Goal: Task Accomplishment & Management: Use online tool/utility

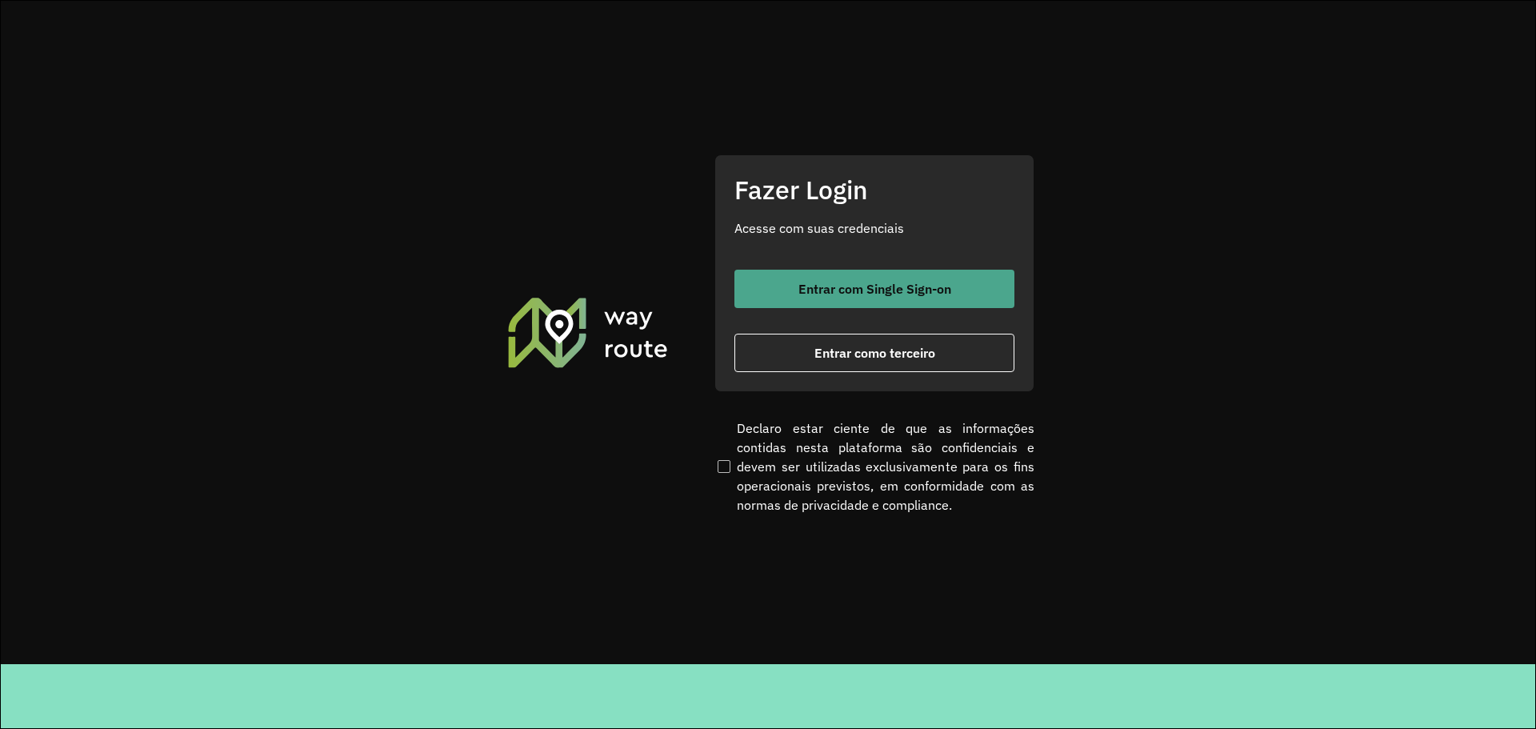
click at [909, 282] on span "Entrar com Single Sign-on" at bounding box center [874, 288] width 153 height 13
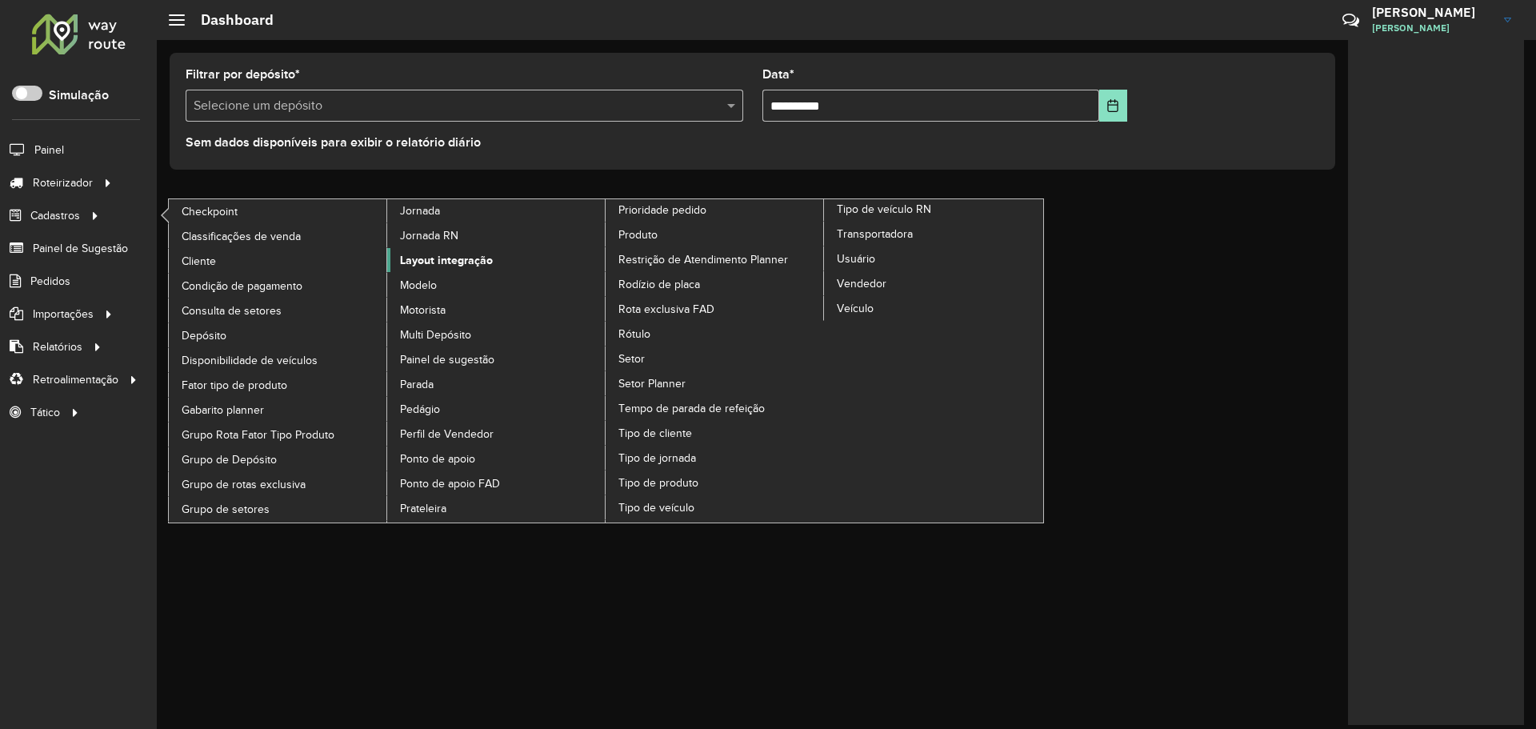
click at [452, 258] on span "Layout integração" at bounding box center [446, 260] width 93 height 17
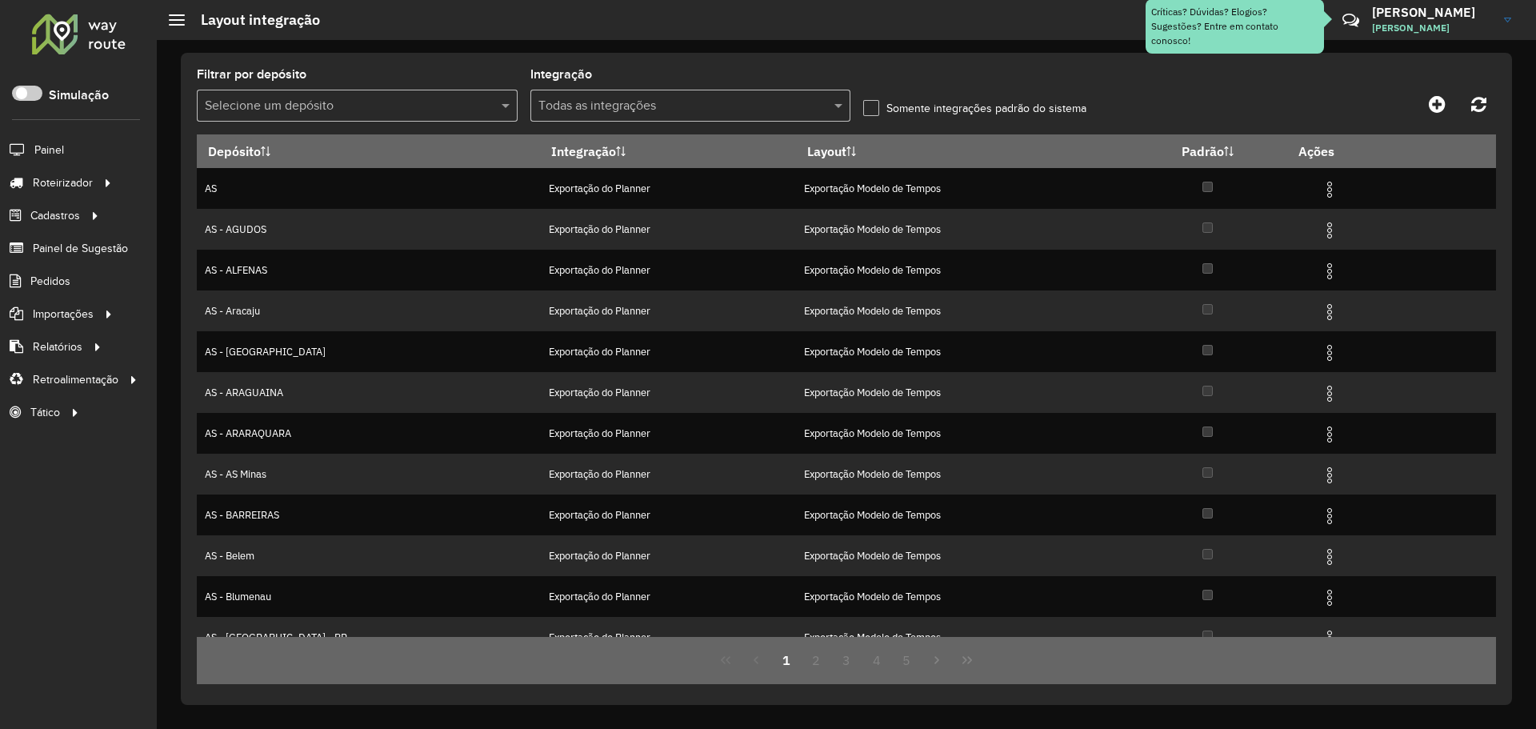
click at [444, 97] on input "text" at bounding box center [341, 106] width 273 height 19
click at [502, 101] on span at bounding box center [507, 105] width 20 height 19
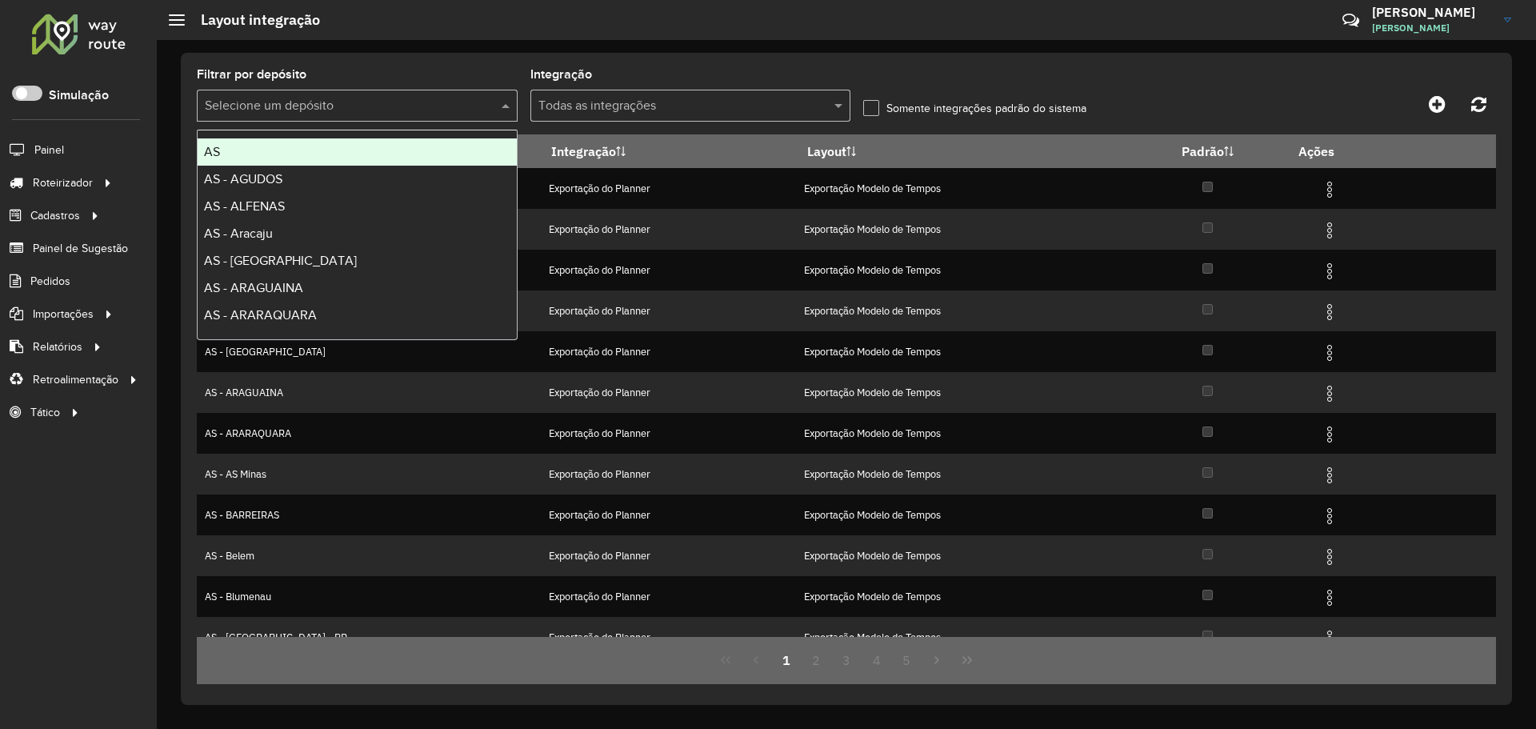
click at [506, 108] on span at bounding box center [507, 105] width 20 height 19
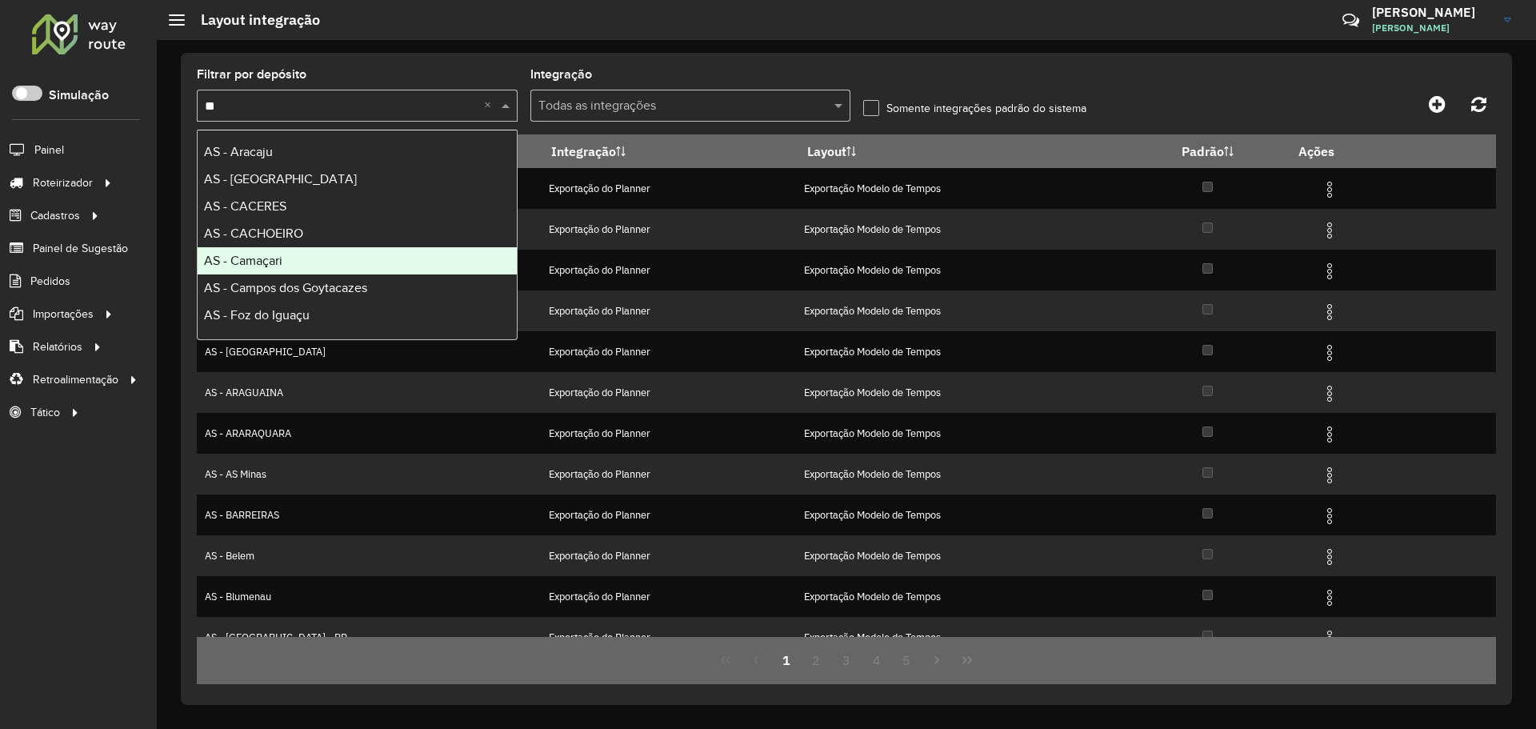
type input "*"
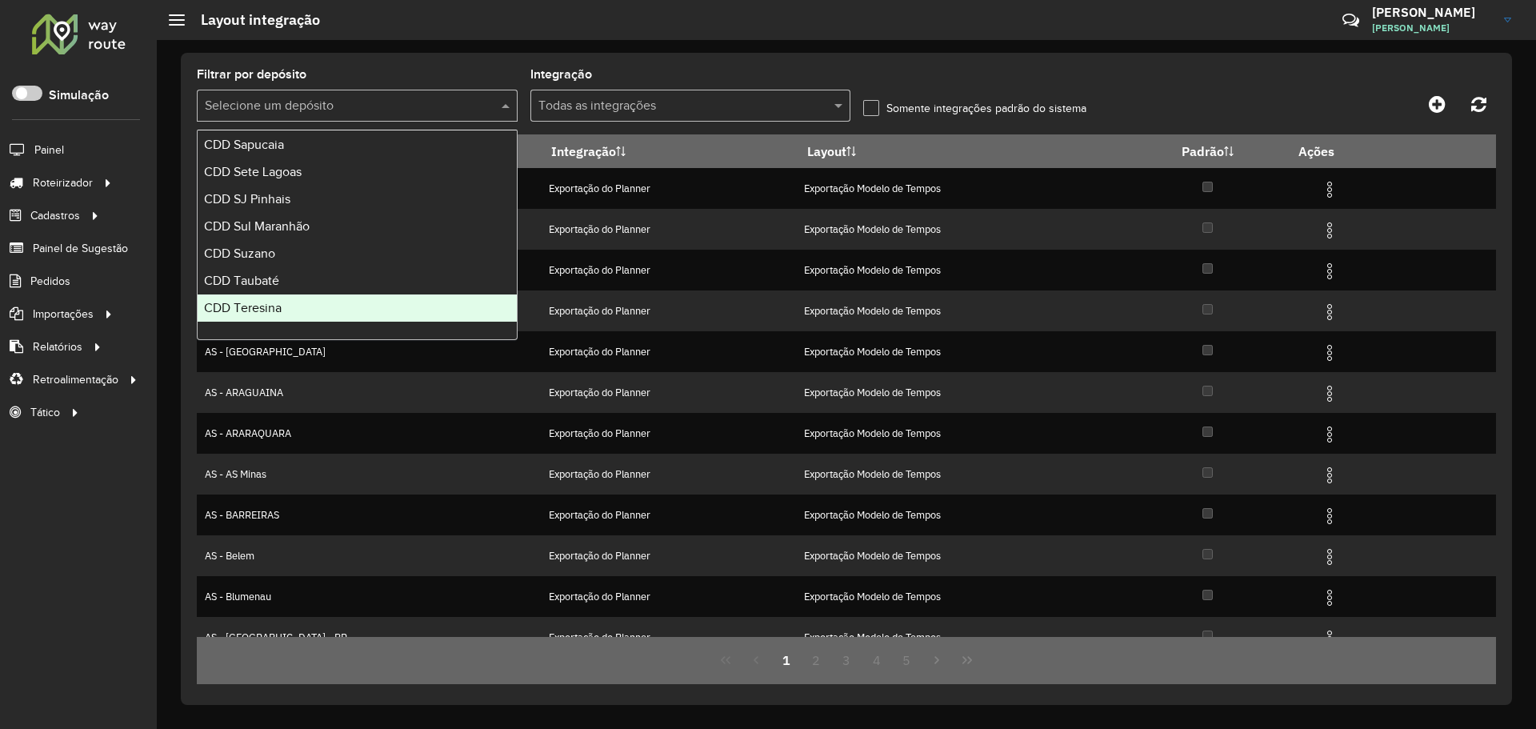
scroll to position [5119, 0]
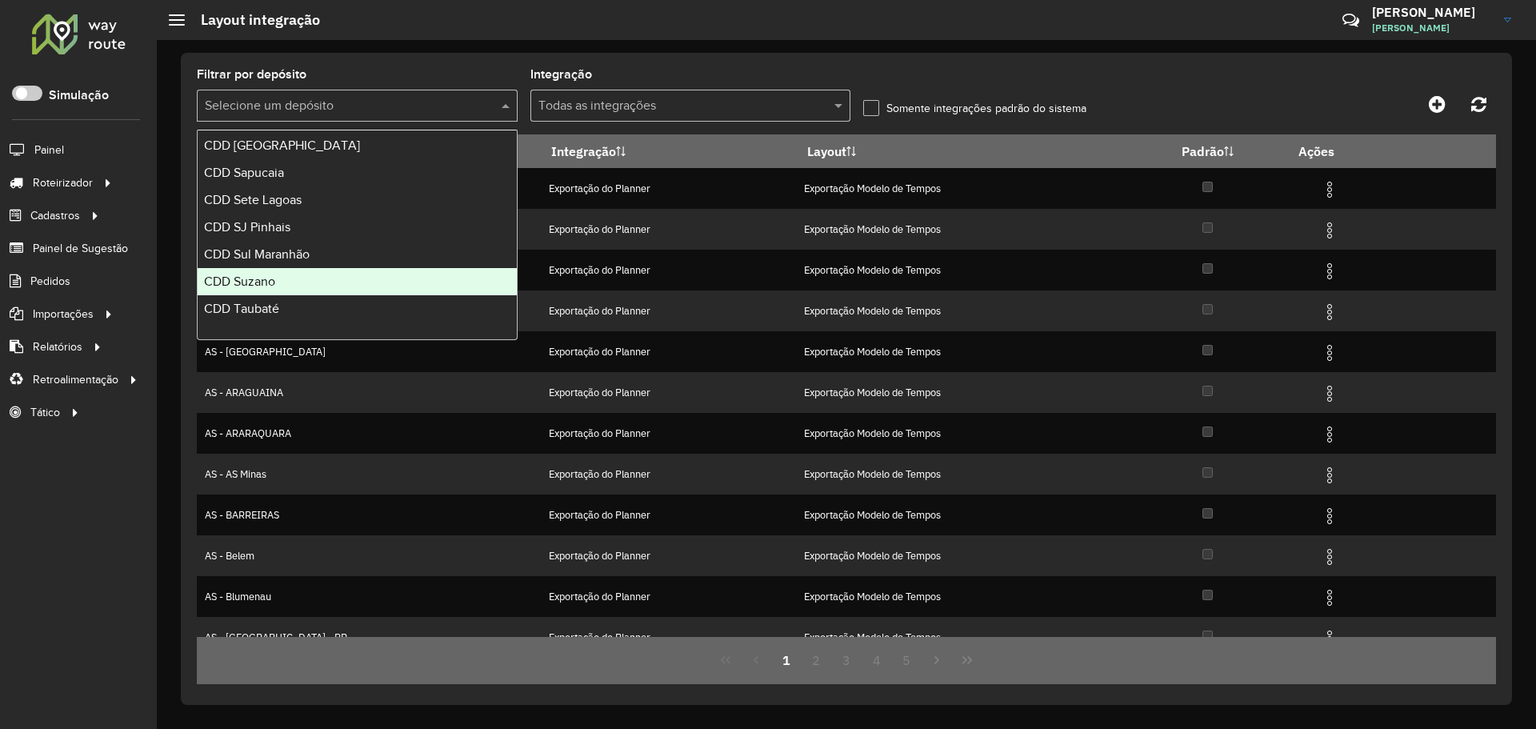
click at [304, 287] on div "CDD Suzano" at bounding box center [357, 281] width 319 height 27
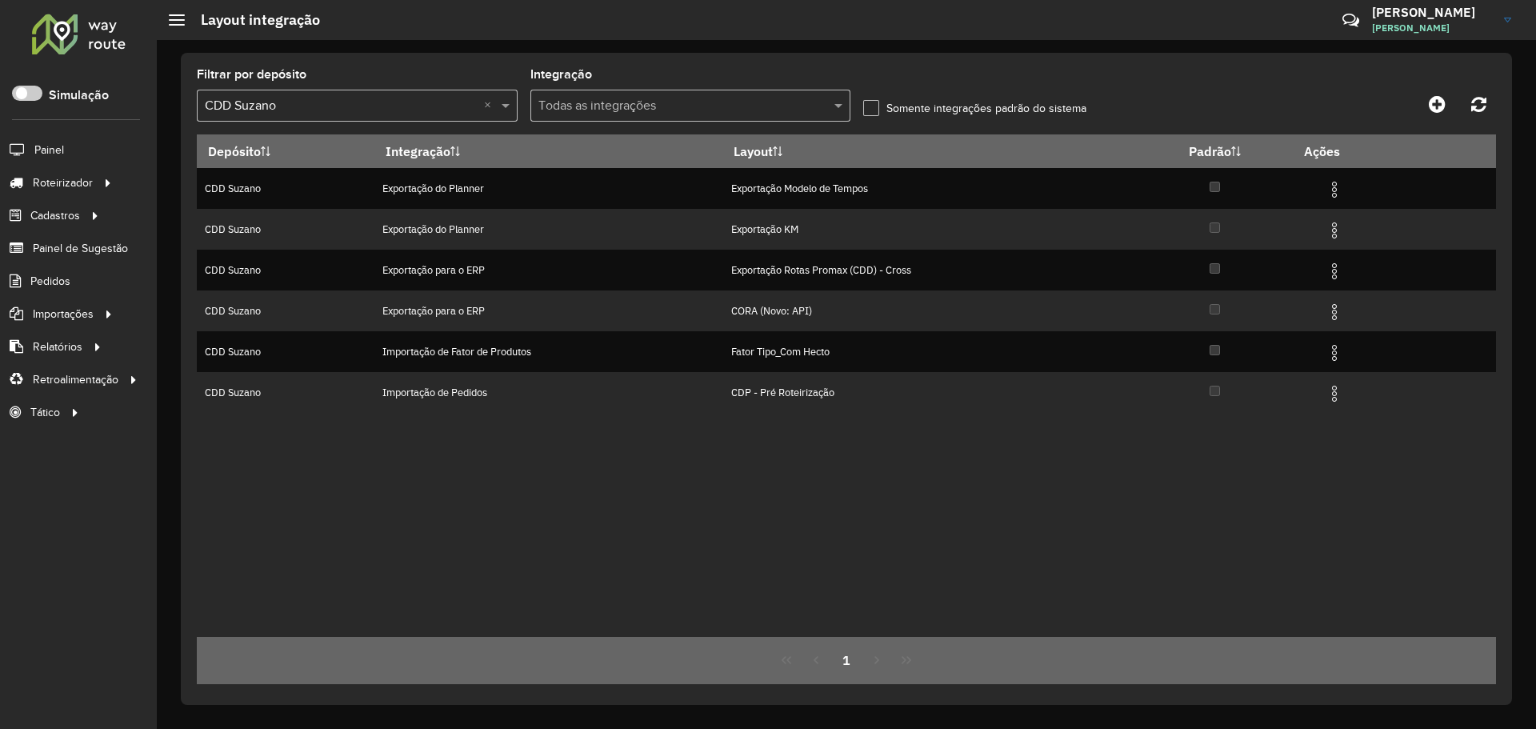
click at [826, 542] on div "Depósito Integração Layout Padrão Ações CDD Suzano Exportação do Planner Export…" at bounding box center [846, 385] width 1299 height 502
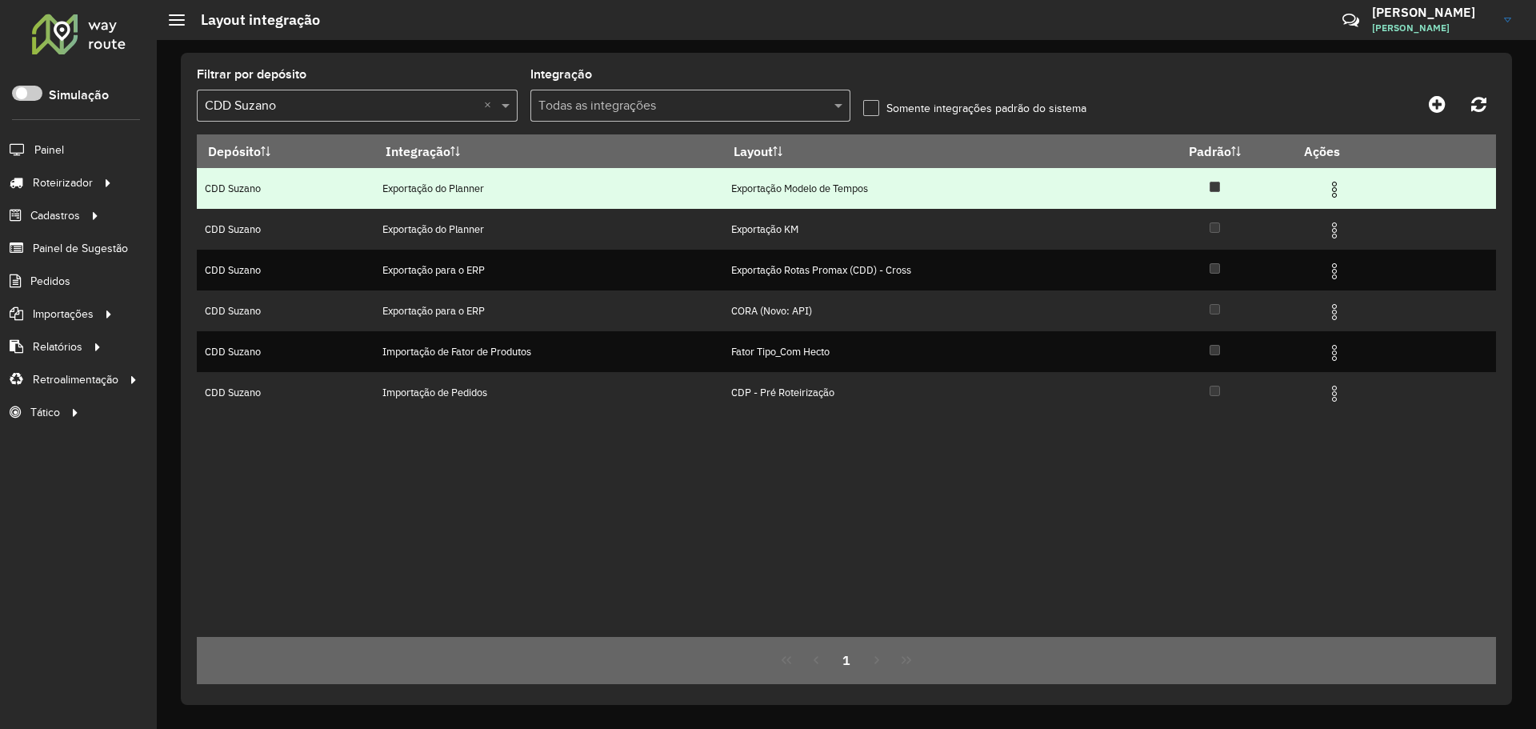
drag, startPoint x: 761, startPoint y: 190, endPoint x: 926, endPoint y: 189, distance: 164.8
click at [925, 189] on td "Exportação Modelo de Tempos" at bounding box center [930, 188] width 414 height 41
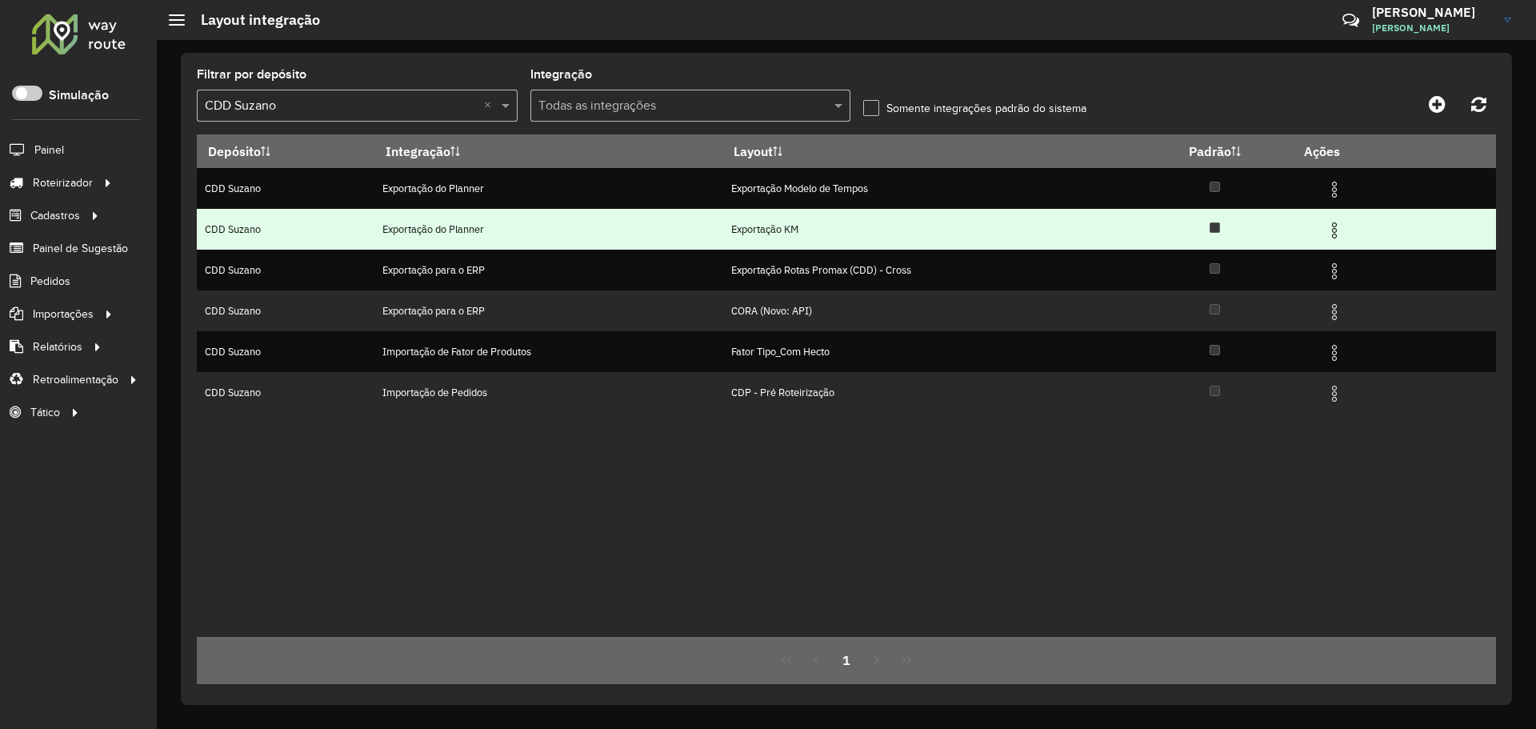
click at [901, 209] on td "Exportação KM" at bounding box center [930, 229] width 414 height 41
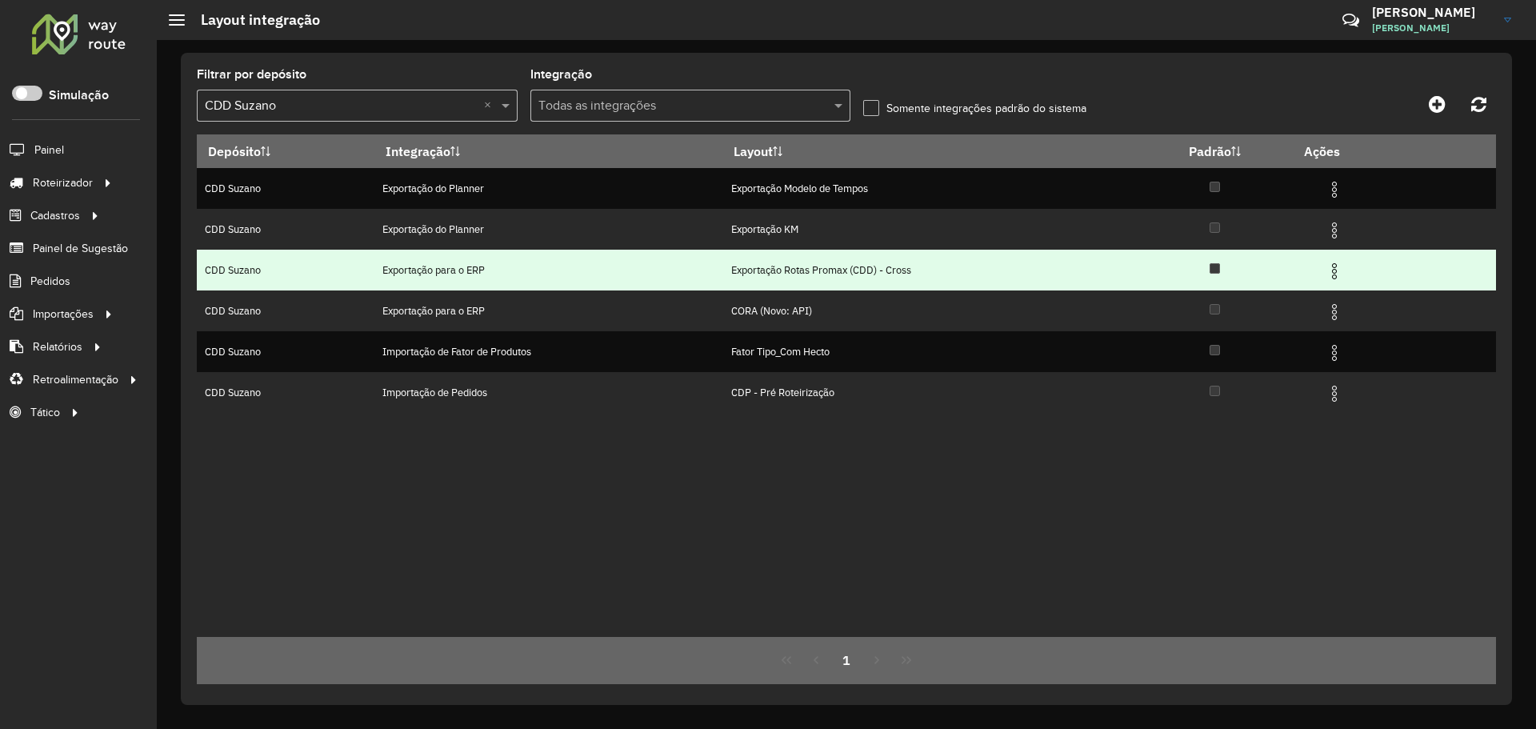
drag, startPoint x: 725, startPoint y: 265, endPoint x: 941, endPoint y: 266, distance: 215.2
click at [941, 266] on tr "CDD Suzano Exportação para o ERP Exportação Rotas Promax (CDD) - Cross" at bounding box center [846, 270] width 1299 height 41
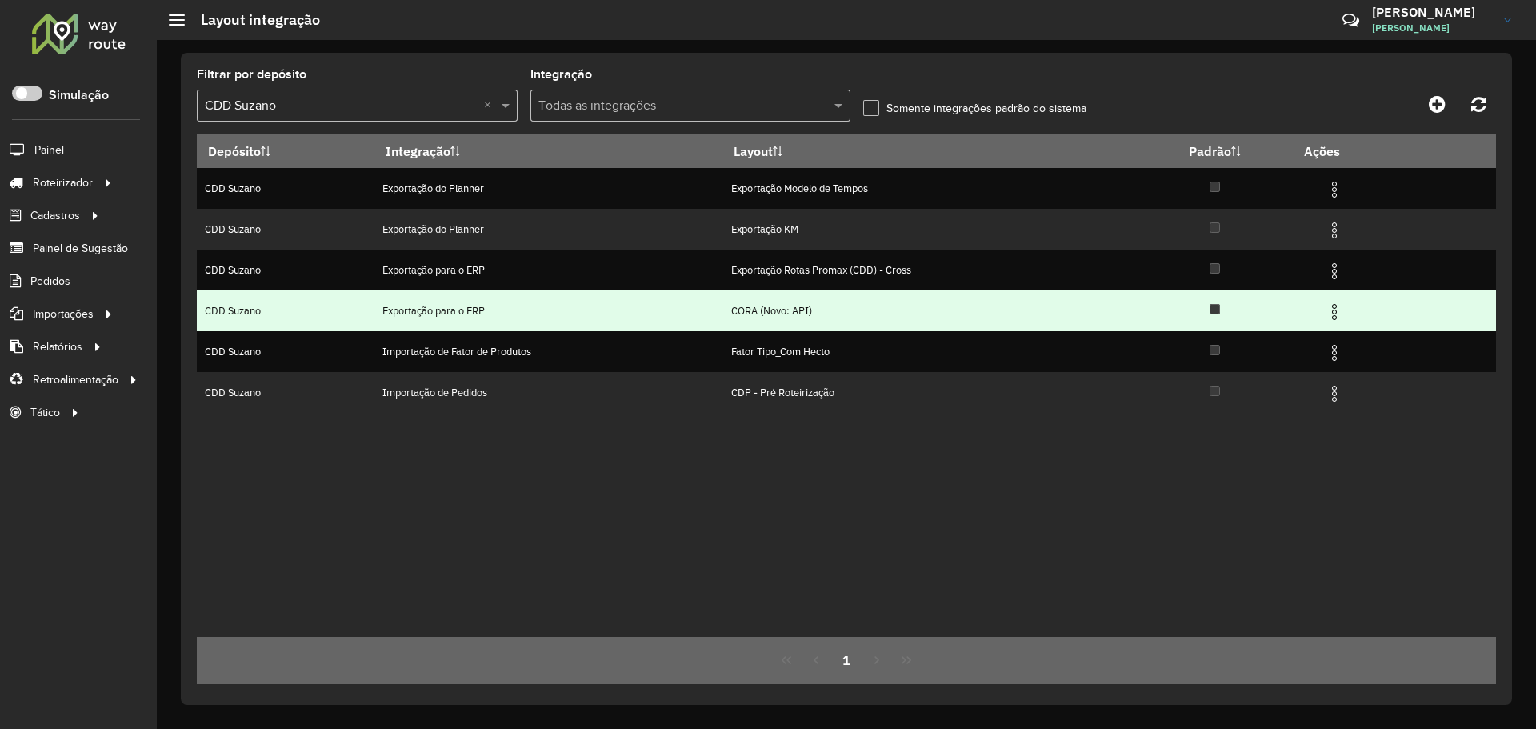
click at [787, 307] on td "CORA (Novo: API)" at bounding box center [930, 310] width 414 height 41
drag, startPoint x: 725, startPoint y: 312, endPoint x: 832, endPoint y: 306, distance: 106.5
click at [832, 306] on tr "CDD Suzano Exportação para o ERP CORA (Novo: API)" at bounding box center [846, 310] width 1299 height 41
click at [832, 306] on td "CORA (Novo: API)" at bounding box center [930, 310] width 414 height 41
drag, startPoint x: 821, startPoint y: 310, endPoint x: 729, endPoint y: 312, distance: 92.8
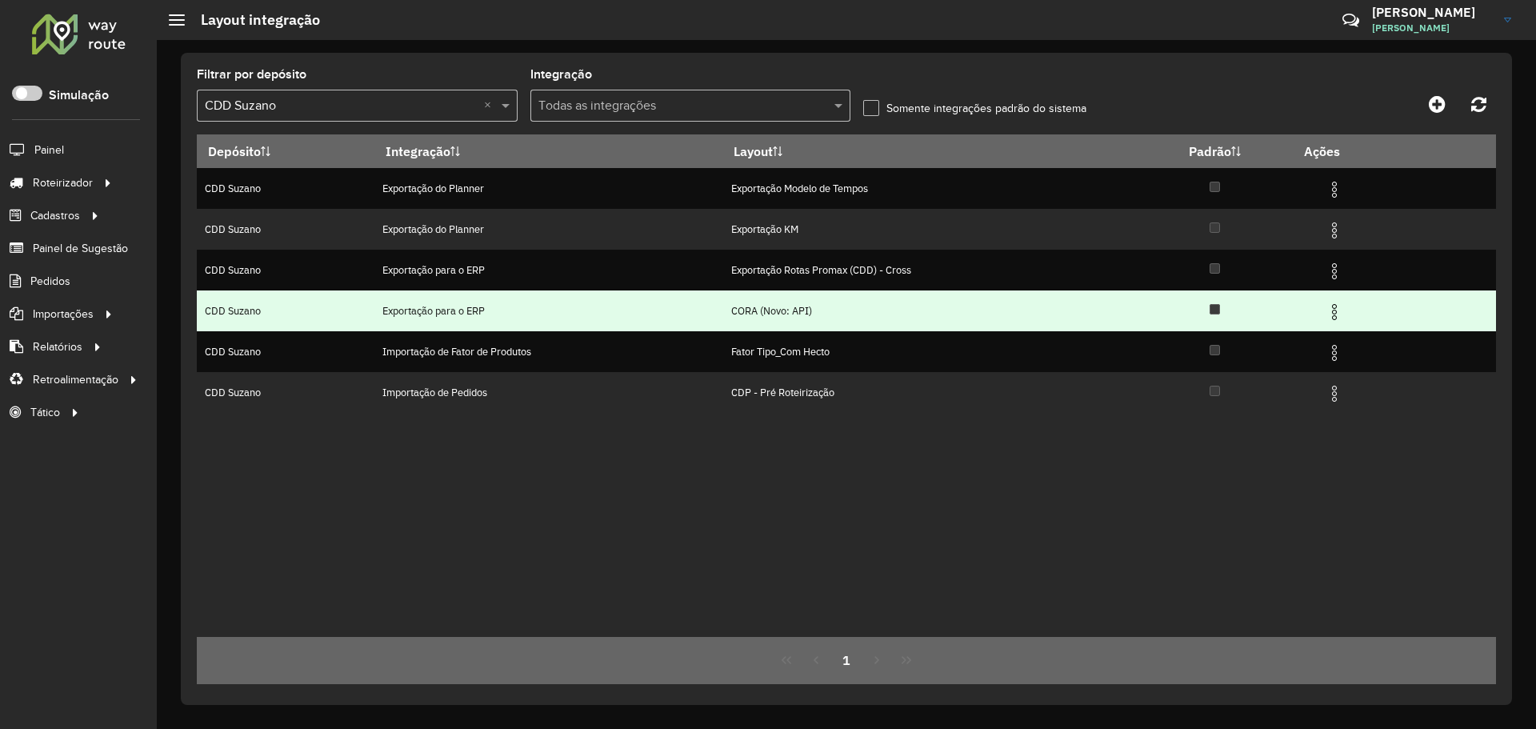
click at [729, 312] on td "CORA (Novo: API)" at bounding box center [930, 310] width 414 height 41
click at [757, 305] on td "CORA (Novo: API)" at bounding box center [930, 310] width 414 height 41
click at [898, 308] on td "CORA (Novo: API)" at bounding box center [930, 310] width 414 height 41
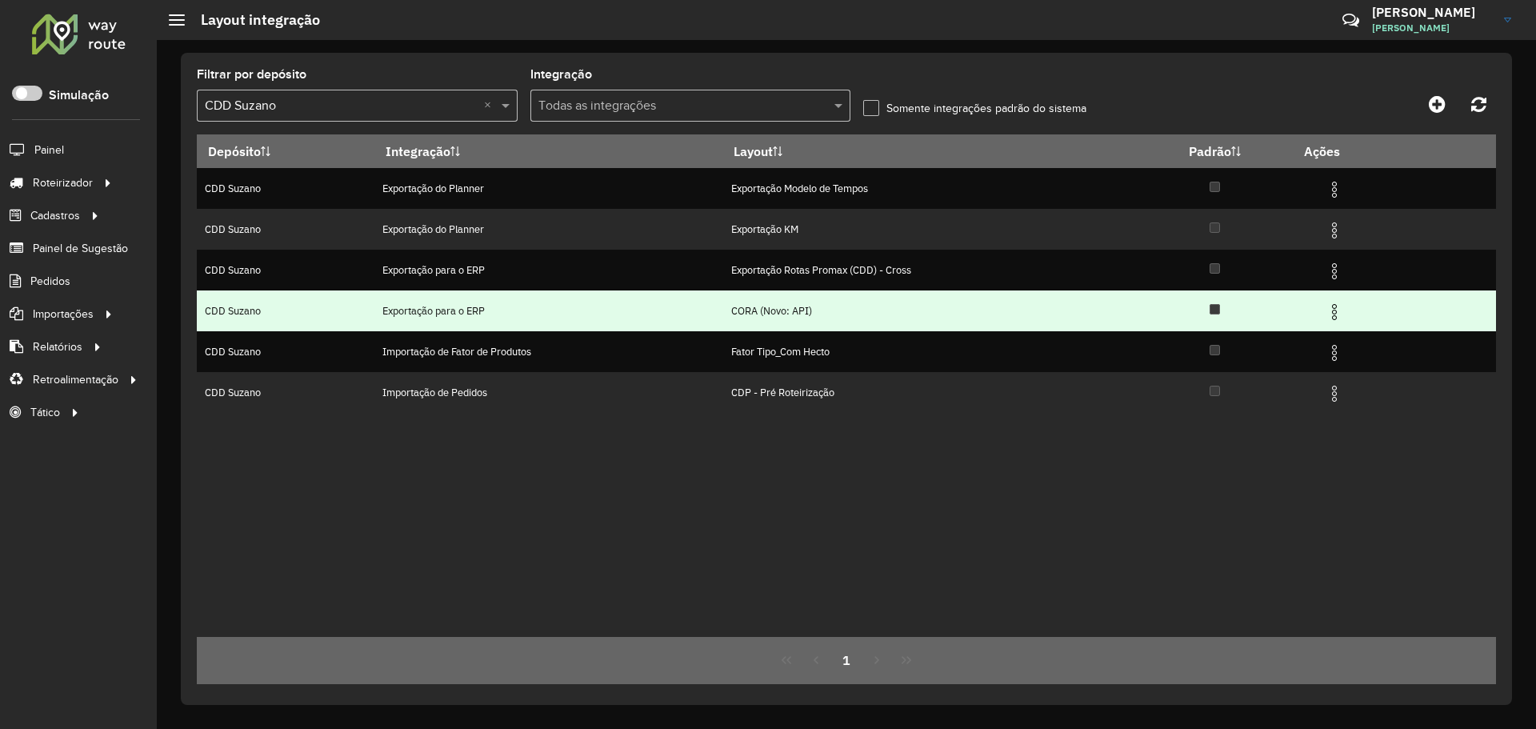
click at [927, 298] on td "CORA (Novo: API)" at bounding box center [930, 310] width 414 height 41
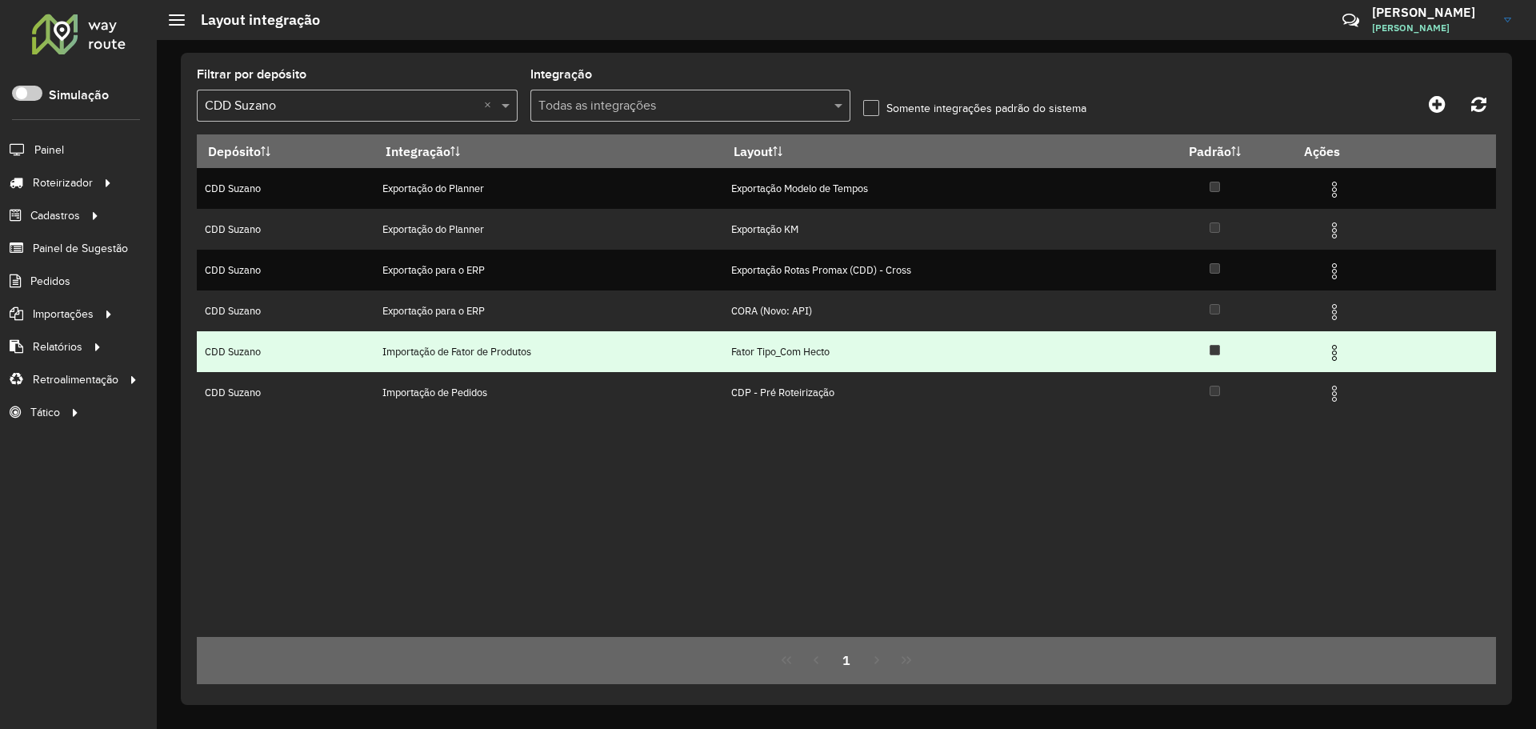
drag, startPoint x: 769, startPoint y: 354, endPoint x: 878, endPoint y: 349, distance: 108.9
click at [876, 349] on td "Fator Tipo_Com Hecto" at bounding box center [930, 351] width 414 height 41
click at [878, 348] on td "Fator Tipo_Com Hecto" at bounding box center [930, 351] width 414 height 41
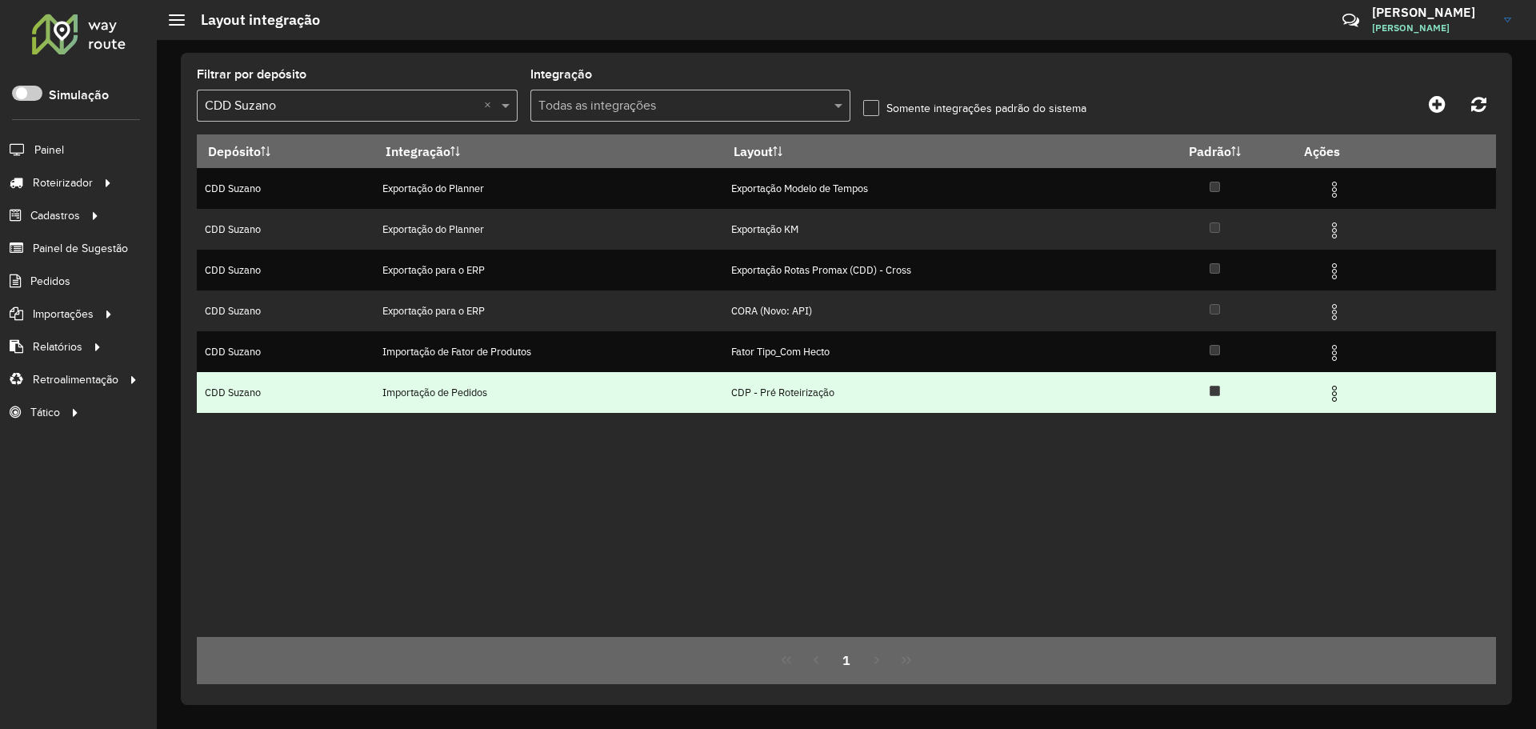
drag, startPoint x: 787, startPoint y: 392, endPoint x: 881, endPoint y: 391, distance: 93.6
click at [869, 390] on td "CDP - Pré Roteirização" at bounding box center [930, 392] width 414 height 41
click at [881, 402] on td "CDP - Pré Roteirização" at bounding box center [930, 392] width 414 height 41
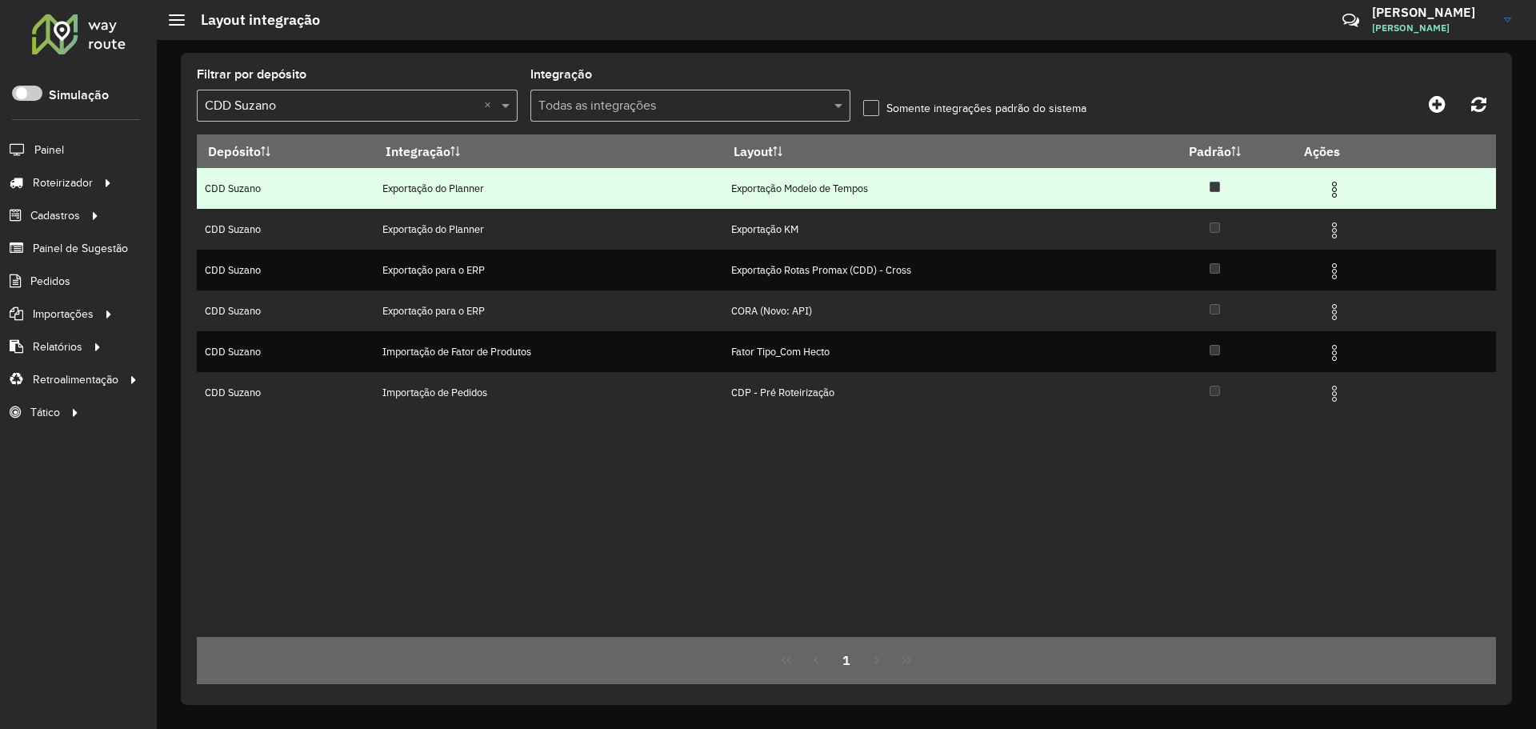
drag, startPoint x: 725, startPoint y: 186, endPoint x: 914, endPoint y: 190, distance: 188.8
click at [914, 190] on tr "CDD Suzano Exportação do Planner Exportação Modelo de Tempos" at bounding box center [846, 188] width 1299 height 41
click at [1338, 186] on img at bounding box center [1333, 189] width 19 height 19
click at [786, 190] on td "Exportação Modelo de Tempos" at bounding box center [930, 188] width 414 height 41
drag, startPoint x: 737, startPoint y: 183, endPoint x: 897, endPoint y: 183, distance: 160.0
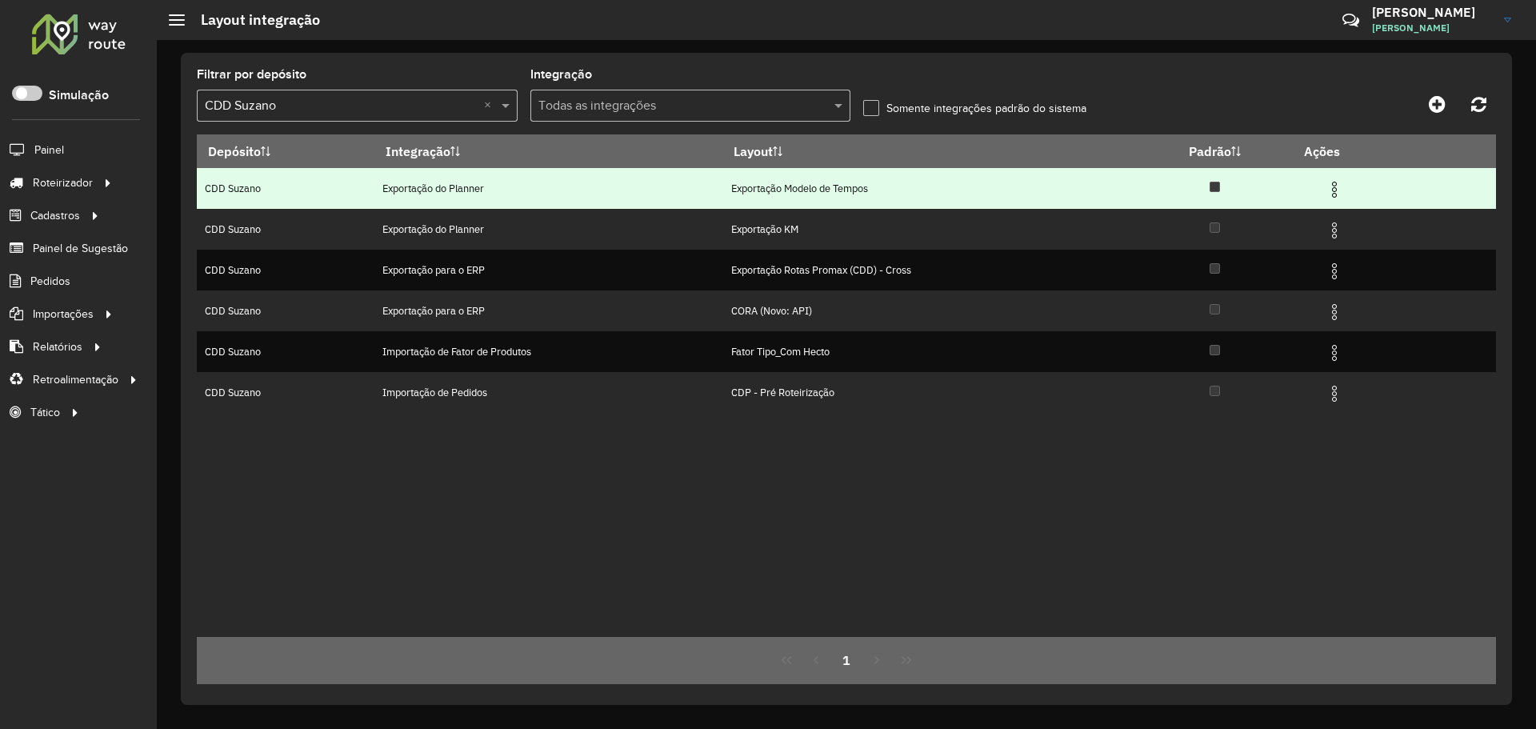
click at [897, 183] on td "Exportação Modelo de Tempos" at bounding box center [930, 188] width 414 height 41
click at [989, 194] on td "Exportação Modelo de Tempos" at bounding box center [930, 188] width 414 height 41
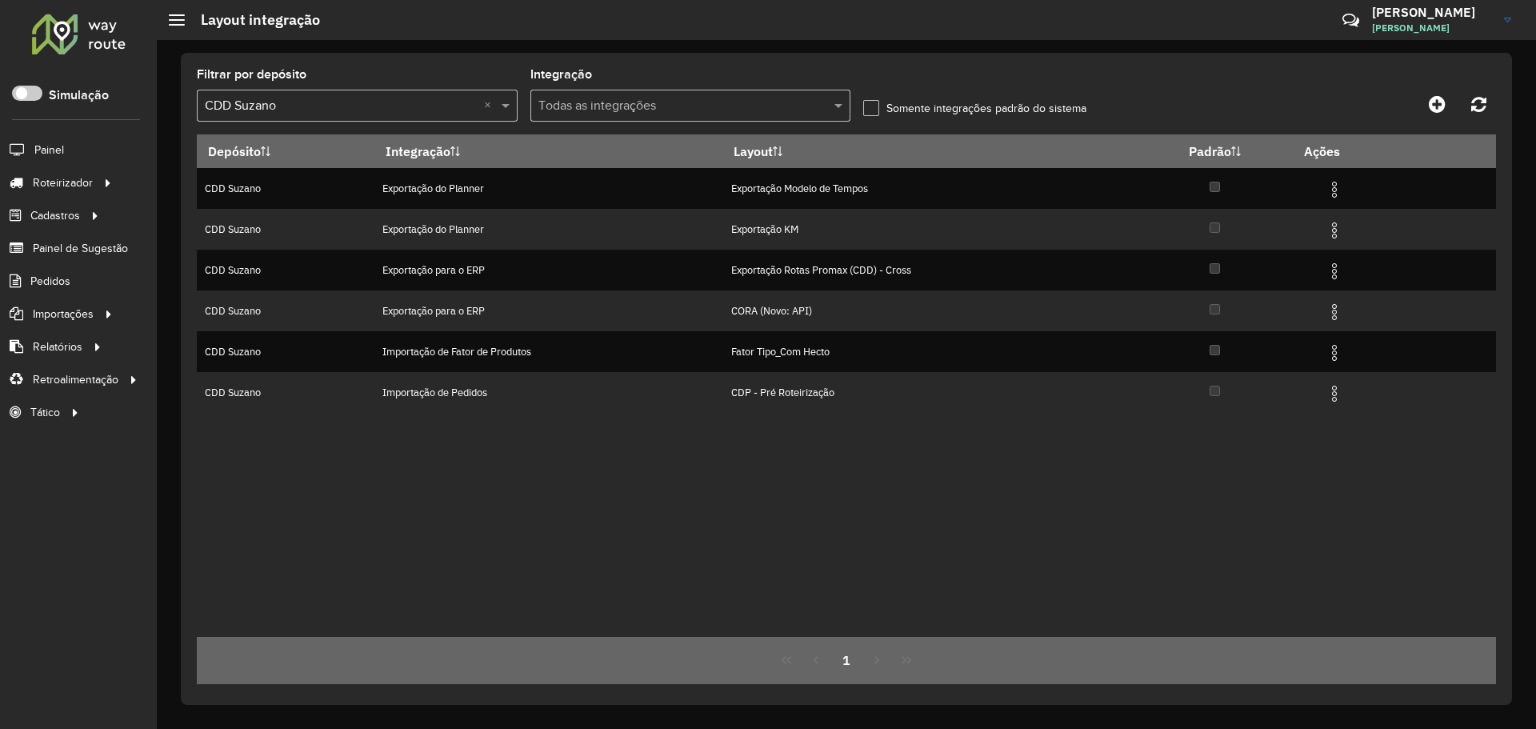
click at [723, 573] on div "Depósito Integração Layout Padrão Ações CDD Suzano Exportação do Planner Export…" at bounding box center [846, 385] width 1299 height 502
click at [847, 473] on div "Depósito Integração Layout Padrão Ações CDD Suzano Exportação do Planner Export…" at bounding box center [846, 385] width 1299 height 502
click at [881, 98] on formly-group "Filtrar por depósito Selecione um depósito × CDD Suzano × Integração Todas as i…" at bounding box center [677, 102] width 961 height 66
click at [867, 106] on label "Somente integrações padrão do sistema" at bounding box center [974, 108] width 223 height 17
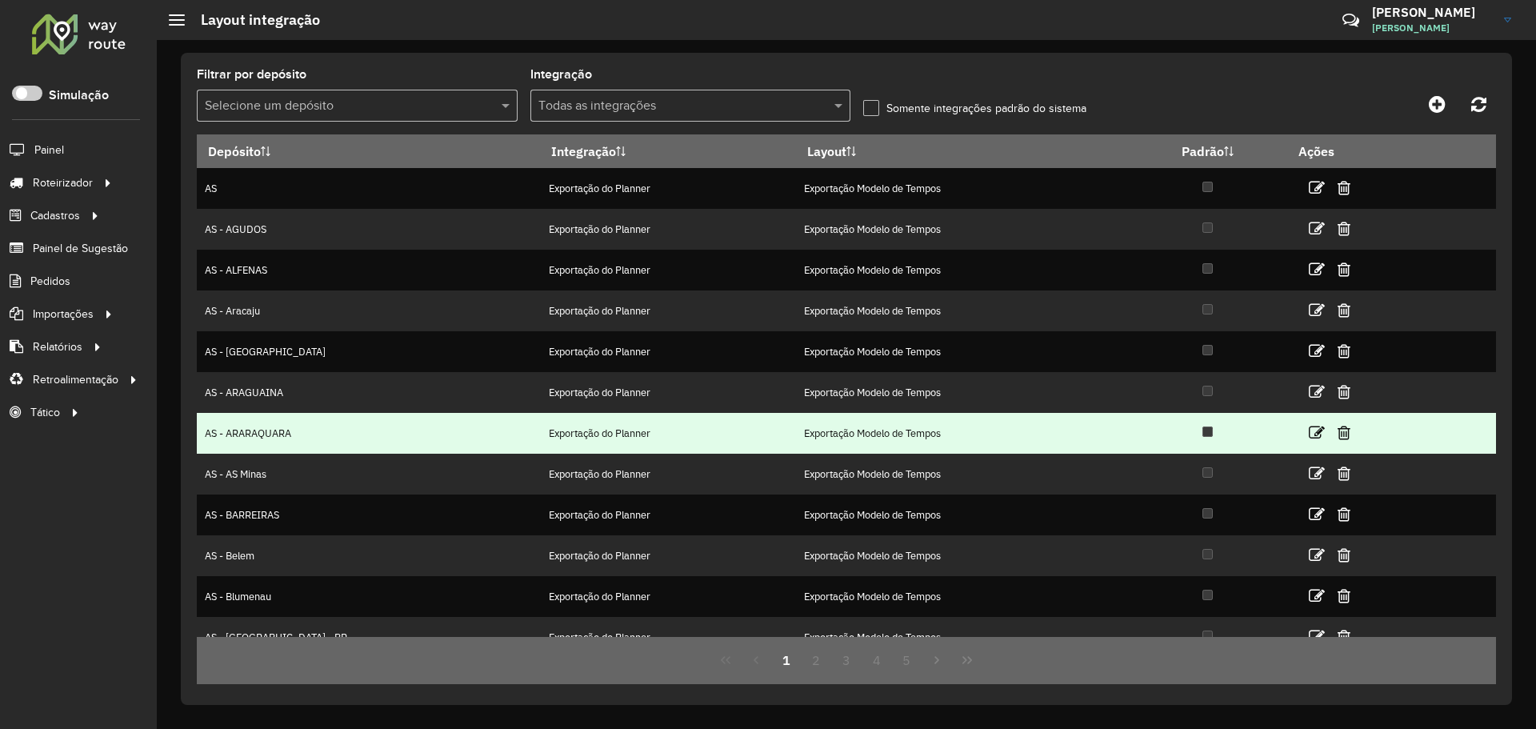
drag, startPoint x: 413, startPoint y: 194, endPoint x: 747, endPoint y: 435, distance: 412.0
click at [965, 429] on tbody "AS Exportação do Planner Exportação Modelo de Tempos AS - AGUDOS Exportação do …" at bounding box center [846, 412] width 1299 height 489
click at [691, 419] on td "Exportação do Planner" at bounding box center [668, 433] width 256 height 41
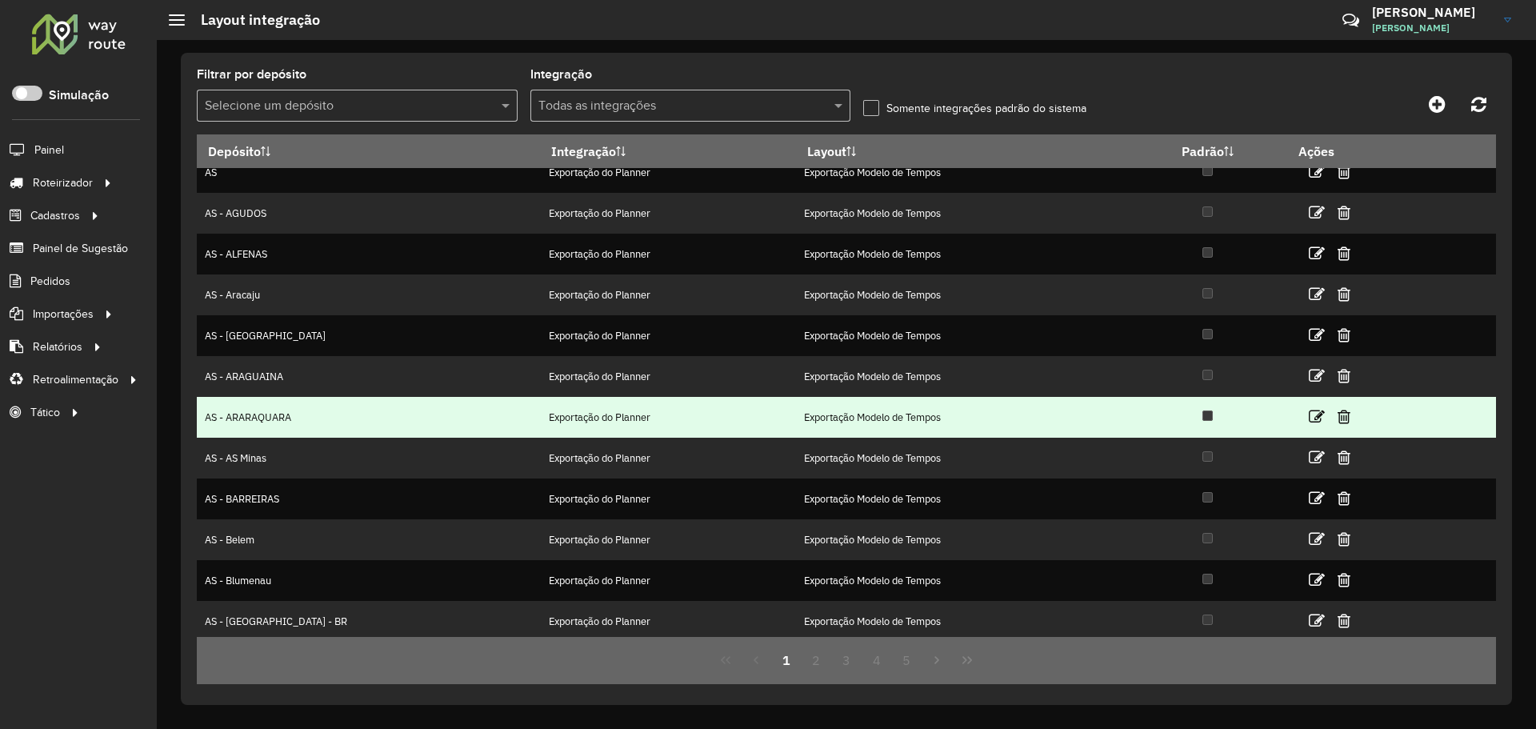
scroll to position [21, 0]
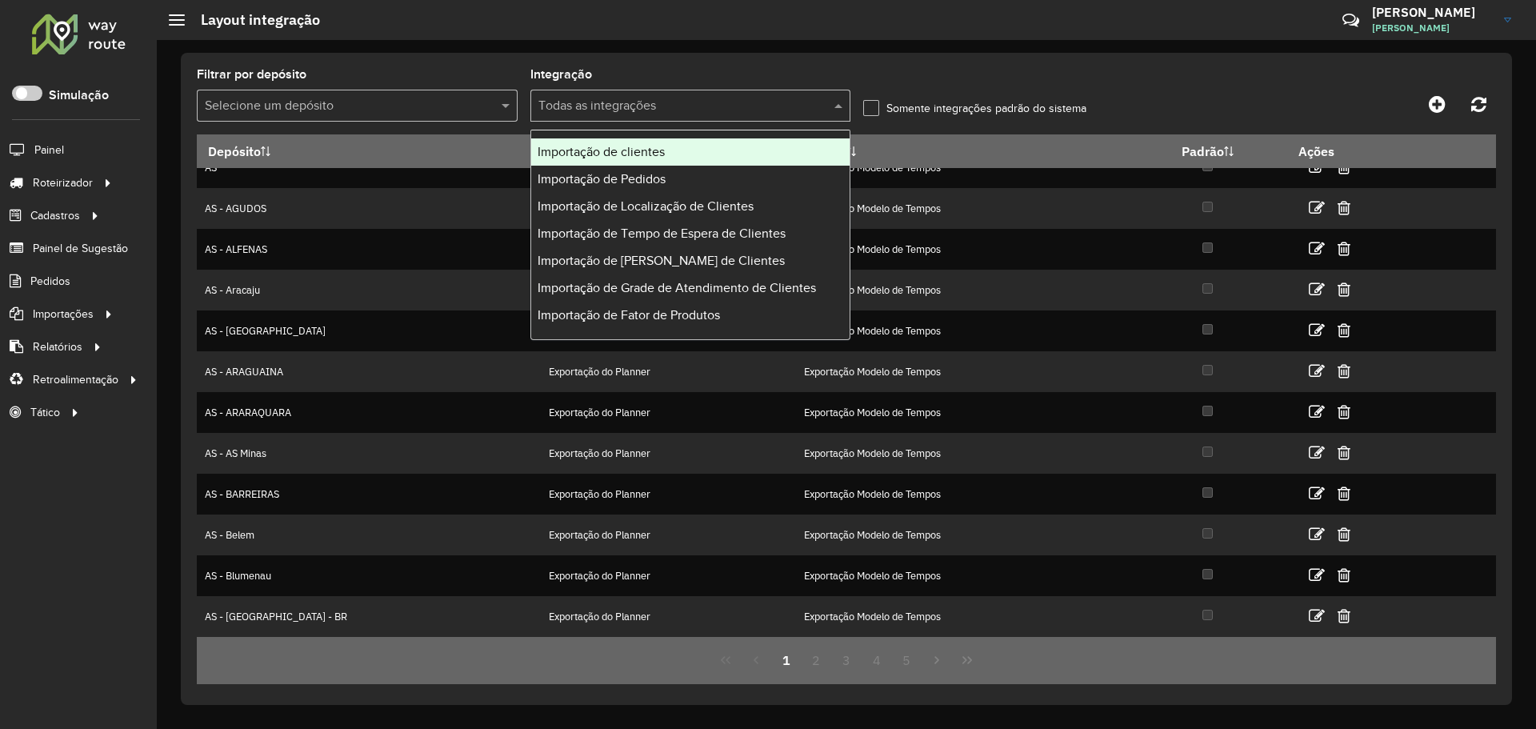
click at [730, 101] on input "text" at bounding box center [674, 106] width 273 height 19
click at [701, 157] on div "Importação de clientes" at bounding box center [690, 151] width 319 height 27
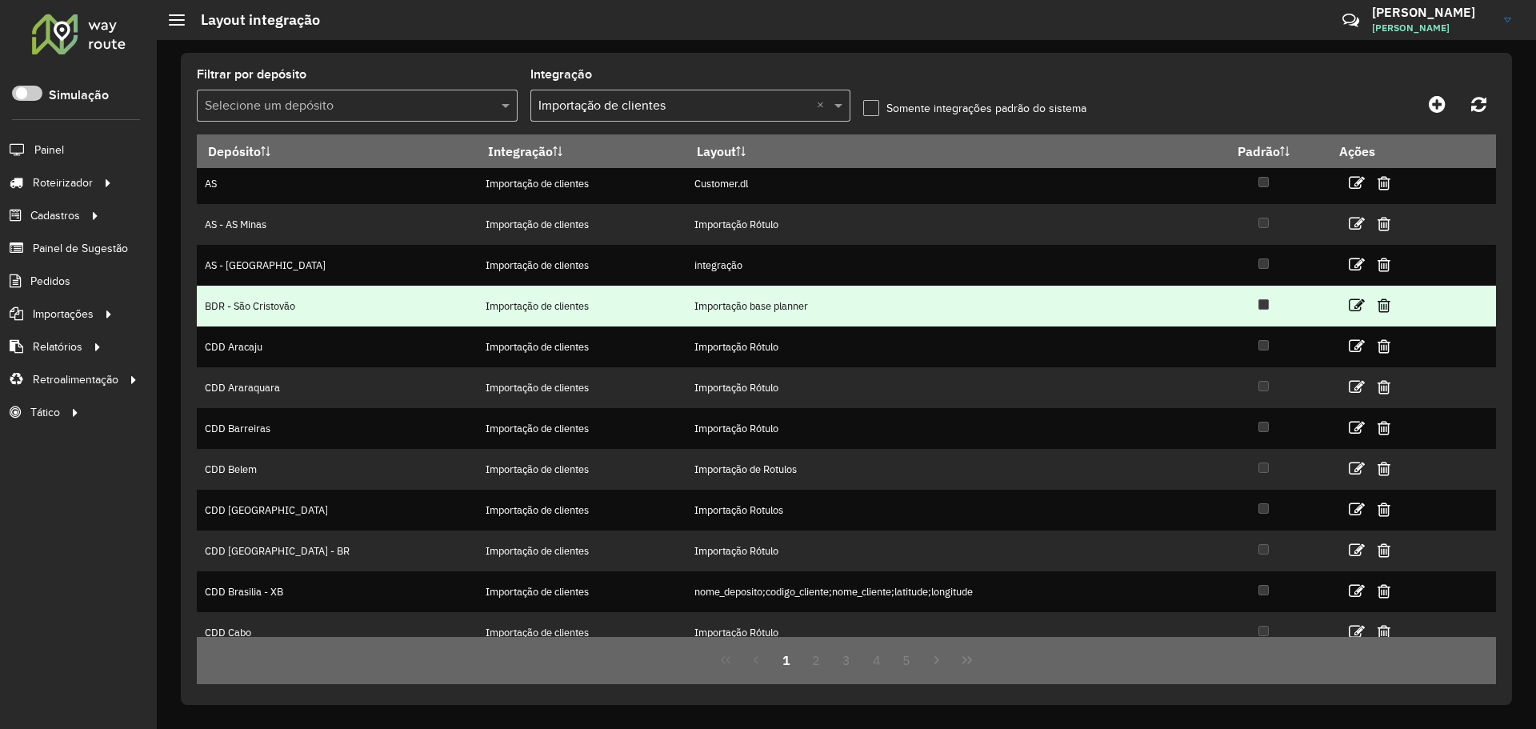
scroll to position [0, 0]
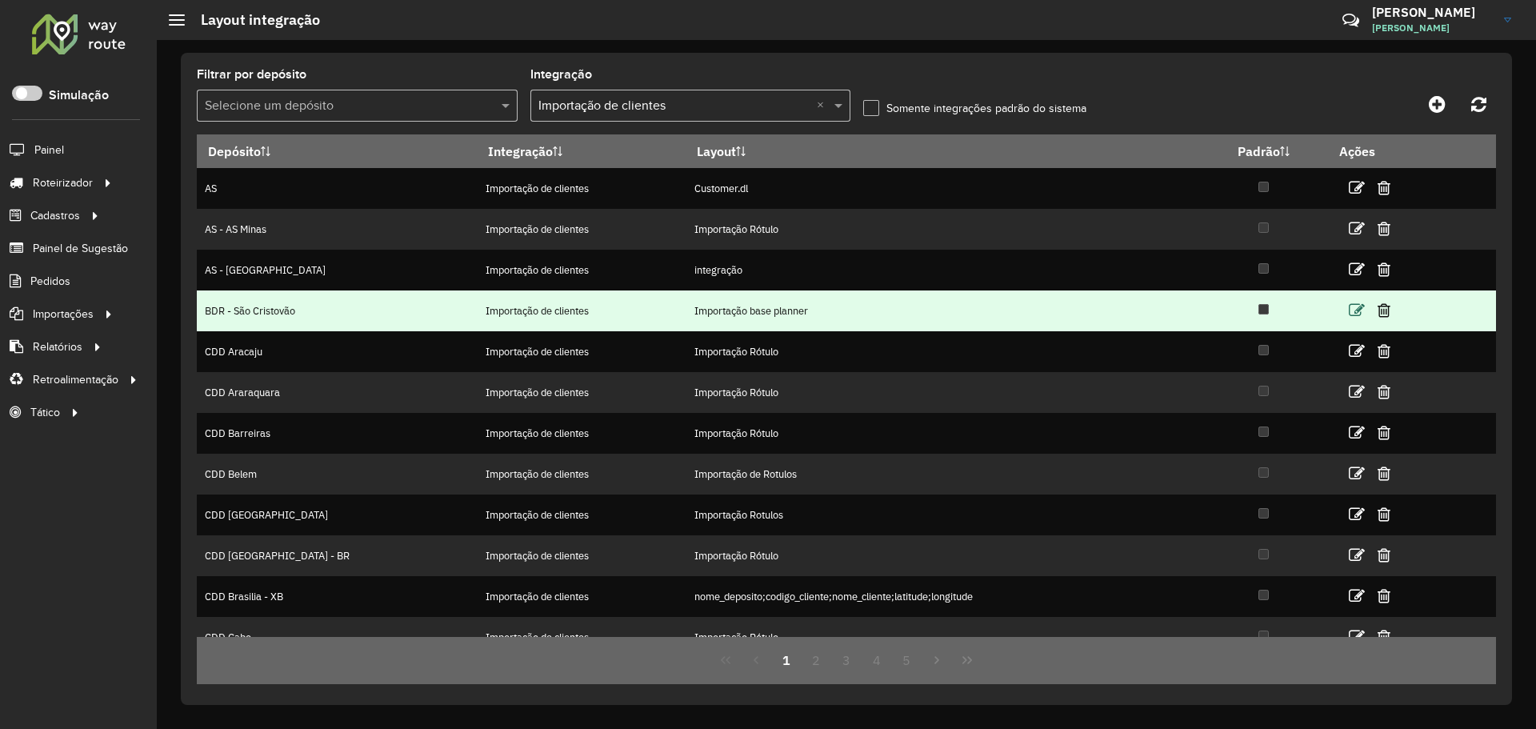
click at [1348, 309] on icon at bounding box center [1356, 310] width 16 height 16
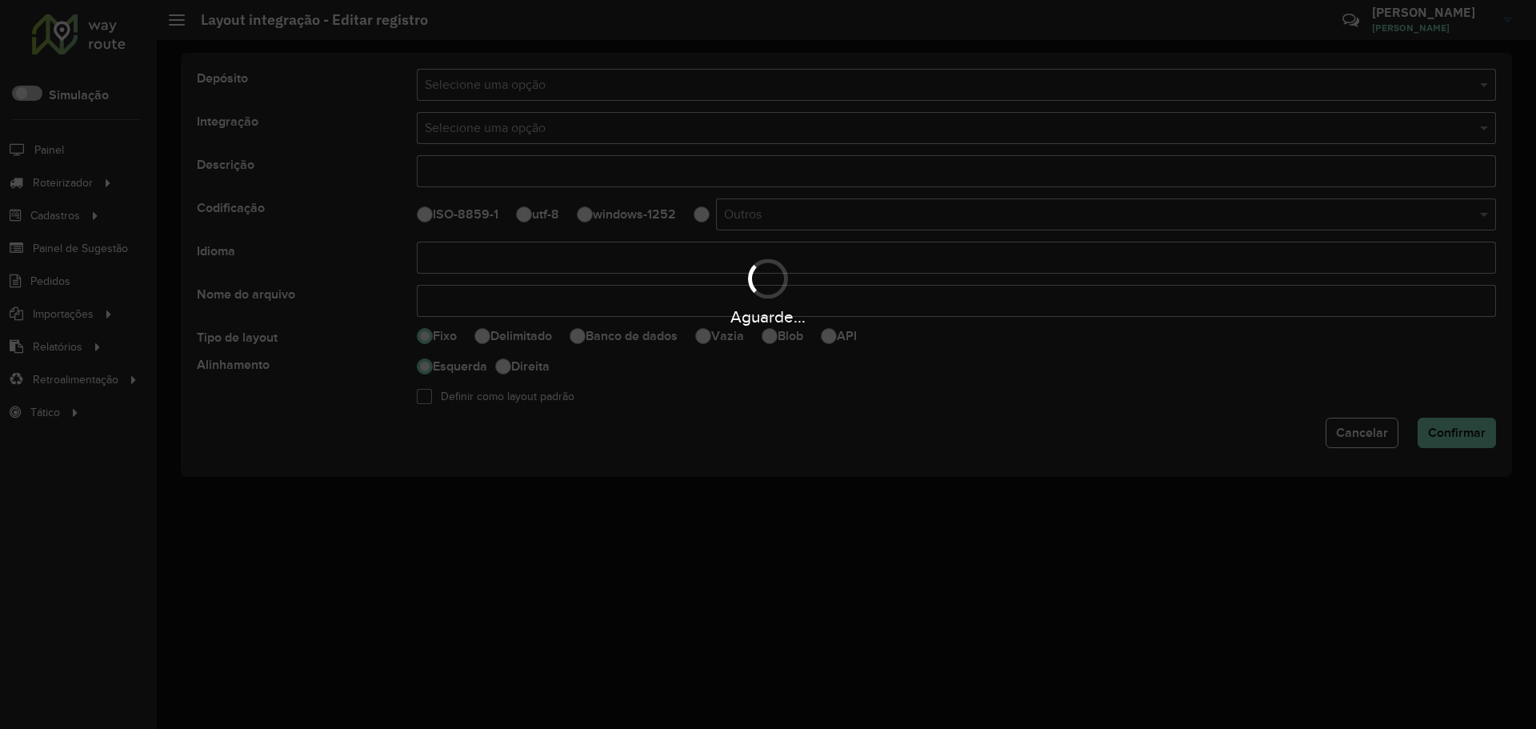
type input "**********"
type input "*****"
select select
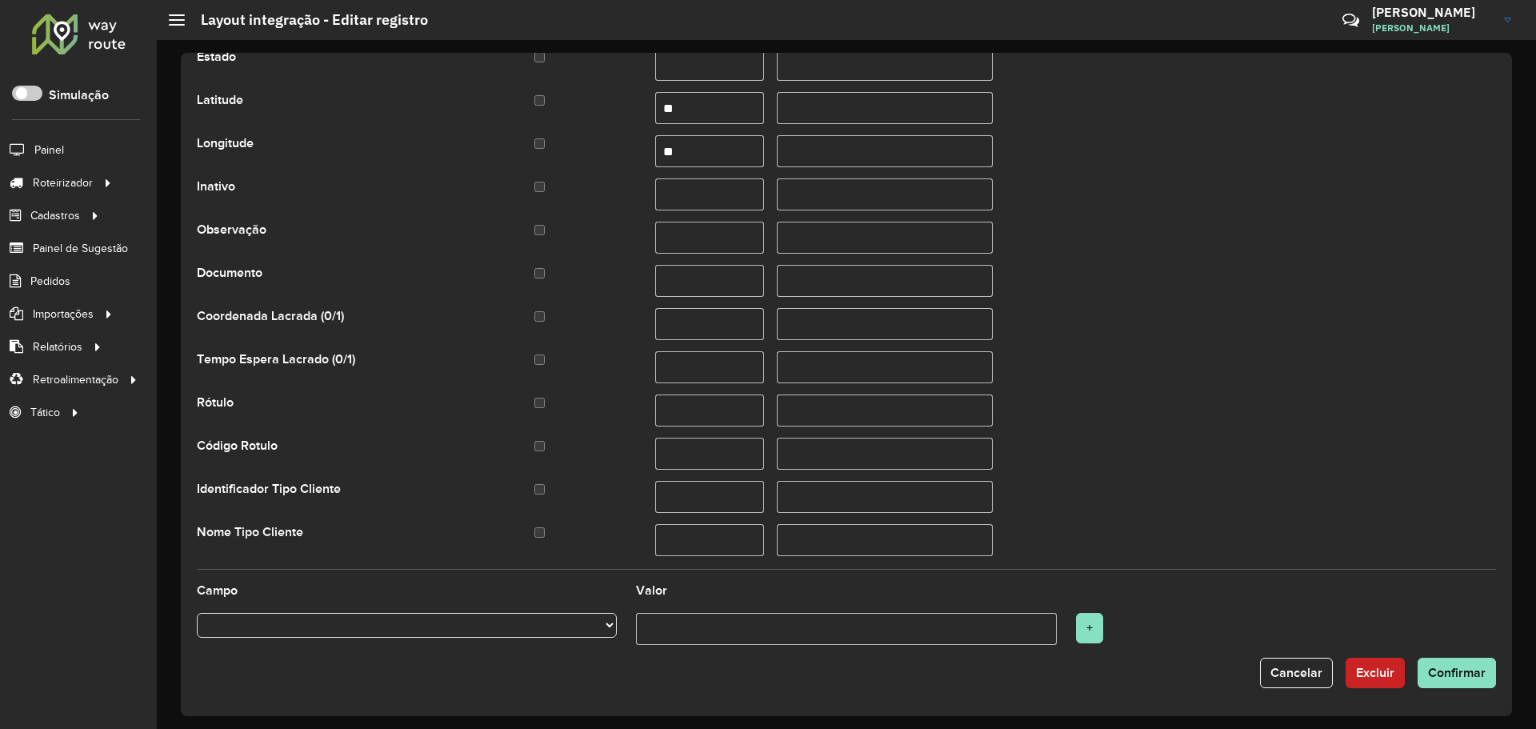
scroll to position [642, 0]
click at [1315, 659] on button "Cancelar" at bounding box center [1296, 672] width 73 height 30
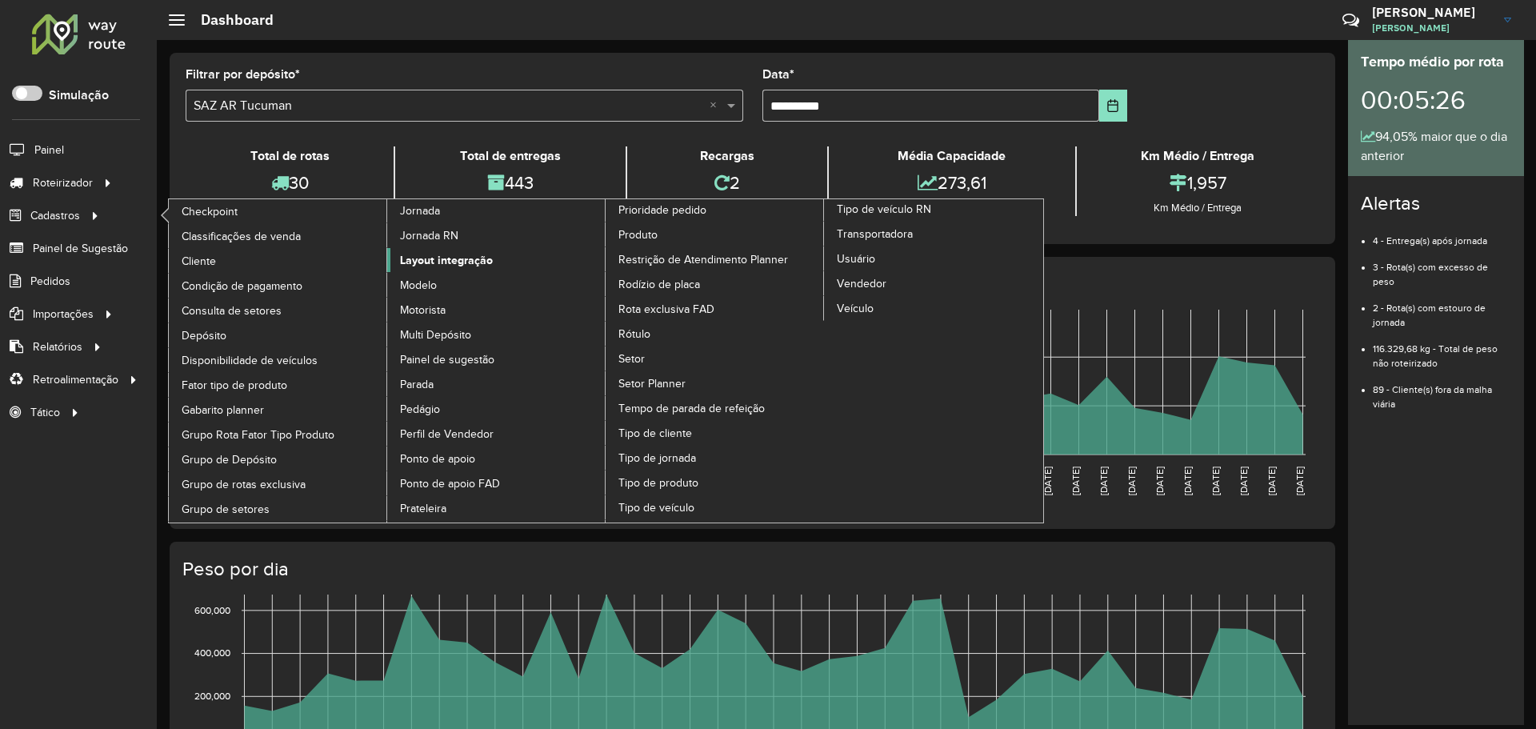
click at [482, 263] on span "Layout integração" at bounding box center [446, 260] width 93 height 17
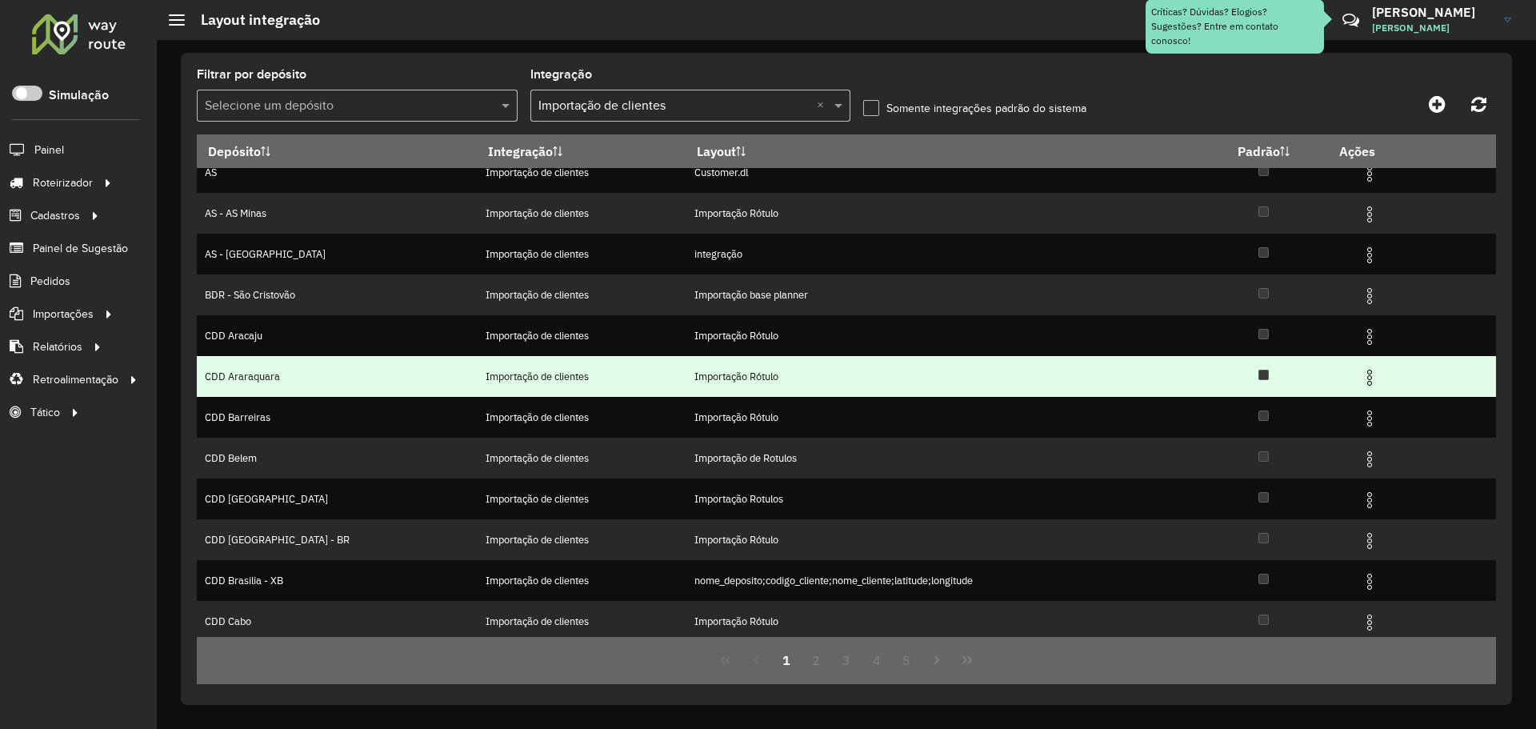
scroll to position [21, 0]
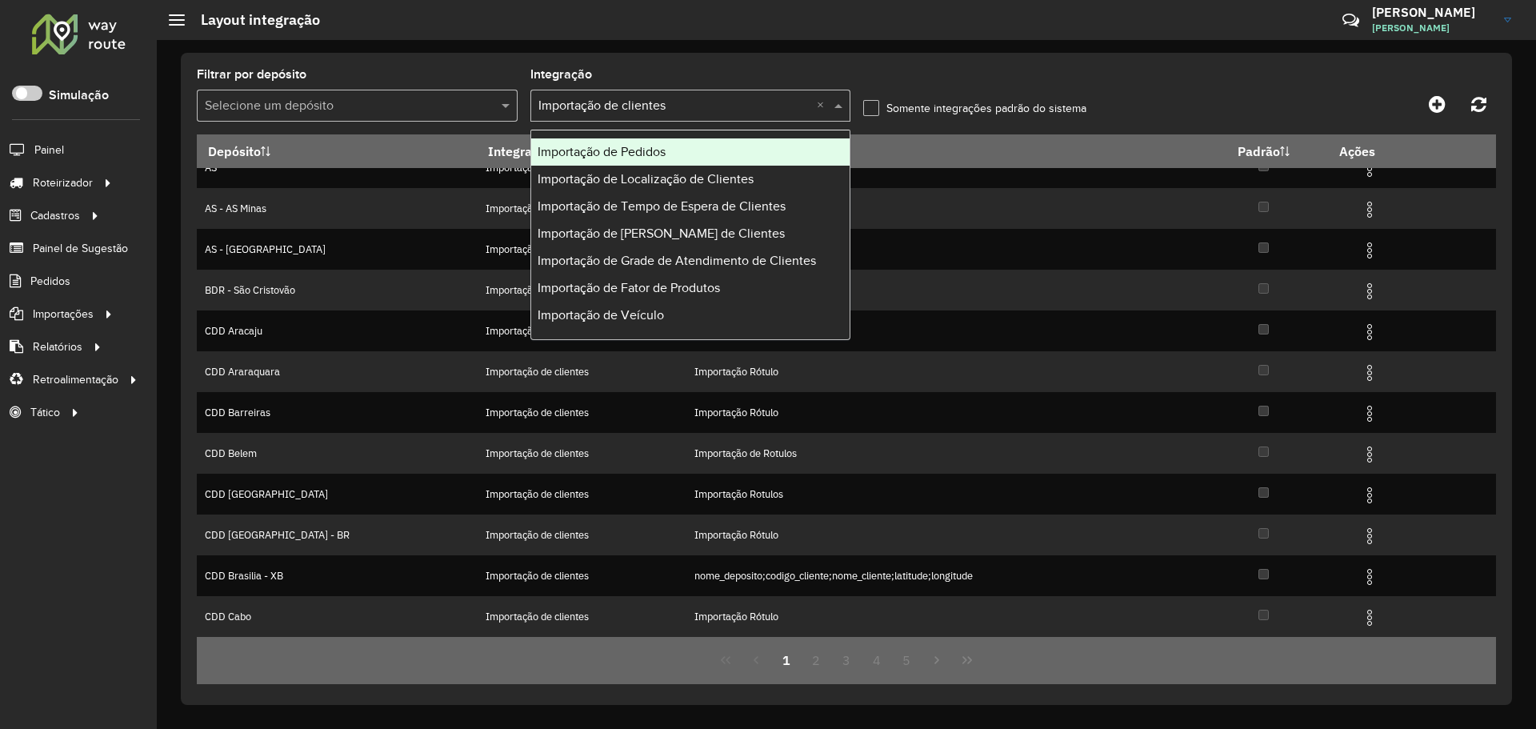
click at [713, 113] on input "text" at bounding box center [674, 106] width 273 height 19
click at [693, 154] on div "Importação de Pedidos" at bounding box center [690, 151] width 319 height 27
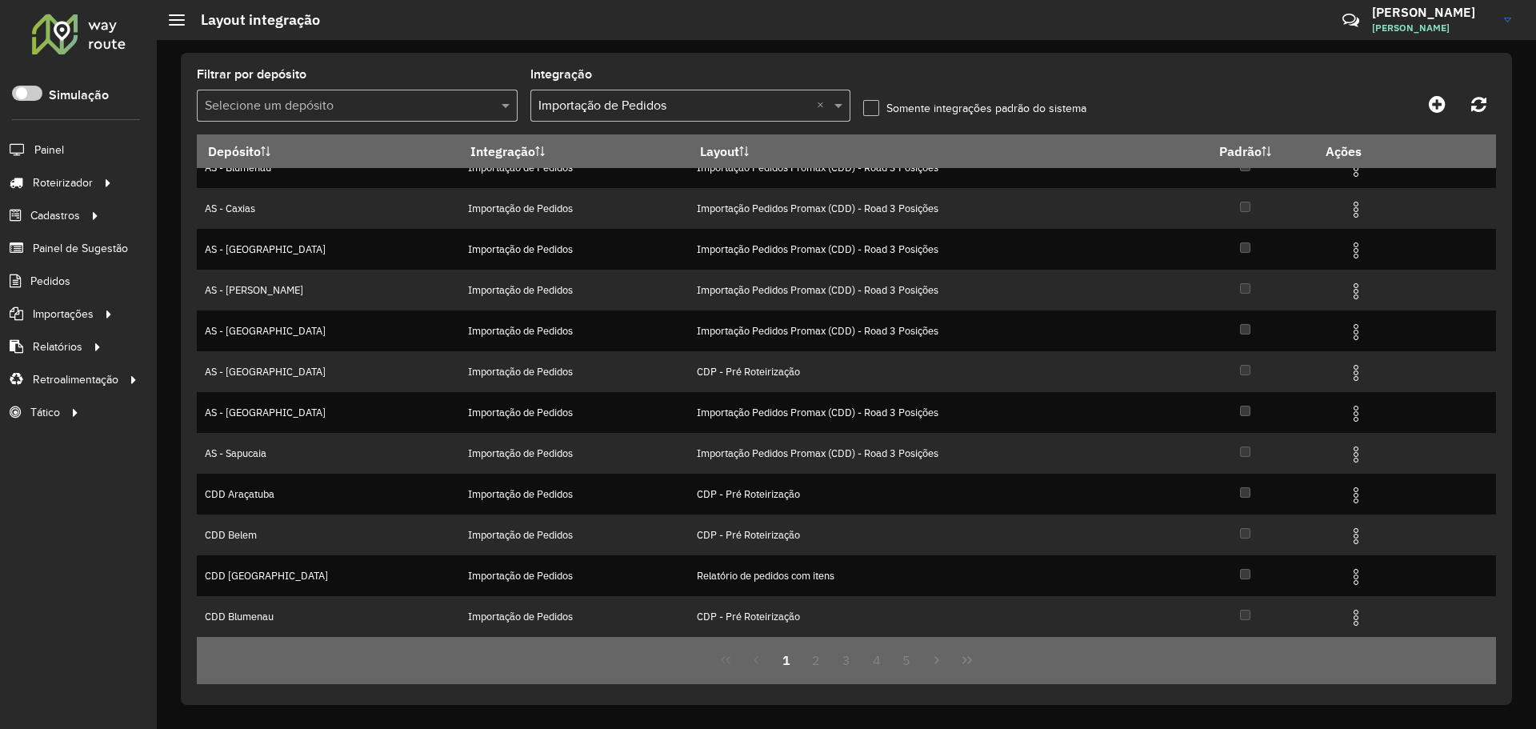
click at [875, 106] on label "Somente integrações padrão do sistema" at bounding box center [974, 108] width 223 height 17
click at [872, 104] on label "Somente integrações padrão do sistema" at bounding box center [974, 108] width 223 height 17
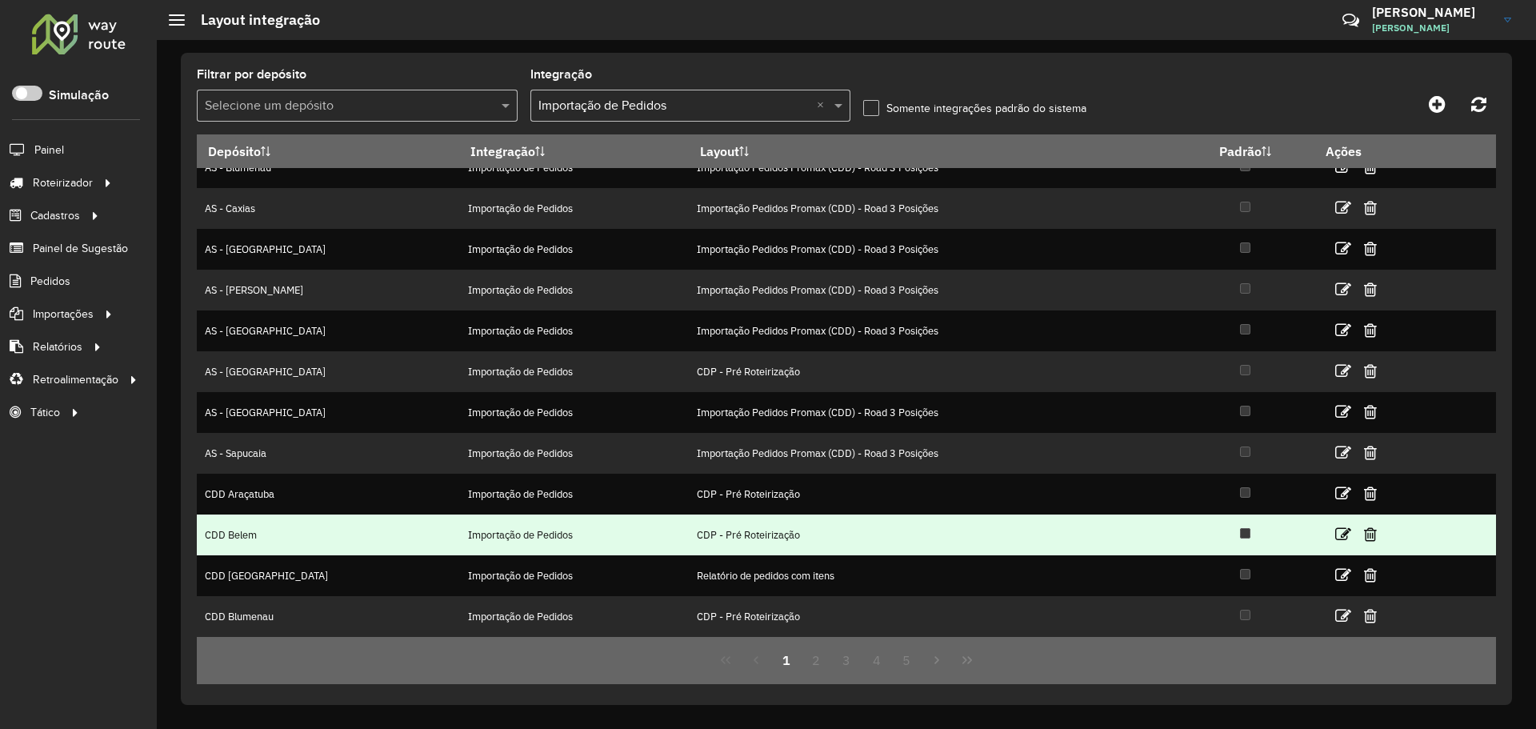
click at [575, 537] on td "Importação de Pedidos" at bounding box center [574, 534] width 229 height 41
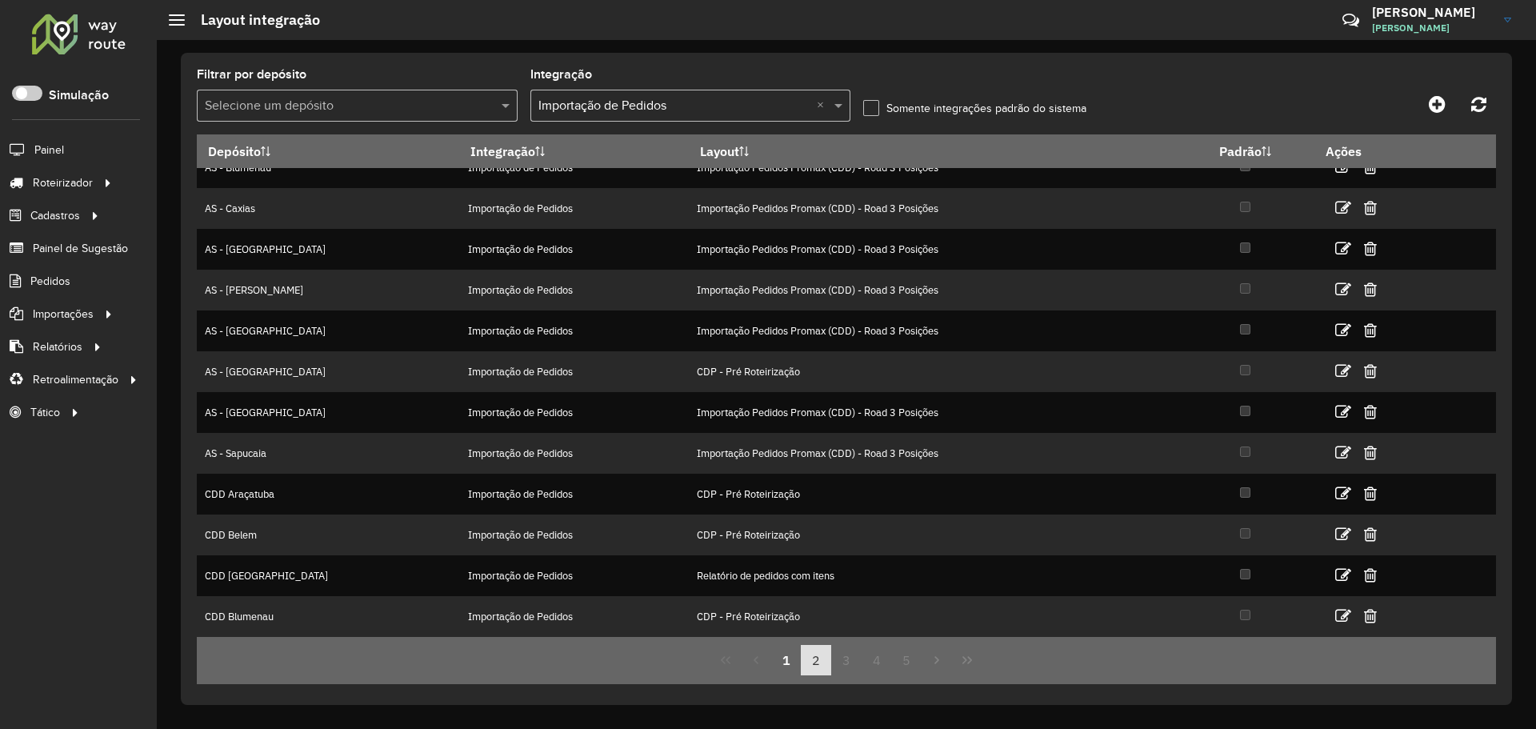
click at [817, 661] on button "2" at bounding box center [816, 660] width 30 height 30
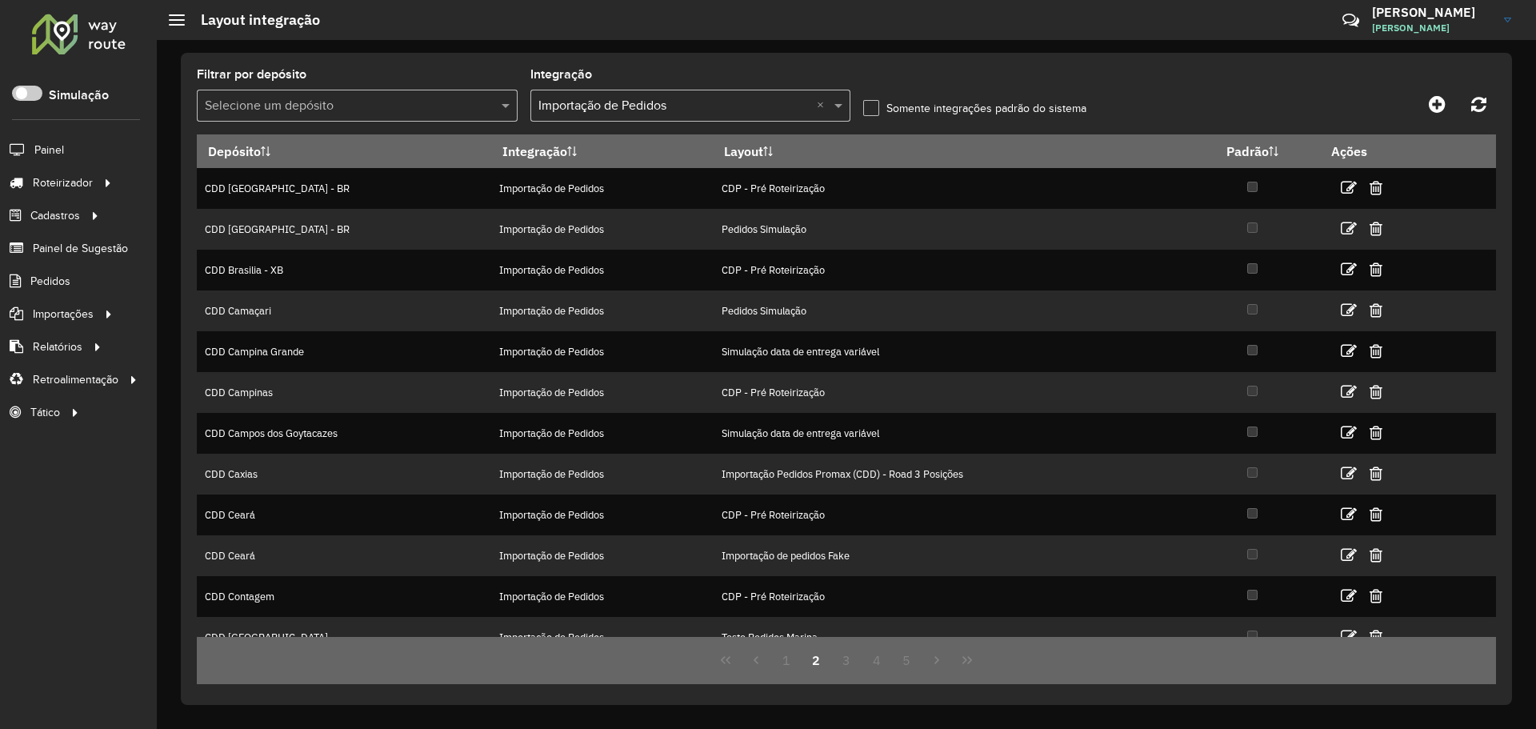
click at [880, 102] on label "Somente integrações padrão do sistema" at bounding box center [974, 108] width 223 height 17
click at [873, 109] on hb-app "Aguarde... Pop-up bloqueado! Seu navegador bloqueou automáticamente a abertura …" at bounding box center [768, 364] width 1536 height 729
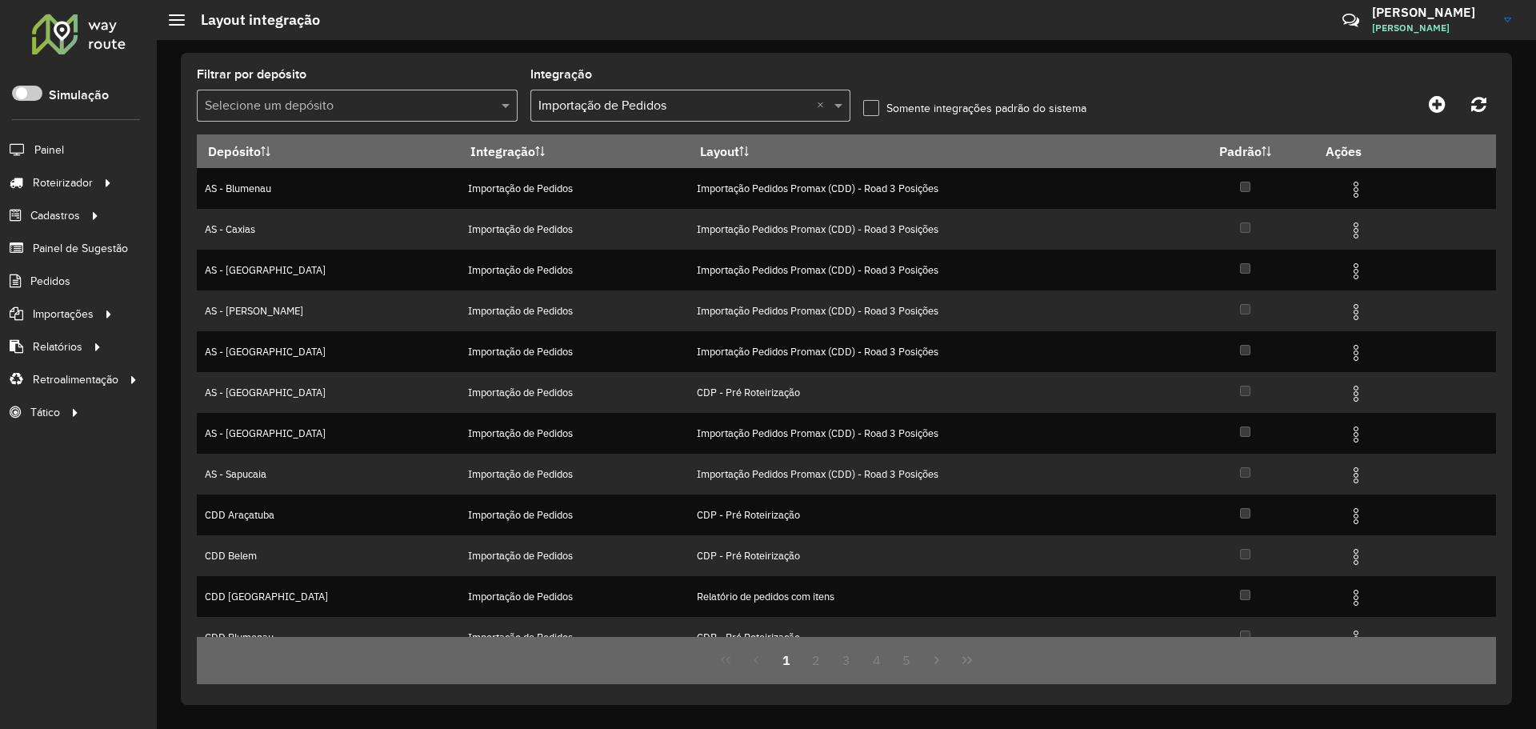
click at [873, 109] on label "Somente integrações padrão do sistema" at bounding box center [974, 108] width 223 height 17
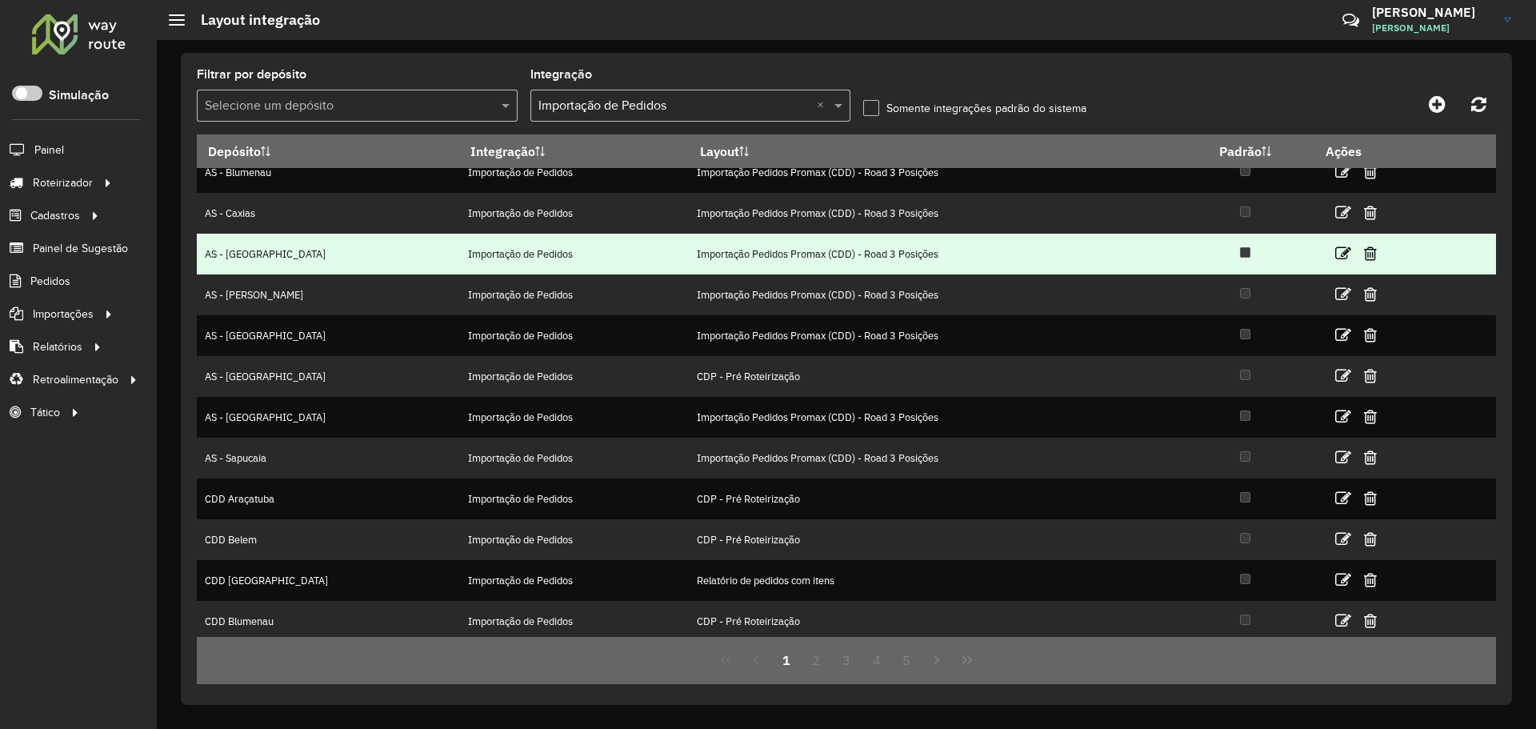
scroll to position [21, 0]
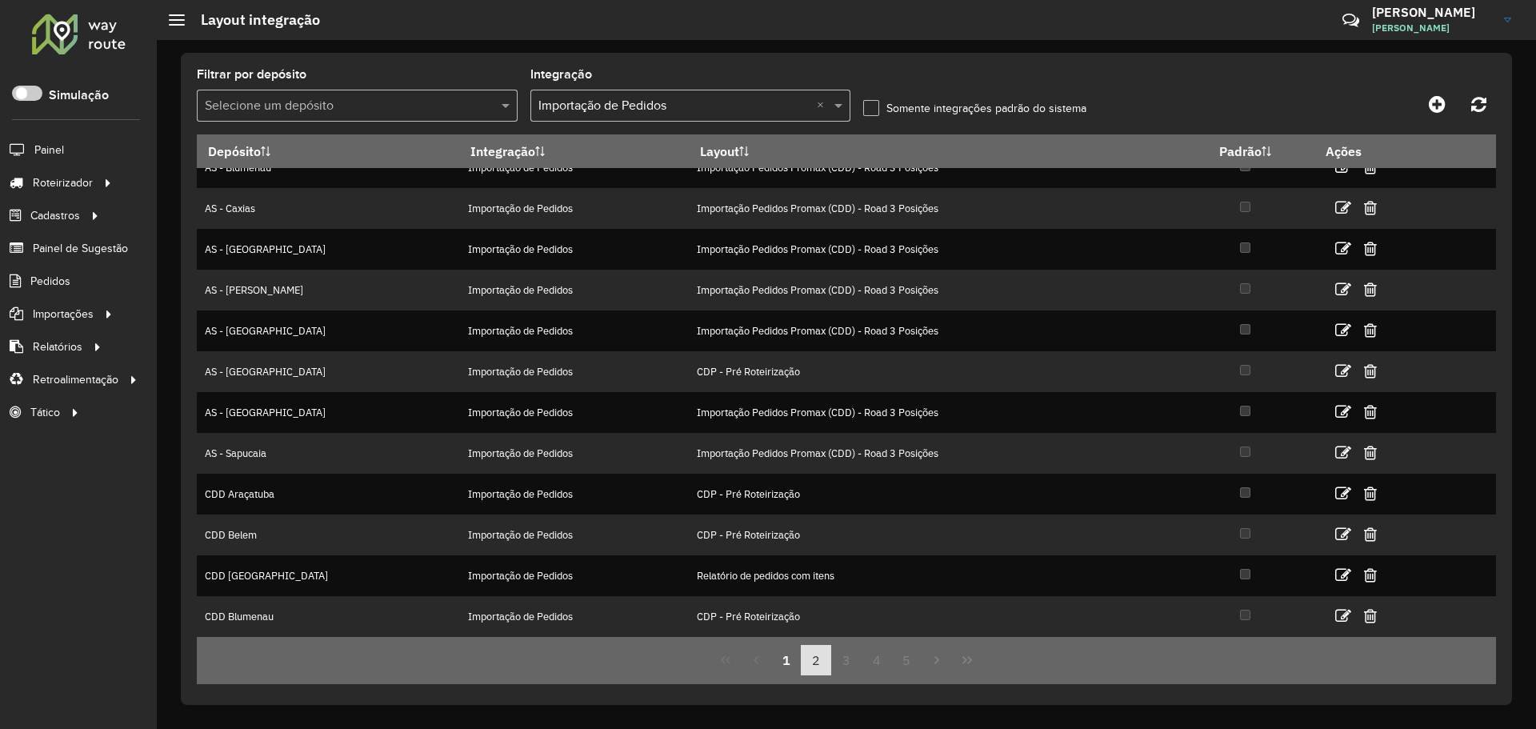
click at [825, 656] on button "2" at bounding box center [816, 660] width 30 height 30
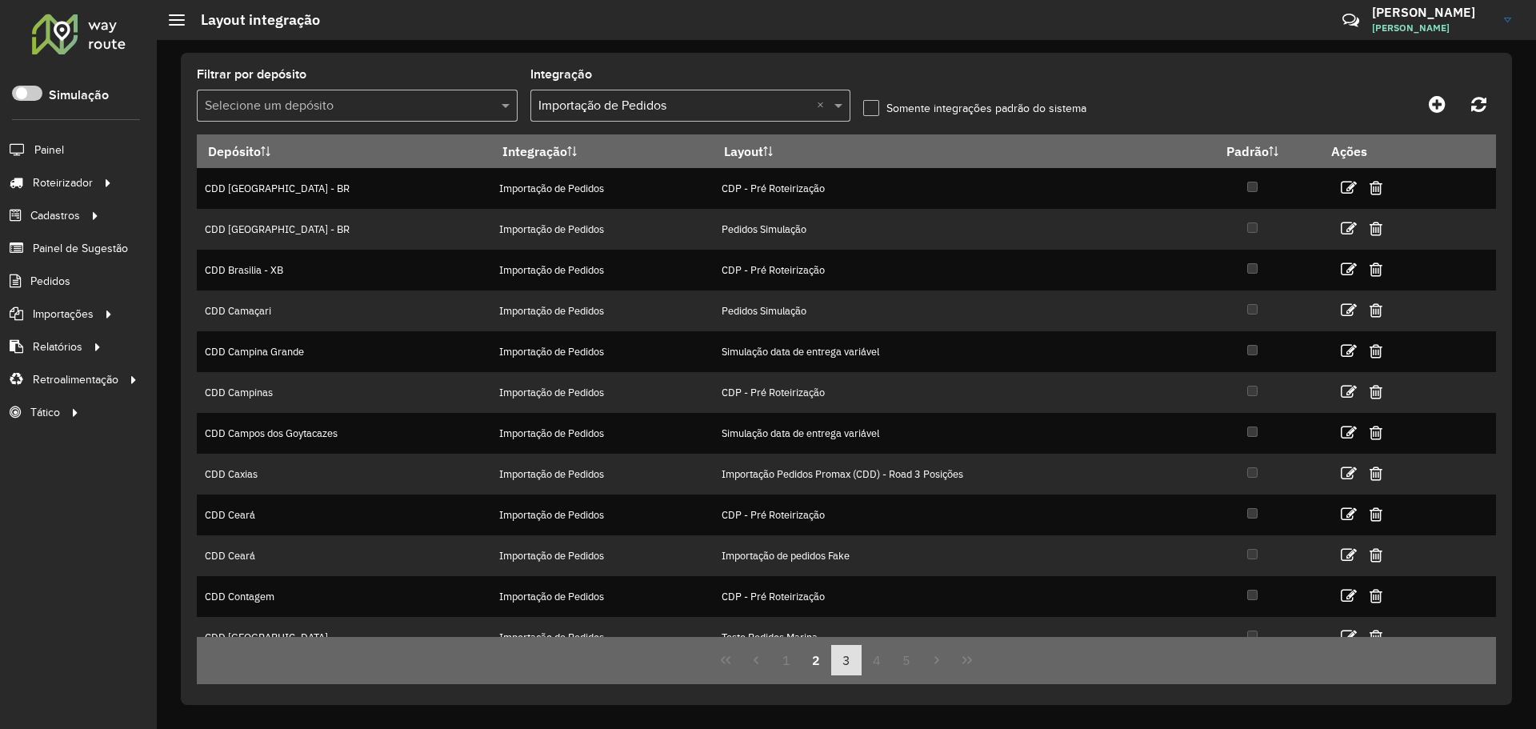
click at [856, 658] on button "3" at bounding box center [846, 660] width 30 height 30
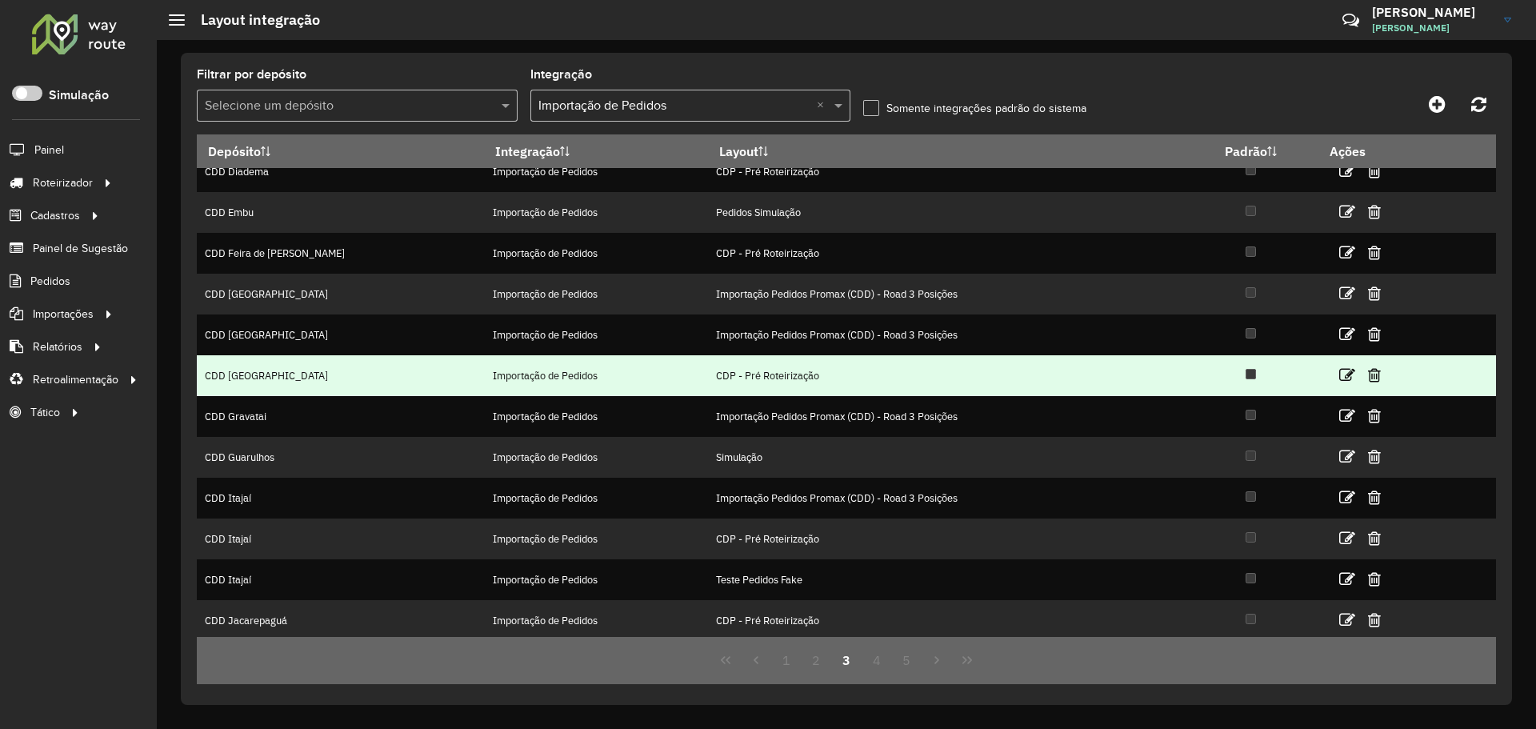
scroll to position [21, 0]
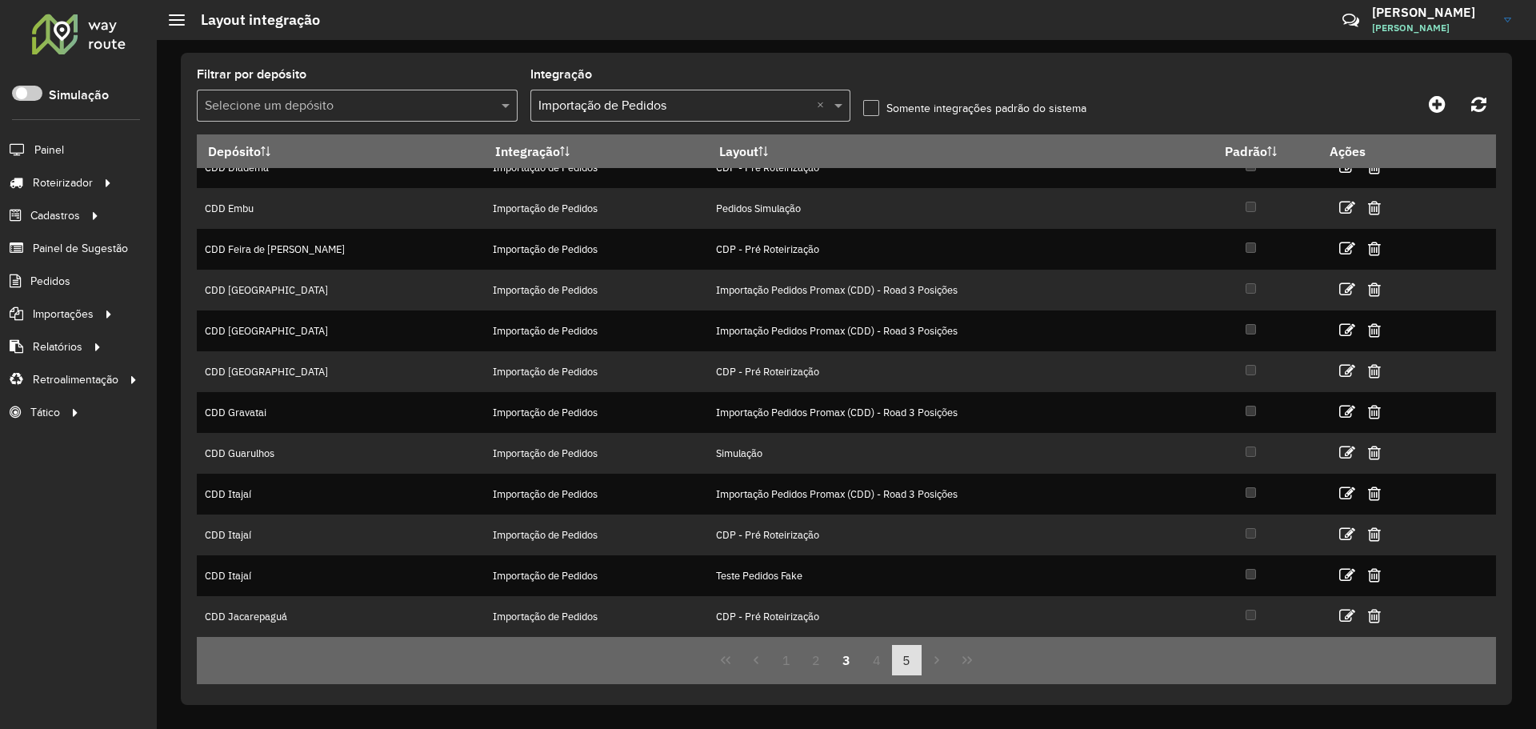
click at [914, 659] on button "5" at bounding box center [907, 660] width 30 height 30
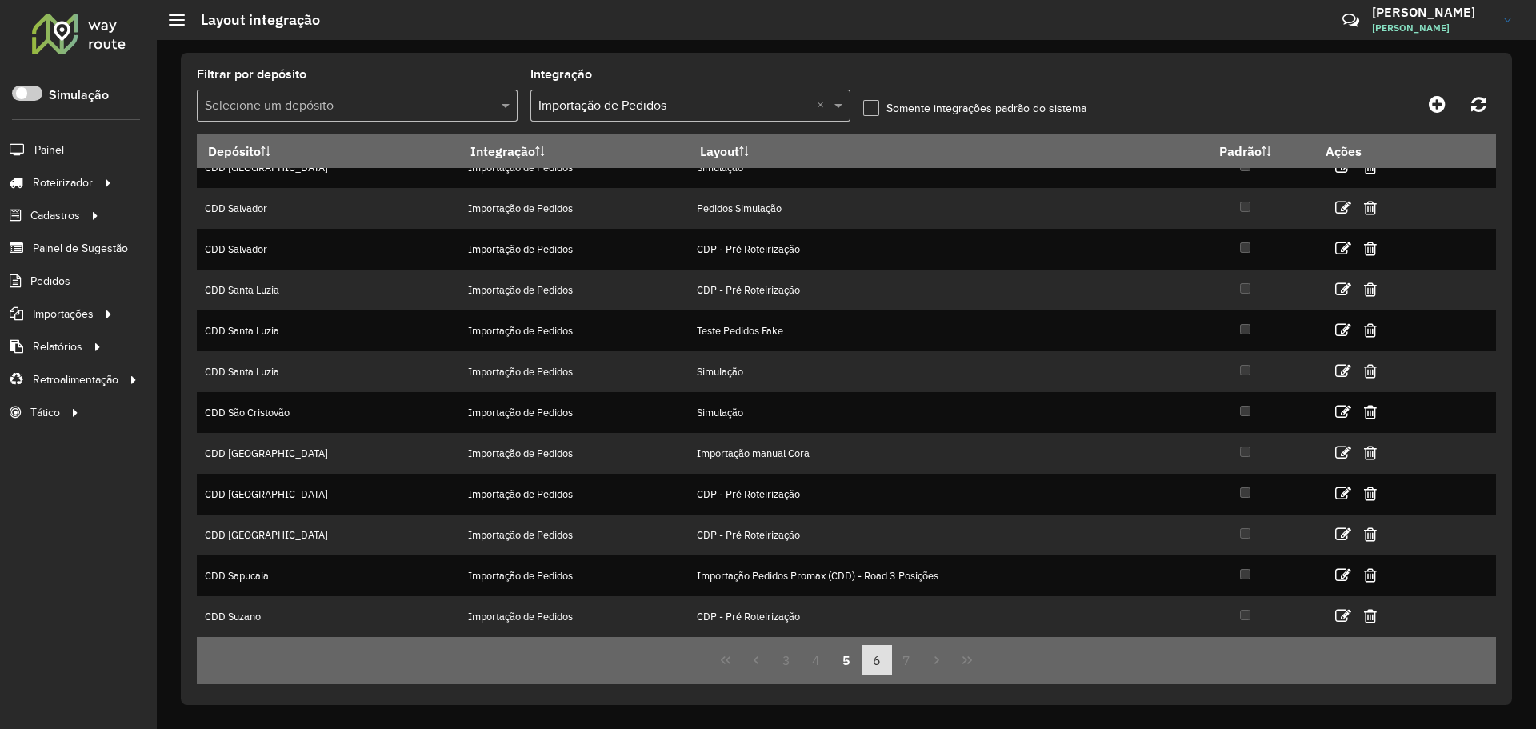
click at [890, 667] on button "6" at bounding box center [876, 660] width 30 height 30
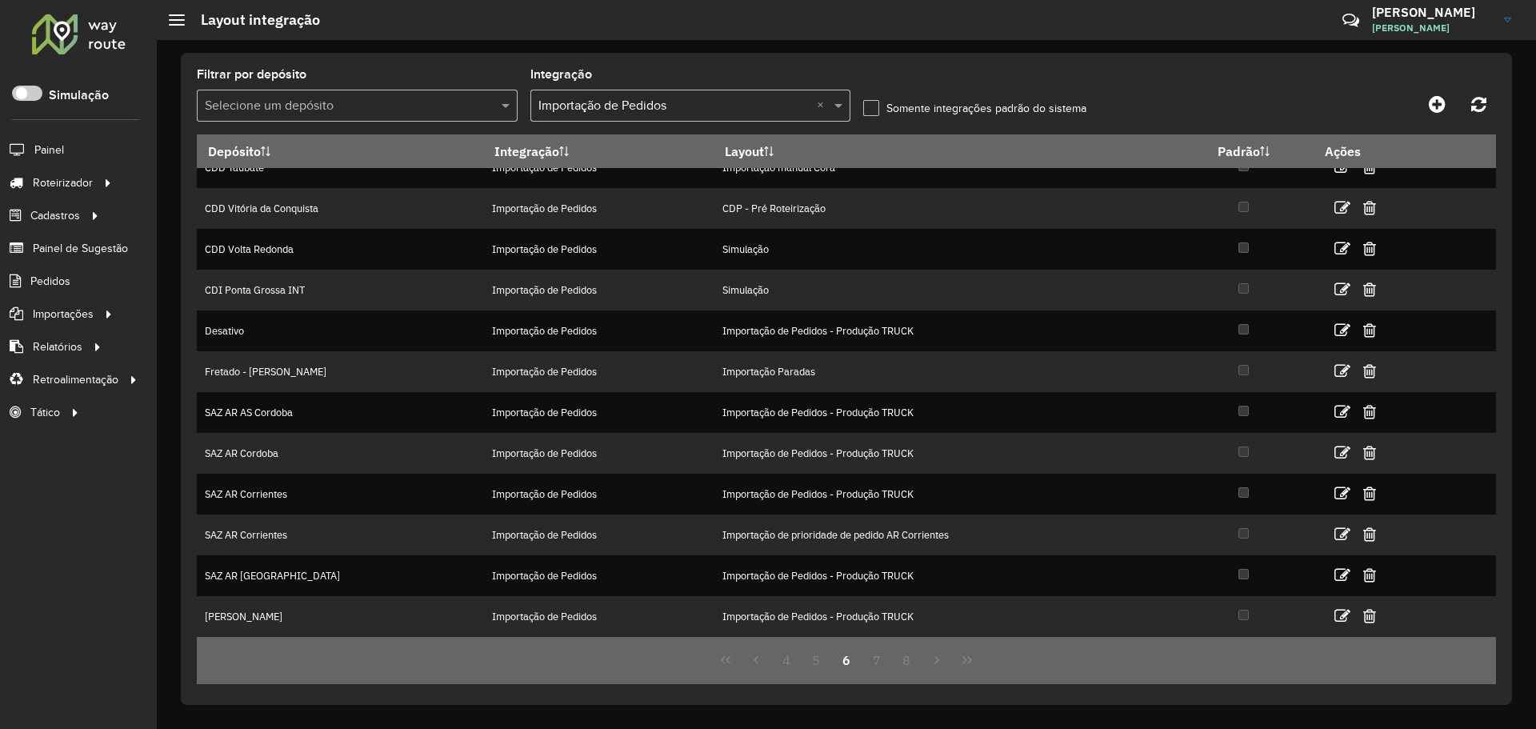
scroll to position [0, 0]
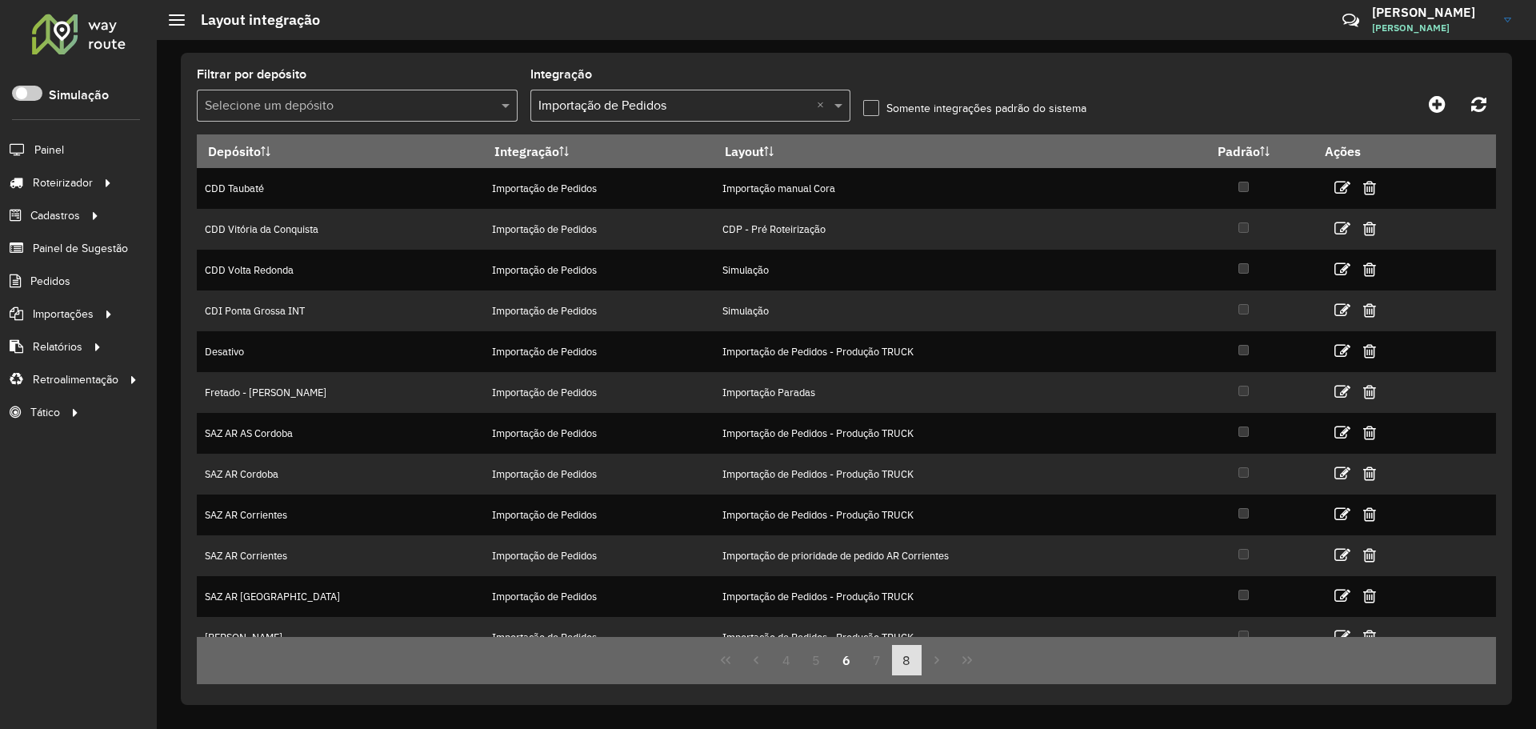
click at [899, 664] on button "8" at bounding box center [907, 660] width 30 height 30
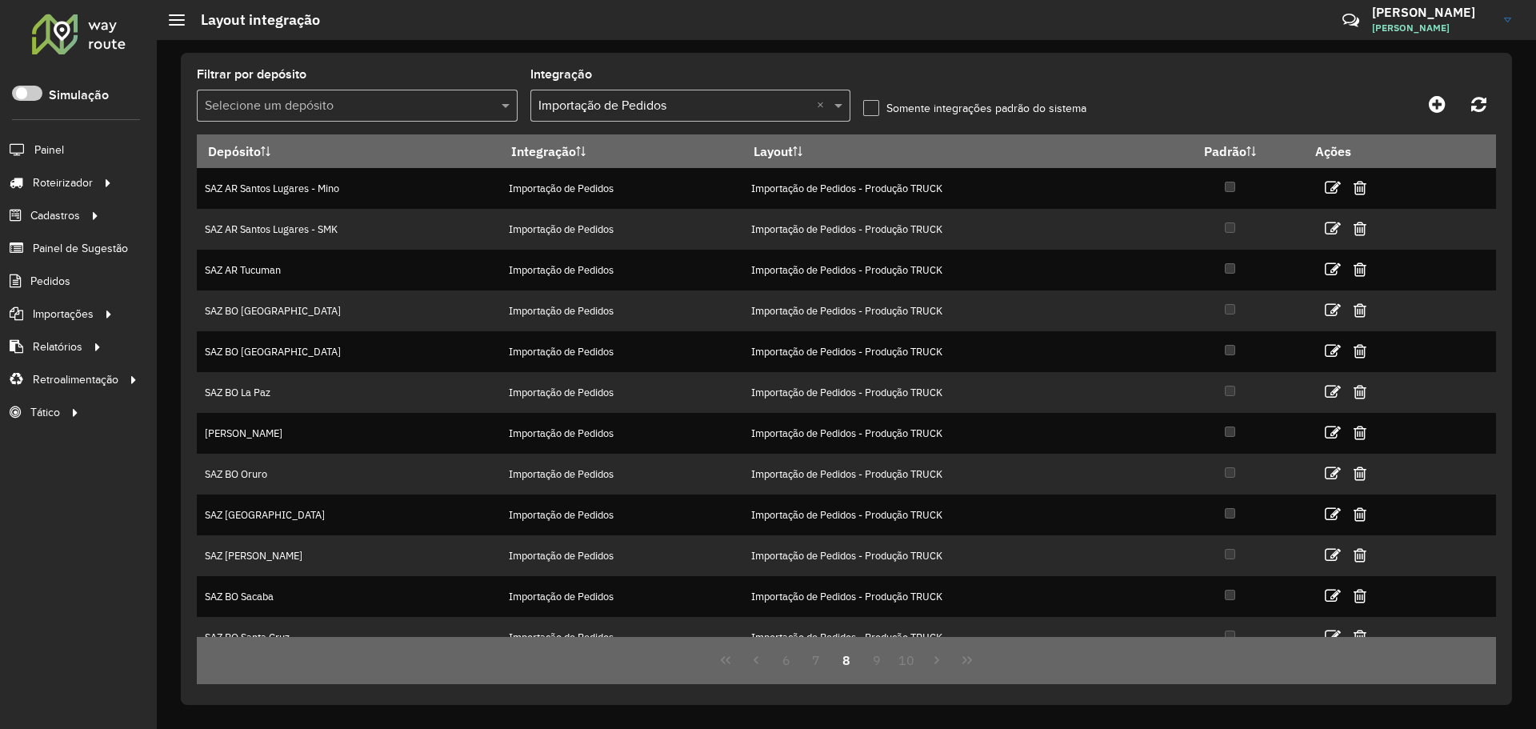
click at [758, 102] on input "text" at bounding box center [674, 106] width 273 height 19
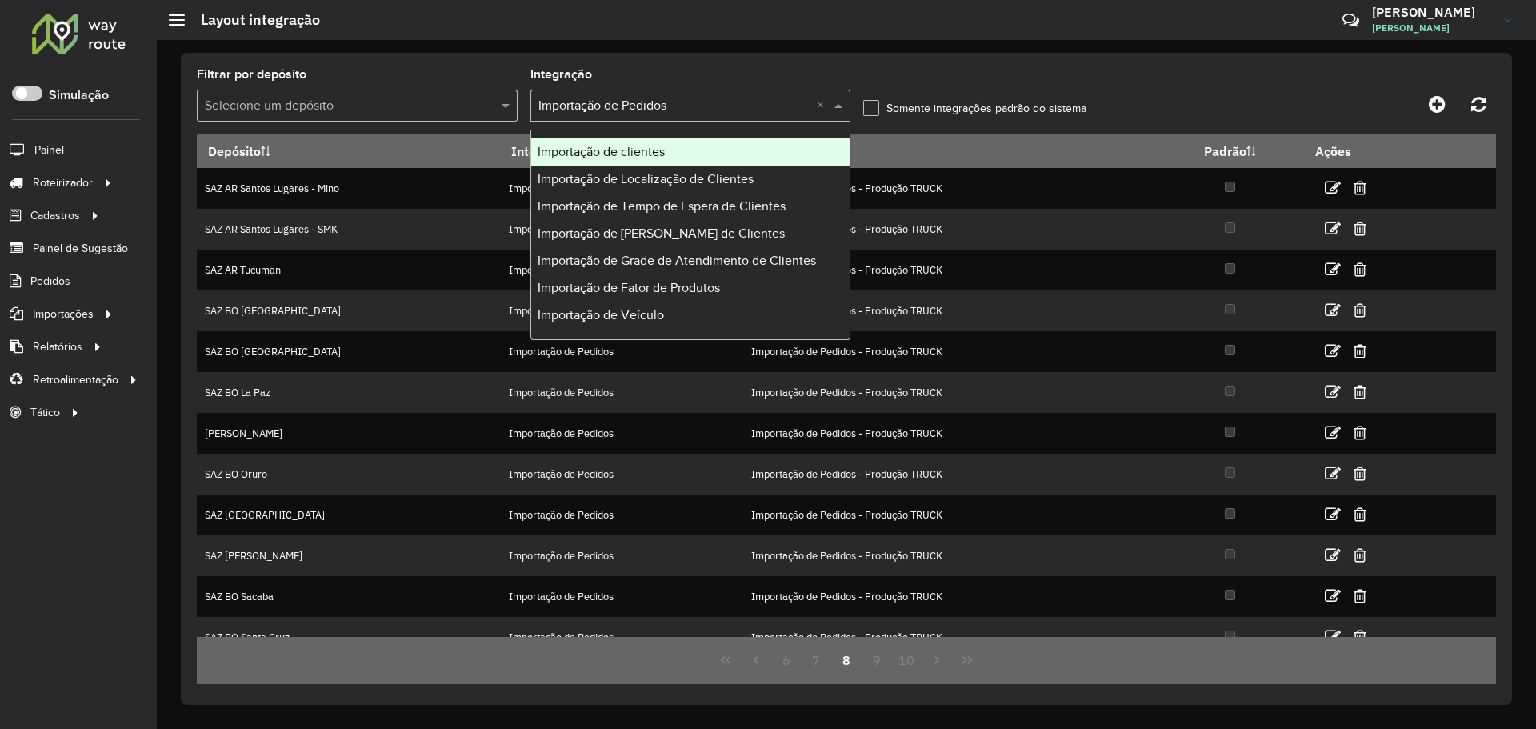
click at [705, 150] on div "Importação de clientes" at bounding box center [690, 151] width 319 height 27
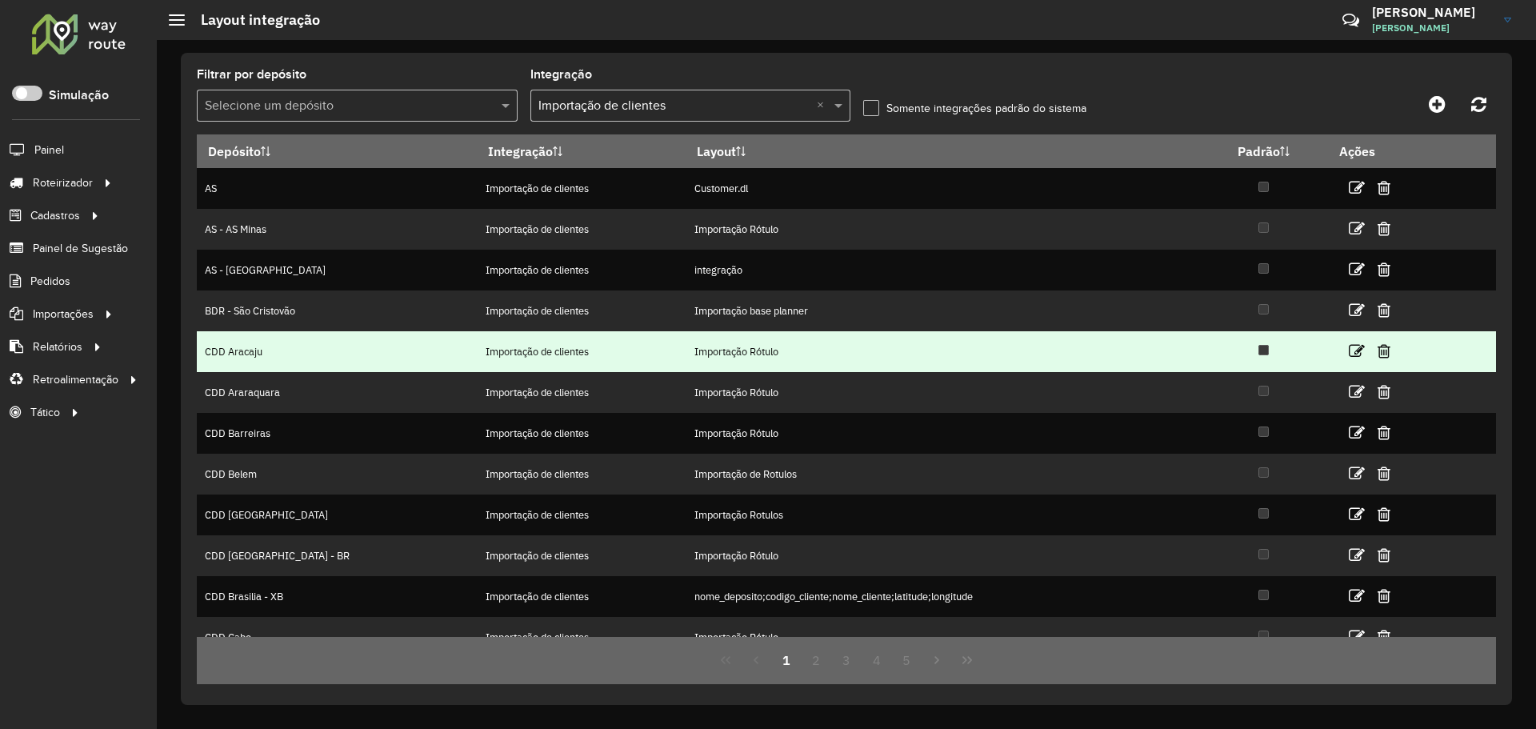
scroll to position [21, 0]
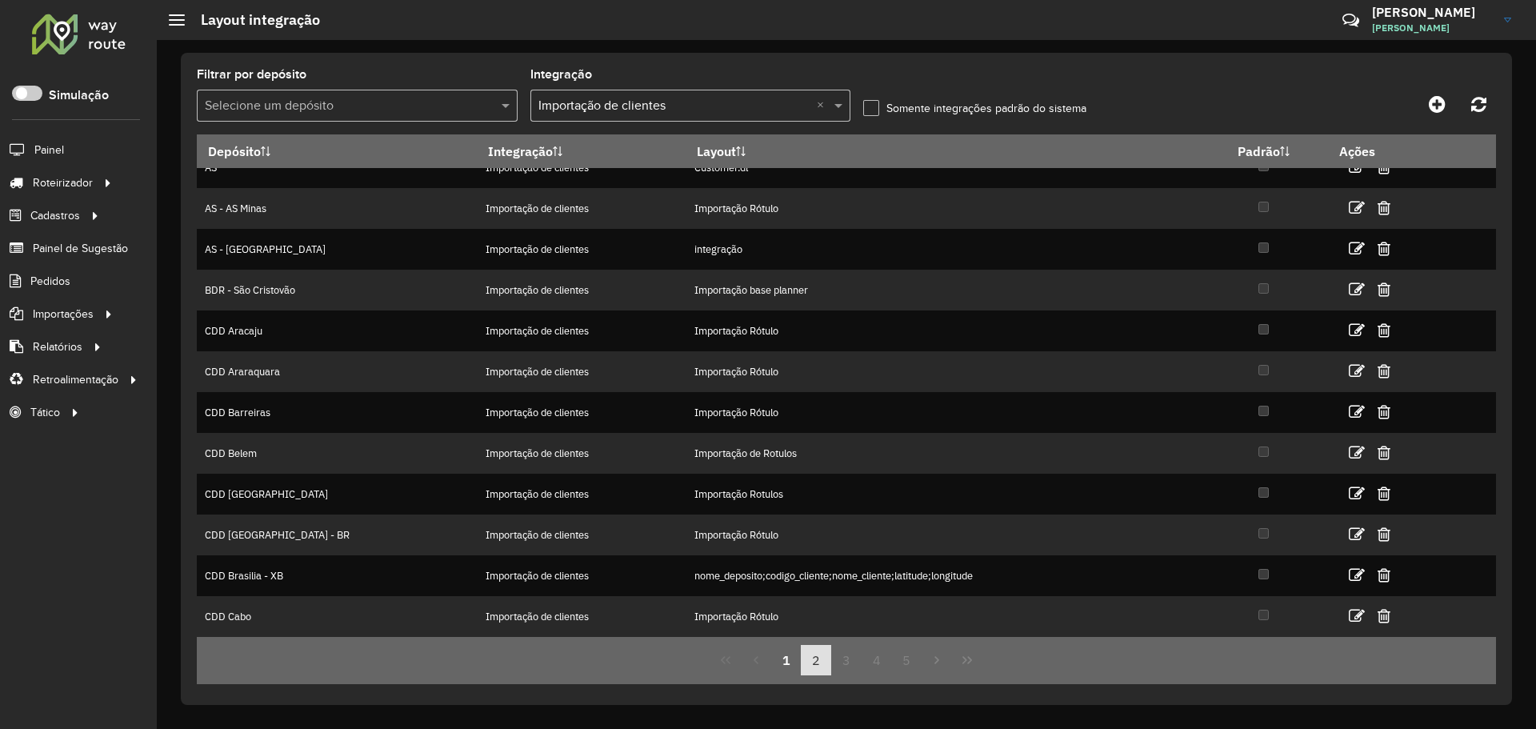
click at [814, 663] on button "2" at bounding box center [816, 660] width 30 height 30
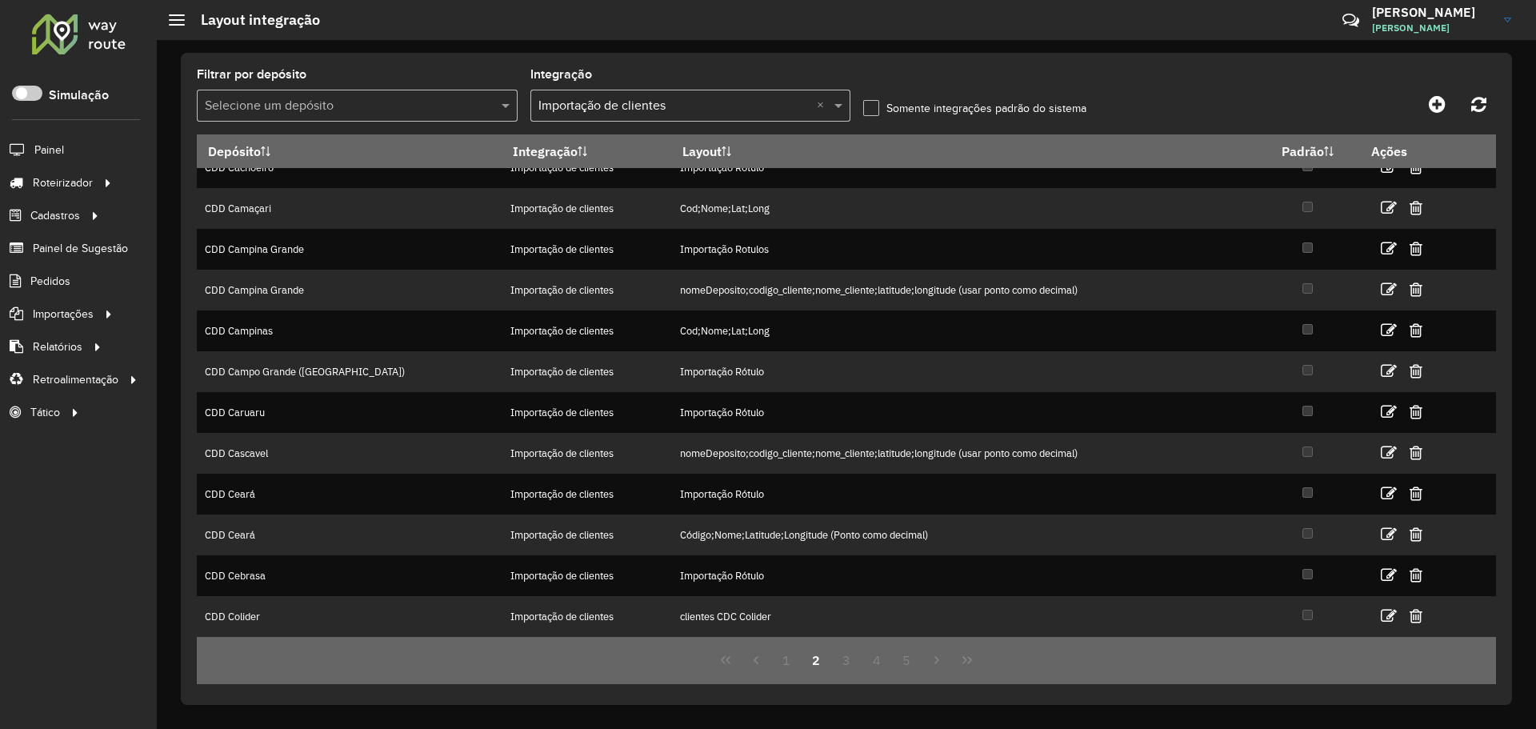
scroll to position [0, 0]
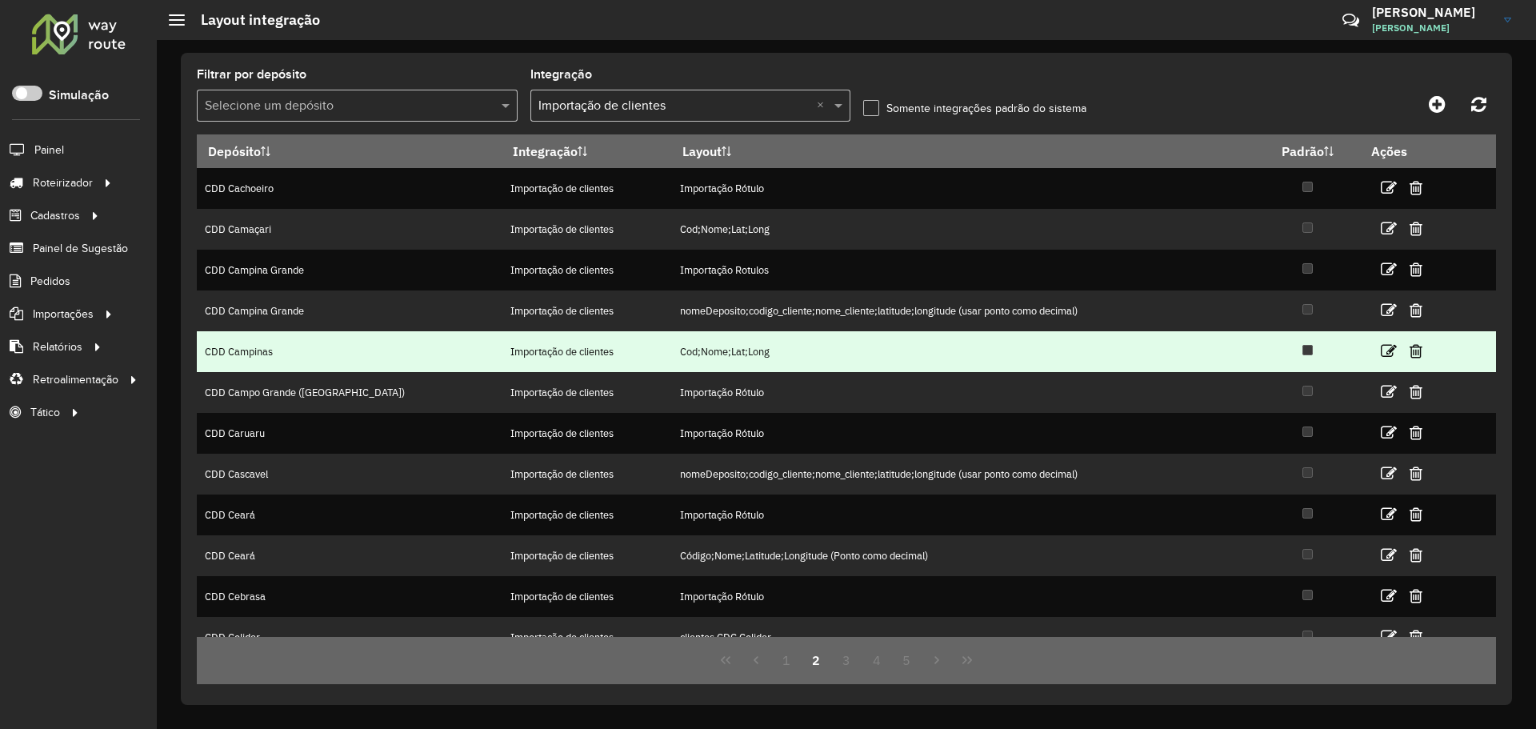
drag, startPoint x: 577, startPoint y: 354, endPoint x: 705, endPoint y: 360, distance: 128.1
click at [703, 360] on tr "CDD Campinas Importação de clientes Cod;Nome;Lat;Long" at bounding box center [846, 351] width 1299 height 41
click at [705, 360] on td "Cod;Nome;Lat;Long" at bounding box center [963, 351] width 585 height 41
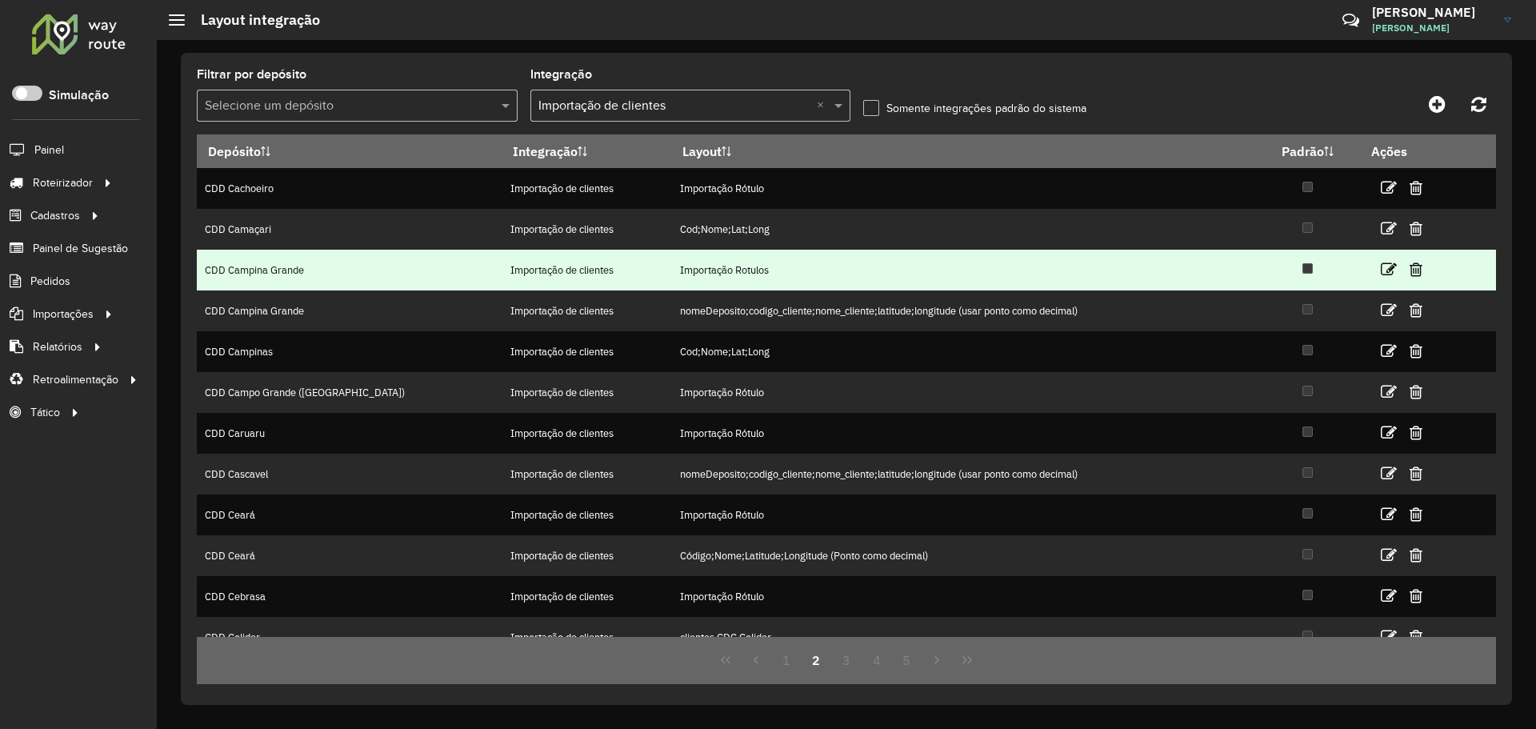
drag, startPoint x: 590, startPoint y: 262, endPoint x: 699, endPoint y: 262, distance: 108.8
click at [696, 262] on td "Importação Rotulos" at bounding box center [963, 270] width 585 height 41
click at [699, 262] on td "Importação Rotulos" at bounding box center [963, 270] width 585 height 41
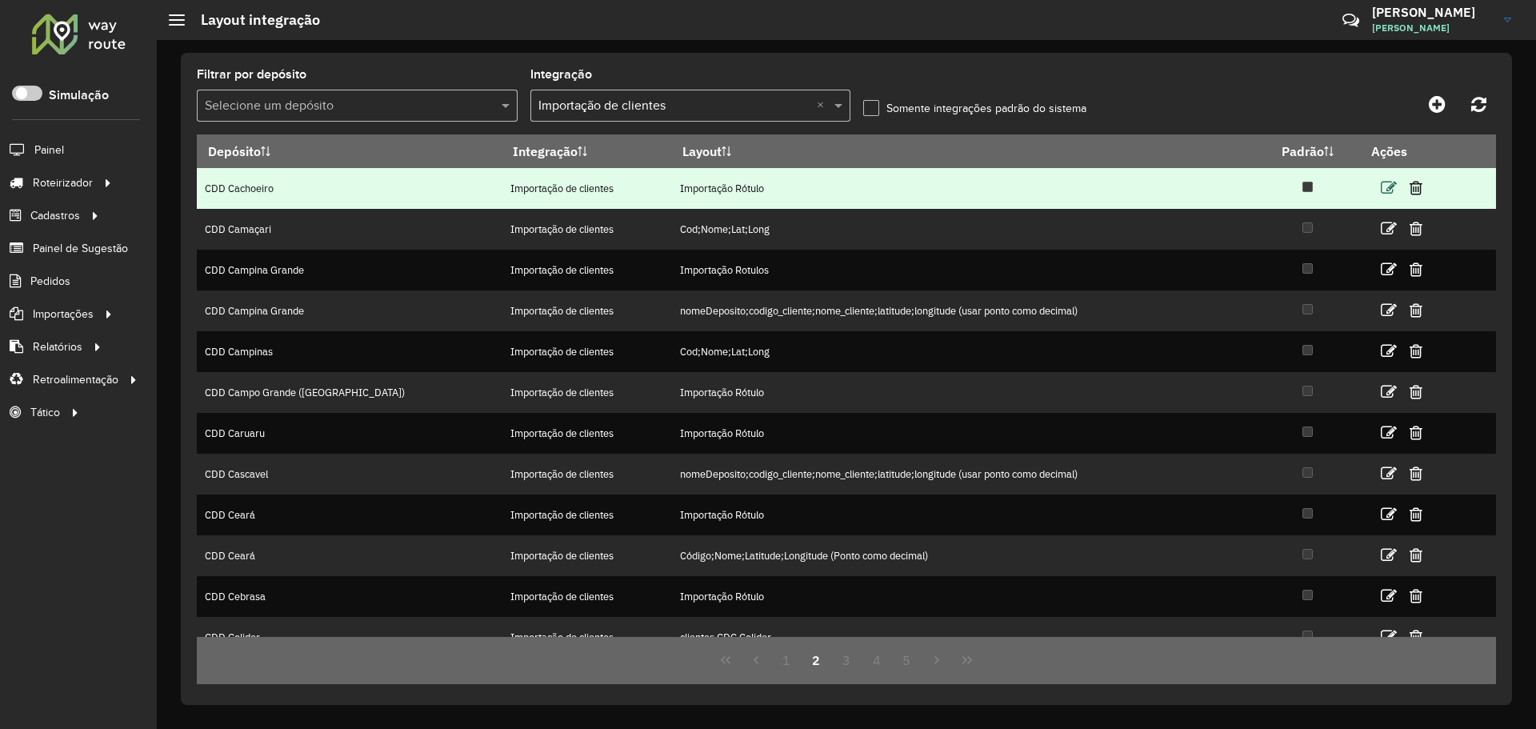
click at [1380, 186] on icon at bounding box center [1388, 188] width 16 height 16
select select
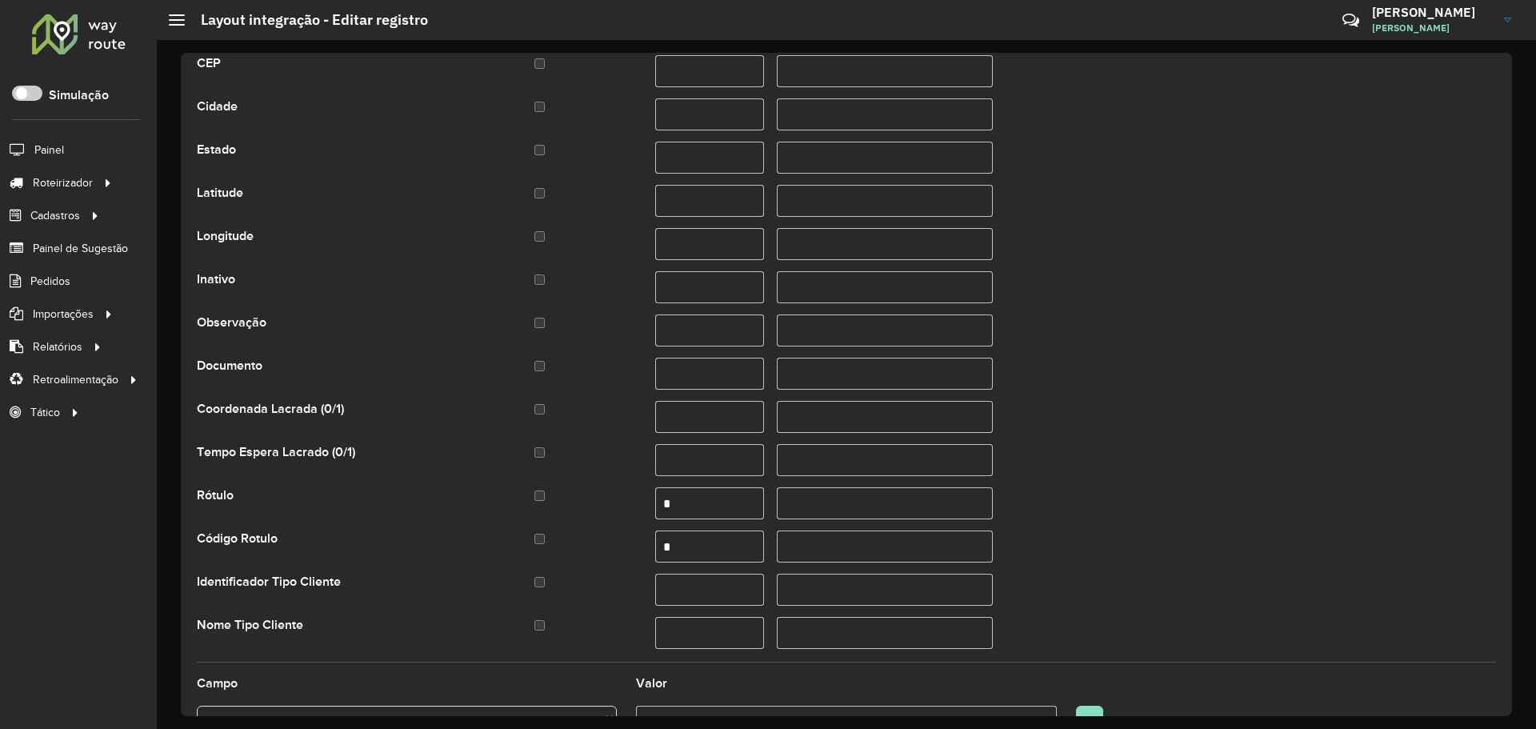
scroll to position [642, 0]
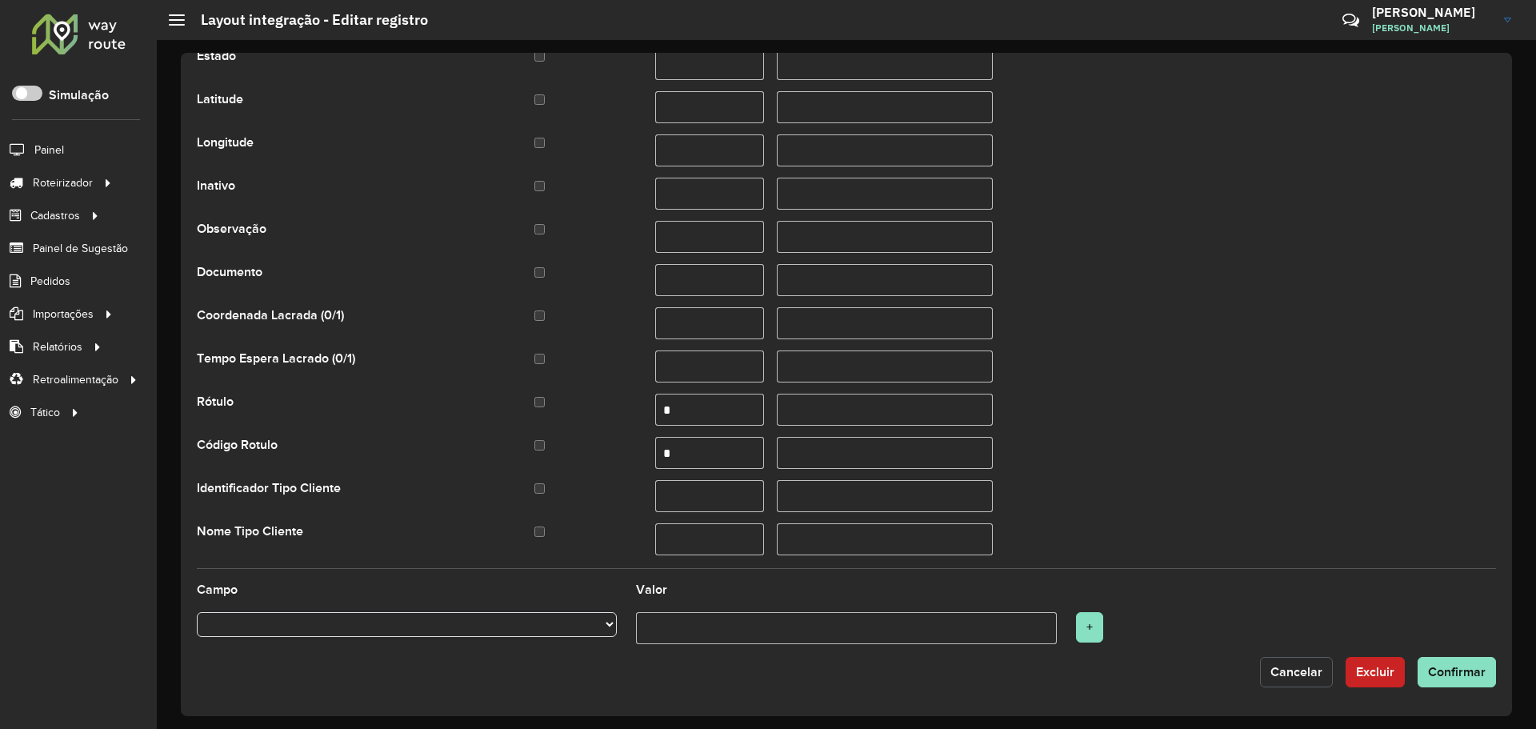
click at [1303, 673] on span "Cancelar" at bounding box center [1296, 672] width 52 height 14
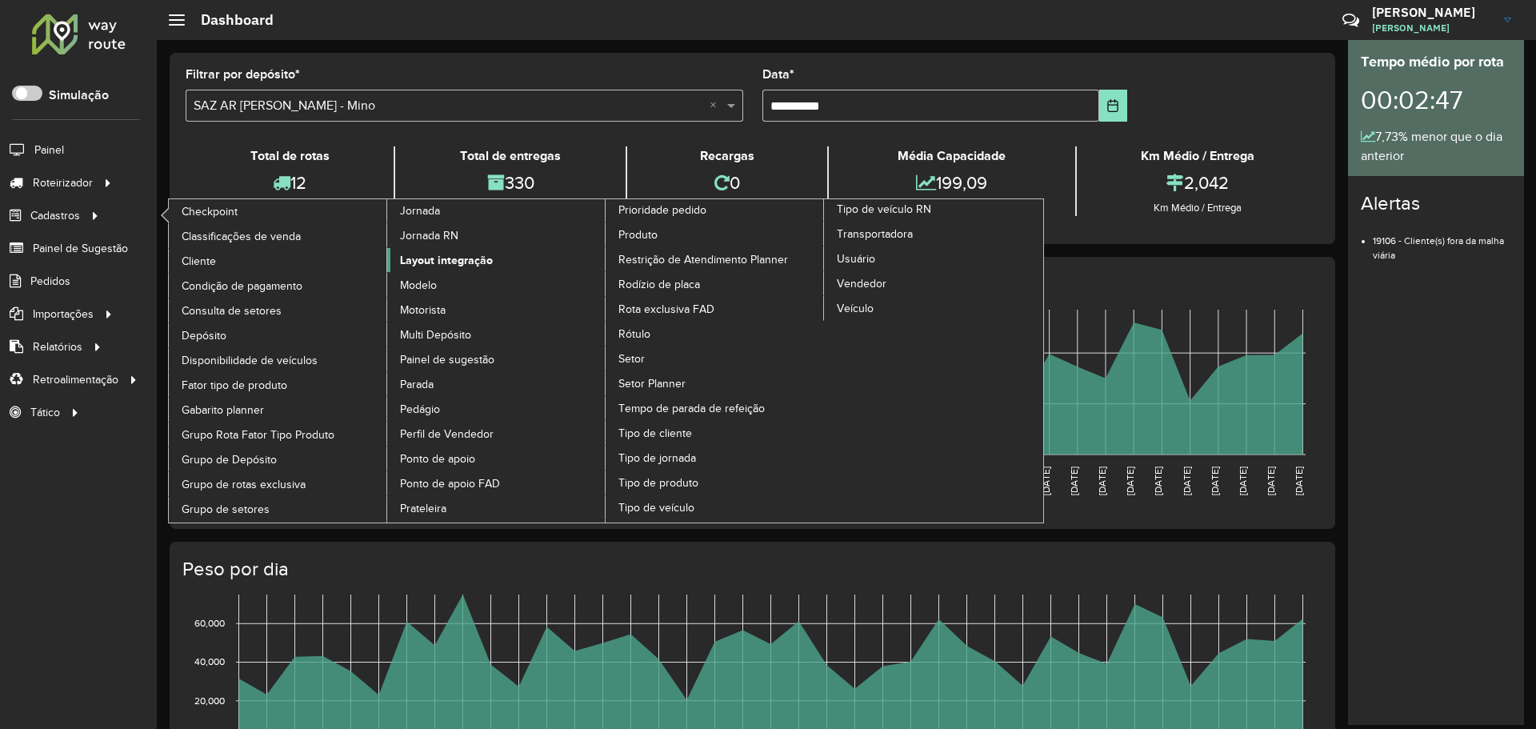
click at [463, 258] on span "Layout integração" at bounding box center [446, 260] width 93 height 17
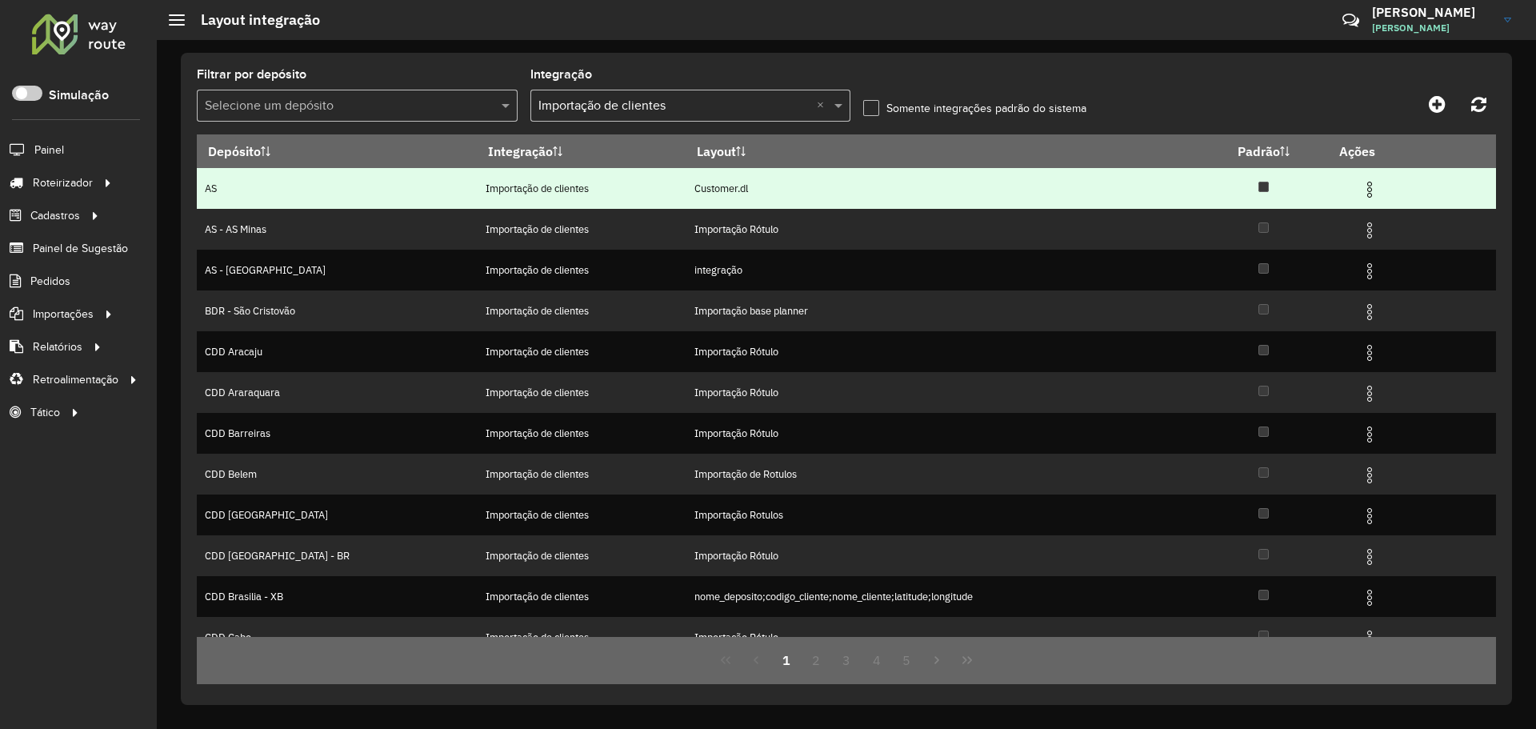
click at [1363, 187] on img at bounding box center [1369, 189] width 19 height 19
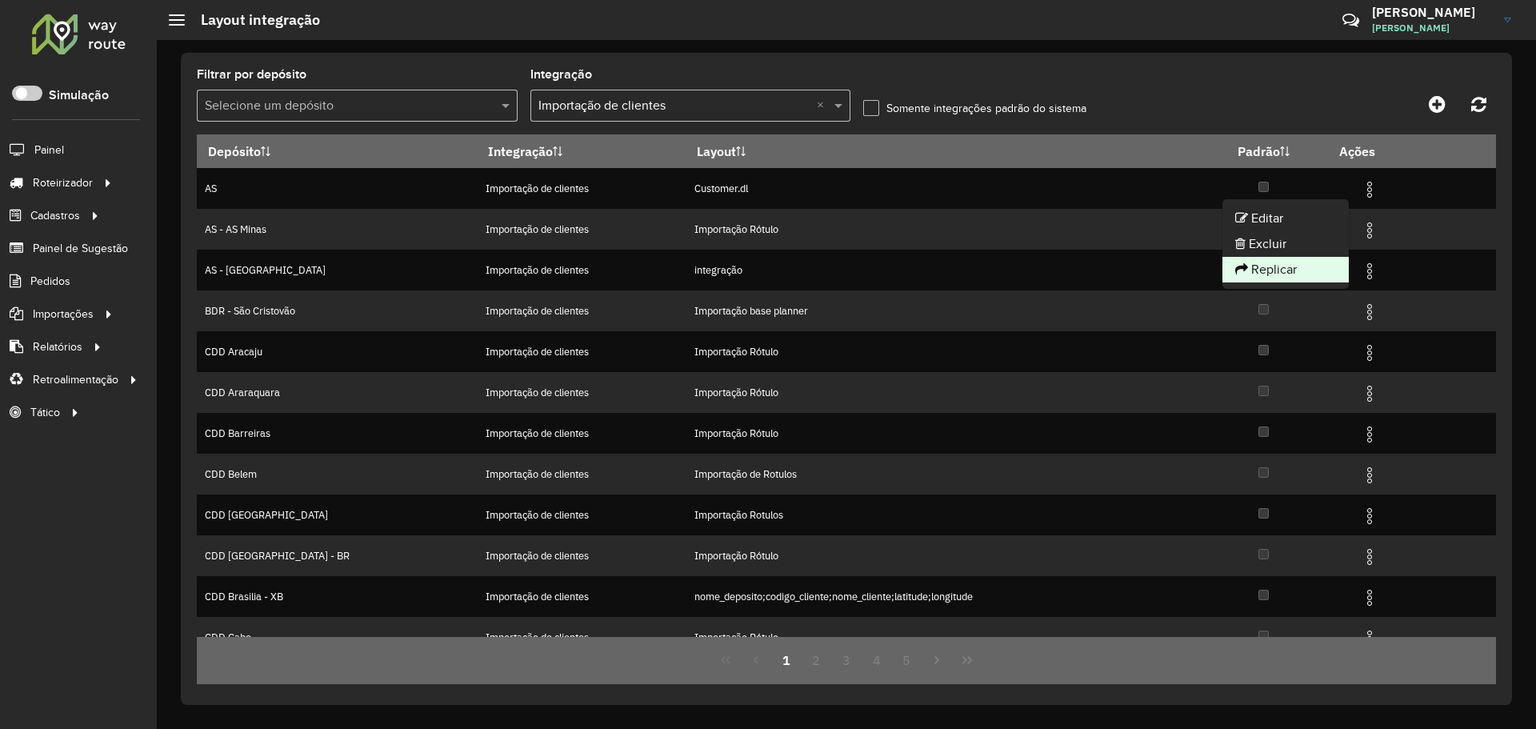
click at [1322, 271] on li "Replicar" at bounding box center [1285, 270] width 126 height 26
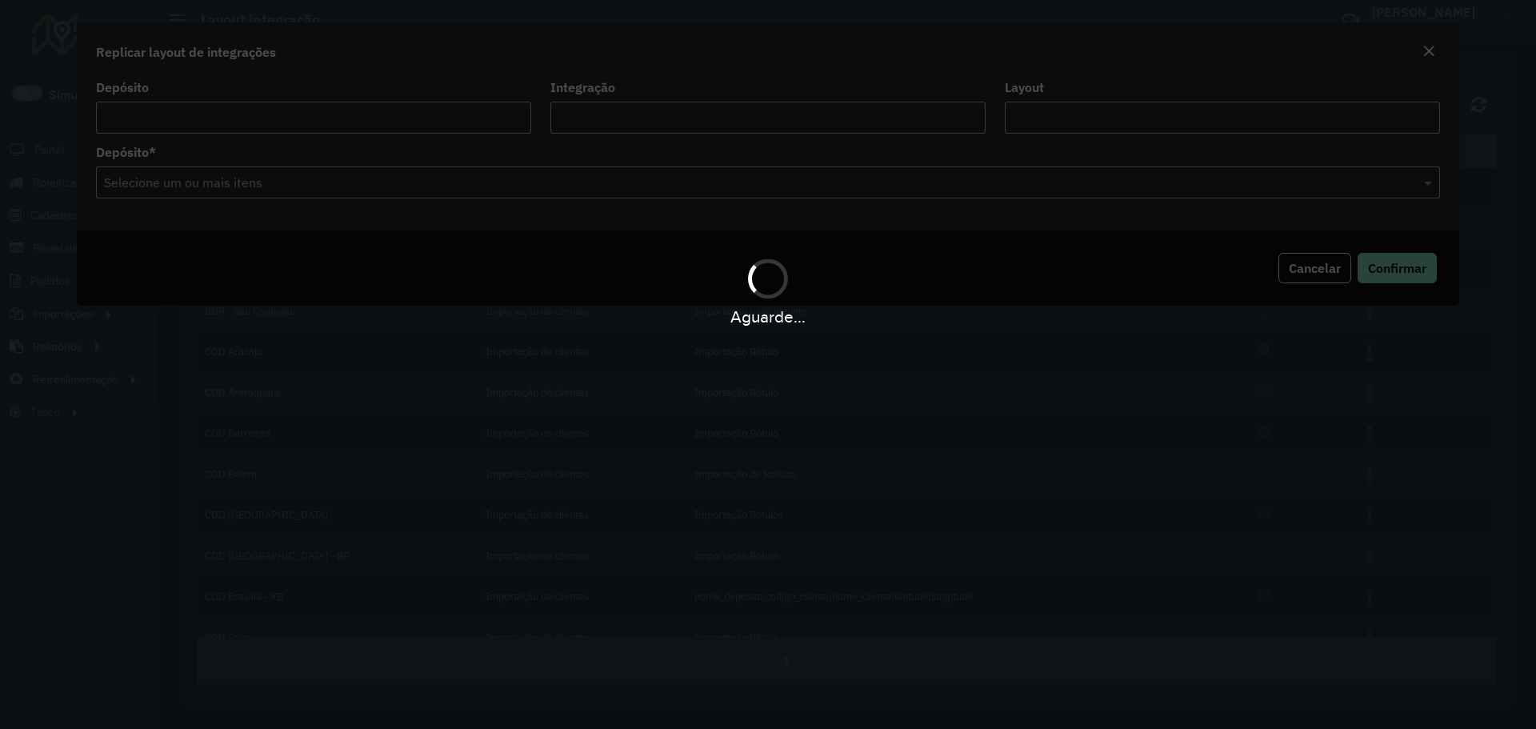
type input "**"
type input "**********"
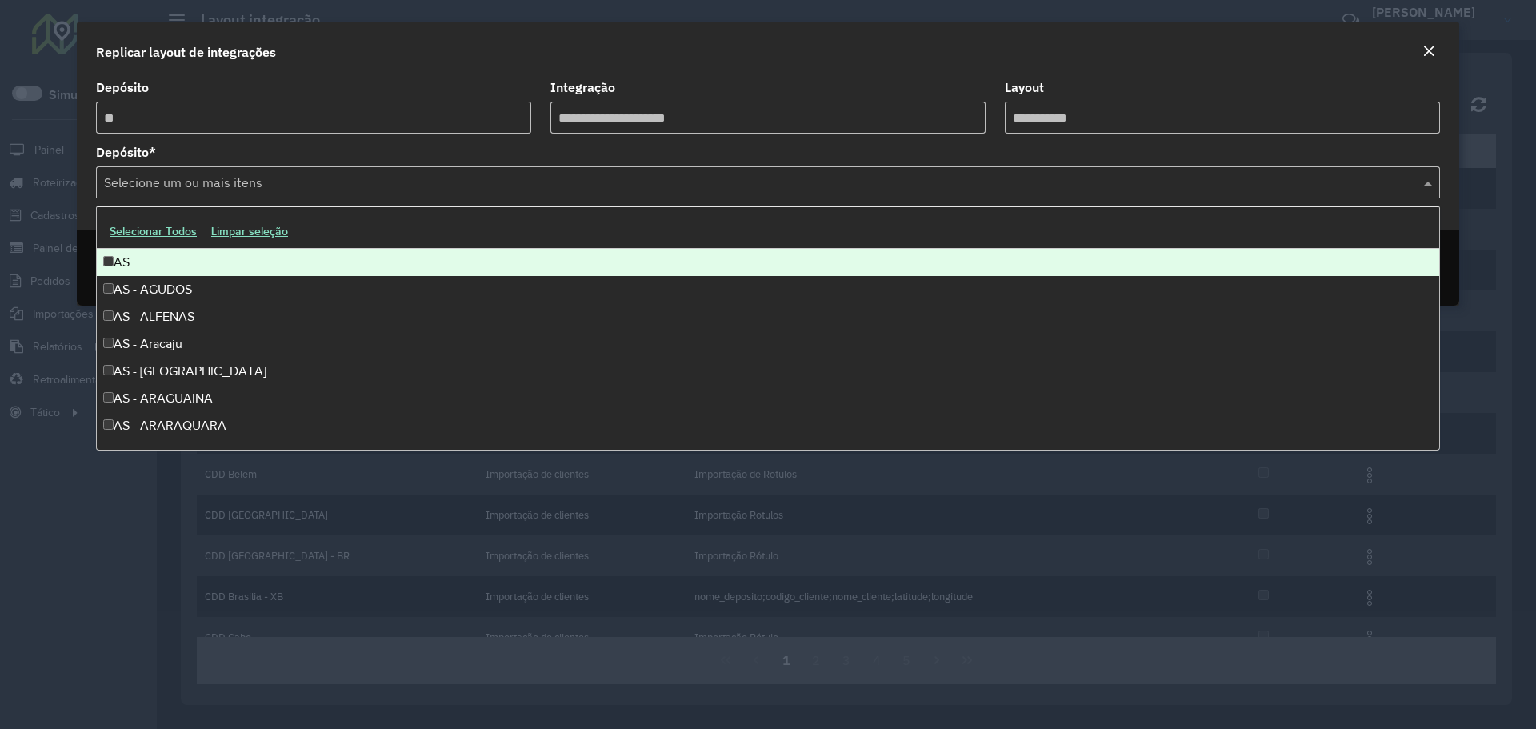
click at [224, 182] on input "text" at bounding box center [760, 183] width 1320 height 19
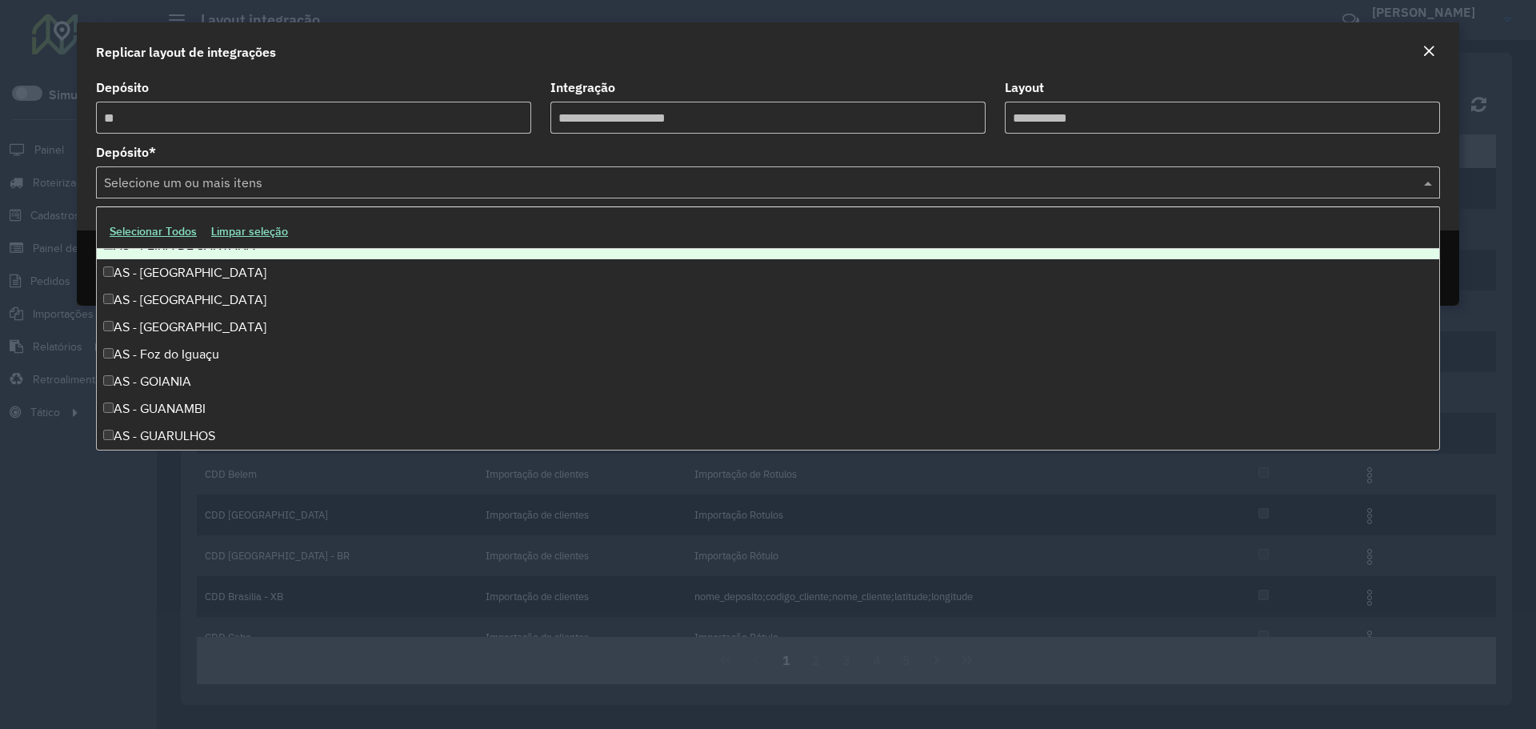
scroll to position [800, 0]
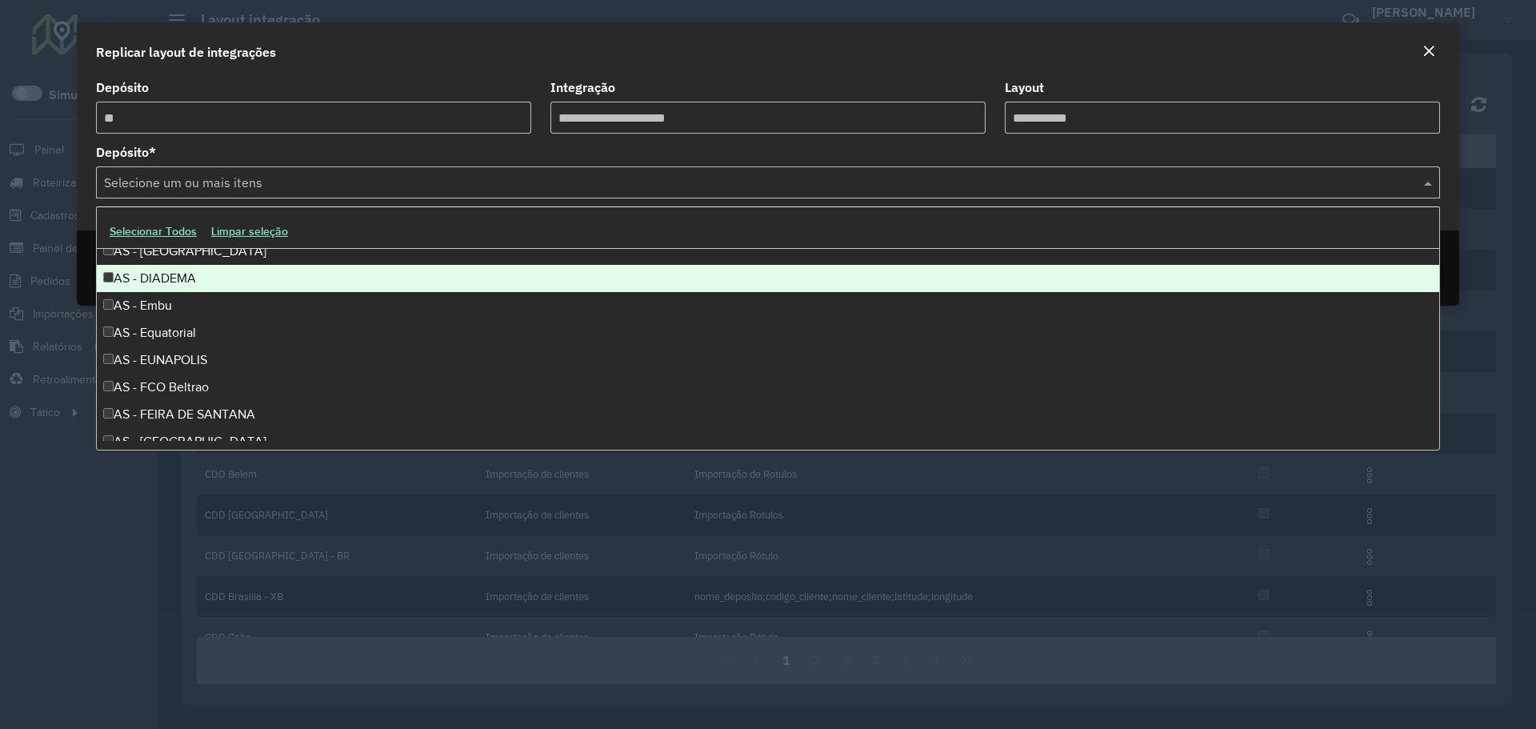
drag, startPoint x: 363, startPoint y: 26, endPoint x: 371, endPoint y: 30, distance: 8.6
click at [371, 30] on div "Replicar layout de integrações" at bounding box center [768, 48] width 1382 height 53
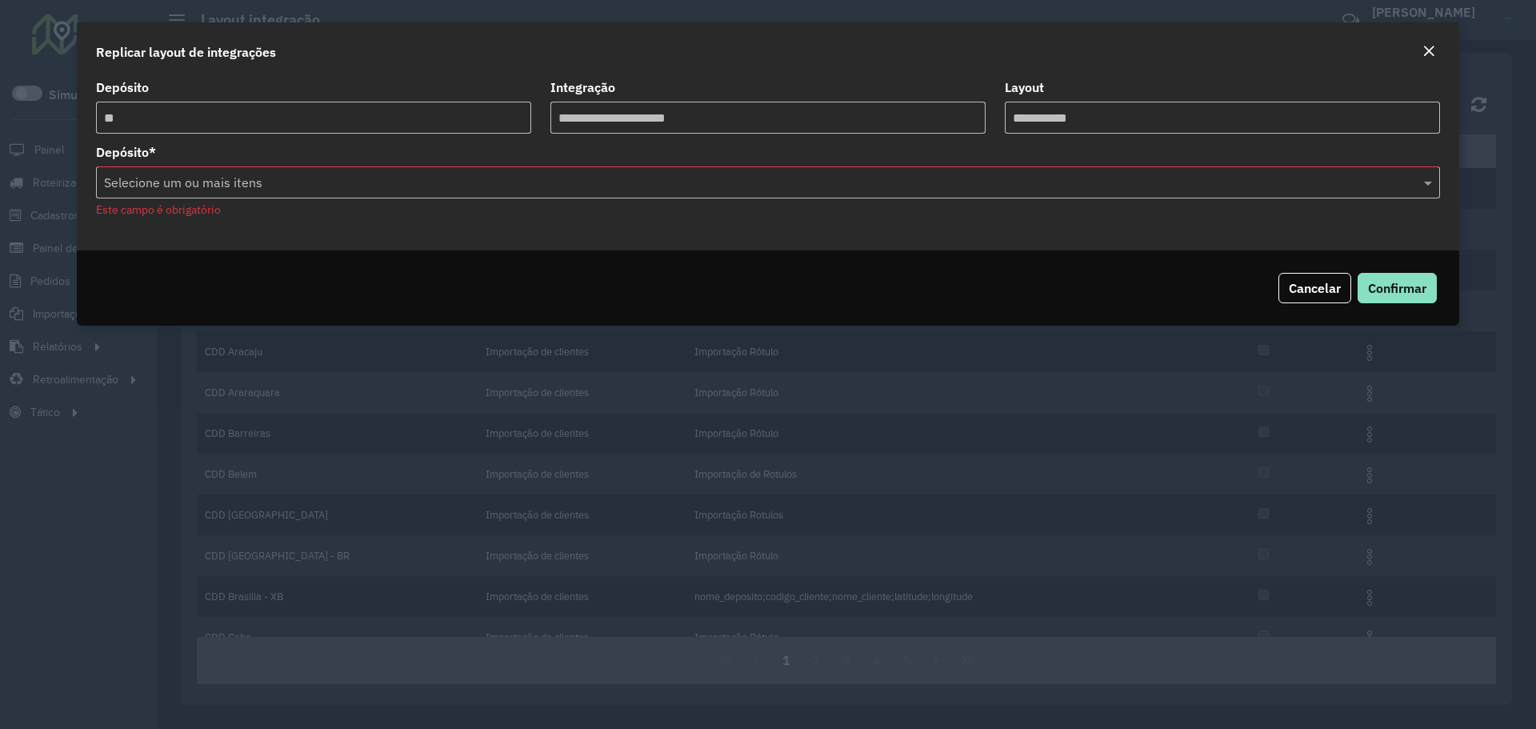
click at [324, 190] on input "text" at bounding box center [760, 183] width 1320 height 19
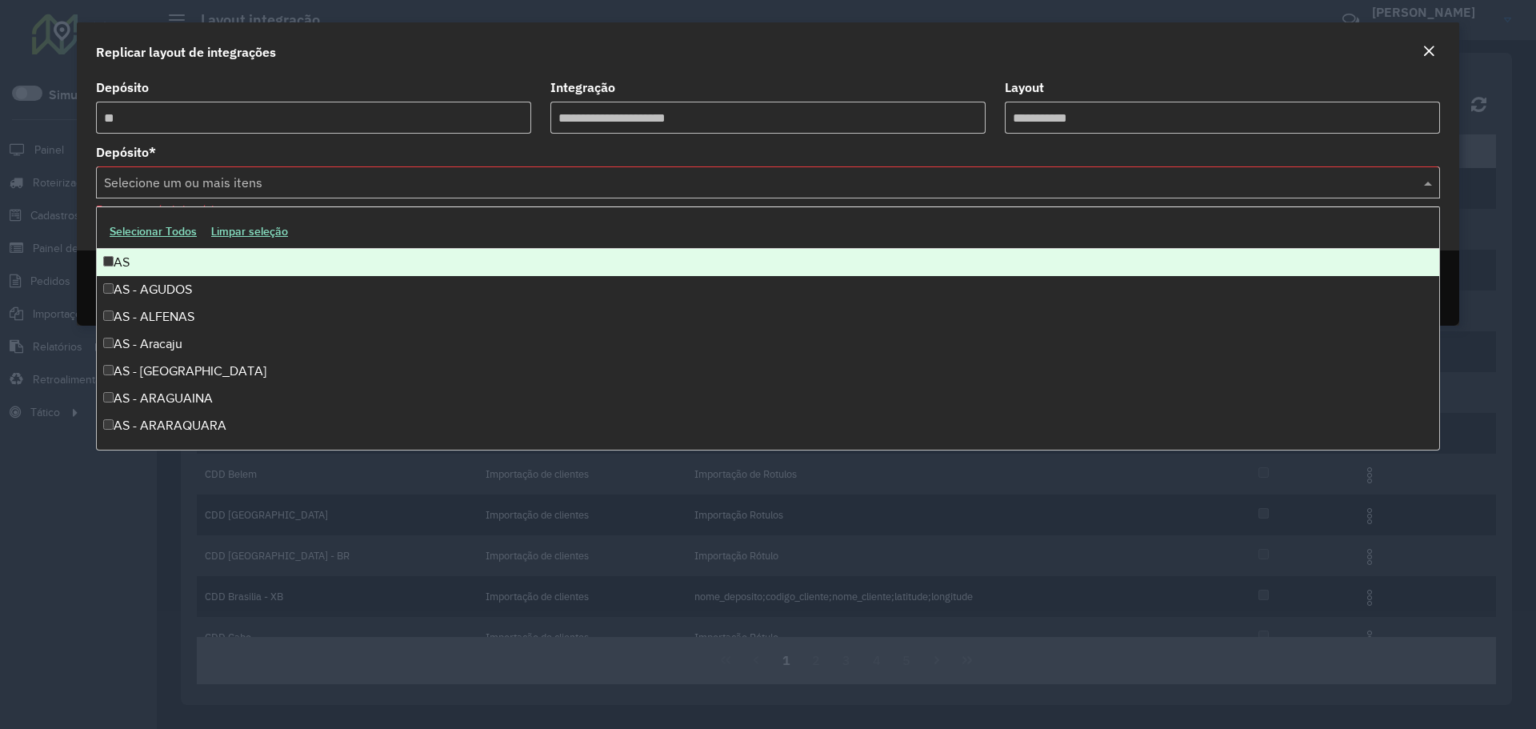
click at [529, 34] on div "Replicar layout de integrações" at bounding box center [768, 48] width 1382 height 53
click at [271, 194] on div "Selecione um ou mais itens" at bounding box center [768, 182] width 1344 height 32
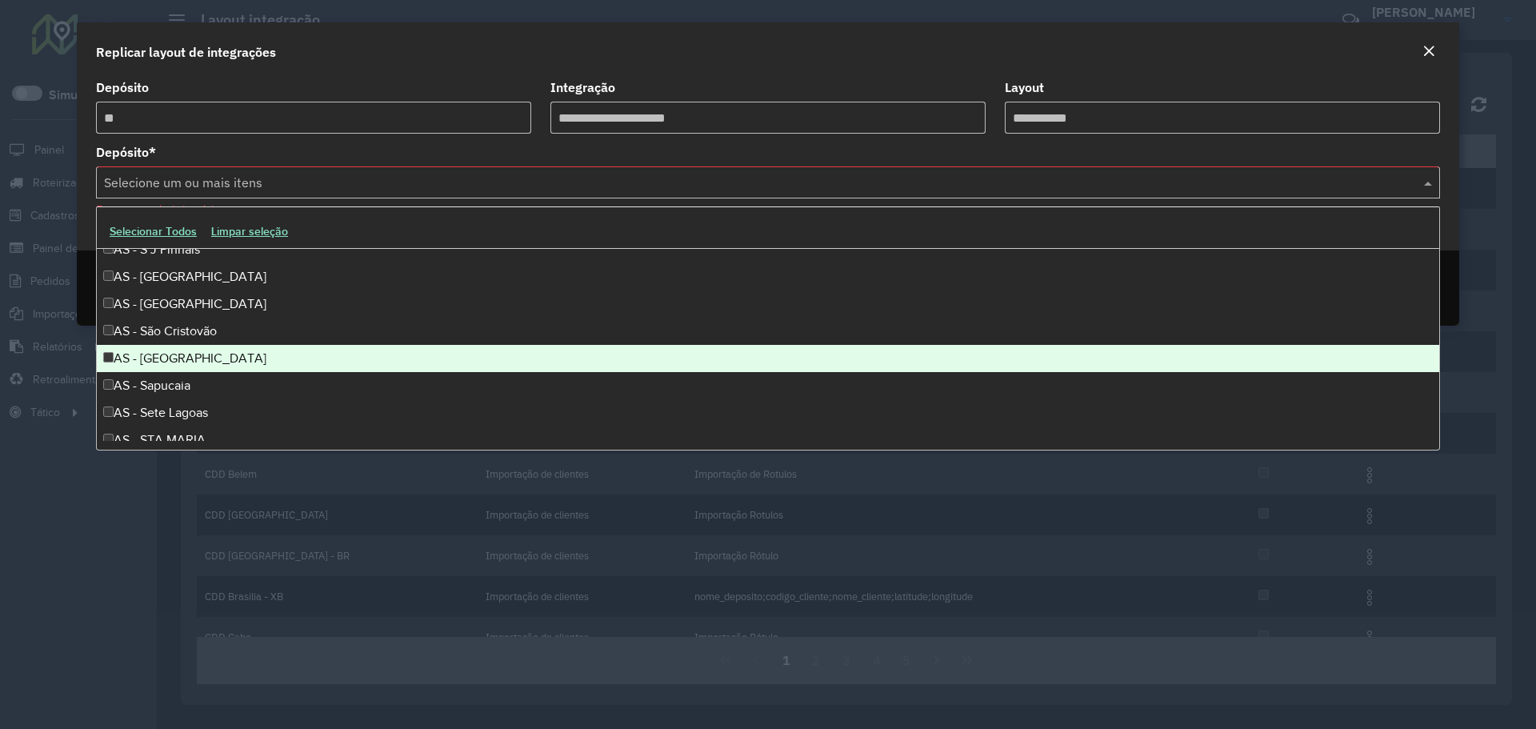
scroll to position [2319, 0]
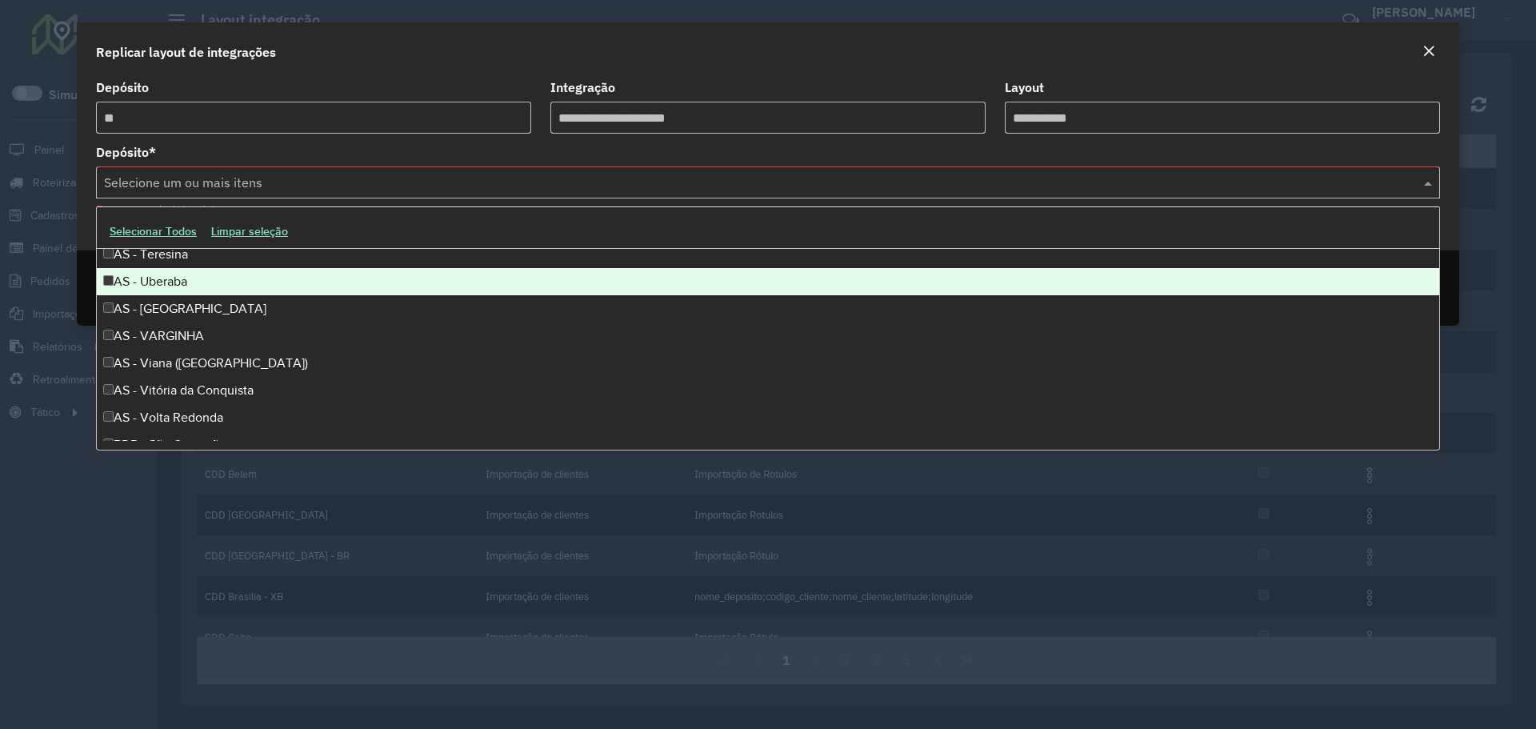
click at [1424, 50] on em "Close" at bounding box center [1428, 51] width 13 height 13
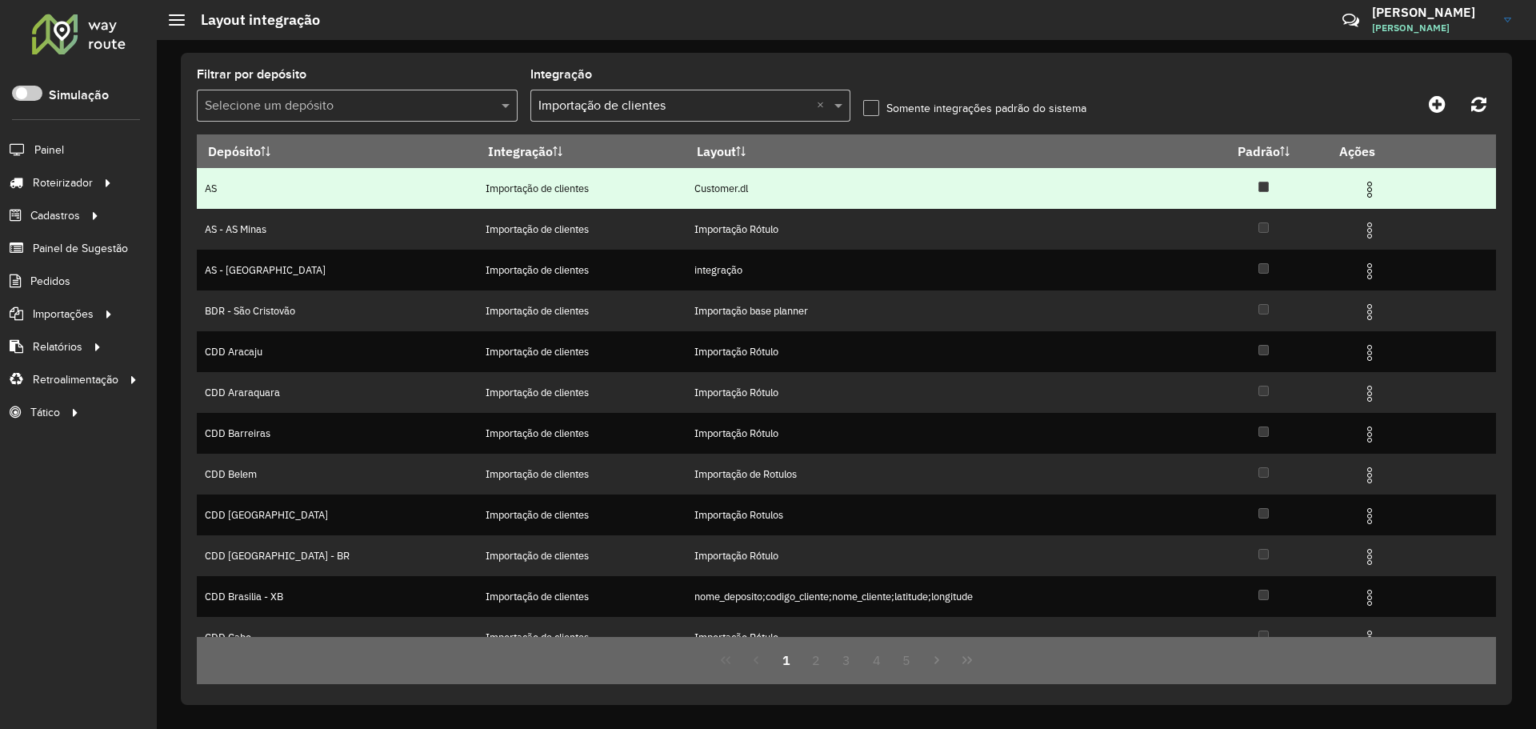
click at [1365, 186] on img at bounding box center [1369, 189] width 19 height 19
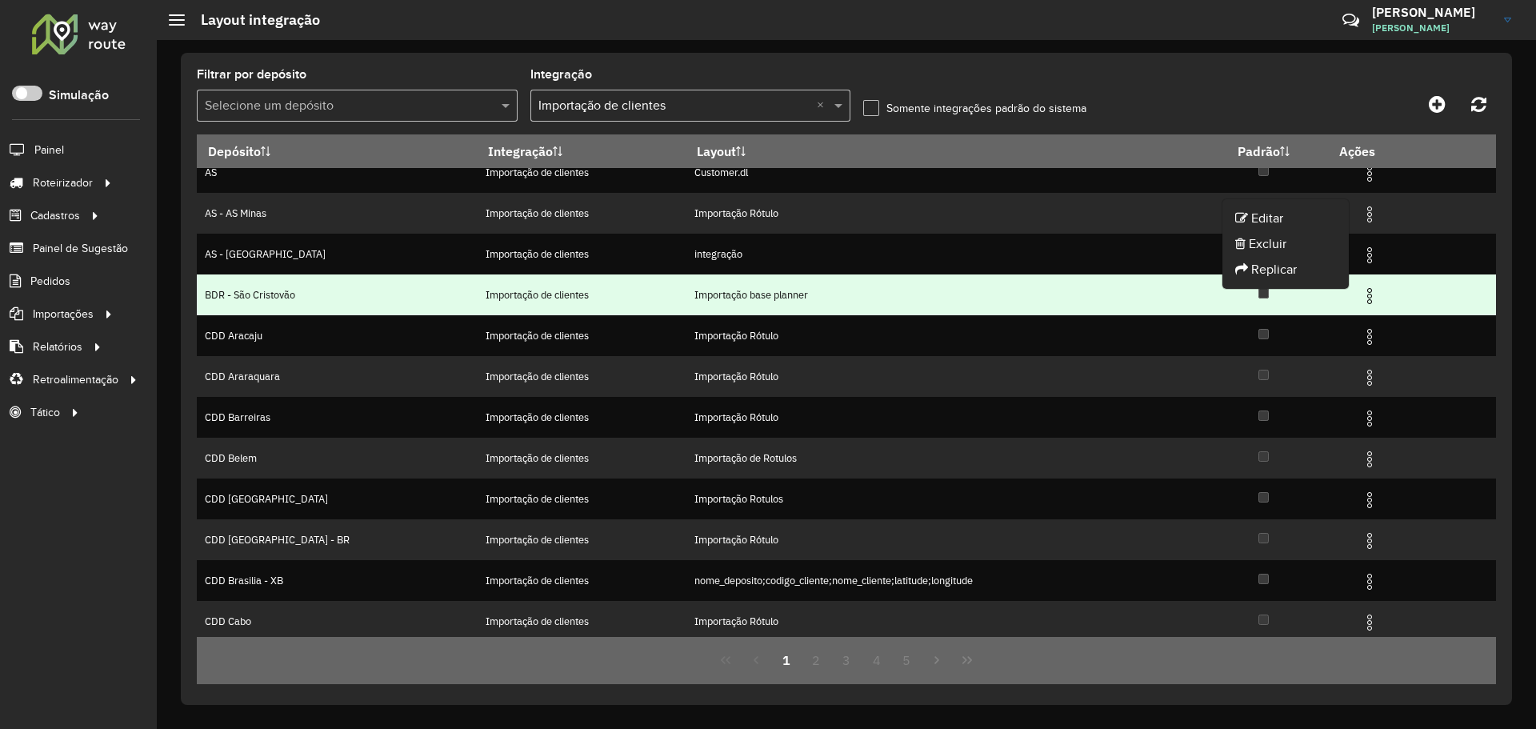
scroll to position [21, 0]
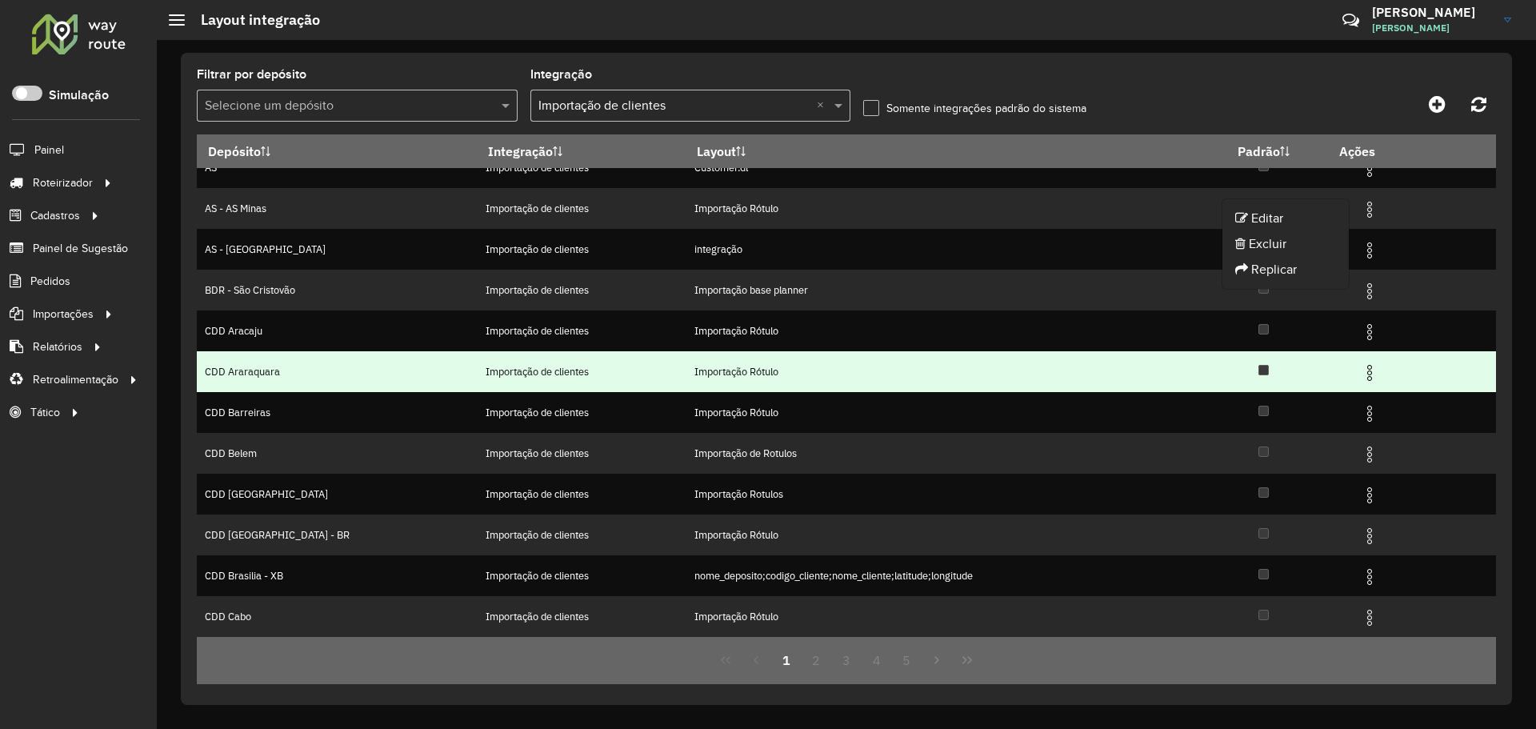
click at [763, 378] on td "Importação Rótulo" at bounding box center [942, 371] width 513 height 41
click at [1360, 377] on img at bounding box center [1369, 372] width 19 height 19
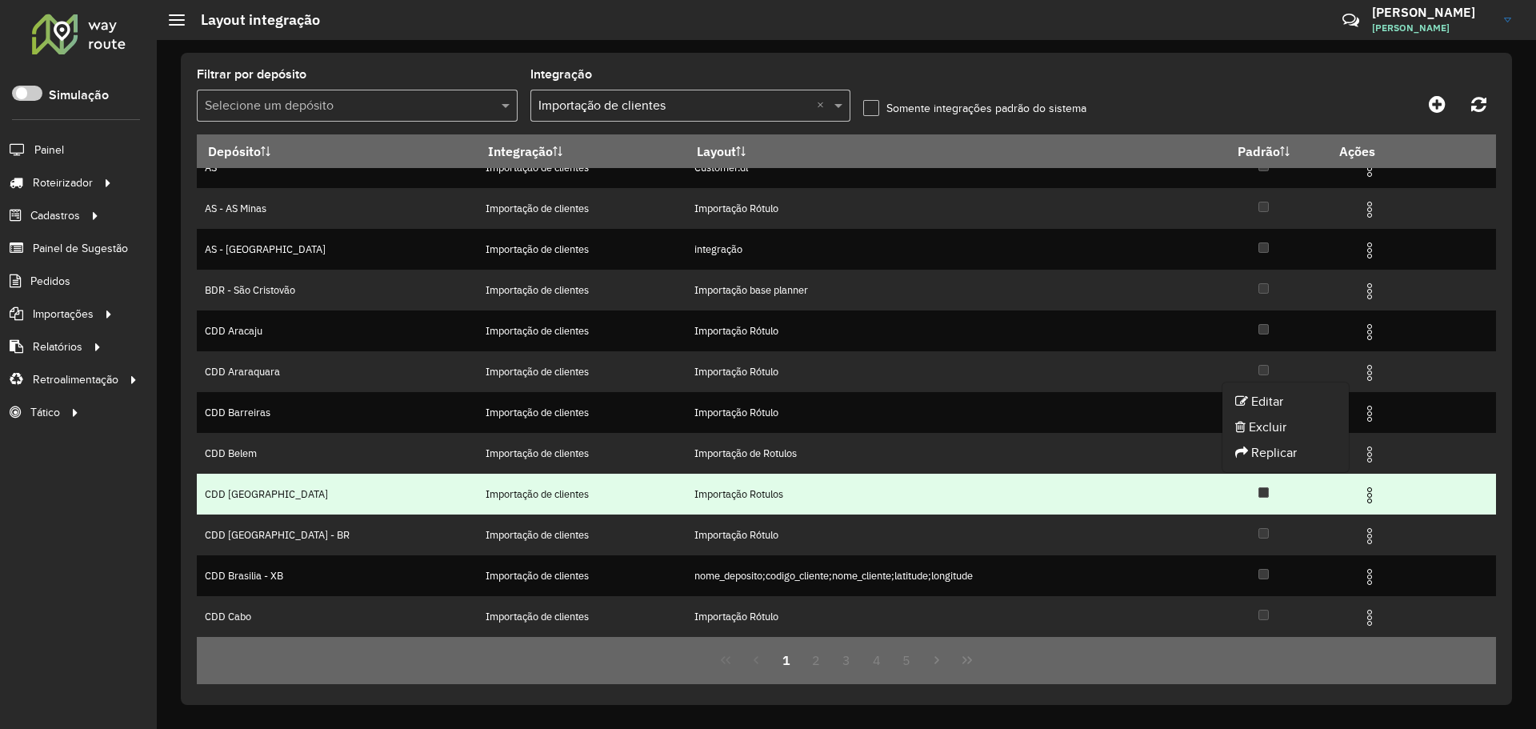
click at [761, 493] on td "Importação Rotulos" at bounding box center [942, 493] width 513 height 41
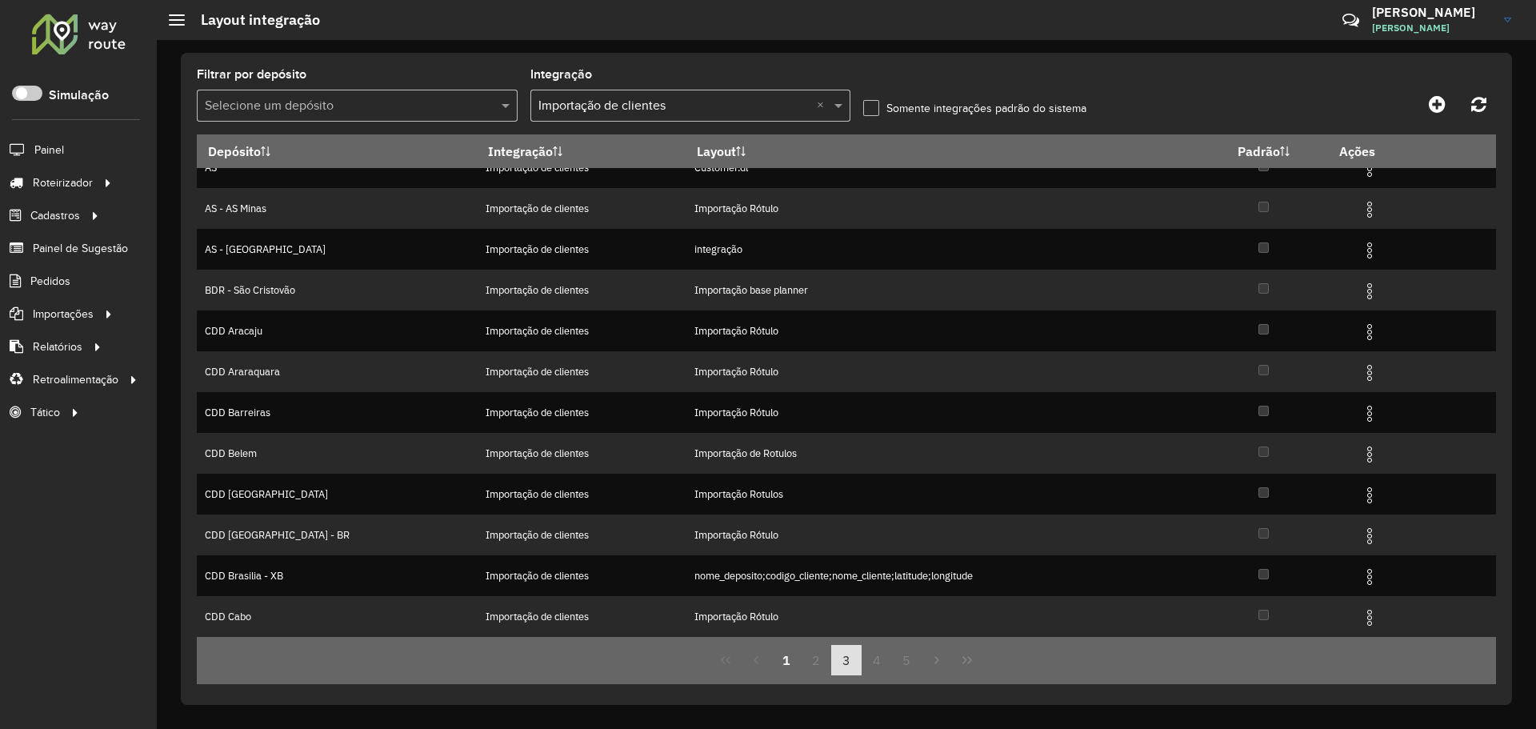
click at [857, 657] on button "3" at bounding box center [846, 660] width 30 height 30
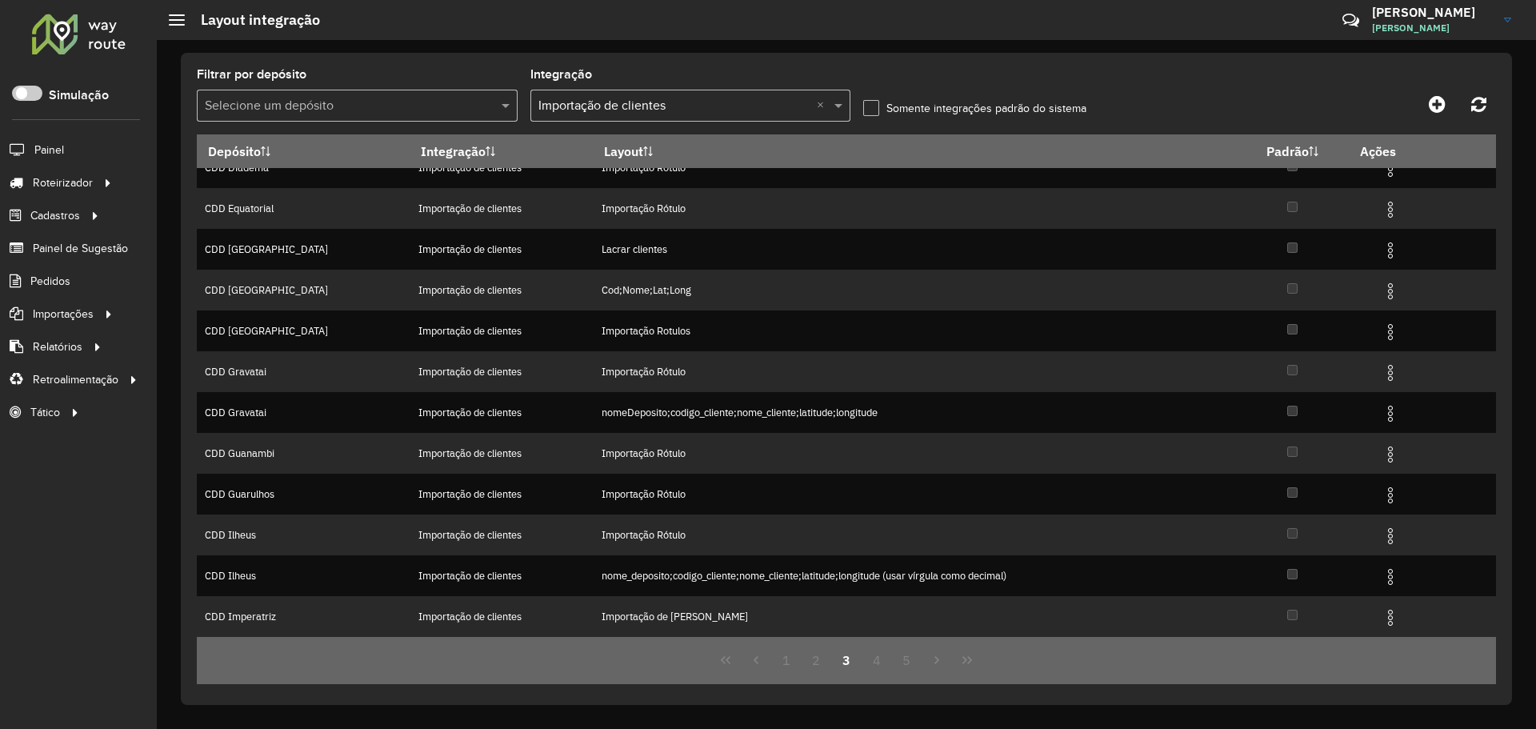
scroll to position [0, 0]
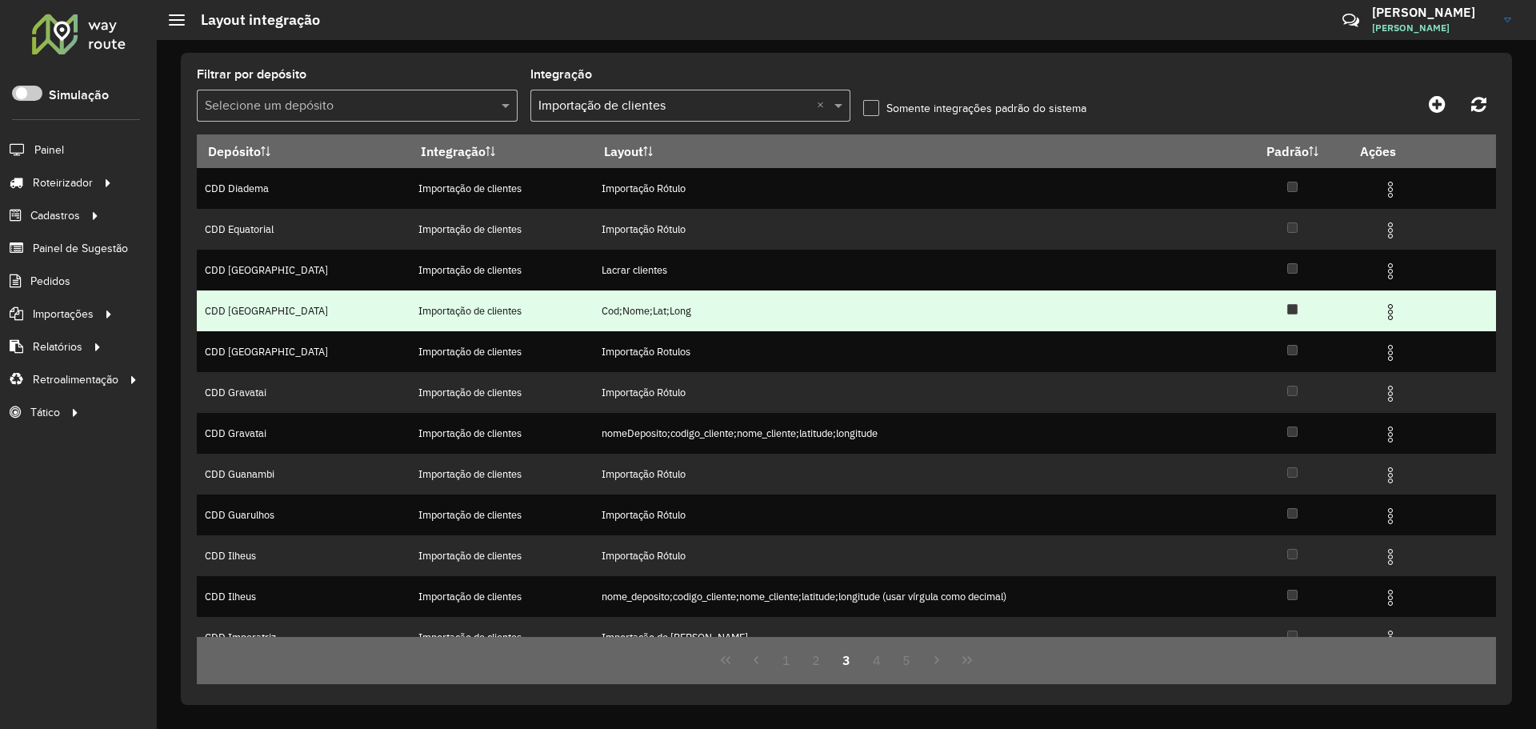
click at [1382, 310] on img at bounding box center [1389, 311] width 19 height 19
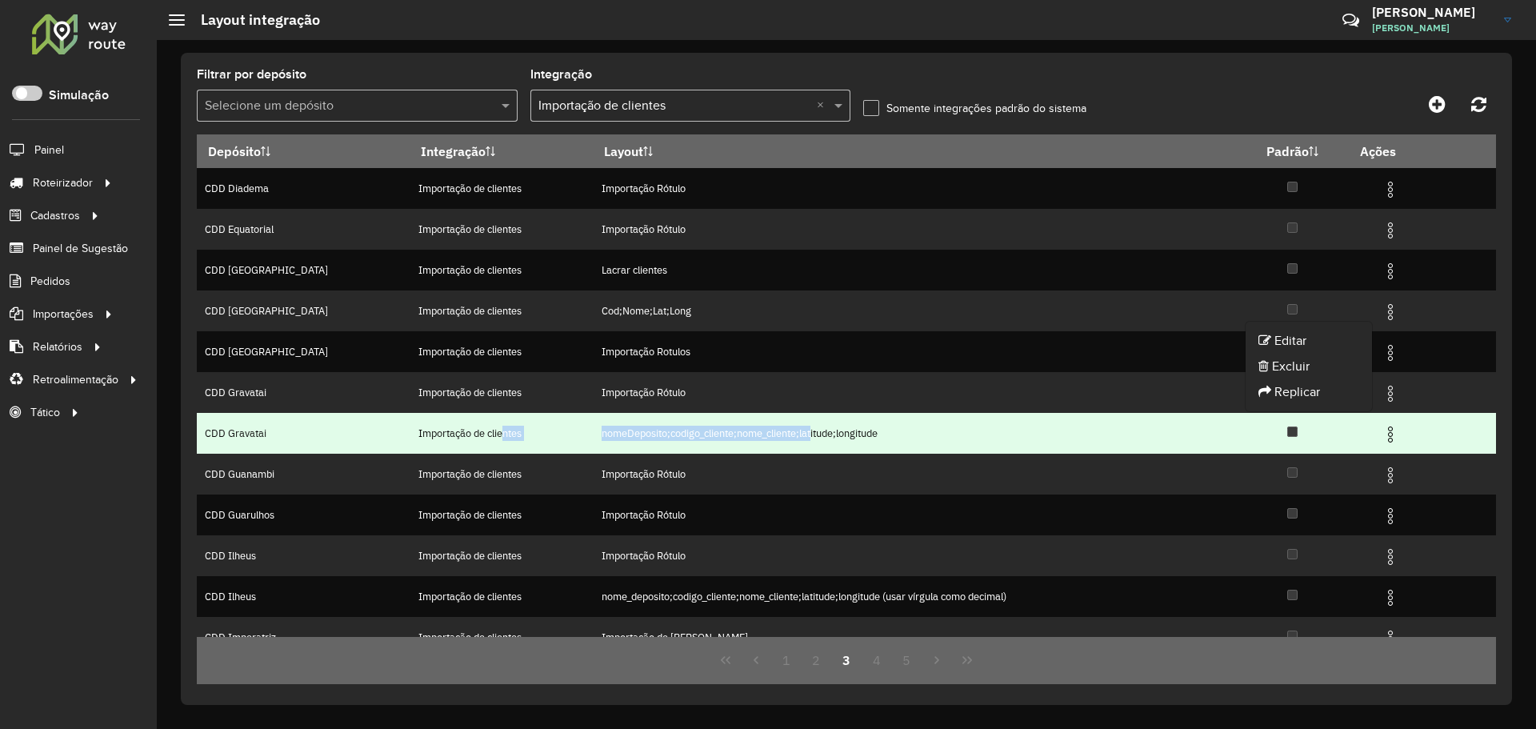
drag, startPoint x: 438, startPoint y: 420, endPoint x: 774, endPoint y: 418, distance: 335.9
click at [774, 418] on tr "CDD Gravatai Importação de clientes nomeDeposito;codigo_cliente;nome_cliente;la…" at bounding box center [846, 433] width 1299 height 41
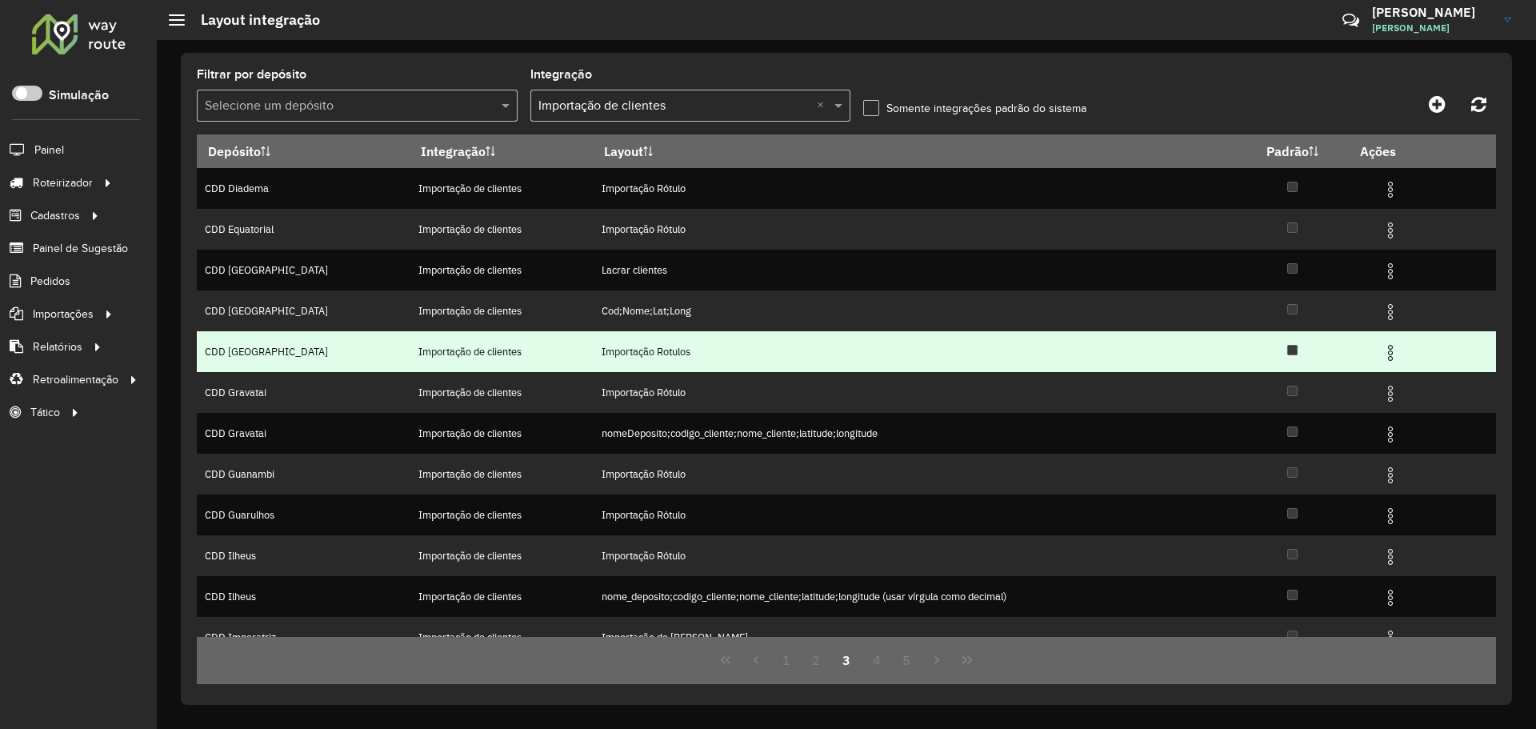
click at [593, 362] on td "Importação Rotulos" at bounding box center [914, 351] width 643 height 41
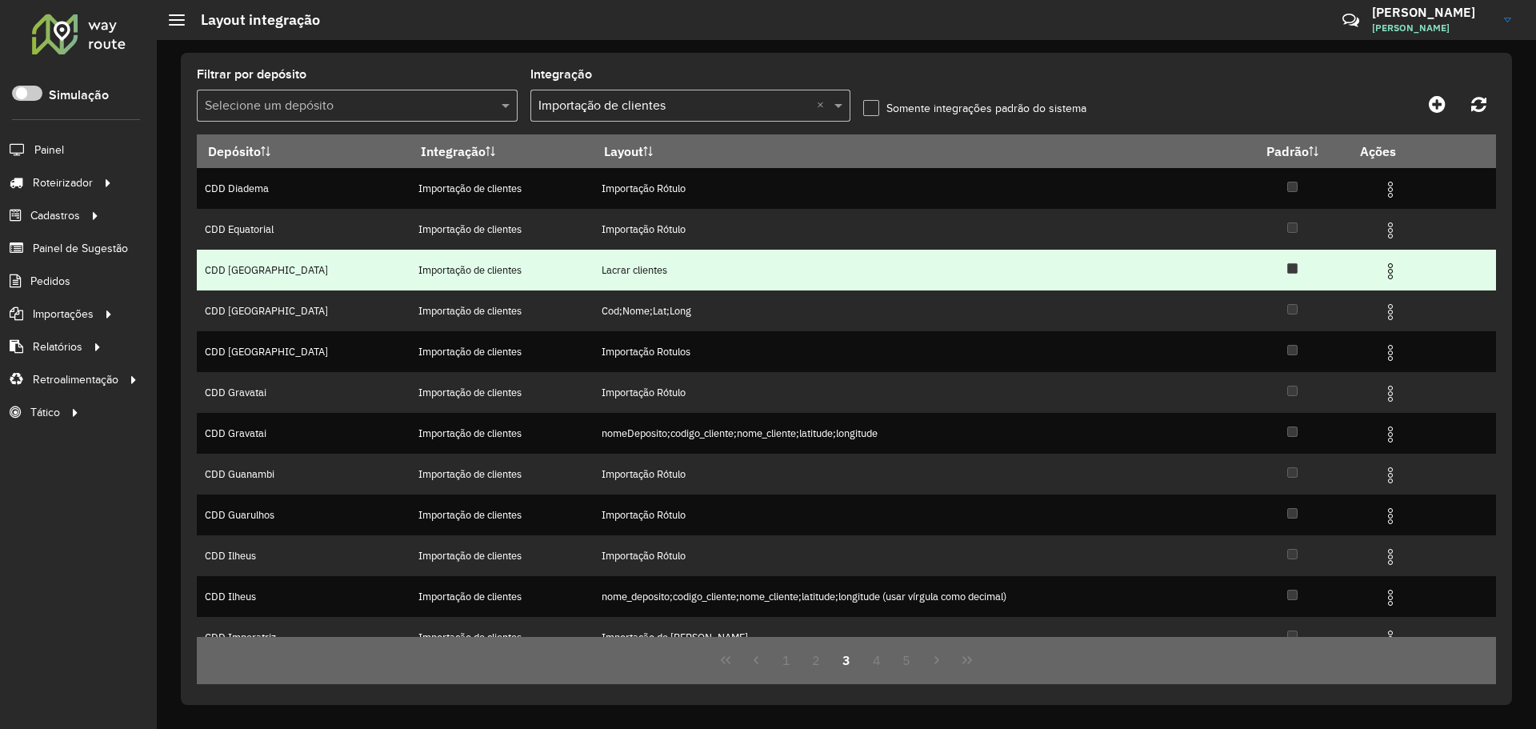
click at [875, 261] on td "Lacrar clientes" at bounding box center [914, 270] width 643 height 41
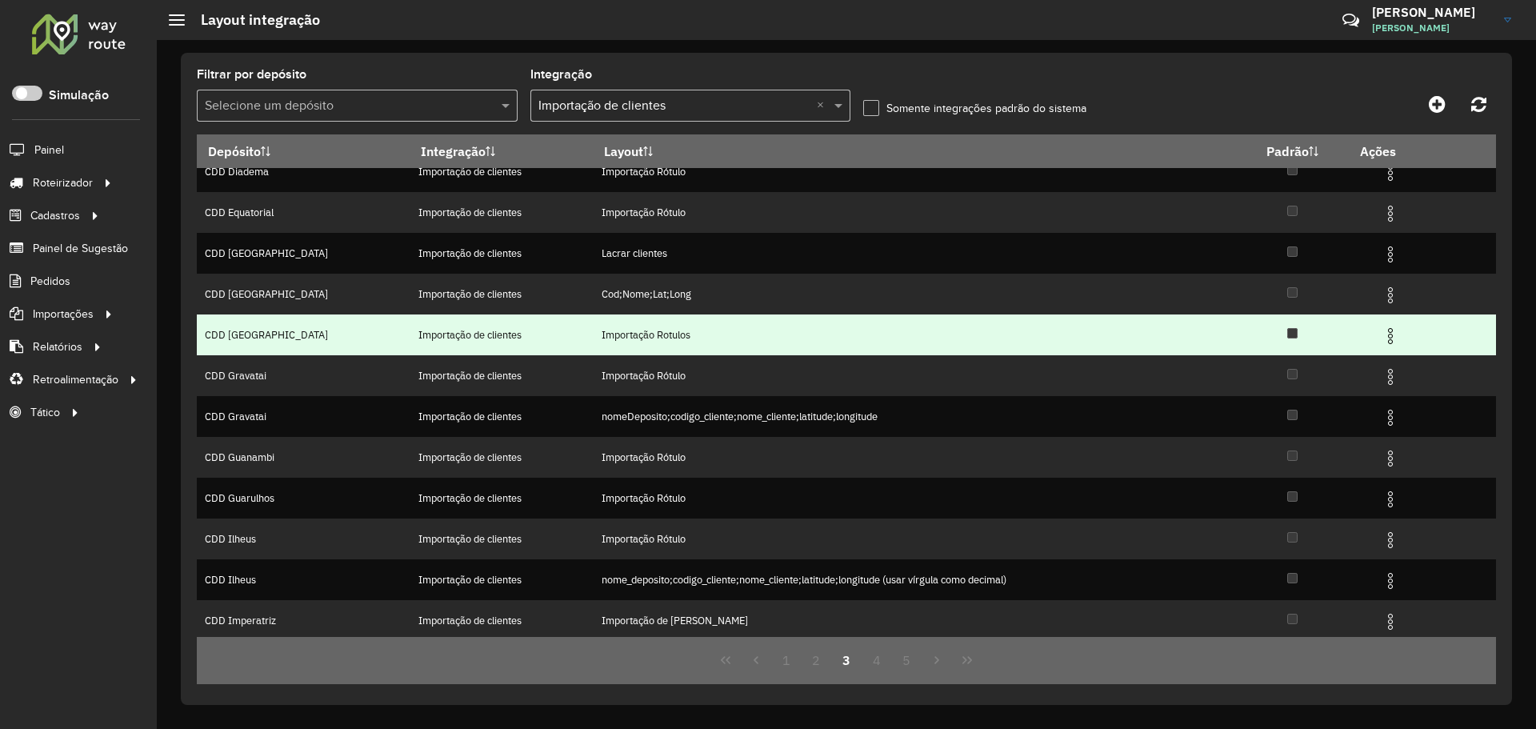
scroll to position [21, 0]
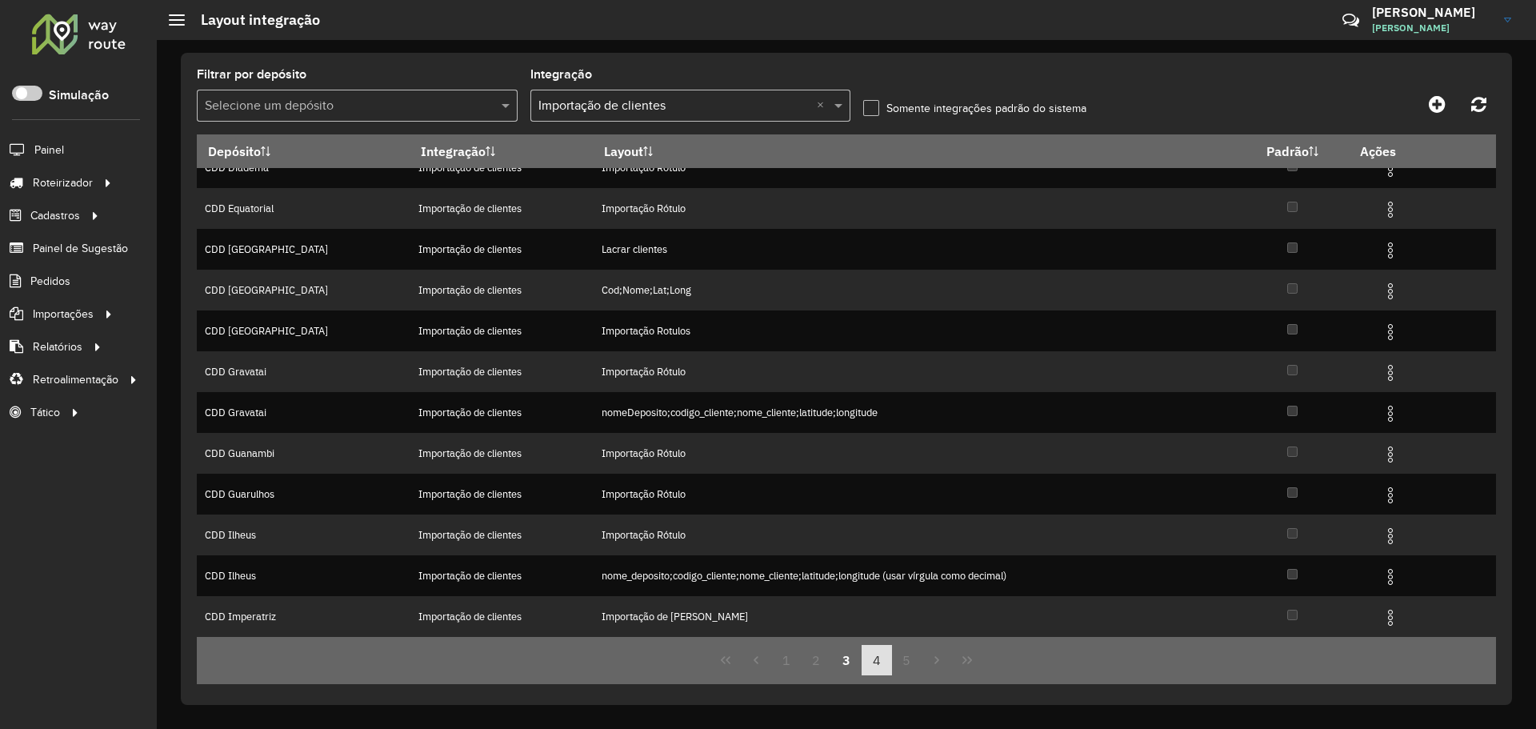
click at [881, 652] on button "4" at bounding box center [876, 660] width 30 height 30
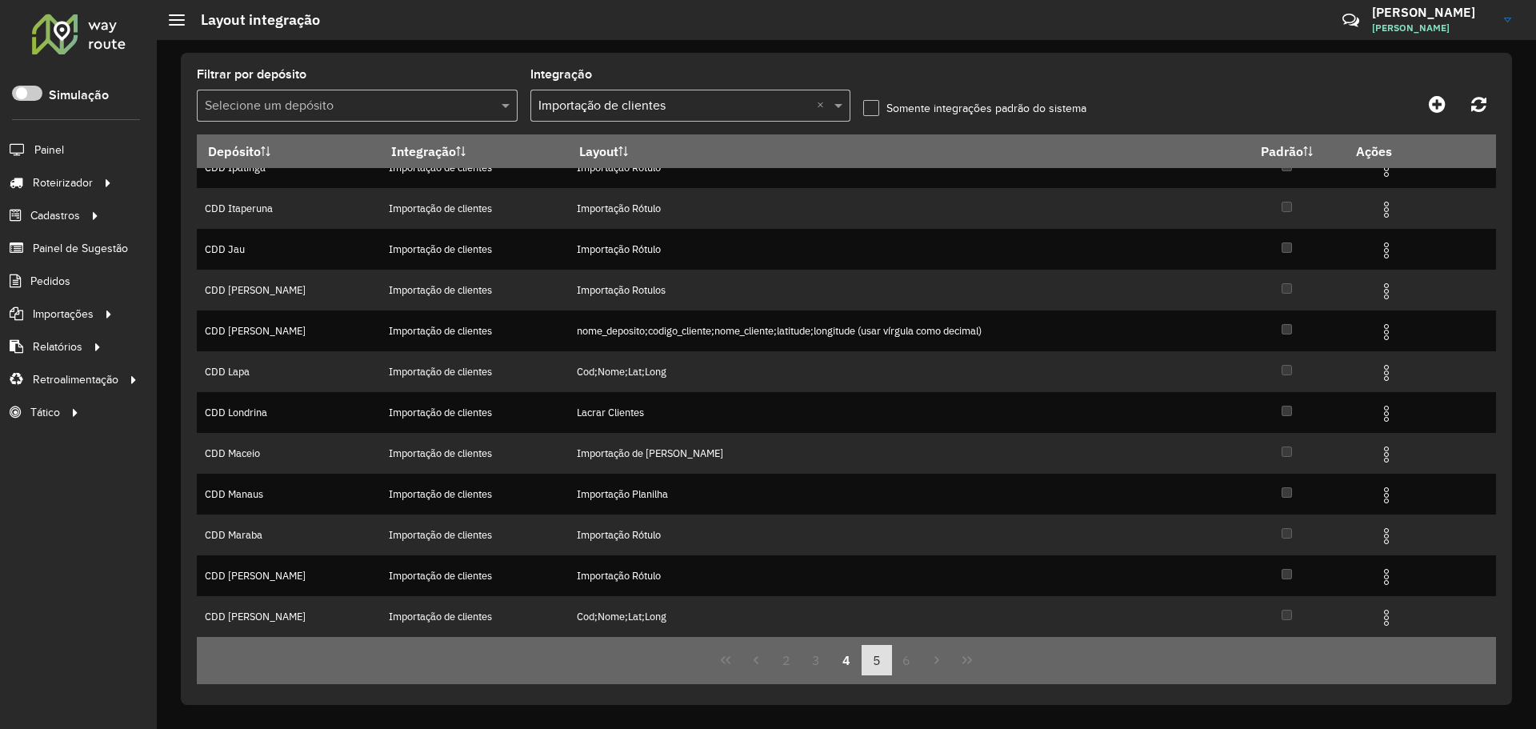
scroll to position [0, 0]
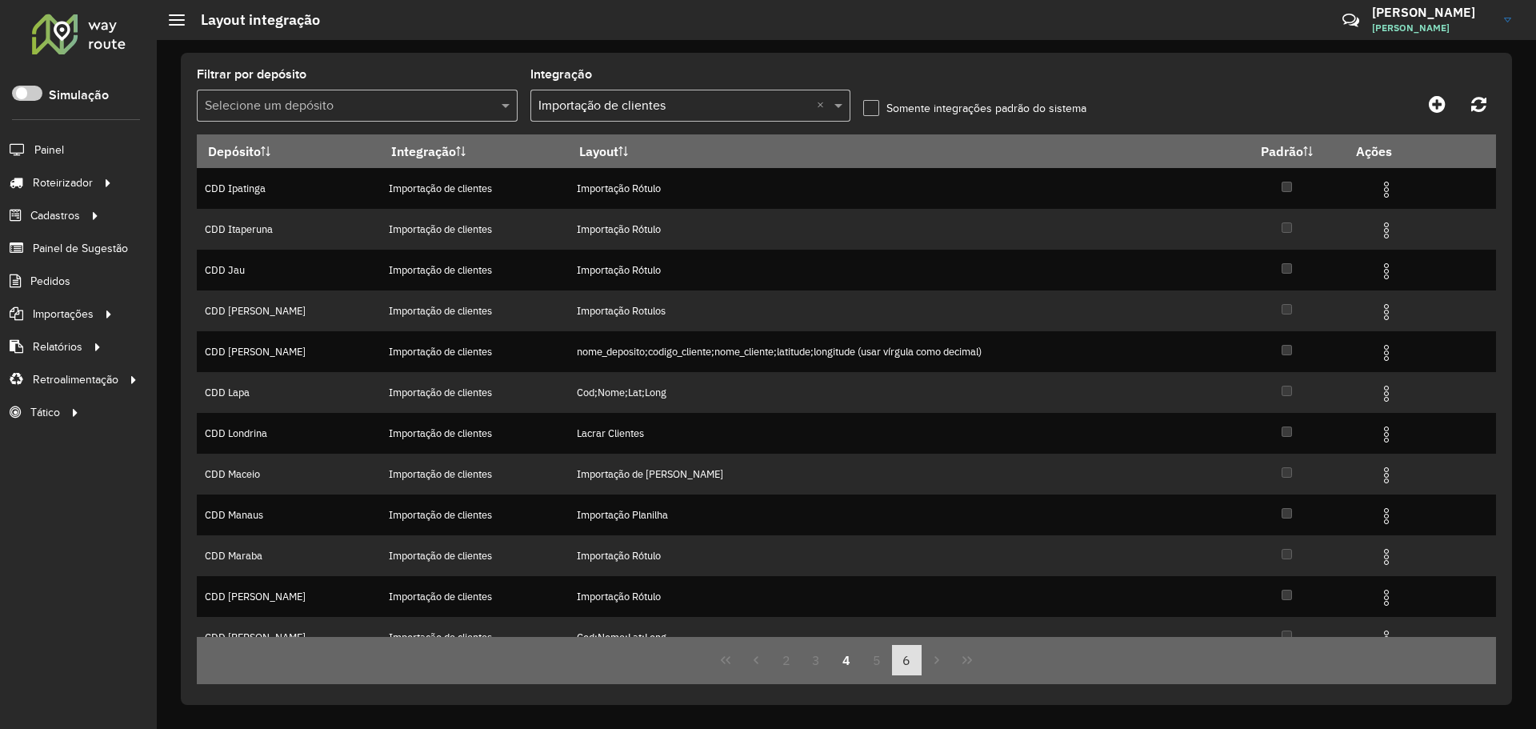
click at [893, 669] on button "6" at bounding box center [907, 660] width 30 height 30
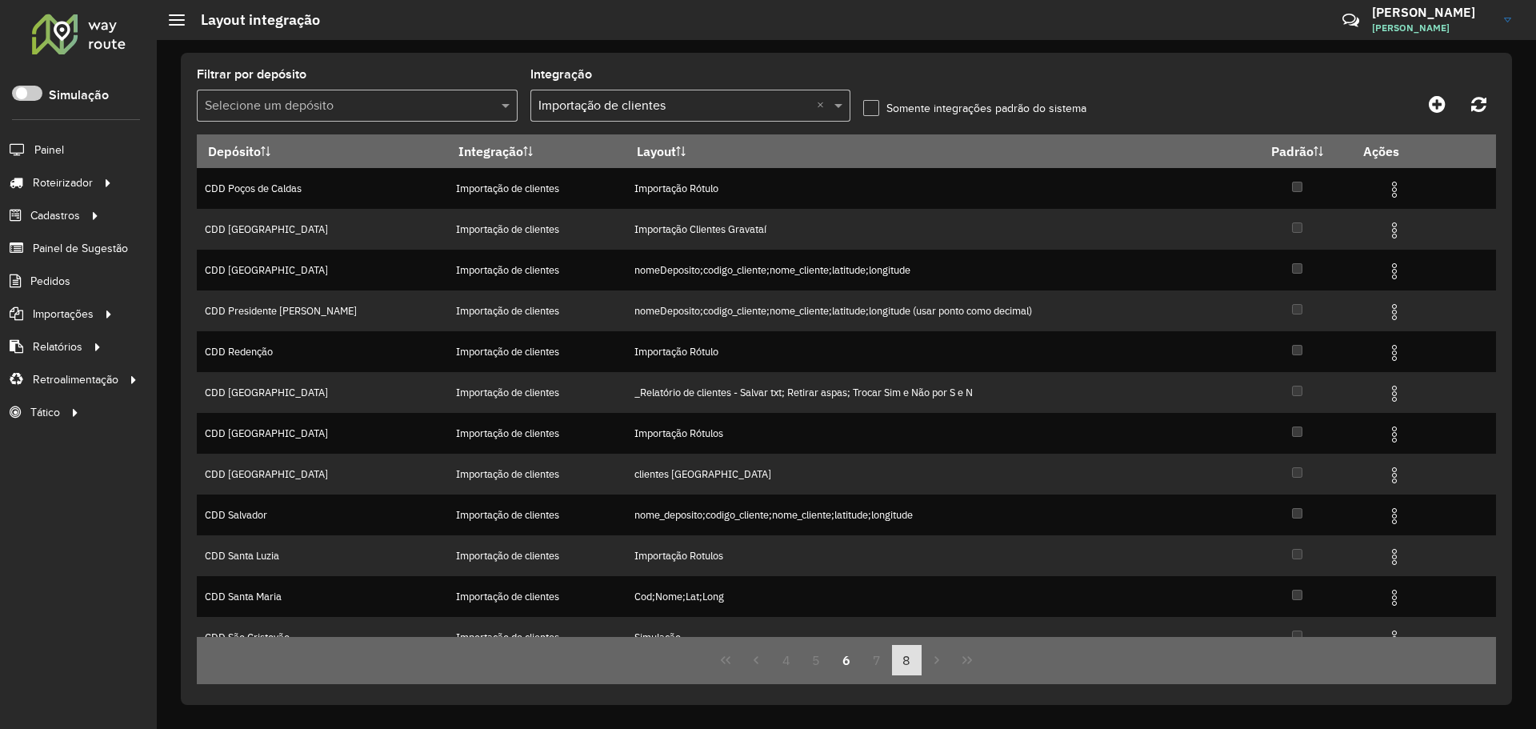
click at [905, 671] on button "8" at bounding box center [907, 660] width 30 height 30
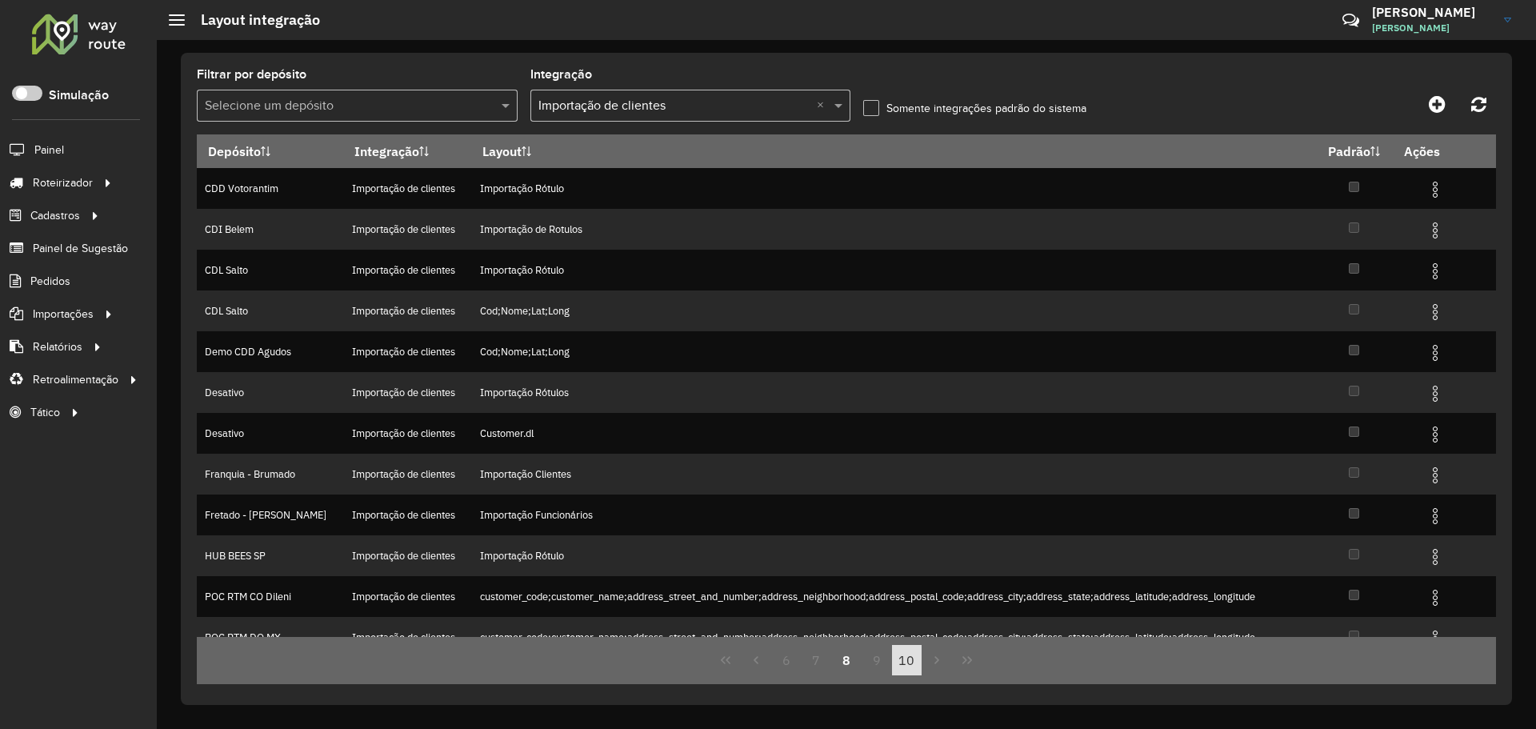
click at [912, 673] on button "10" at bounding box center [907, 660] width 30 height 30
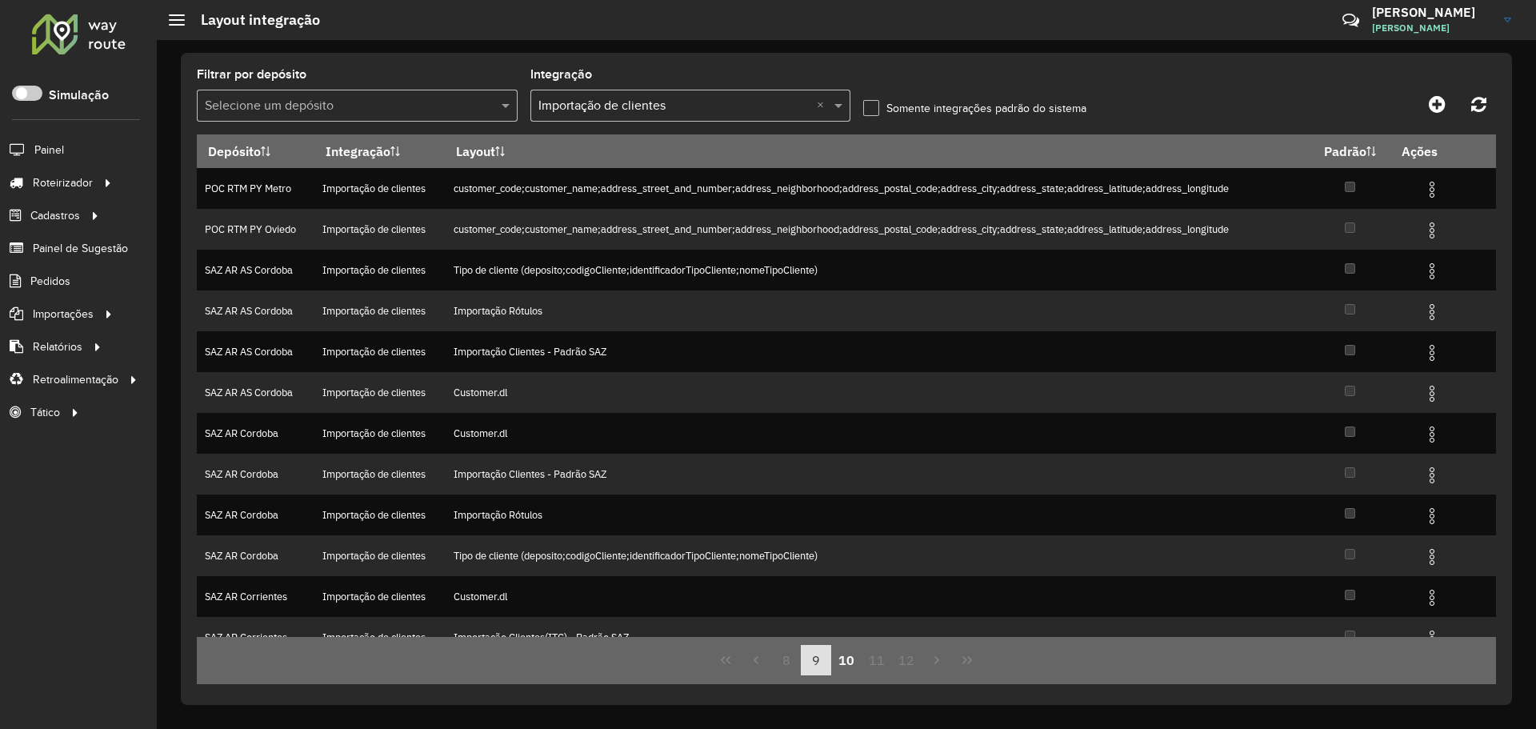
click at [821, 657] on button "9" at bounding box center [816, 660] width 30 height 30
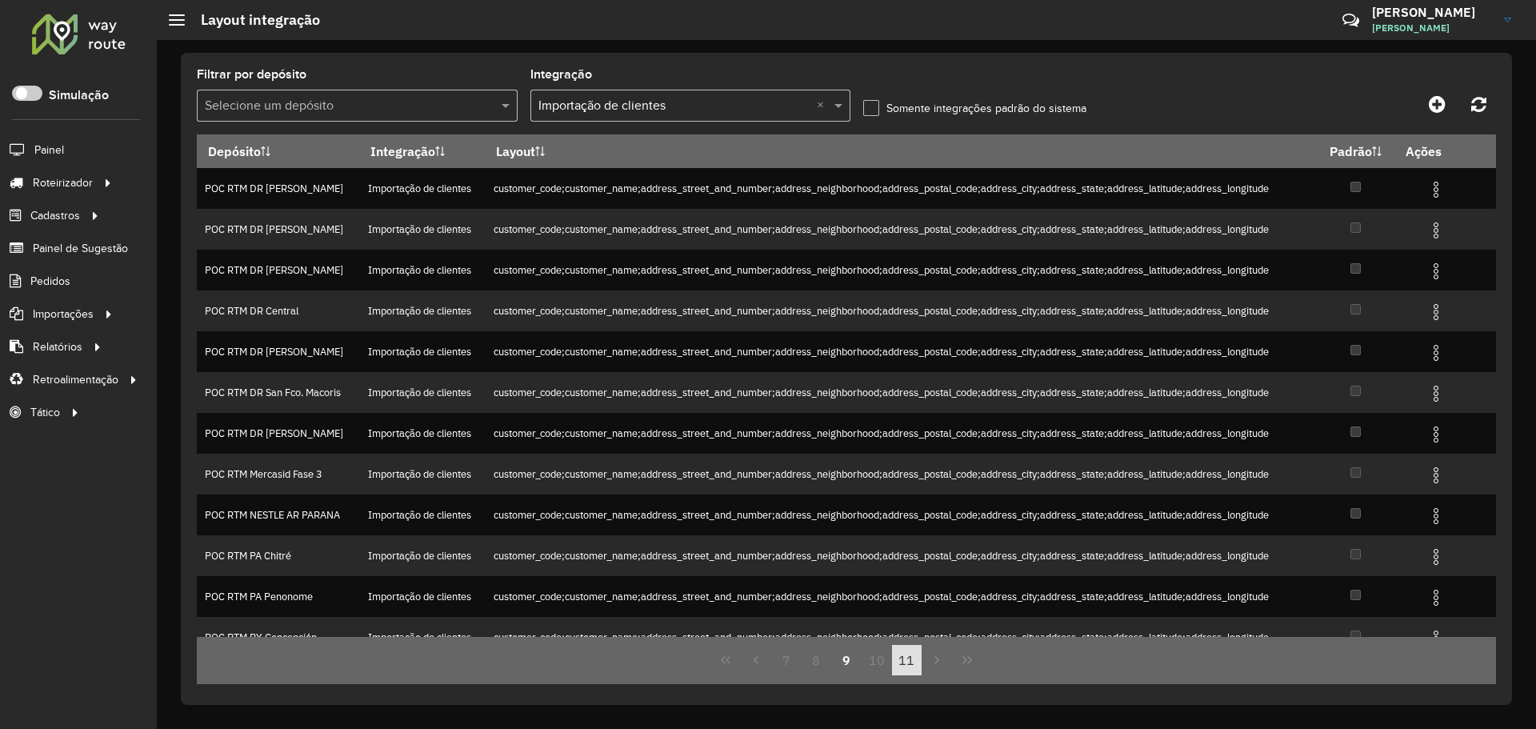
drag, startPoint x: 874, startPoint y: 665, endPoint x: 887, endPoint y: 665, distance: 12.8
click at [878, 665] on button "10" at bounding box center [876, 660] width 30 height 30
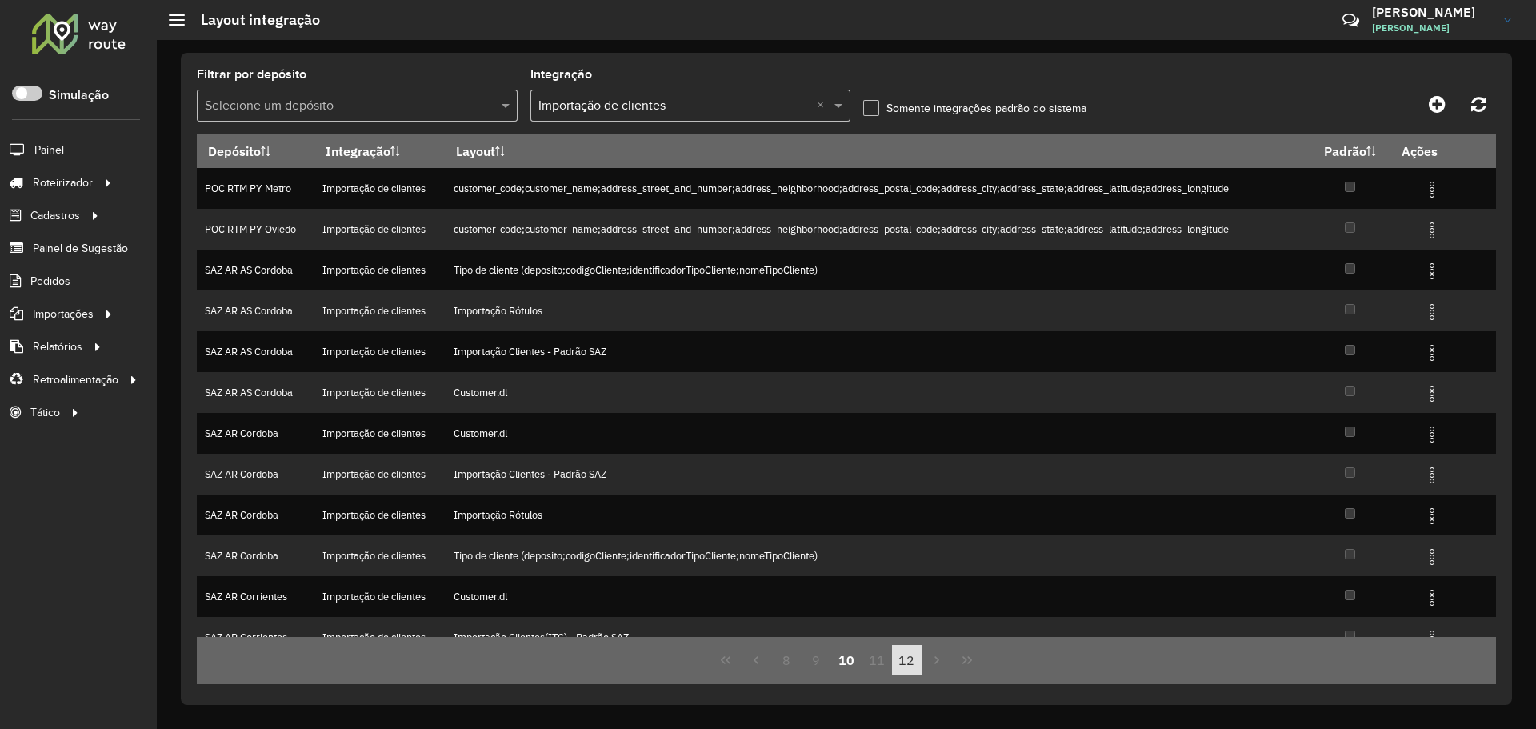
click at [904, 658] on button "12" at bounding box center [907, 660] width 30 height 30
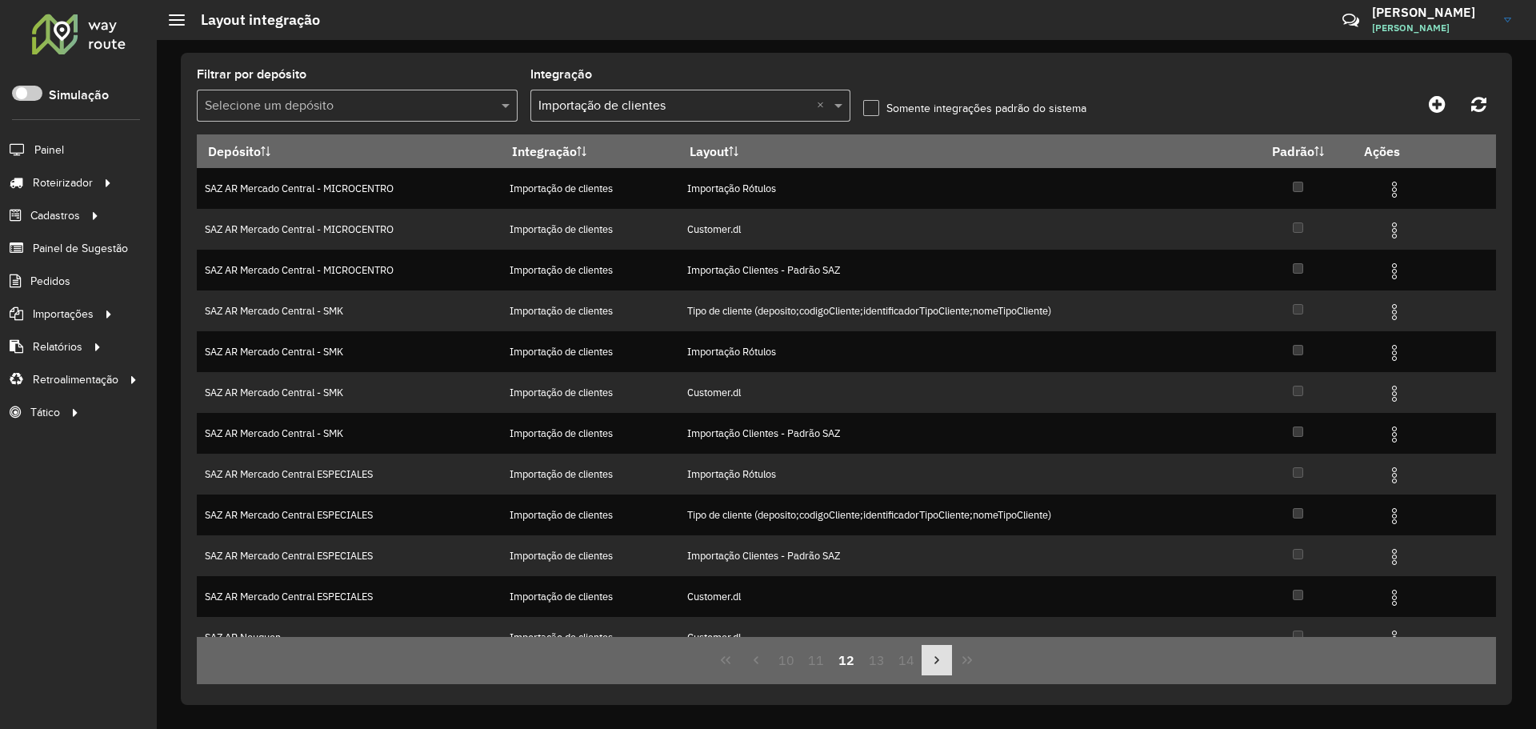
click at [928, 663] on button "Next Page" at bounding box center [936, 660] width 30 height 30
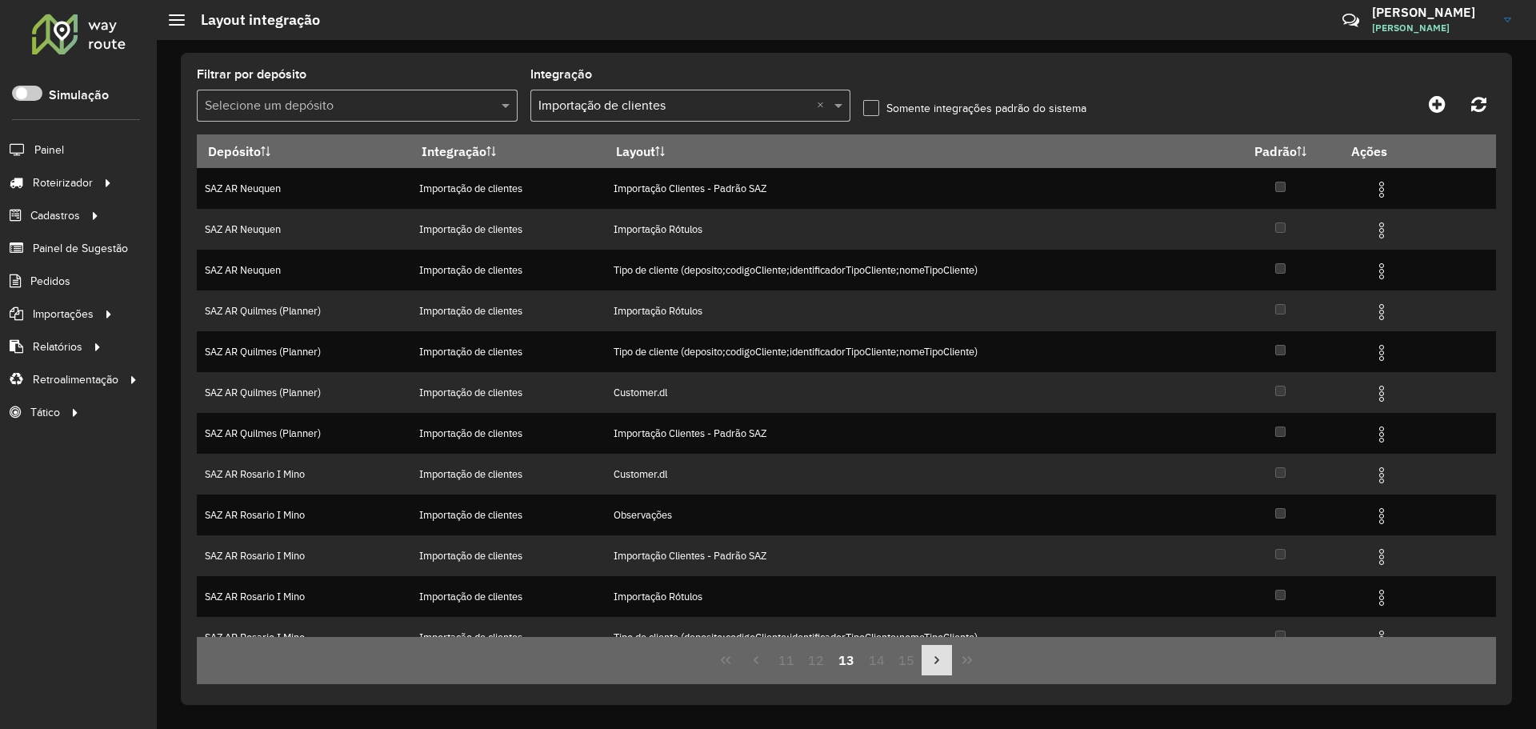
click at [928, 663] on button "Next Page" at bounding box center [936, 660] width 30 height 30
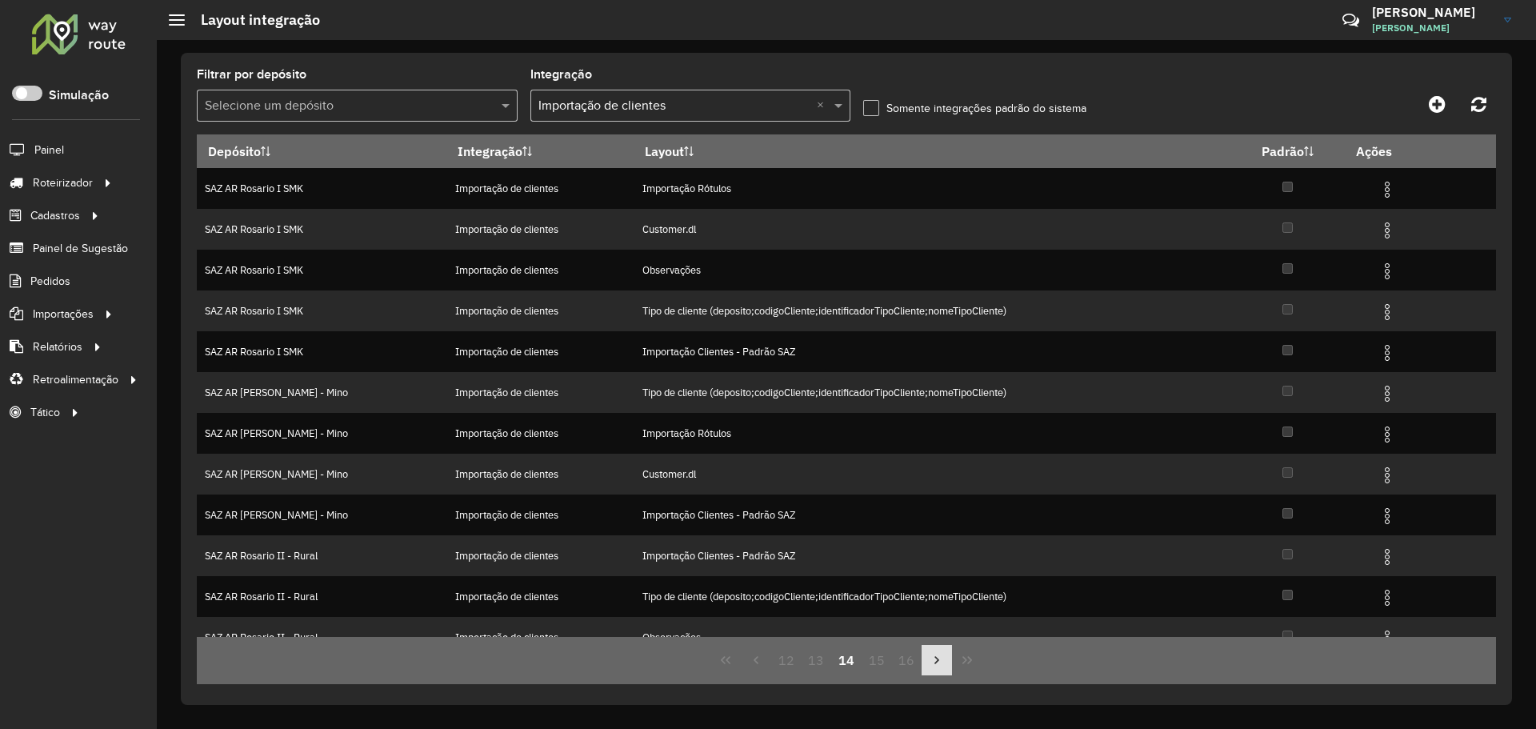
click at [927, 663] on button "Next Page" at bounding box center [936, 660] width 30 height 30
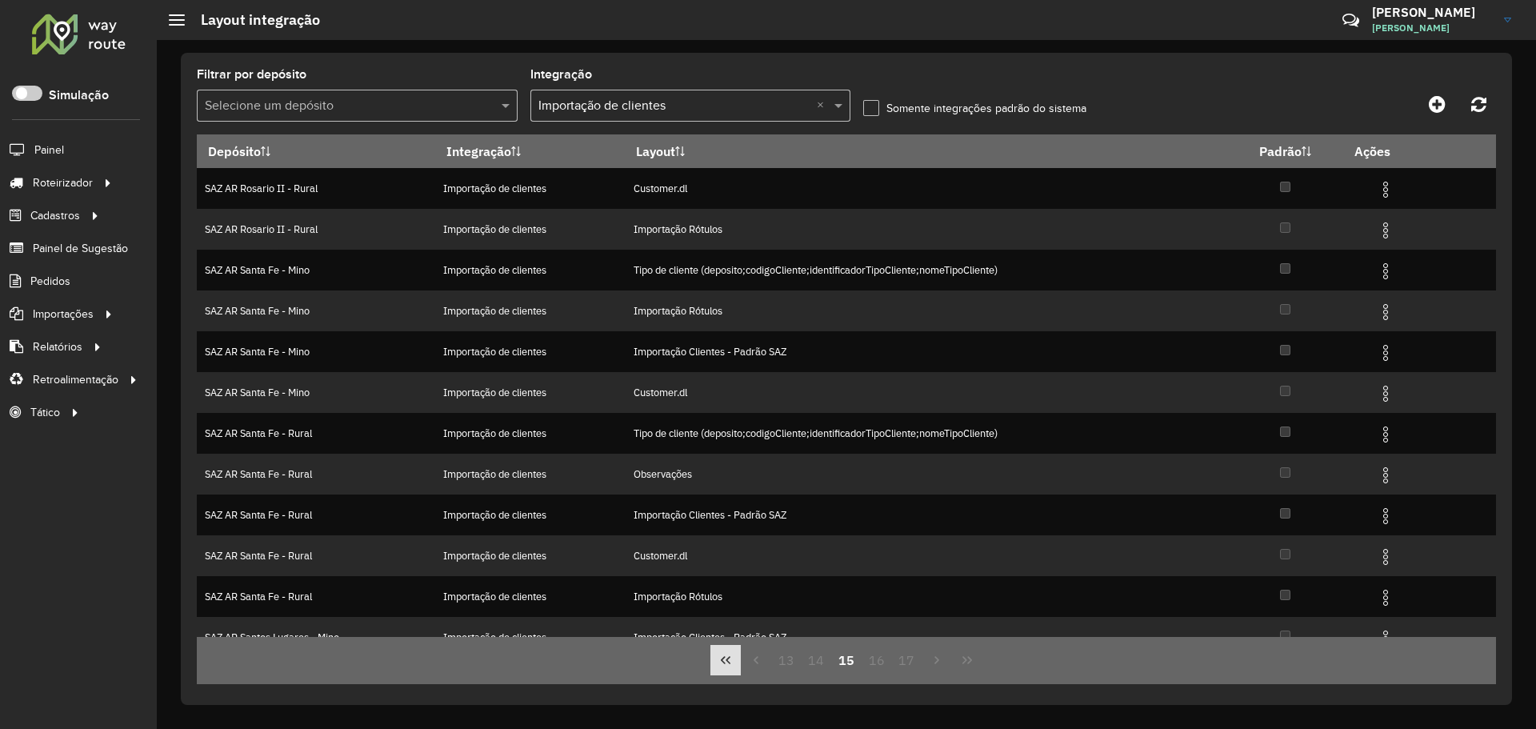
click at [720, 660] on icon "First Page" at bounding box center [725, 659] width 13 height 13
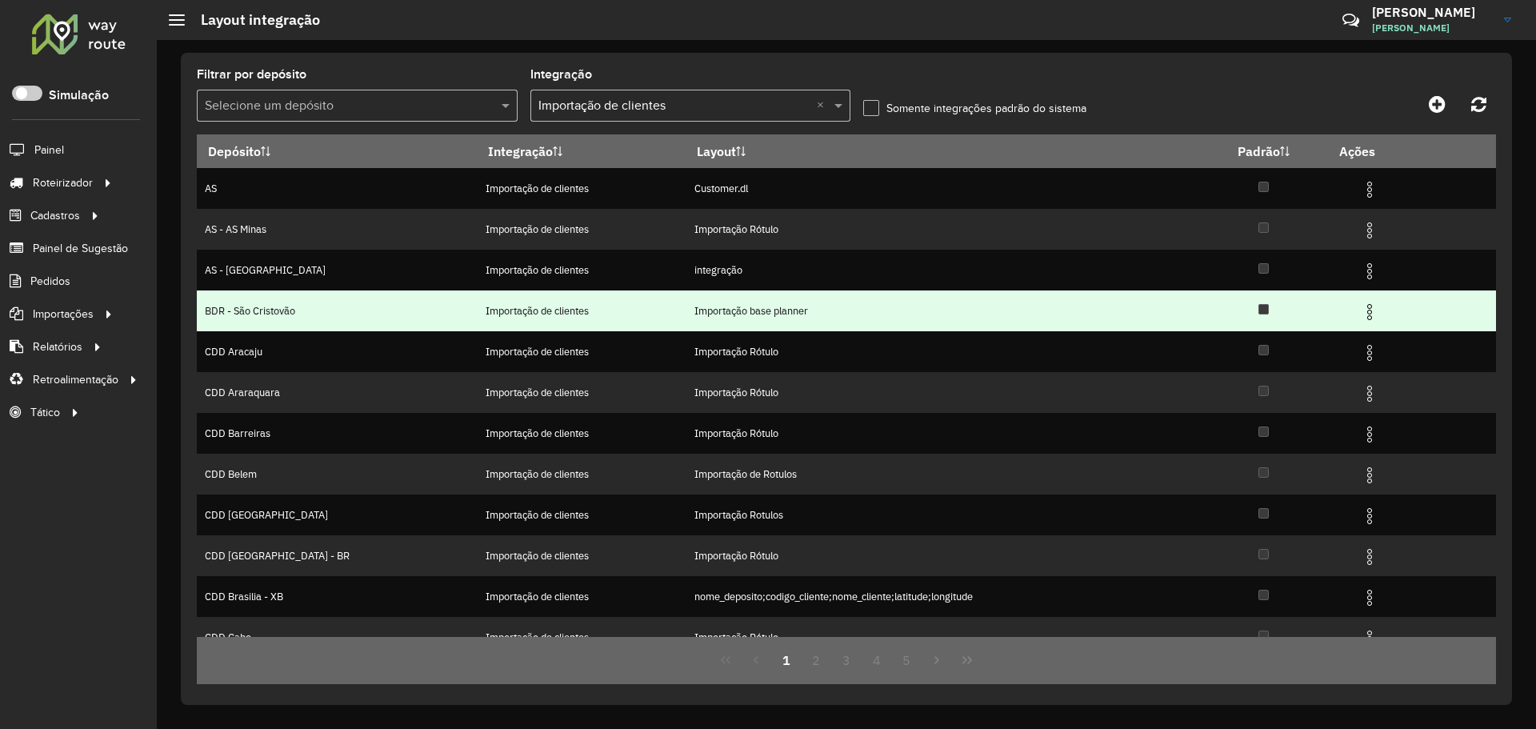
click at [1367, 313] on img at bounding box center [1369, 311] width 19 height 19
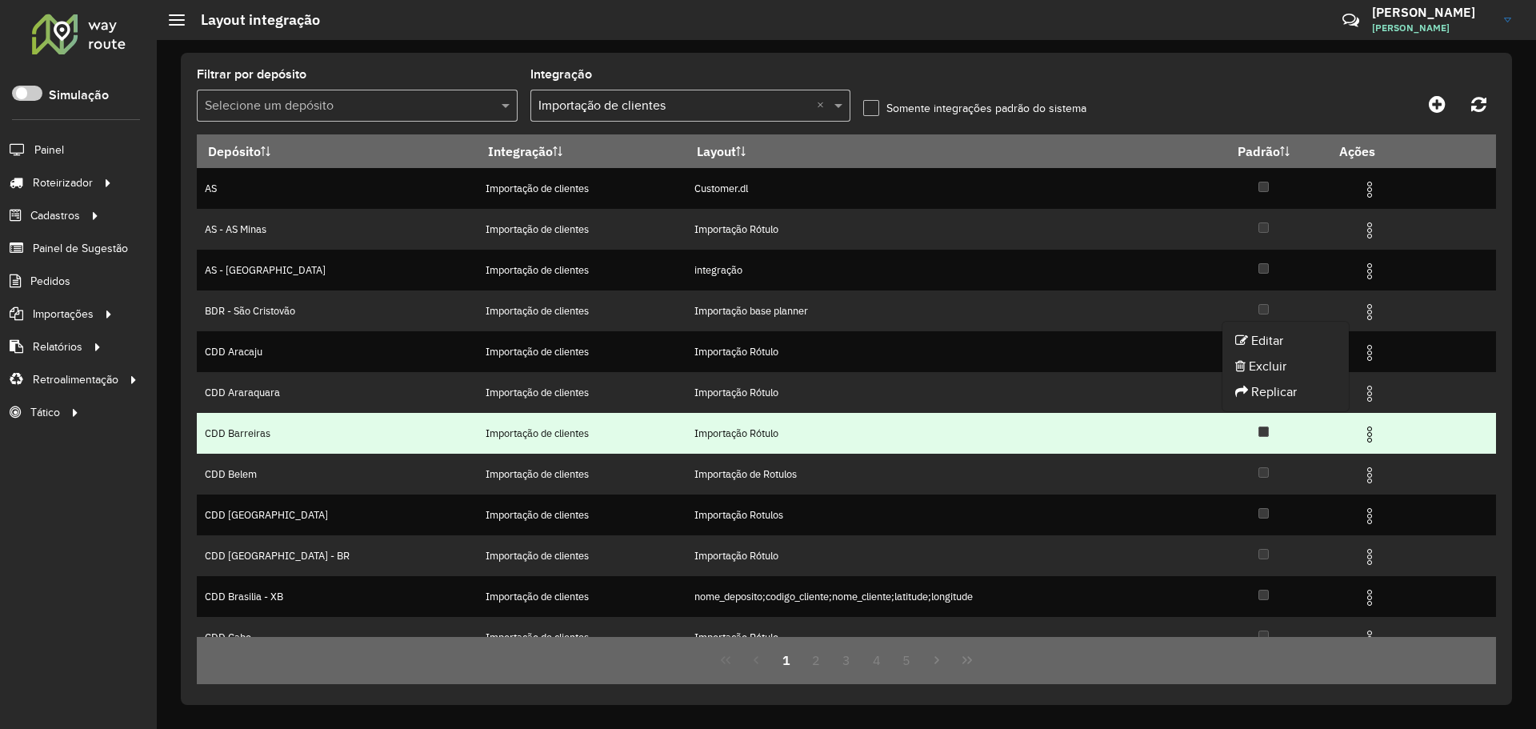
drag, startPoint x: 880, startPoint y: 401, endPoint x: 840, endPoint y: 431, distance: 50.2
click at [880, 401] on td "Importação Rótulo" at bounding box center [942, 392] width 513 height 41
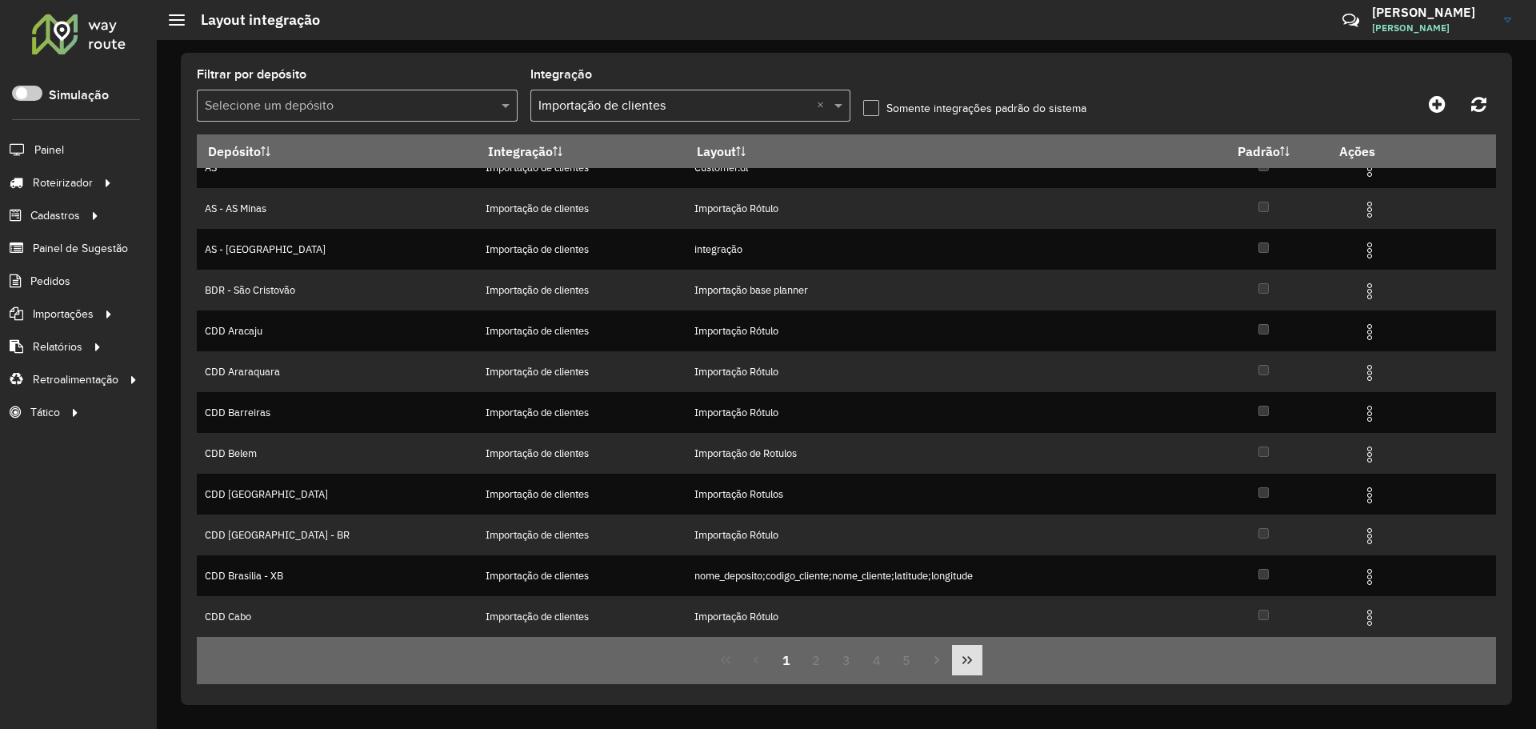
click at [959, 663] on button "Last Page" at bounding box center [967, 660] width 30 height 30
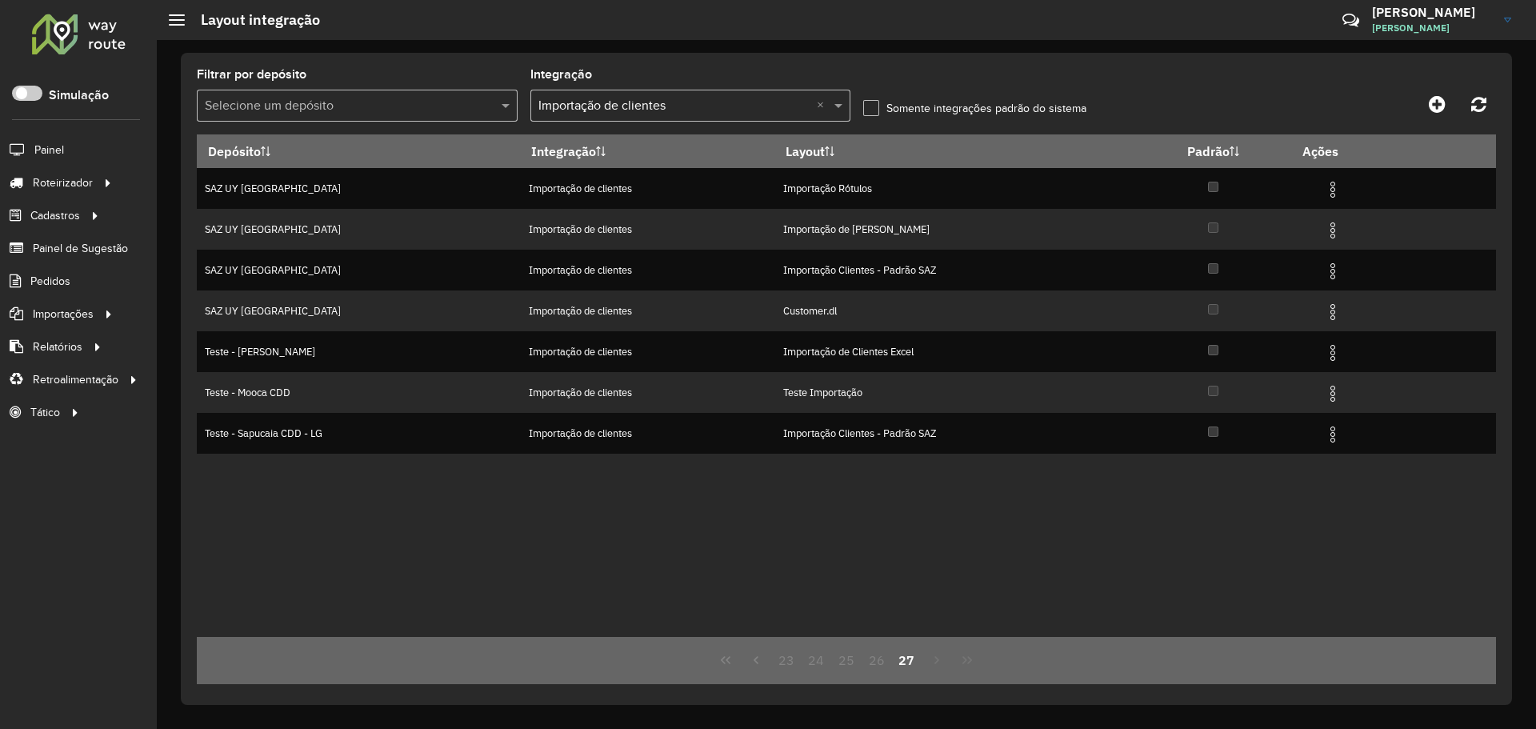
scroll to position [0, 0]
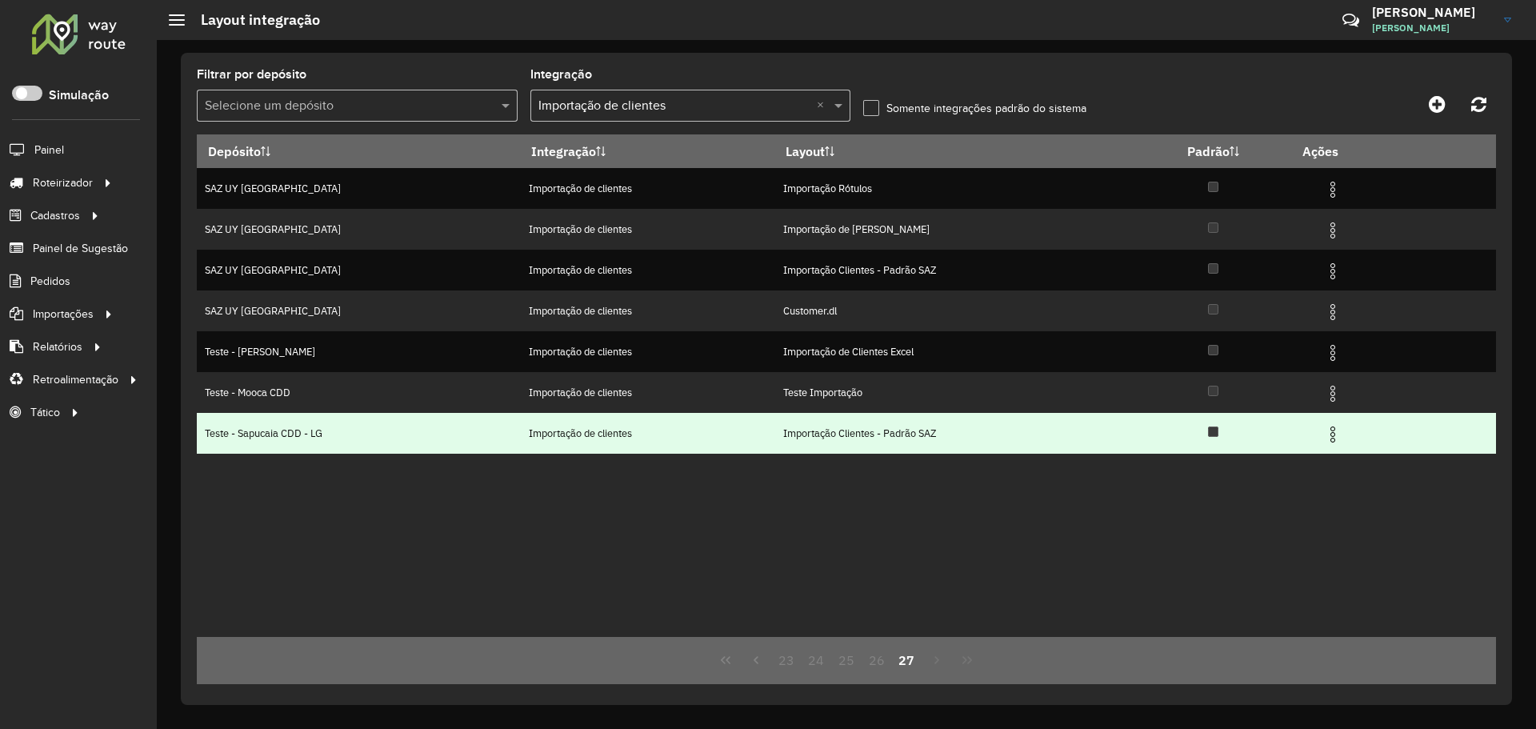
drag, startPoint x: 433, startPoint y: 429, endPoint x: 686, endPoint y: 433, distance: 252.8
click at [673, 433] on tr "Teste - Sapucaia CDD - LG Importação de clientes Importação Clientes - Padrão S…" at bounding box center [846, 433] width 1299 height 41
click at [706, 433] on td "Importação de clientes" at bounding box center [647, 433] width 254 height 41
click at [1330, 433] on img at bounding box center [1332, 434] width 19 height 19
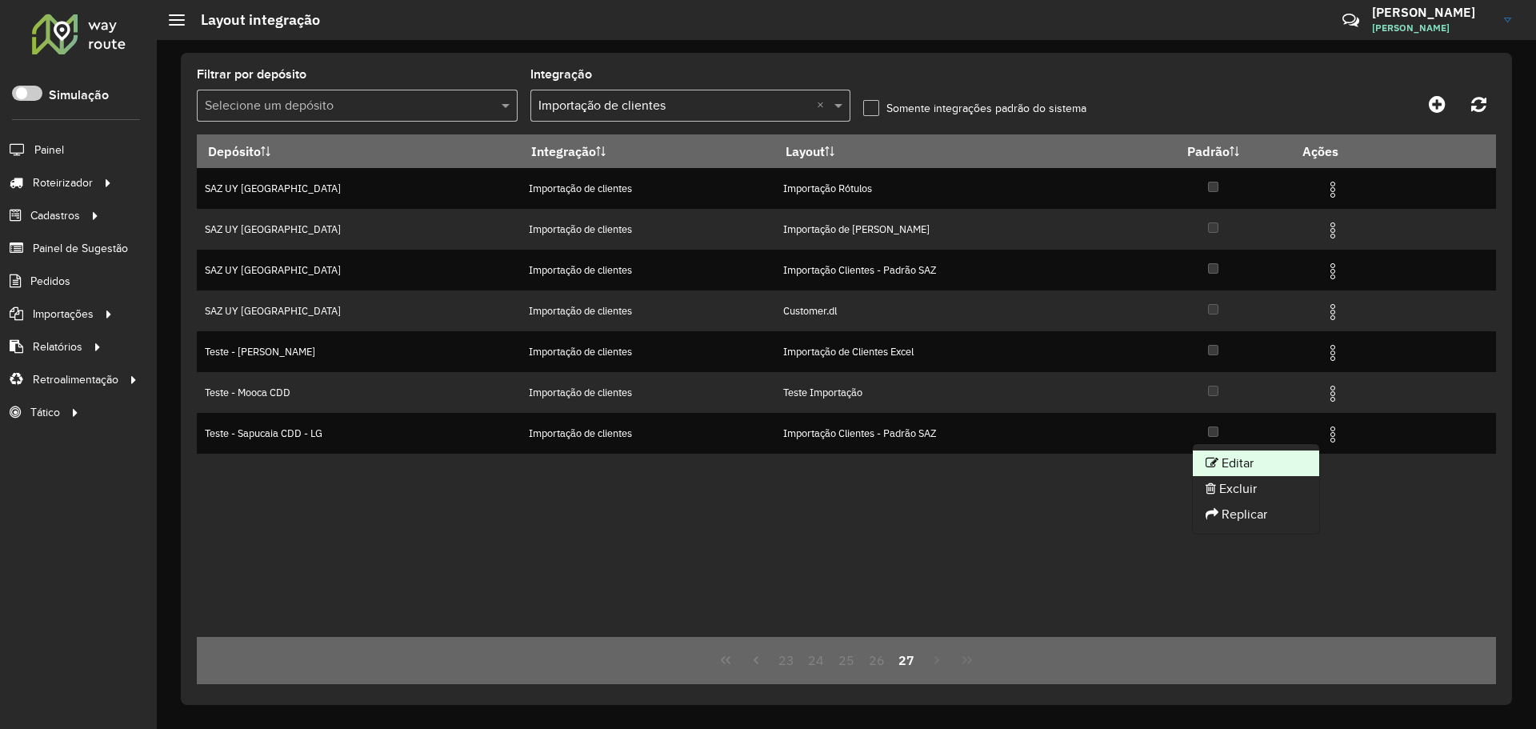
click at [1246, 461] on li "Editar" at bounding box center [1256, 463] width 126 height 26
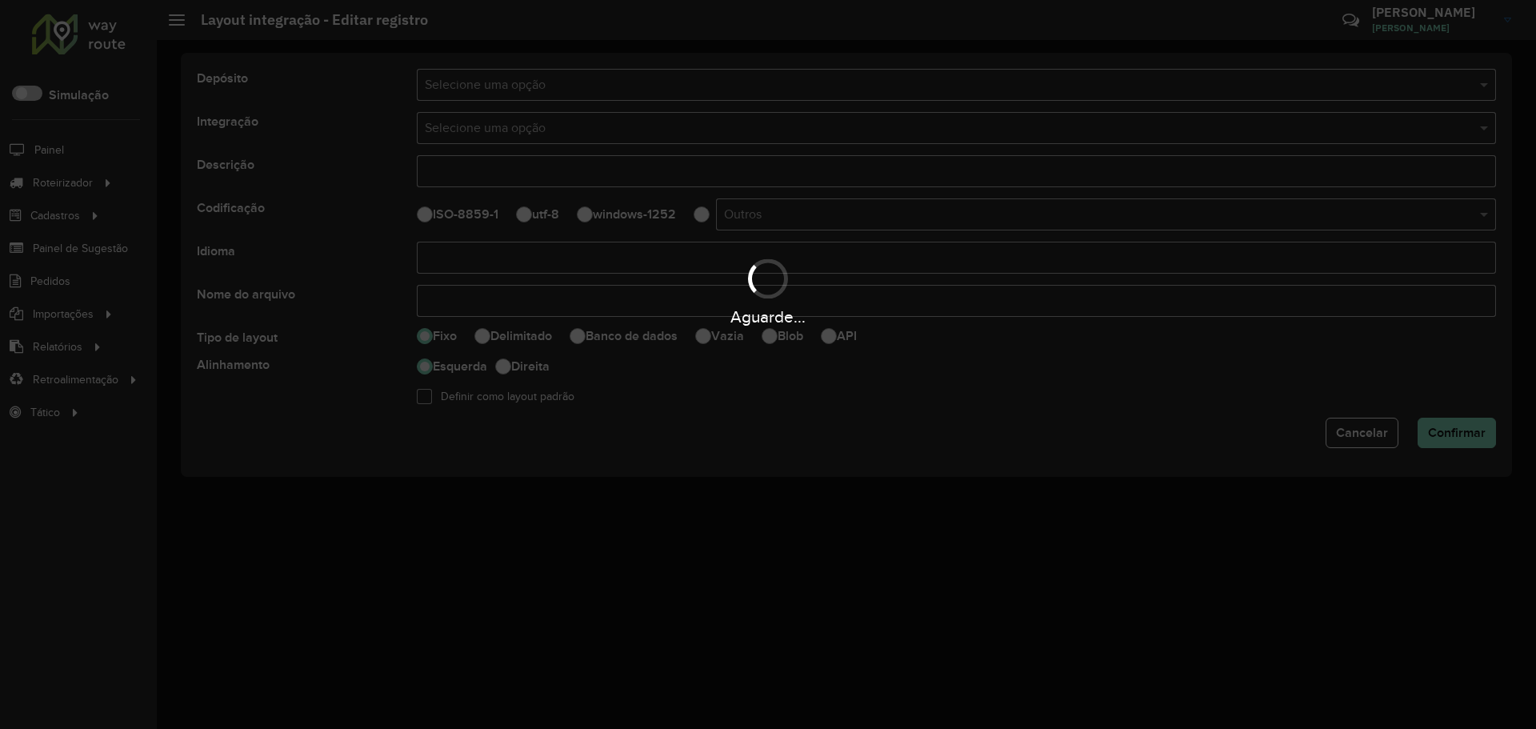
type input "**********"
type input "*****"
select select
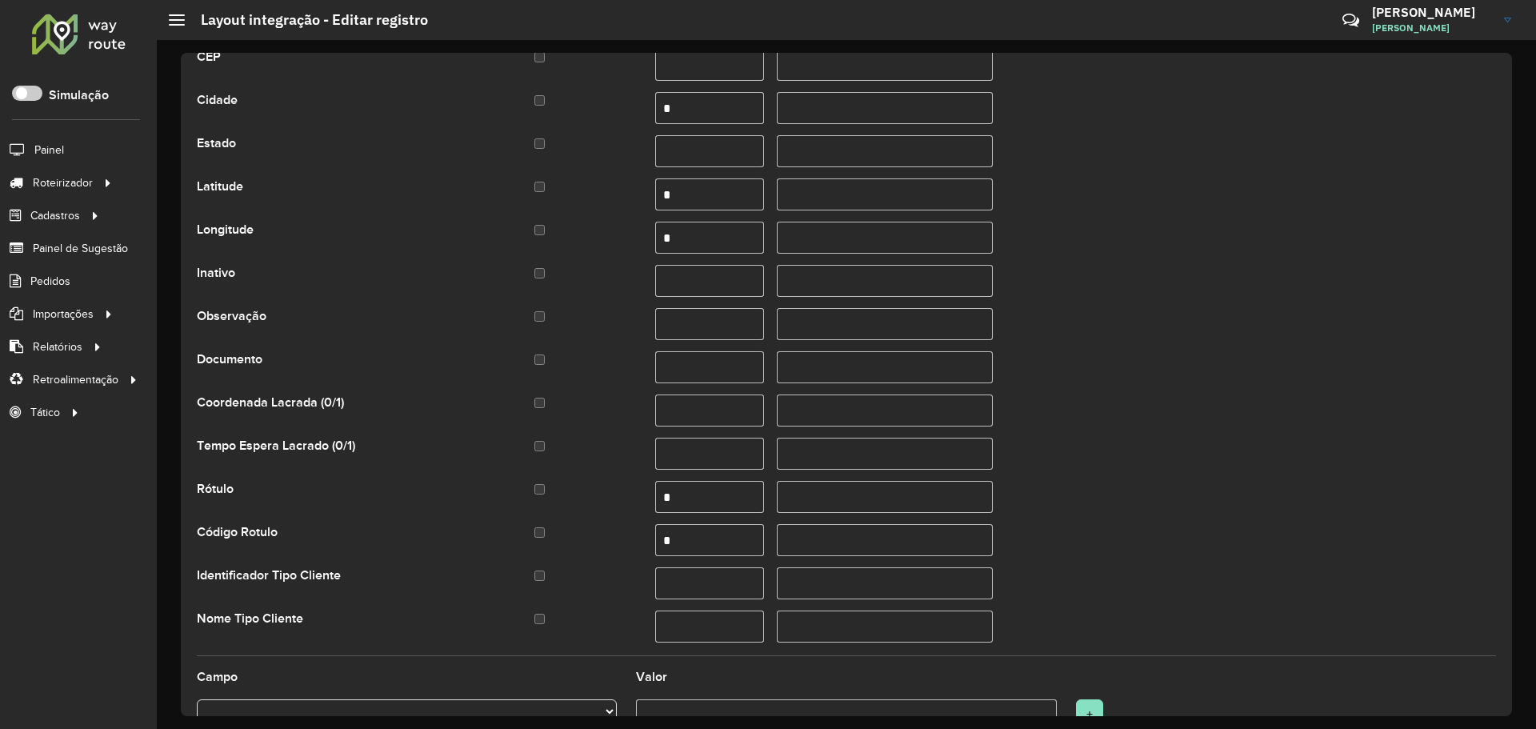
scroll to position [642, 0]
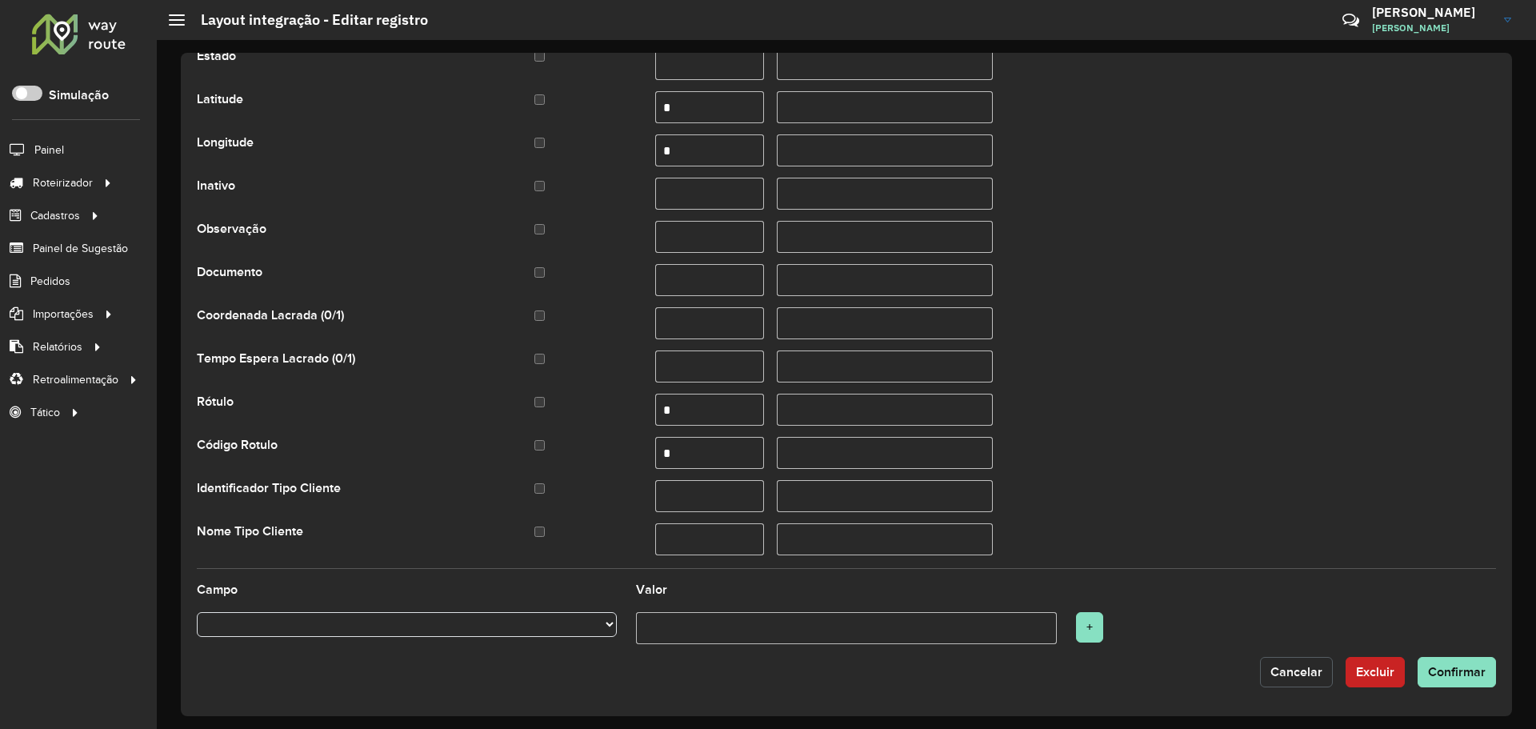
click at [1276, 674] on span "Cancelar" at bounding box center [1296, 672] width 52 height 14
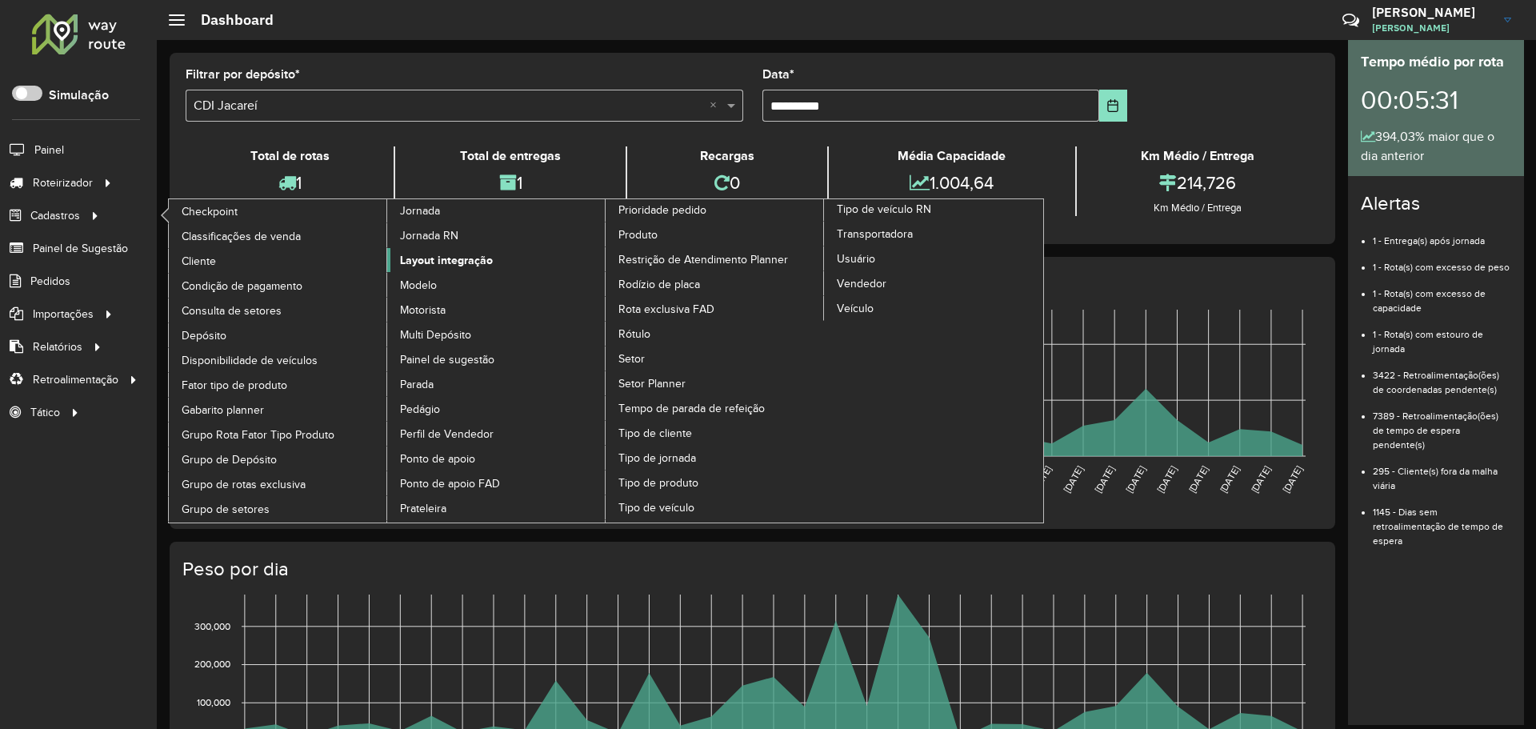
click at [453, 258] on span "Layout integração" at bounding box center [446, 260] width 93 height 17
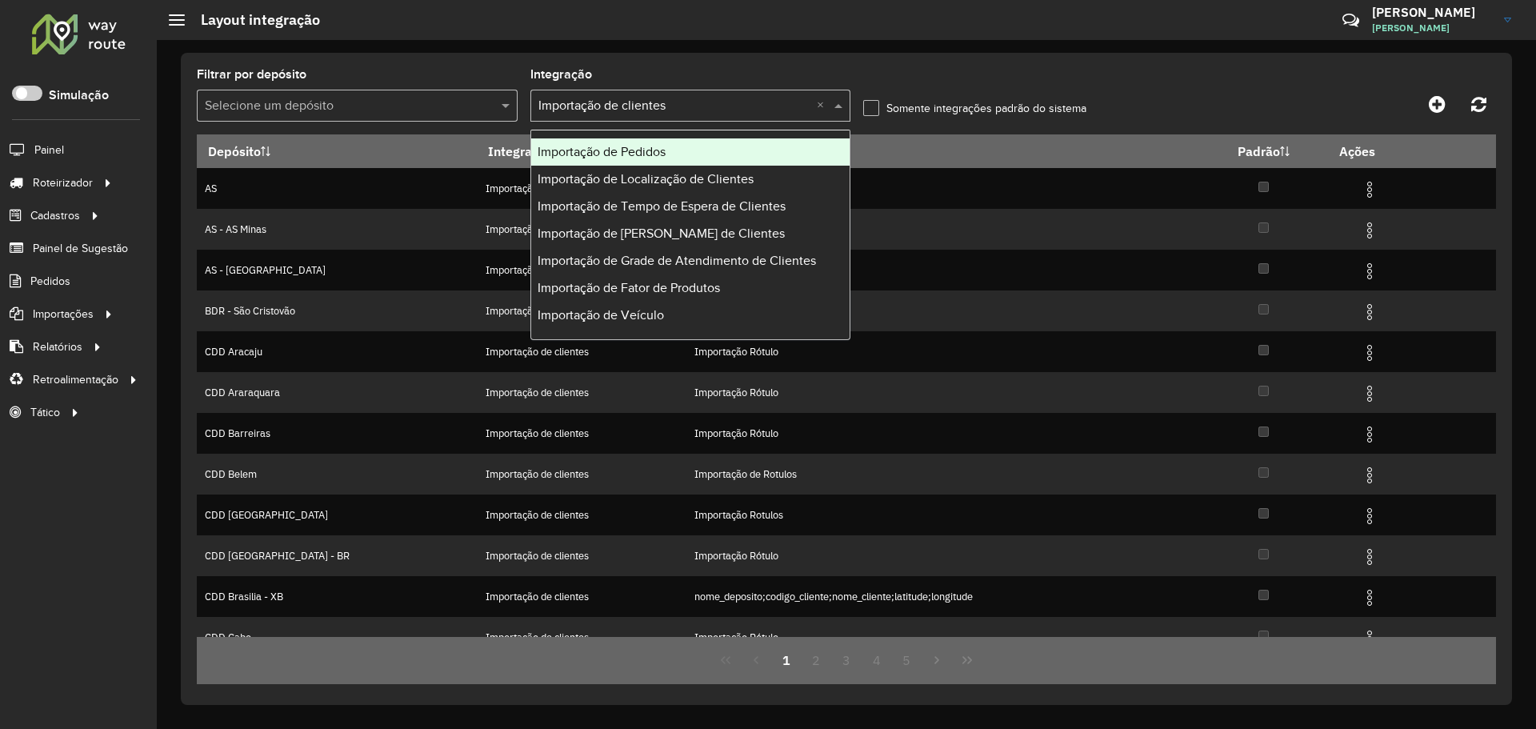
click at [706, 104] on input "text" at bounding box center [674, 106] width 273 height 19
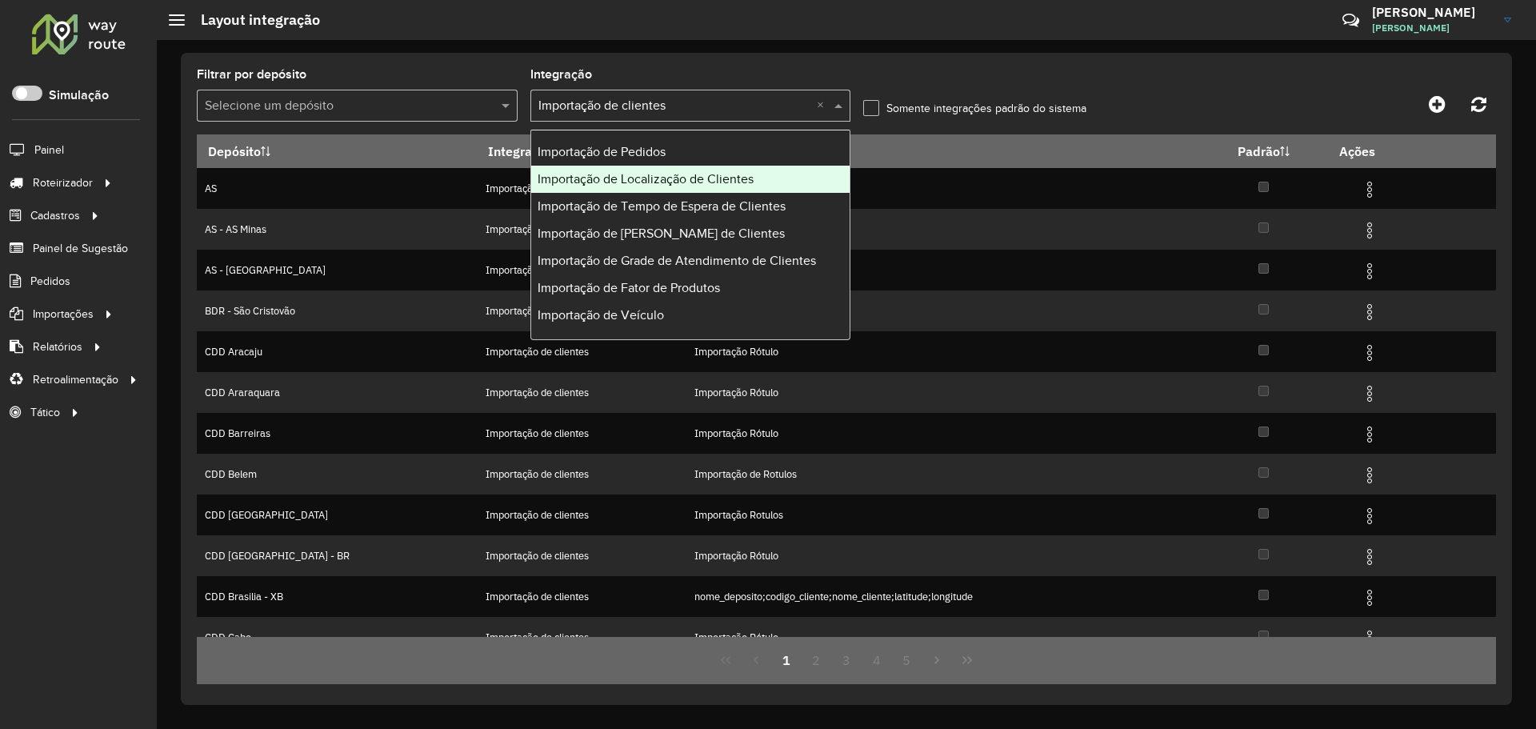
click at [728, 177] on span "Importação de Localização de Clientes" at bounding box center [645, 179] width 216 height 14
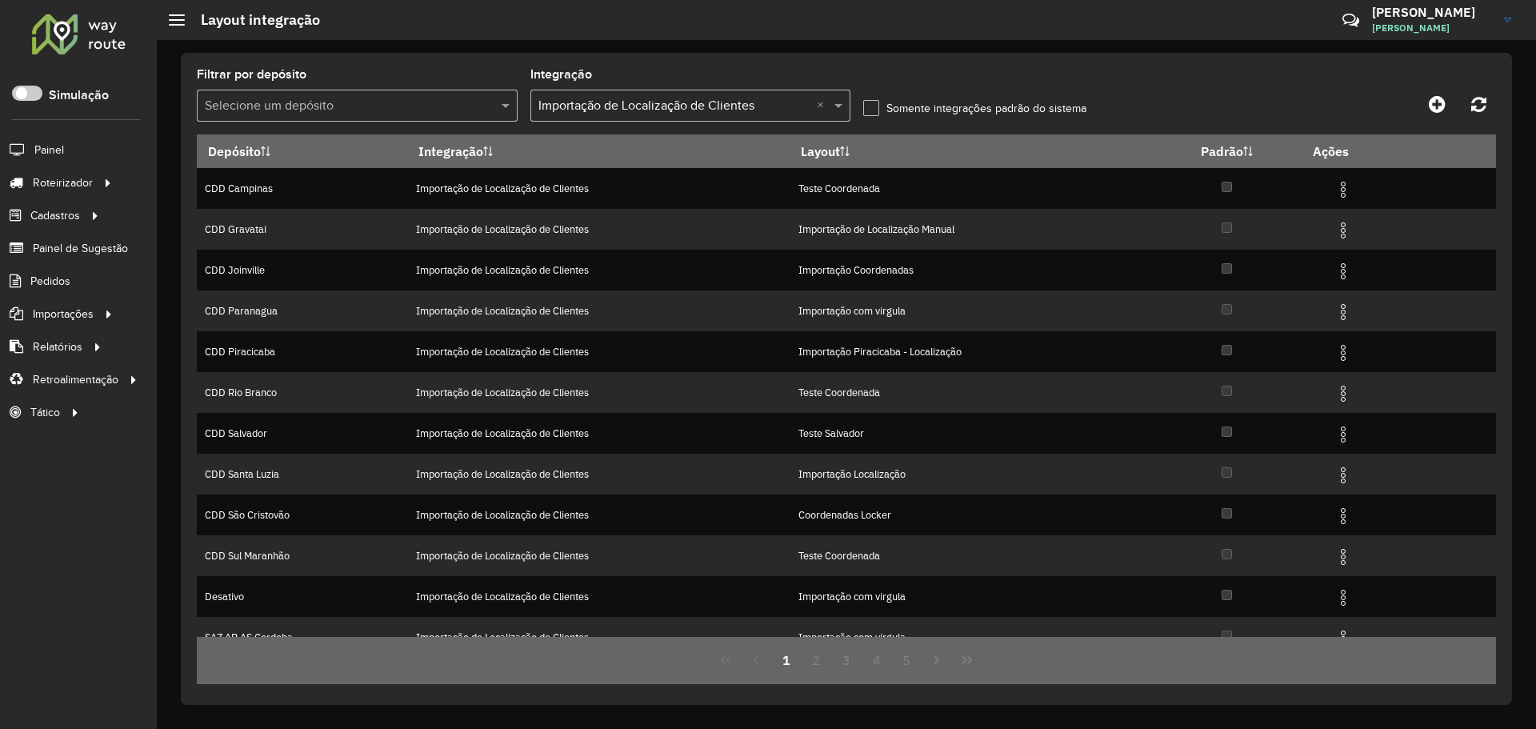
click at [874, 108] on label "Somente integrações padrão do sistema" at bounding box center [974, 108] width 223 height 17
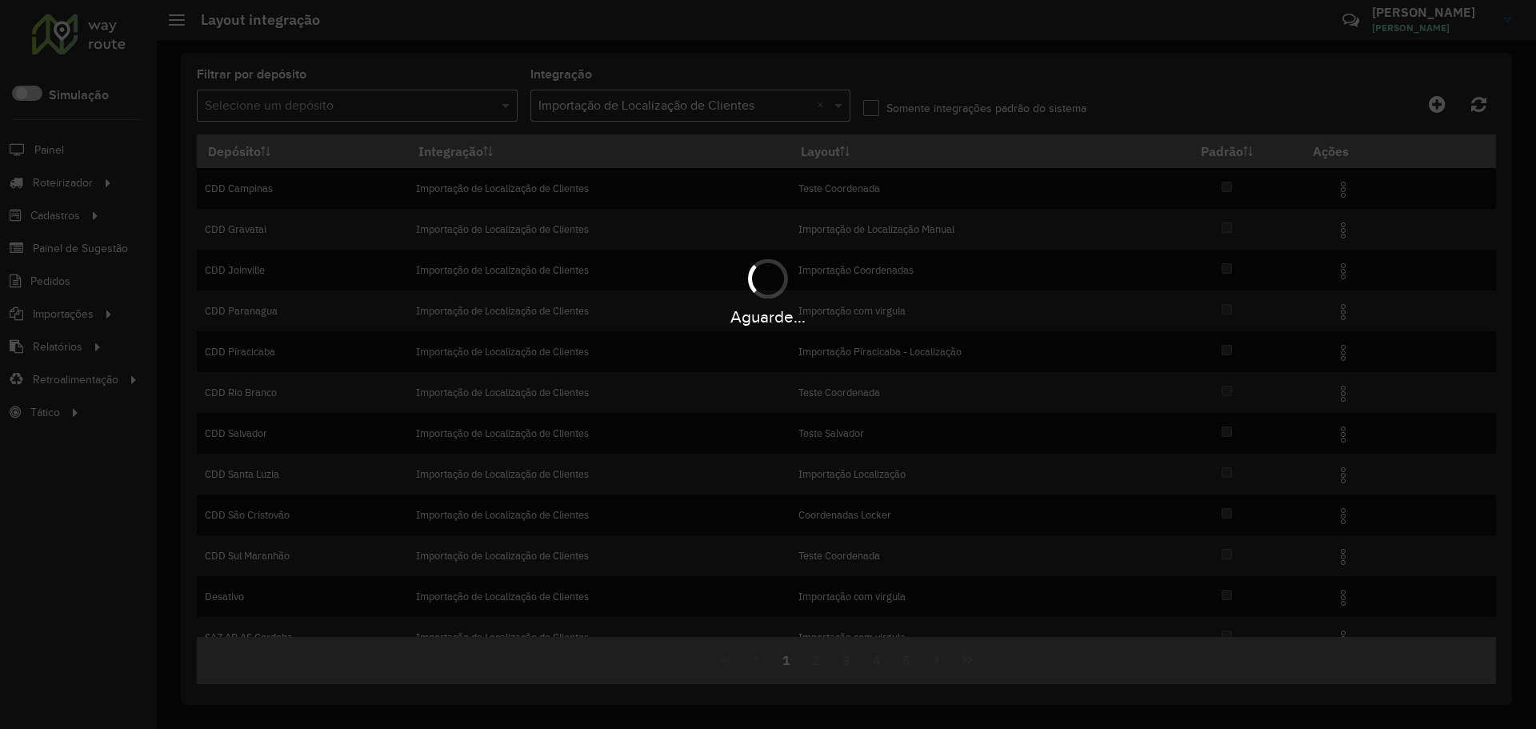
click at [875, 106] on div "Aguarde..." at bounding box center [768, 364] width 1536 height 729
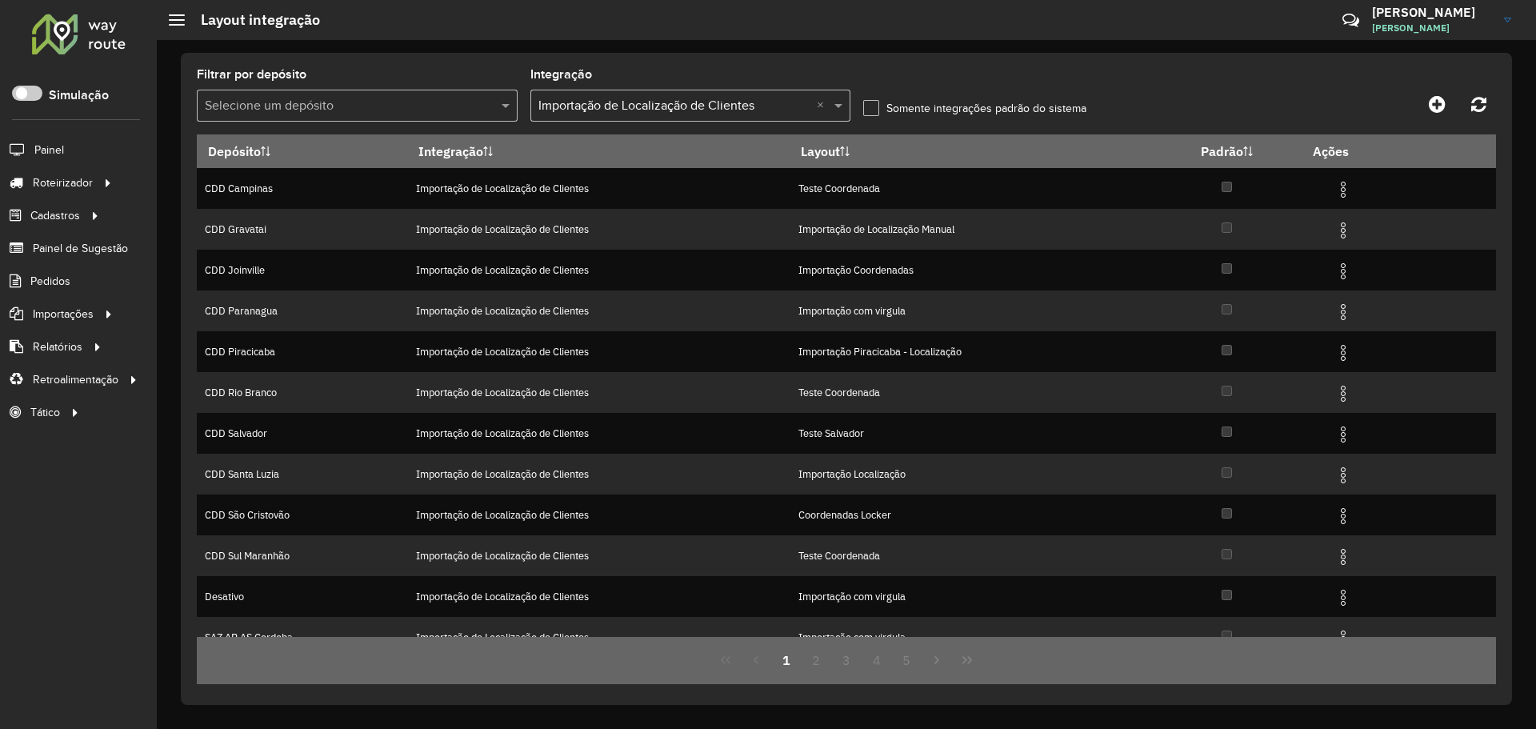
click at [863, 106] on label "Somente integrações padrão do sistema" at bounding box center [974, 108] width 223 height 17
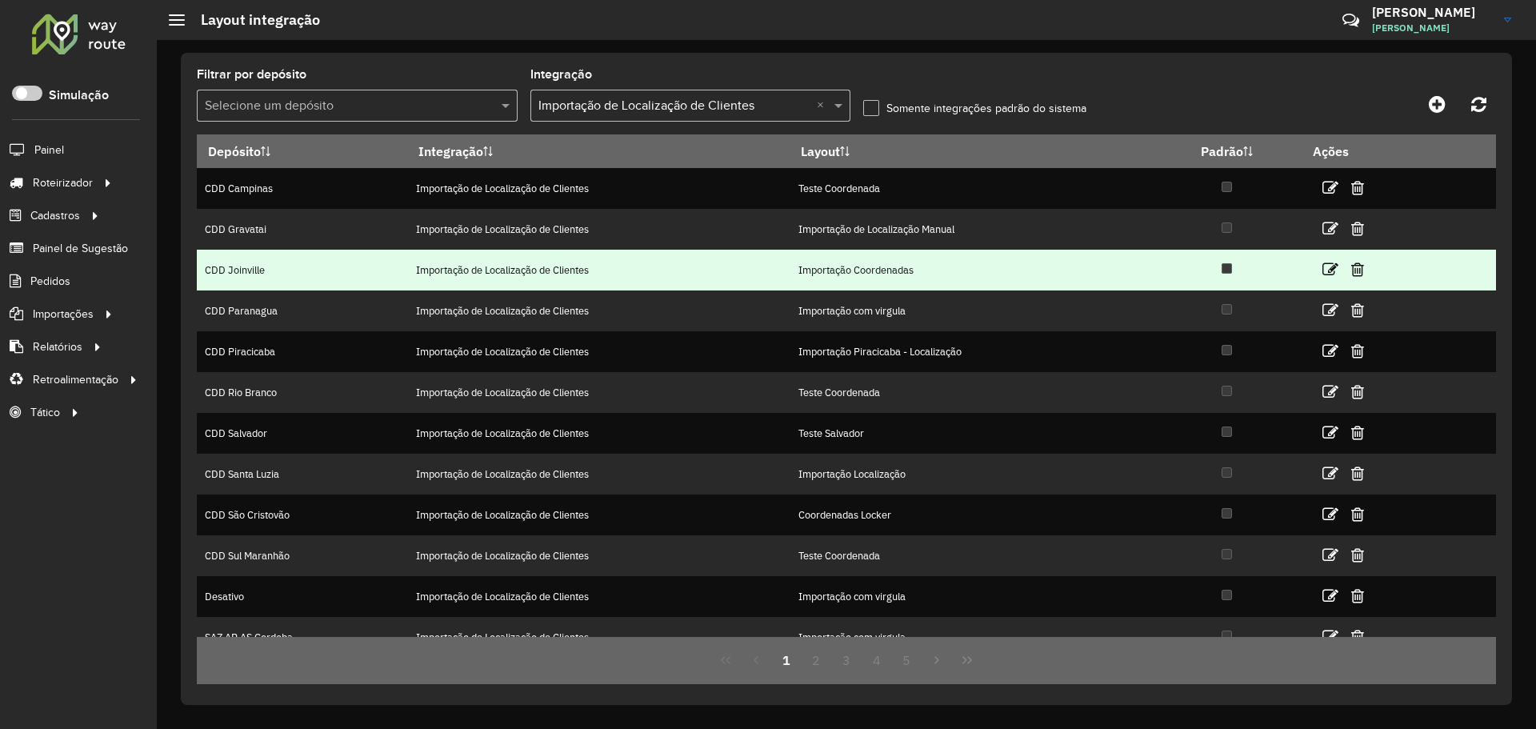
drag, startPoint x: 852, startPoint y: 271, endPoint x: 1220, endPoint y: 285, distance: 368.2
click at [853, 271] on td "Importação Coordenadas" at bounding box center [970, 270] width 363 height 41
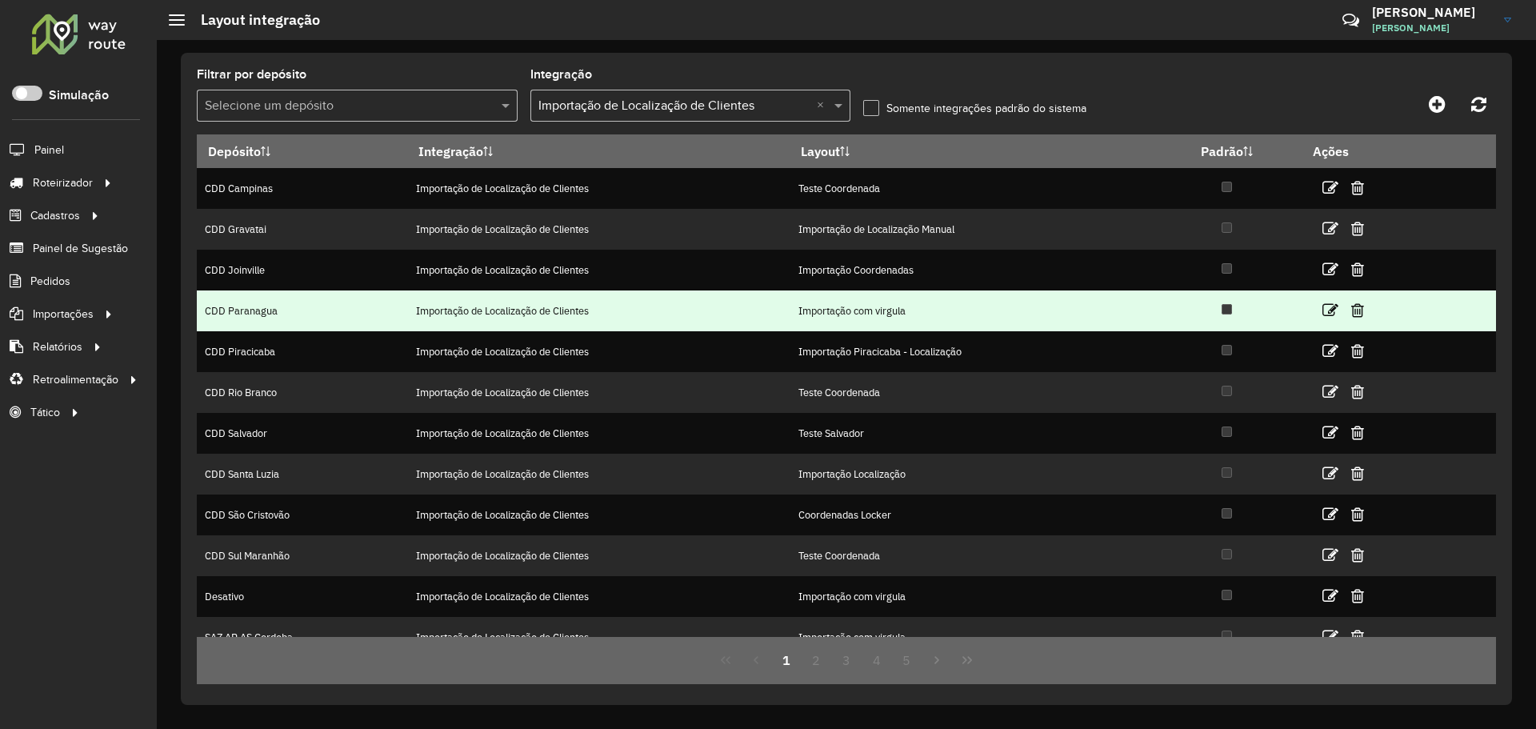
click at [971, 318] on td "Importação com virgula" at bounding box center [970, 310] width 363 height 41
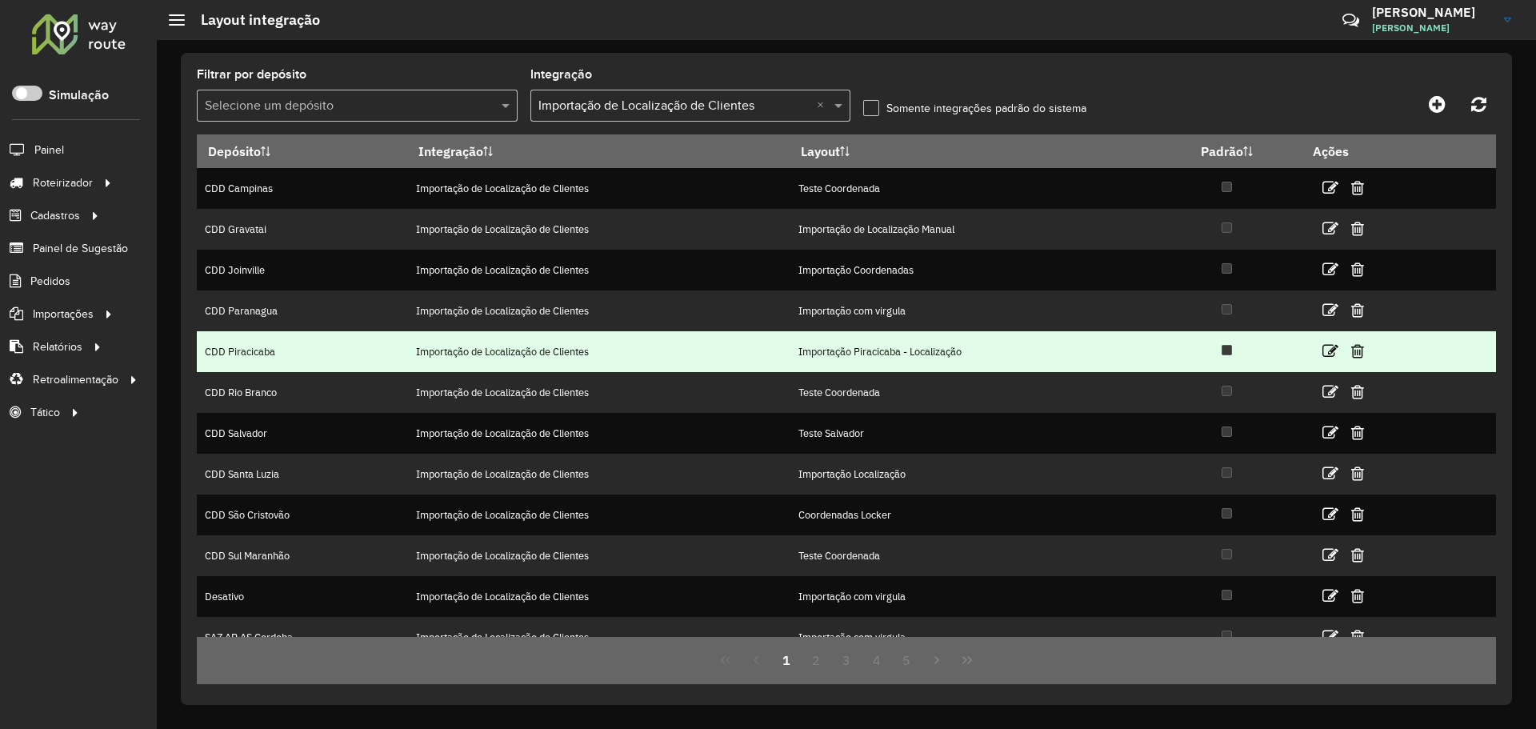
click at [935, 356] on td "Importação Piracicaba - Localização" at bounding box center [970, 351] width 363 height 41
click at [1328, 346] on icon at bounding box center [1330, 351] width 16 height 16
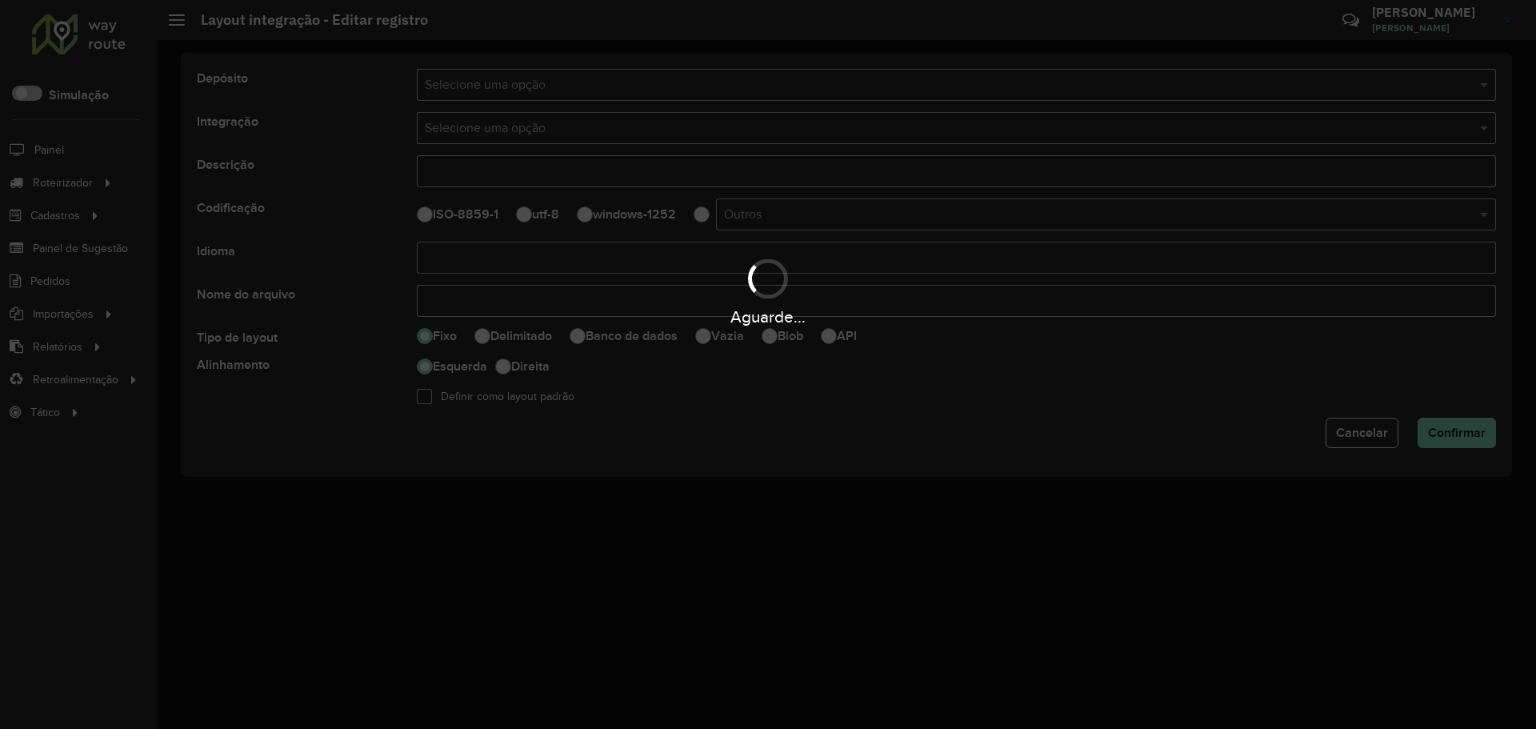
type input "**********"
select select
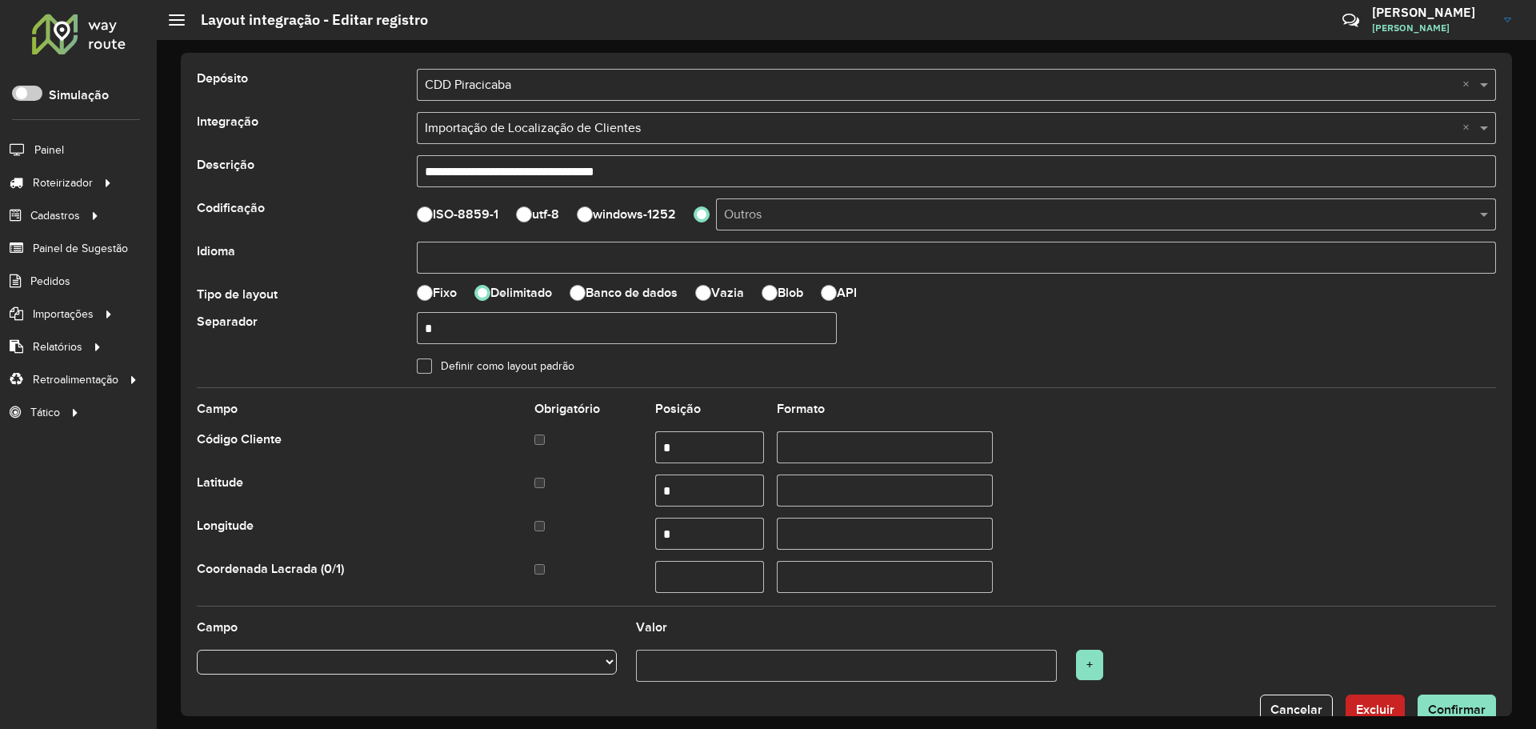
scroll to position [38, 0]
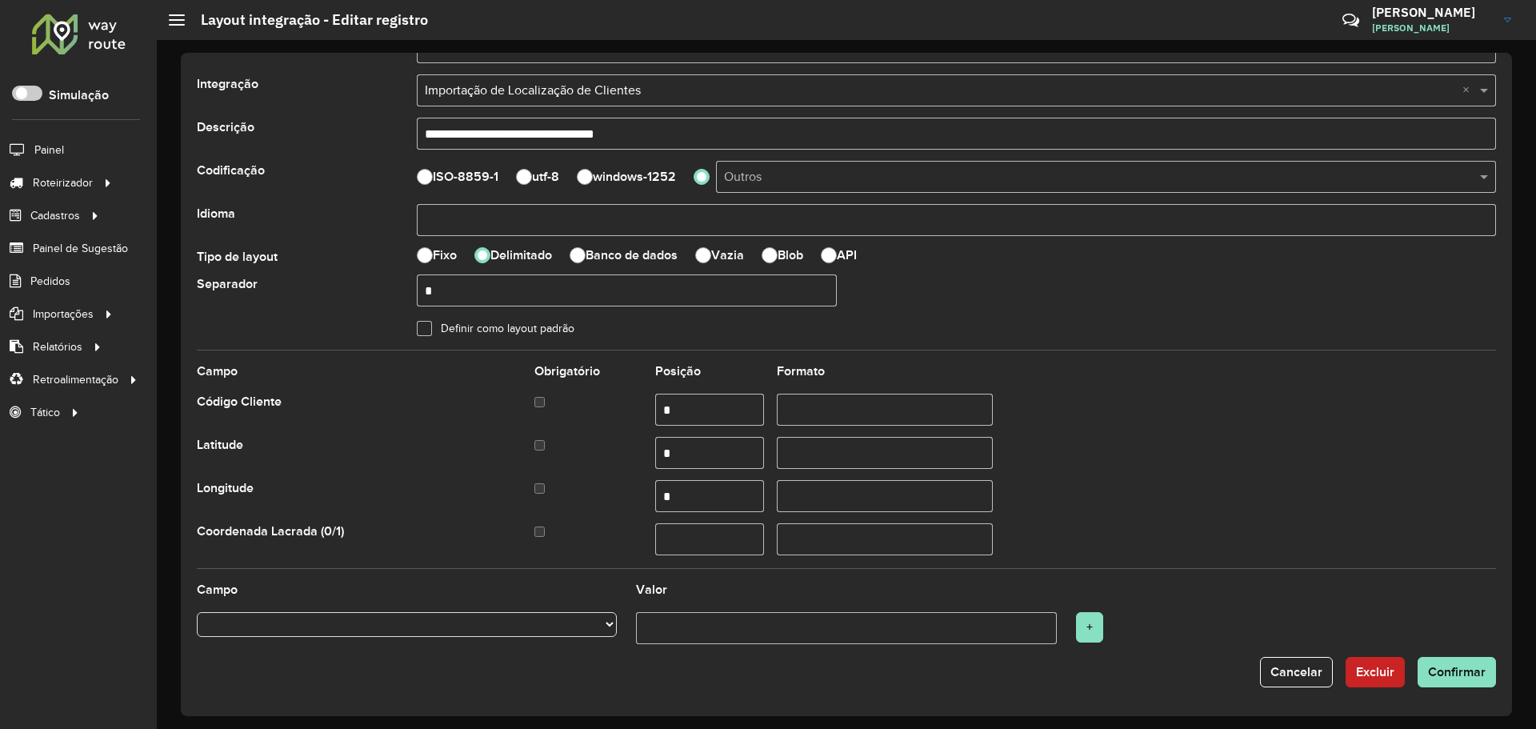
click at [1303, 678] on button "Cancelar" at bounding box center [1296, 672] width 73 height 30
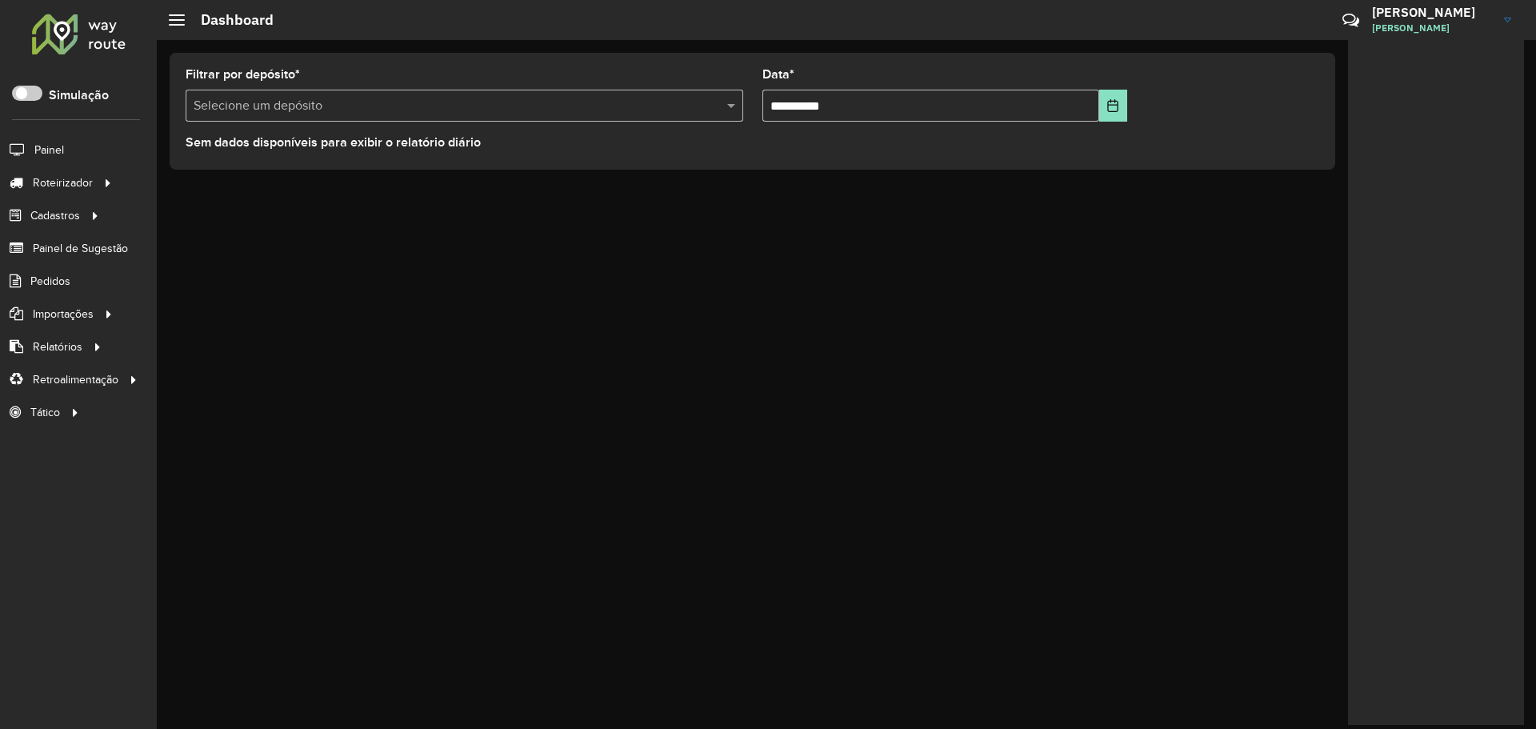
drag, startPoint x: 682, startPoint y: 252, endPoint x: 332, endPoint y: 215, distance: 352.2
click at [678, 253] on div "**********" at bounding box center [846, 384] width 1379 height 689
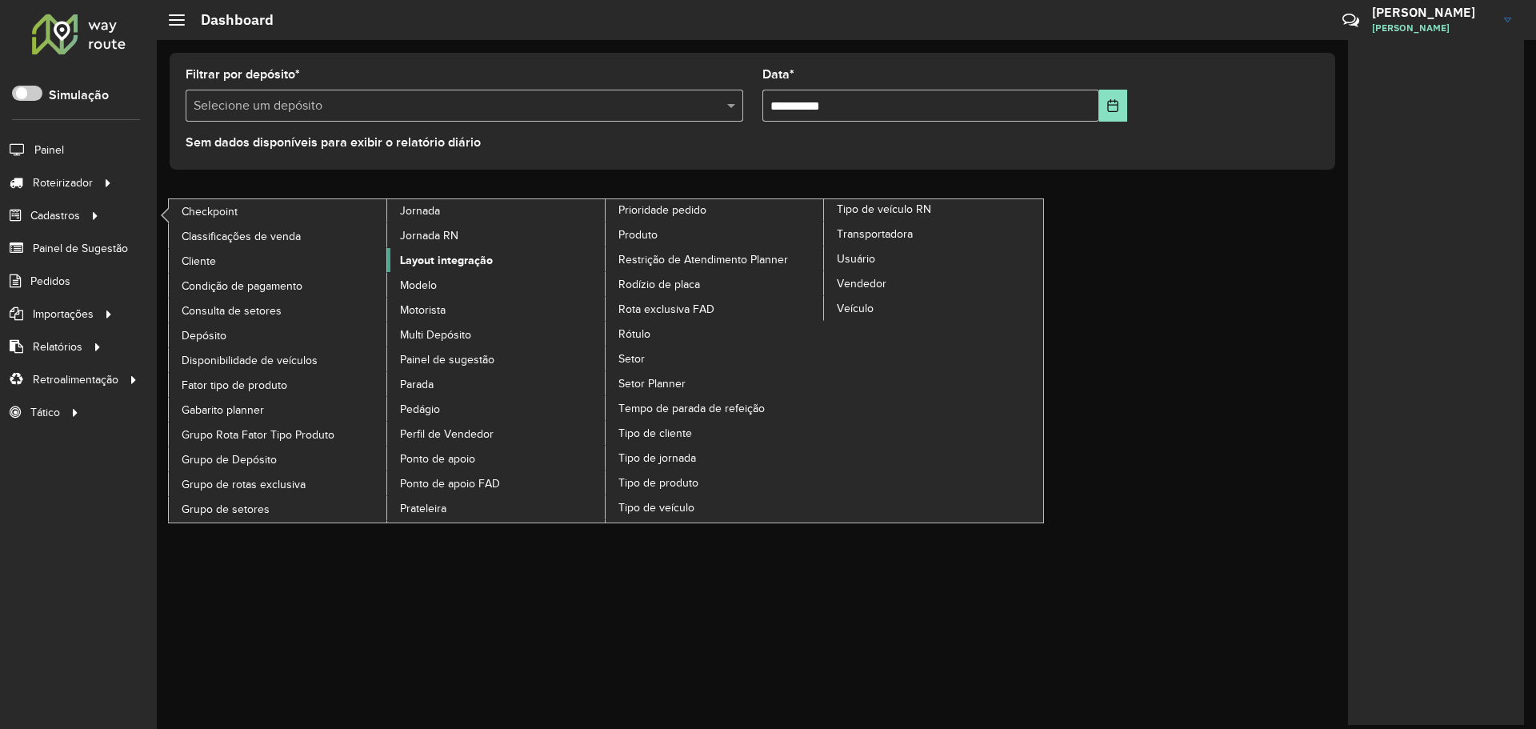
click at [427, 266] on span "Layout integração" at bounding box center [446, 260] width 93 height 17
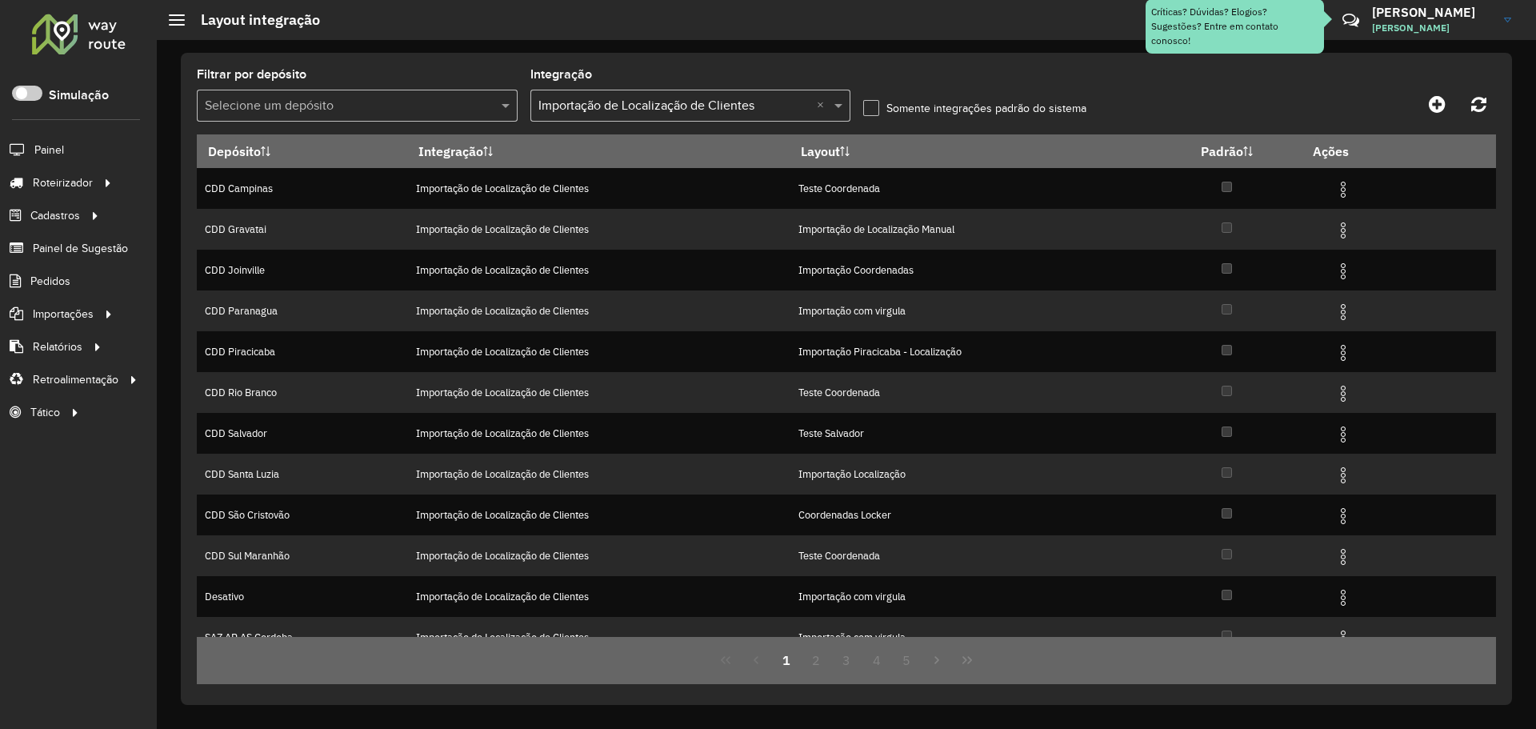
click at [750, 117] on div "Todas as integrações × Importação de Localização de Clientes ×" at bounding box center [690, 106] width 321 height 32
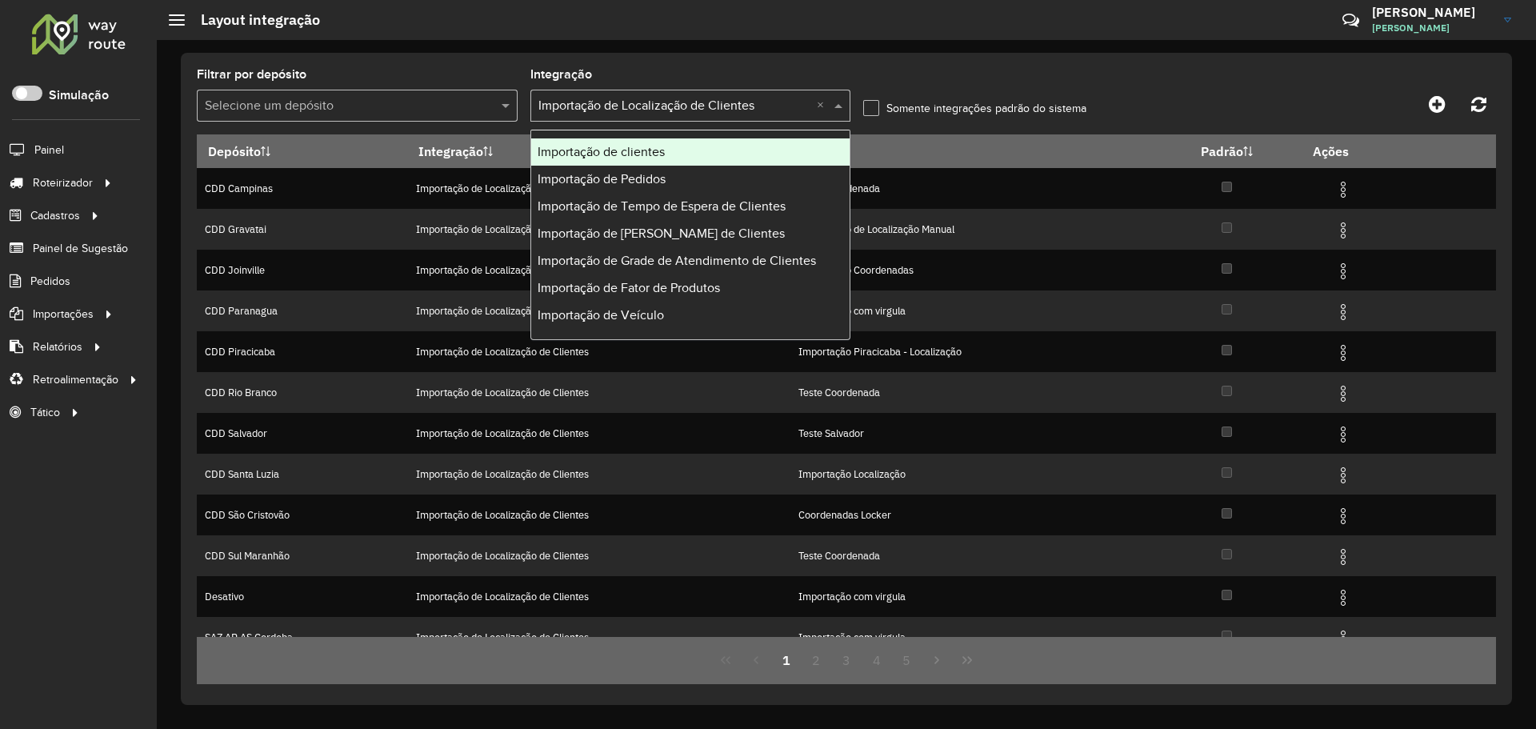
drag, startPoint x: 739, startPoint y: 55, endPoint x: 813, endPoint y: 65, distance: 75.0
click at [740, 55] on div "Filtrar por depósito Selecione um depósito Integração Todas as integrações × Im…" at bounding box center [846, 379] width 1331 height 652
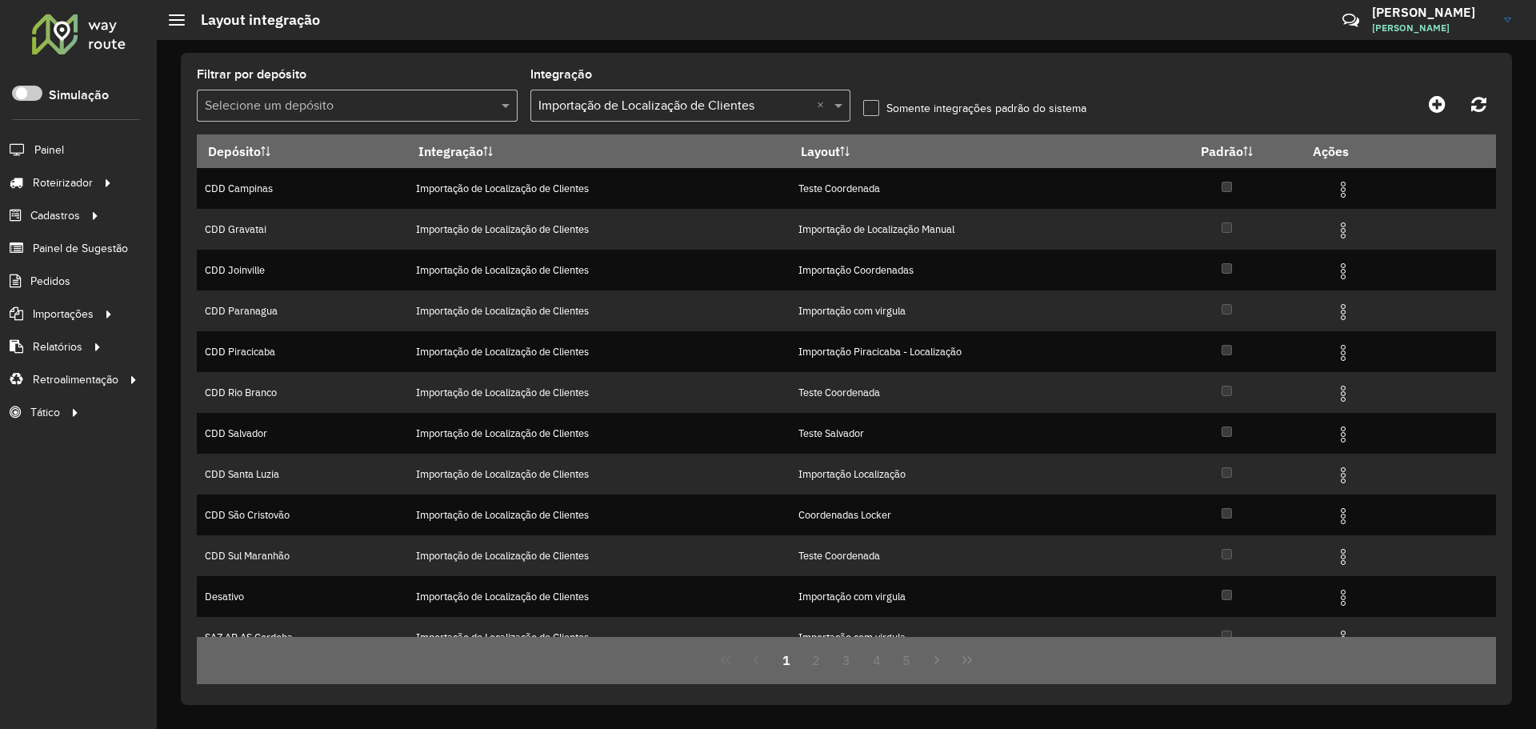
click at [868, 107] on label "Somente integrações padrão do sistema" at bounding box center [974, 108] width 223 height 17
click at [863, 114] on label "Somente integrações padrão do sistema" at bounding box center [974, 108] width 223 height 17
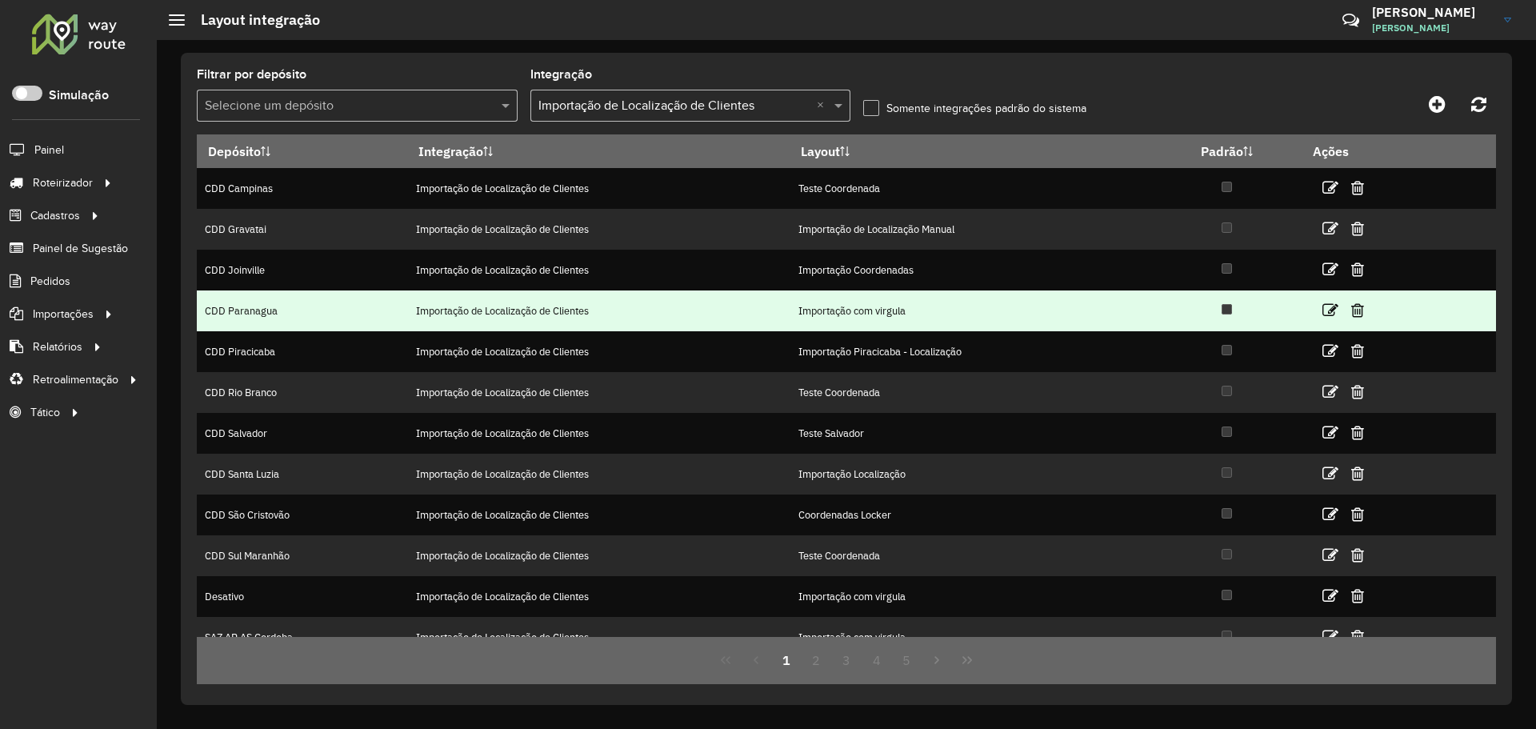
click at [914, 303] on td "Importação com virgula" at bounding box center [970, 310] width 363 height 41
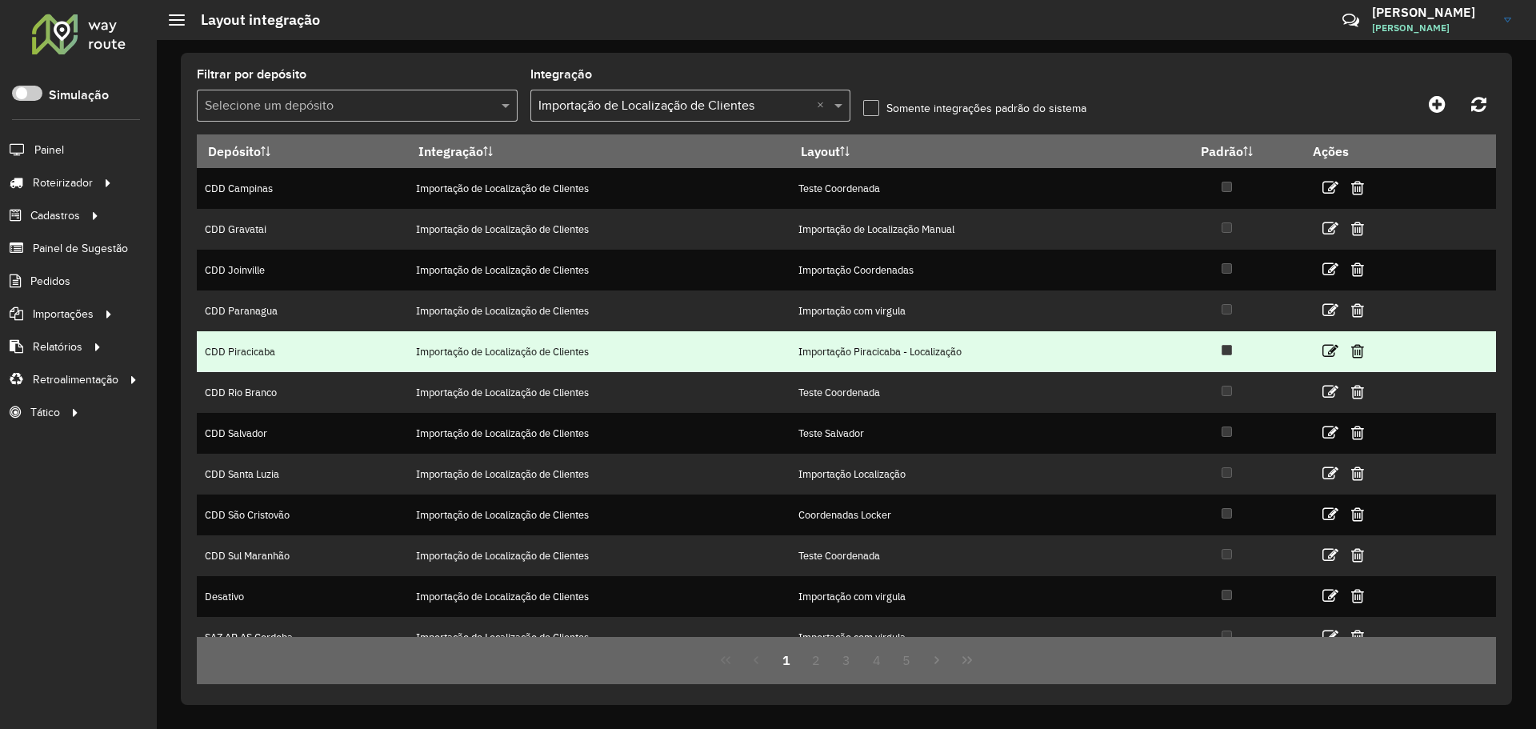
click at [901, 346] on td "Importação Piracicaba - Localização" at bounding box center [970, 351] width 363 height 41
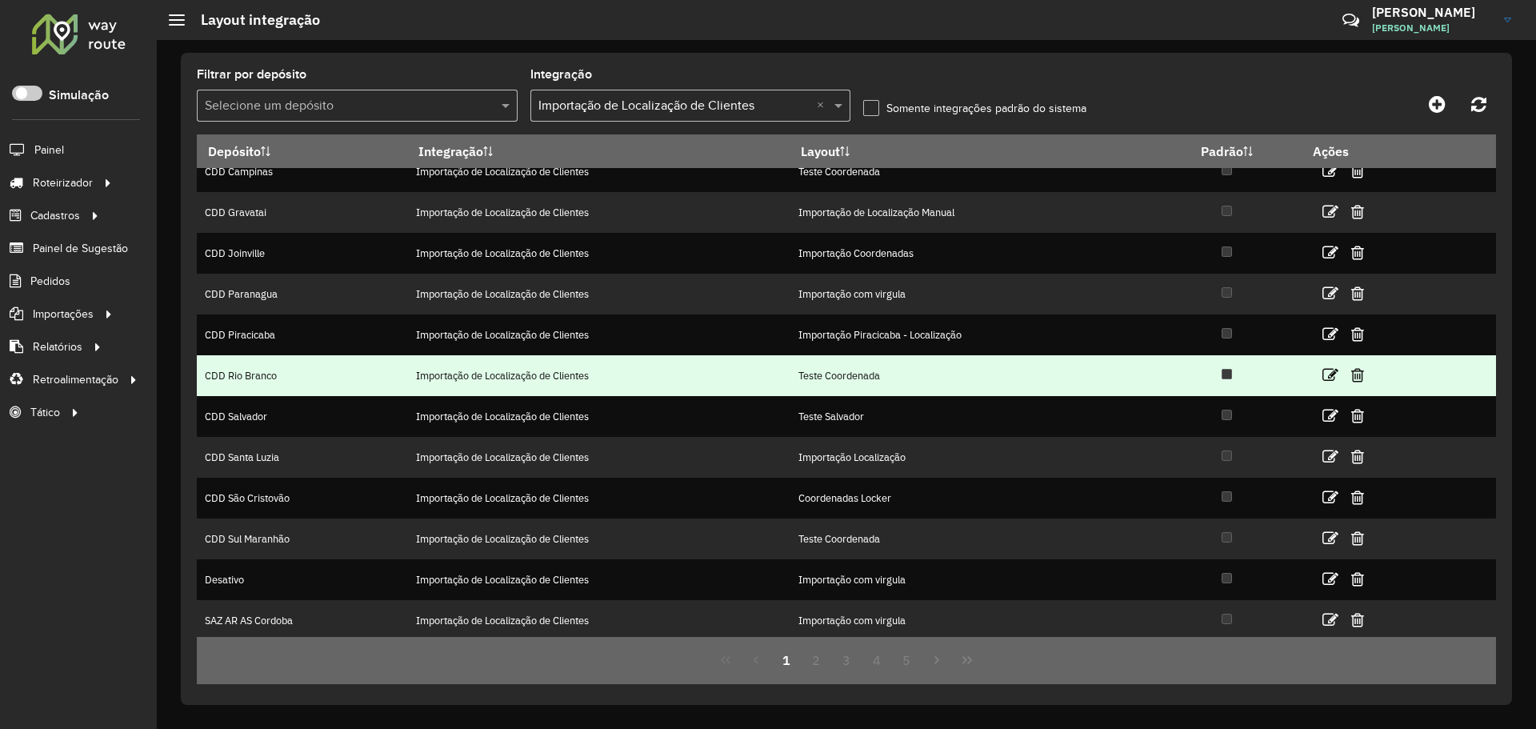
scroll to position [21, 0]
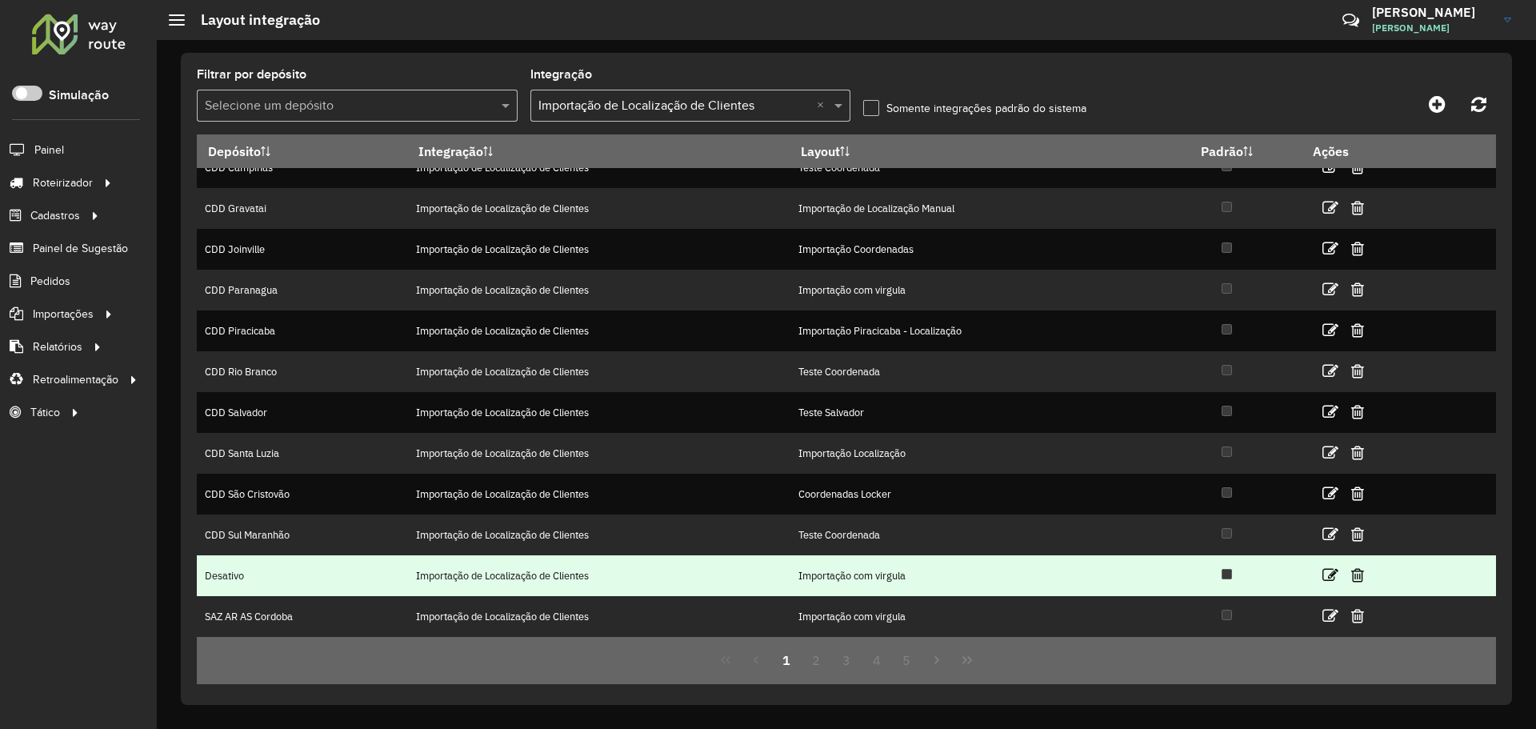
drag, startPoint x: 485, startPoint y: 570, endPoint x: 813, endPoint y: 567, distance: 327.9
click at [793, 567] on tr "Desativo Importação de Localização de Clientes Importação com virgula" at bounding box center [846, 575] width 1299 height 41
click at [828, 565] on td "Importação com virgula" at bounding box center [970, 575] width 363 height 41
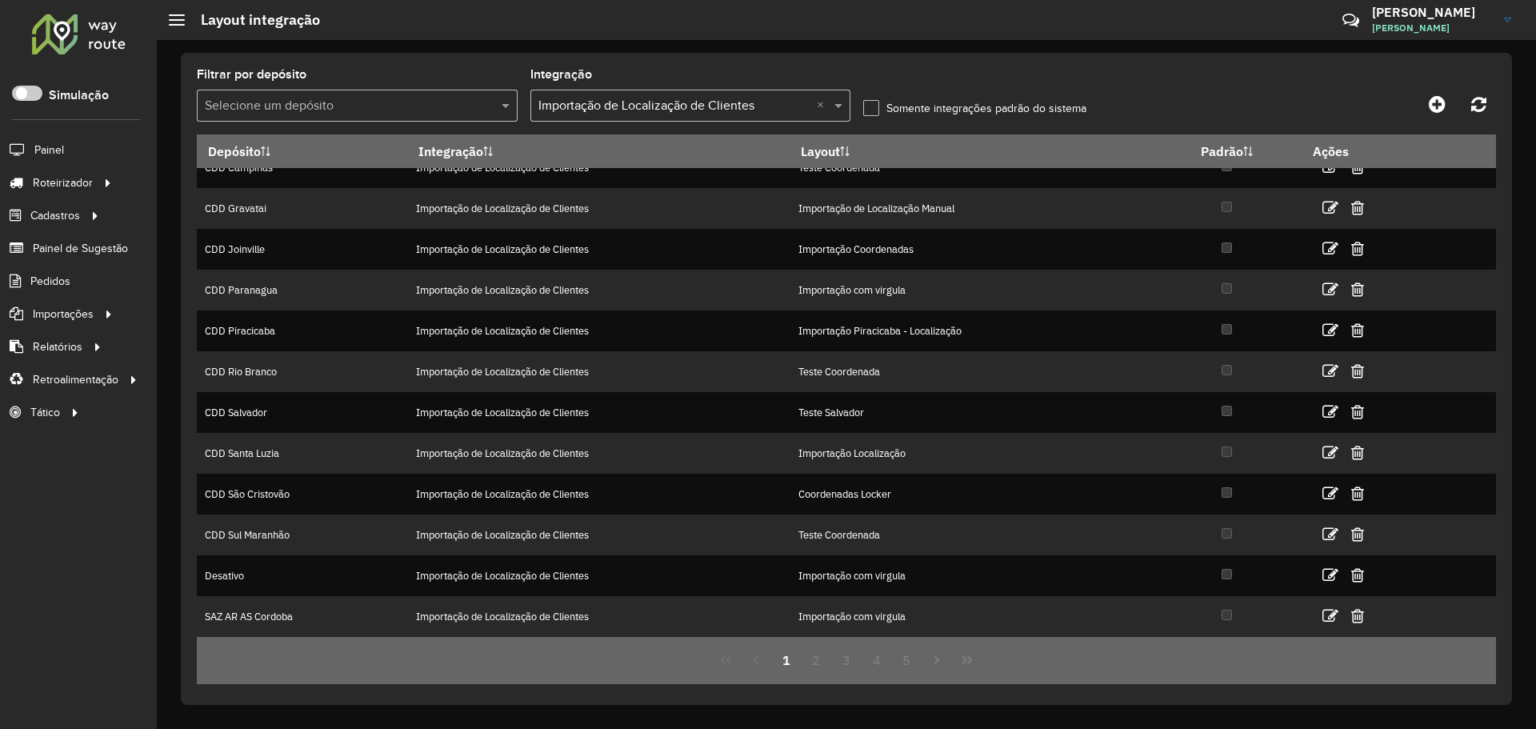
click at [1330, 568] on icon at bounding box center [1330, 575] width 16 height 16
select select
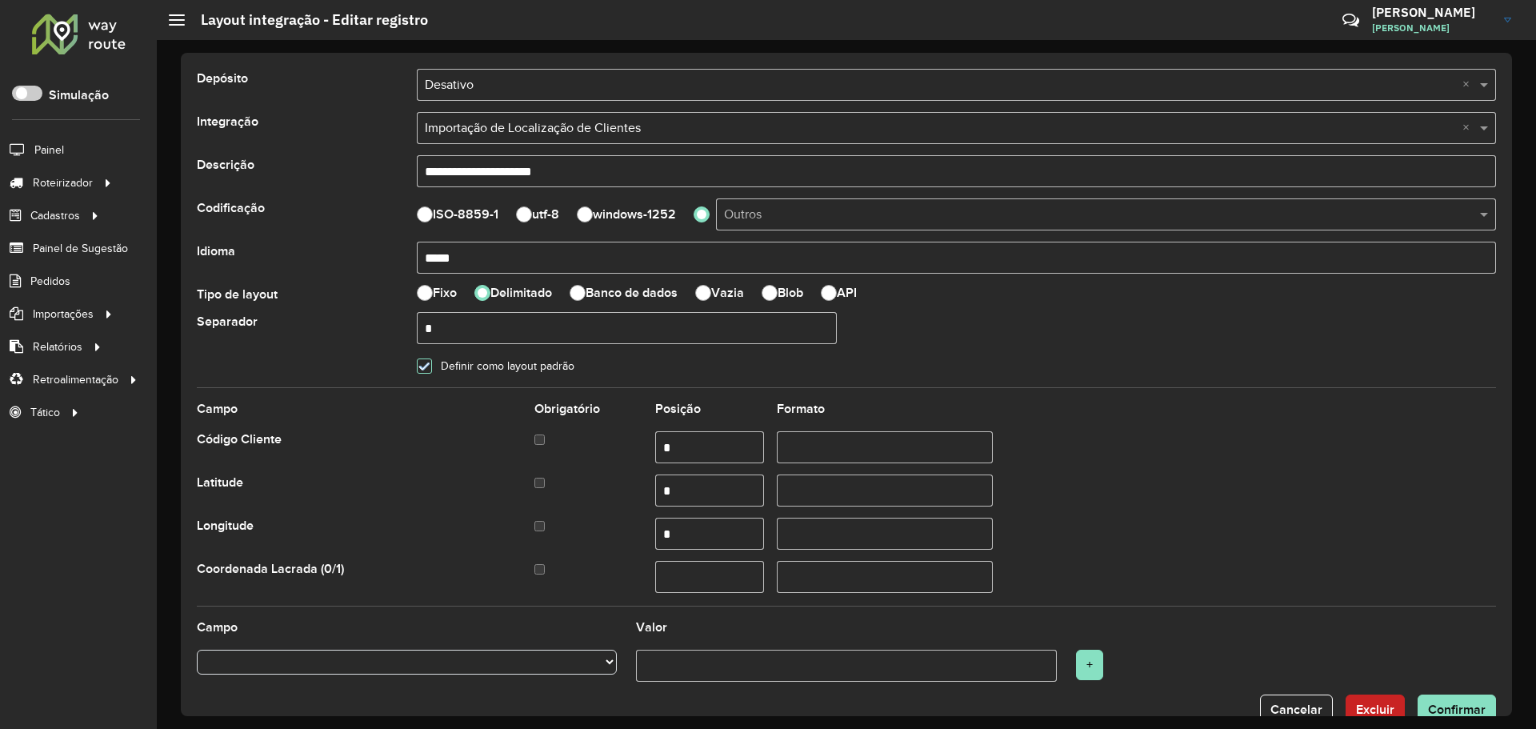
scroll to position [38, 0]
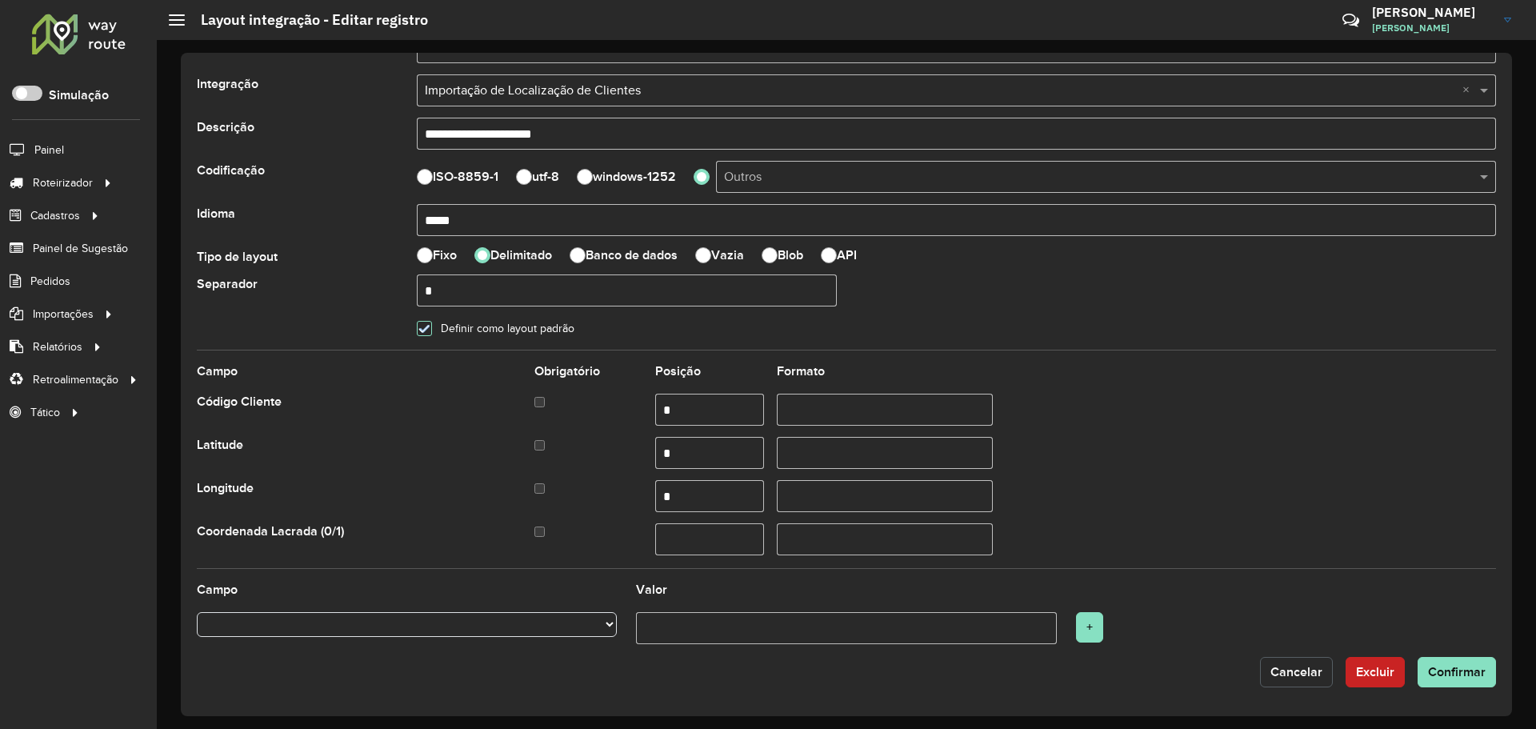
click at [1296, 672] on span "Cancelar" at bounding box center [1296, 672] width 52 height 14
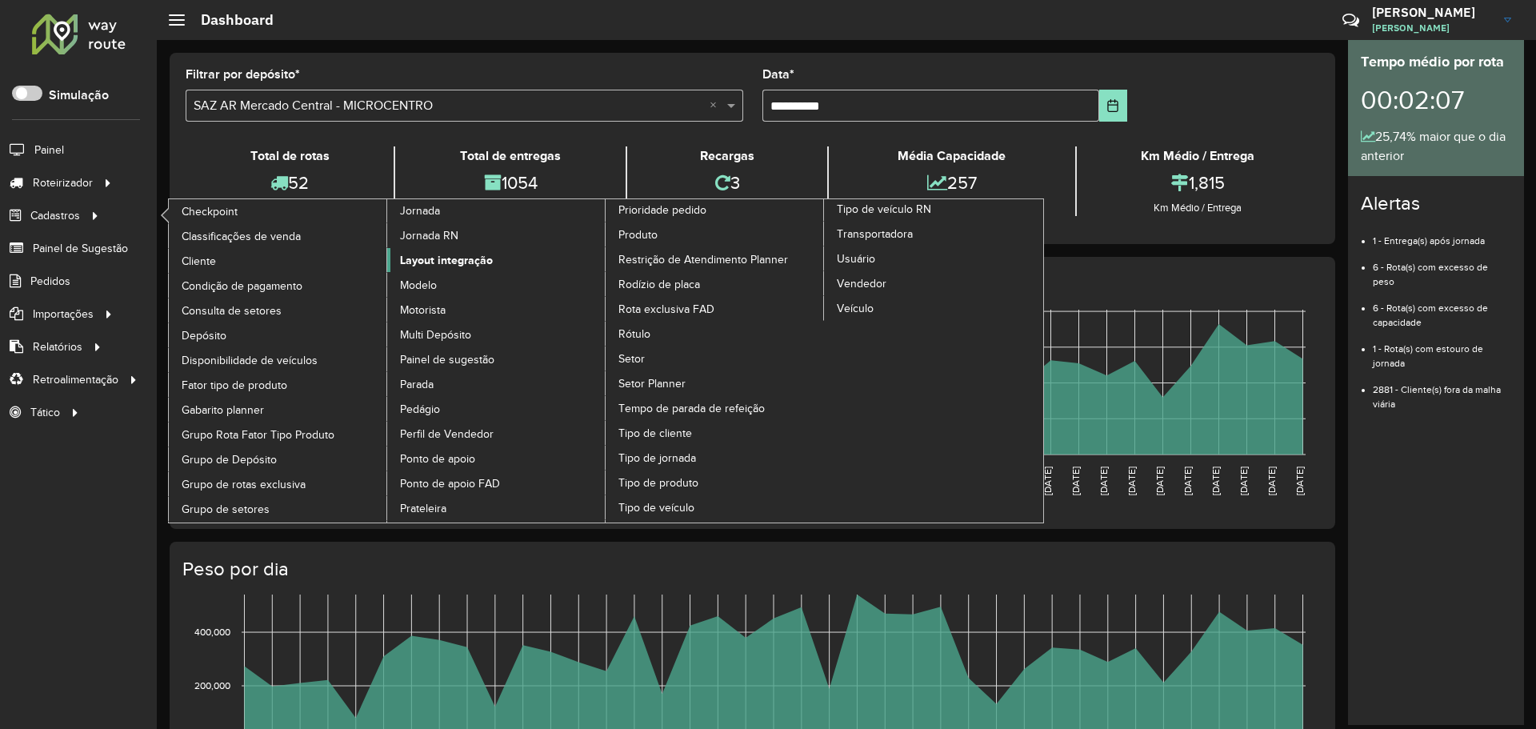
click at [453, 258] on span "Layout integração" at bounding box center [446, 260] width 93 height 17
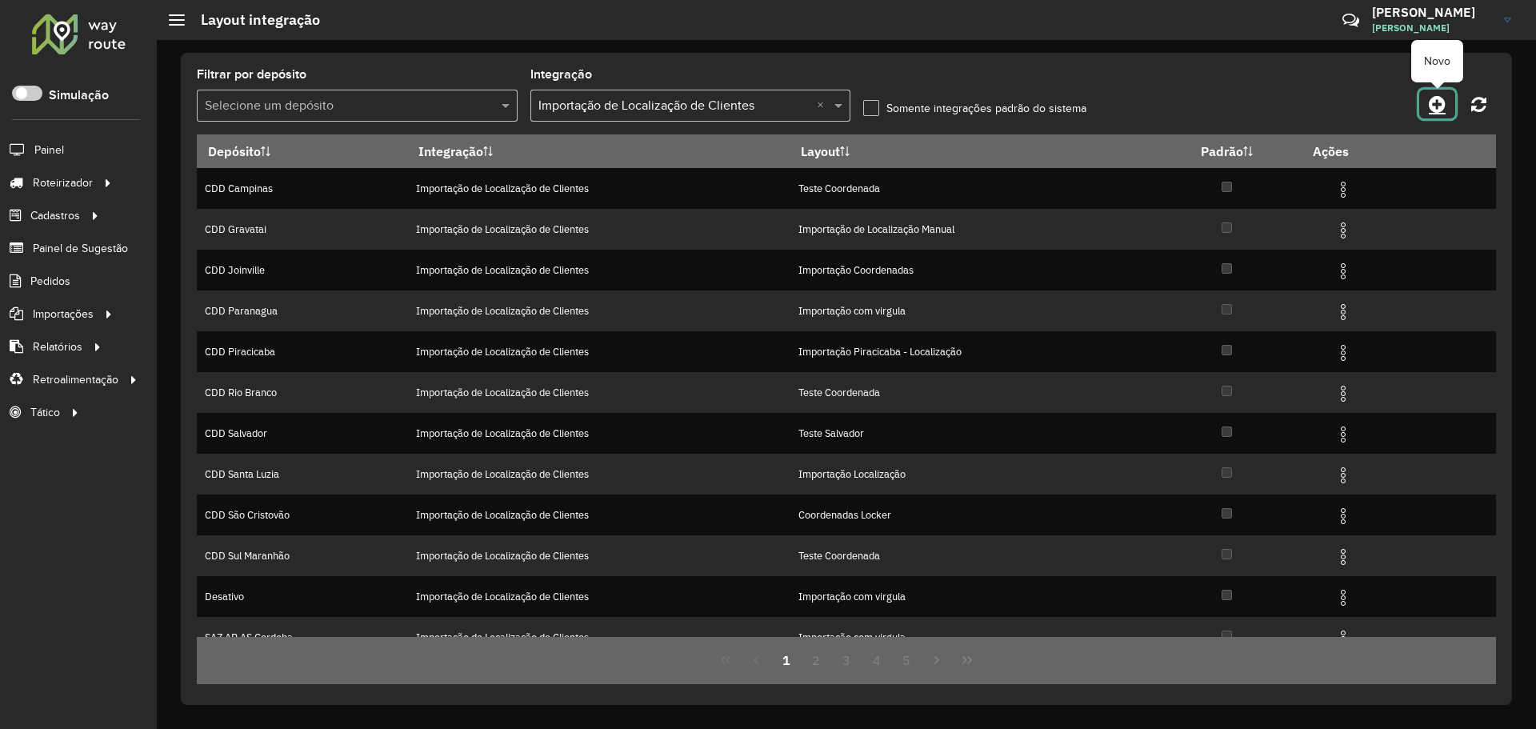
click at [1436, 103] on icon at bounding box center [1436, 103] width 17 height 19
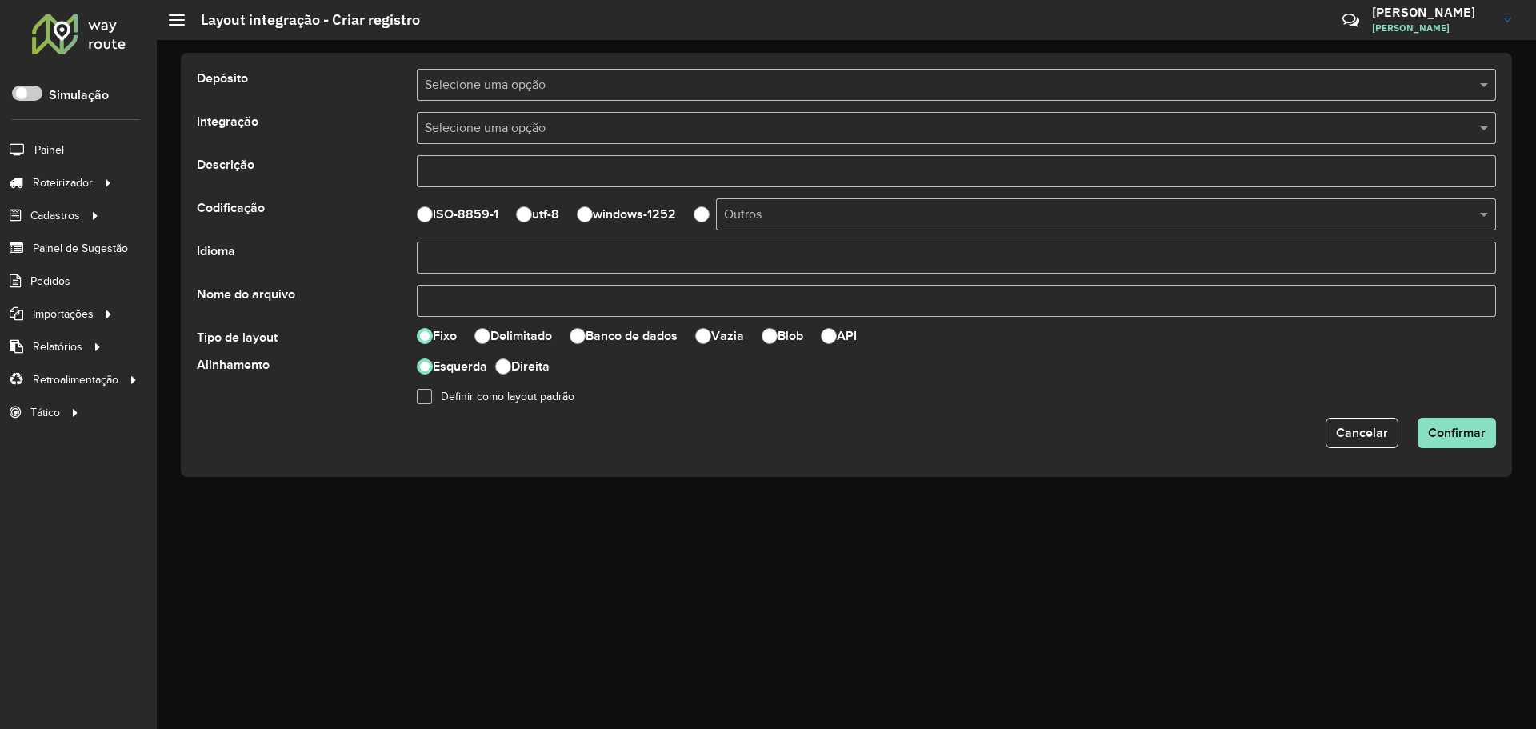
click at [517, 86] on input "text" at bounding box center [940, 85] width 1031 height 19
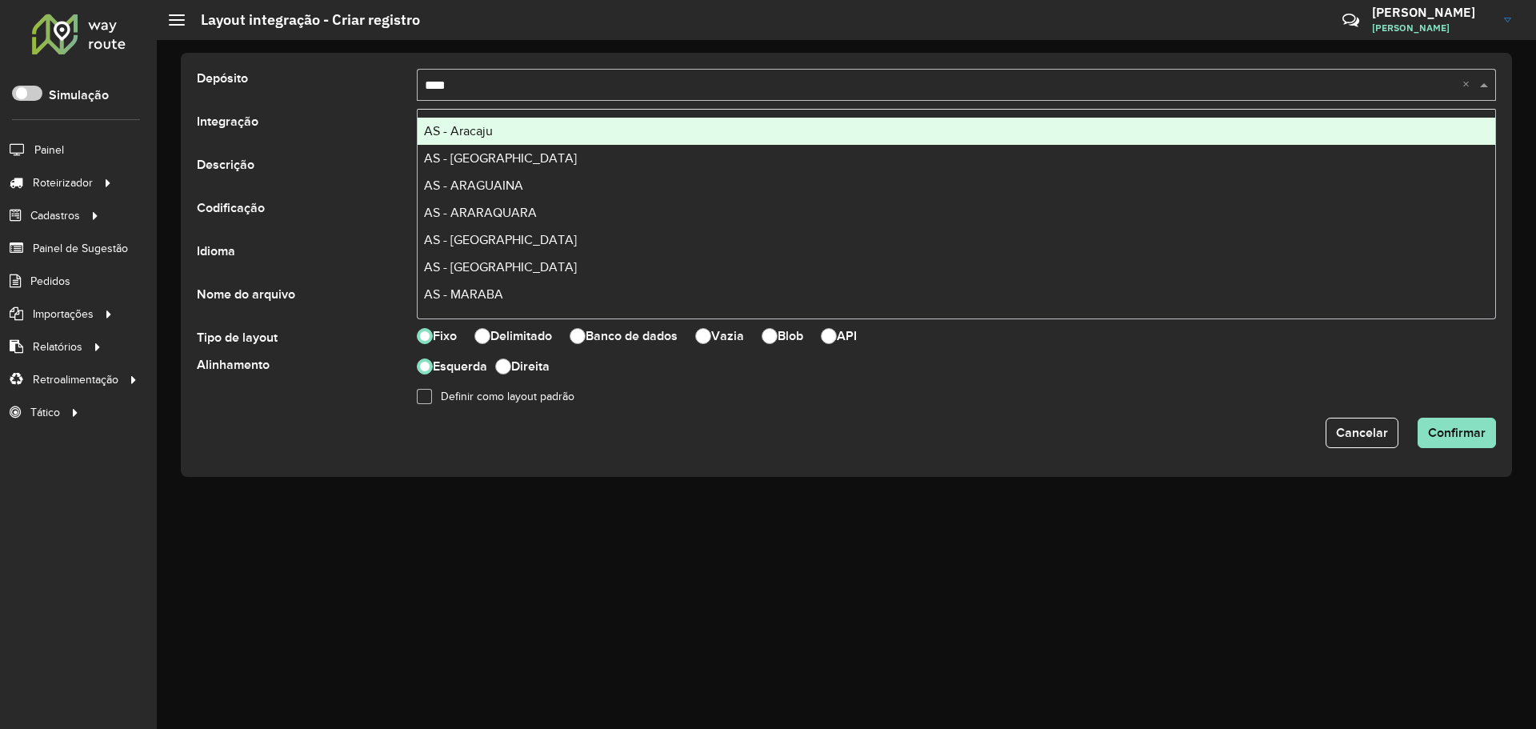
type input "*****"
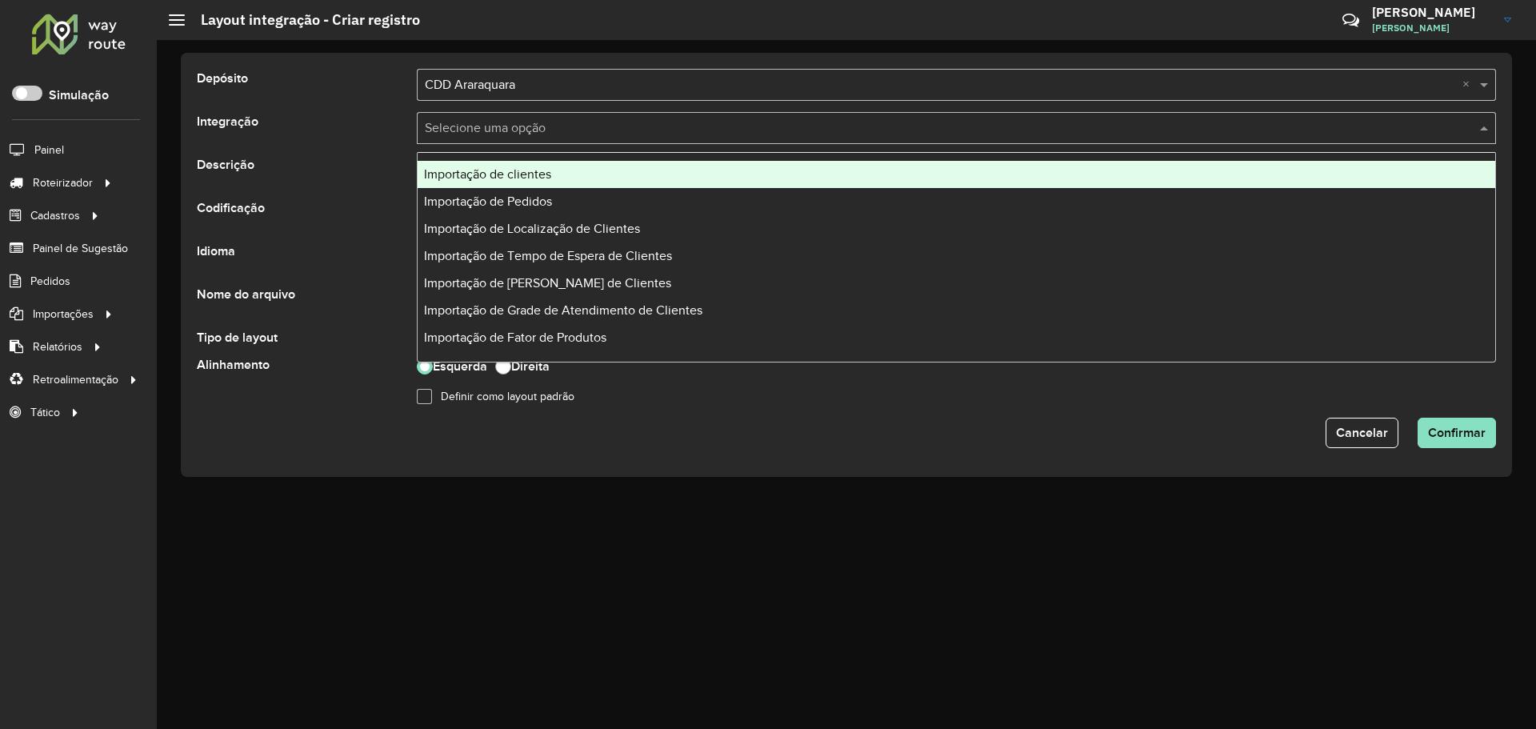
click at [535, 131] on input "text" at bounding box center [940, 128] width 1031 height 19
click at [528, 171] on span "Importação de clientes" at bounding box center [487, 174] width 127 height 14
select select
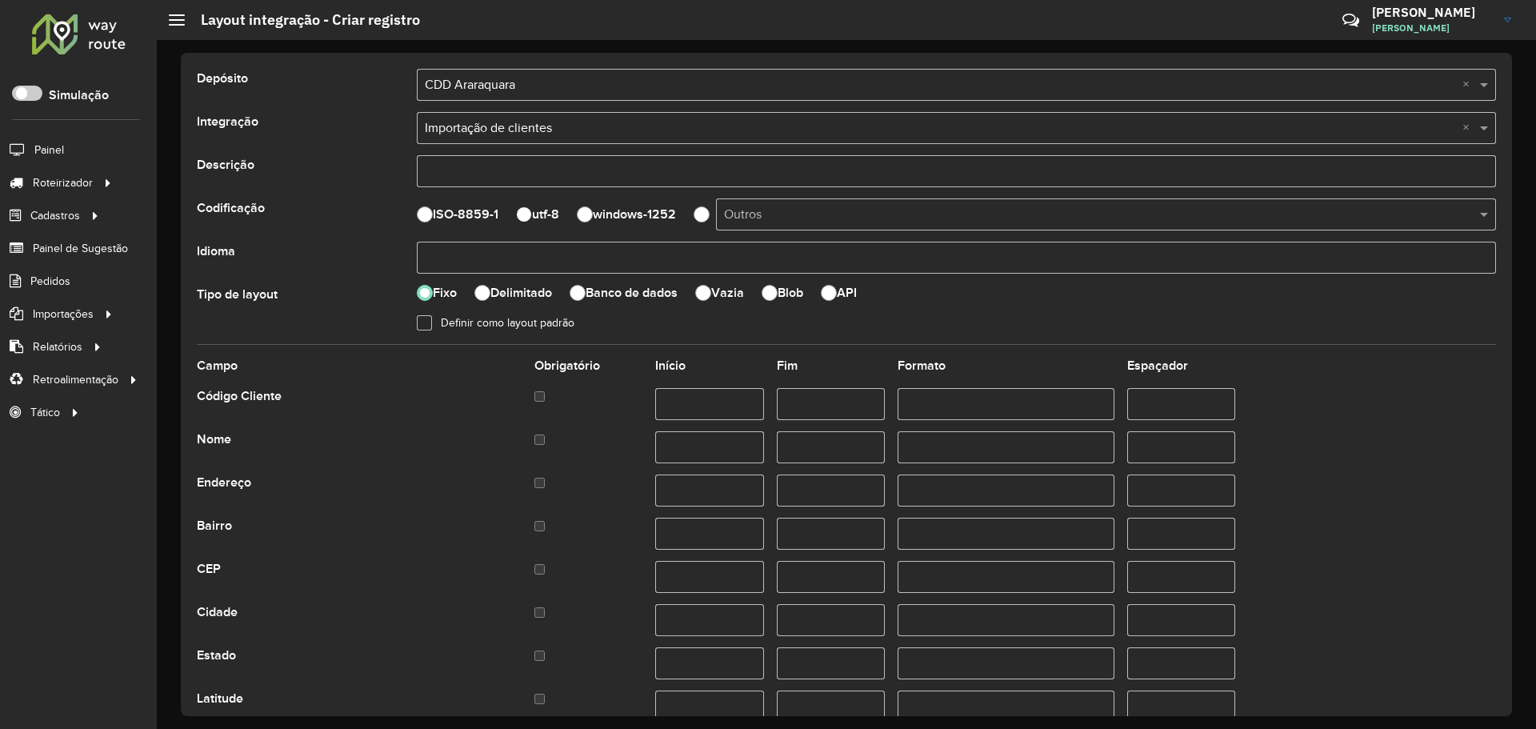
click at [525, 212] on div at bounding box center [524, 214] width 16 height 16
click at [453, 254] on input "text" at bounding box center [956, 258] width 1079 height 32
type input "*"
click at [695, 404] on input "text" at bounding box center [709, 404] width 108 height 32
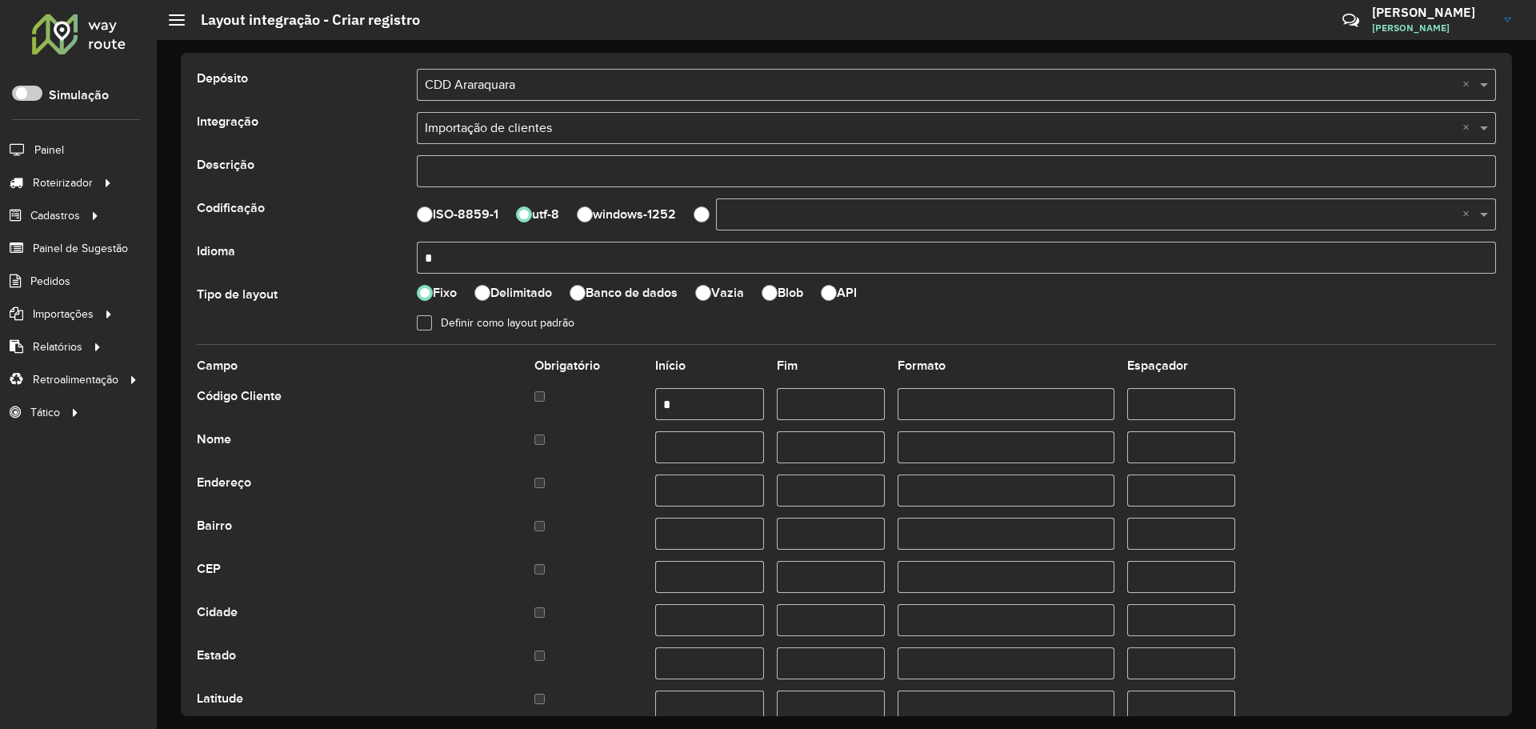
type input "*"
drag, startPoint x: 729, startPoint y: 435, endPoint x: 749, endPoint y: 435, distance: 19.2
click at [729, 434] on input "text" at bounding box center [709, 447] width 108 height 32
type input "*"
drag, startPoint x: 693, startPoint y: 482, endPoint x: 732, endPoint y: 483, distance: 39.2
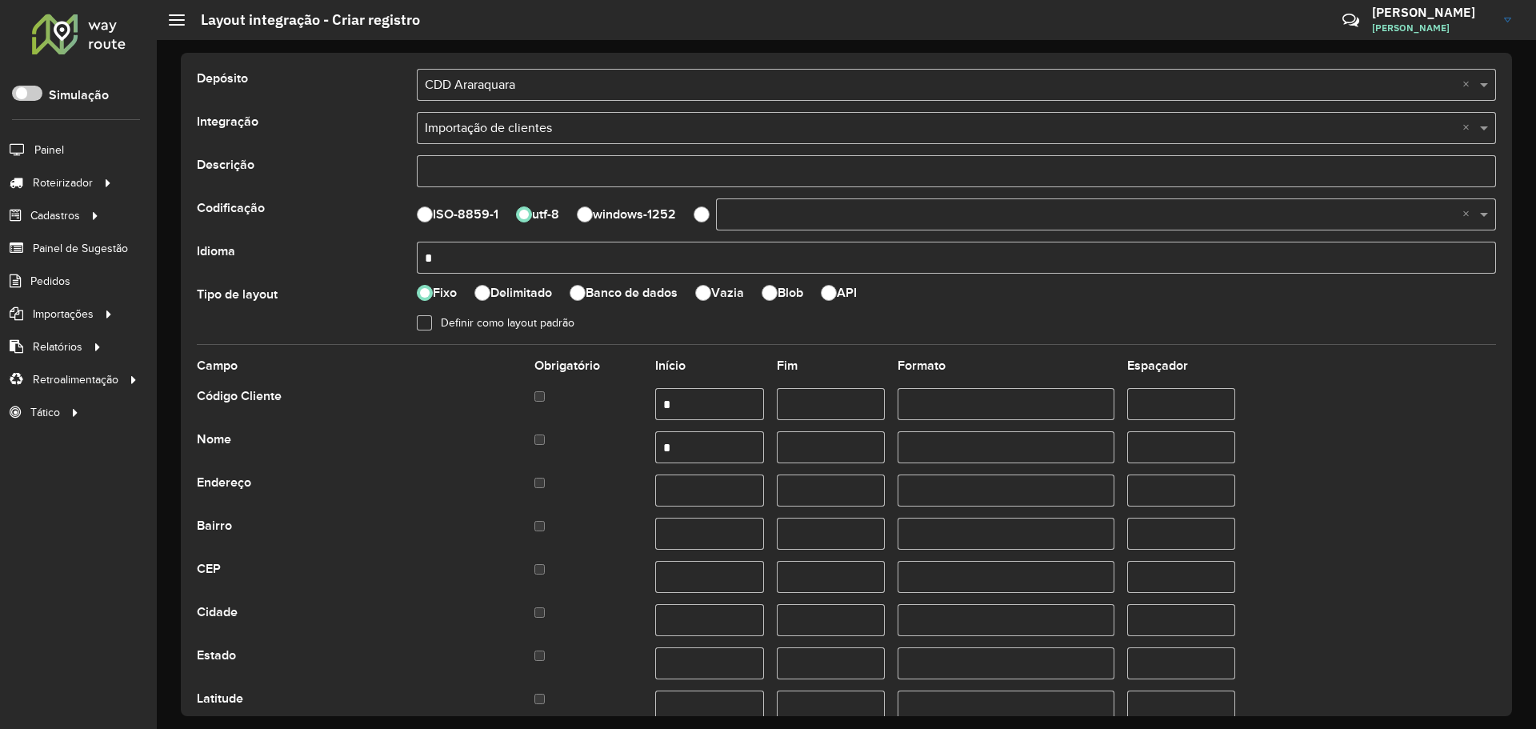
click at [693, 482] on input "text" at bounding box center [709, 490] width 108 height 32
type input "*"
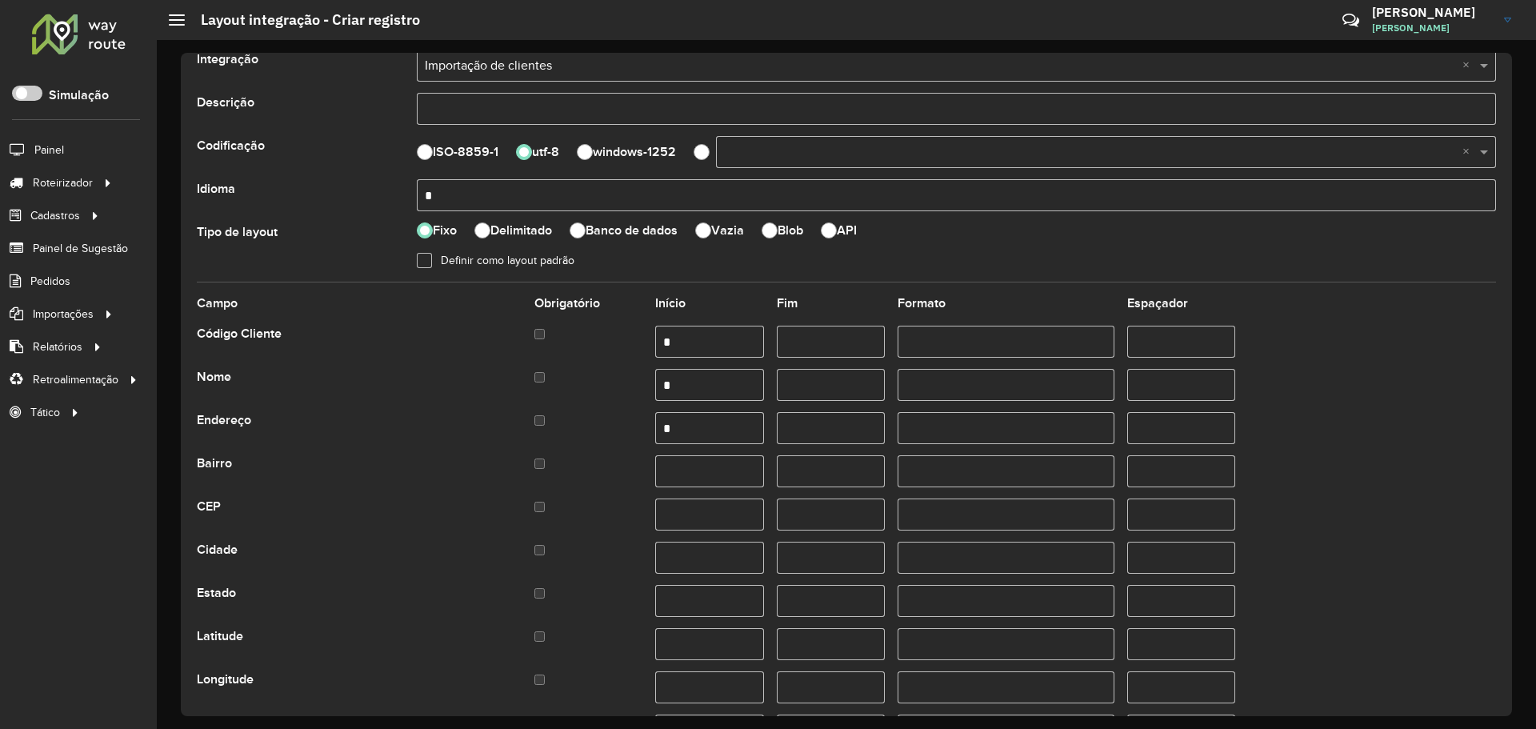
scroll to position [0, 0]
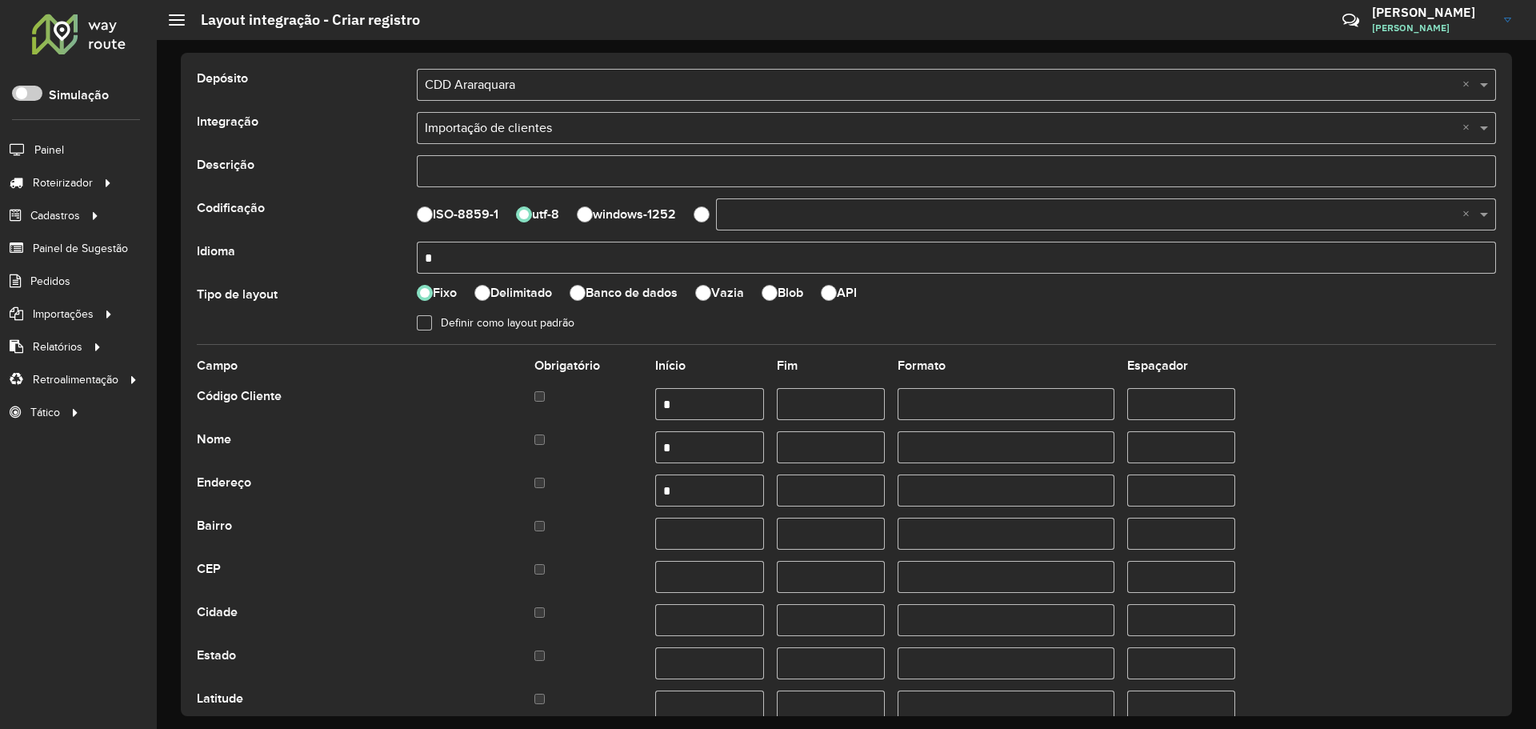
click at [710, 493] on input "*" at bounding box center [709, 490] width 108 height 32
click at [713, 541] on input "text" at bounding box center [709, 533] width 108 height 32
click at [692, 505] on input "*" at bounding box center [709, 490] width 108 height 32
click at [671, 529] on input "text" at bounding box center [709, 533] width 108 height 32
type input "*"
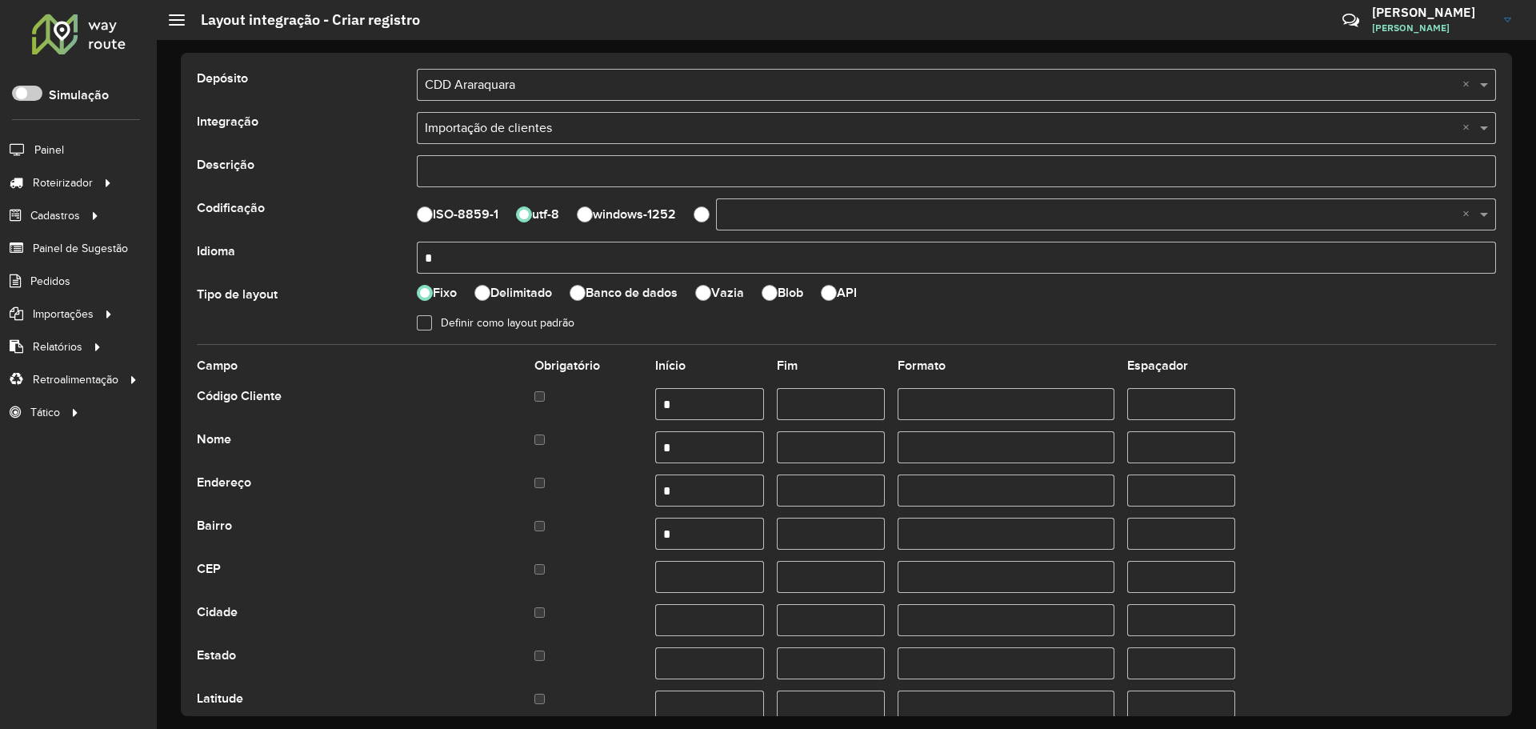
click at [424, 321] on div at bounding box center [424, 322] width 15 height 15
click at [430, 317] on div at bounding box center [424, 322] width 15 height 15
click at [697, 578] on input "text" at bounding box center [709, 577] width 108 height 32
type input "*"
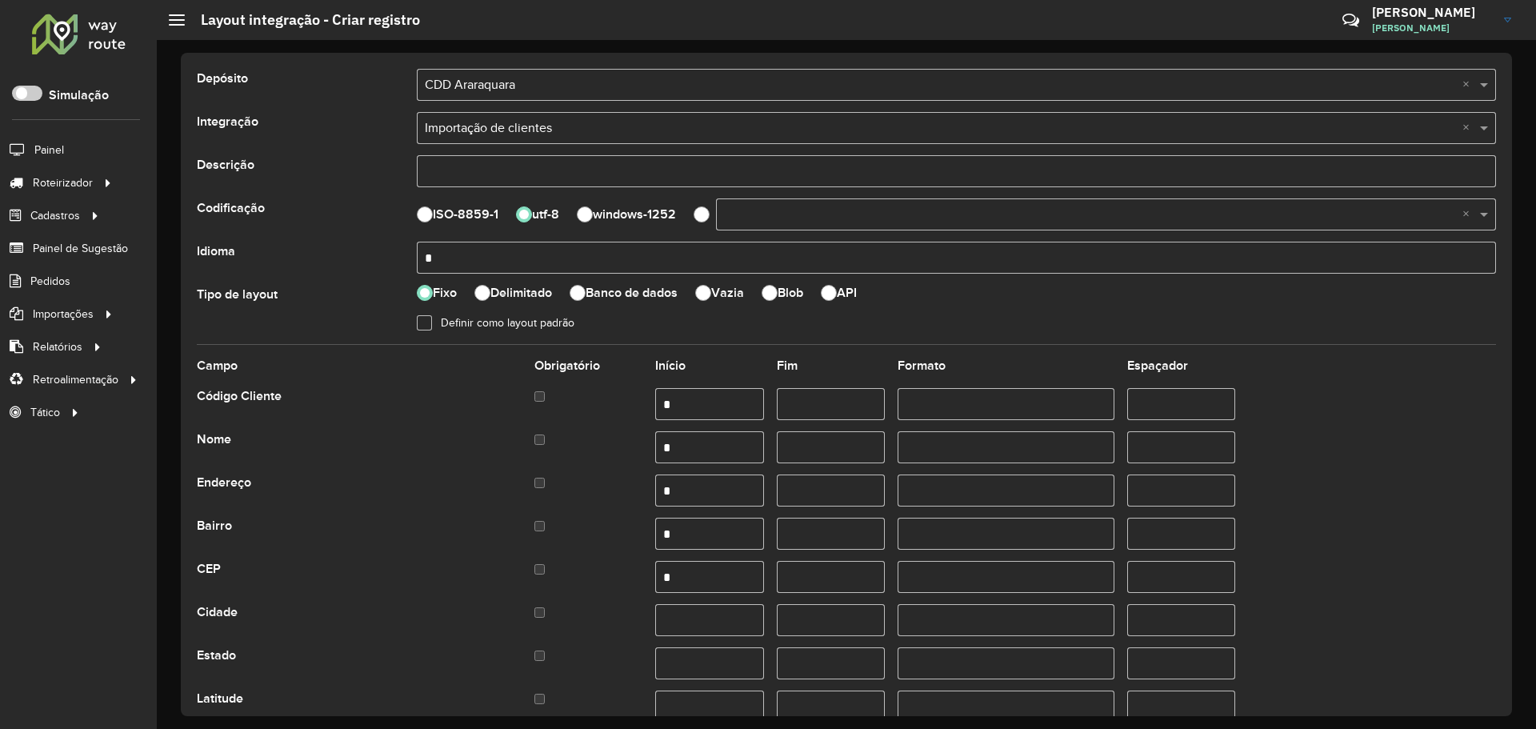
click at [533, 521] on div "Bairro *" at bounding box center [846, 533] width 1299 height 32
type input "*"
click at [697, 578] on input "*" at bounding box center [709, 577] width 108 height 32
drag, startPoint x: 691, startPoint y: 580, endPoint x: 529, endPoint y: 566, distance: 162.1
click at [529, 566] on div "CEP *" at bounding box center [846, 577] width 1299 height 32
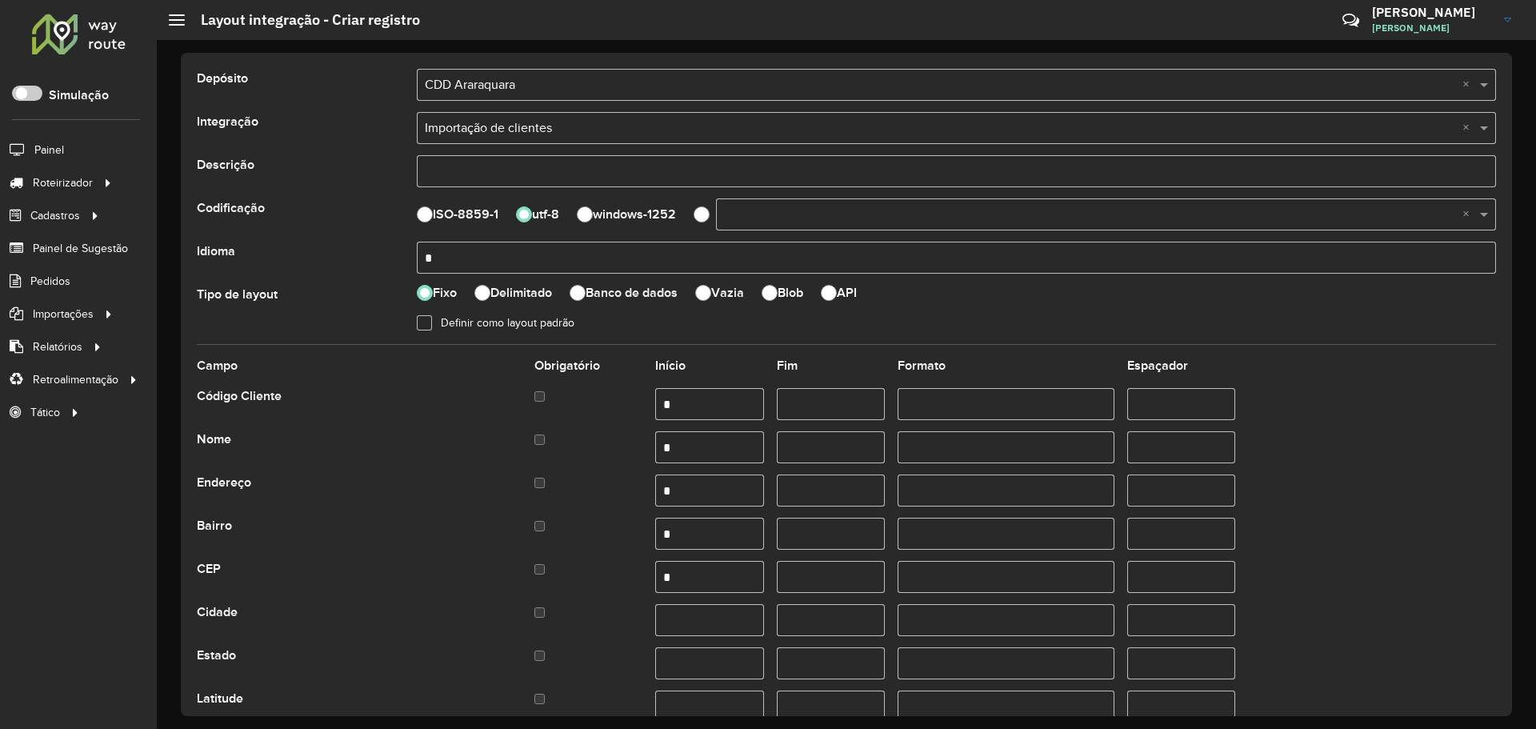
type input "*"
click at [686, 628] on input "text" at bounding box center [709, 620] width 108 height 32
type input "*"
click at [690, 663] on input "text" at bounding box center [709, 663] width 108 height 32
type input "*"
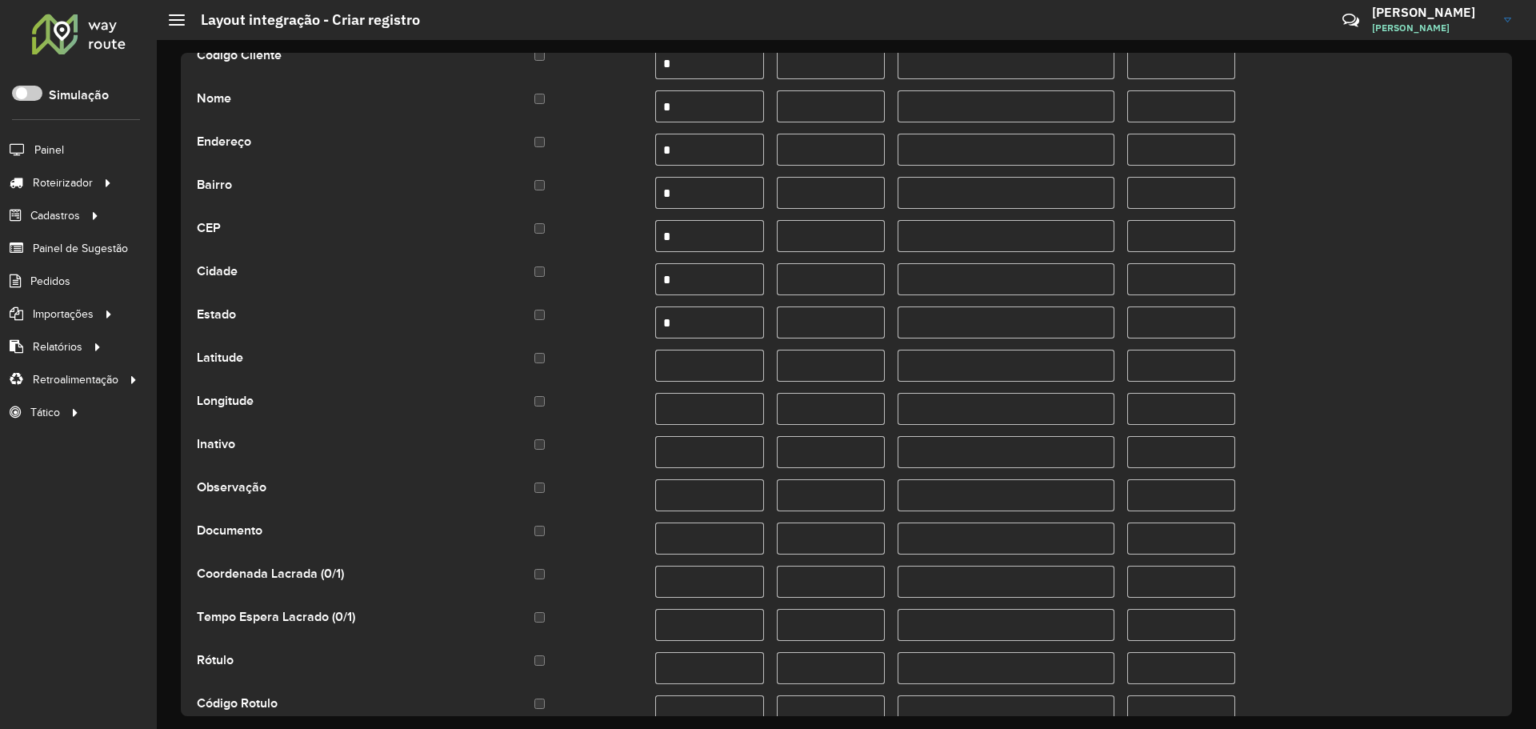
scroll to position [480, 0]
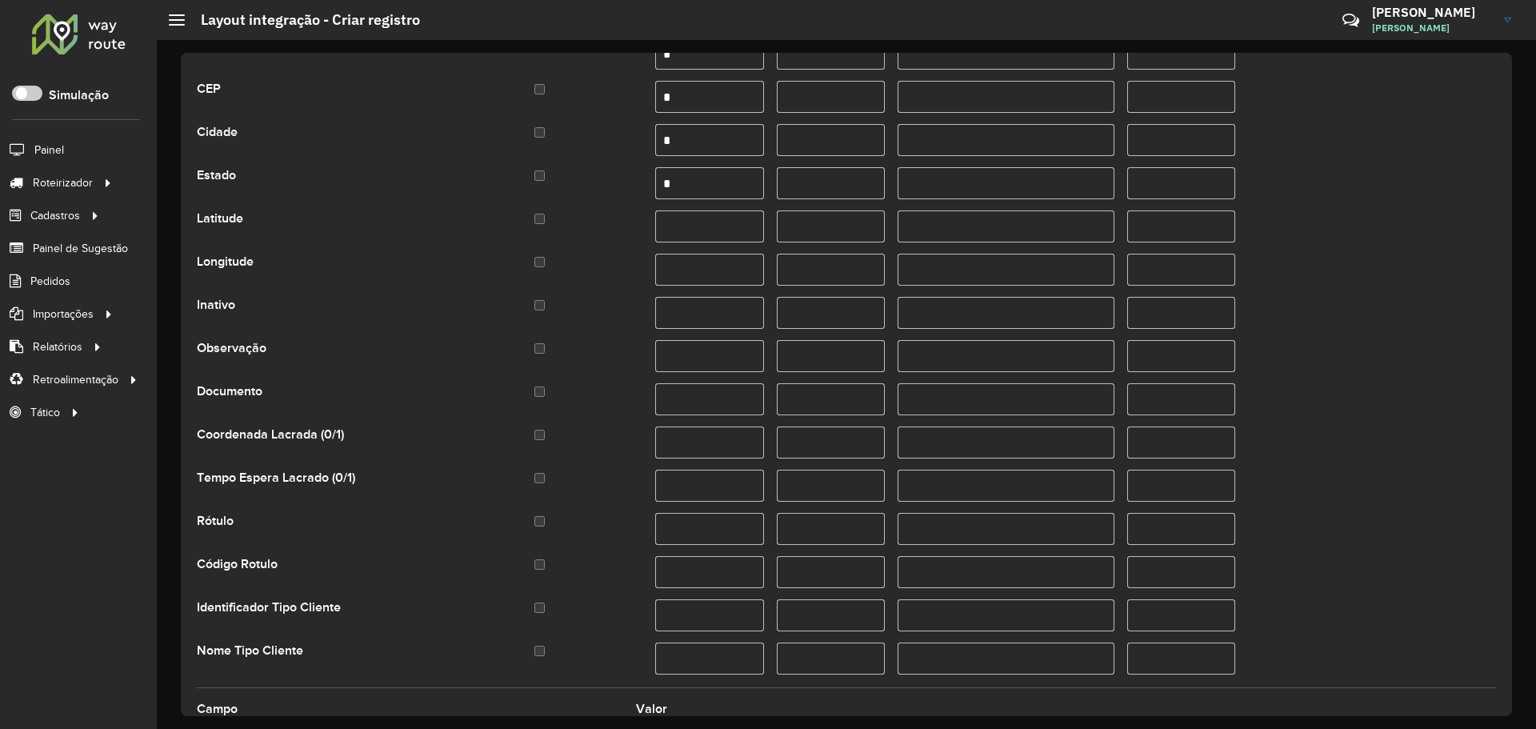
click at [697, 225] on input "text" at bounding box center [709, 226] width 108 height 32
click at [688, 269] on input "text" at bounding box center [709, 270] width 108 height 32
drag, startPoint x: 677, startPoint y: 230, endPoint x: 593, endPoint y: 226, distance: 84.1
click at [593, 226] on div "Latitude *" at bounding box center [846, 226] width 1299 height 32
type input "*"
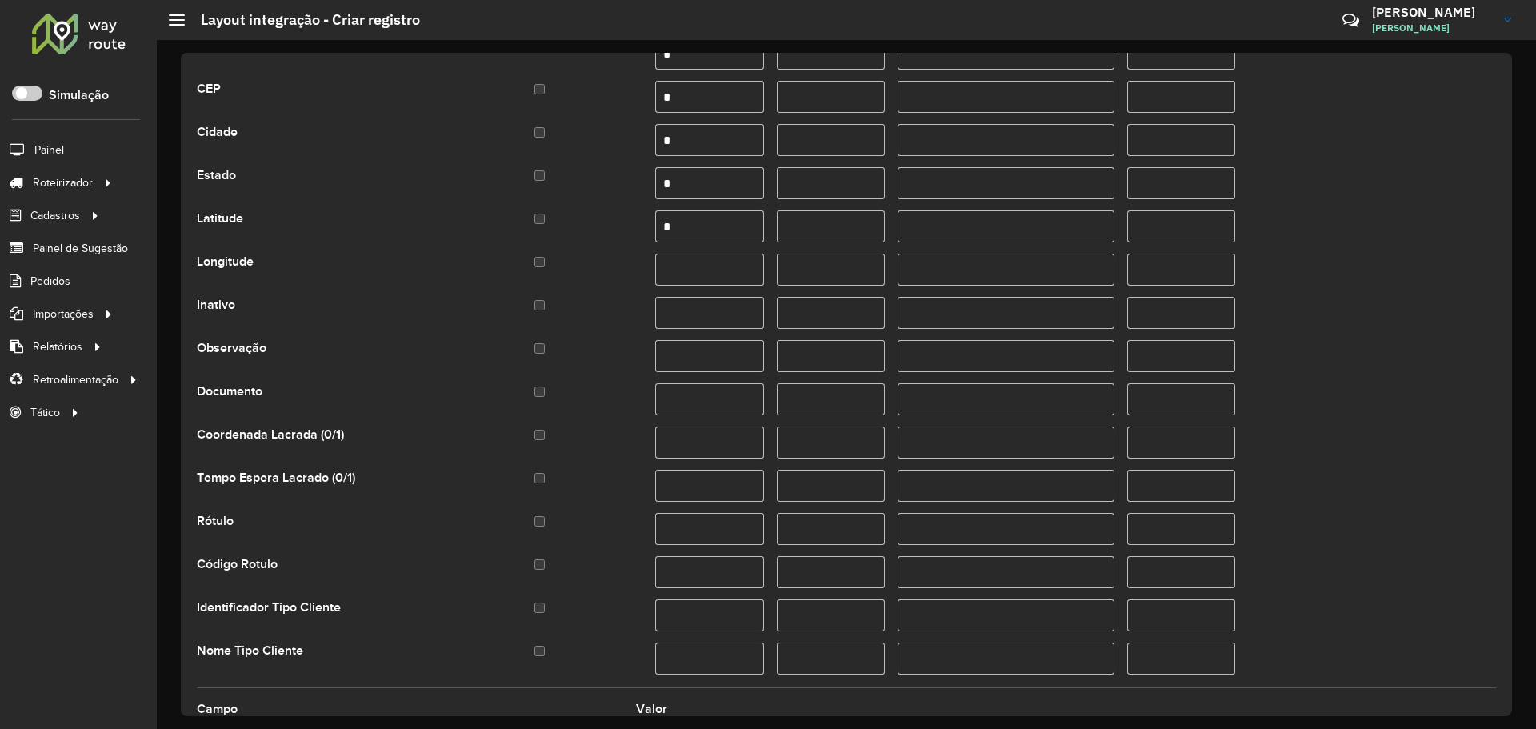
click at [710, 270] on input "text" at bounding box center [709, 270] width 108 height 32
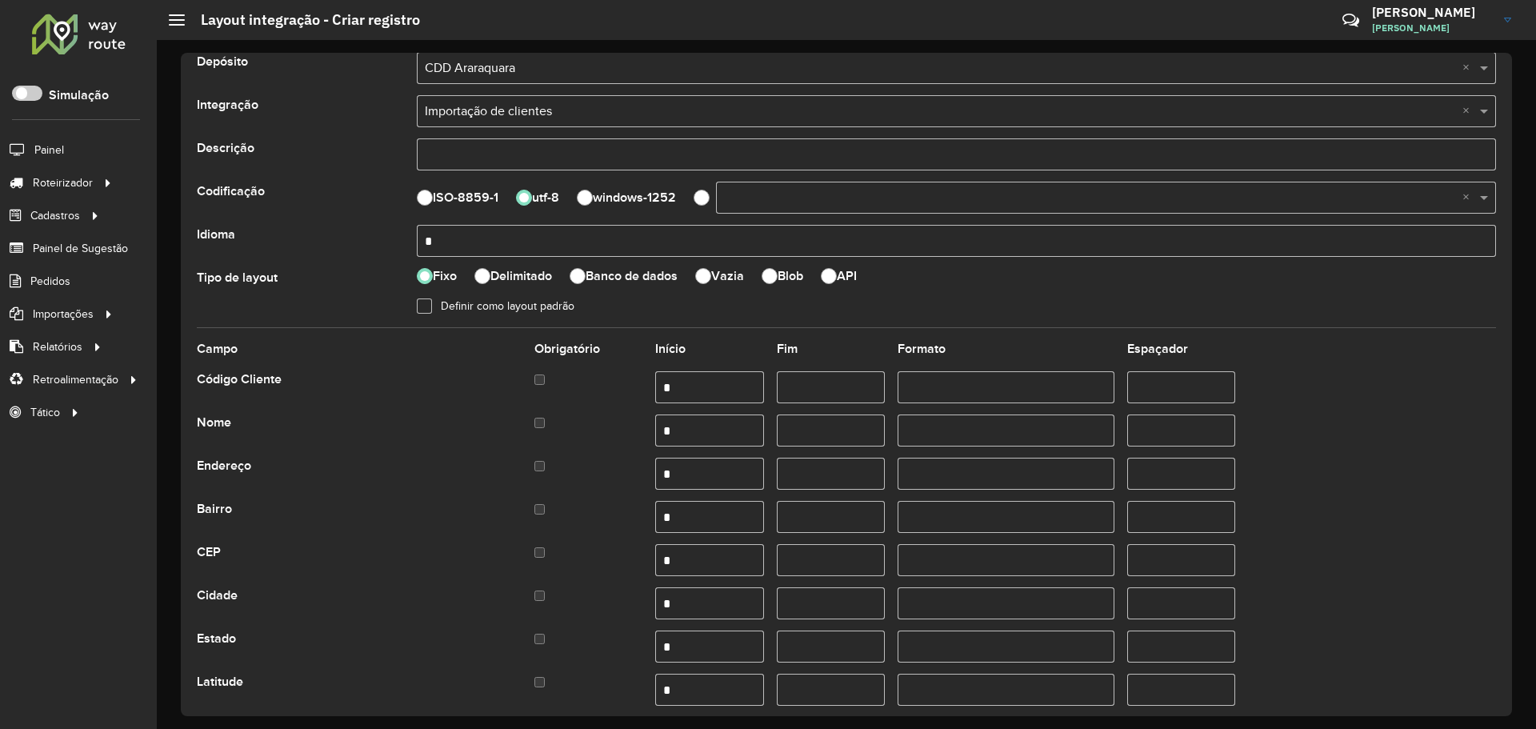
scroll to position [0, 0]
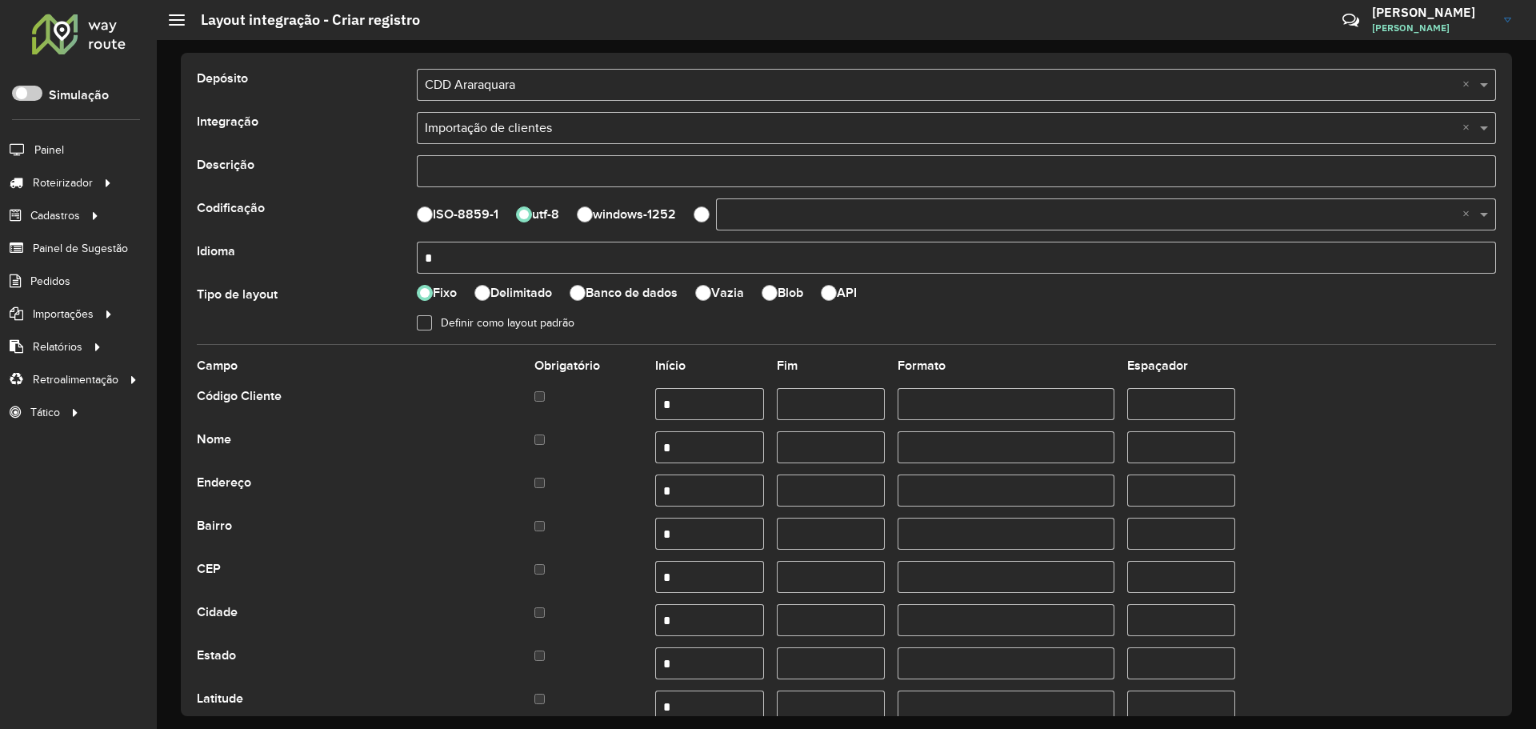
type input "*"
click at [455, 250] on input "*" at bounding box center [956, 258] width 1079 height 32
click at [486, 294] on div at bounding box center [482, 293] width 16 height 16
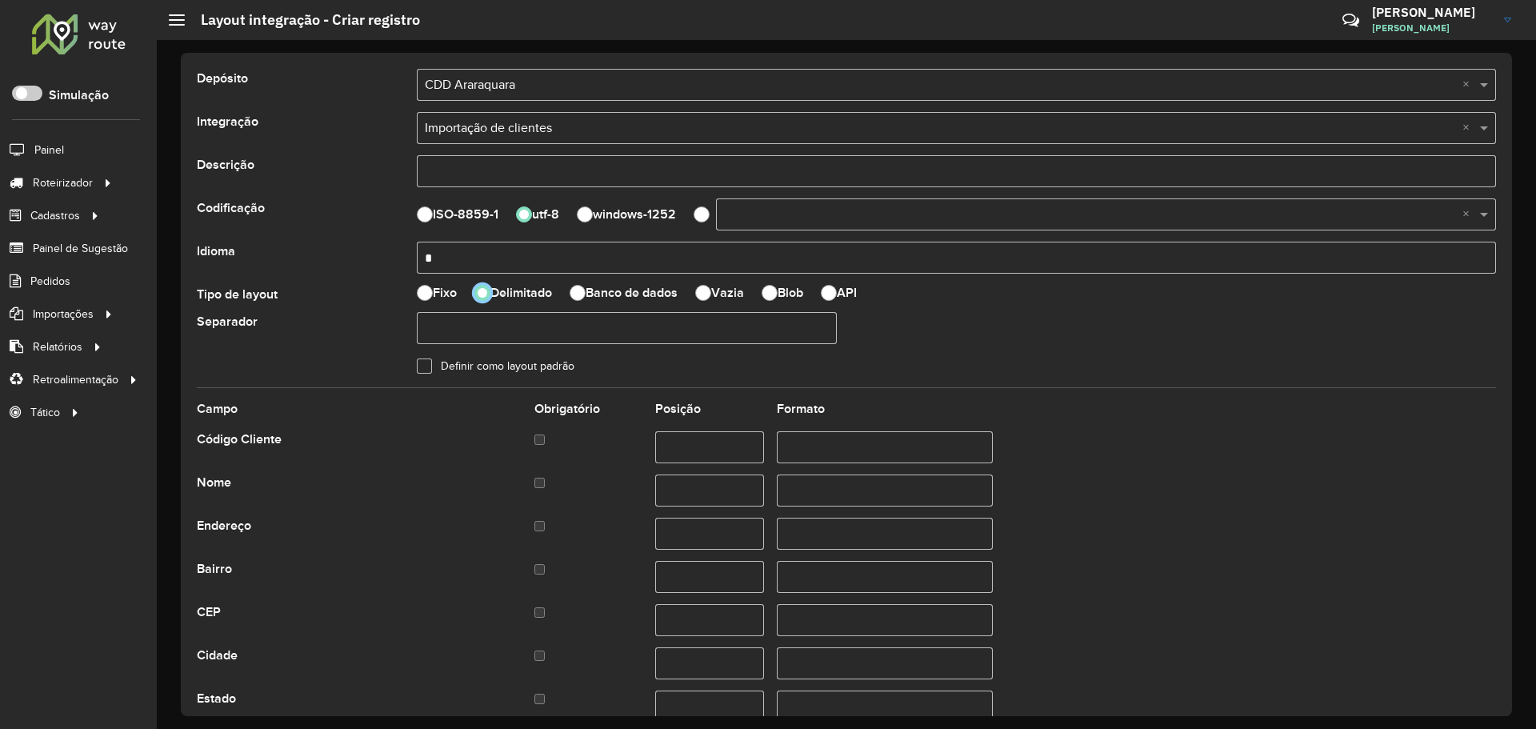
click at [457, 331] on input "text" at bounding box center [627, 328] width 420 height 32
drag, startPoint x: 458, startPoint y: 265, endPoint x: 347, endPoint y: 263, distance: 111.2
click at [347, 263] on div "Idioma *" at bounding box center [846, 258] width 1318 height 32
type input "*****"
click at [478, 327] on input "text" at bounding box center [627, 328] width 420 height 32
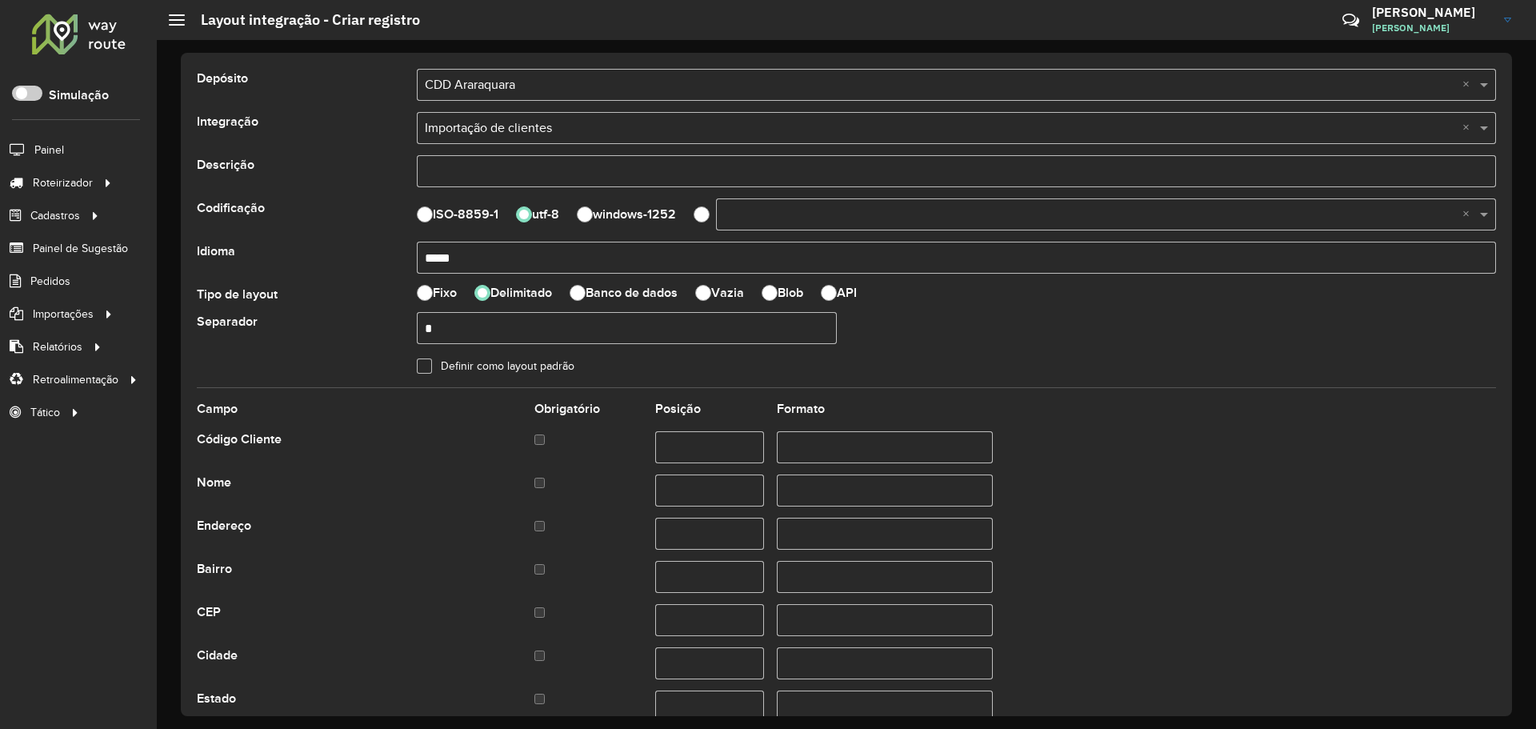
type input "*"
click at [689, 441] on input "text" at bounding box center [709, 447] width 108 height 32
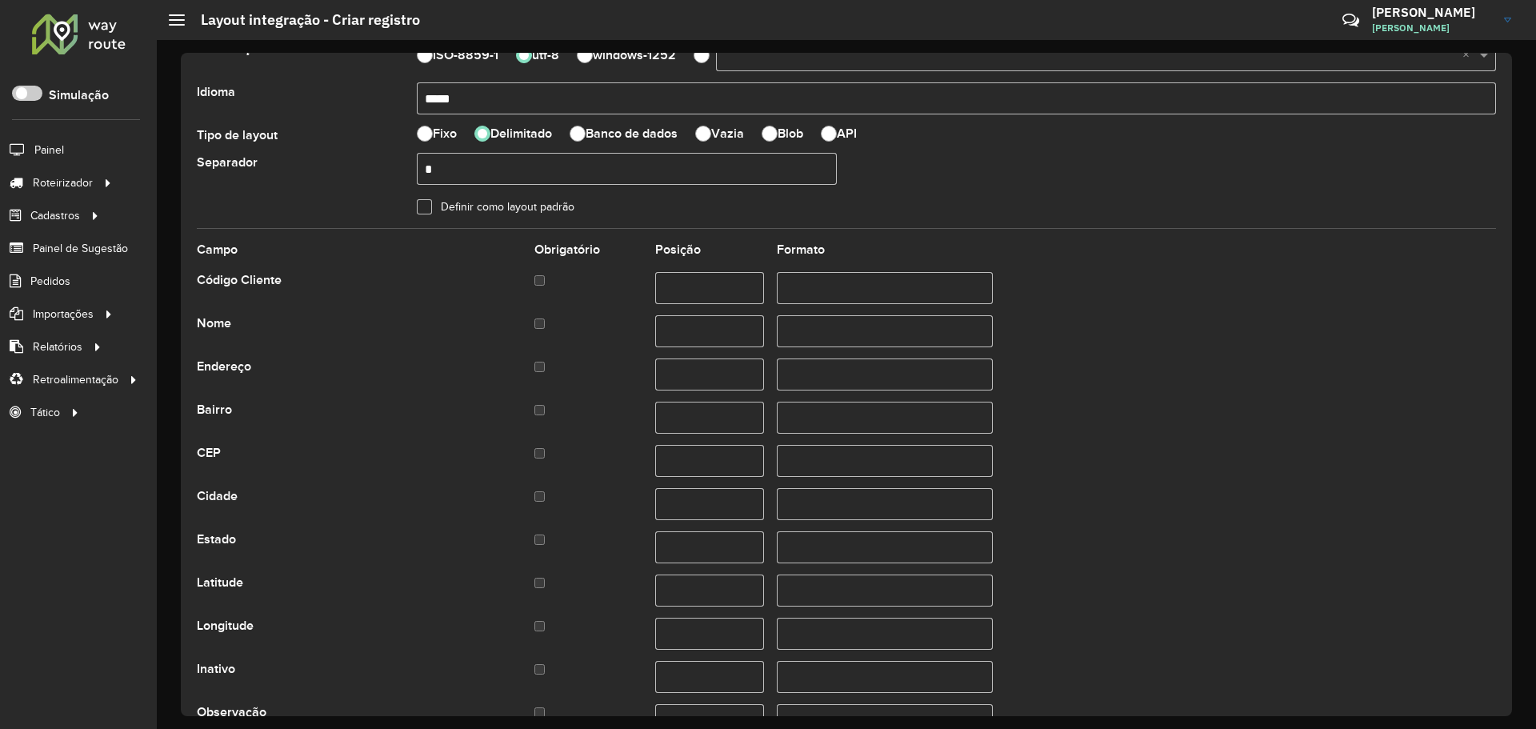
scroll to position [160, 0]
click at [418, 209] on div at bounding box center [424, 205] width 15 height 15
click at [420, 209] on icon at bounding box center [423, 206] width 11 height 11
click at [429, 132] on div at bounding box center [425, 133] width 16 height 16
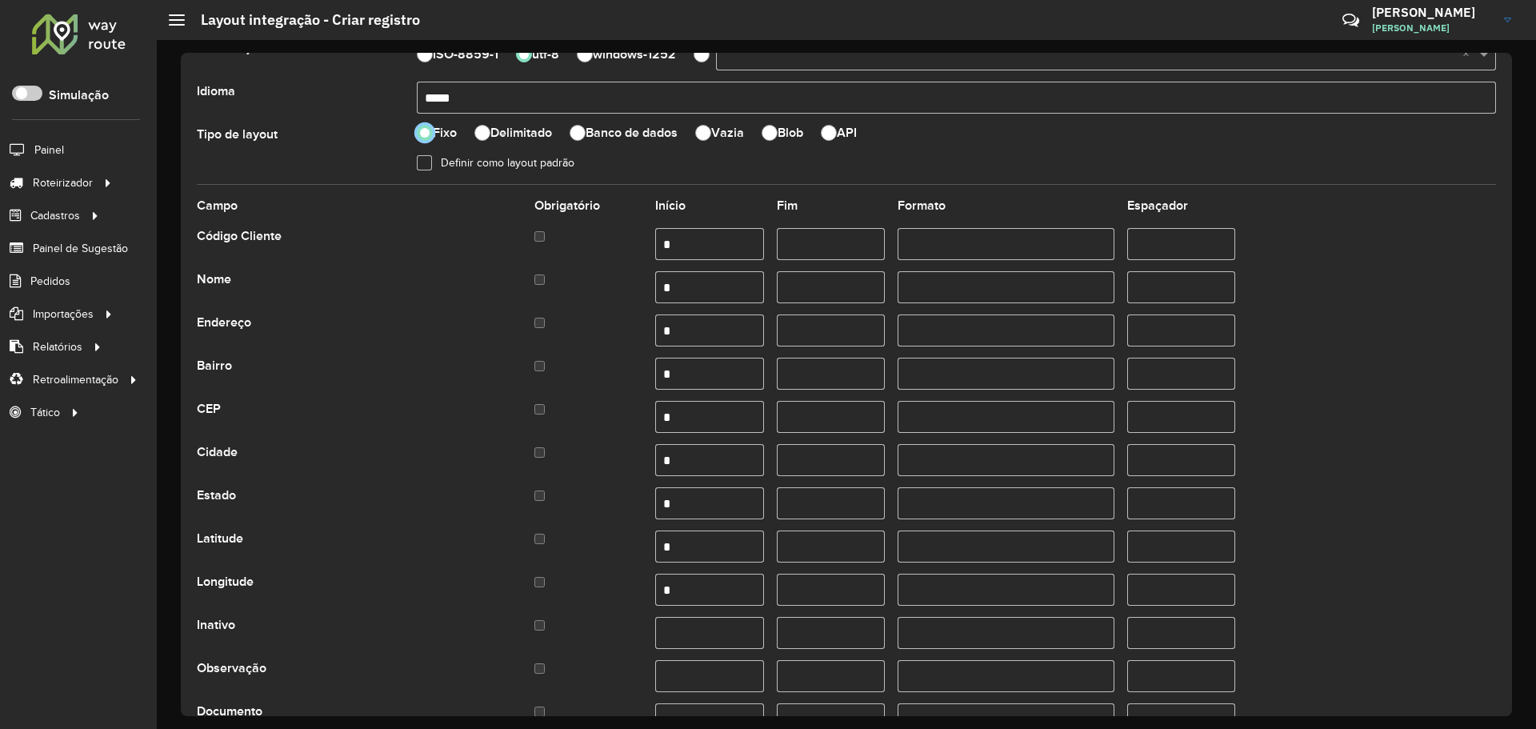
scroll to position [10, 6]
drag, startPoint x: 685, startPoint y: 238, endPoint x: 498, endPoint y: 231, distance: 186.5
click at [498, 231] on div "Código Cliente *" at bounding box center [846, 244] width 1299 height 32
click at [475, 128] on div at bounding box center [482, 133] width 16 height 16
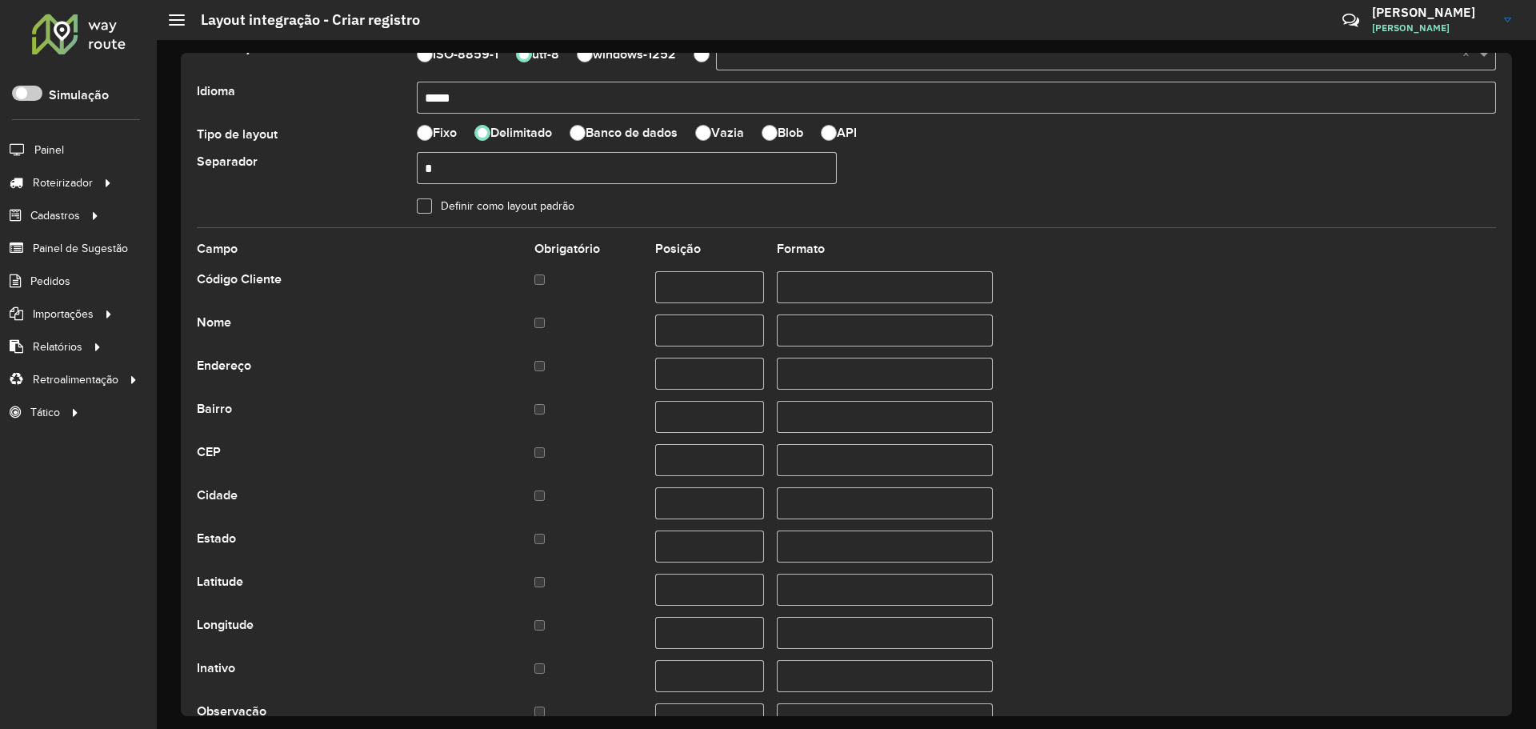
click at [709, 286] on input "text" at bounding box center [709, 287] width 108 height 32
paste input "*"
type input "*"
click at [414, 129] on div "Fixo Delimitado Banco de dados Vazia Blob API" at bounding box center [846, 133] width 879 height 16
click at [434, 129] on label "Fixo" at bounding box center [445, 132] width 24 height 13
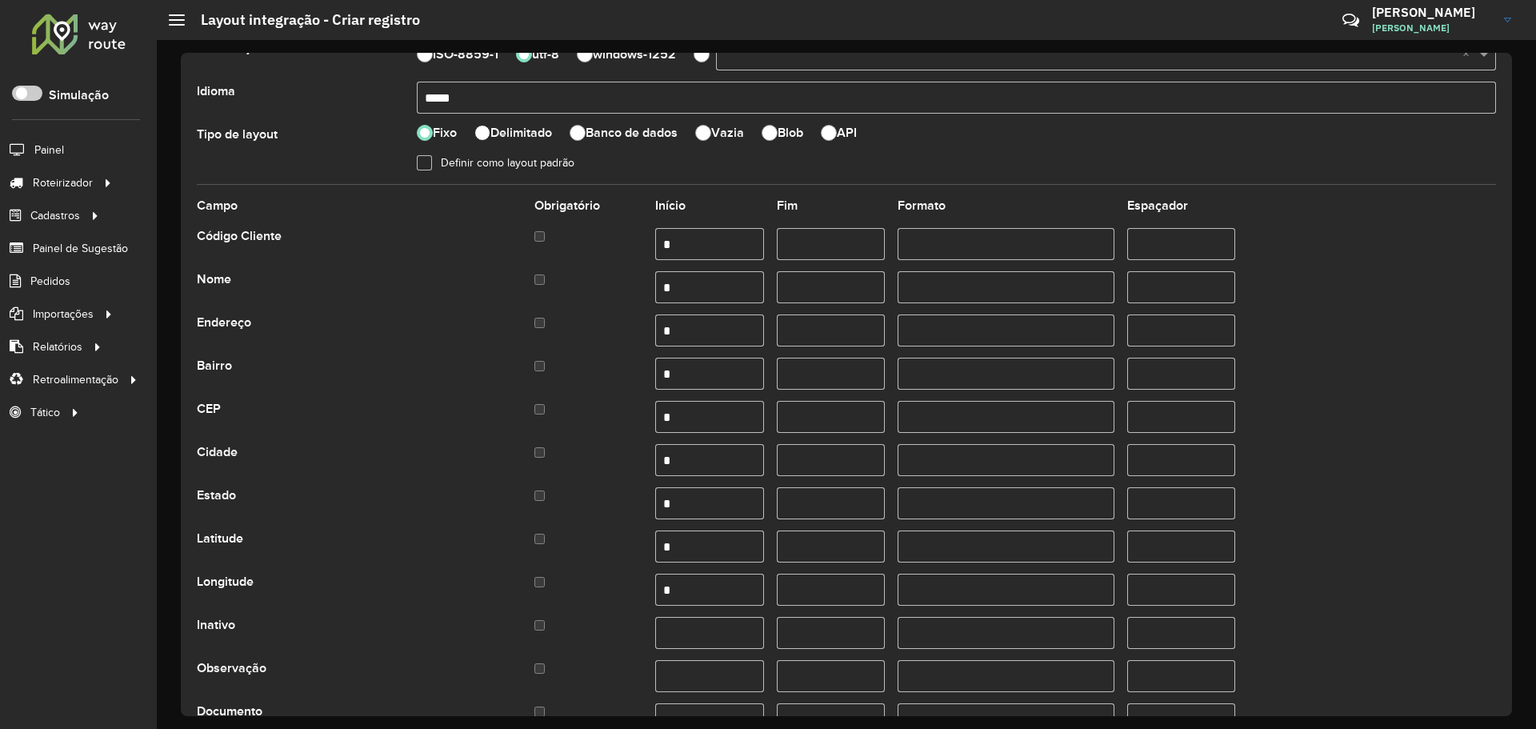
click at [486, 128] on div at bounding box center [482, 133] width 16 height 16
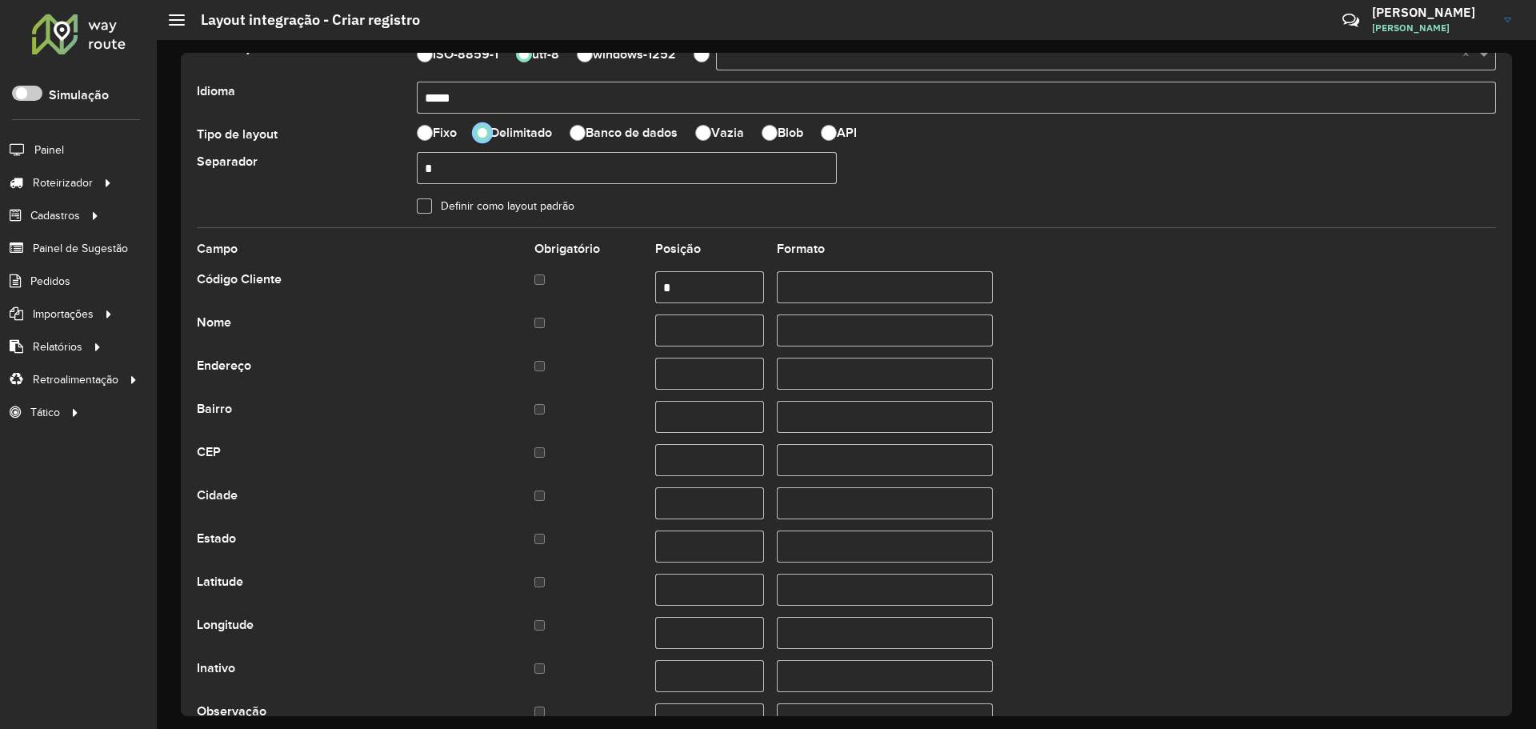
click at [685, 337] on input "text" at bounding box center [709, 330] width 108 height 32
type input "*"
click at [720, 366] on input "text" at bounding box center [709, 374] width 108 height 32
type input "*"
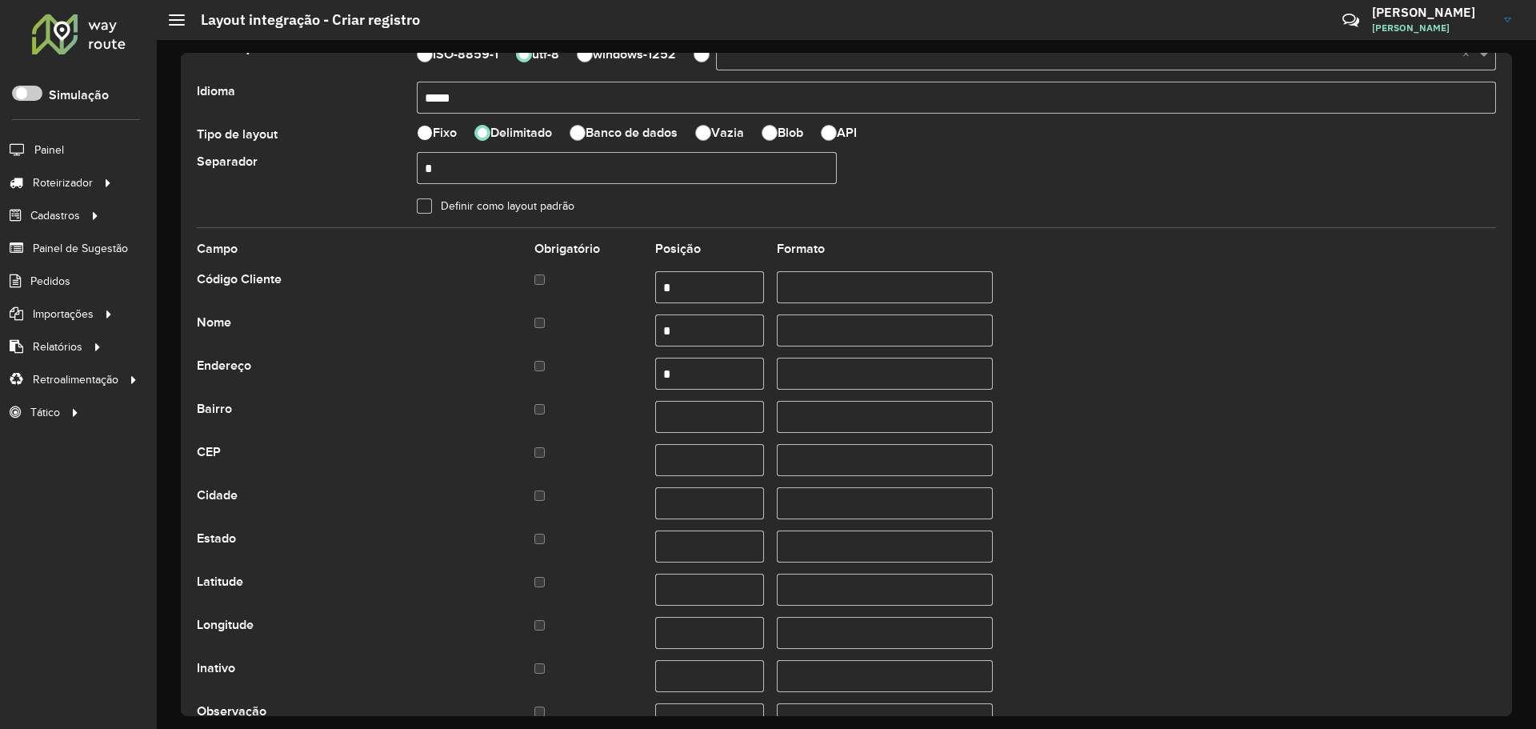
click at [419, 130] on div at bounding box center [425, 133] width 16 height 16
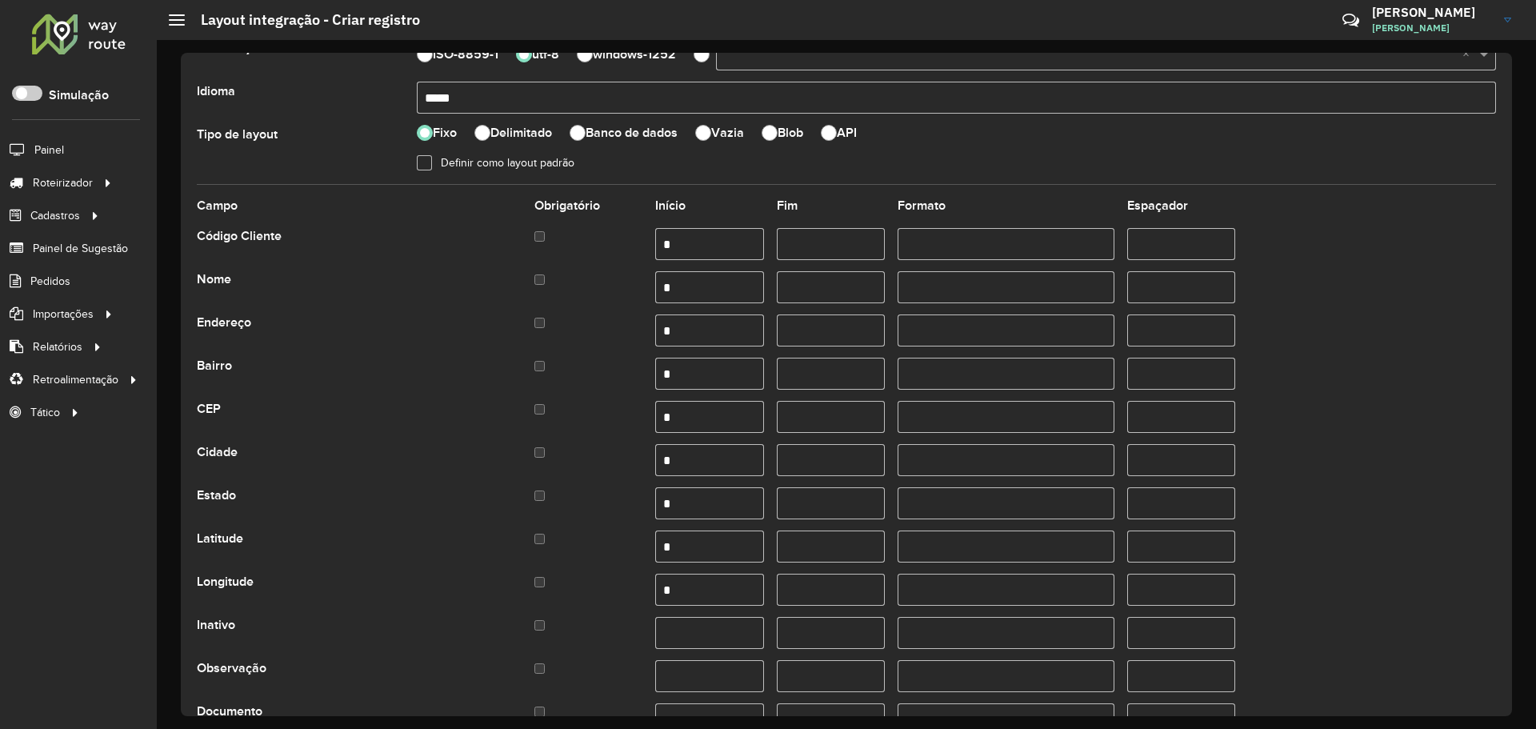
drag, startPoint x: 633, startPoint y: 247, endPoint x: 553, endPoint y: 278, distance: 85.1
click at [488, 267] on div "**********" at bounding box center [846, 633] width 1299 height 899
drag, startPoint x: 709, startPoint y: 288, endPoint x: 587, endPoint y: 300, distance: 122.2
click at [569, 295] on div "Nome *" at bounding box center [846, 287] width 1299 height 32
drag, startPoint x: 683, startPoint y: 325, endPoint x: 599, endPoint y: 331, distance: 84.2
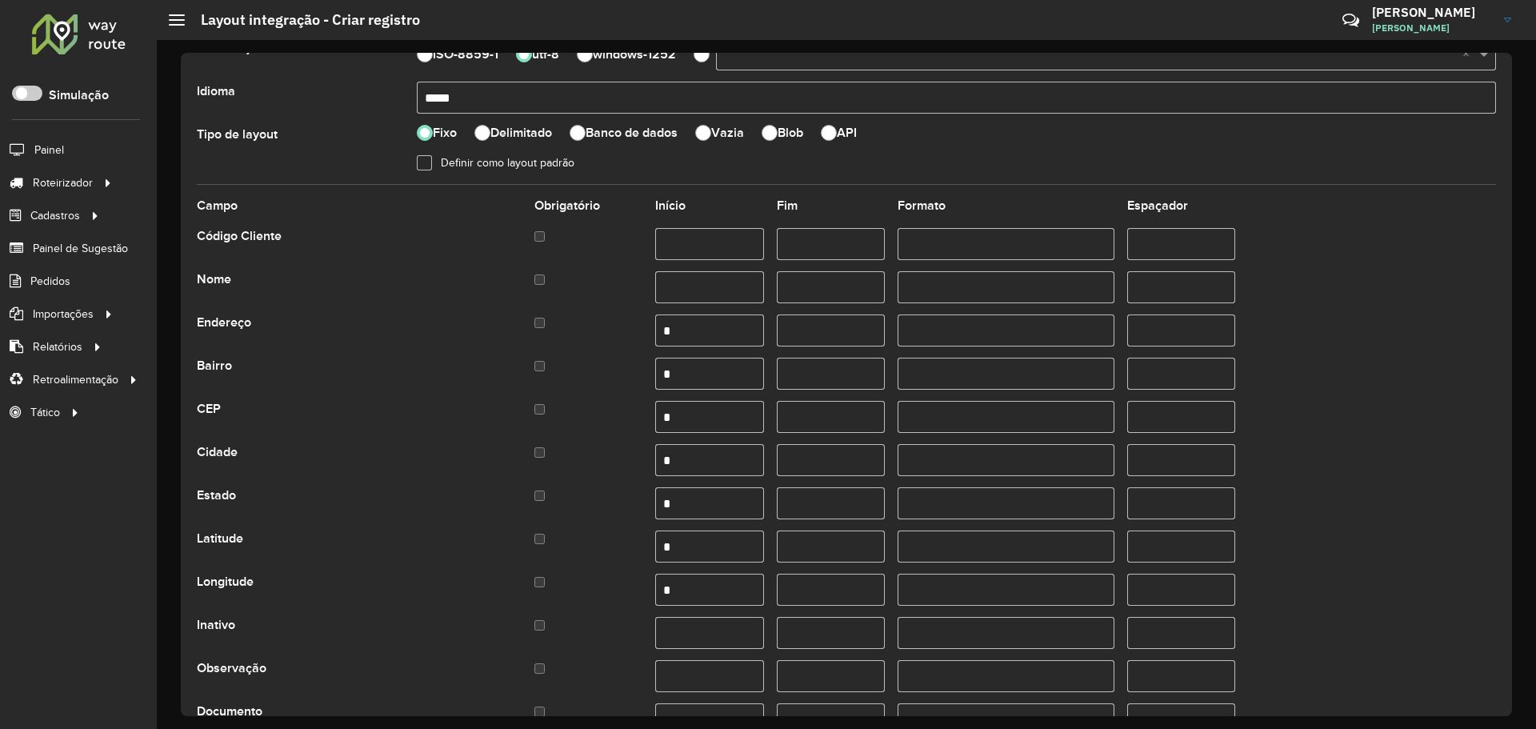
click at [598, 331] on div "Endereço *" at bounding box center [846, 330] width 1299 height 32
drag, startPoint x: 701, startPoint y: 365, endPoint x: 577, endPoint y: 360, distance: 124.1
click at [577, 360] on div "Bairro *" at bounding box center [846, 374] width 1299 height 32
drag, startPoint x: 686, startPoint y: 406, endPoint x: 553, endPoint y: 410, distance: 132.8
click at [553, 410] on div "CEP *" at bounding box center [846, 417] width 1299 height 32
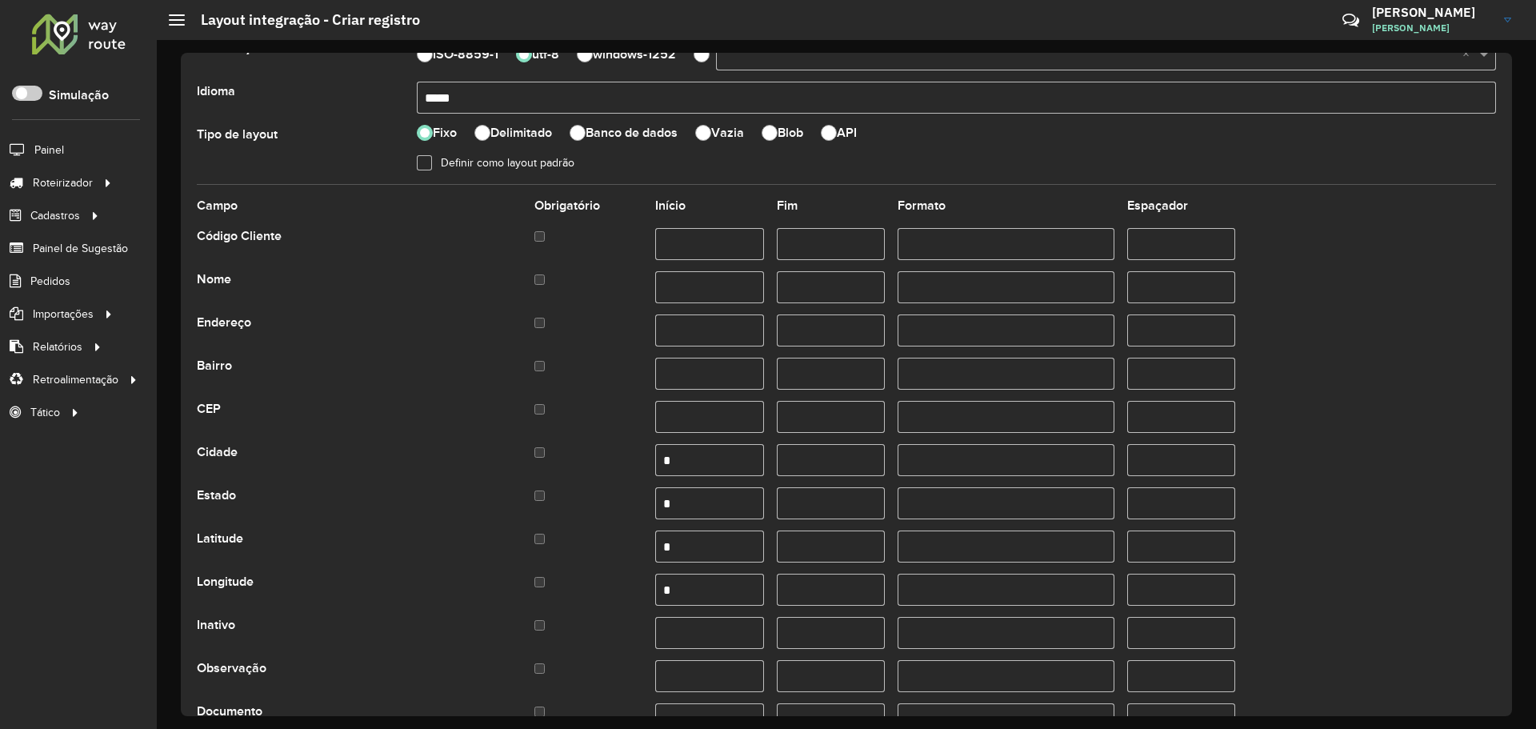
drag, startPoint x: 666, startPoint y: 461, endPoint x: 690, endPoint y: 491, distance: 38.7
click at [561, 462] on div "Cidade *" at bounding box center [846, 460] width 1299 height 32
drag, startPoint x: 585, startPoint y: 512, endPoint x: 577, endPoint y: 514, distance: 9.1
click at [577, 514] on div "Estado *" at bounding box center [846, 503] width 1299 height 32
drag, startPoint x: 670, startPoint y: 557, endPoint x: 567, endPoint y: 561, distance: 103.2
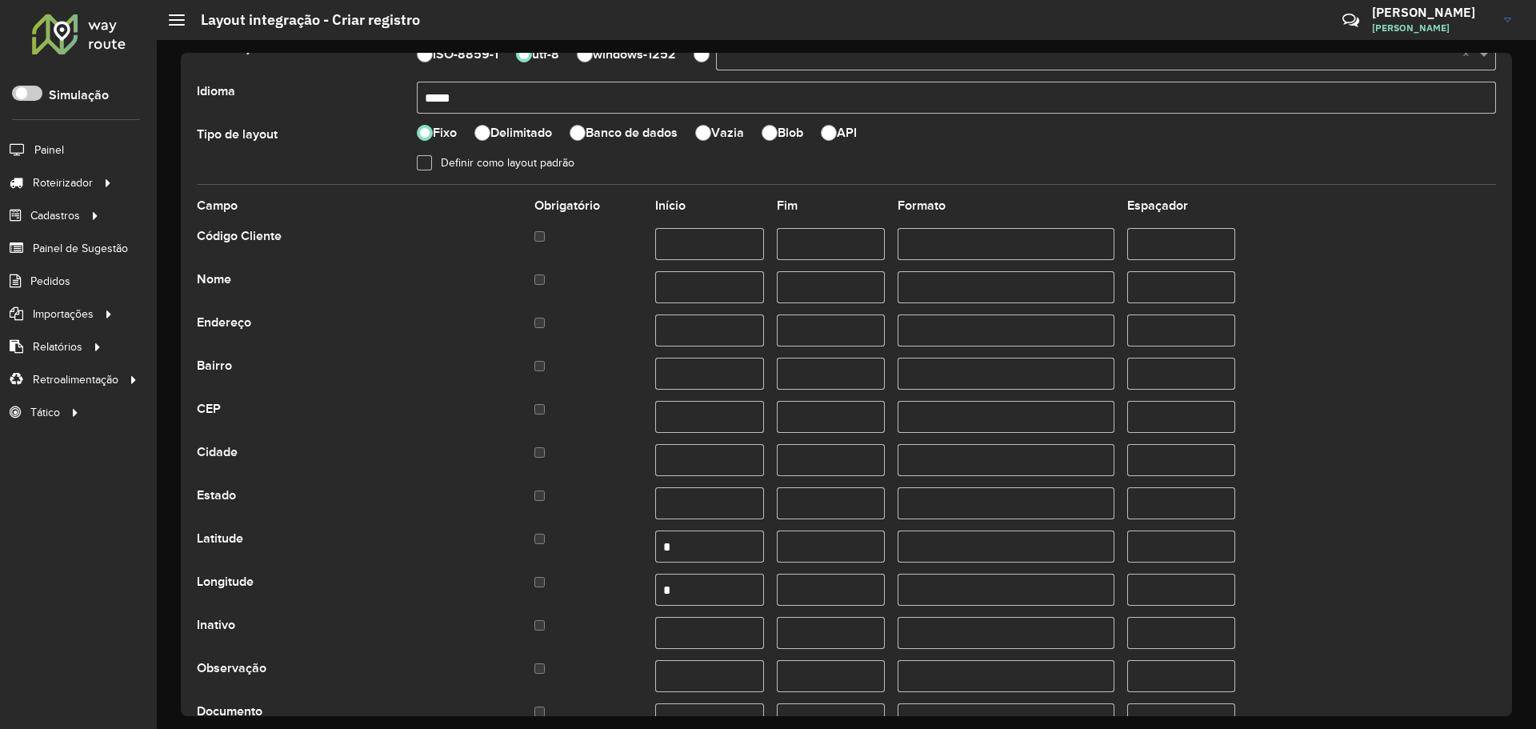
click at [565, 557] on div "Latitude *" at bounding box center [846, 546] width 1299 height 32
drag, startPoint x: 648, startPoint y: 596, endPoint x: 613, endPoint y: 601, distance: 34.7
click at [618, 600] on div "Longitude *" at bounding box center [846, 589] width 1299 height 32
drag, startPoint x: 703, startPoint y: 578, endPoint x: 553, endPoint y: 574, distance: 150.4
click at [553, 574] on div "Longitude *" at bounding box center [846, 589] width 1299 height 32
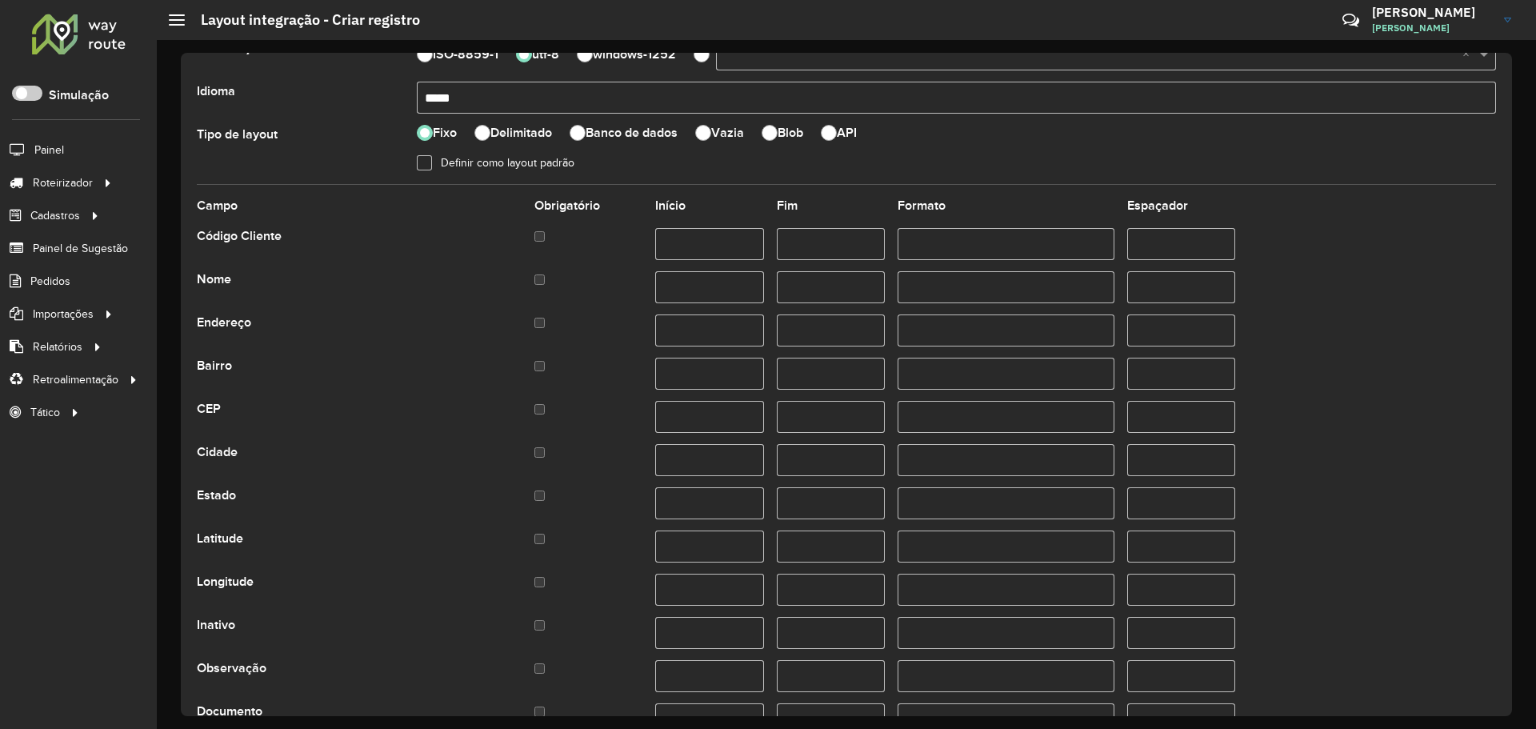
click at [536, 358] on div at bounding box center [588, 367] width 108 height 19
click at [543, 362] on div at bounding box center [588, 367] width 108 height 19
click at [478, 130] on div at bounding box center [482, 133] width 16 height 16
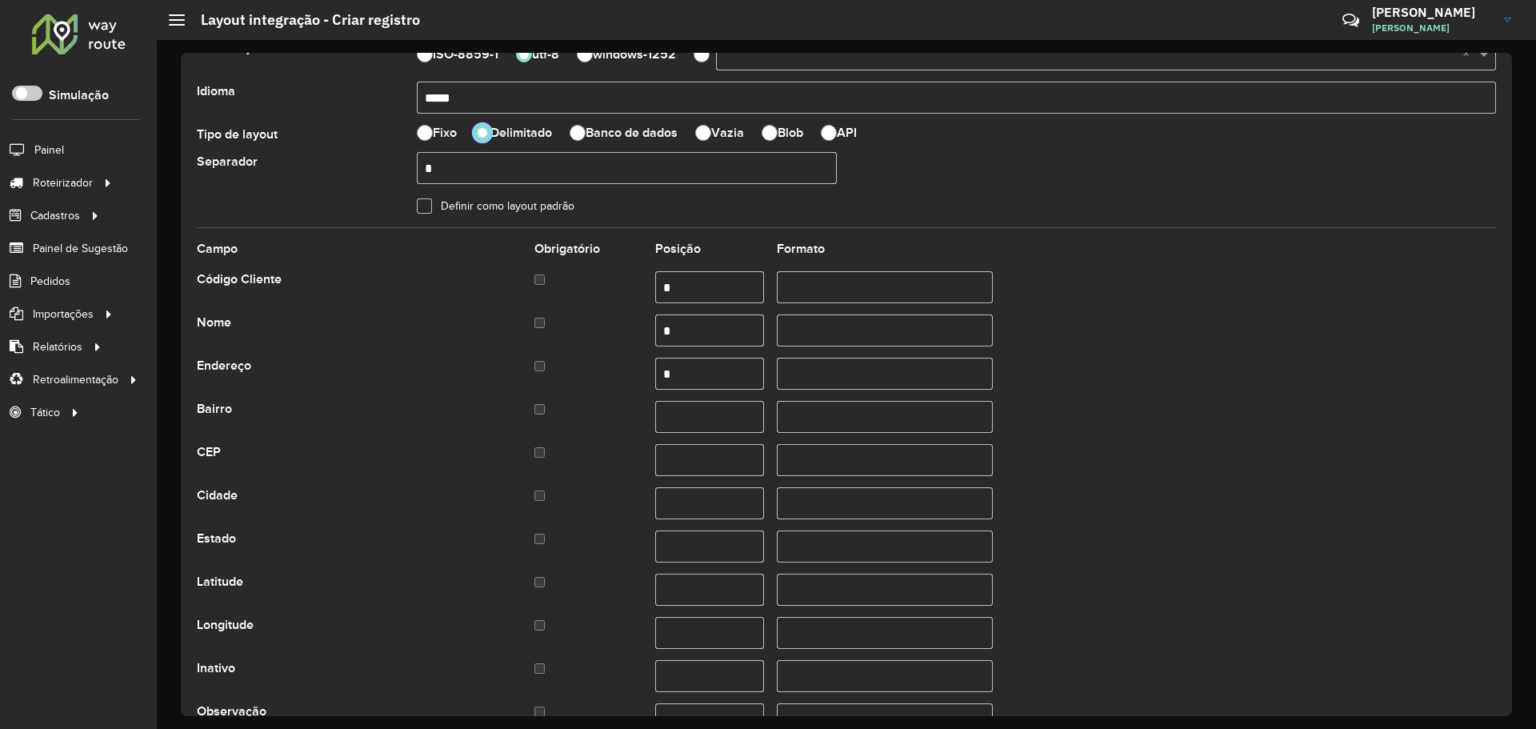
click at [484, 174] on input "*" at bounding box center [627, 168] width 420 height 32
click at [701, 415] on input "text" at bounding box center [709, 417] width 108 height 32
type input "*"
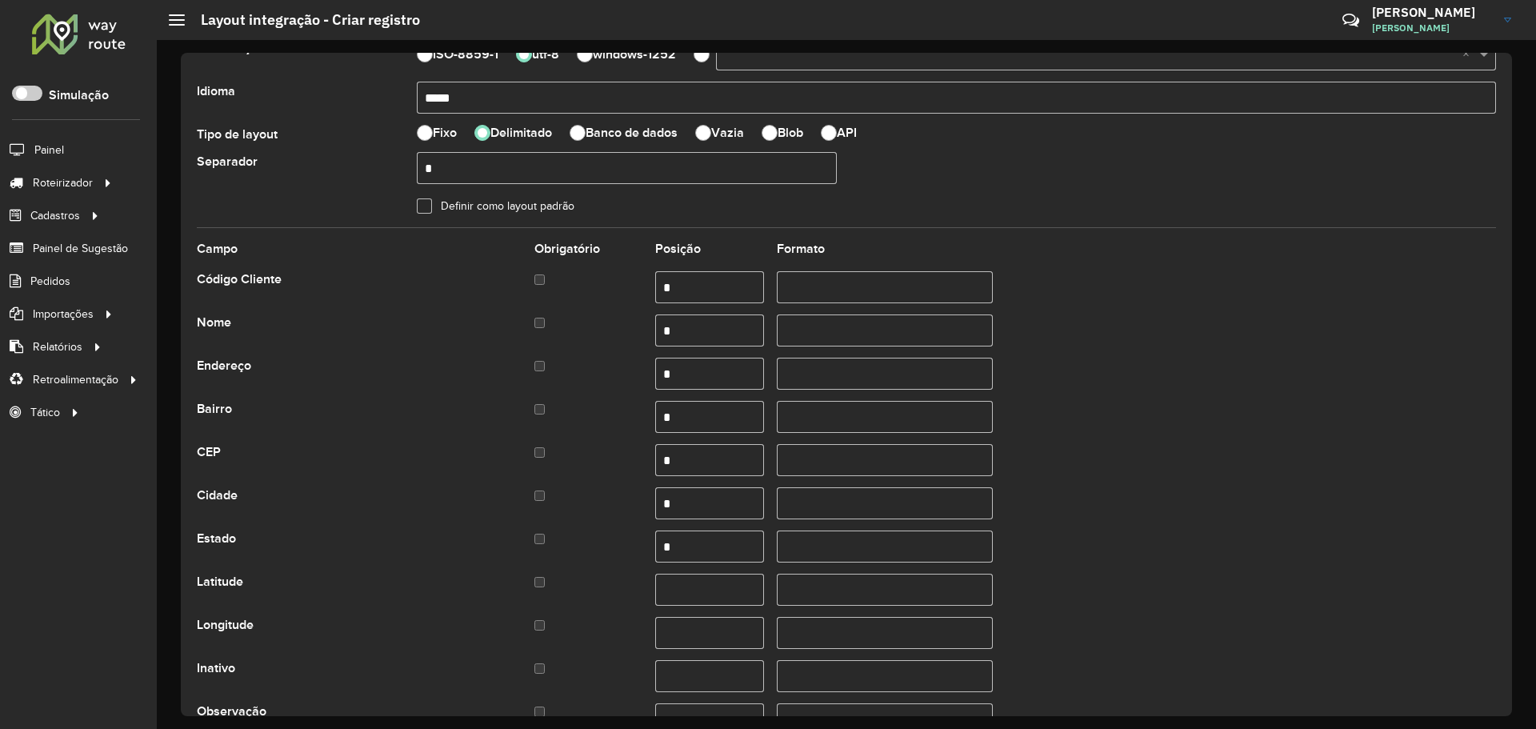
type input "*"
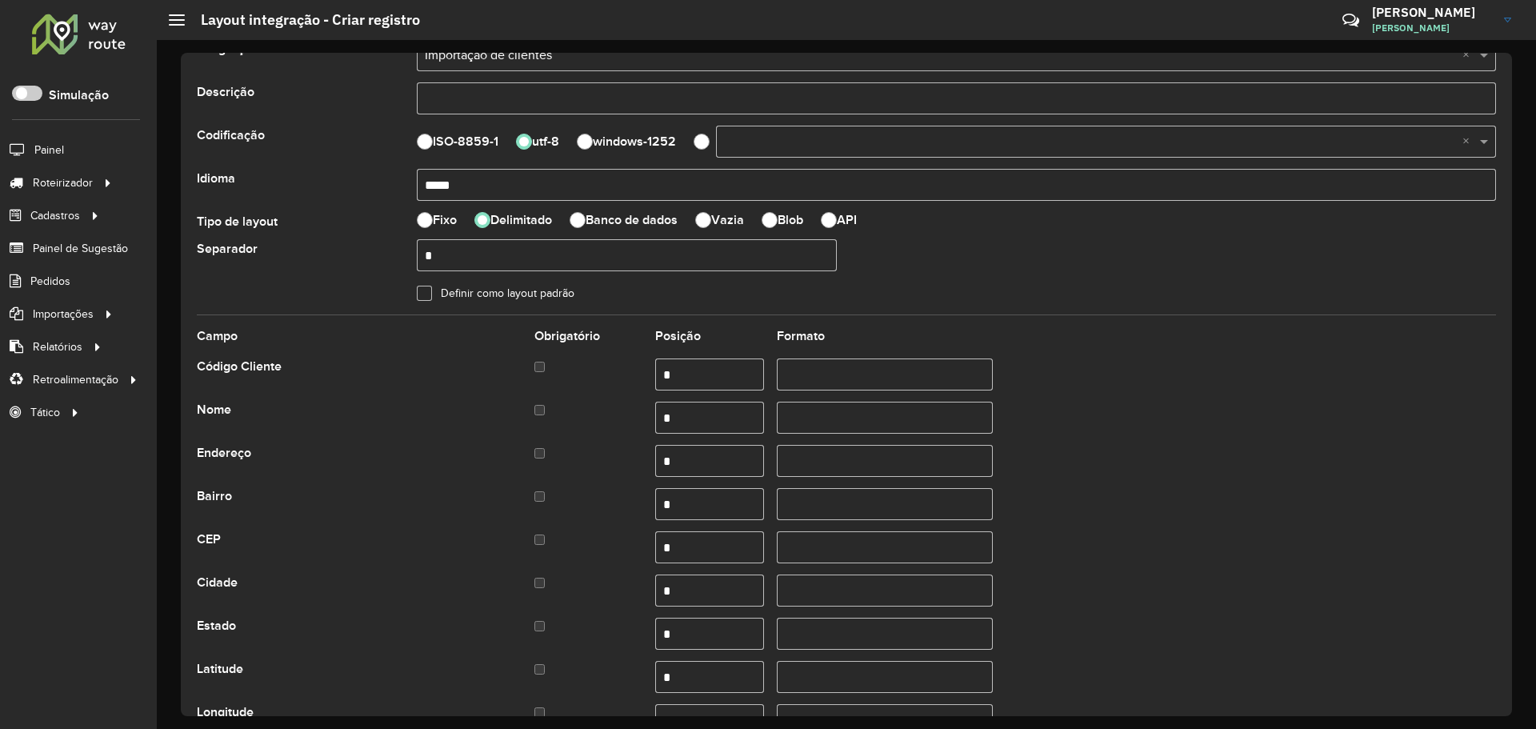
scroll to position [0, 0]
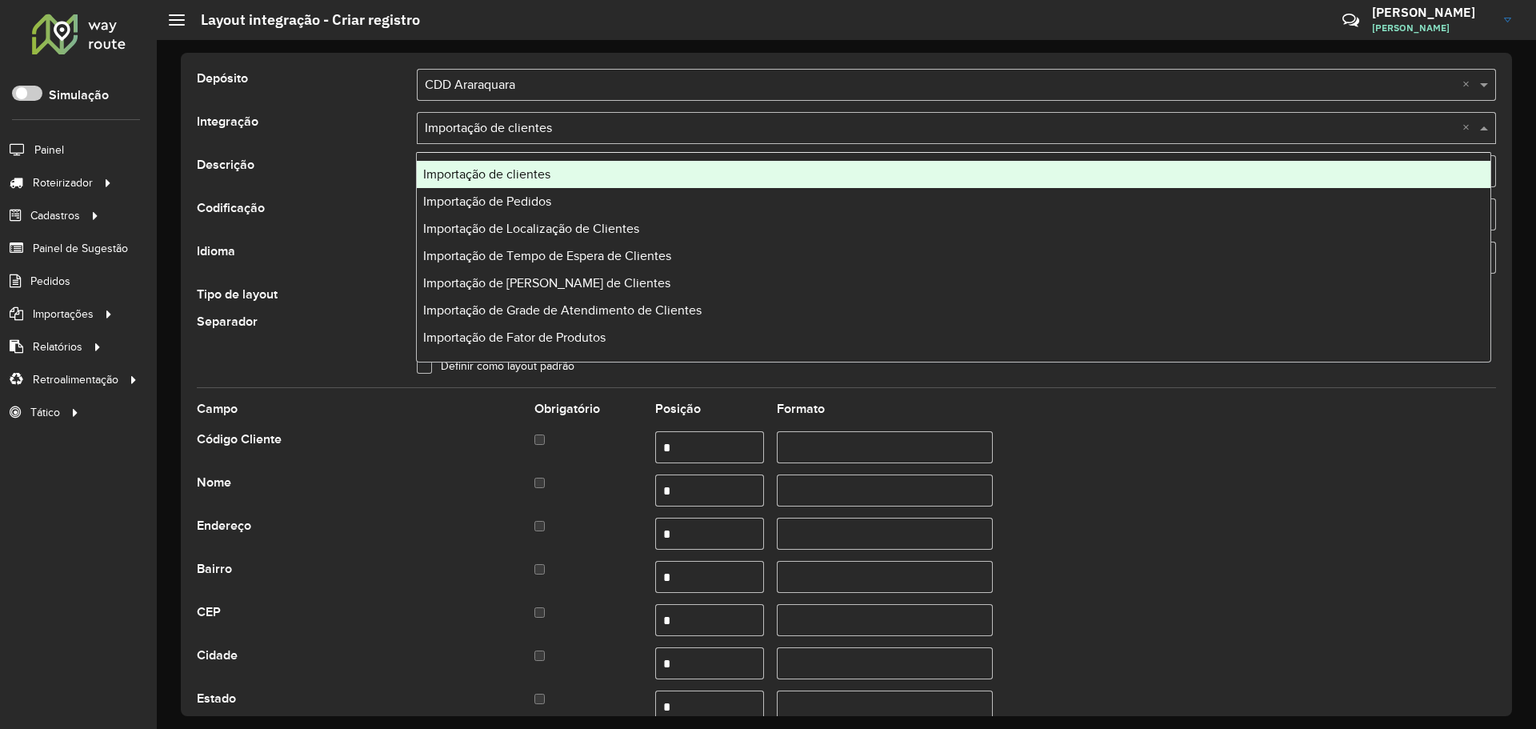
click at [557, 125] on input "text" at bounding box center [940, 128] width 1031 height 19
click at [395, 110] on form "**********" at bounding box center [846, 699] width 1299 height 1261
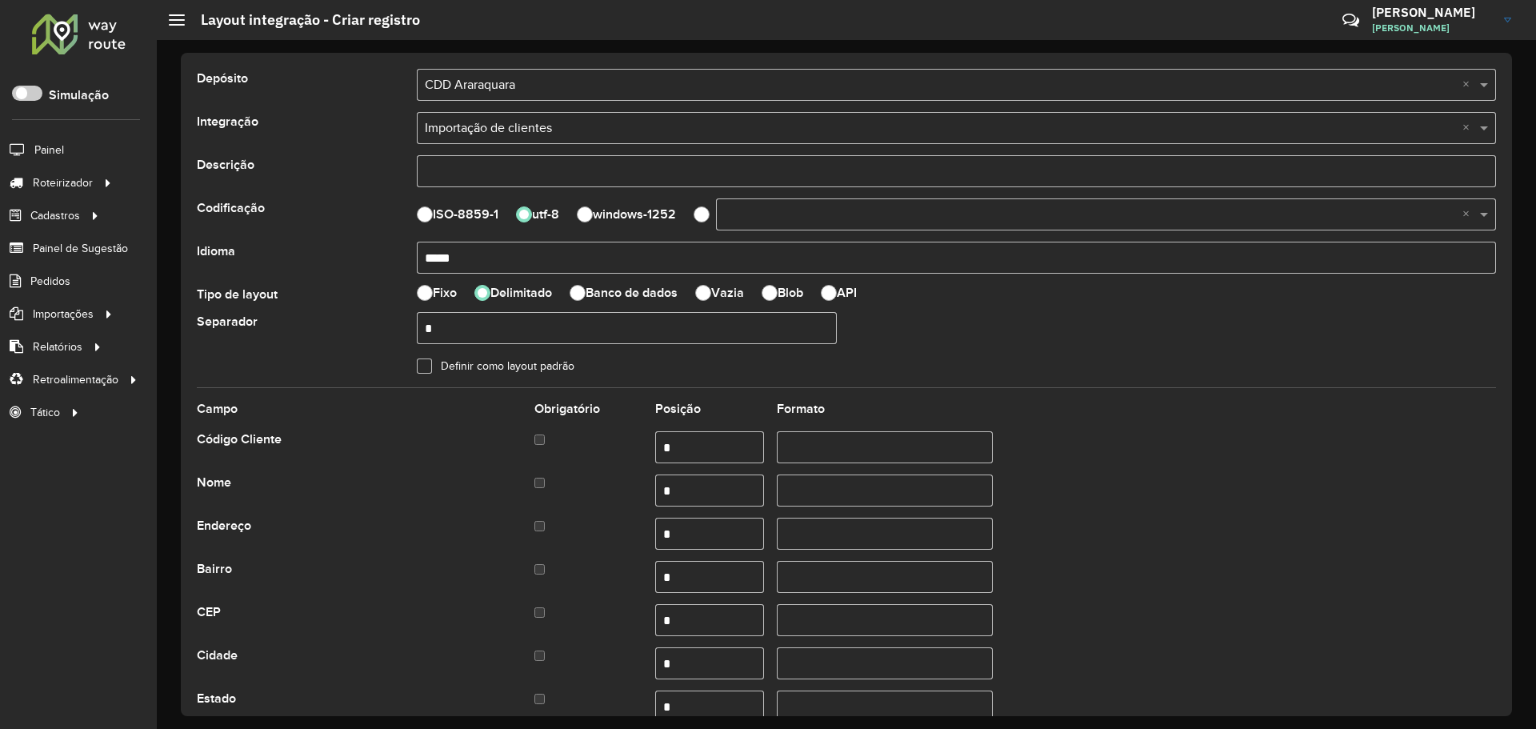
click at [498, 178] on input "text" at bounding box center [956, 171] width 1079 height 32
type input "**********"
click at [686, 176] on input "**********" at bounding box center [956, 171] width 1079 height 32
click at [662, 173] on input "**********" at bounding box center [956, 171] width 1079 height 32
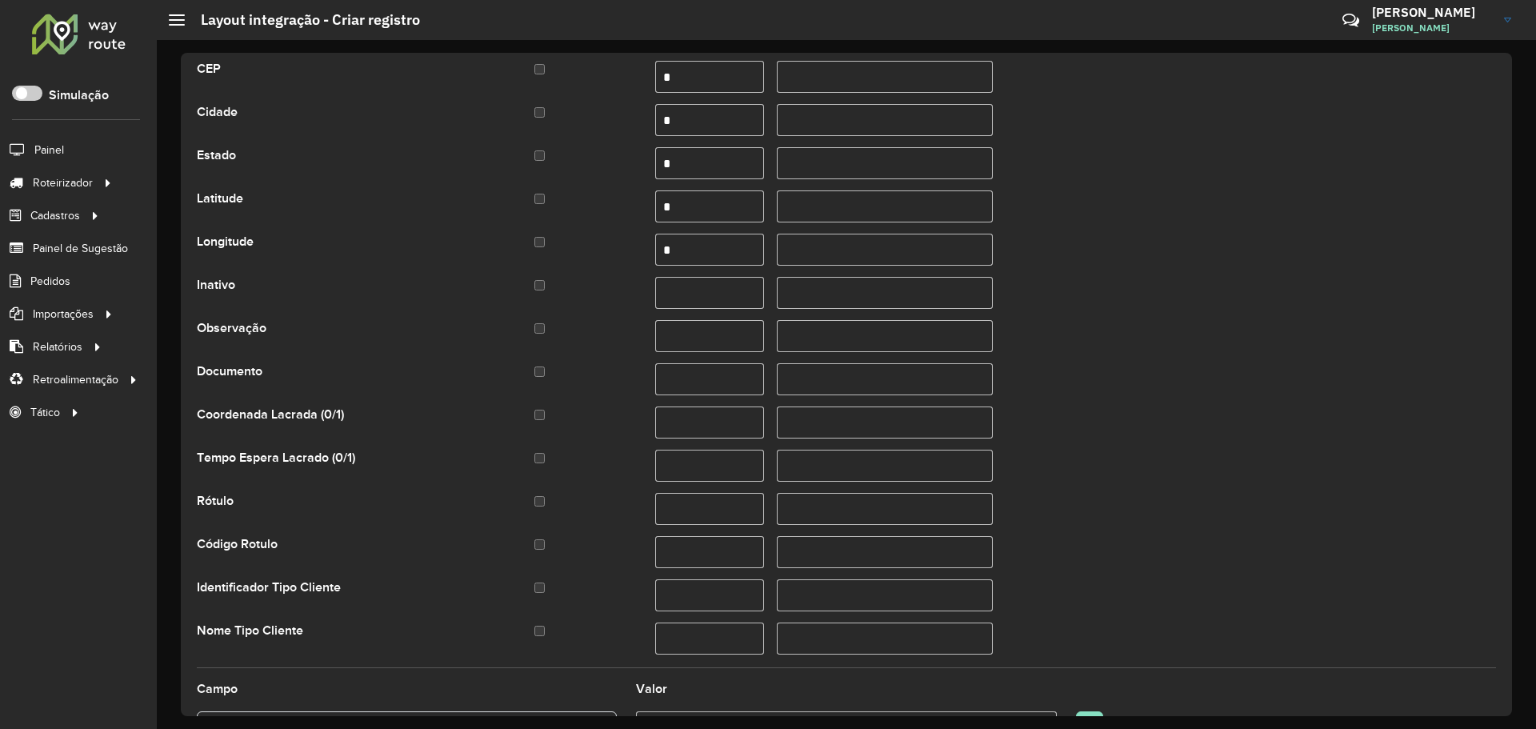
scroll to position [642, 0]
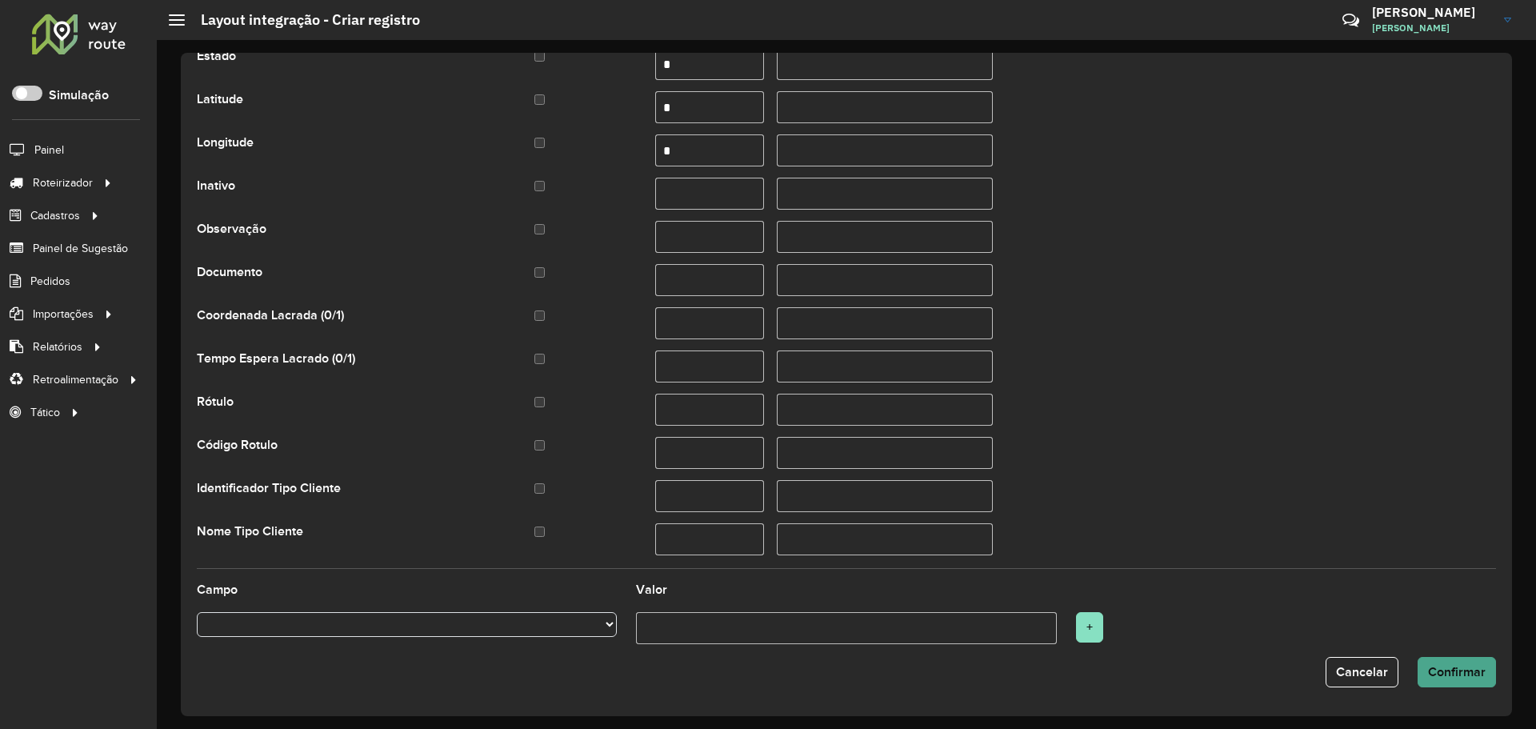
type input "**********"
click at [1458, 680] on button "Confirmar" at bounding box center [1456, 672] width 78 height 30
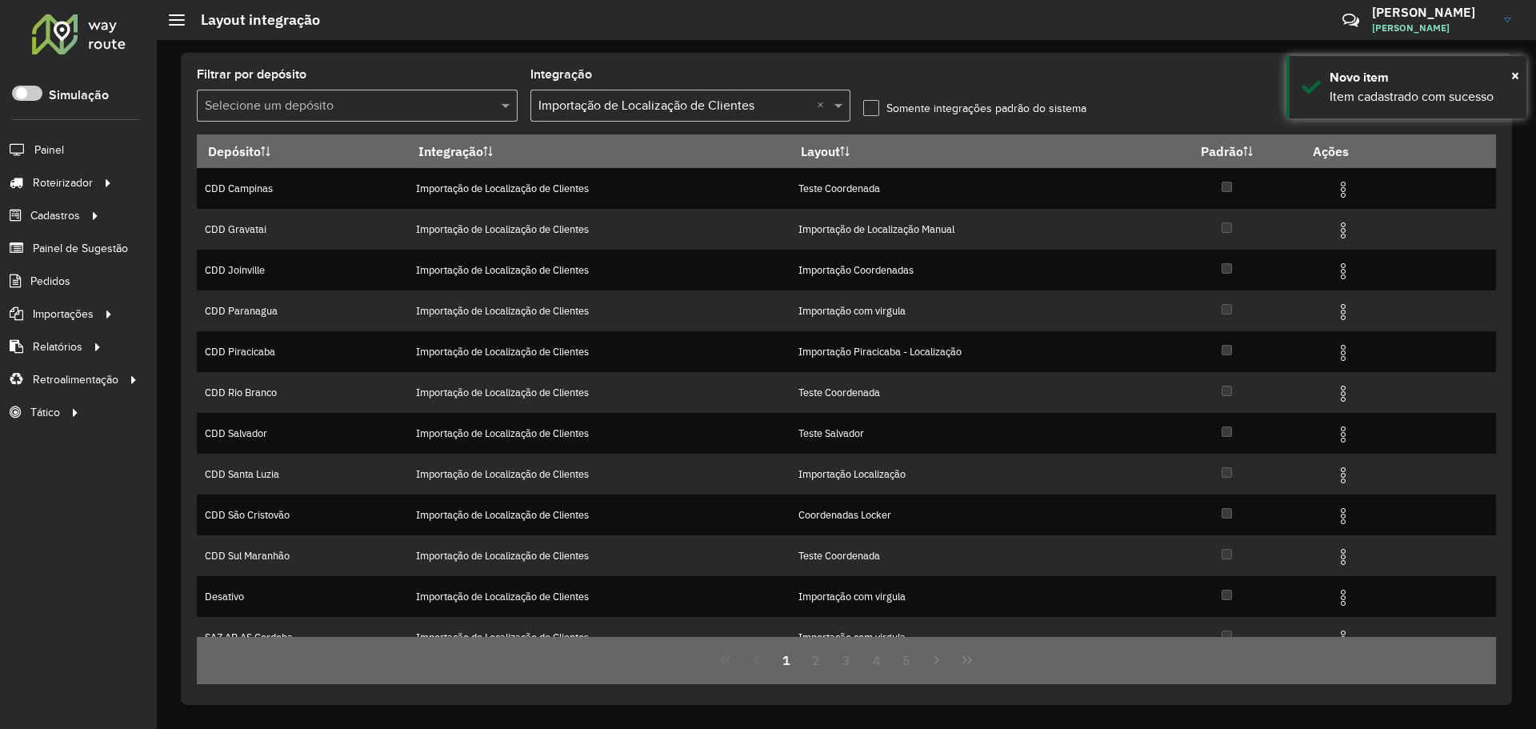
click at [427, 110] on input "text" at bounding box center [341, 106] width 273 height 19
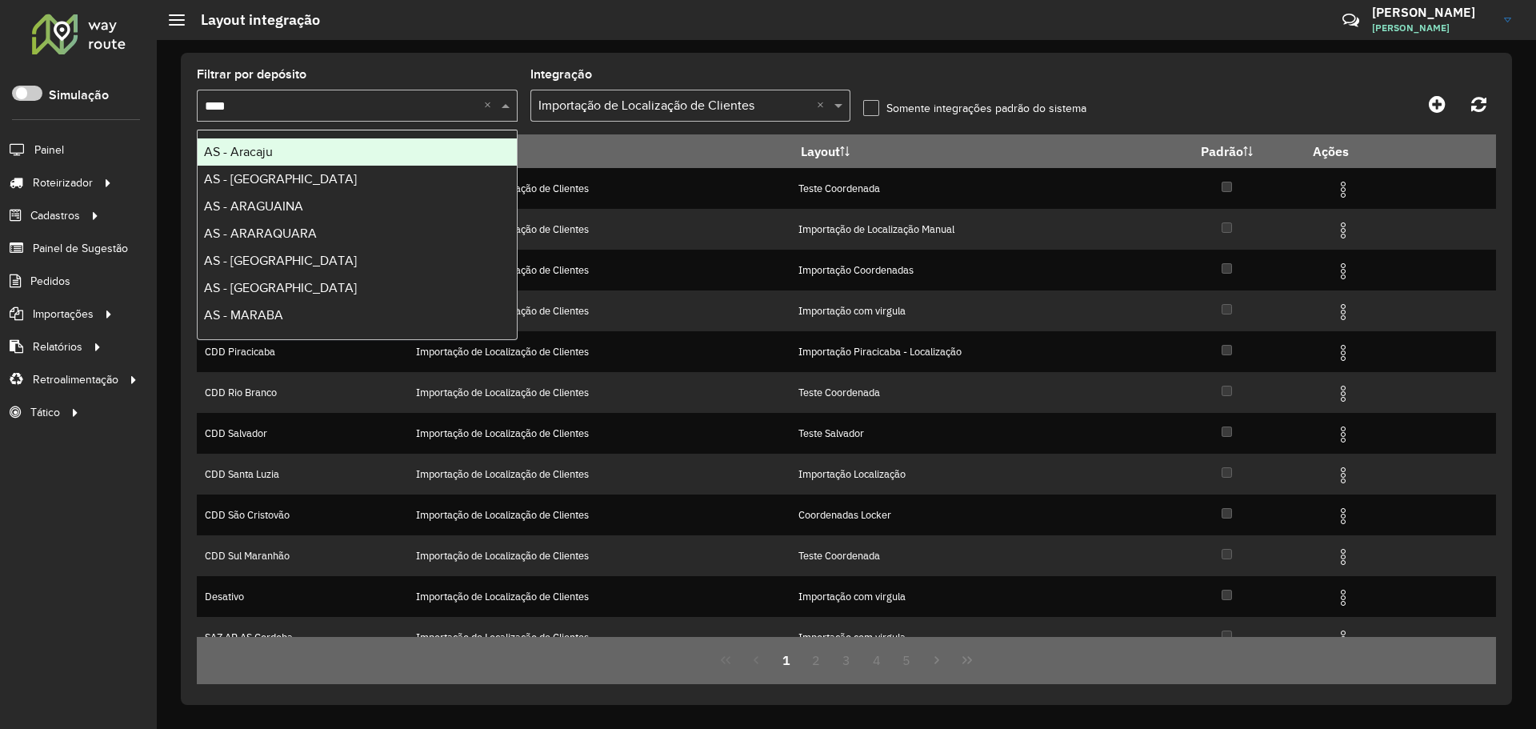
type input "*****"
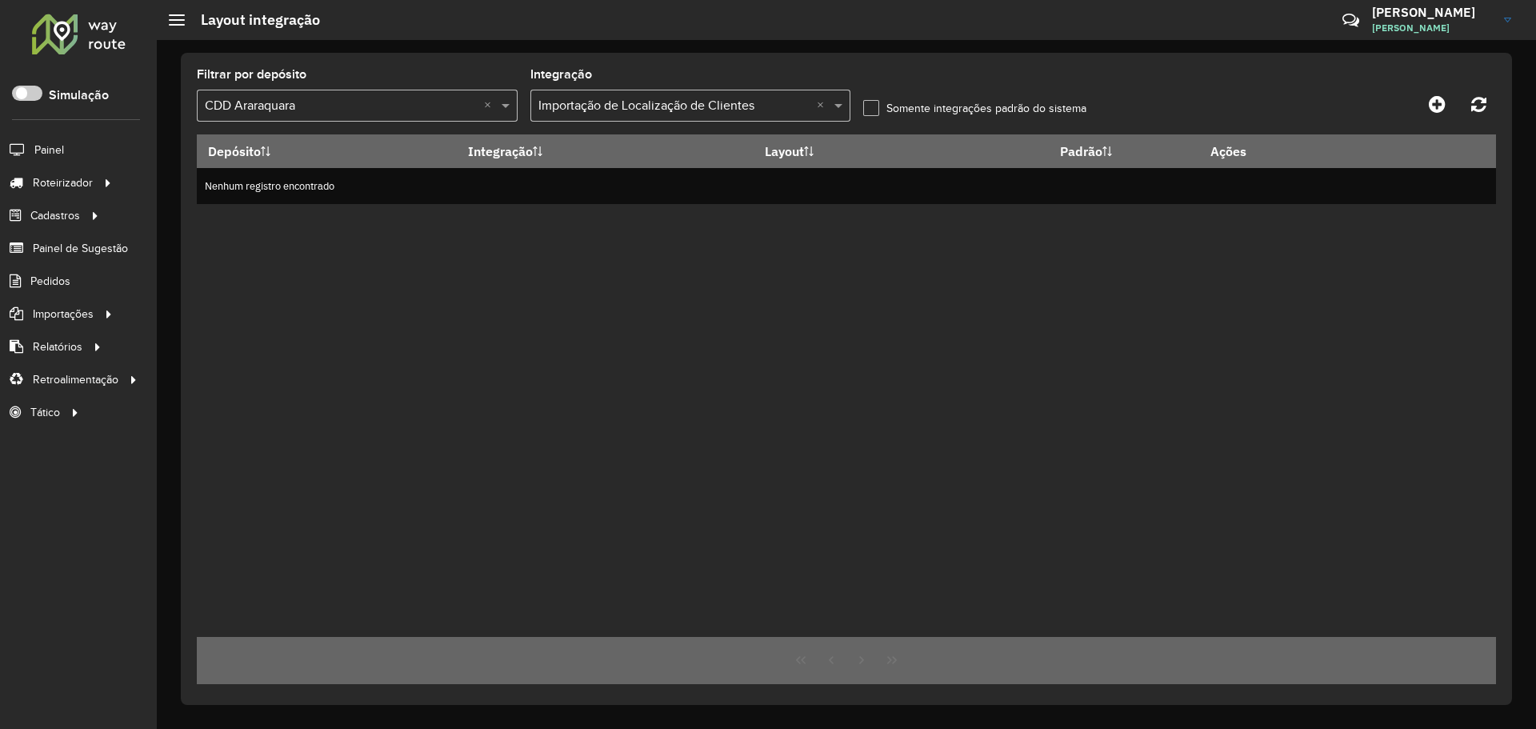
click at [768, 105] on input "text" at bounding box center [674, 106] width 273 height 19
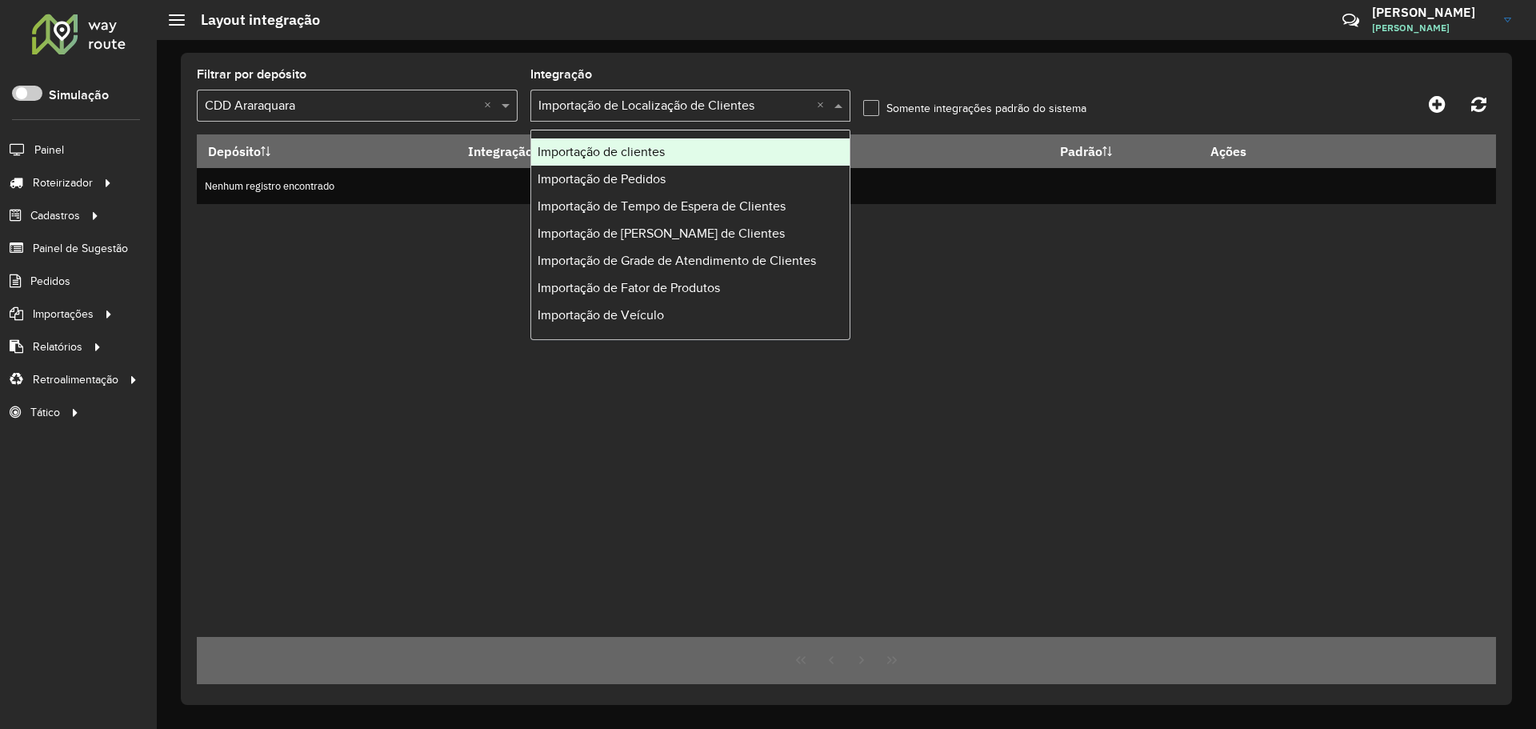
click at [649, 156] on span "Importação de clientes" at bounding box center [600, 152] width 127 height 14
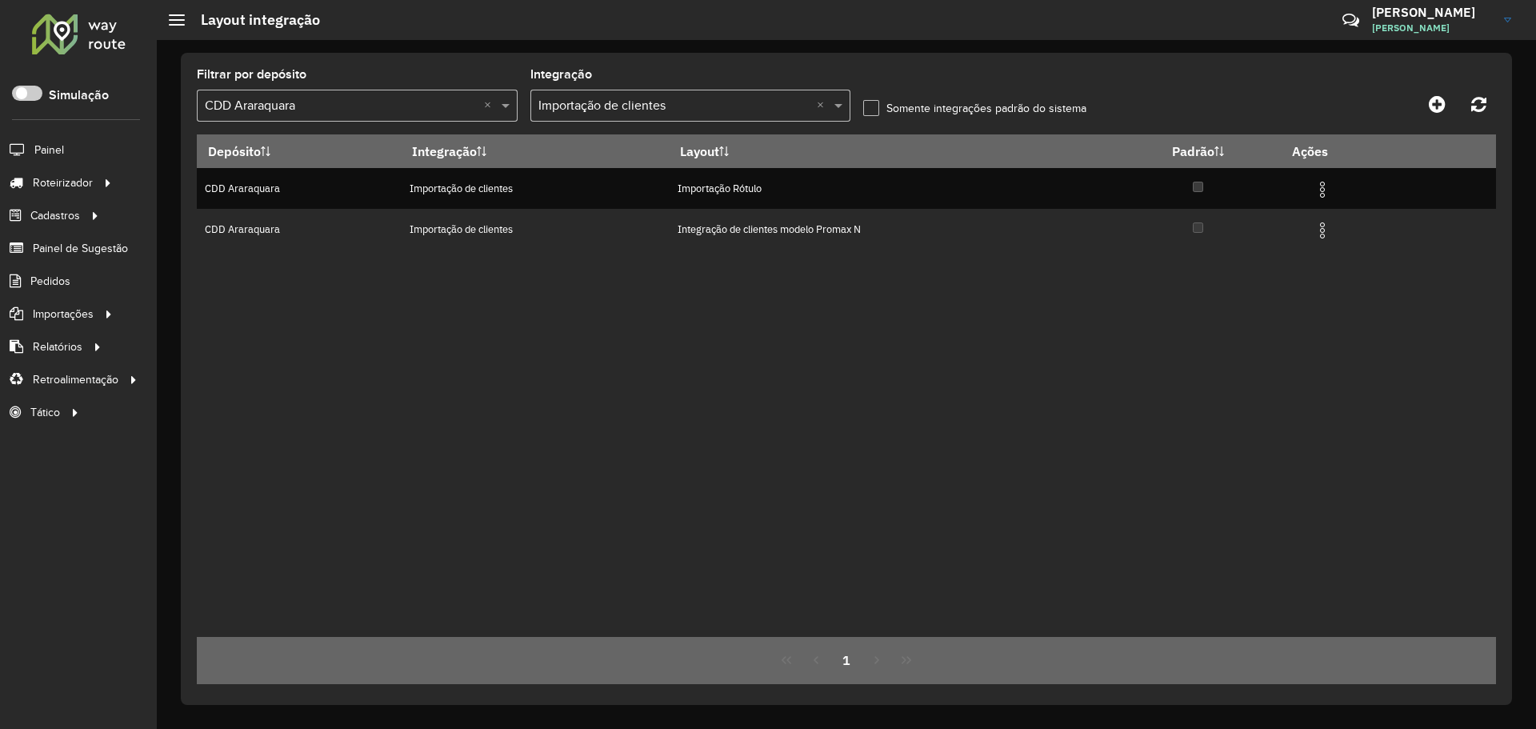
drag, startPoint x: 867, startPoint y: 308, endPoint x: 853, endPoint y: 293, distance: 20.9
click at [864, 306] on div "Depósito Integração Layout Padrão Ações CDD Araraquara Importação de clientes I…" at bounding box center [846, 385] width 1299 height 502
drag, startPoint x: 431, startPoint y: 244, endPoint x: 1133, endPoint y: 321, distance: 705.6
click at [1133, 247] on tr "CDD Araraquara Importação de clientes Integração de clientes modelo Promax N" at bounding box center [846, 229] width 1299 height 41
click at [1133, 322] on div "Depósito Integração Layout Padrão Ações CDD Araraquara Importação de clientes I…" at bounding box center [846, 385] width 1299 height 502
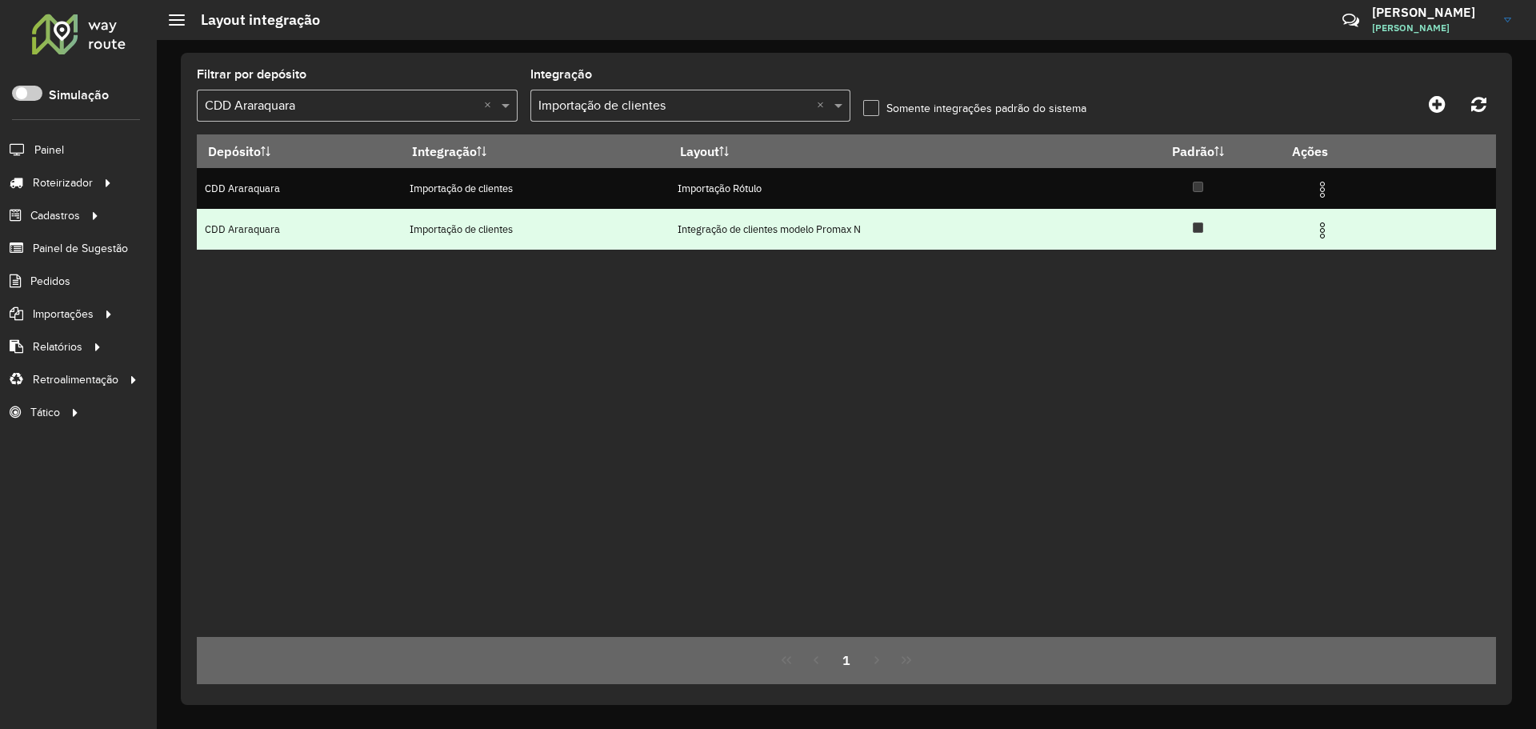
click at [1324, 233] on img at bounding box center [1321, 230] width 19 height 19
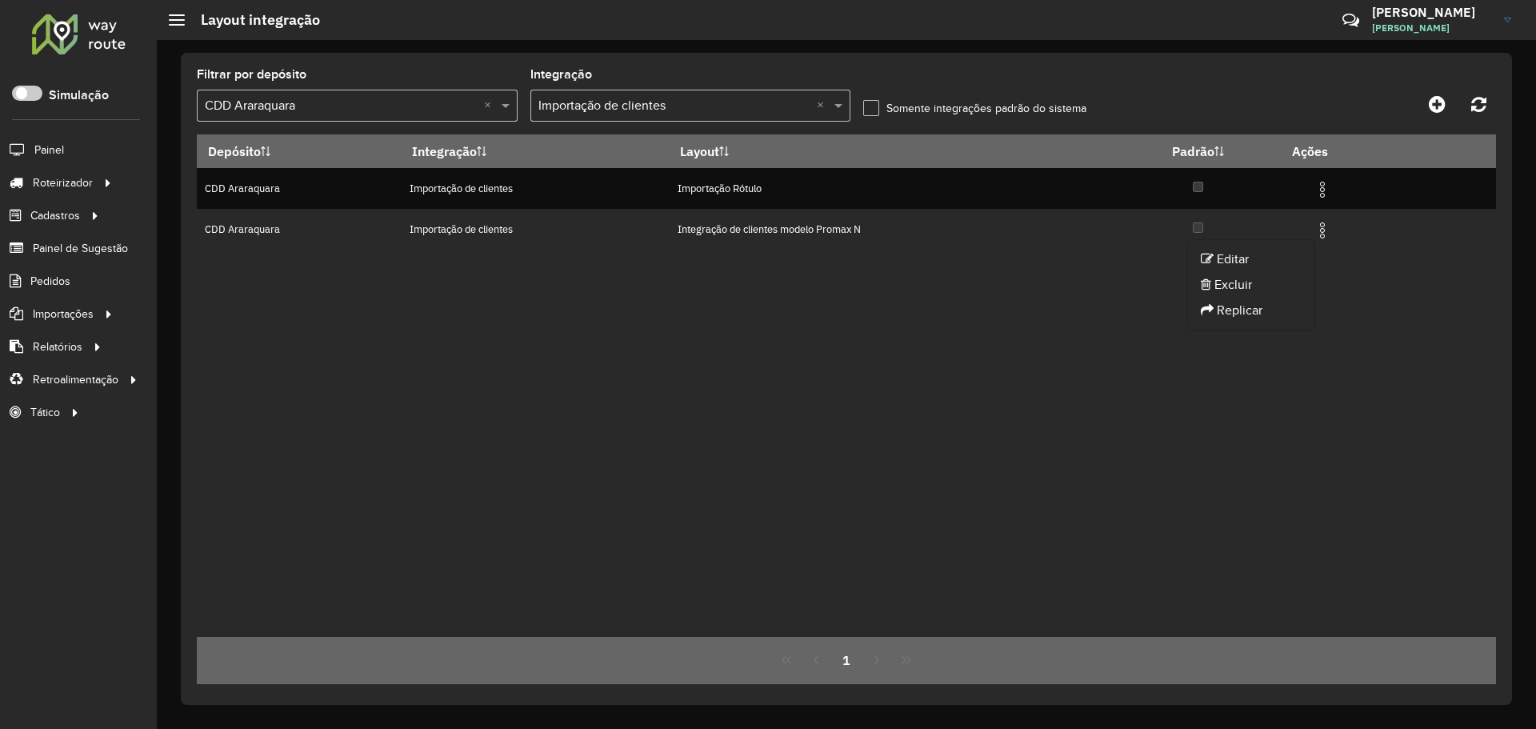
drag, startPoint x: 801, startPoint y: 352, endPoint x: 644, endPoint y: 257, distance: 183.4
click at [795, 347] on div "Depósito Integração Layout Padrão Ações CDD Araraquara Importação de clientes I…" at bounding box center [846, 385] width 1299 height 502
drag, startPoint x: 337, startPoint y: 234, endPoint x: 446, endPoint y: 332, distance: 147.3
click at [489, 238] on tr "CDD Araraquara Importação de clientes Integração de clientes modelo Promax N" at bounding box center [846, 229] width 1299 height 41
click at [415, 406] on div "Depósito Integração Layout Padrão Ações CDD Araraquara Importação de clientes I…" at bounding box center [846, 385] width 1299 height 502
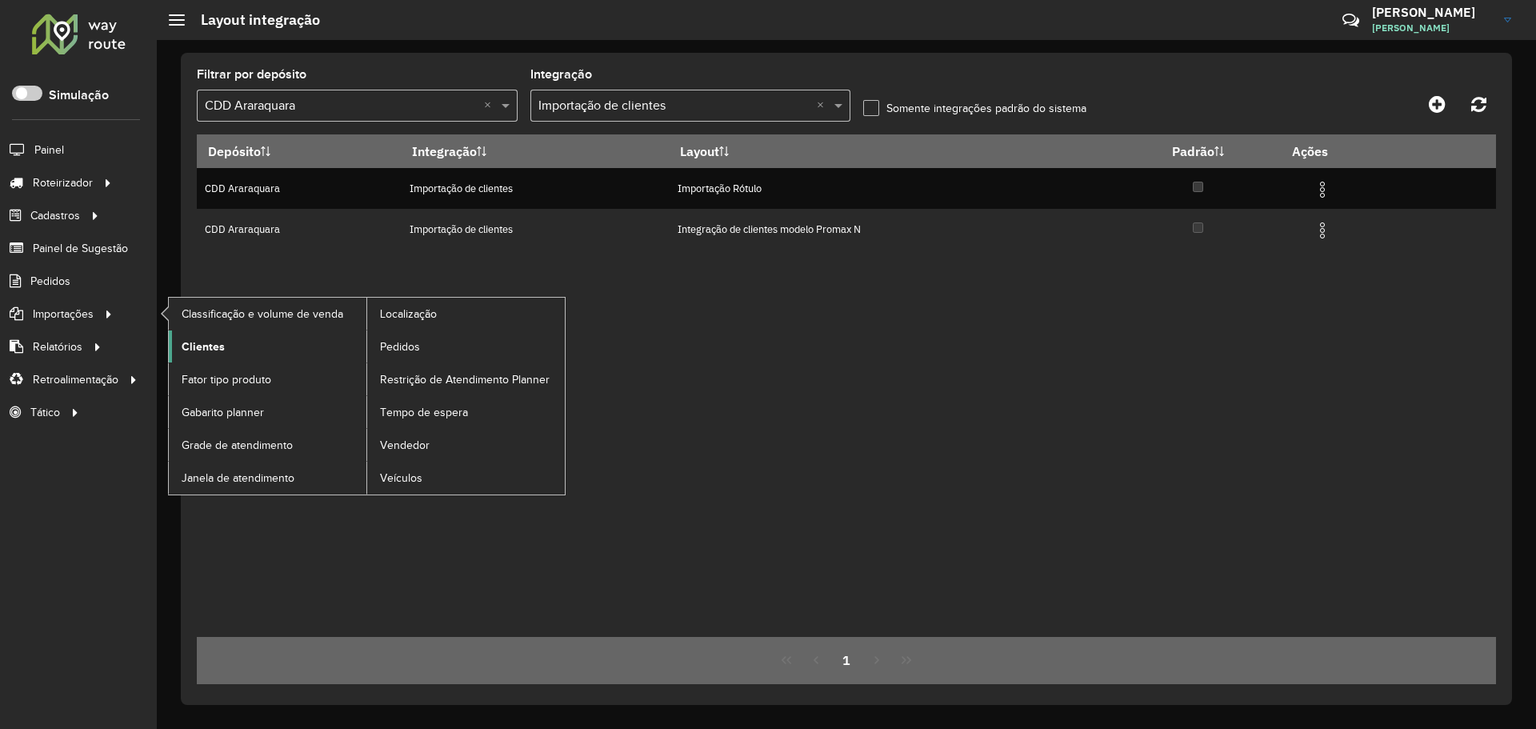
click at [216, 345] on span "Clientes" at bounding box center [203, 346] width 43 height 17
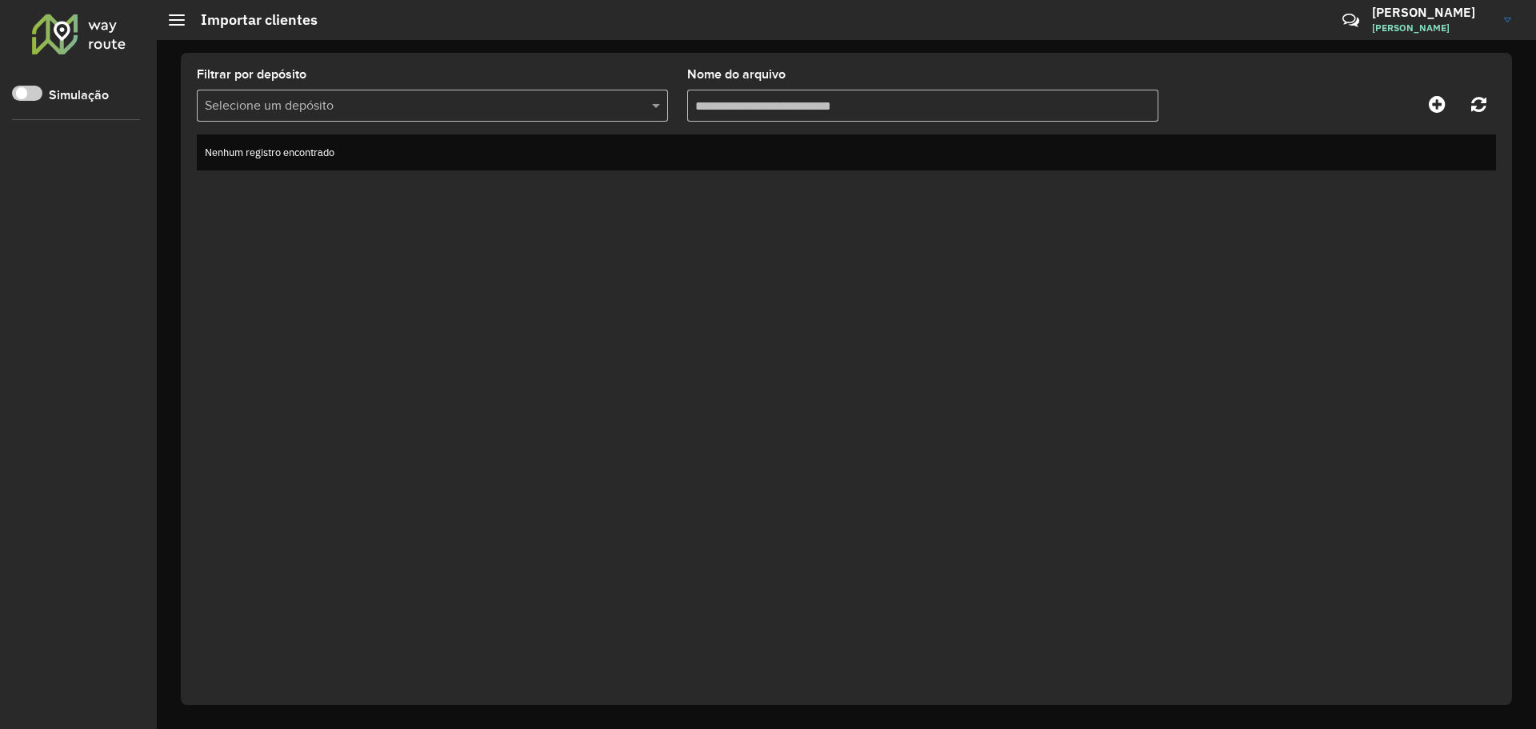
click at [0, 0] on div "Aguarde..." at bounding box center [0, 0] width 0 height 0
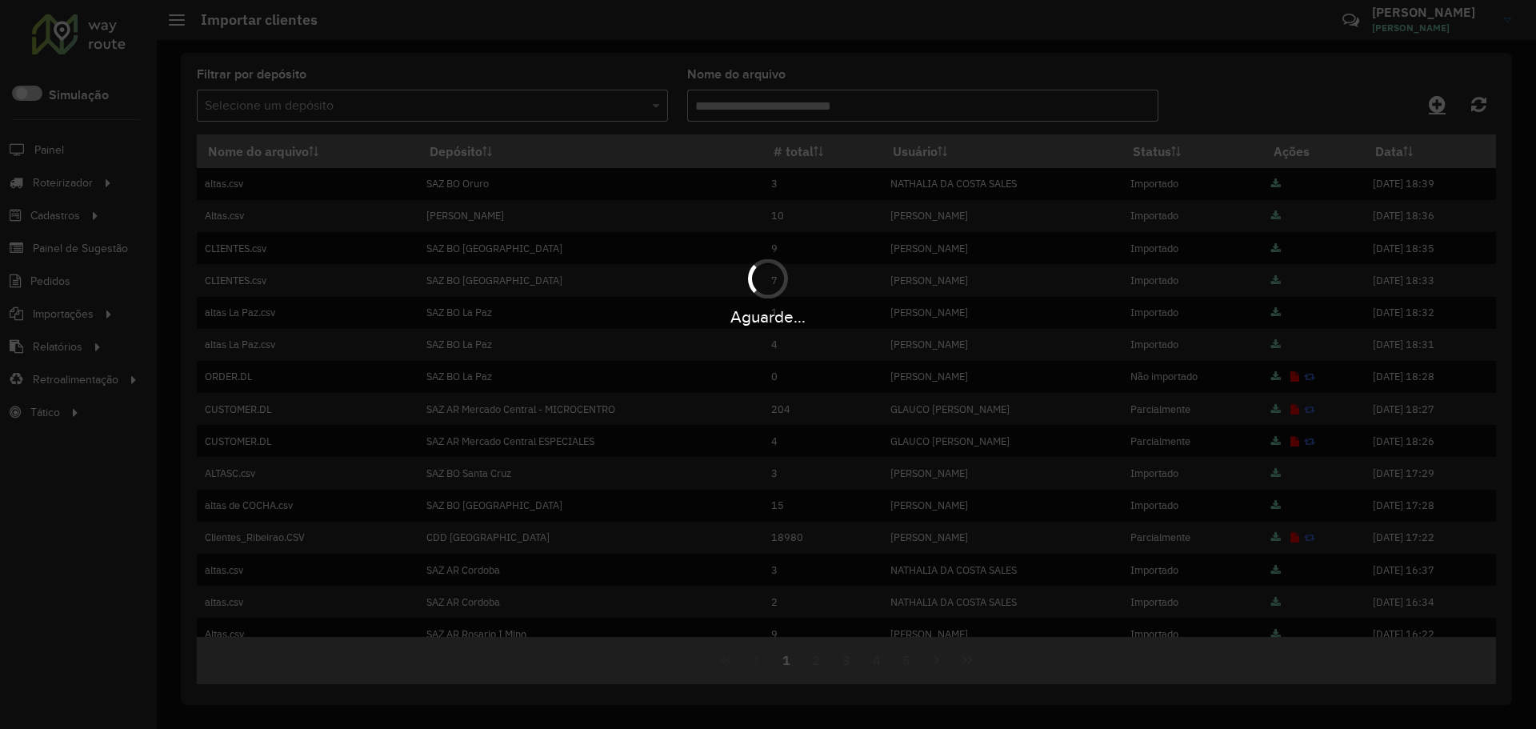
click at [1434, 110] on hb-app "Aguarde... Pop-up bloqueado! Seu navegador bloqueou automáticamente a abertura …" at bounding box center [768, 364] width 1536 height 729
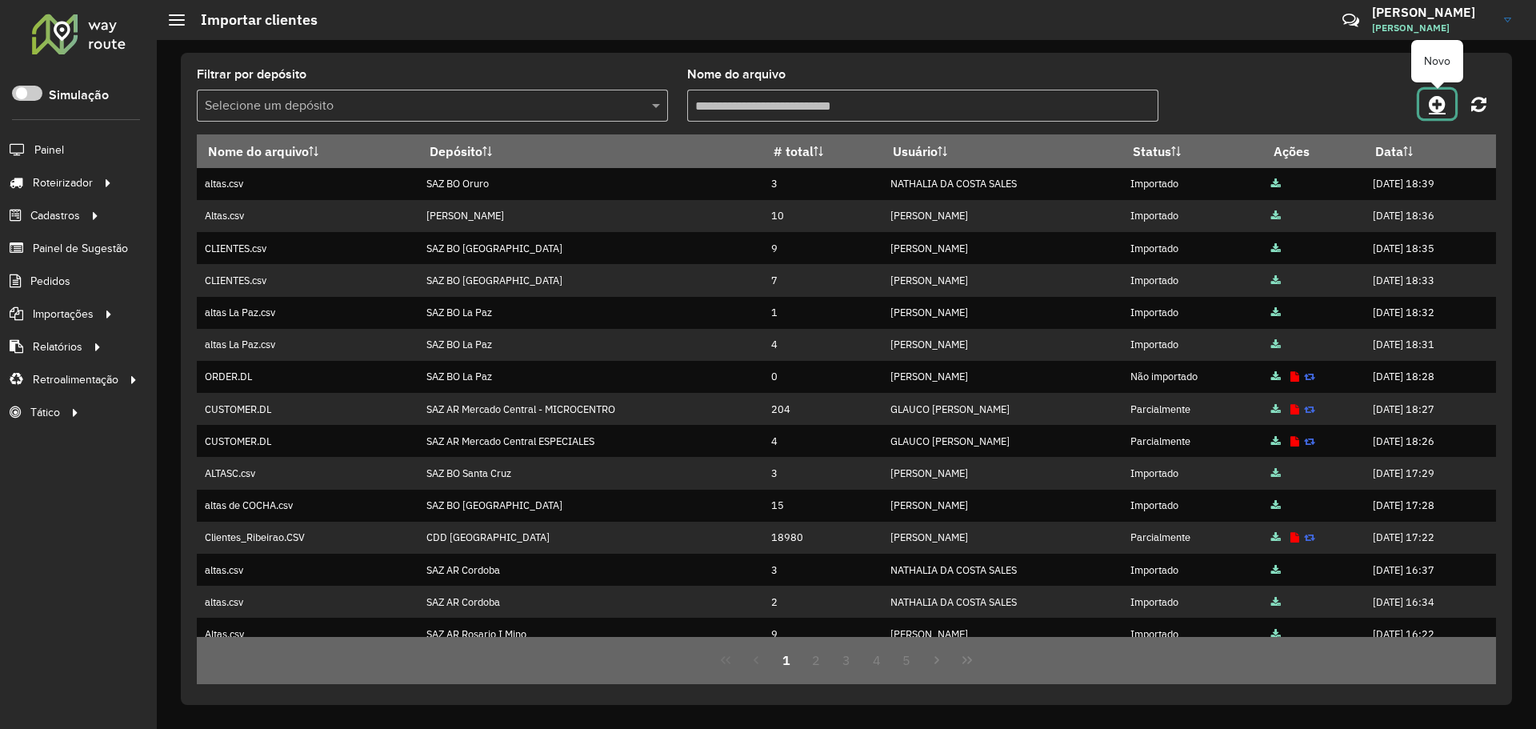
click at [1434, 110] on icon at bounding box center [1436, 103] width 17 height 19
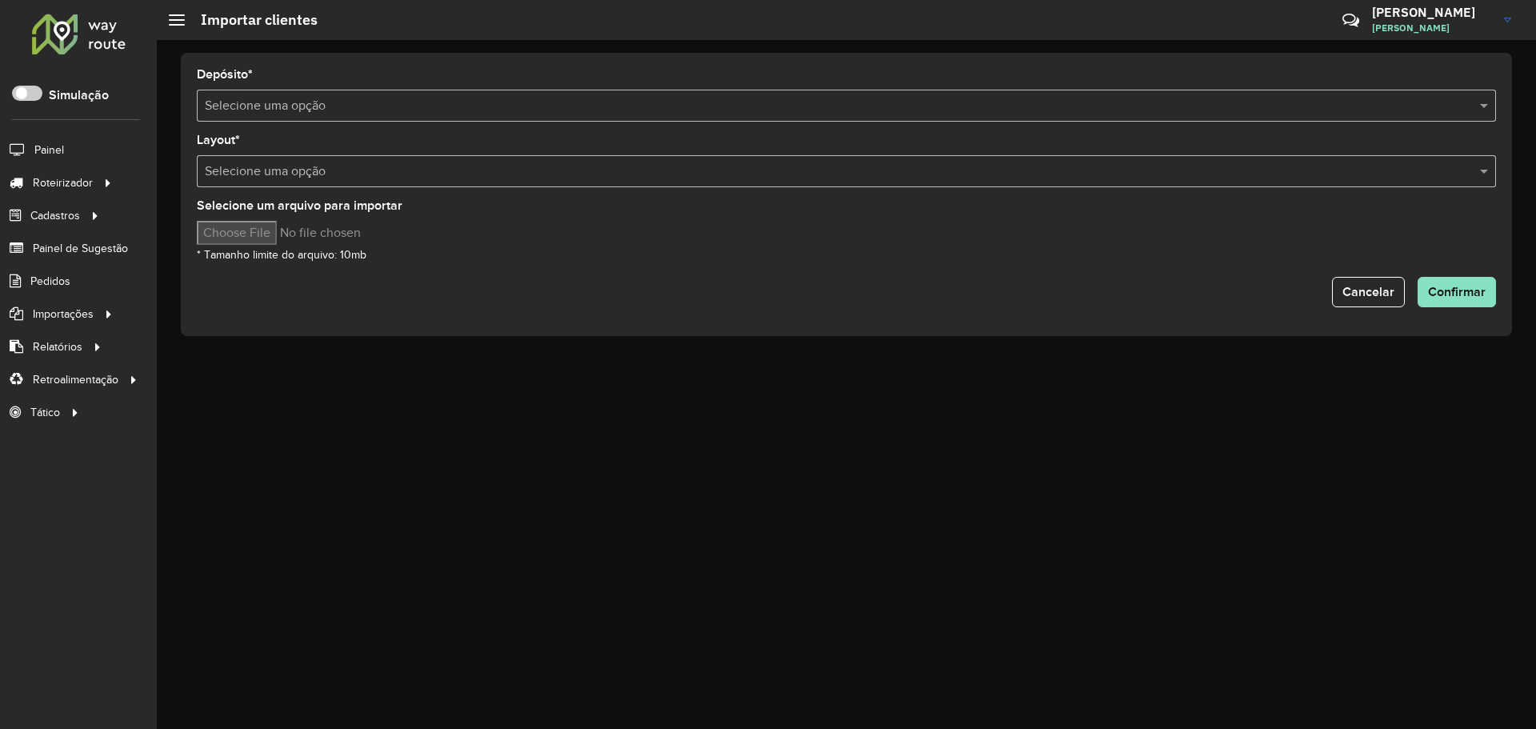
click at [366, 102] on input "text" at bounding box center [830, 106] width 1251 height 19
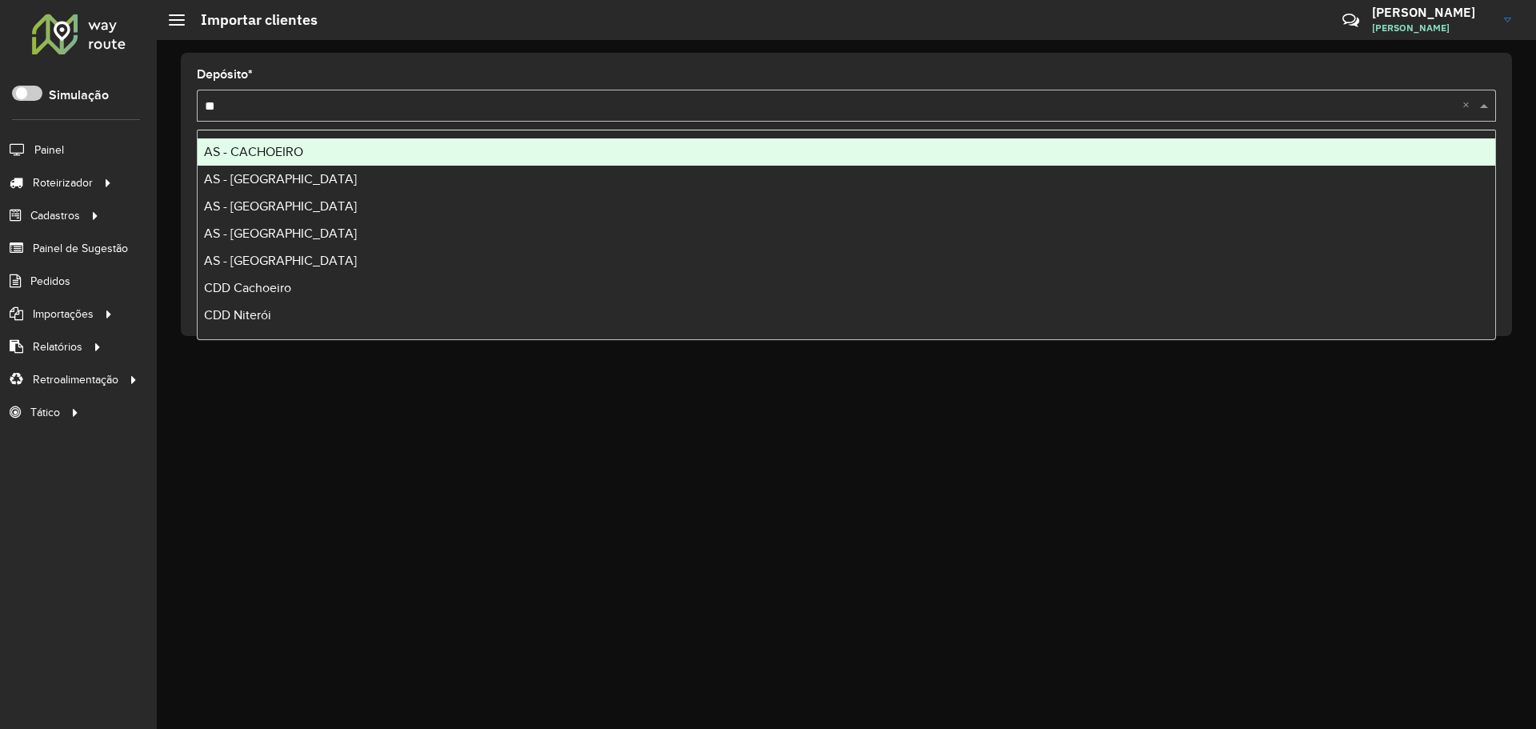
type input "*"
type input "*****"
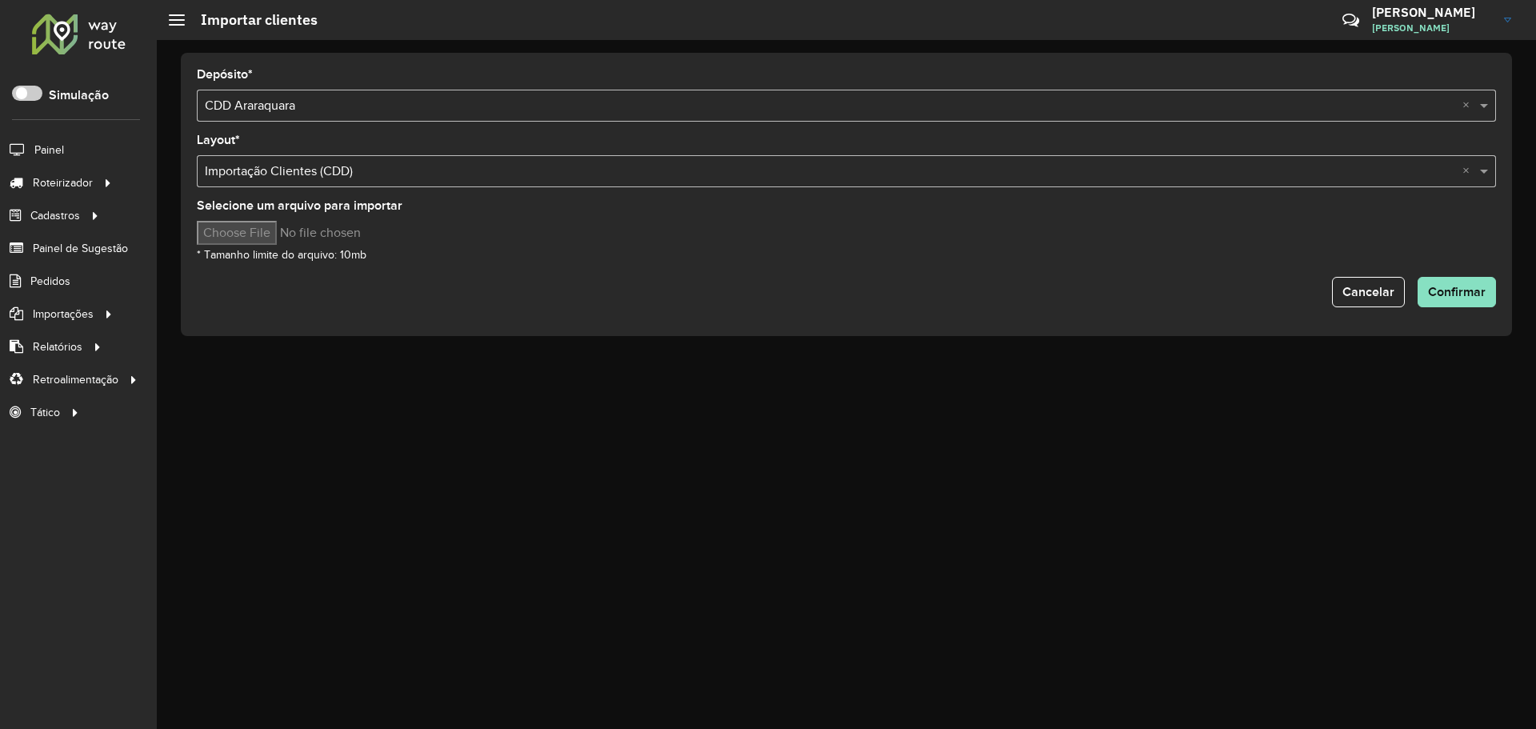
click at [390, 175] on input "text" at bounding box center [830, 171] width 1251 height 19
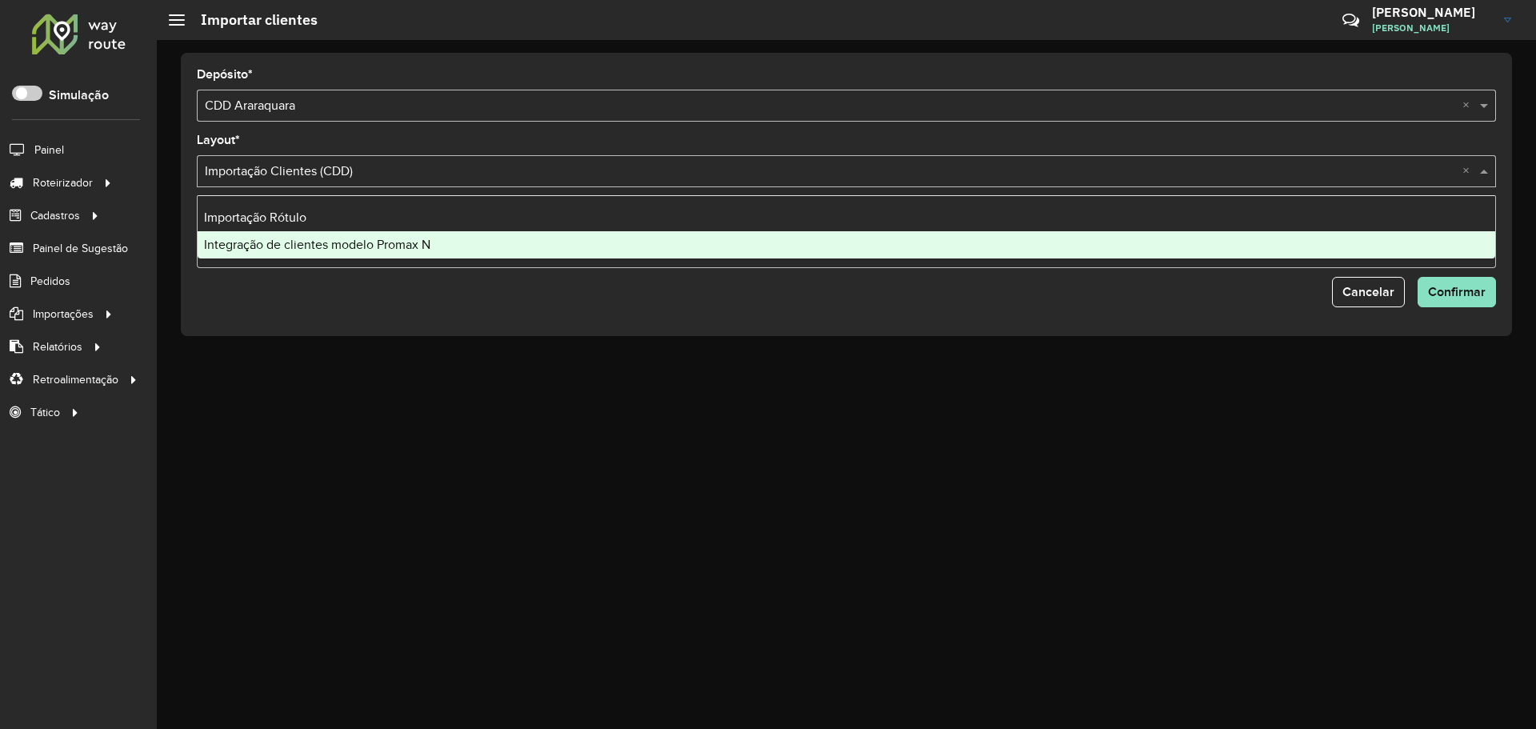
click at [267, 245] on span "Integração de clientes modelo Promax N" at bounding box center [317, 245] width 226 height 14
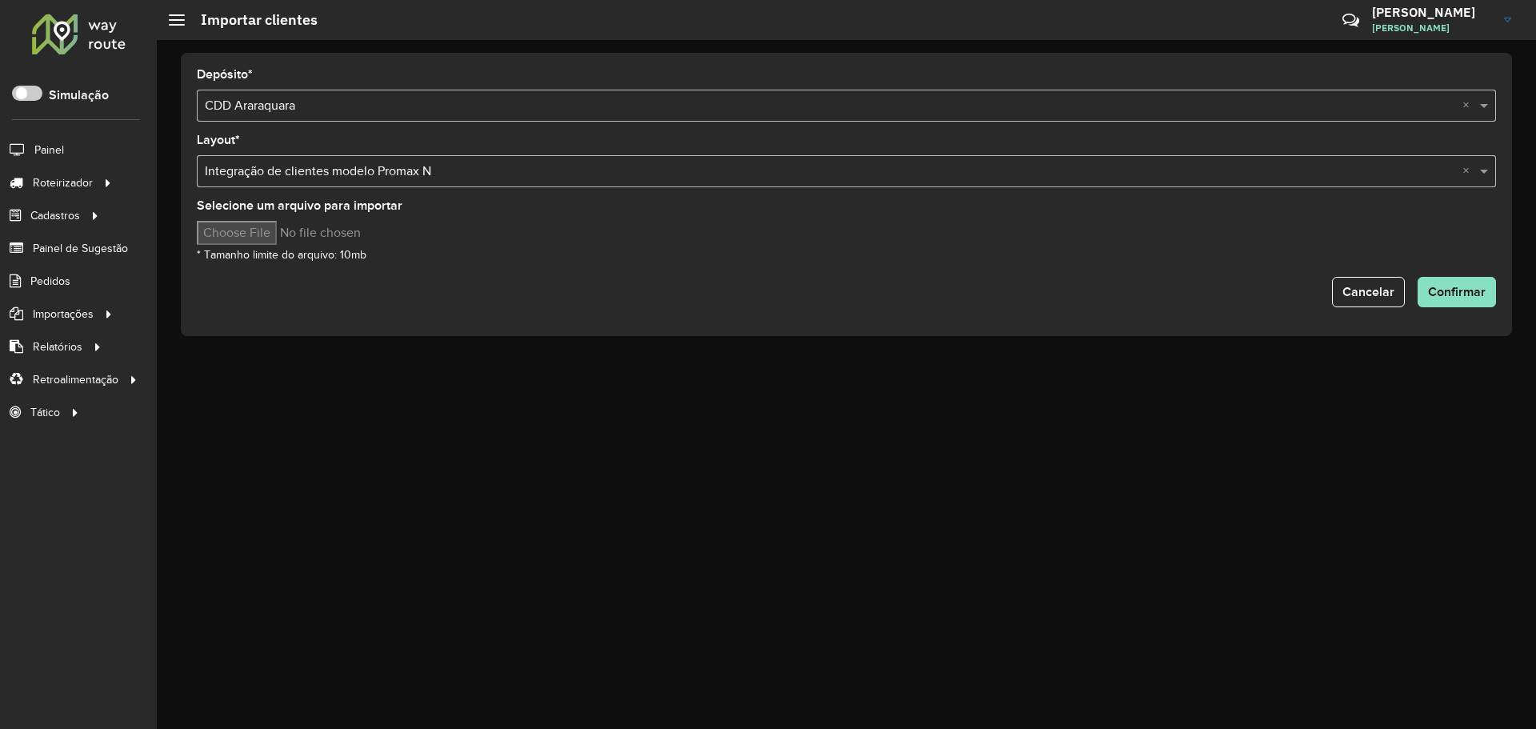
click at [264, 228] on input "Selecione um arquivo para importar" at bounding box center [333, 233] width 272 height 24
type input "**********"
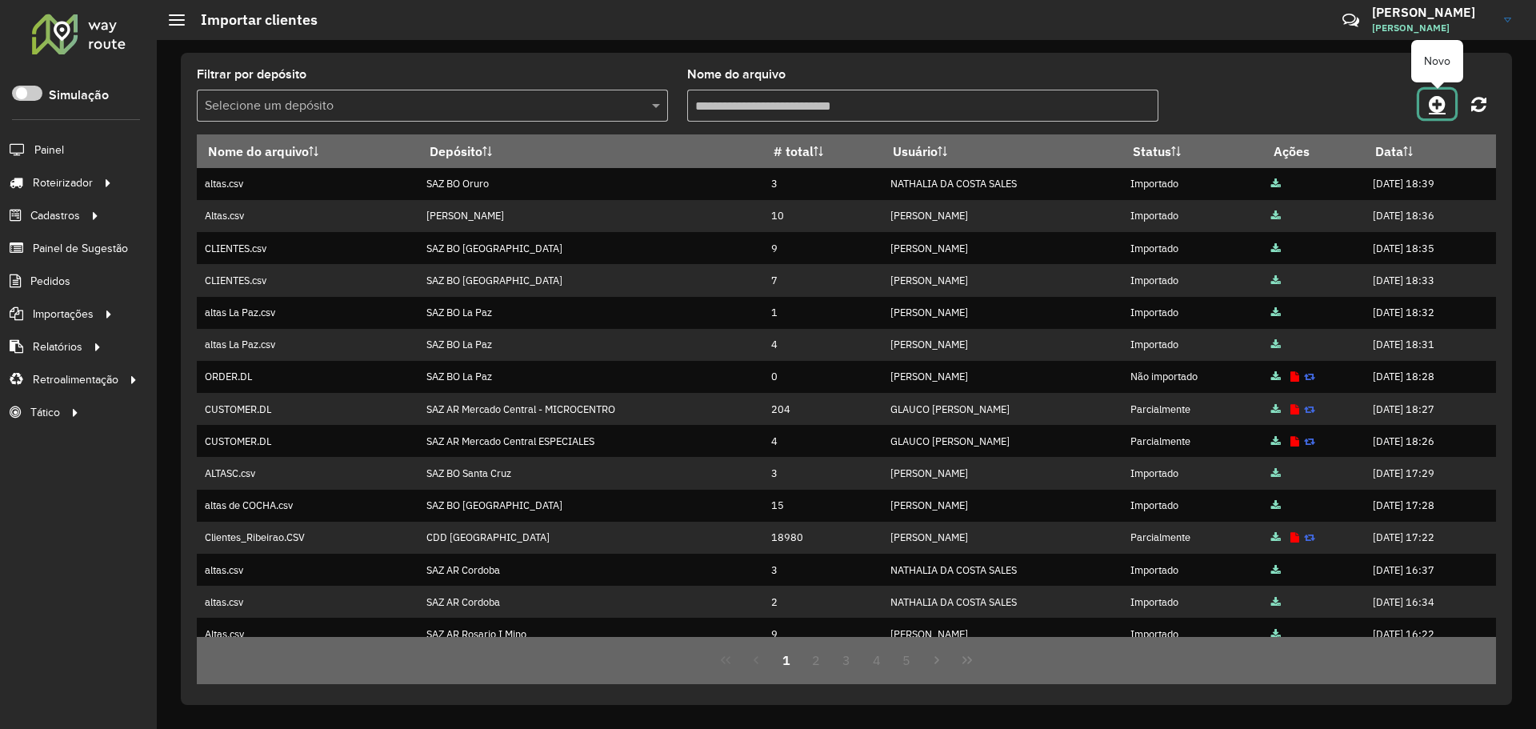
click at [1436, 99] on icon at bounding box center [1436, 103] width 17 height 19
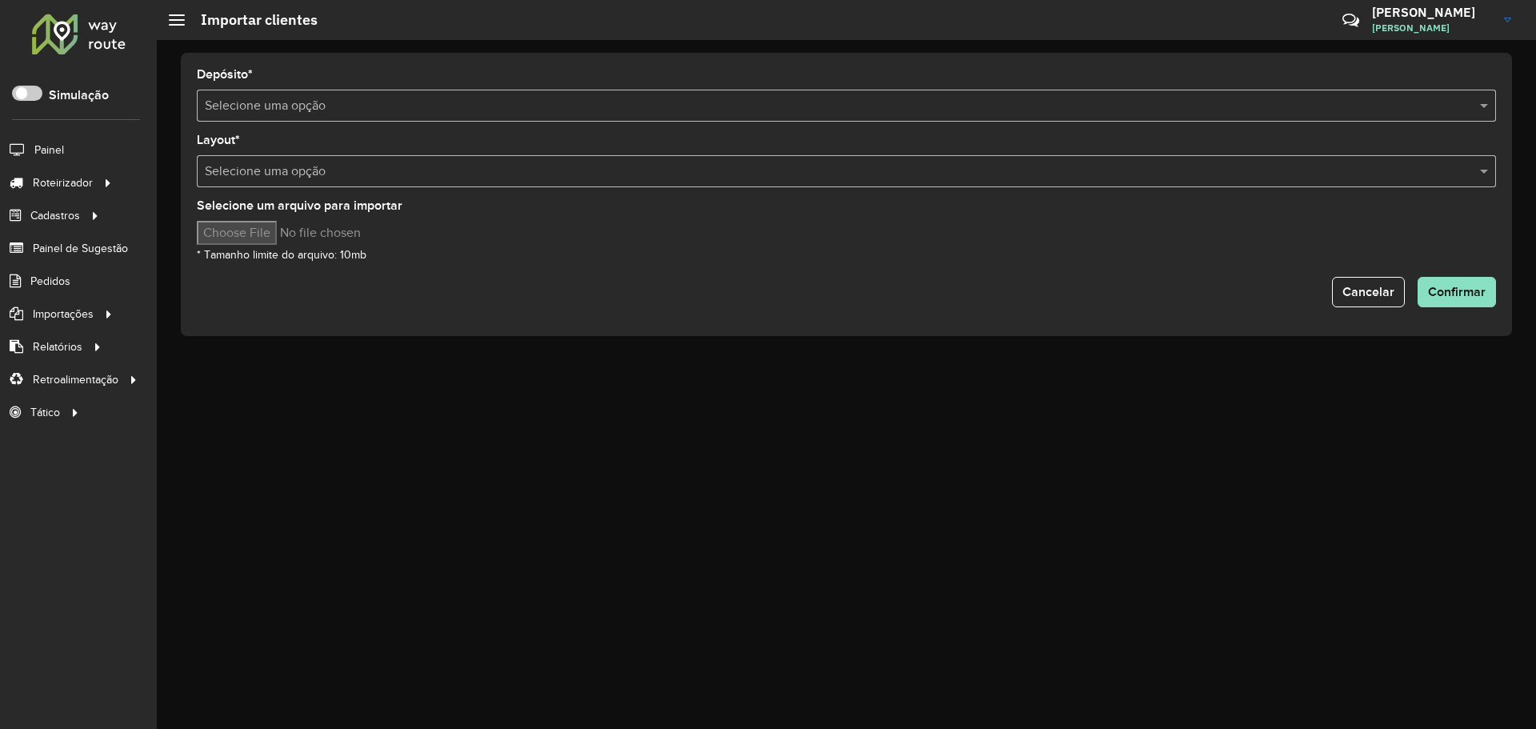
click at [306, 97] on input "text" at bounding box center [830, 106] width 1251 height 19
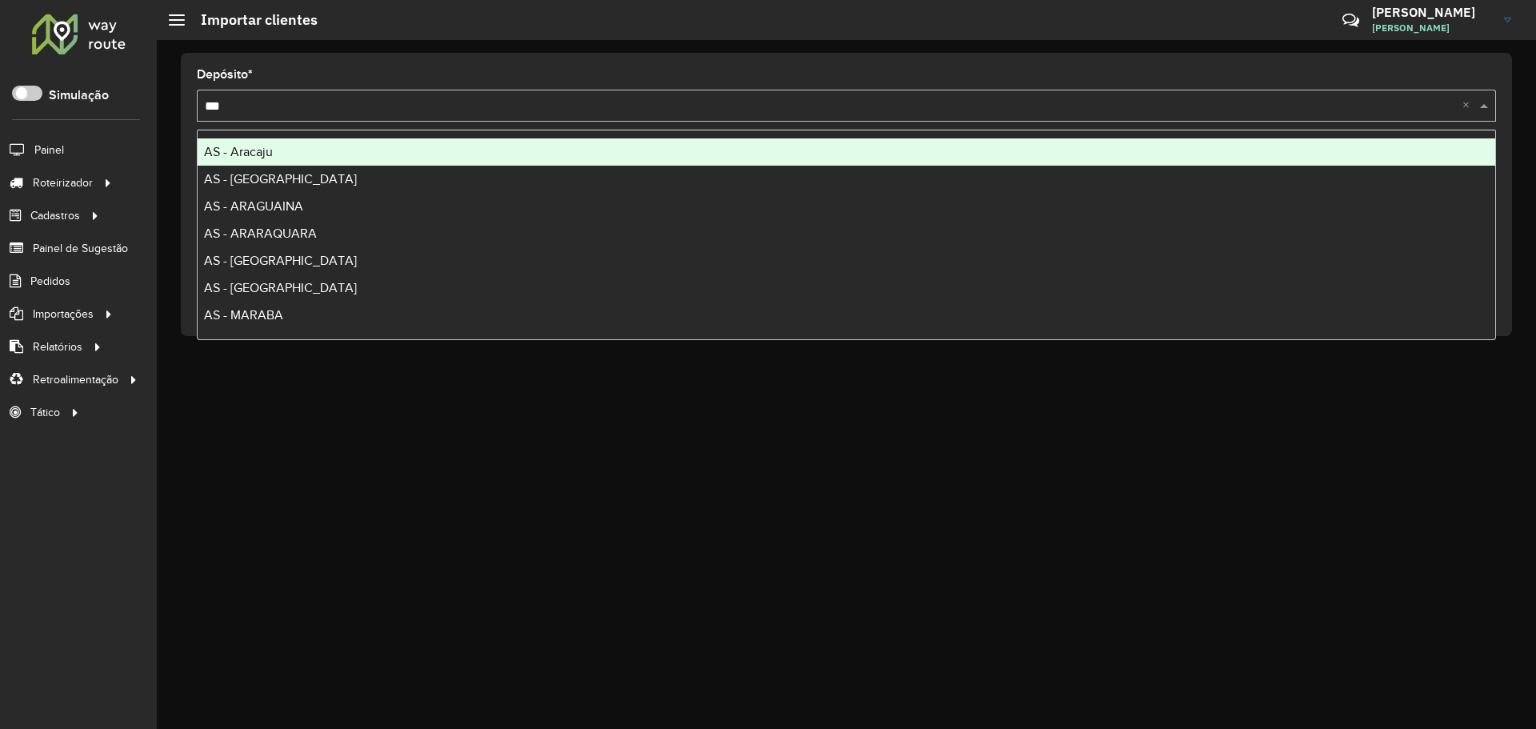
type input "****"
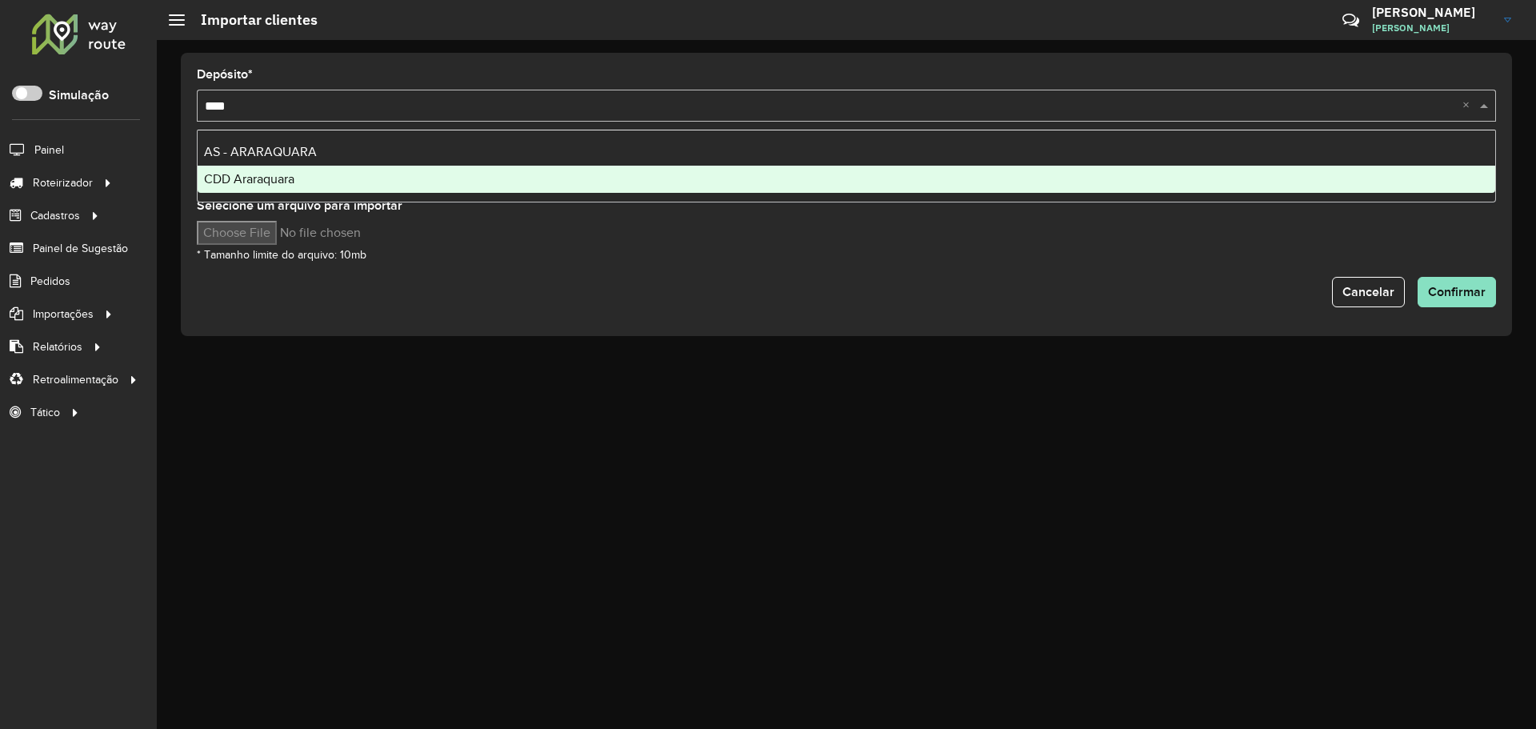
click at [322, 172] on div "CDD Araraquara" at bounding box center [846, 179] width 1297 height 27
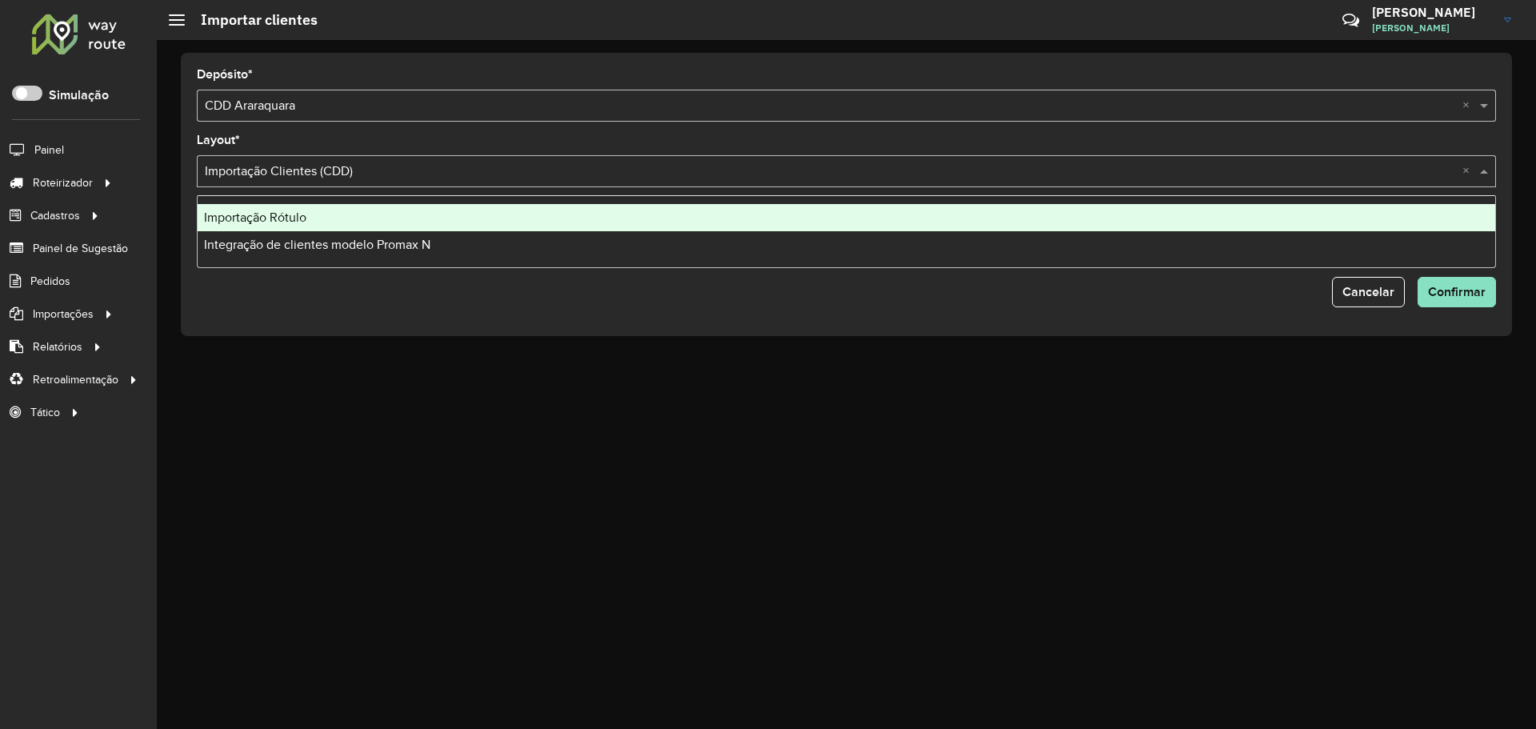
click at [383, 175] on input "text" at bounding box center [830, 171] width 1251 height 19
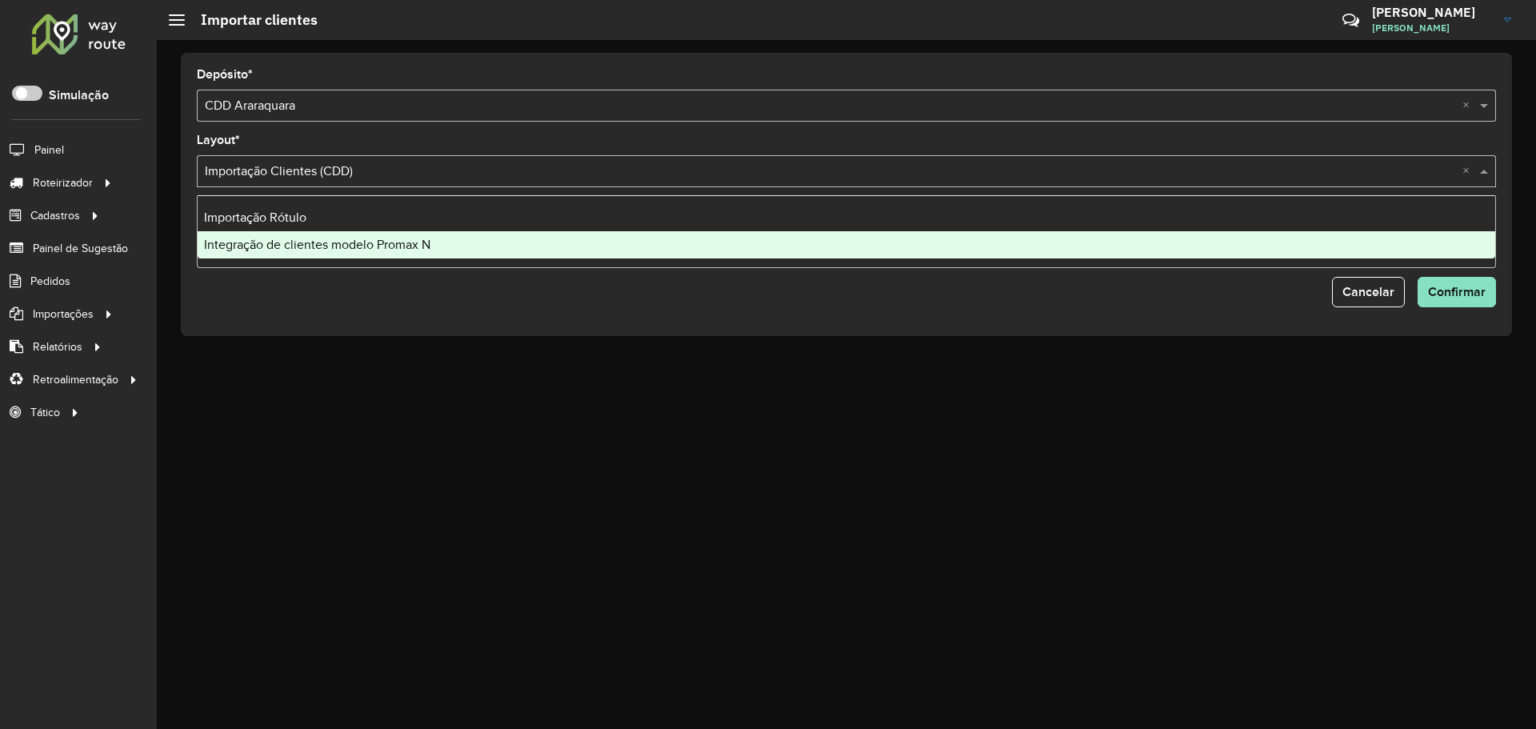
click at [384, 241] on span "Integração de clientes modelo Promax N" at bounding box center [317, 245] width 226 height 14
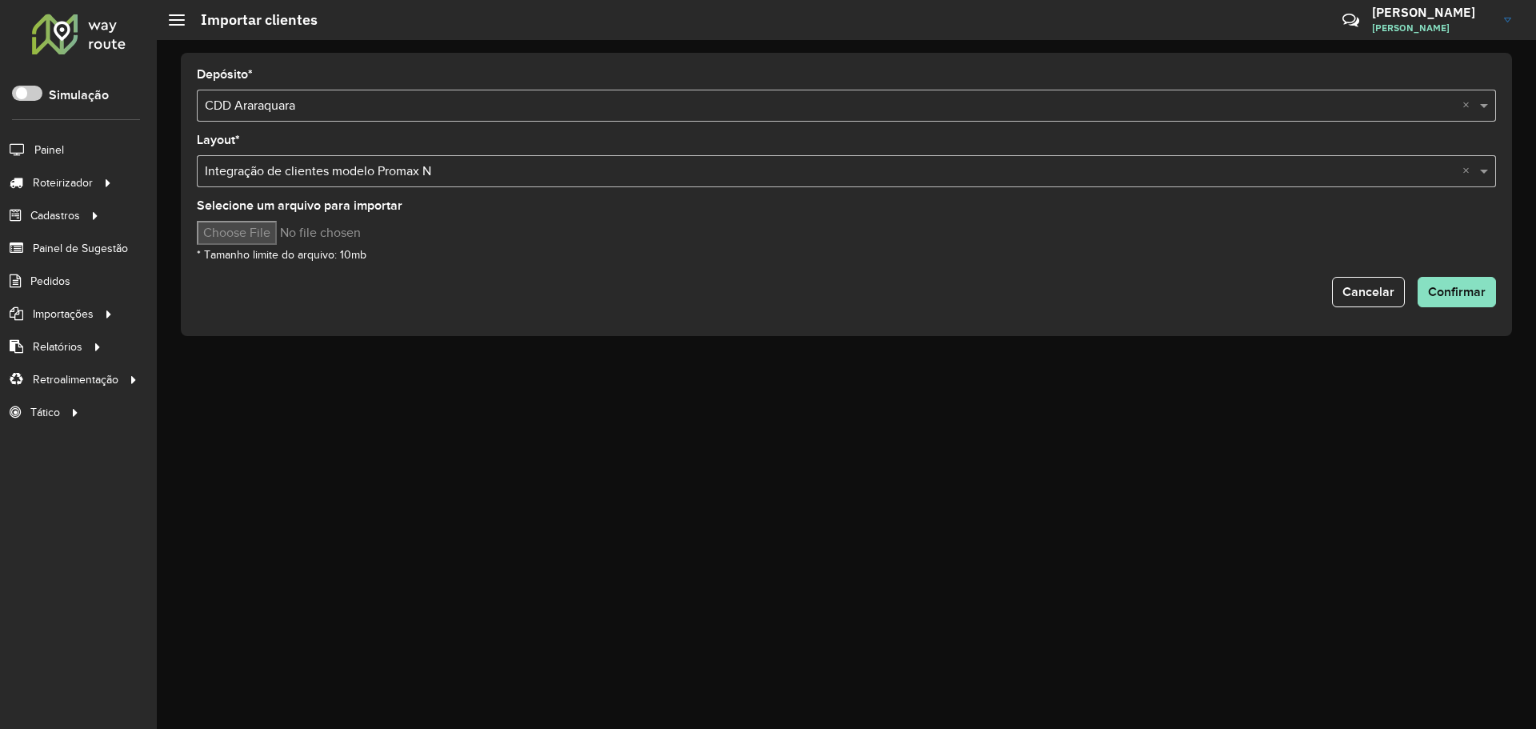
click at [247, 230] on input "Selecione um arquivo para importar" at bounding box center [333, 233] width 272 height 24
type input "**********"
click at [1463, 294] on span "Confirmar" at bounding box center [1457, 292] width 58 height 14
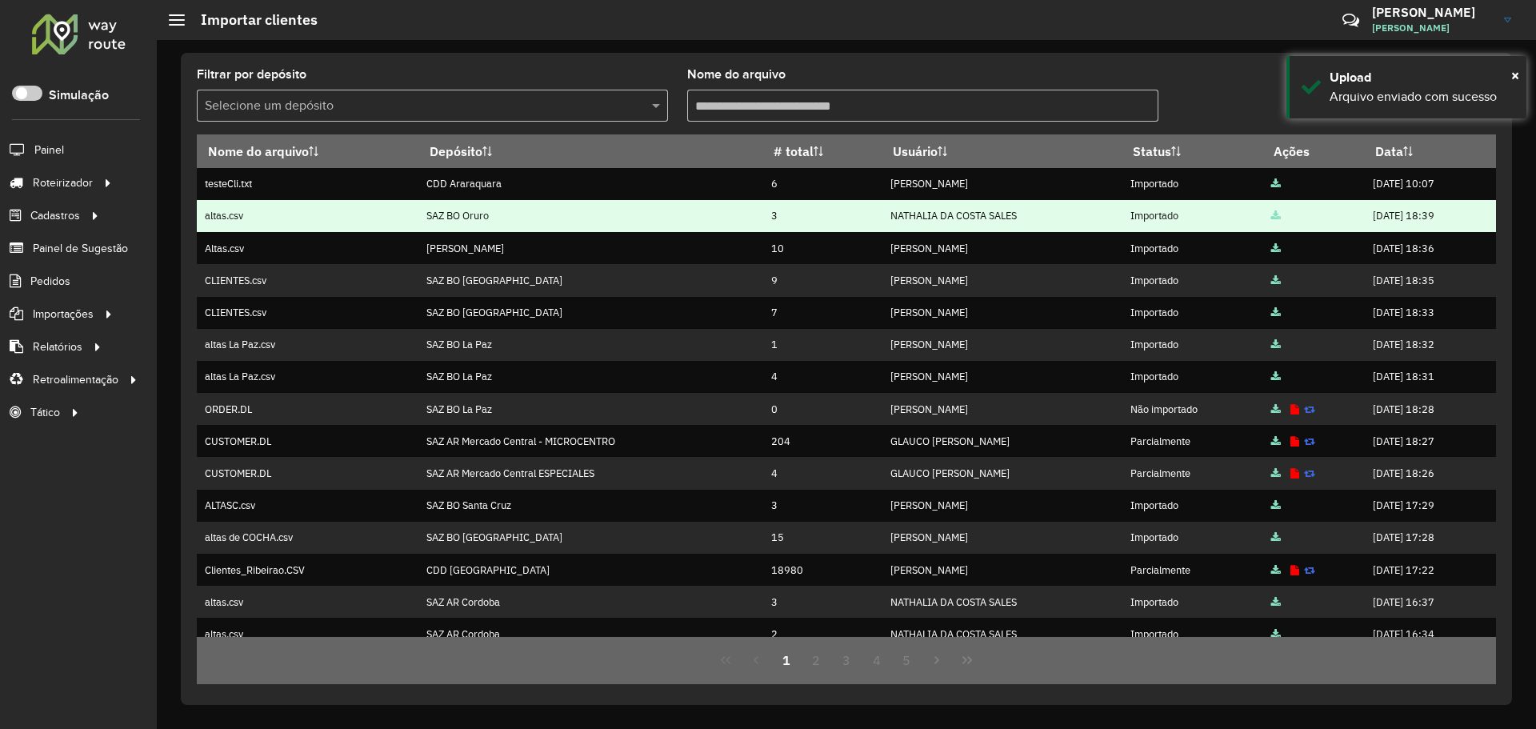
drag, startPoint x: 314, startPoint y: 188, endPoint x: 1221, endPoint y: 204, distance: 907.9
click at [1157, 197] on tr "testeCli.txt CDD Araraquara 6 Andrei Muniz Almeida Importado 15/08/2025 10:07" at bounding box center [846, 184] width 1299 height 32
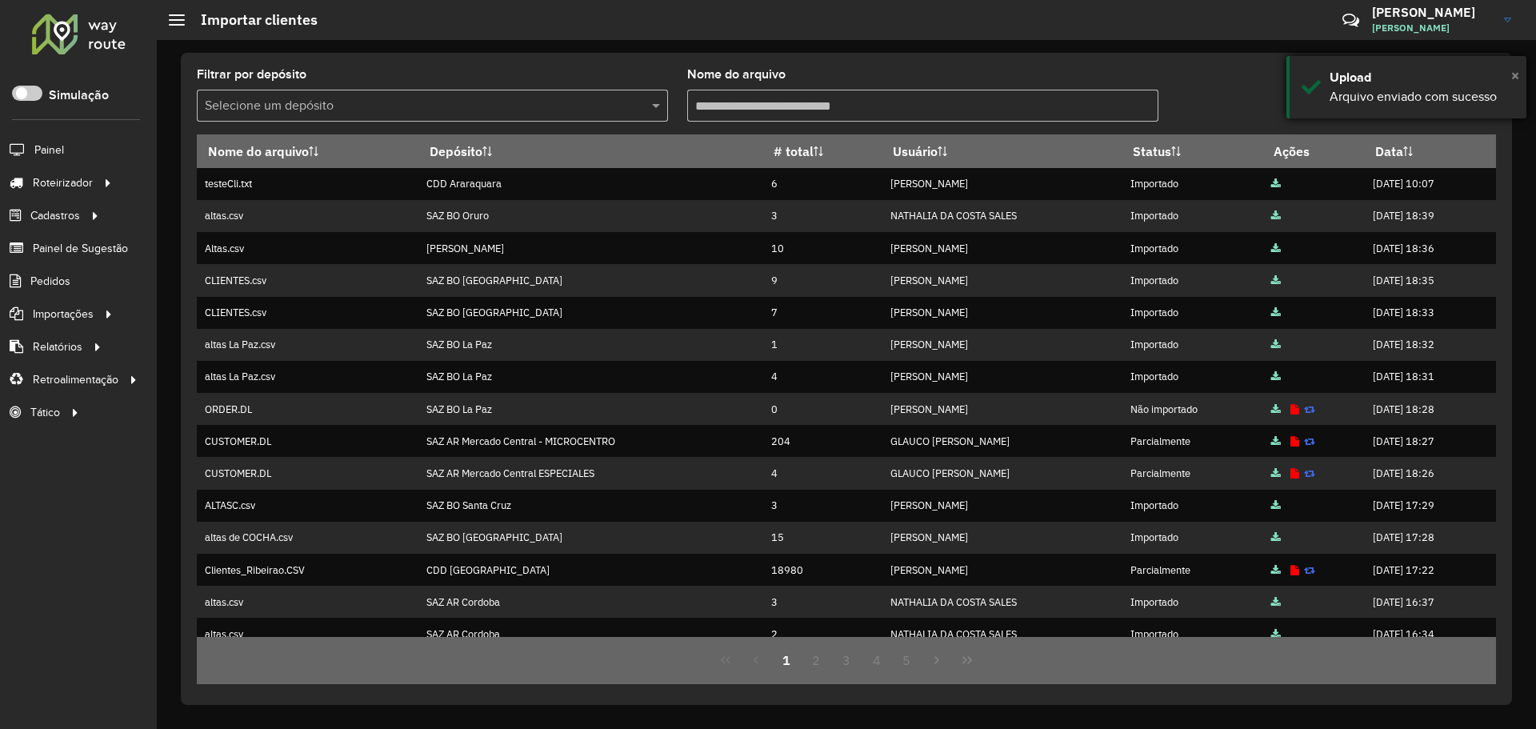
click at [1516, 73] on span "×" at bounding box center [1515, 75] width 8 height 18
click at [1450, 103] on link at bounding box center [1437, 104] width 36 height 29
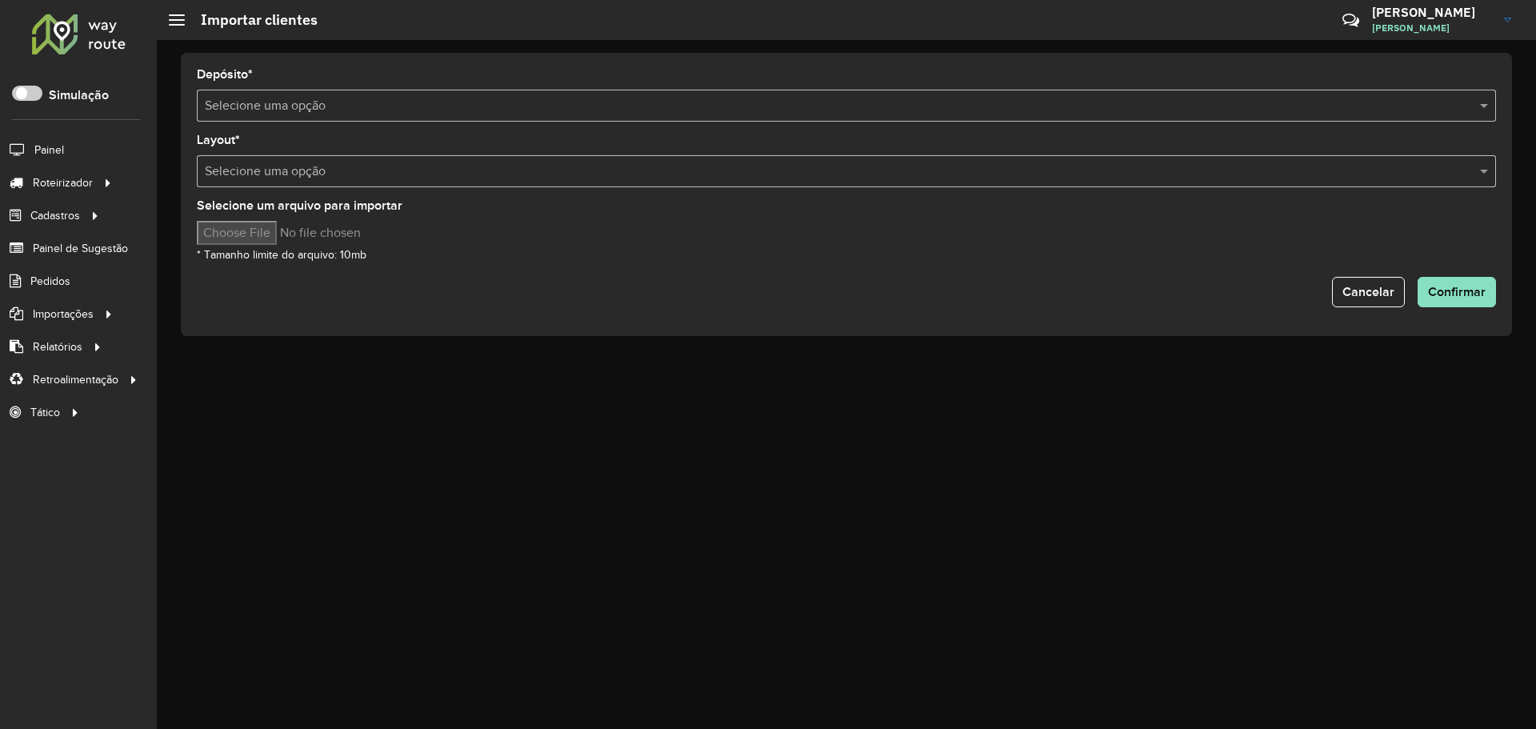
click at [347, 98] on input "text" at bounding box center [830, 106] width 1251 height 19
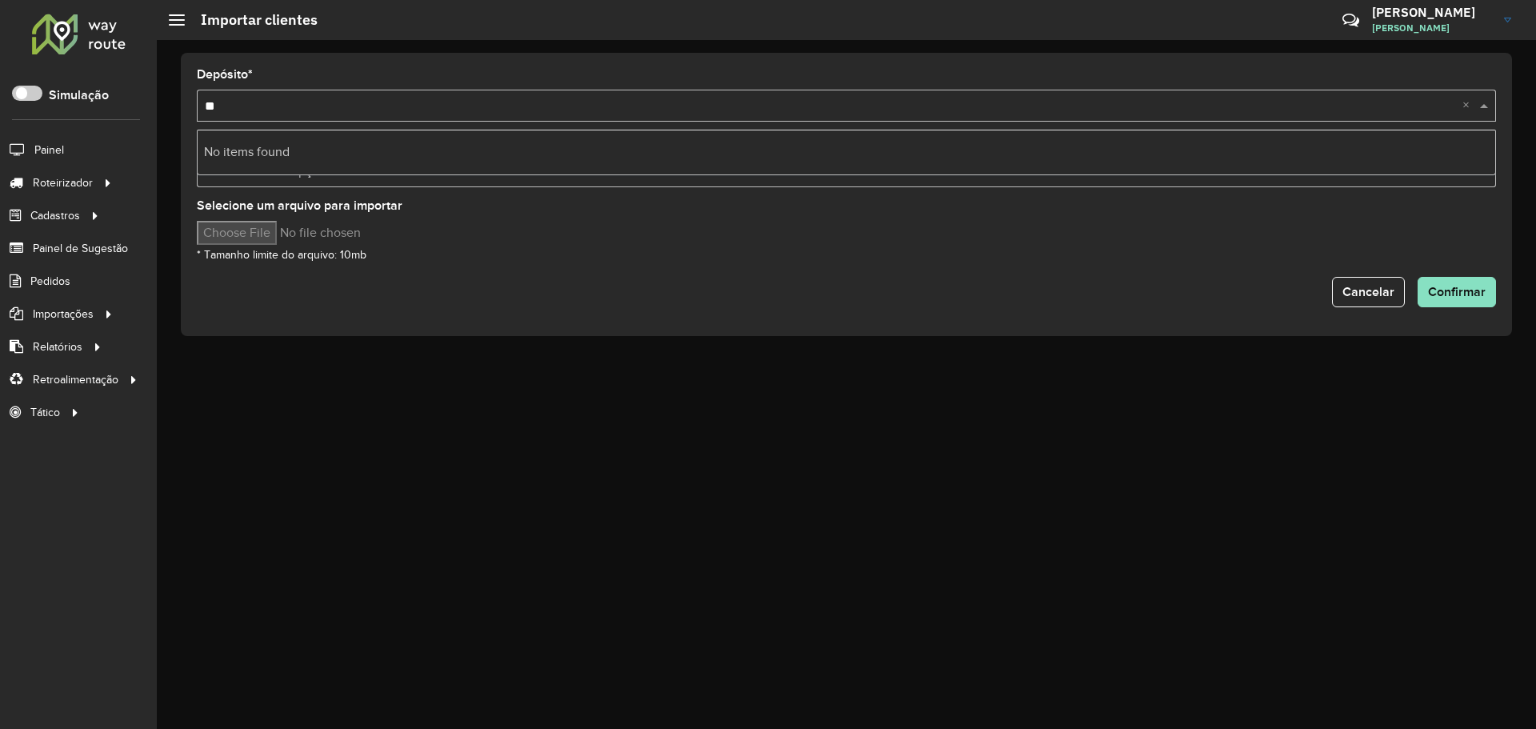
type input "*"
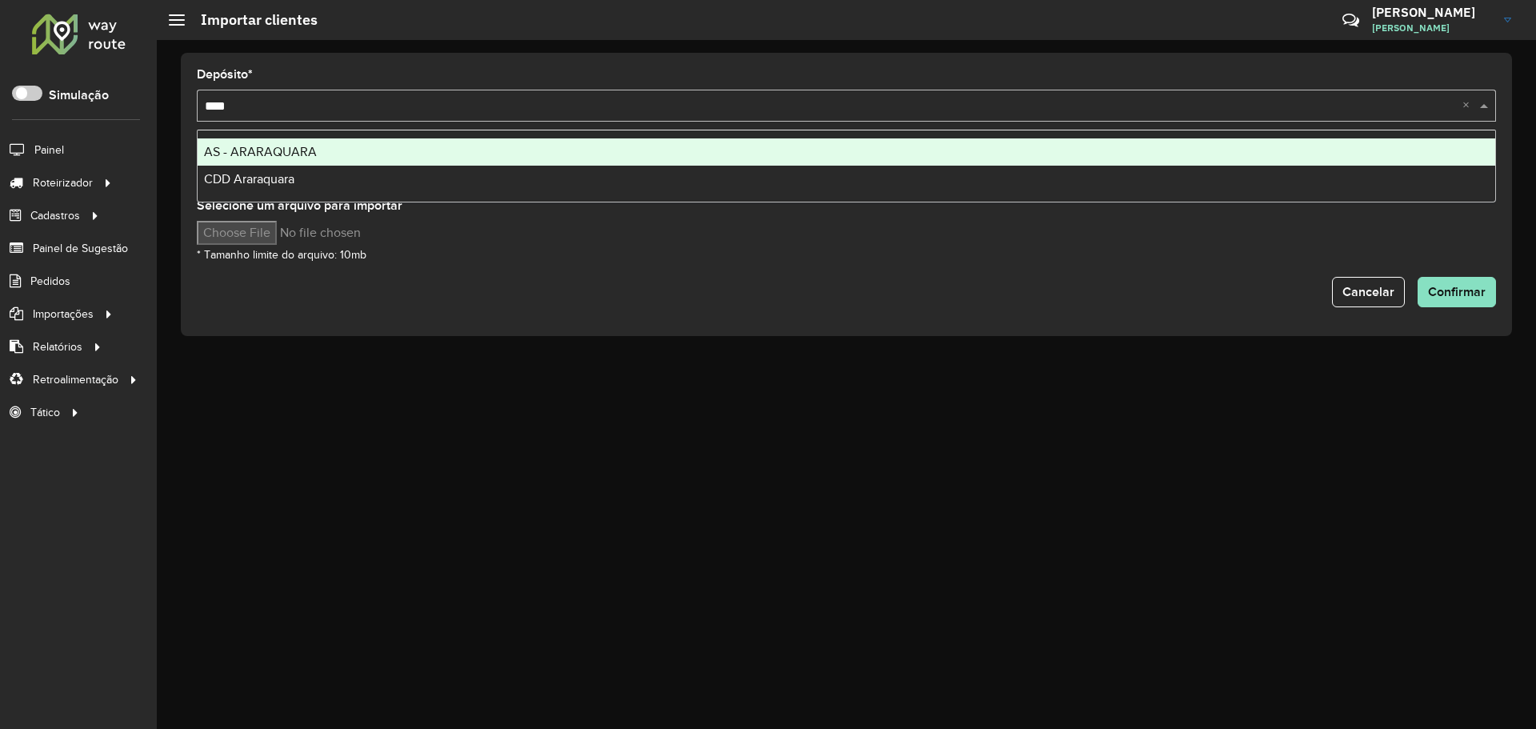
type input "*****"
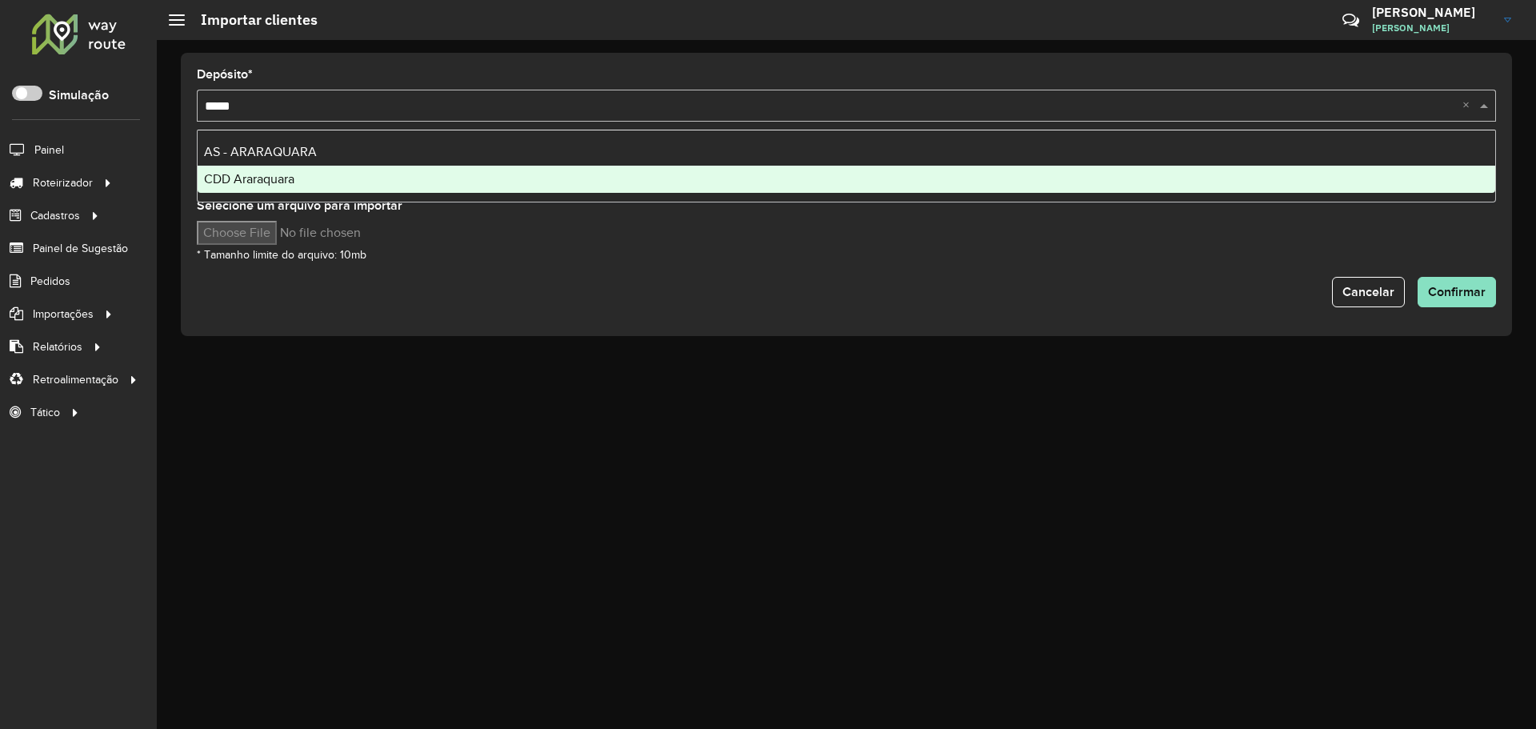
click at [318, 182] on div "CDD Araraquara" at bounding box center [846, 179] width 1297 height 27
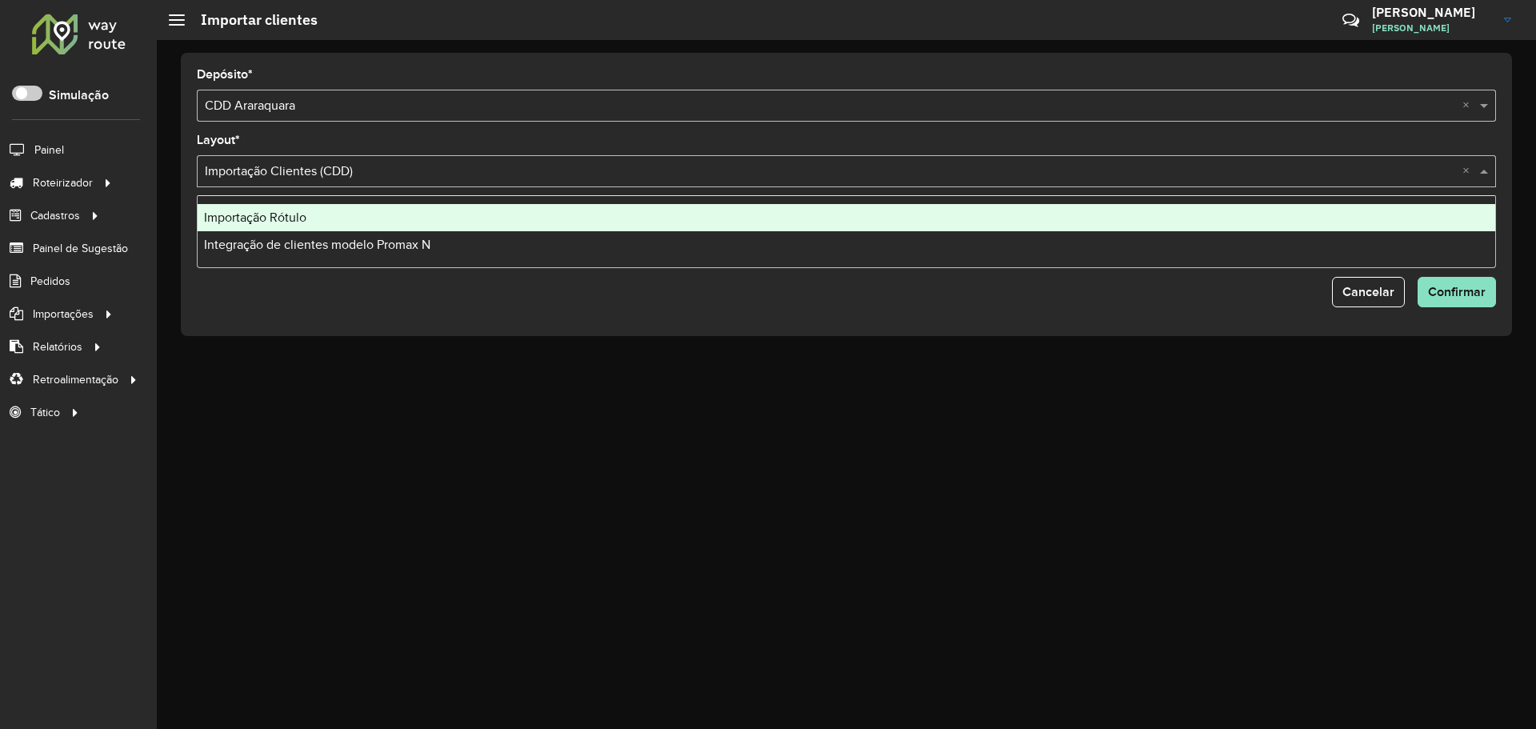
click at [353, 174] on input "text" at bounding box center [830, 171] width 1251 height 19
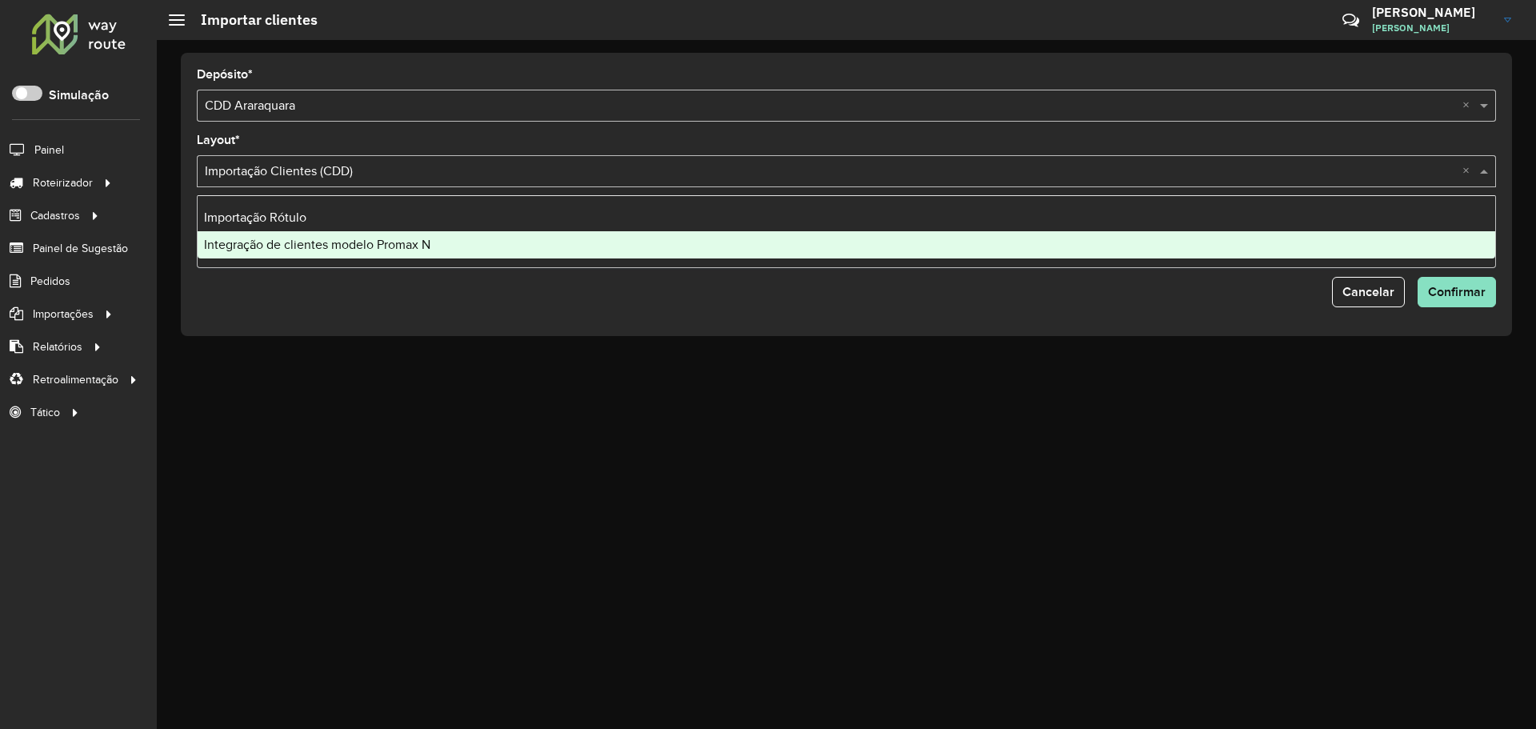
click at [382, 242] on span "Integração de clientes modelo Promax N" at bounding box center [317, 245] width 226 height 14
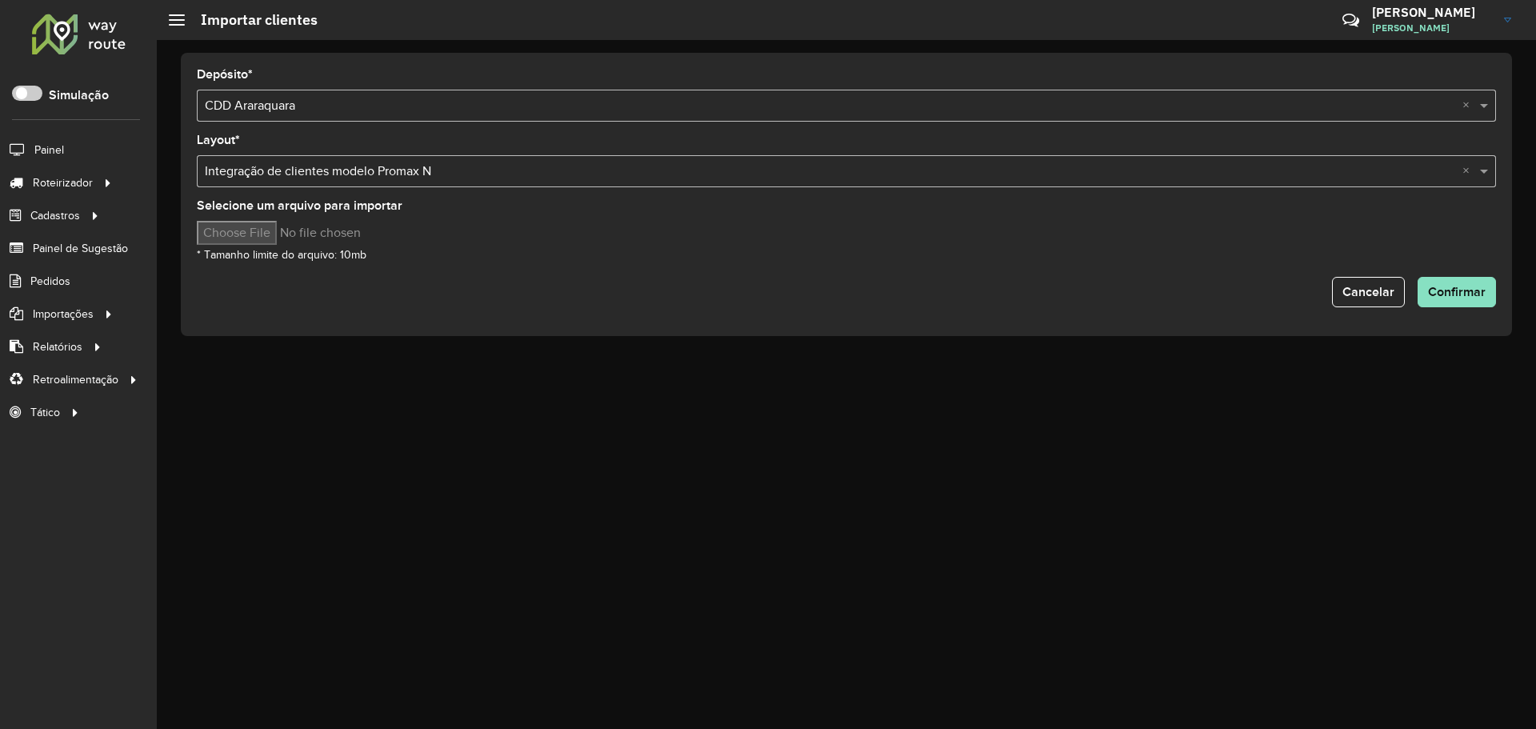
click at [289, 228] on input "Selecione um arquivo para importar" at bounding box center [333, 233] width 272 height 24
type input "**********"
click at [1460, 286] on span "Confirmar" at bounding box center [1457, 292] width 58 height 14
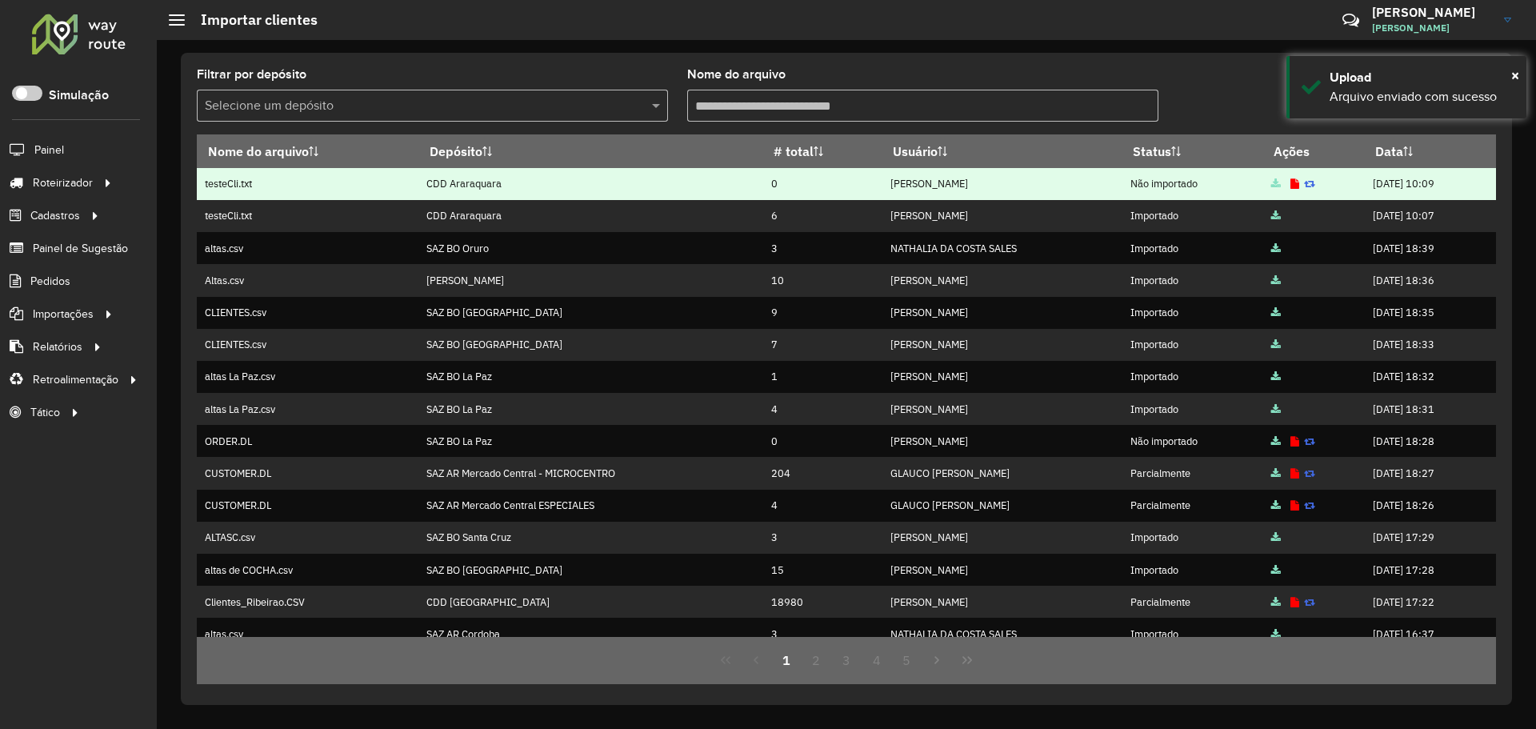
click at [1275, 184] on td at bounding box center [1313, 184] width 102 height 32
click at [1265, 186] on td at bounding box center [1313, 184] width 102 height 32
click at [1290, 183] on icon at bounding box center [1294, 184] width 9 height 10
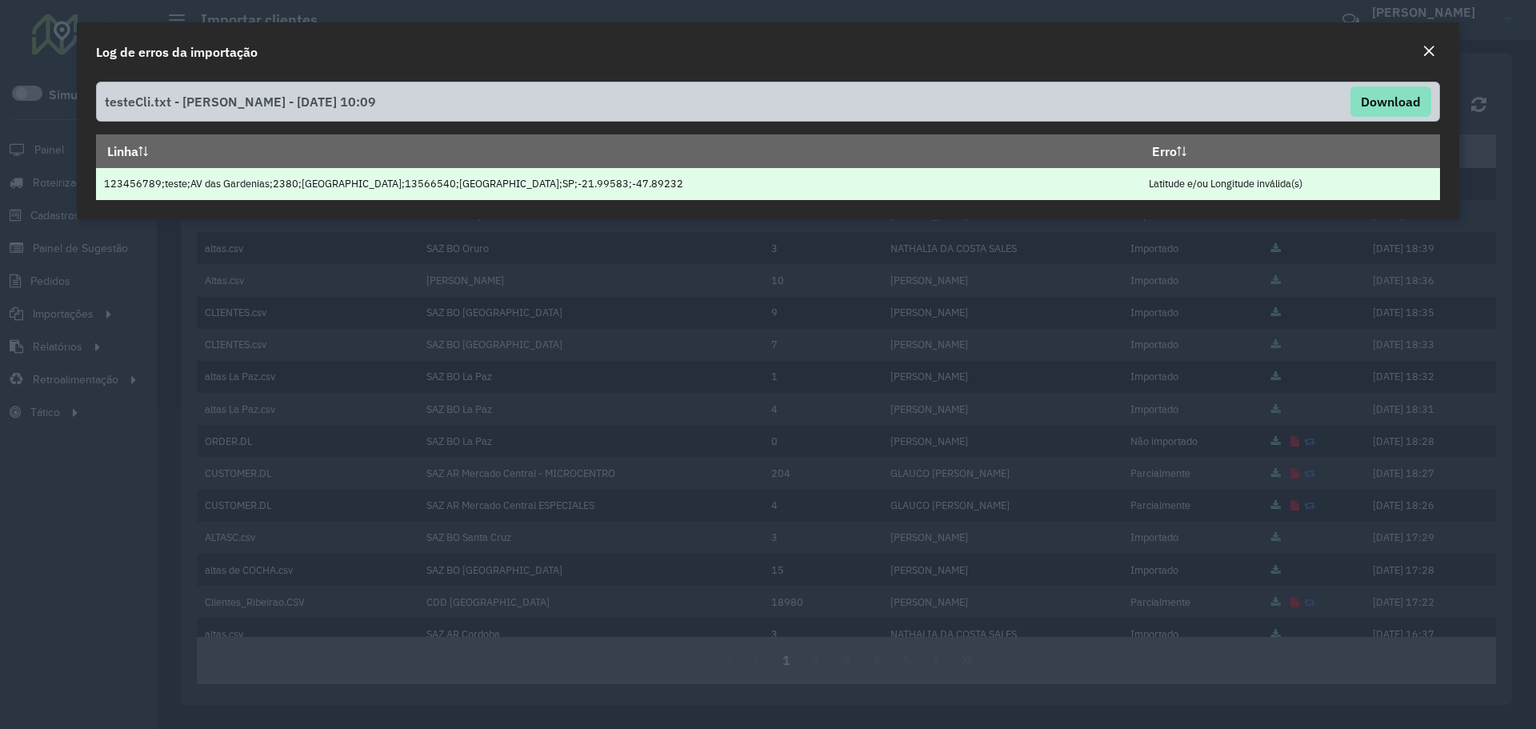
drag, startPoint x: 1061, startPoint y: 195, endPoint x: 1069, endPoint y: 194, distance: 8.2
click at [1064, 195] on td "123456789;teste;AV das Gardenias;2380;CIDADE JARDIM;13566540;SAO CARLOS;SP;-21.…" at bounding box center [618, 184] width 1045 height 32
drag, startPoint x: 1113, startPoint y: 186, endPoint x: 1324, endPoint y: 195, distance: 212.2
click at [1335, 193] on td "Latitude e/ou Longitude inválida(s)" at bounding box center [1290, 184] width 299 height 32
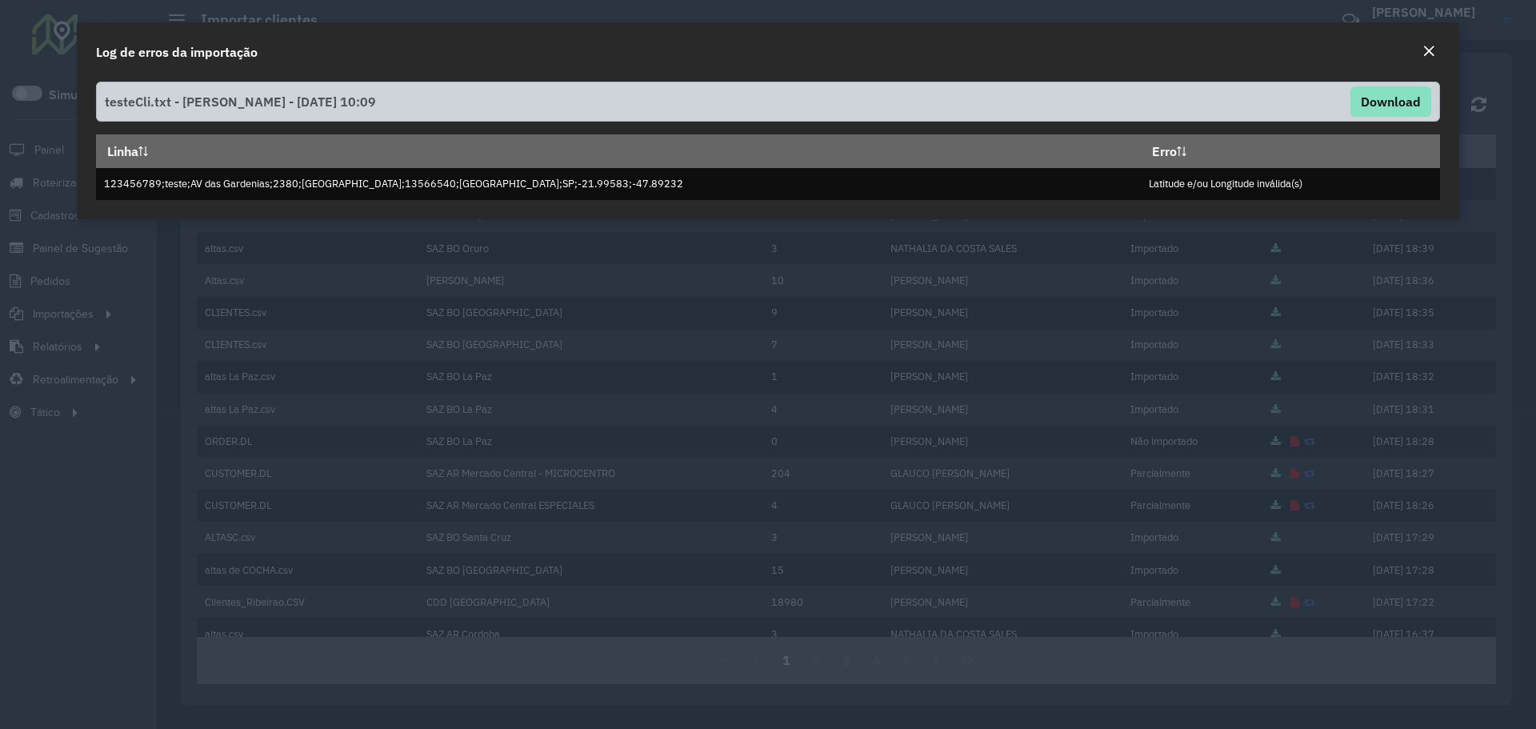
click at [1185, 203] on div "testeCli.txt - Andrei Muniz Almeida - 15/08/2025 10:09 Download Linha Erro 1234…" at bounding box center [768, 147] width 1382 height 144
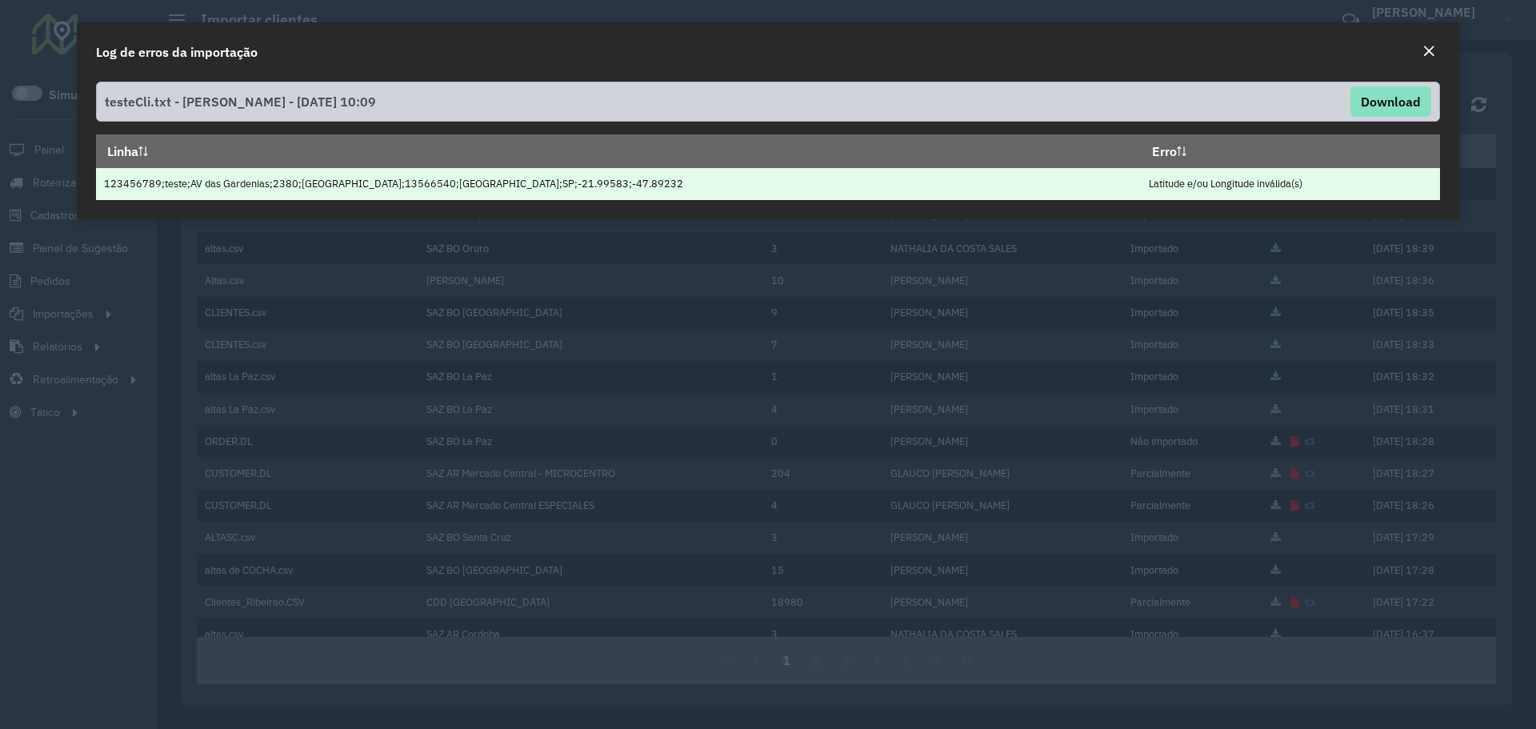
click at [552, 178] on td "123456789;teste;AV das Gardenias;2380;CIDADE JARDIM;13566540;SAO CARLOS;SP;-21.…" at bounding box center [618, 184] width 1045 height 32
drag, startPoint x: 503, startPoint y: 182, endPoint x: 636, endPoint y: 190, distance: 133.1
click at [633, 190] on td "123456789;teste;AV das Gardenias;2380;CIDADE JARDIM;13566540;SAO CARLOS;SP;-21.…" at bounding box center [618, 184] width 1045 height 32
click at [637, 190] on td "123456789;teste;AV das Gardenias;2380;CIDADE JARDIM;13566540;SAO CARLOS;SP;-21.…" at bounding box center [618, 184] width 1045 height 32
drag, startPoint x: 624, startPoint y: 188, endPoint x: 98, endPoint y: 183, distance: 525.5
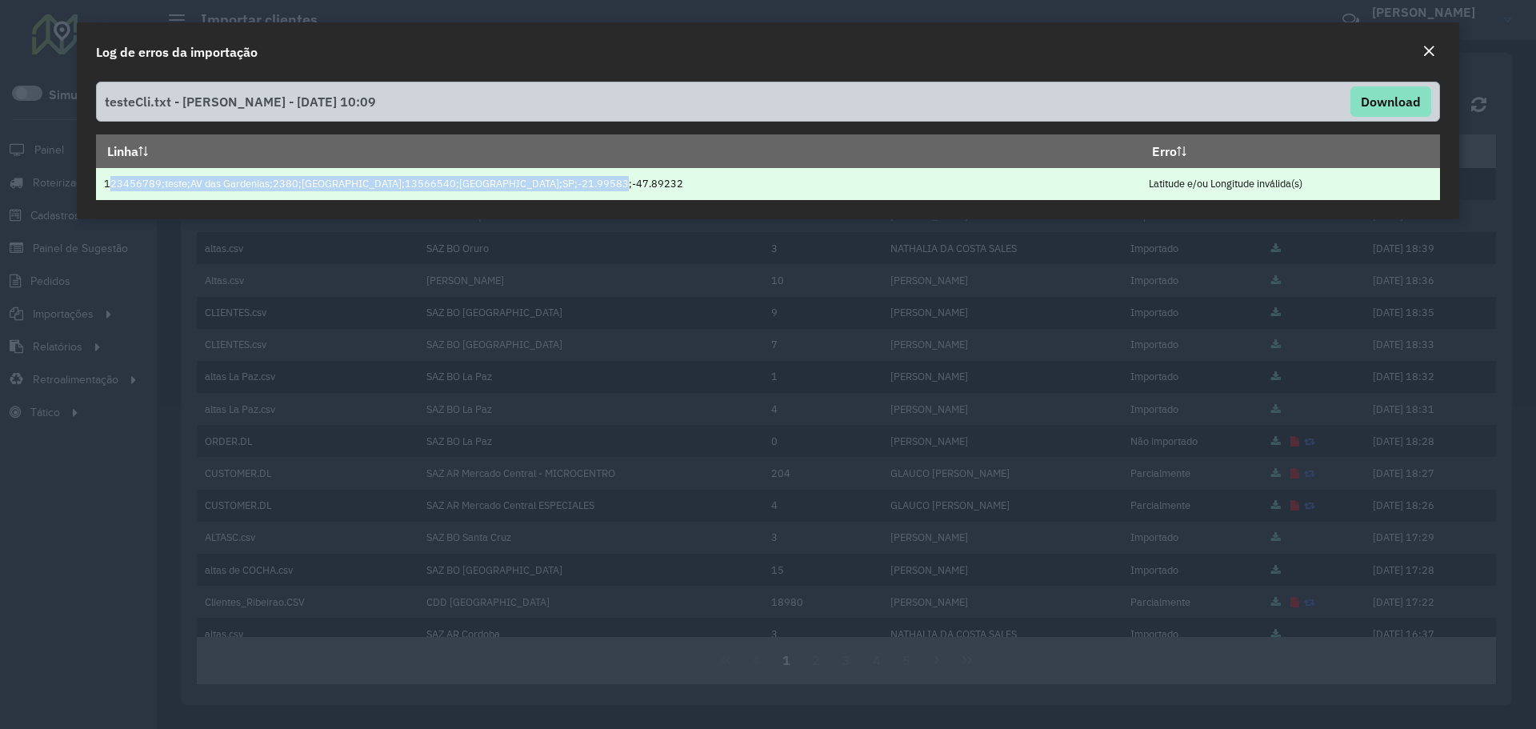
click at [98, 183] on td "123456789;teste;AV das Gardenias;2380;CIDADE JARDIM;13566540;SAO CARLOS;SP;-21.…" at bounding box center [618, 184] width 1045 height 32
click at [170, 189] on td "123456789;teste;AV das Gardenias;2380;CIDADE JARDIM;13566540;SAO CARLOS;SP;-21.…" at bounding box center [618, 184] width 1045 height 32
click at [189, 182] on td "123456789;teste;AV das Gardenias;2380;CIDADE JARDIM;13566540;SAO CARLOS;SP;-21.…" at bounding box center [618, 184] width 1045 height 32
click at [122, 188] on td "123456789;teste;AV das Gardenias;2380;CIDADE JARDIM;13566540;SAO CARLOS;SP;-21.…" at bounding box center [618, 184] width 1045 height 32
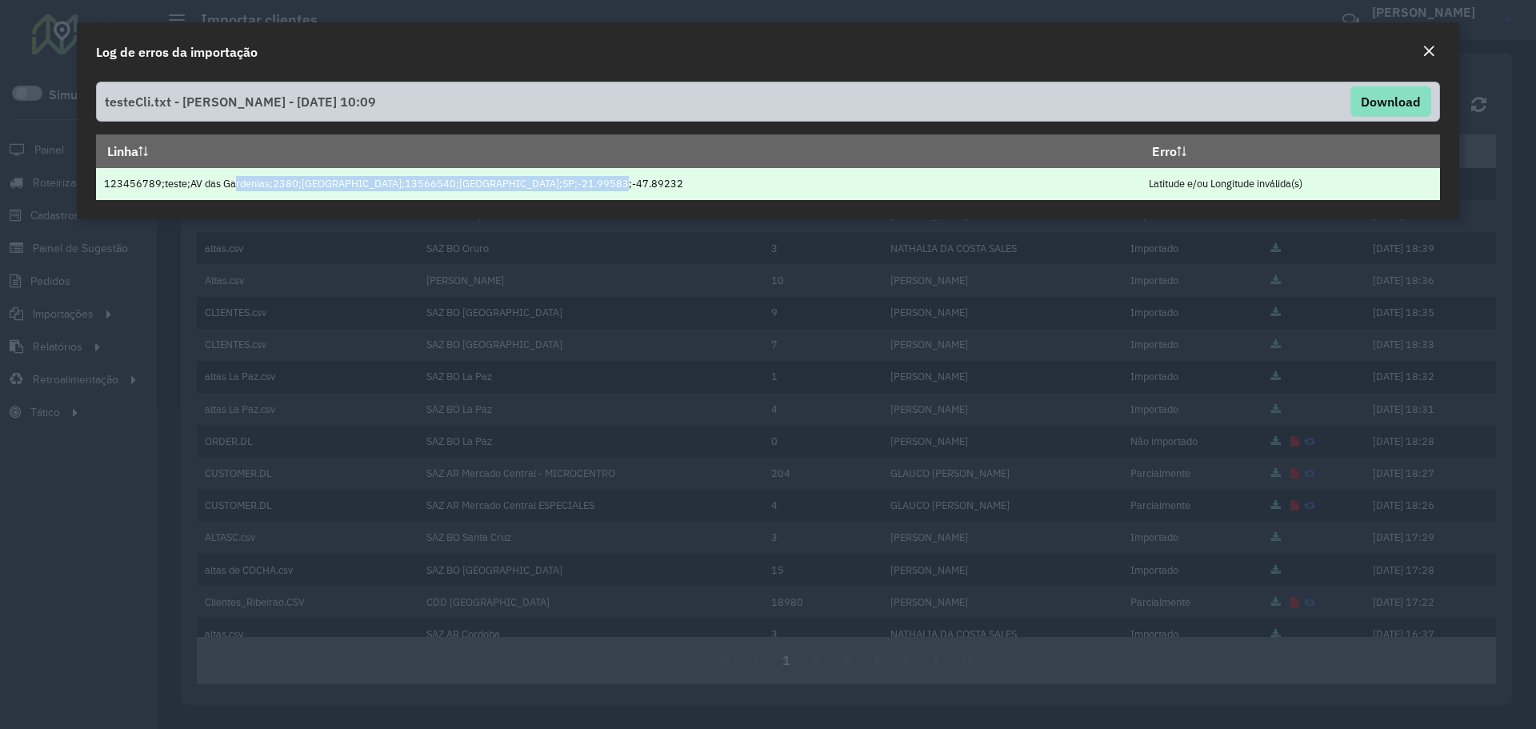
drag, startPoint x: 246, startPoint y: 184, endPoint x: 701, endPoint y: 174, distance: 455.2
click at [701, 174] on td "123456789;teste;AV das Gardenias;2380;CIDADE JARDIM;13566540;SAO CARLOS;SP;-21.…" at bounding box center [618, 184] width 1045 height 32
click at [597, 192] on td "123456789;teste;AV das Gardenias;2380;CIDADE JARDIM;13566540;SAO CARLOS;SP;-21.…" at bounding box center [618, 184] width 1045 height 32
drag, startPoint x: 590, startPoint y: 185, endPoint x: 563, endPoint y: 188, distance: 27.4
click at [563, 188] on td "123456789;teste;AV das Gardenias;2380;CIDADE JARDIM;13566540;SAO CARLOS;SP;-21.…" at bounding box center [618, 184] width 1045 height 32
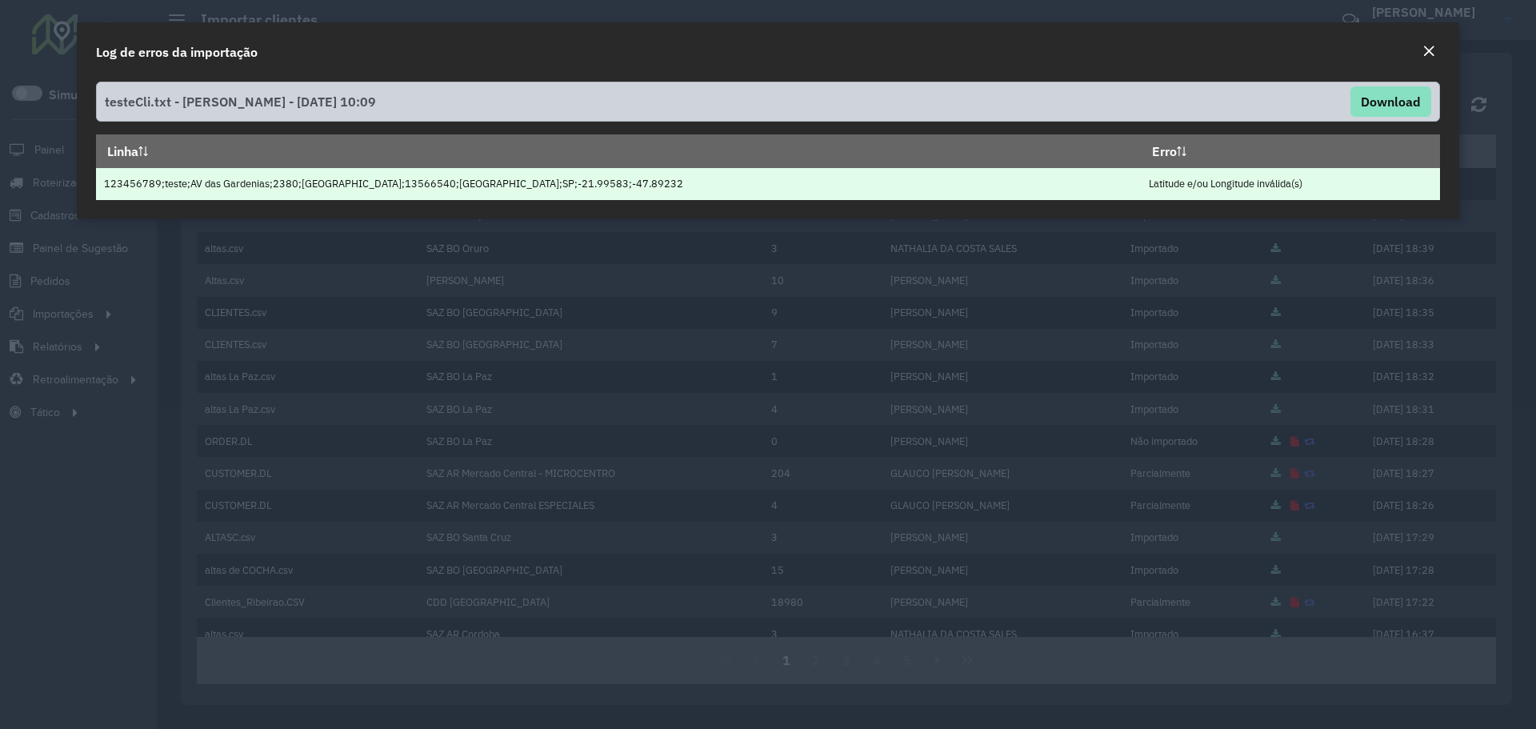
click at [474, 188] on td "123456789;teste;AV das Gardenias;2380;CIDADE JARDIM;13566540;SAO CARLOS;SP;-21.…" at bounding box center [618, 184] width 1045 height 32
drag, startPoint x: 529, startPoint y: 184, endPoint x: 502, endPoint y: 184, distance: 26.4
click at [502, 184] on td "123456789;teste;AV das Gardenias;2380;CIDADE JARDIM;13566540;SAO CARLOS;SP;-21.…" at bounding box center [618, 184] width 1045 height 32
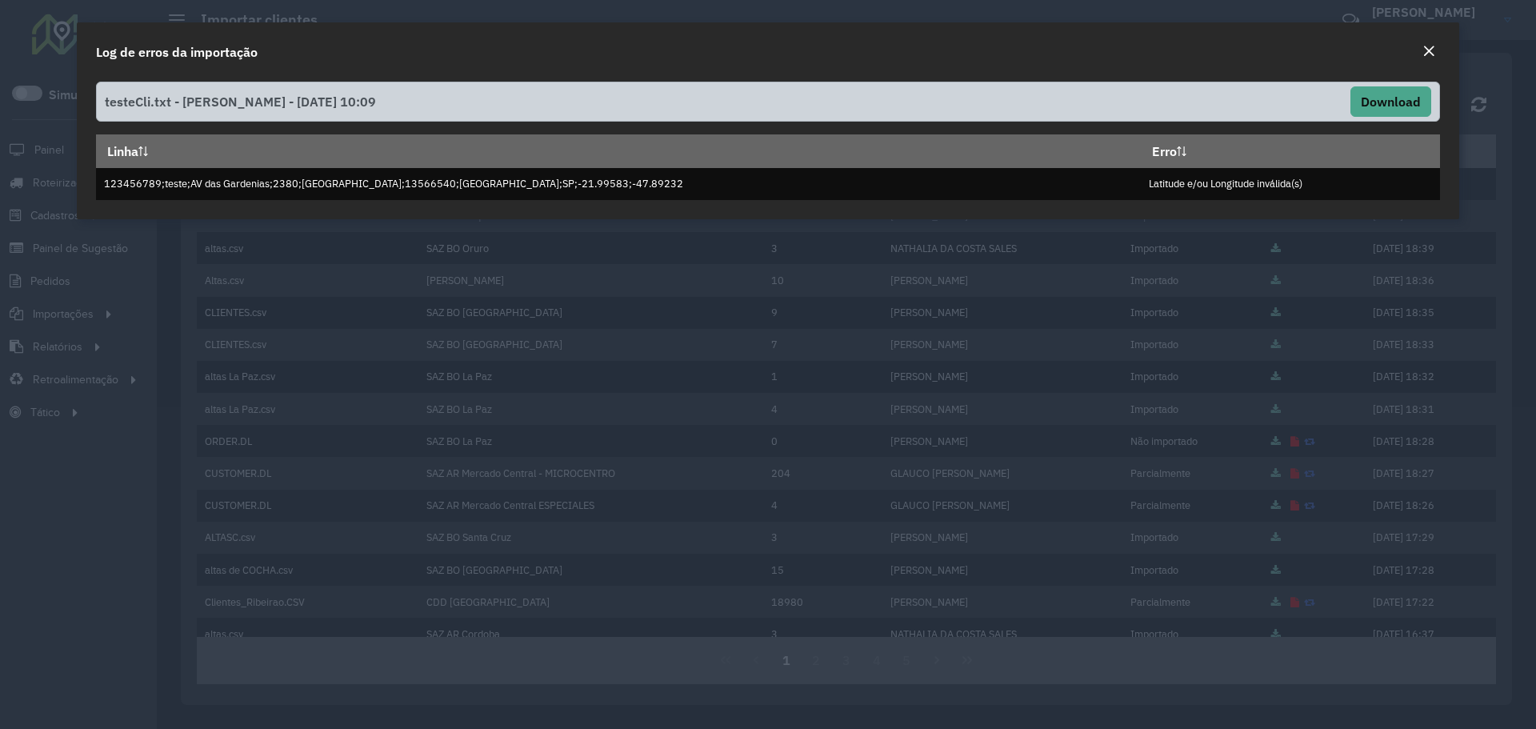
drag, startPoint x: 1317, startPoint y: 119, endPoint x: 1354, endPoint y: 101, distance: 41.1
click at [1320, 119] on div "testeCli.txt - Andrei Muniz Almeida - 15/08/2025 10:09 Download" at bounding box center [768, 102] width 1344 height 40
click at [1423, 44] on div "Close" at bounding box center [1428, 51] width 13 height 19
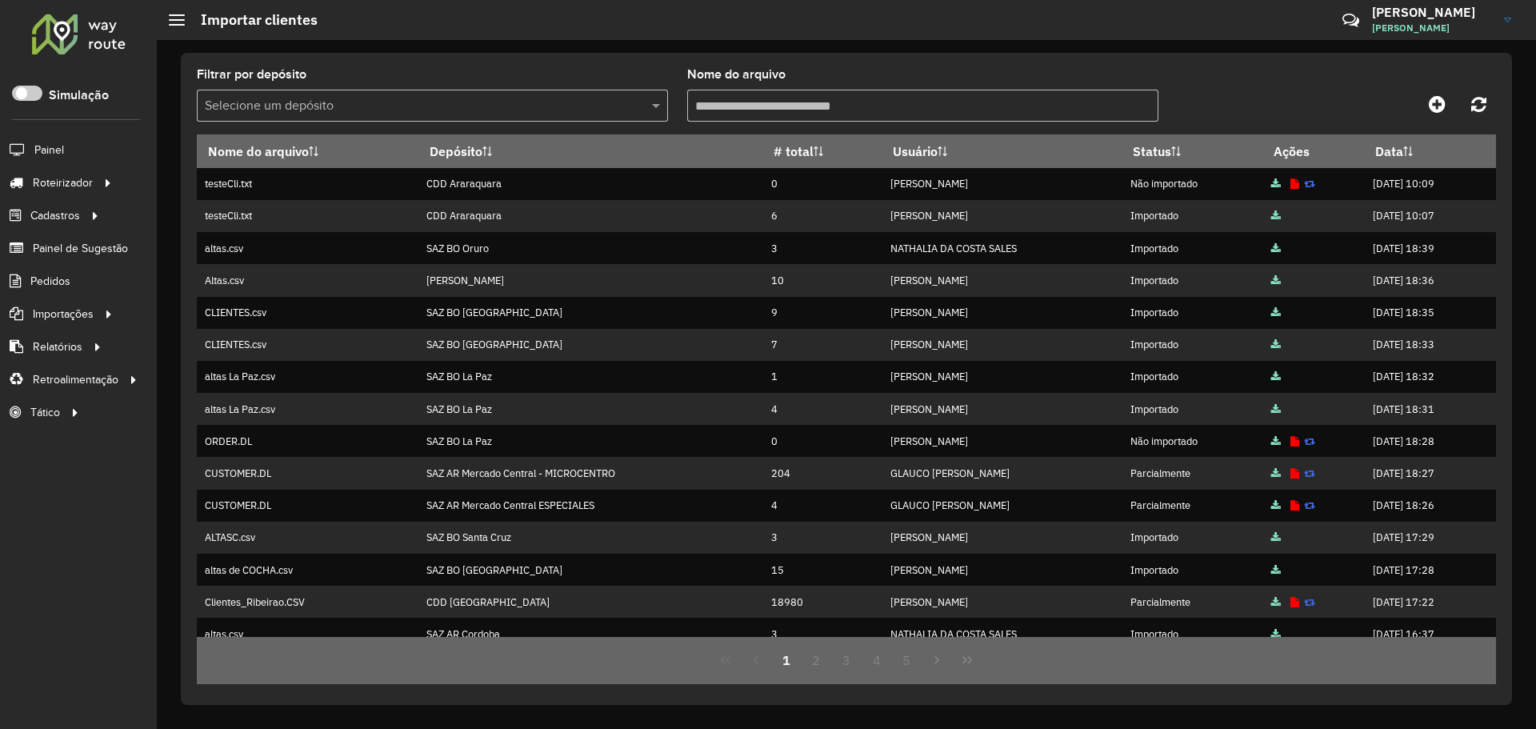
drag, startPoint x: 1037, startPoint y: 33, endPoint x: 1145, endPoint y: 52, distance: 108.9
click at [1037, 32] on hb-header "Importar clientes Críticas? Dúvidas? Elogios? Sugestões? Entre em contato conos…" at bounding box center [846, 20] width 1379 height 40
click at [1327, 95] on div at bounding box center [1333, 104] width 325 height 29
click at [1432, 109] on icon at bounding box center [1436, 103] width 17 height 19
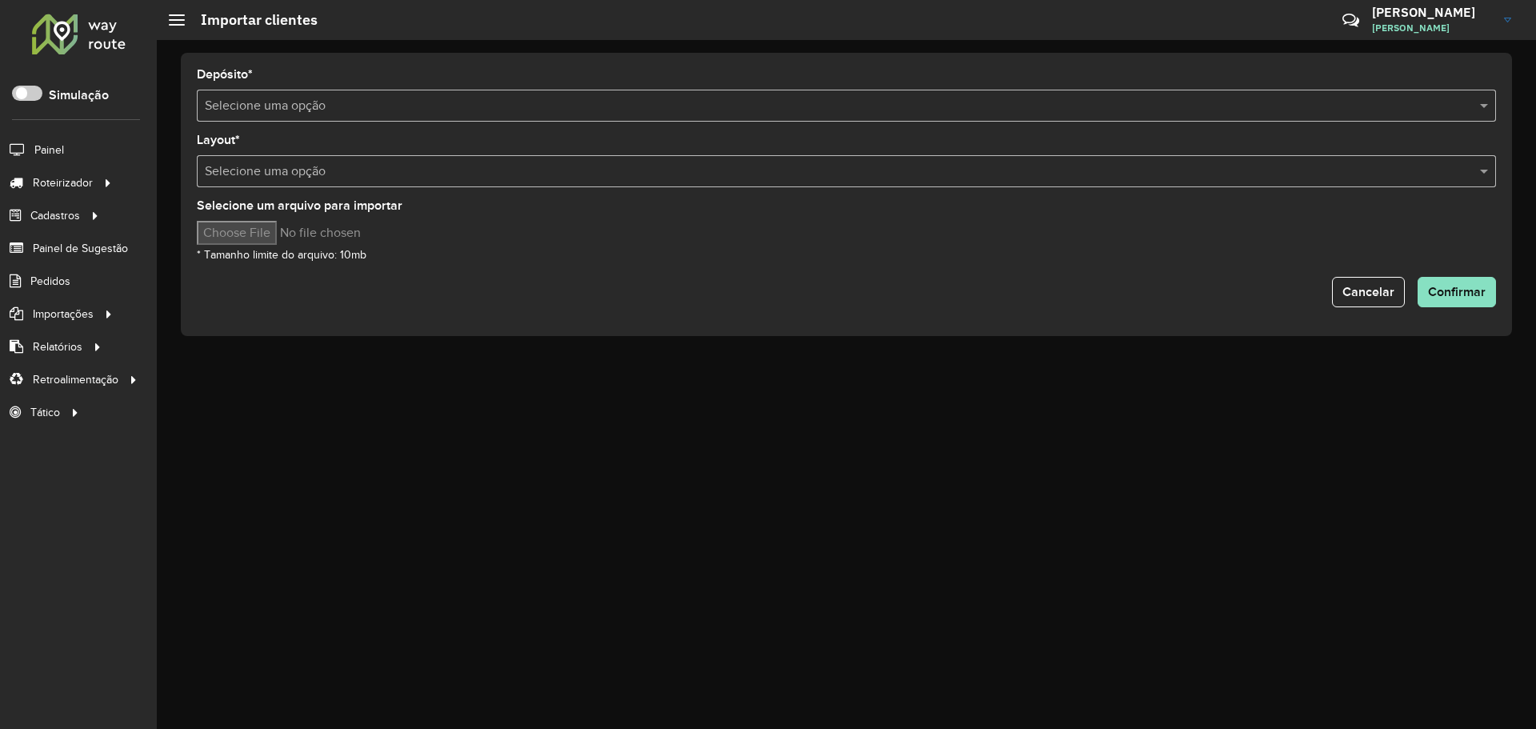
click at [413, 98] on input "text" at bounding box center [830, 106] width 1251 height 19
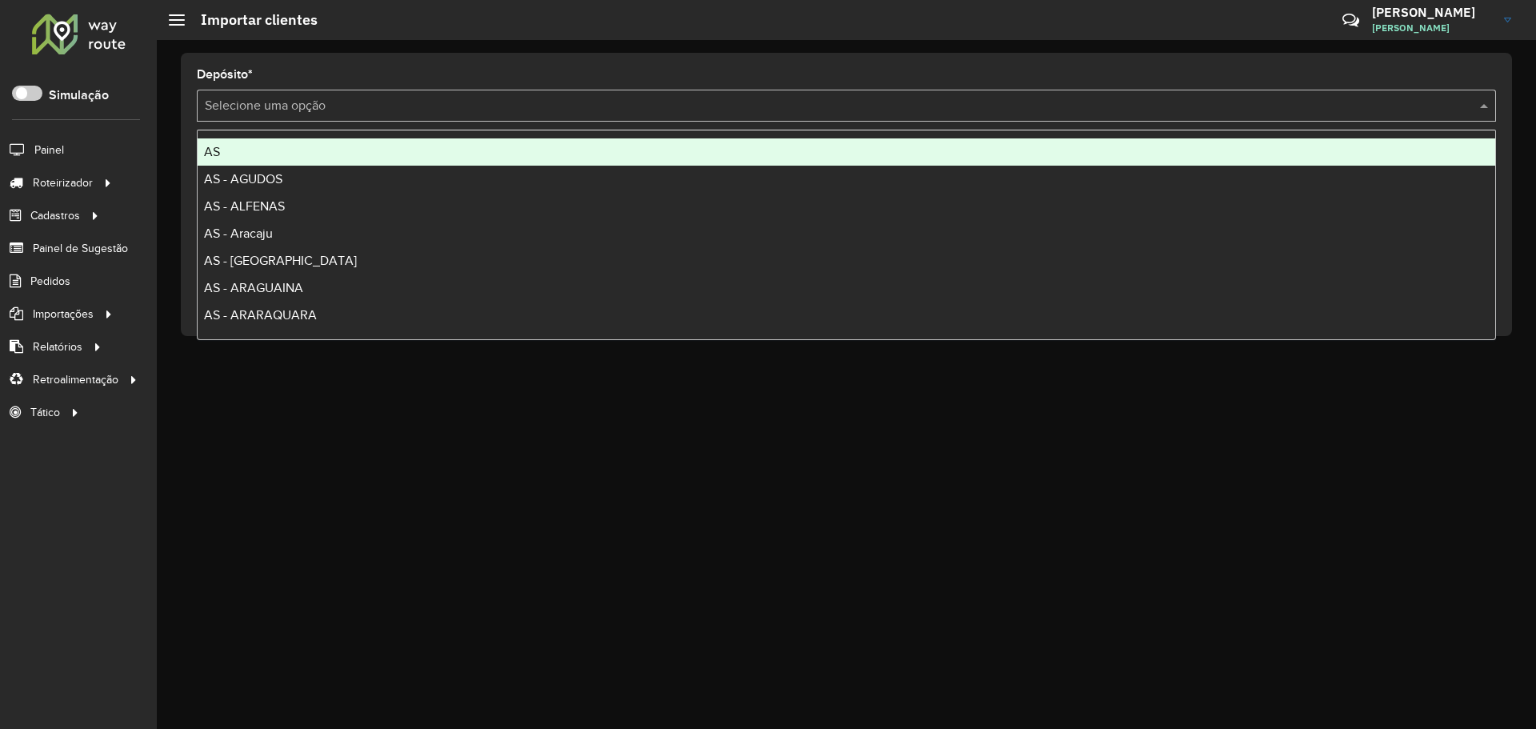
drag, startPoint x: 281, startPoint y: 114, endPoint x: 290, endPoint y: 110, distance: 9.7
click at [282, 114] on input "text" at bounding box center [830, 106] width 1251 height 19
click at [290, 108] on input "text" at bounding box center [830, 106] width 1251 height 19
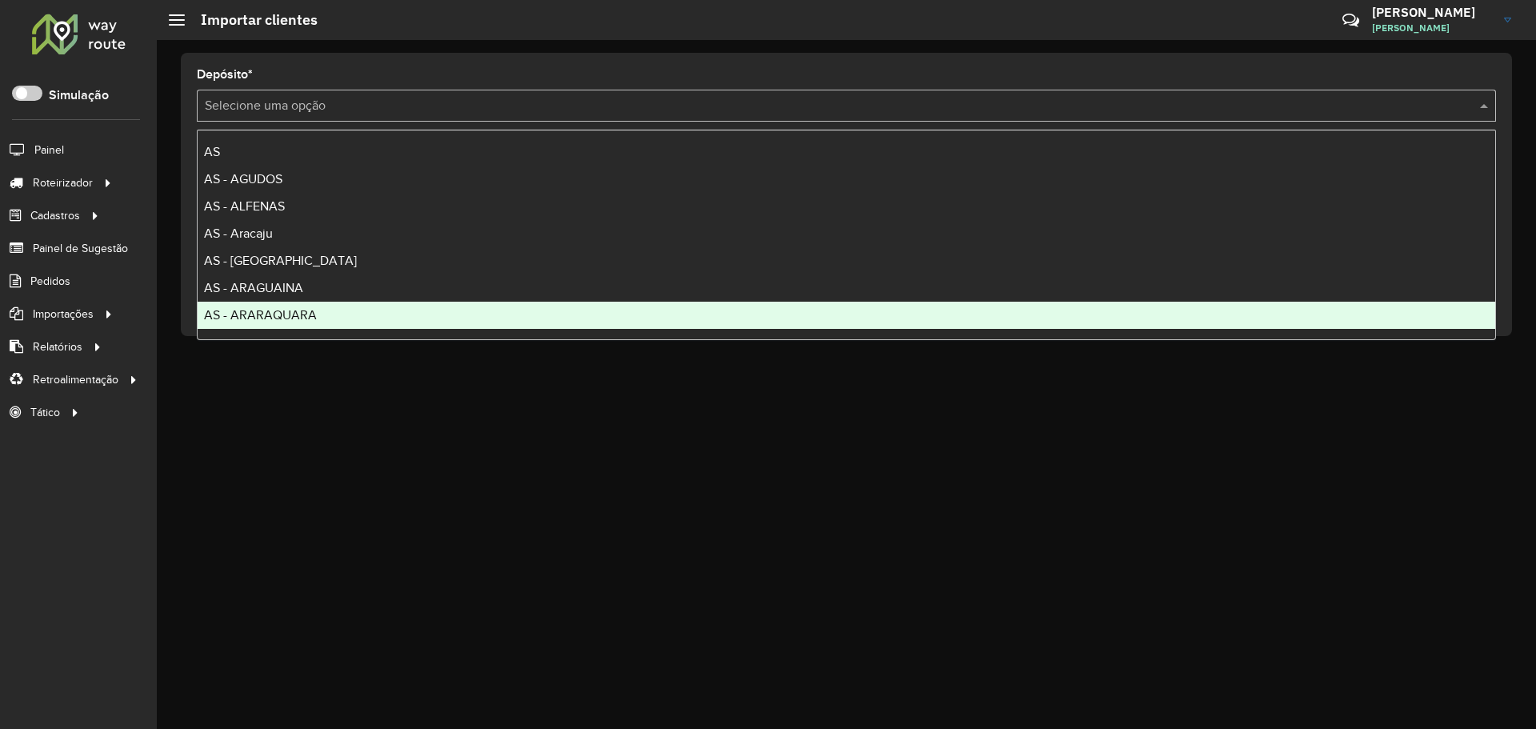
click at [354, 457] on div "Depósito * Selecione uma opção Layout * Selecione uma opção Selecione um arquiv…" at bounding box center [846, 384] width 1379 height 689
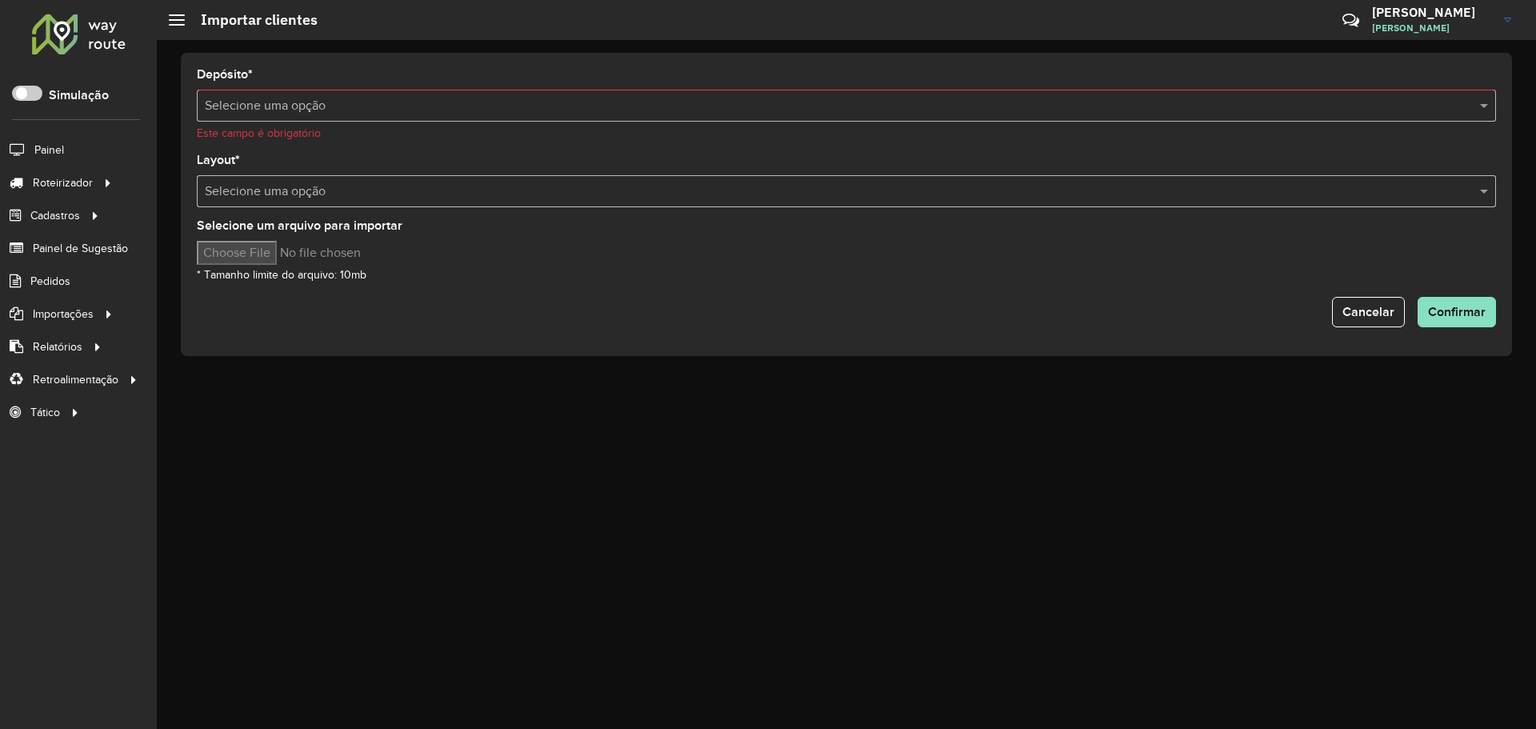
click at [315, 86] on div "Depósito * Selecione uma opção Este campo é obrigatório" at bounding box center [846, 105] width 1299 height 73
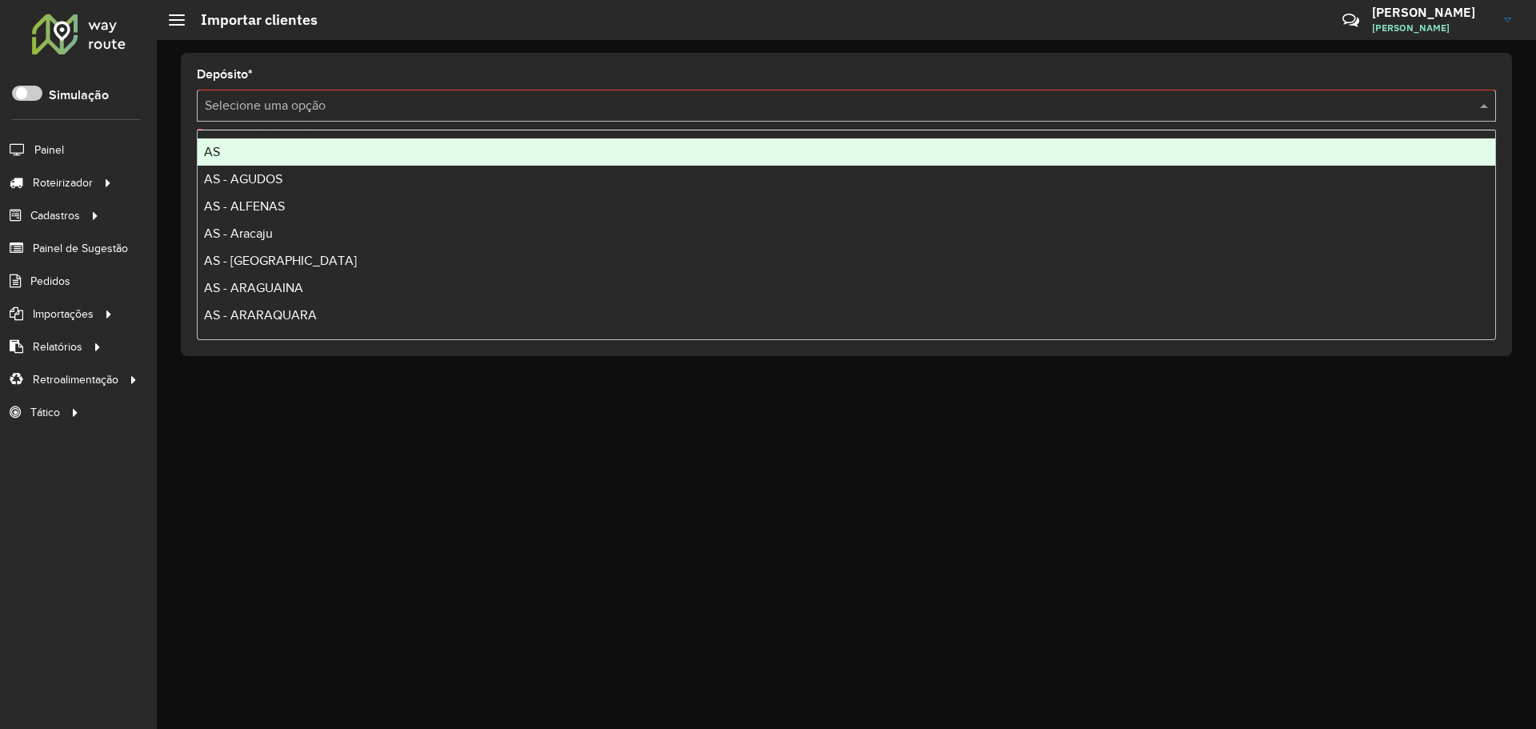
click at [298, 109] on input "text" at bounding box center [830, 106] width 1251 height 19
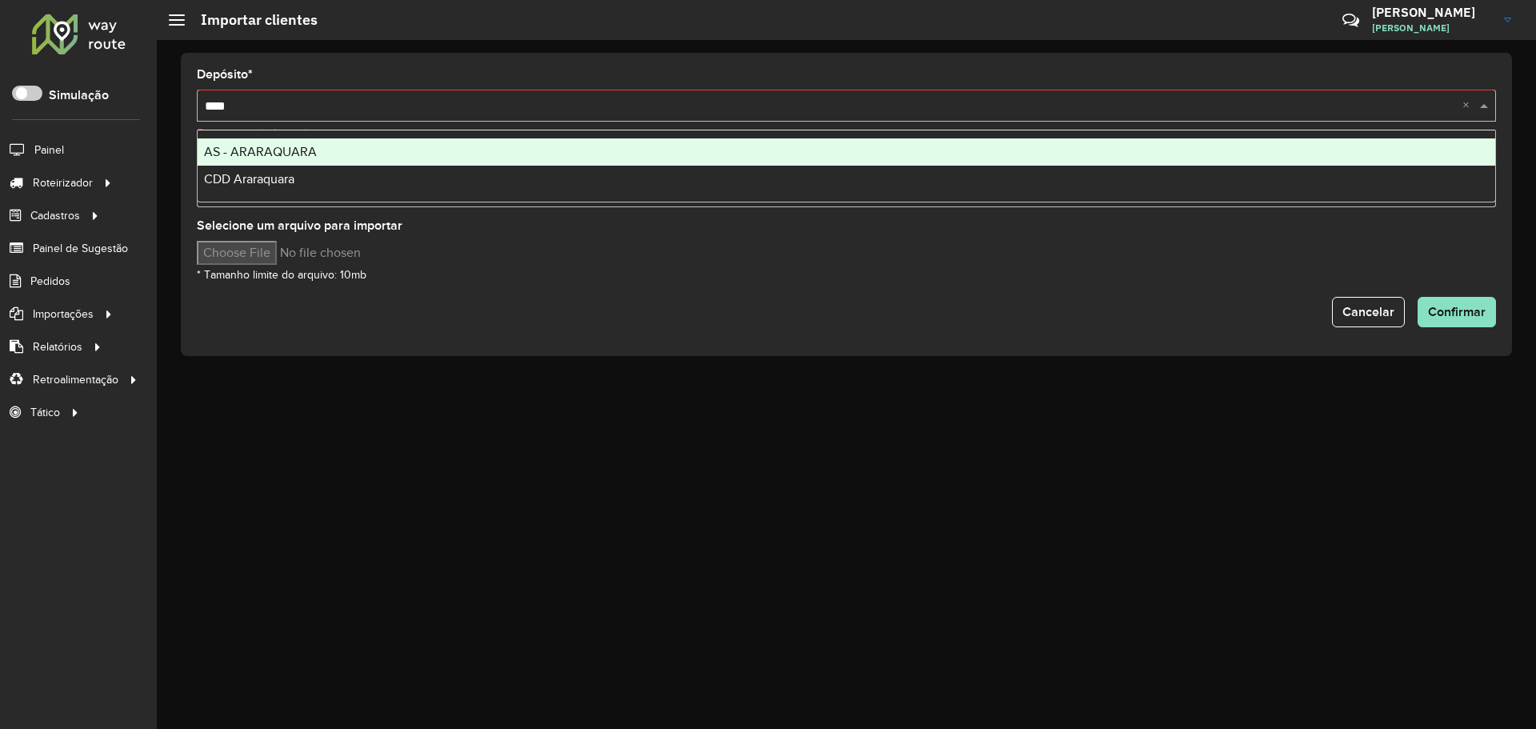
type input "*****"
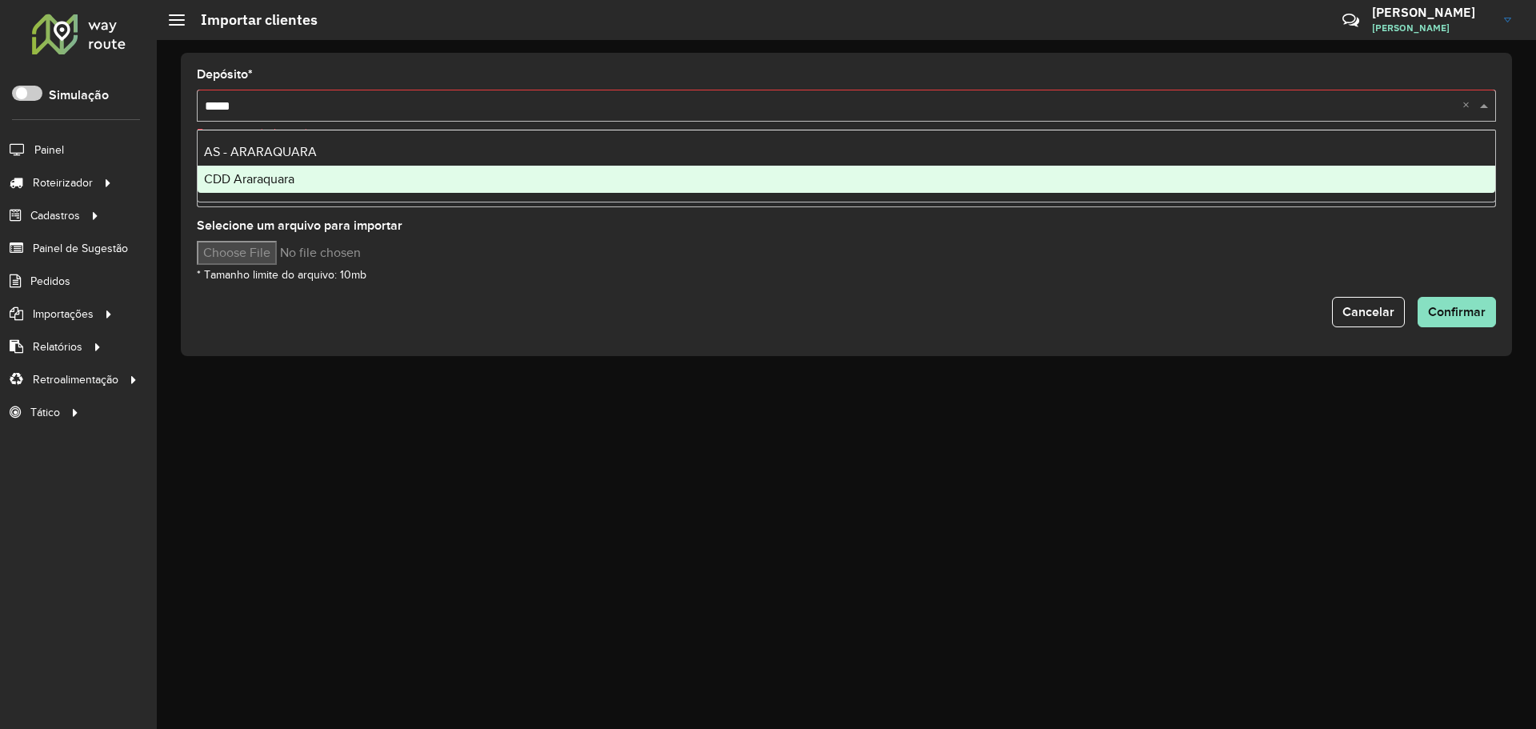
click at [294, 188] on div "CDD Araraquara" at bounding box center [846, 179] width 1297 height 27
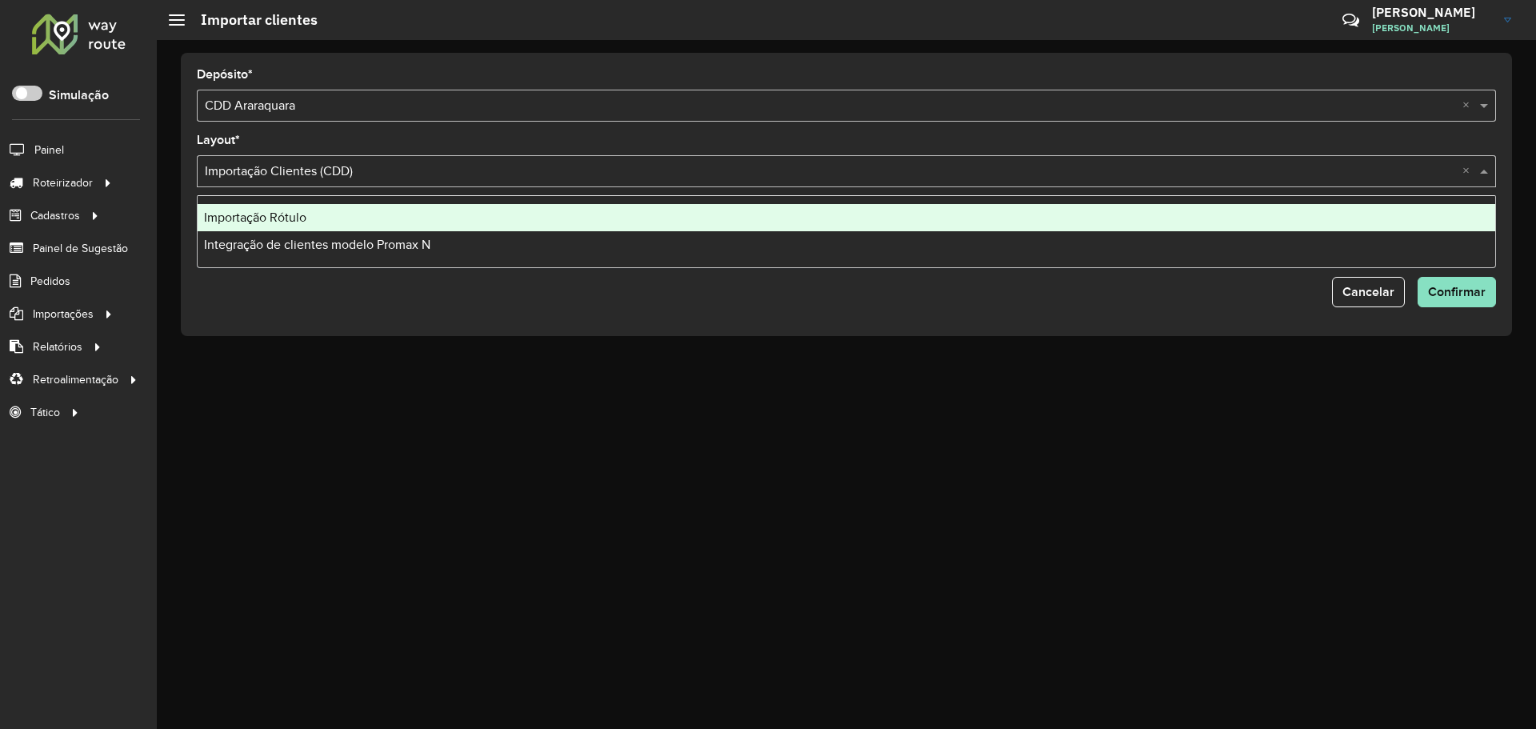
click at [881, 171] on input "text" at bounding box center [830, 171] width 1251 height 19
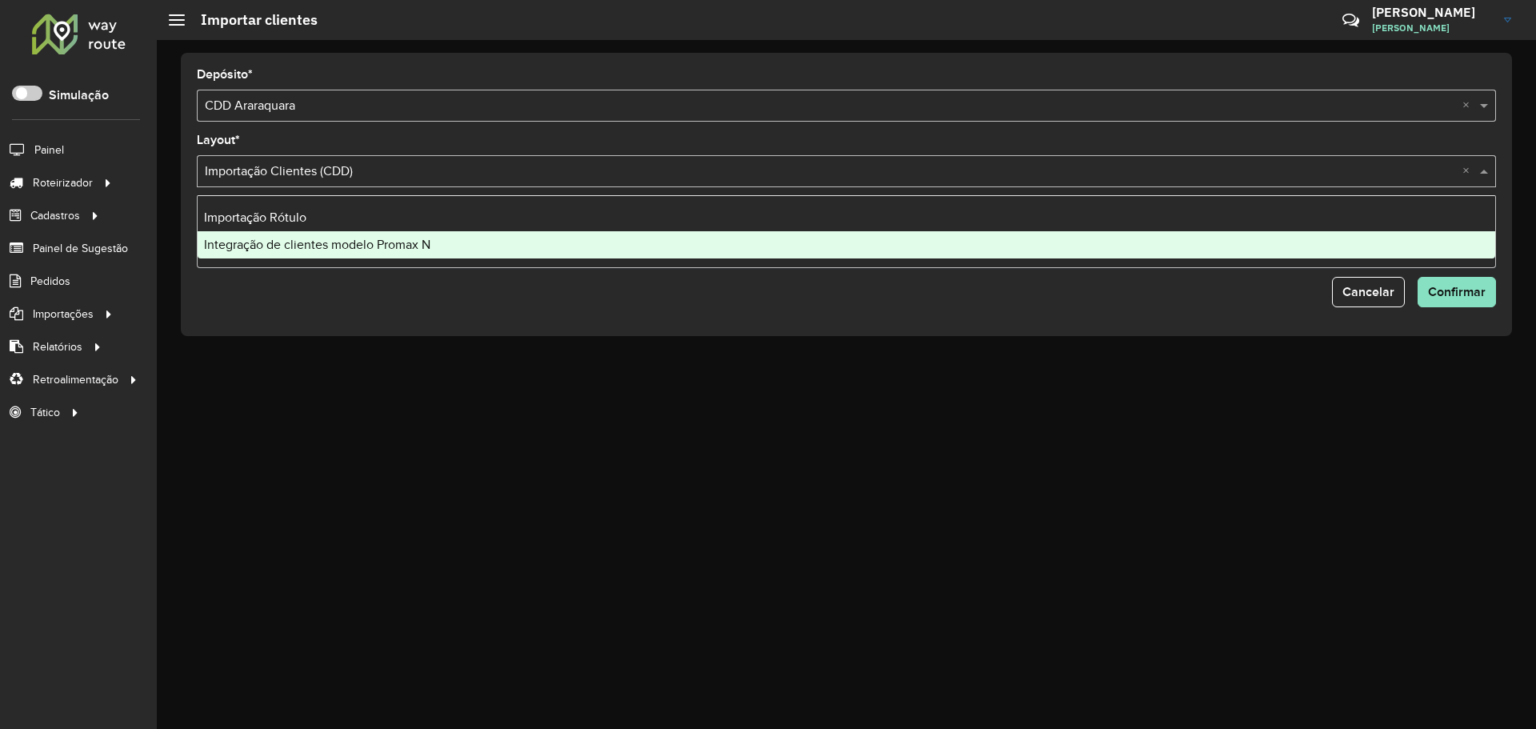
click at [394, 244] on span "Integração de clientes modelo Promax N" at bounding box center [317, 245] width 226 height 14
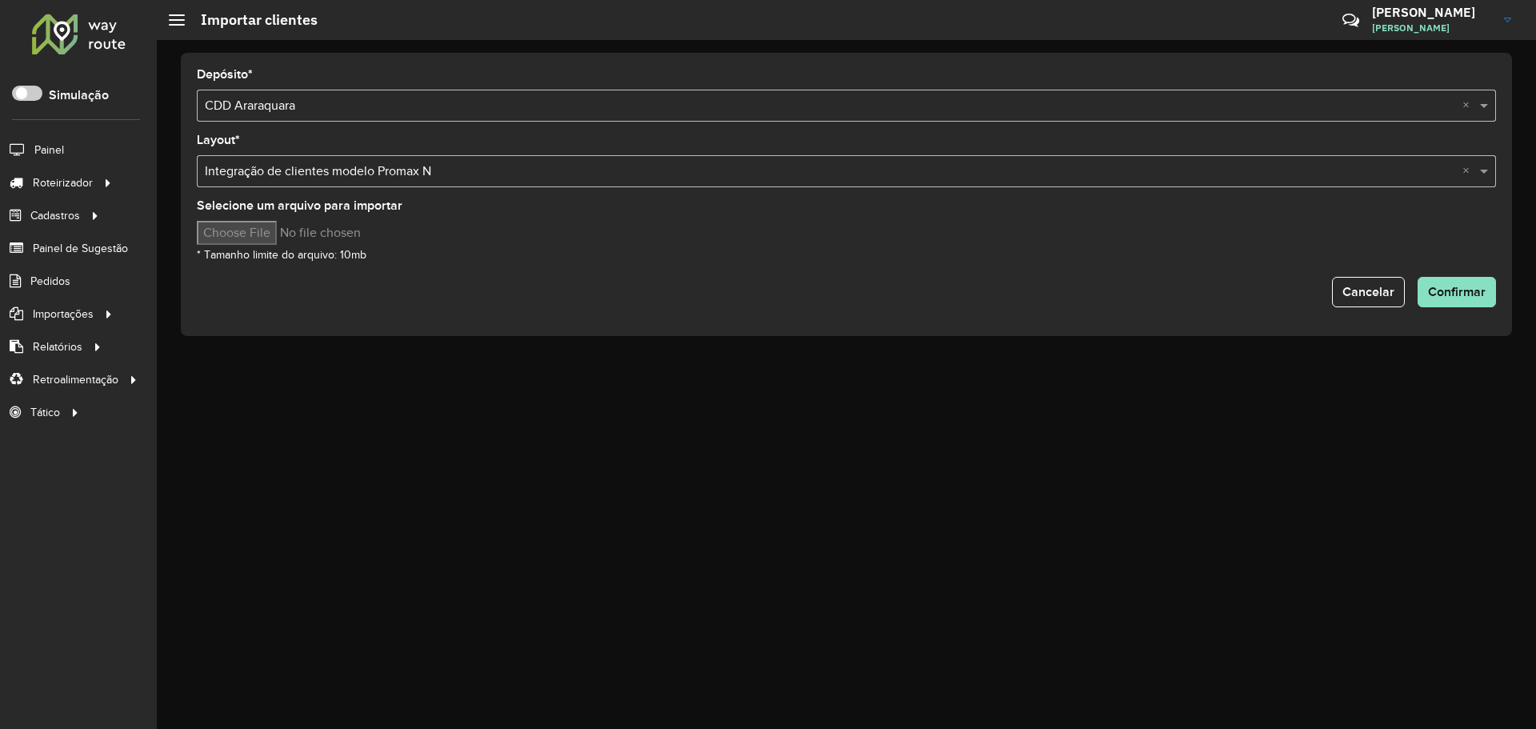
click at [243, 238] on input "Selecione um arquivo para importar" at bounding box center [333, 233] width 272 height 24
type input "**********"
click at [1454, 286] on span "Confirmar" at bounding box center [1457, 292] width 58 height 14
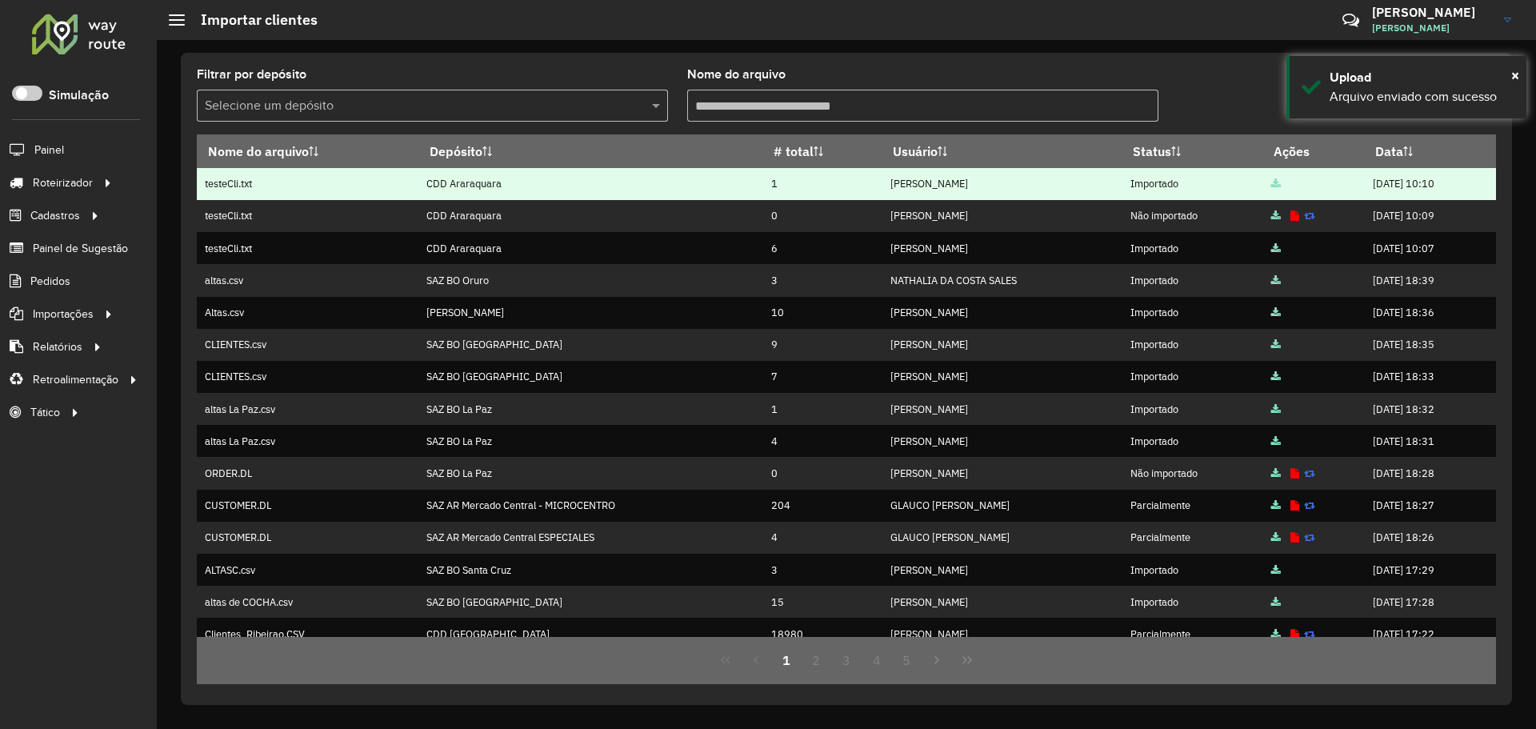
drag, startPoint x: 720, startPoint y: 174, endPoint x: 749, endPoint y: 187, distance: 32.2
click at [766, 179] on tr "testeCli.txt CDD Araraquara 1 Andrei Muniz Almeida Importado 15/08/2025 10:10" at bounding box center [846, 184] width 1299 height 32
click at [762, 187] on td "1" at bounding box center [822, 184] width 120 height 32
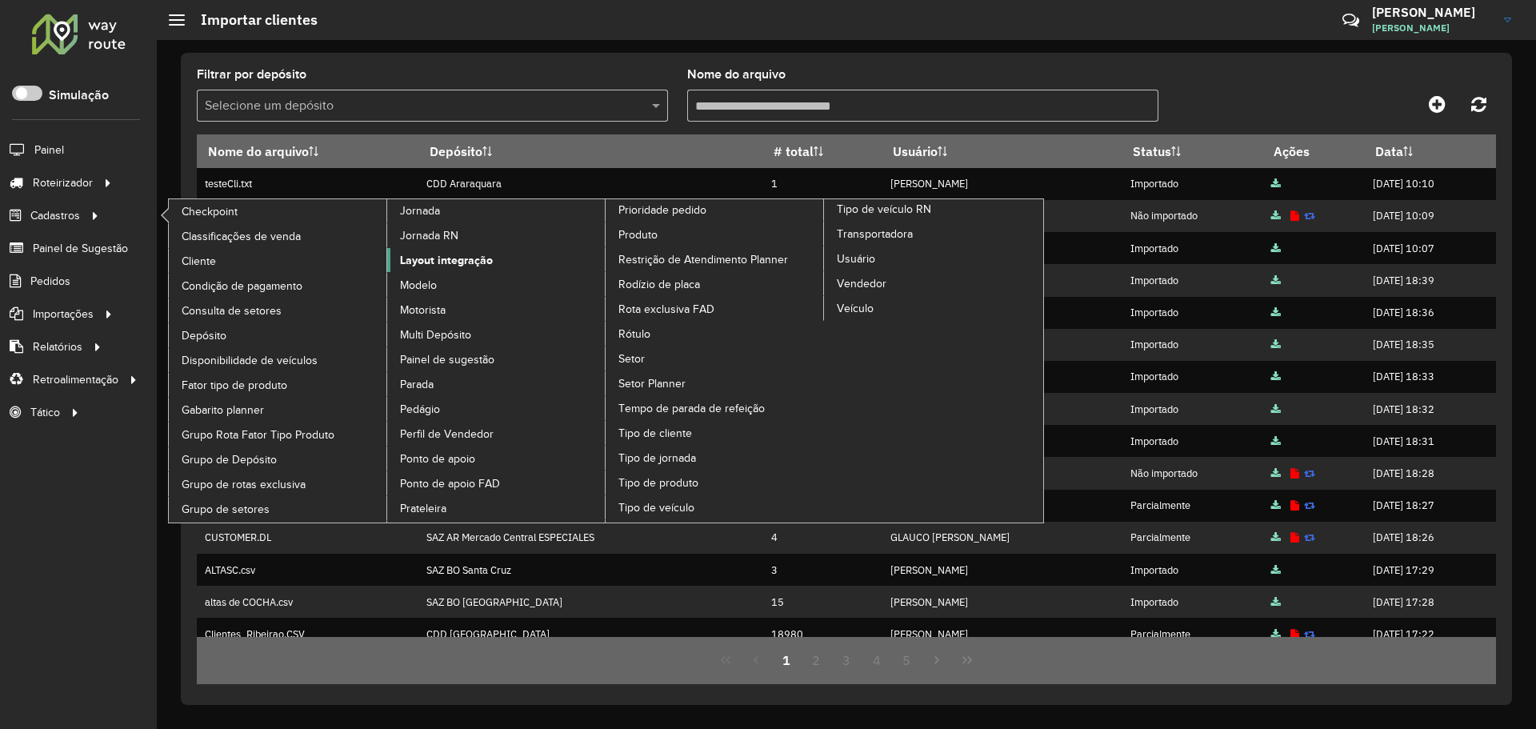
click at [444, 258] on span "Layout integração" at bounding box center [446, 260] width 93 height 17
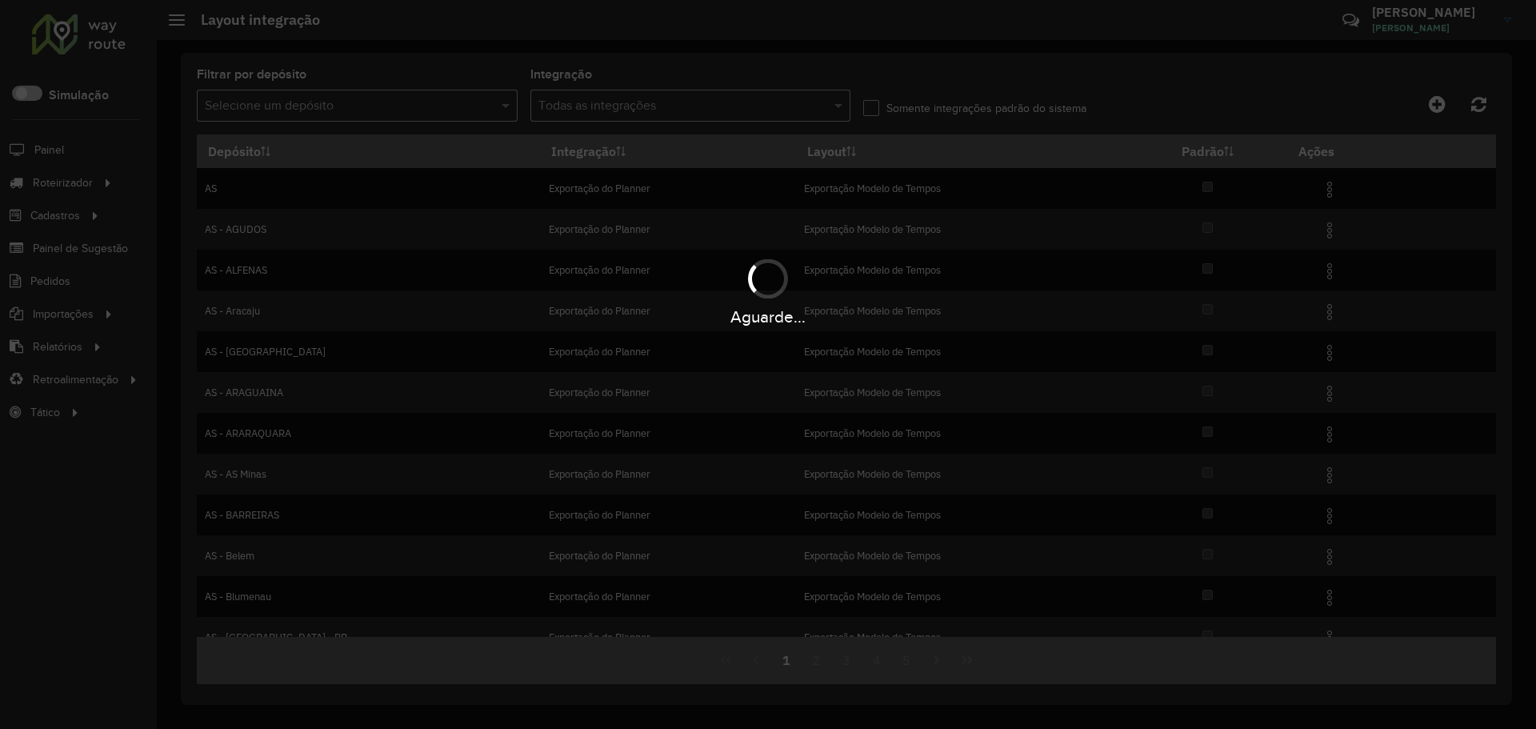
click at [434, 98] on hb-app "Aguarde... Pop-up bloqueado! Seu navegador bloqueou automáticamente a abertura …" at bounding box center [768, 364] width 1536 height 729
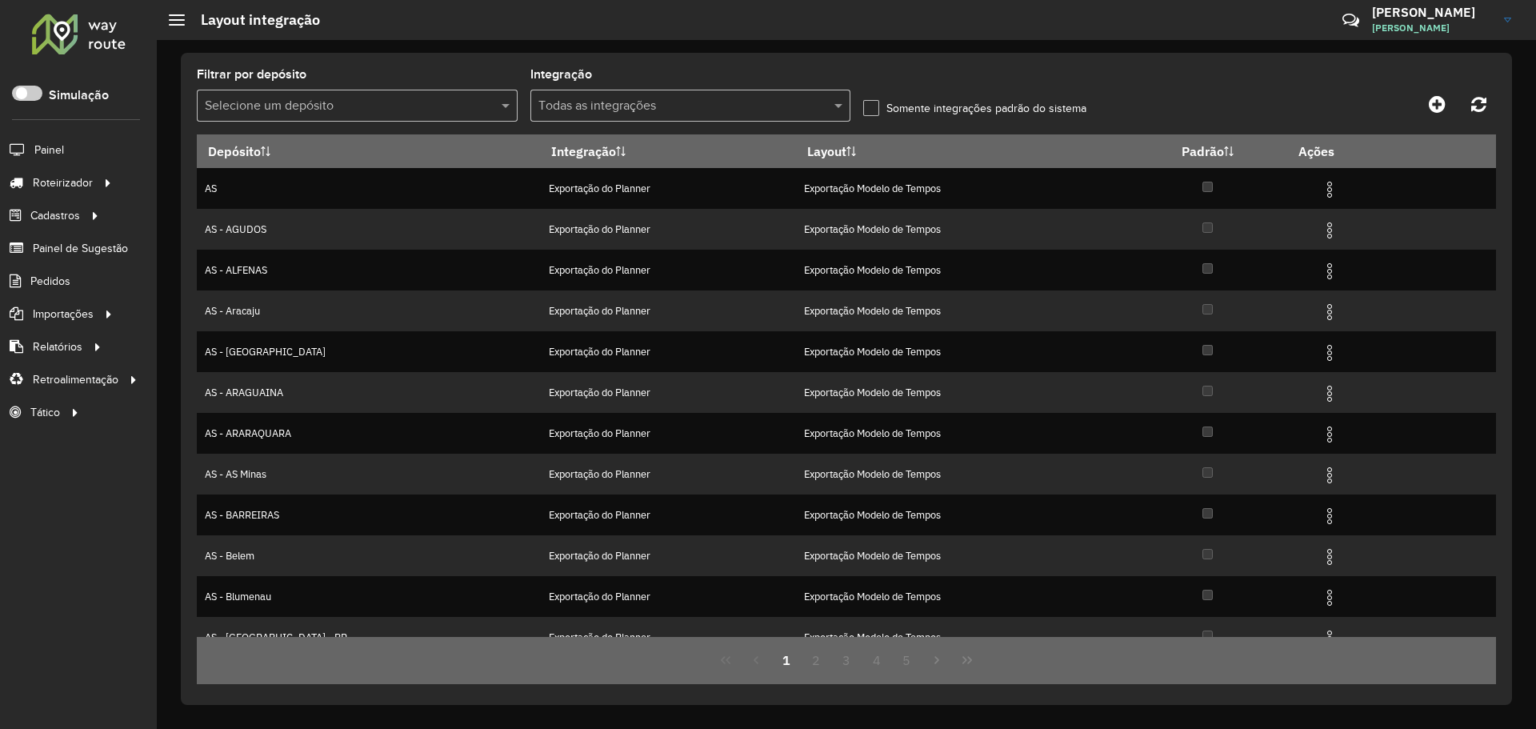
click at [434, 98] on input "text" at bounding box center [341, 106] width 273 height 19
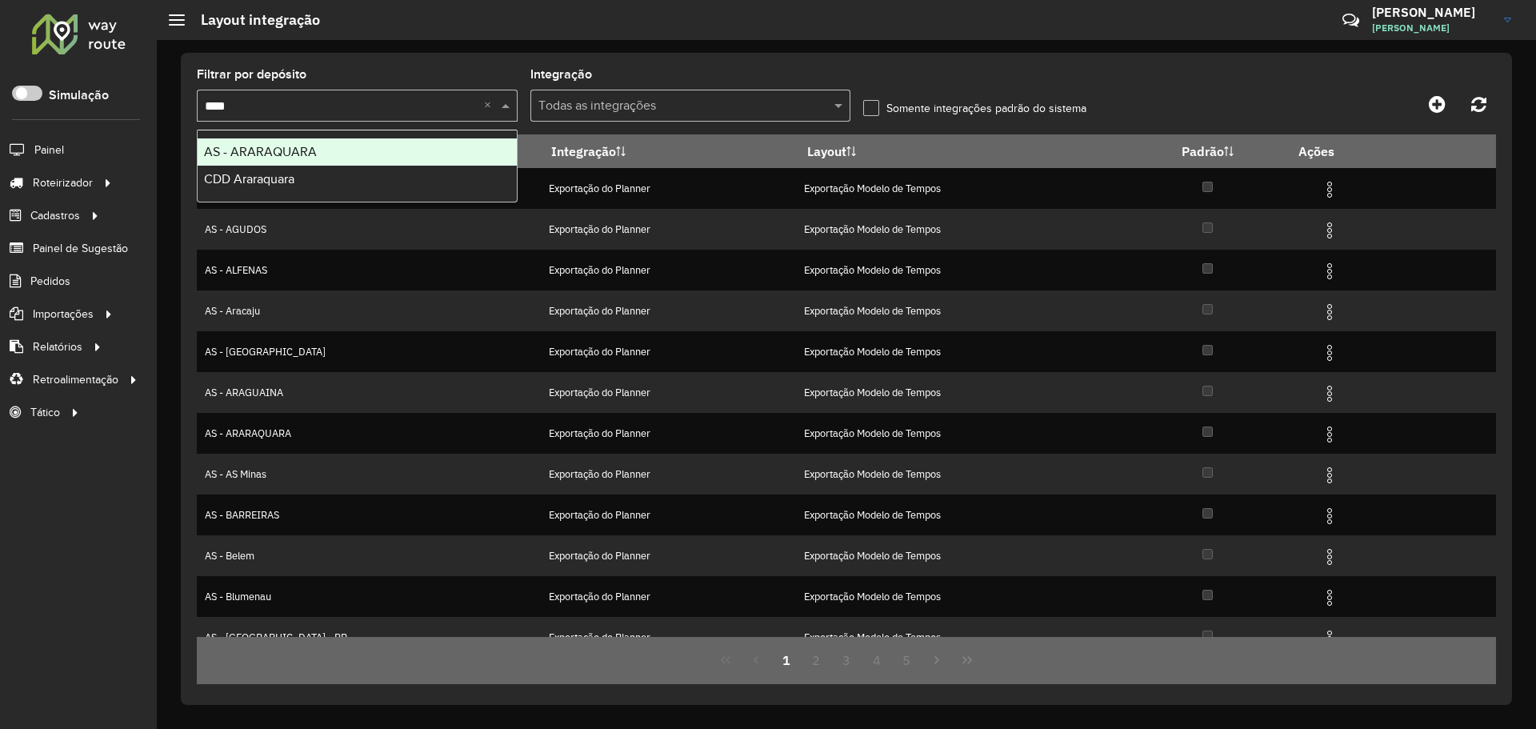
type input "*****"
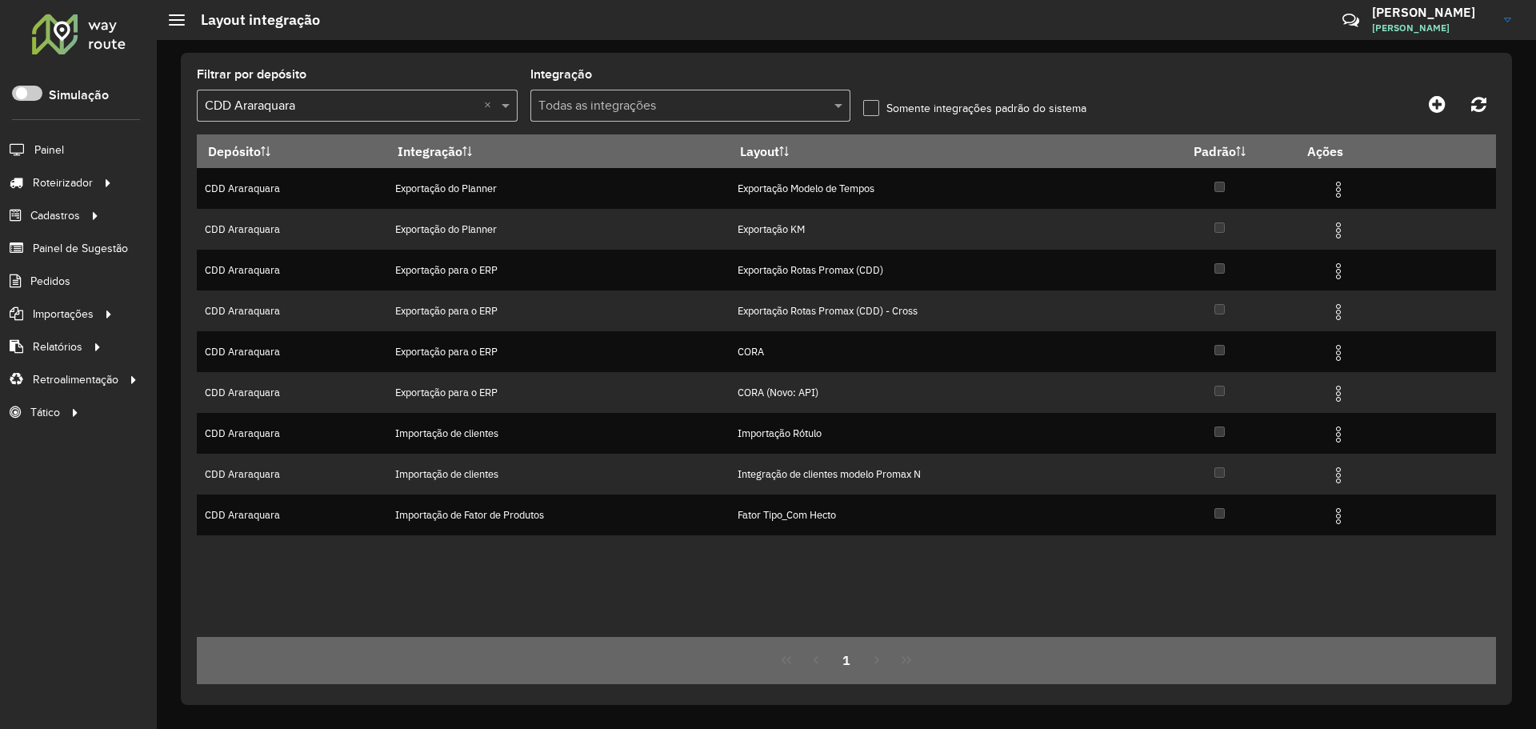
click at [962, 65] on div "Filtrar por depósito Selecione um depósito × CDD Araraquara × Integração Todas …" at bounding box center [846, 379] width 1331 height 652
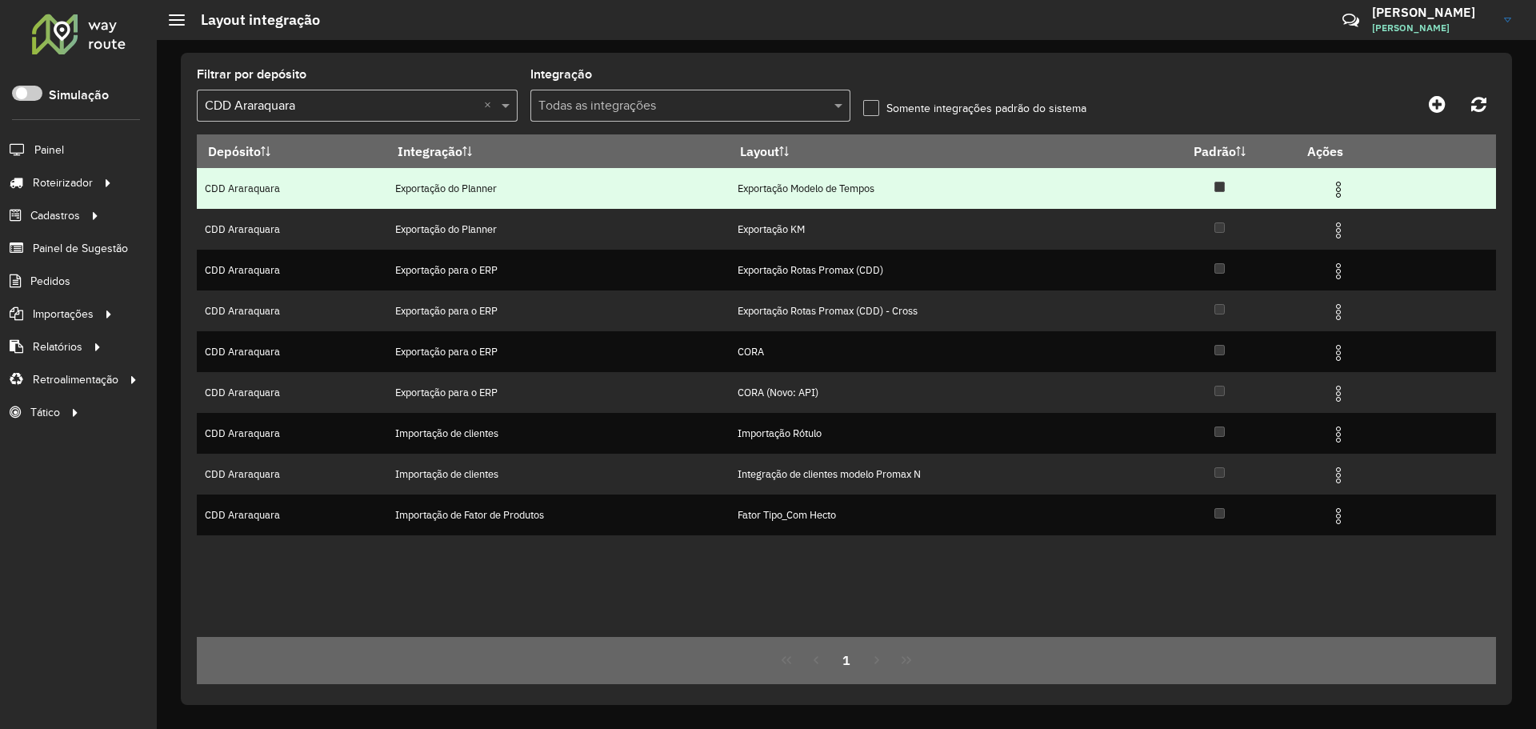
drag, startPoint x: 387, startPoint y: 190, endPoint x: 769, endPoint y: 202, distance: 382.5
click at [725, 198] on td "Exportação do Planner" at bounding box center [557, 188] width 343 height 41
click at [773, 202] on td "Exportação Modelo de Tempos" at bounding box center [936, 188] width 414 height 41
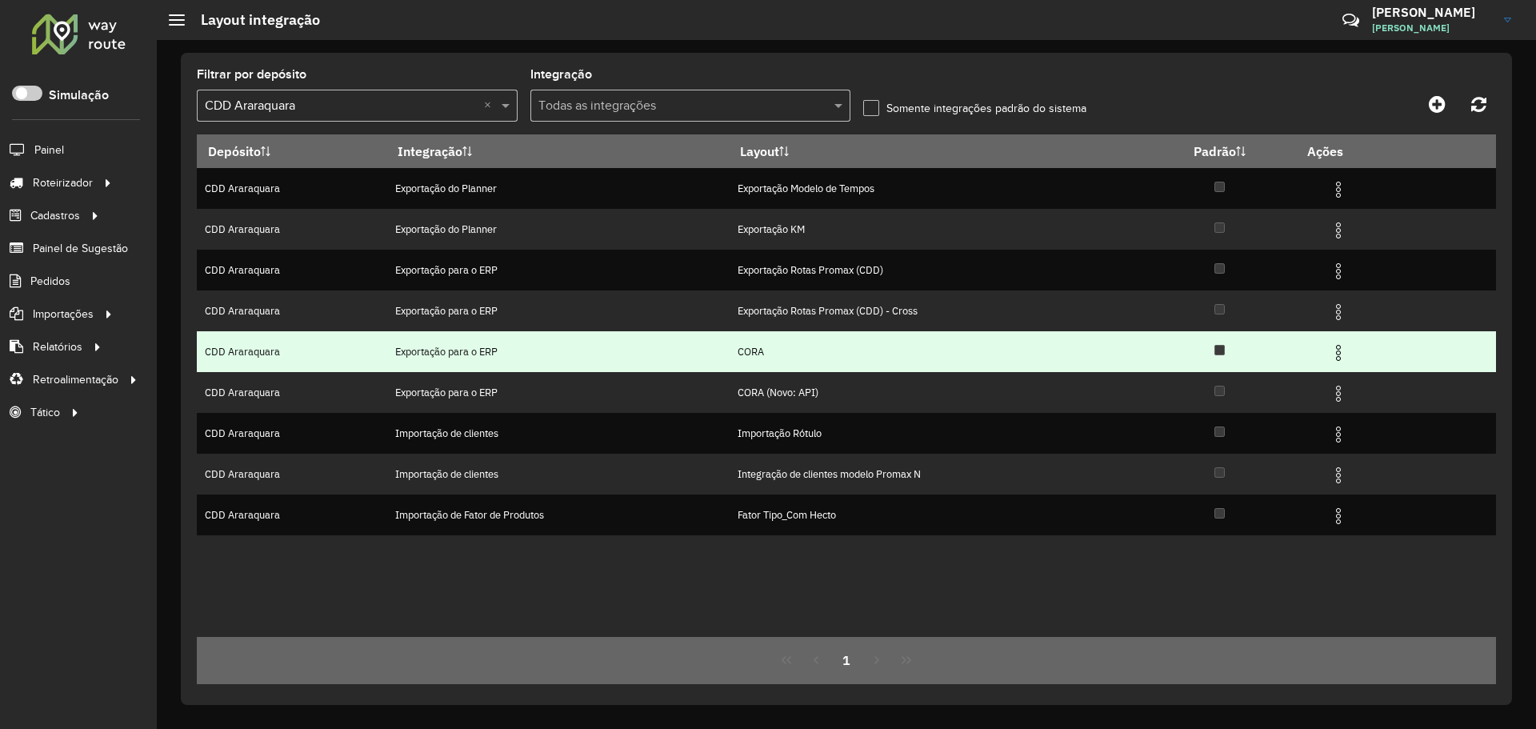
click at [605, 341] on td "Exportação para o ERP" at bounding box center [557, 351] width 343 height 41
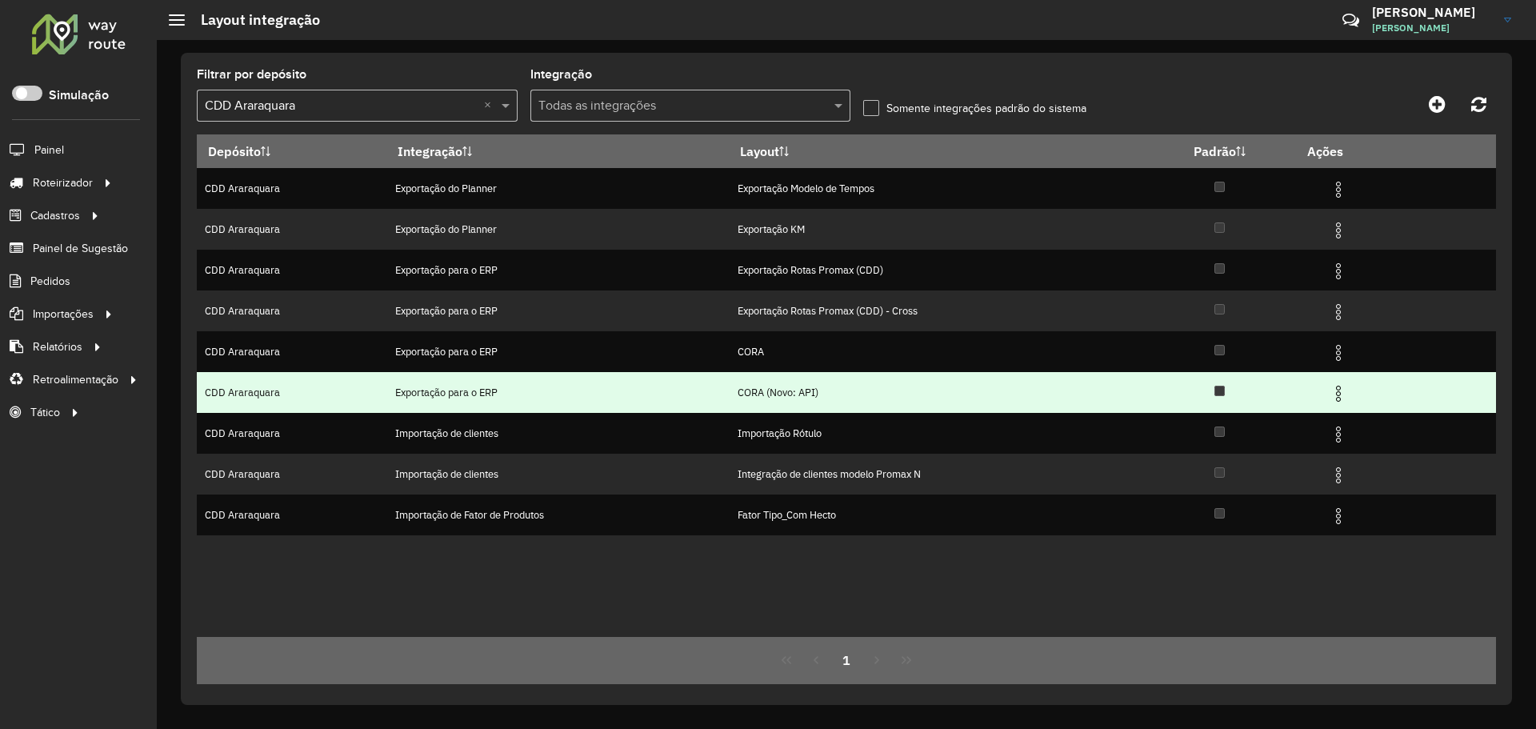
click at [729, 372] on td "CORA (Novo: API)" at bounding box center [936, 392] width 414 height 41
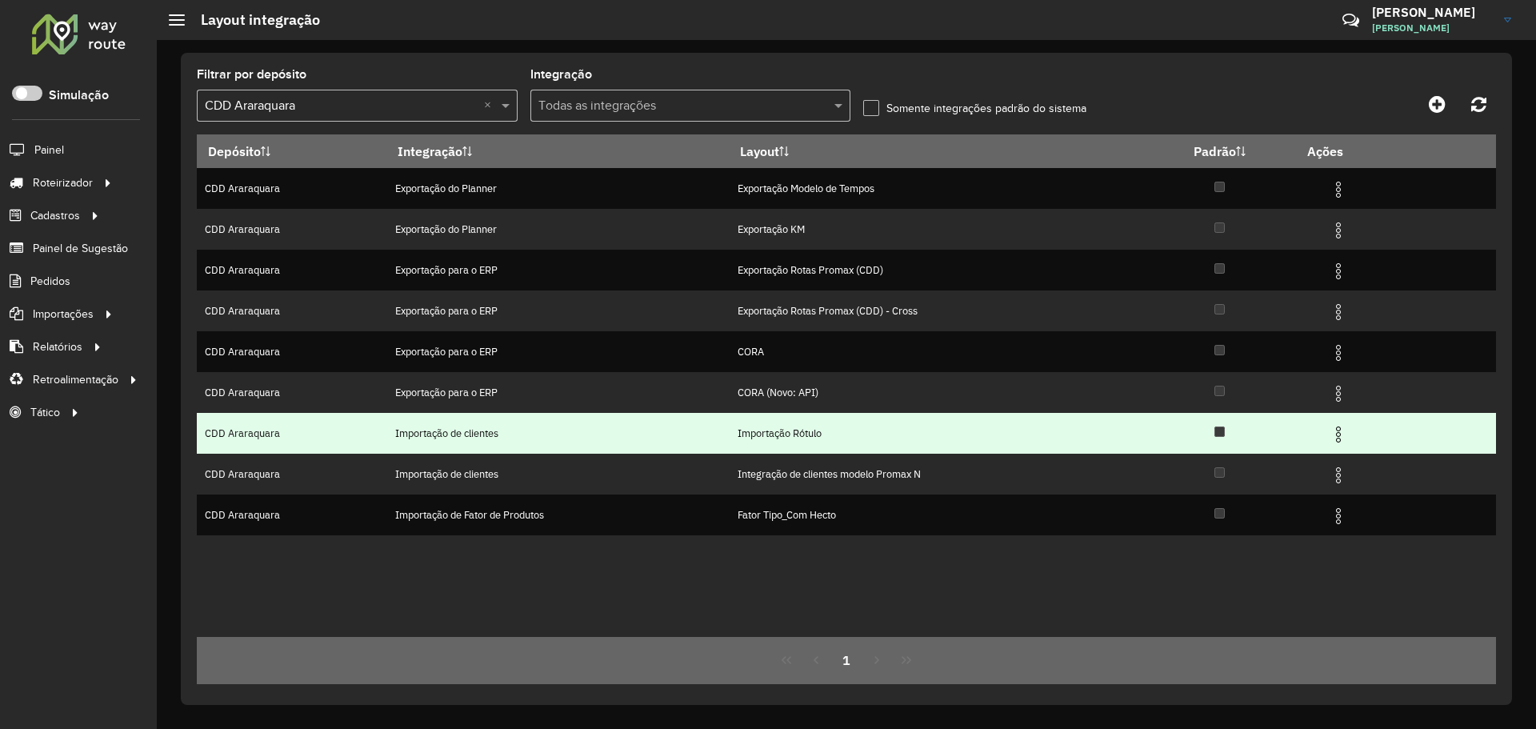
click at [616, 433] on td "Importação de clientes" at bounding box center [557, 433] width 343 height 41
drag, startPoint x: 590, startPoint y: 471, endPoint x: 1157, endPoint y: 452, distance: 567.4
click at [593, 469] on td "Importação de clientes" at bounding box center [557, 473] width 343 height 41
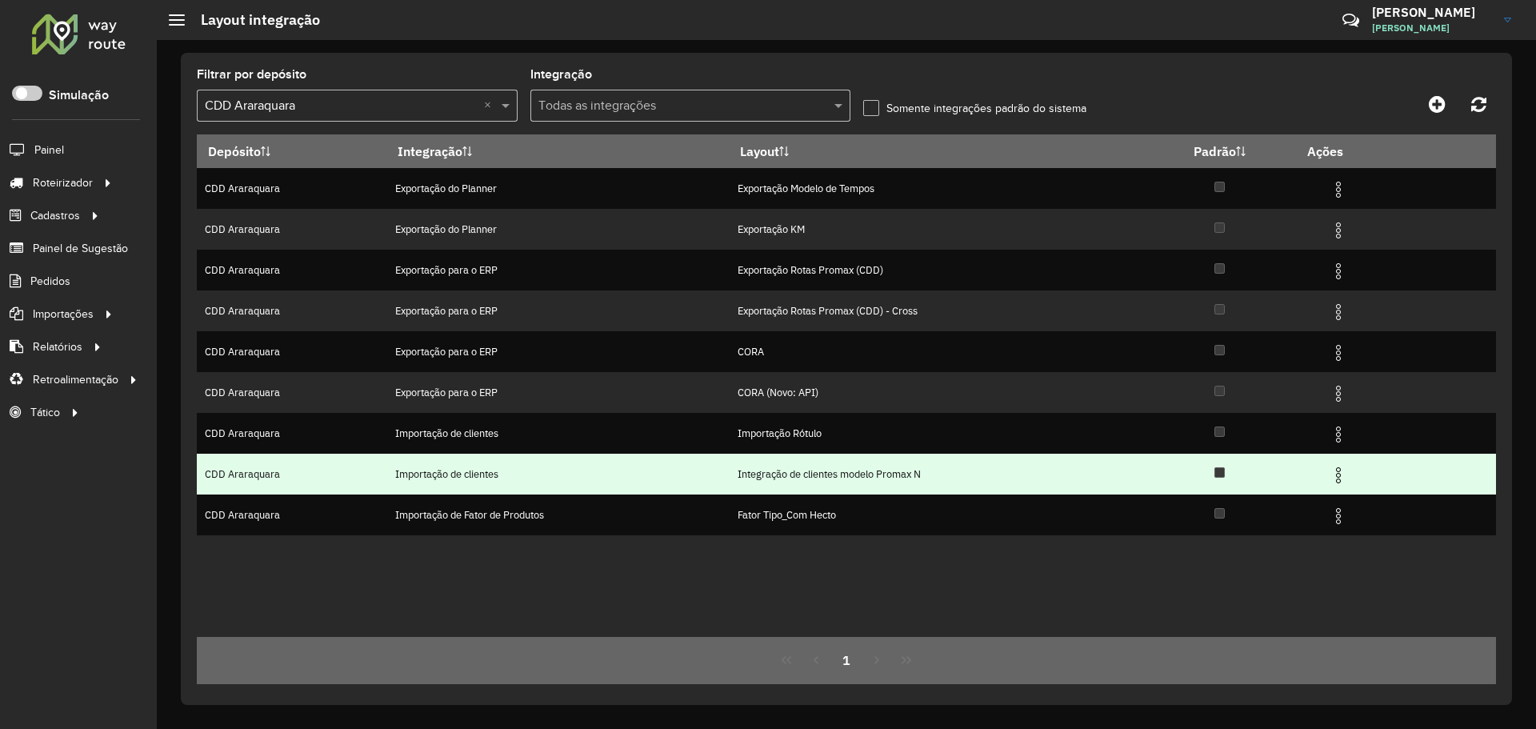
click at [1341, 477] on img at bounding box center [1337, 474] width 19 height 19
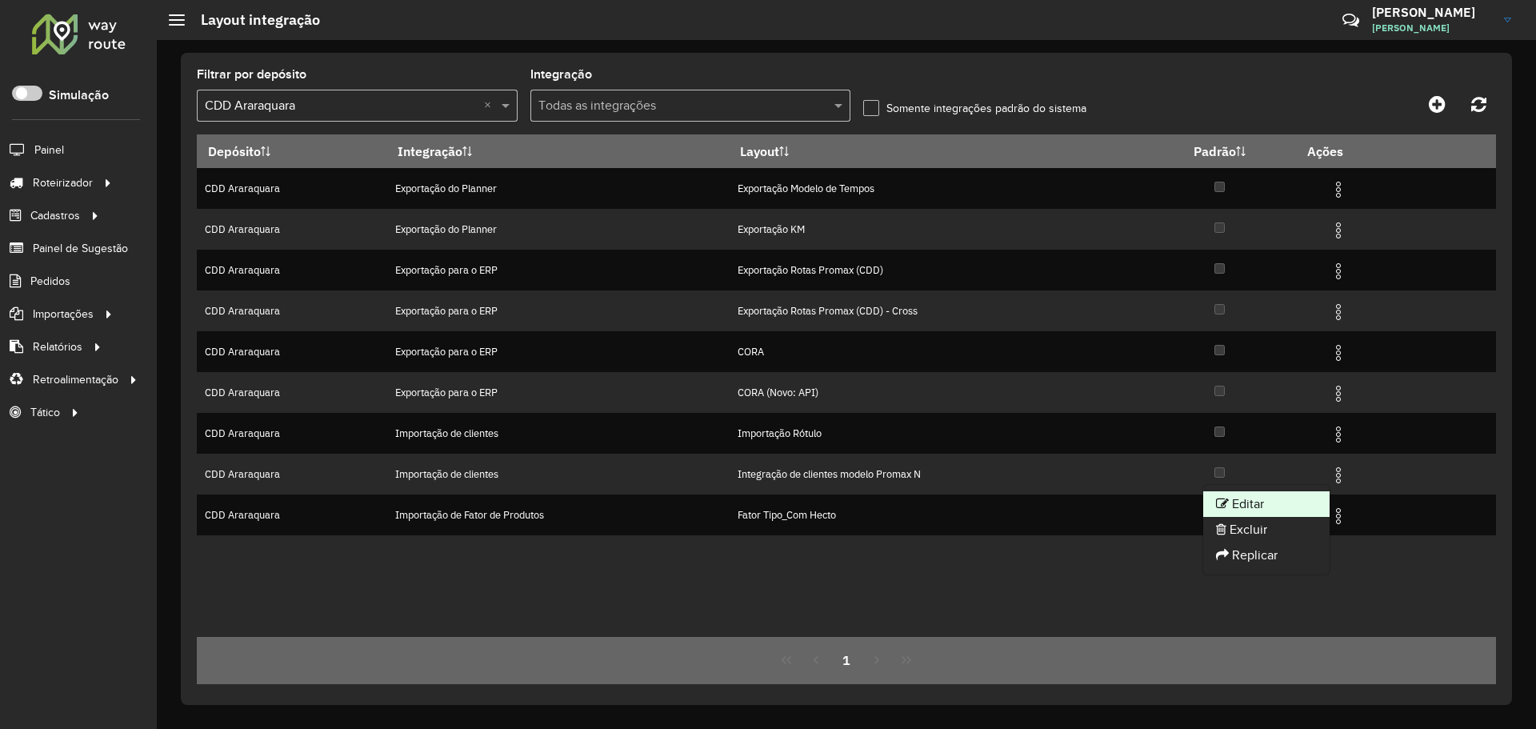
click at [1283, 498] on li "Editar" at bounding box center [1266, 504] width 126 height 26
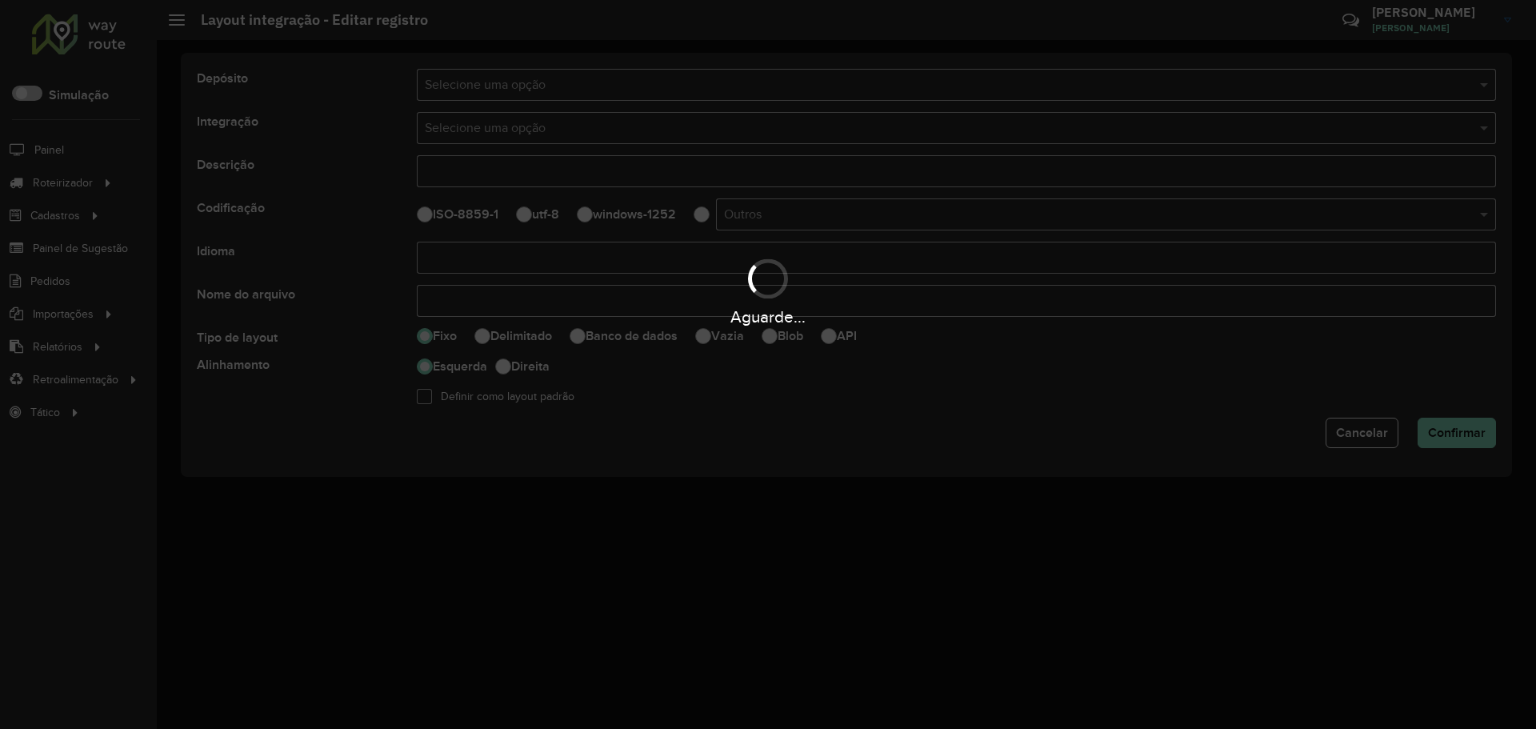
type input "**********"
type input "*****"
select select
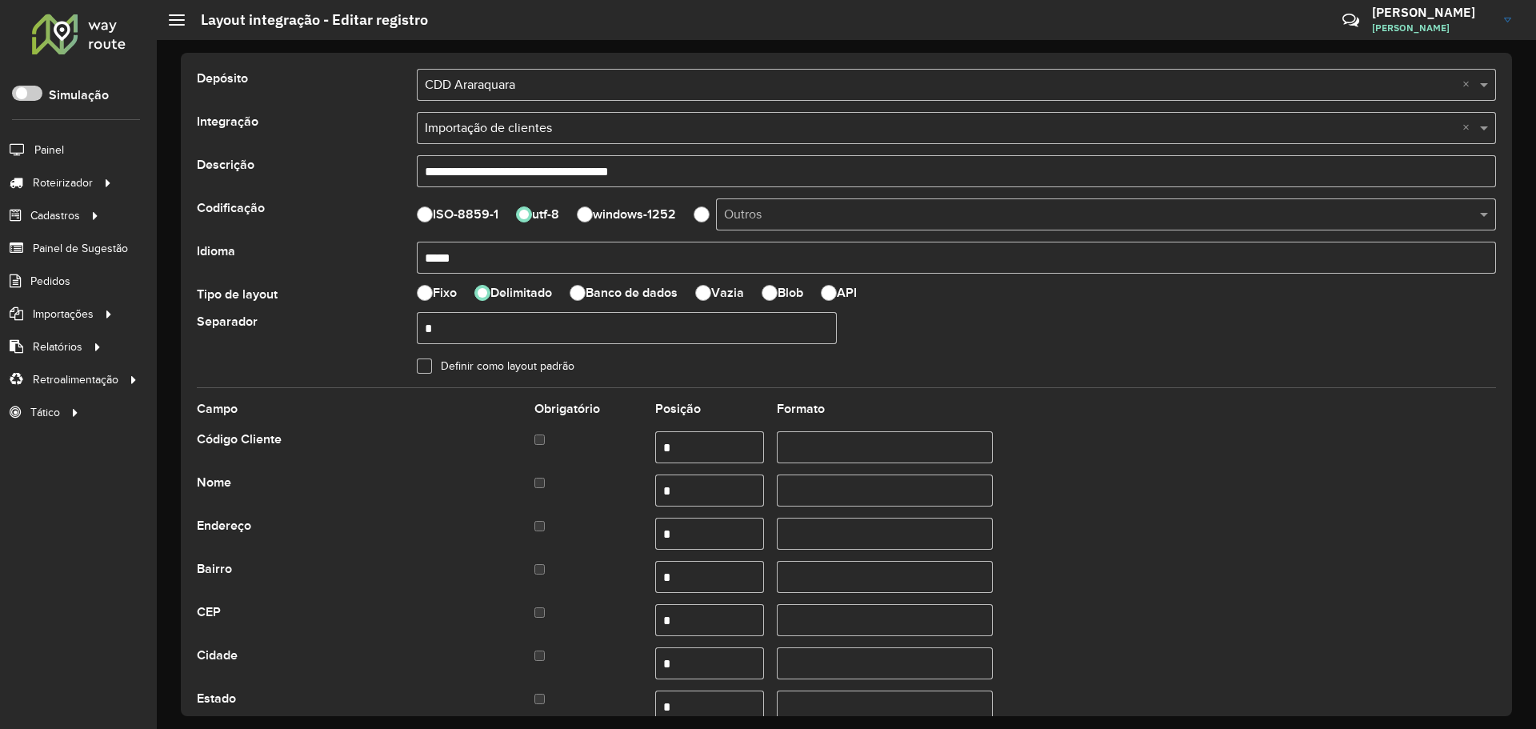
drag, startPoint x: 429, startPoint y: 254, endPoint x: 312, endPoint y: 254, distance: 116.8
click at [312, 254] on div "Idioma *****" at bounding box center [846, 258] width 1318 height 32
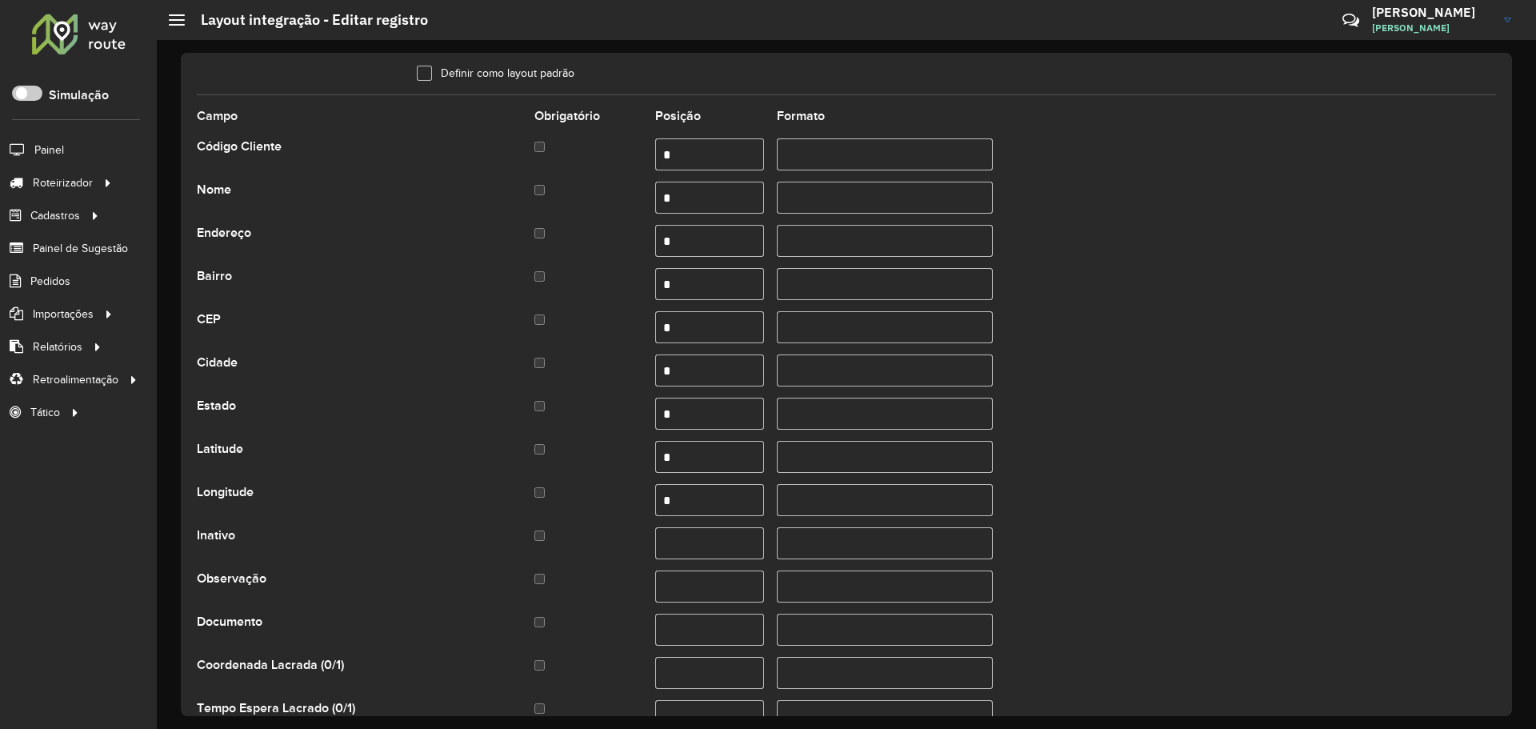
scroll to position [320, 0]
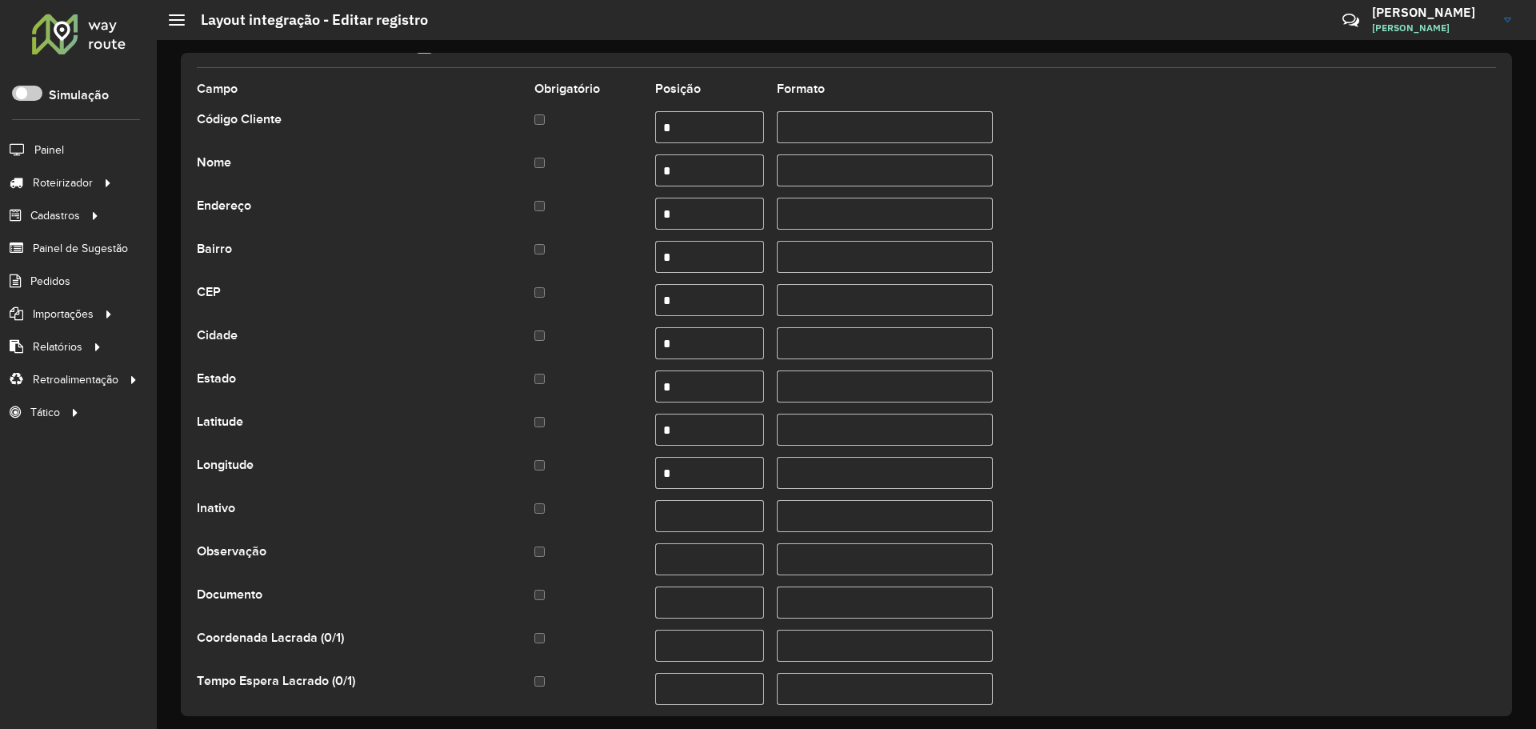
type input "*****"
drag, startPoint x: 1195, startPoint y: 481, endPoint x: 1233, endPoint y: 547, distance: 76.0
click at [1195, 481] on div "Longitude *" at bounding box center [846, 473] width 1299 height 32
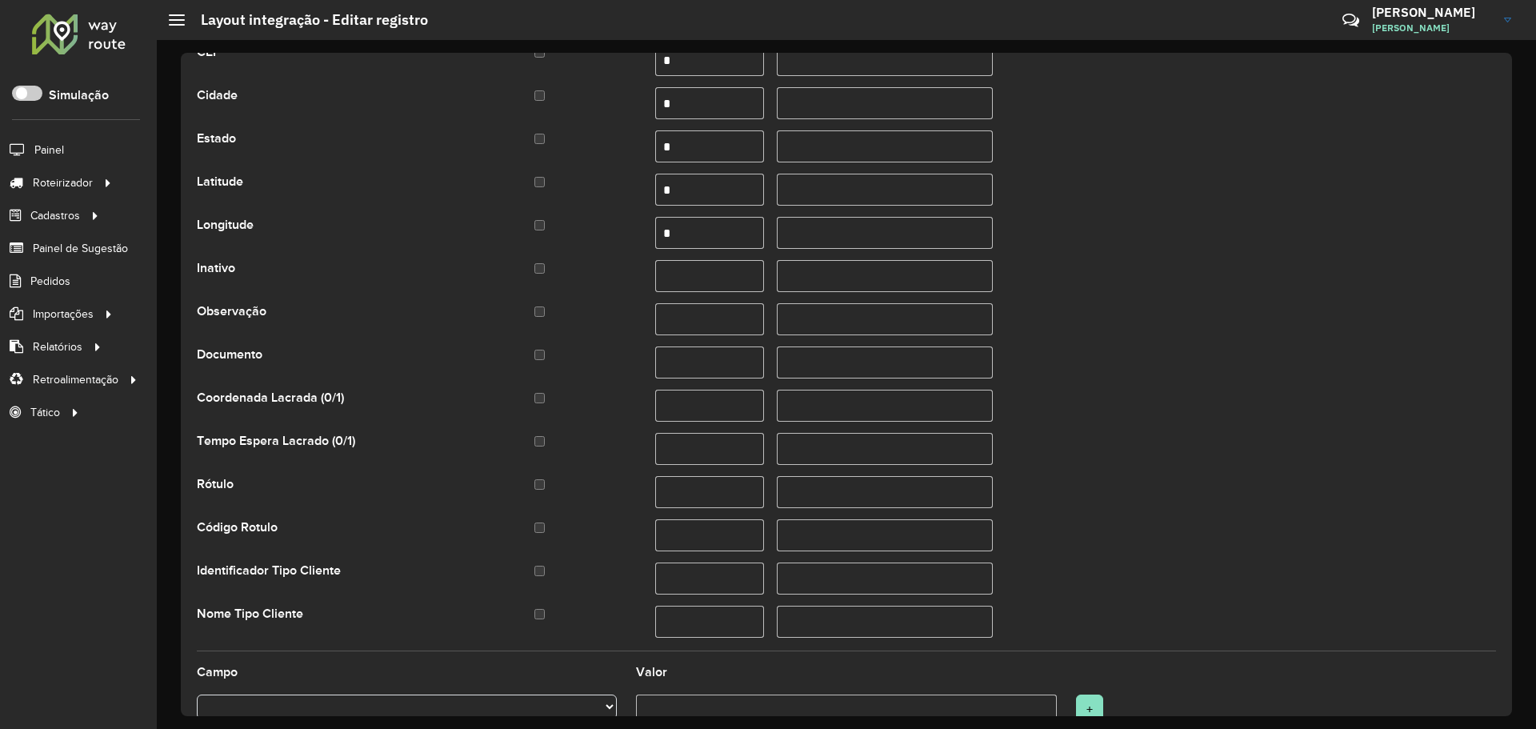
scroll to position [642, 0]
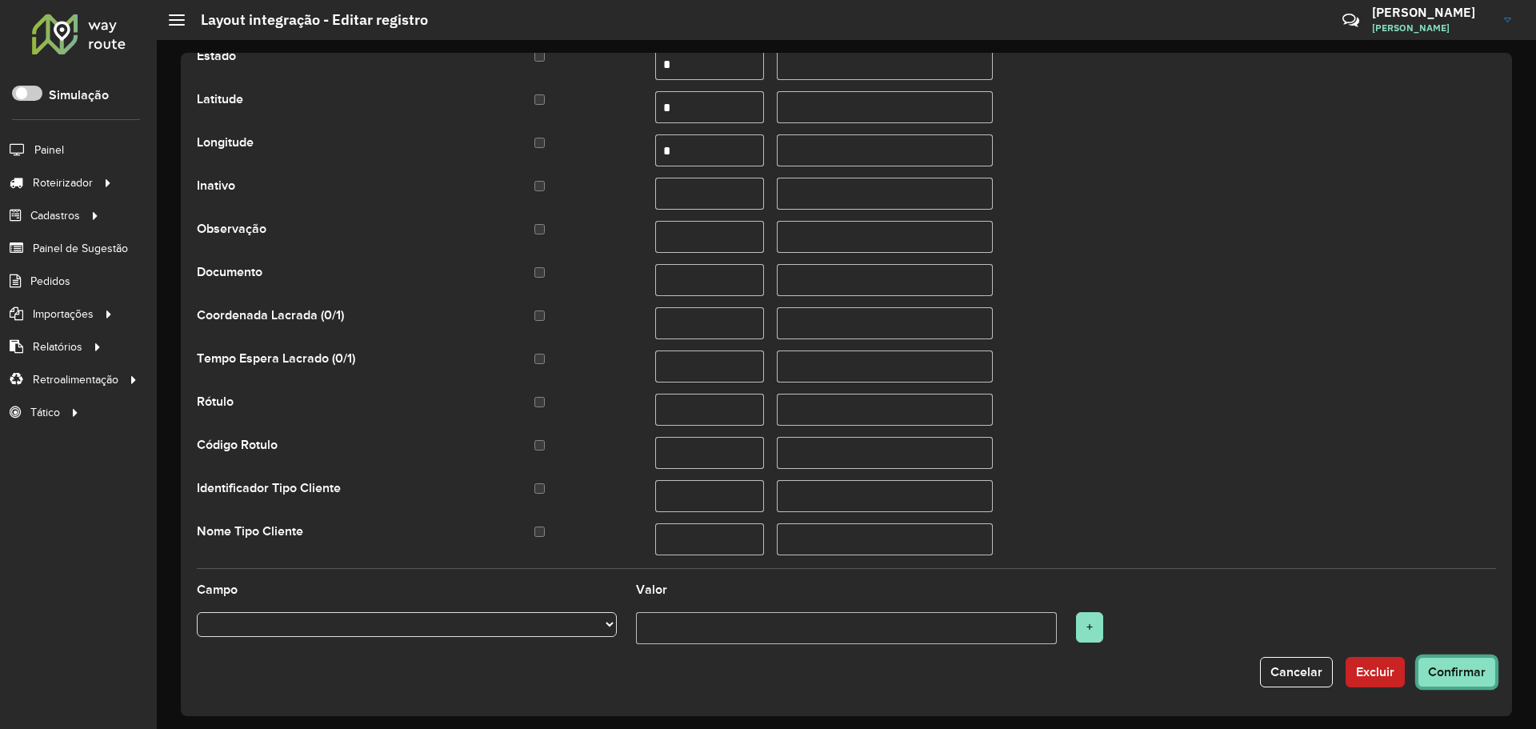
click at [1447, 679] on button "Confirmar" at bounding box center [1456, 672] width 78 height 30
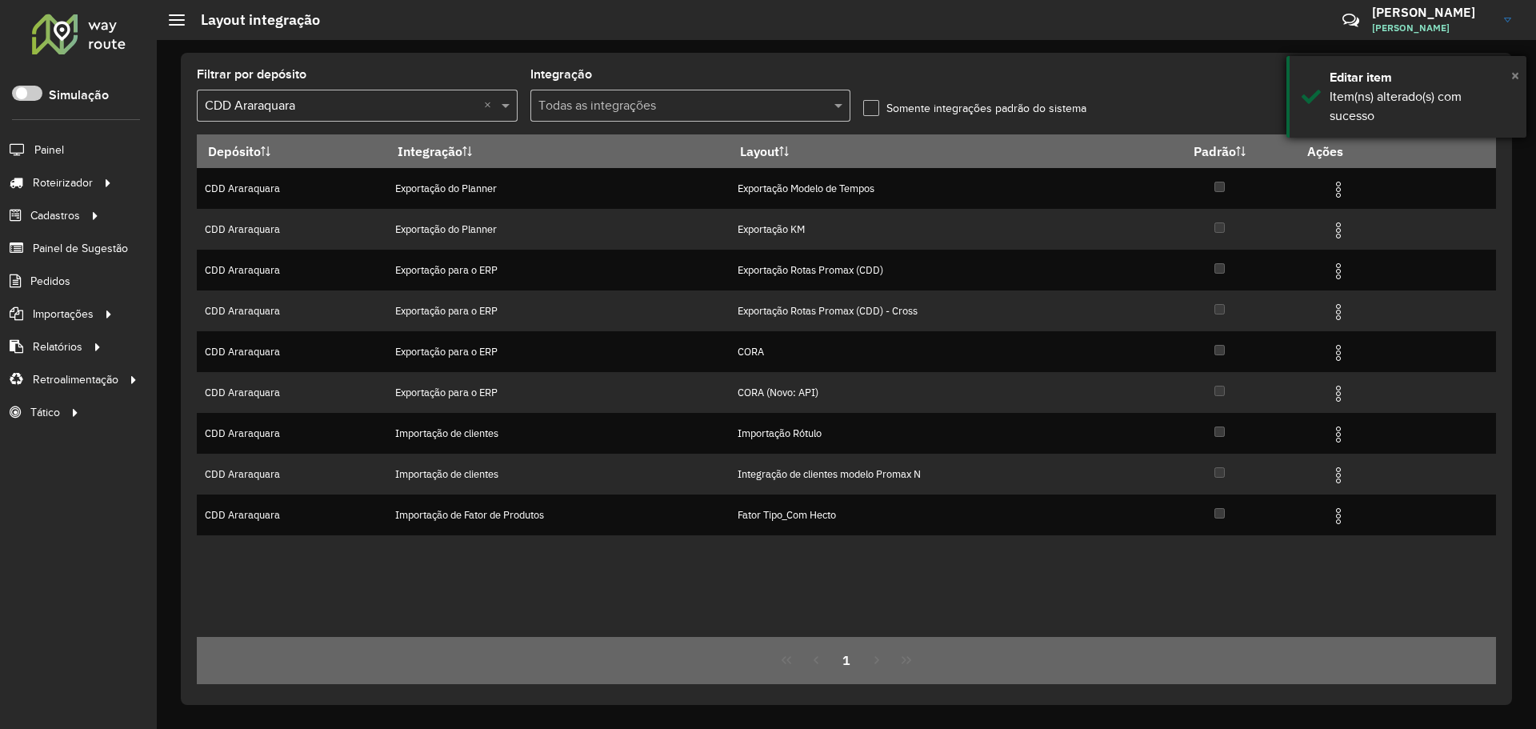
click at [1515, 70] on span "×" at bounding box center [1515, 75] width 8 height 18
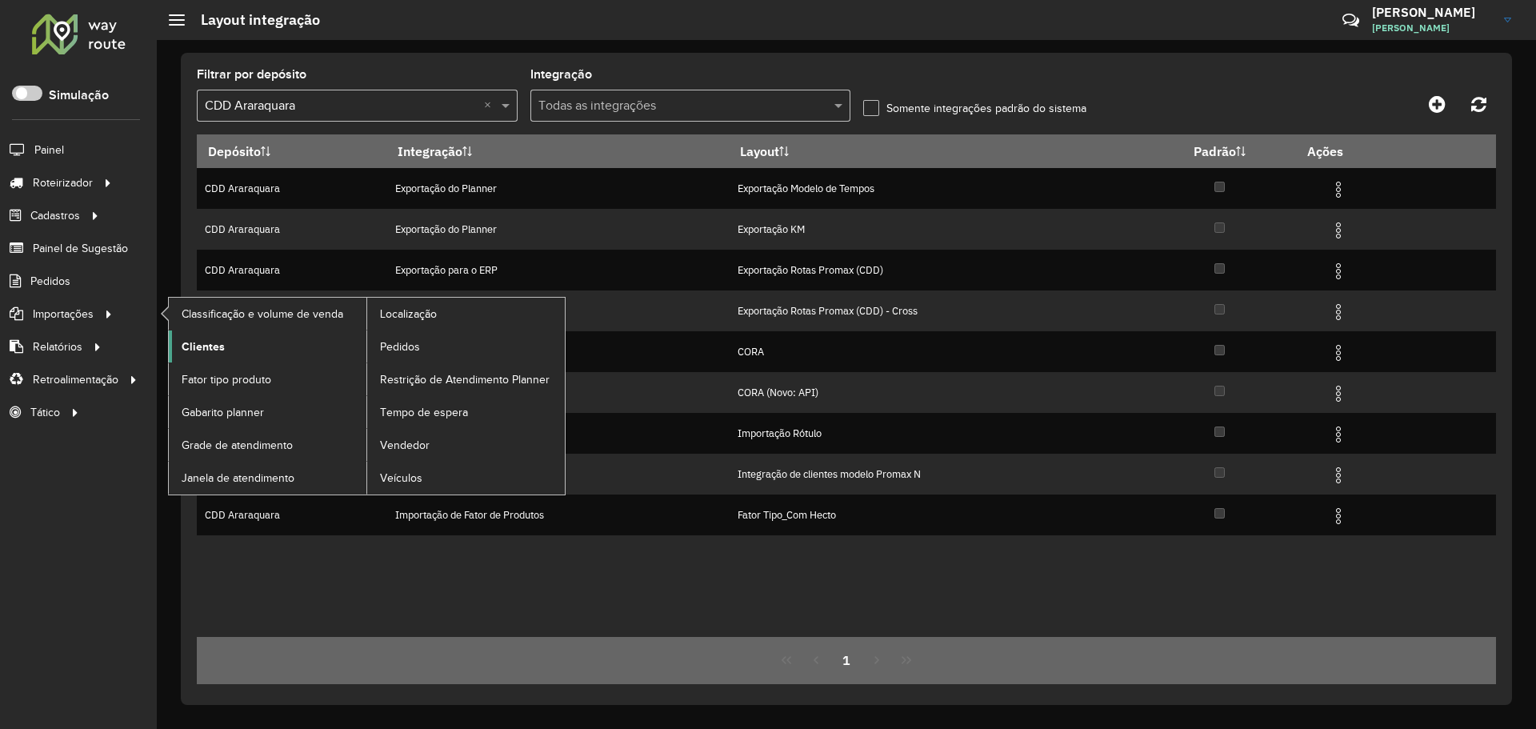
click at [197, 348] on span "Clientes" at bounding box center [203, 346] width 43 height 17
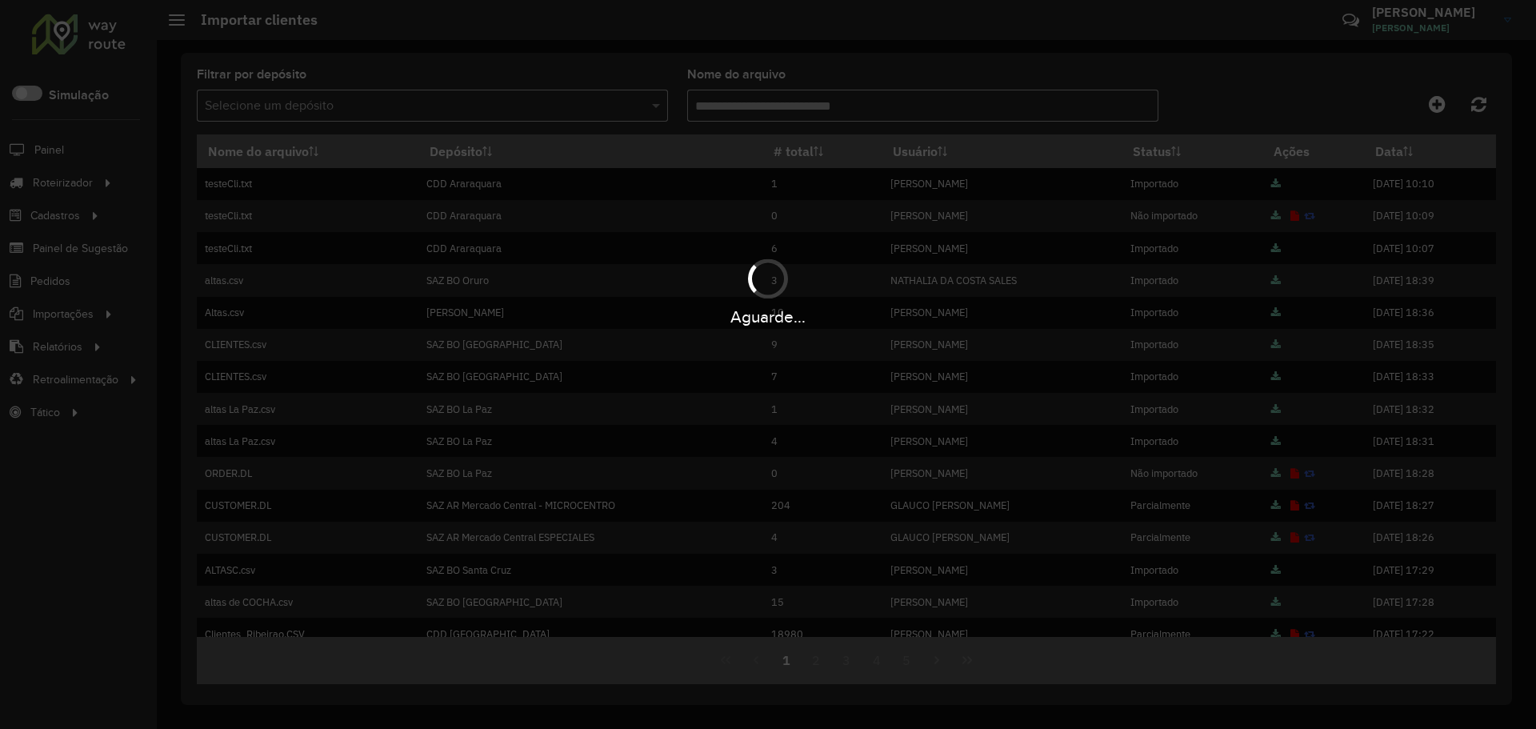
click at [1434, 102] on div "Aguarde..." at bounding box center [768, 364] width 1536 height 729
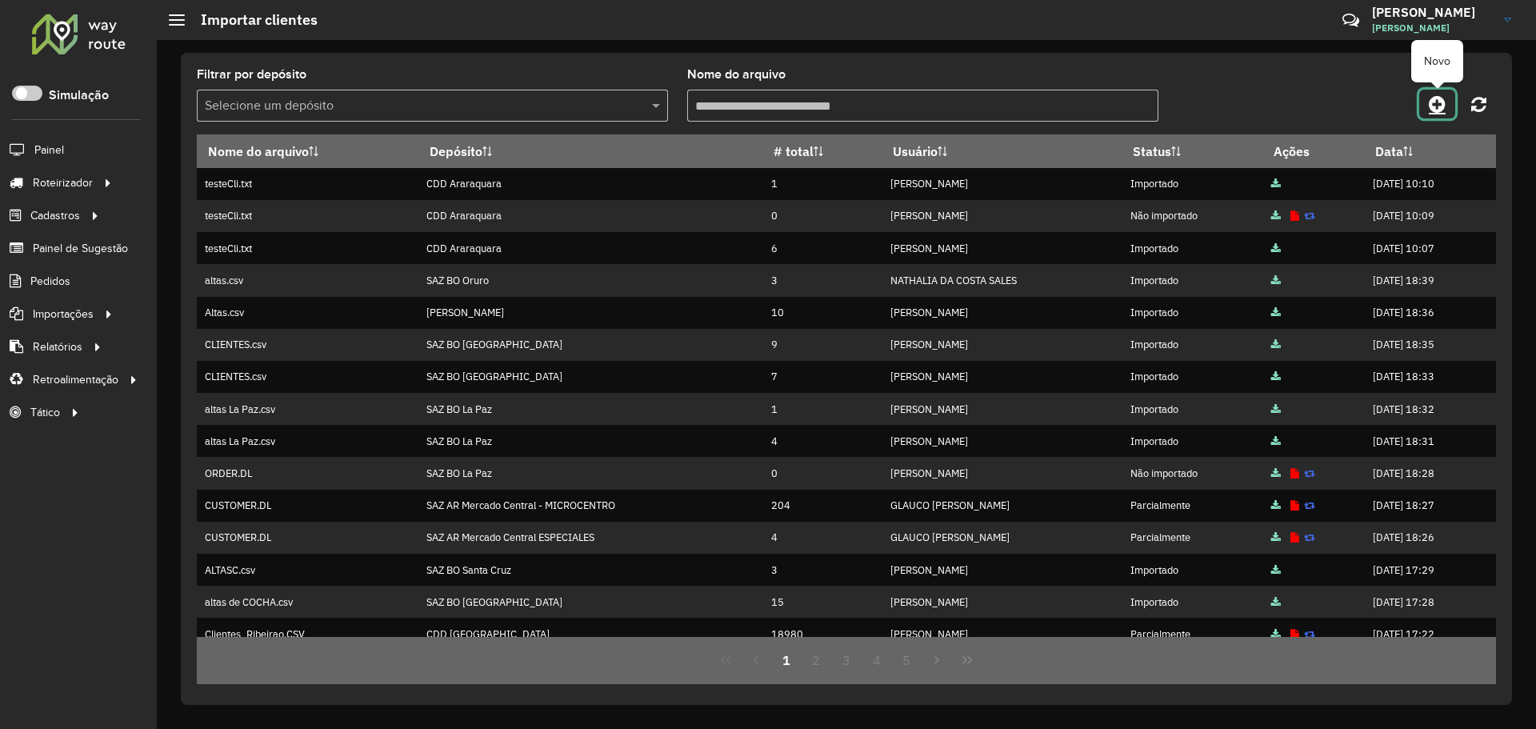
click at [1440, 112] on icon at bounding box center [1436, 103] width 17 height 19
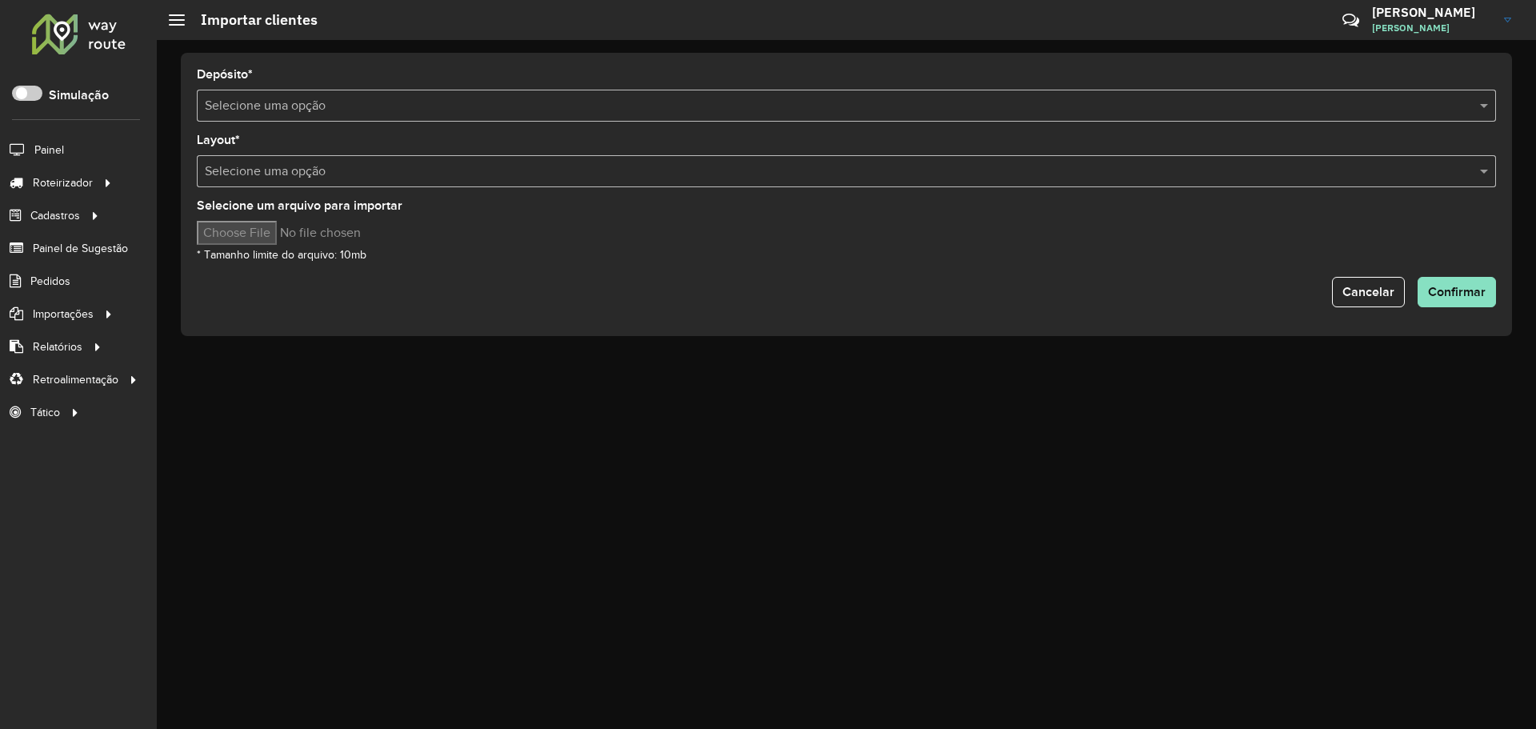
click at [390, 100] on input "text" at bounding box center [830, 106] width 1251 height 19
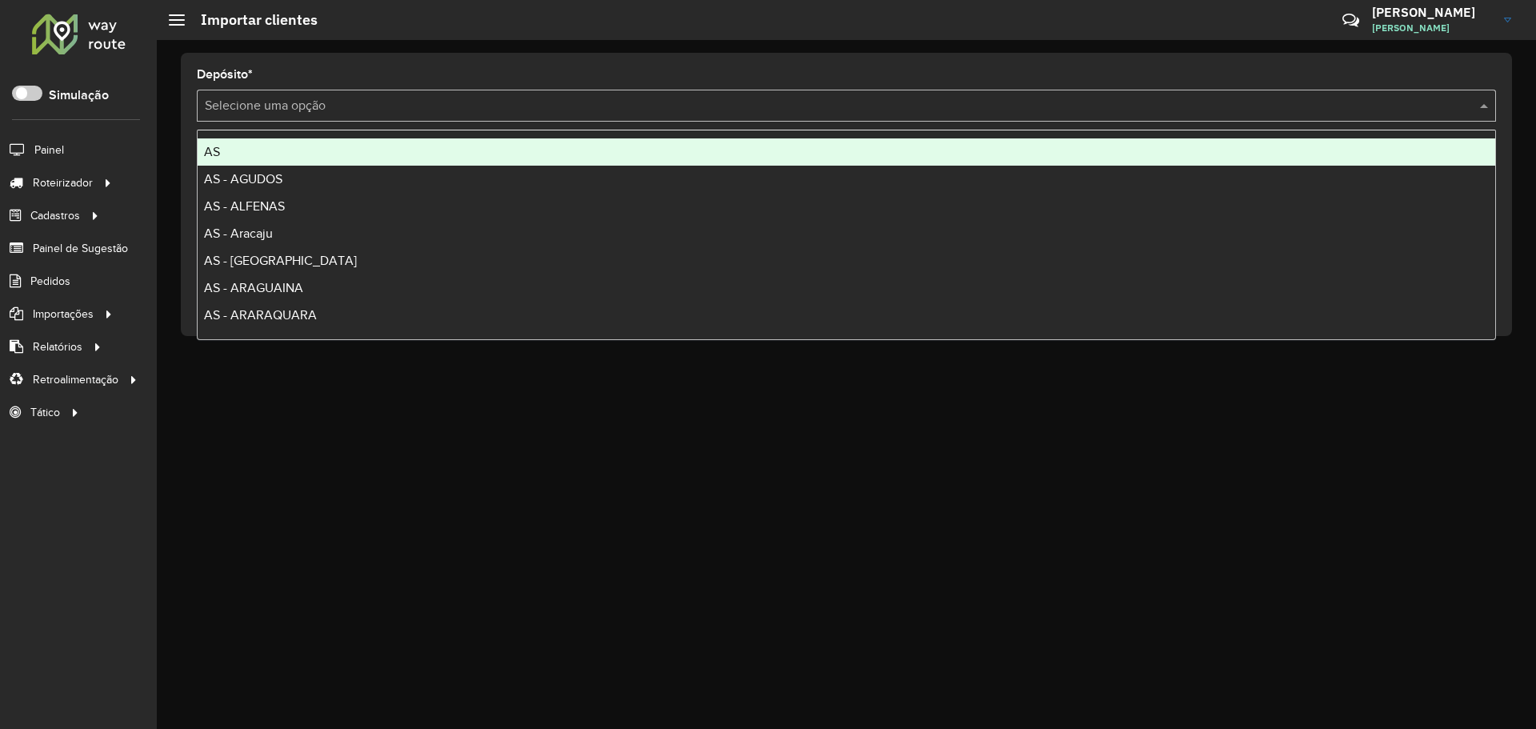
click at [406, 101] on input "text" at bounding box center [830, 106] width 1251 height 19
click at [461, 74] on div "Depósito * Selecione uma opção" at bounding box center [846, 95] width 1299 height 53
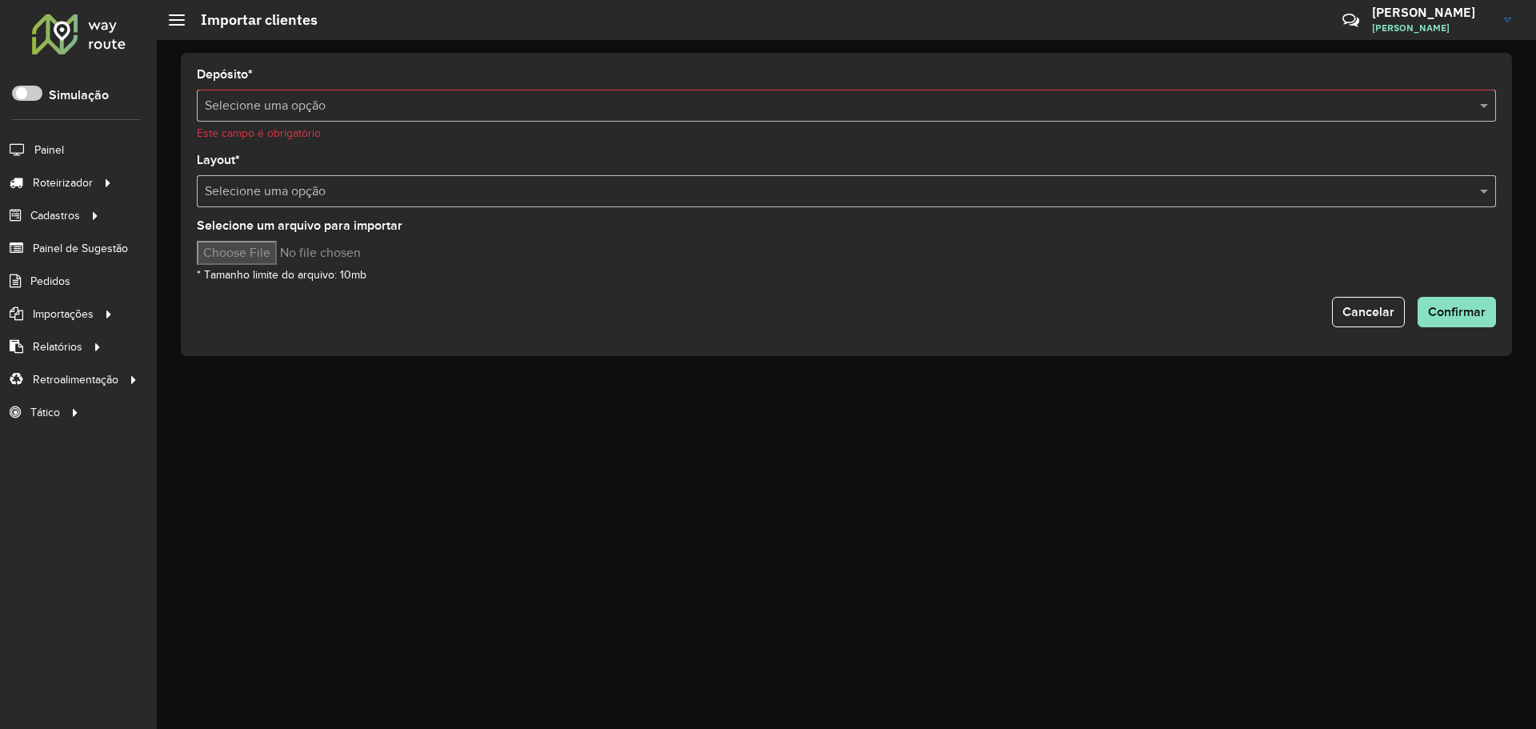
drag, startPoint x: 370, startPoint y: 421, endPoint x: 378, endPoint y: 402, distance: 19.8
click at [372, 420] on div "Depósito * Selecione uma opção Este campo é obrigatório Layout * Selecione uma …" at bounding box center [846, 384] width 1379 height 689
click at [306, 78] on div "Depósito * Selecione uma opção Este campo é obrigatório" at bounding box center [846, 105] width 1299 height 73
click at [304, 106] on input "text" at bounding box center [830, 106] width 1251 height 19
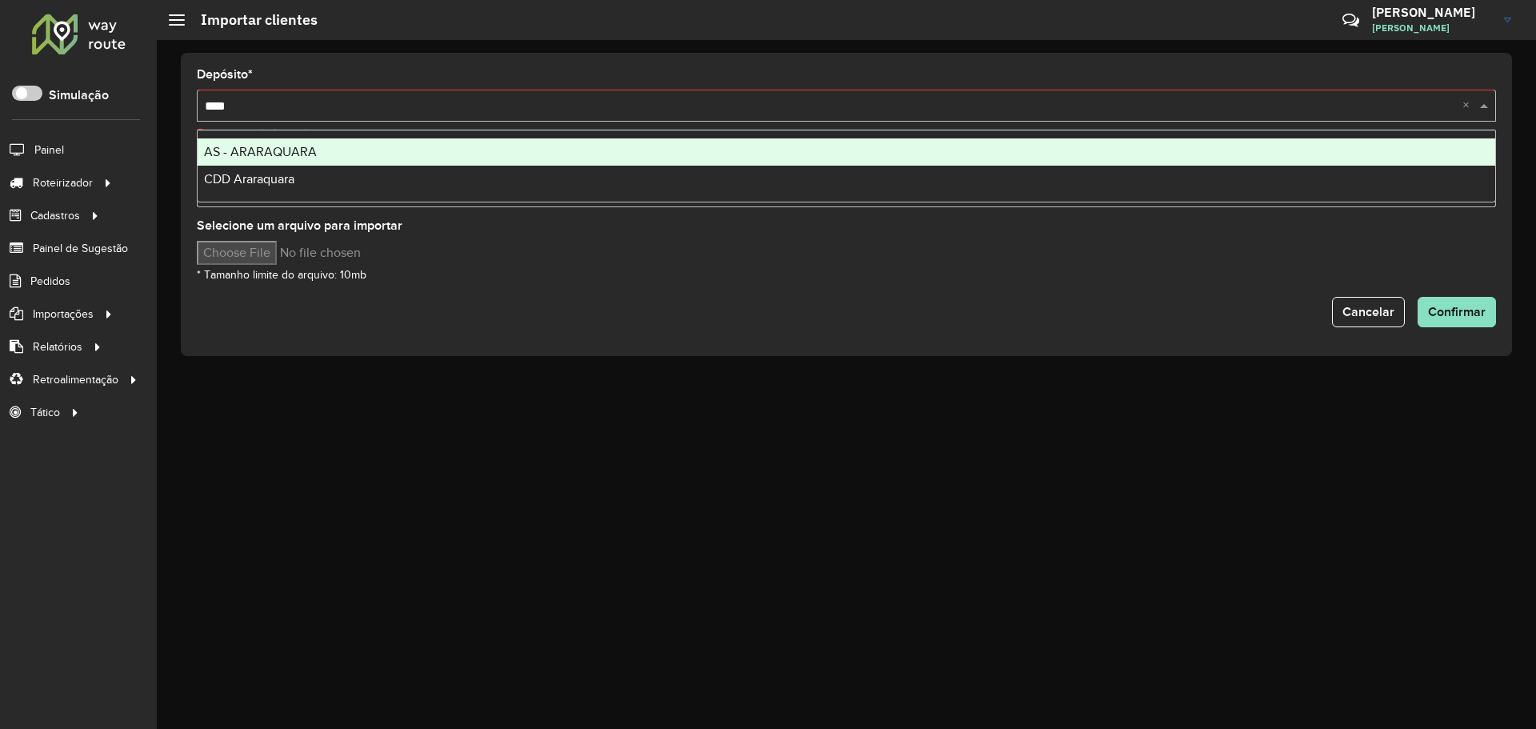
type input "*****"
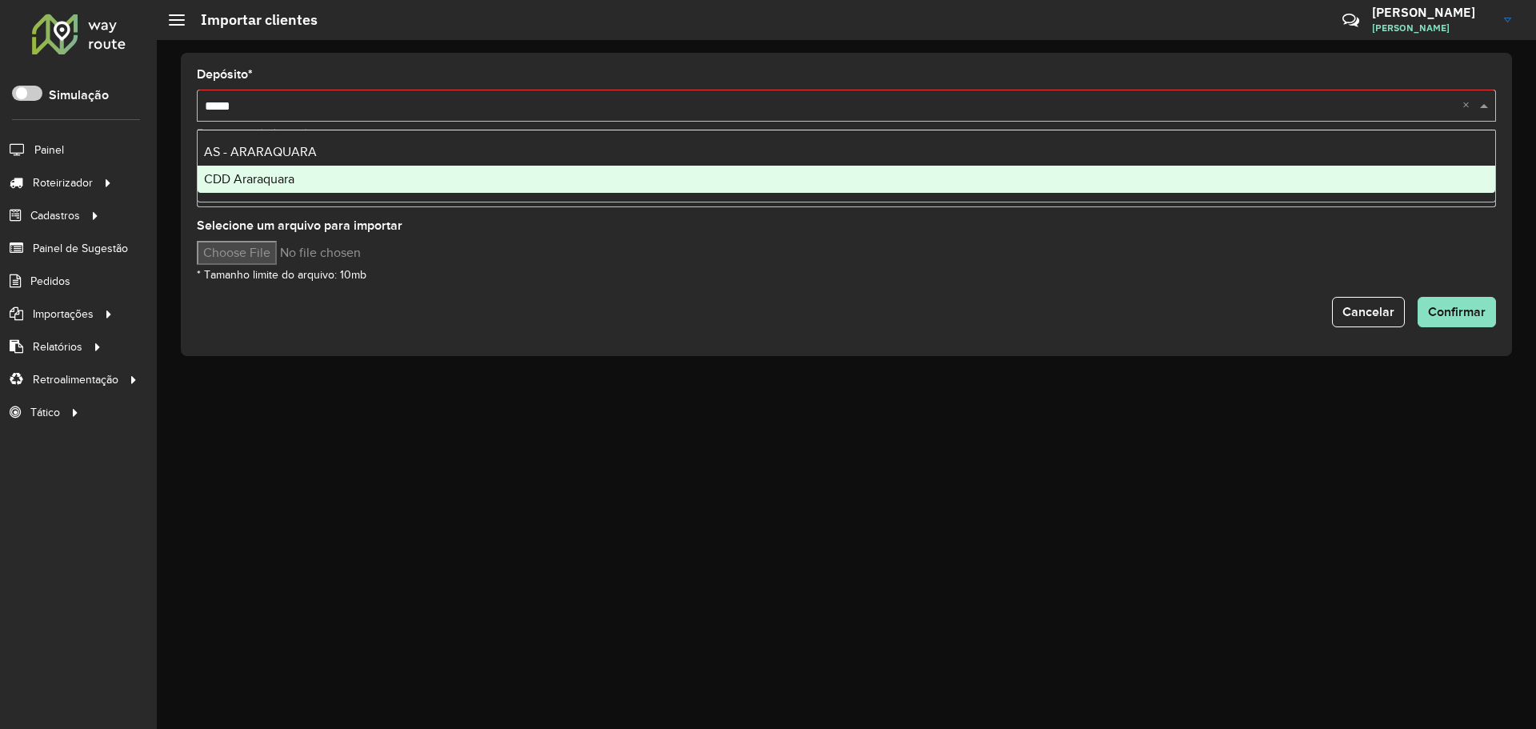
drag, startPoint x: 335, startPoint y: 170, endPoint x: 378, endPoint y: 134, distance: 56.1
click at [335, 171] on div "CDD Araraquara" at bounding box center [846, 179] width 1297 height 27
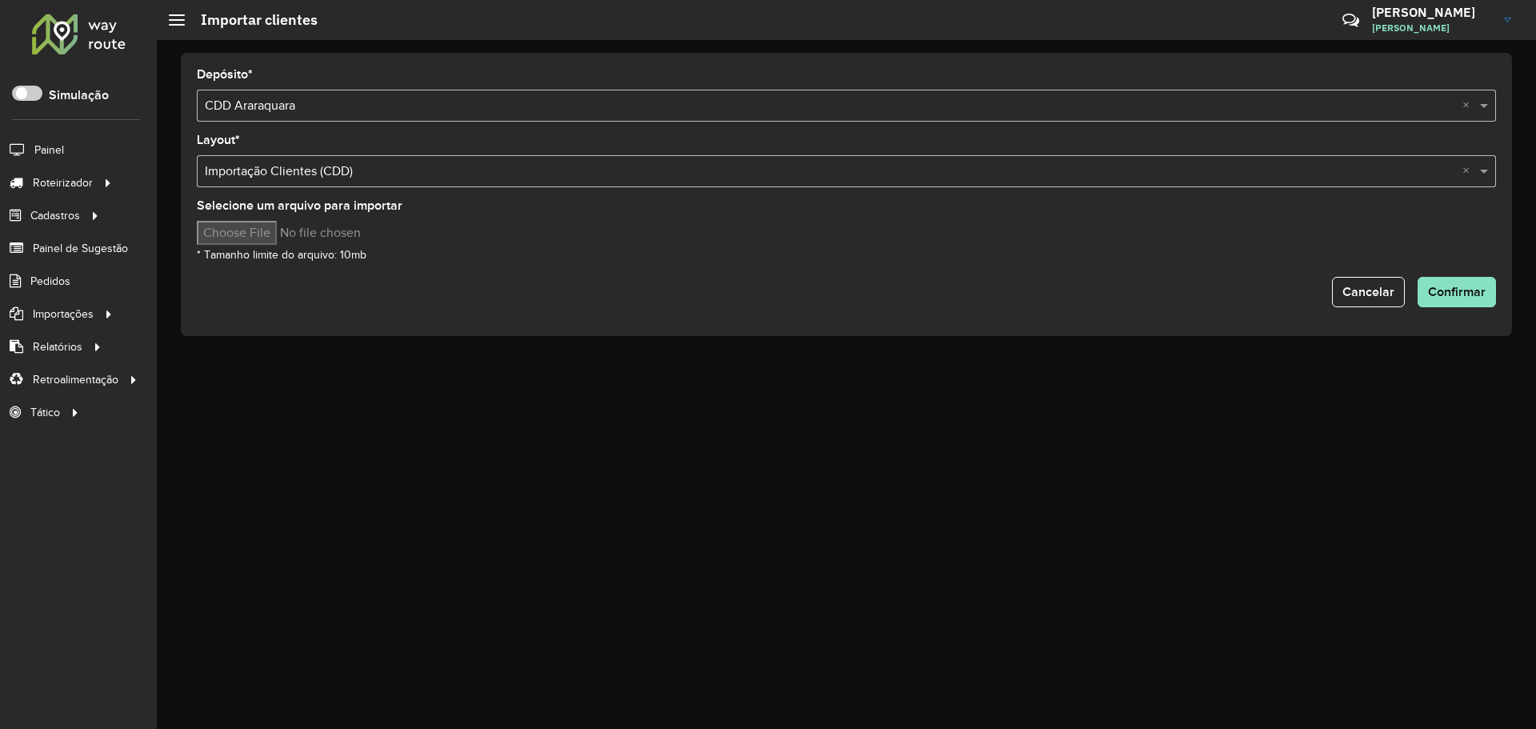
click at [312, 178] on input "text" at bounding box center [830, 171] width 1251 height 19
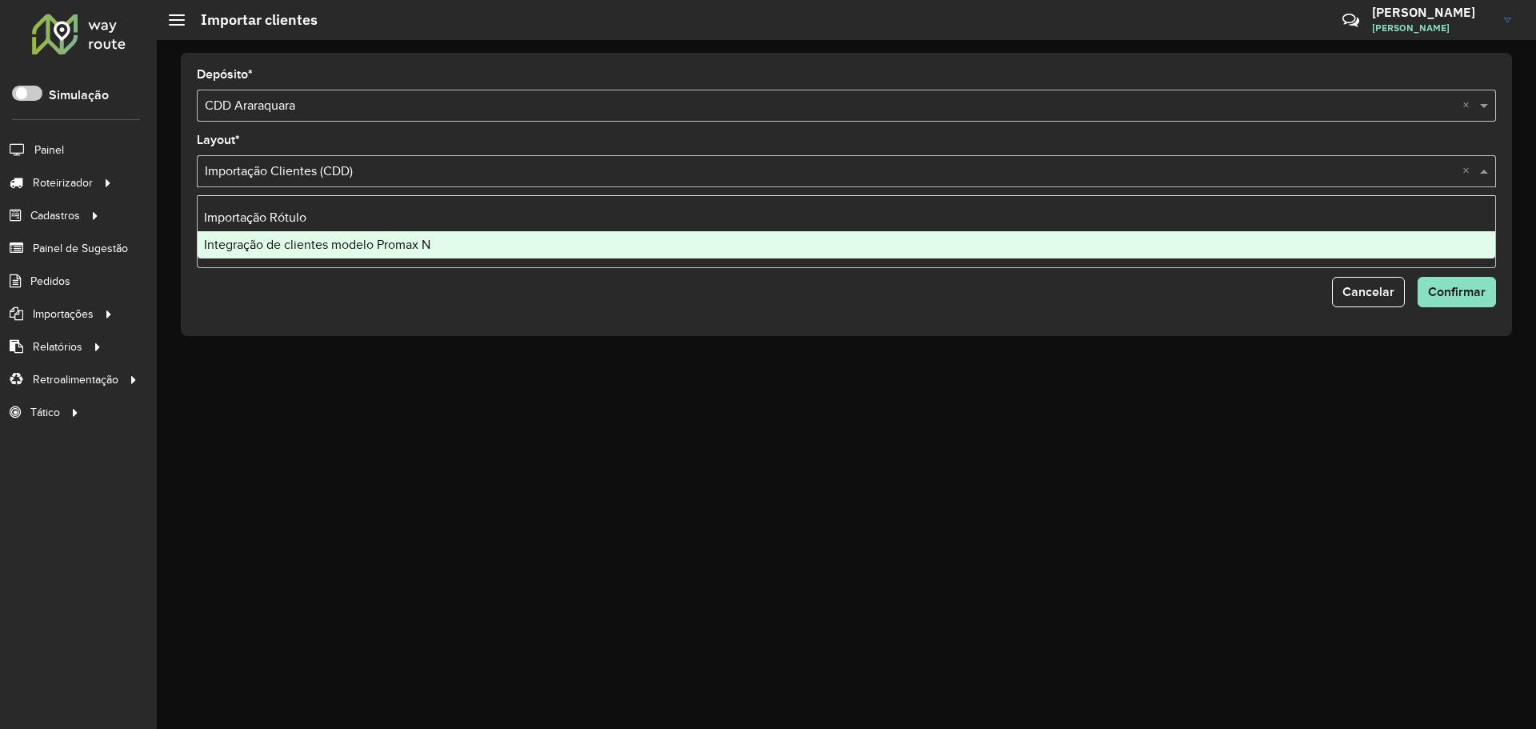
click at [343, 252] on div "Integração de clientes modelo Promax N" at bounding box center [846, 244] width 1297 height 27
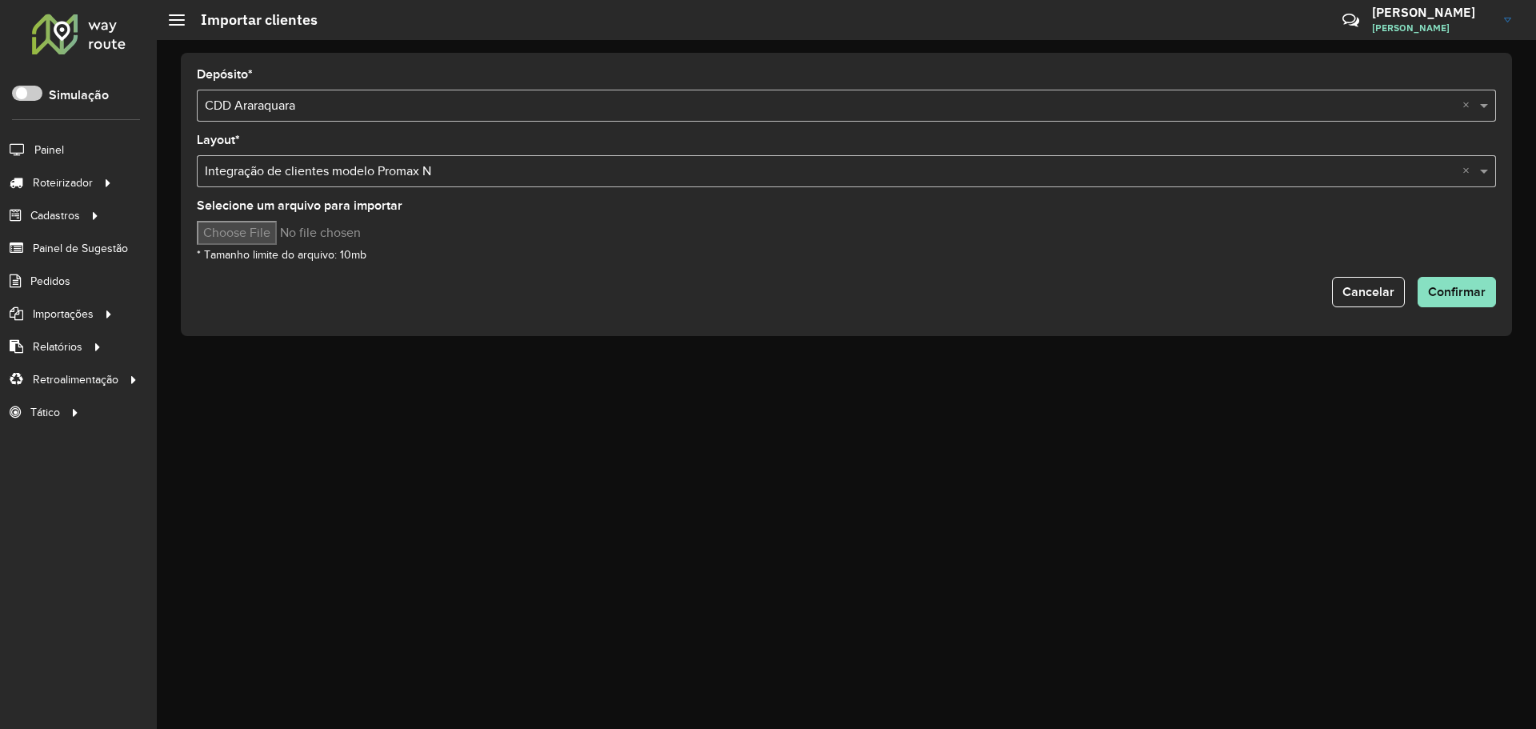
click at [270, 239] on input "Selecione um arquivo para importar" at bounding box center [333, 233] width 272 height 24
type input "**********"
click at [1464, 289] on span "Confirmar" at bounding box center [1457, 292] width 58 height 14
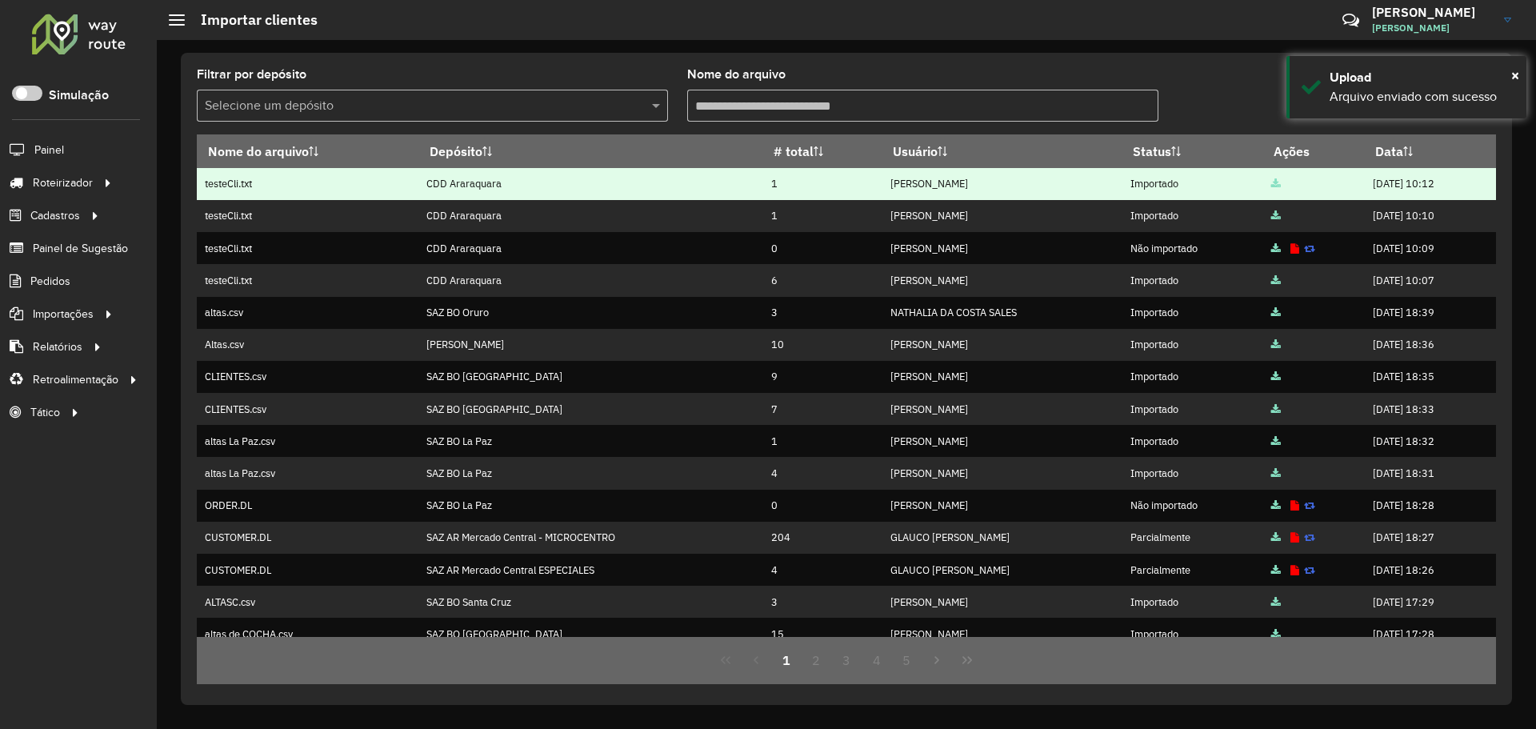
click at [983, 195] on td "[PERSON_NAME]" at bounding box center [1002, 184] width 240 height 32
drag, startPoint x: 723, startPoint y: 190, endPoint x: 893, endPoint y: 197, distance: 170.5
click at [799, 186] on tr "testeCli.txt CDD Araraquara 1 Andrei Muniz Almeida Importado 15/08/2025 10:12" at bounding box center [846, 184] width 1299 height 32
click at [995, 197] on td "[PERSON_NAME]" at bounding box center [1002, 184] width 240 height 32
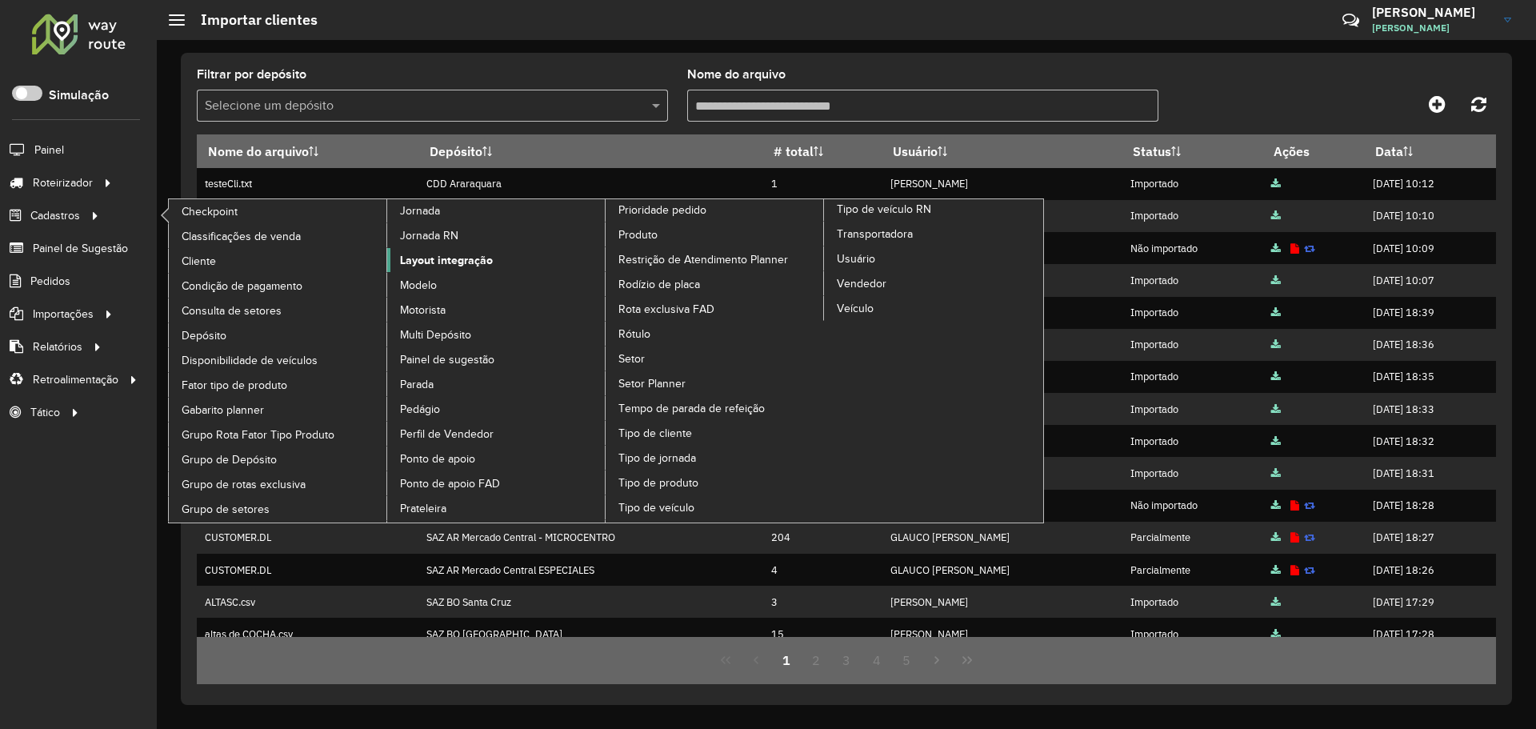
click at [454, 260] on span "Layout integração" at bounding box center [446, 260] width 93 height 17
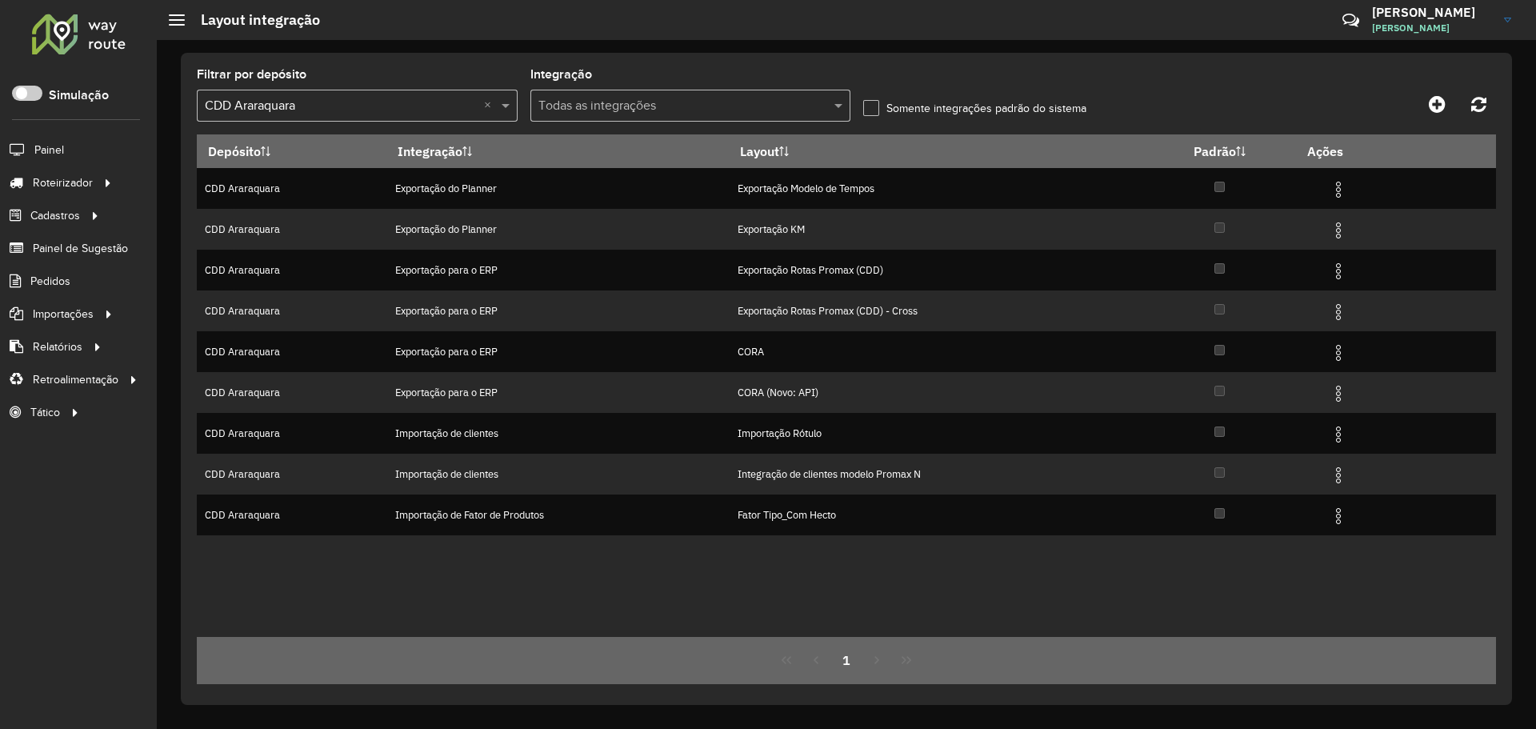
click at [434, 107] on input "text" at bounding box center [341, 106] width 273 height 19
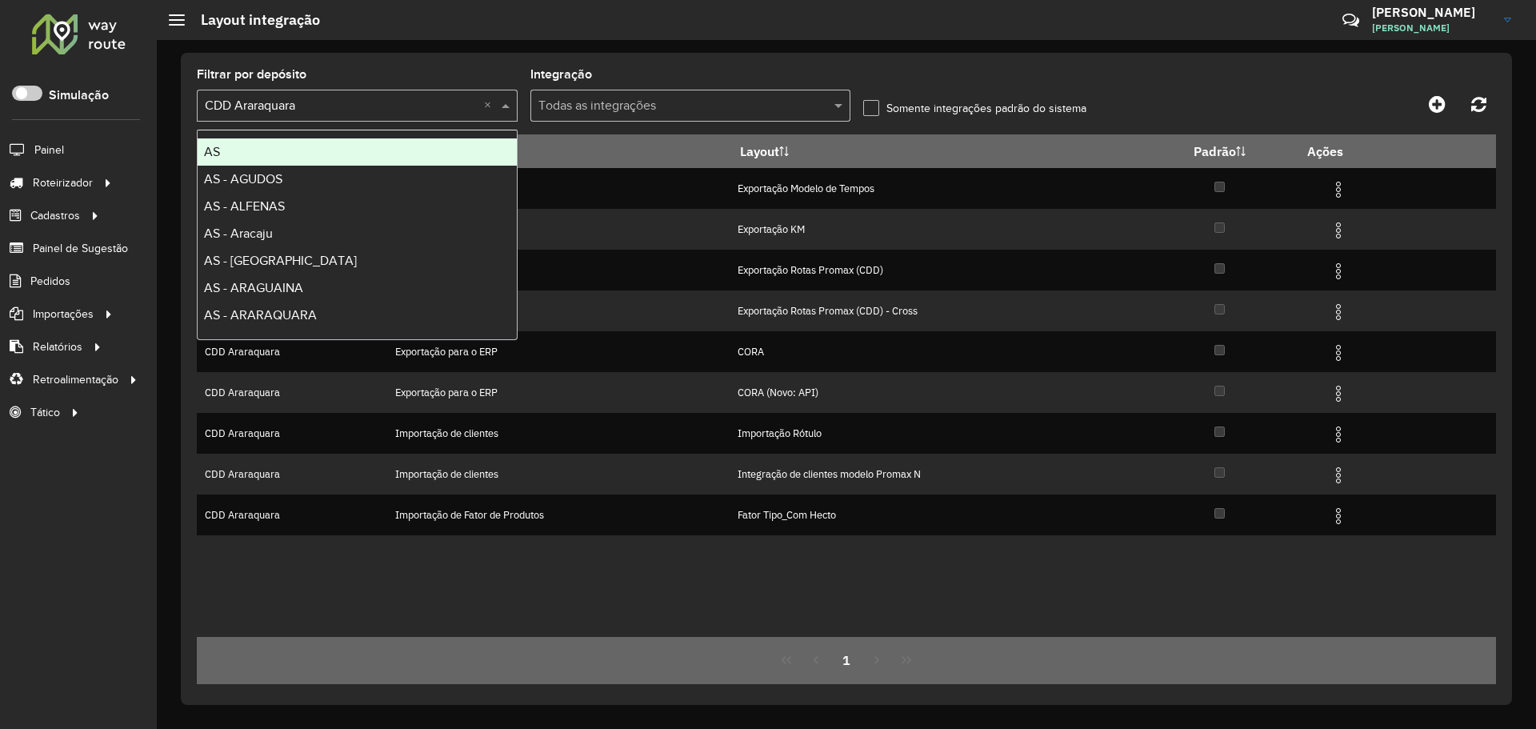
click at [453, 73] on div "Filtrar por depósito Selecione um depósito × CDD Araraquara ×" at bounding box center [357, 95] width 321 height 53
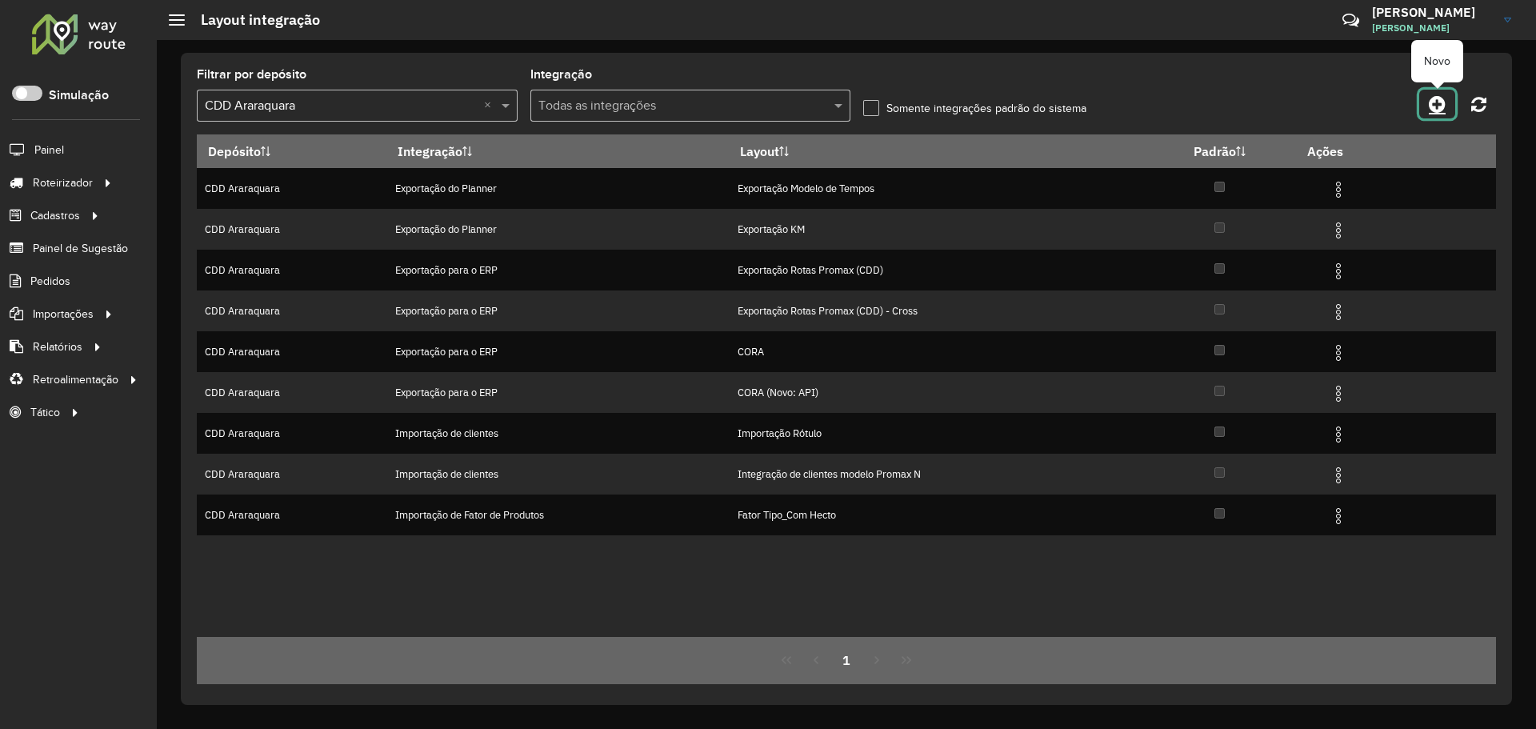
click at [1439, 102] on icon at bounding box center [1436, 103] width 17 height 19
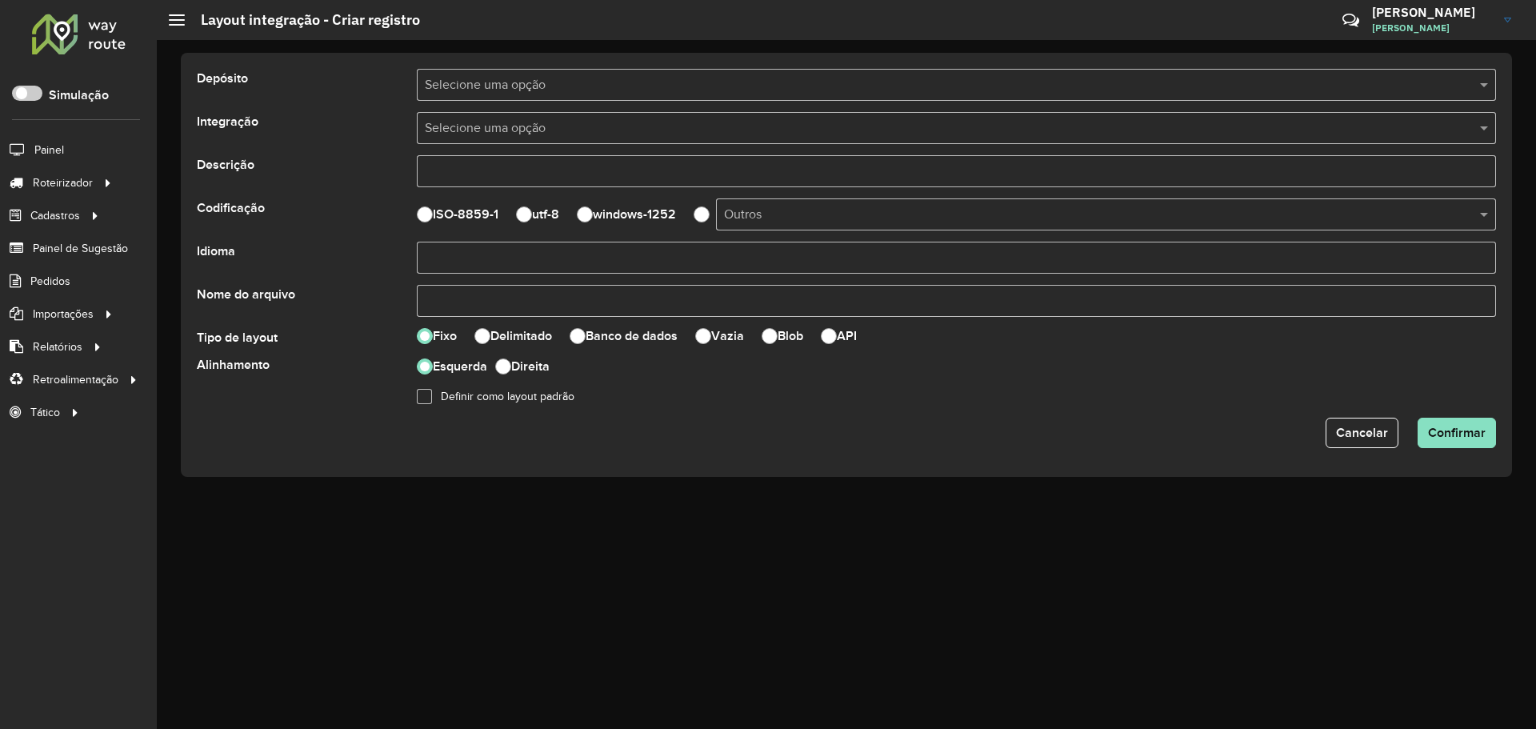
click at [563, 86] on input "text" at bounding box center [940, 85] width 1031 height 19
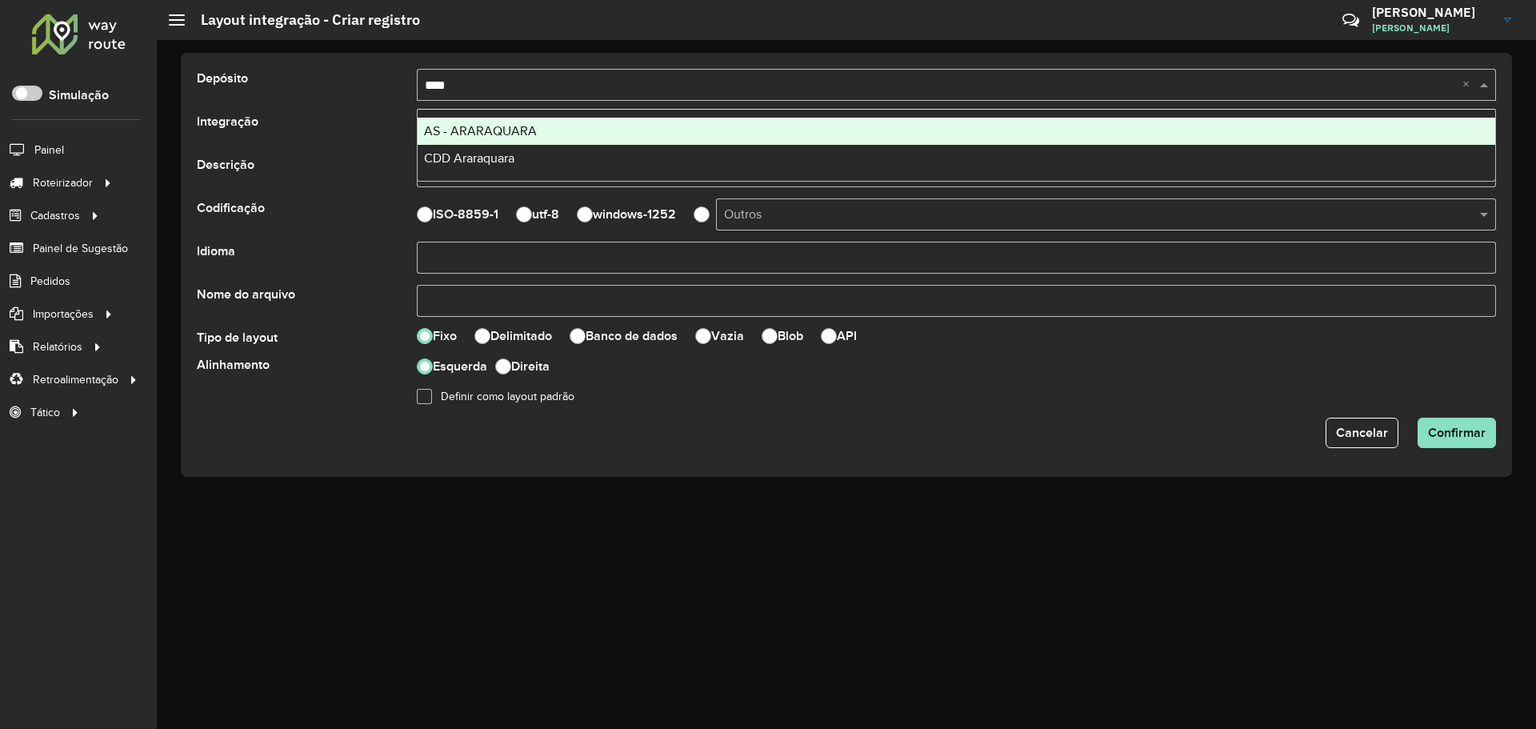
type input "*****"
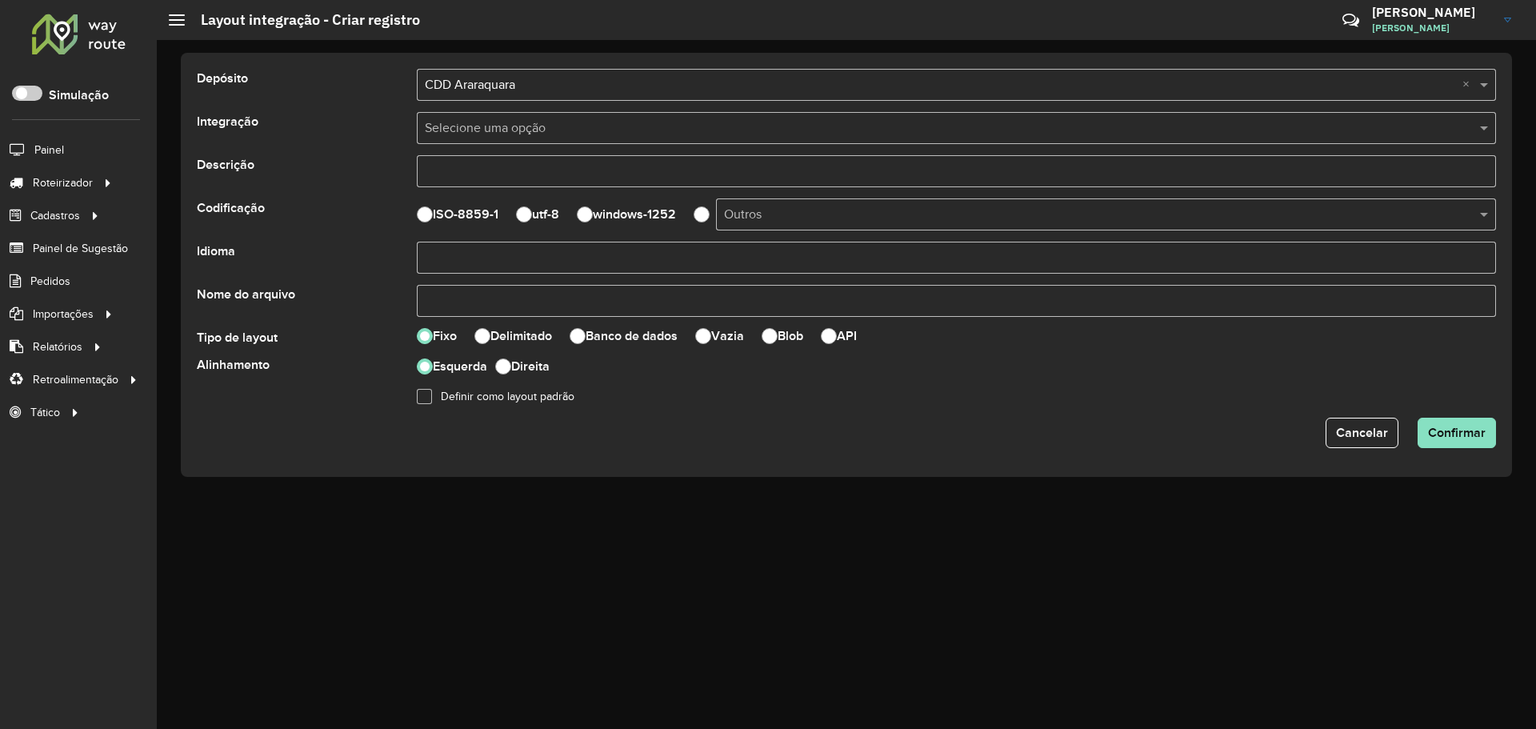
click at [548, 137] on input "text" at bounding box center [940, 128] width 1031 height 19
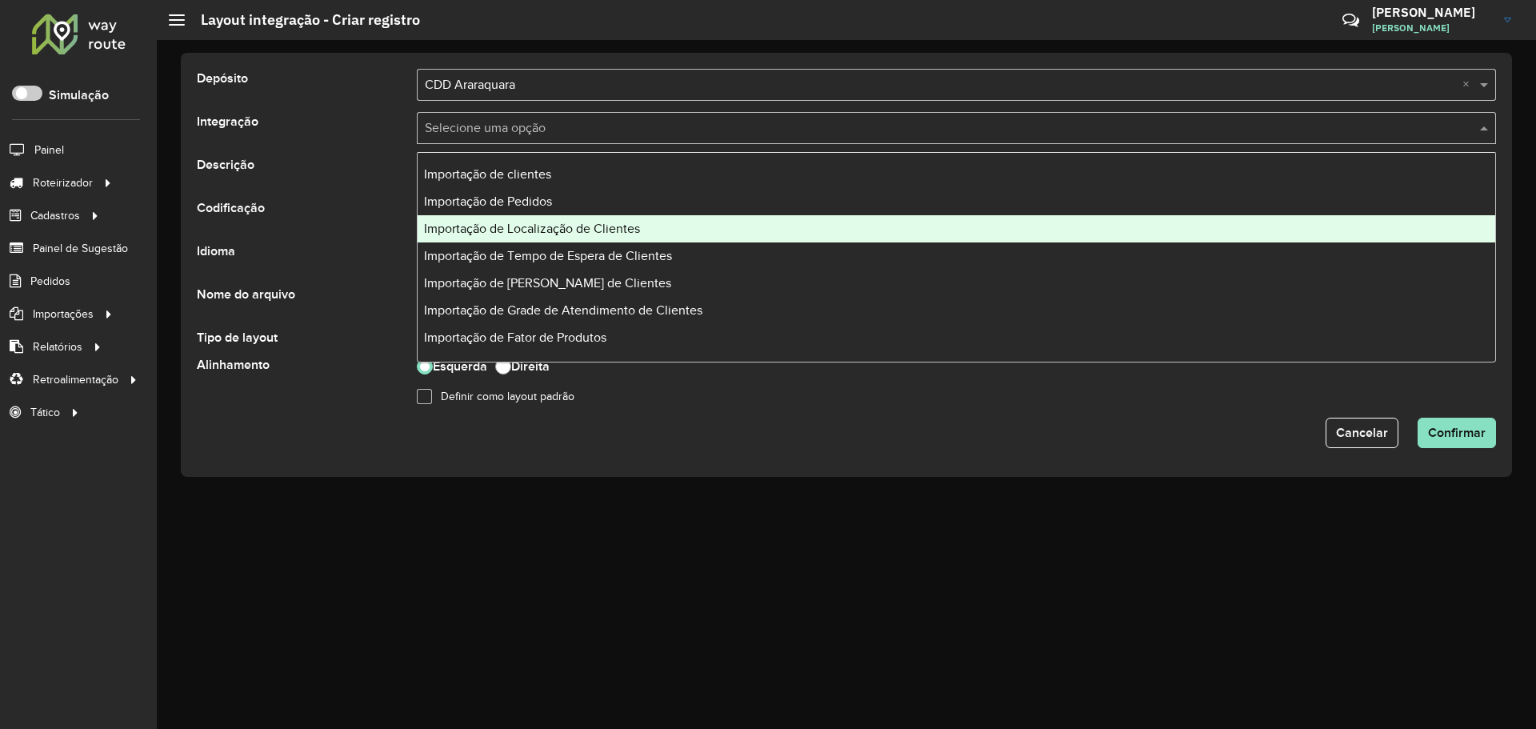
select select
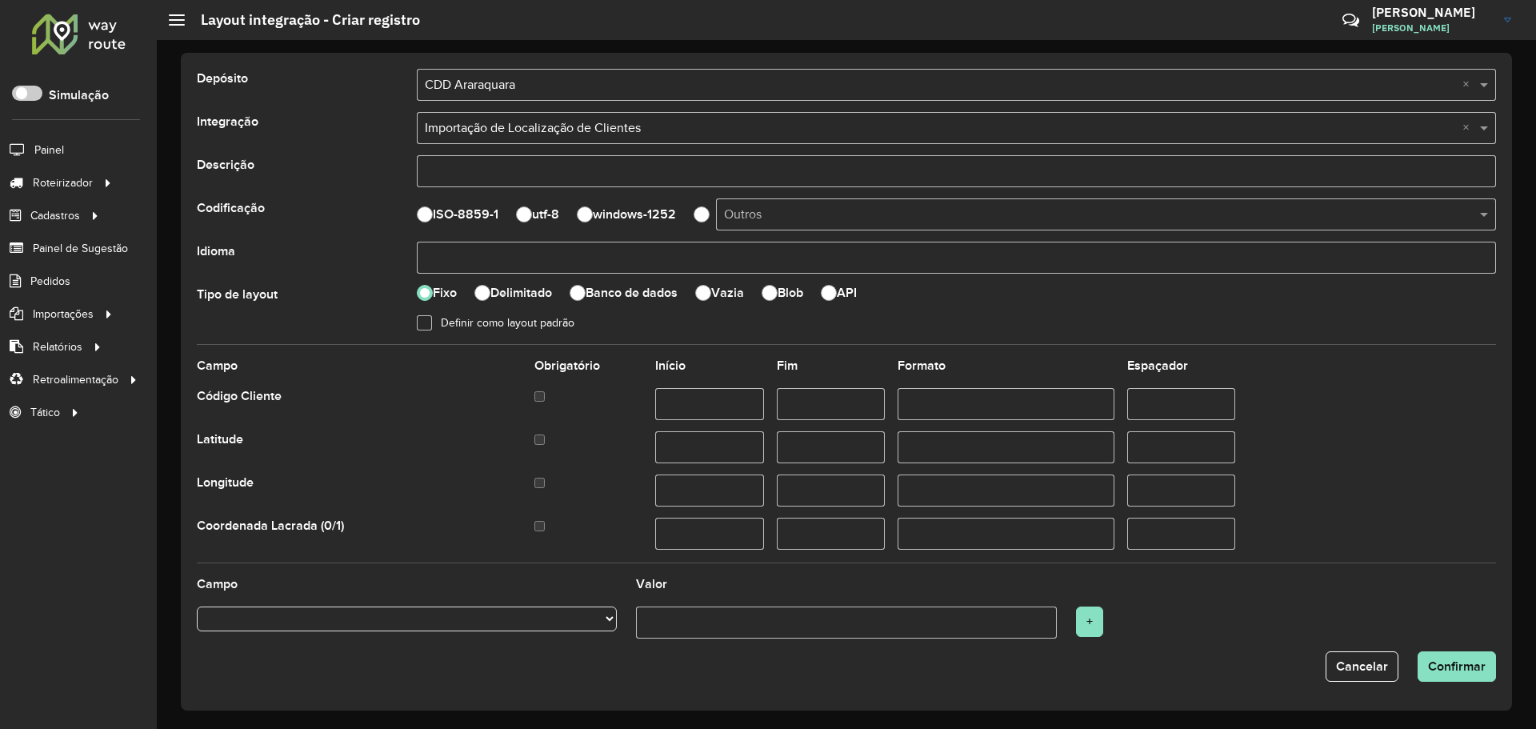
click at [517, 174] on input "text" at bounding box center [956, 171] width 1079 height 32
type input "********"
click at [573, 163] on input "text" at bounding box center [956, 171] width 1079 height 32
click at [658, 174] on input "**********" at bounding box center [956, 171] width 1079 height 32
type input "**********"
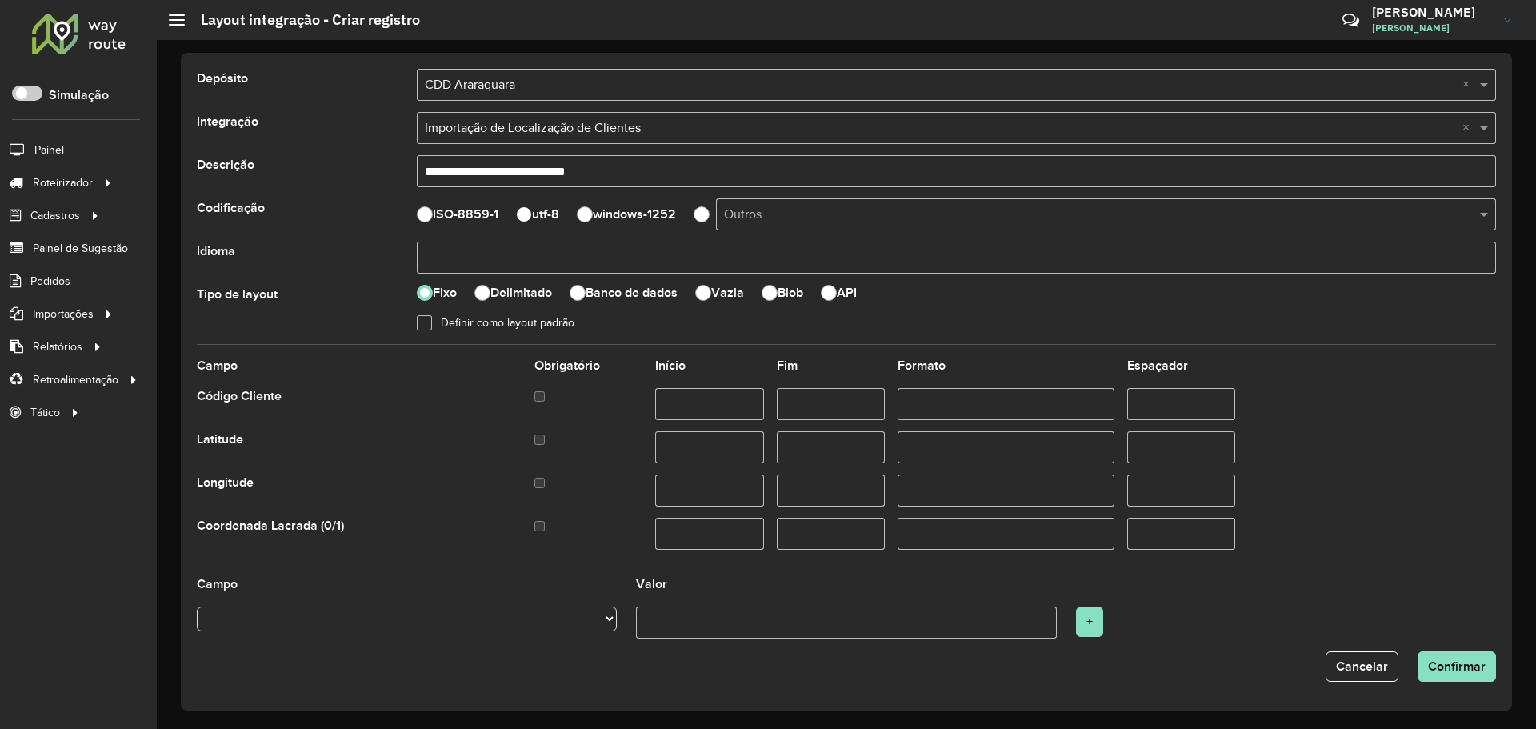
click at [524, 216] on div at bounding box center [524, 214] width 16 height 16
drag, startPoint x: 473, startPoint y: 257, endPoint x: 515, endPoint y: 249, distance: 43.1
click at [477, 256] on input "text" at bounding box center [956, 258] width 1079 height 32
type input "*****"
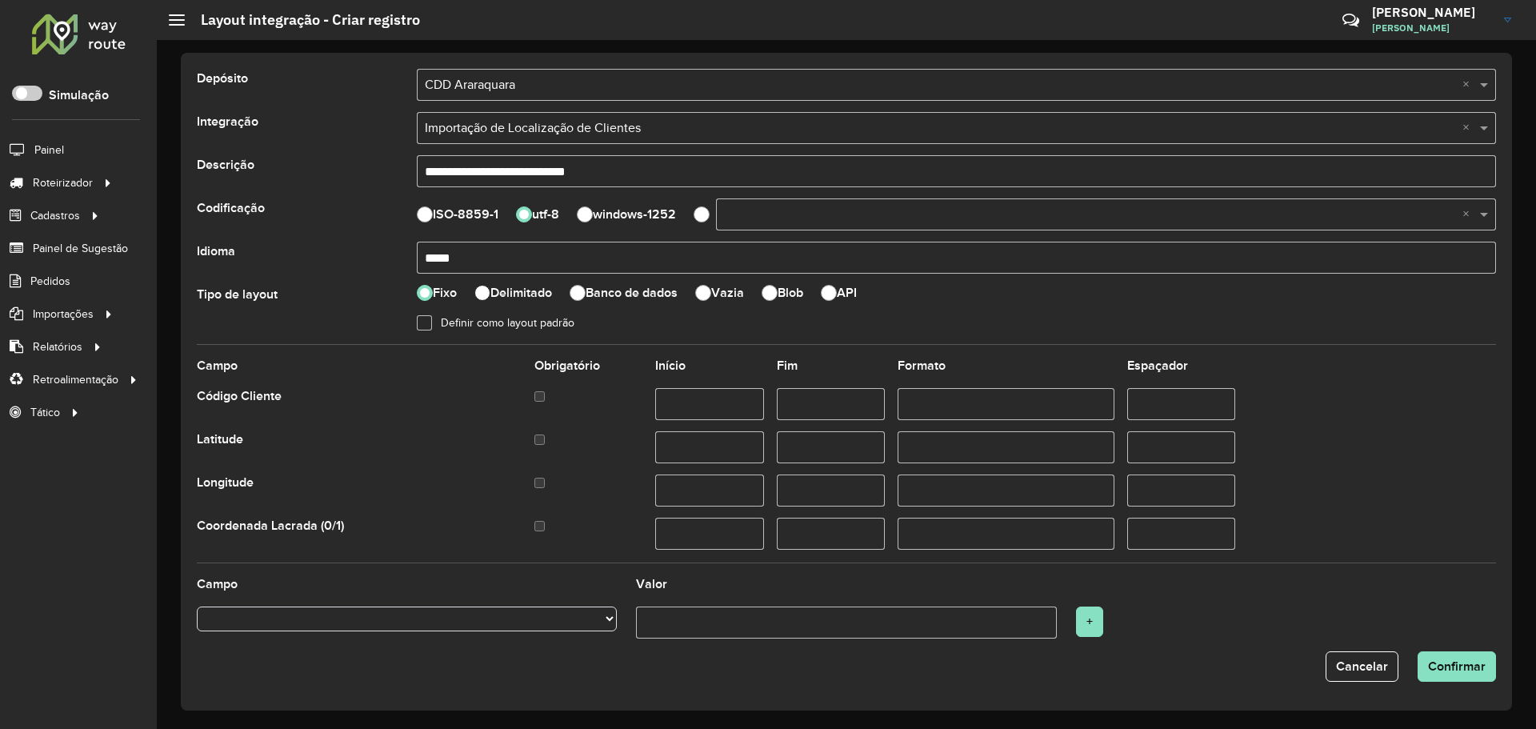
click at [482, 292] on div at bounding box center [482, 293] width 16 height 16
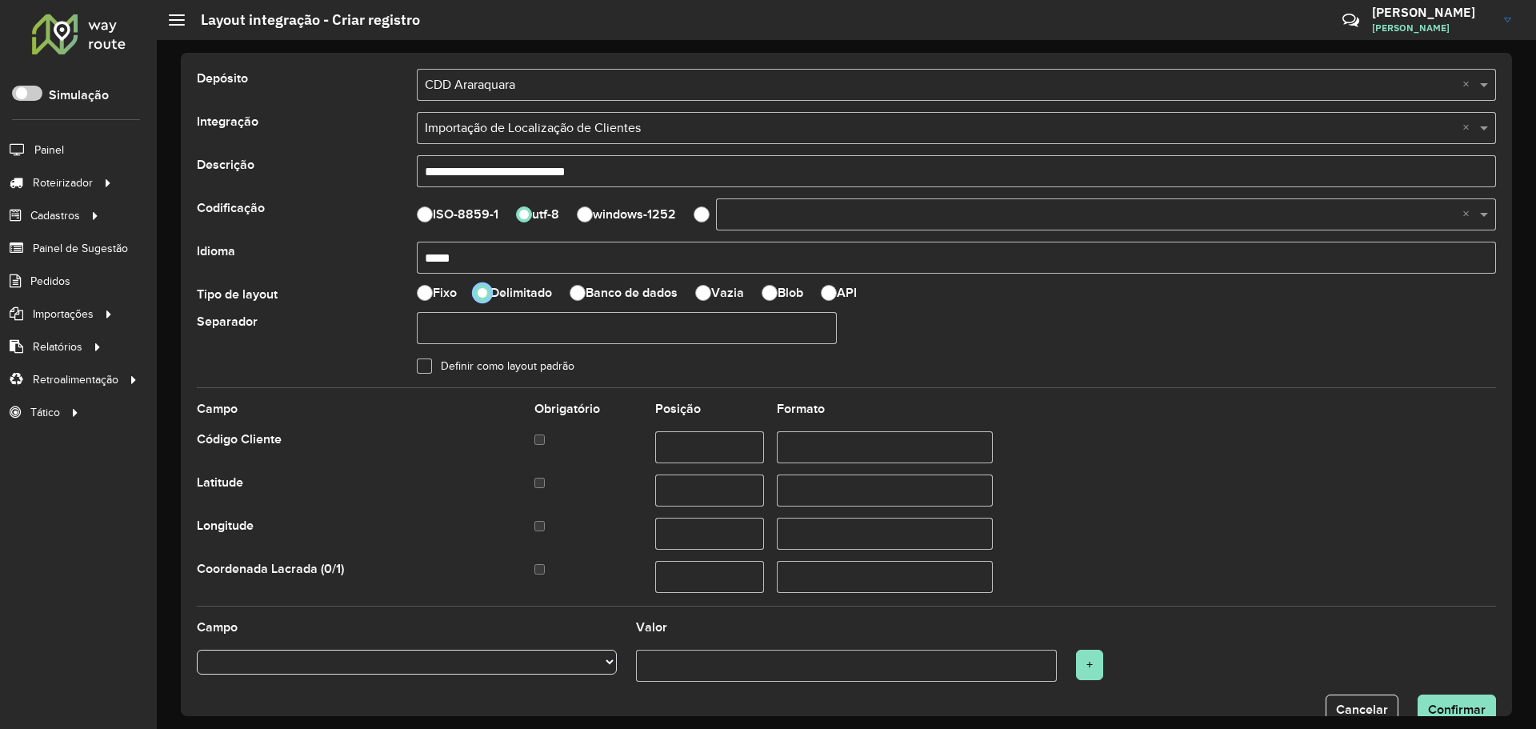
click at [449, 334] on input "text" at bounding box center [627, 328] width 420 height 32
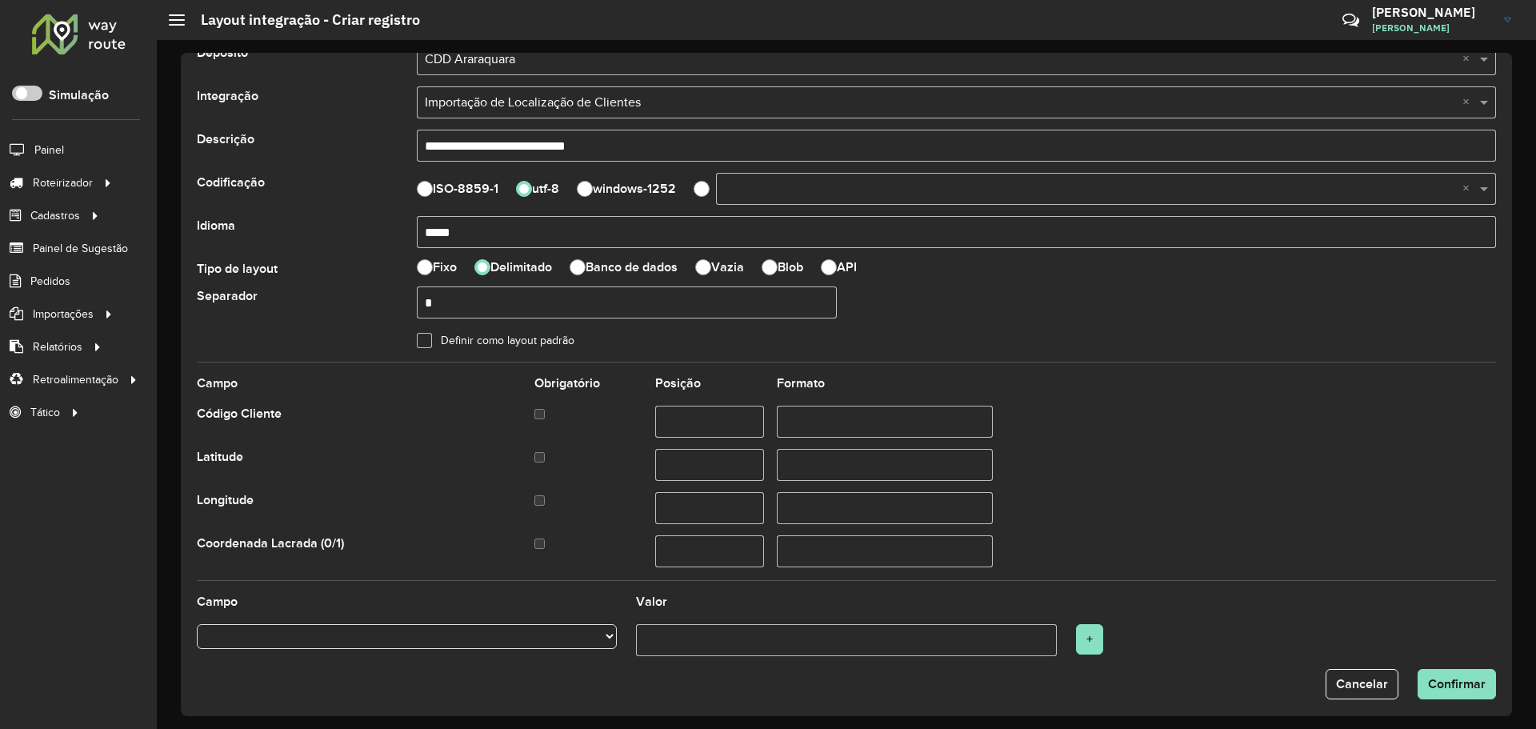
scroll to position [38, 0]
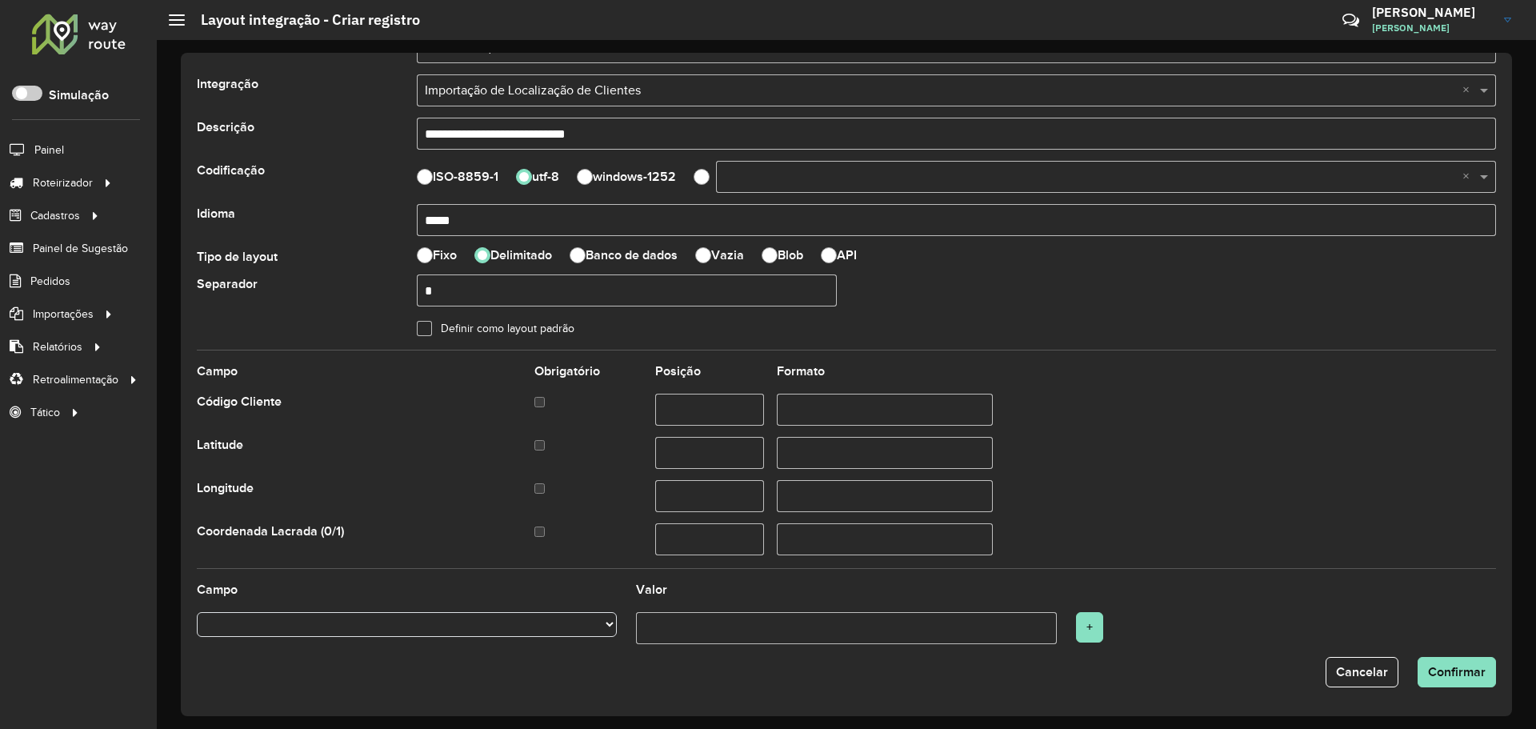
type input "*"
click at [673, 411] on input "text" at bounding box center [709, 410] width 108 height 32
type input "*"
click at [722, 461] on input "text" at bounding box center [709, 453] width 108 height 32
type input "*"
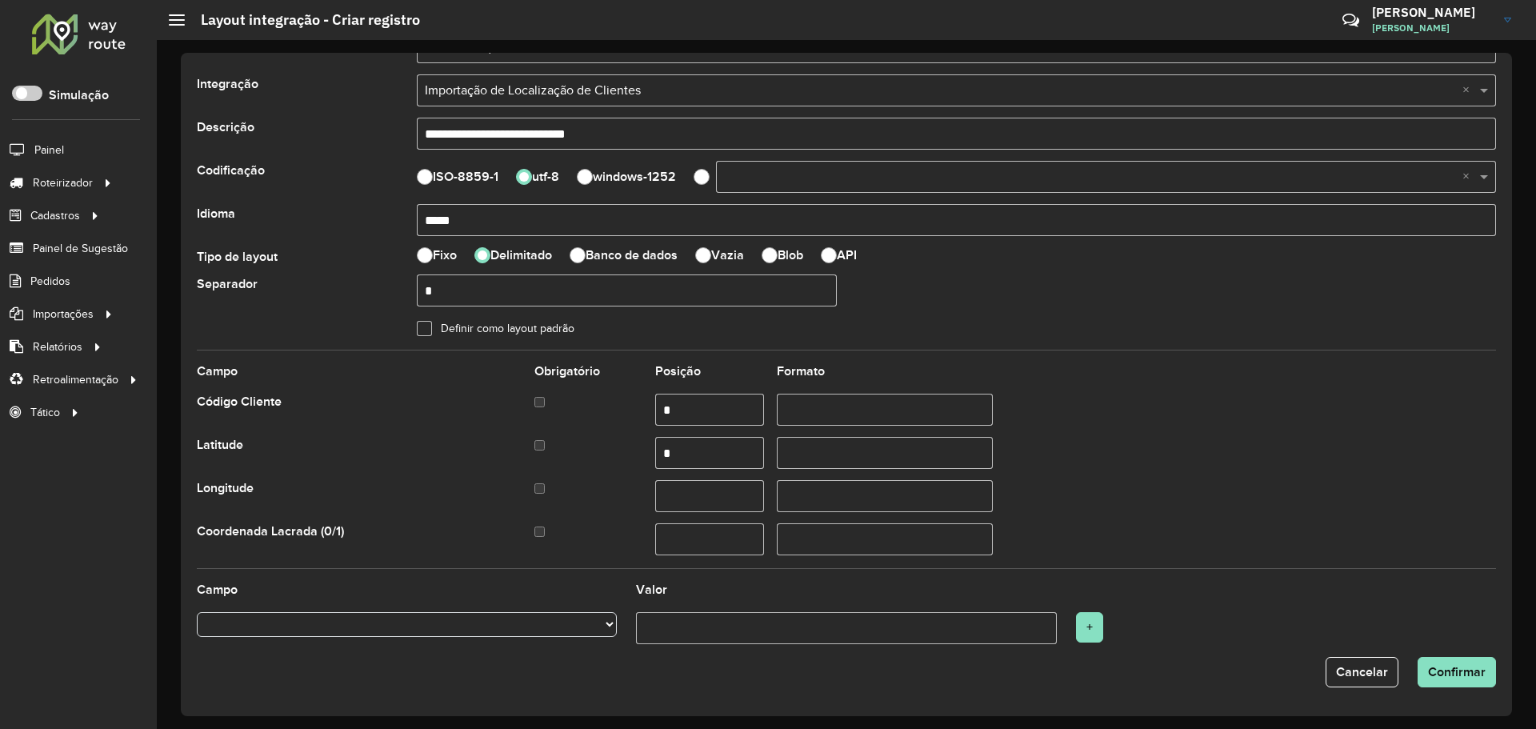
click at [725, 398] on input "*" at bounding box center [709, 410] width 108 height 32
click at [688, 456] on input "*" at bounding box center [709, 453] width 108 height 32
drag, startPoint x: 700, startPoint y: 501, endPoint x: 709, endPoint y: 500, distance: 8.8
click at [701, 501] on input "text" at bounding box center [709, 496] width 108 height 32
type input "*"
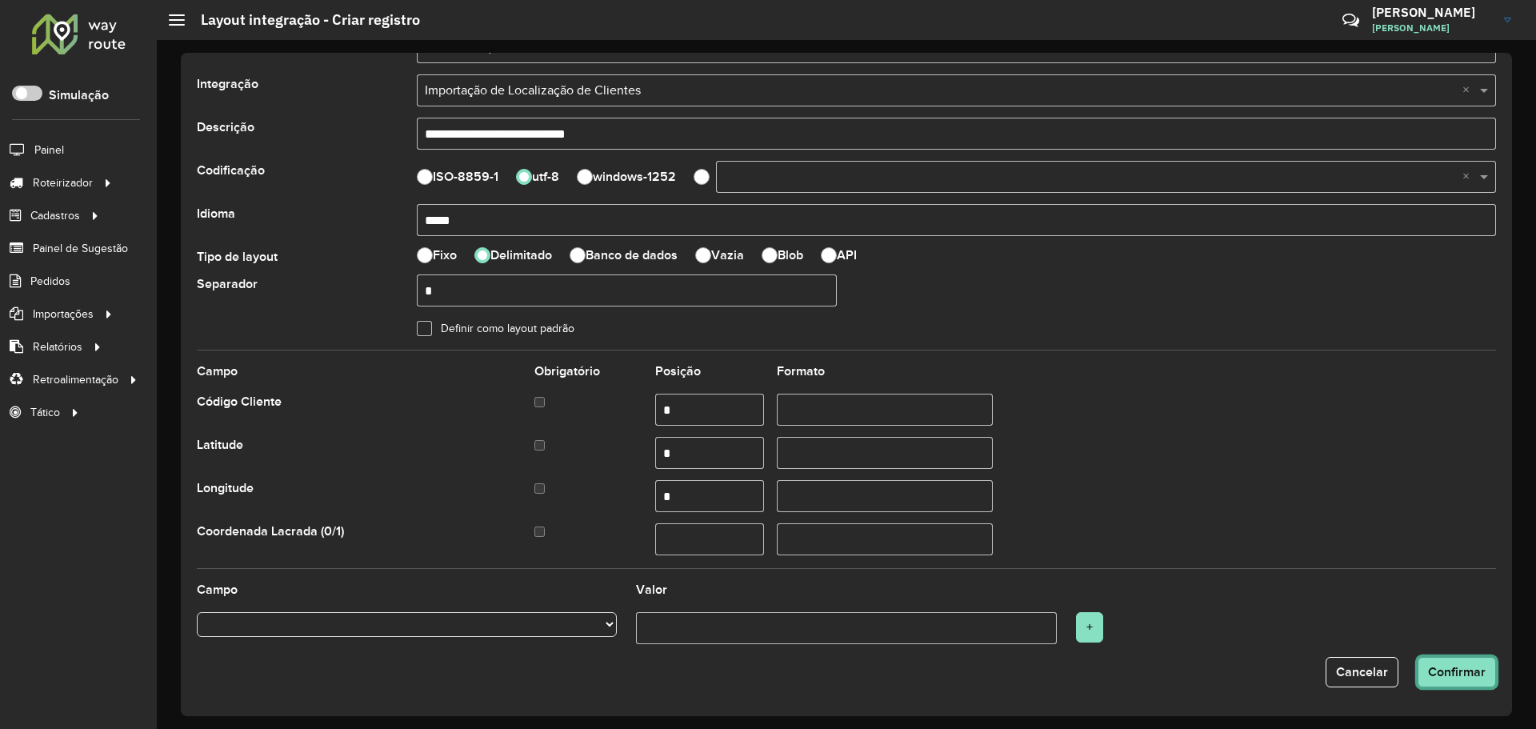
click at [1456, 670] on span "Confirmar" at bounding box center [1457, 672] width 58 height 14
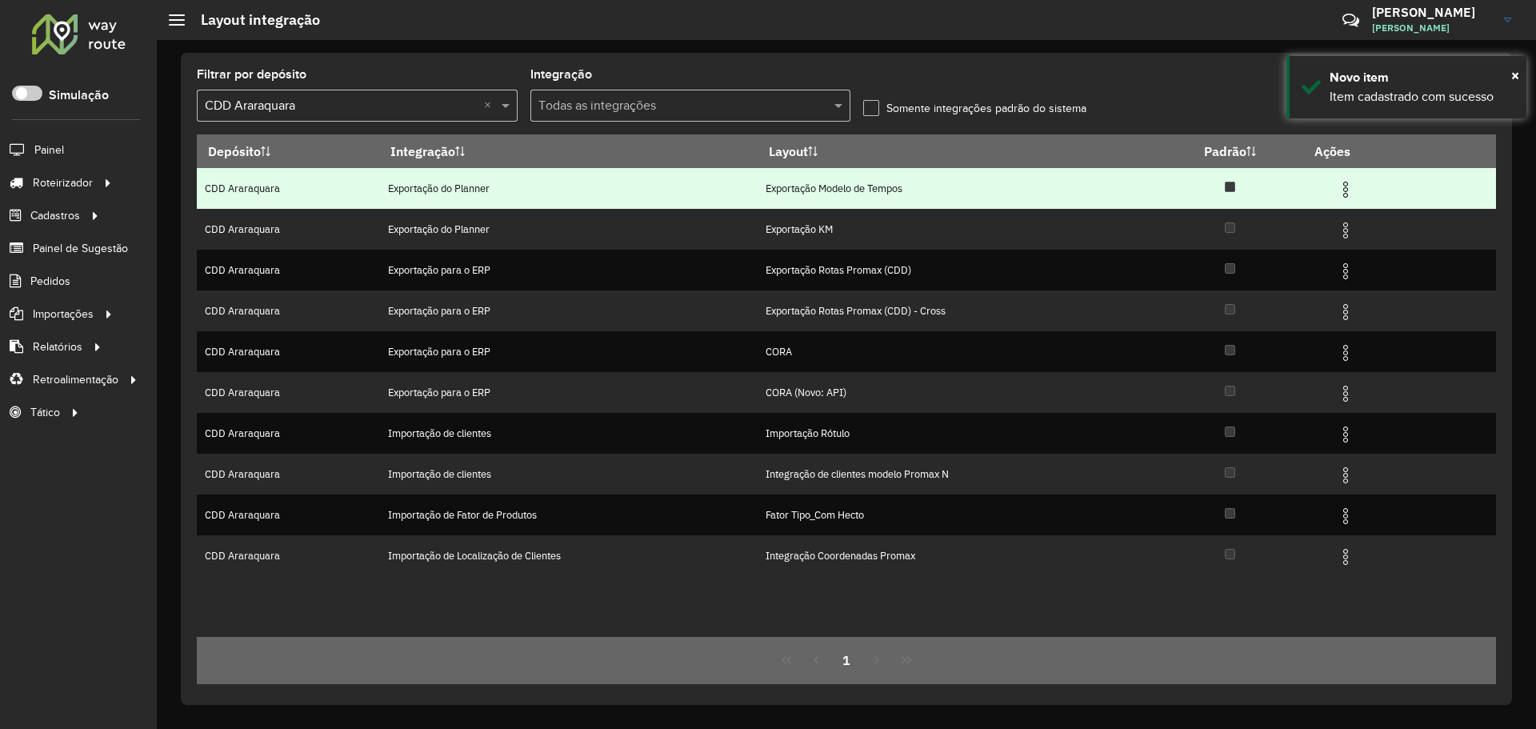
click at [587, 181] on td "Exportação do Planner" at bounding box center [568, 188] width 378 height 41
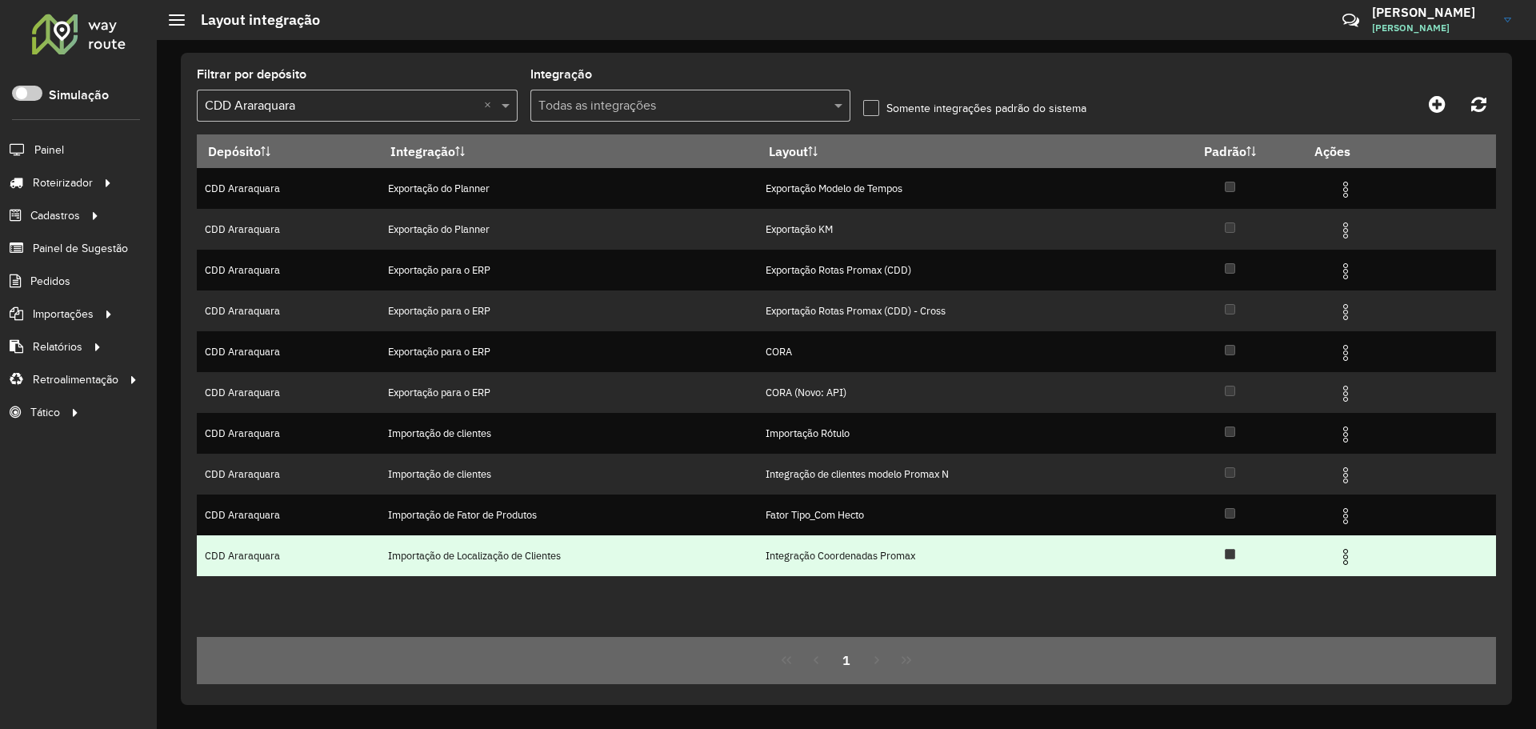
click at [1348, 565] on img at bounding box center [1345, 556] width 19 height 19
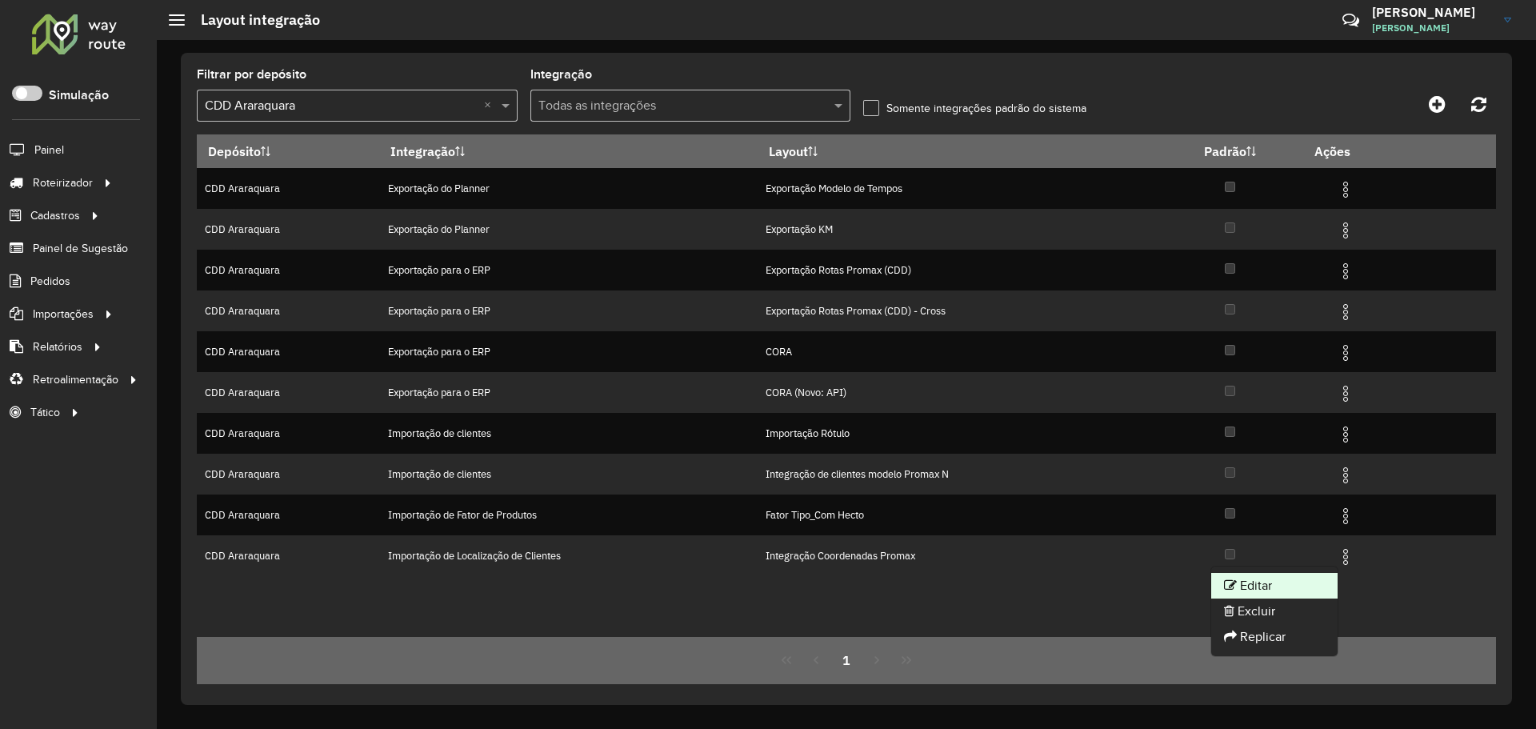
click at [1246, 585] on li "Editar" at bounding box center [1274, 586] width 126 height 26
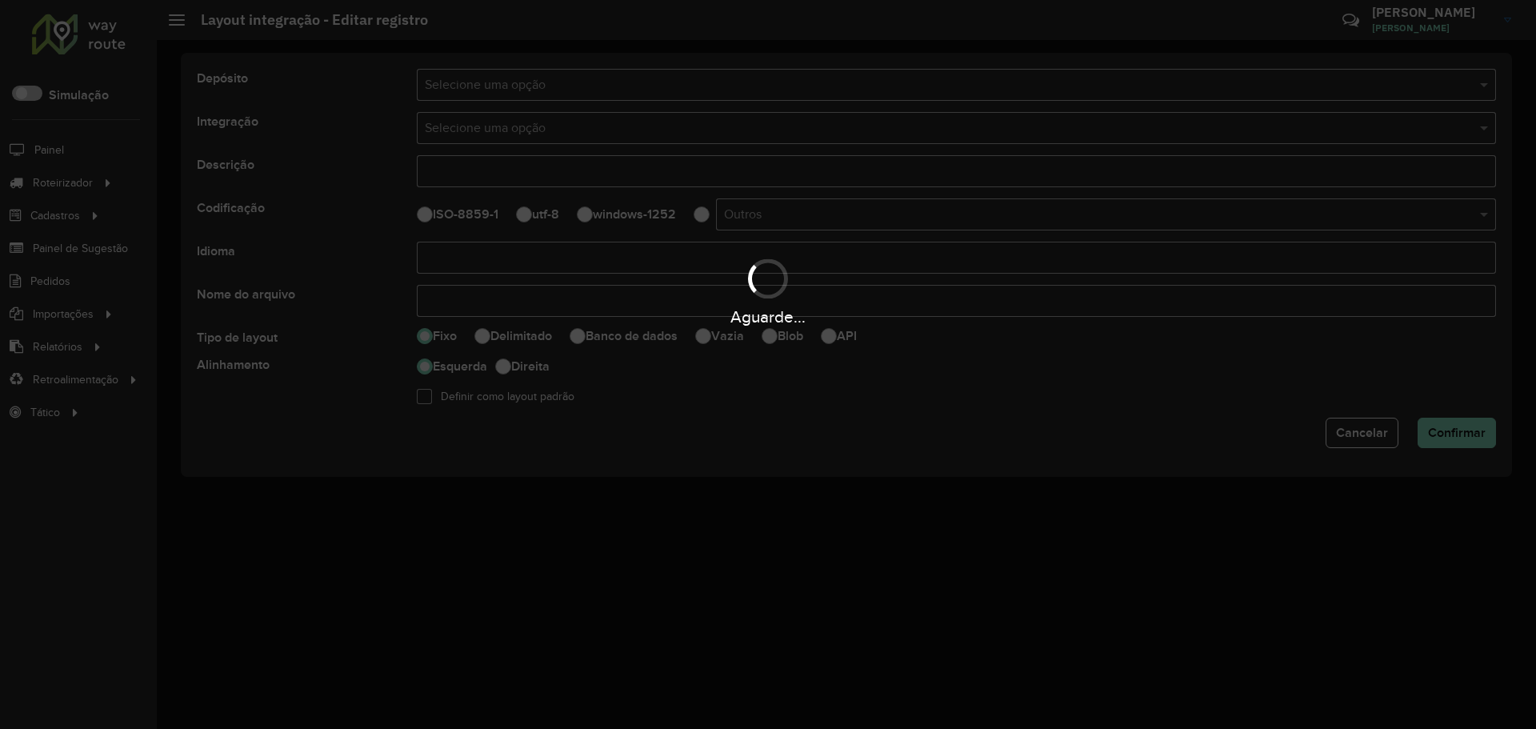
type input "**********"
type input "*****"
select select
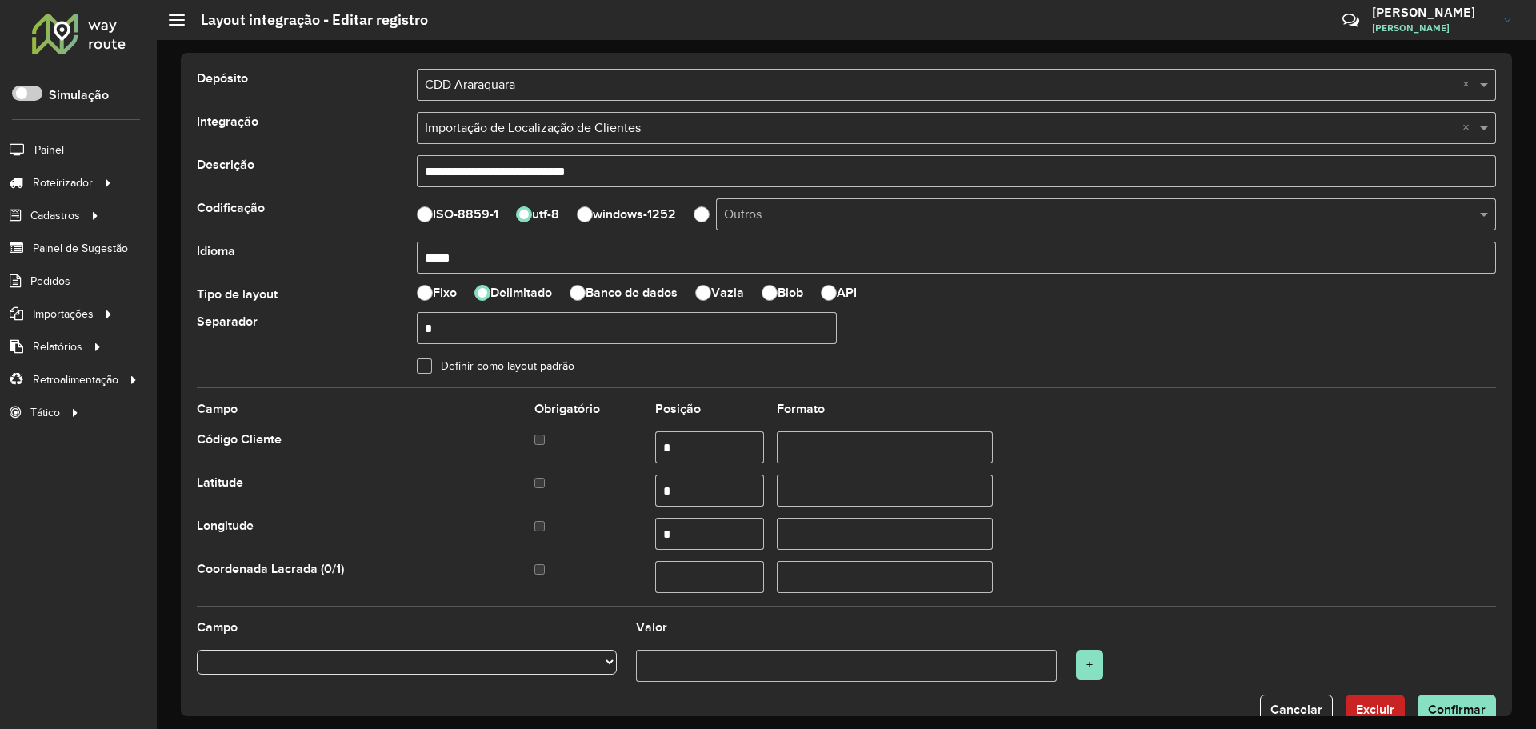
drag, startPoint x: 461, startPoint y: 258, endPoint x: 336, endPoint y: 255, distance: 124.8
click at [336, 255] on div "Idioma *****" at bounding box center [846, 258] width 1318 height 32
click at [475, 320] on input "*" at bounding box center [627, 328] width 420 height 32
drag, startPoint x: 471, startPoint y: 322, endPoint x: 246, endPoint y: 300, distance: 226.7
click at [248, 301] on form "**********" at bounding box center [846, 397] width 1299 height 656
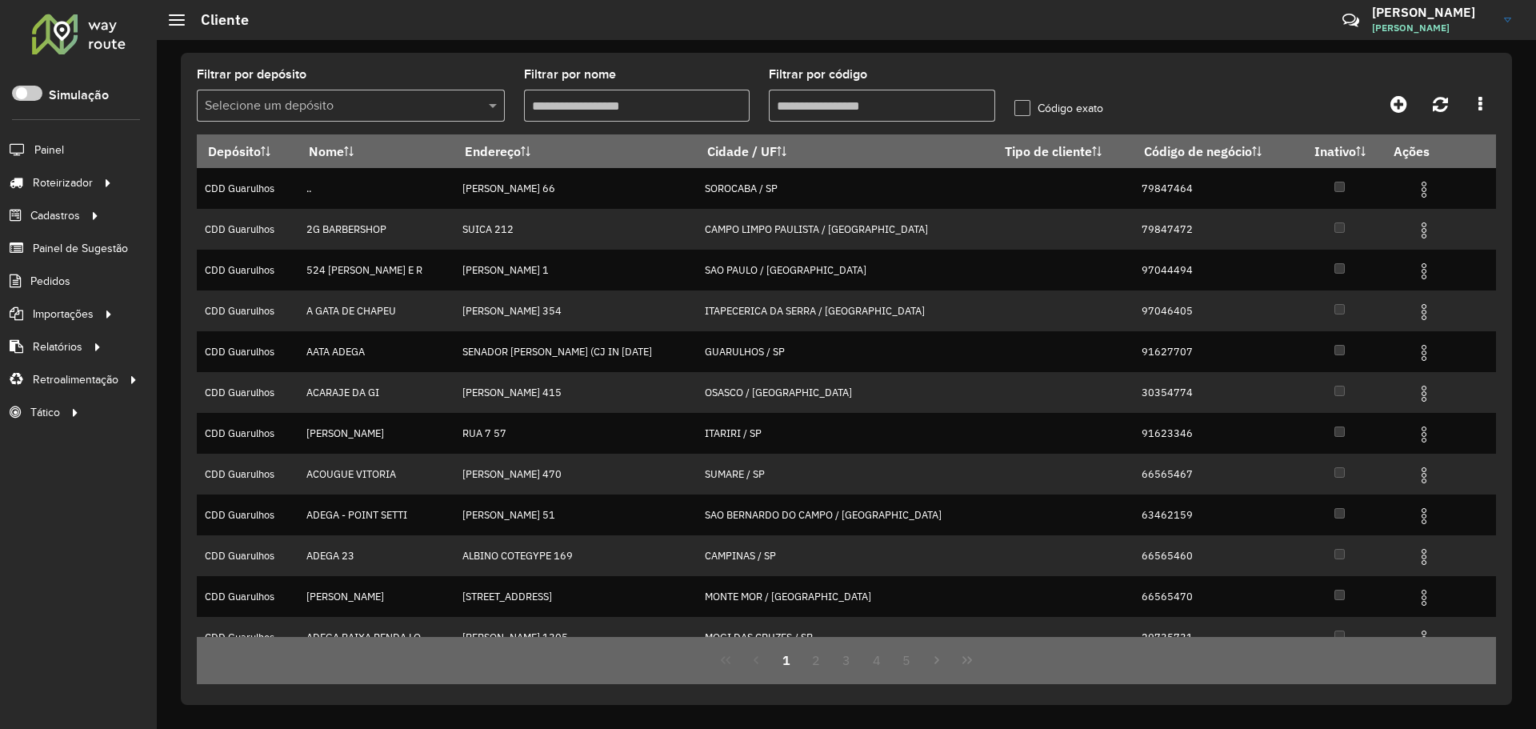
click at [333, 109] on input "text" at bounding box center [335, 106] width 260 height 19
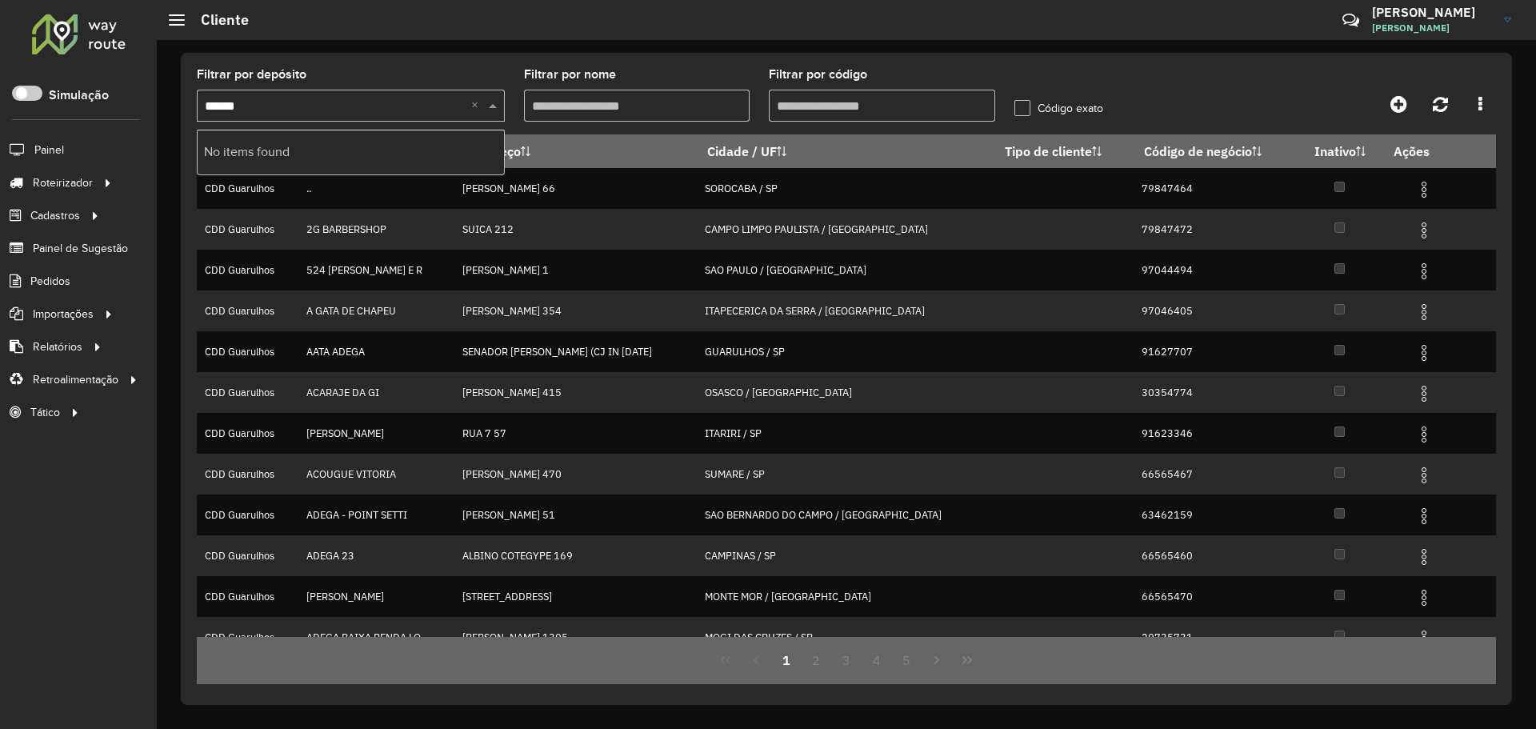
type input "*****"
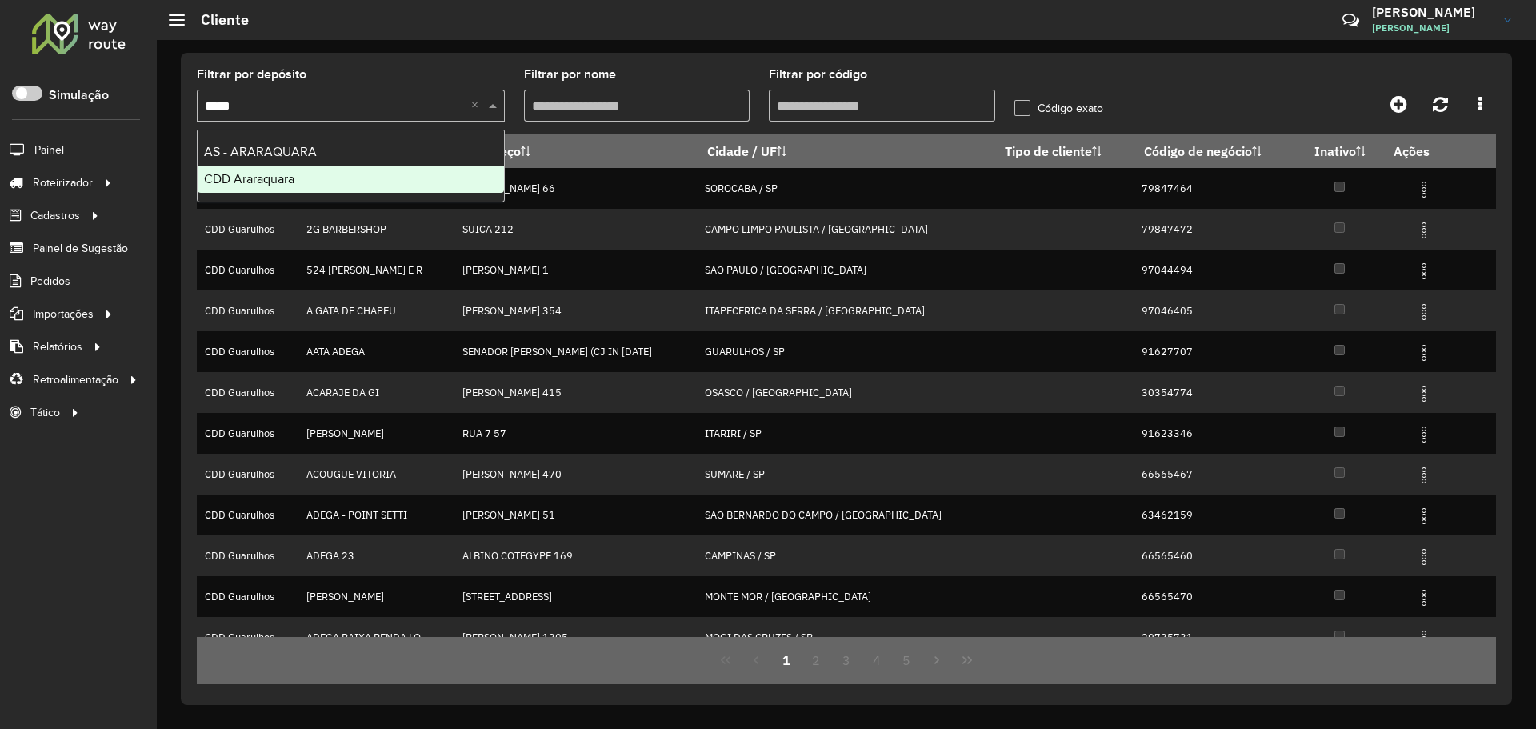
click at [337, 183] on div "CDD Araraquara" at bounding box center [351, 179] width 306 height 27
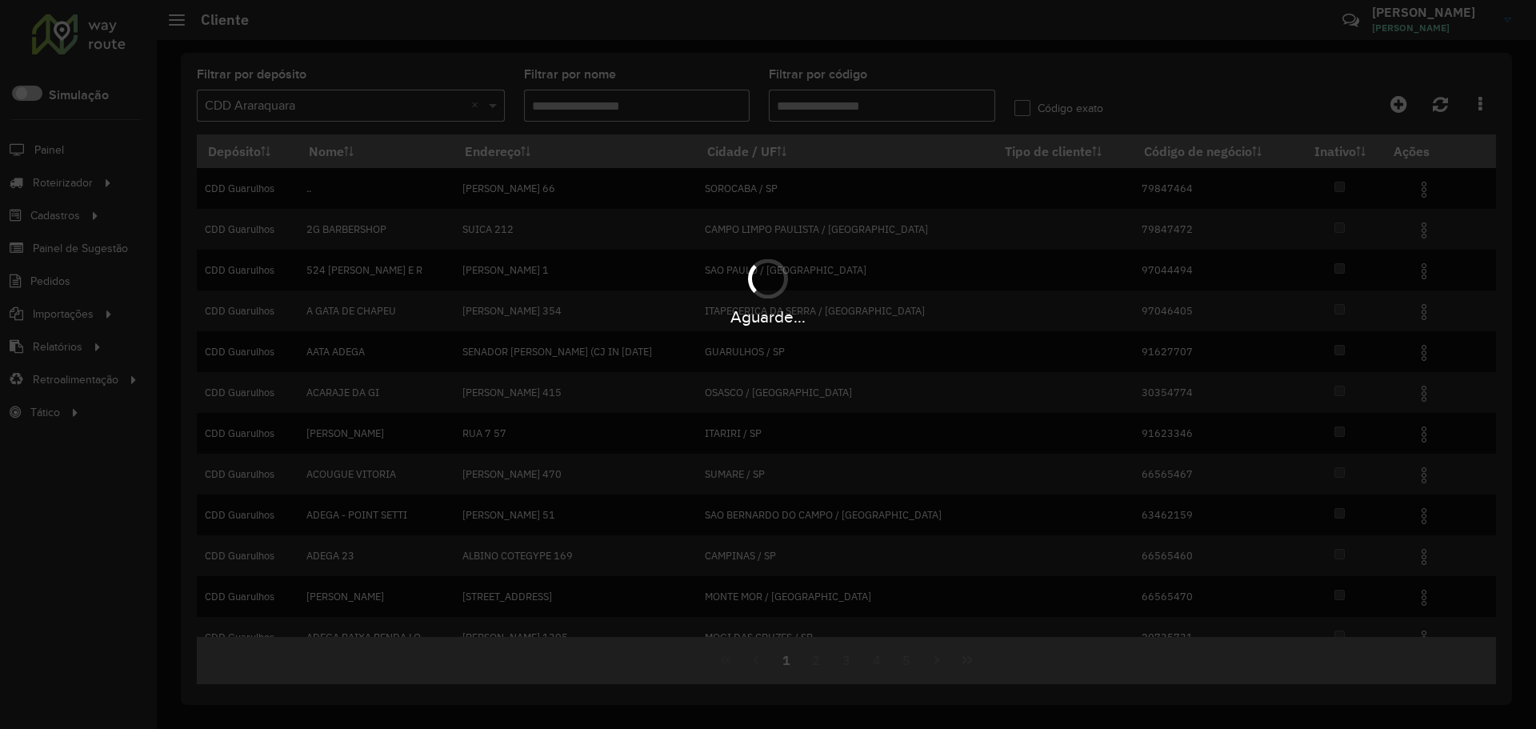
click at [889, 94] on div "Aguarde..." at bounding box center [768, 364] width 1536 height 729
click at [849, 102] on div "Aguarde..." at bounding box center [768, 364] width 1536 height 729
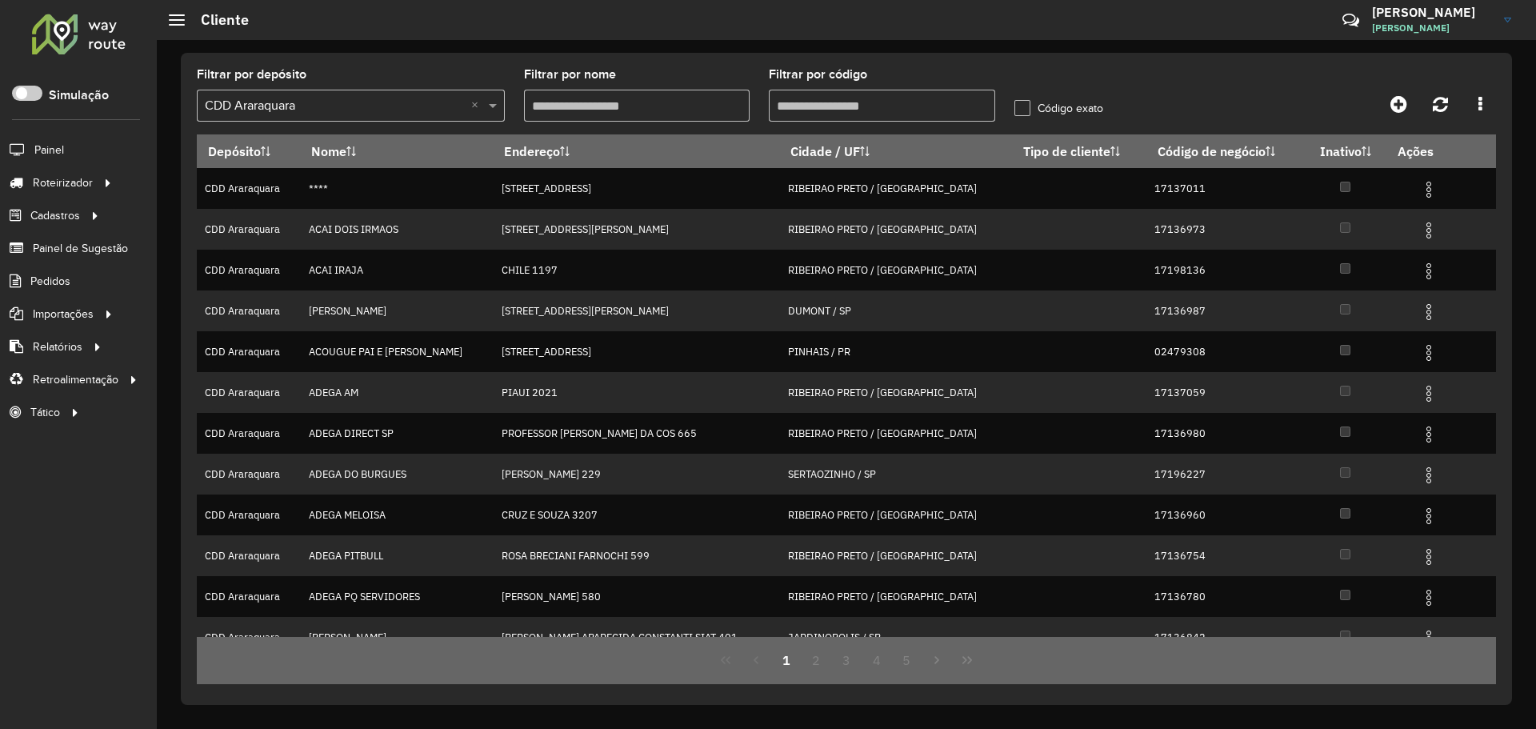
click at [860, 99] on input "Filtrar por código" at bounding box center [882, 106] width 226 height 32
paste input "********"
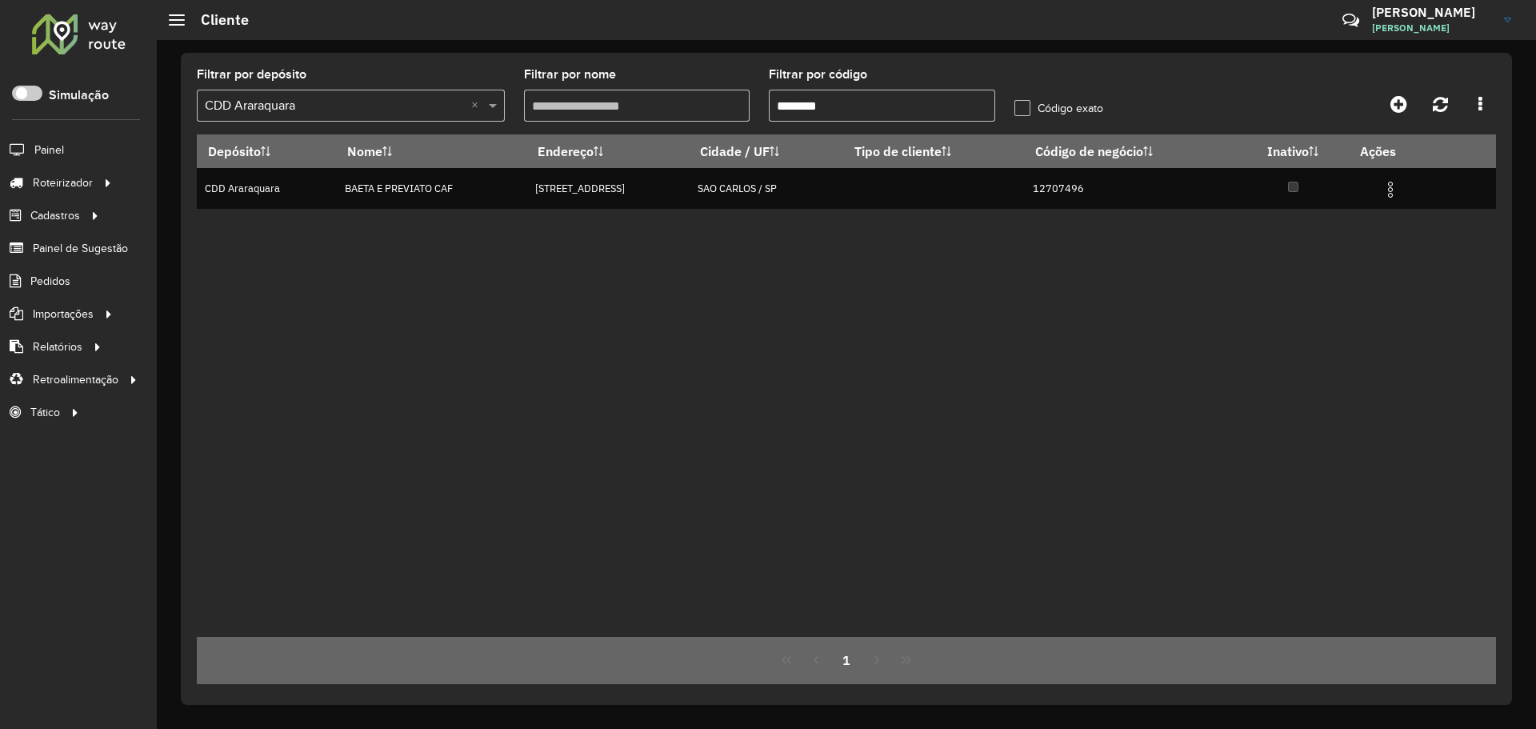
type input "********"
drag, startPoint x: 909, startPoint y: 243, endPoint x: 995, endPoint y: 230, distance: 86.7
click at [923, 241] on div "Depósito Nome Endereço Cidade / UF Tipo de cliente Código de negócio Inativo Aç…" at bounding box center [846, 385] width 1299 height 502
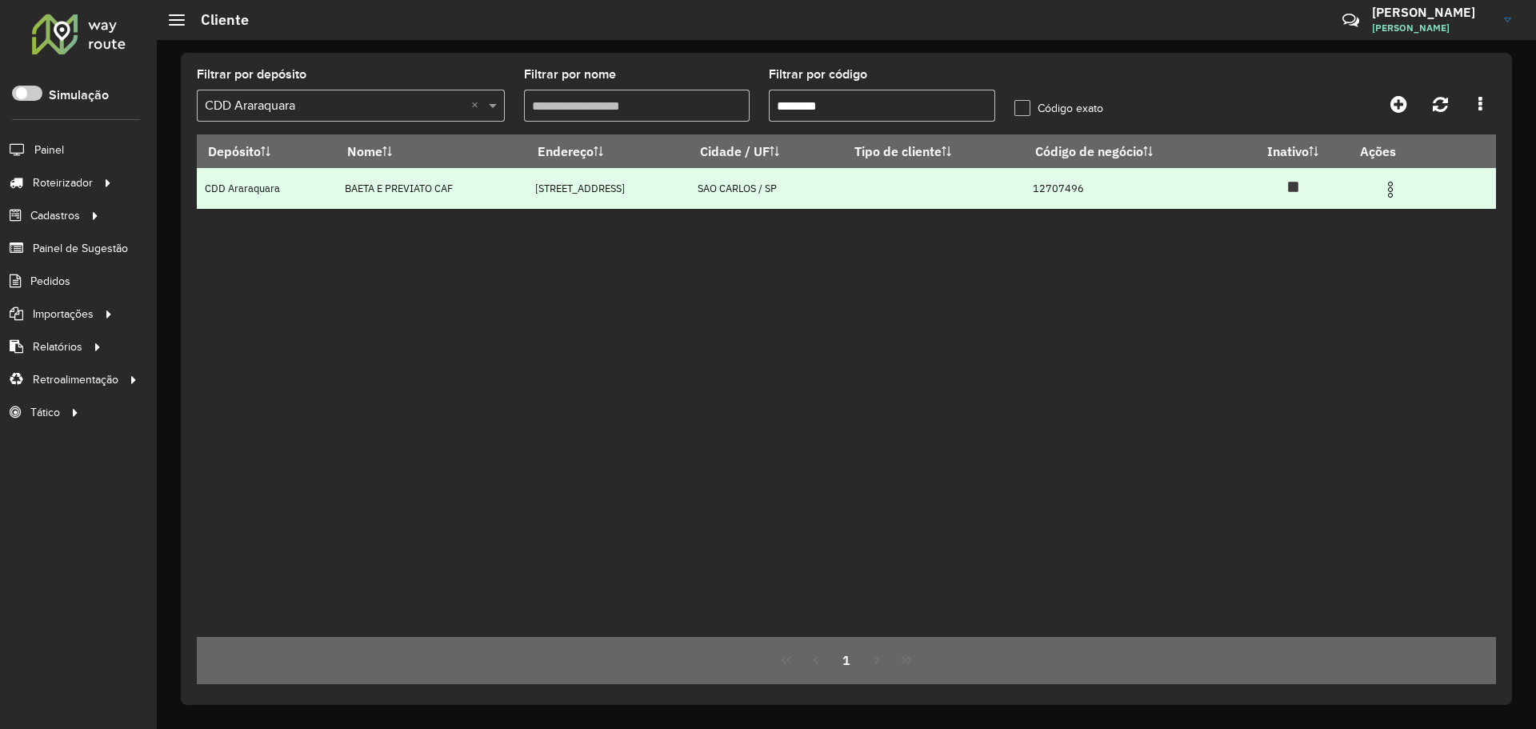
click at [1396, 197] on img at bounding box center [1389, 189] width 19 height 19
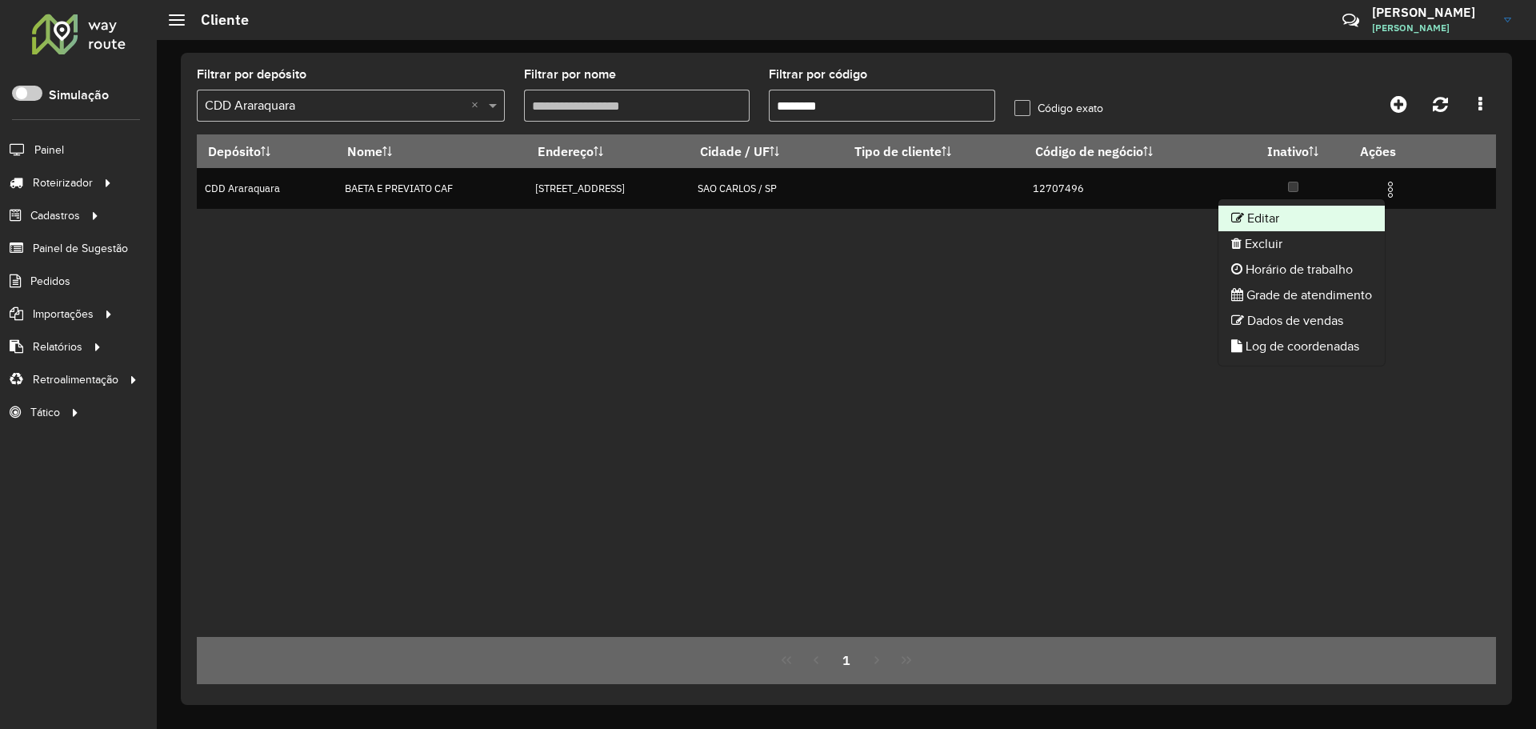
click at [1298, 224] on li "Editar" at bounding box center [1301, 219] width 166 height 26
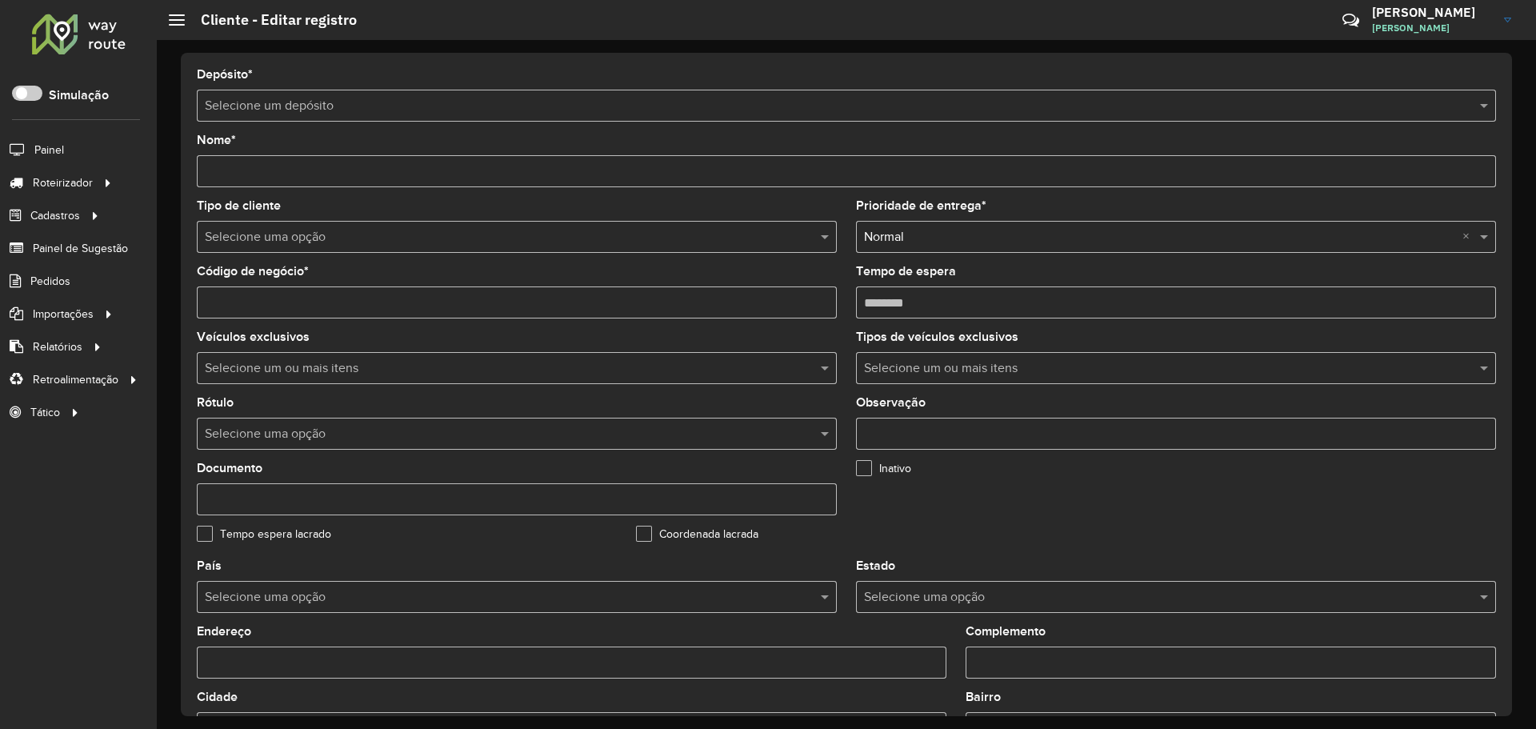
type input "**********"
type input "********"
type input "**********"
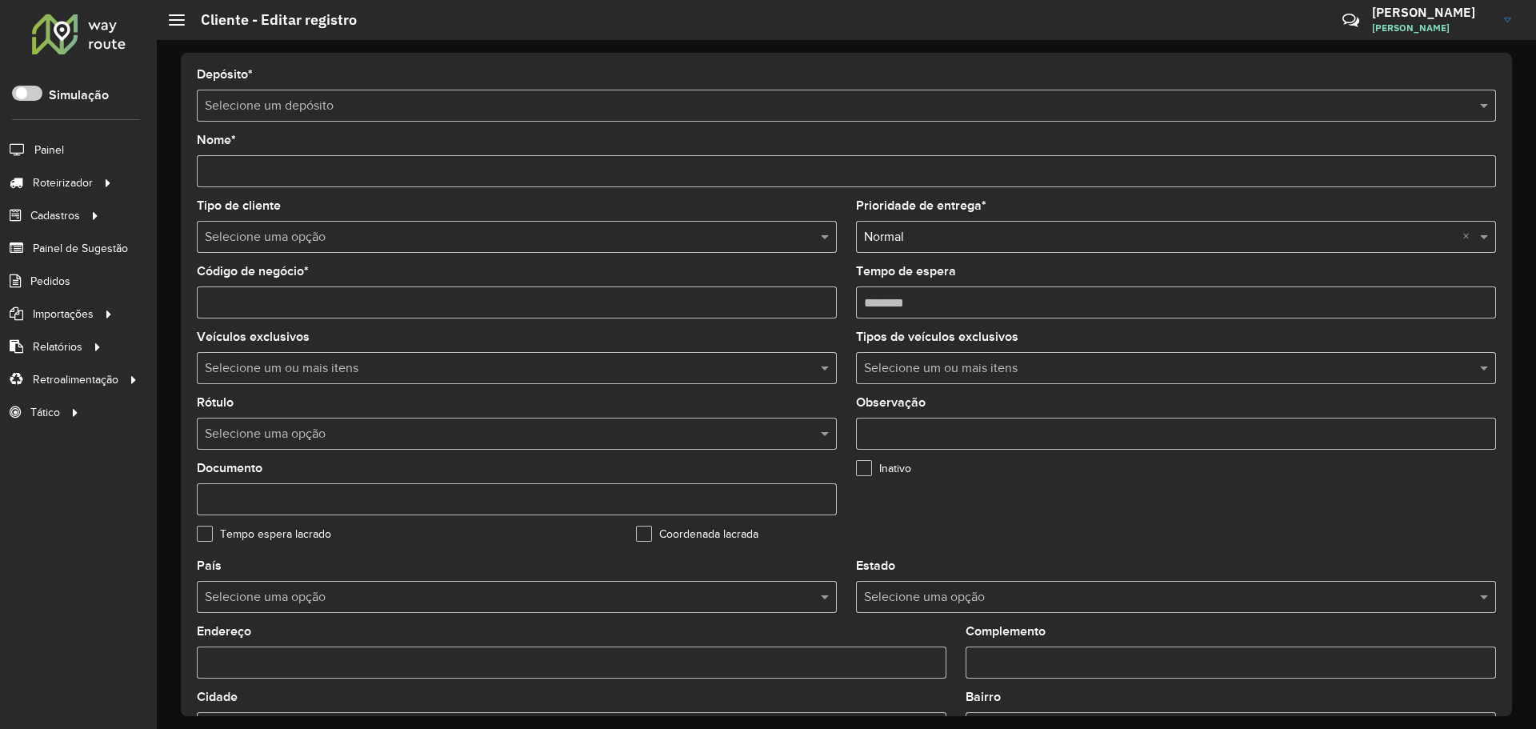
type input "**********"
type input "********"
type input "*********"
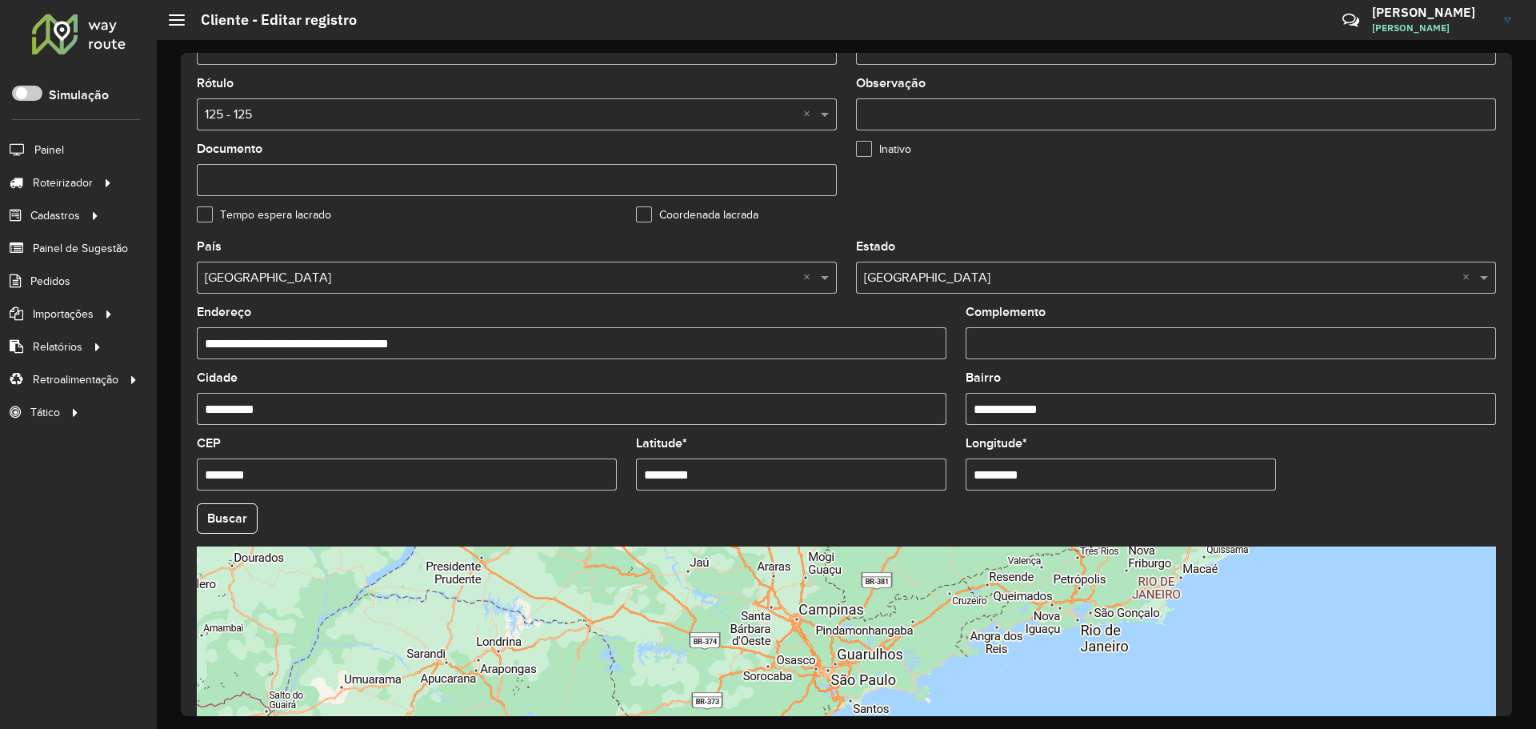
scroll to position [320, 0]
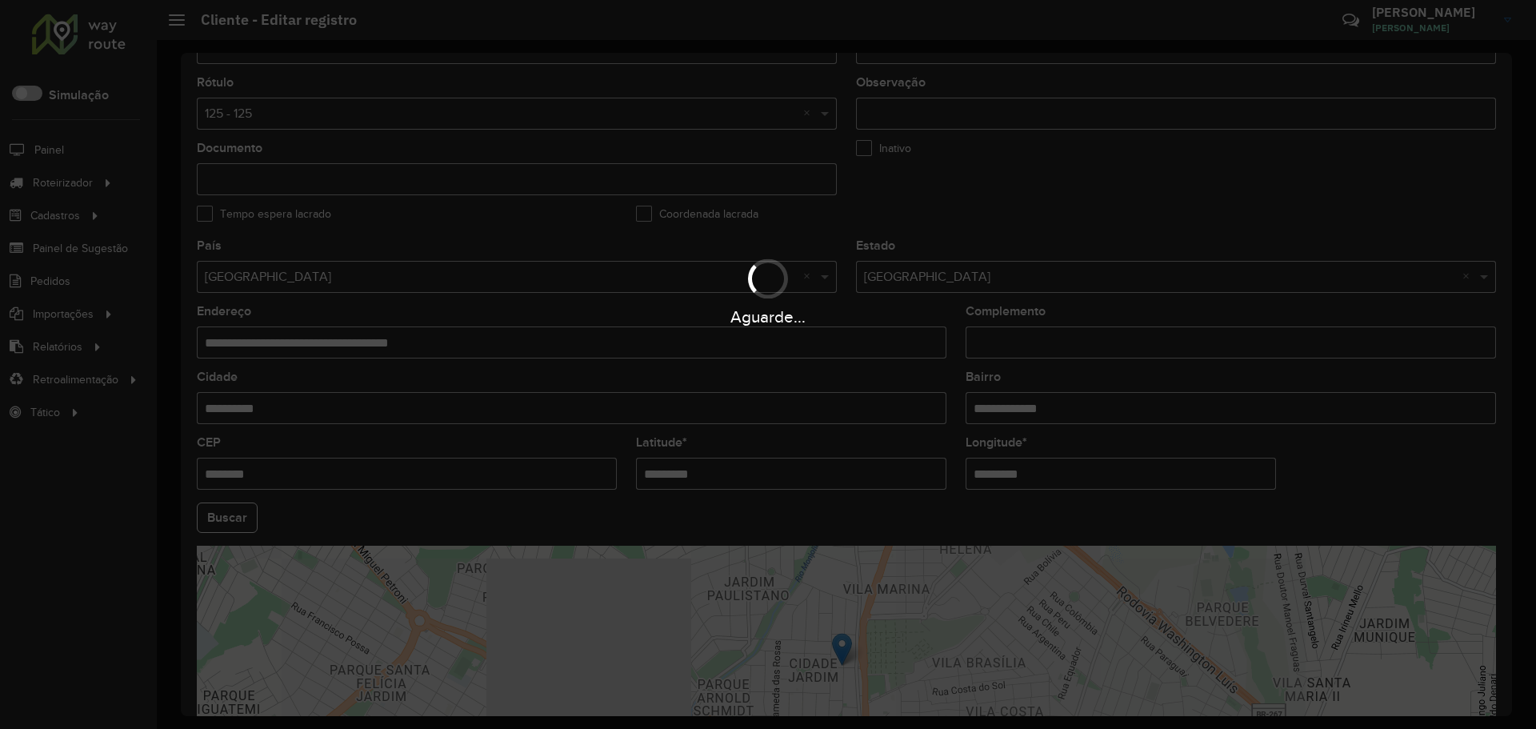
click at [1053, 477] on div "Aguarde..." at bounding box center [768, 364] width 1536 height 729
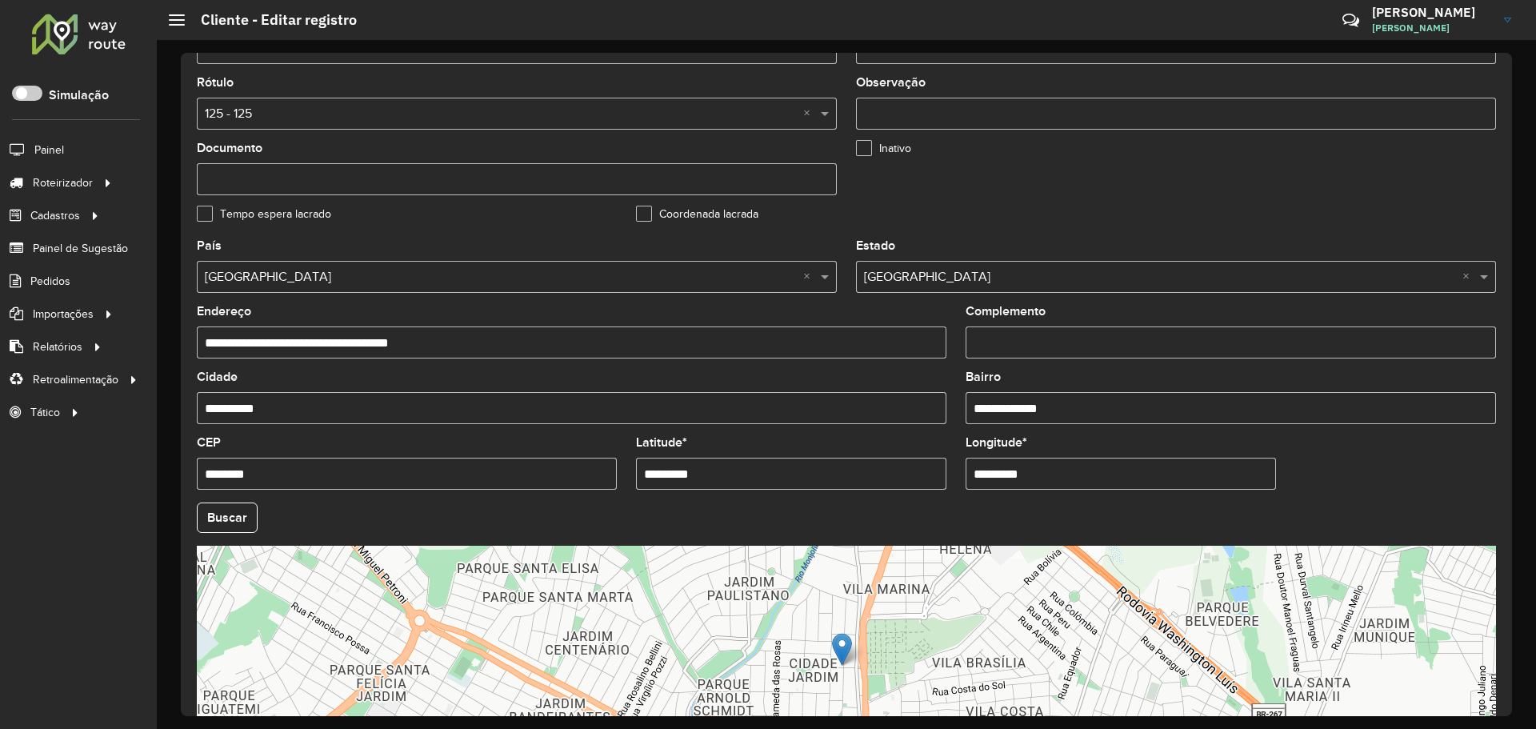
drag, startPoint x: 1047, startPoint y: 472, endPoint x: 925, endPoint y: 472, distance: 122.4
click at [925, 472] on formly-group "**********" at bounding box center [846, 512] width 1318 height 545
click at [1033, 483] on input "*********" at bounding box center [1120, 473] width 310 height 32
drag, startPoint x: 993, startPoint y: 474, endPoint x: 1153, endPoint y: 471, distance: 160.8
click at [1153, 471] on input "*********" at bounding box center [1120, 473] width 310 height 32
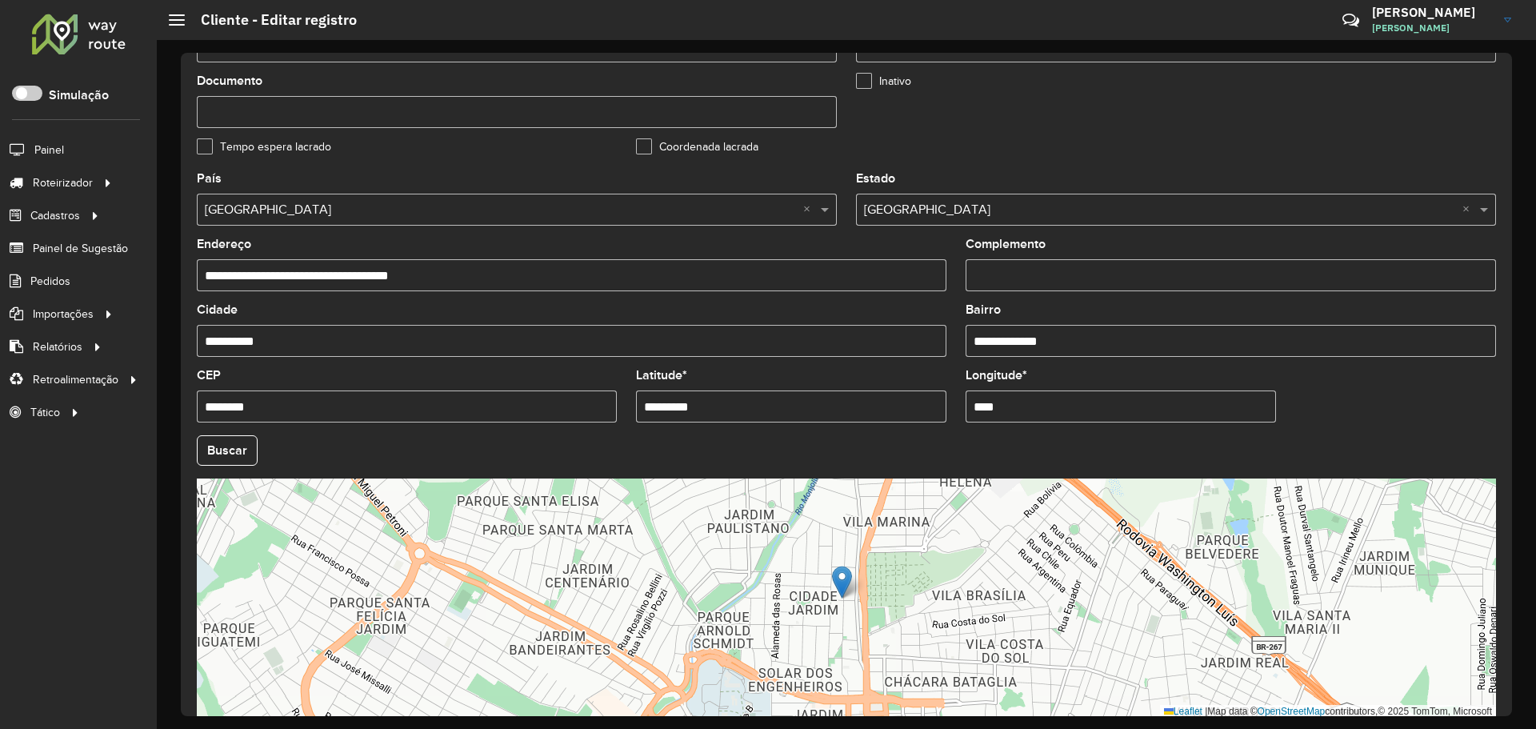
scroll to position [461, 0]
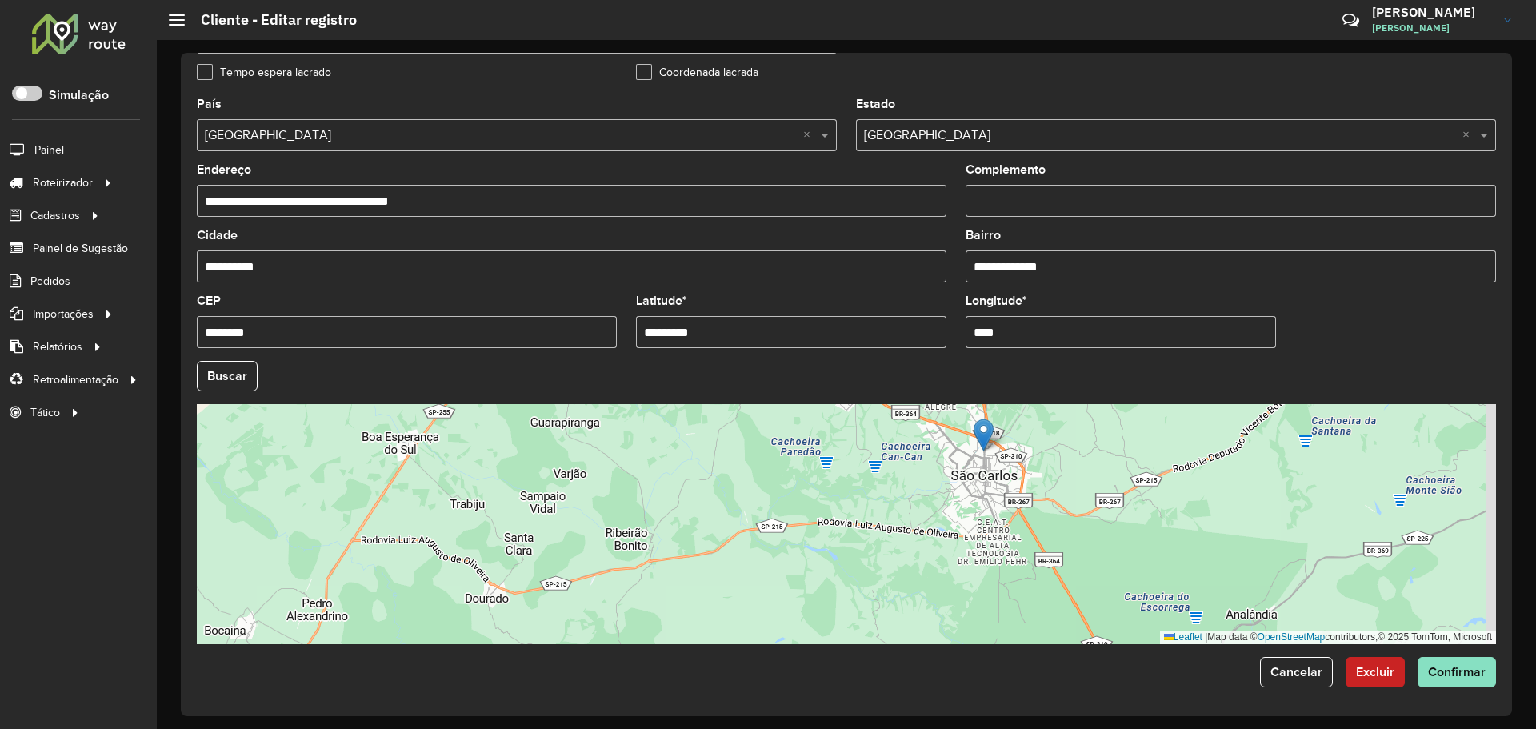
type input "****"
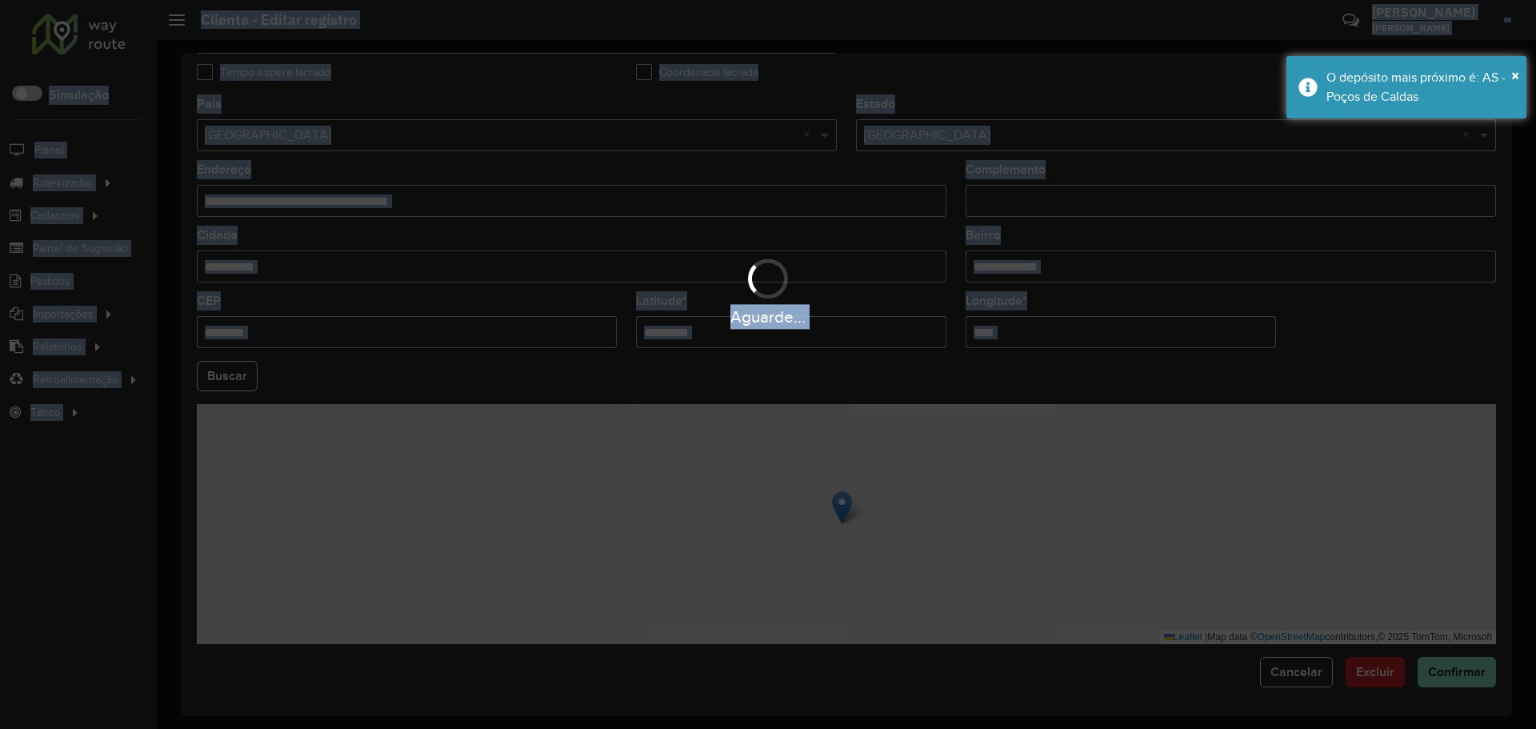
drag, startPoint x: 983, startPoint y: 429, endPoint x: 1353, endPoint y: 484, distance: 374.3
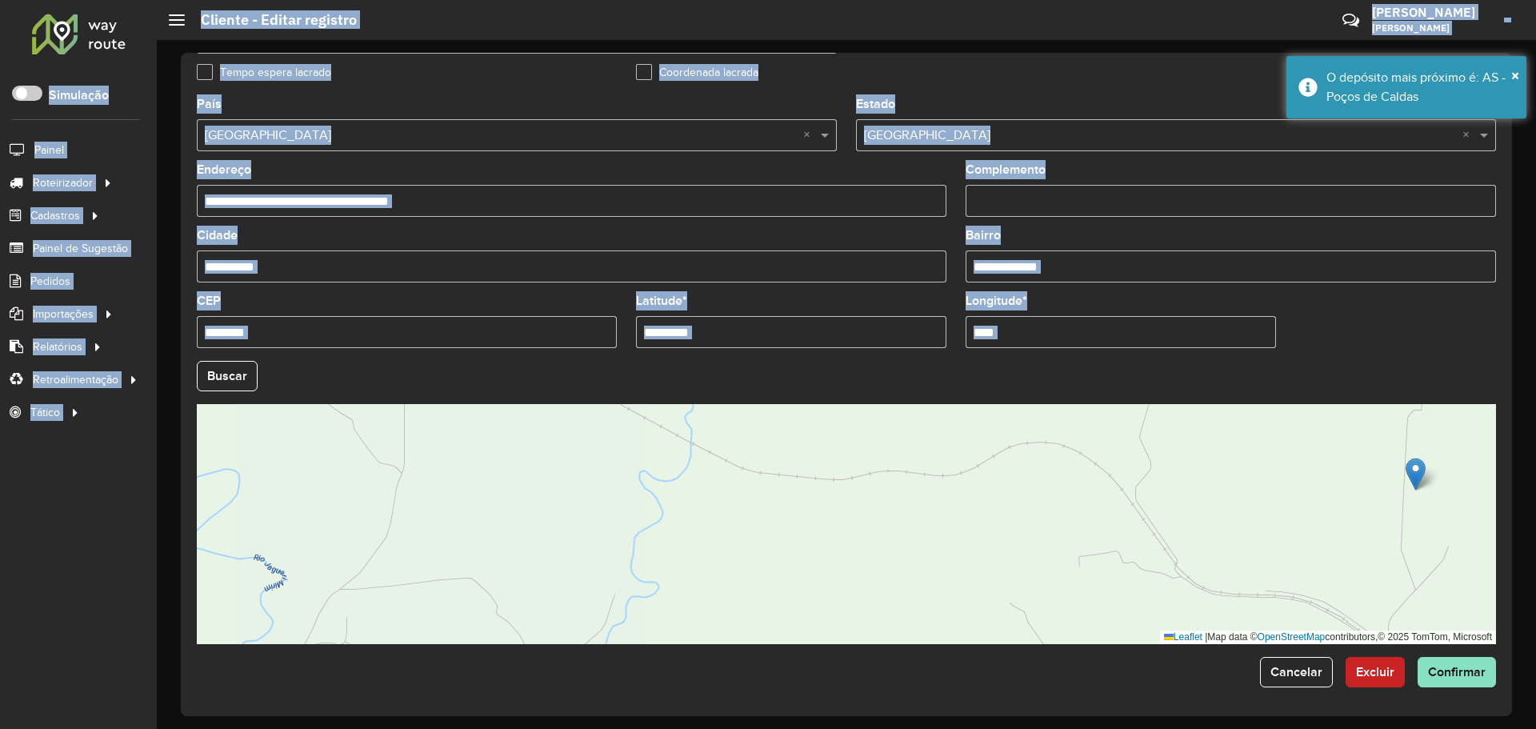
drag, startPoint x: 845, startPoint y: 501, endPoint x: 1400, endPoint y: 465, distance: 557.0
click at [1405, 465] on img at bounding box center [1415, 473] width 20 height 33
type input "**********"
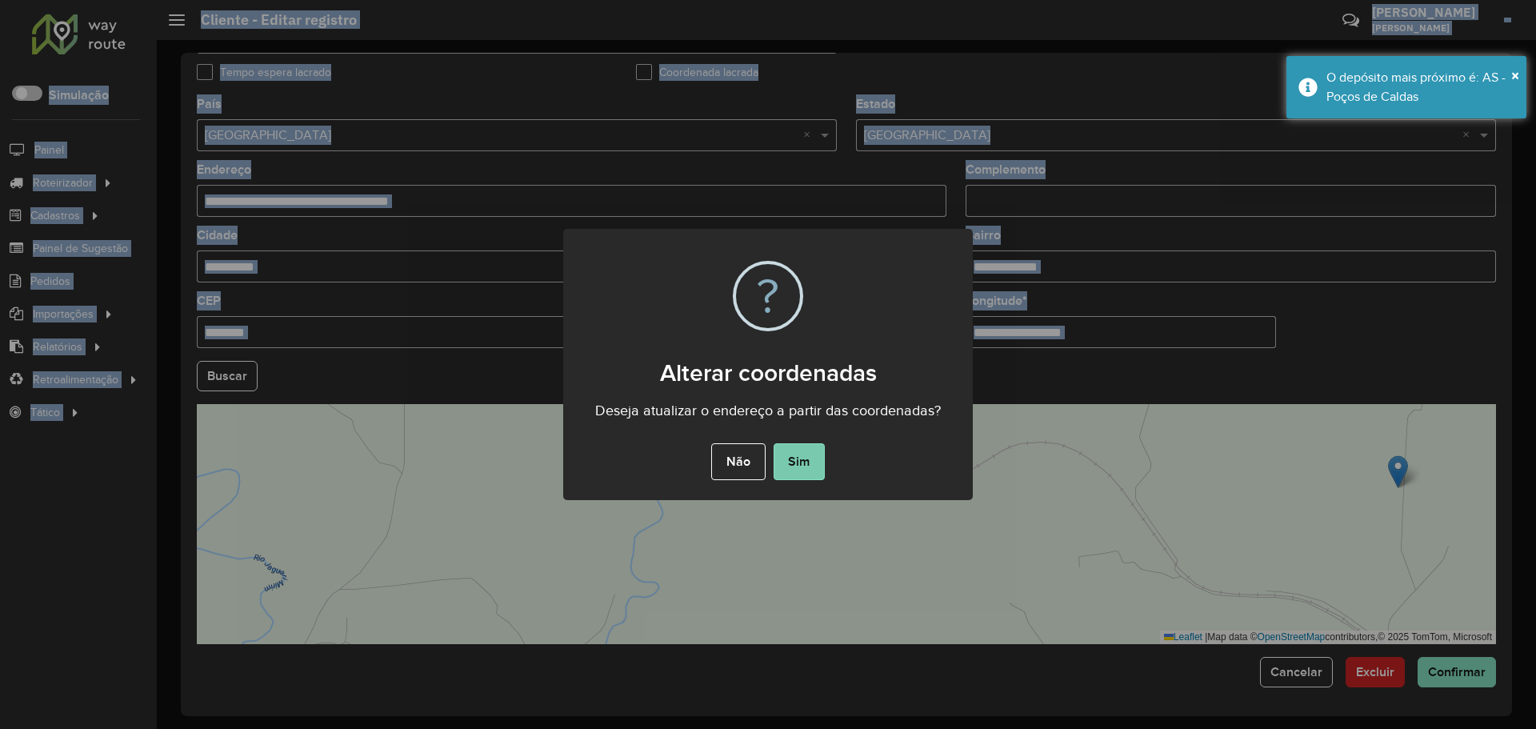
click at [810, 457] on button "Sim" at bounding box center [798, 461] width 51 height 37
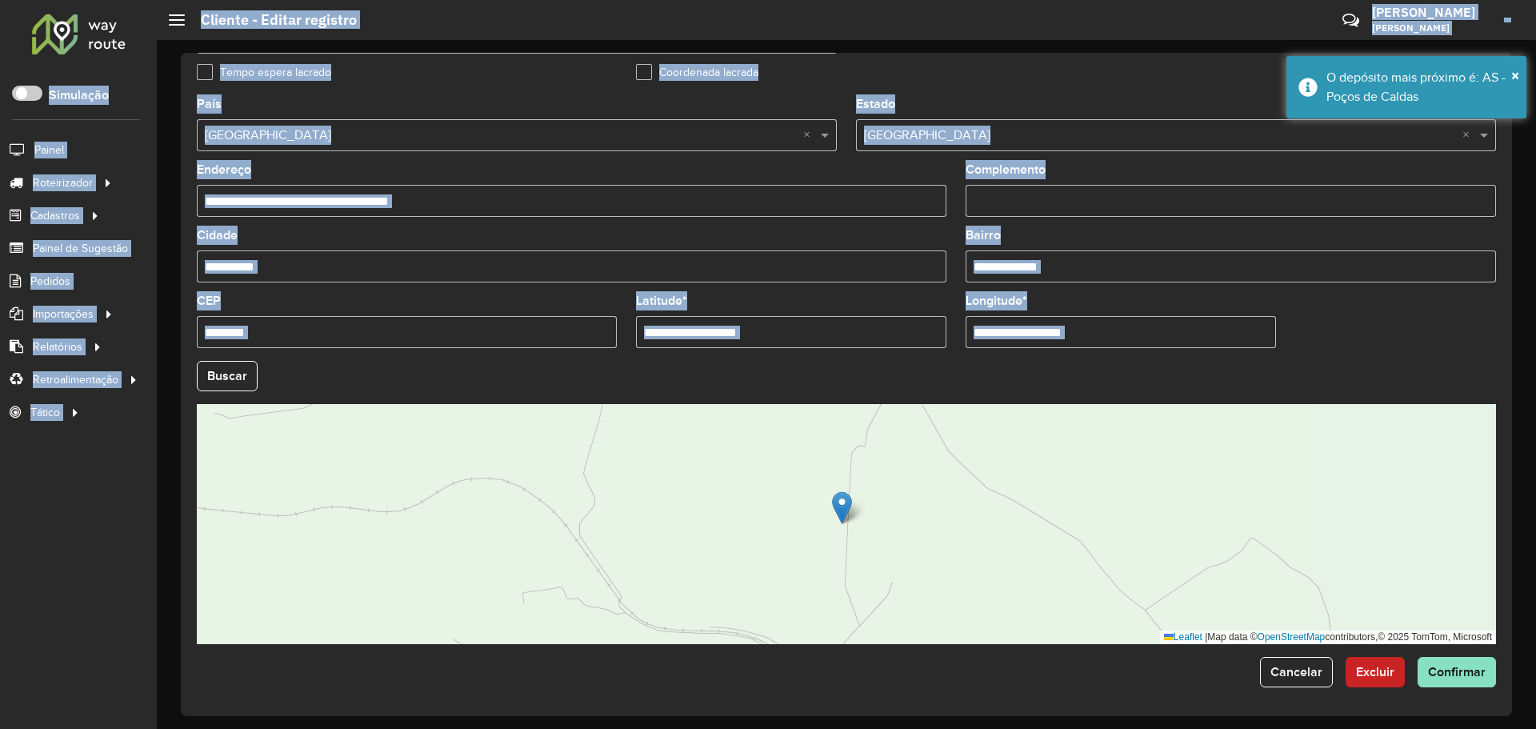
click at [1057, 478] on div "Leaflet | Map data © OpenStreetMap contributors,© 2025 TomTom, Microsoft" at bounding box center [846, 524] width 1299 height 240
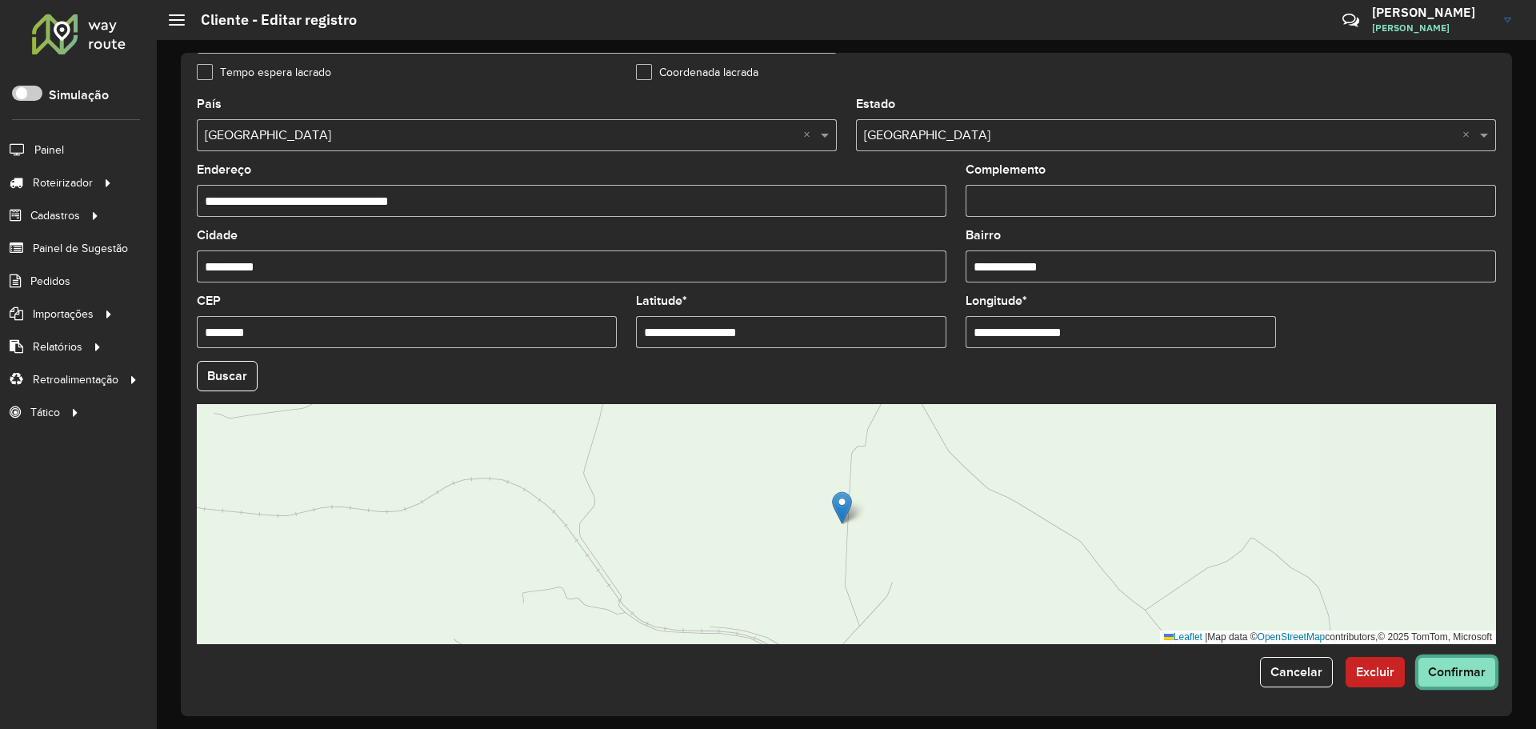
click at [1460, 668] on span "Confirmar" at bounding box center [1457, 672] width 58 height 14
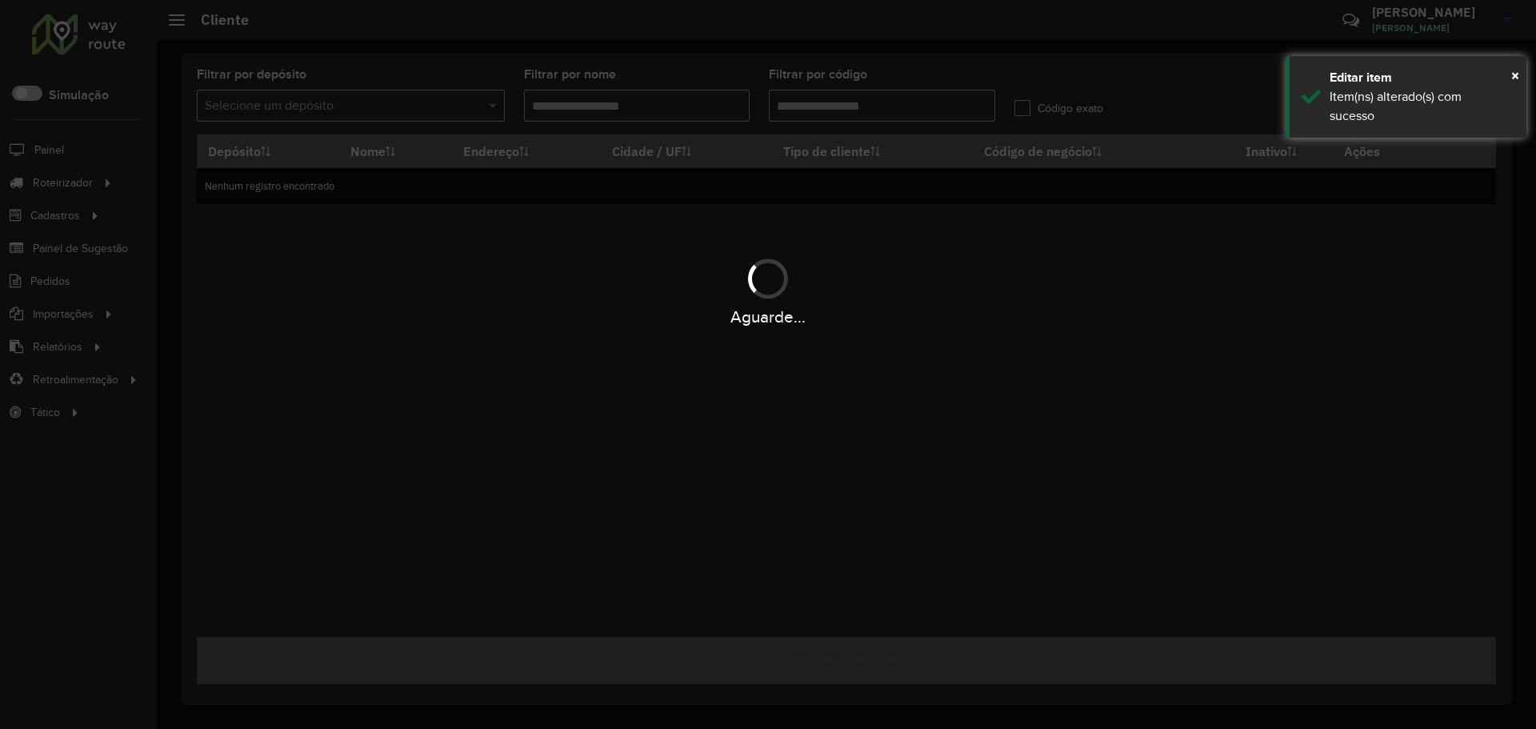
type input "********"
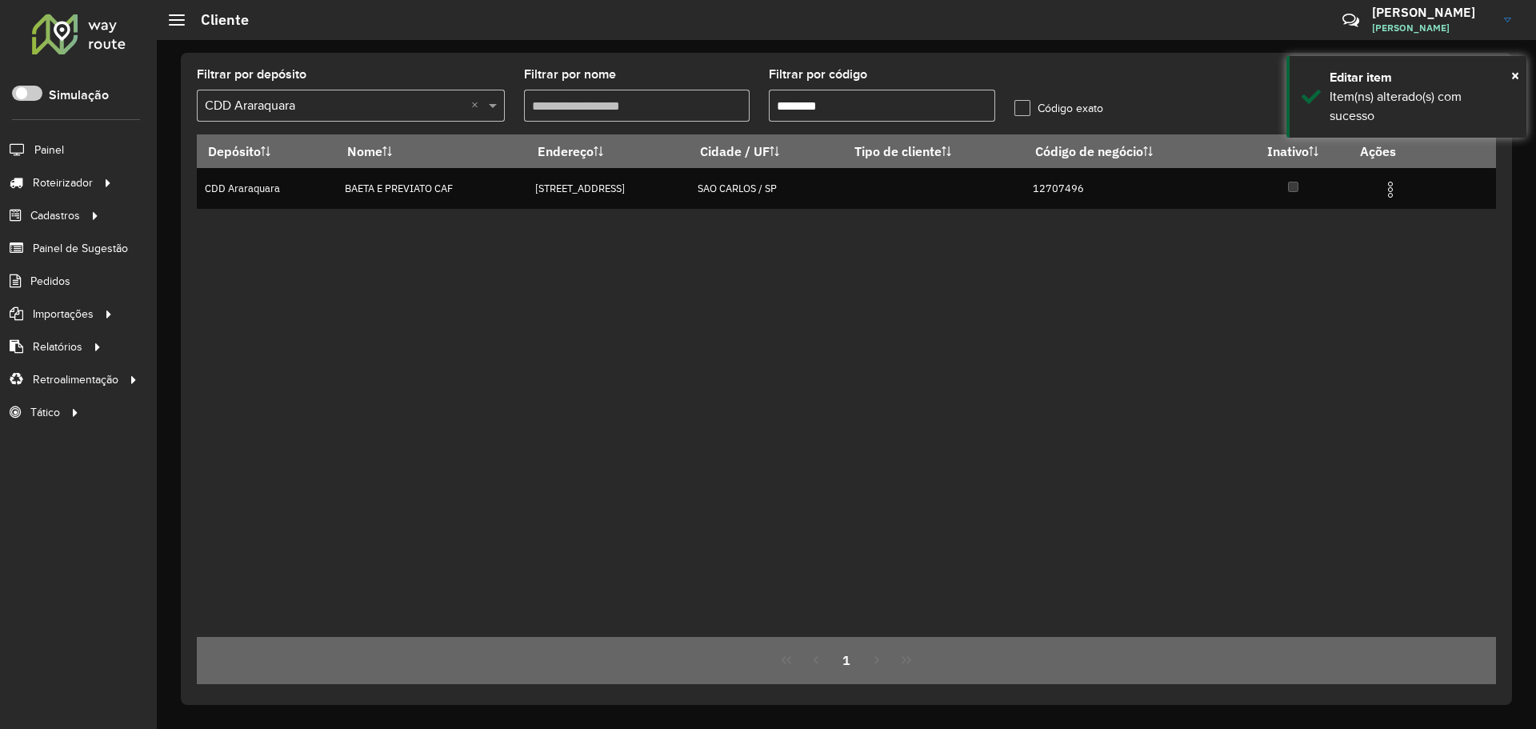
drag, startPoint x: 633, startPoint y: 294, endPoint x: 294, endPoint y: 308, distance: 339.4
click at [633, 294] on div "Depósito Nome Endereço Cidade / UF Tipo de cliente Código de negócio Inativo Aç…" at bounding box center [846, 385] width 1299 height 502
drag, startPoint x: 805, startPoint y: 410, endPoint x: 833, endPoint y: 382, distance: 40.2
click at [812, 402] on div "Depósito Nome Endereço Cidade / UF Tipo de cliente Código de negócio Inativo Aç…" at bounding box center [846, 385] width 1299 height 502
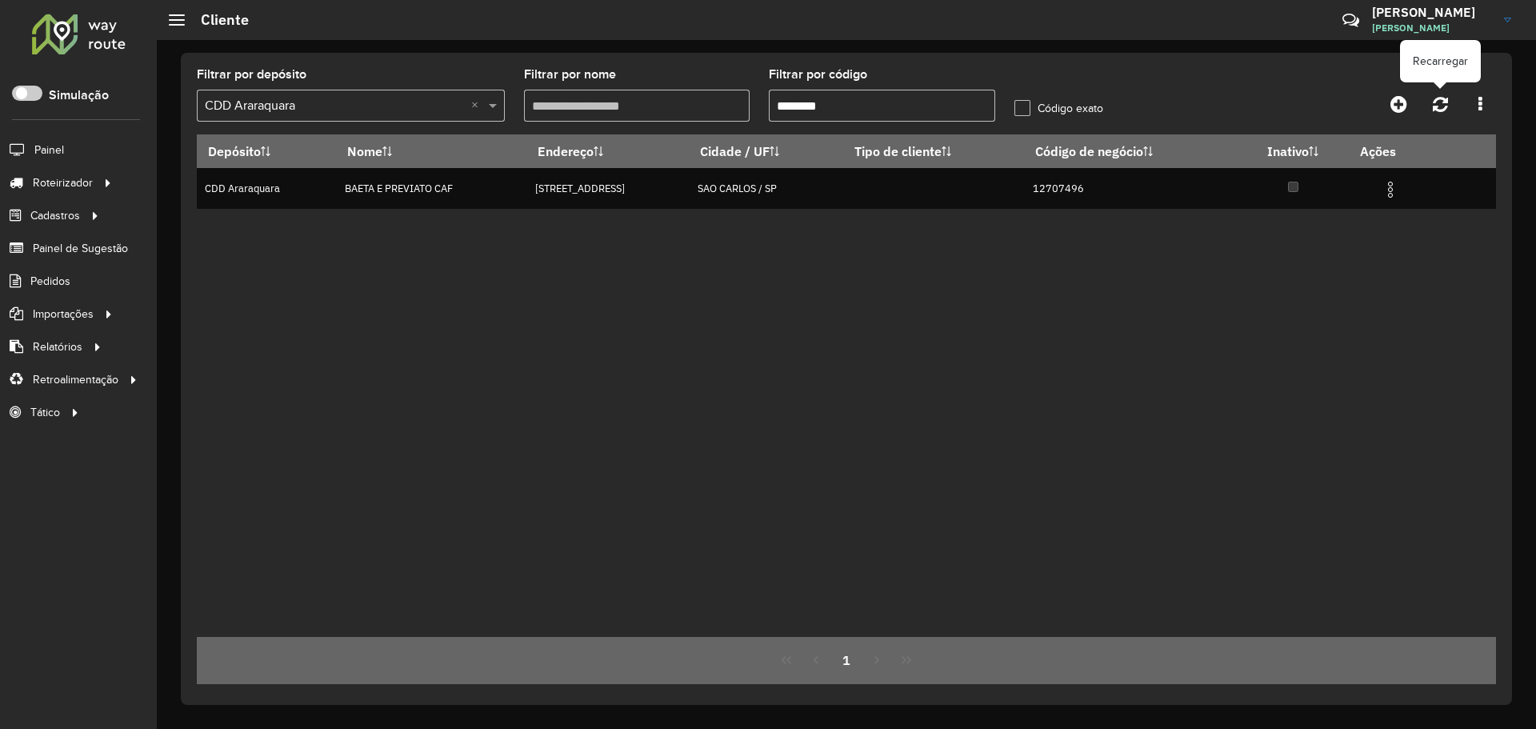
click at [1440, 106] on icon at bounding box center [1439, 104] width 15 height 18
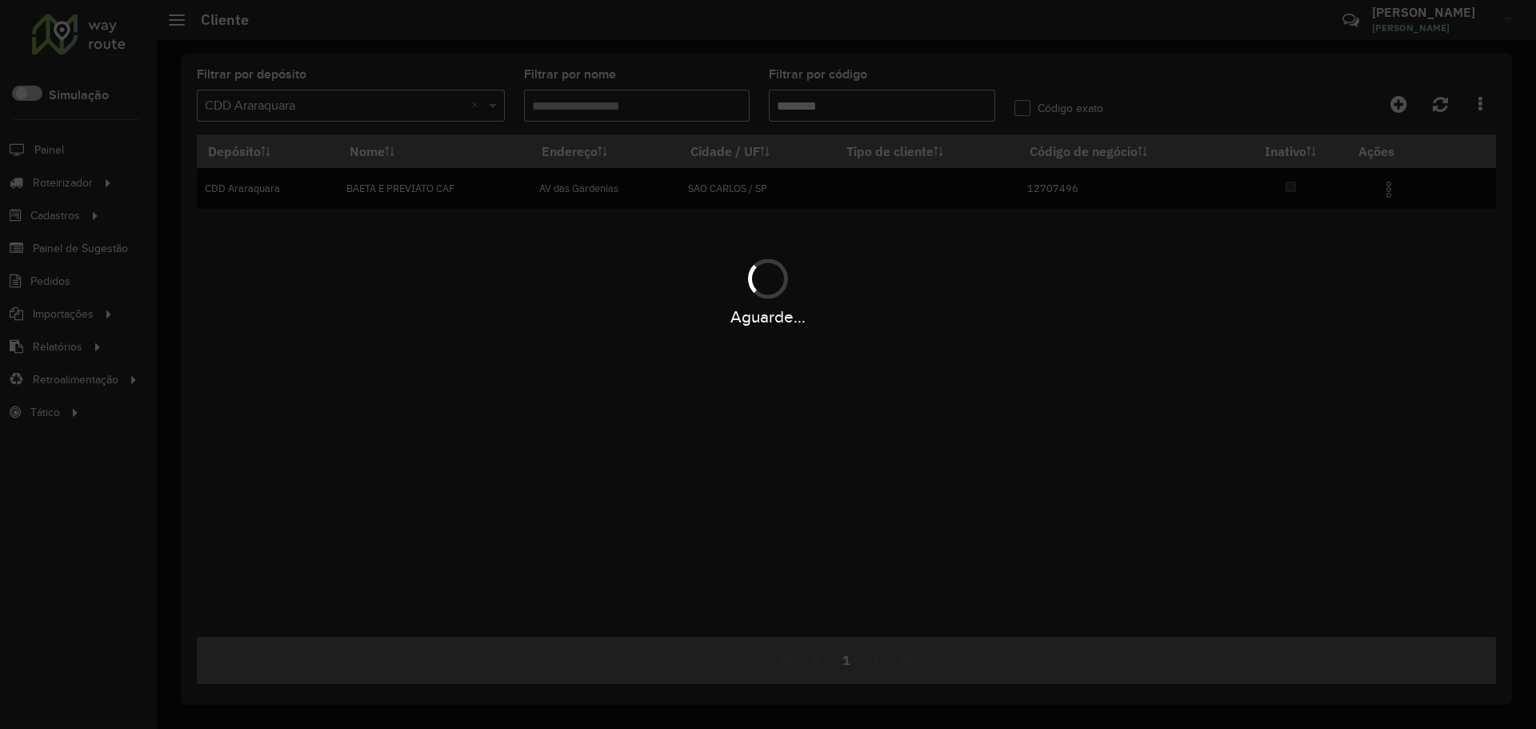
click at [1055, 336] on hb-app "Aguarde... Pop-up bloqueado! Seu navegador bloqueou automáticamente a abertura …" at bounding box center [768, 364] width 1536 height 729
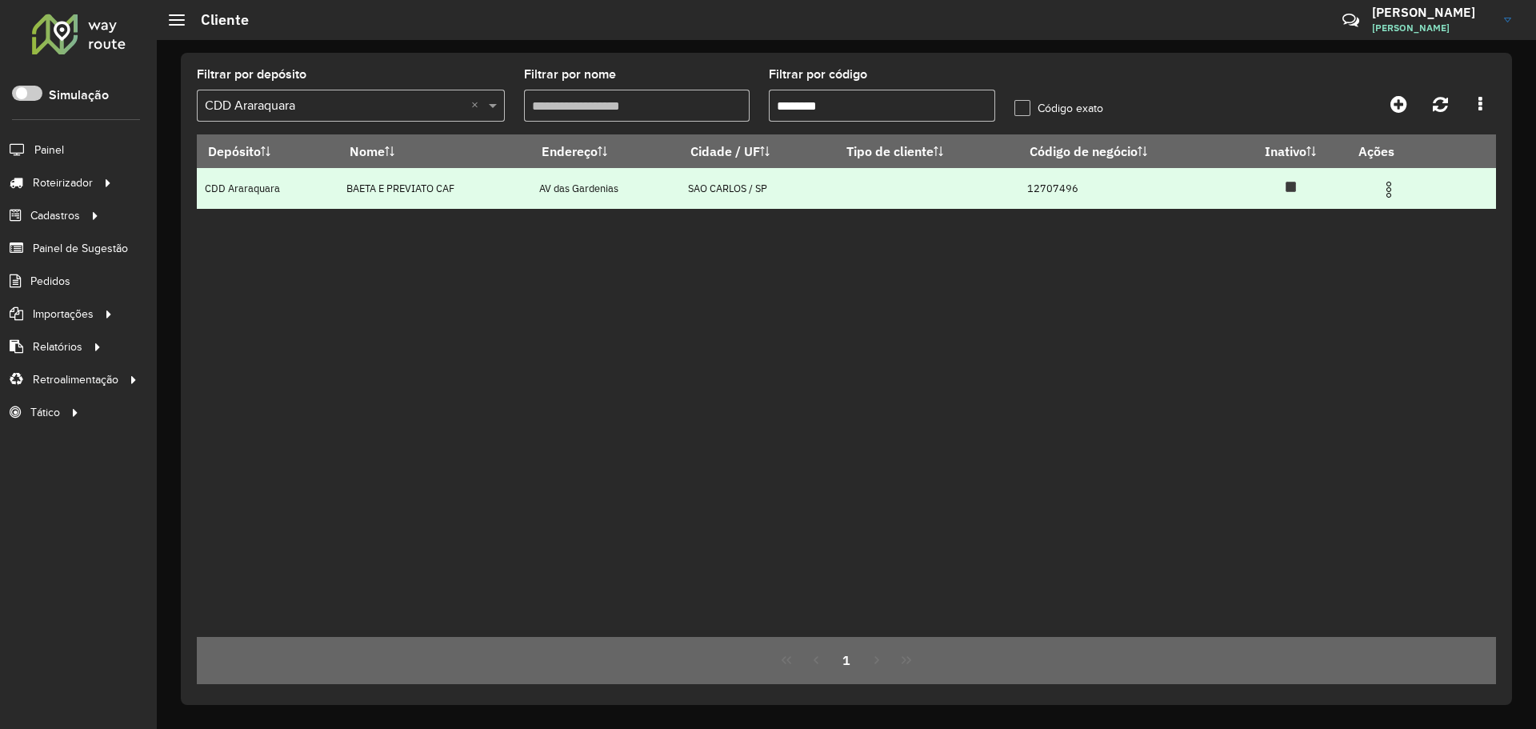
click at [1384, 186] on img at bounding box center [1388, 189] width 19 height 19
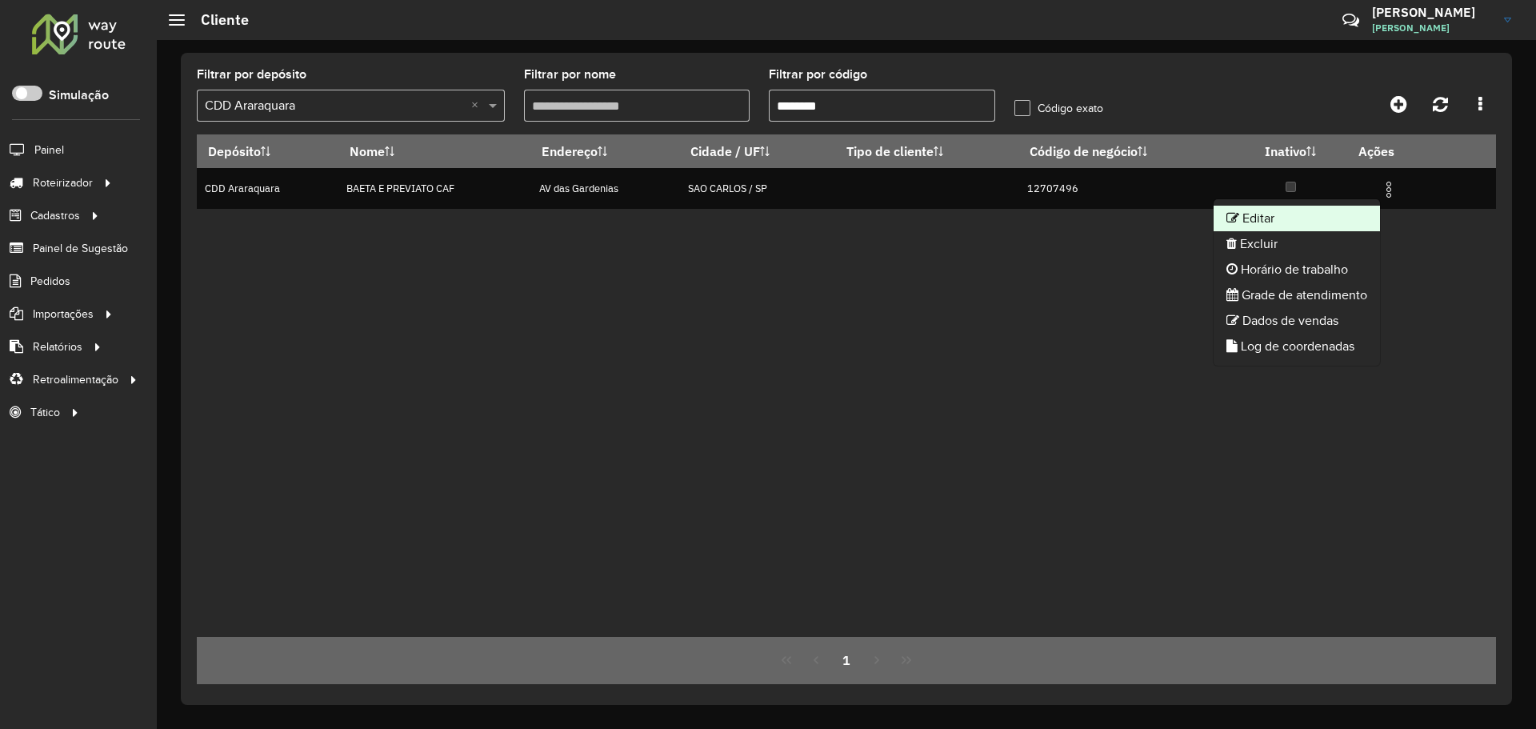
click at [1318, 214] on li "Editar" at bounding box center [1296, 219] width 166 height 26
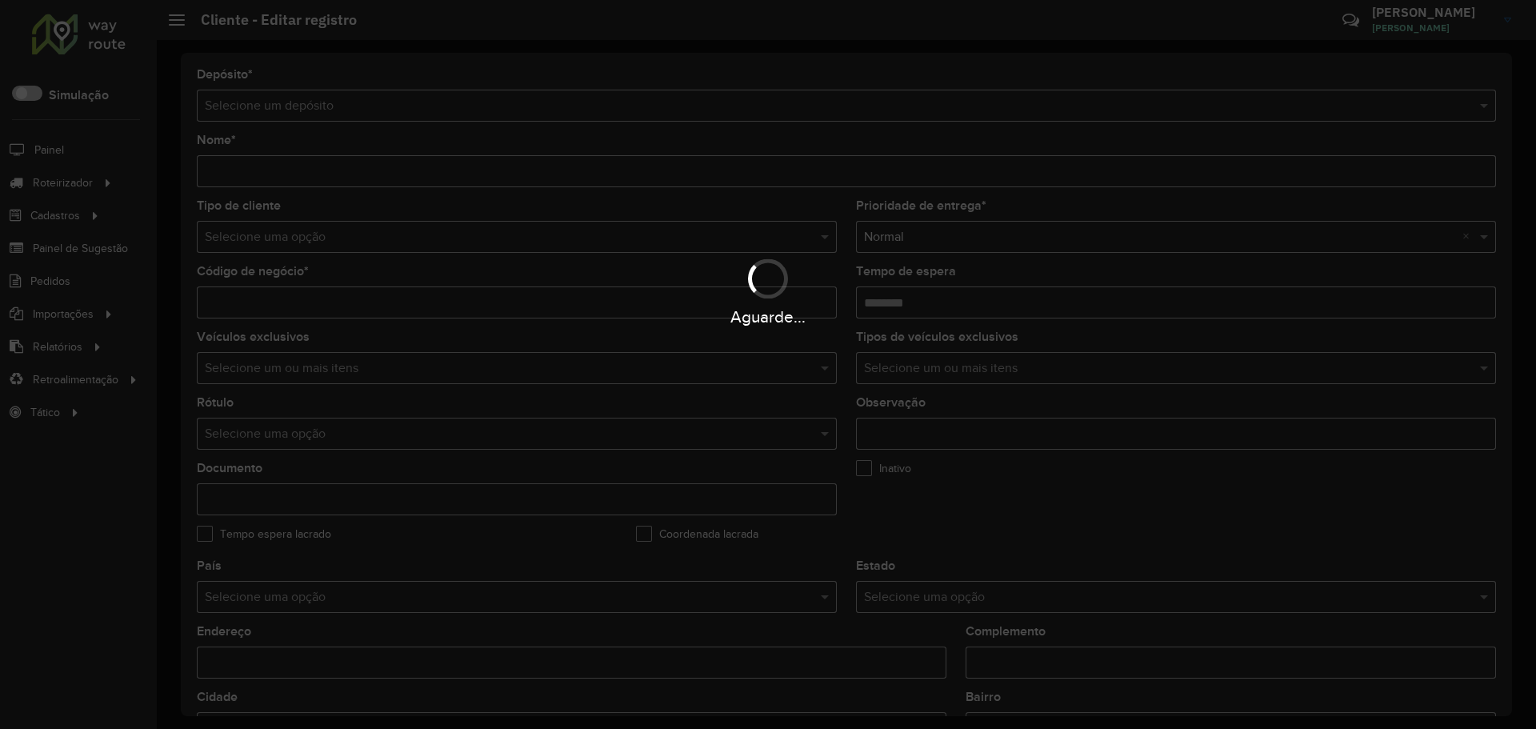
type input "**********"
type input "********"
type input "**********"
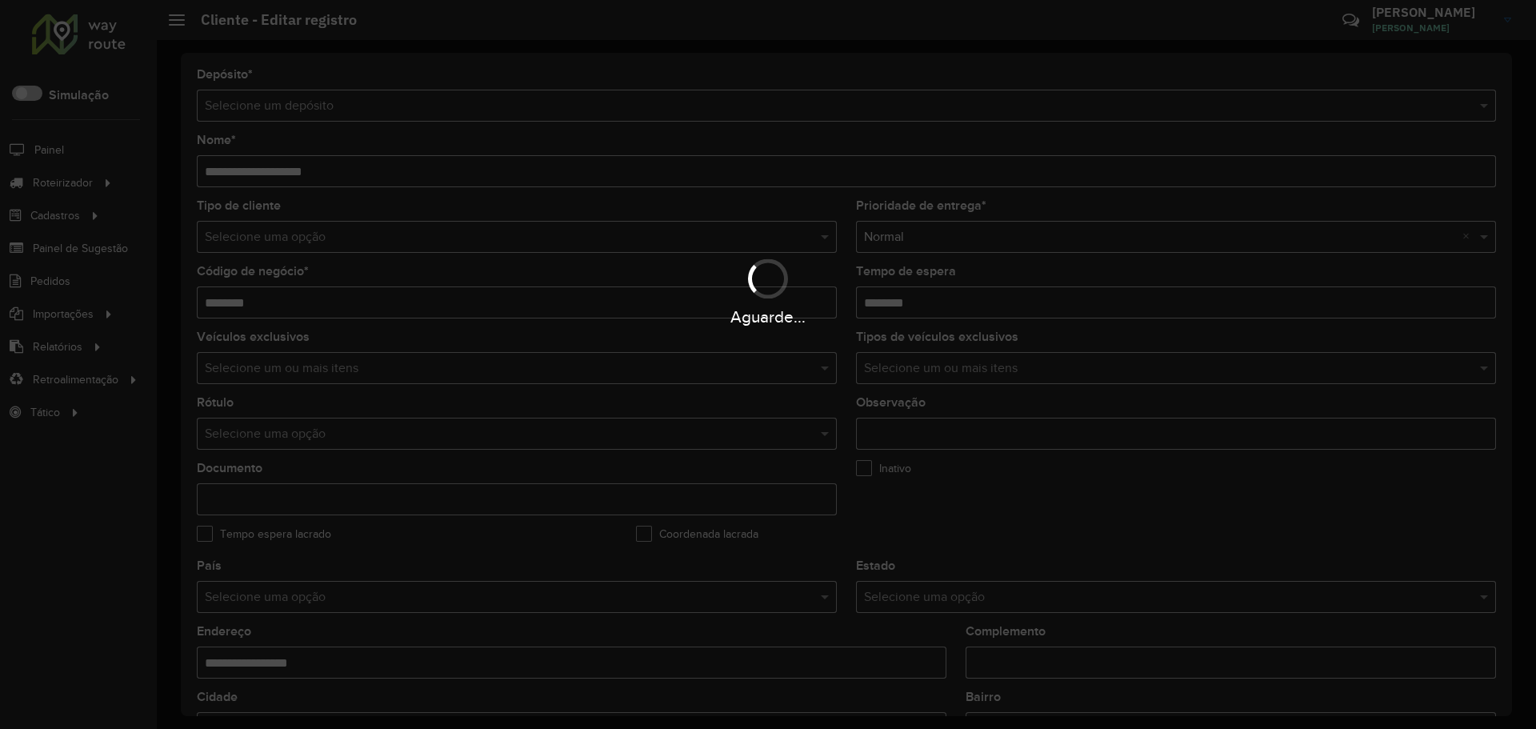
type input "**********"
type input "********"
type input "**********"
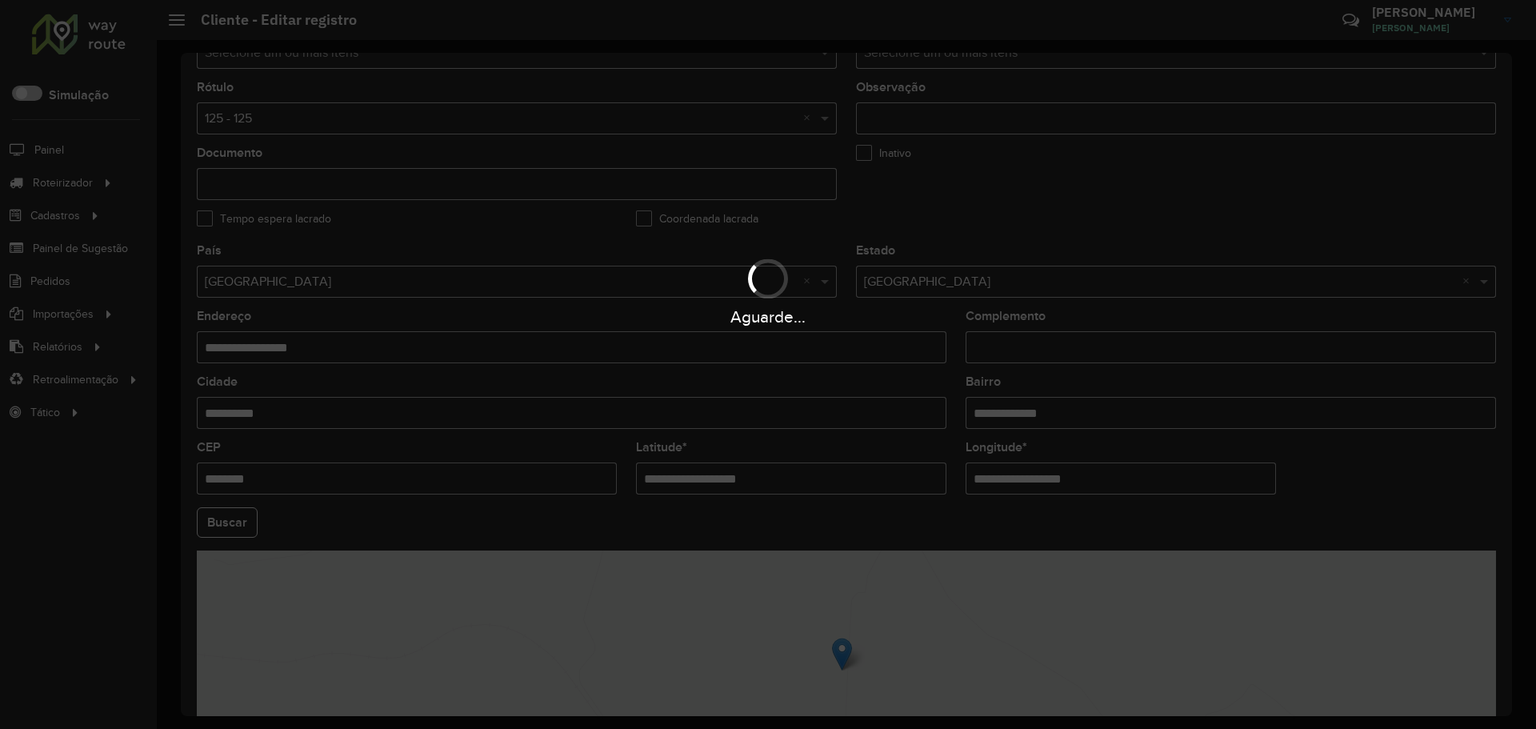
scroll to position [320, 0]
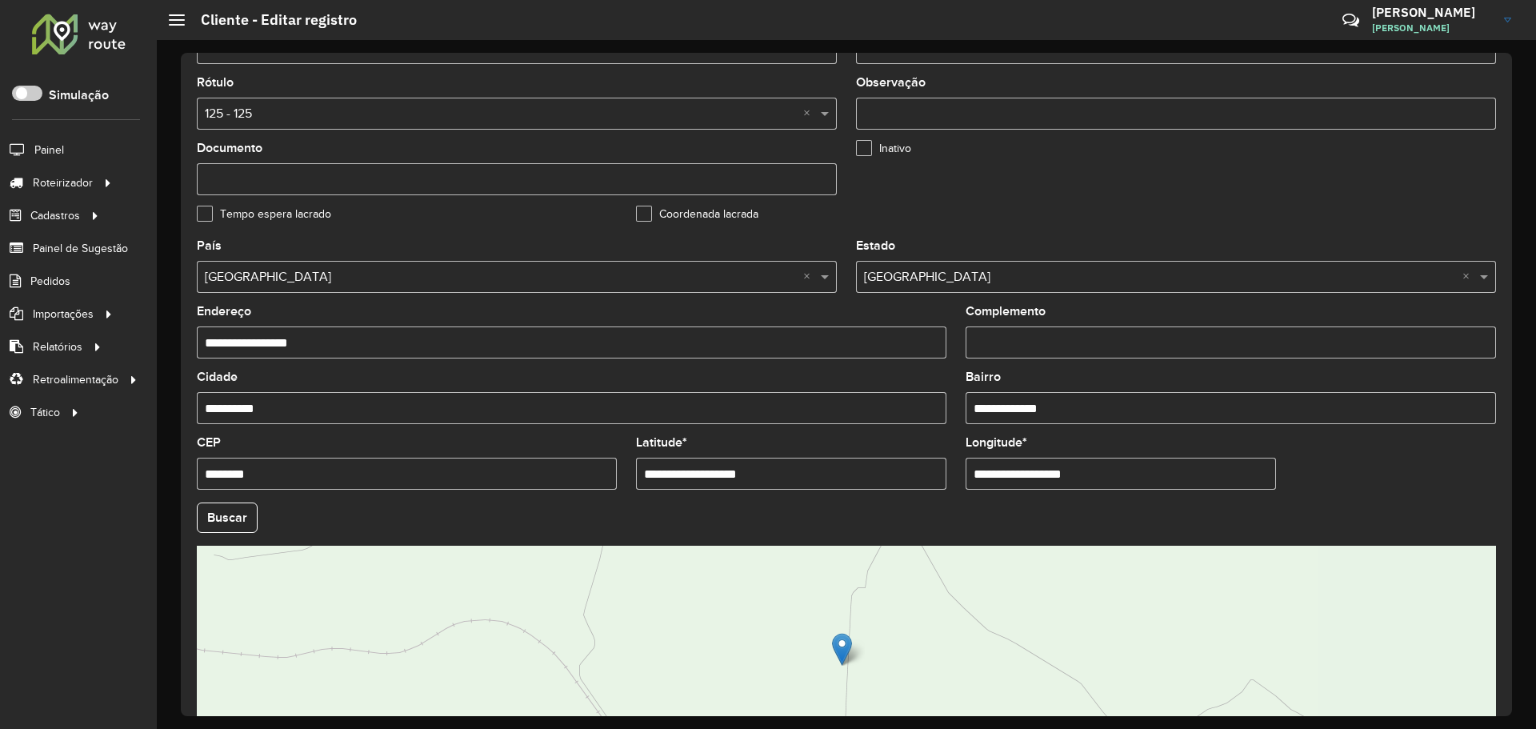
click at [817, 460] on input "**********" at bounding box center [791, 473] width 310 height 32
drag, startPoint x: 765, startPoint y: 465, endPoint x: 560, endPoint y: 456, distance: 205.0
click at [559, 456] on formly-group "**********" at bounding box center [846, 512] width 1318 height 545
click at [806, 472] on input "**********" at bounding box center [791, 473] width 310 height 32
drag, startPoint x: 783, startPoint y: 473, endPoint x: 631, endPoint y: 469, distance: 152.0
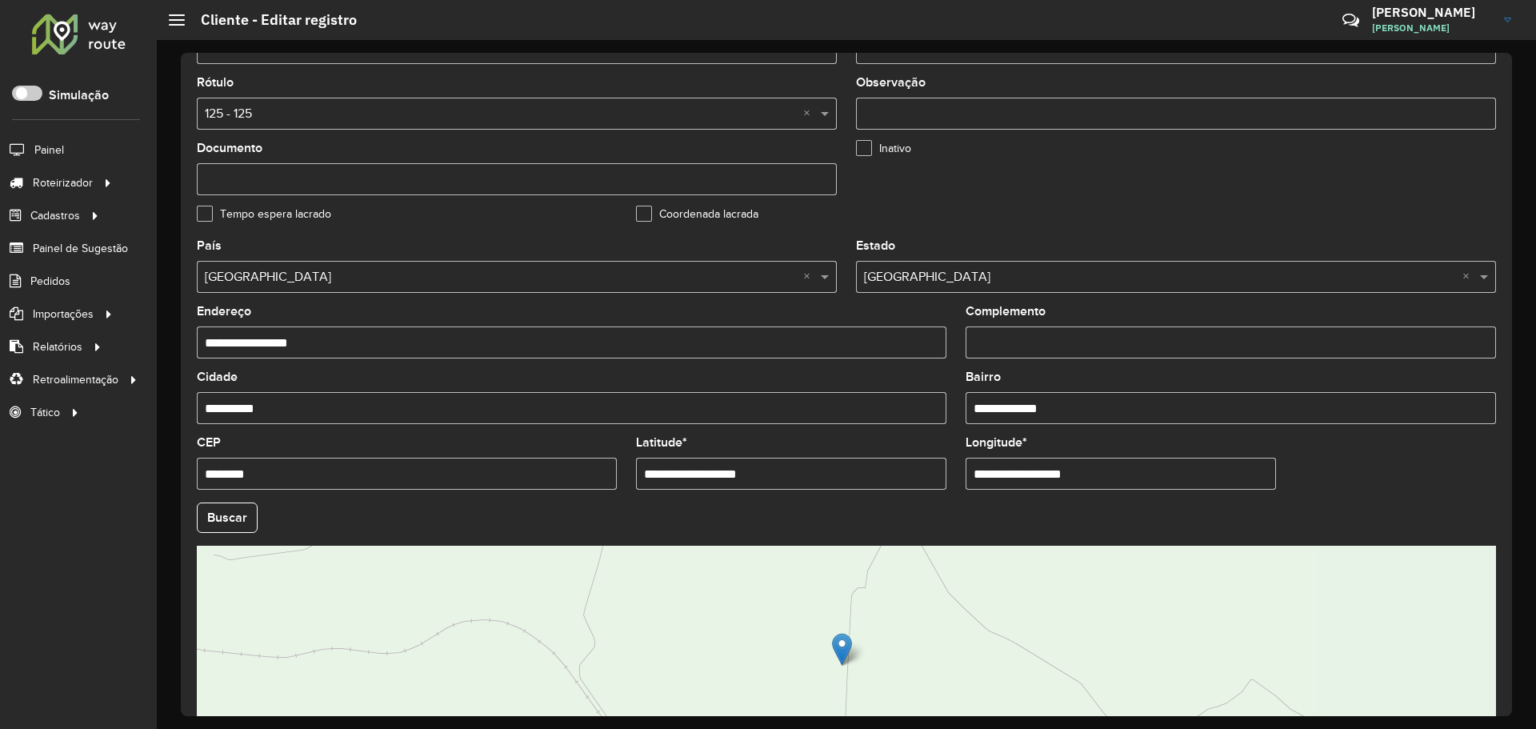
click at [627, 469] on formly-field "**********" at bounding box center [791, 470] width 330 height 66
click at [785, 470] on input "**********" at bounding box center [791, 473] width 310 height 32
drag, startPoint x: 635, startPoint y: 465, endPoint x: 557, endPoint y: 463, distance: 77.6
click at [557, 463] on formly-group "**********" at bounding box center [846, 512] width 1318 height 545
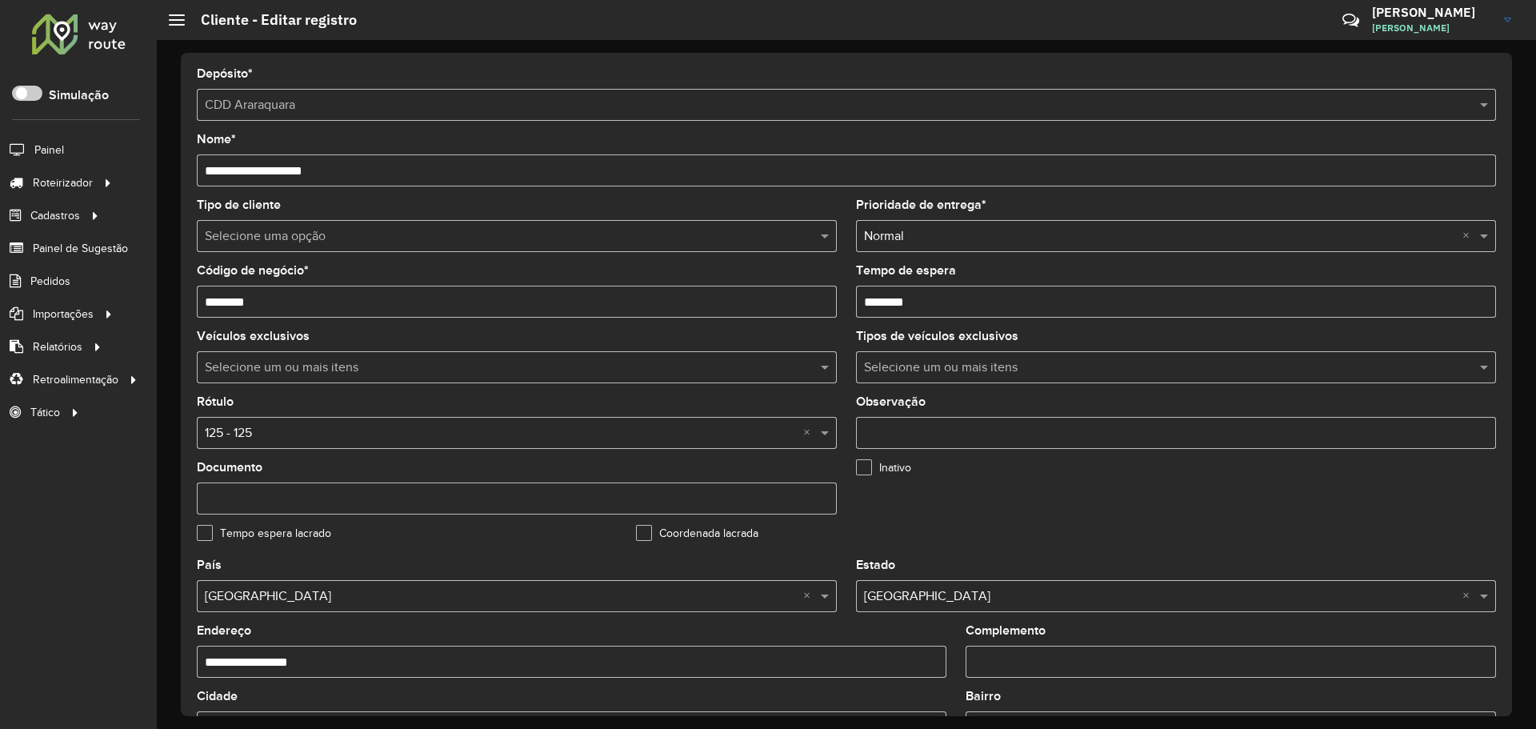
scroll to position [0, 0]
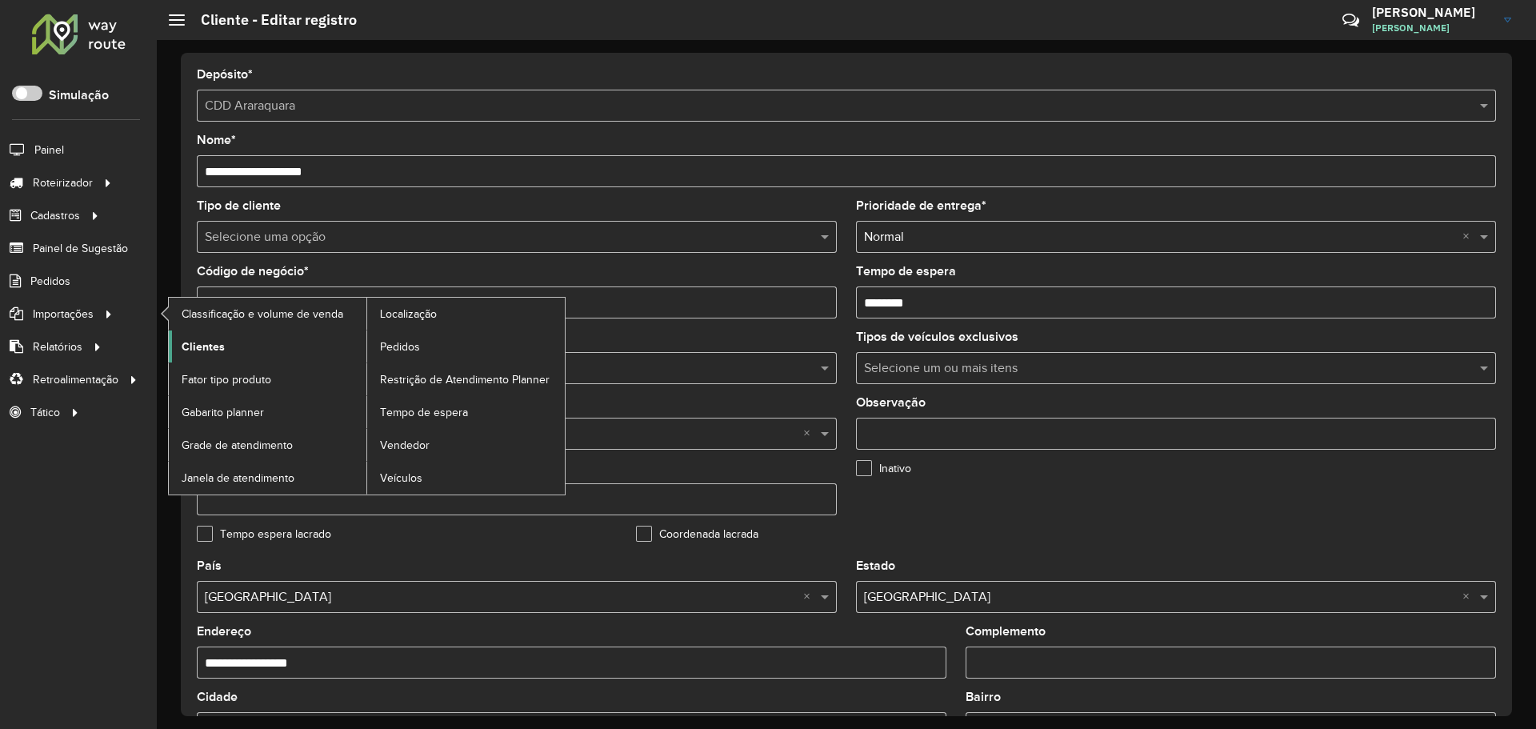
click at [214, 347] on span "Clientes" at bounding box center [203, 346] width 43 height 17
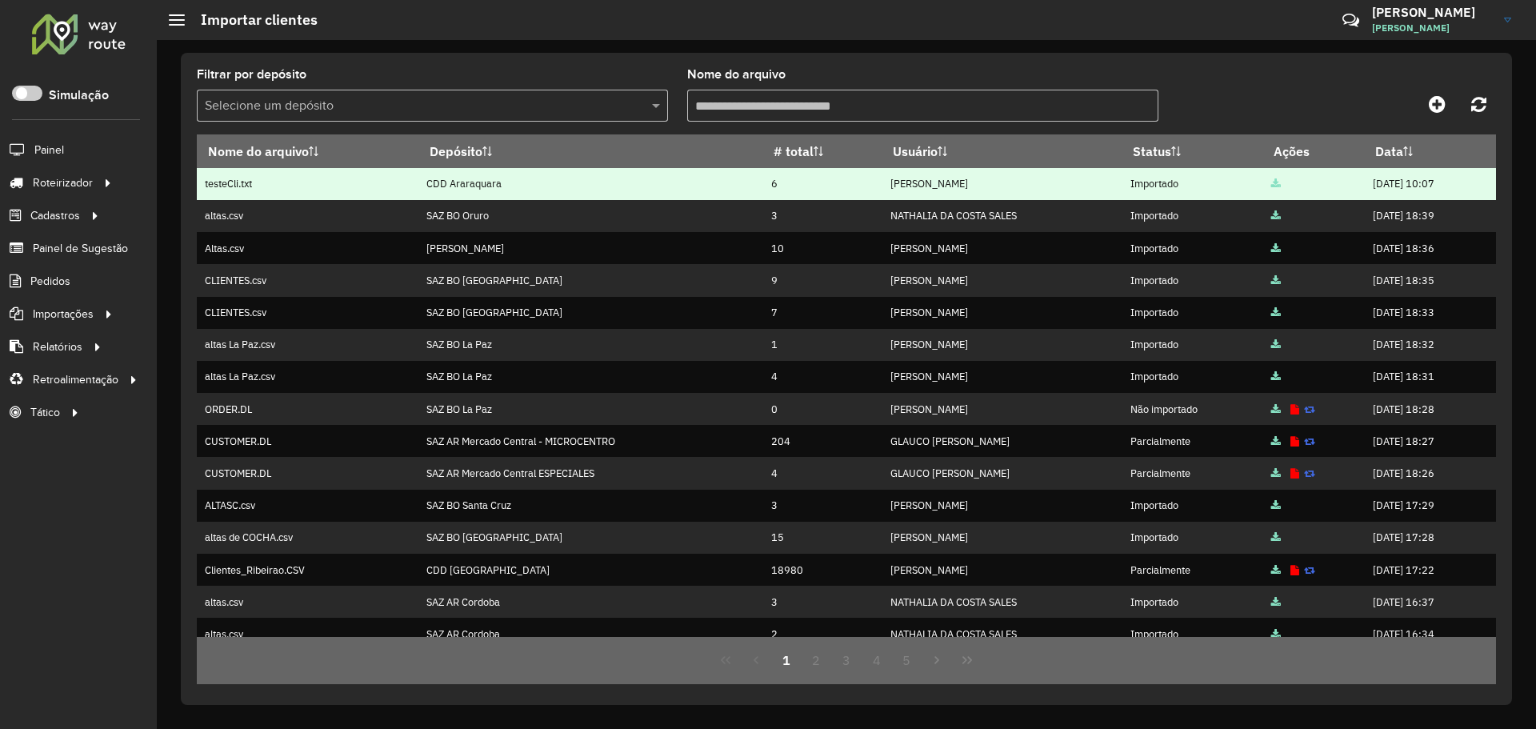
drag, startPoint x: 1209, startPoint y: 190, endPoint x: 1241, endPoint y: 186, distance: 31.4
click at [1210, 190] on td "Importado" at bounding box center [1191, 184] width 141 height 32
click at [1262, 186] on td at bounding box center [1313, 184] width 102 height 32
click at [1271, 182] on icon at bounding box center [1276, 184] width 10 height 10
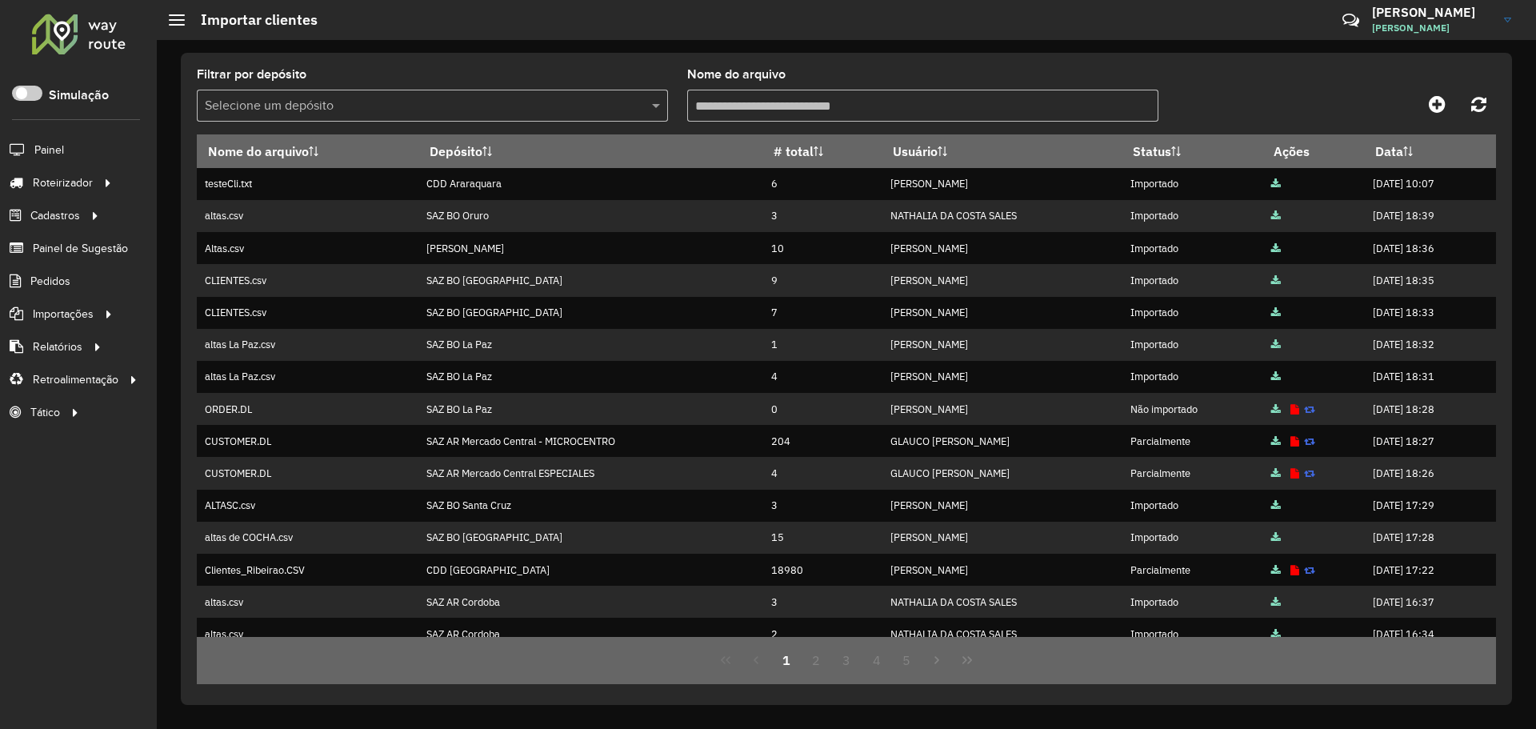
click at [800, 114] on input "Nome do arquivo" at bounding box center [922, 106] width 471 height 32
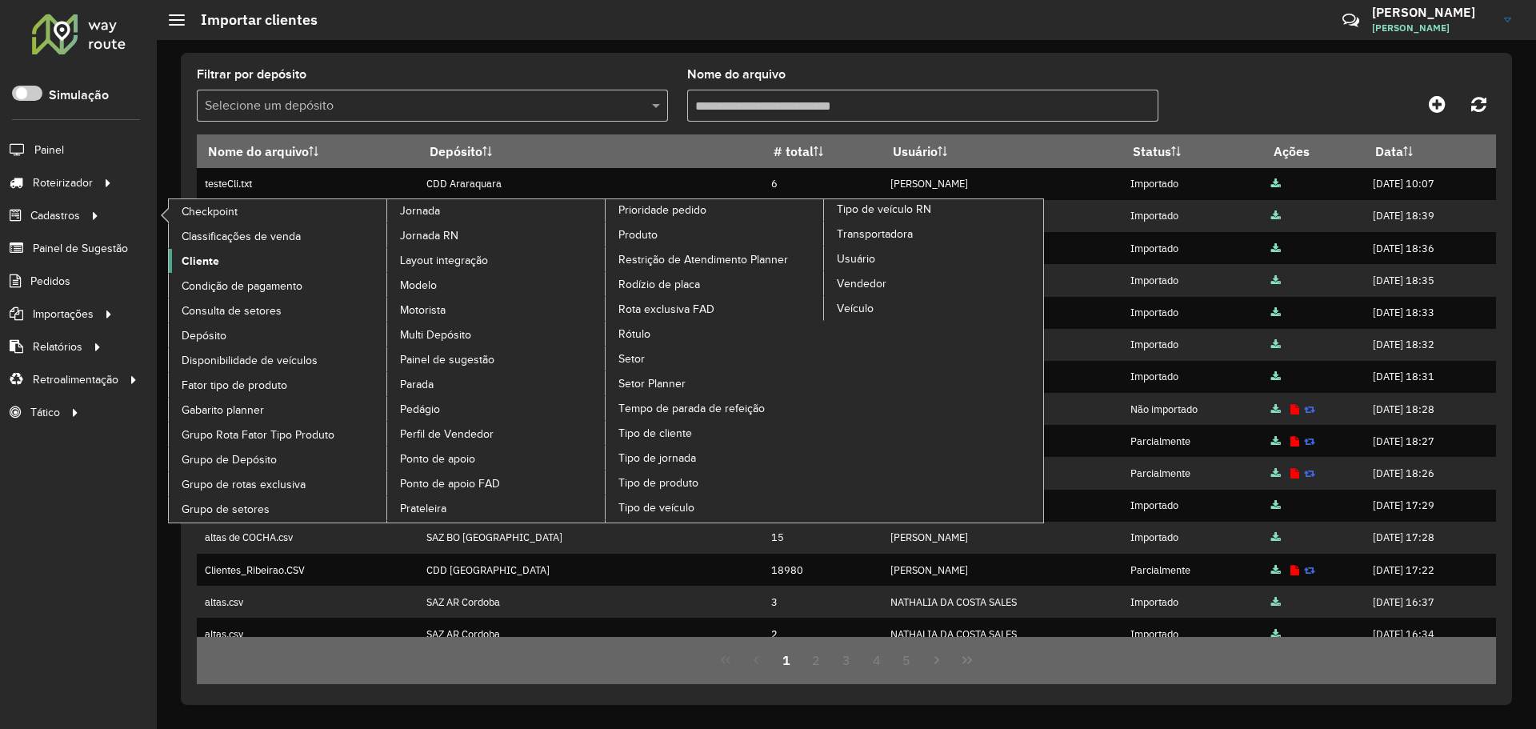
click at [215, 263] on span "Cliente" at bounding box center [201, 261] width 38 height 17
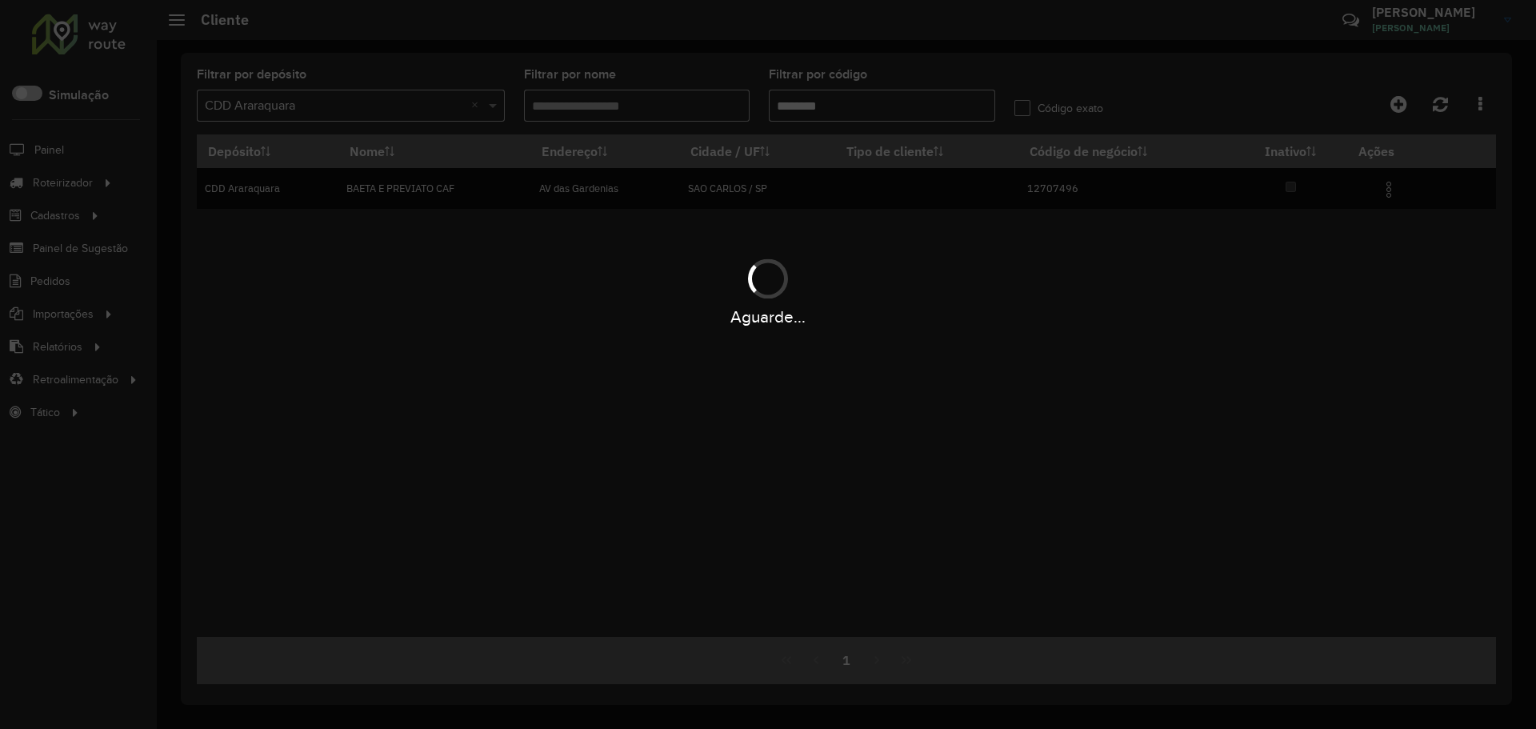
click at [921, 98] on div "Aguarde..." at bounding box center [768, 364] width 1536 height 729
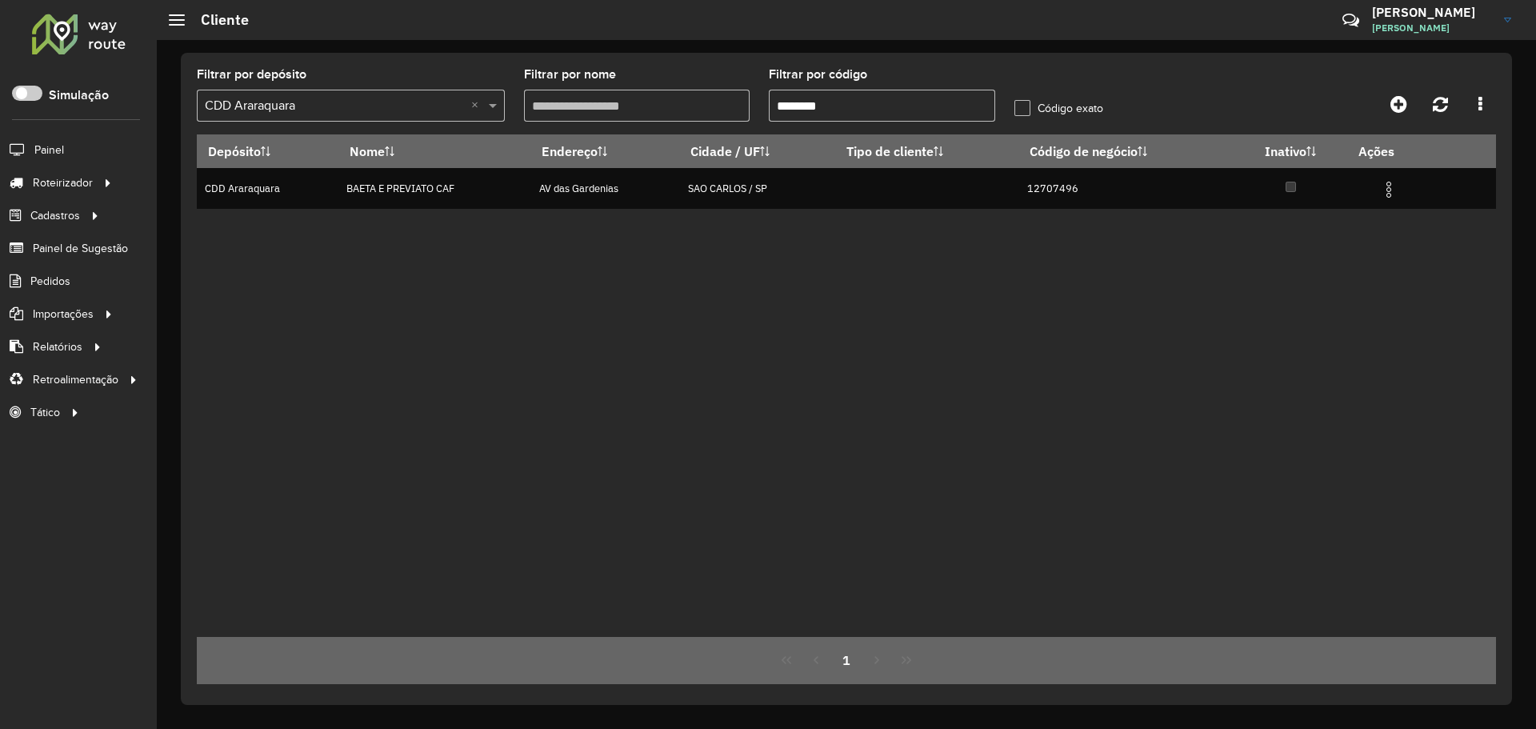
click at [904, 106] on input "********" at bounding box center [882, 106] width 226 height 32
drag, startPoint x: 699, startPoint y: 114, endPoint x: 528, endPoint y: 109, distance: 171.2
click at [505, 106] on formly-group "Filtrar por depósito Selecione um depósito × CDD Araraquara × Filtrar por nome …" at bounding box center [677, 102] width 981 height 66
paste input "*"
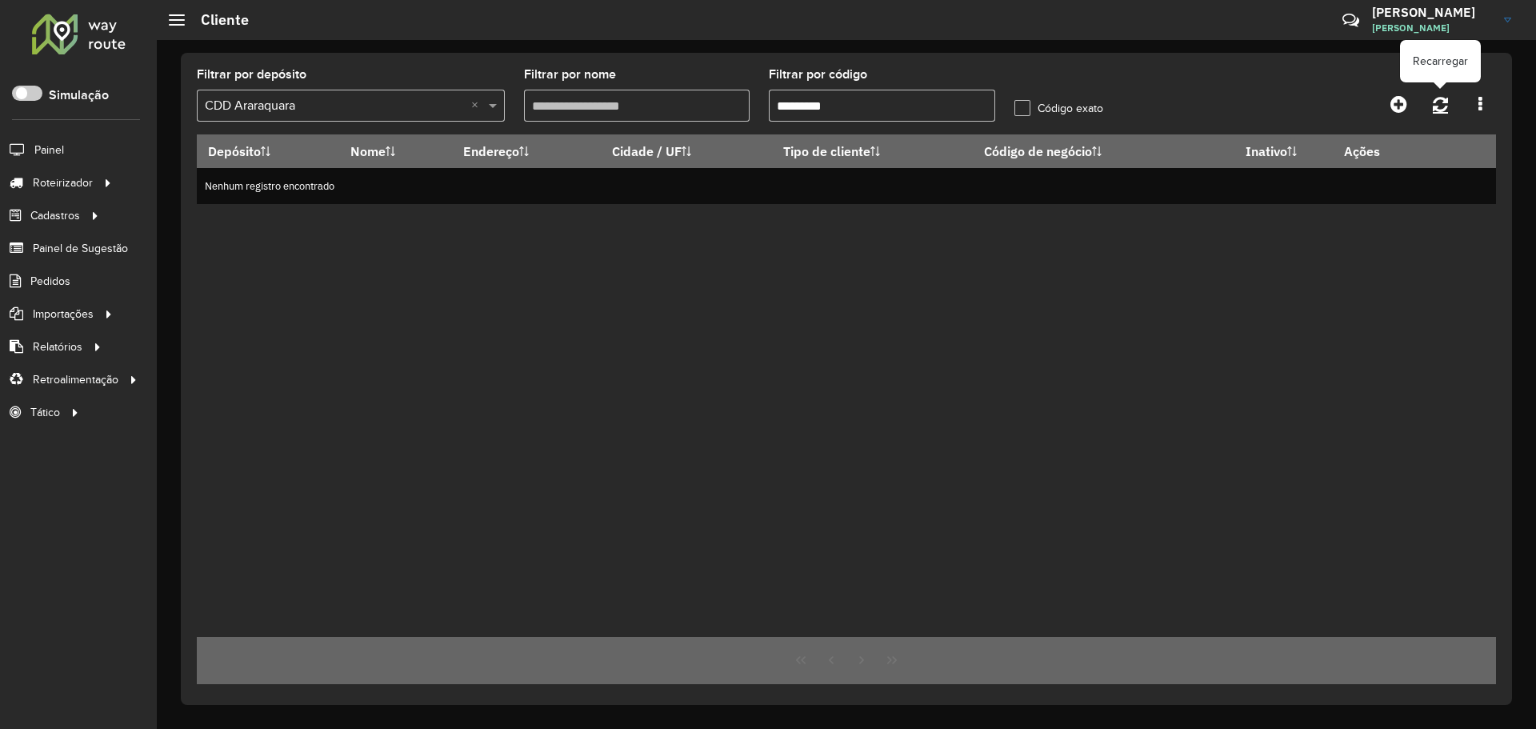
type input "*********"
click at [1443, 109] on icon at bounding box center [1439, 104] width 15 height 18
click at [1210, 357] on div "Depósito Nome Endereço Cidade / UF Tipo de cliente Código de negócio Inativo Aç…" at bounding box center [846, 385] width 1299 height 502
drag, startPoint x: 800, startPoint y: 309, endPoint x: 929, endPoint y: 218, distance: 157.8
click at [800, 309] on div "Depósito Nome Endereço Cidade / UF Tipo de cliente Código de negócio Inativo Aç…" at bounding box center [846, 385] width 1299 height 502
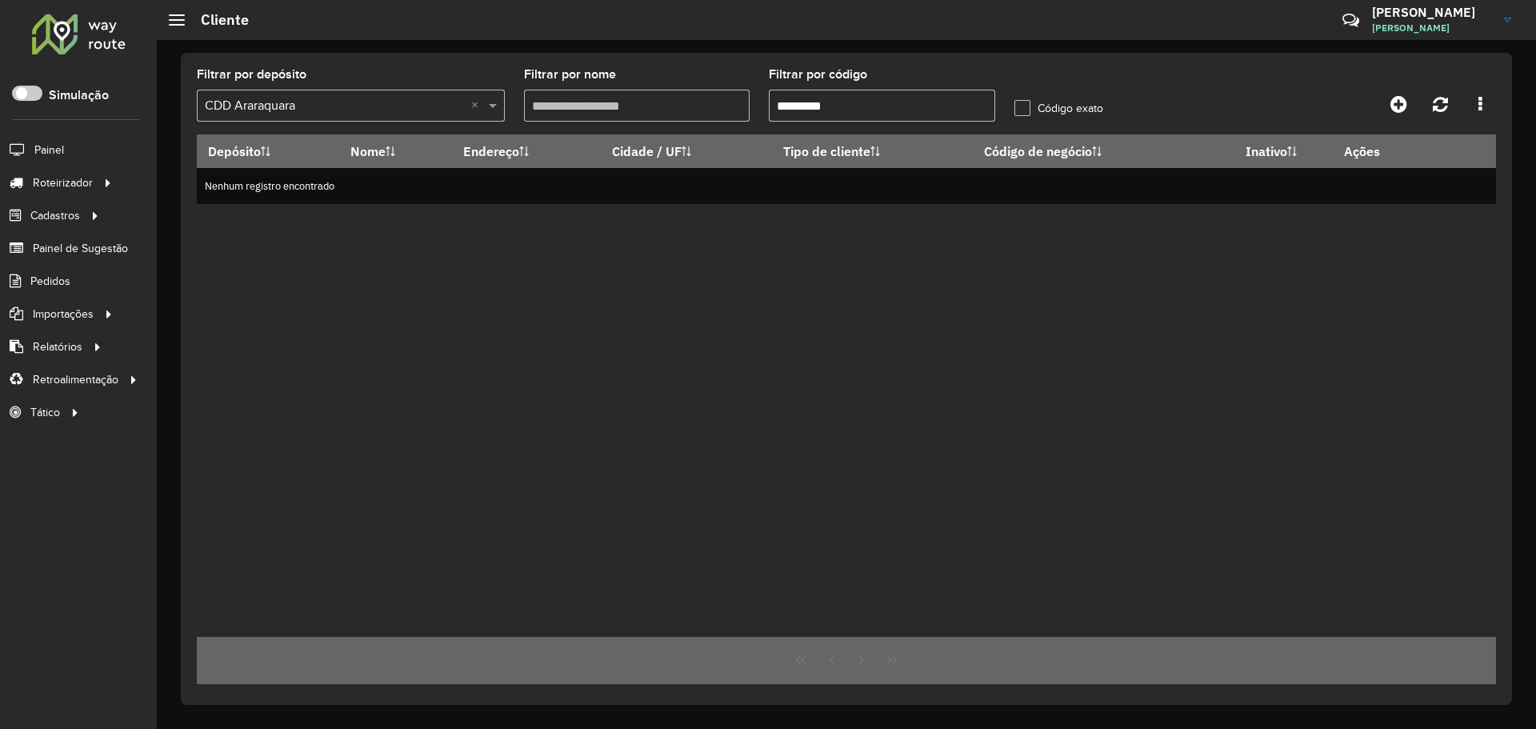
drag, startPoint x: 1162, startPoint y: 282, endPoint x: 1165, endPoint y: 264, distance: 17.8
click at [1162, 270] on div "Depósito Nome Endereço Cidade / UF Tipo de cliente Código de negócio Inativo Aç…" at bounding box center [846, 385] width 1299 height 502
click at [1129, 346] on div "Depósito Nome Endereço Cidade / UF Tipo de cliente Código de negócio Inativo Aç…" at bounding box center [846, 385] width 1299 height 502
click at [1443, 103] on icon at bounding box center [1439, 104] width 15 height 18
click at [1041, 322] on div "Depósito Nome Endereço Cidade / UF Tipo de cliente Código de negócio Inativo Aç…" at bounding box center [846, 385] width 1299 height 502
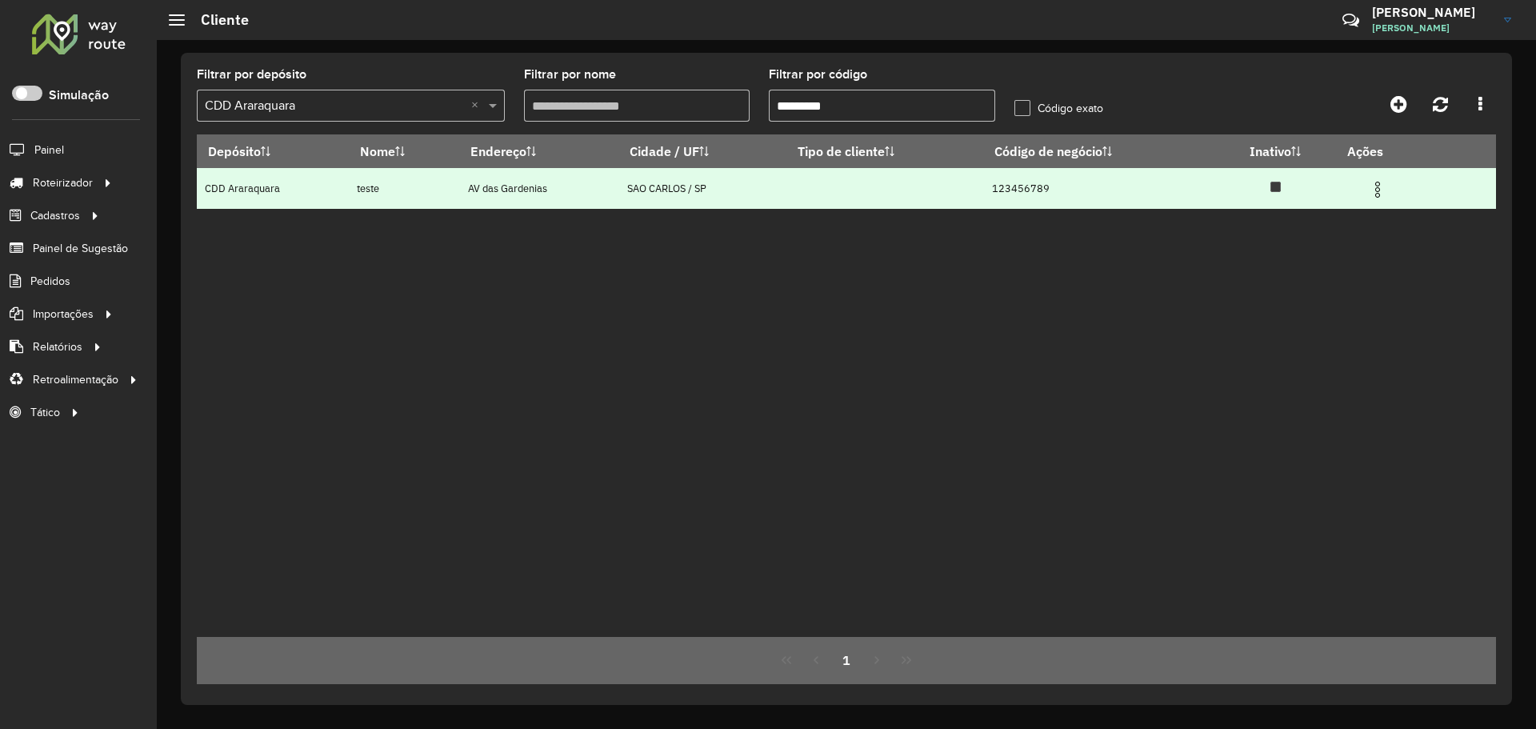
drag, startPoint x: 956, startPoint y: 188, endPoint x: 1080, endPoint y: 188, distance: 124.0
click at [1080, 188] on tr "CDD Araraquara teste AV das Gardenias SAO CARLOS / SP 123456789" at bounding box center [846, 188] width 1299 height 41
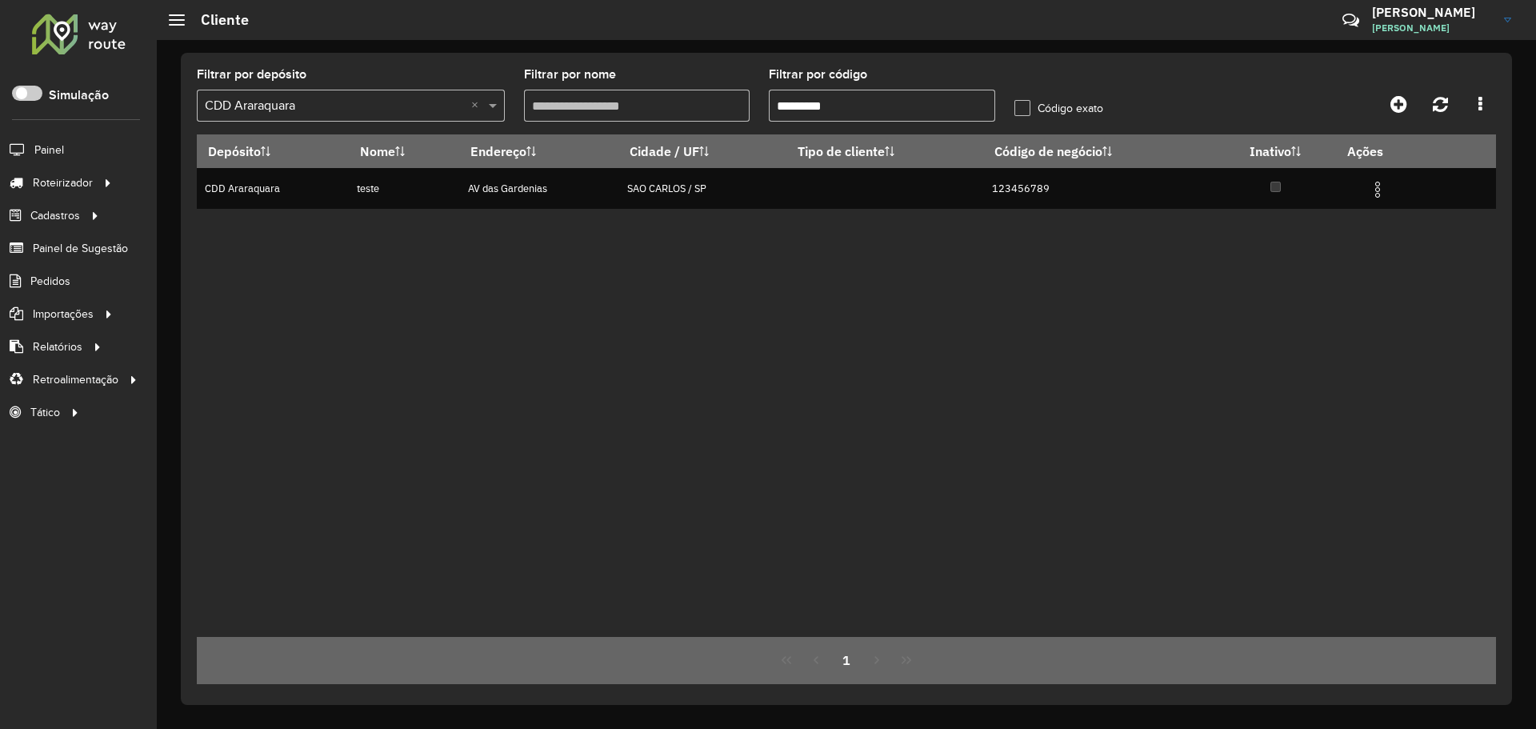
drag, startPoint x: 1101, startPoint y: 292, endPoint x: 1300, endPoint y: 254, distance: 202.8
click at [1105, 292] on div "Depósito Nome Endereço Cidade / UF Tipo de cliente Código de negócio Inativo Aç…" at bounding box center [846, 385] width 1299 height 502
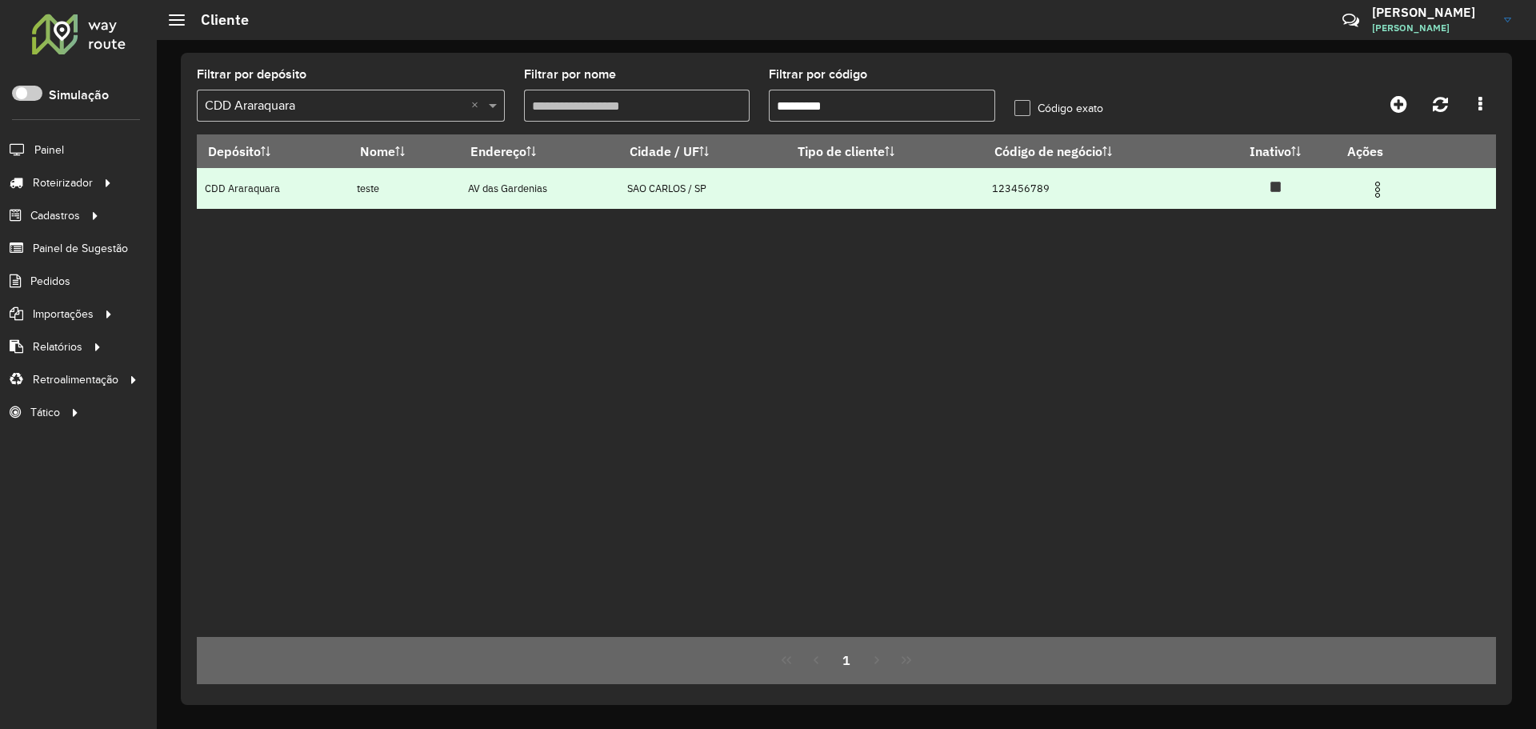
click at [1378, 196] on img at bounding box center [1377, 189] width 19 height 19
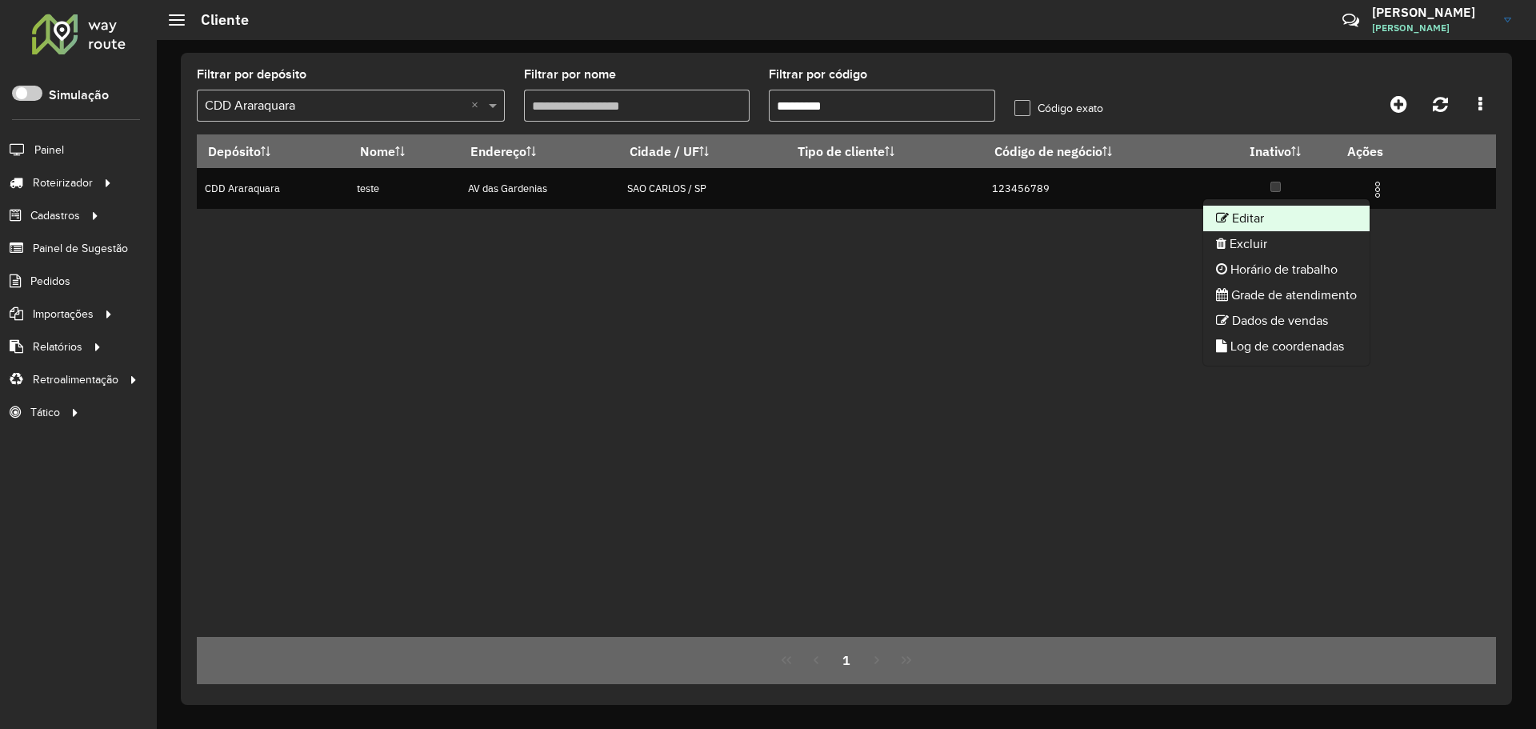
click at [1319, 215] on li "Editar" at bounding box center [1286, 219] width 166 height 26
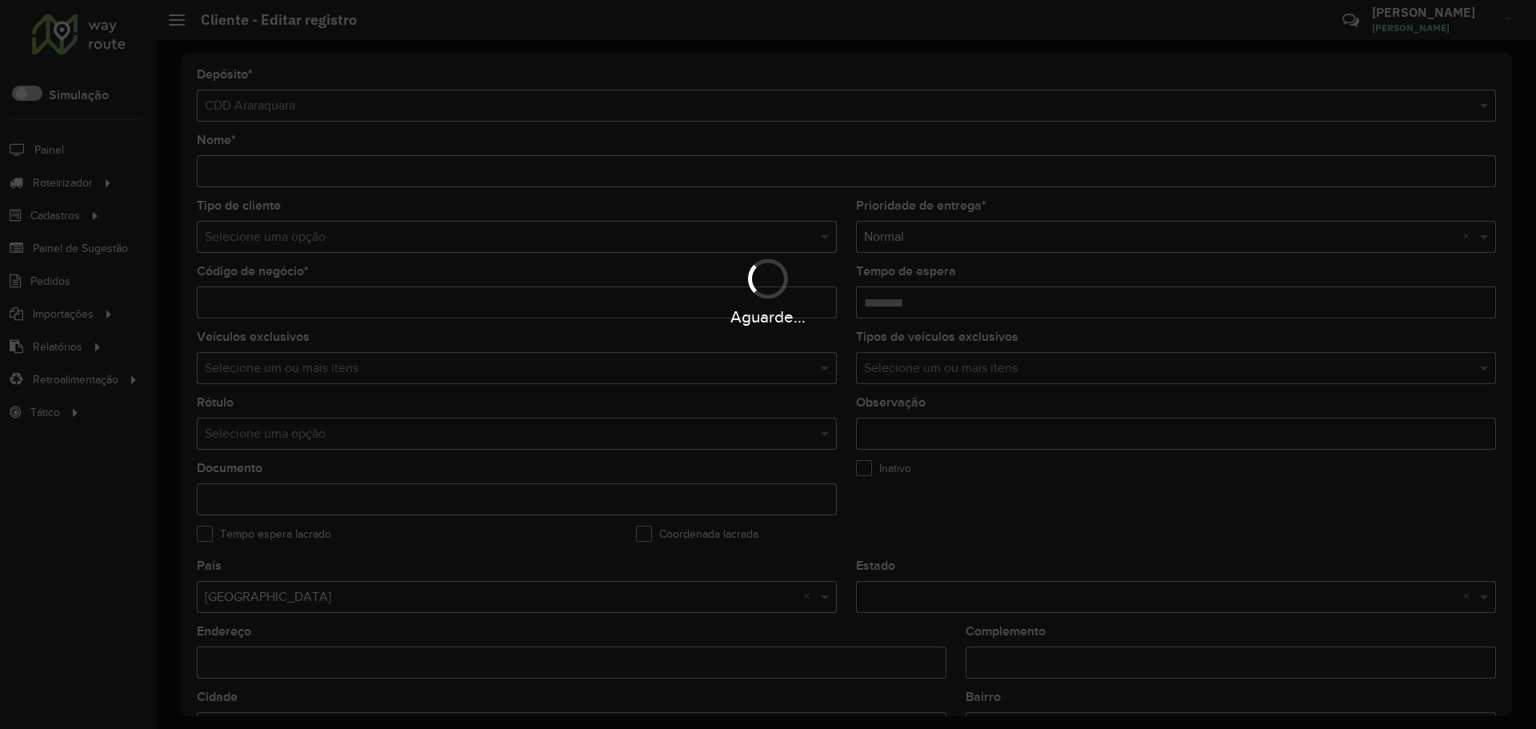
type input "*****"
type input "*********"
type input "********"
type input "**********"
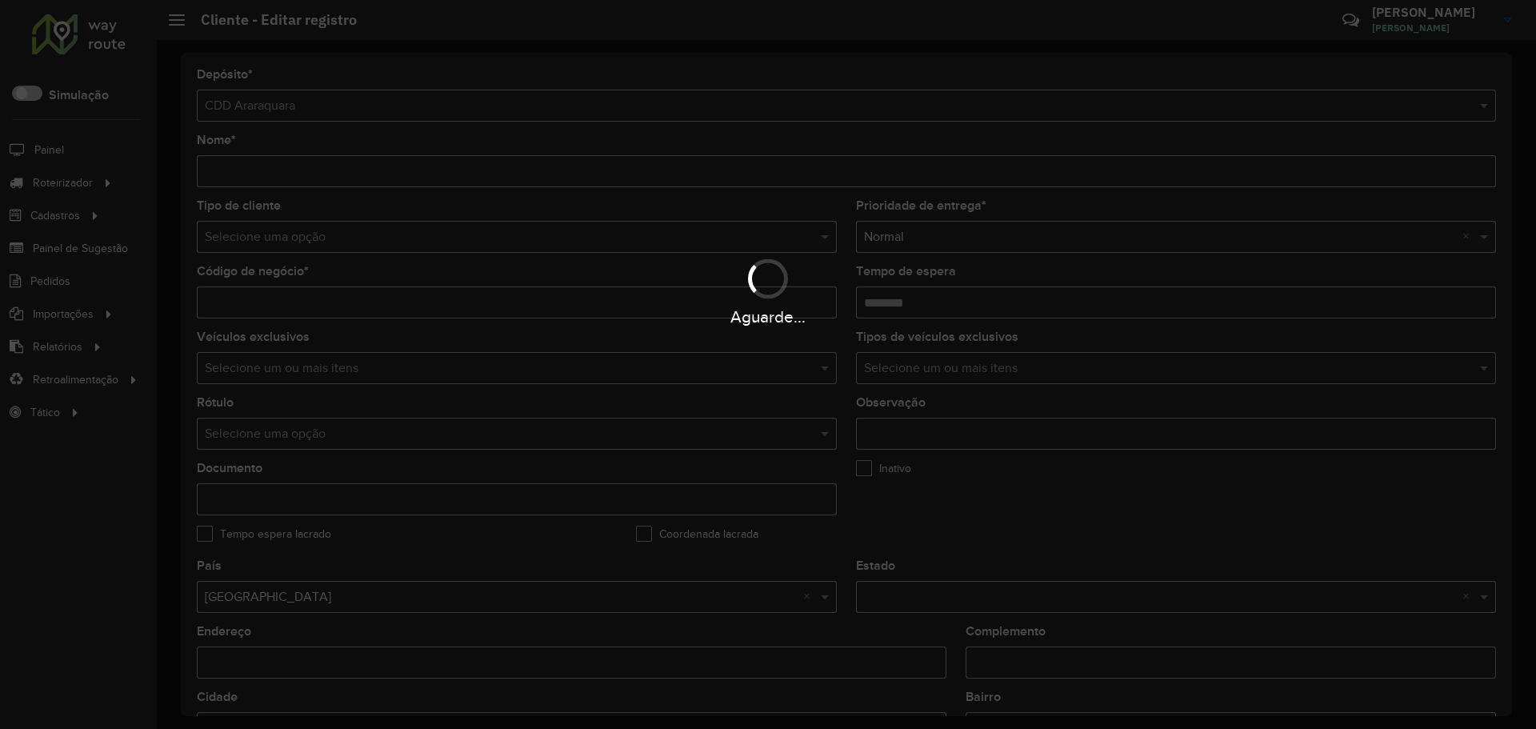
type input "**********"
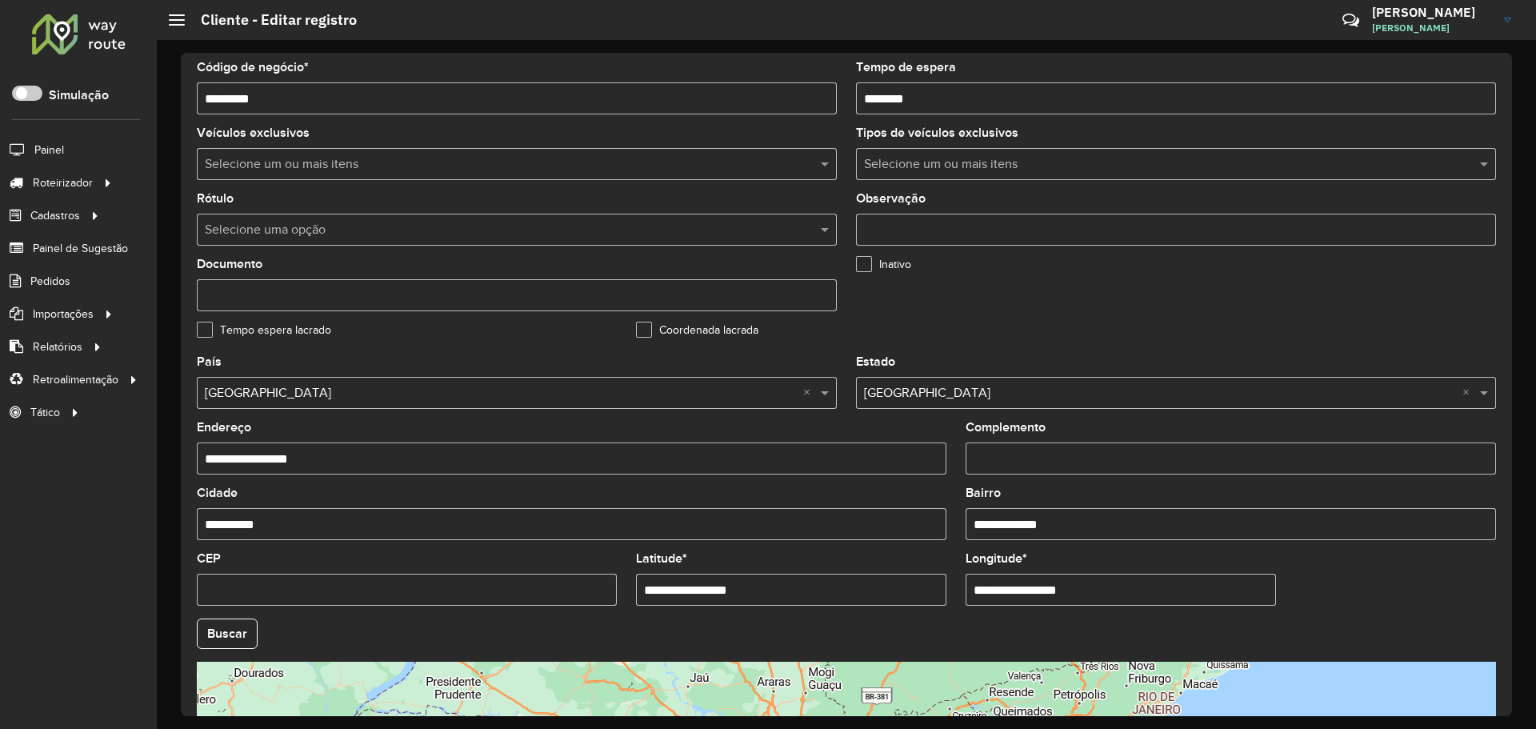
scroll to position [400, 0]
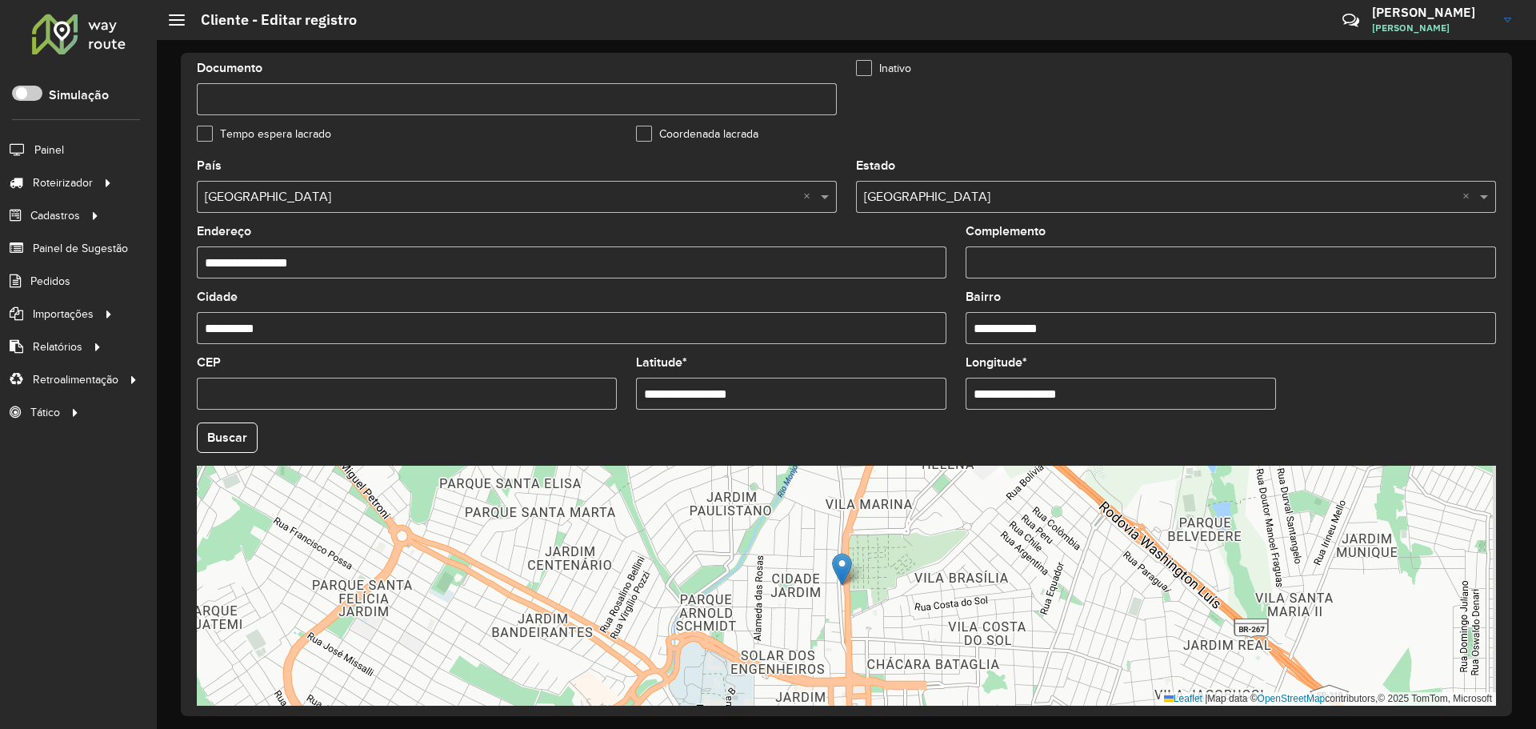
drag, startPoint x: 741, startPoint y: 398, endPoint x: 513, endPoint y: 384, distance: 228.4
click at [513, 384] on formly-group "**********" at bounding box center [846, 432] width 1318 height 545
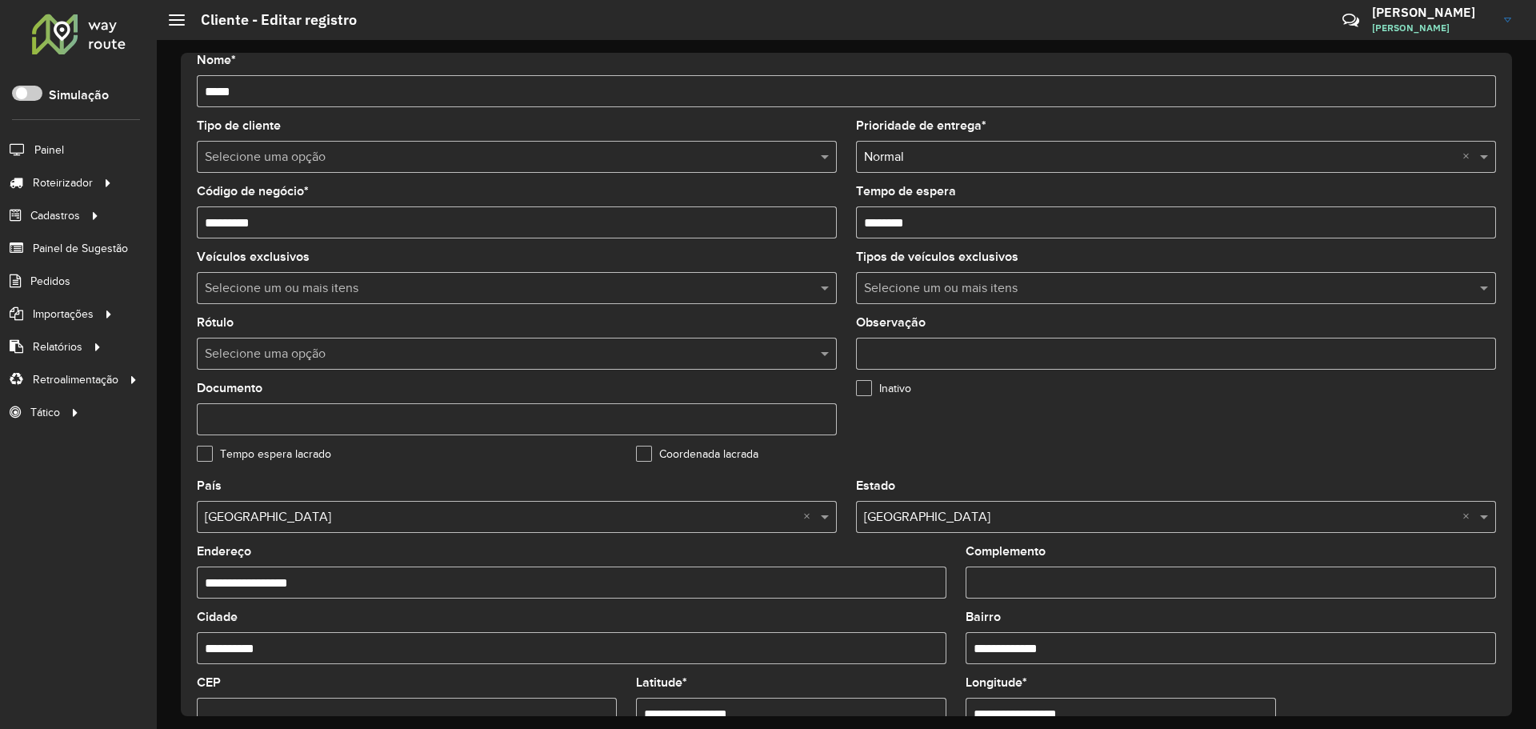
scroll to position [0, 0]
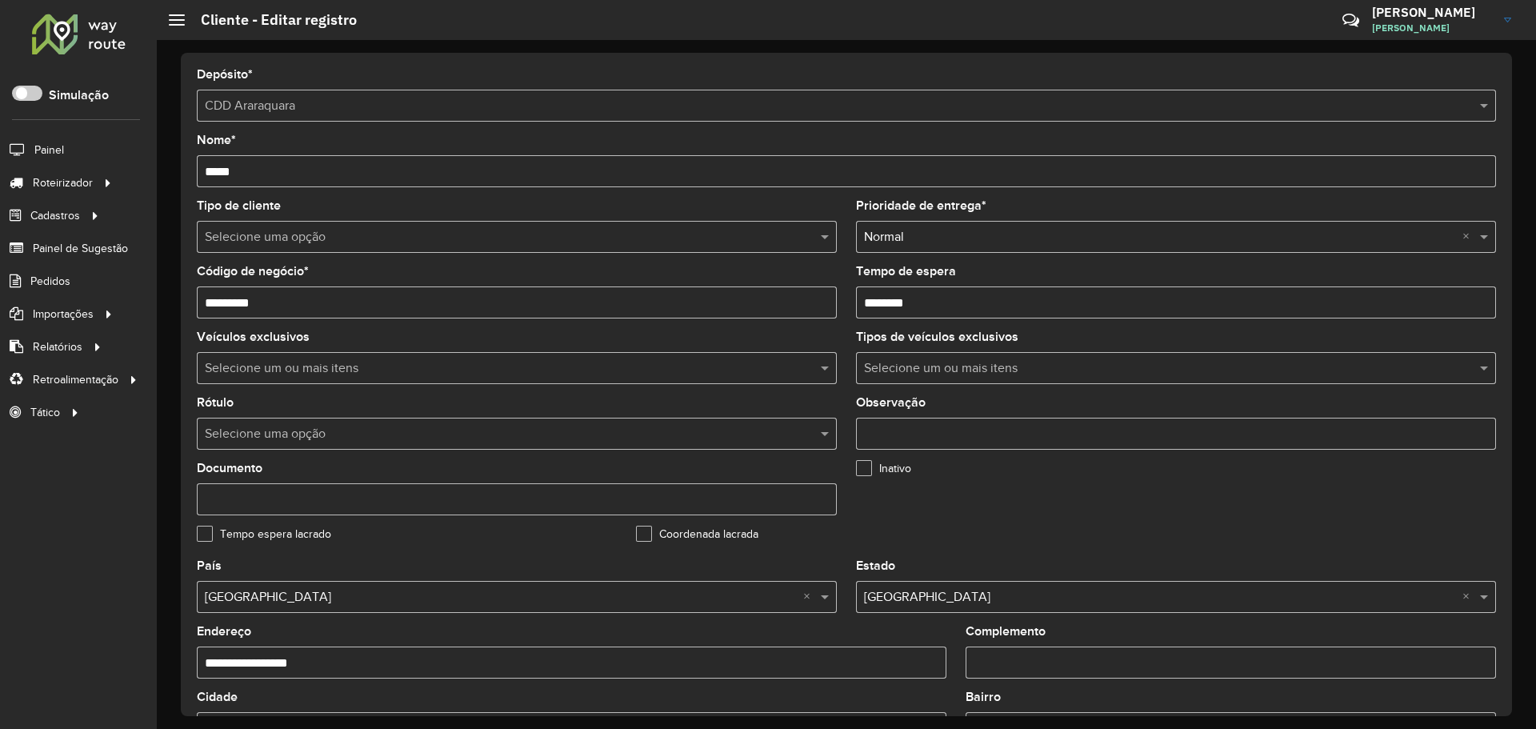
drag, startPoint x: 973, startPoint y: 306, endPoint x: 726, endPoint y: 296, distance: 247.4
click at [726, 296] on formly-group "Tipo de cliente Selecione uma opção Prioridade de entrega * Selecione uma opção…" at bounding box center [846, 380] width 1318 height 360
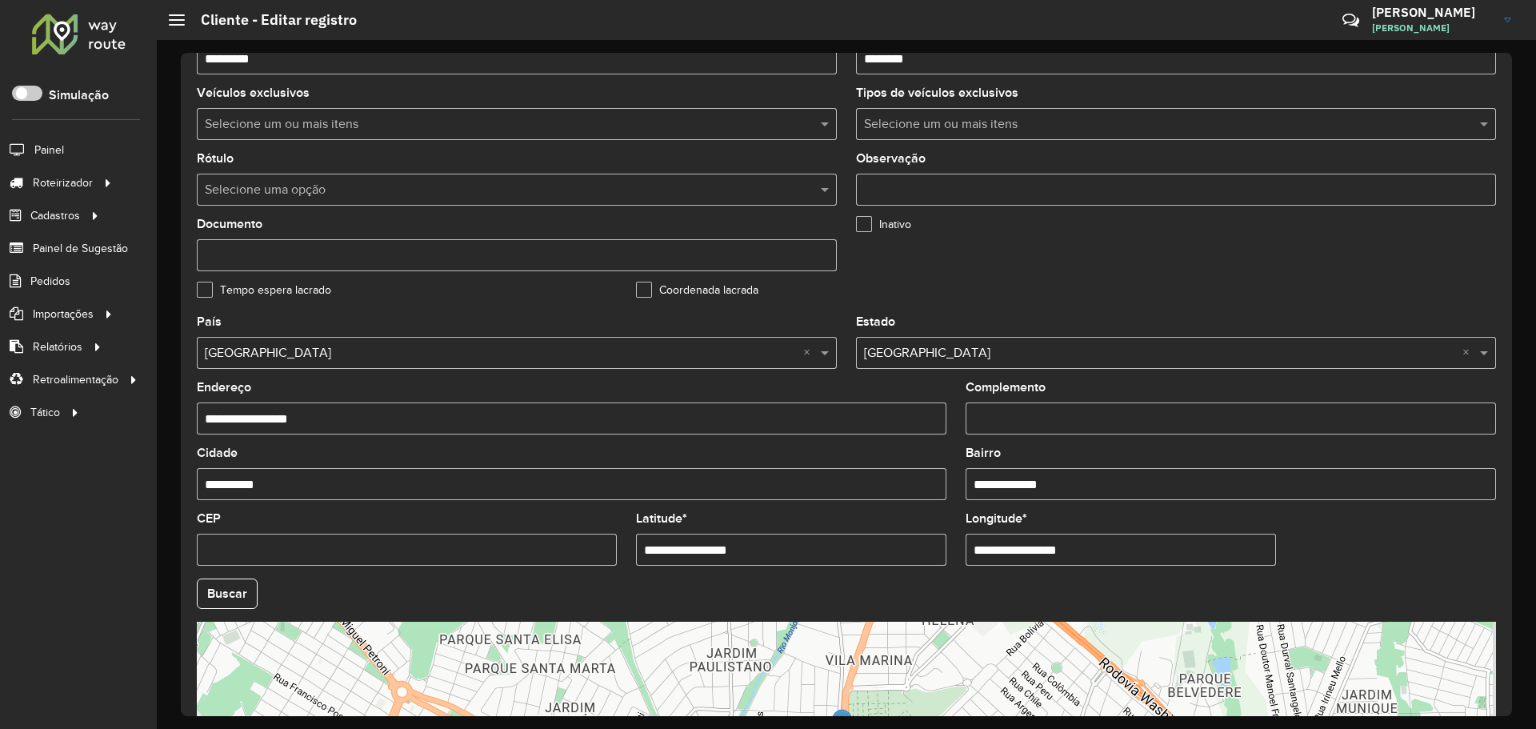
scroll to position [461, 0]
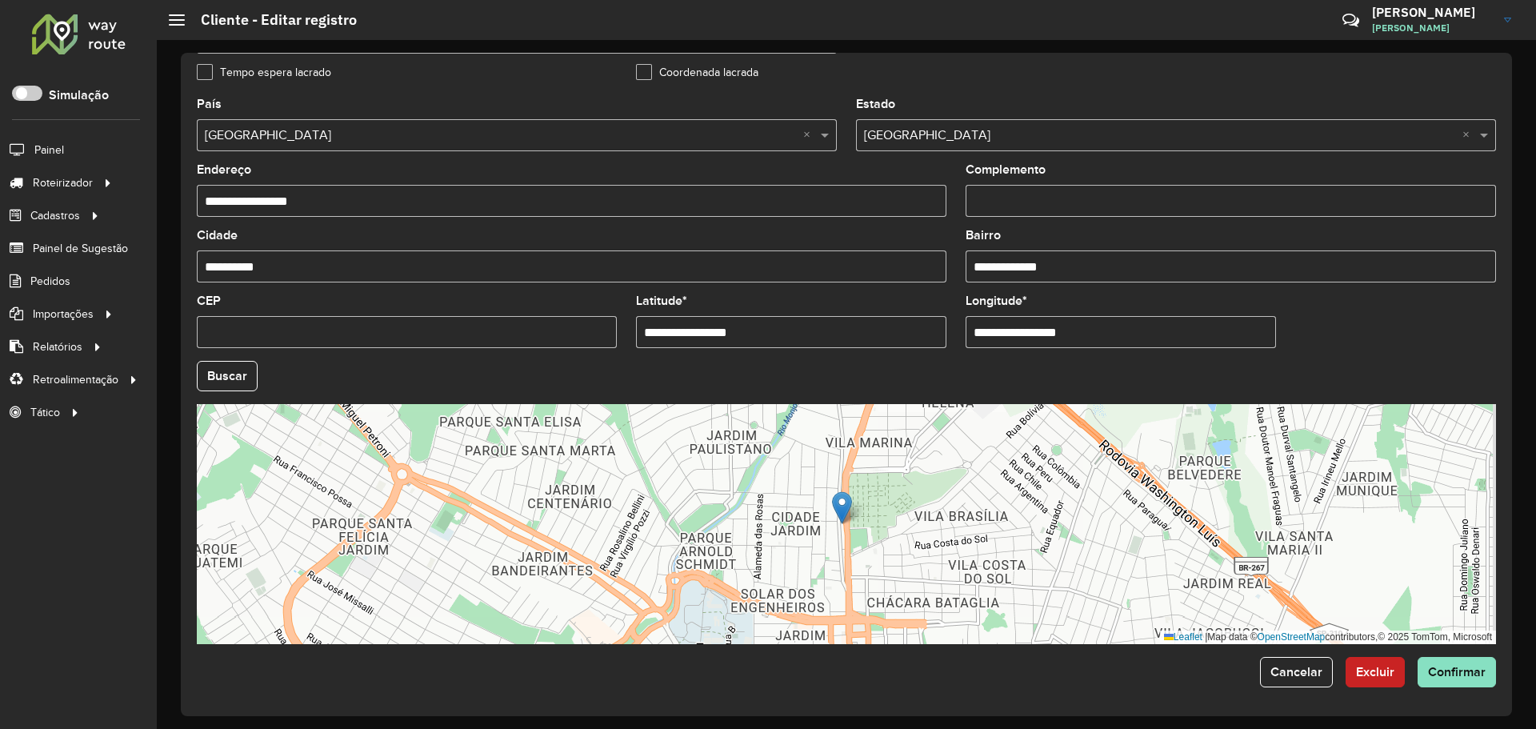
drag, startPoint x: 1121, startPoint y: 322, endPoint x: 889, endPoint y: 334, distance: 233.1
click at [891, 334] on formly-group "**********" at bounding box center [846, 370] width 1318 height 545
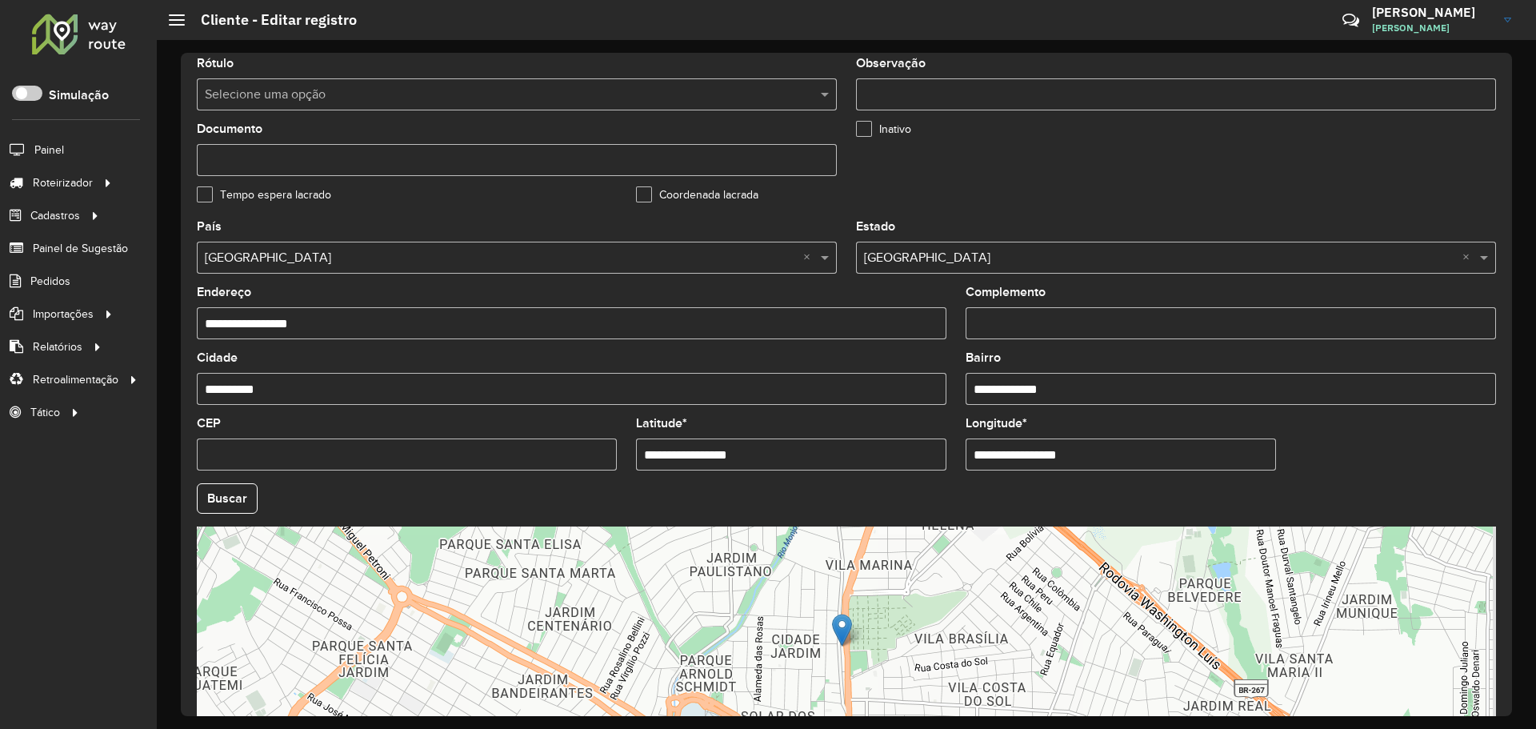
scroll to position [222, 0]
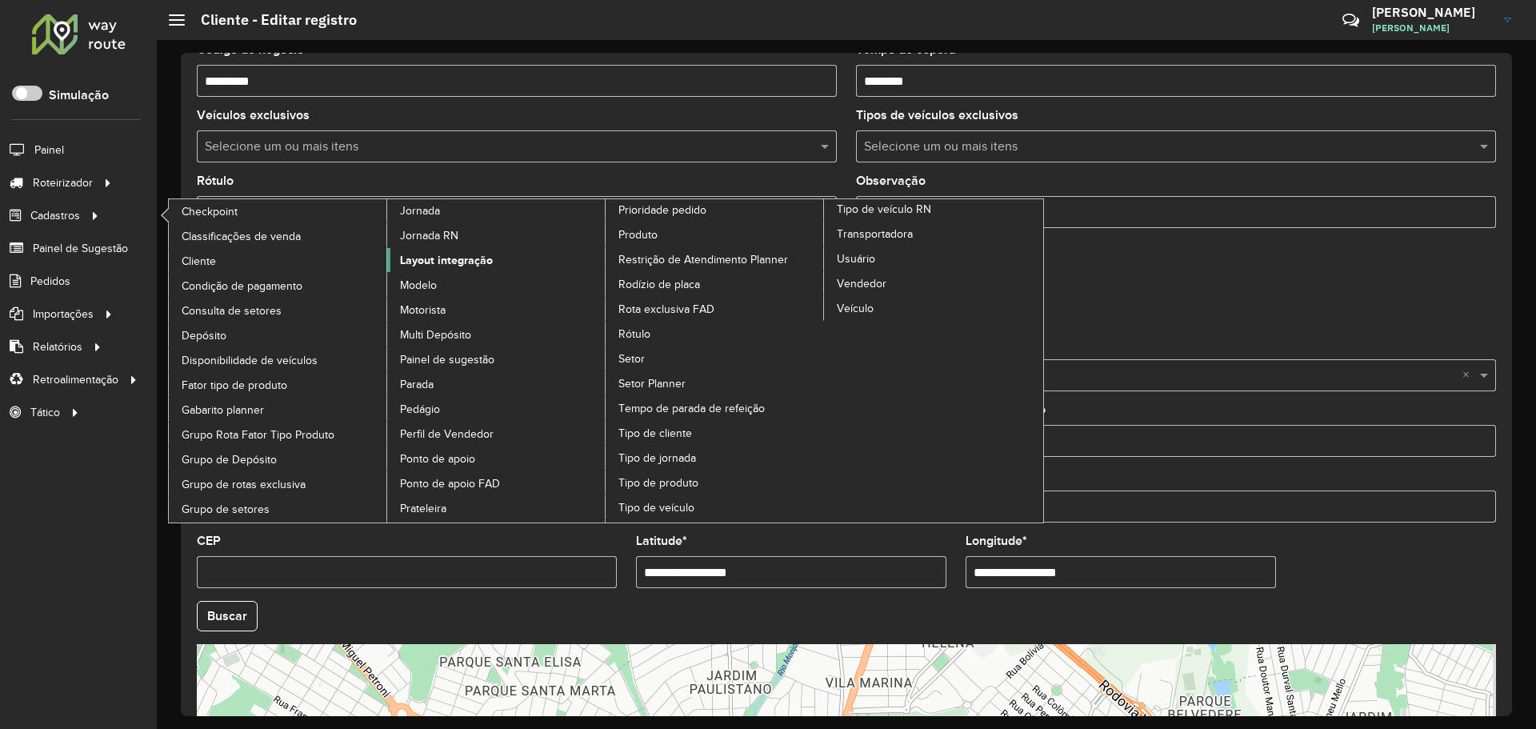
click at [495, 259] on link "Layout integração" at bounding box center [496, 260] width 219 height 24
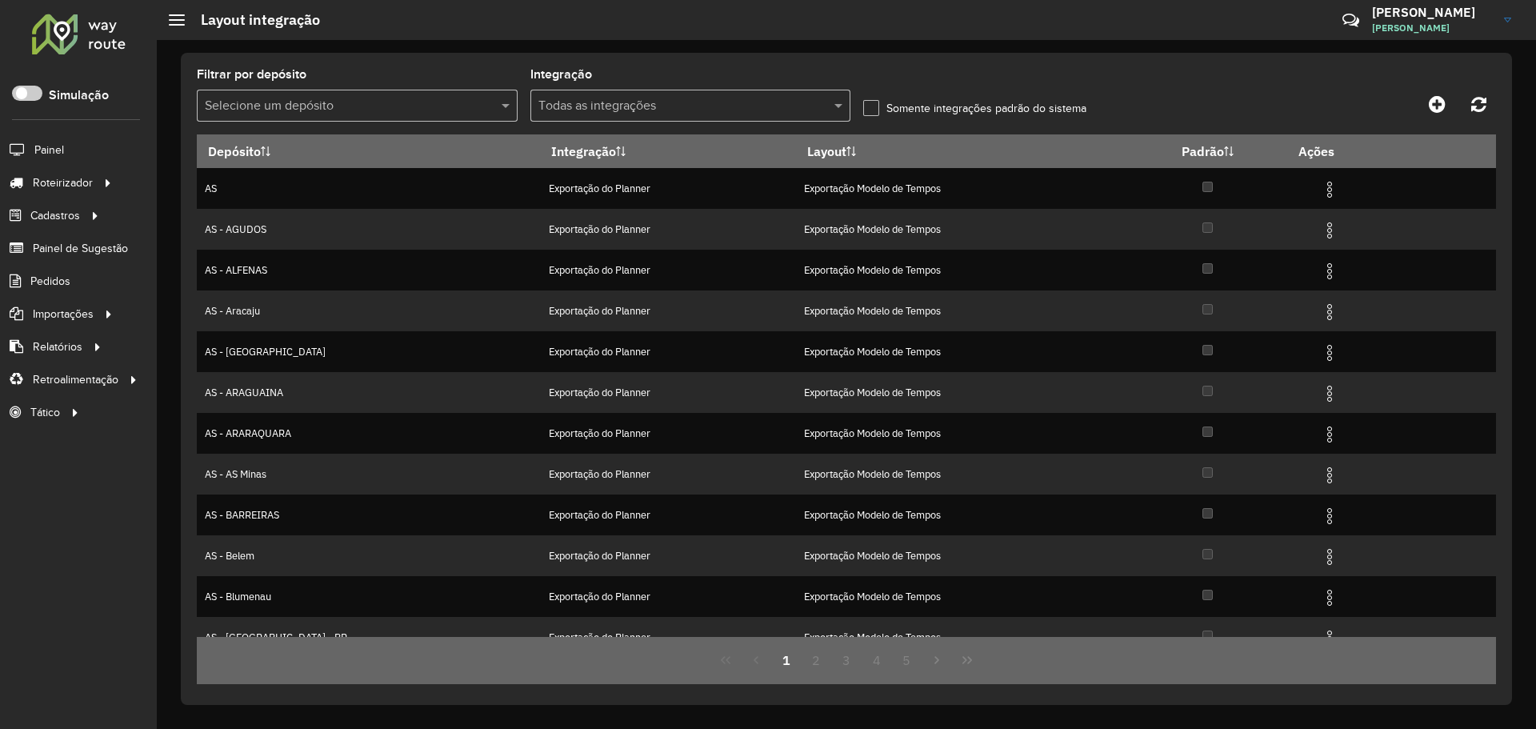
click at [681, 107] on input "text" at bounding box center [674, 106] width 273 height 19
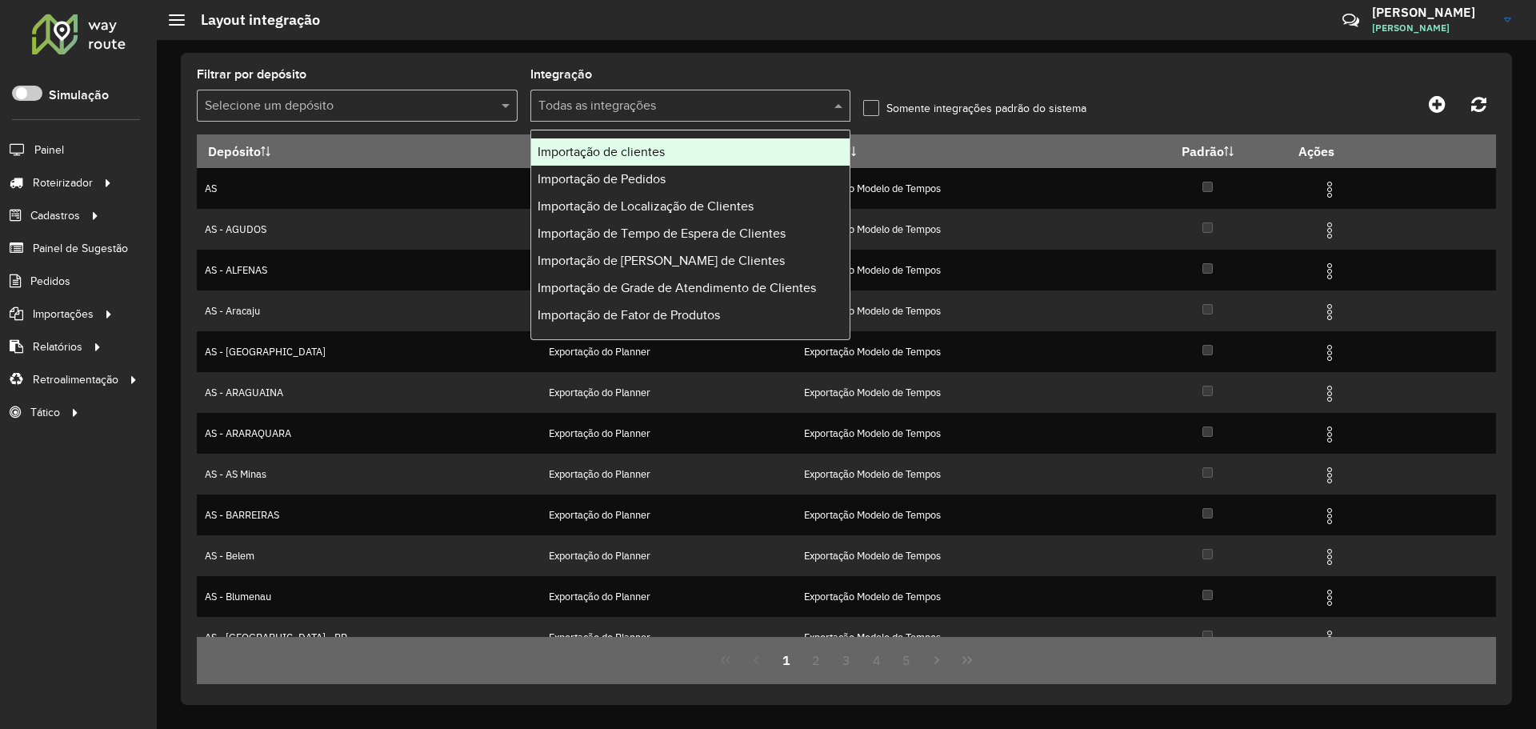
click at [675, 147] on div "Importação de clientes" at bounding box center [690, 151] width 319 height 27
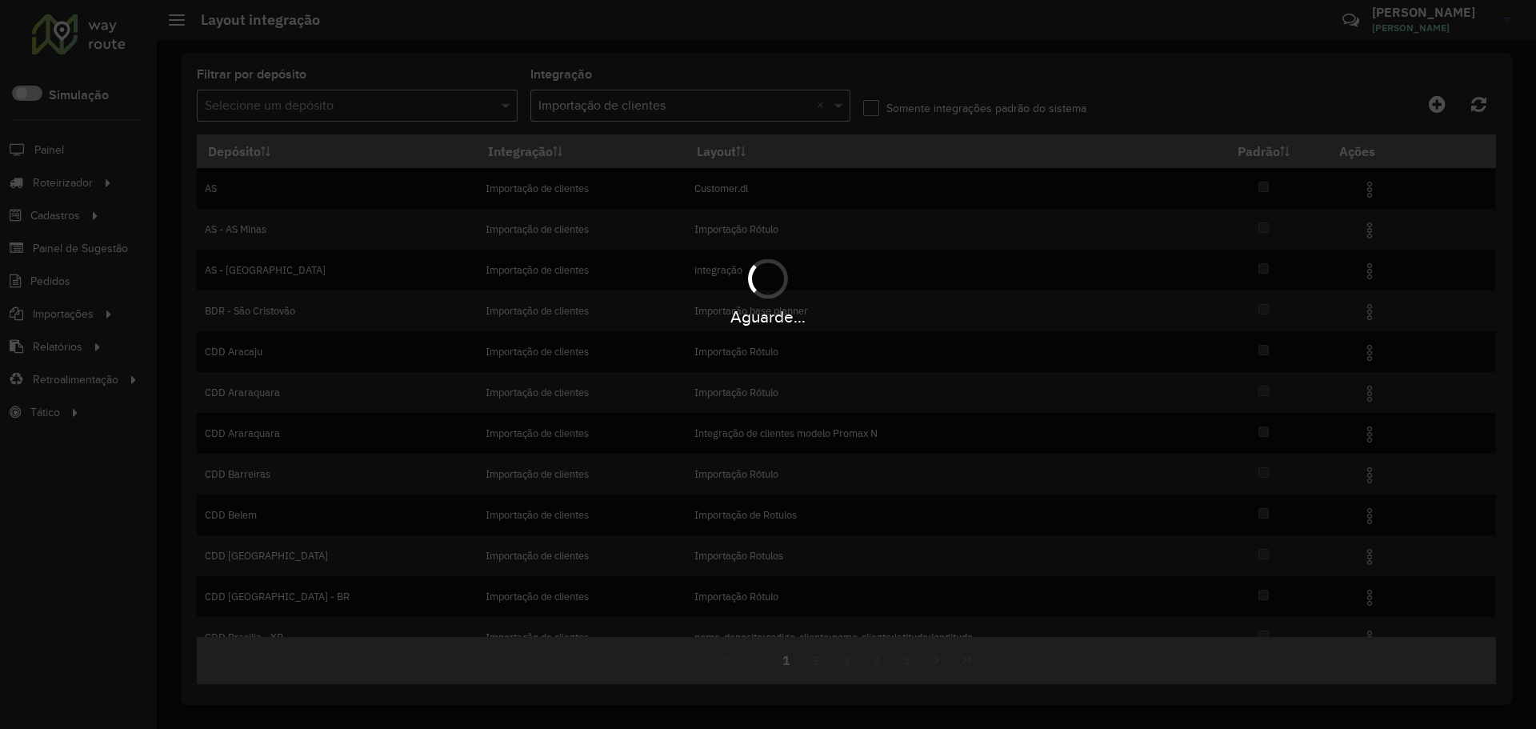
click at [460, 107] on hb-app "Aguarde... Pop-up bloqueado! Seu navegador bloqueou automáticamente a abertura …" at bounding box center [768, 364] width 1536 height 729
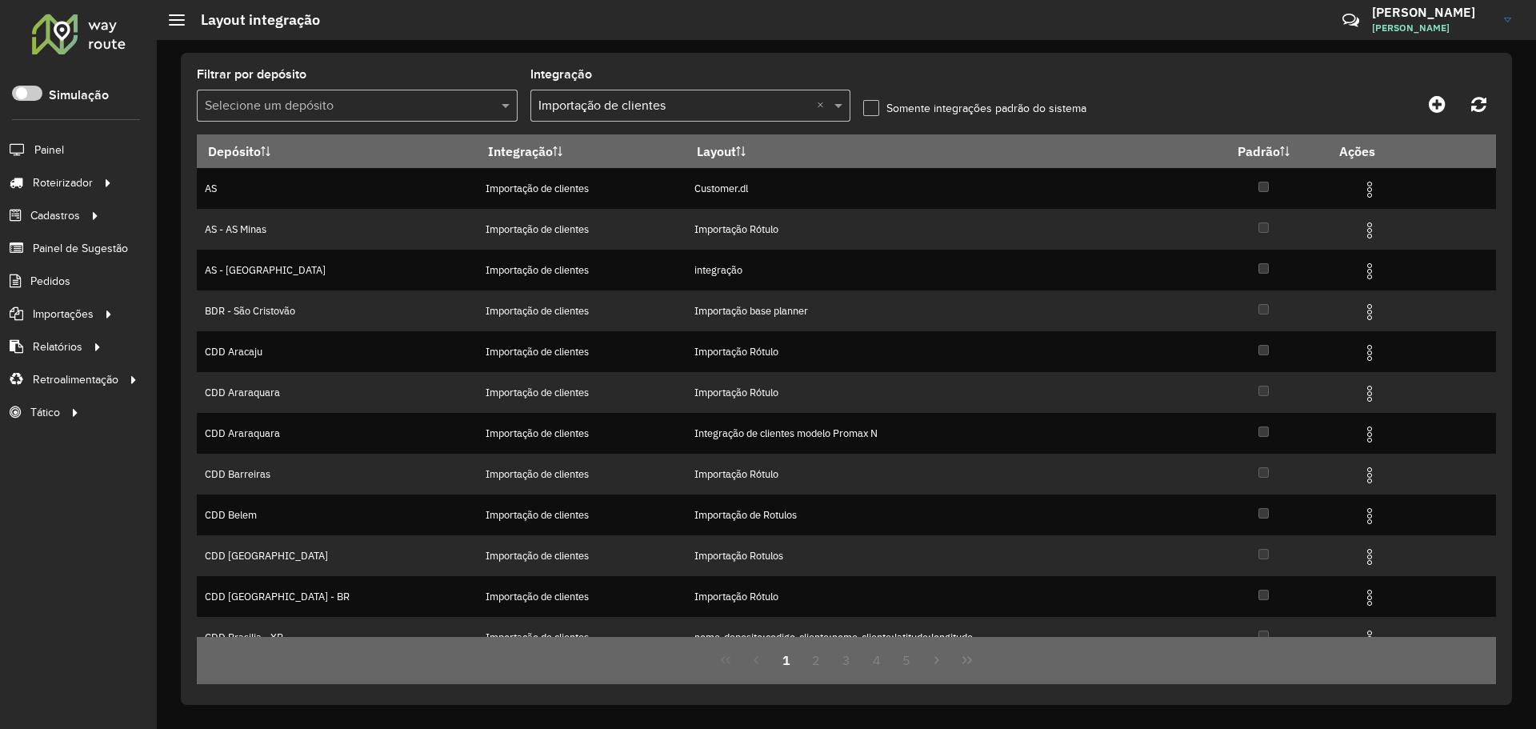
click at [460, 107] on input "text" at bounding box center [341, 106] width 273 height 19
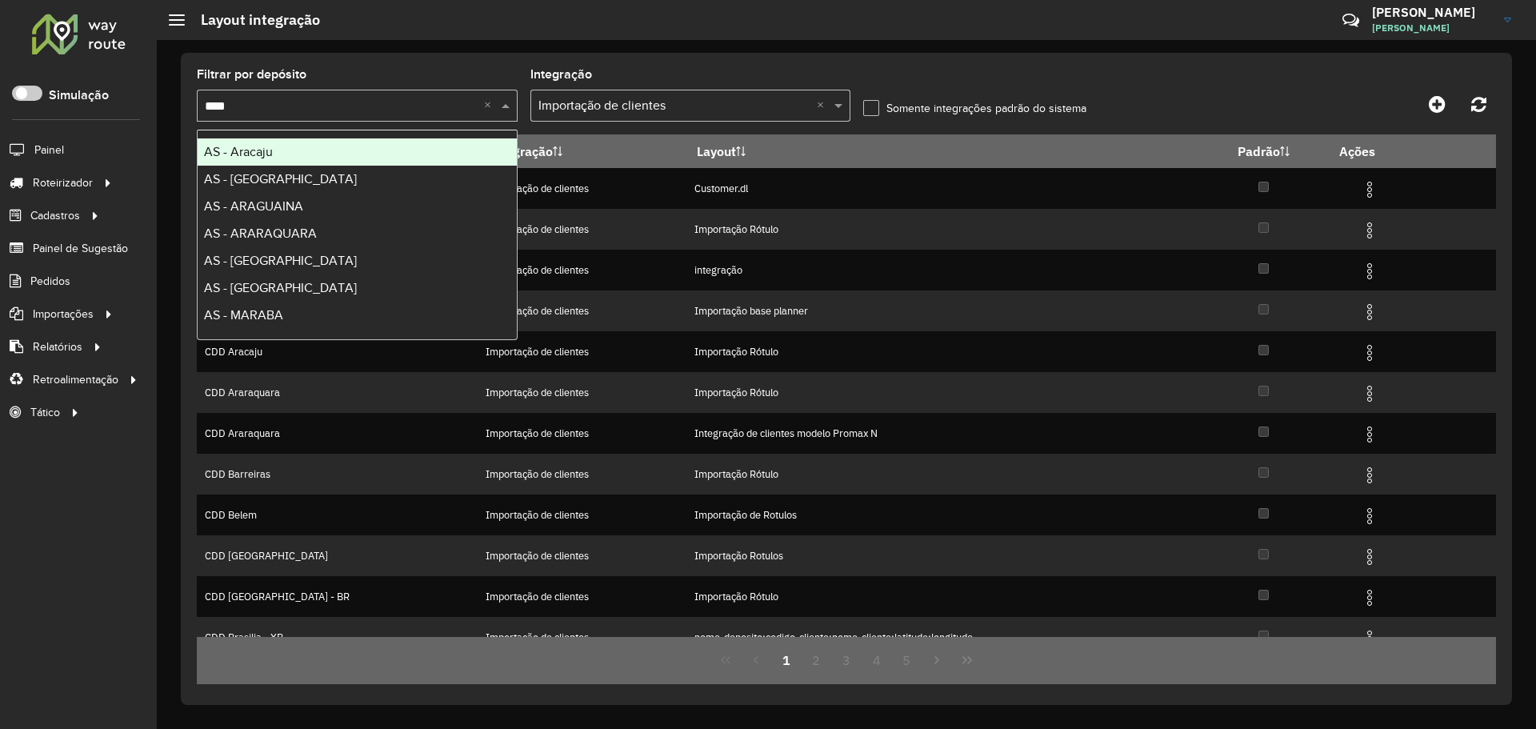
type input "*****"
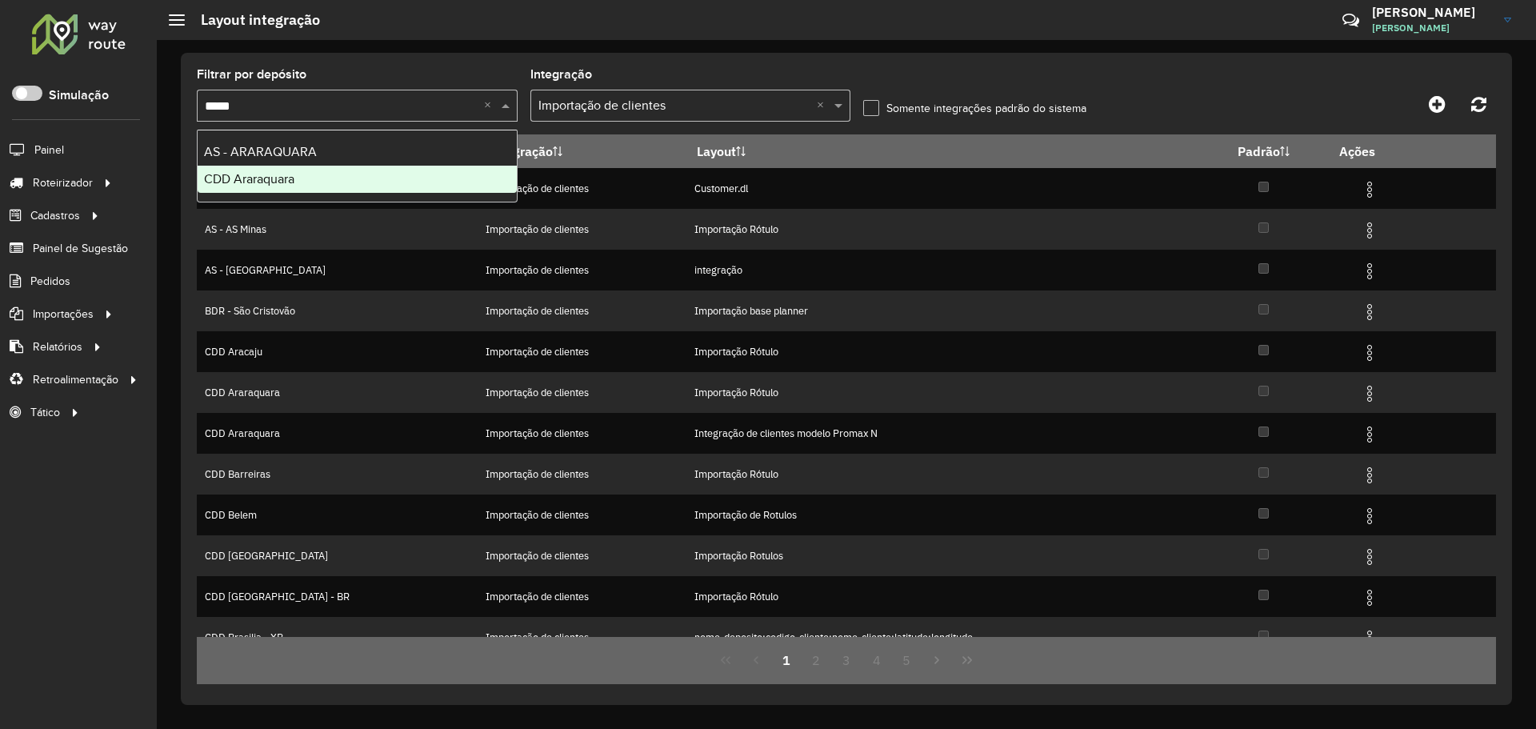
click at [398, 182] on div "CDD Araraquara" at bounding box center [357, 179] width 319 height 27
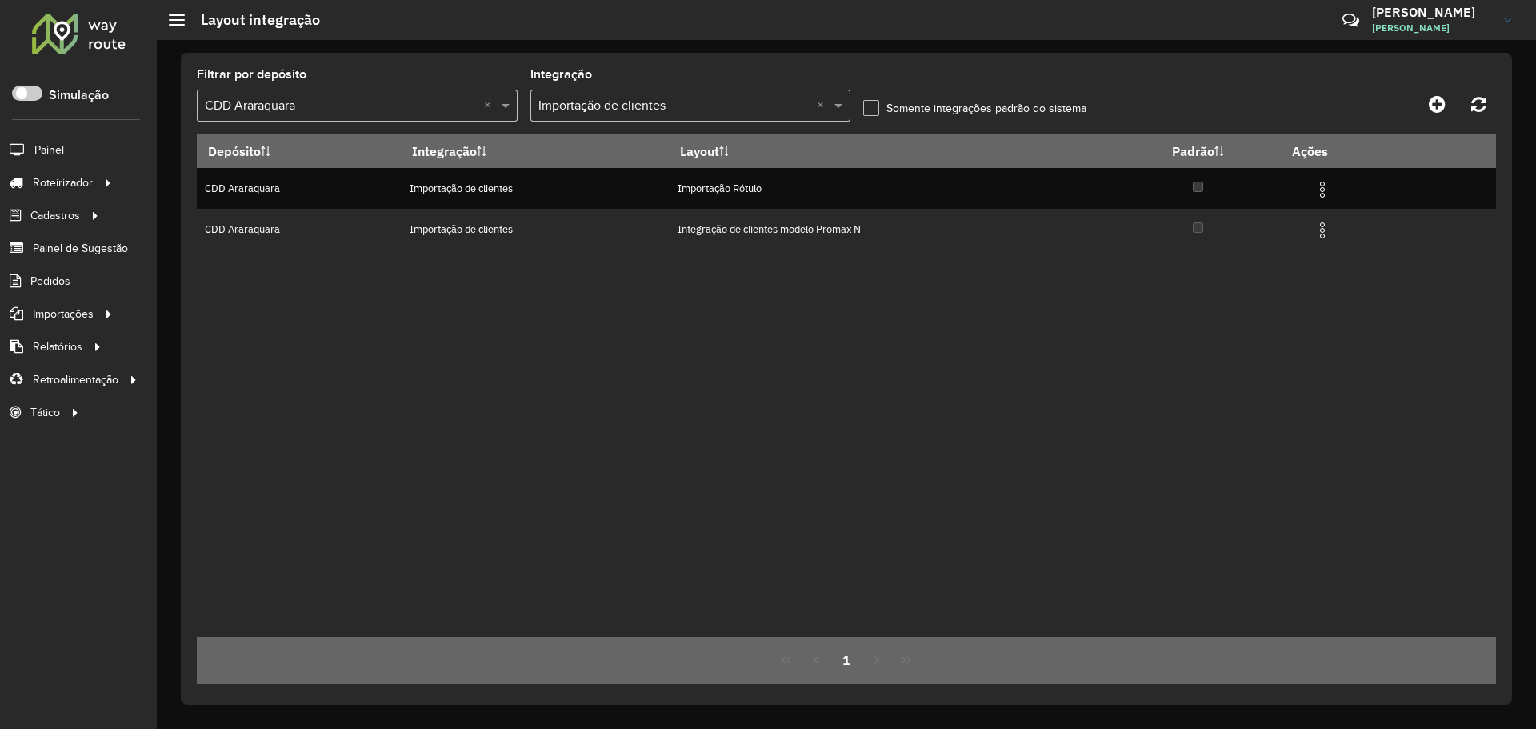
drag, startPoint x: 1027, startPoint y: 347, endPoint x: 1037, endPoint y: 316, distance: 32.6
click at [1036, 319] on div "Depósito Integração Layout Padrão Ações CDD Araraquara Importação de clientes I…" at bounding box center [846, 385] width 1299 height 502
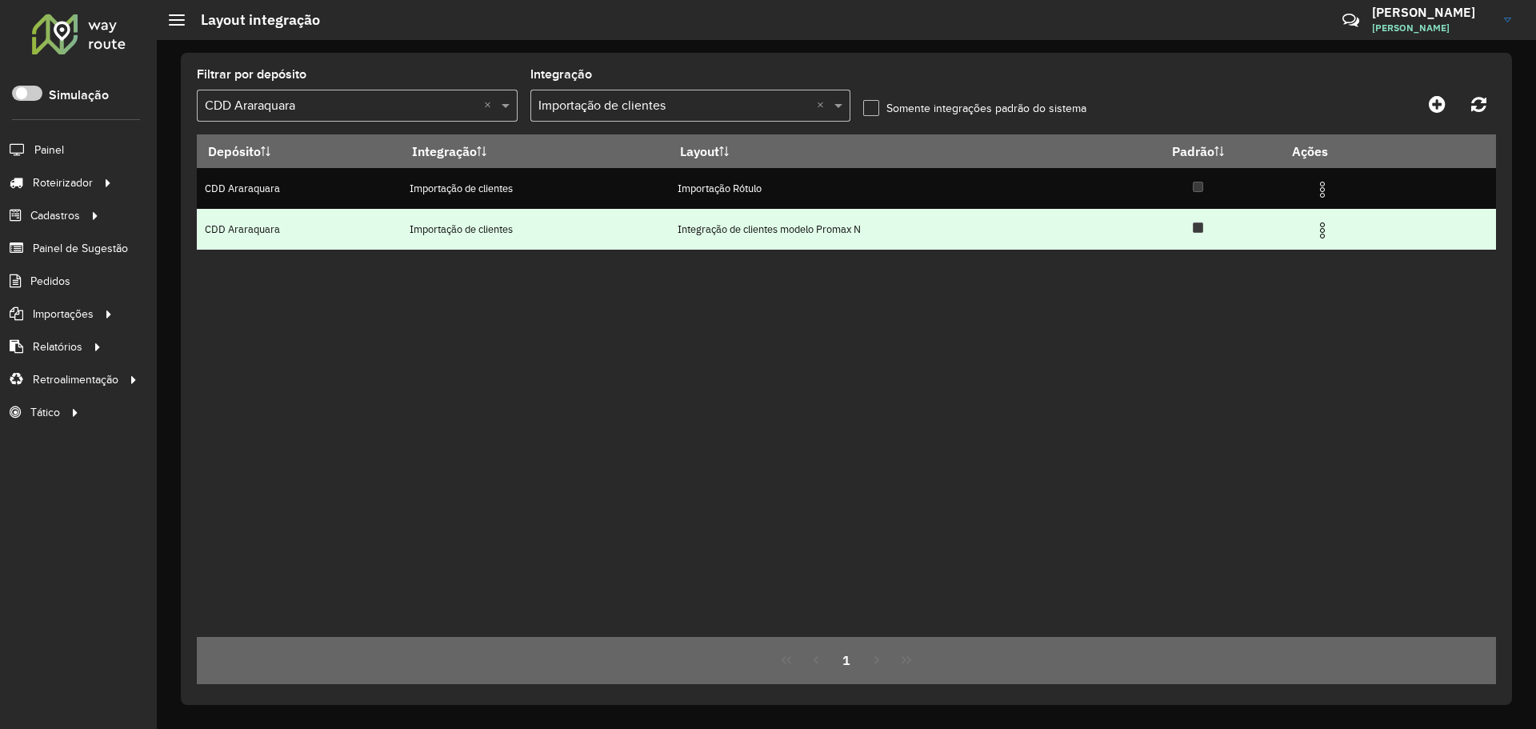
click at [1328, 238] on img at bounding box center [1321, 230] width 19 height 19
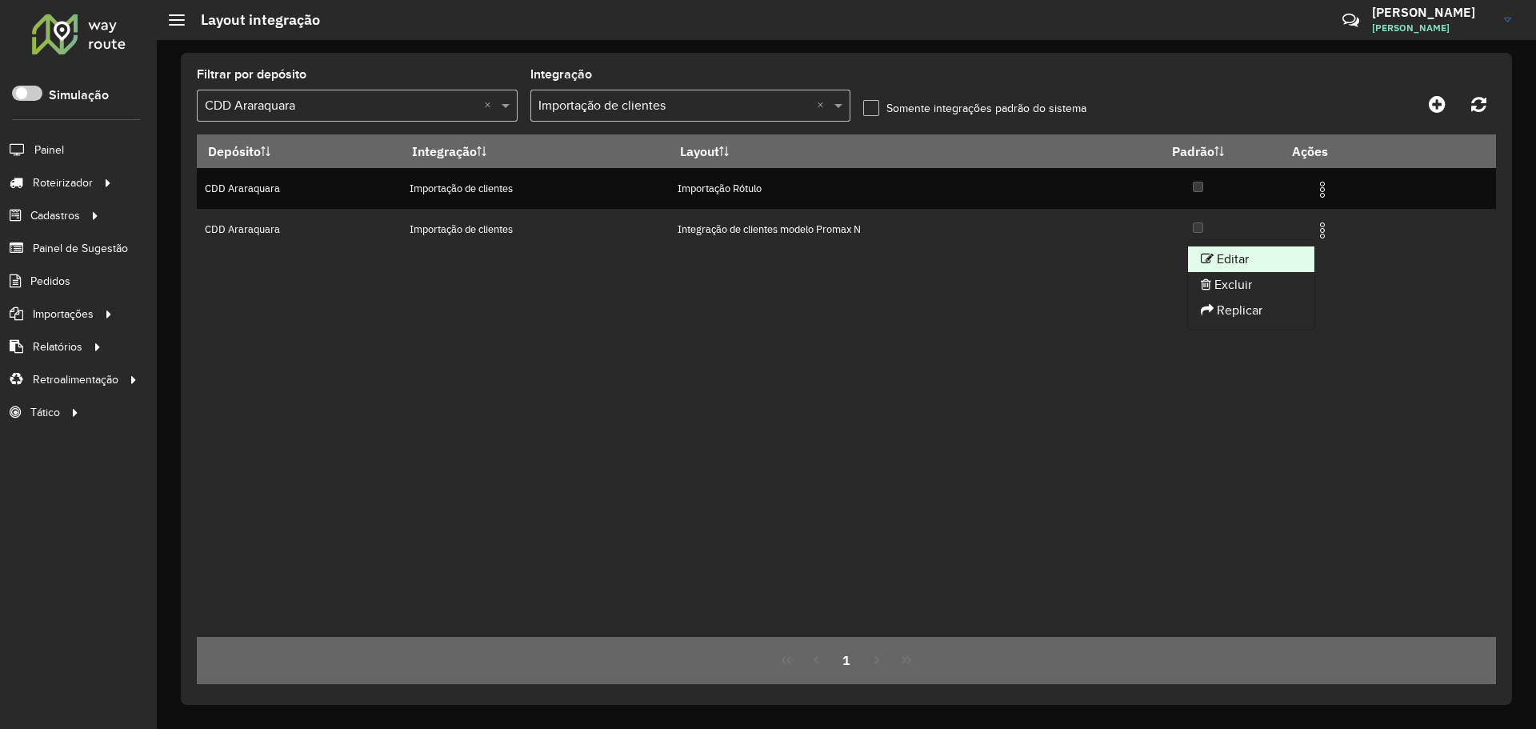
click at [1288, 263] on li "Editar" at bounding box center [1251, 259] width 126 height 26
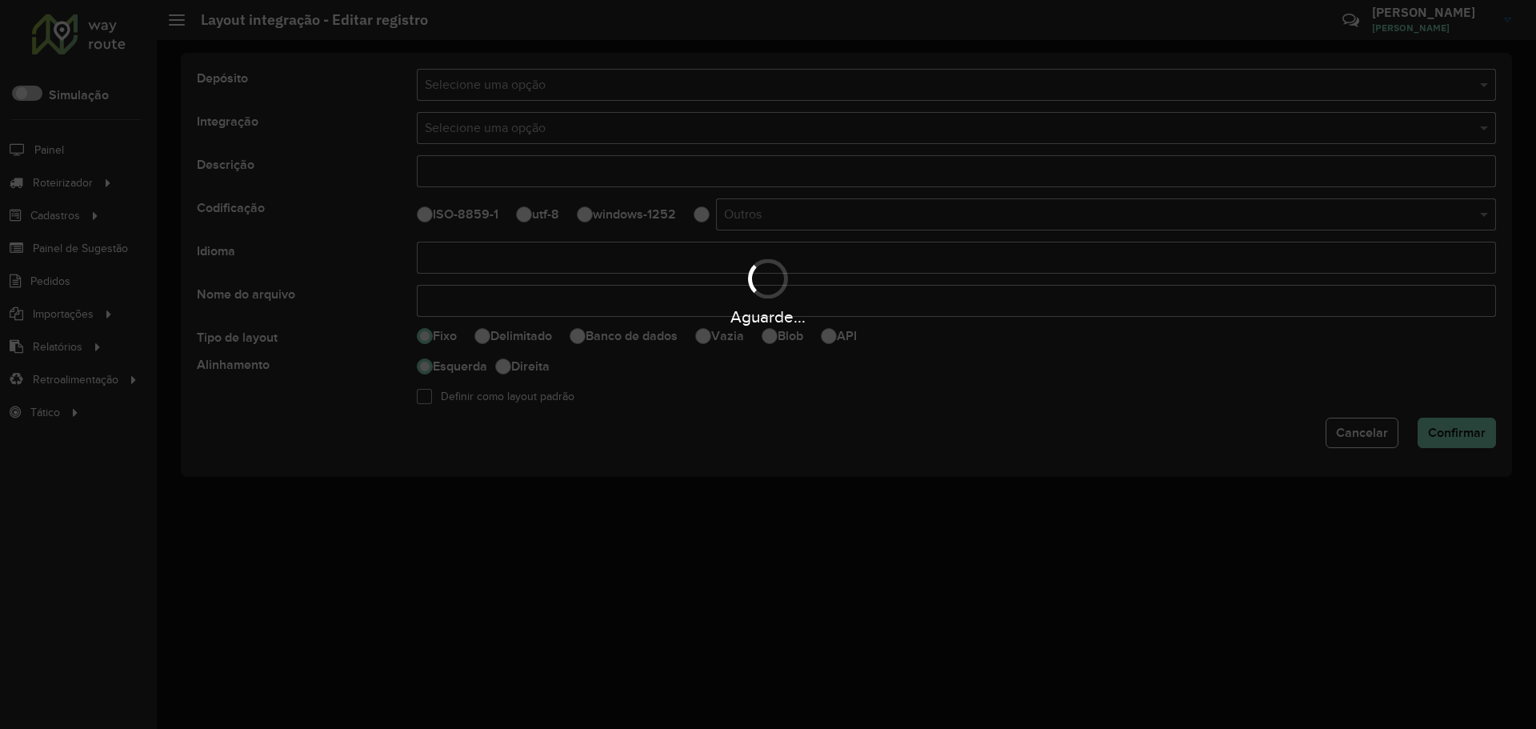
type input "**********"
type input "*****"
select select
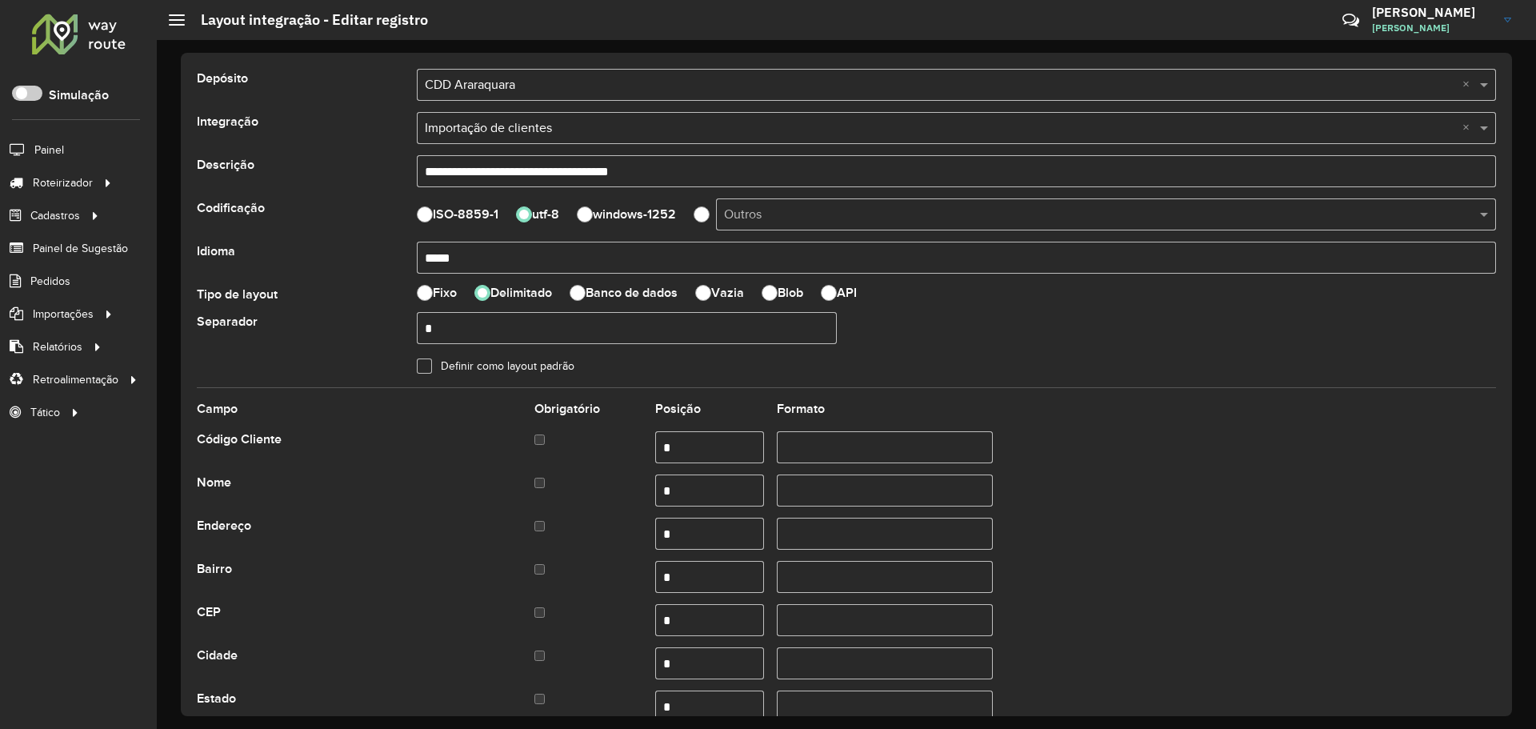
drag, startPoint x: 495, startPoint y: 261, endPoint x: 341, endPoint y: 257, distance: 154.4
click at [358, 255] on div "Idioma *****" at bounding box center [846, 258] width 1318 height 32
click at [465, 262] on input "*****" at bounding box center [956, 258] width 1079 height 32
click at [500, 252] on input "*****" at bounding box center [956, 258] width 1079 height 32
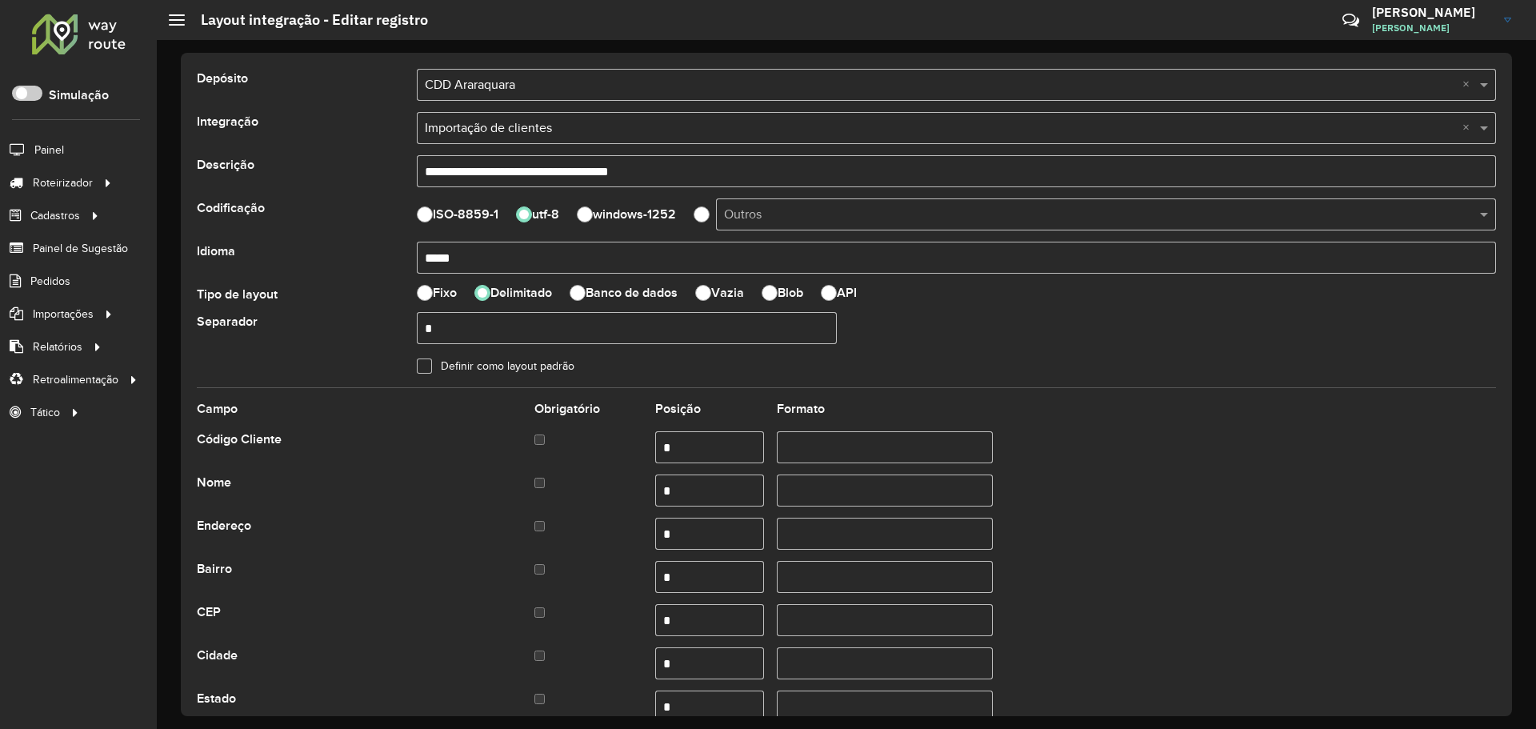
click at [477, 333] on input "*" at bounding box center [627, 328] width 420 height 32
click at [475, 331] on input "*" at bounding box center [627, 328] width 420 height 32
drag, startPoint x: 443, startPoint y: 324, endPoint x: 355, endPoint y: 322, distance: 88.0
click at [358, 322] on div "Separador *" at bounding box center [846, 328] width 1318 height 32
click at [445, 336] on input "*" at bounding box center [627, 328] width 420 height 32
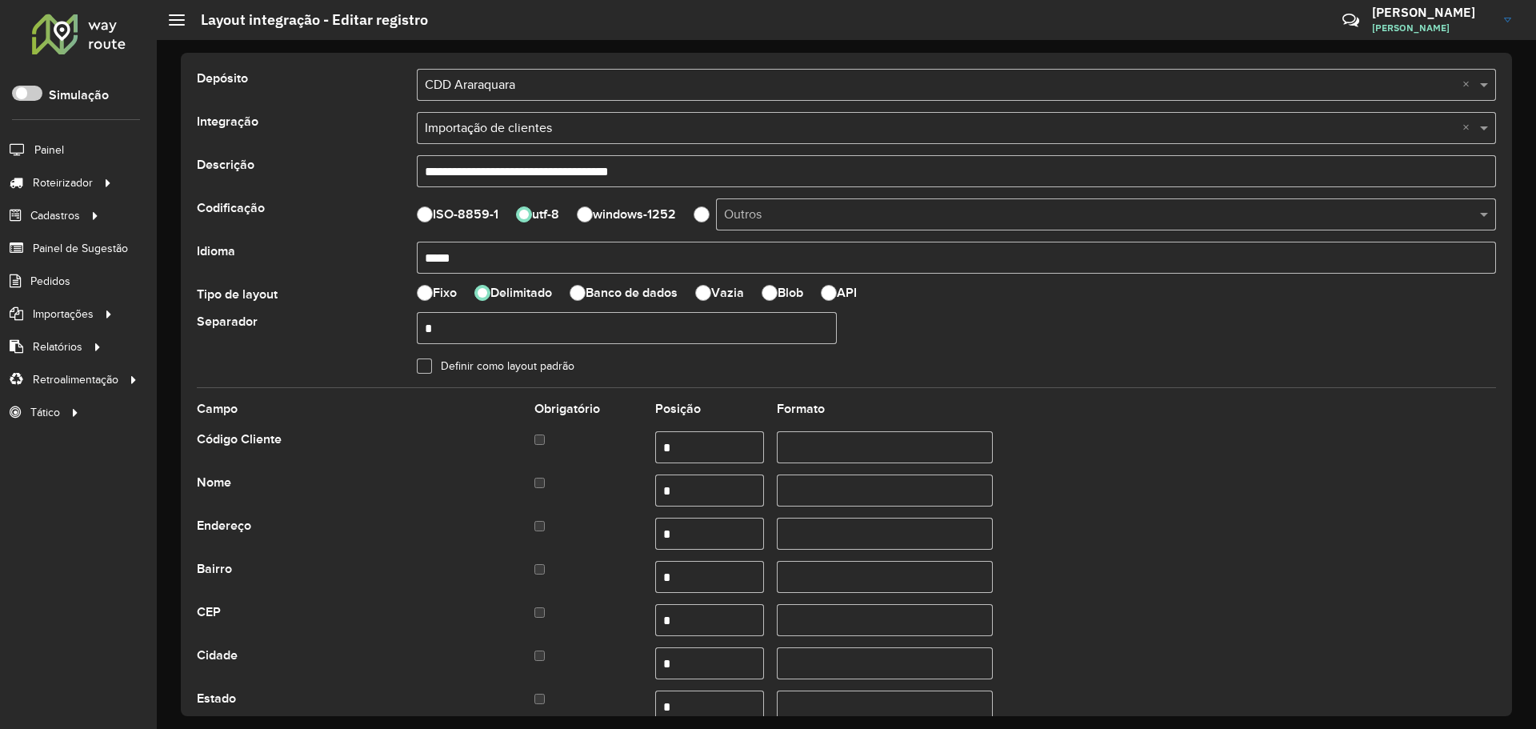
click at [446, 325] on input "*" at bounding box center [627, 328] width 420 height 32
drag, startPoint x: 462, startPoint y: 325, endPoint x: 302, endPoint y: 307, distance: 161.7
click at [307, 307] on form "**********" at bounding box center [846, 699] width 1299 height 1261
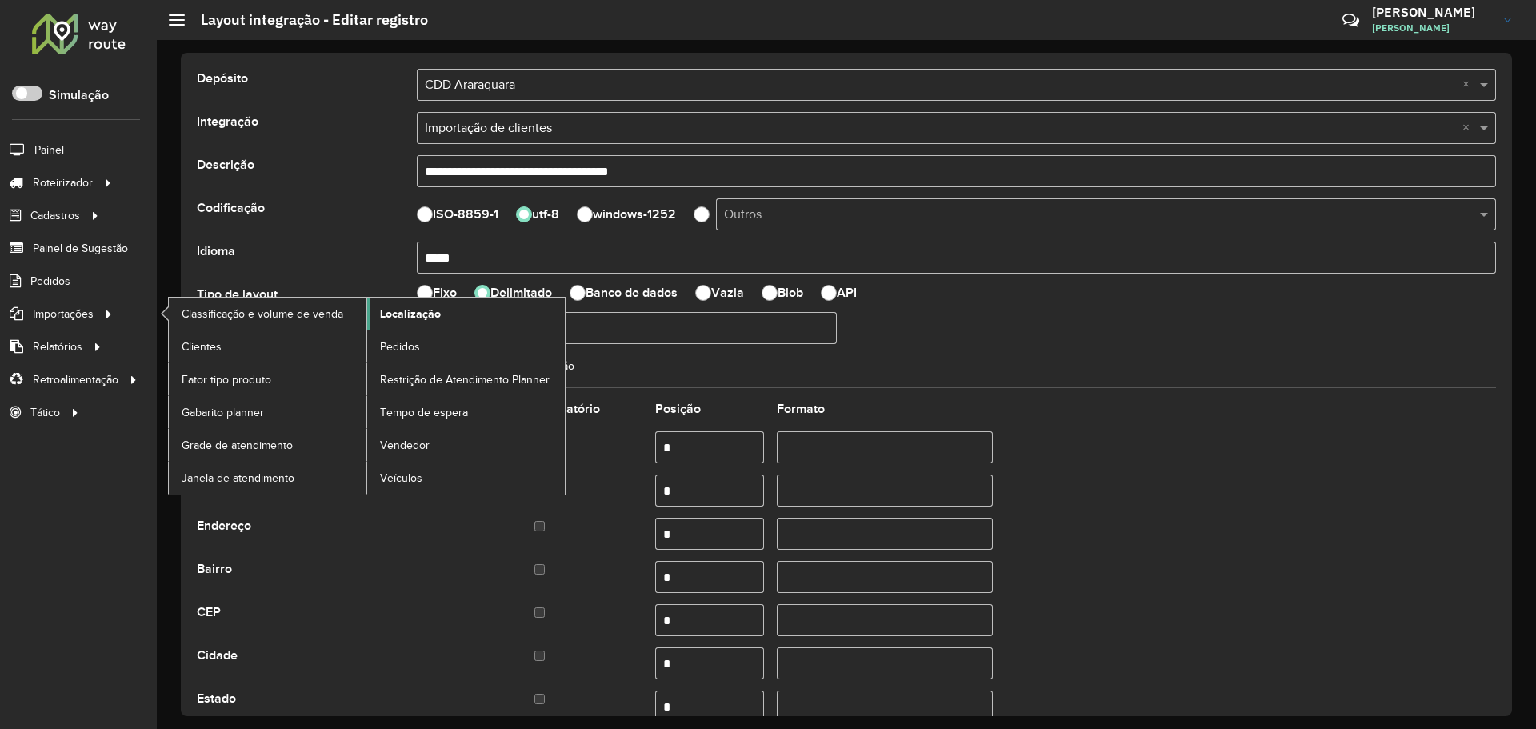
click at [426, 313] on span "Localização" at bounding box center [410, 314] width 61 height 17
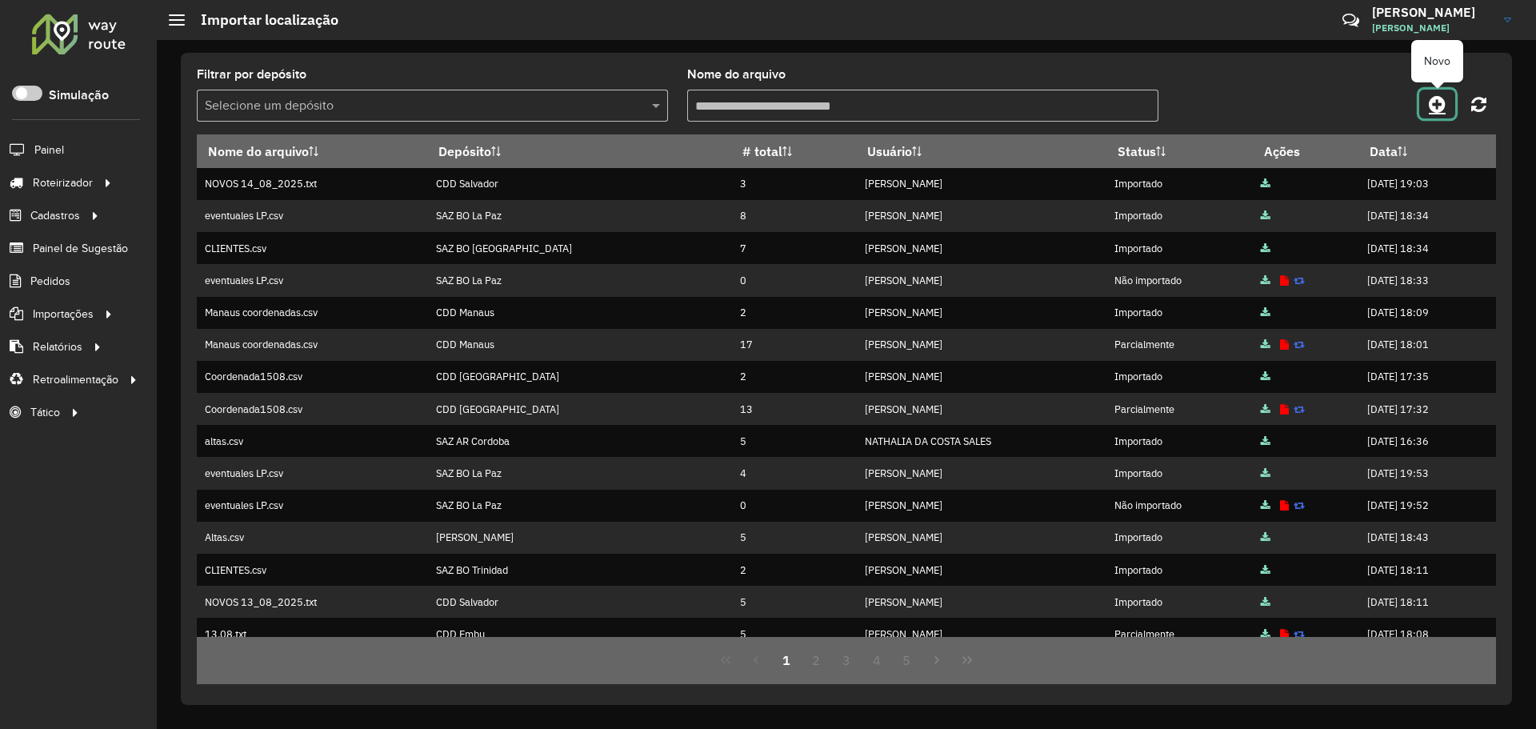
click at [1432, 110] on icon at bounding box center [1436, 103] width 17 height 19
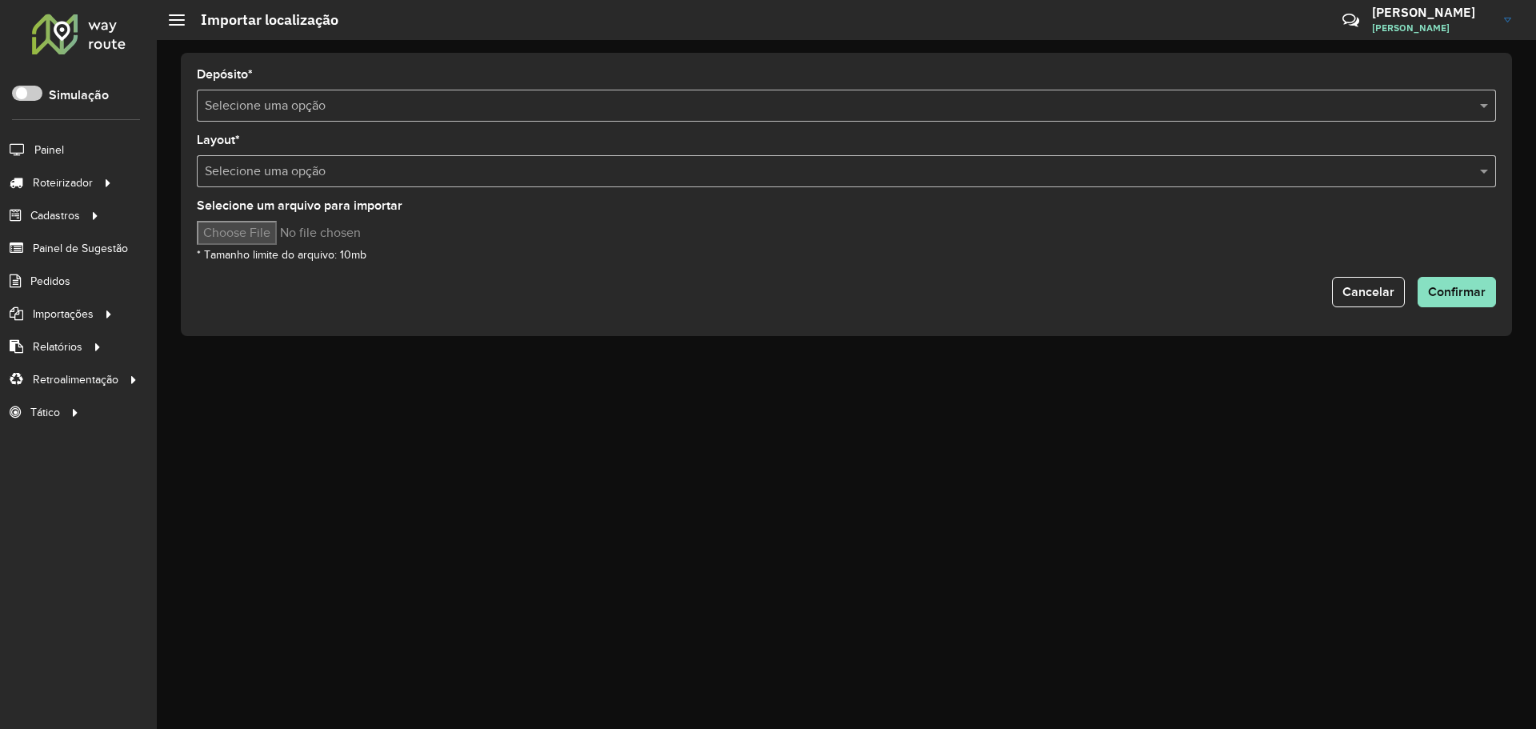
click at [473, 108] on input "text" at bounding box center [830, 106] width 1251 height 19
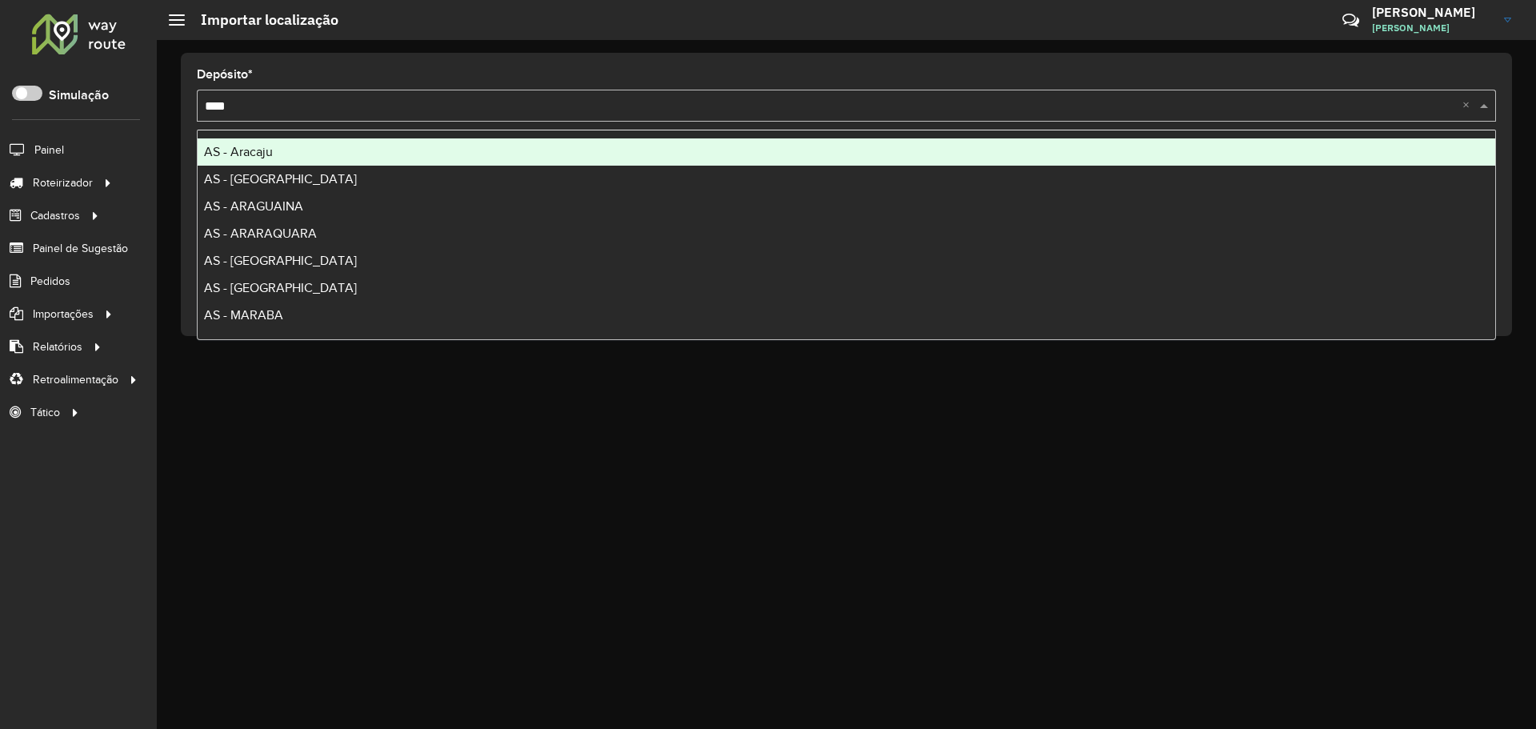
type input "*****"
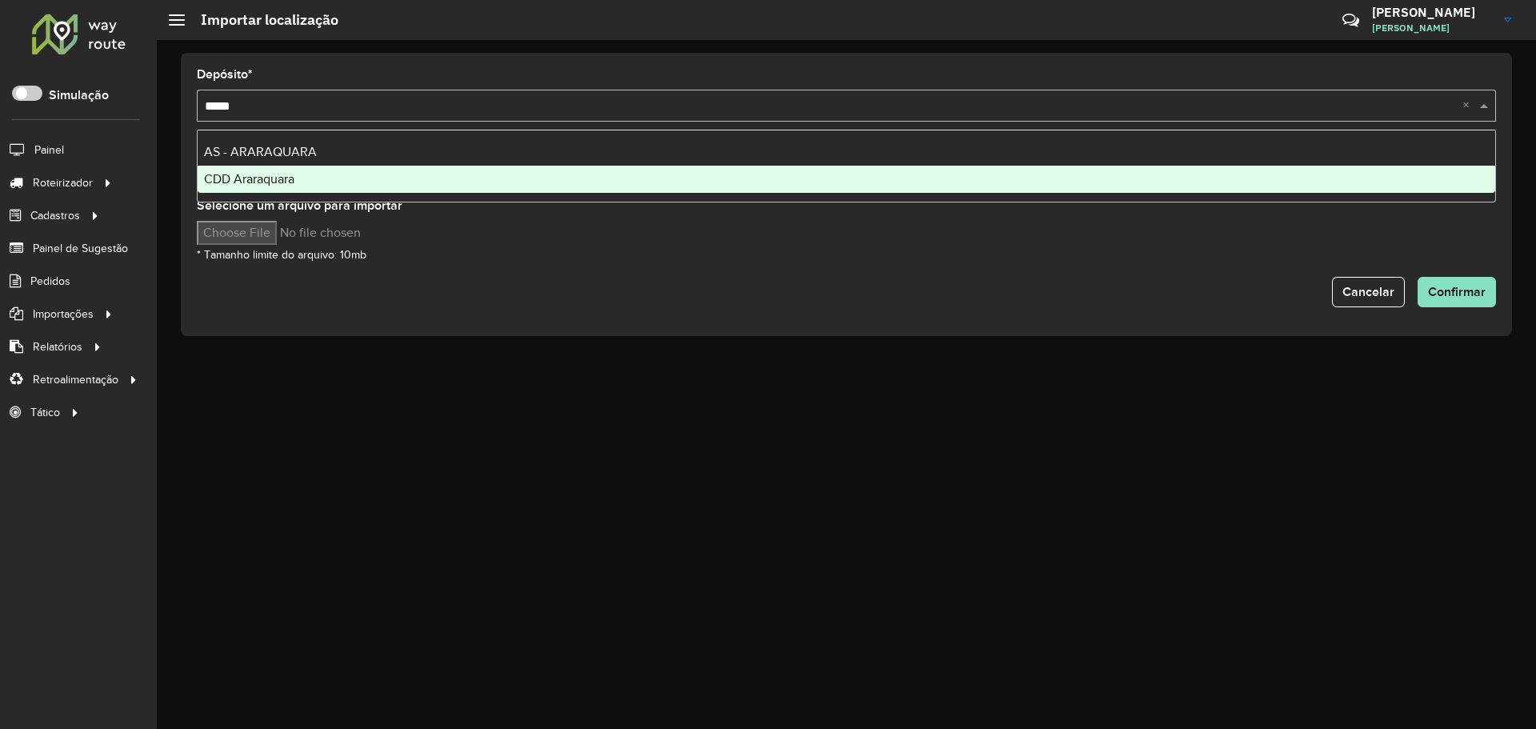
click at [322, 179] on div "CDD Araraquara" at bounding box center [846, 179] width 1297 height 27
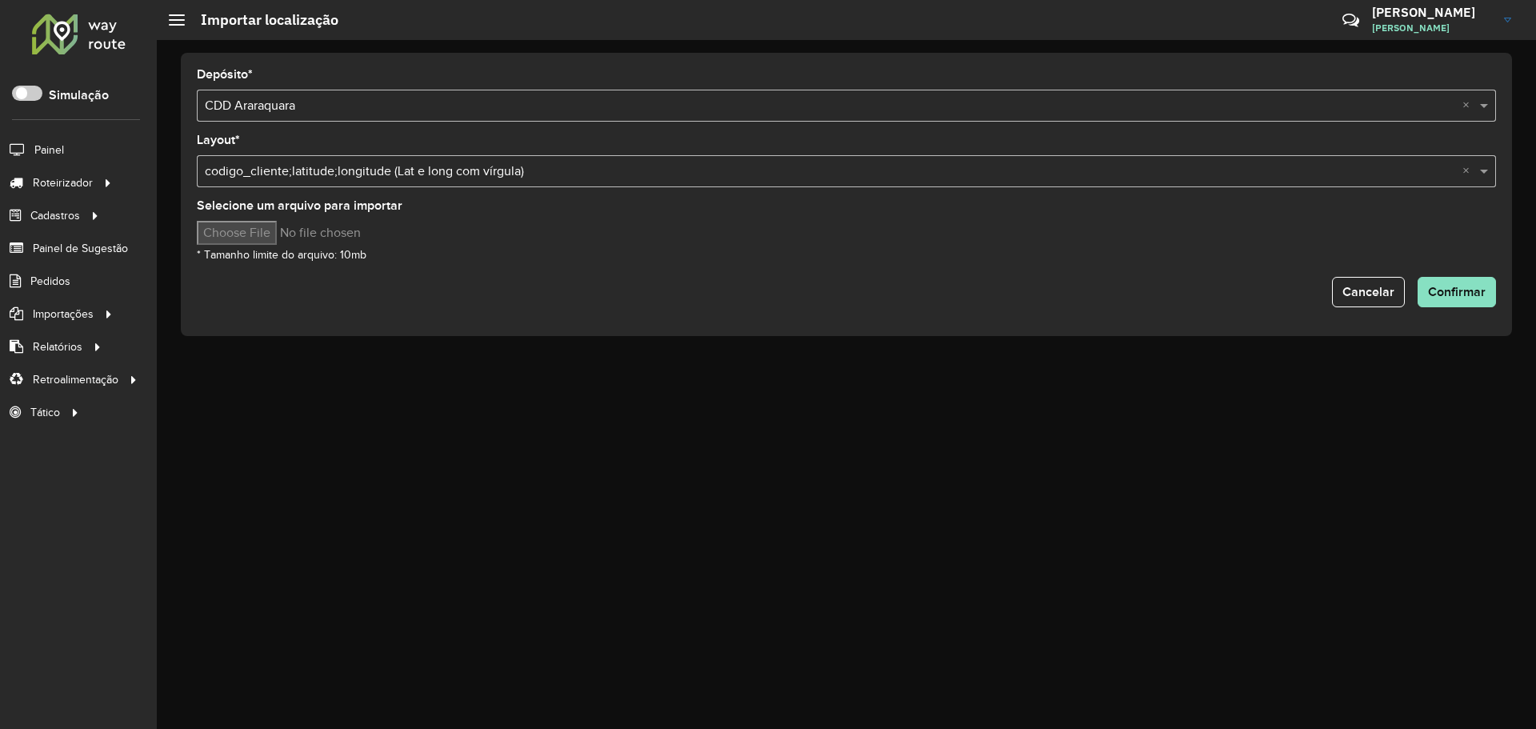
click at [464, 175] on input "text" at bounding box center [830, 171] width 1251 height 19
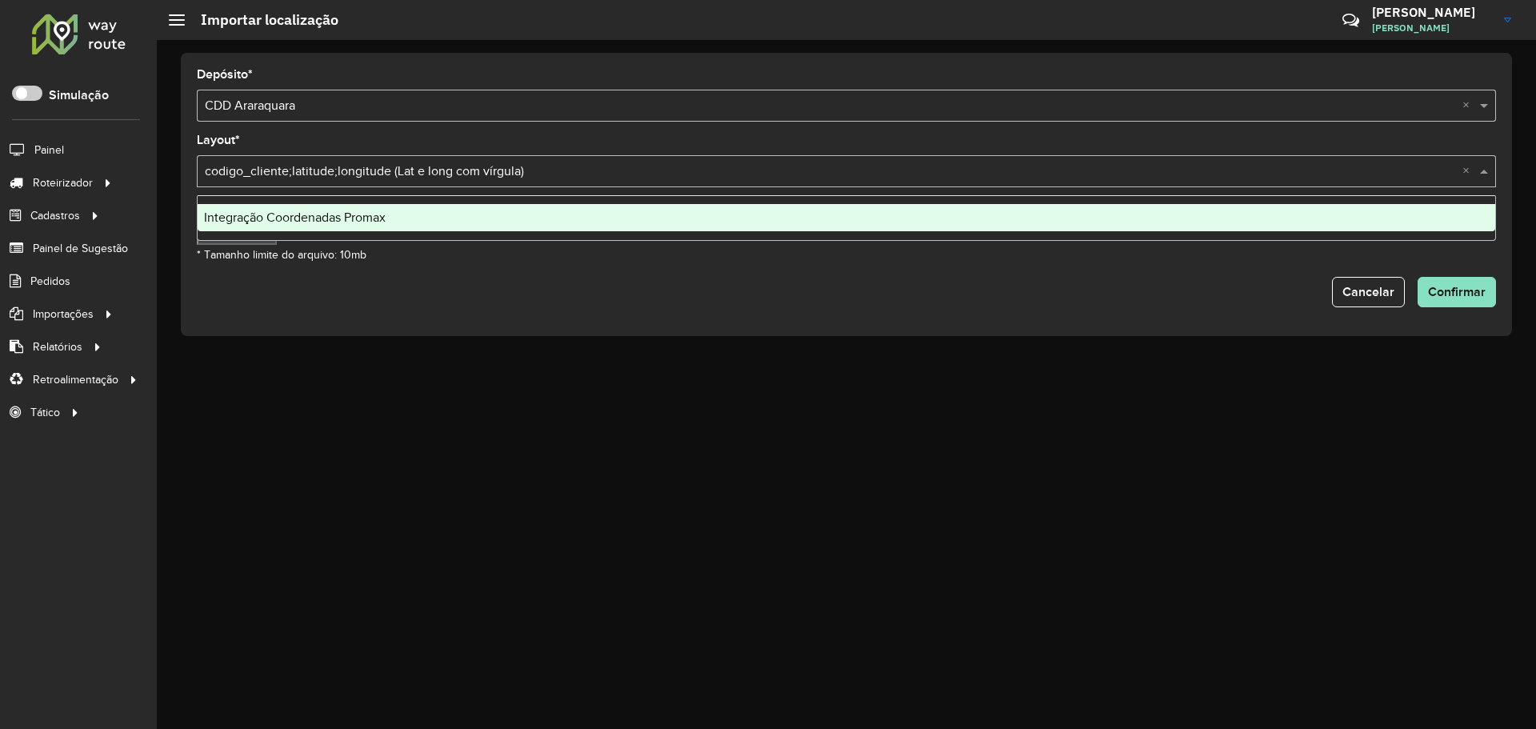
click at [464, 175] on input "text" at bounding box center [830, 171] width 1251 height 19
click at [359, 224] on div "Integração Coordenadas Promax" at bounding box center [846, 217] width 1297 height 27
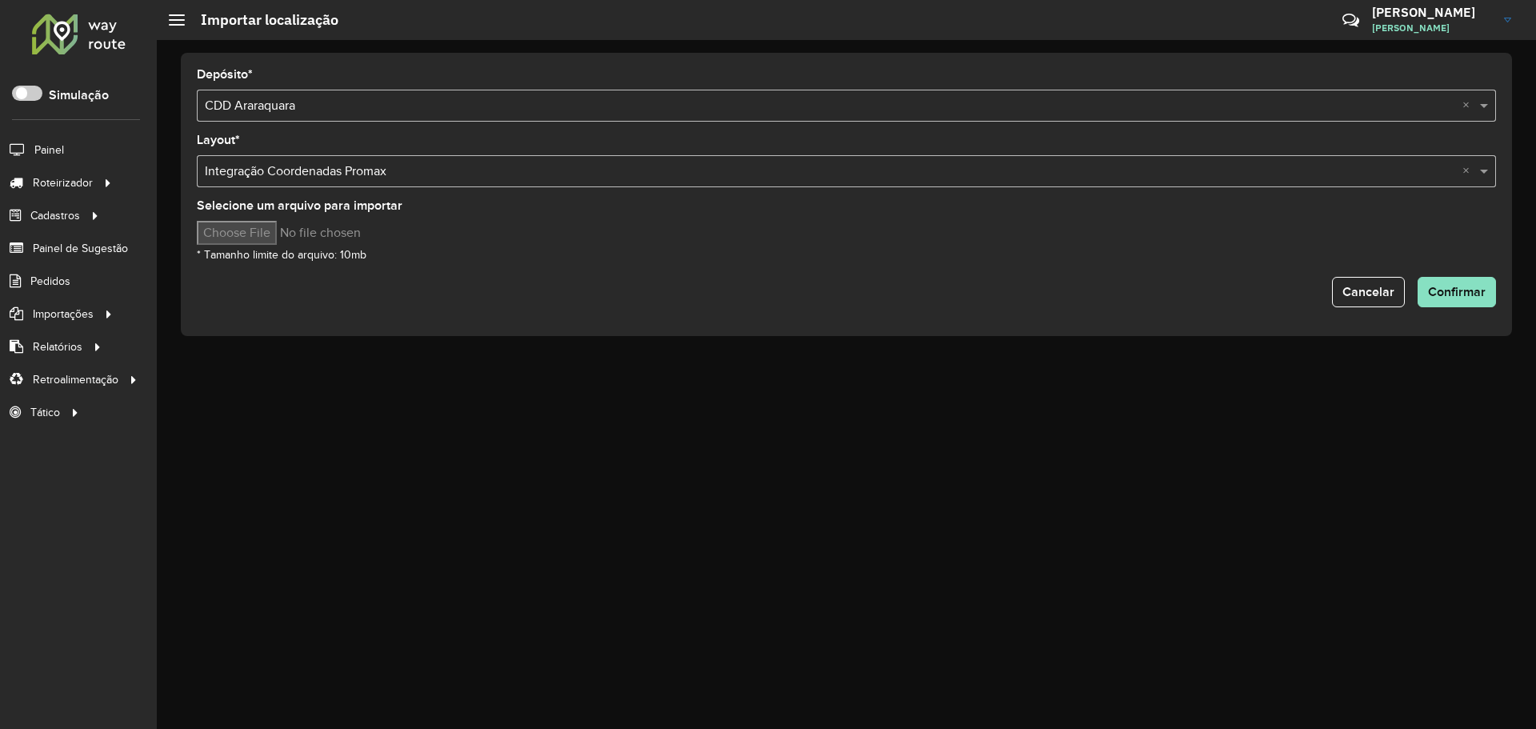
click at [273, 230] on input "Selecione um arquivo para importar" at bounding box center [333, 233] width 272 height 24
type input "**********"
click at [856, 273] on form "Depósito * Selecione uma opção × CDD Araraquara × Layout * Selecione uma opção …" at bounding box center [846, 188] width 1299 height 238
drag, startPoint x: 724, startPoint y: 360, endPoint x: 469, endPoint y: 283, distance: 266.4
click at [724, 360] on div "Depósito * Selecione uma opção × CDD Araraquara × Layout * Selecione uma opção …" at bounding box center [846, 384] width 1379 height 689
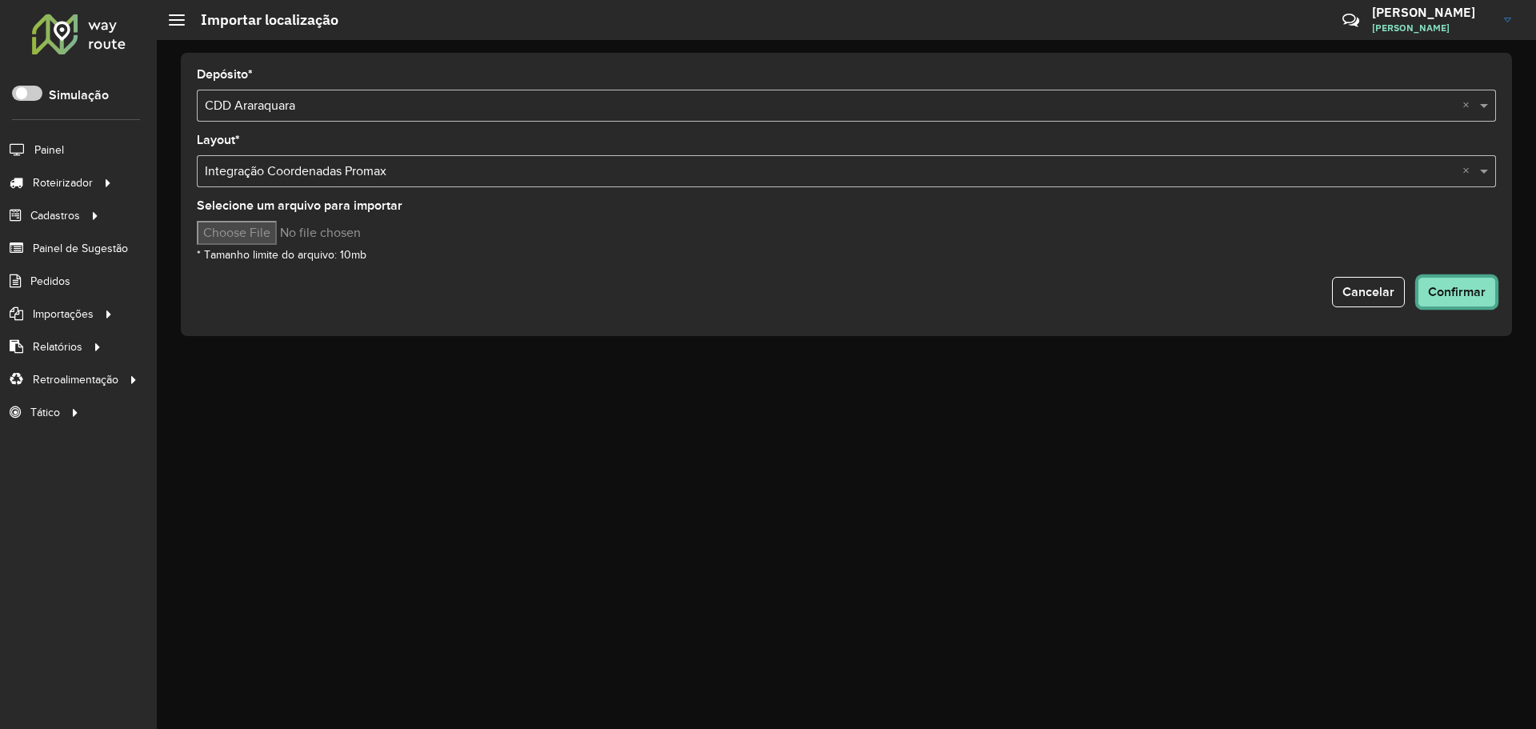
click at [1465, 293] on span "Confirmar" at bounding box center [1457, 292] width 58 height 14
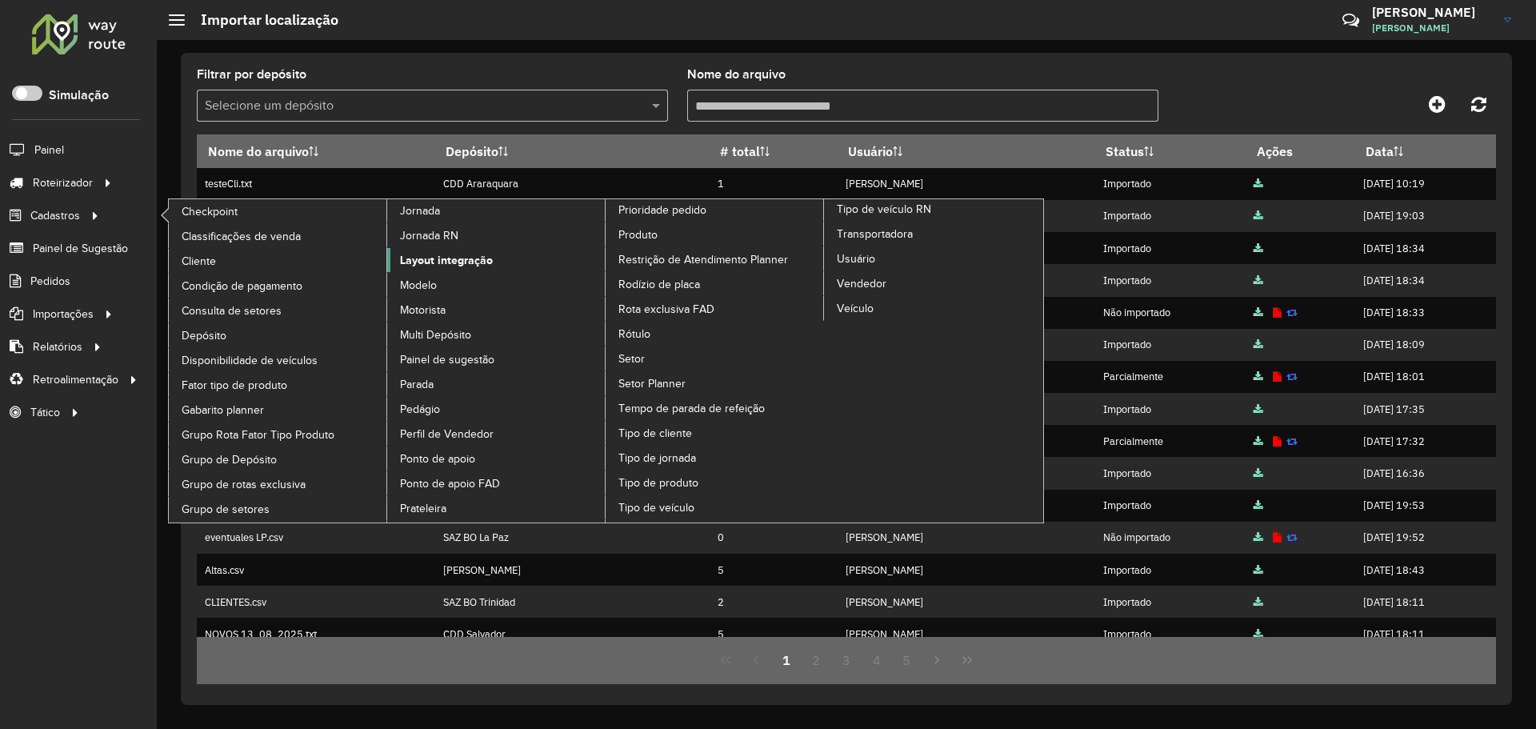
click at [441, 258] on span "Layout integração" at bounding box center [446, 260] width 93 height 17
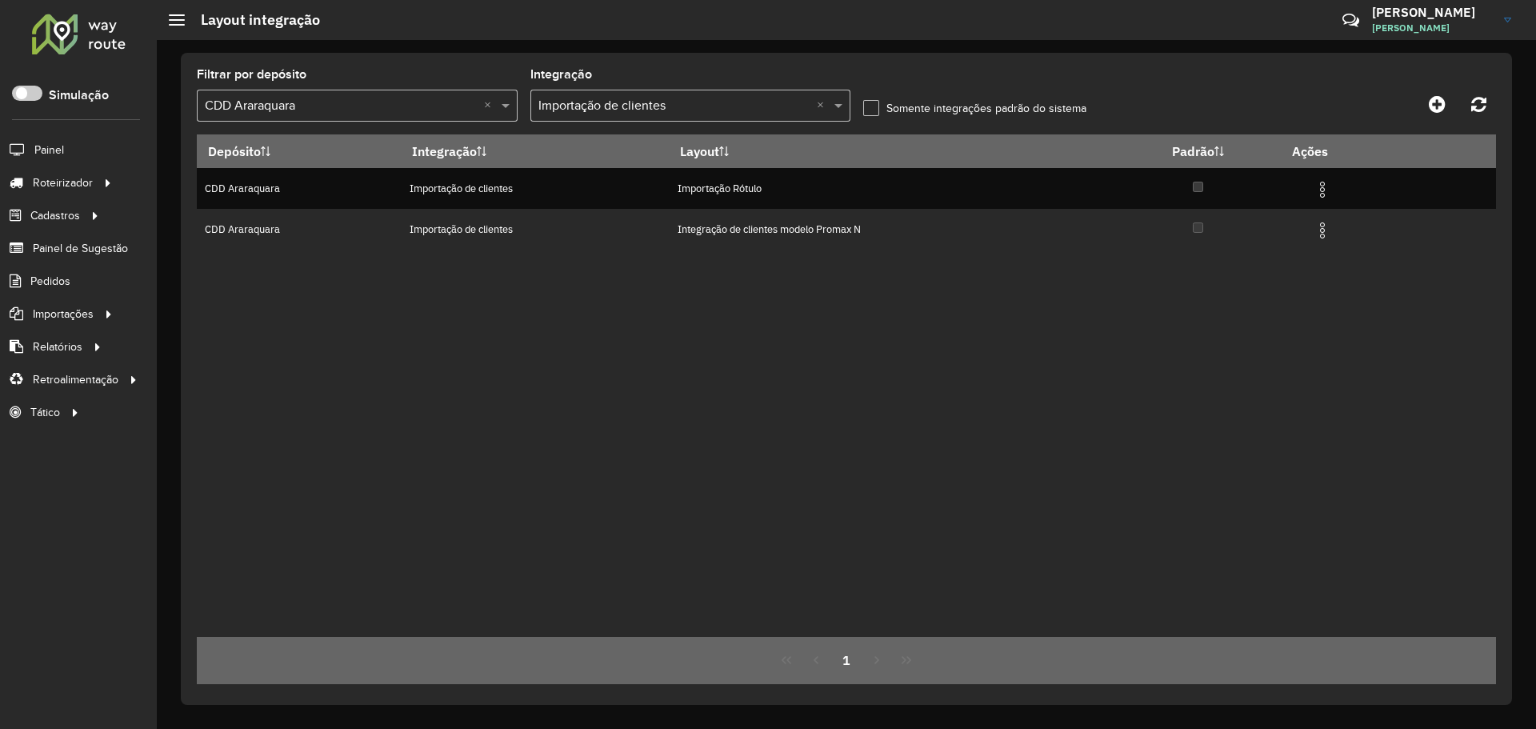
drag, startPoint x: 731, startPoint y: 303, endPoint x: 756, endPoint y: 290, distance: 28.3
click at [732, 303] on div "Depósito Integração Layout Padrão Ações CDD Araraquara Importação de clientes I…" at bounding box center [846, 385] width 1299 height 502
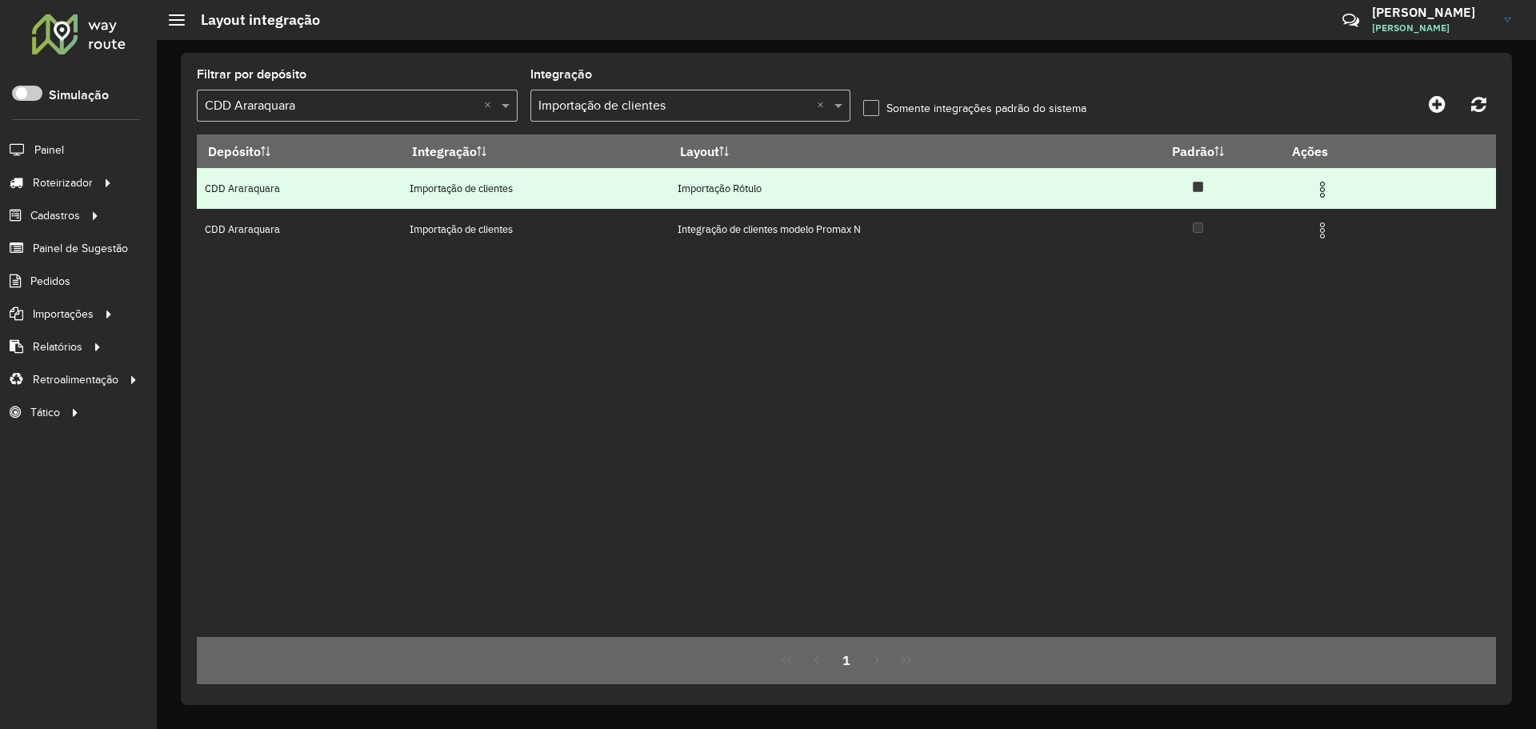
click at [792, 200] on td "Importação Rótulo" at bounding box center [892, 188] width 446 height 41
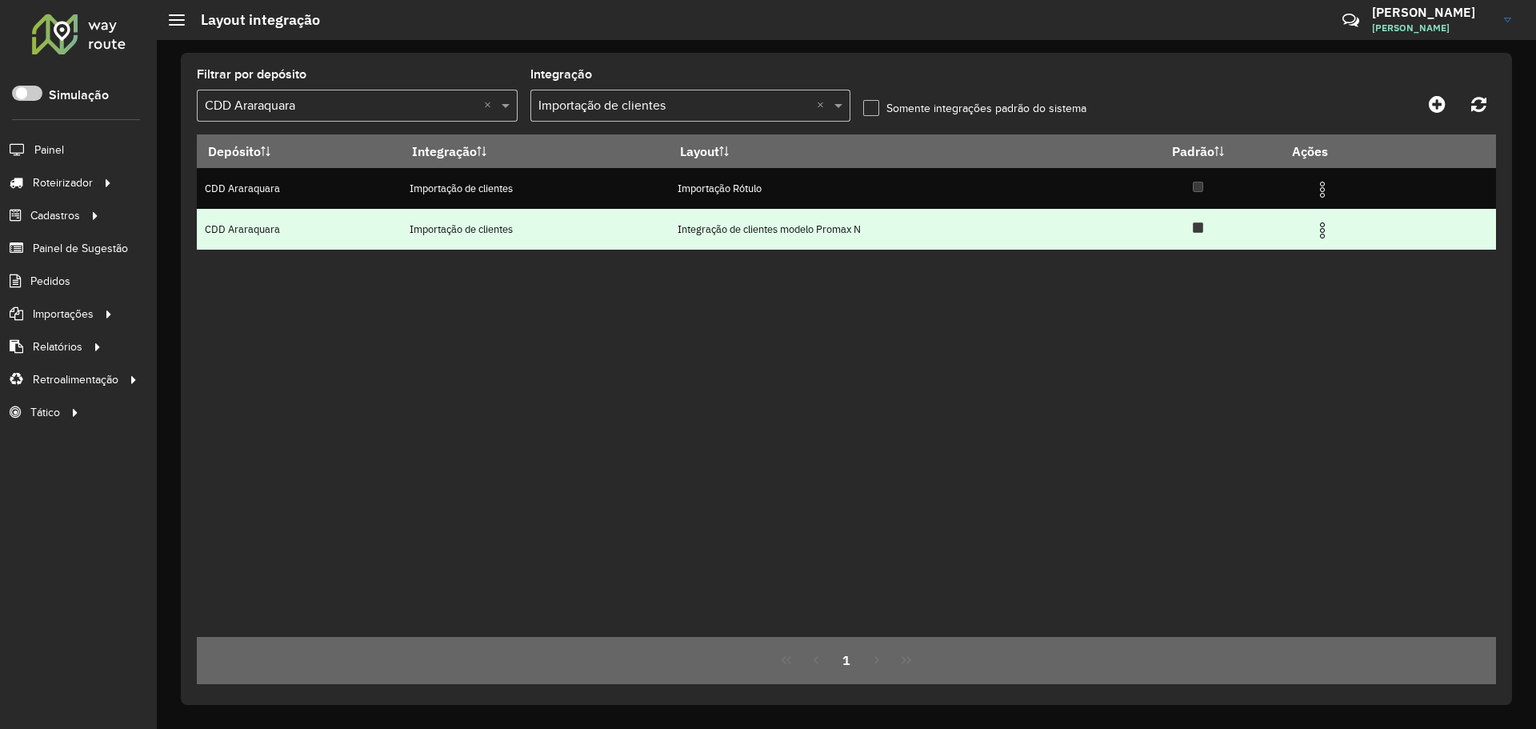
drag, startPoint x: 707, startPoint y: 234, endPoint x: 833, endPoint y: 237, distance: 125.6
click at [712, 233] on td "Integração de clientes modelo Promax N" at bounding box center [892, 229] width 446 height 41
click at [1322, 238] on img at bounding box center [1321, 230] width 19 height 19
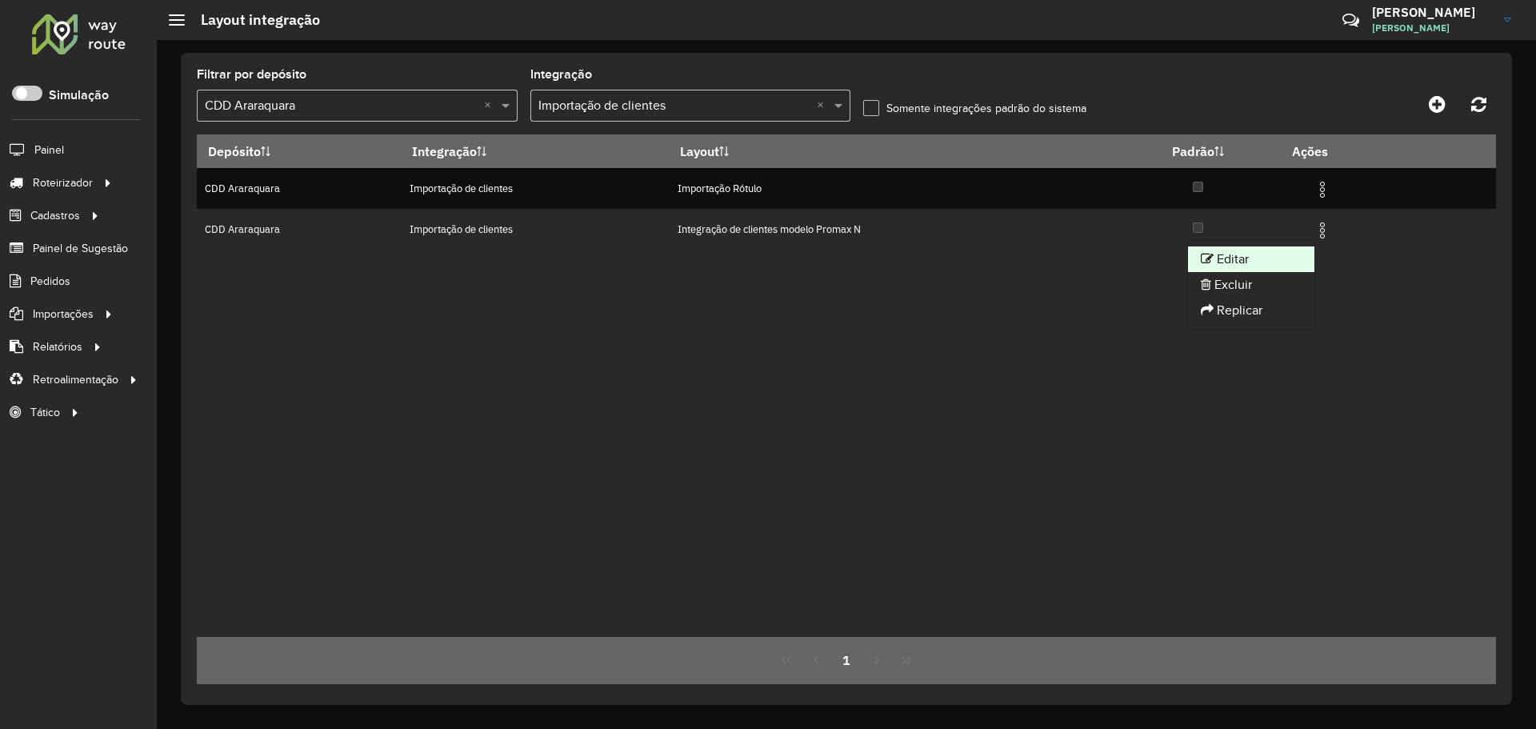
click at [1283, 260] on li "Editar" at bounding box center [1251, 259] width 126 height 26
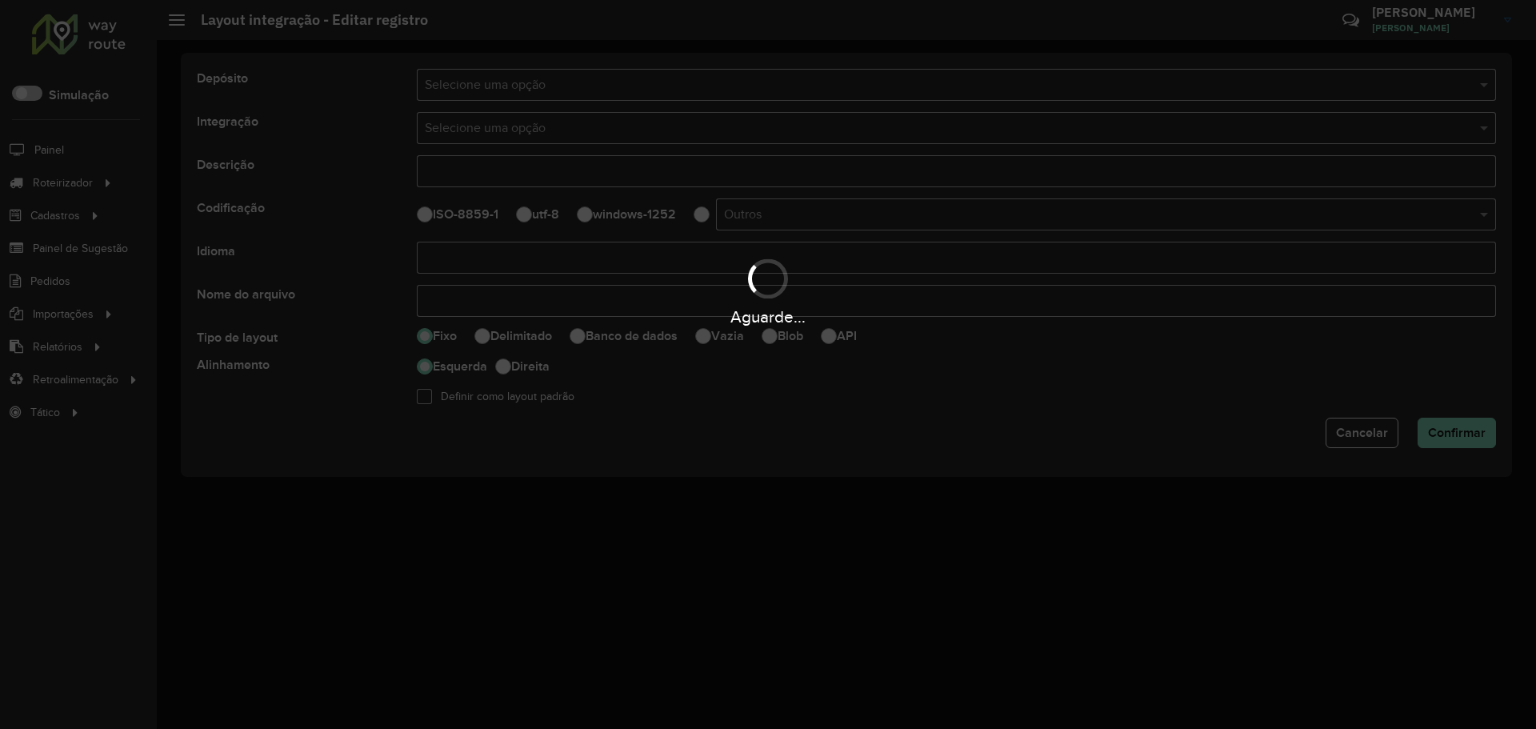
type input "**********"
type input "*****"
select select
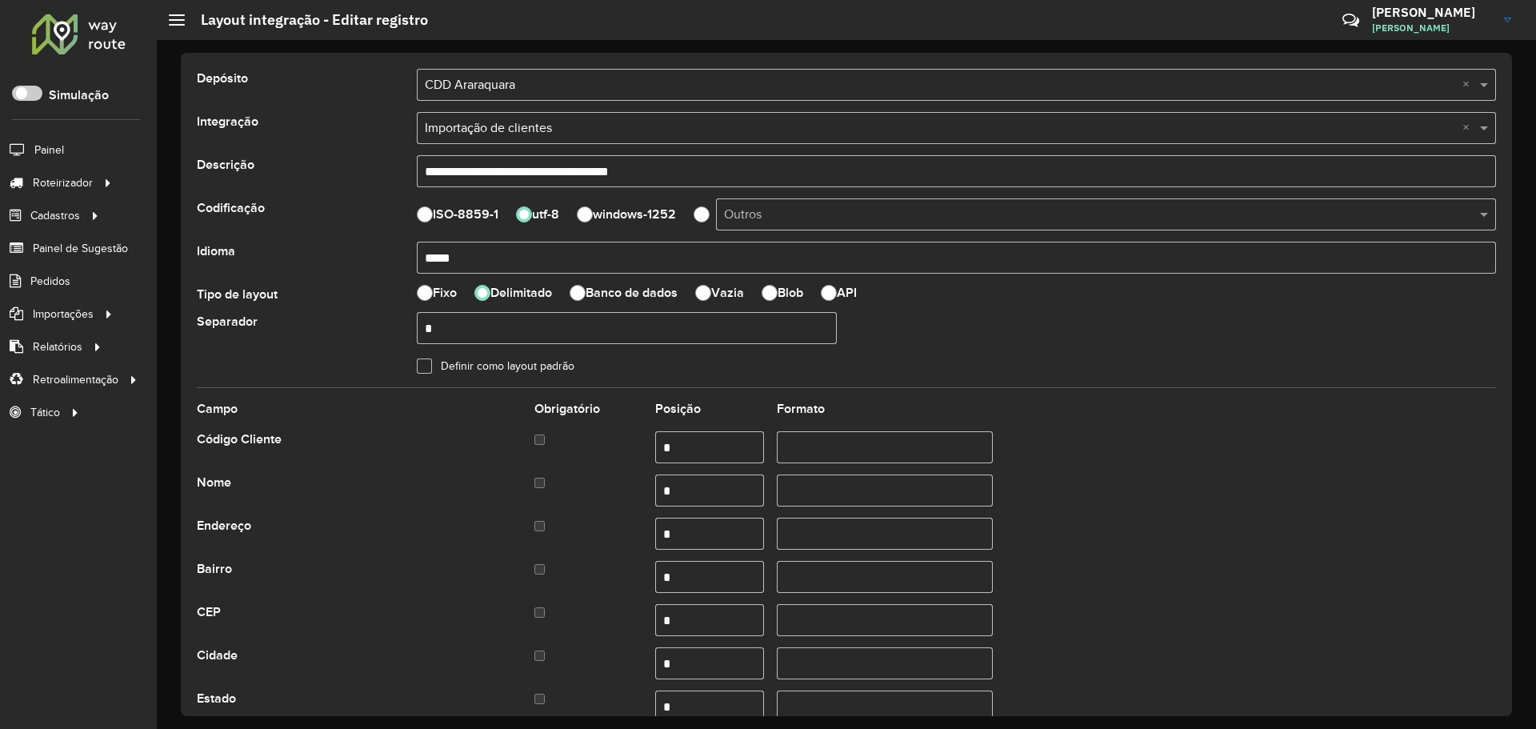
click at [697, 173] on input "**********" at bounding box center [956, 171] width 1079 height 32
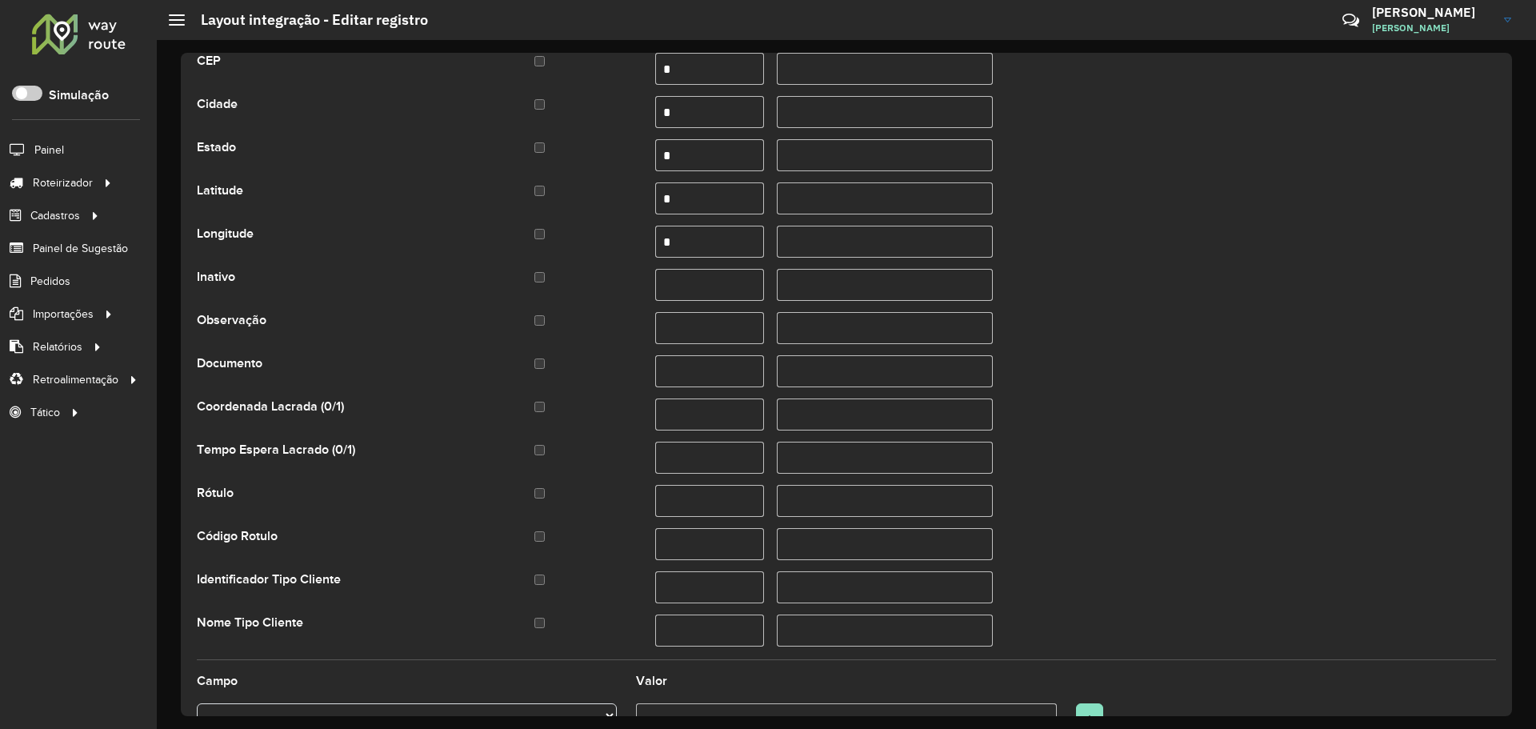
scroll to position [642, 0]
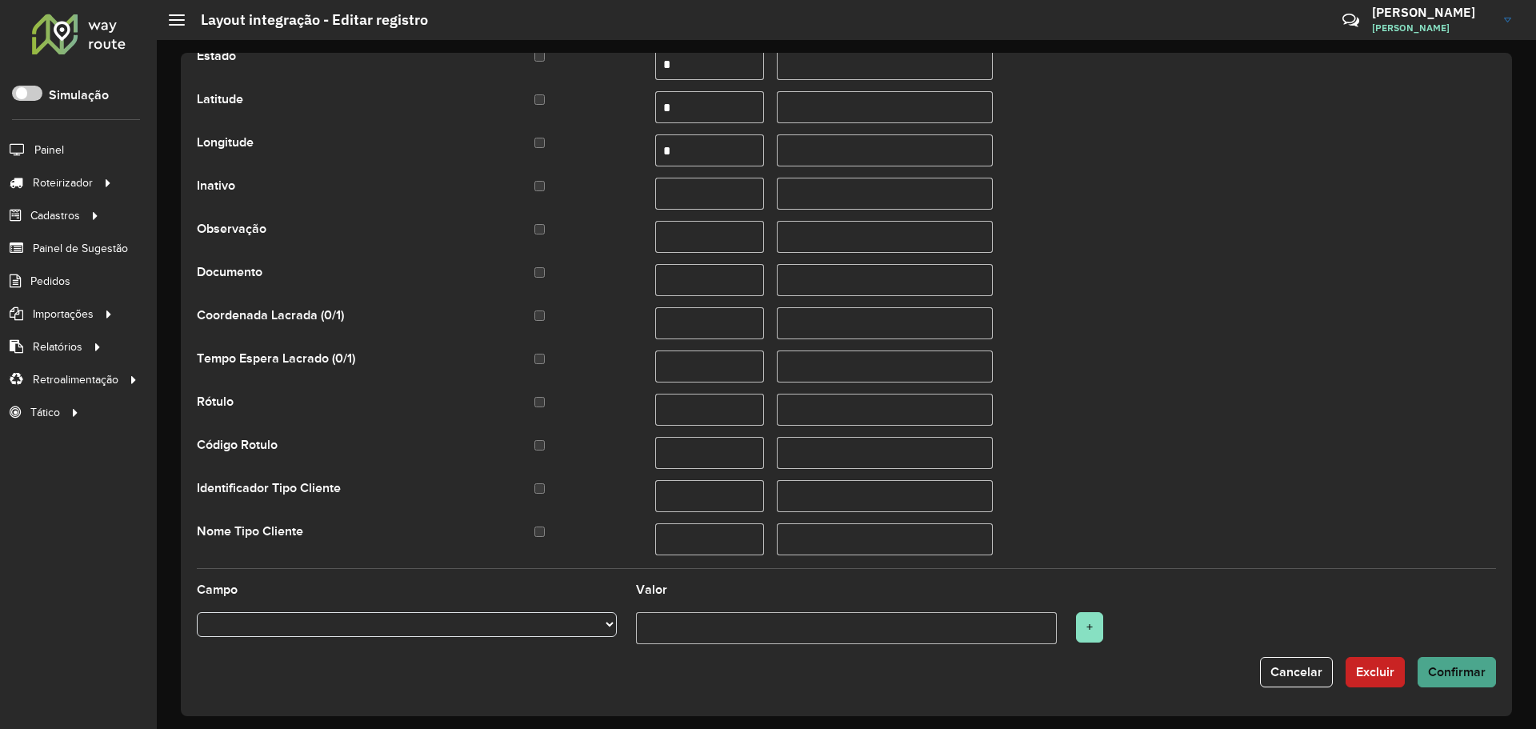
type input "**********"
click at [1462, 670] on span "Confirmar" at bounding box center [1457, 672] width 58 height 14
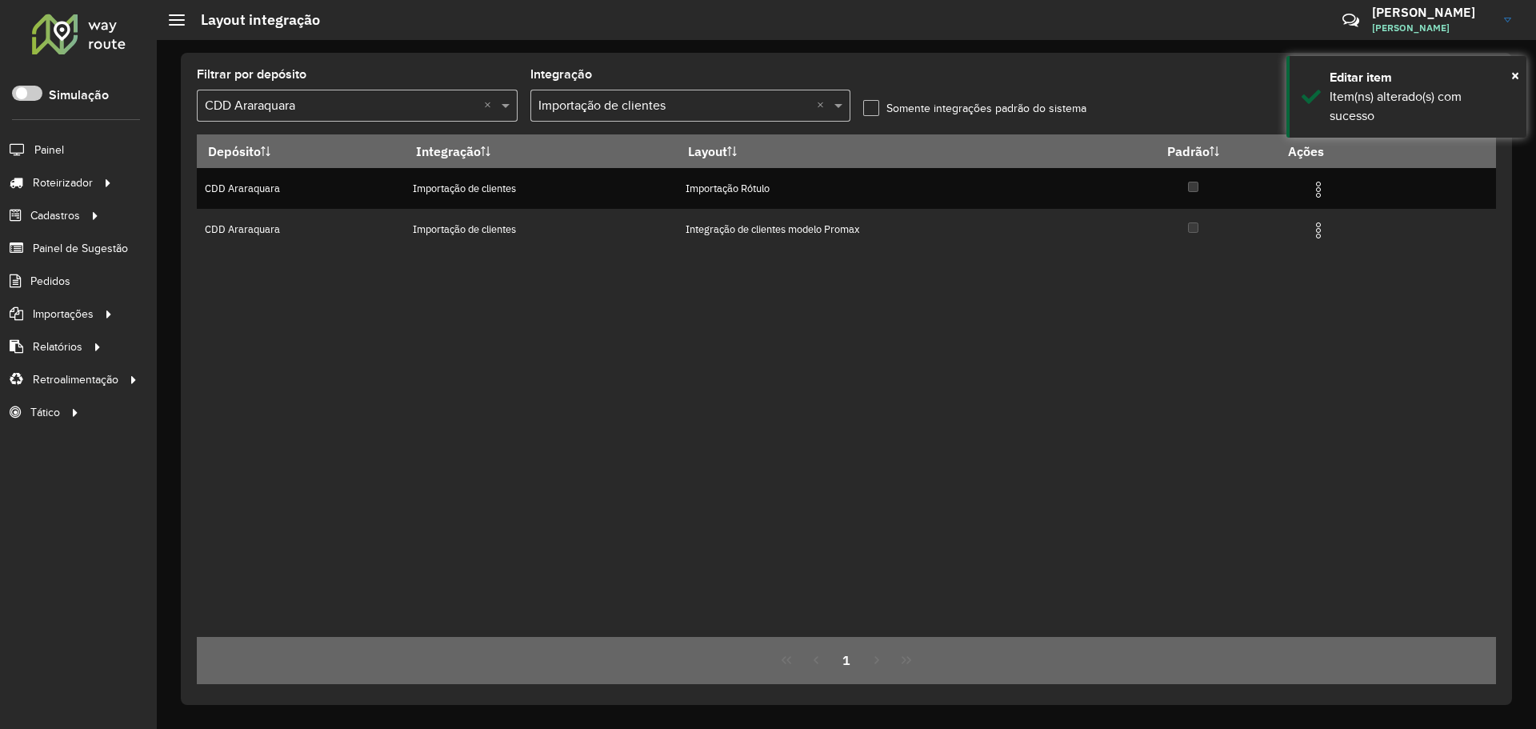
click at [925, 343] on div "Depósito Integração Layout Padrão Ações CDD Araraquara Importação de clientes I…" at bounding box center [846, 385] width 1299 height 502
click at [445, 279] on div "Depósito Integração Layout Padrão Ações CDD Araraquara Importação de clientes I…" at bounding box center [846, 385] width 1299 height 502
click at [1047, 331] on div "Depósito Integração Layout Padrão Ações CDD Araraquara Importação de clientes I…" at bounding box center [846, 385] width 1299 height 502
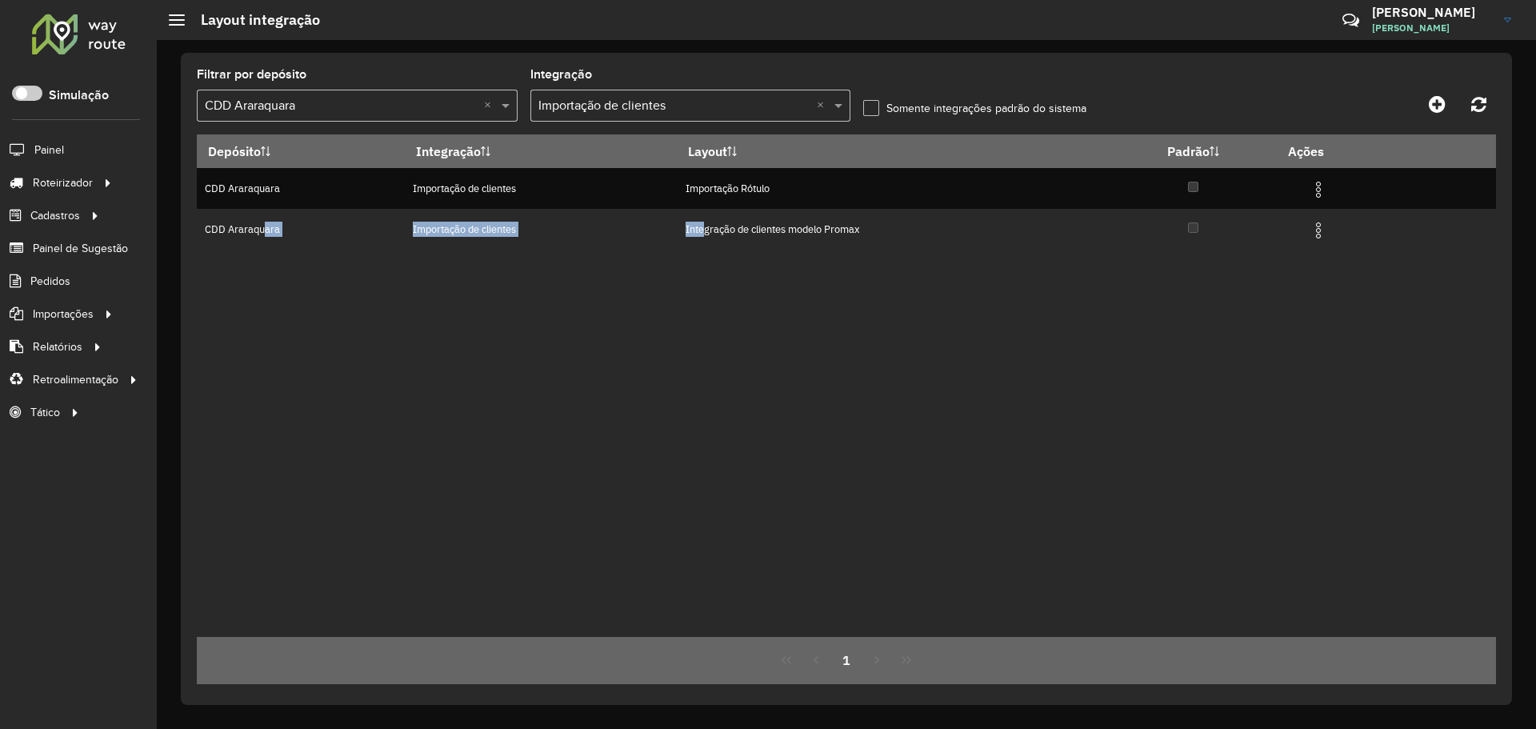
drag, startPoint x: 256, startPoint y: 231, endPoint x: 967, endPoint y: 288, distance: 713.3
click at [708, 231] on tr "CDD Araraquara Importação de clientes Integração de clientes modelo Promax" at bounding box center [846, 229] width 1299 height 41
click at [506, 363] on div "Depósito Integração Layout Padrão Ações CDD Araraquara Importação de clientes I…" at bounding box center [846, 385] width 1299 height 502
click at [815, 305] on div "Depósito Integração Layout Padrão Ações CDD Araraquara Importação de clientes I…" at bounding box center [846, 385] width 1299 height 502
click at [628, 283] on div "Depósito Integração Layout Padrão Ações CDD Araraquara Importação de clientes I…" at bounding box center [846, 385] width 1299 height 502
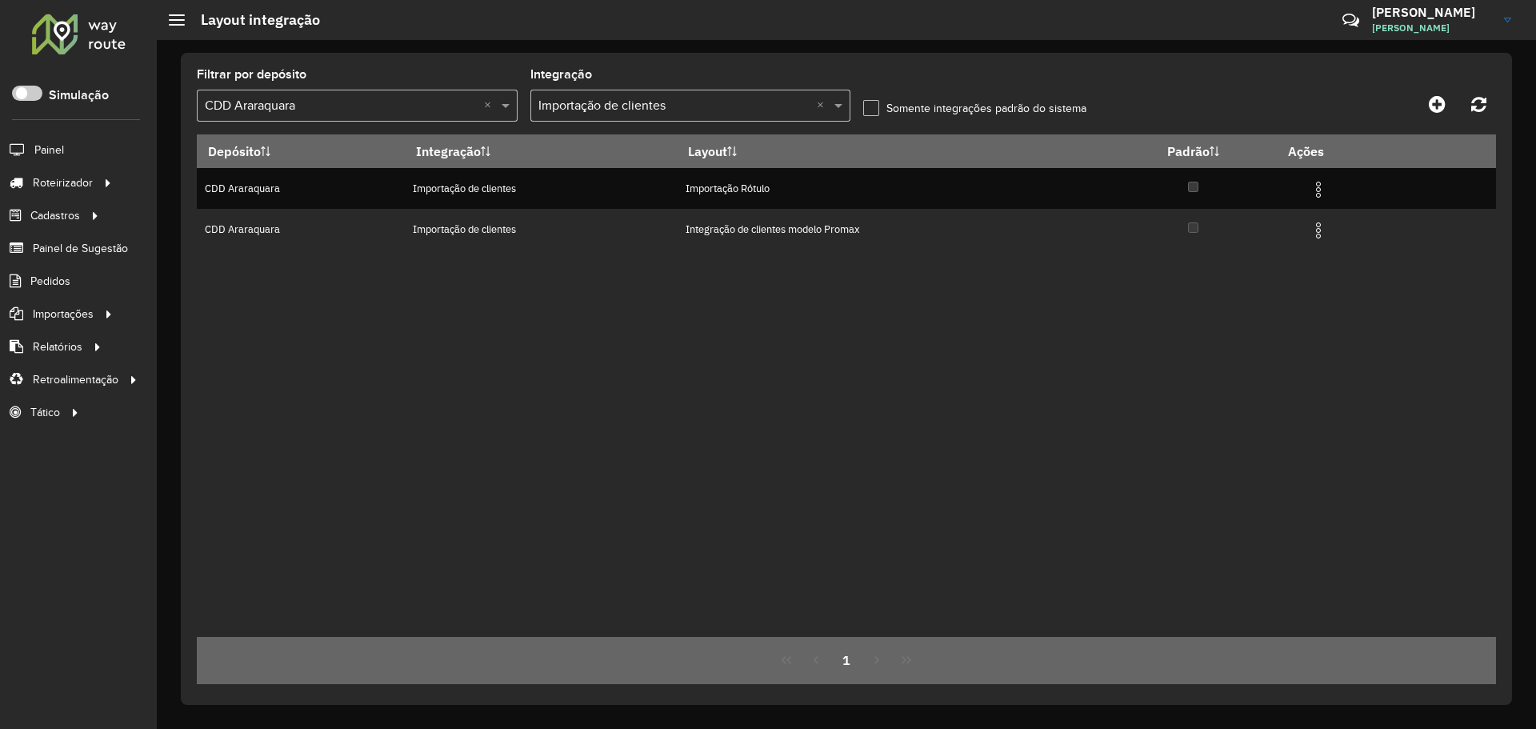
click at [808, 324] on div "Depósito Integração Layout Padrão Ações CDD Araraquara Importação de clientes I…" at bounding box center [846, 385] width 1299 height 502
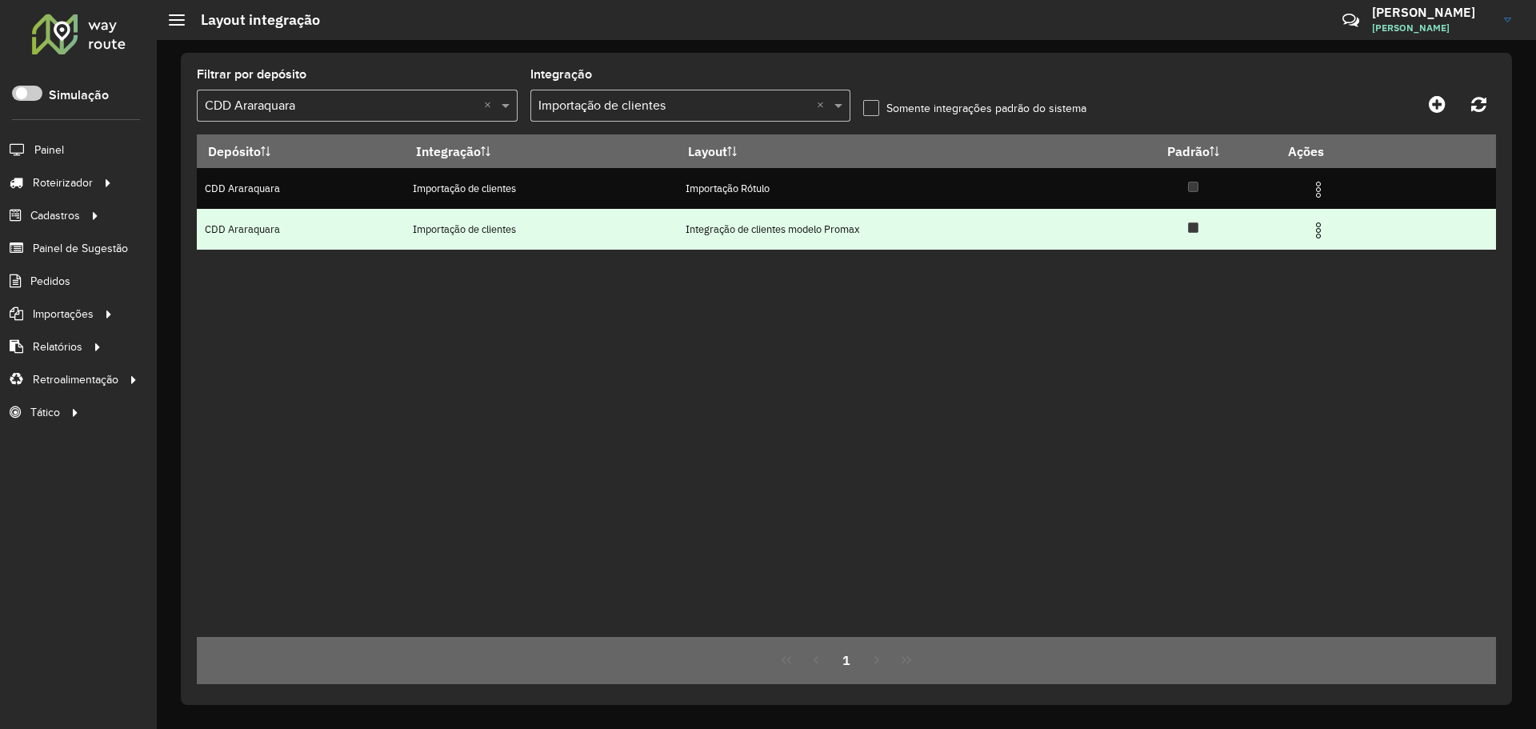
drag, startPoint x: 461, startPoint y: 229, endPoint x: 840, endPoint y: 234, distance: 379.1
click at [820, 231] on tr "CDD Araraquara Importação de clientes Integração de clientes modelo Promax" at bounding box center [846, 229] width 1299 height 41
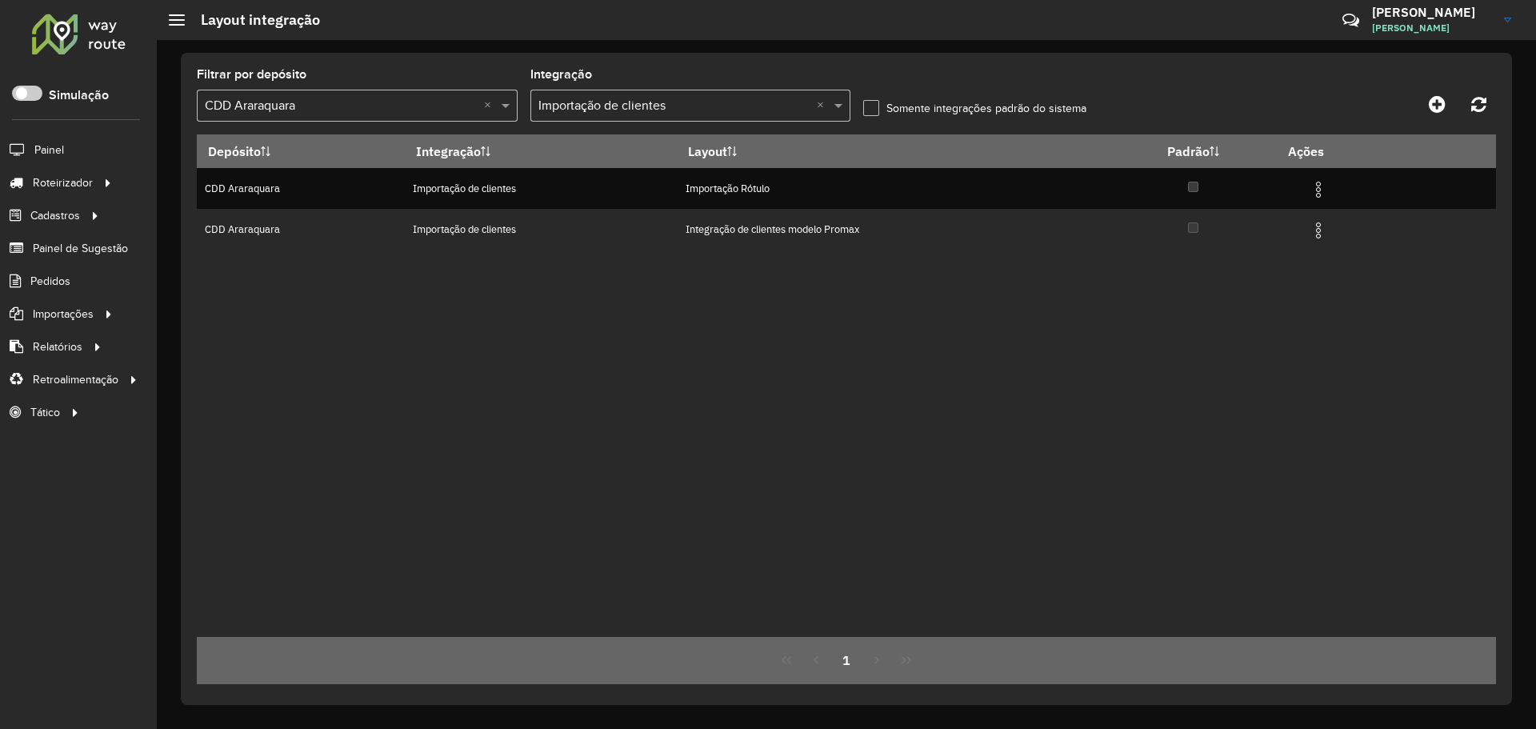
drag, startPoint x: 1095, startPoint y: 460, endPoint x: 1165, endPoint y: 418, distance: 81.8
click at [1109, 454] on div "Depósito Integração Layout Padrão Ações CDD Araraquara Importação de clientes I…" at bounding box center [846, 385] width 1299 height 502
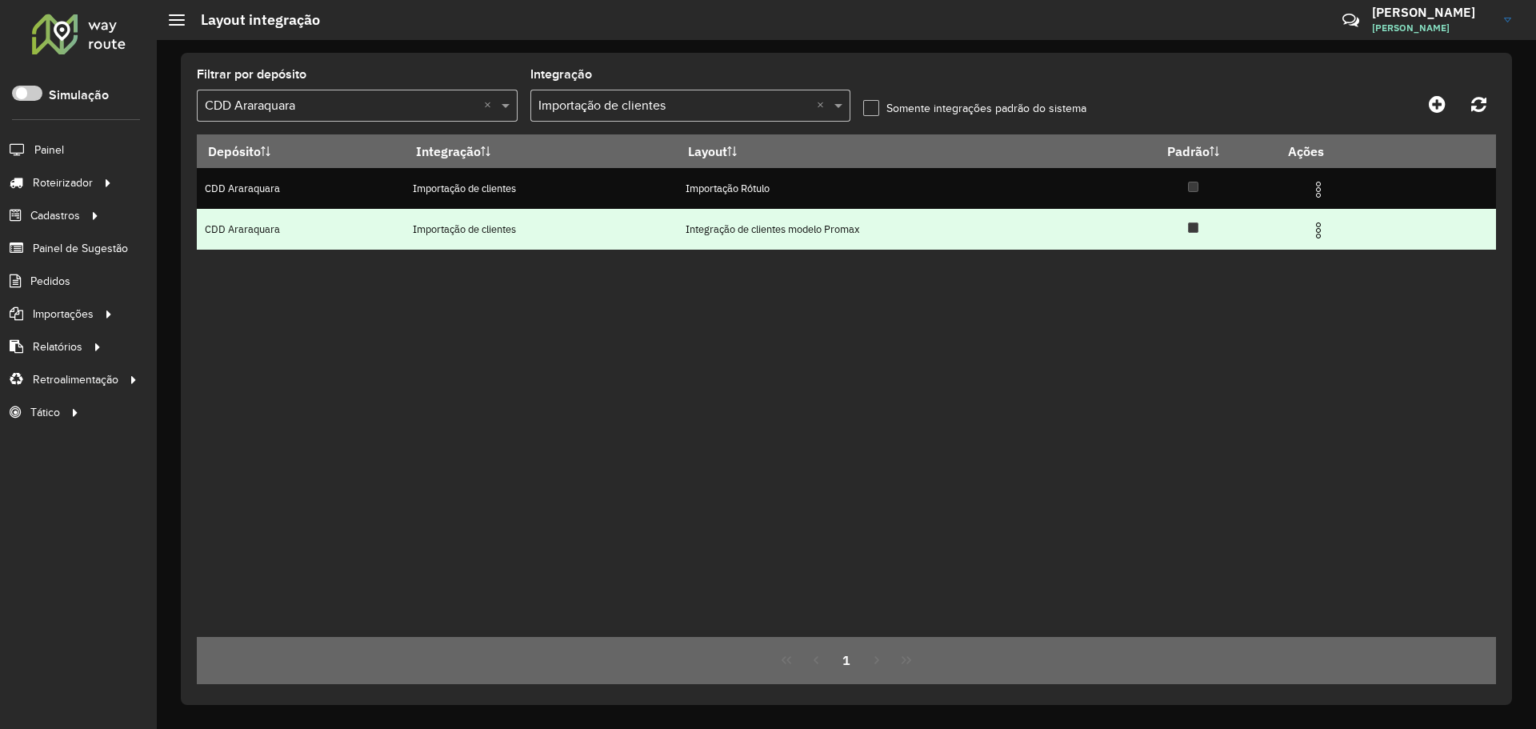
click at [1328, 223] on img at bounding box center [1317, 230] width 19 height 19
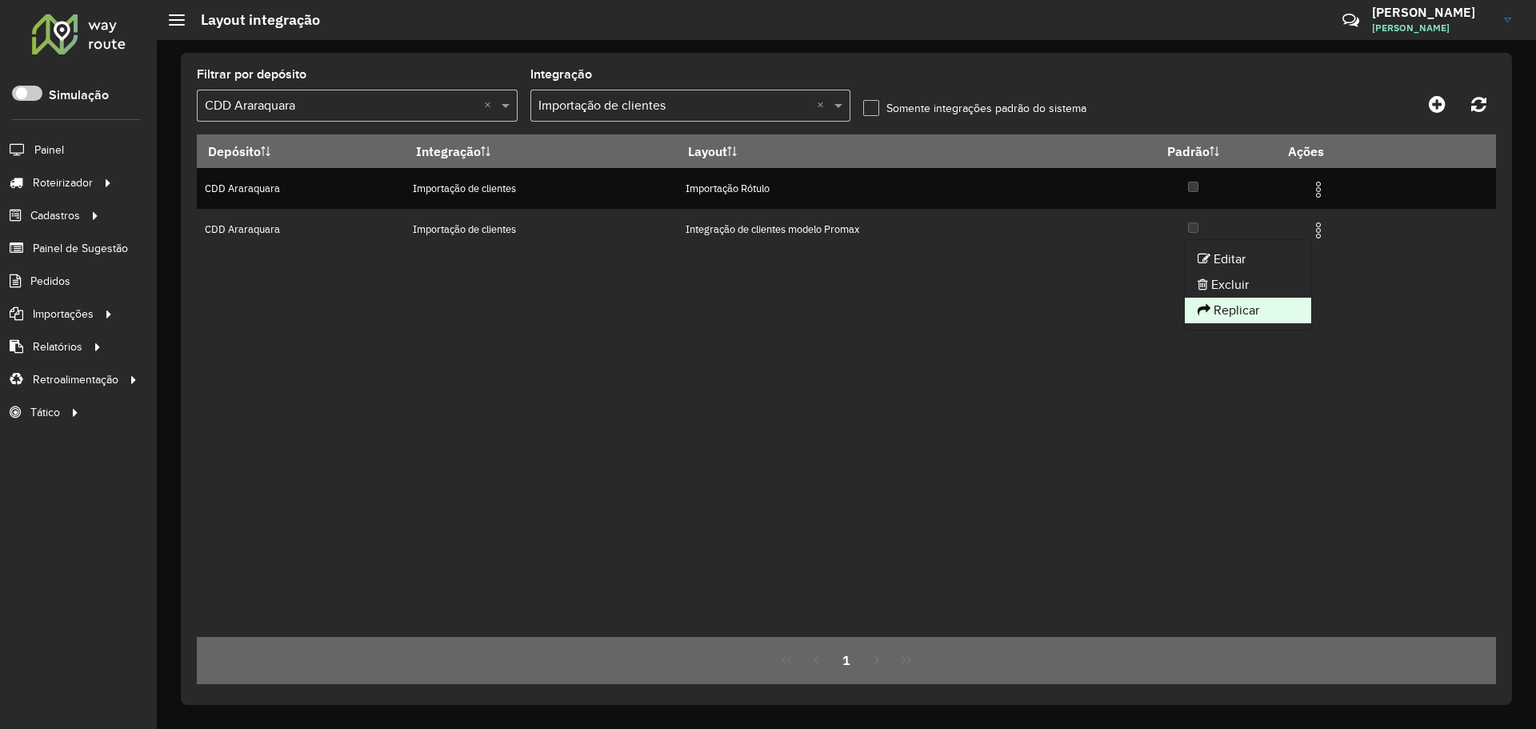
click at [1247, 310] on li "Replicar" at bounding box center [1248, 311] width 126 height 26
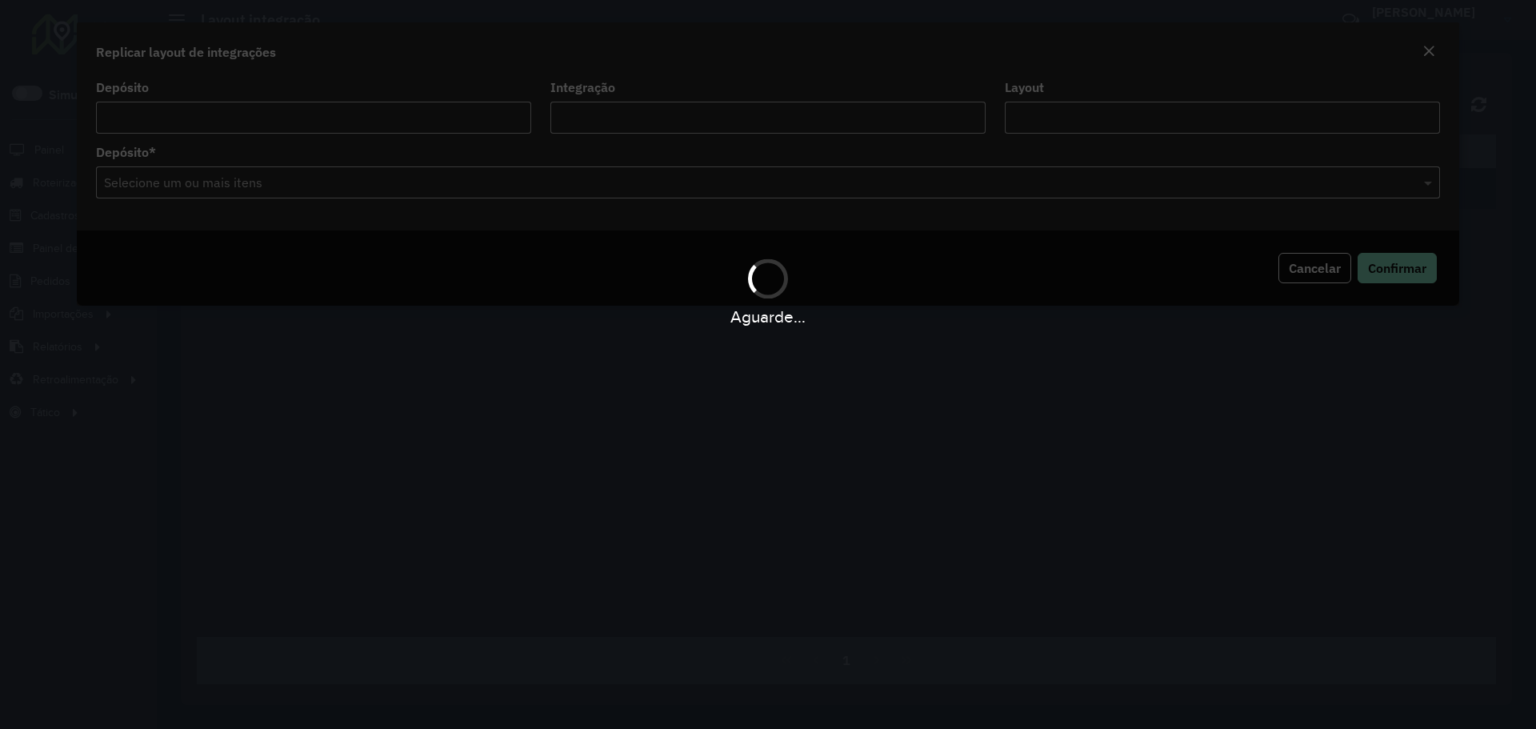
type input "**********"
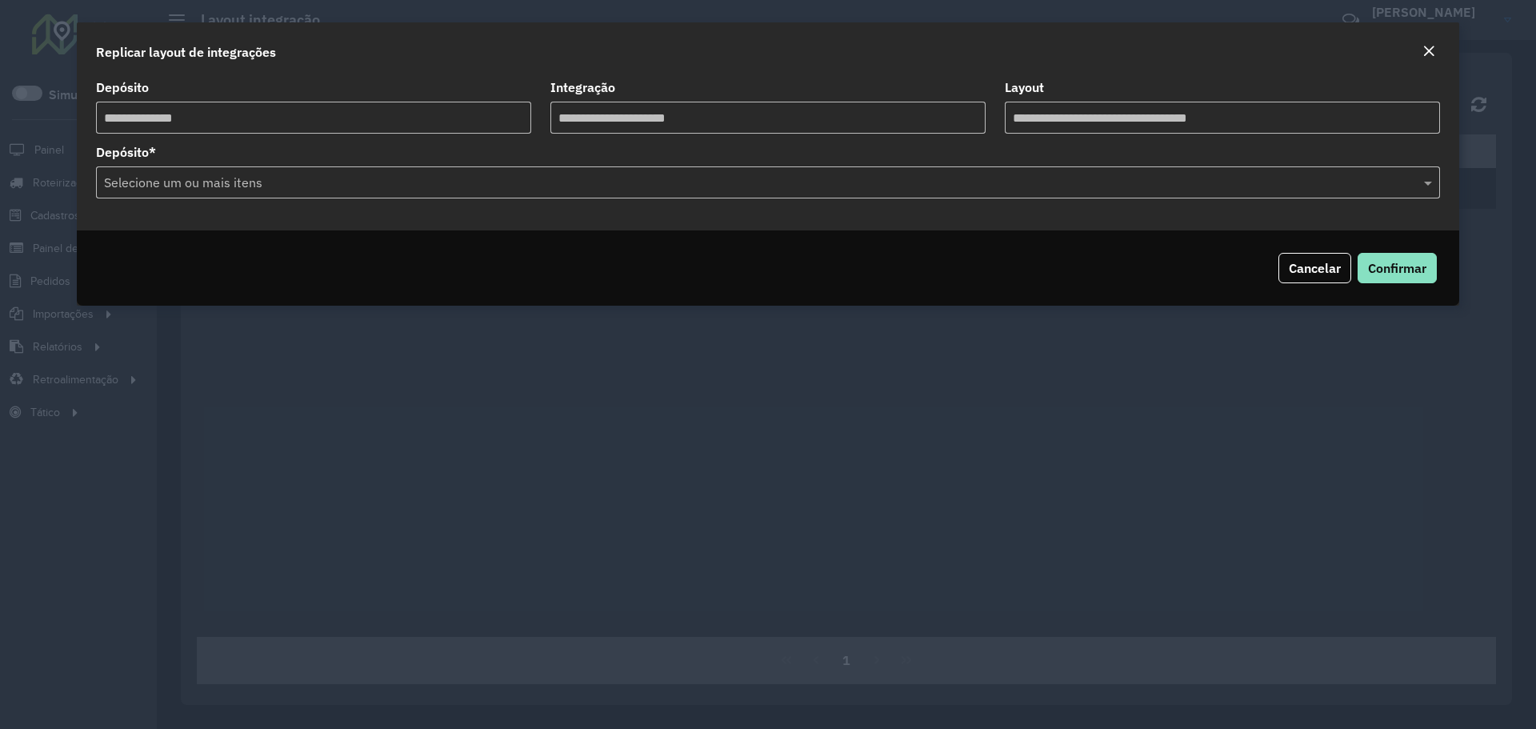
click at [240, 186] on input "text" at bounding box center [760, 183] width 1320 height 19
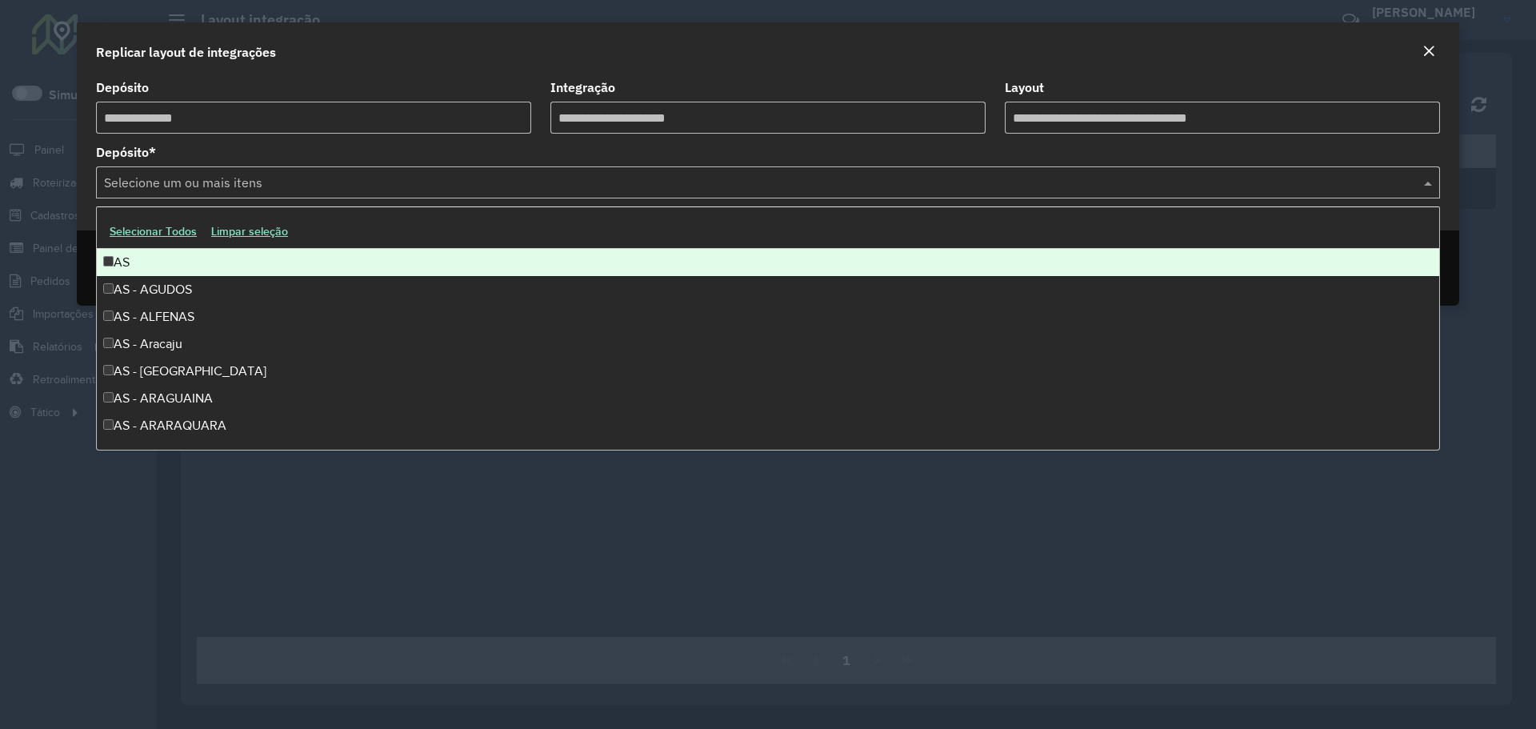
click at [192, 182] on input "text" at bounding box center [760, 183] width 1320 height 19
click at [202, 178] on input "text" at bounding box center [760, 183] width 1320 height 19
click at [141, 226] on button "Selecionar Todos" at bounding box center [153, 231] width 102 height 25
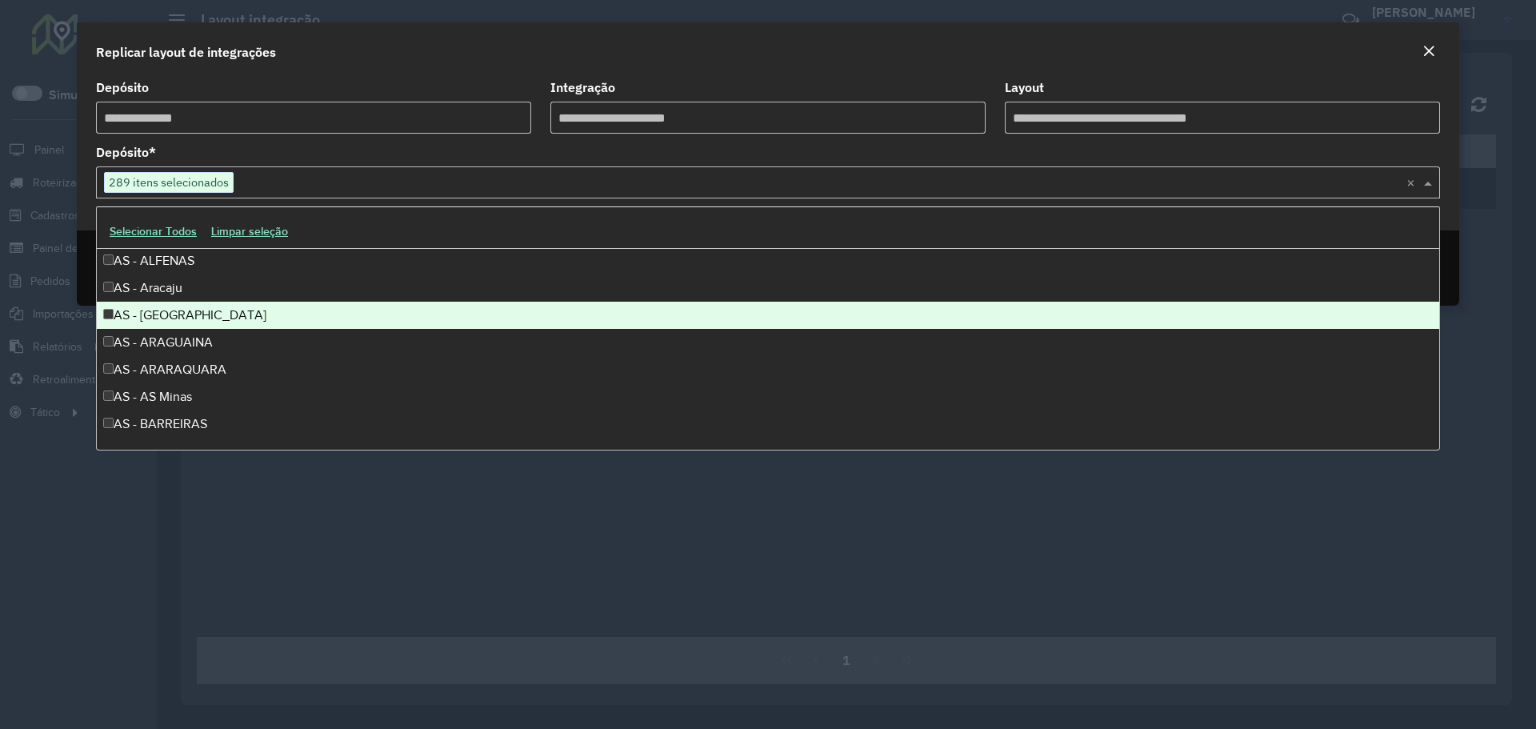
scroll to position [80, 0]
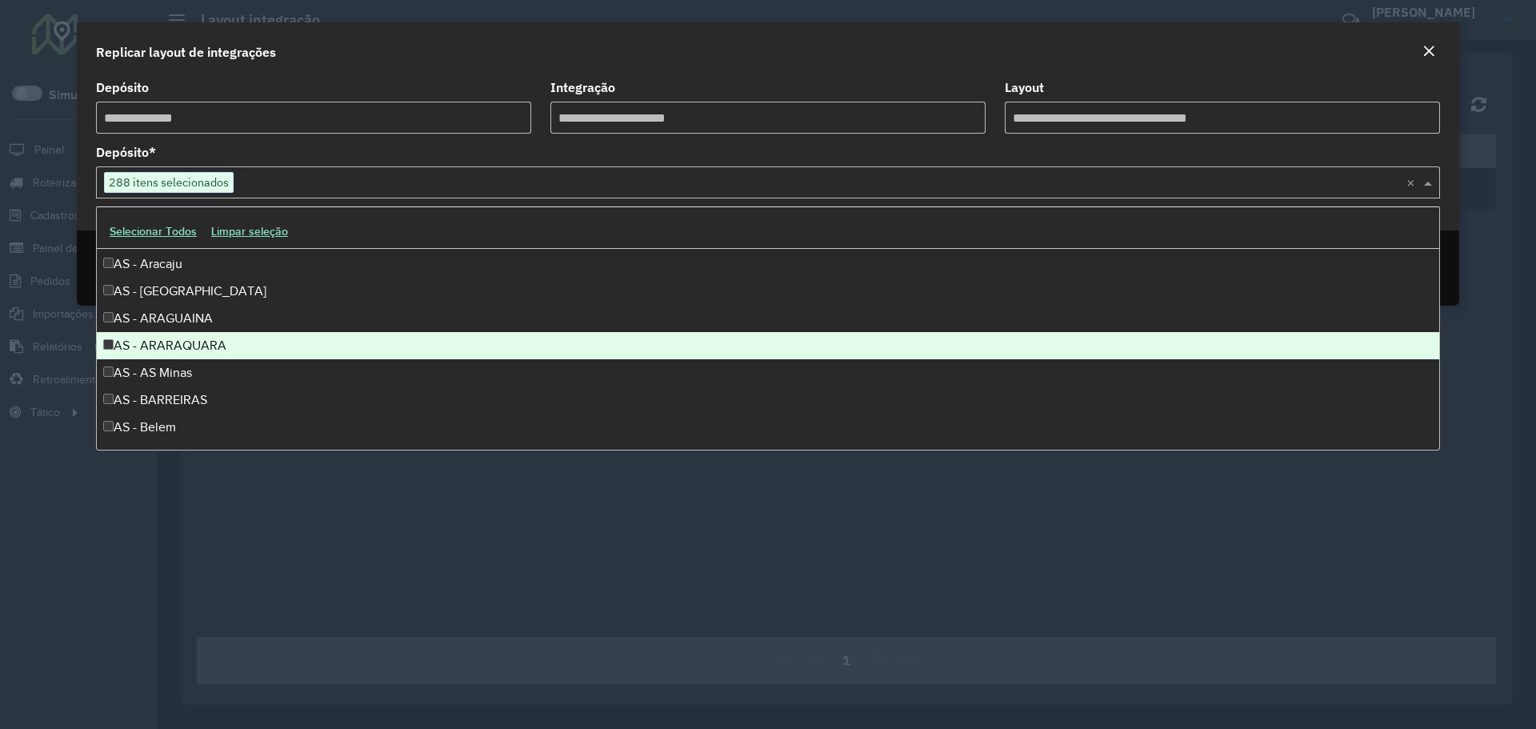
click at [111, 338] on div "AS - ARARAQUARA" at bounding box center [768, 345] width 1342 height 27
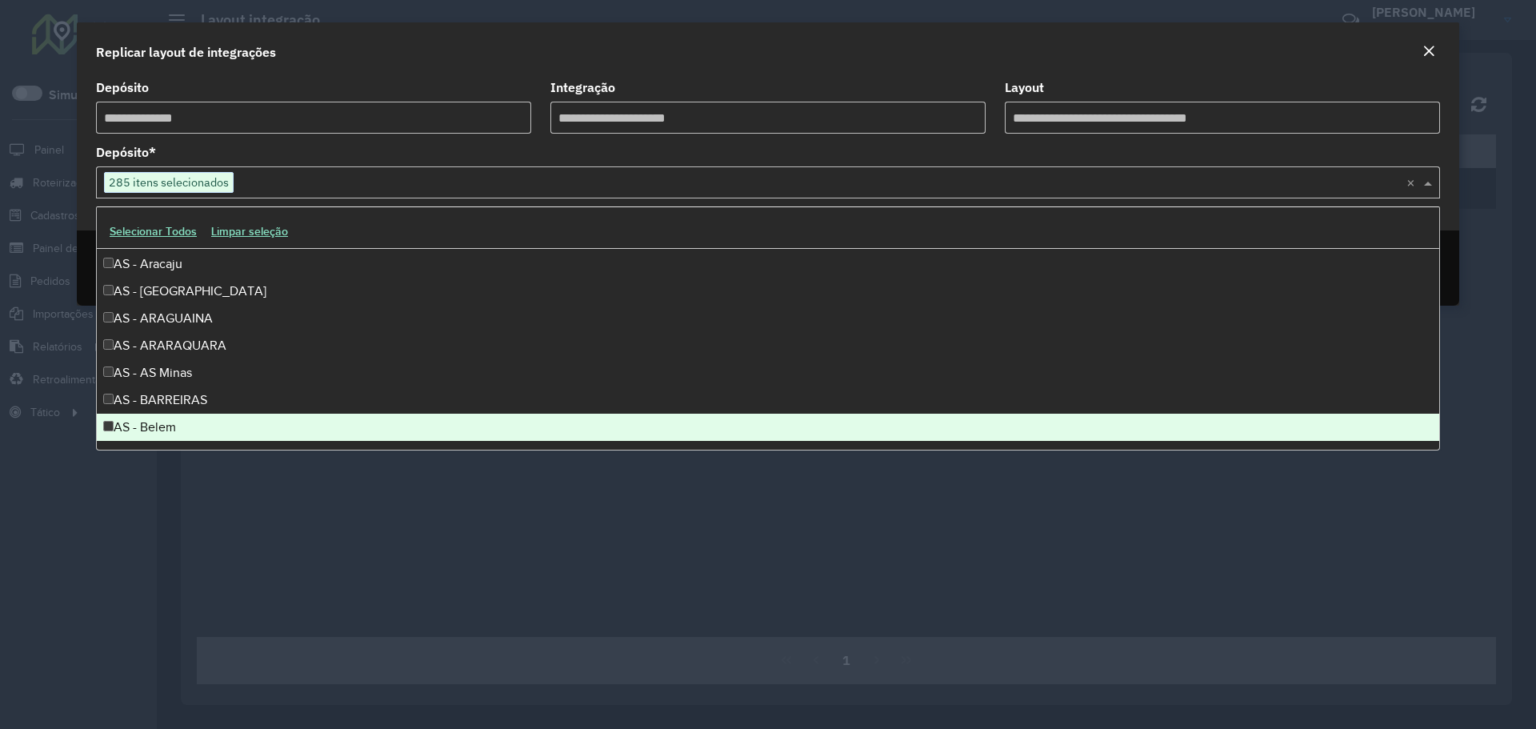
click at [110, 431] on div "AS - Belem" at bounding box center [768, 427] width 1342 height 27
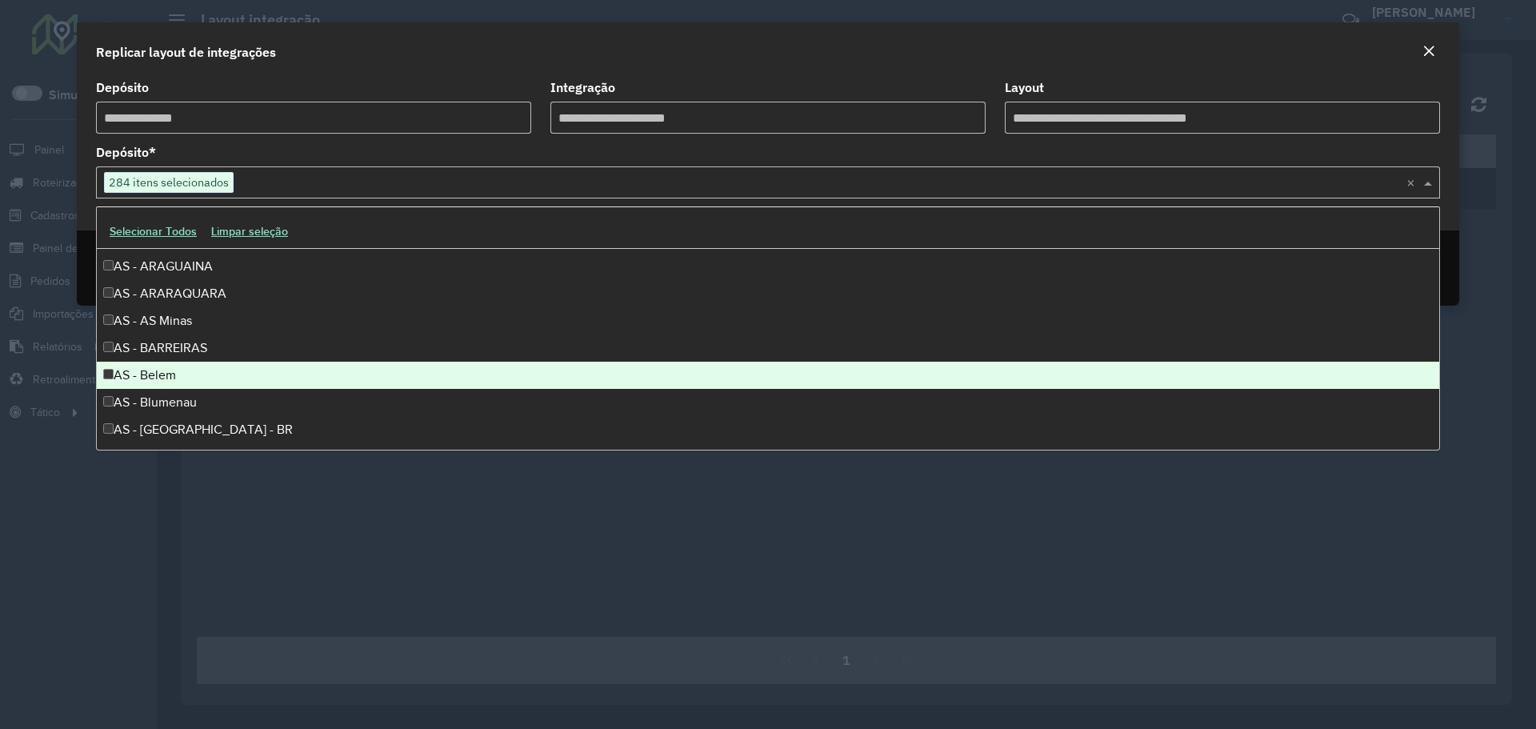
scroll to position [160, 0]
click at [114, 374] on div "AS - Blumenau" at bounding box center [768, 374] width 1342 height 27
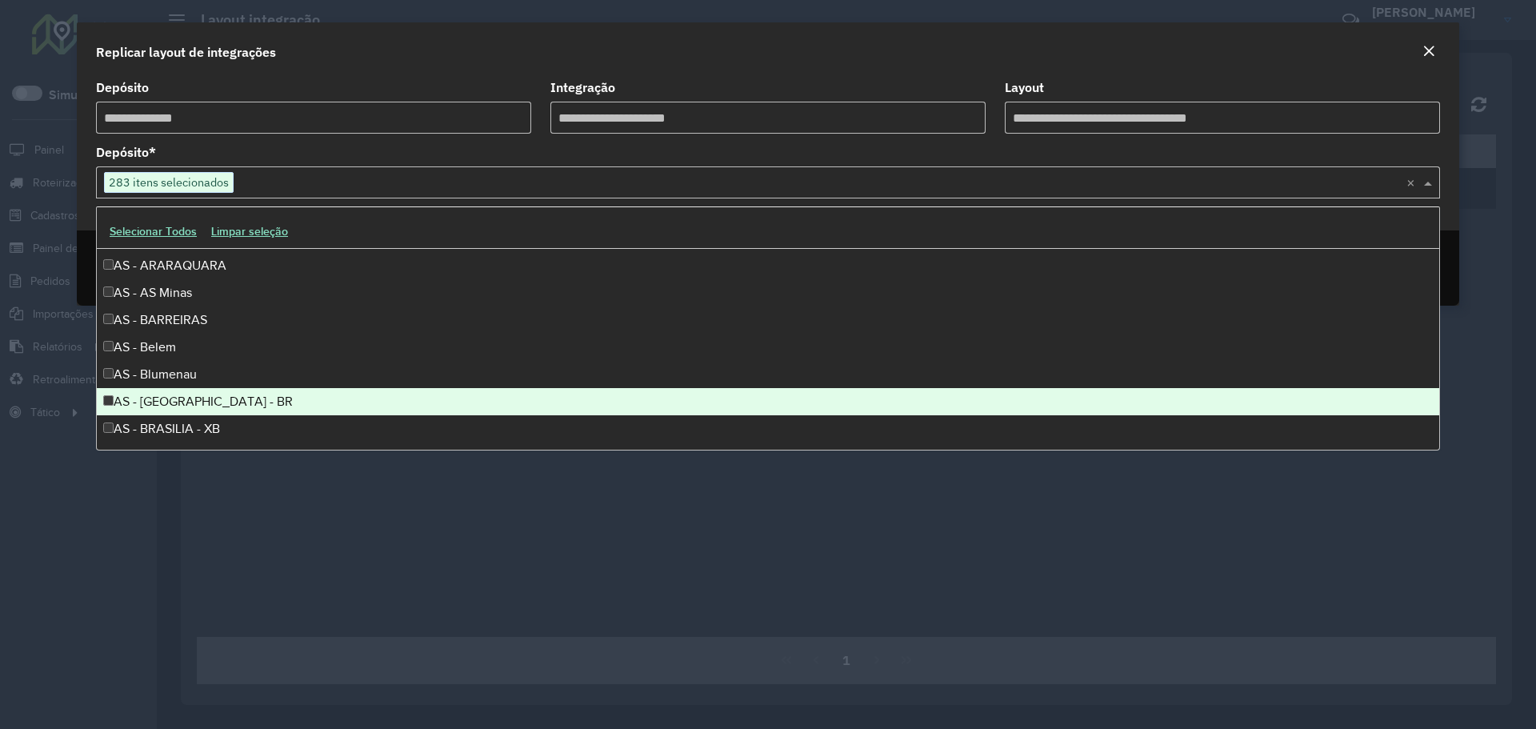
click at [109, 394] on div "AS - BRASILIA - BR" at bounding box center [768, 401] width 1342 height 27
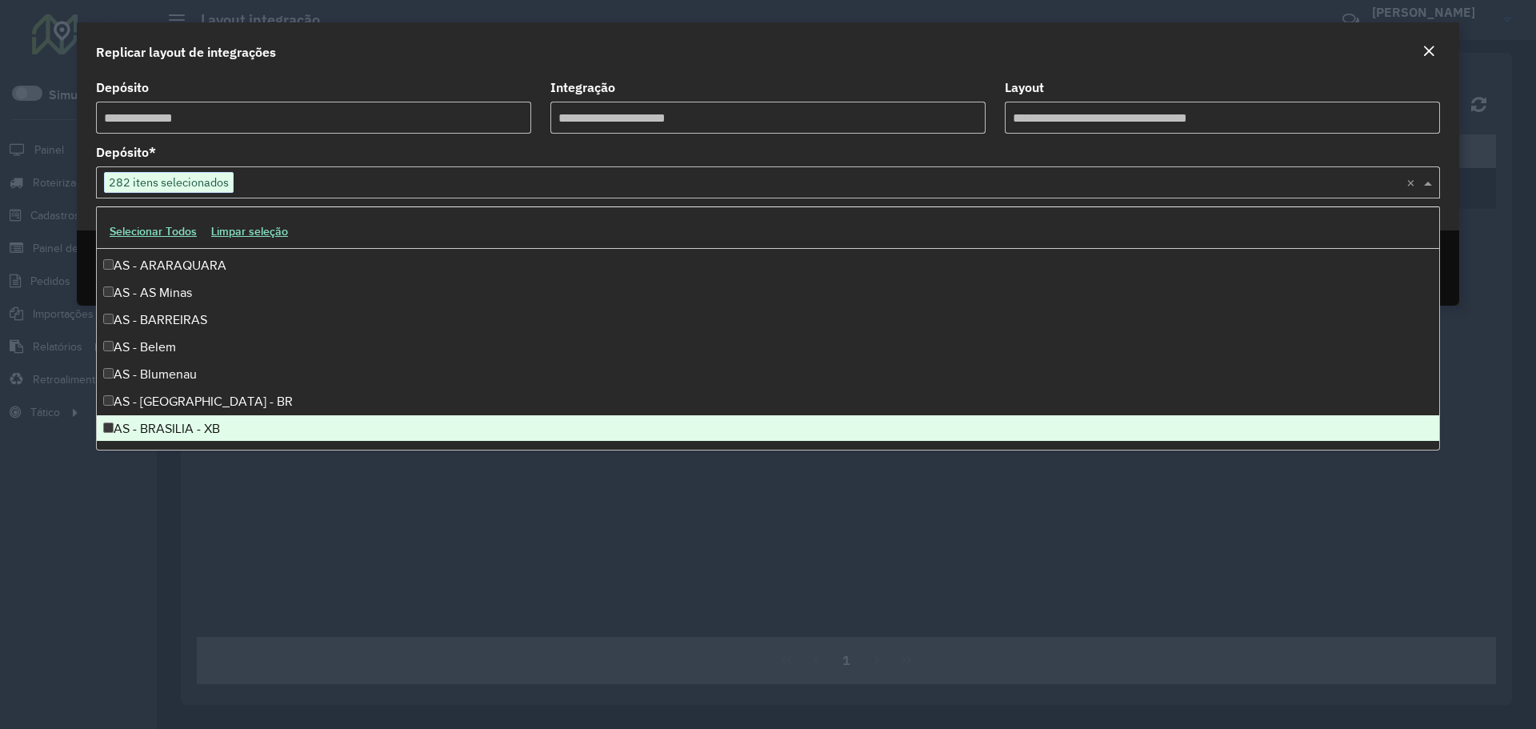
click at [110, 420] on div "AS - BRASILIA - XB" at bounding box center [768, 428] width 1342 height 27
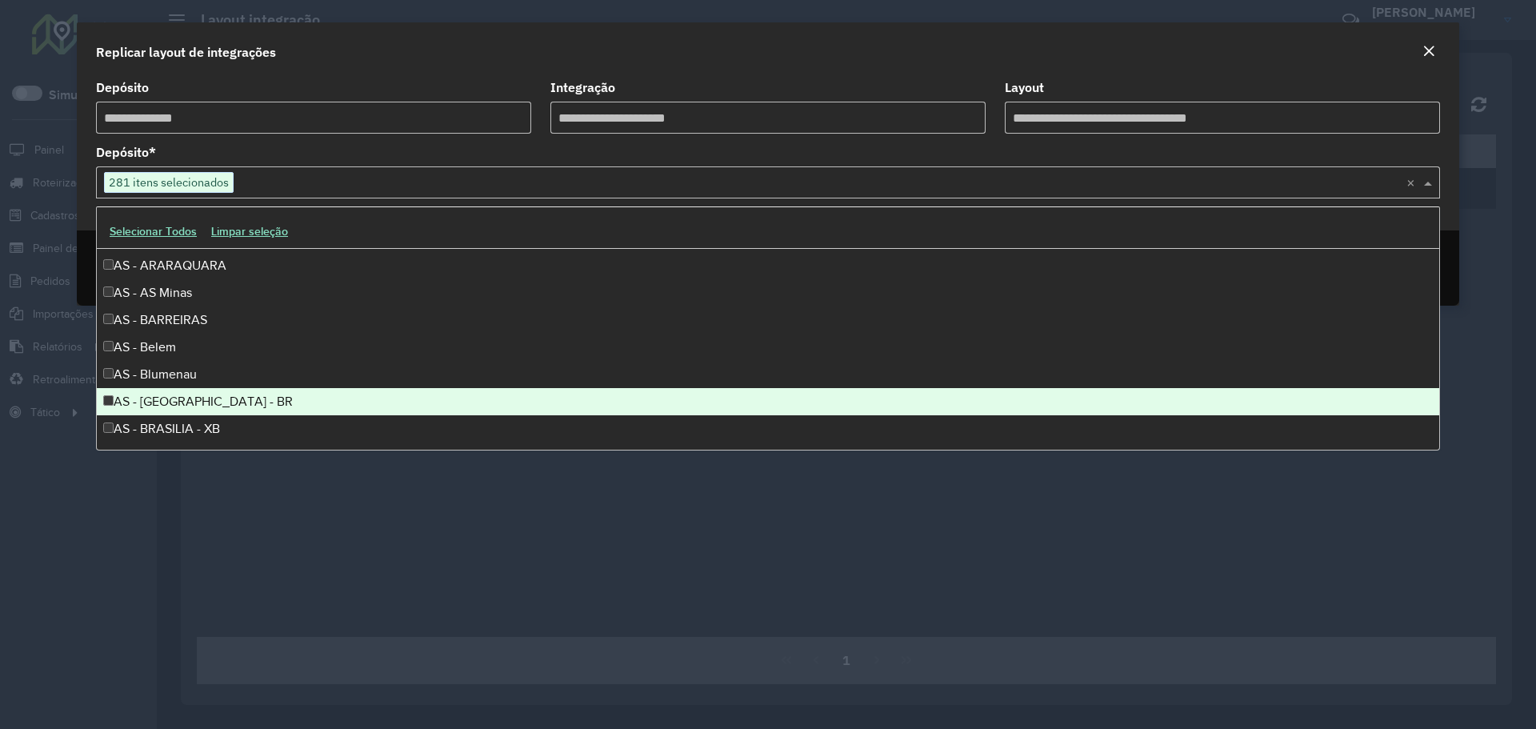
scroll to position [240, 0]
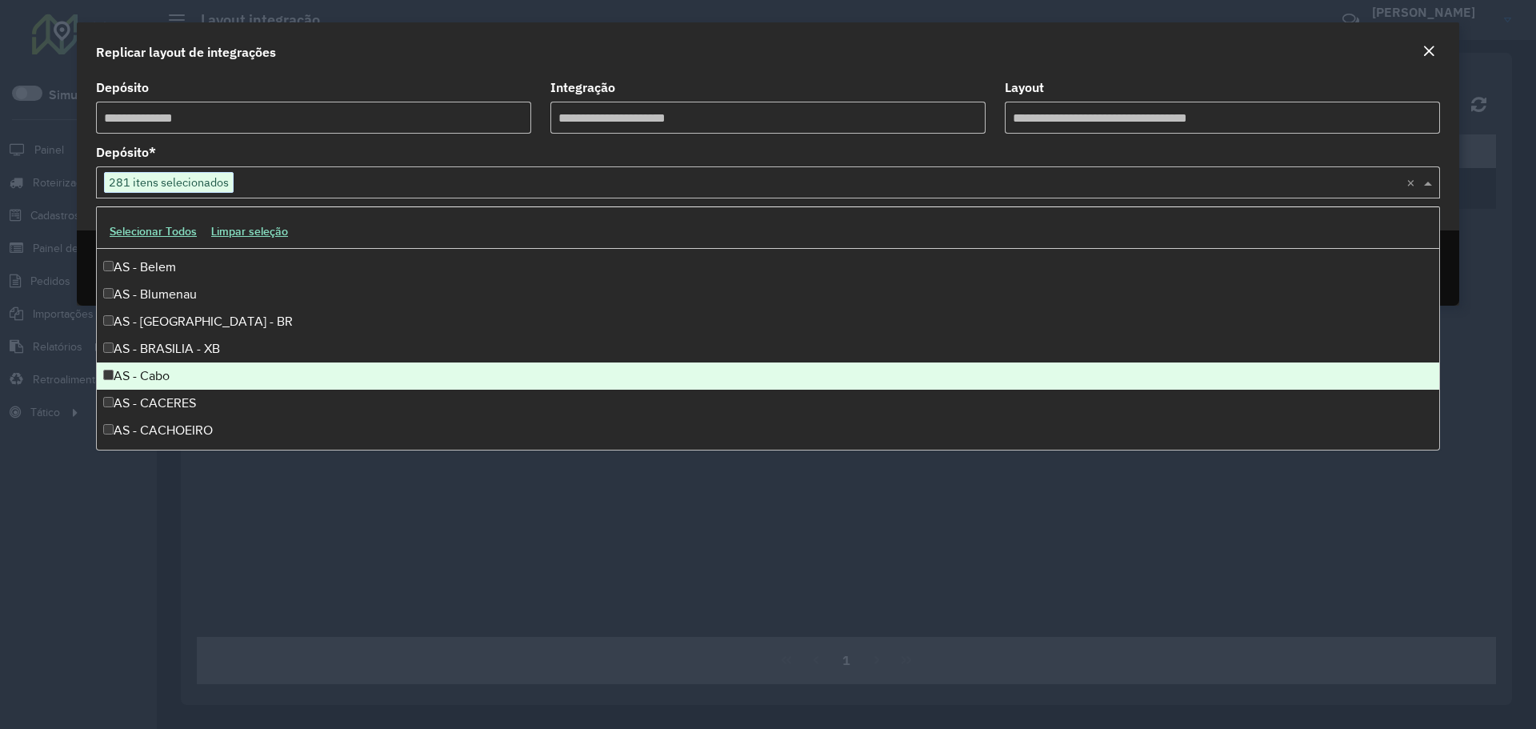
click at [114, 375] on div "AS - Cabo" at bounding box center [768, 375] width 1342 height 27
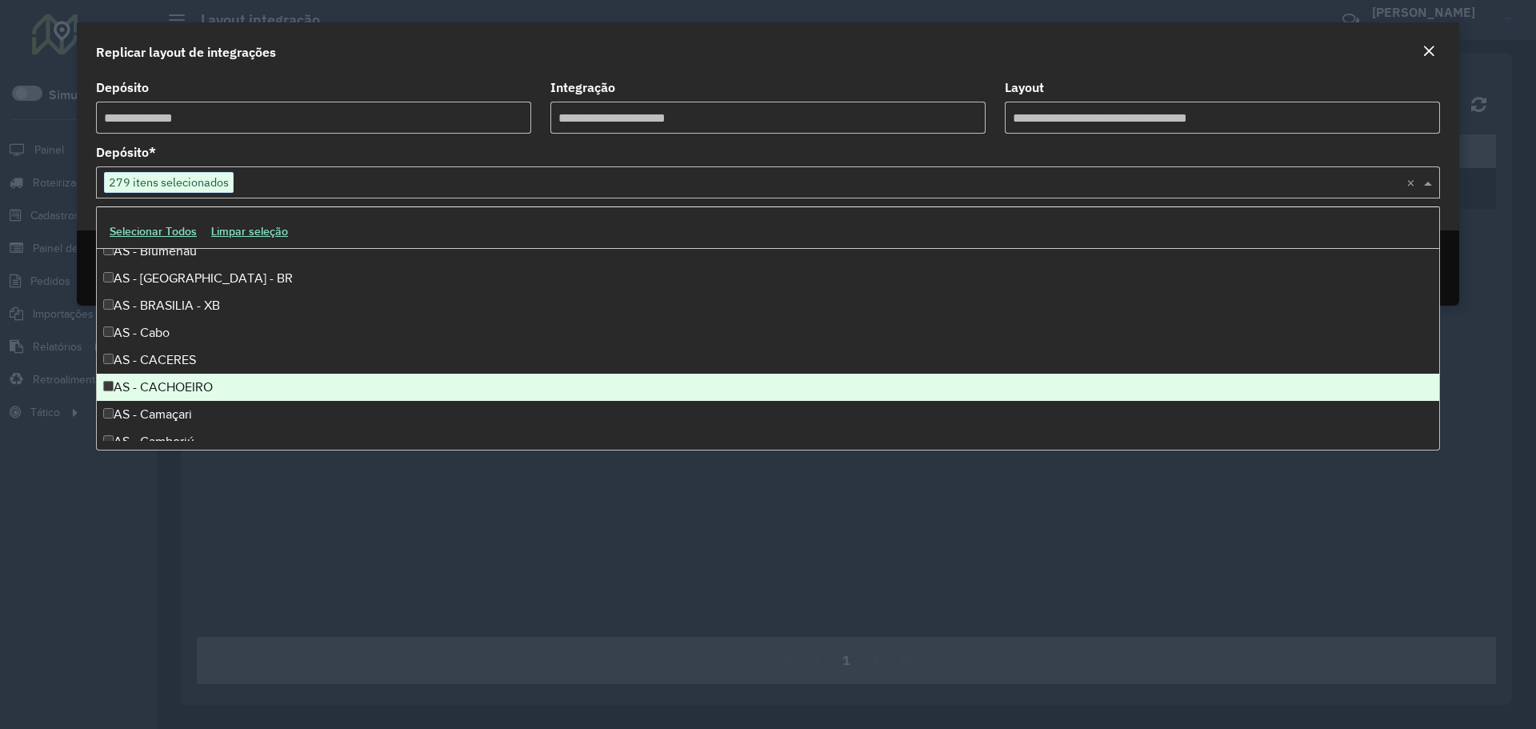
scroll to position [400, 0]
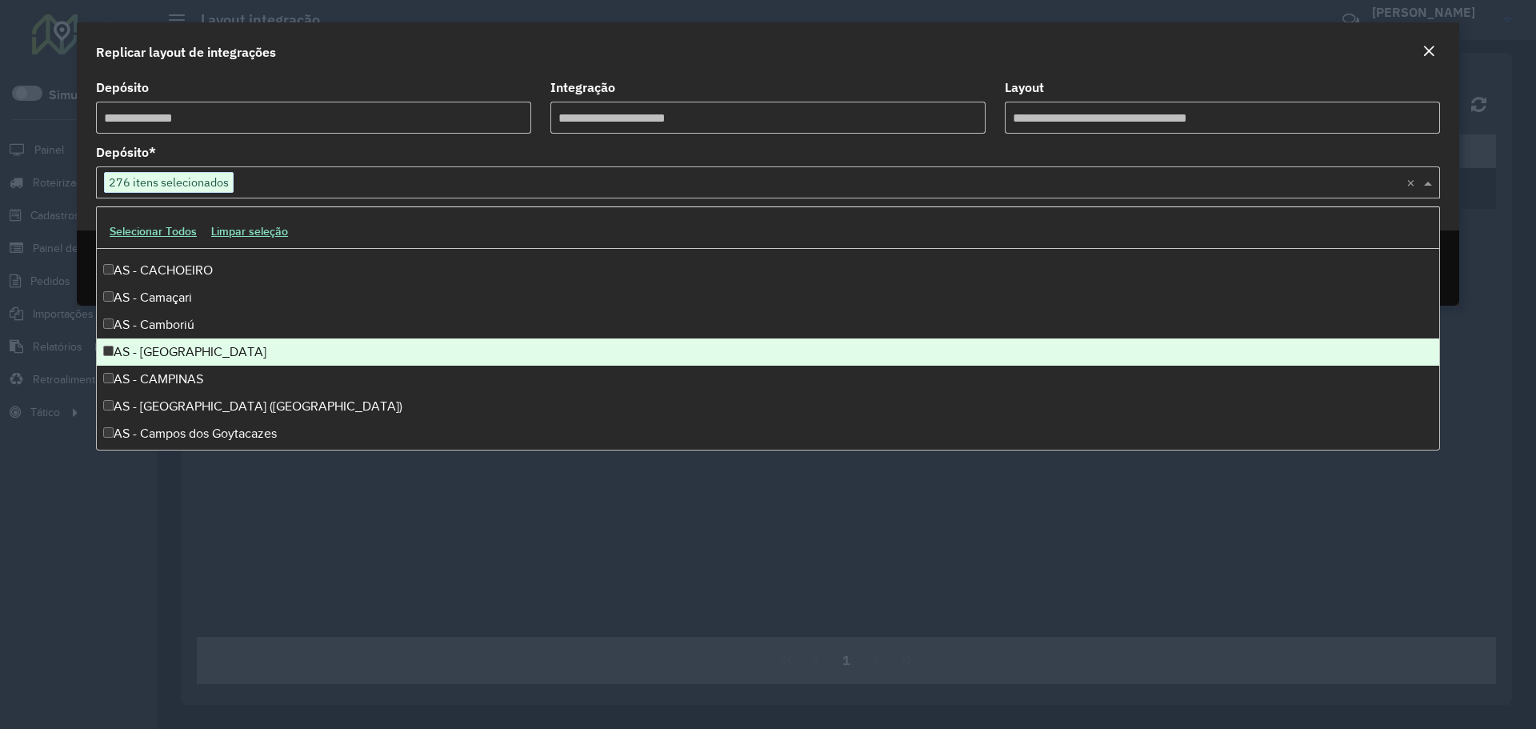
click at [110, 345] on div "AS - CAMPINA GRANDE" at bounding box center [768, 351] width 1342 height 27
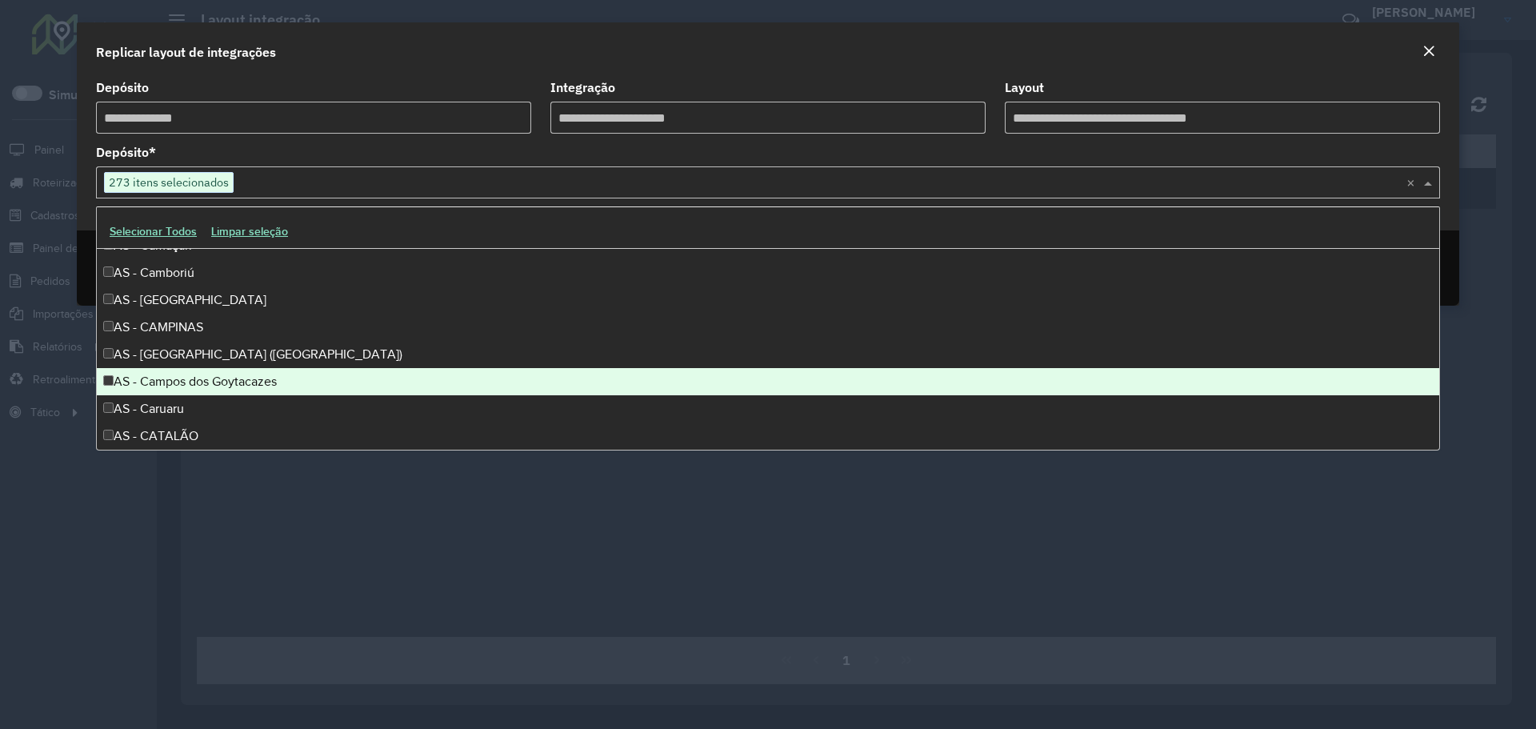
scroll to position [480, 0]
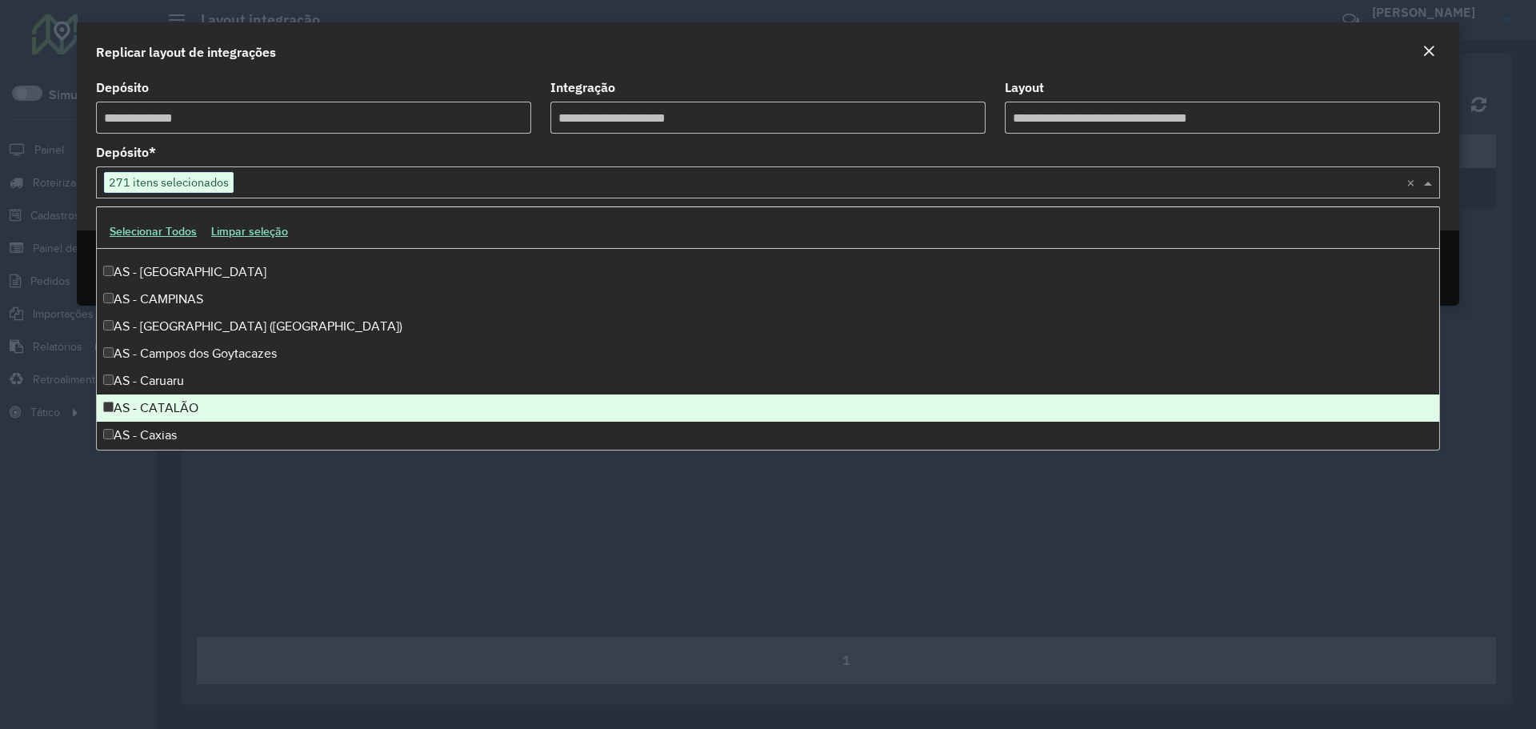
click at [114, 404] on div "AS - CATALÃO" at bounding box center [768, 407] width 1342 height 27
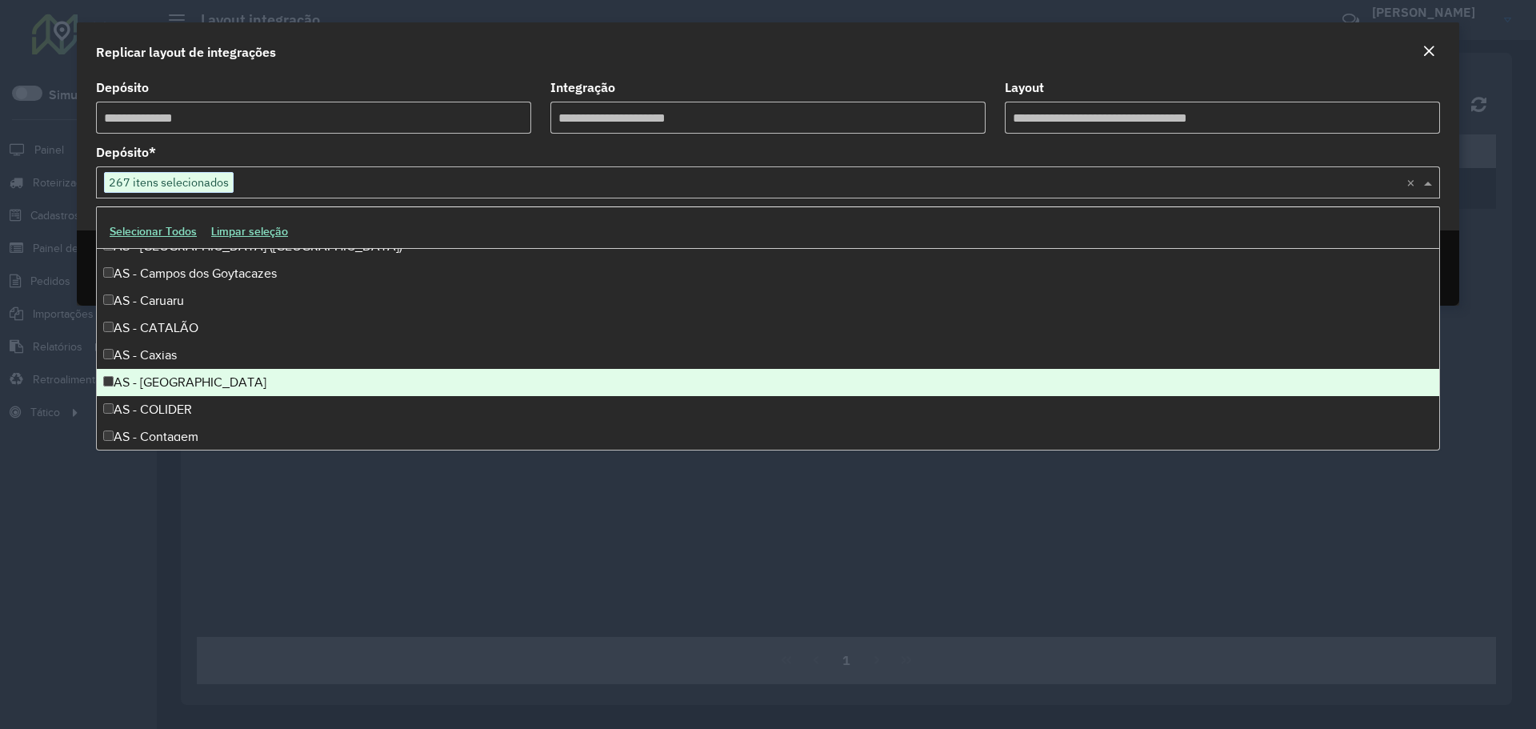
scroll to position [640, 0]
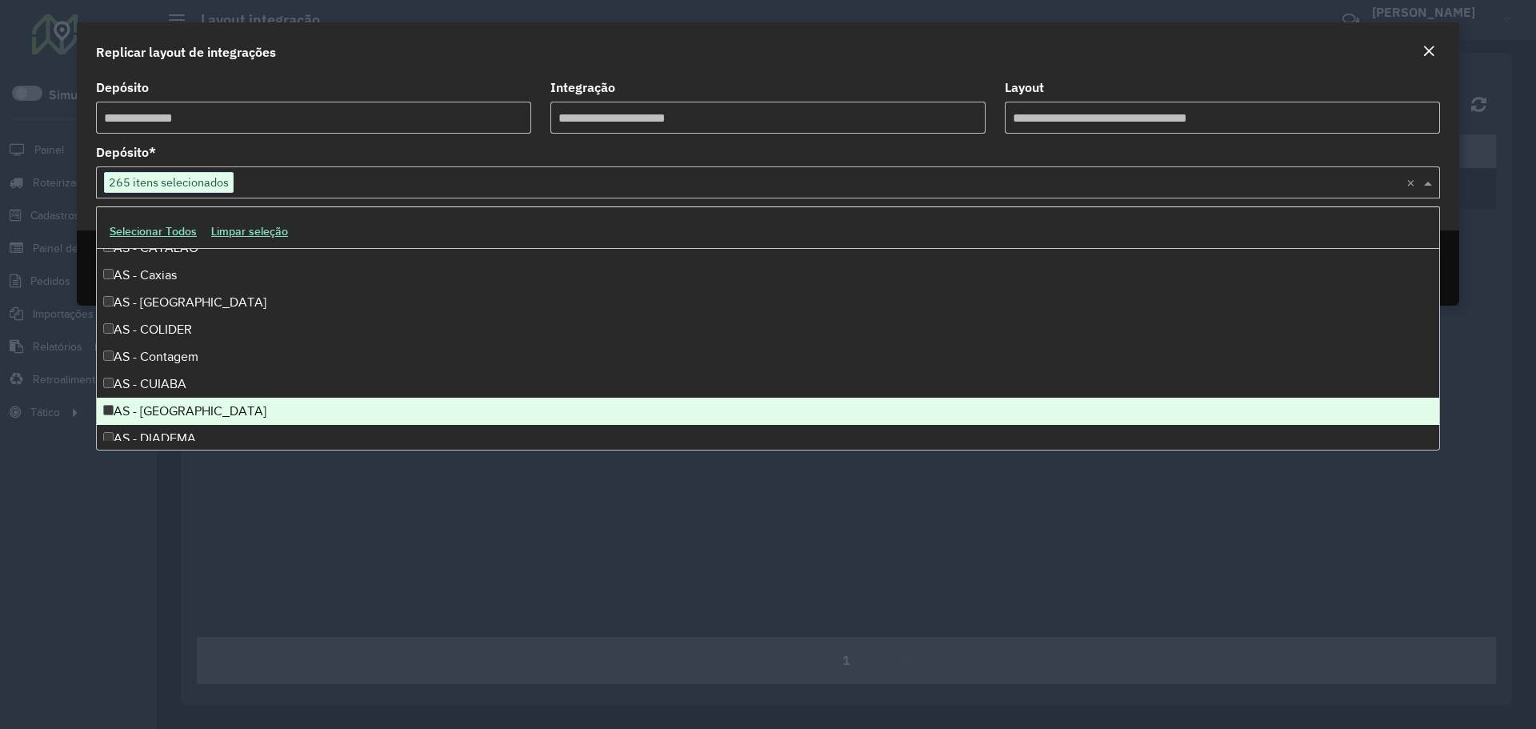
click at [114, 409] on div "AS - CURITIBA" at bounding box center [768, 411] width 1342 height 27
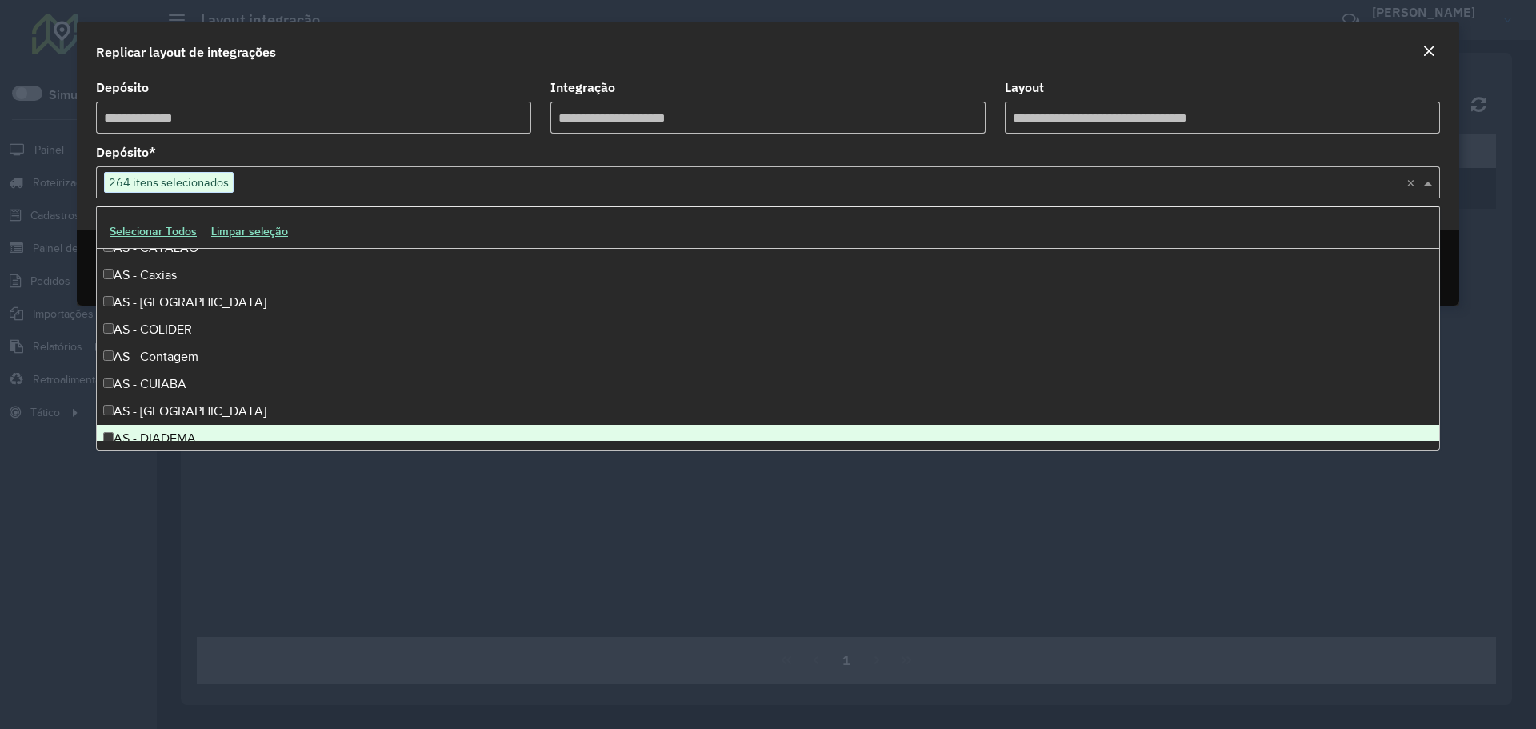
click at [113, 426] on div "AS - DIADEMA" at bounding box center [768, 438] width 1342 height 27
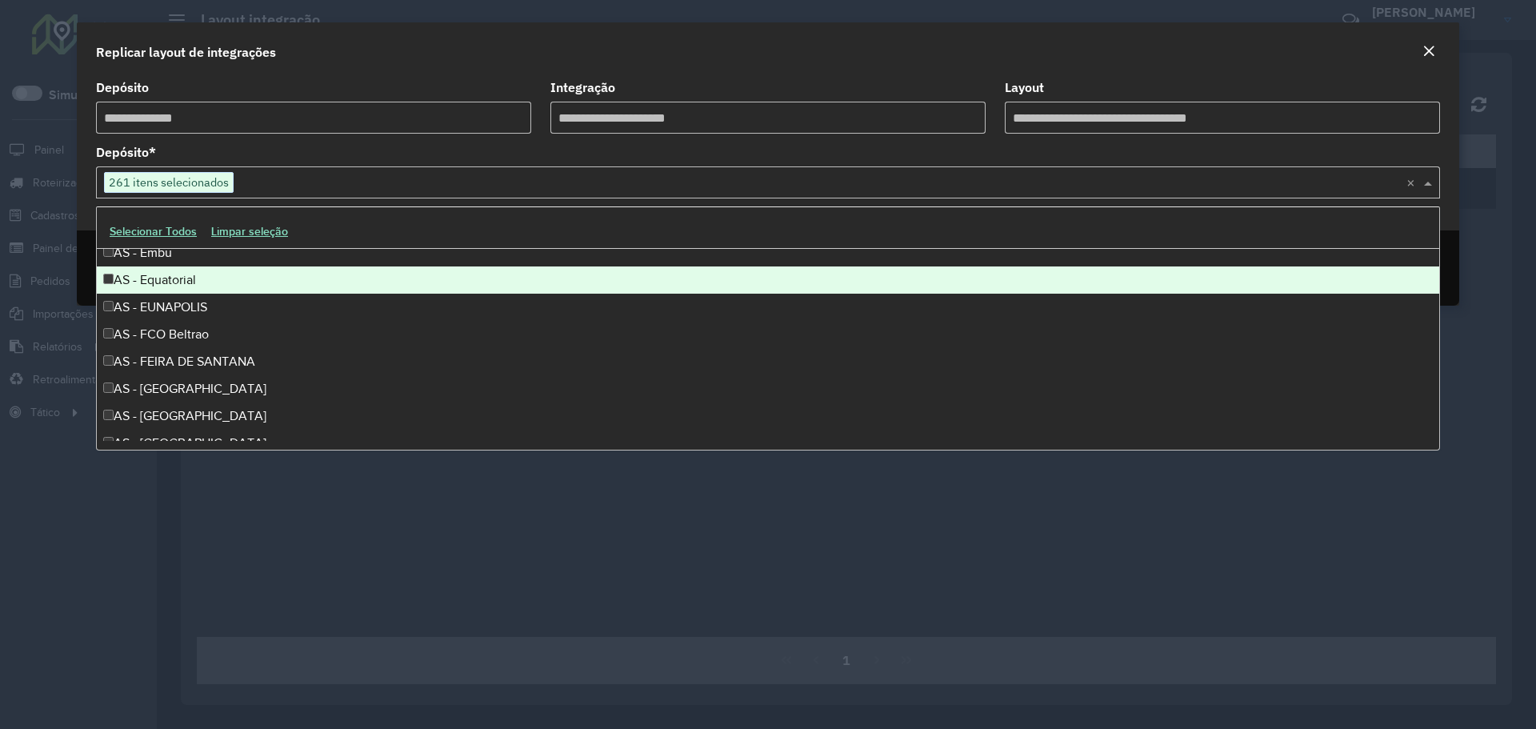
scroll to position [880, 0]
click at [114, 282] on div "AS - EUNAPOLIS" at bounding box center [768, 279] width 1342 height 27
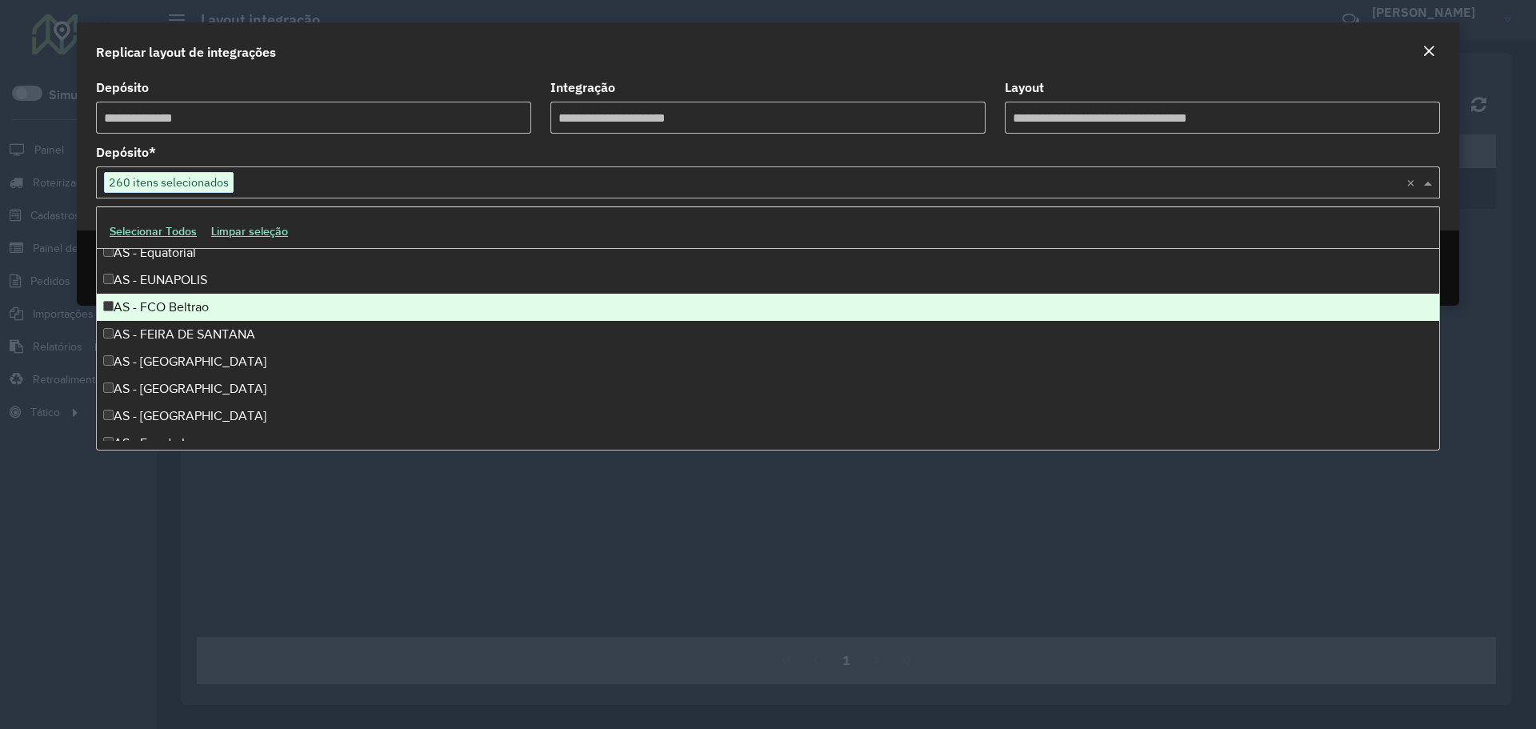
click at [110, 311] on div "AS - FCO Beltrao" at bounding box center [768, 307] width 1342 height 27
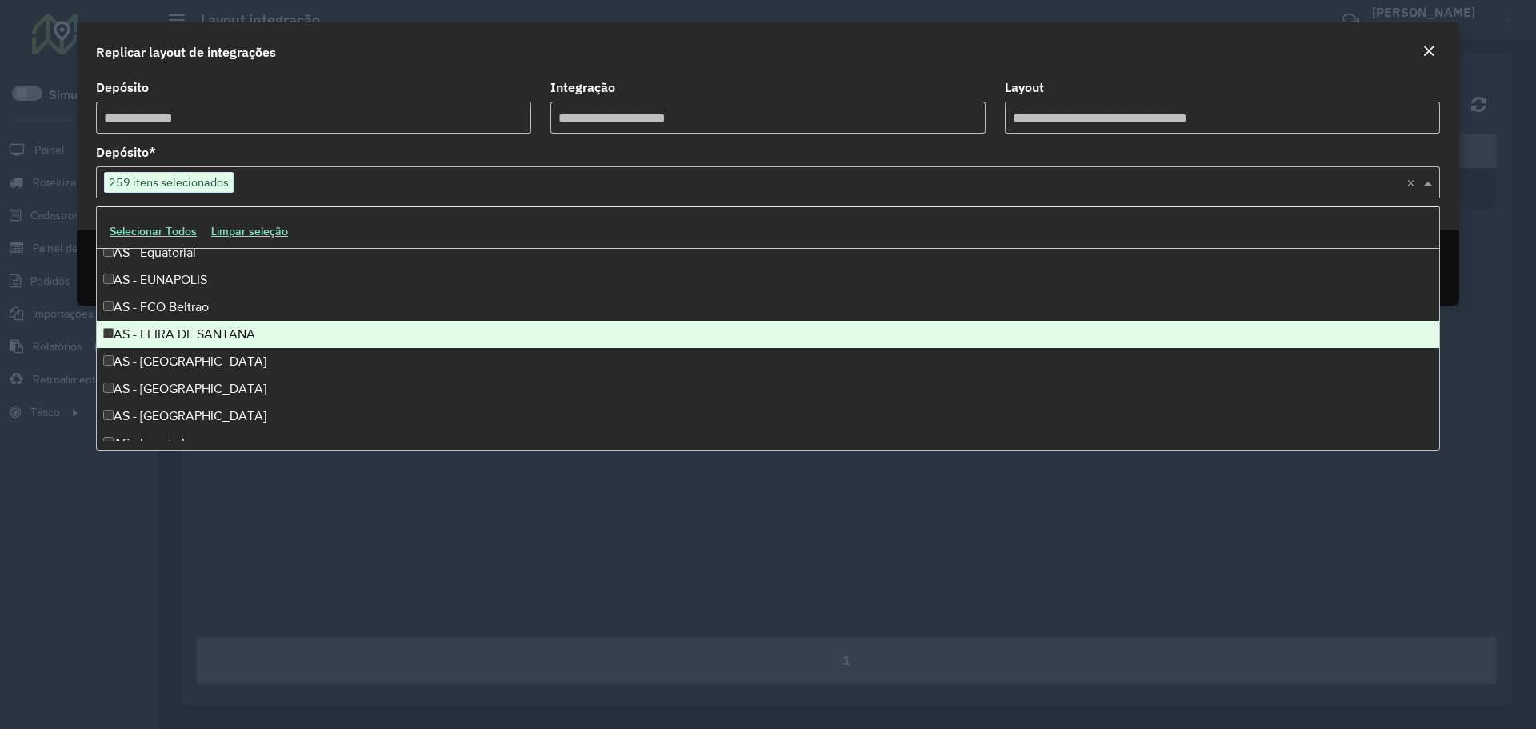
click at [110, 326] on div "AS - FEIRA DE SANTANA" at bounding box center [768, 334] width 1342 height 27
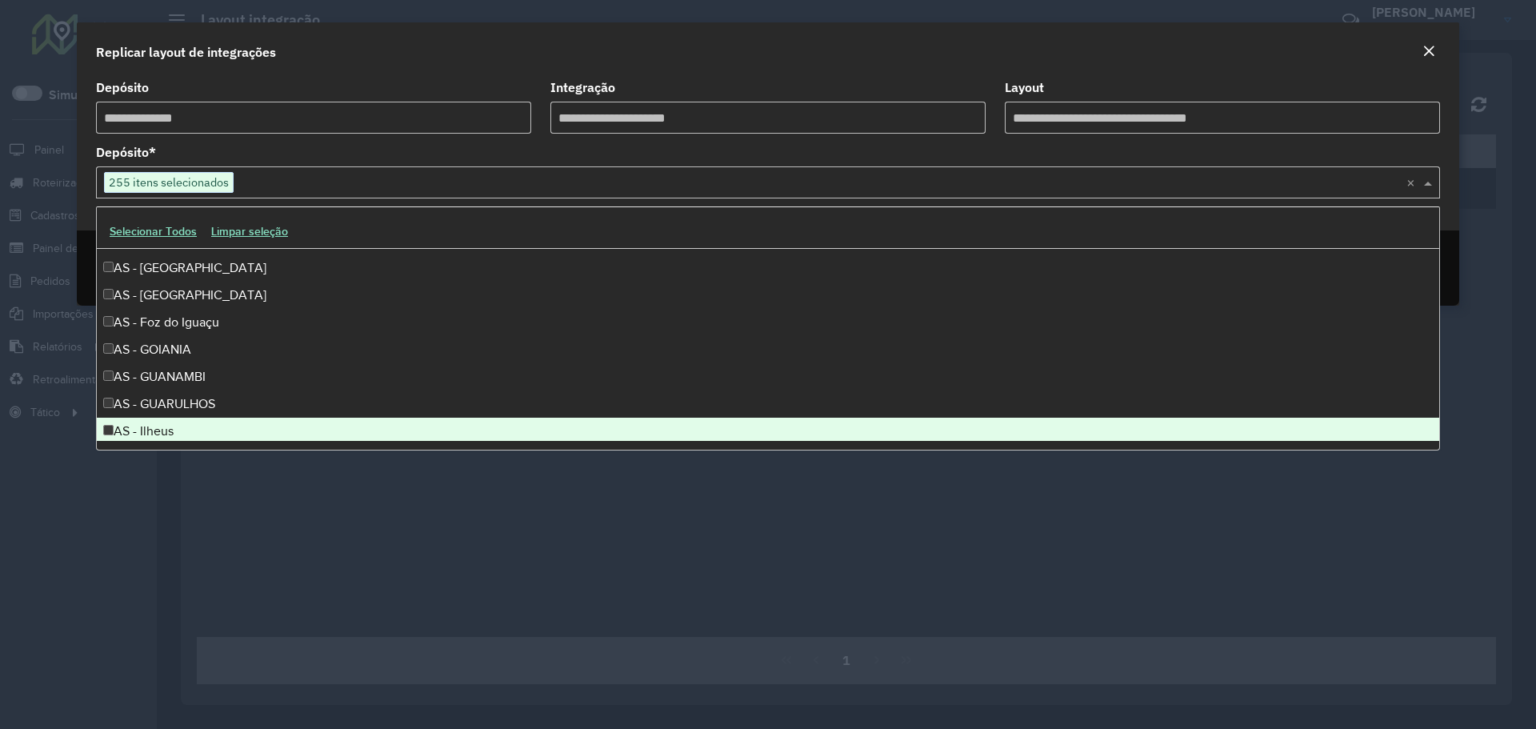
scroll to position [1040, 0]
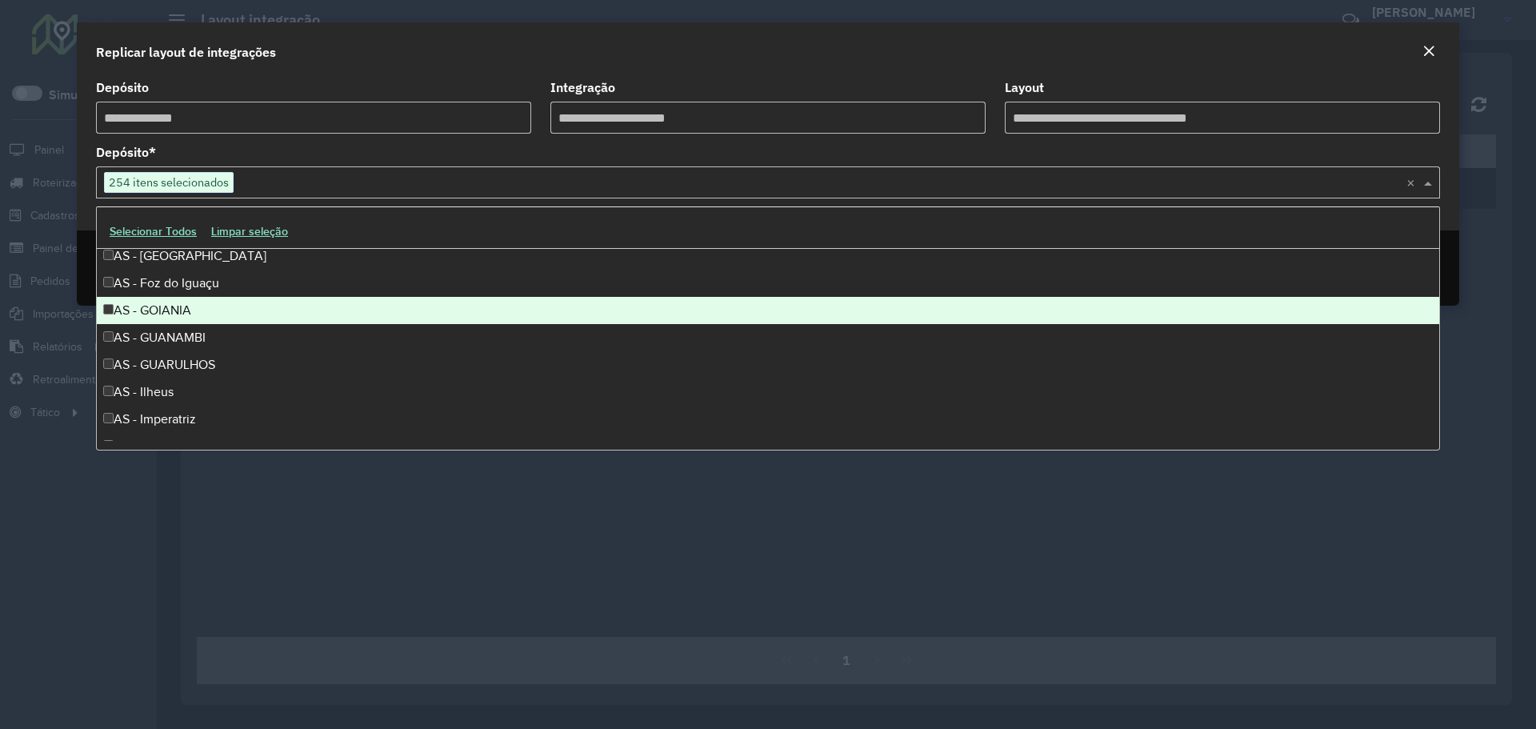
click at [110, 300] on div "AS - GOIANIA" at bounding box center [768, 310] width 1342 height 27
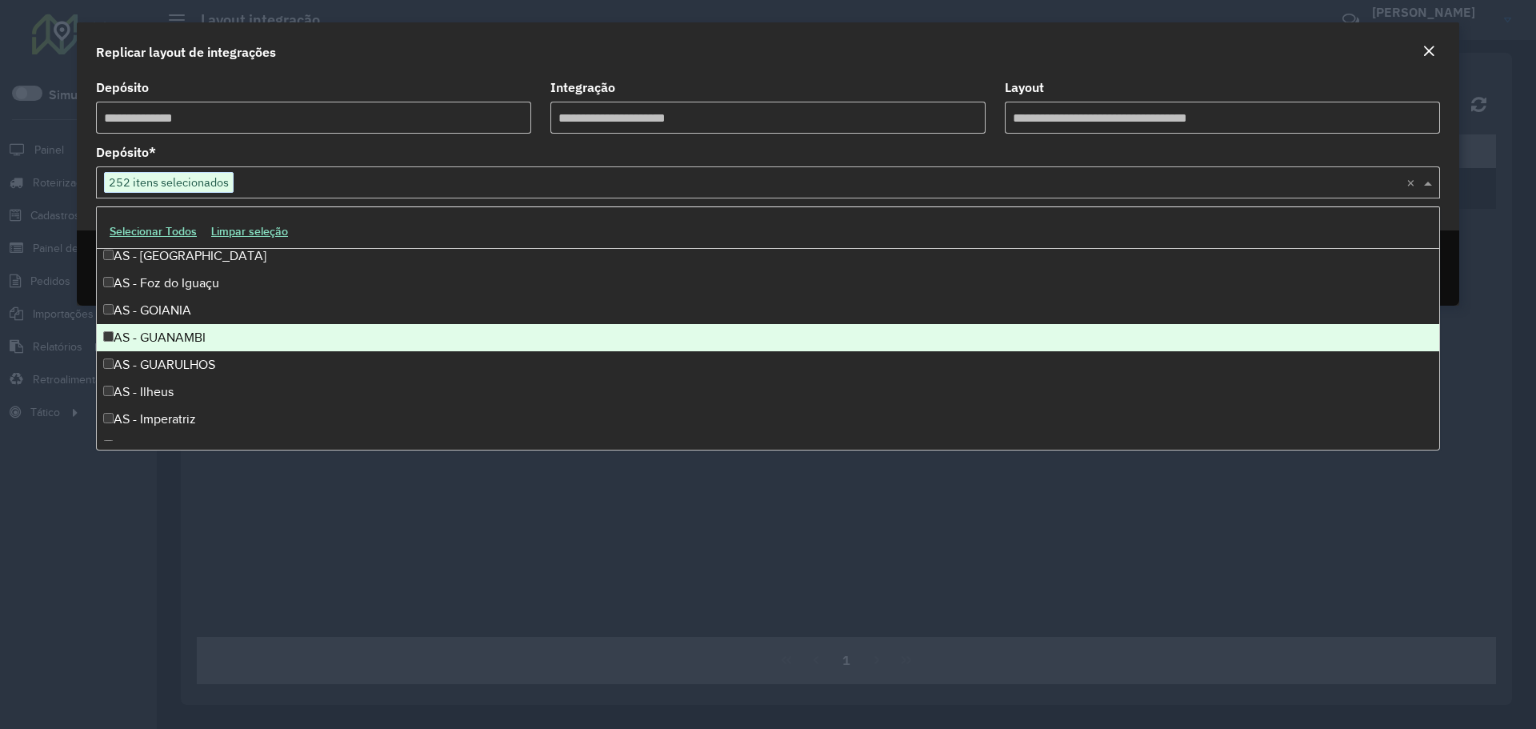
click at [110, 357] on div "AS - GUARULHOS" at bounding box center [768, 364] width 1342 height 27
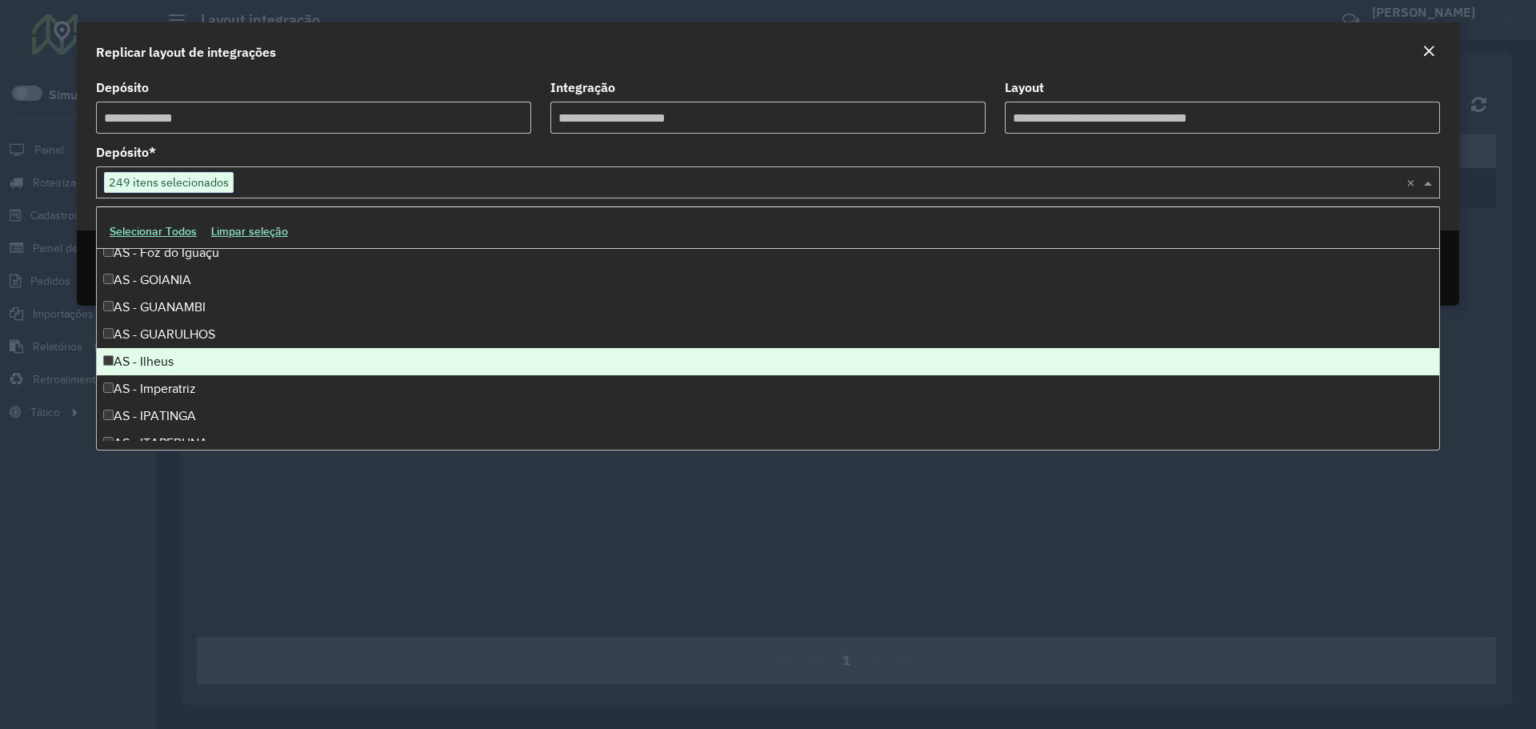
scroll to position [1120, 0]
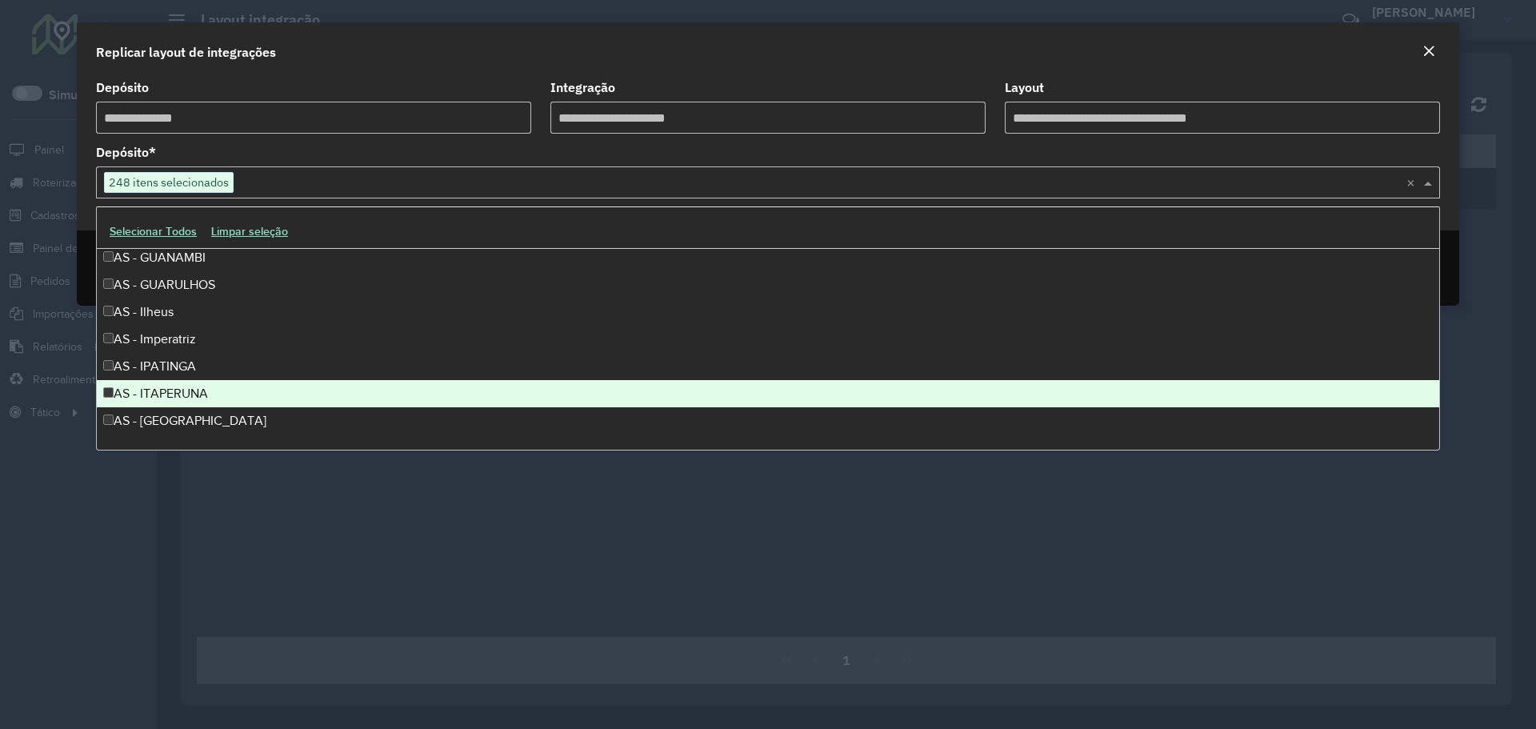
click at [106, 387] on div "AS - ITAPERUNA" at bounding box center [768, 393] width 1342 height 27
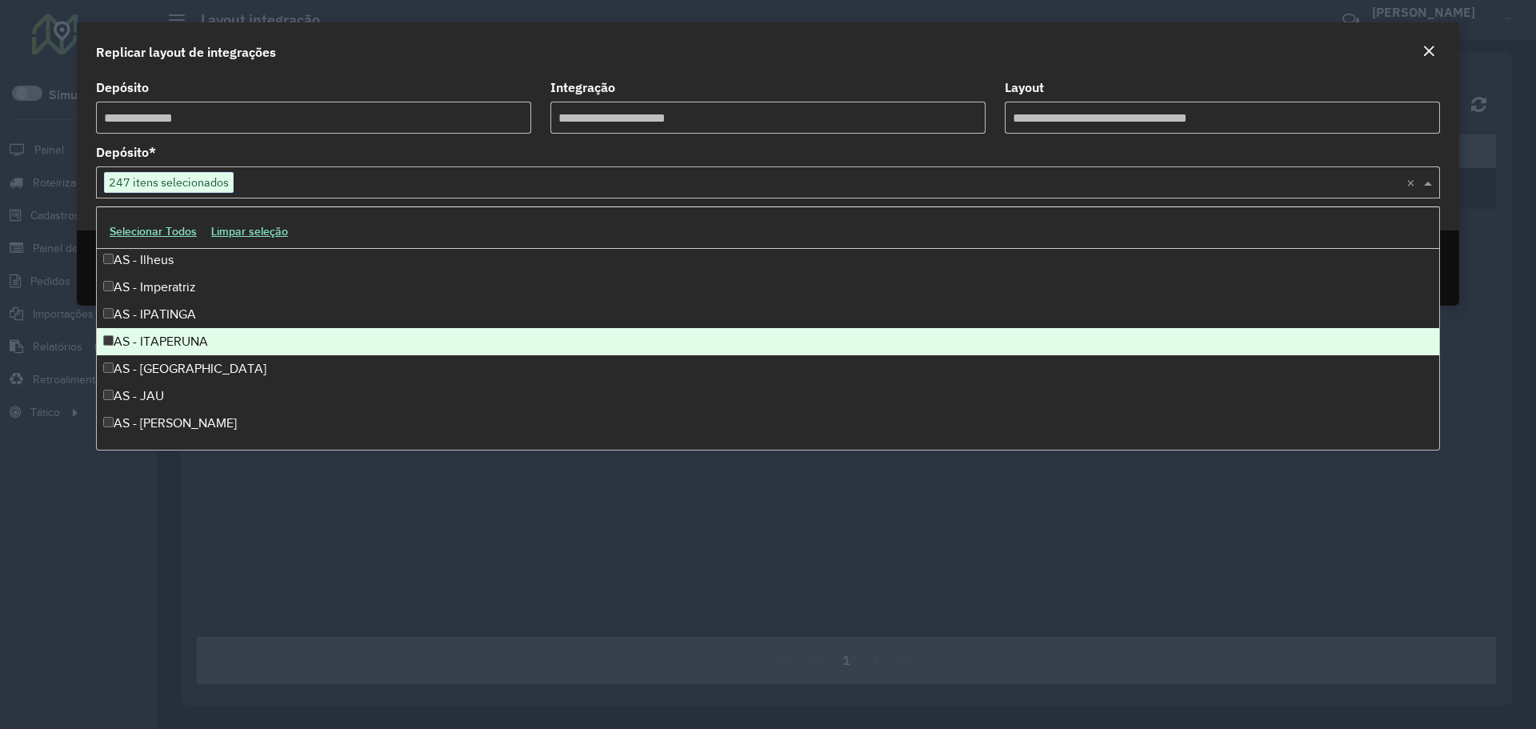
scroll to position [1200, 0]
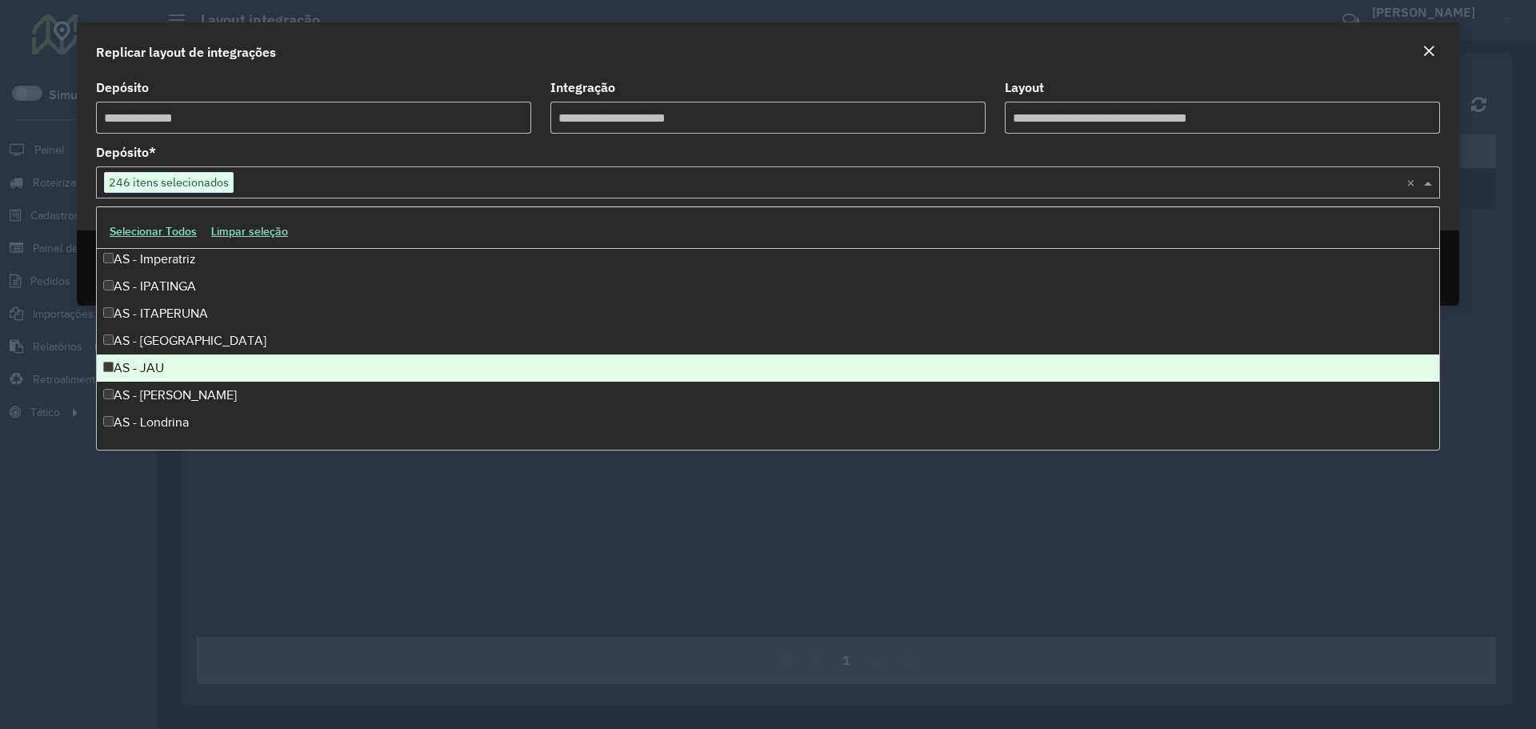
click at [102, 369] on div "AS - JAU" at bounding box center [768, 367] width 1342 height 27
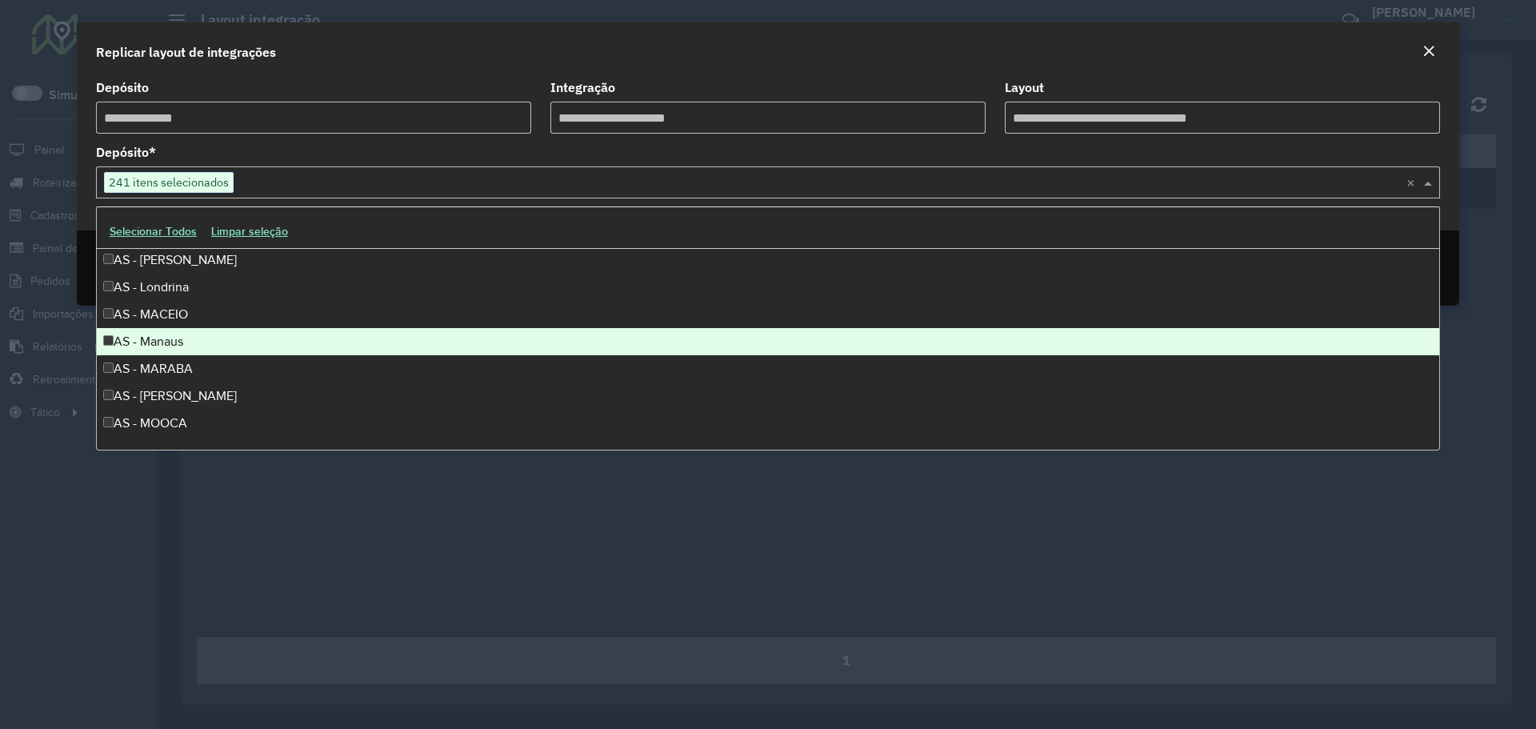
scroll to position [1360, 0]
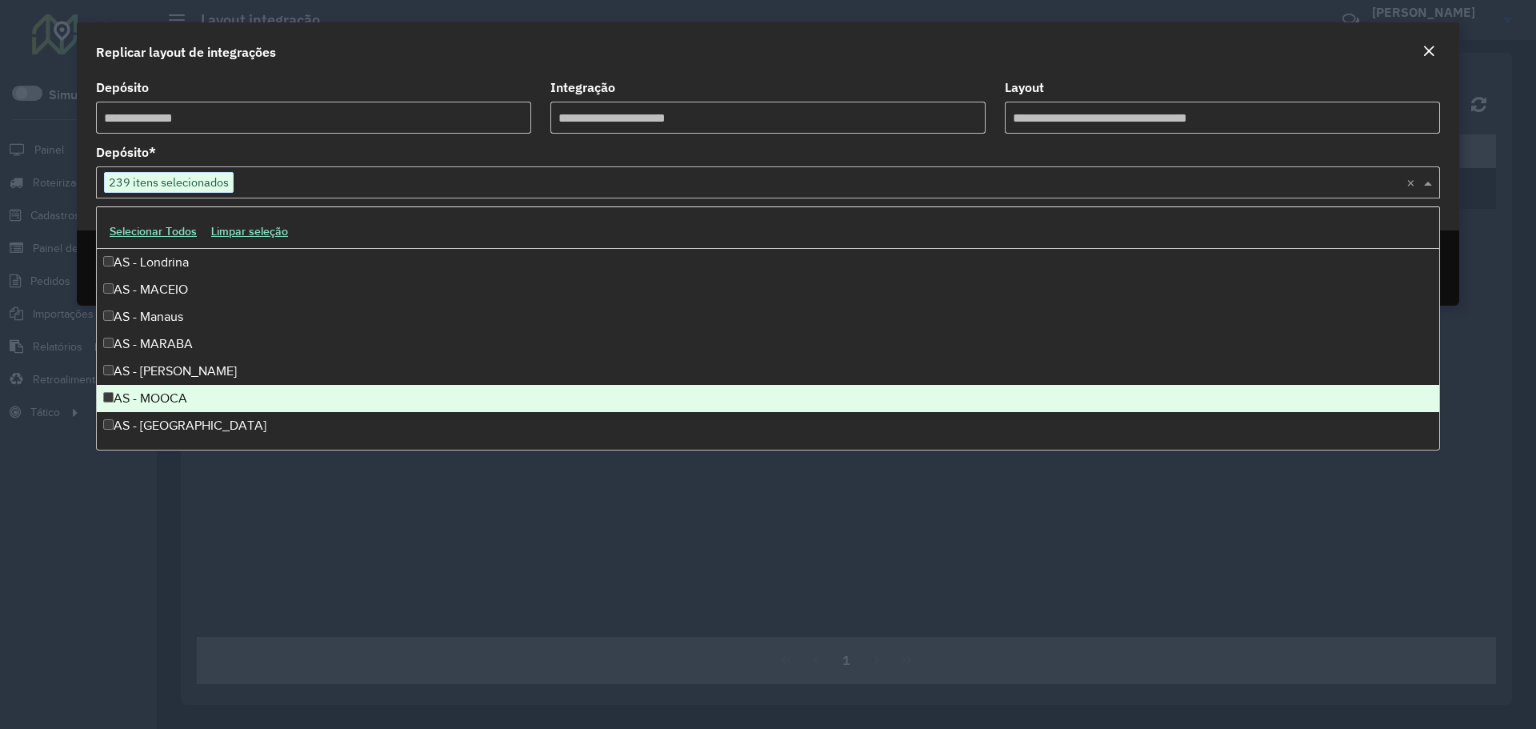
click at [106, 386] on div "AS - MOOCA" at bounding box center [768, 398] width 1342 height 27
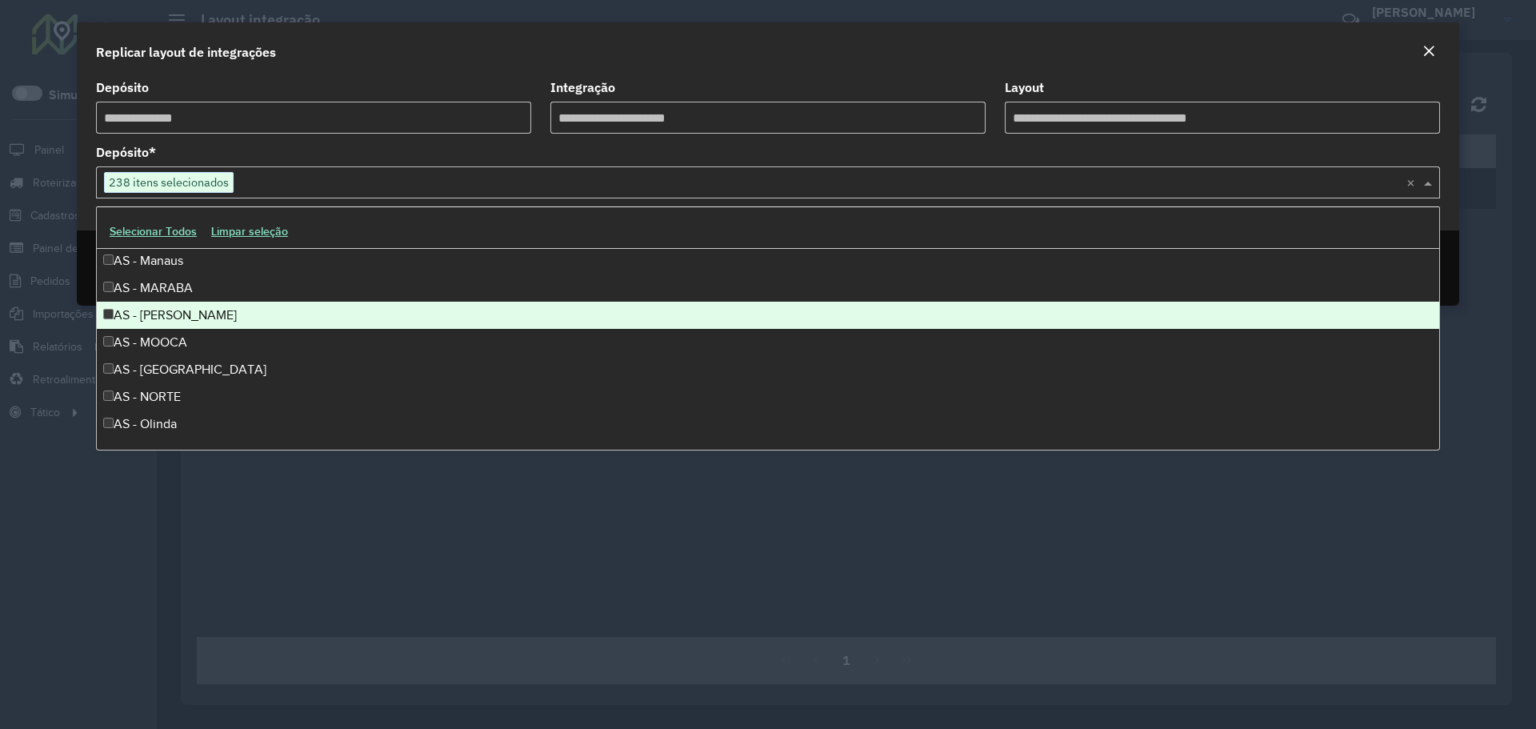
scroll to position [1440, 0]
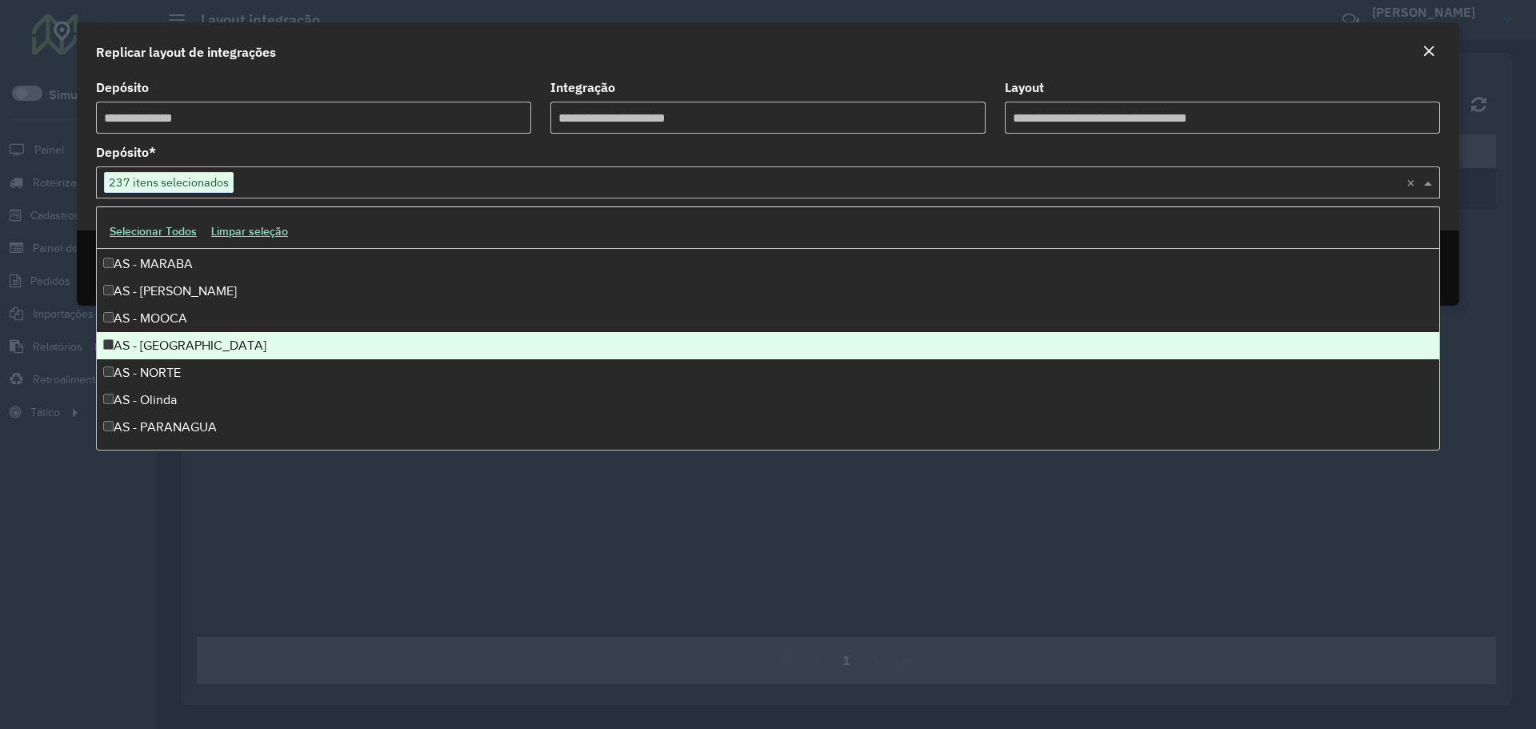
click at [113, 365] on div "AS - NORTE" at bounding box center [768, 372] width 1342 height 27
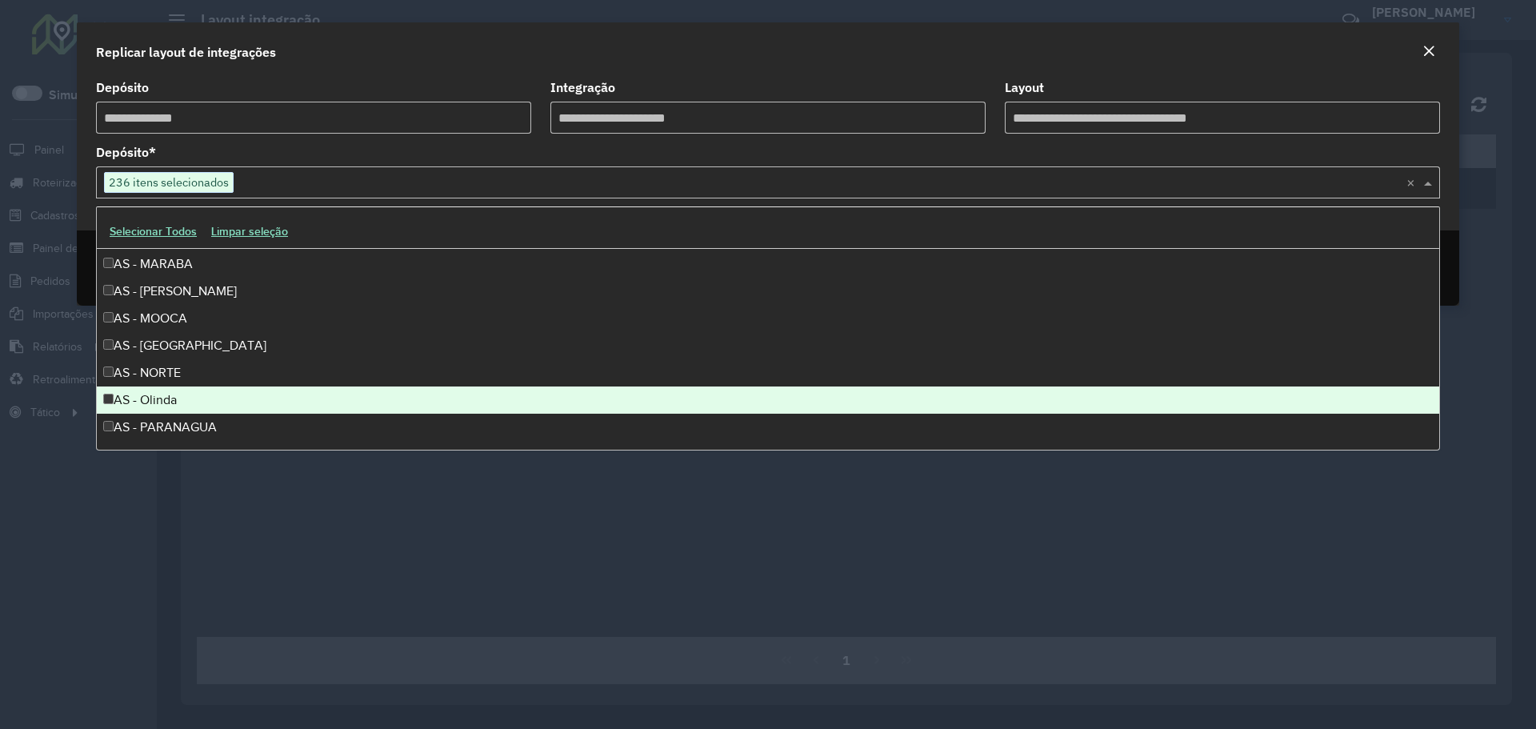
click at [113, 390] on div "AS - Olinda" at bounding box center [768, 399] width 1342 height 27
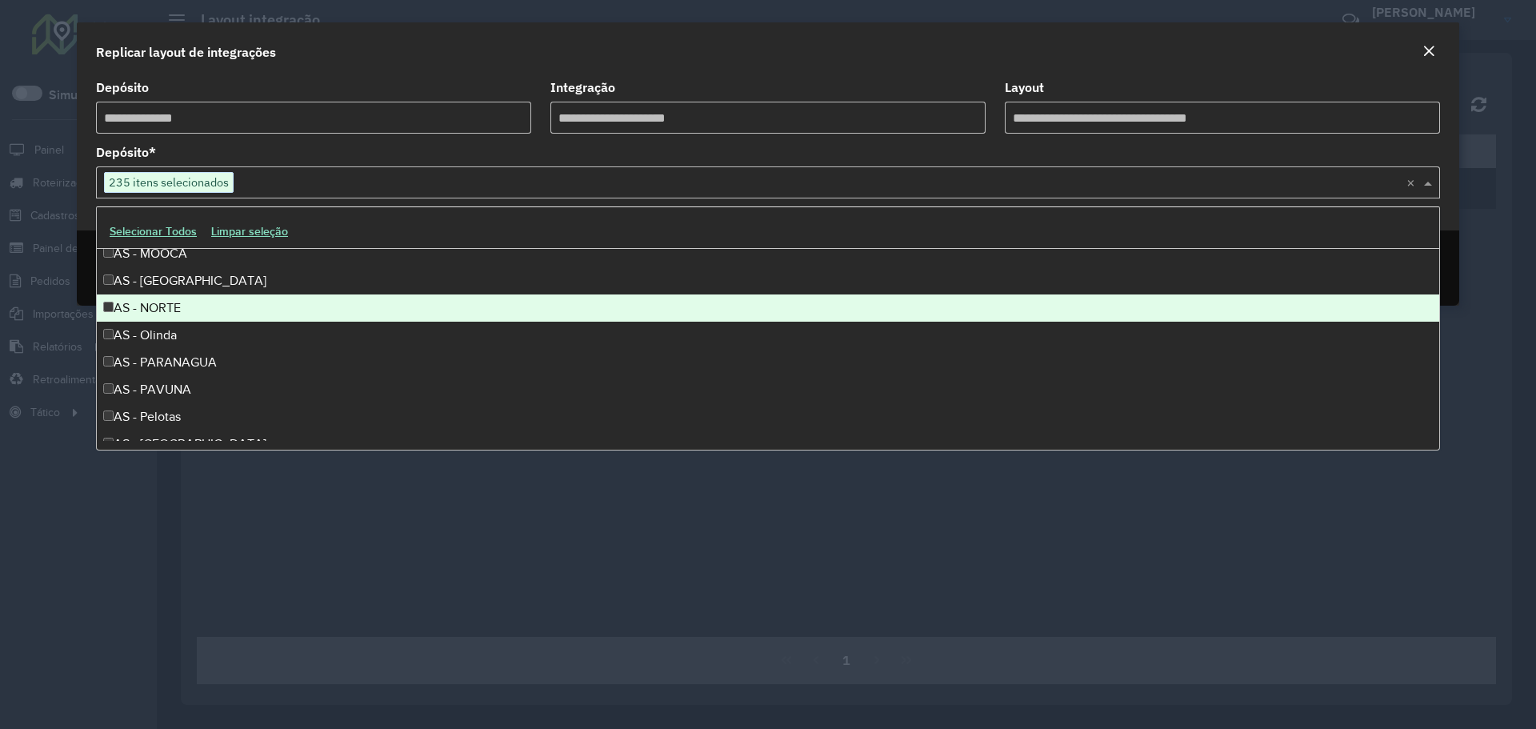
scroll to position [1520, 0]
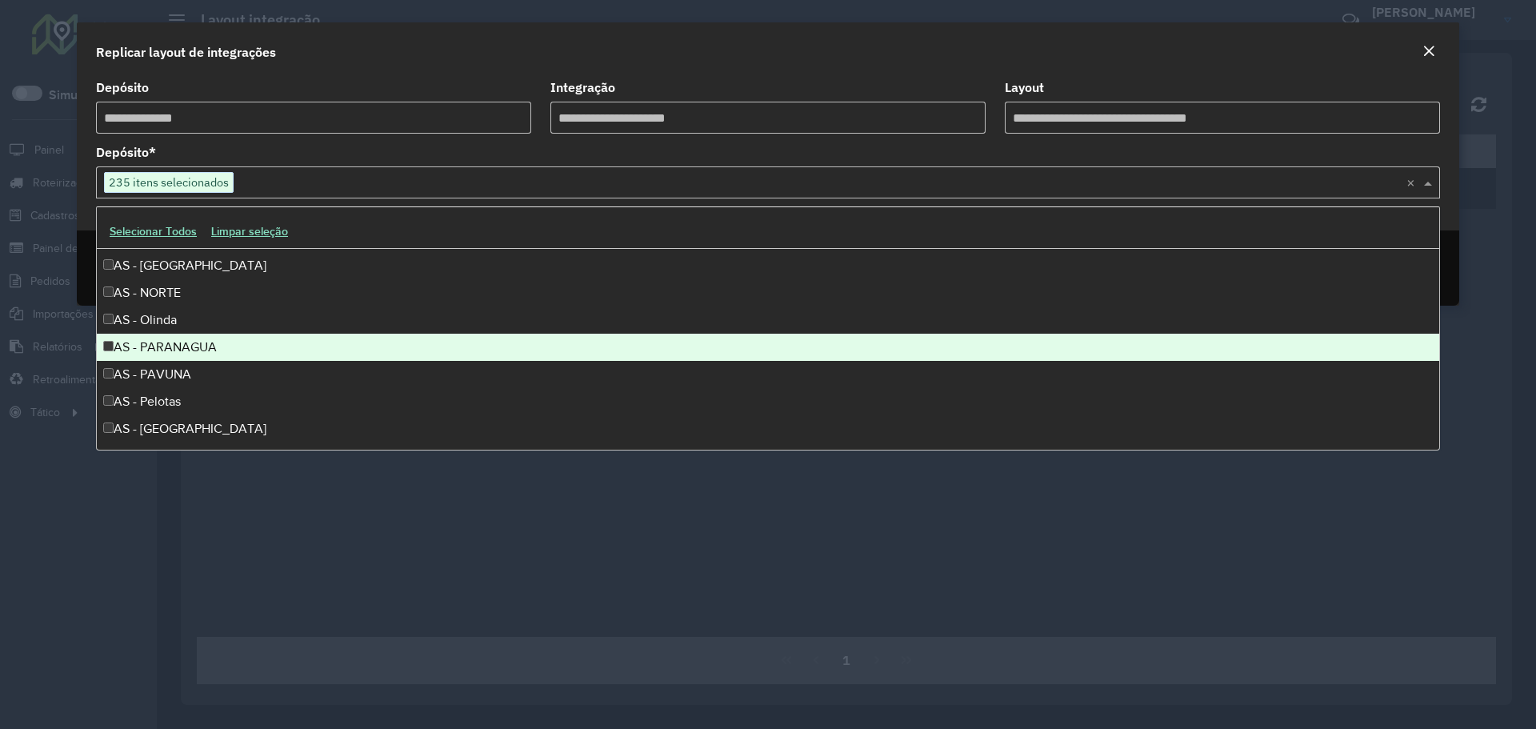
click at [118, 351] on div "AS - PARANAGUA" at bounding box center [768, 347] width 1342 height 27
click at [121, 378] on div "AS - PAVUNA" at bounding box center [768, 374] width 1342 height 27
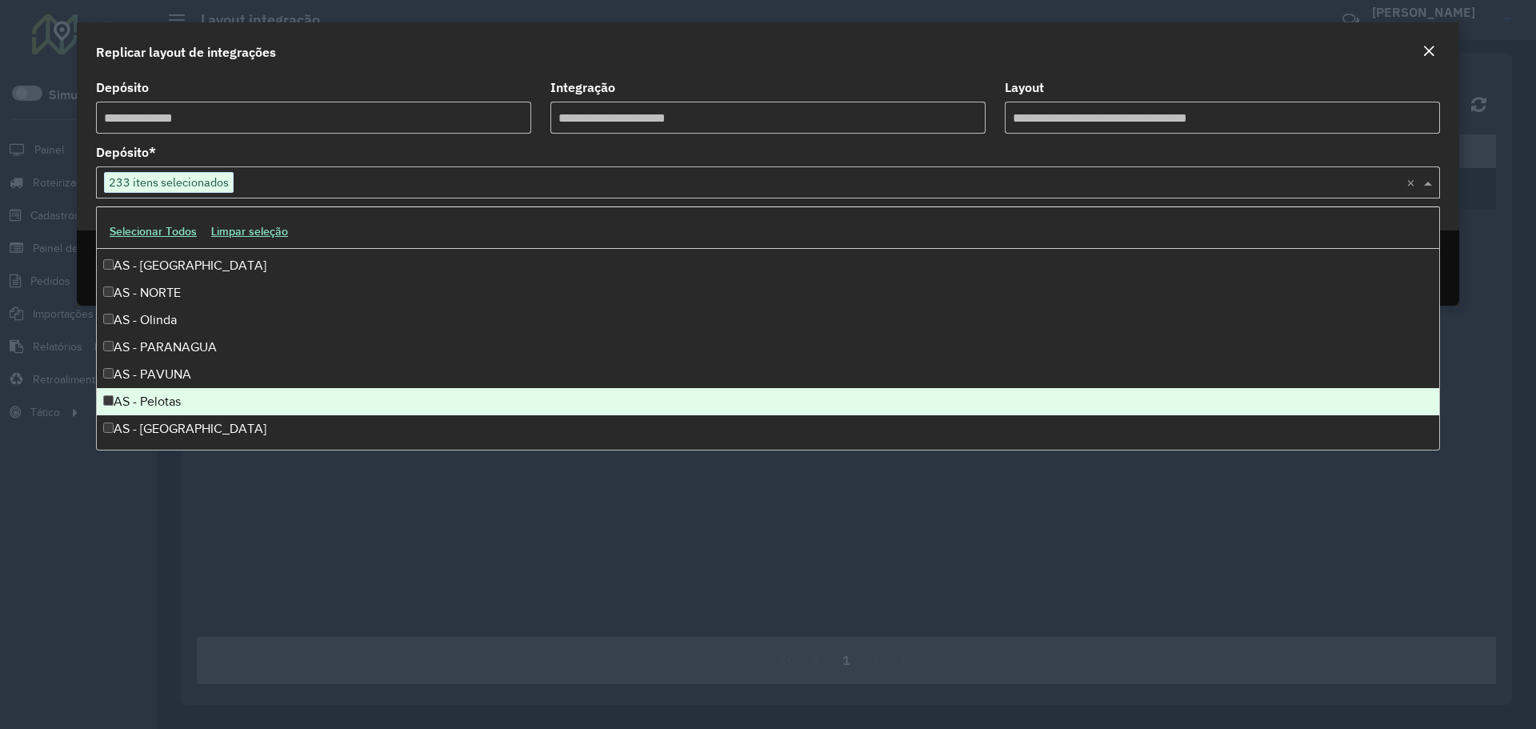
drag, startPoint x: 138, startPoint y: 401, endPoint x: 149, endPoint y: 403, distance: 10.7
click at [139, 401] on div "AS - Pelotas" at bounding box center [768, 401] width 1342 height 27
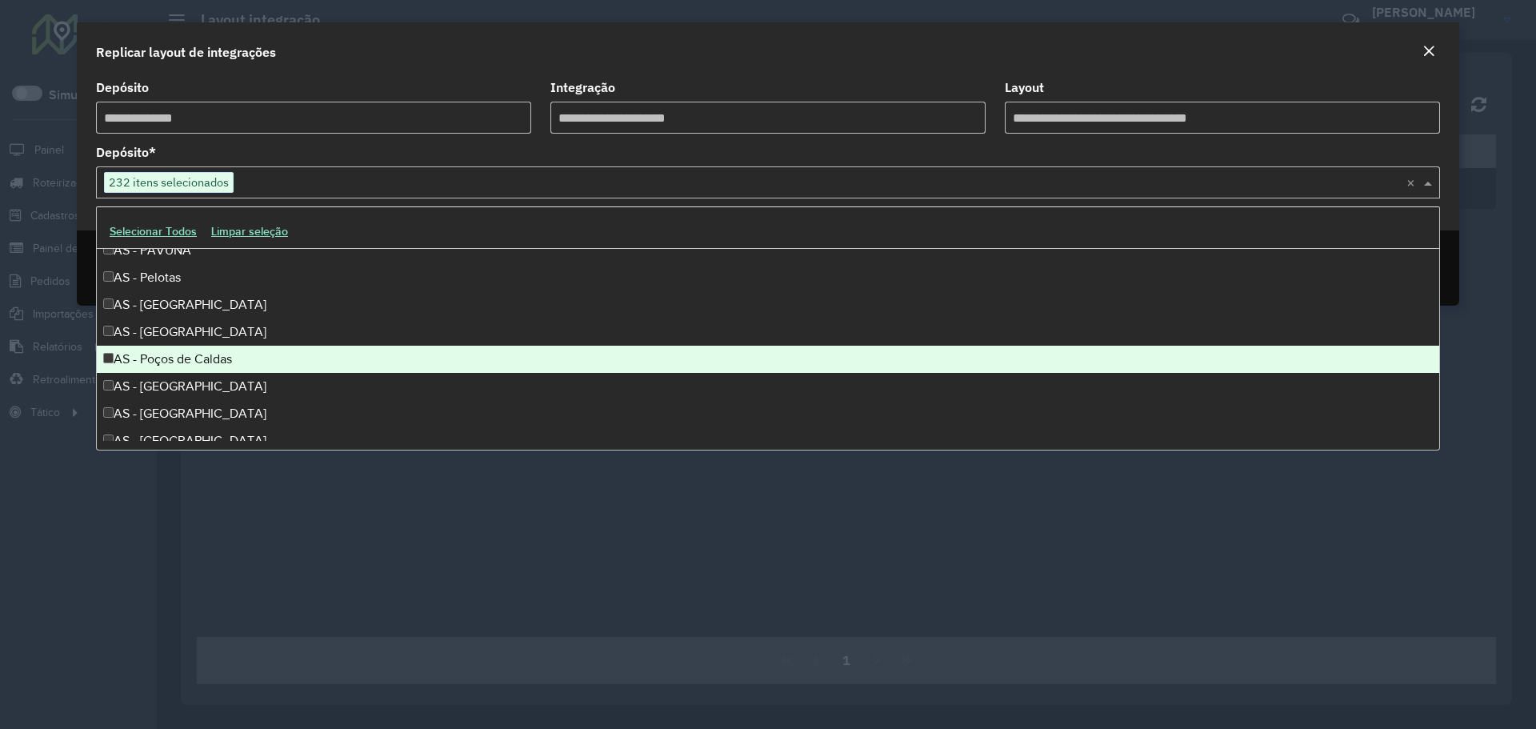
scroll to position [1680, 0]
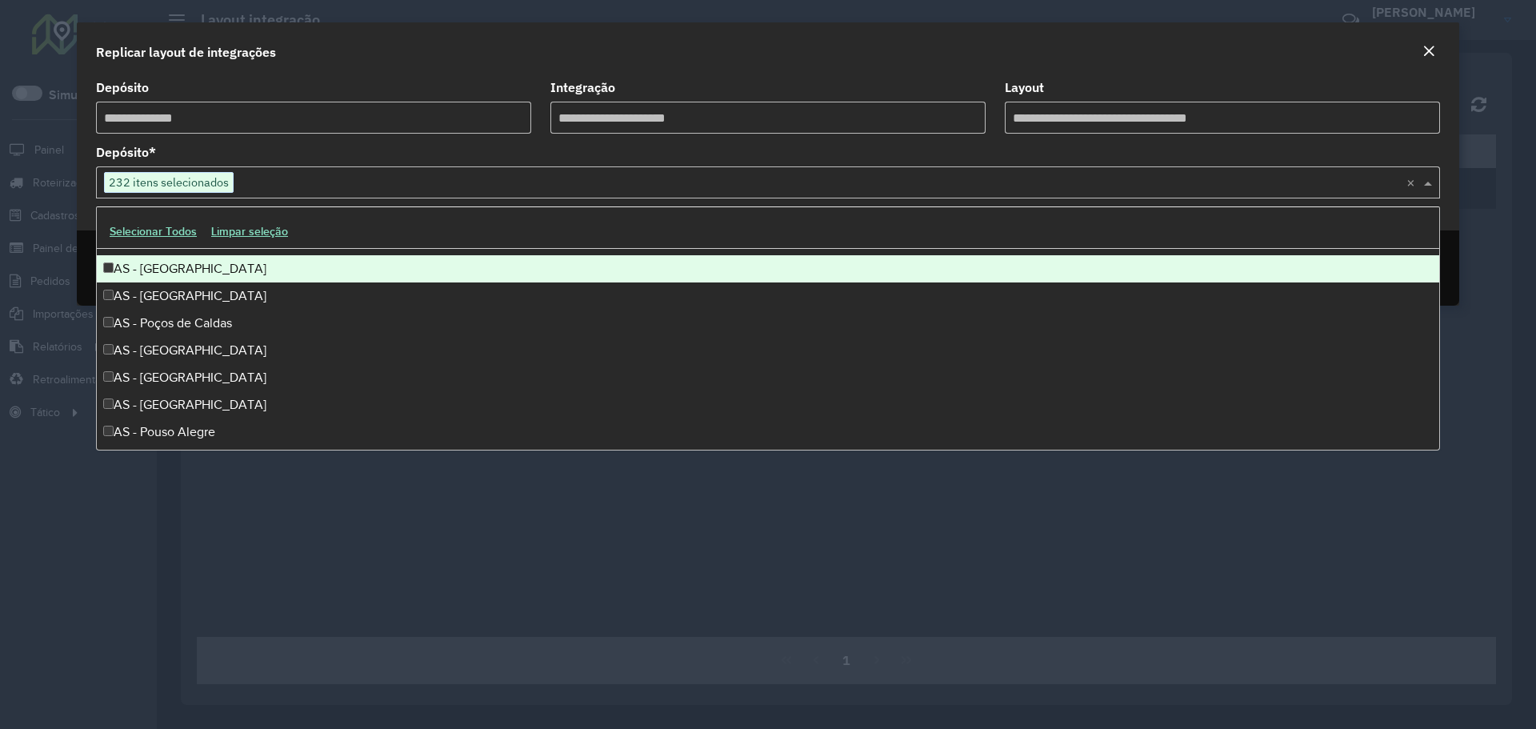
click at [138, 271] on div "AS - PERNAMBUCO" at bounding box center [768, 268] width 1342 height 27
click at [142, 291] on div "AS - PETROPOLIS" at bounding box center [768, 295] width 1342 height 27
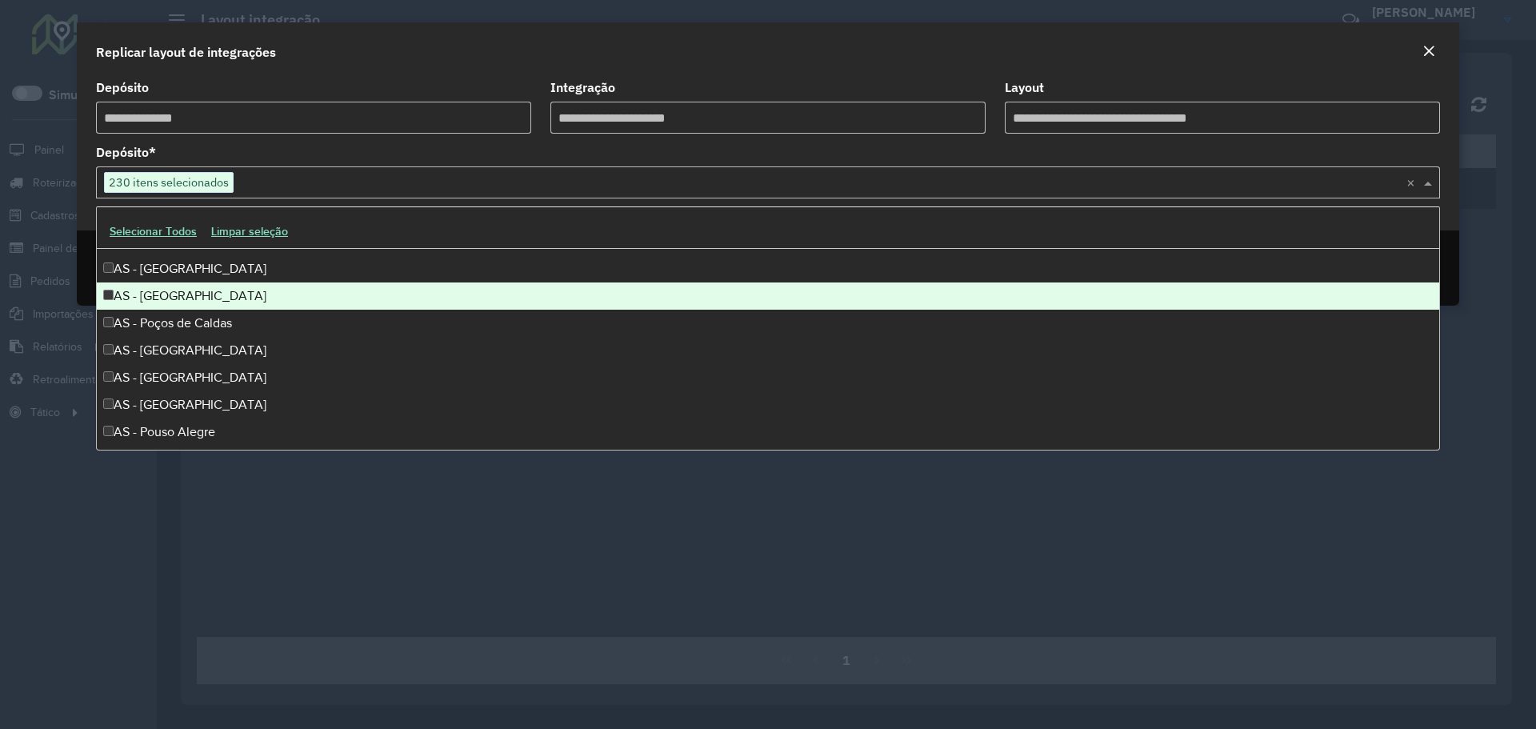
click at [157, 322] on div "AS - Poços de Caldas" at bounding box center [768, 323] width 1342 height 27
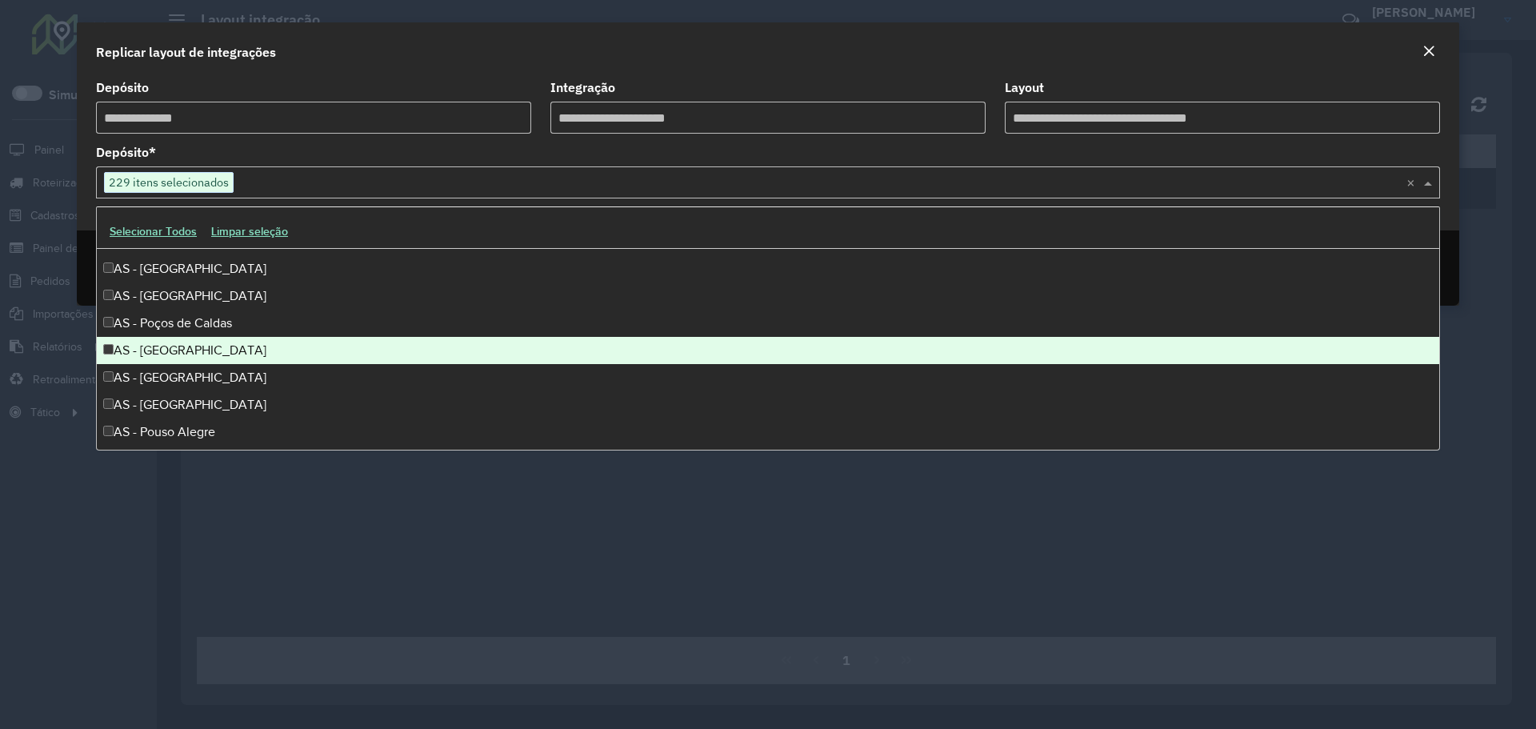
click at [165, 346] on div "AS - PONTA GROSSA" at bounding box center [768, 350] width 1342 height 27
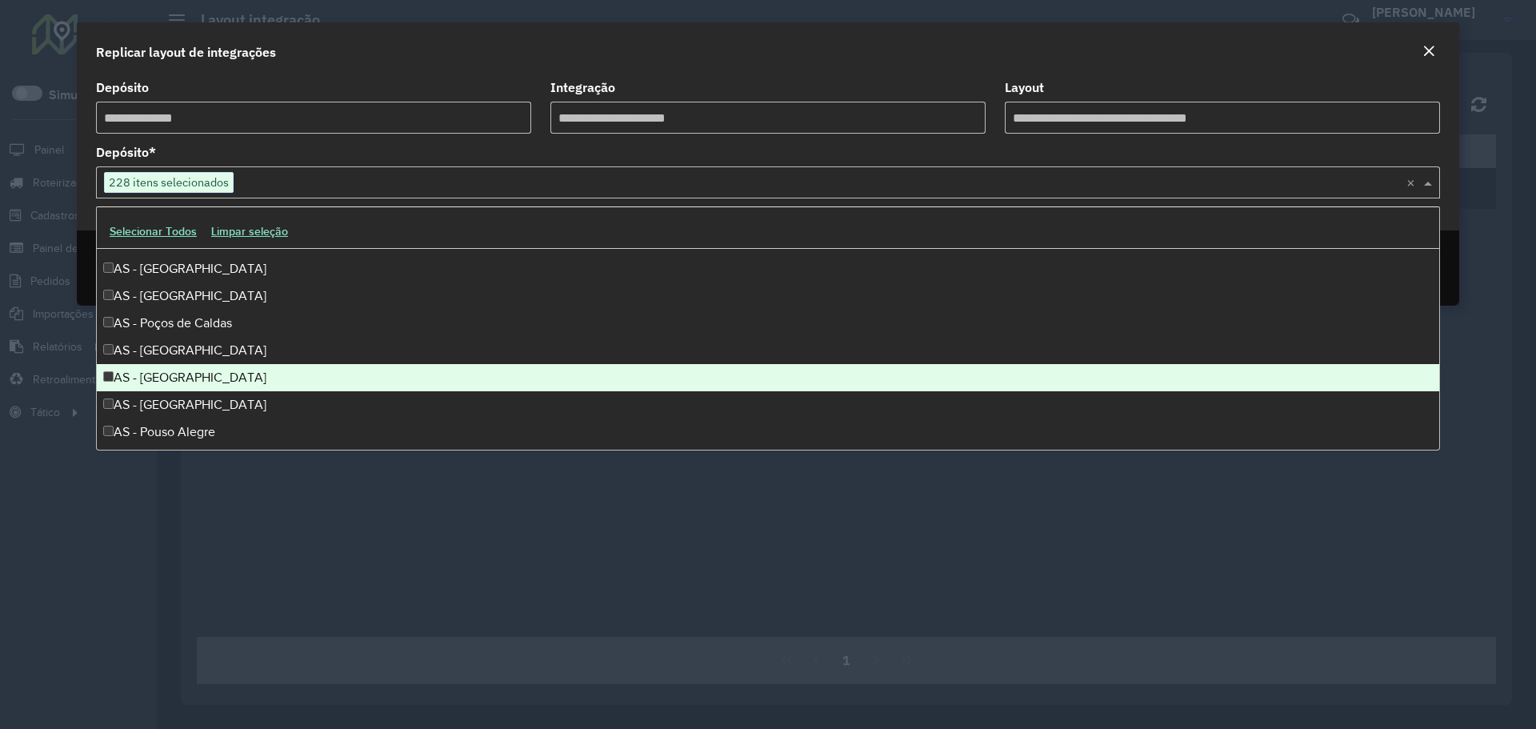
click at [170, 367] on div "AS - PORTO ALEGRE" at bounding box center [768, 377] width 1342 height 27
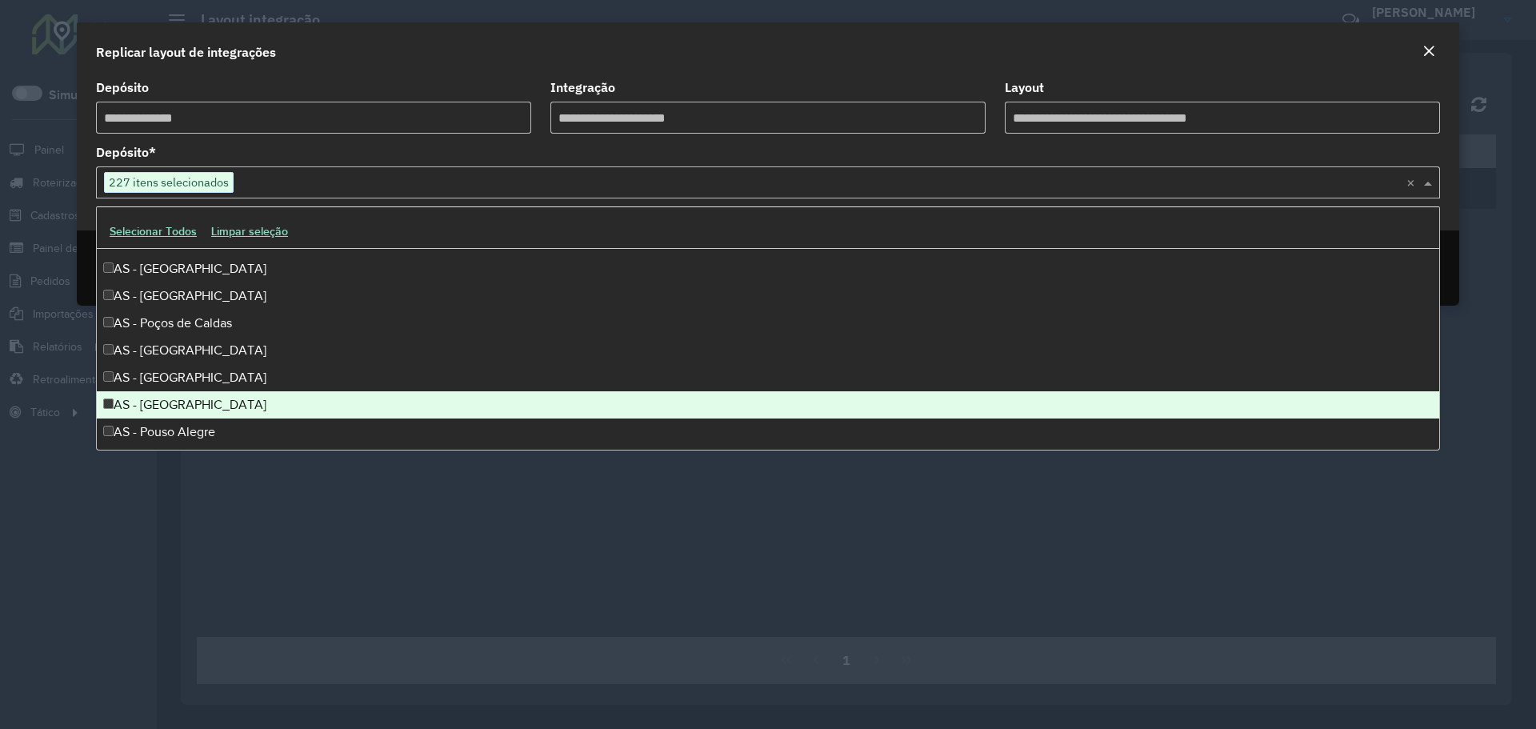
click at [170, 397] on div "AS - Porto Velho" at bounding box center [768, 404] width 1342 height 27
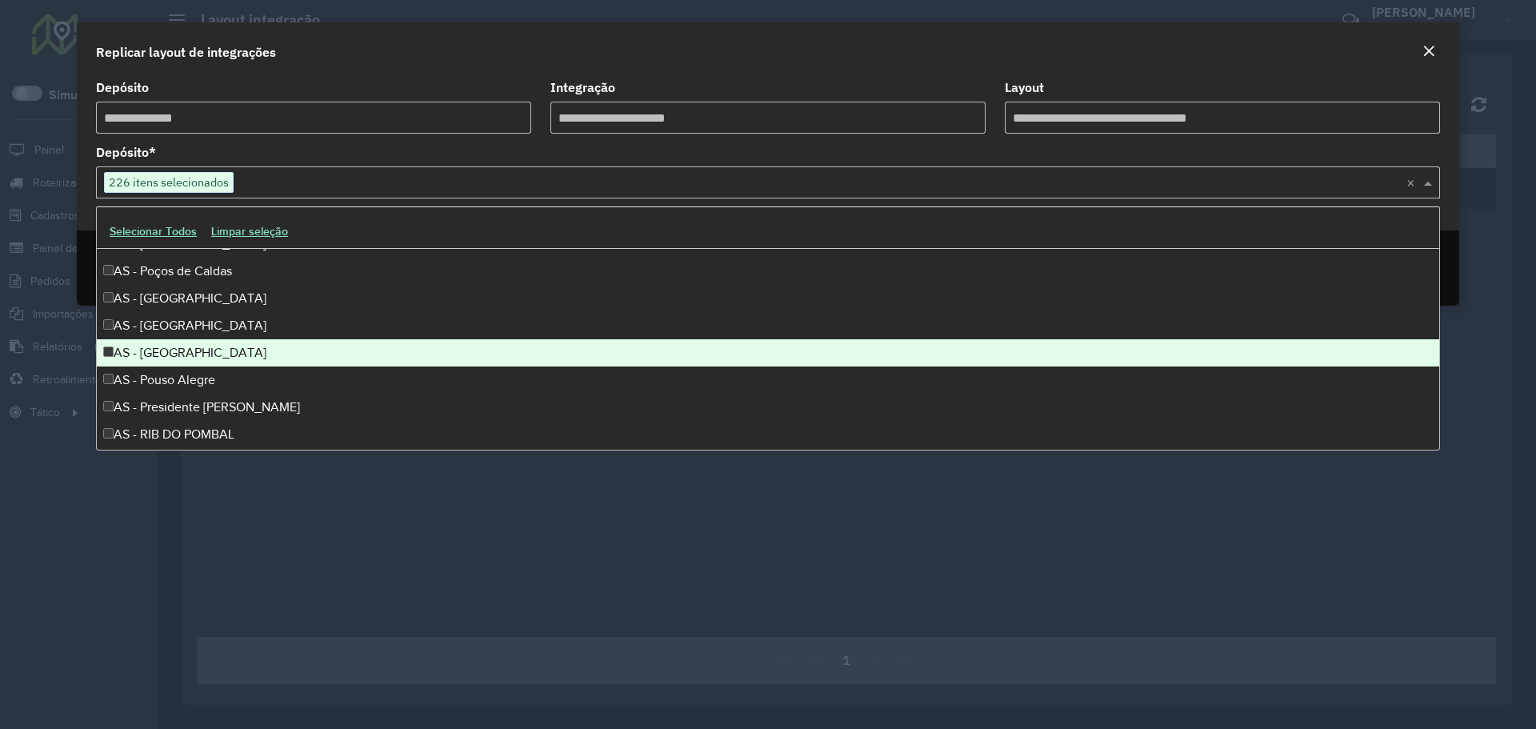
scroll to position [1760, 0]
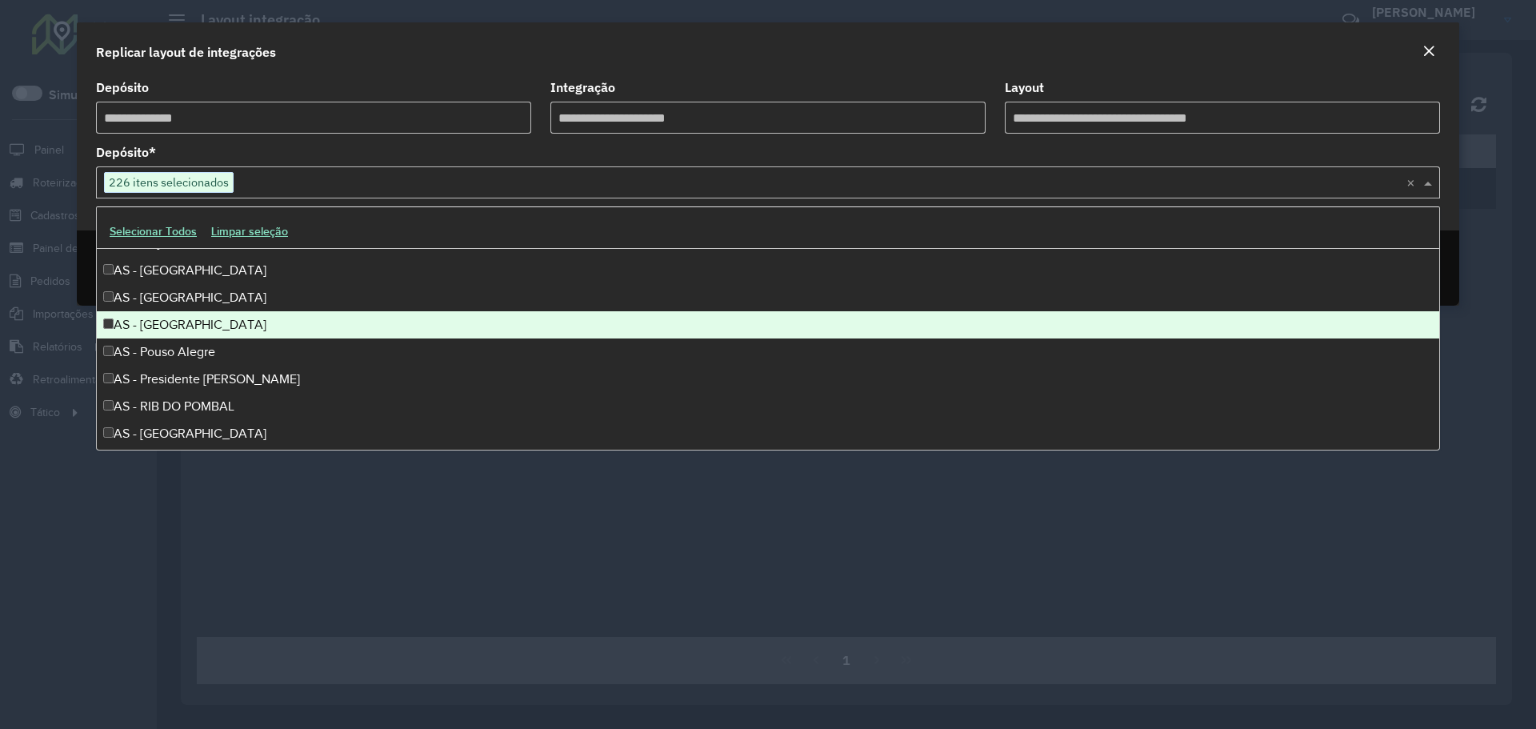
click at [169, 326] on div "AS - Porto Velho" at bounding box center [768, 324] width 1342 height 27
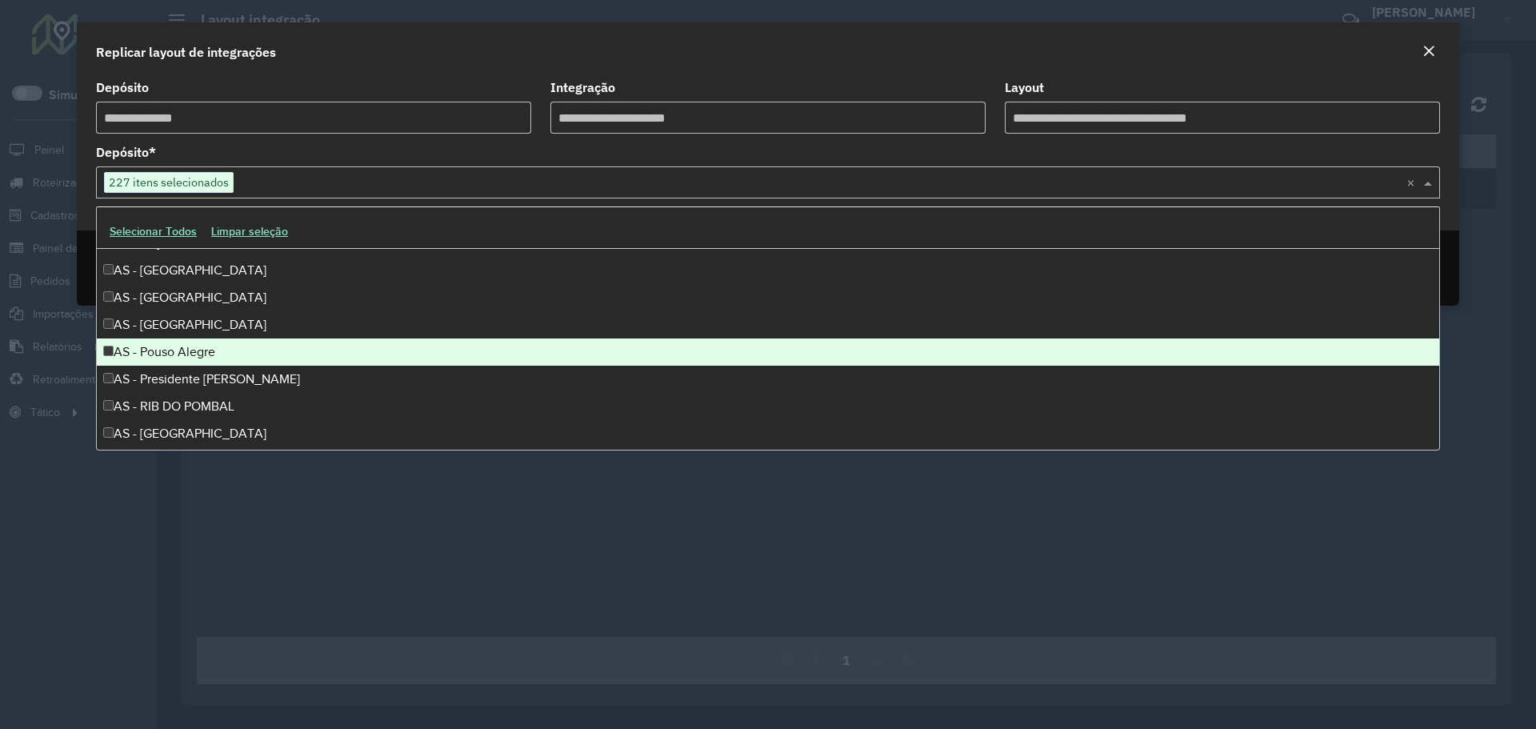
click at [171, 353] on div "AS - Pouso Alegre" at bounding box center [768, 351] width 1342 height 27
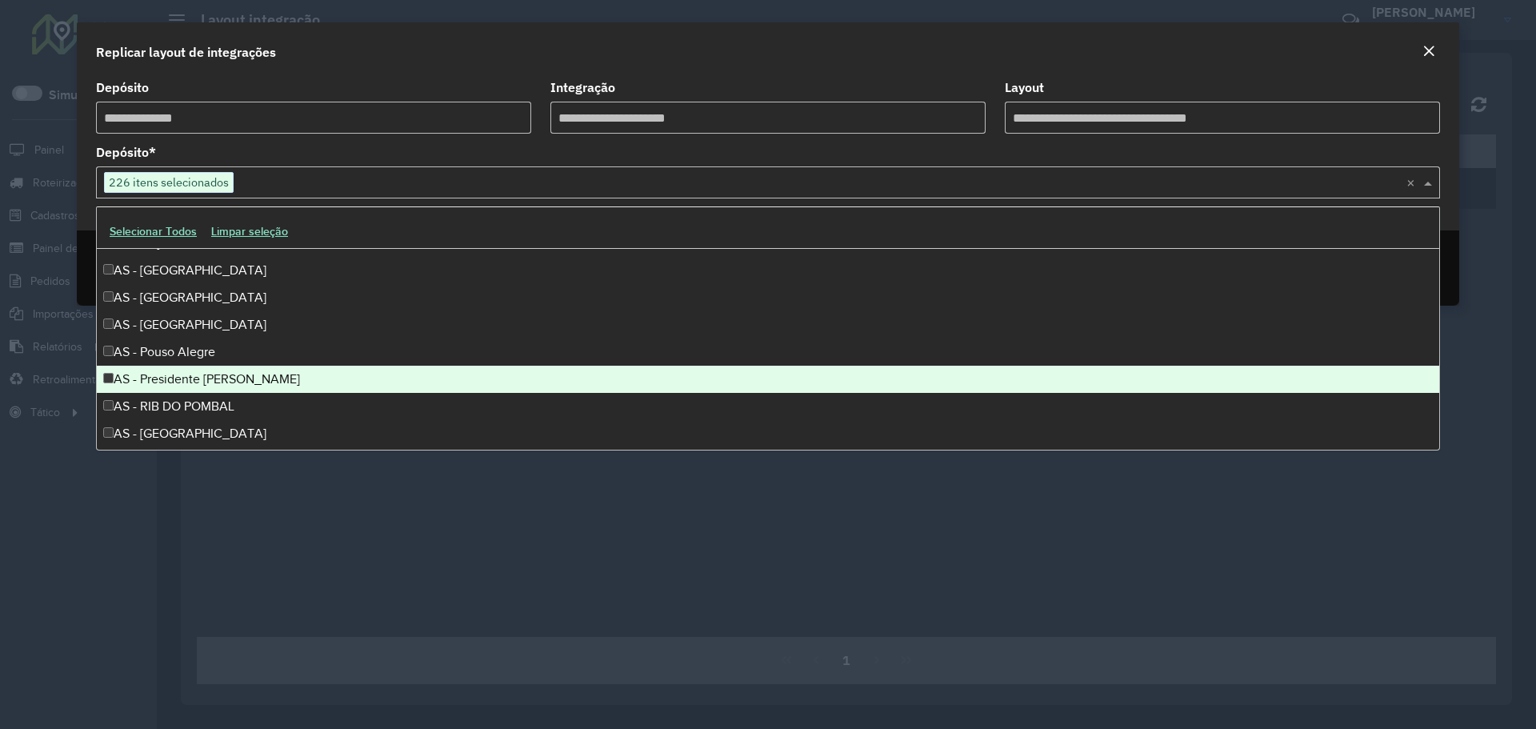
click at [172, 374] on div "AS - Presidente Prudente" at bounding box center [768, 379] width 1342 height 27
click at [172, 402] on div "AS - RIB DO POMBAL" at bounding box center [768, 406] width 1342 height 27
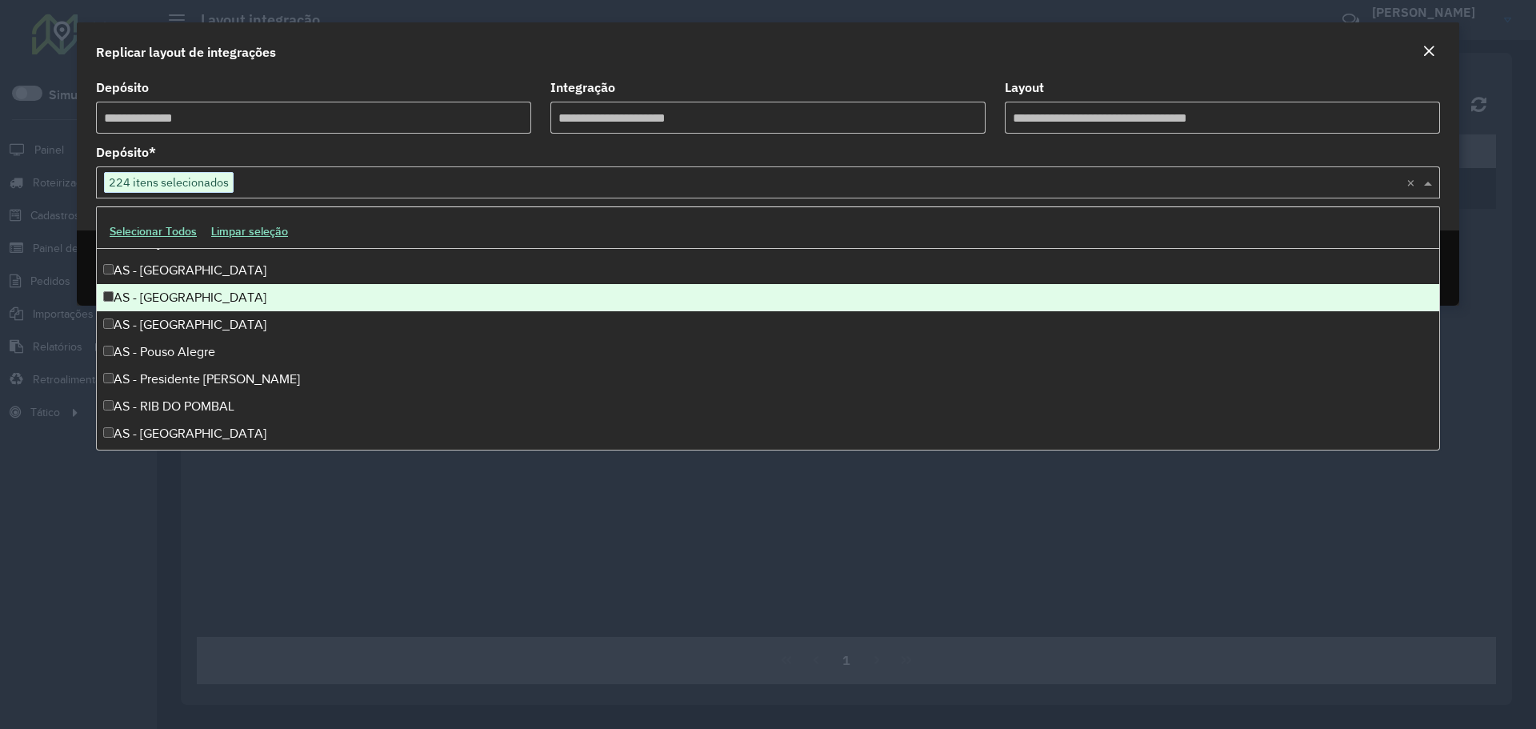
click at [174, 308] on div "AS - PORTO ALEGRE" at bounding box center [768, 297] width 1342 height 27
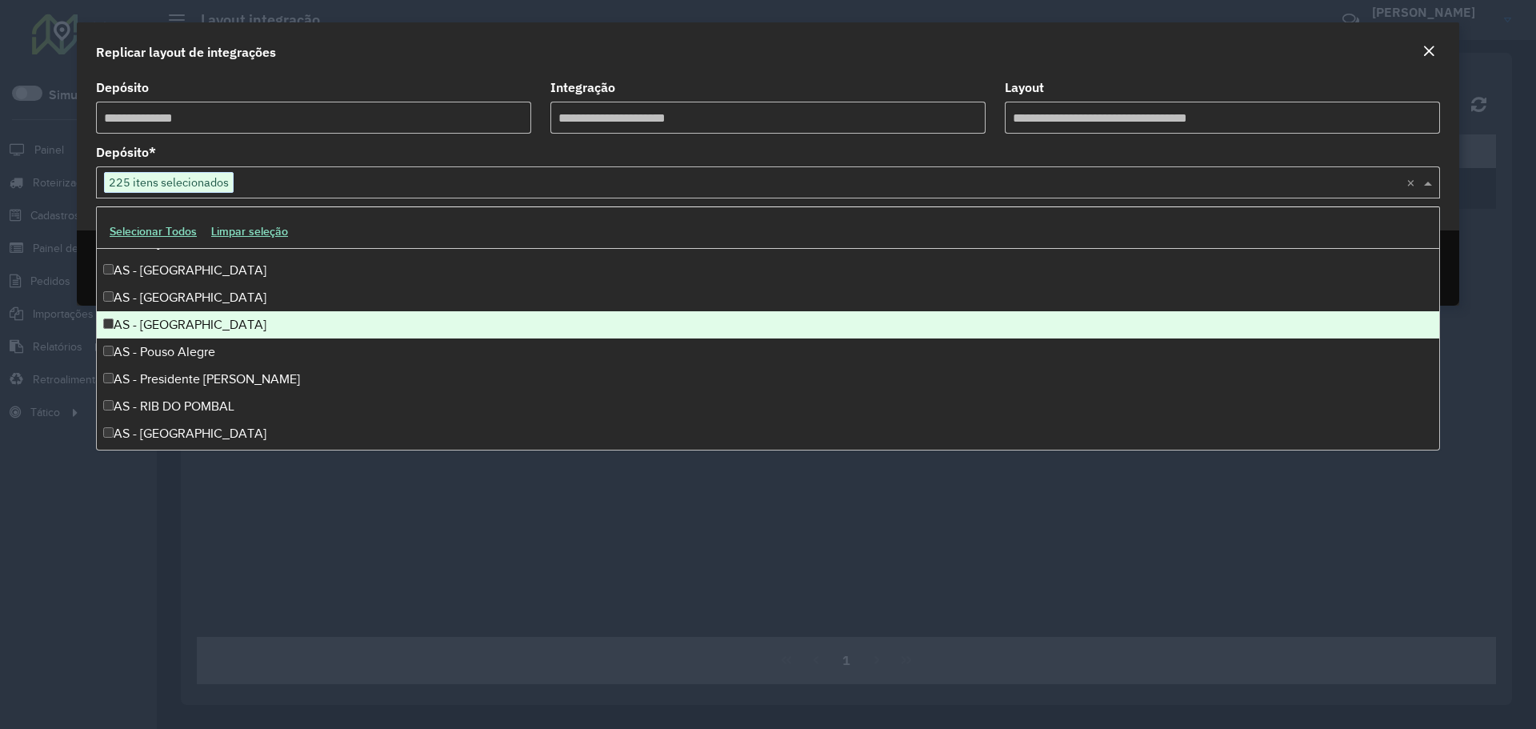
click at [171, 322] on div "AS - Porto Velho" at bounding box center [768, 324] width 1342 height 27
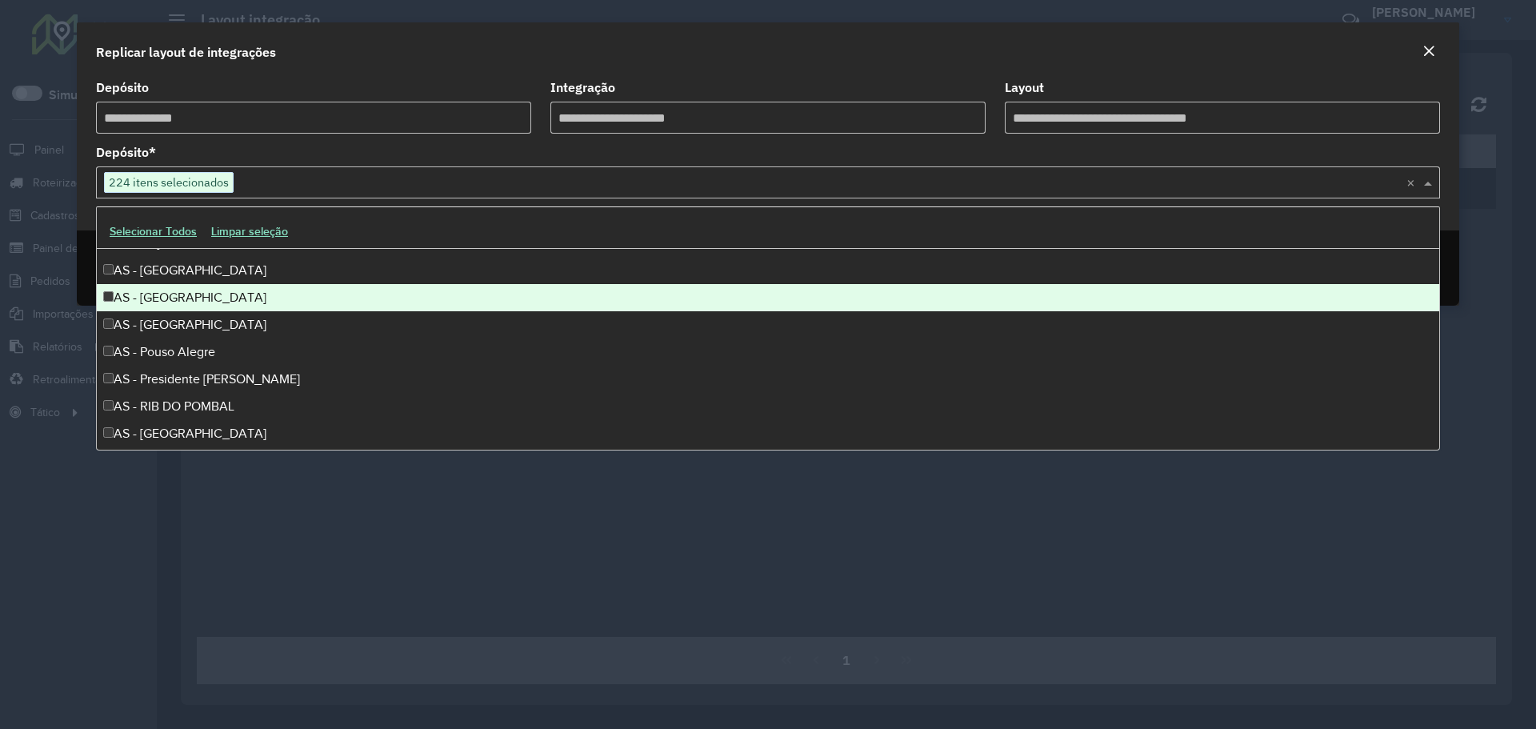
click at [170, 302] on div "AS - PORTO ALEGRE" at bounding box center [768, 297] width 1342 height 27
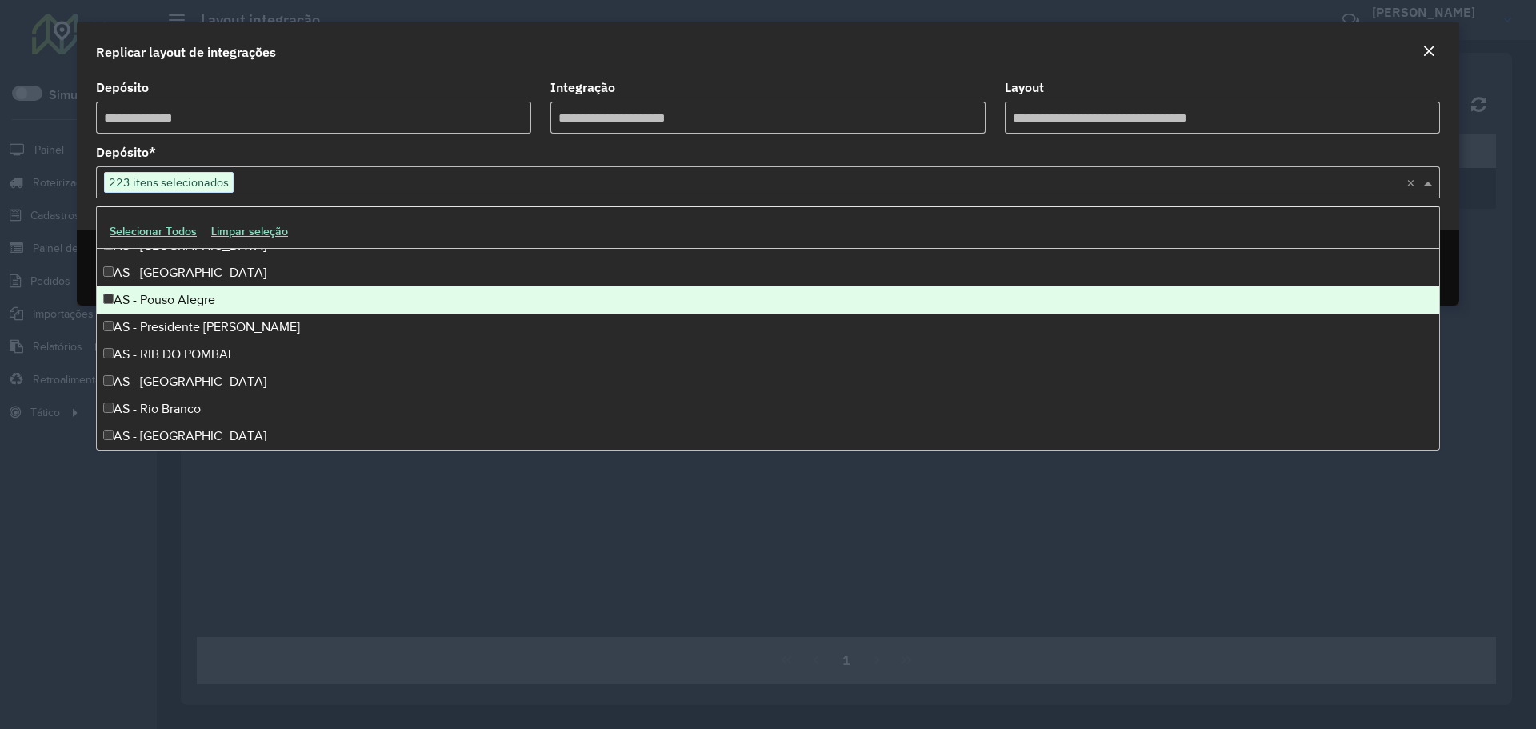
scroll to position [1840, 0]
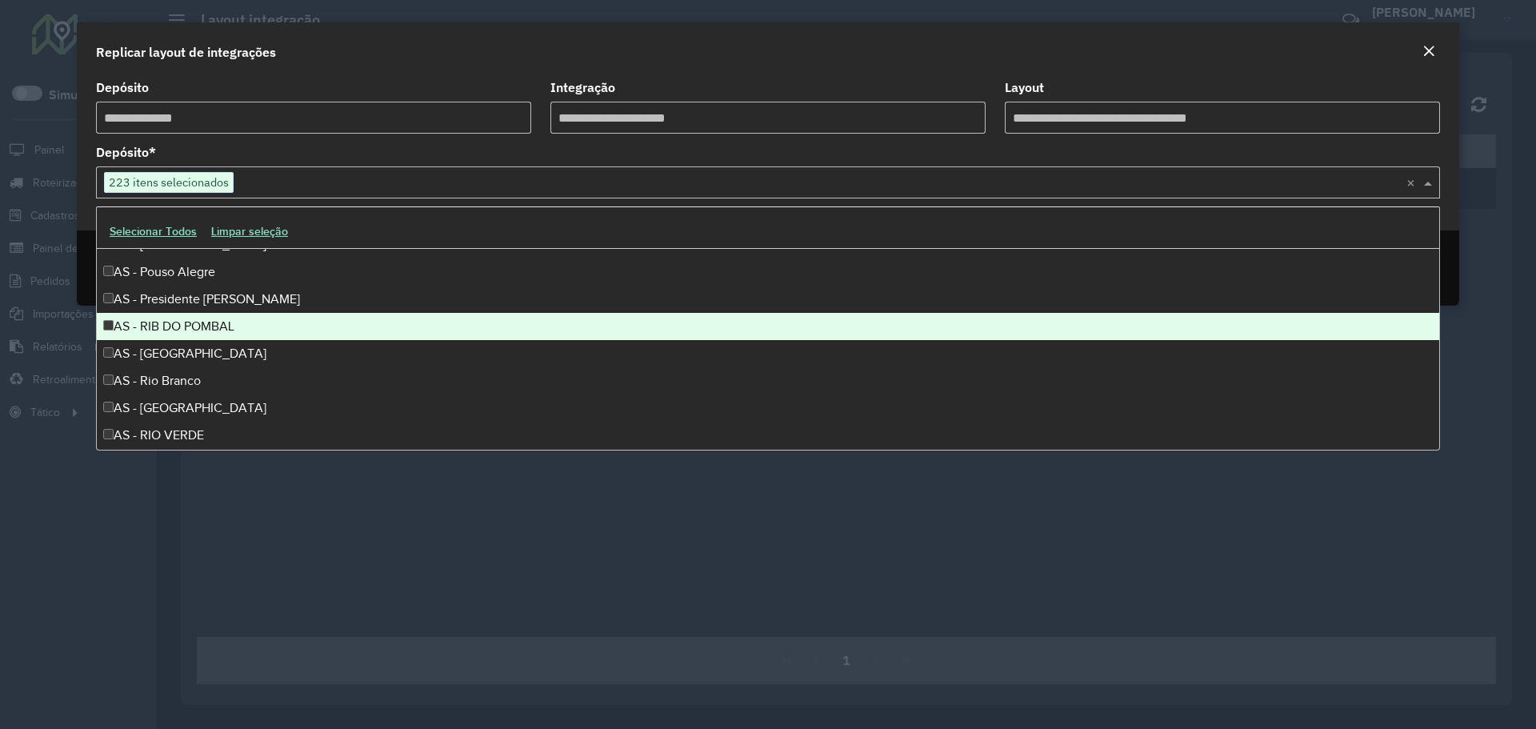
click at [166, 314] on div "AS - RIB DO POMBAL" at bounding box center [768, 326] width 1342 height 27
click at [165, 350] on div "AS - Ribeirão Preto" at bounding box center [768, 353] width 1342 height 27
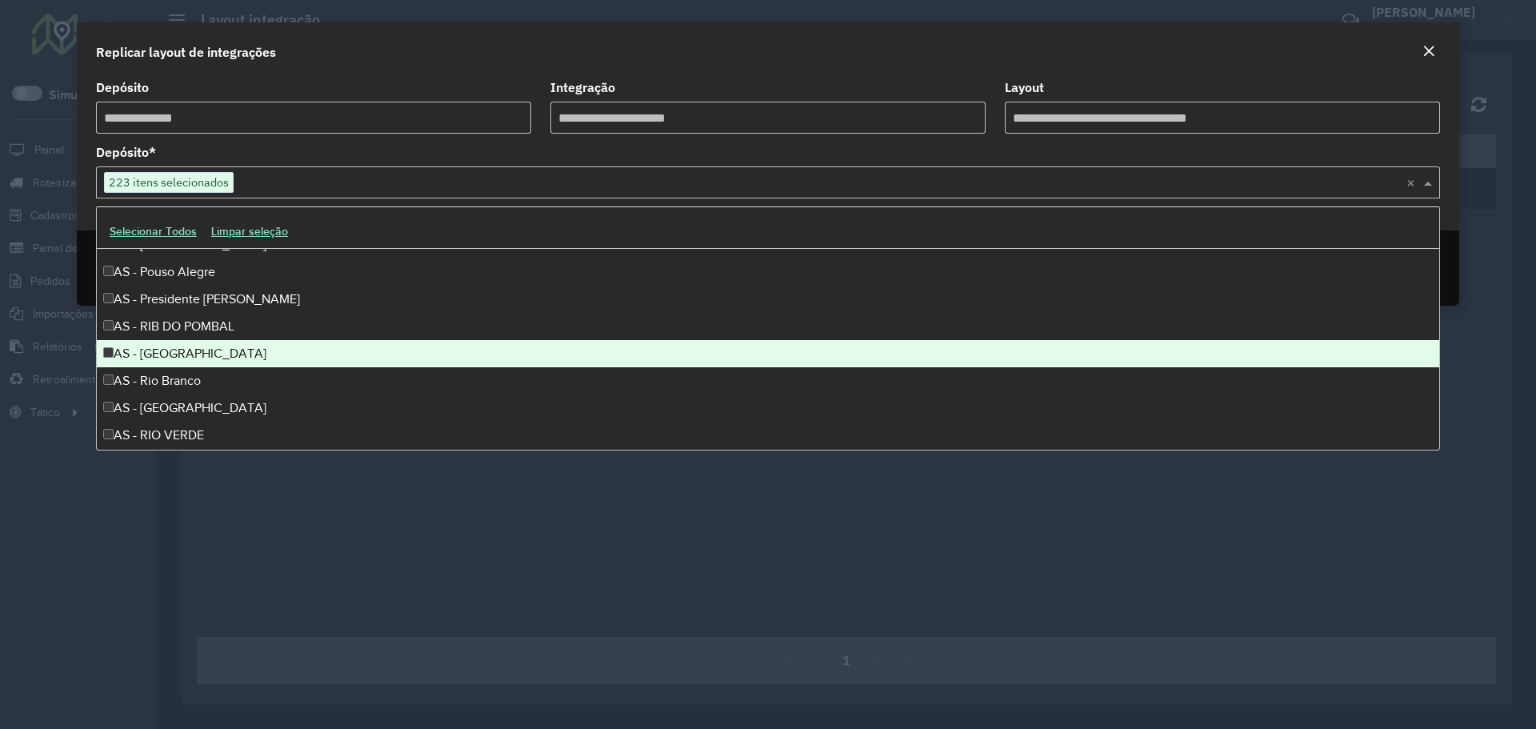
click at [164, 327] on div "AS - RIB DO POMBAL" at bounding box center [768, 326] width 1342 height 27
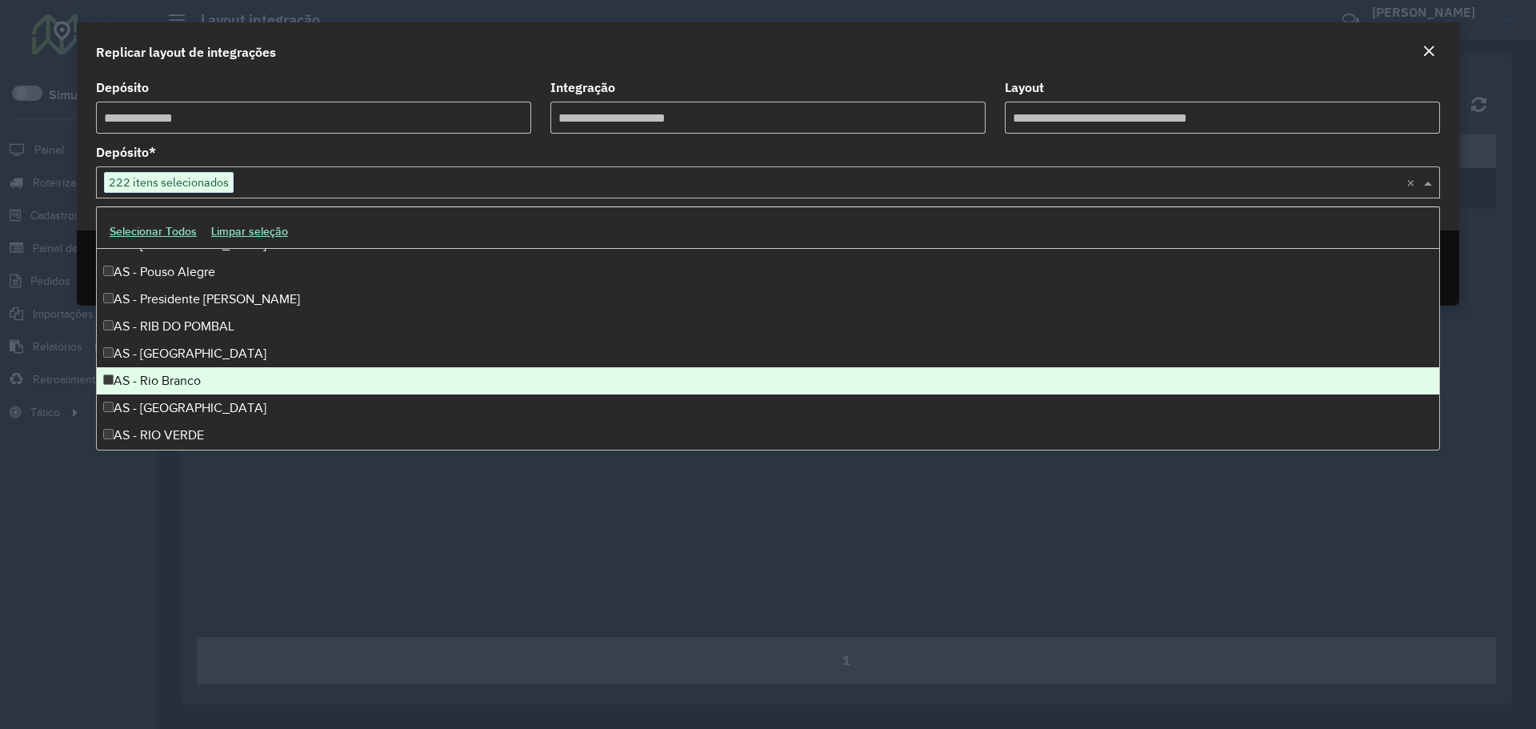
click at [166, 377] on div "AS - Rio Branco" at bounding box center [768, 380] width 1342 height 27
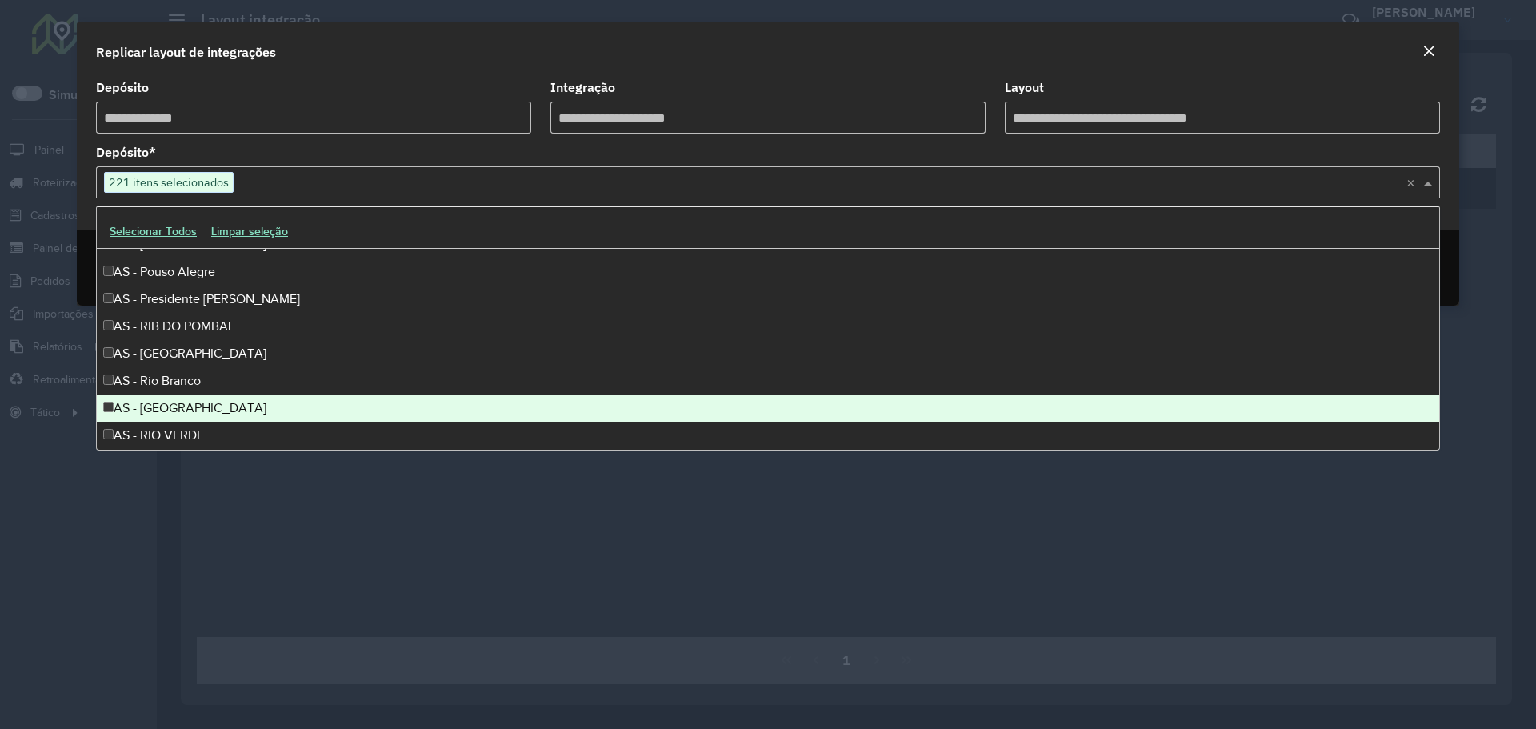
click at [162, 405] on div "AS - Rio de Janeiro" at bounding box center [768, 407] width 1342 height 27
click at [159, 431] on div "AS - RIO VERDE" at bounding box center [768, 435] width 1342 height 27
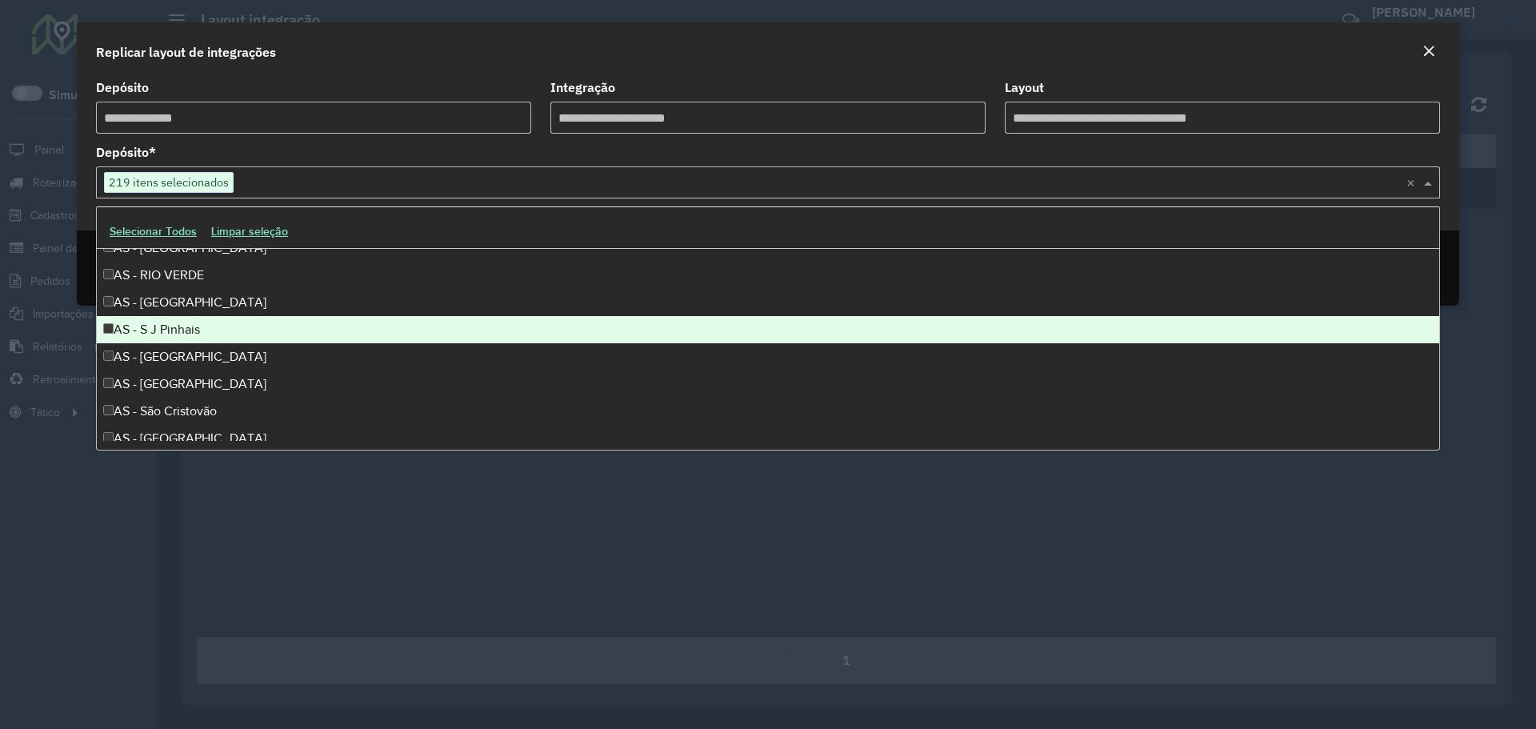
click at [172, 339] on div "AS - S J Pinhais" at bounding box center [768, 329] width 1342 height 27
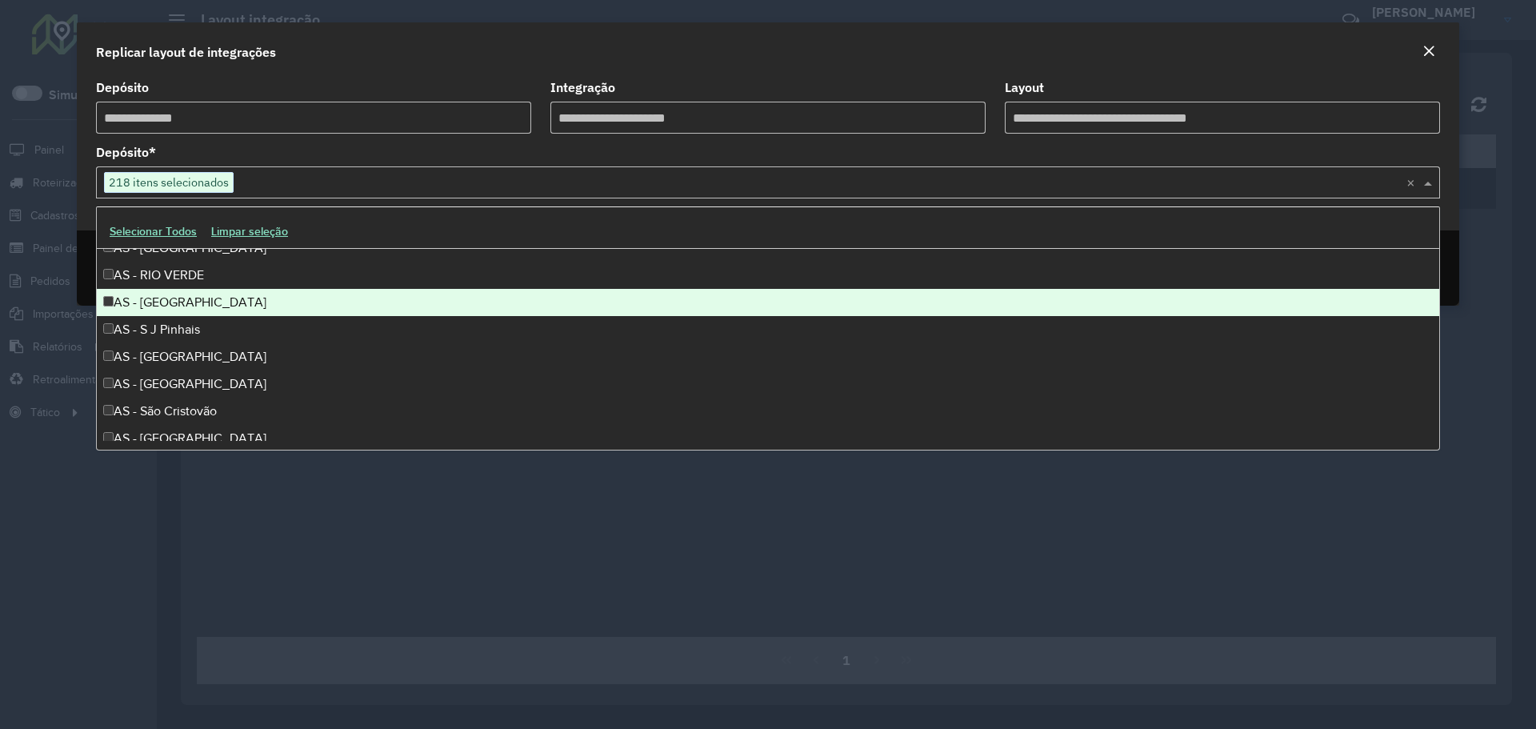
click at [171, 303] on div "AS - RONDONOPOLIS" at bounding box center [768, 302] width 1342 height 27
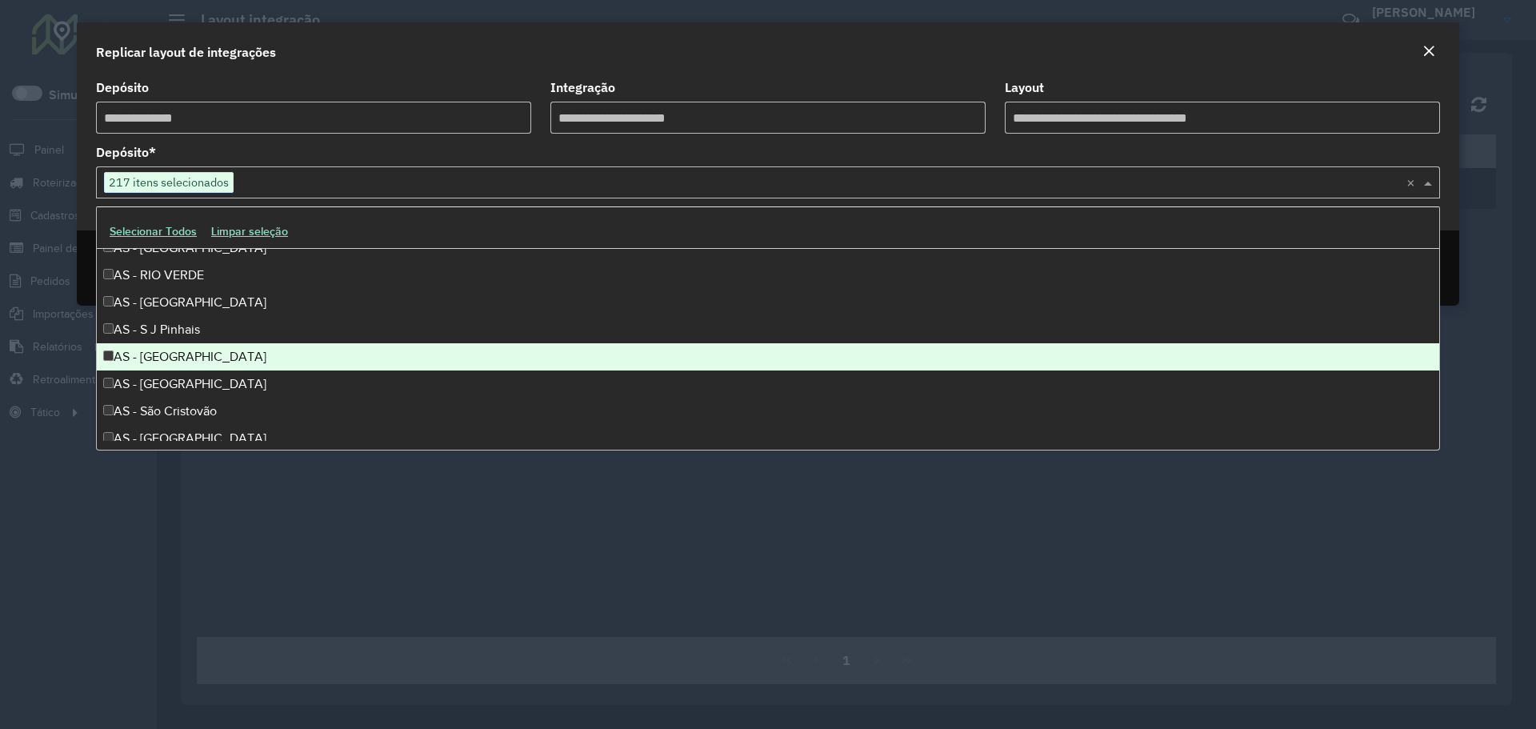
click at [171, 354] on div "AS - SALVADOR" at bounding box center [768, 356] width 1342 height 27
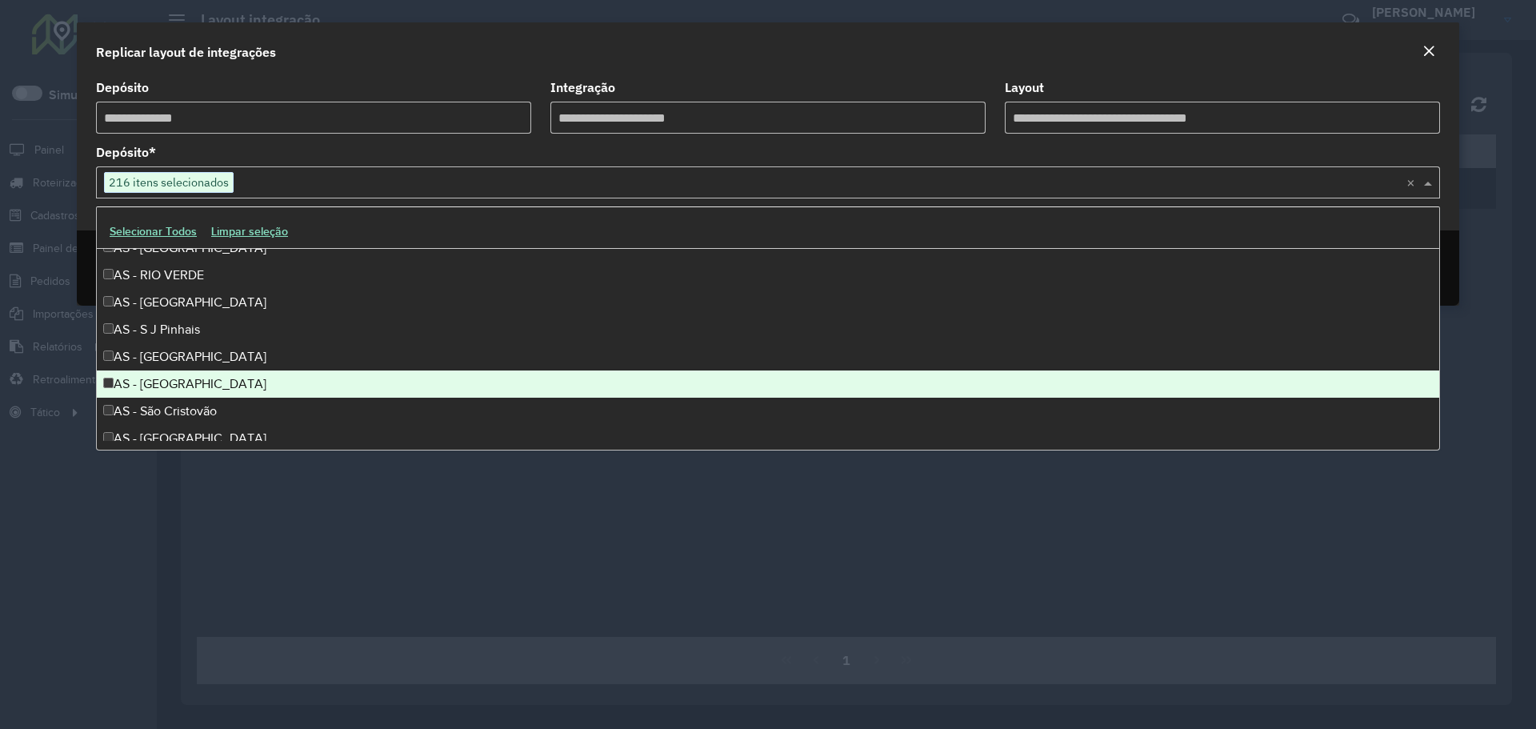
click at [171, 383] on div "AS - Santa Cruz do Sul" at bounding box center [768, 383] width 1342 height 27
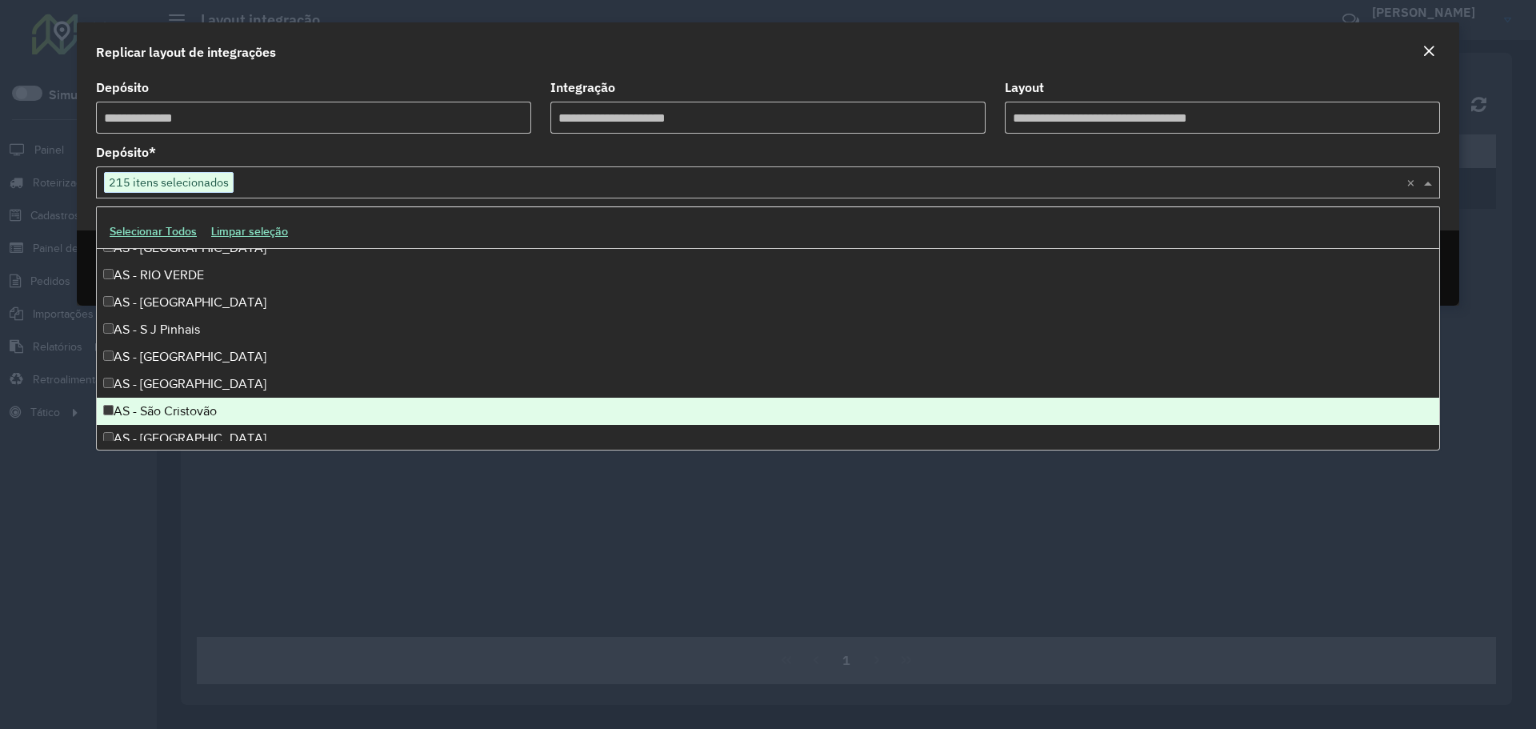
click at [170, 401] on div "AS - São Cristovão" at bounding box center [768, 411] width 1342 height 27
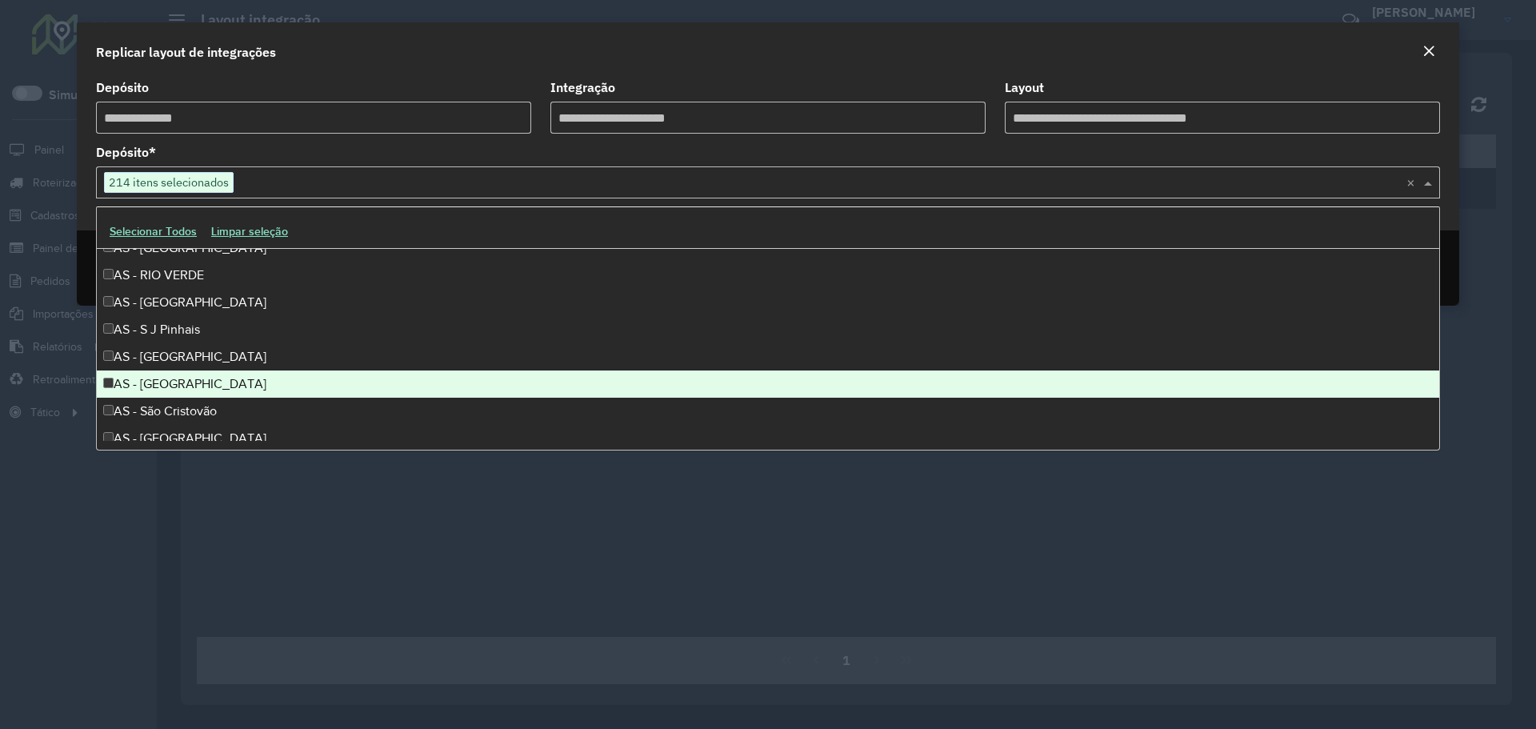
scroll to position [2080, 0]
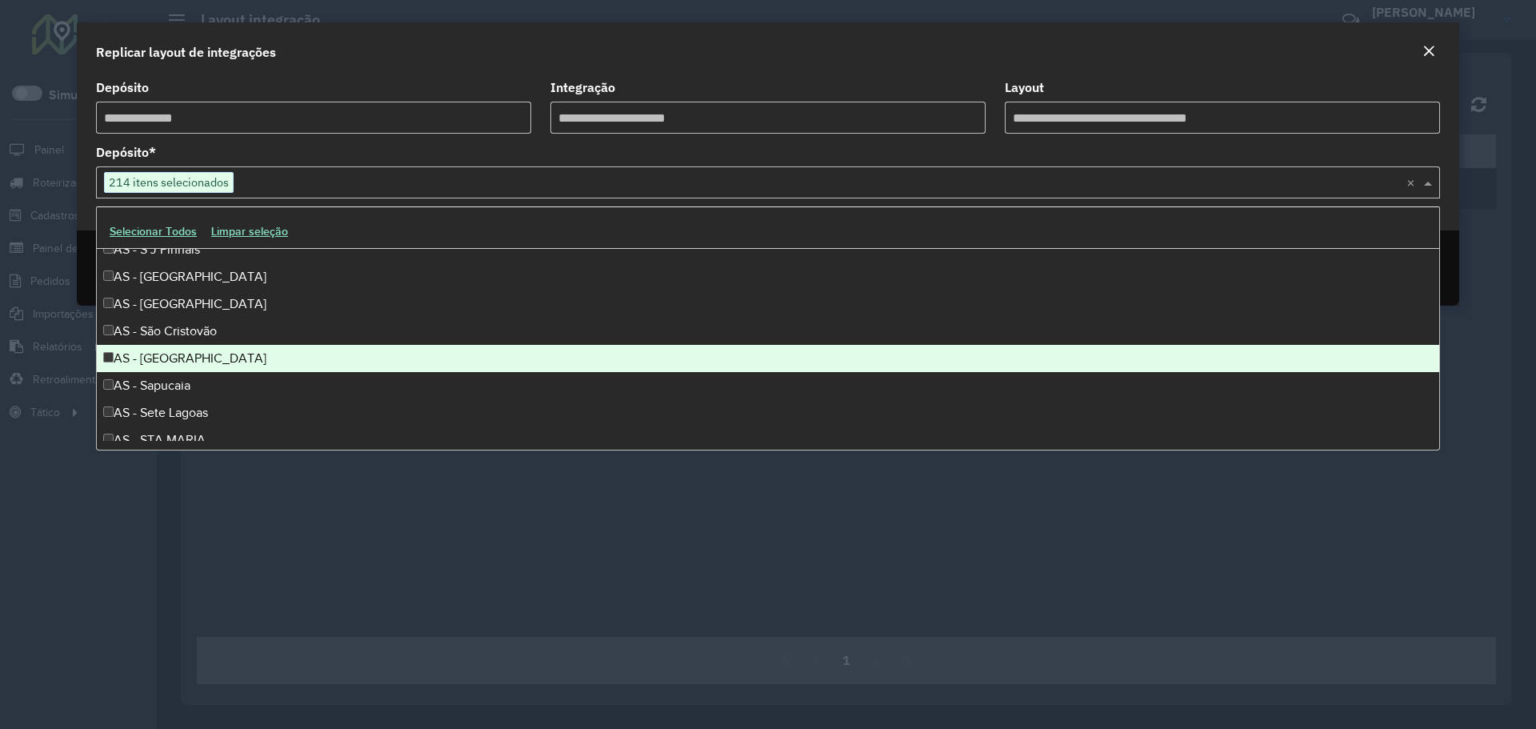
click at [173, 352] on div "AS - São José dos Campos" at bounding box center [768, 358] width 1342 height 27
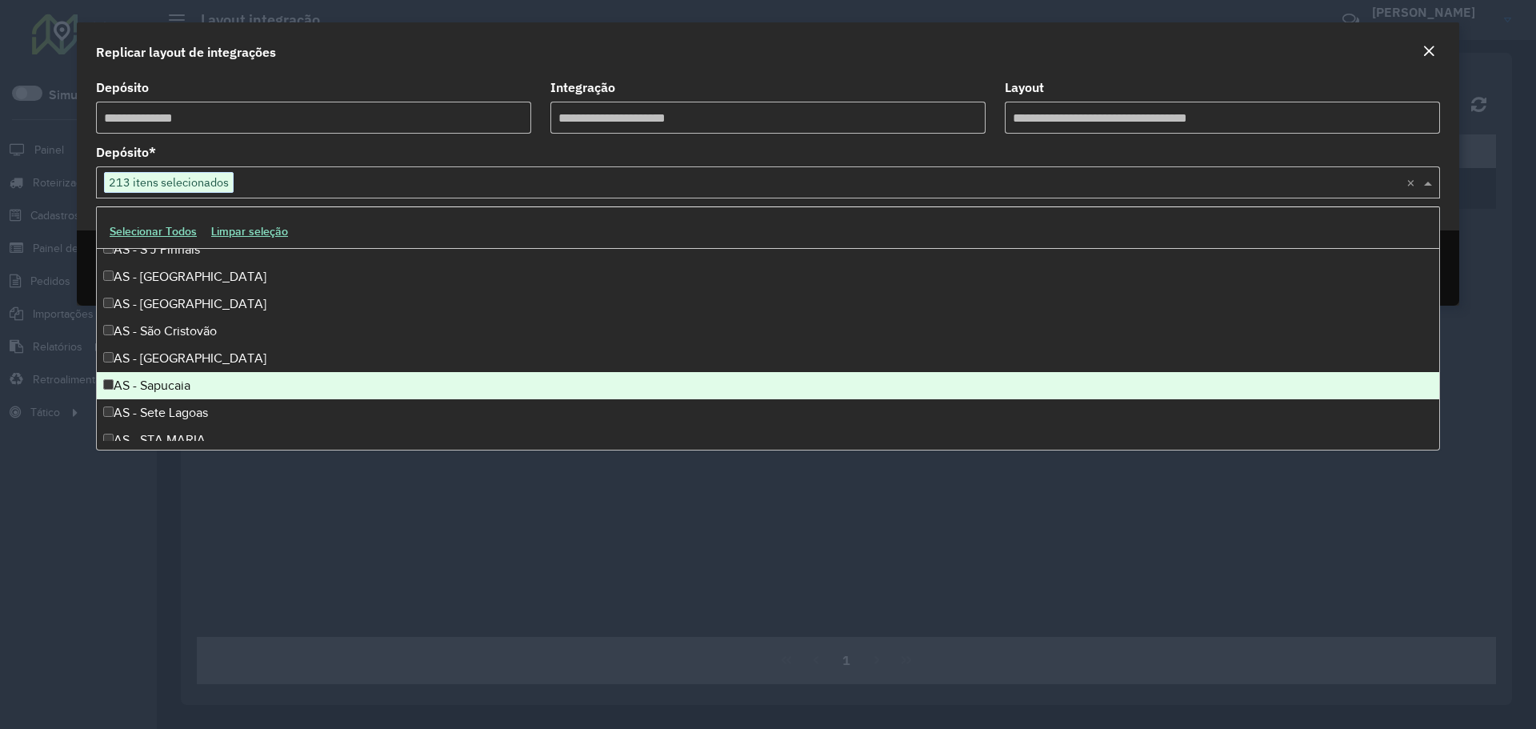
click at [170, 382] on div "AS - Sapucaia" at bounding box center [768, 385] width 1342 height 27
click at [171, 408] on div "AS - Sete Lagoas" at bounding box center [768, 412] width 1342 height 27
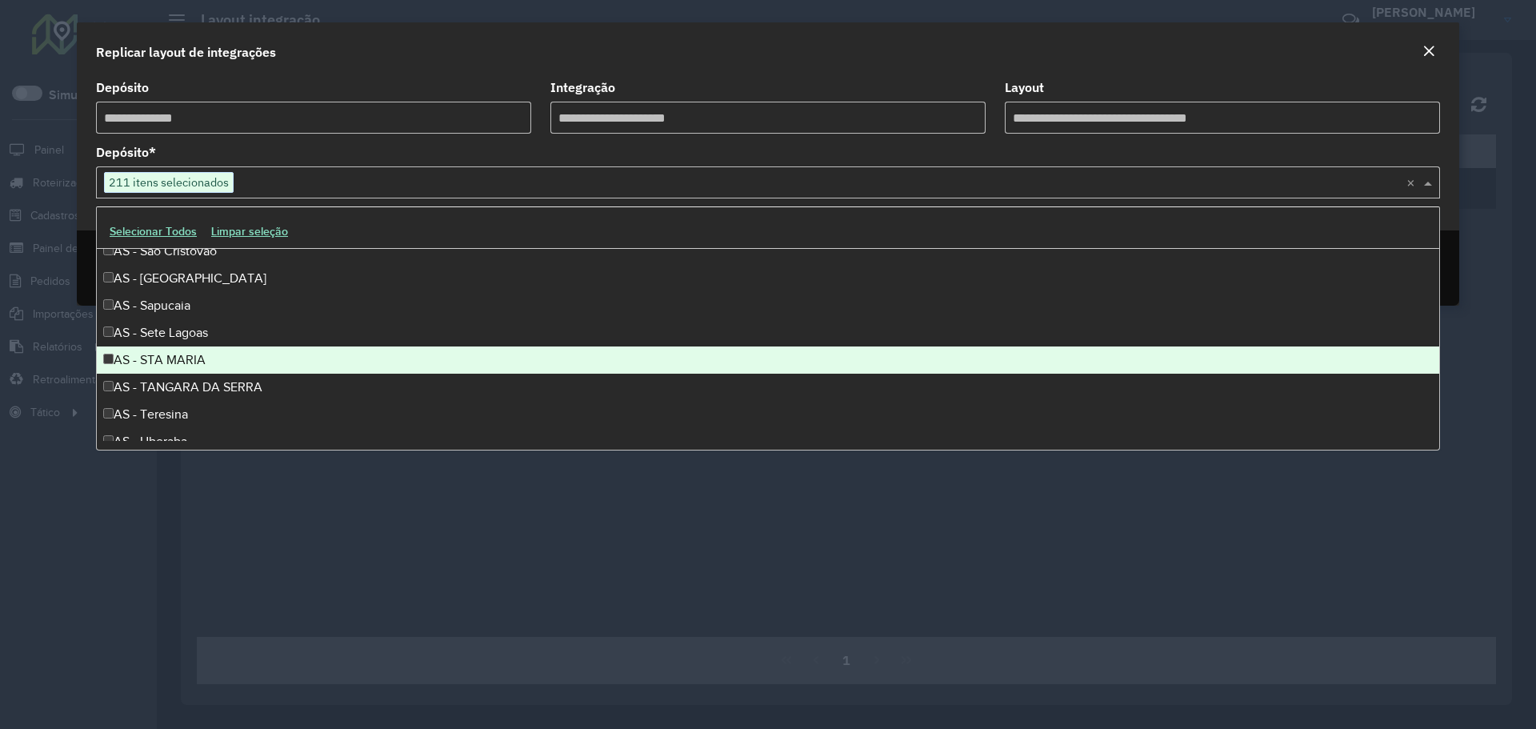
click at [172, 354] on div "AS - STA MARIA" at bounding box center [768, 359] width 1342 height 27
click at [165, 382] on div "AS - TANGARA DA SERRA" at bounding box center [768, 387] width 1342 height 27
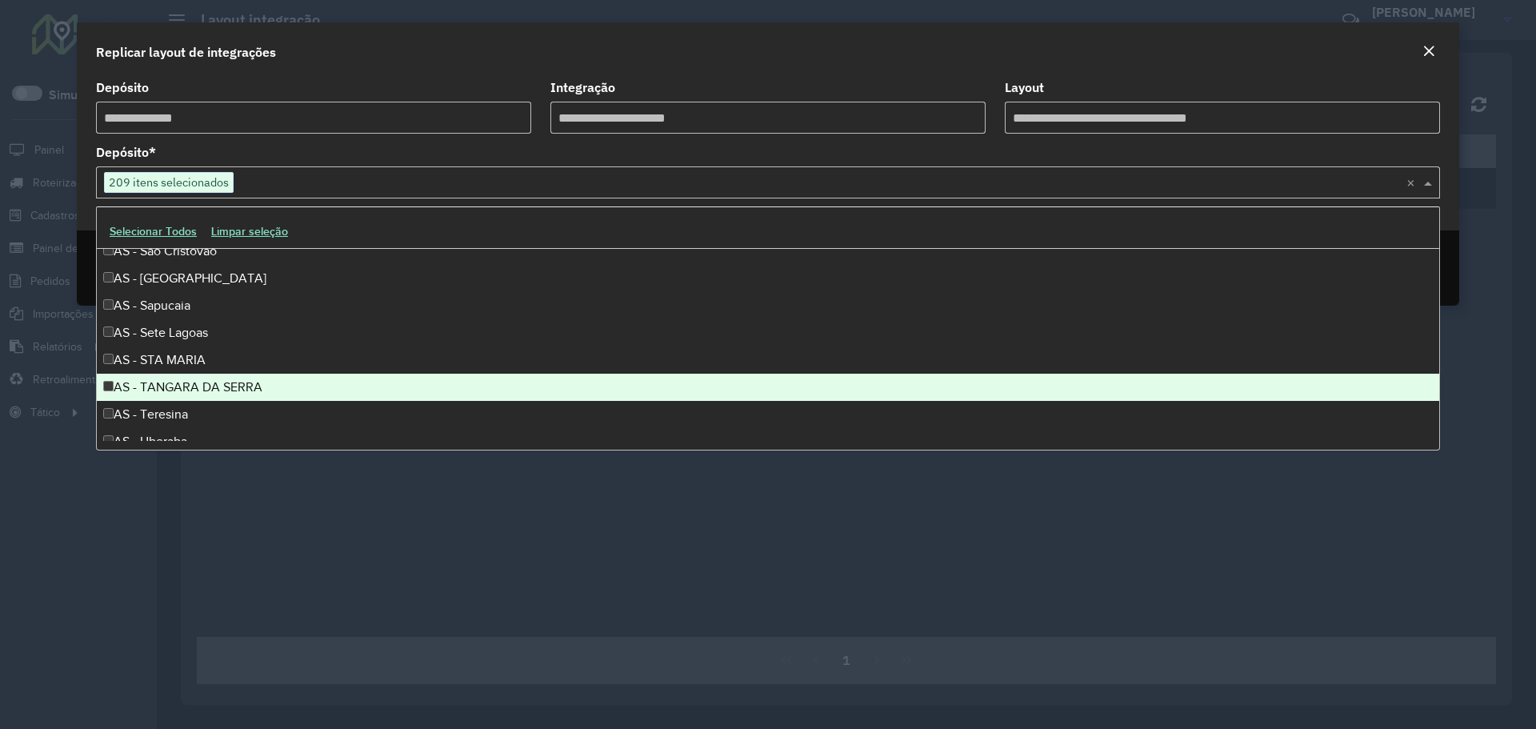
click at [158, 410] on div "AS - Teresina" at bounding box center [768, 414] width 1342 height 27
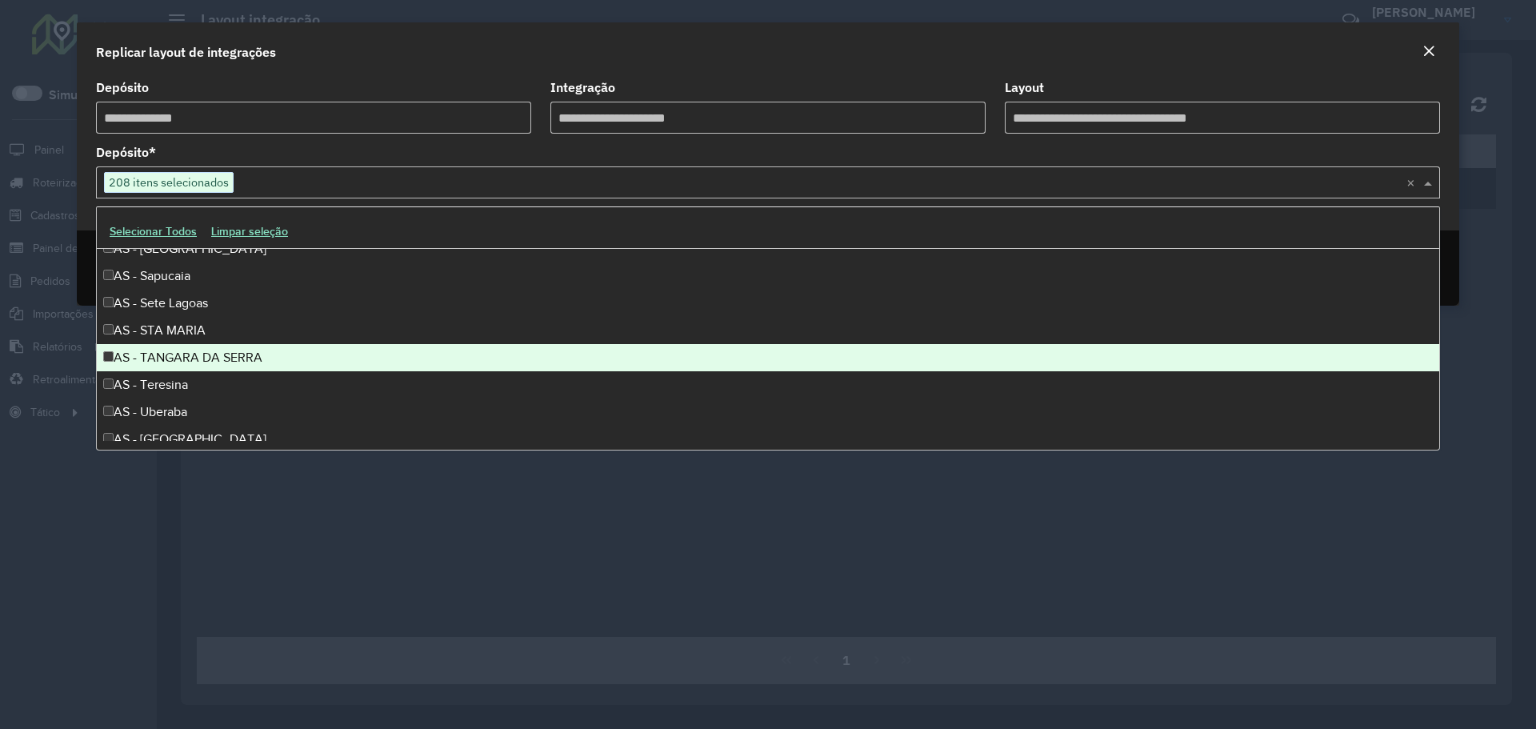
scroll to position [2239, 0]
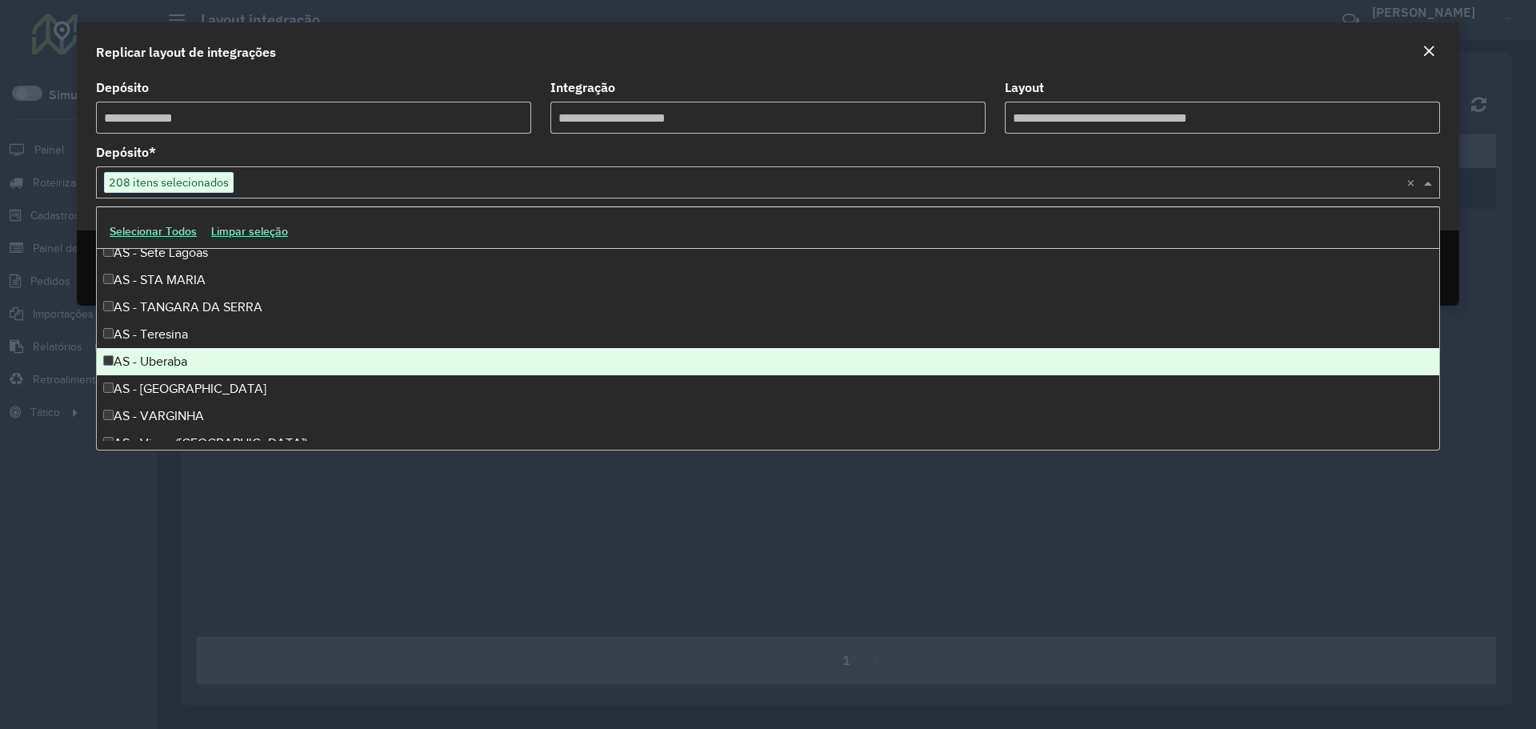
click at [174, 369] on div "AS - Uberaba" at bounding box center [768, 361] width 1342 height 27
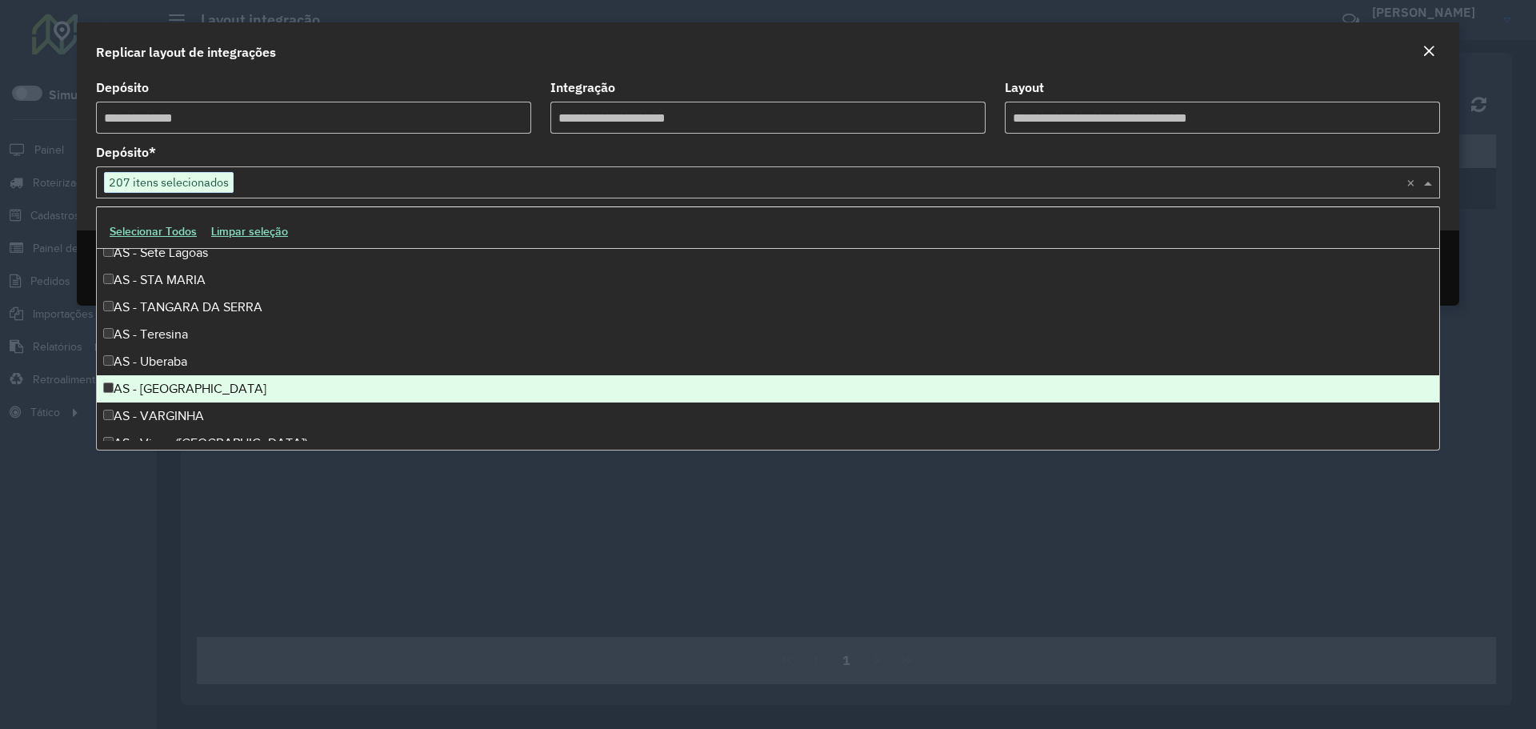
click at [162, 390] on div "AS - Uberlandia" at bounding box center [768, 388] width 1342 height 27
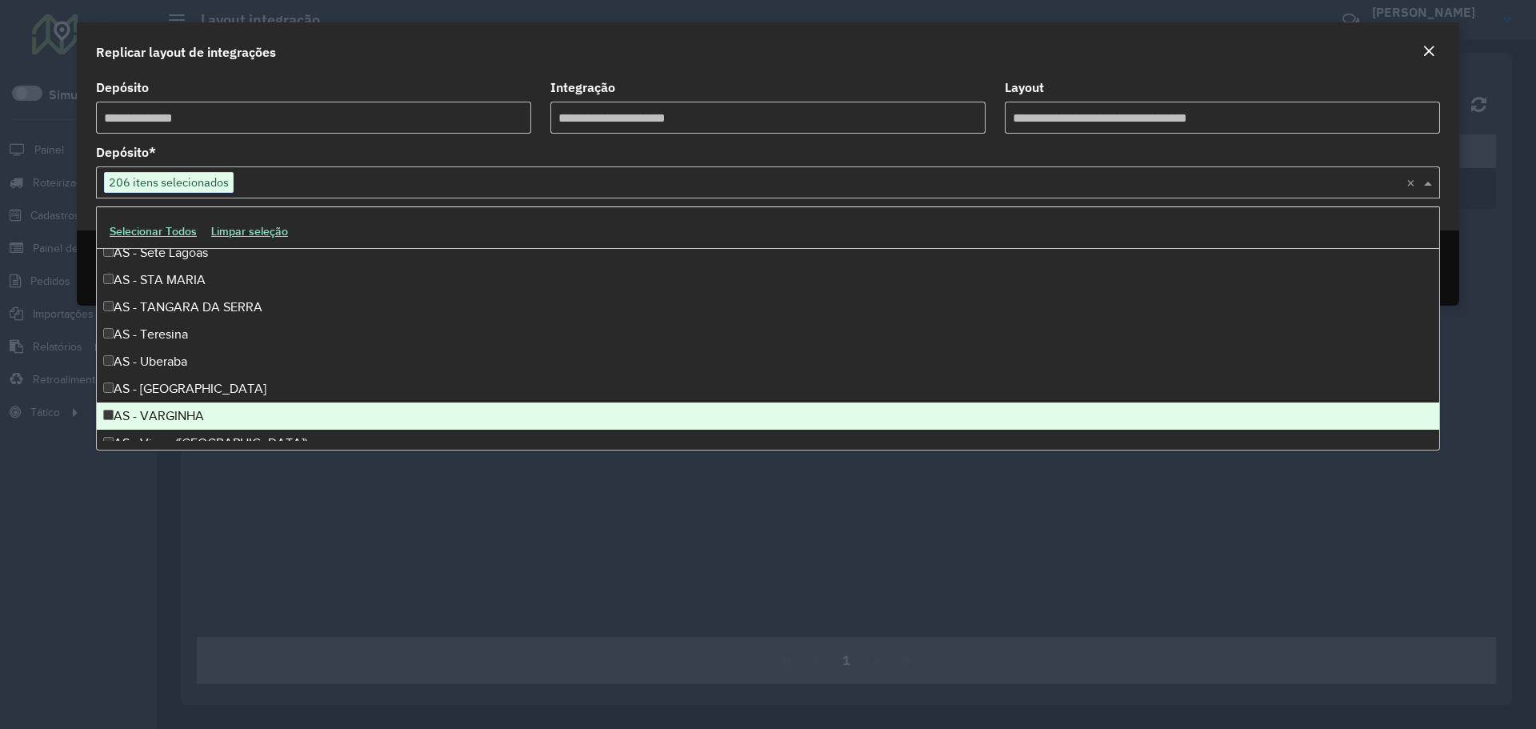
click at [160, 412] on div "AS - VARGINHA" at bounding box center [768, 415] width 1342 height 27
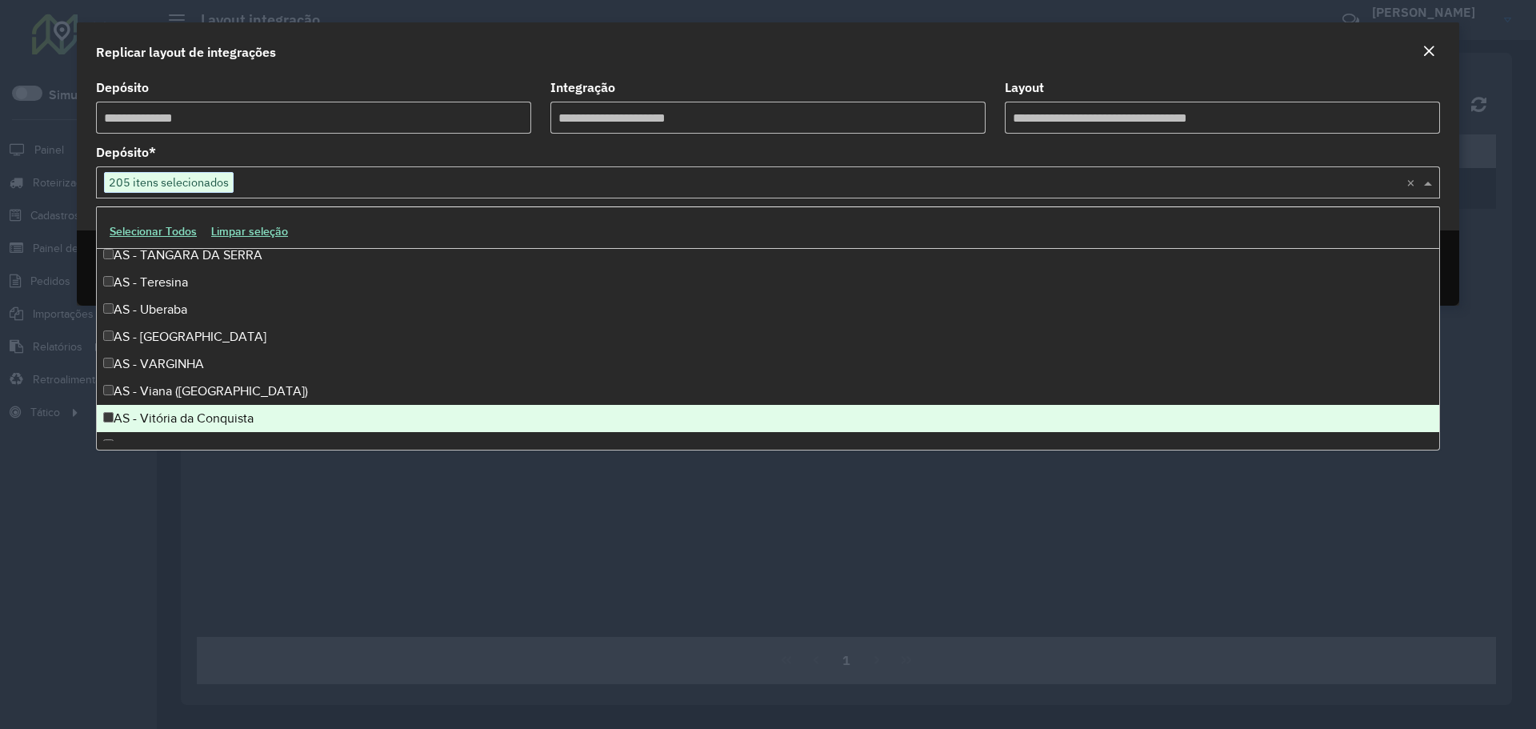
scroll to position [2319, 0]
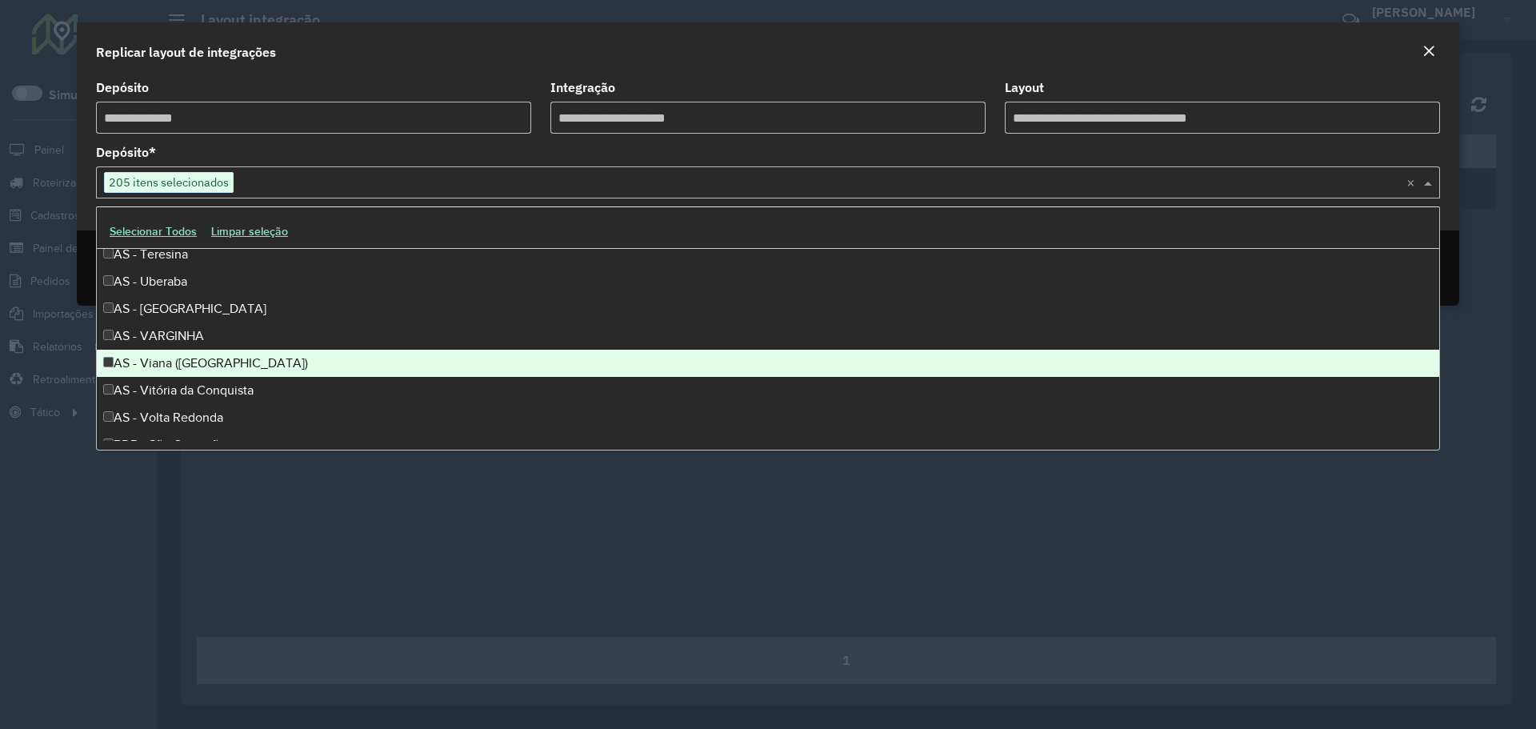
click at [177, 360] on div "AS - Viana (Vitória)" at bounding box center [768, 363] width 1342 height 27
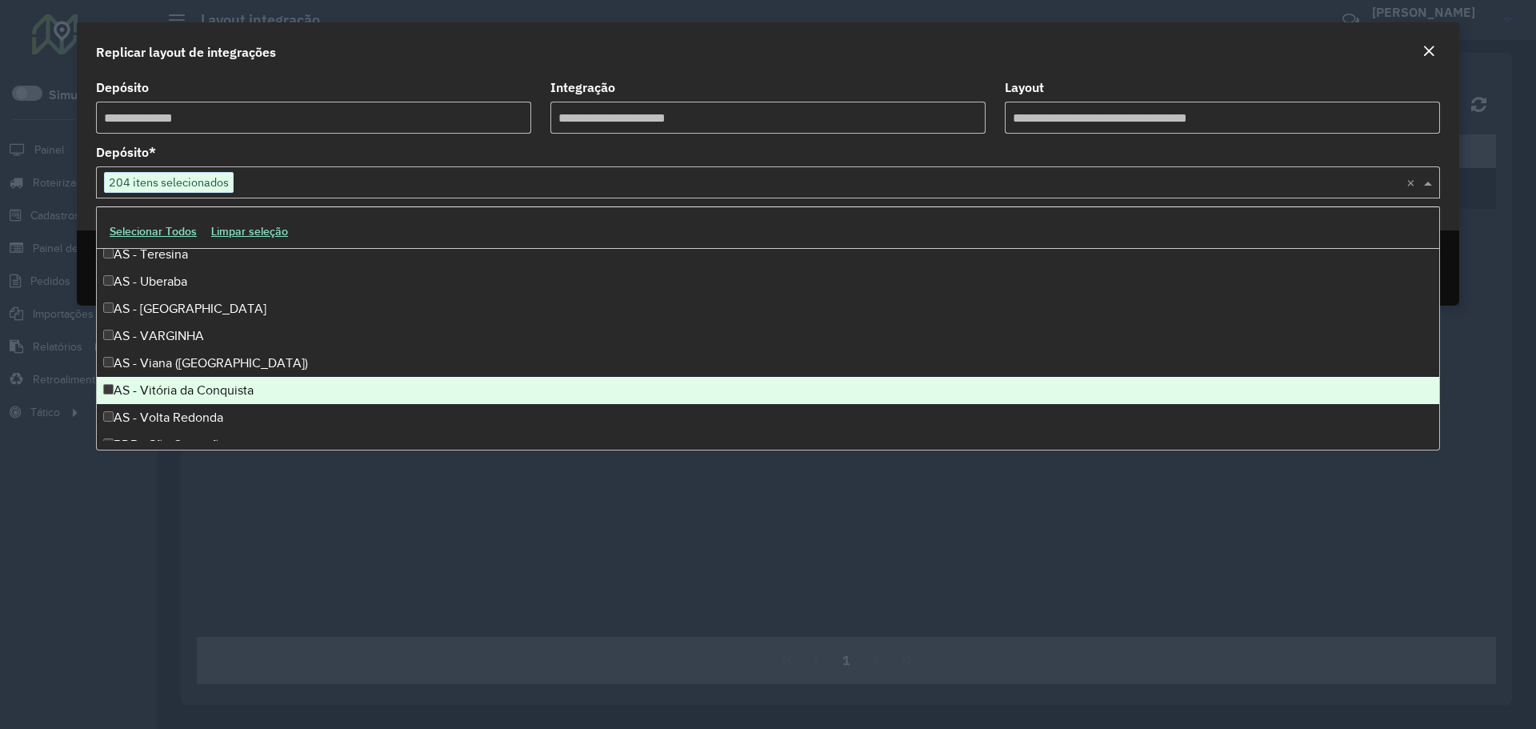
click at [160, 396] on div "AS - Vitória da Conquista" at bounding box center [768, 390] width 1342 height 27
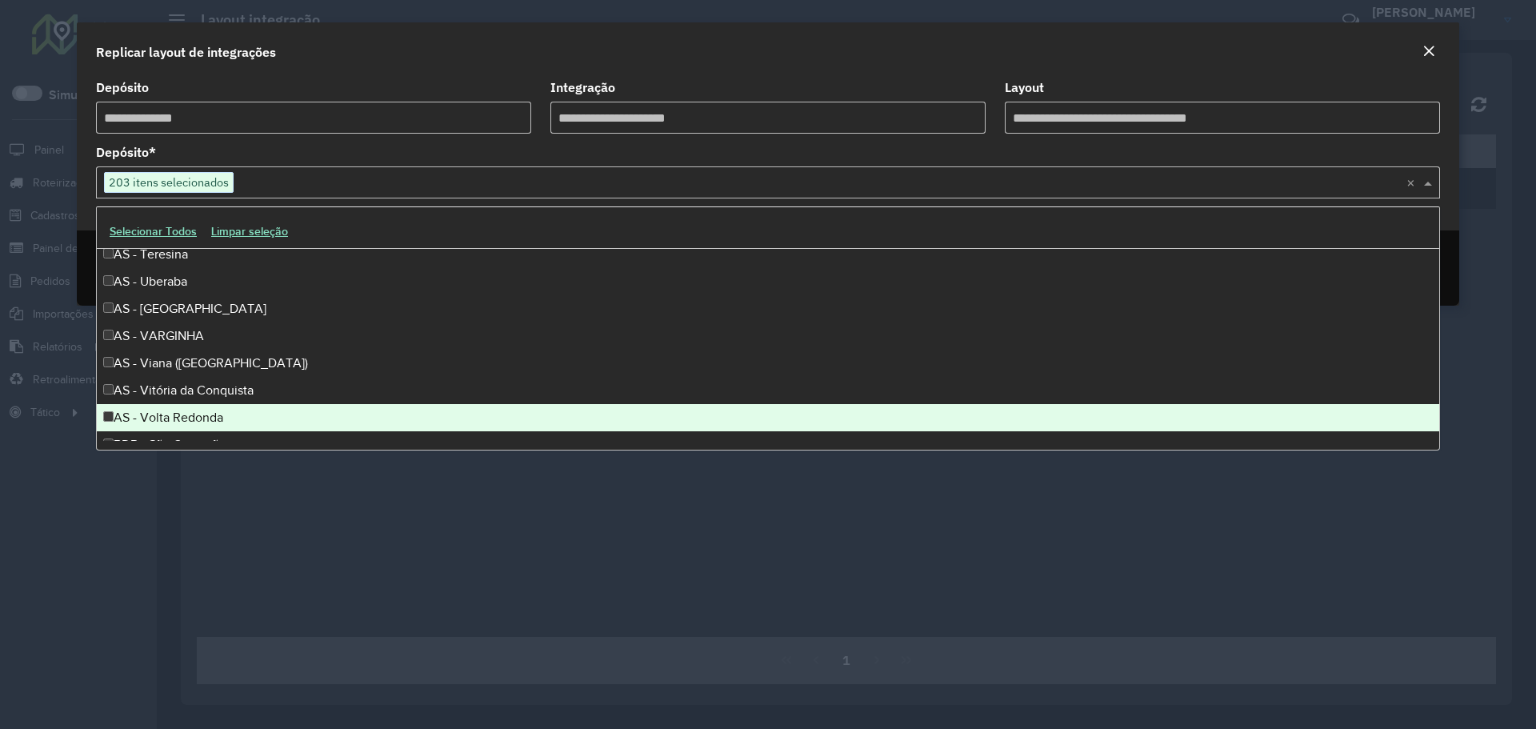
click at [158, 410] on div "AS - Volta Redonda" at bounding box center [768, 417] width 1342 height 27
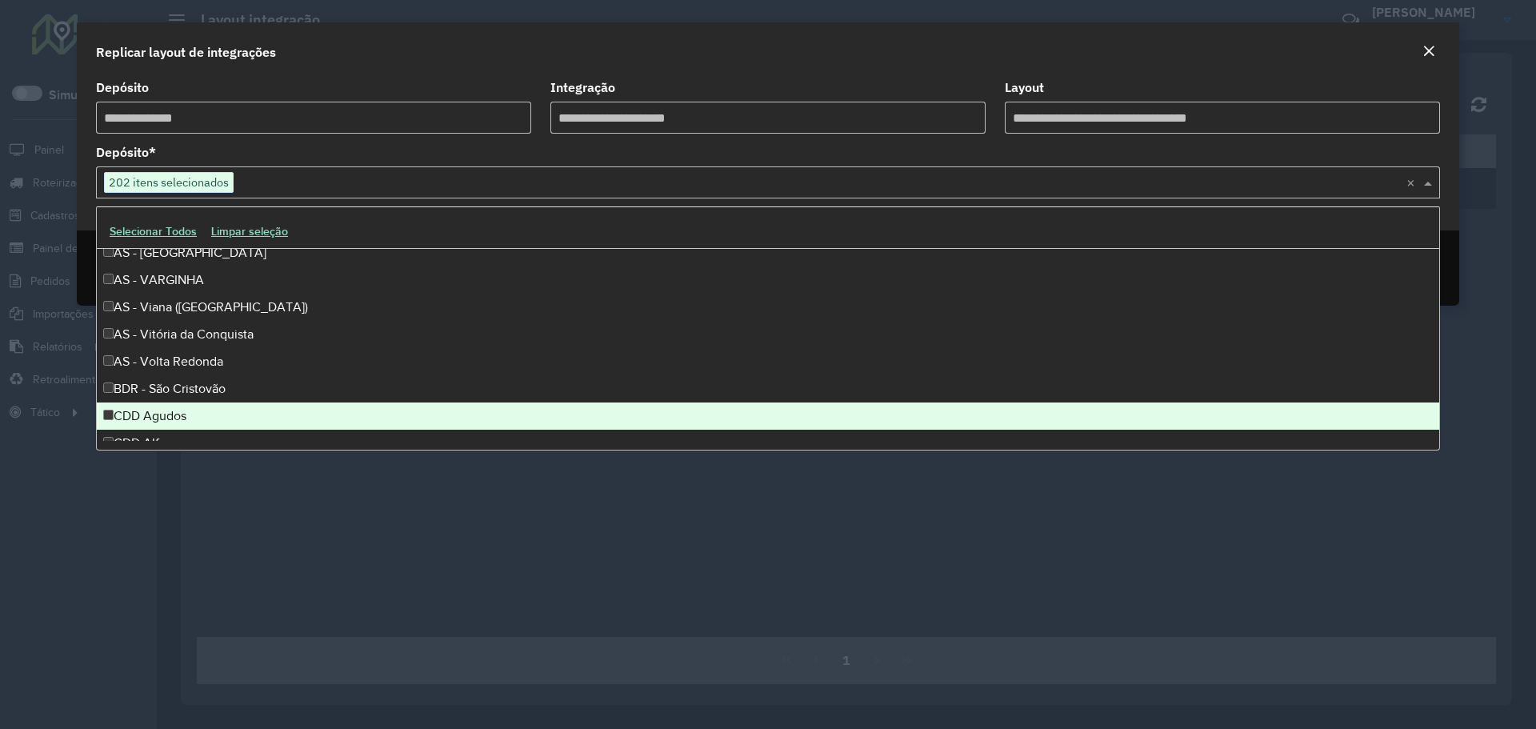
scroll to position [2399, 0]
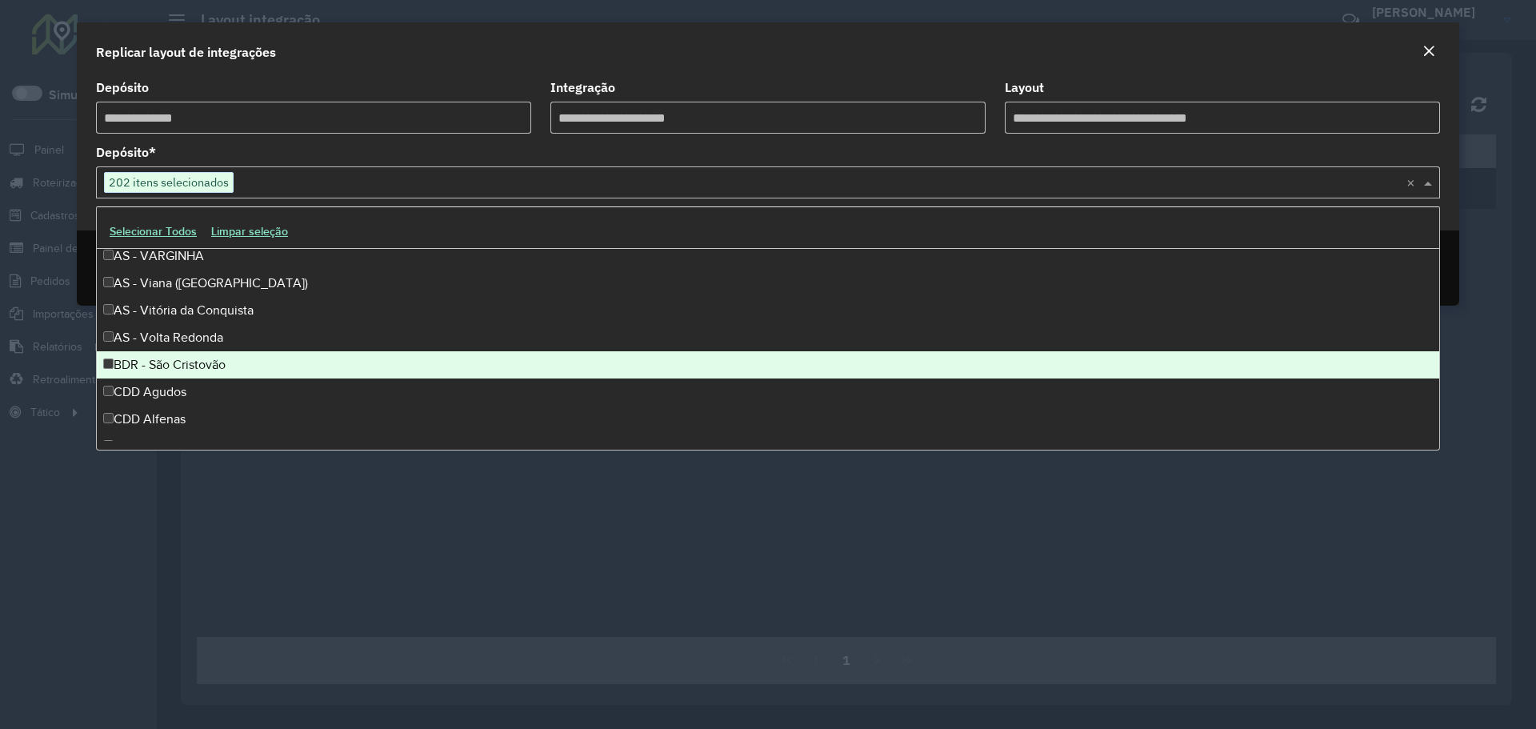
click at [178, 374] on div "BDR - São Cristovão" at bounding box center [768, 364] width 1342 height 27
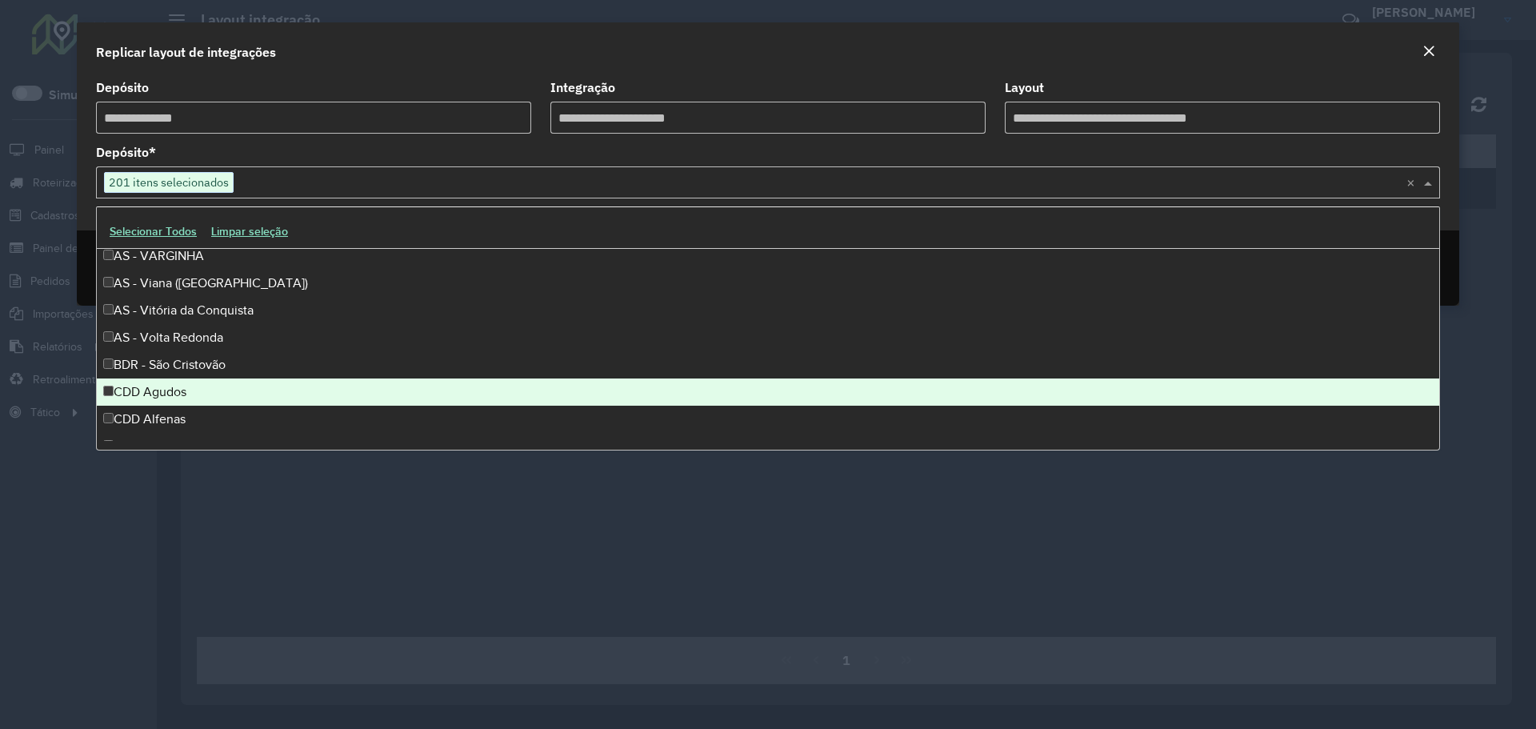
click at [169, 393] on div "CDD Agudos" at bounding box center [768, 391] width 1342 height 27
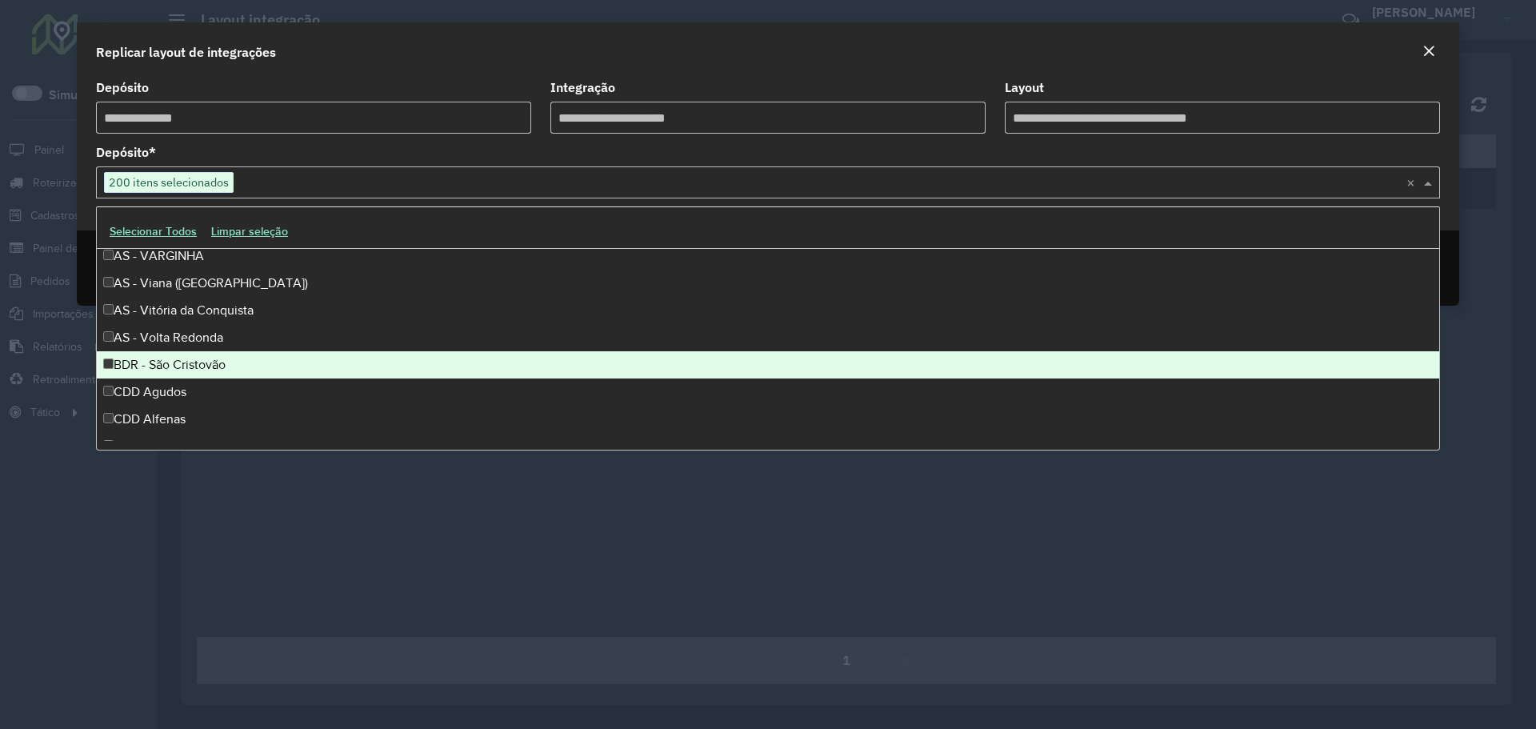
click at [170, 374] on div "BDR - São Cristovão" at bounding box center [768, 364] width 1342 height 27
click at [178, 370] on div "BDR - São Cristovão" at bounding box center [768, 364] width 1342 height 27
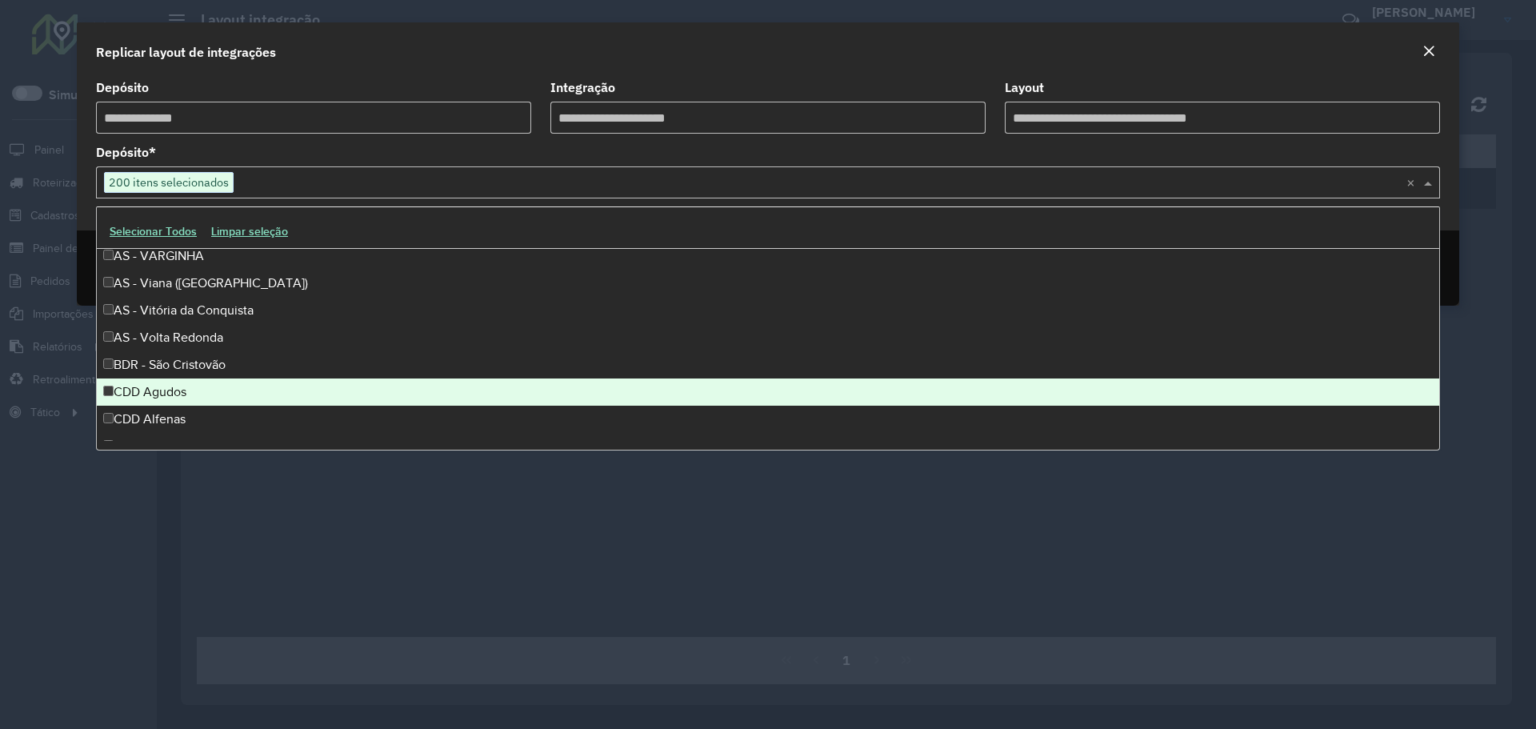
drag, startPoint x: 155, startPoint y: 388, endPoint x: 261, endPoint y: 392, distance: 105.7
click at [155, 389] on div "CDD Agudos" at bounding box center [768, 391] width 1342 height 27
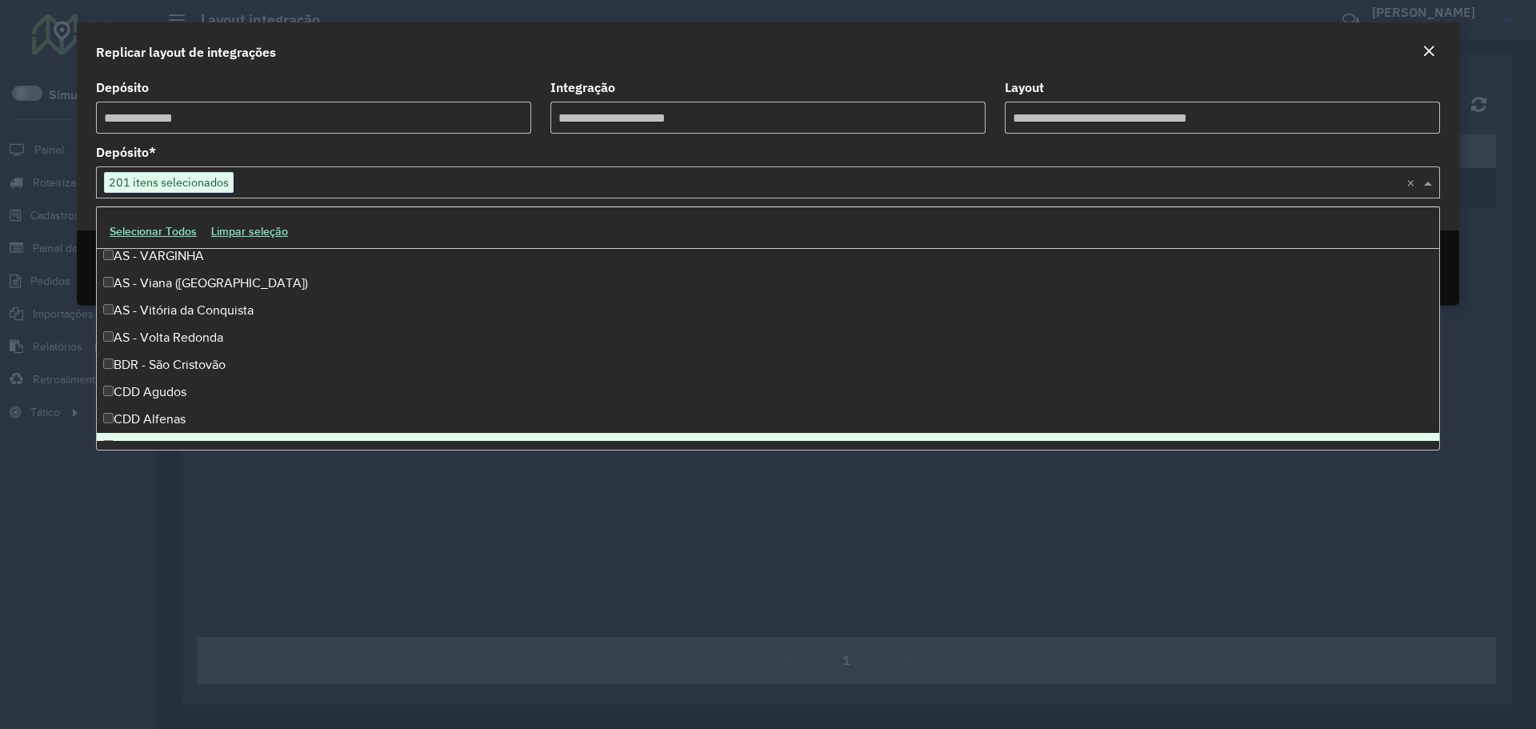
click at [471, 520] on modal-container "**********" at bounding box center [768, 364] width 1536 height 729
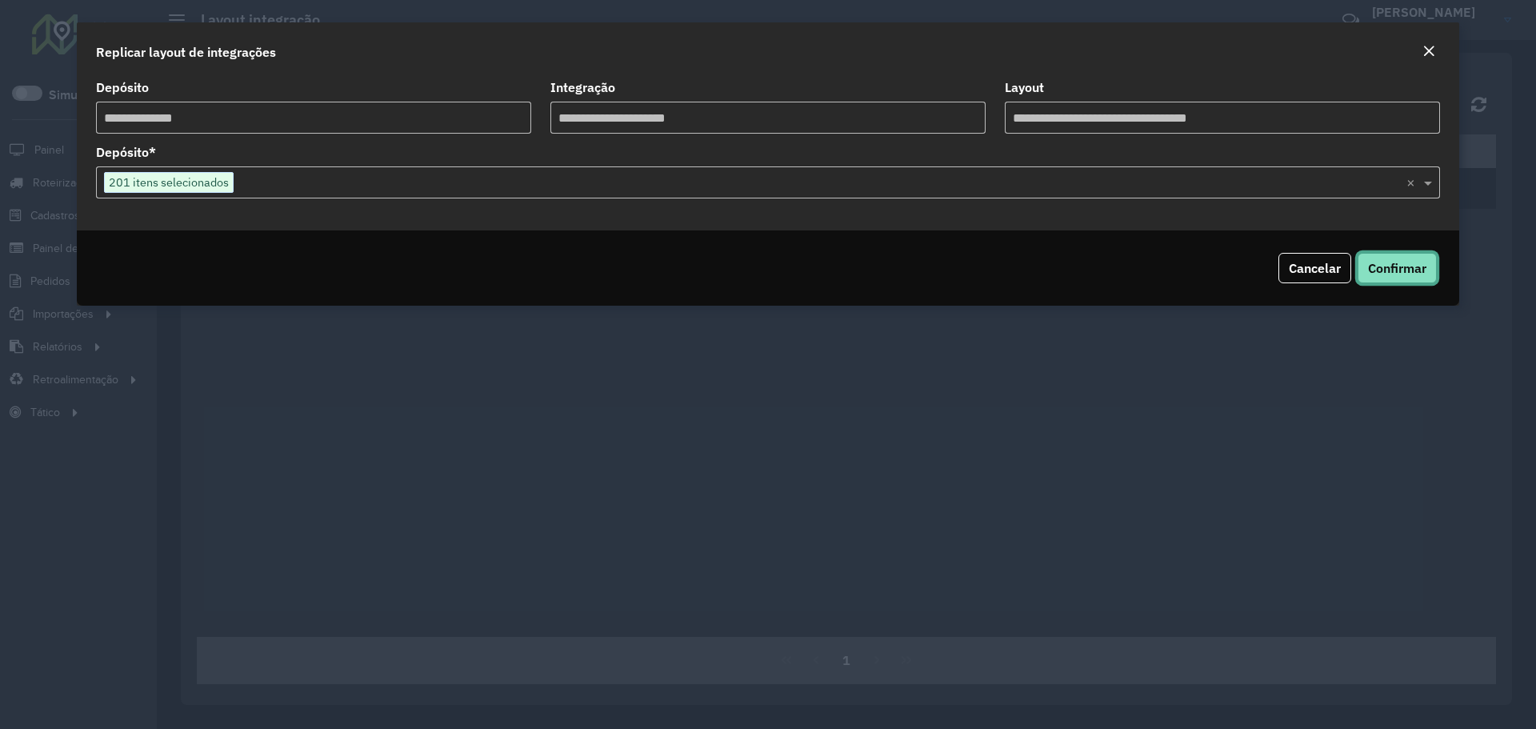
click at [1418, 270] on span "Confirmar" at bounding box center [1397, 268] width 58 height 16
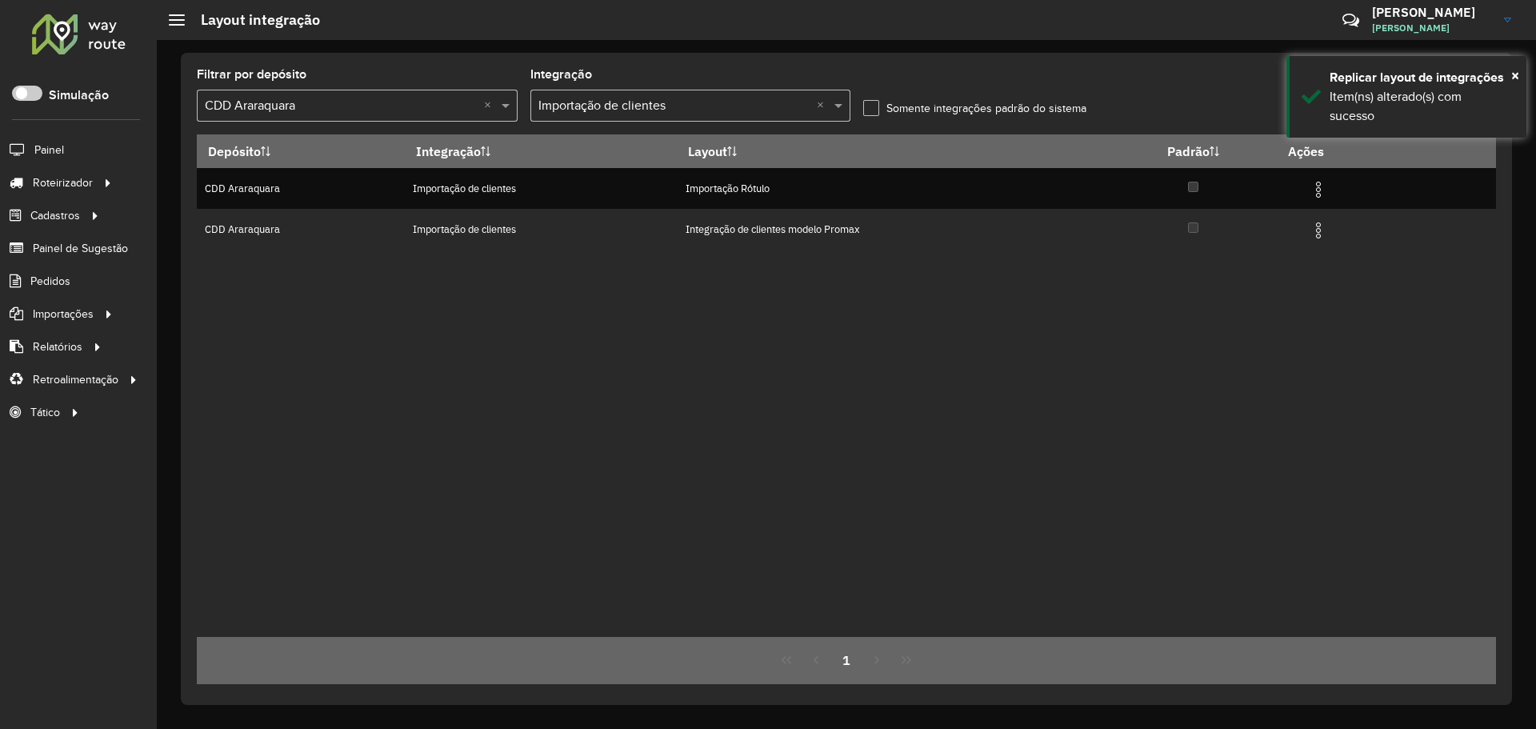
click at [1125, 332] on div "Depósito Integração Layout Padrão Ações CDD Araraquara Importação de clientes I…" at bounding box center [846, 385] width 1299 height 502
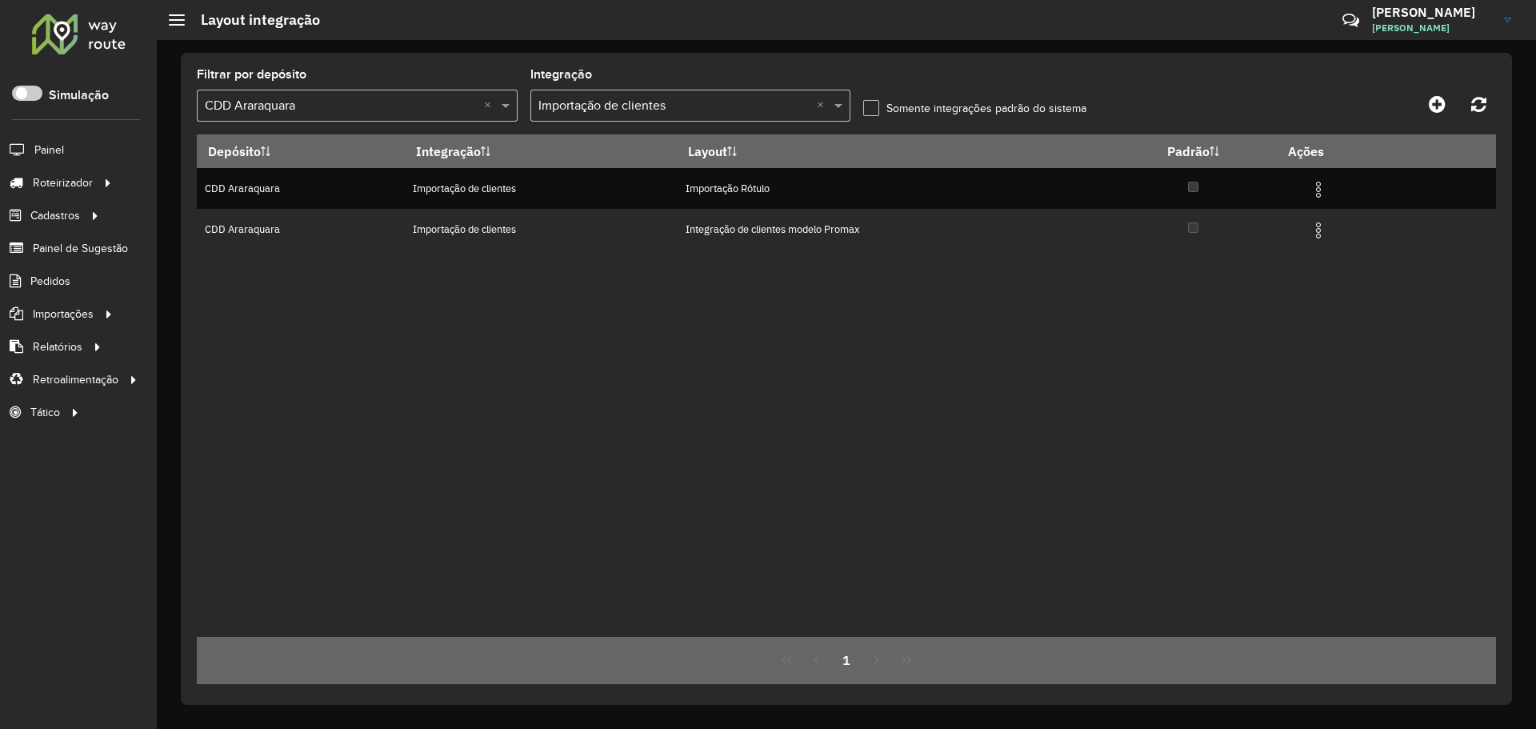
click at [895, 318] on div "Depósito Integração Layout Padrão Ações CDD Araraquara Importação de clientes I…" at bounding box center [846, 385] width 1299 height 502
drag, startPoint x: 867, startPoint y: 245, endPoint x: 922, endPoint y: 259, distance: 57.0
click at [905, 250] on table "Depósito Integração Layout Padrão Ações CDD Araraquara Importação de clientes I…" at bounding box center [846, 191] width 1299 height 115
click at [865, 330] on div "Depósito Integração Layout Padrão Ações CDD Araraquara Importação de clientes I…" at bounding box center [846, 385] width 1299 height 502
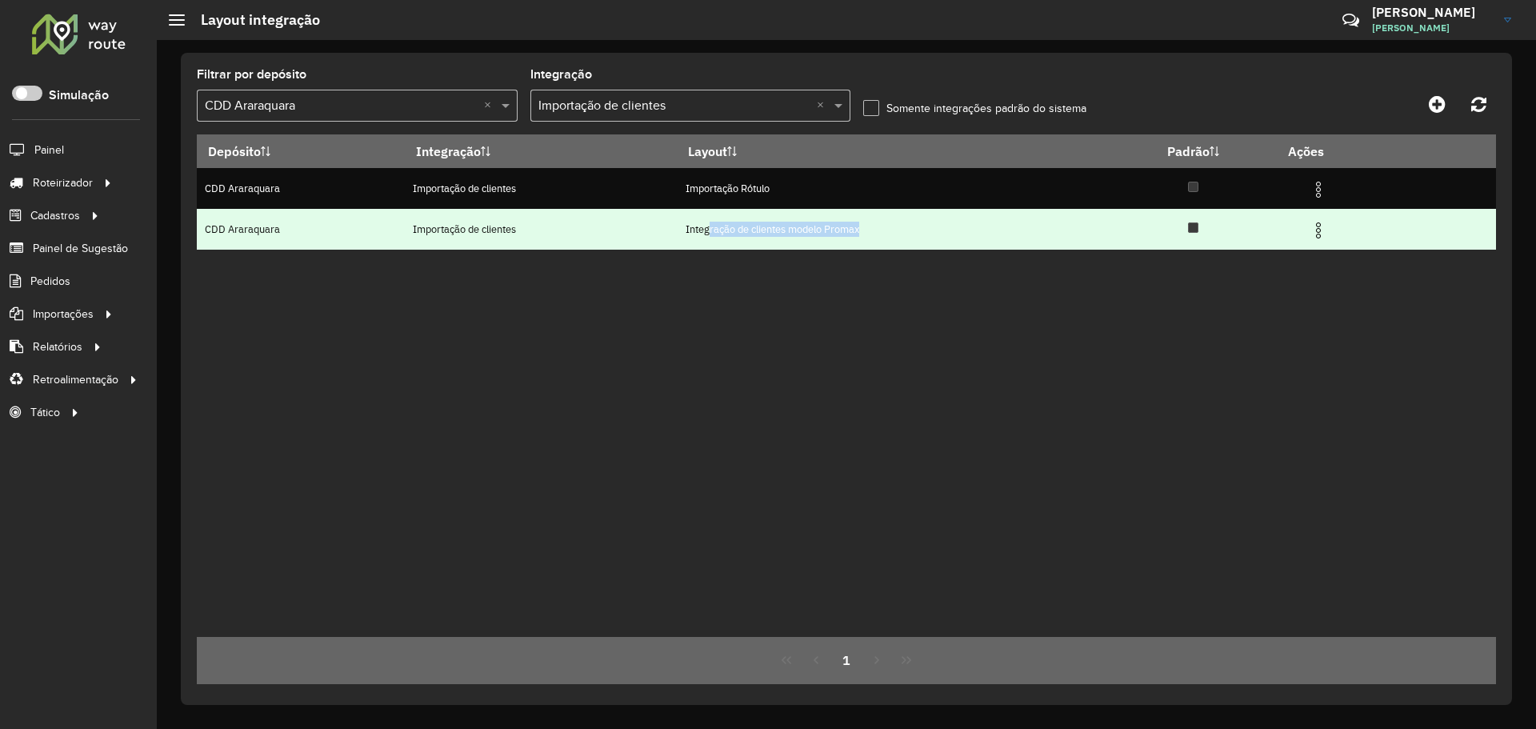
drag, startPoint x: 713, startPoint y: 234, endPoint x: 893, endPoint y: 237, distance: 180.0
click at [876, 235] on td "Integração de clientes modelo Promax" at bounding box center [893, 229] width 432 height 41
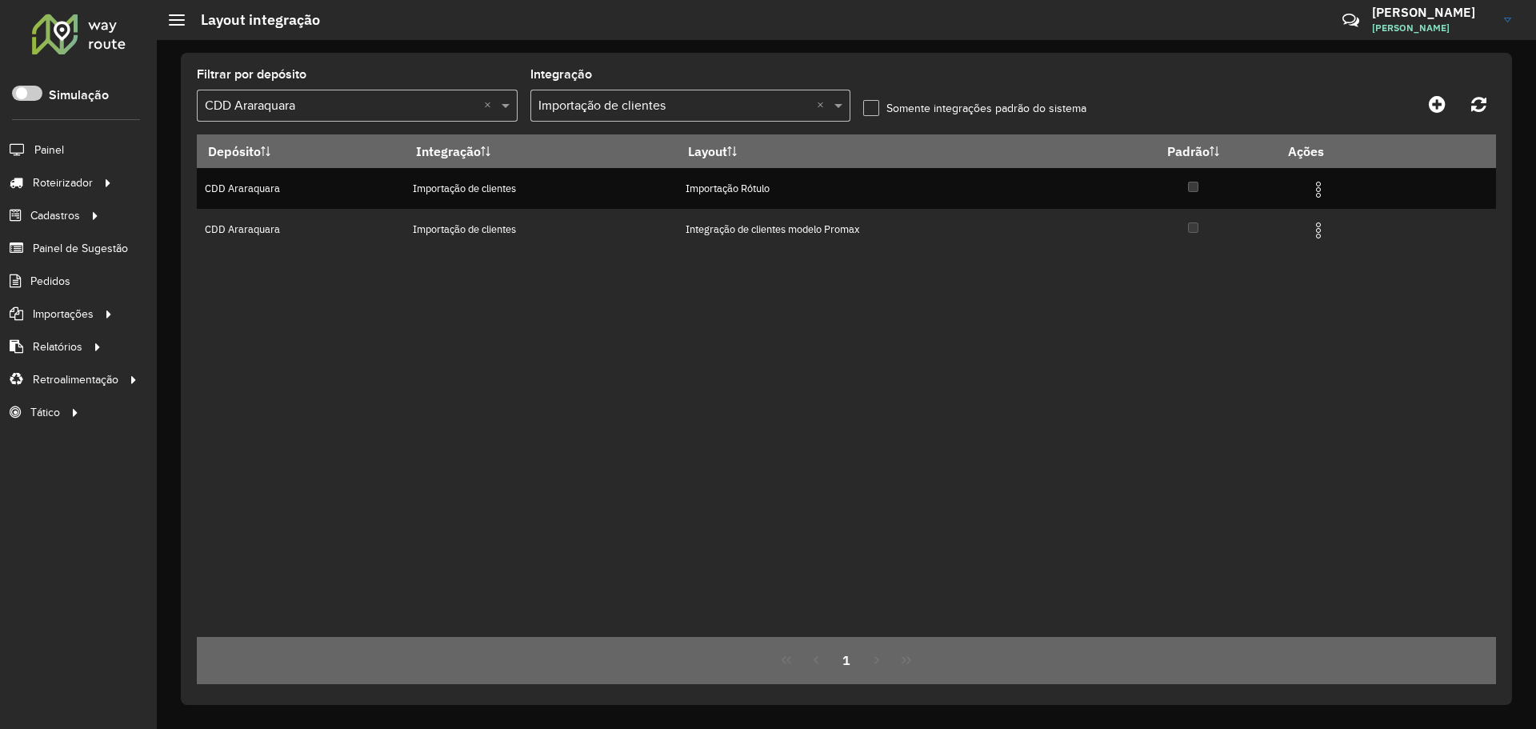
click at [849, 334] on div "Depósito Integração Layout Padrão Ações CDD Araraquara Importação de clientes I…" at bounding box center [846, 385] width 1299 height 502
click at [769, 98] on input "text" at bounding box center [674, 106] width 273 height 19
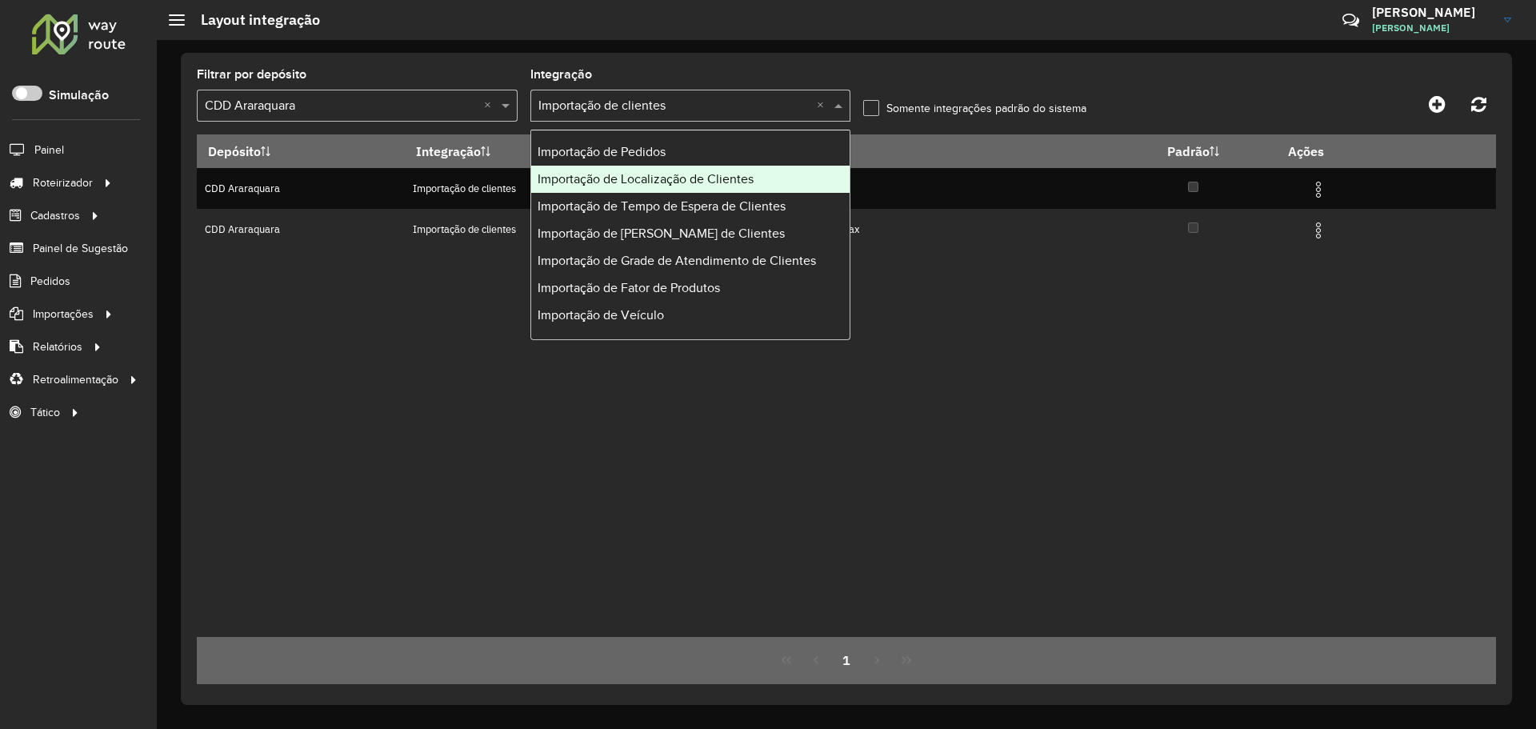
click at [729, 174] on span "Importação de Localização de Clientes" at bounding box center [645, 179] width 216 height 14
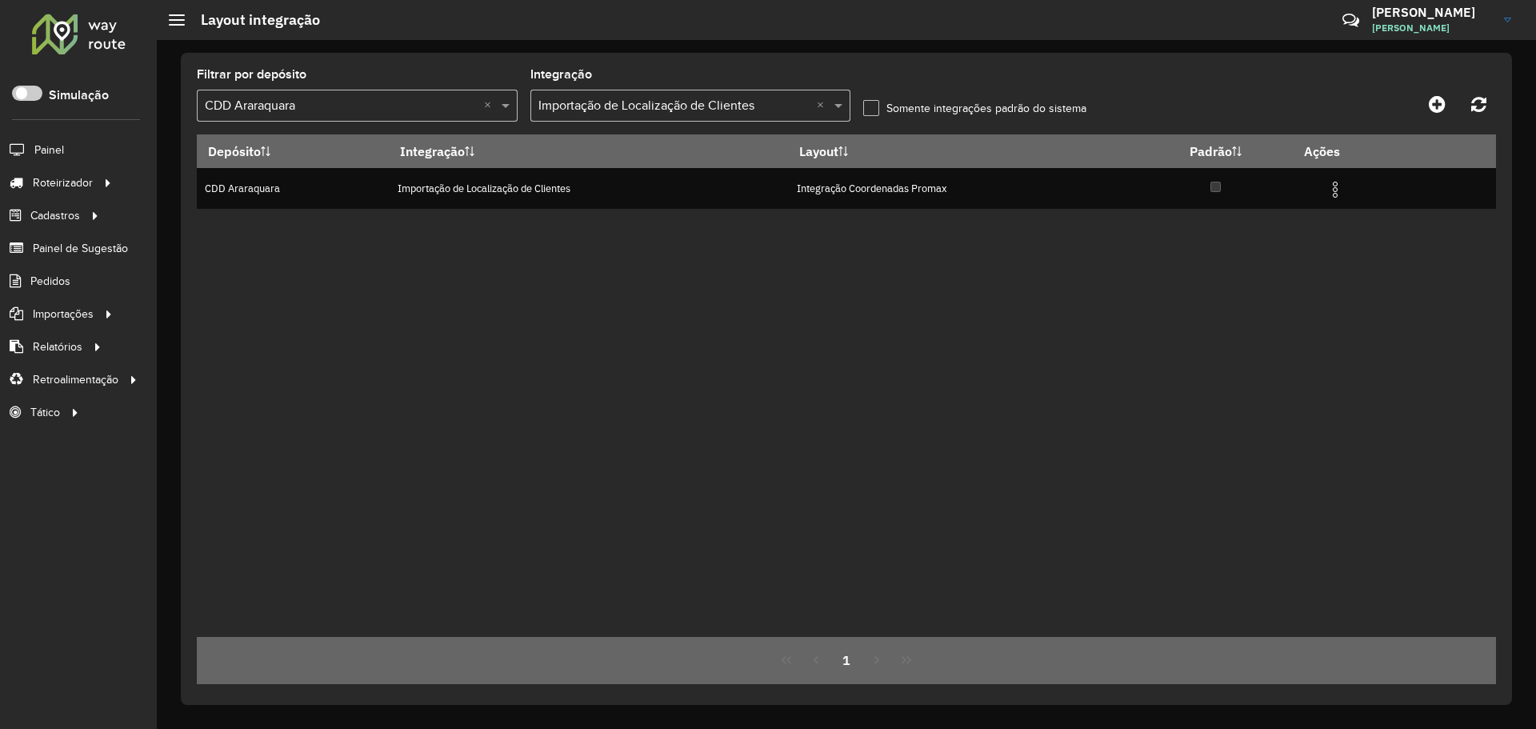
click at [836, 292] on div "Depósito Integração Layout Padrão Ações CDD Araraquara Importação de Localizaçã…" at bounding box center [846, 385] width 1299 height 502
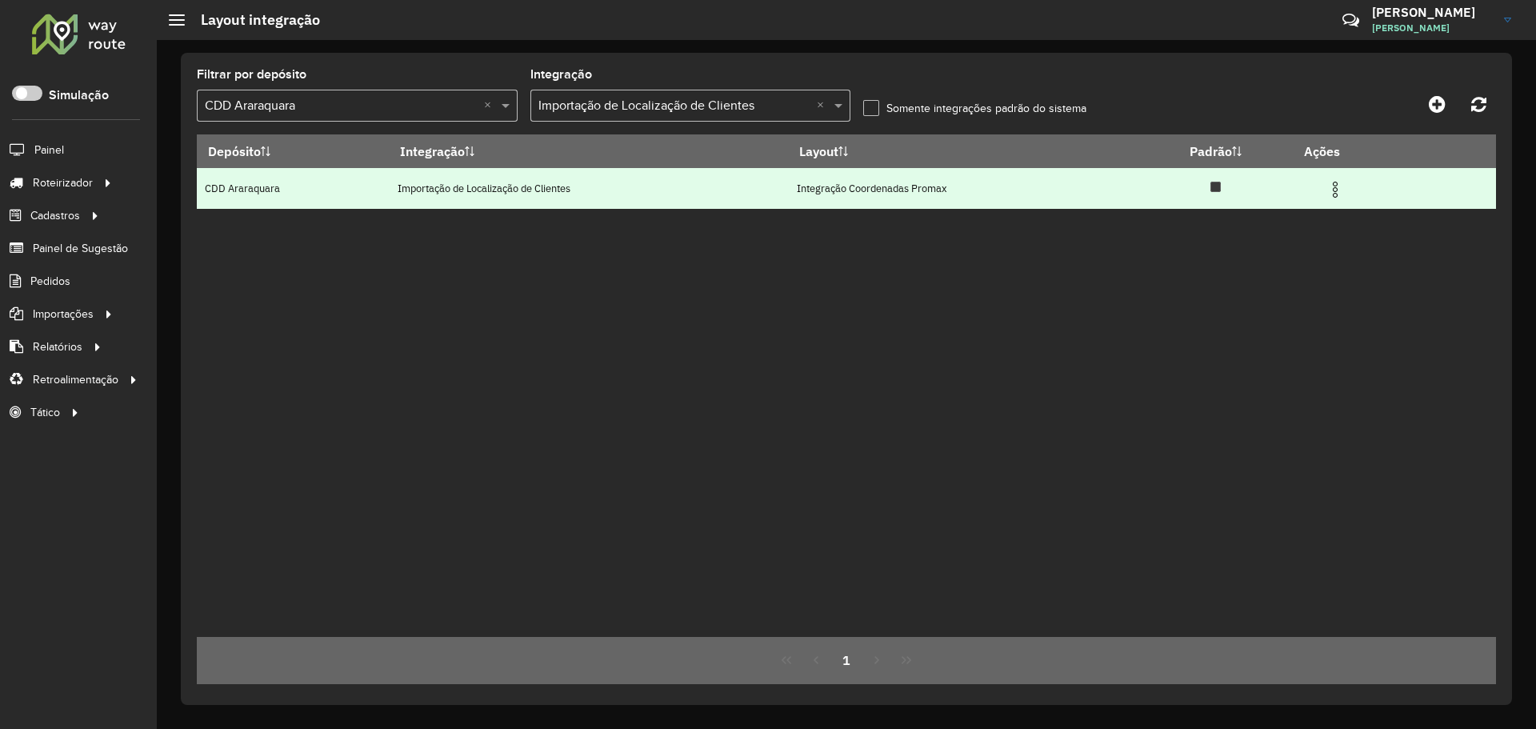
click at [1332, 190] on img at bounding box center [1334, 189] width 19 height 19
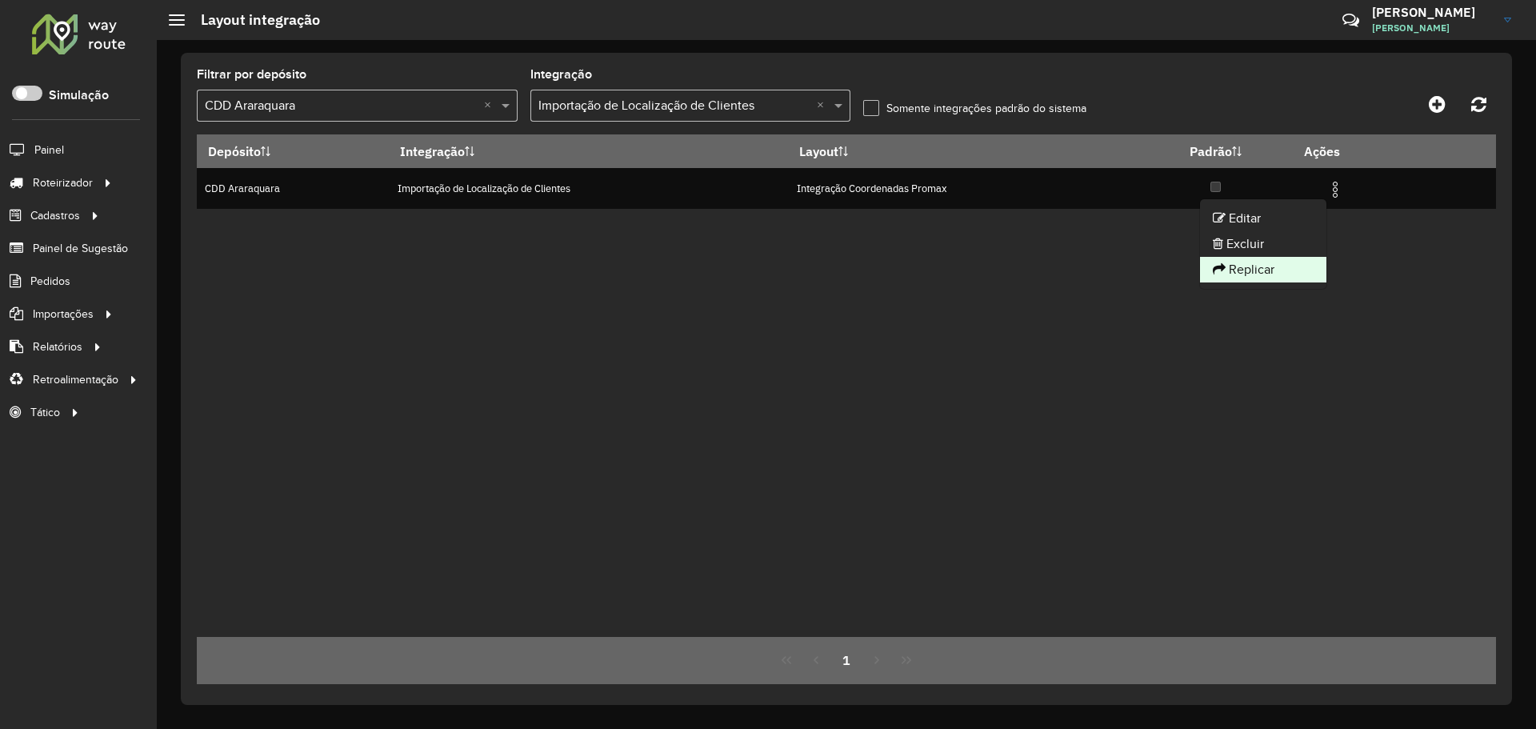
click at [1285, 261] on li "Replicar" at bounding box center [1263, 270] width 126 height 26
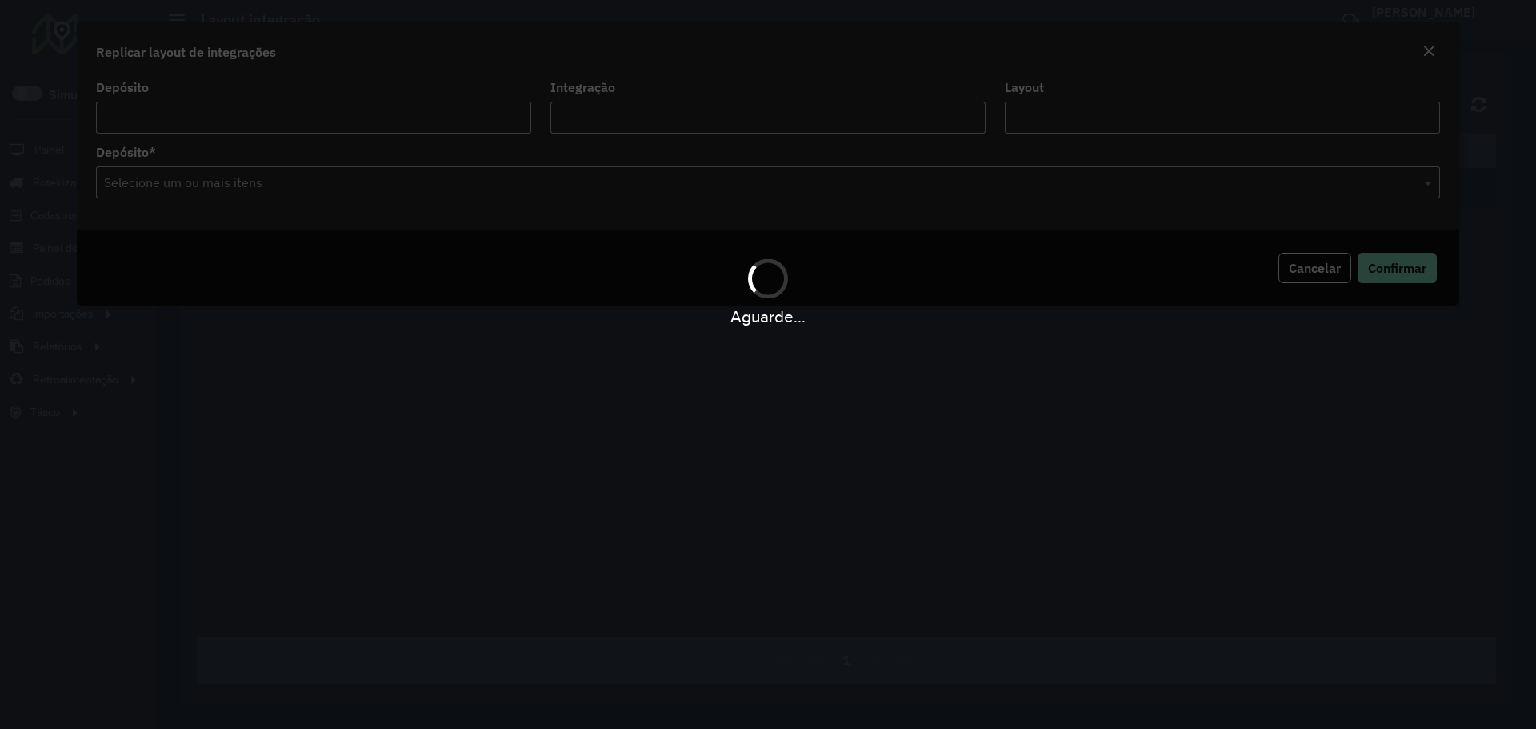
type input "**********"
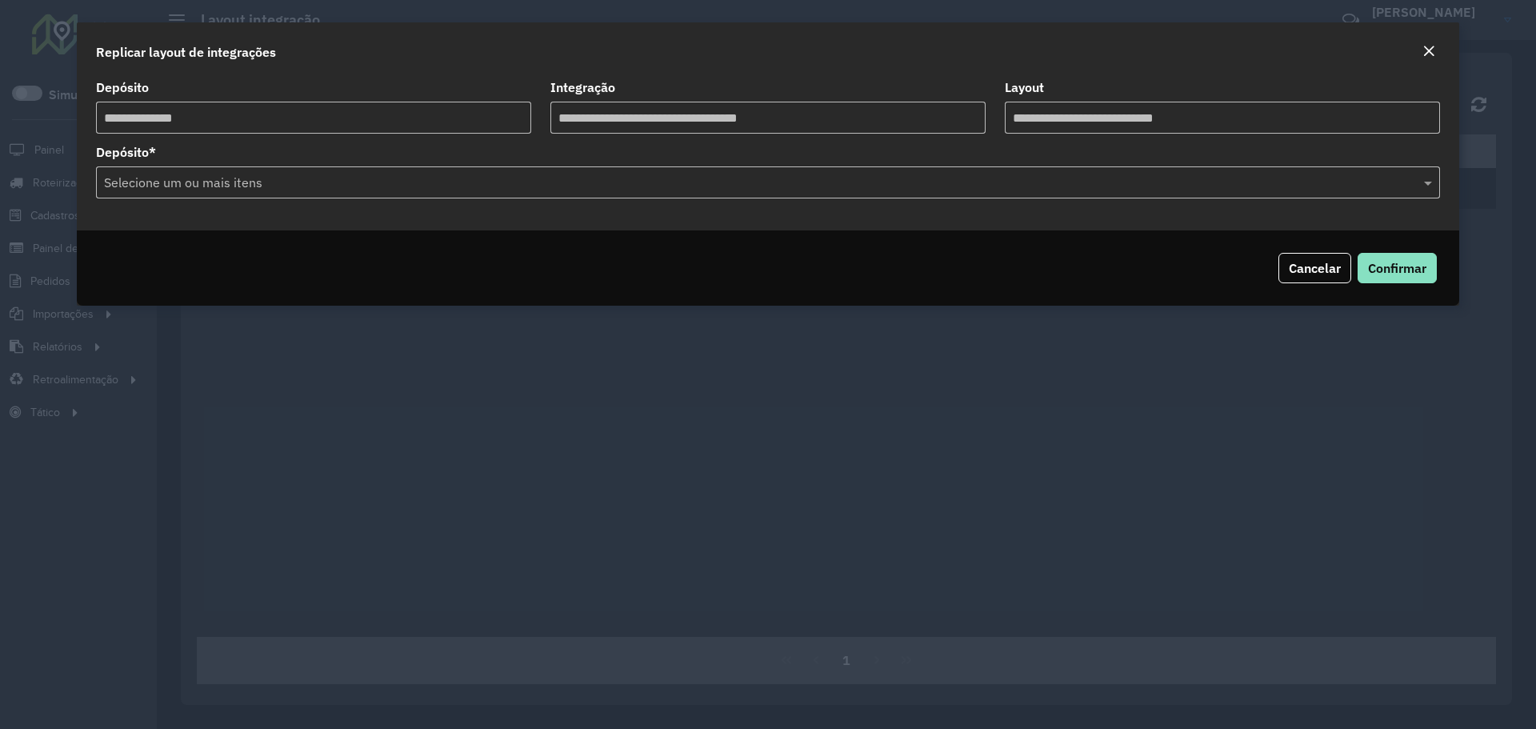
click at [408, 181] on input "text" at bounding box center [760, 183] width 1320 height 19
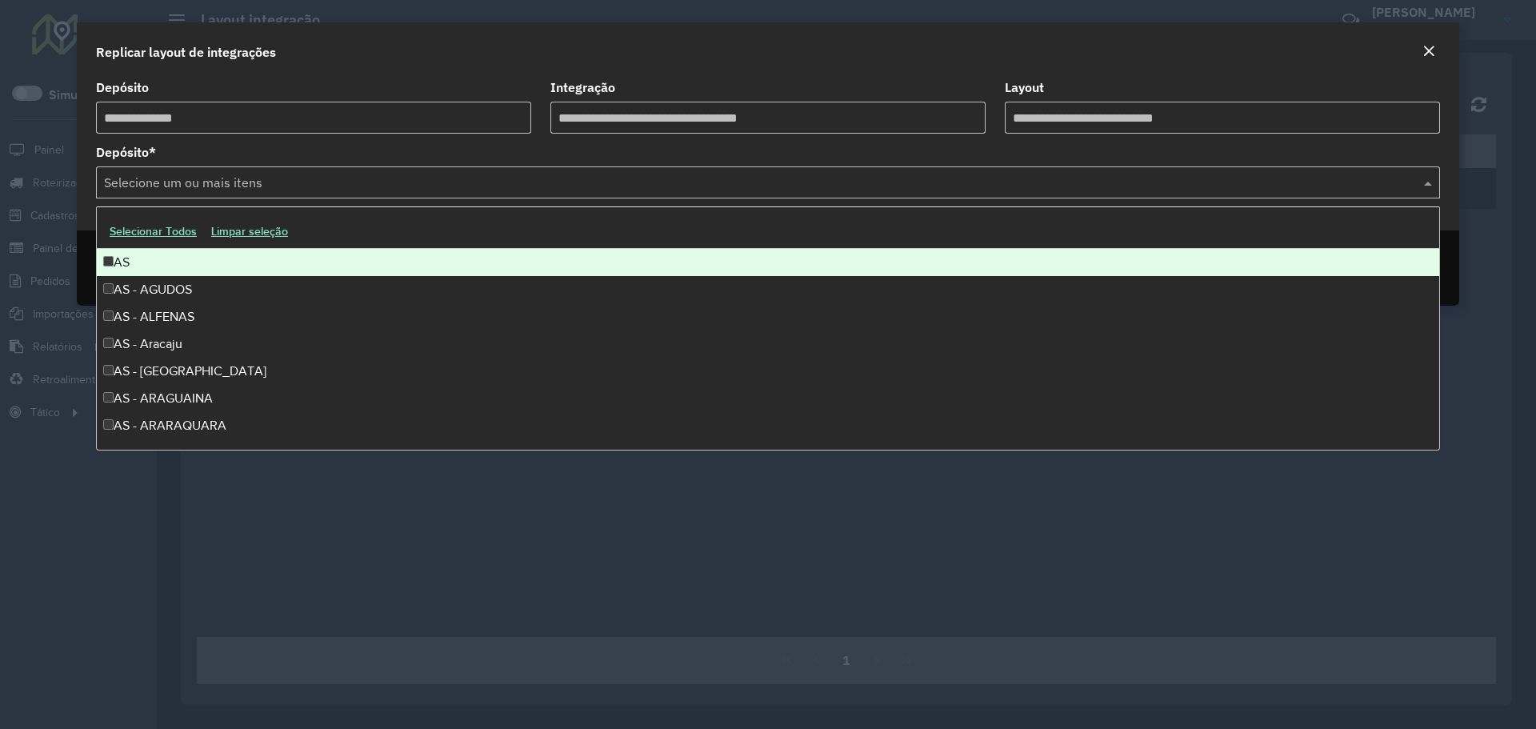
click at [160, 224] on button "Selecionar Todos" at bounding box center [153, 231] width 102 height 25
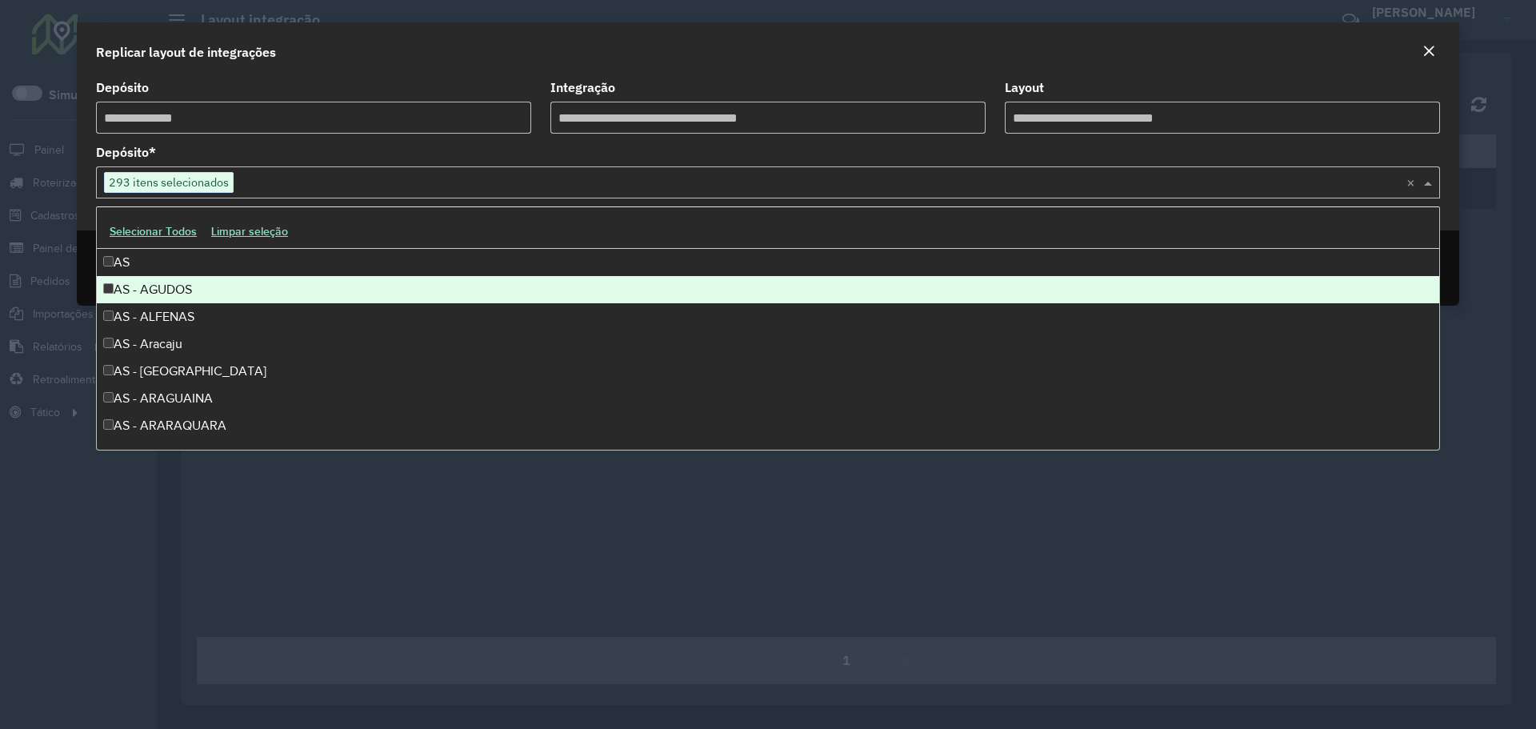
click at [131, 295] on div "AS - AGUDOS" at bounding box center [768, 289] width 1342 height 27
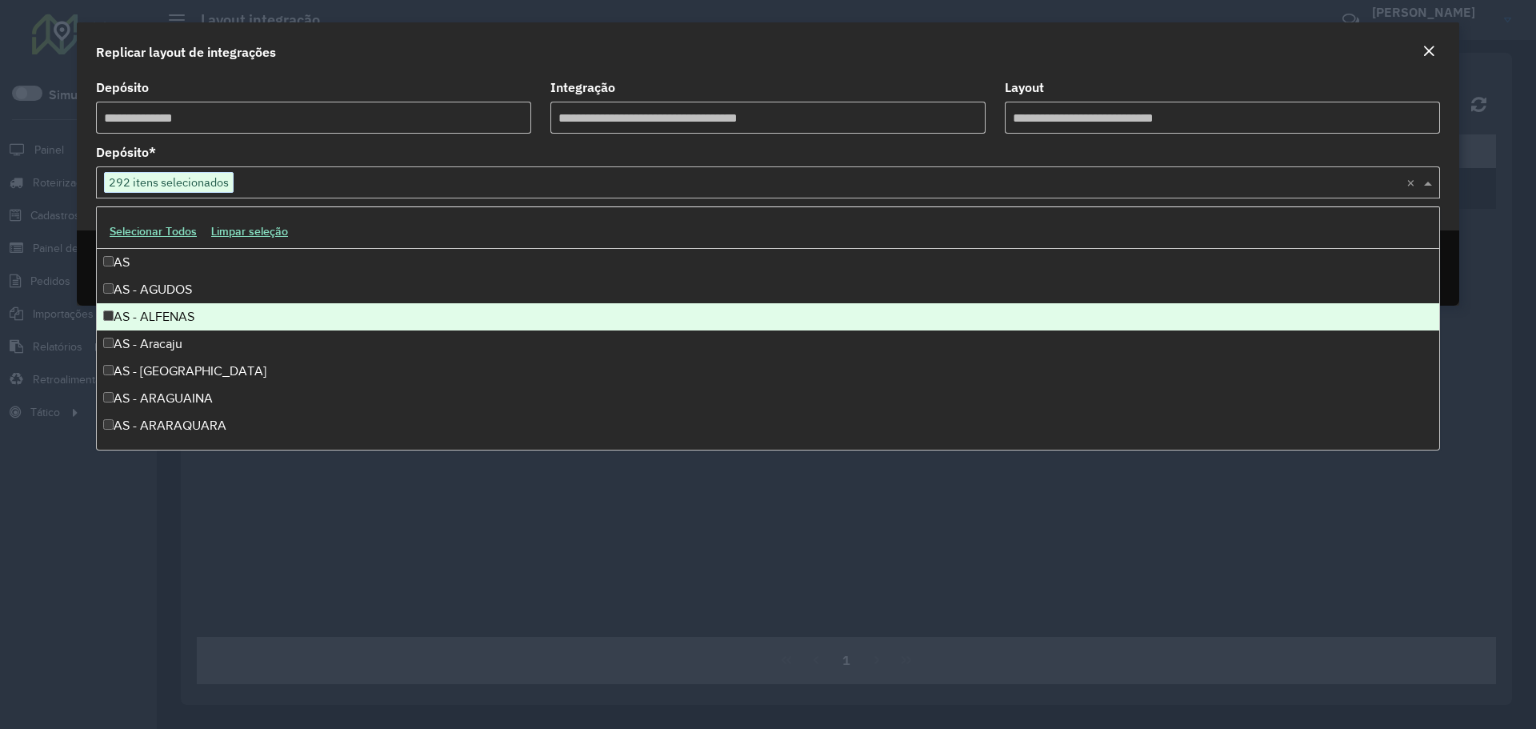
click at [158, 321] on div "AS - ALFENAS" at bounding box center [768, 316] width 1342 height 27
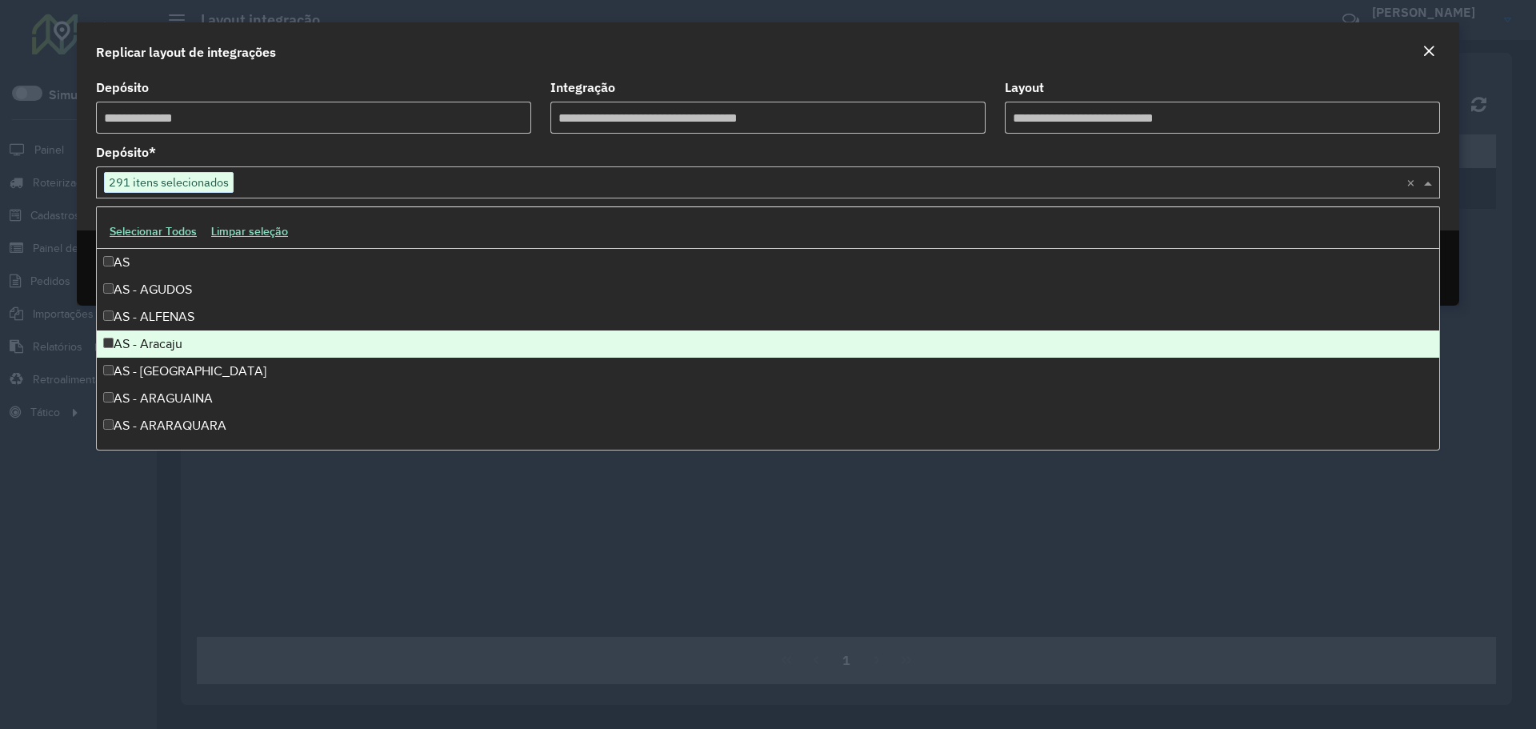
click at [154, 341] on div "AS - Aracaju" at bounding box center [768, 343] width 1342 height 27
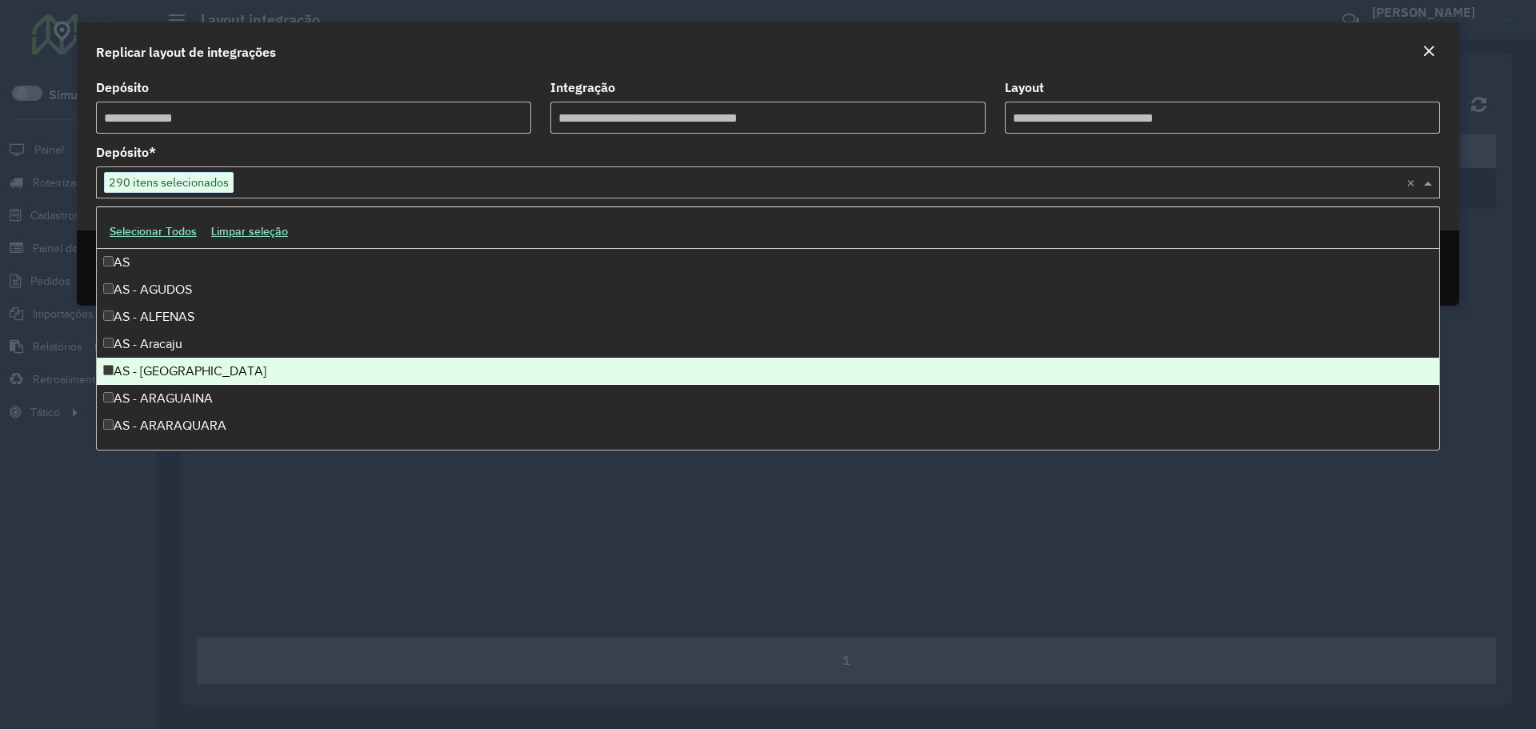
click at [154, 374] on div "AS - Araçatuba" at bounding box center [768, 371] width 1342 height 27
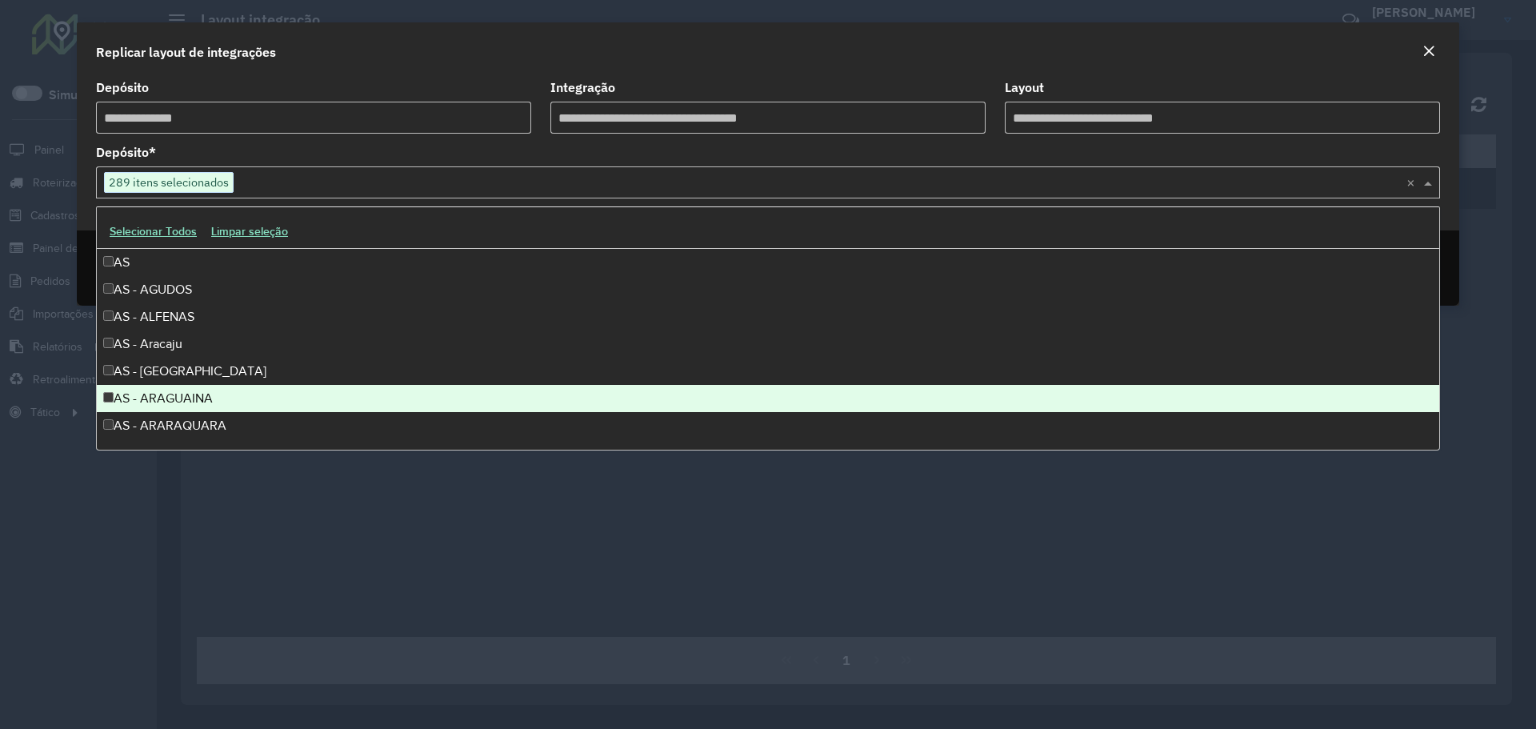
drag, startPoint x: 158, startPoint y: 394, endPoint x: 170, endPoint y: 393, distance: 12.9
click at [158, 394] on div "AS - ARAGUAINA" at bounding box center [768, 398] width 1342 height 27
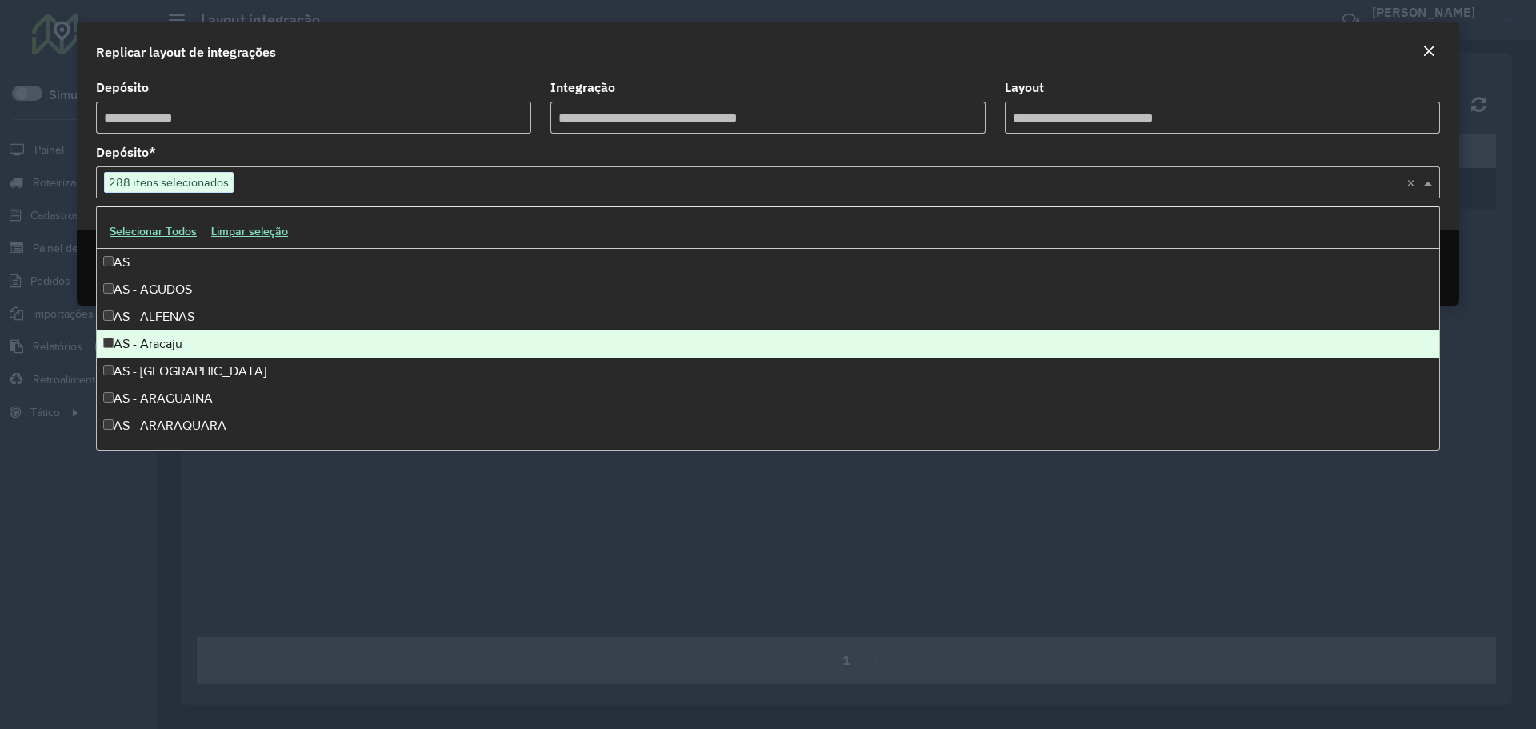
scroll to position [80, 0]
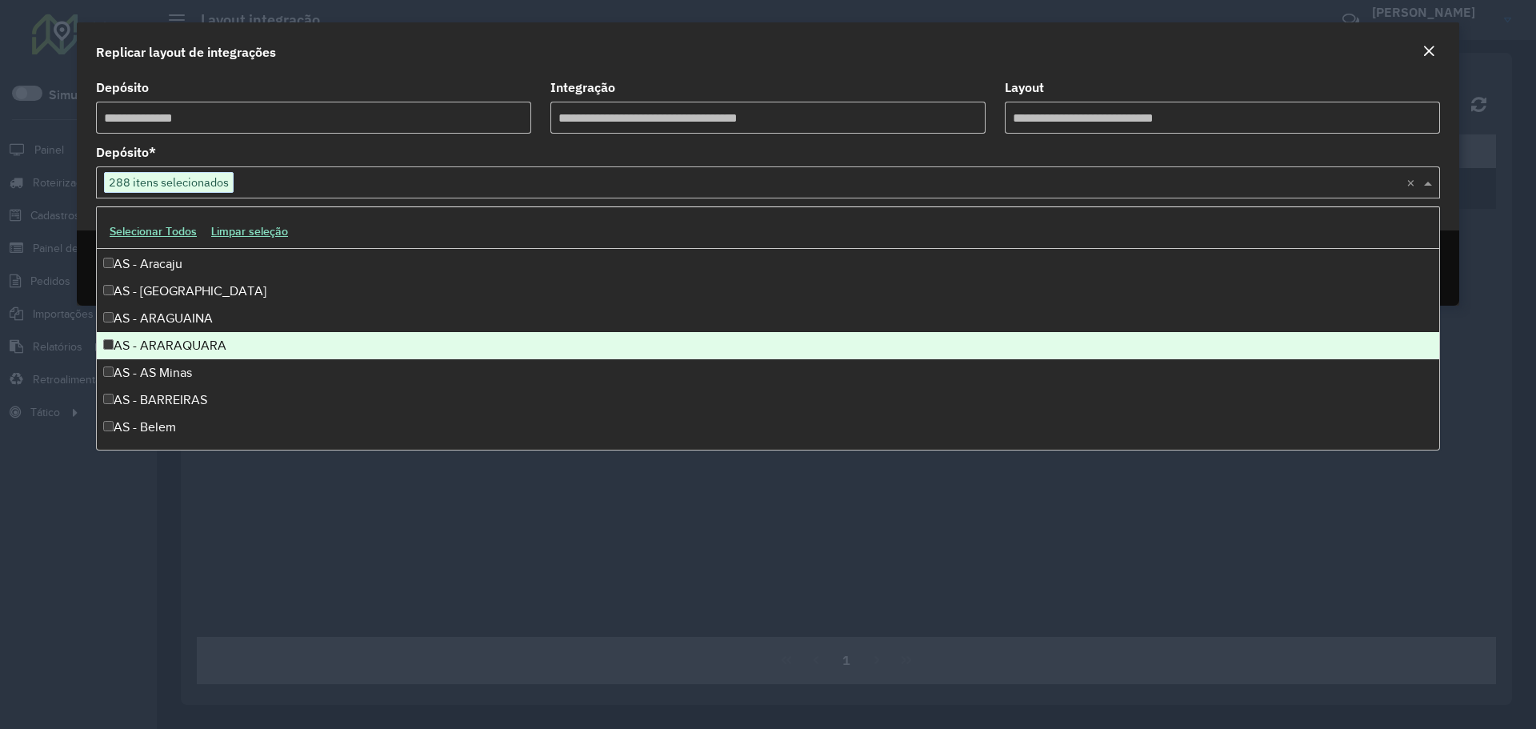
click at [176, 348] on div "AS - ARARAQUARA" at bounding box center [768, 345] width 1342 height 27
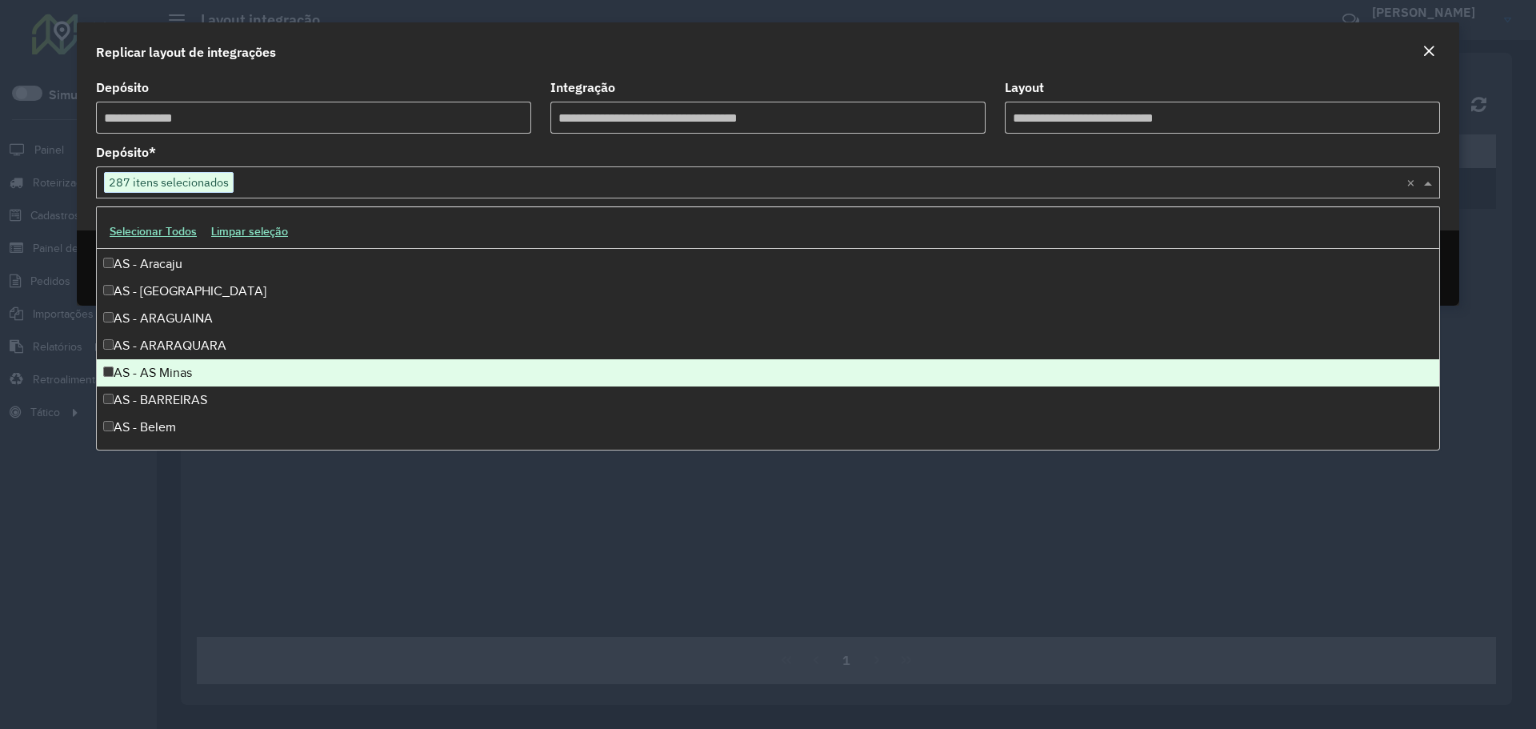
click at [170, 376] on div "AS - AS Minas" at bounding box center [768, 372] width 1342 height 27
click at [170, 394] on div "AS - BARREIRAS" at bounding box center [768, 399] width 1342 height 27
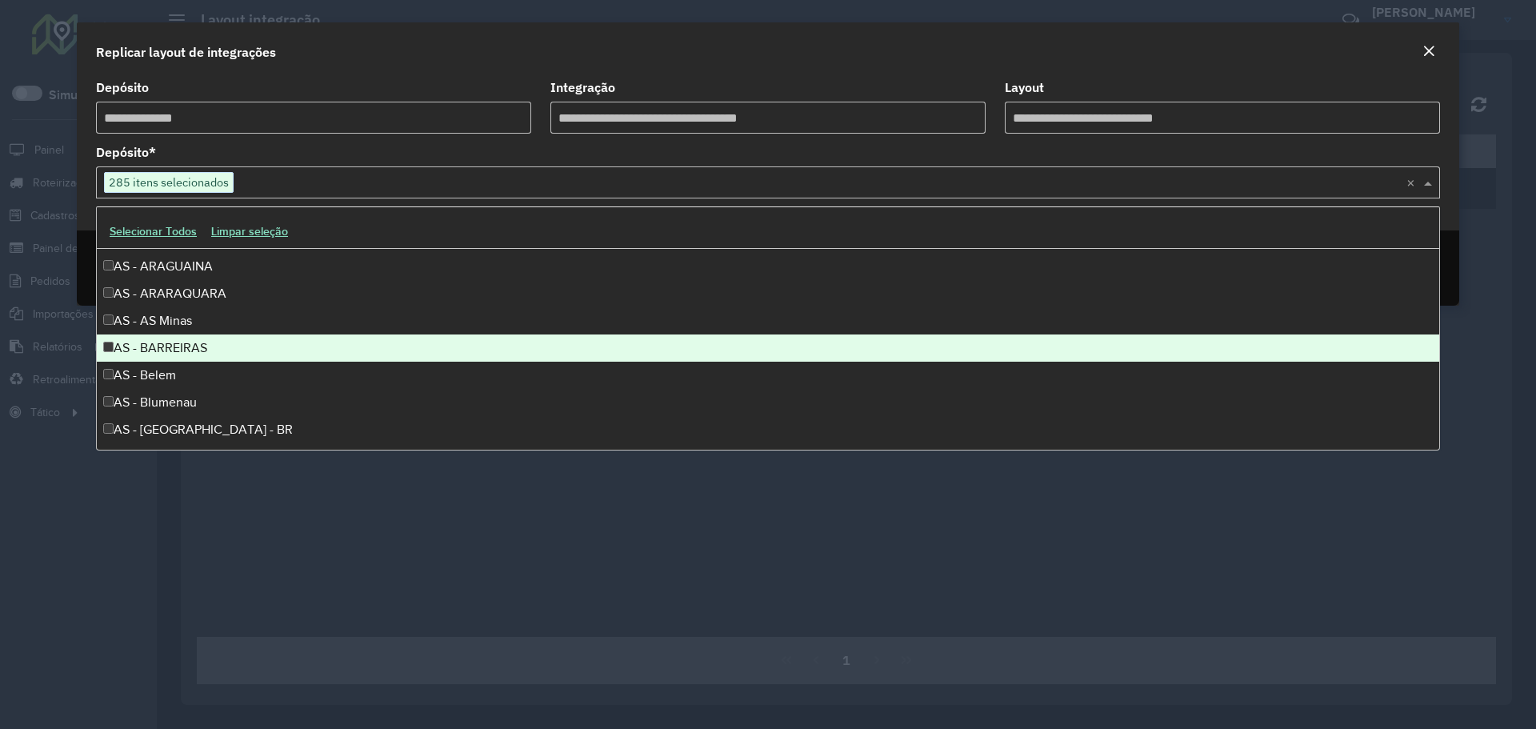
scroll to position [160, 0]
click at [161, 350] on div "AS - Belem" at bounding box center [768, 347] width 1342 height 27
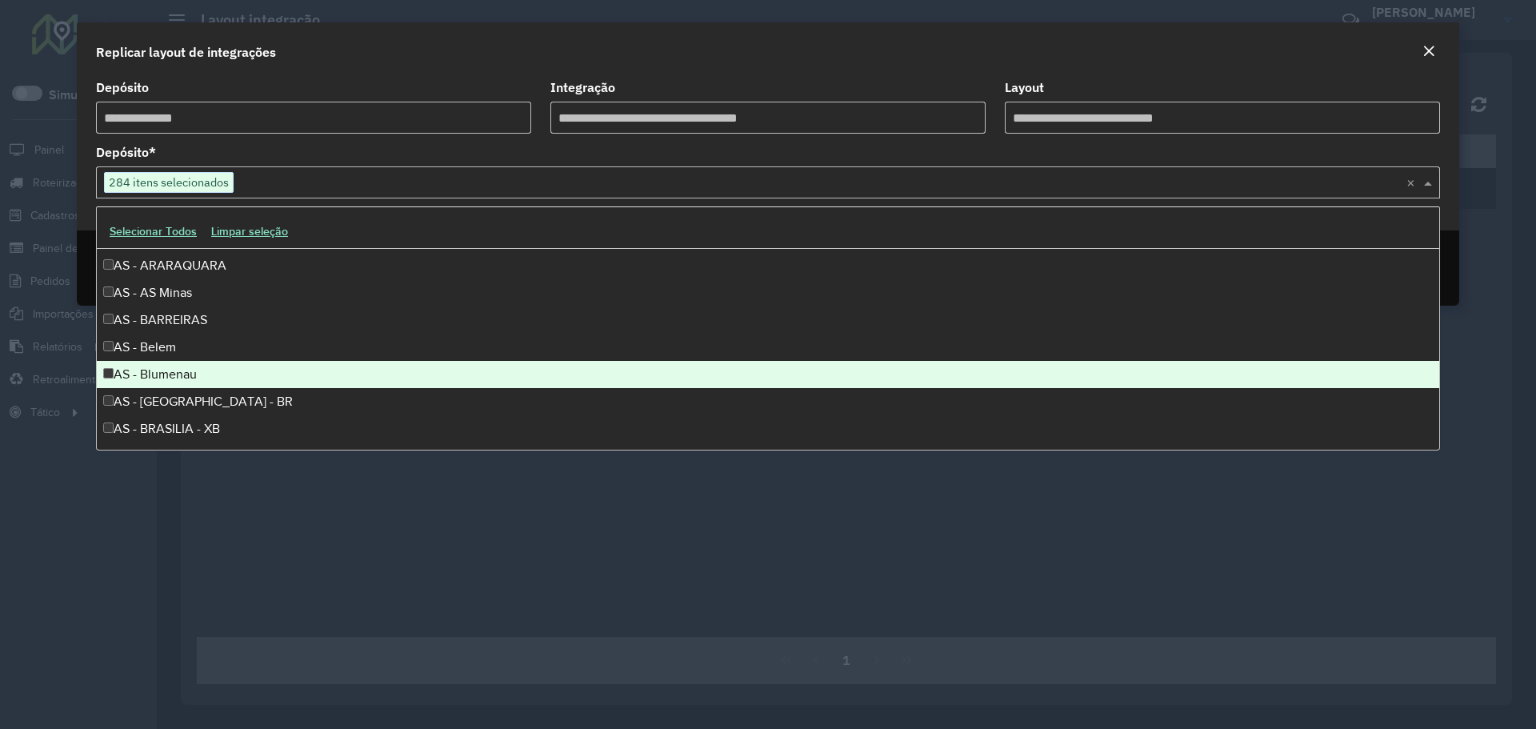
click at [164, 379] on div "AS - Blumenau" at bounding box center [768, 374] width 1342 height 27
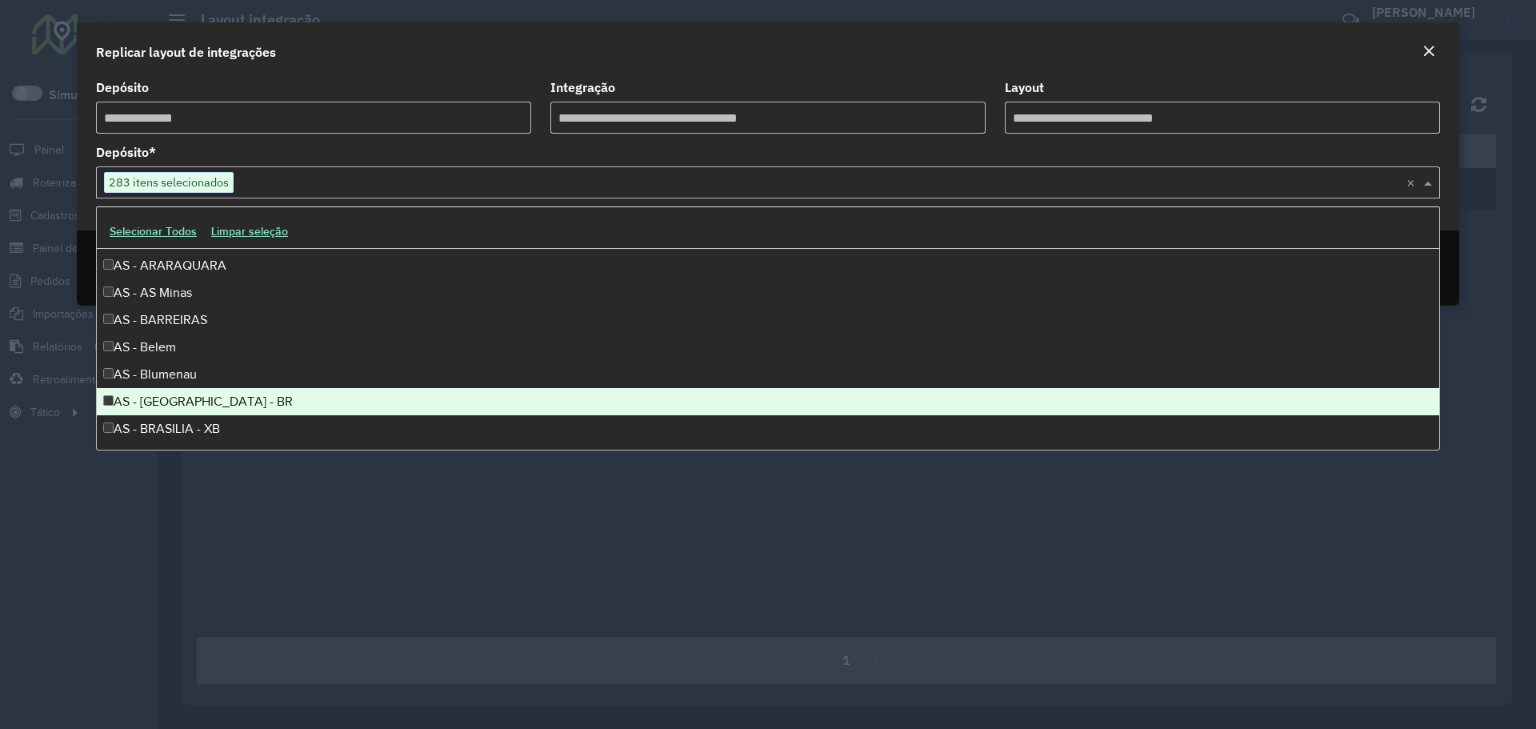
click at [173, 404] on div "AS - BRASILIA - BR" at bounding box center [768, 401] width 1342 height 27
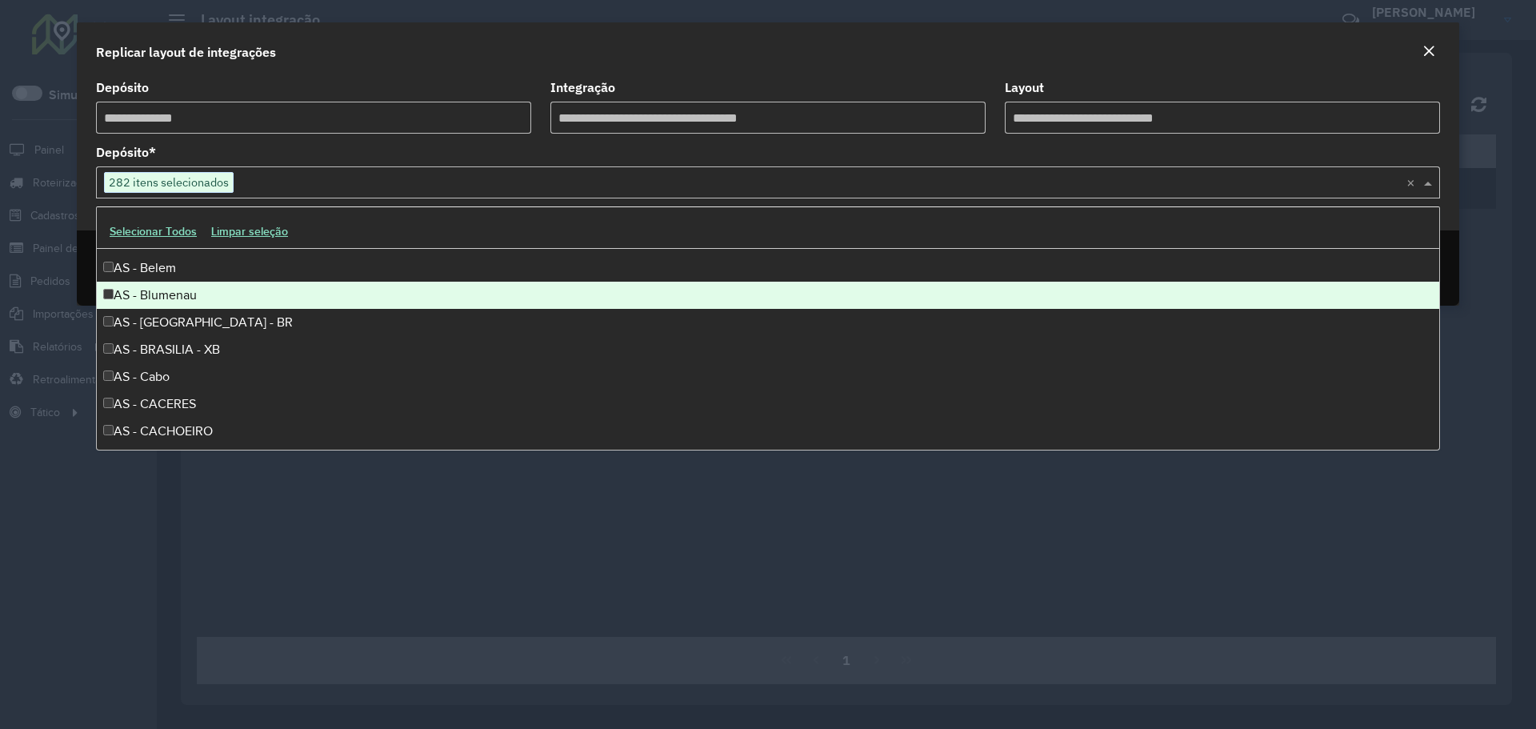
scroll to position [240, 0]
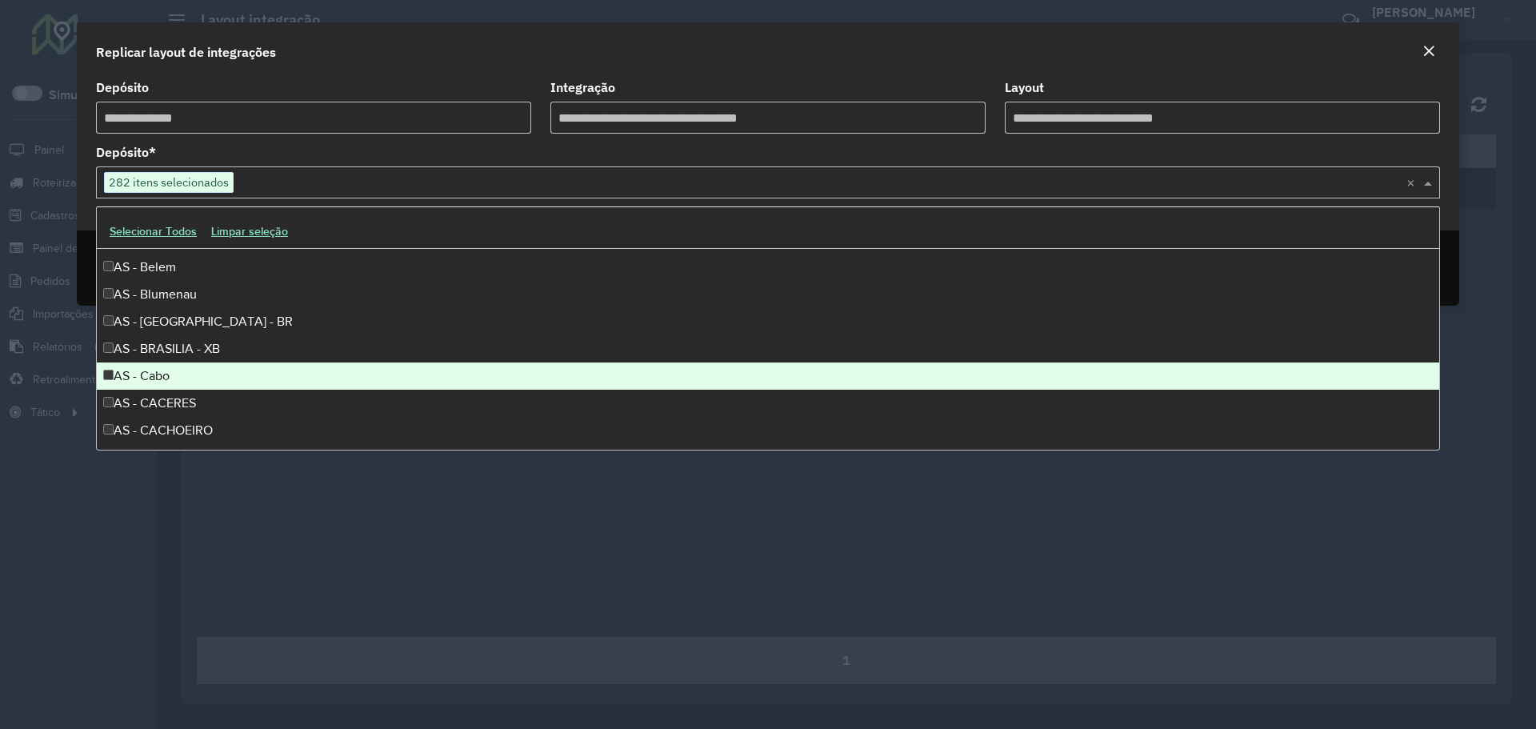
click at [187, 350] on div "AS - BRASILIA - XB" at bounding box center [768, 348] width 1342 height 27
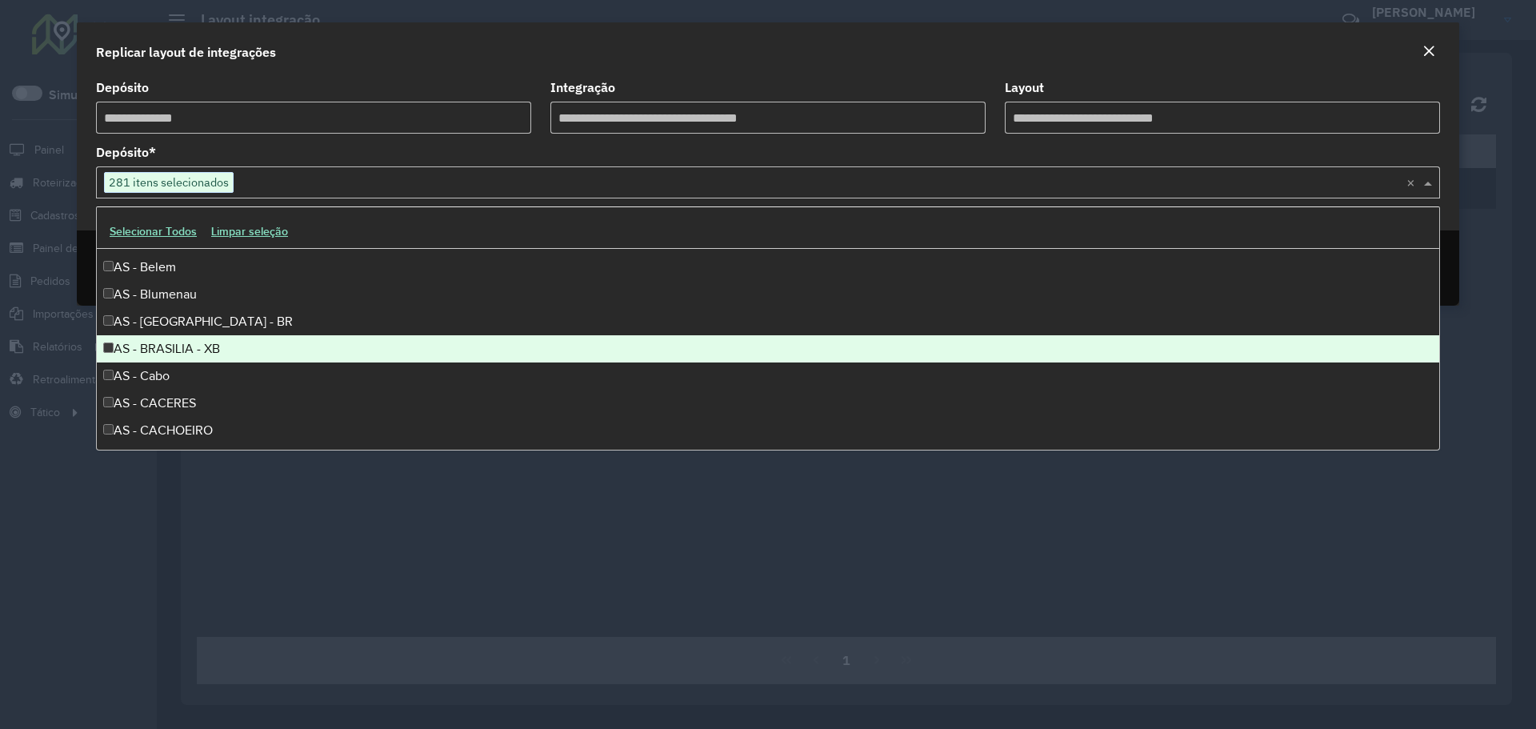
click at [181, 379] on div "AS - Cabo" at bounding box center [768, 375] width 1342 height 27
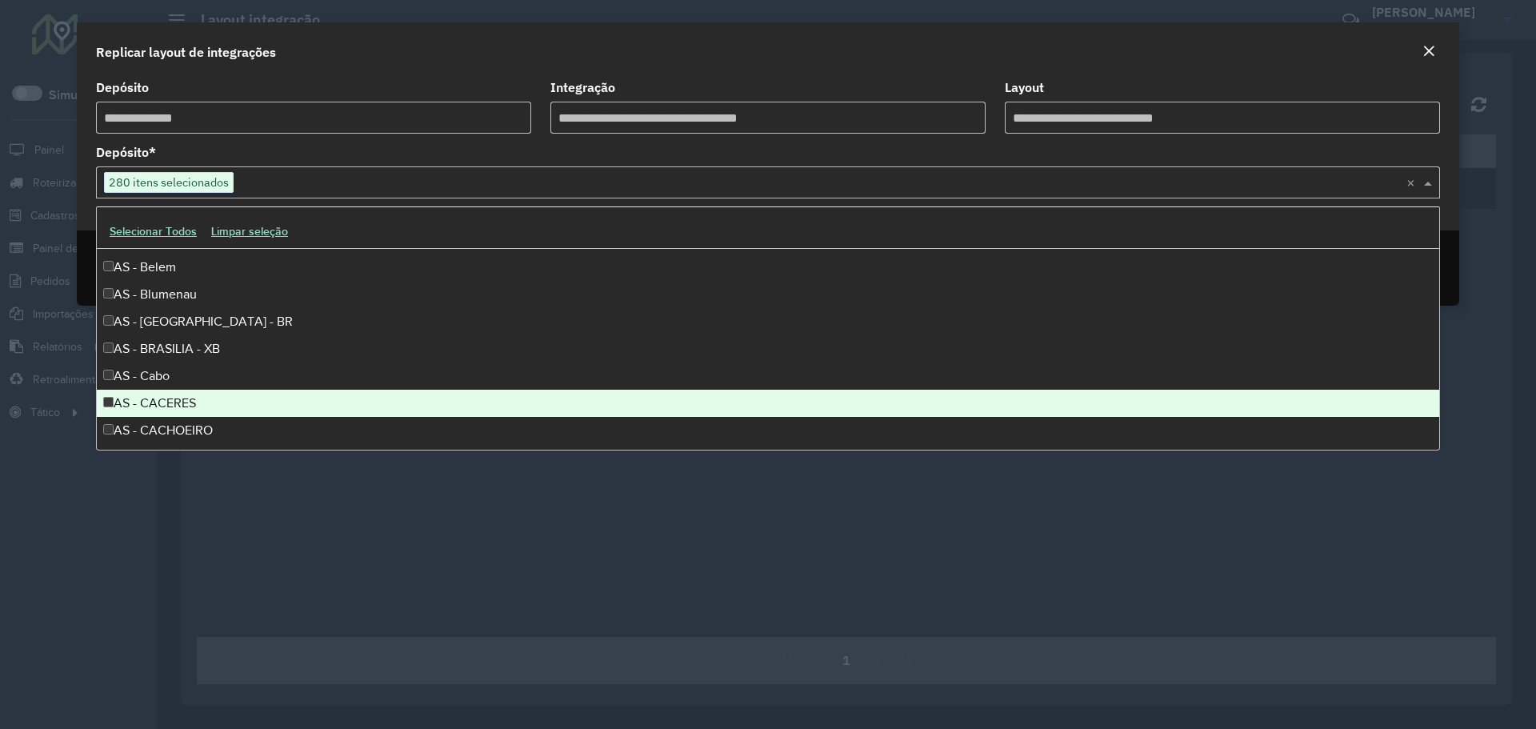
drag, startPoint x: 178, startPoint y: 398, endPoint x: 191, endPoint y: 398, distance: 12.8
click at [178, 398] on div "AS - CACERES" at bounding box center [768, 403] width 1342 height 27
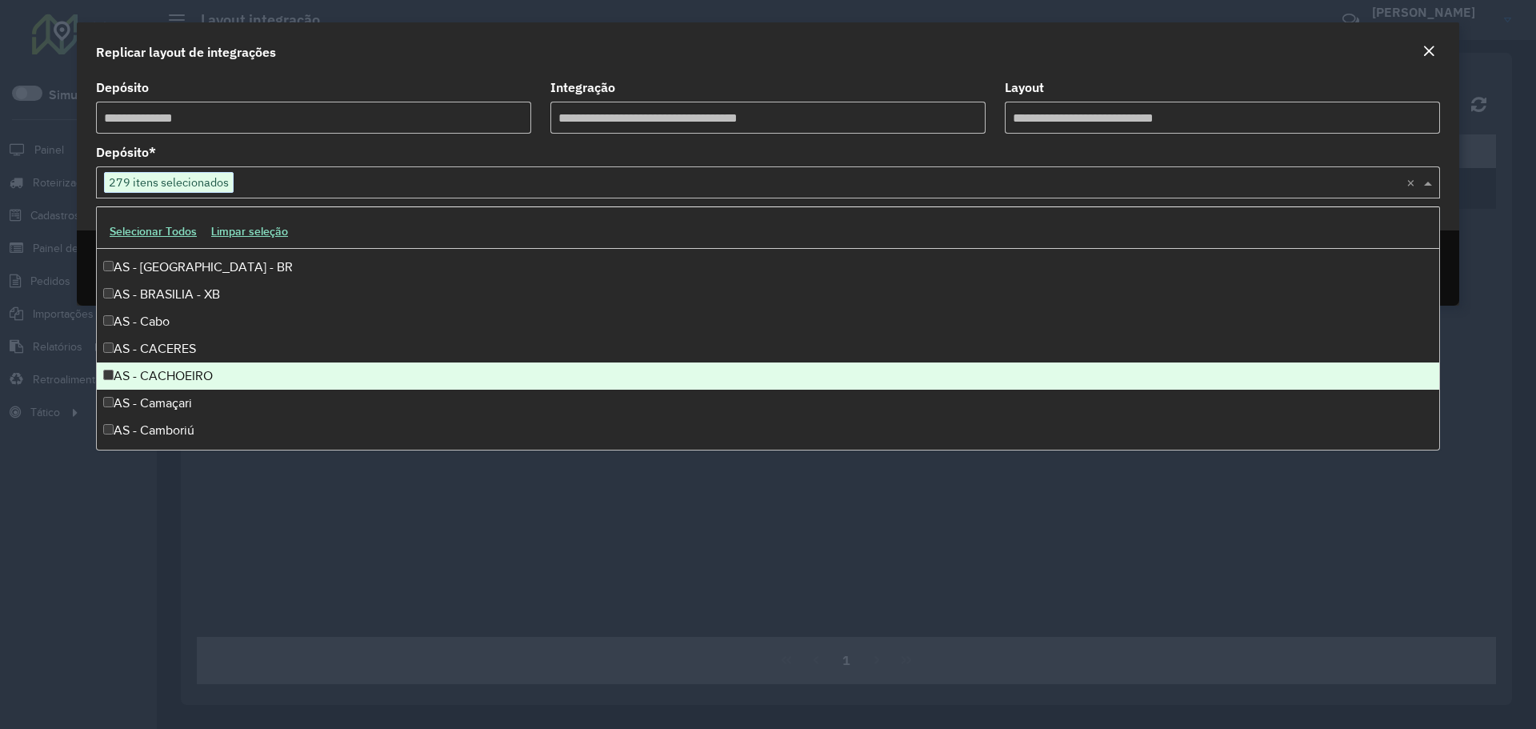
scroll to position [320, 0]
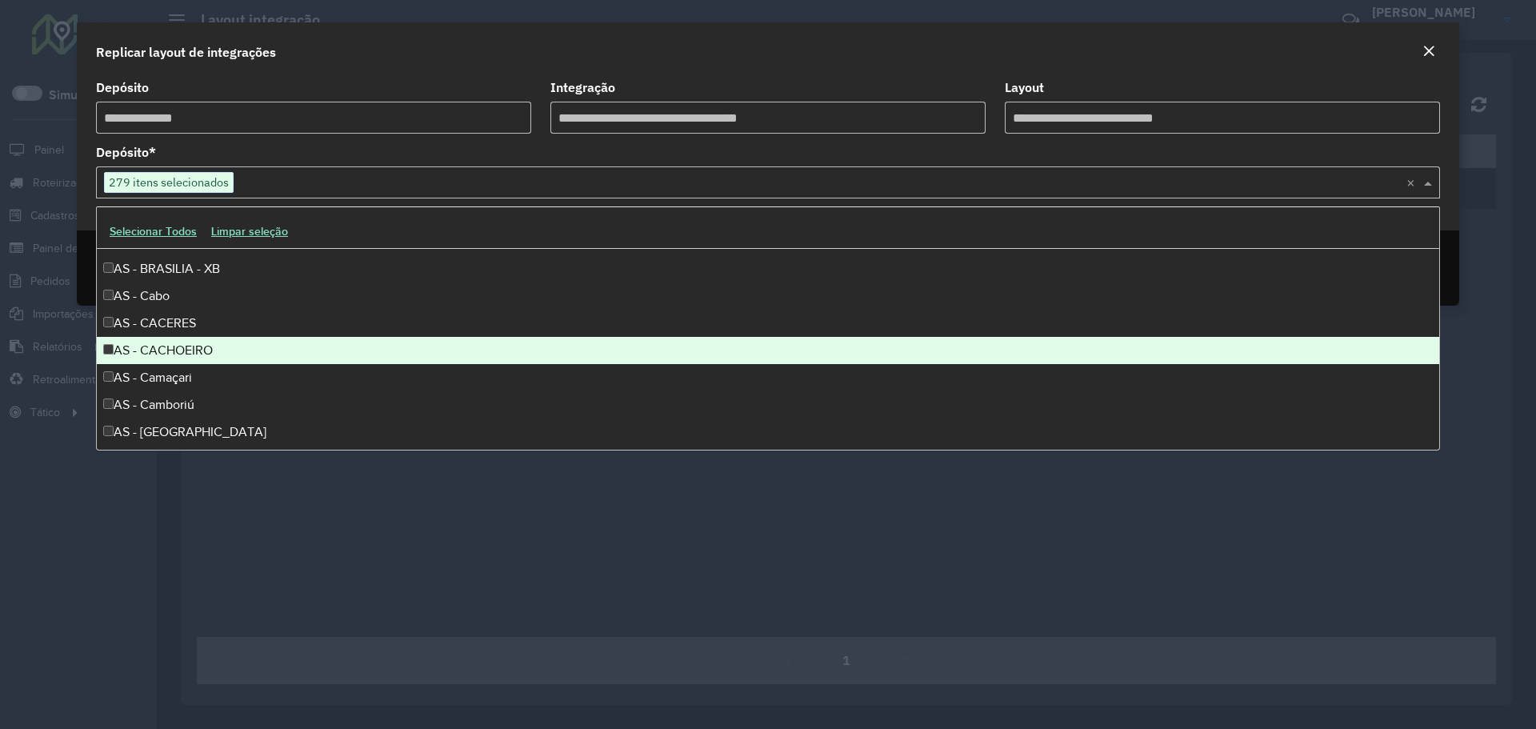
click at [198, 356] on div "AS - CACHOEIRO" at bounding box center [768, 350] width 1342 height 27
click at [182, 379] on div "AS - Camaçari" at bounding box center [768, 377] width 1342 height 27
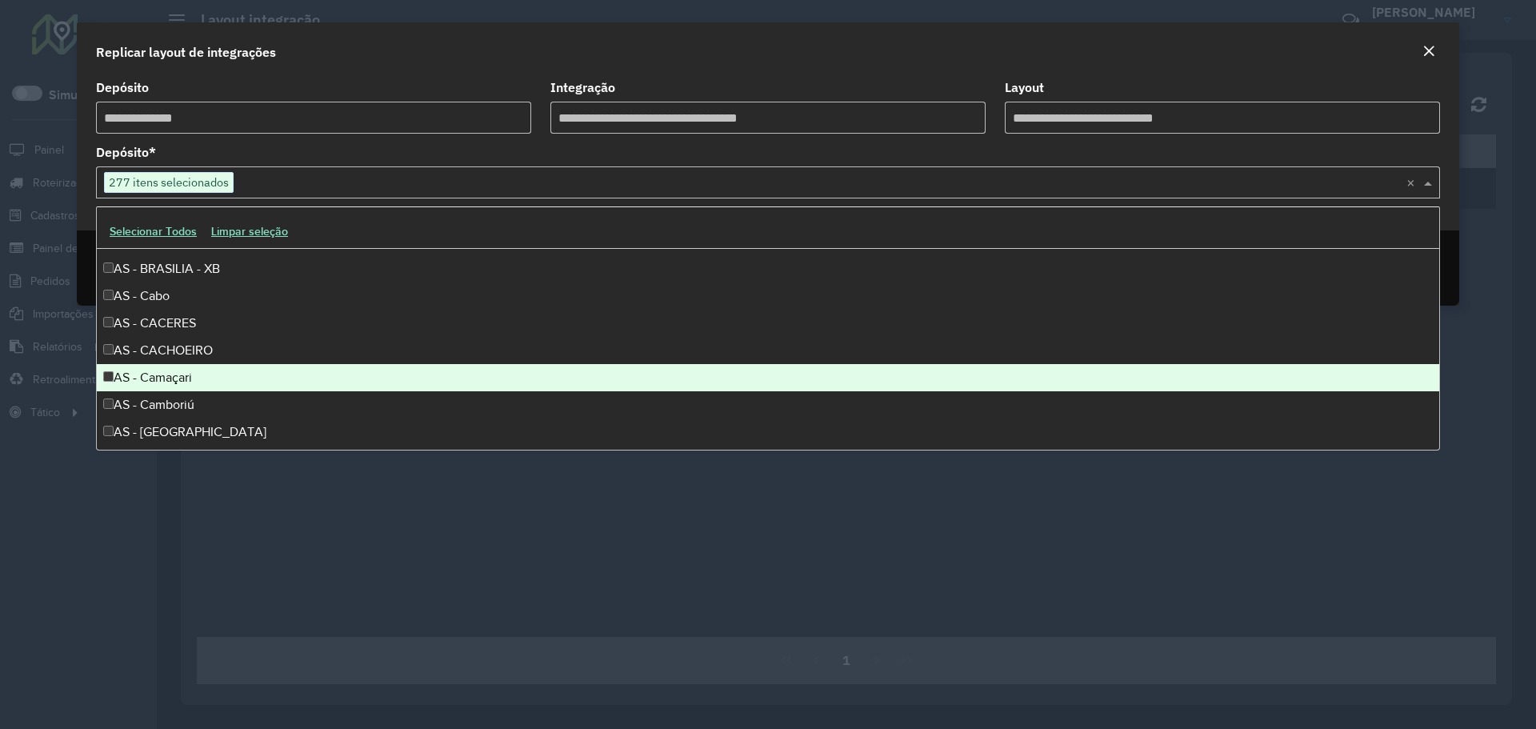
click at [184, 398] on div "AS - Camboriú" at bounding box center [768, 404] width 1342 height 27
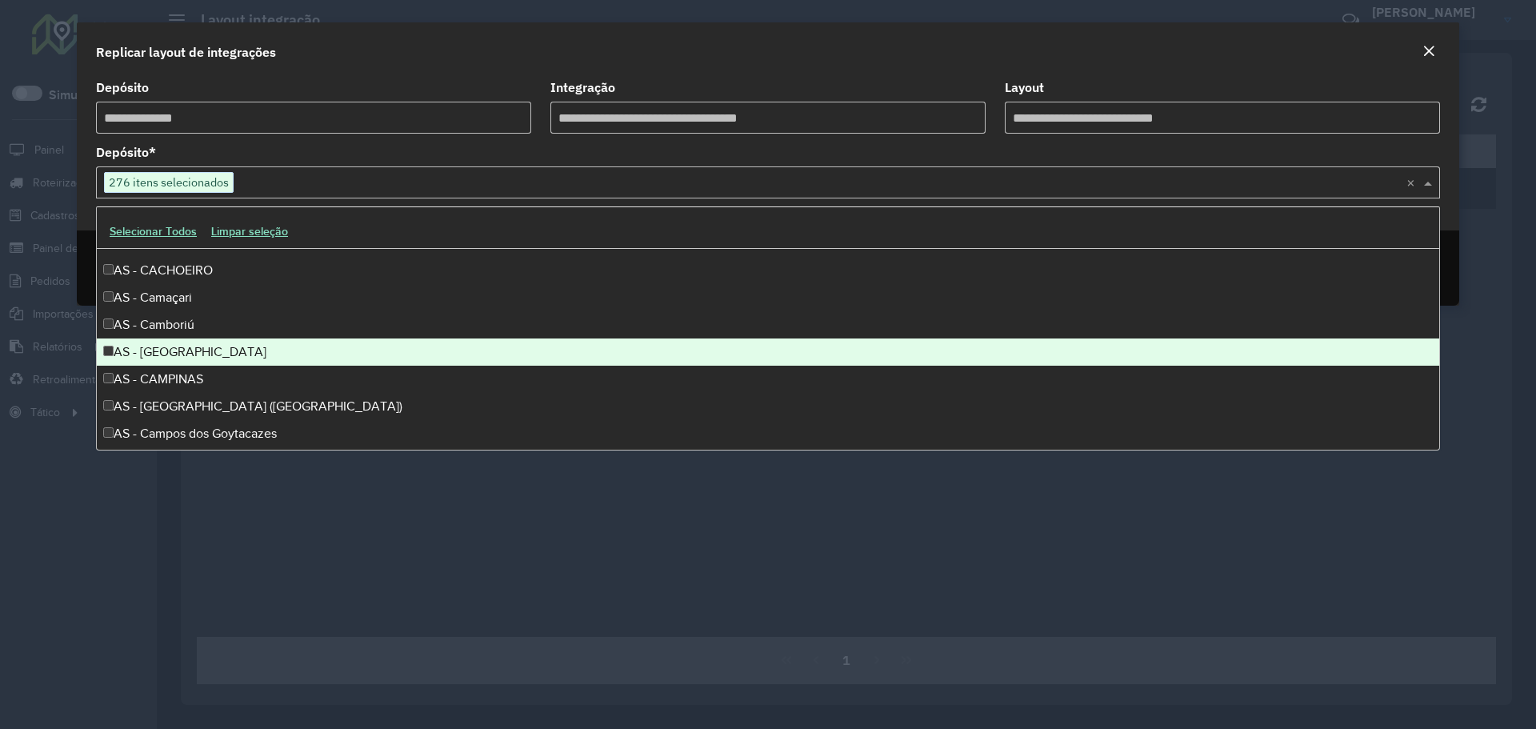
click at [192, 358] on div "AS - CAMPINA GRANDE" at bounding box center [768, 351] width 1342 height 27
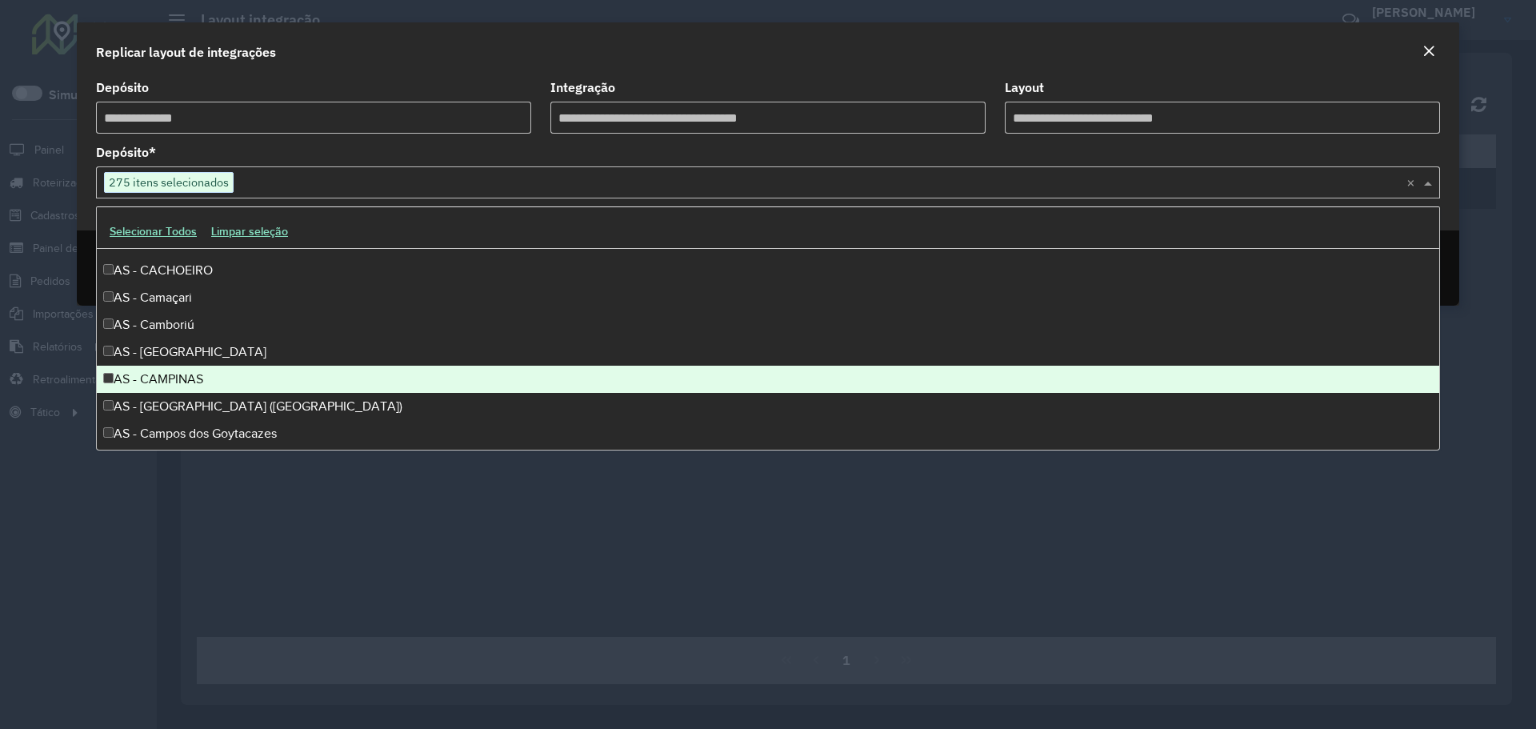
drag, startPoint x: 182, startPoint y: 382, endPoint x: 184, endPoint y: 405, distance: 22.5
click at [182, 383] on div "AS - CAMPINAS" at bounding box center [768, 379] width 1342 height 27
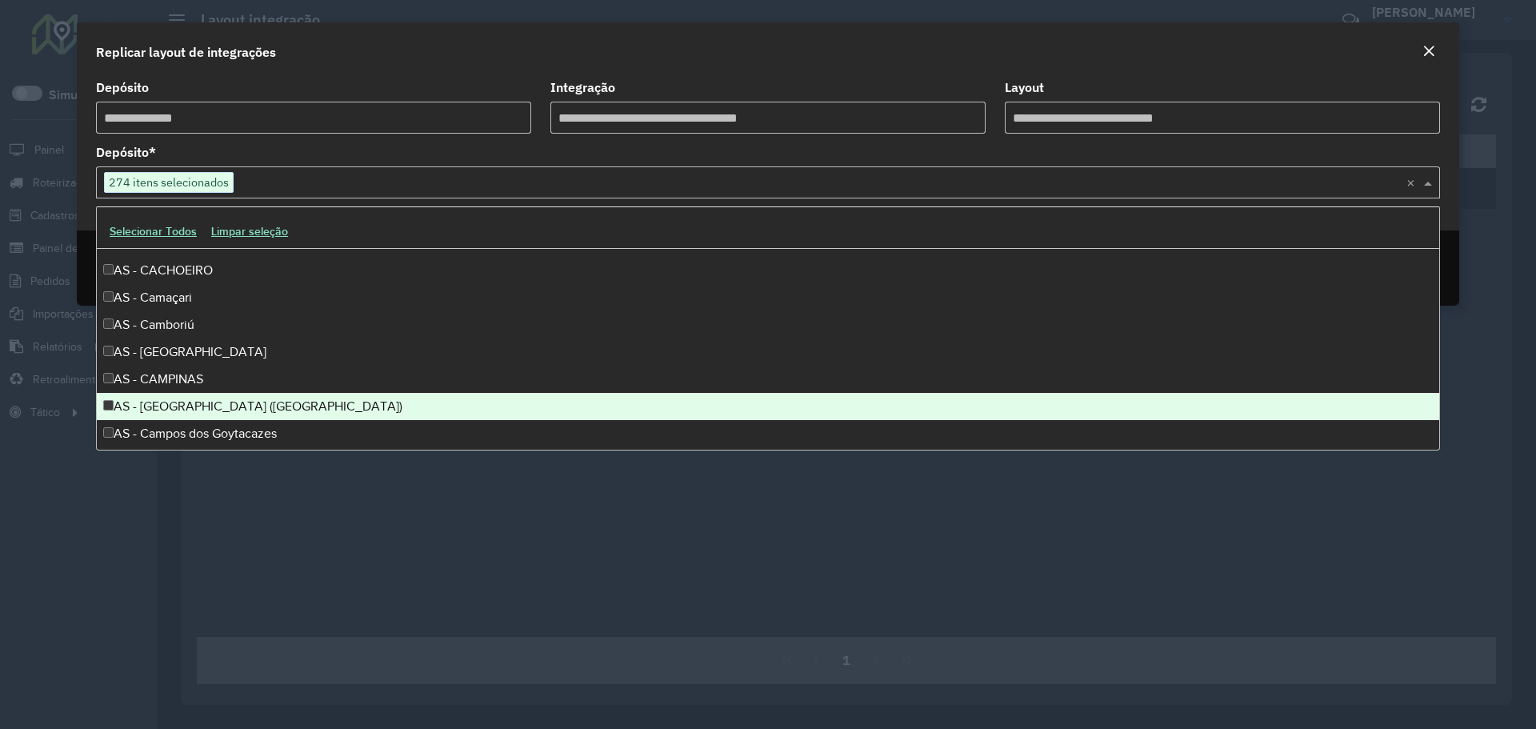
click at [184, 407] on div "AS - Campo Grande (CO)" at bounding box center [768, 406] width 1342 height 27
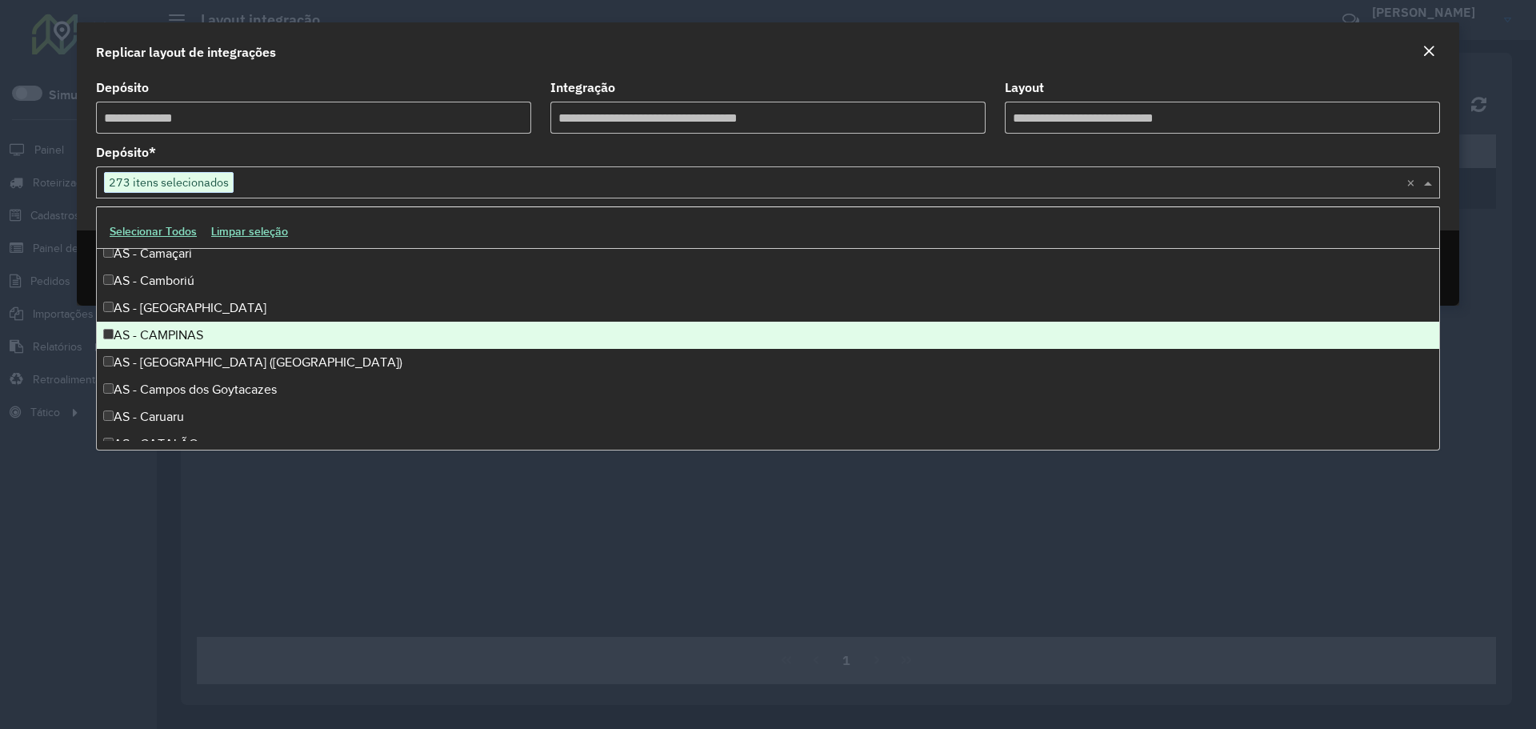
scroll to position [480, 0]
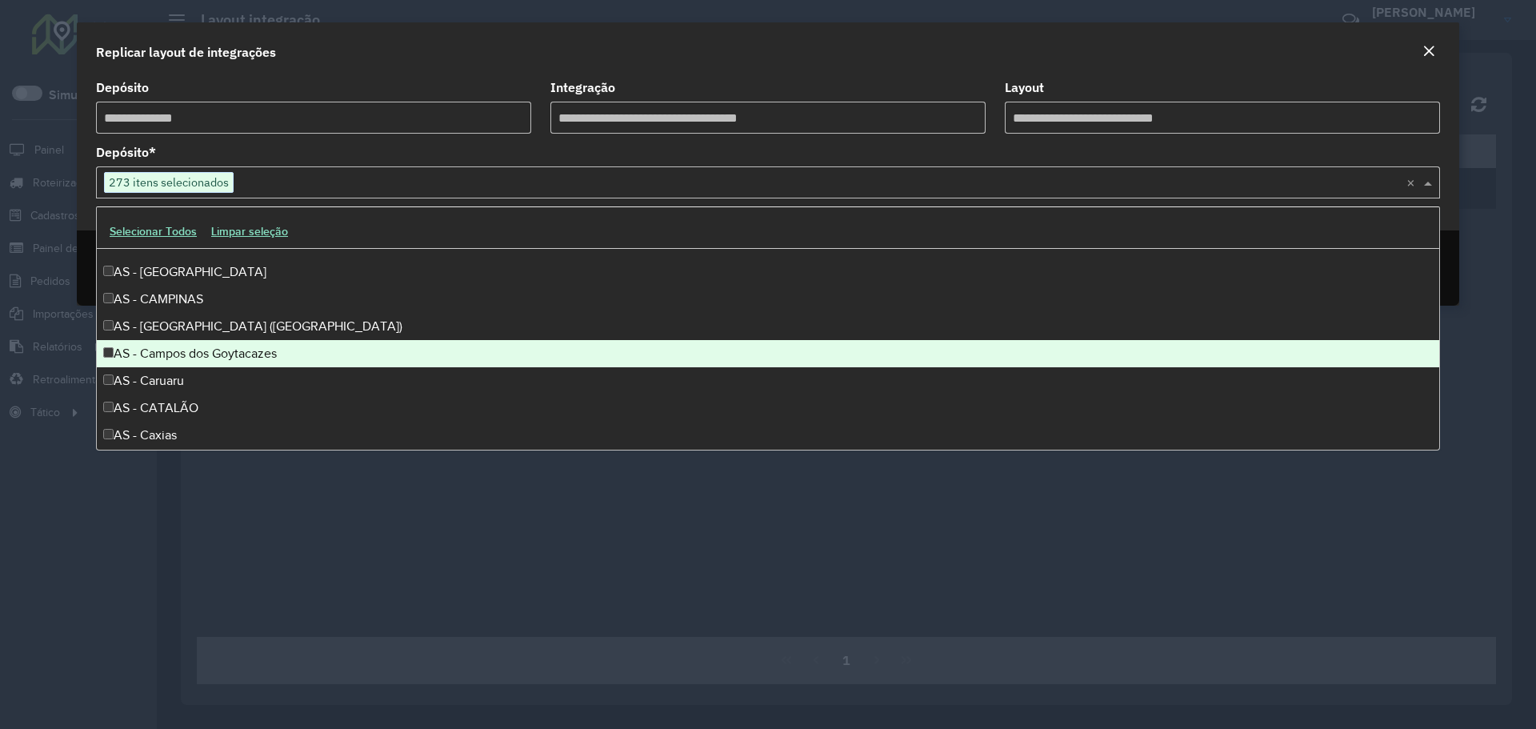
click at [193, 355] on div "AS - Campos dos Goytacazes" at bounding box center [768, 353] width 1342 height 27
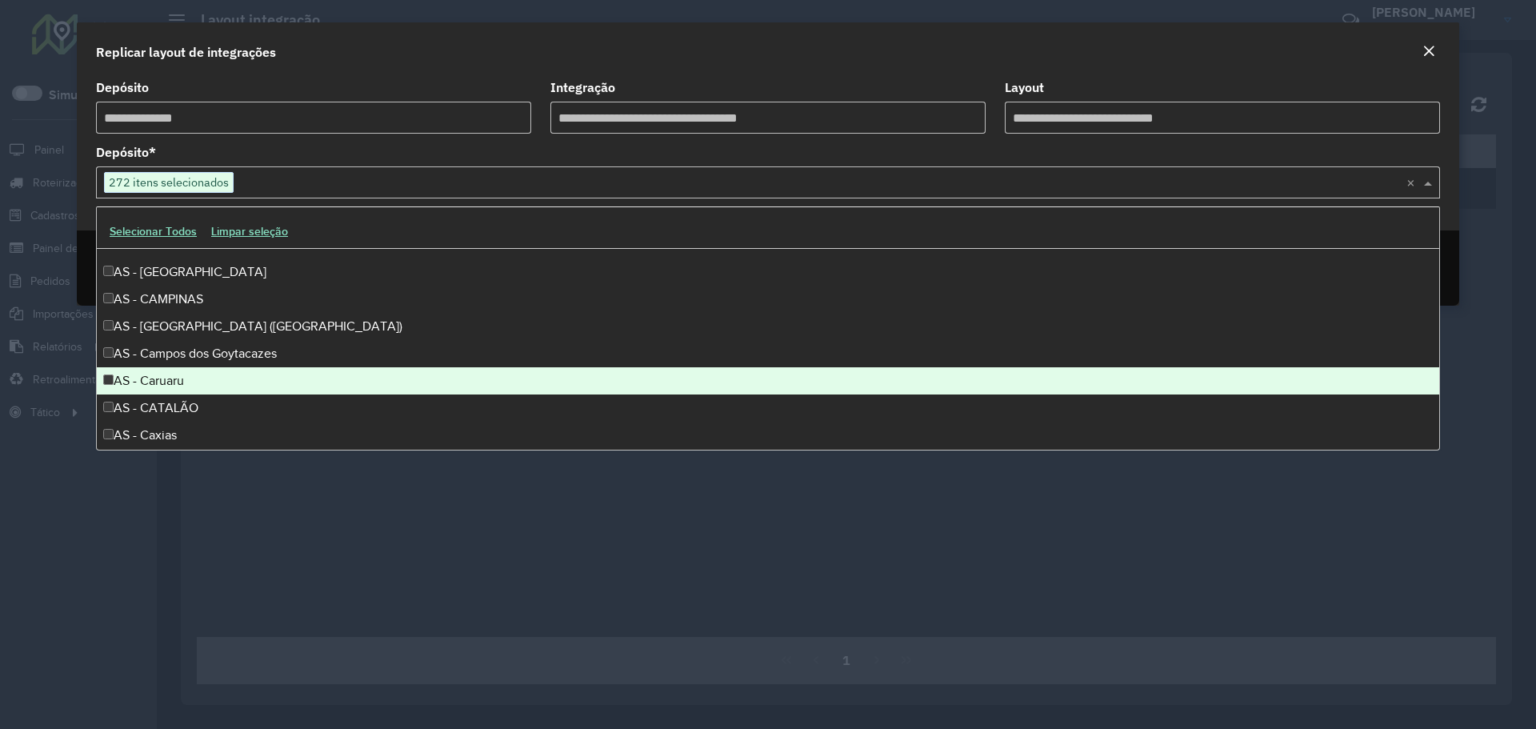
drag, startPoint x: 182, startPoint y: 382, endPoint x: 172, endPoint y: 398, distance: 18.0
click at [182, 383] on div "AS - Caruaru" at bounding box center [768, 380] width 1342 height 27
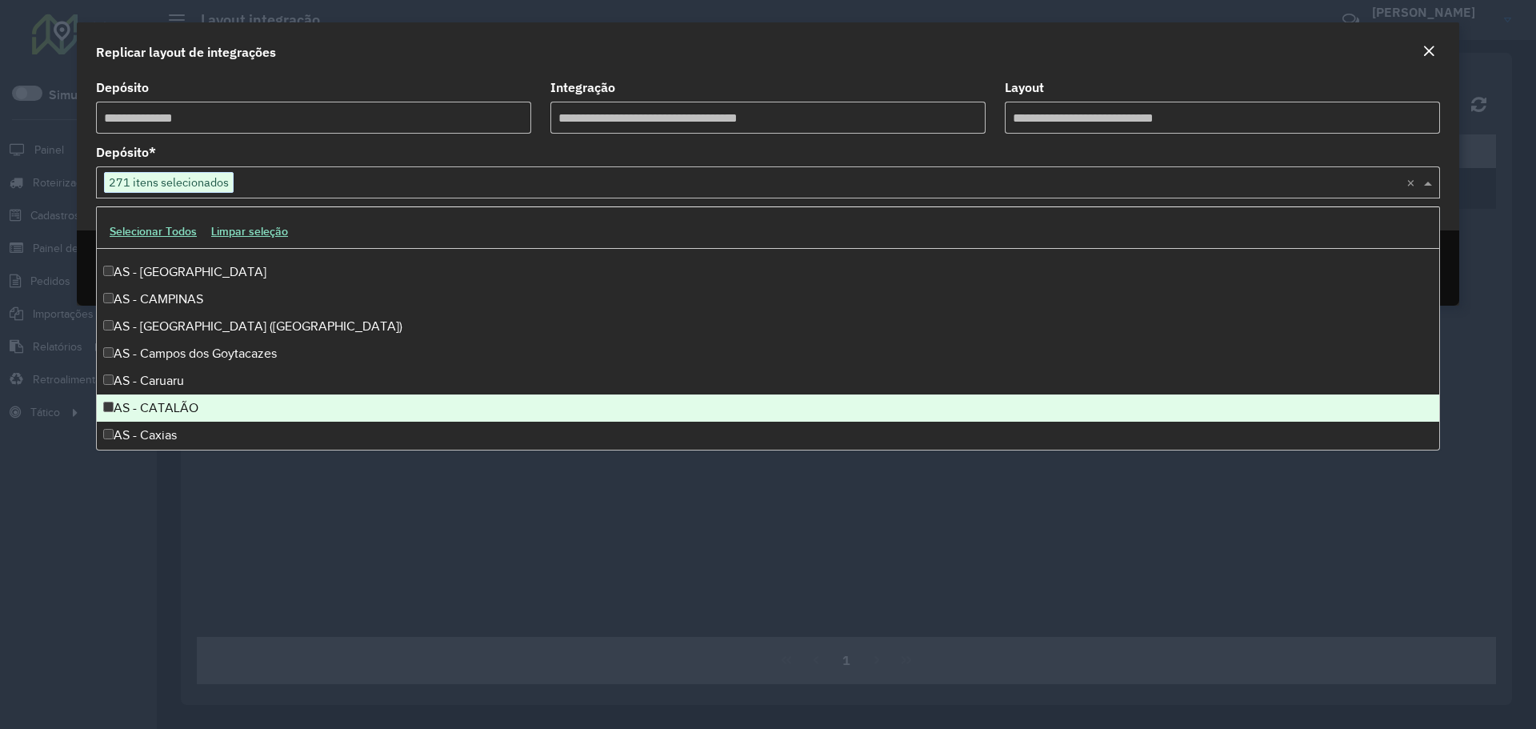
click at [166, 404] on div "AS - CATALÃO" at bounding box center [768, 407] width 1342 height 27
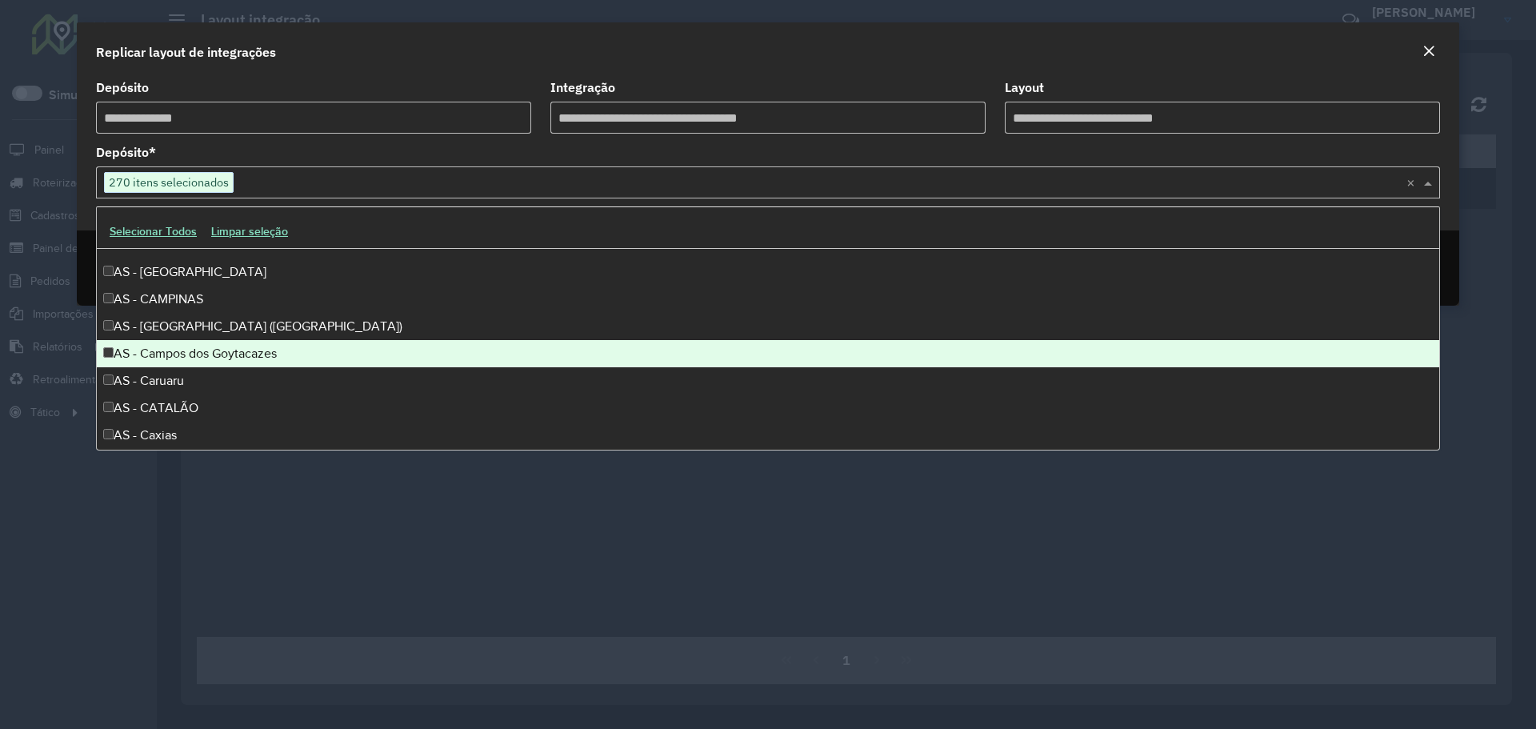
scroll to position [560, 0]
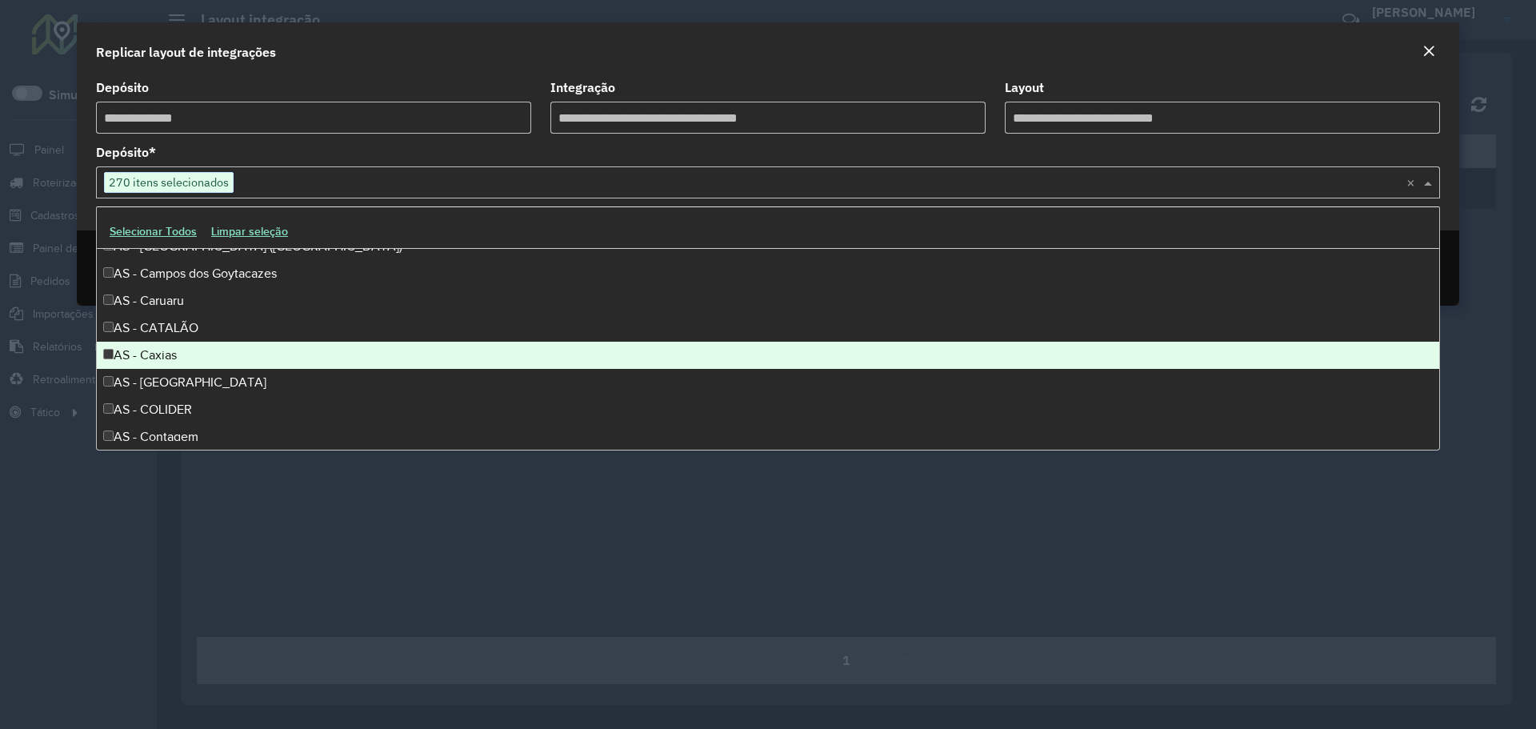
click at [178, 358] on div "AS - Caxias" at bounding box center [768, 355] width 1342 height 27
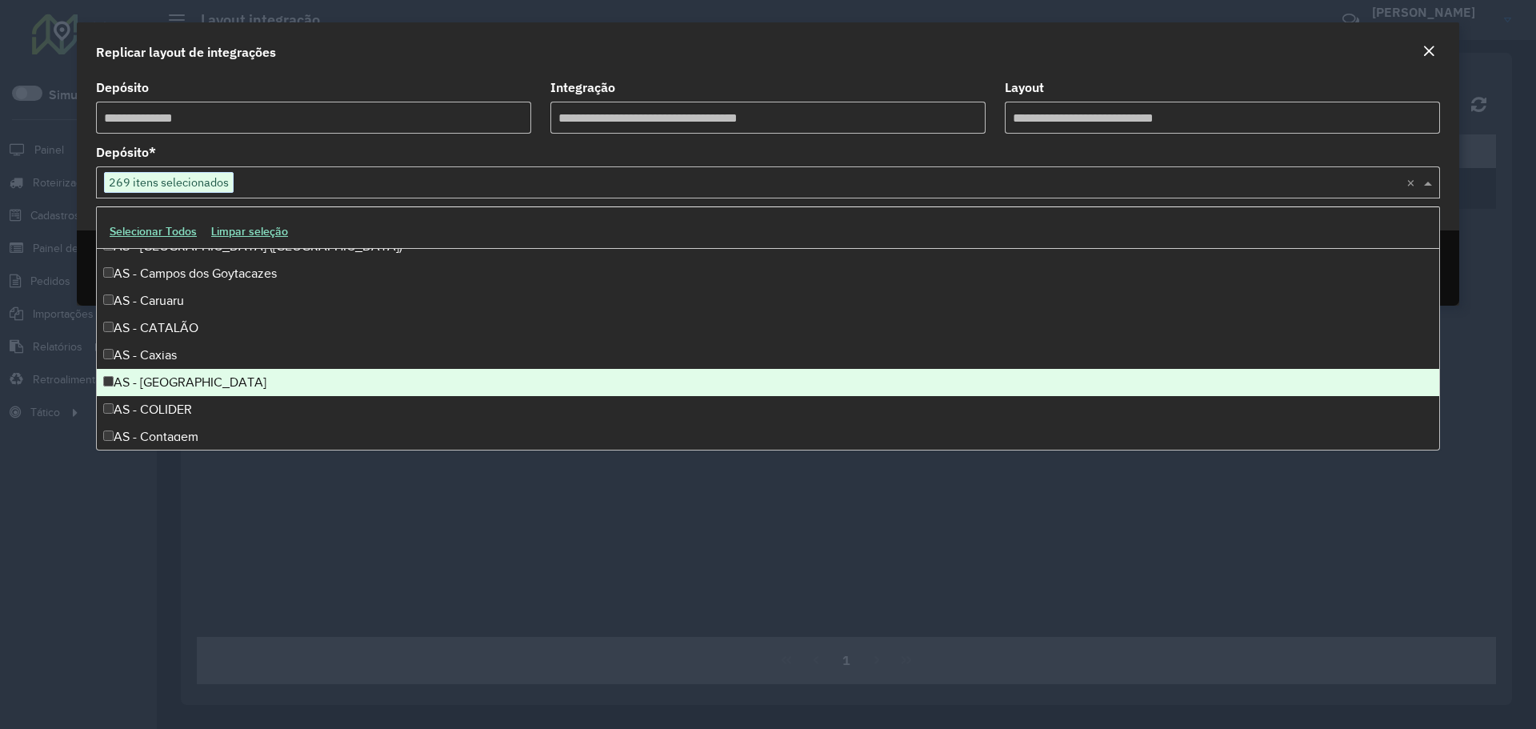
click at [166, 382] on div "AS - Ceará" at bounding box center [768, 382] width 1342 height 27
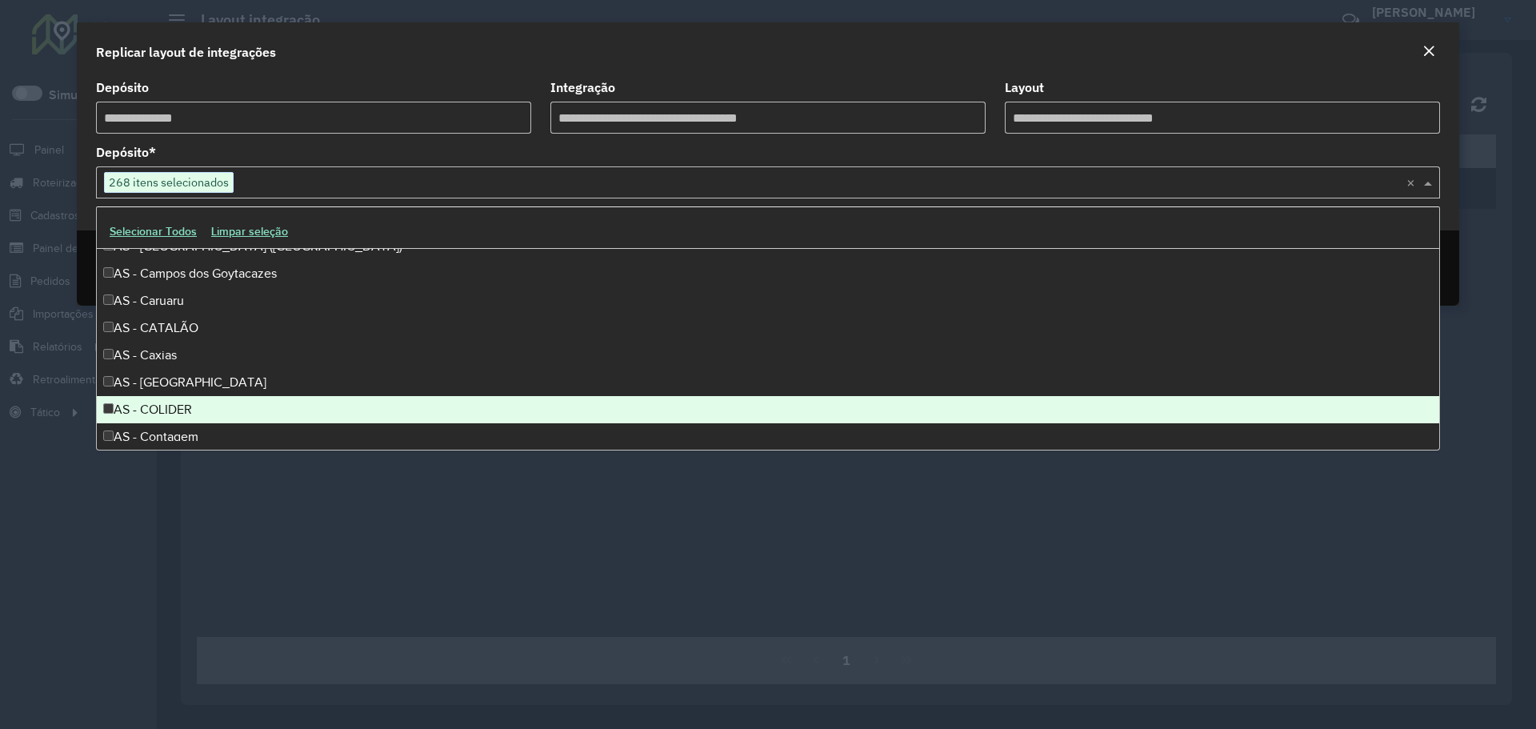
click at [169, 409] on div "AS - COLIDER" at bounding box center [768, 409] width 1342 height 27
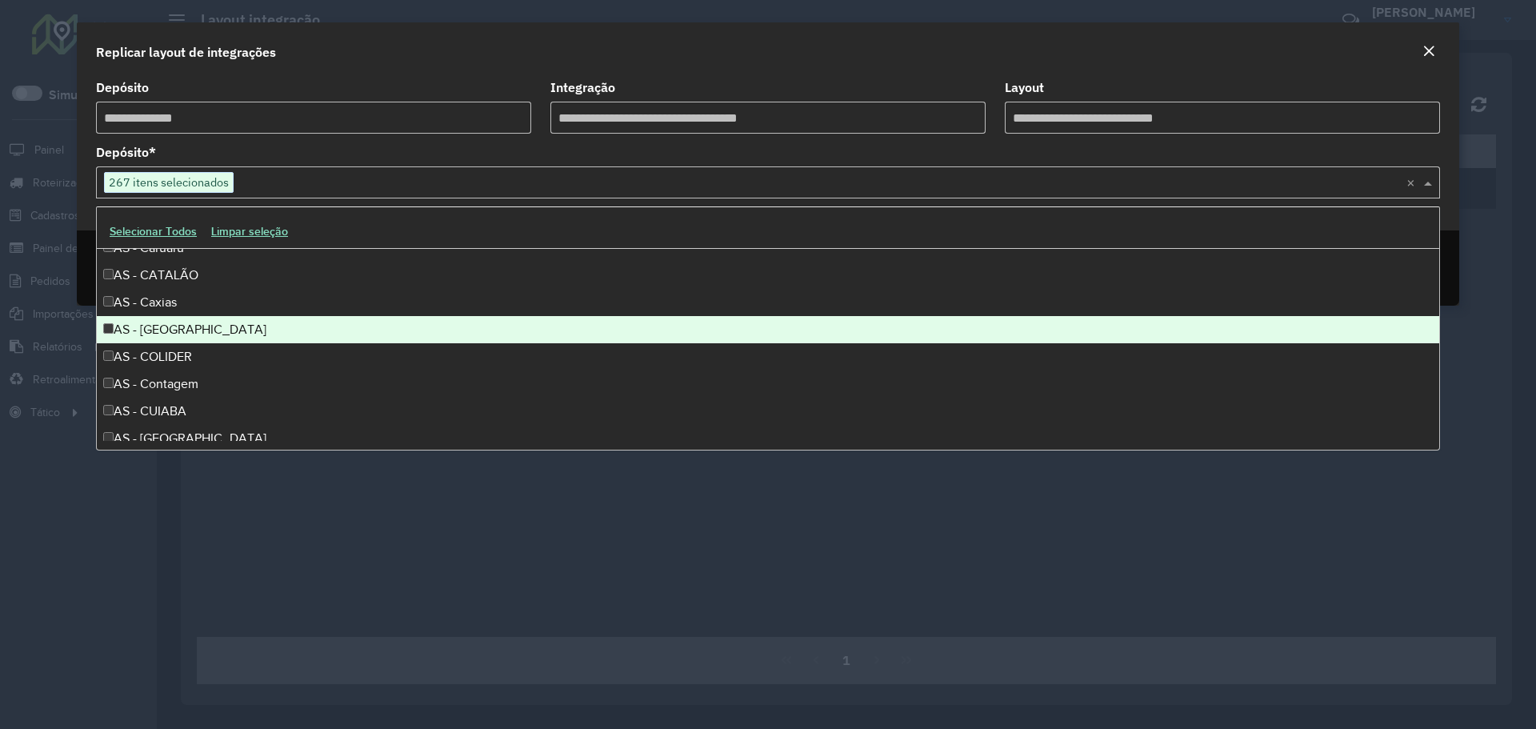
scroll to position [640, 0]
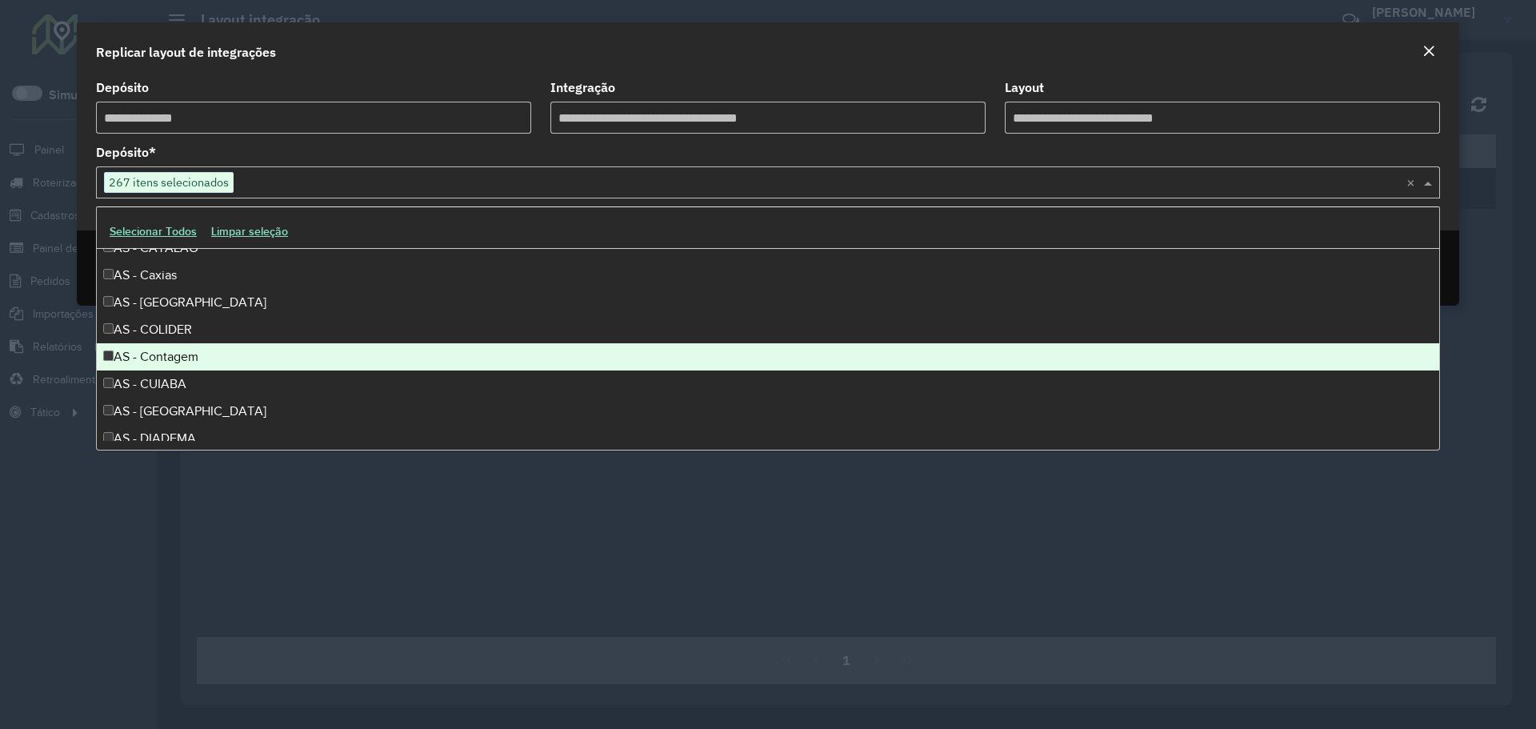
click at [174, 362] on div "AS - Contagem" at bounding box center [768, 356] width 1342 height 27
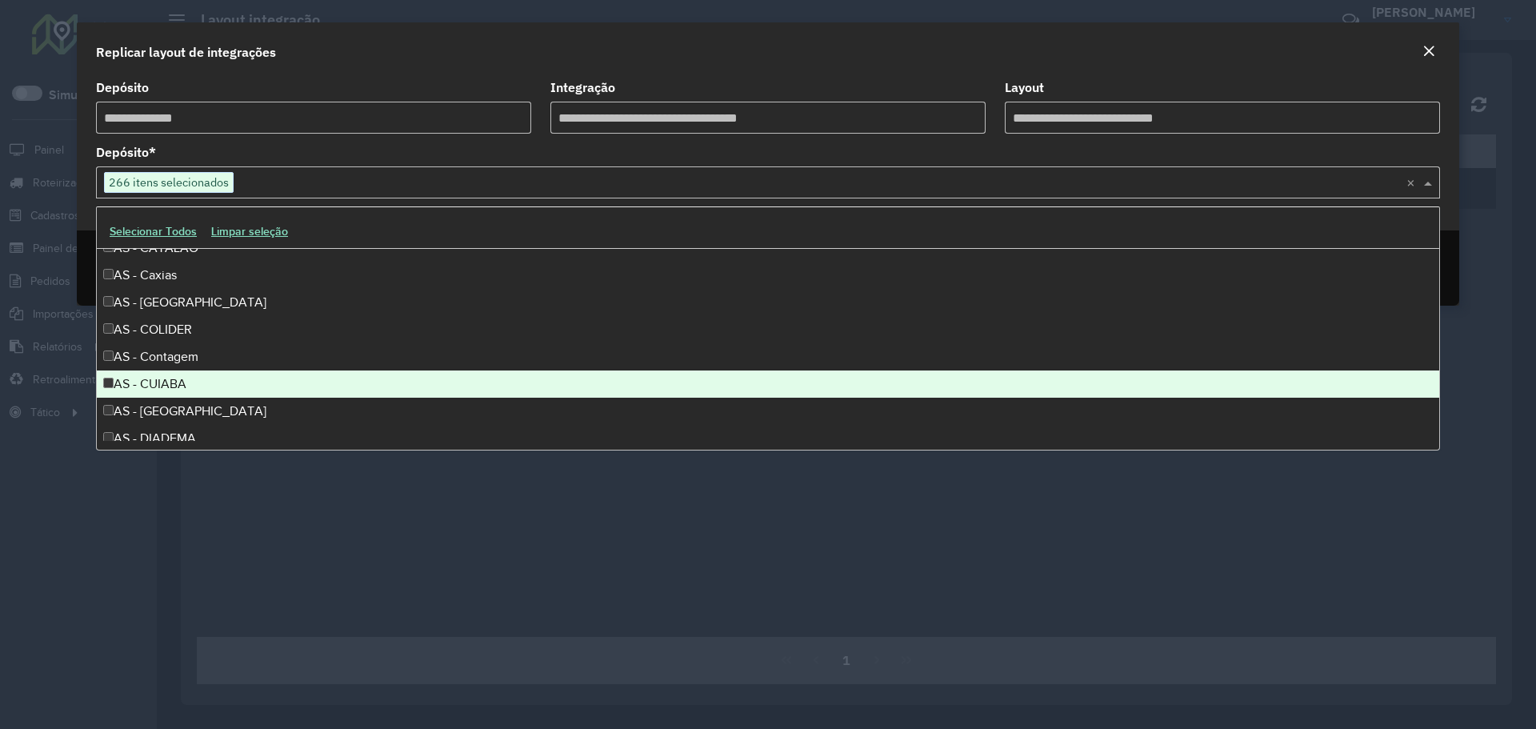
click at [167, 398] on div "AS - CURITIBA" at bounding box center [768, 411] width 1342 height 27
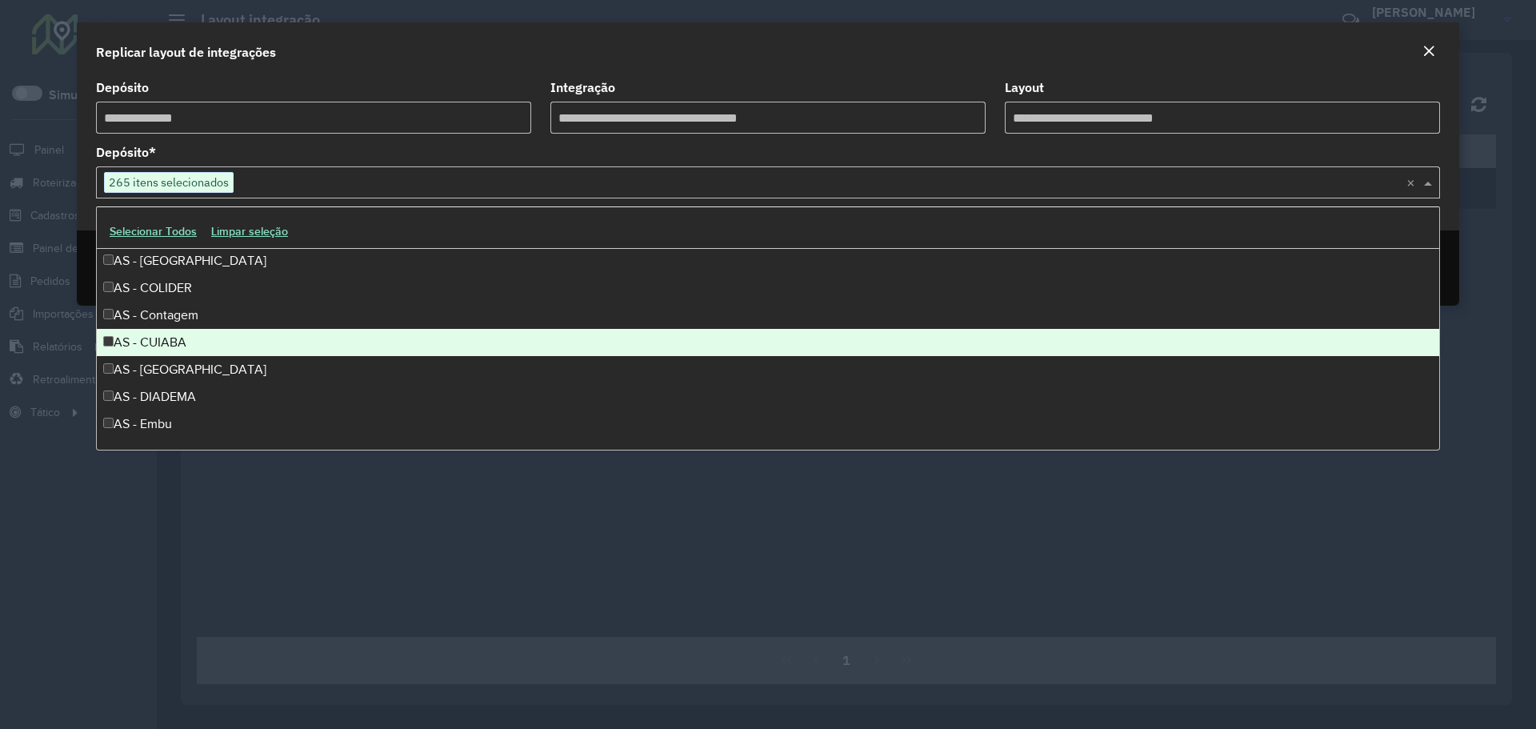
scroll to position [720, 0]
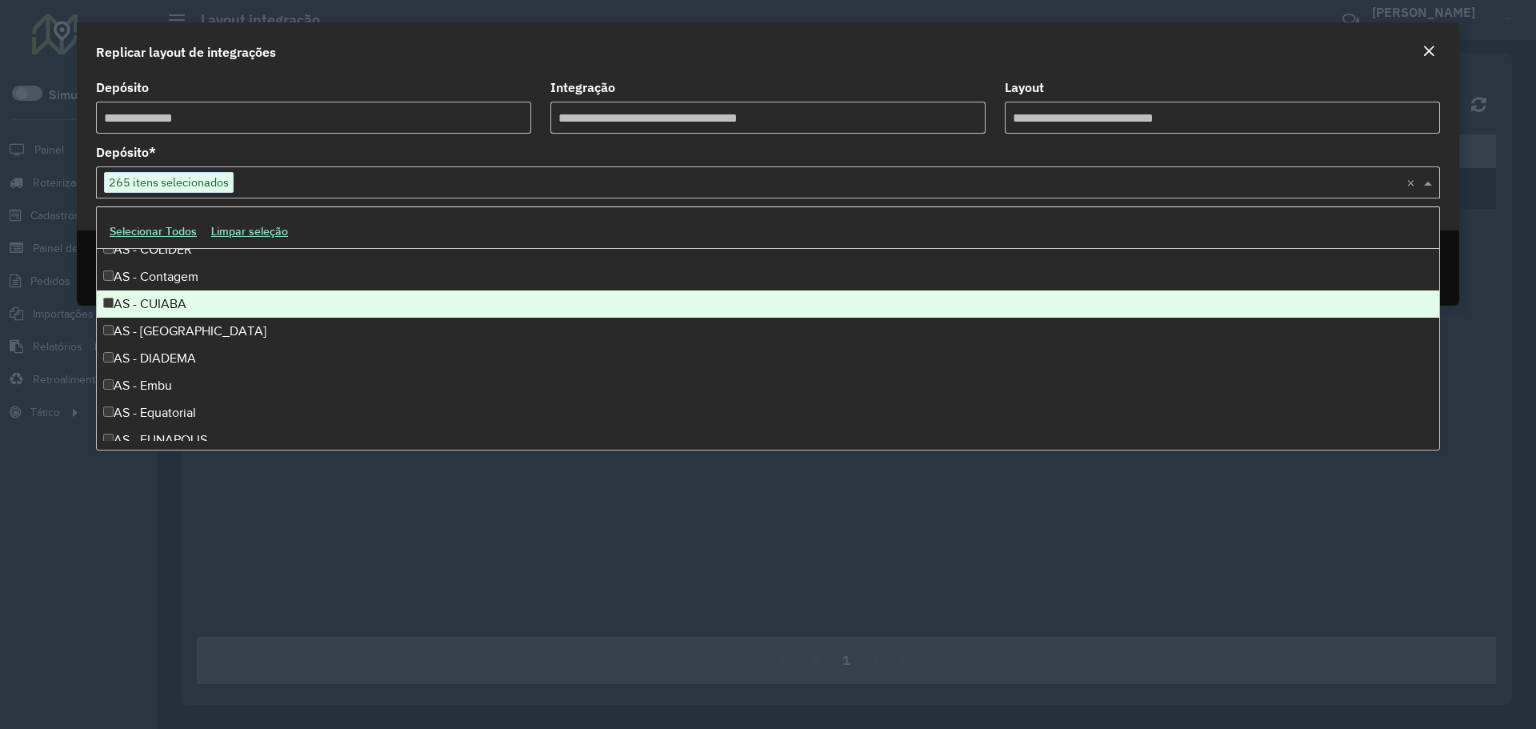
click at [159, 305] on div "AS - CUIABA" at bounding box center [768, 303] width 1342 height 27
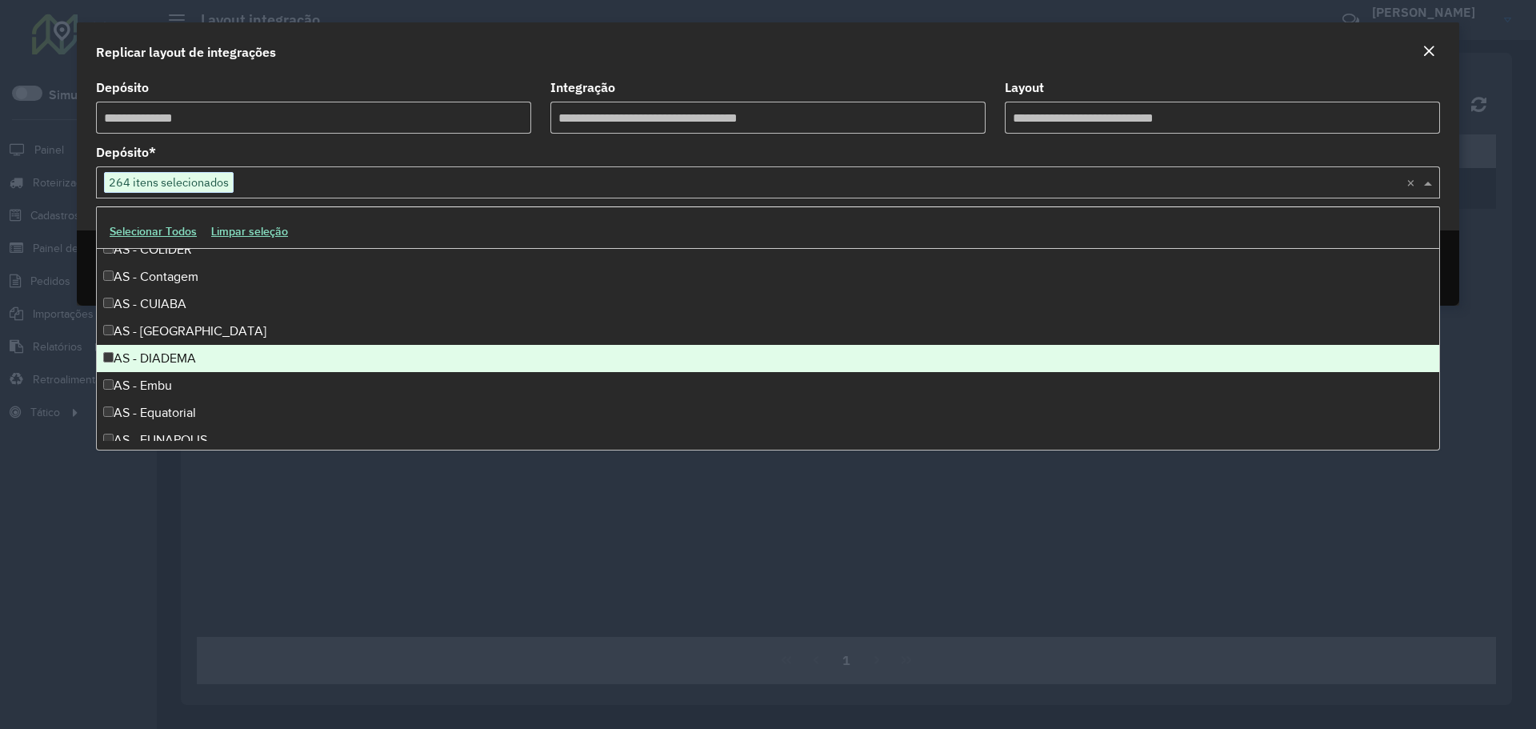
click at [172, 353] on div "AS - DIADEMA" at bounding box center [768, 358] width 1342 height 27
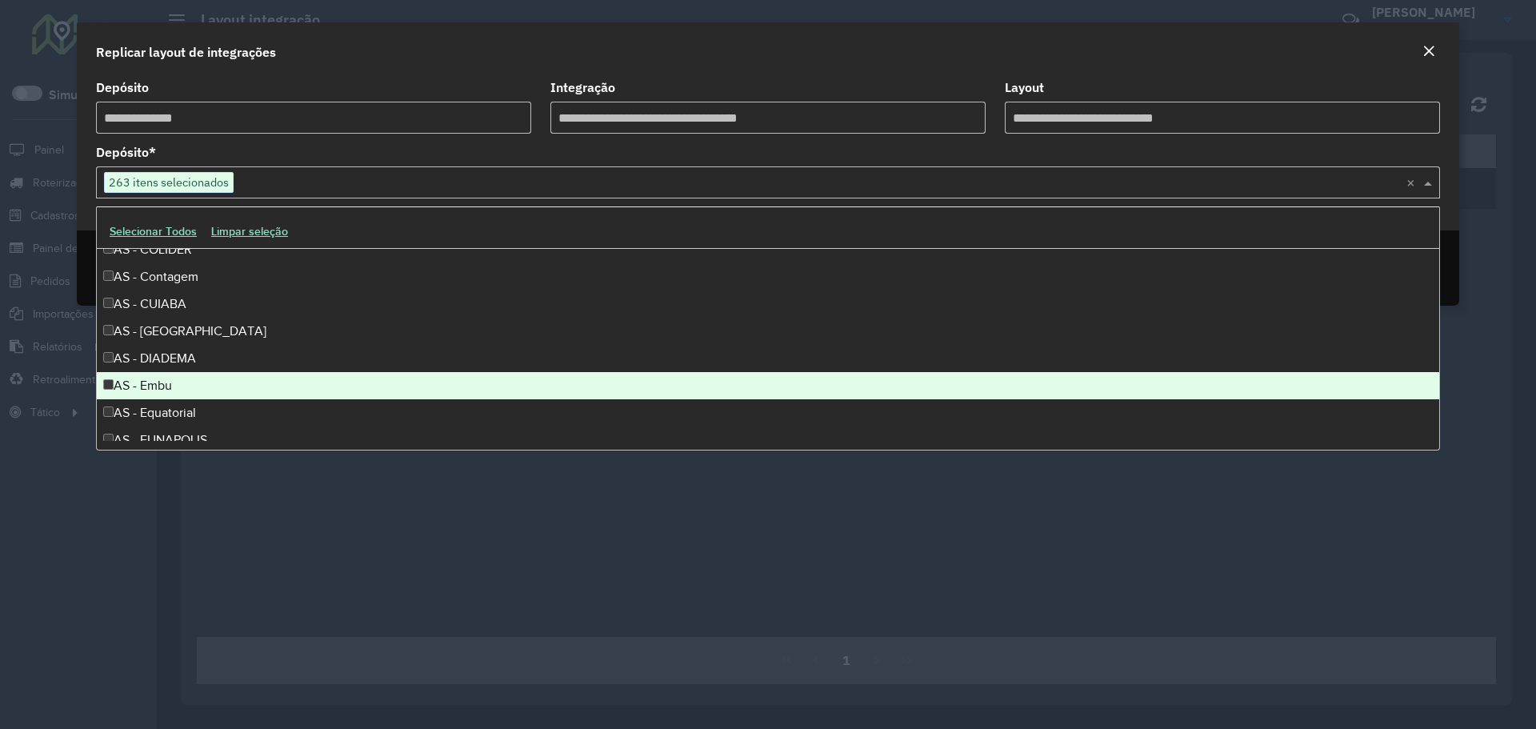
click at [171, 382] on div "AS - Embu" at bounding box center [768, 385] width 1342 height 27
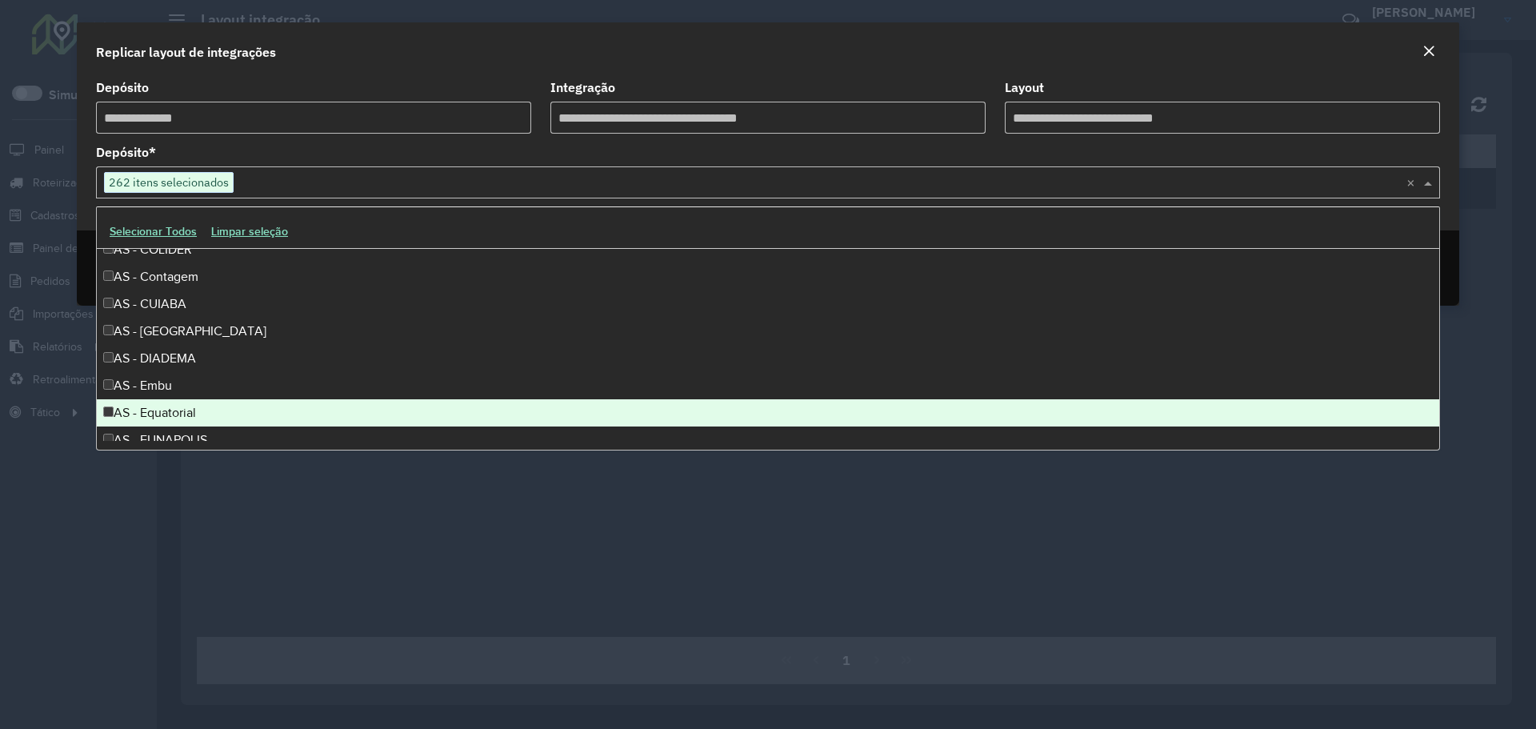
click at [169, 411] on div "AS - Equatorial" at bounding box center [768, 412] width 1342 height 27
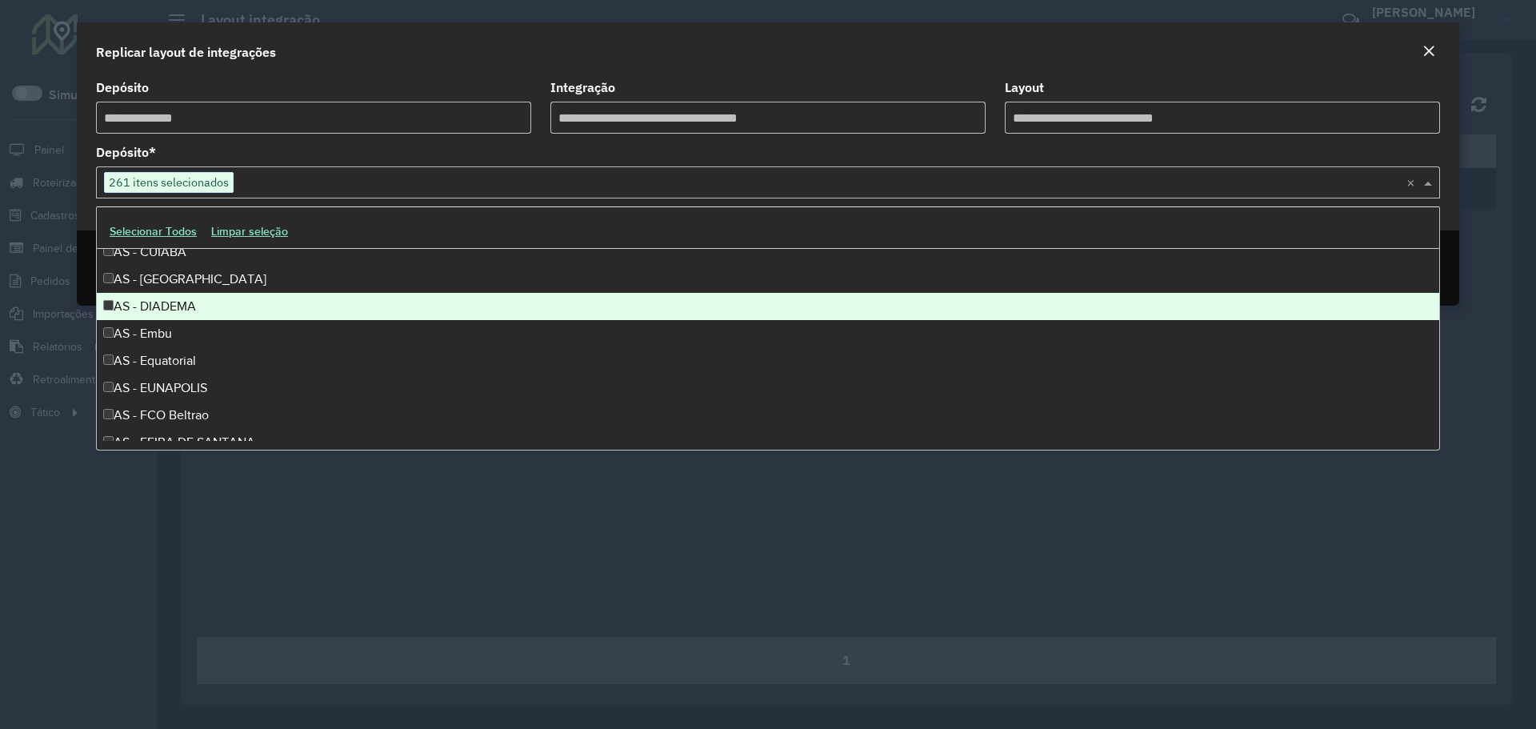
scroll to position [800, 0]
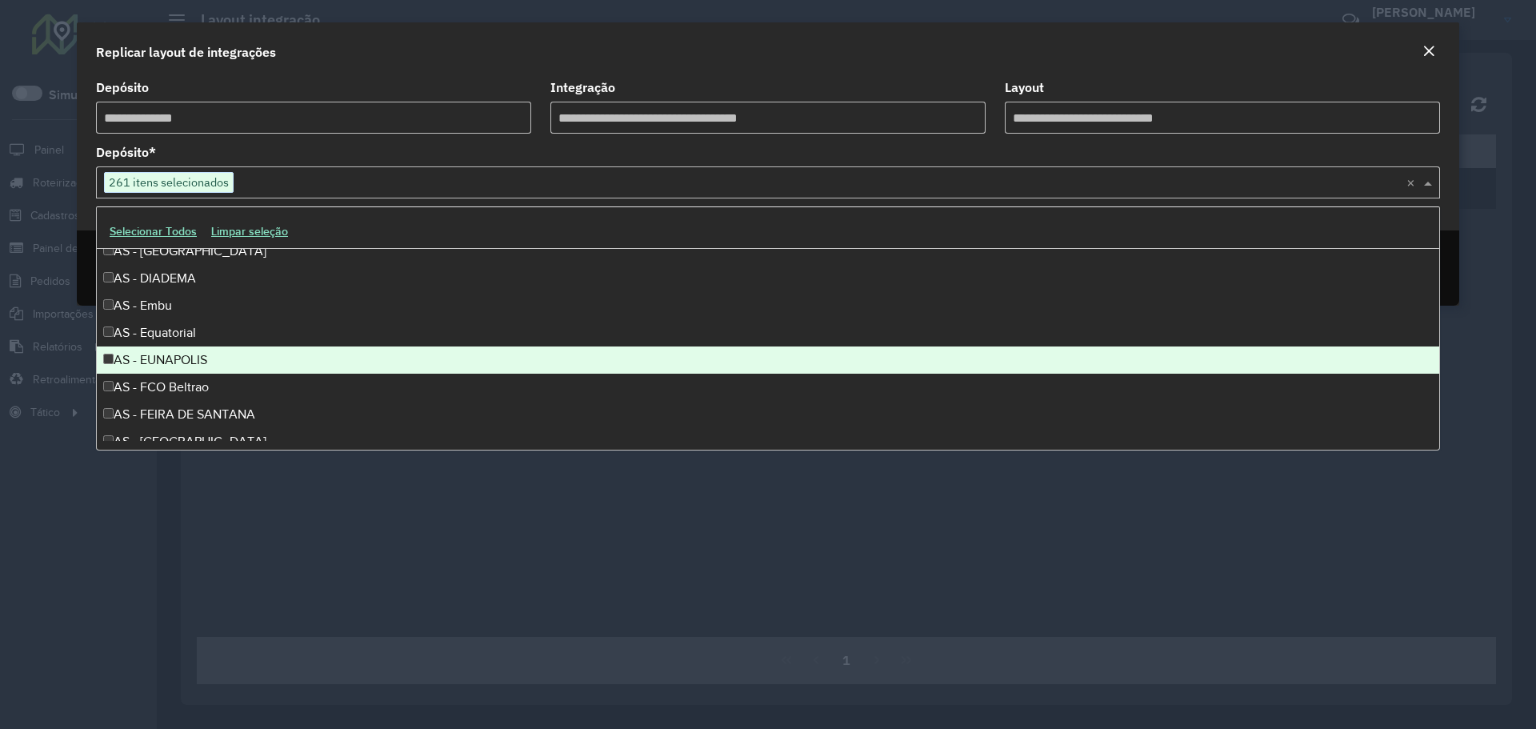
click at [192, 361] on div "AS - EUNAPOLIS" at bounding box center [768, 359] width 1342 height 27
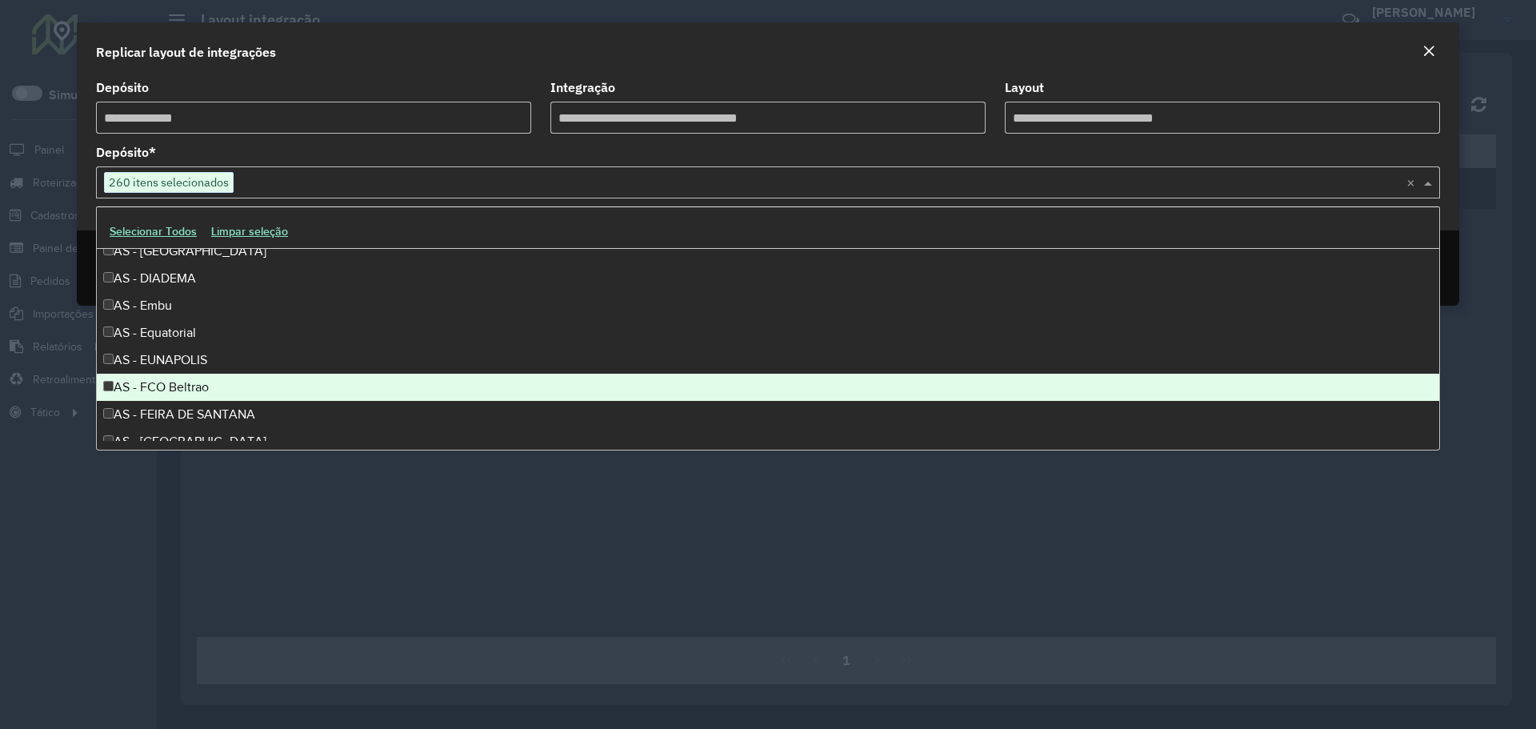
drag, startPoint x: 183, startPoint y: 384, endPoint x: 201, endPoint y: 374, distance: 20.4
click at [184, 384] on div "AS - FCO Beltrao" at bounding box center [768, 387] width 1342 height 27
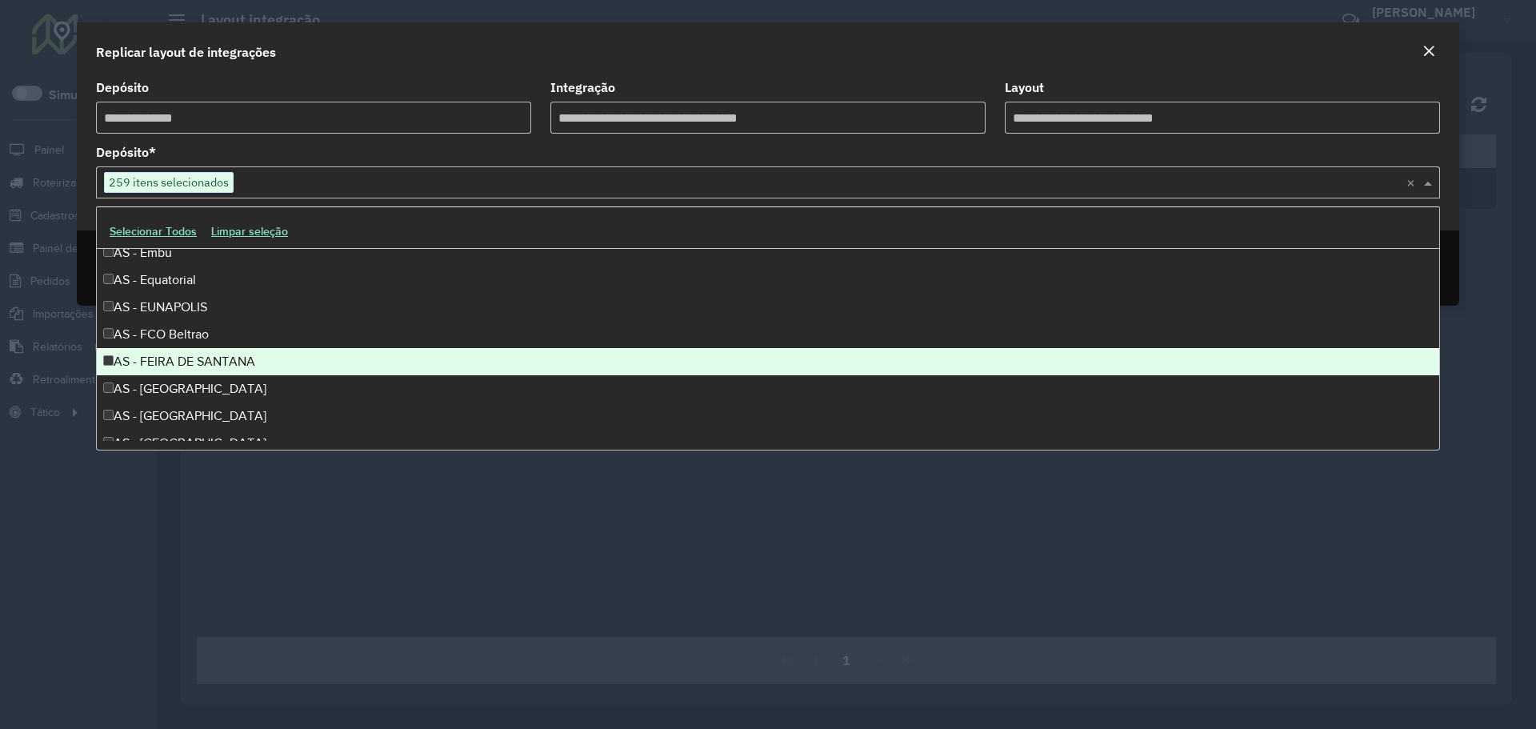
scroll to position [880, 0]
click at [198, 344] on div "AS - FEIRA DE SANTANA" at bounding box center [768, 334] width 1342 height 27
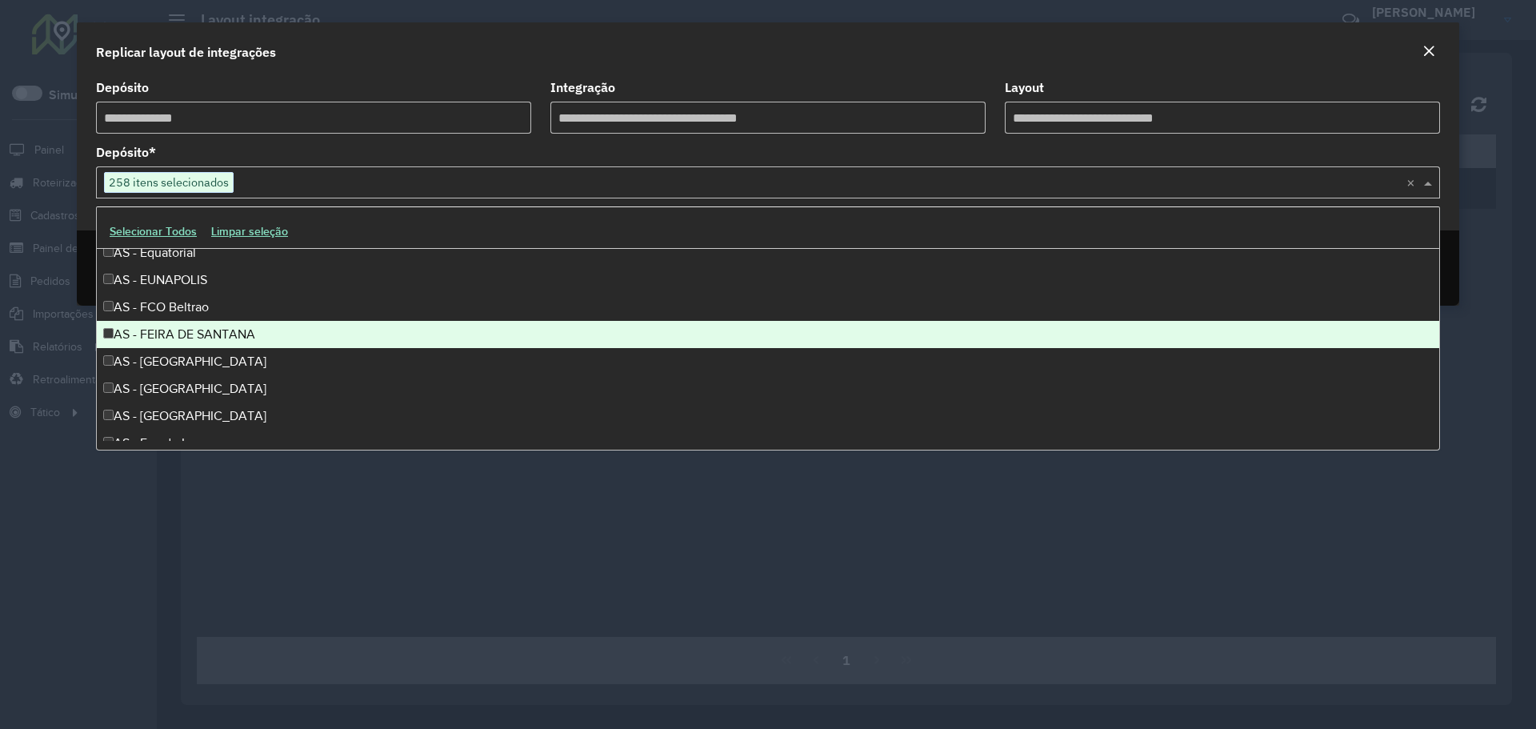
click at [190, 369] on div "AS - Florianópolis" at bounding box center [768, 361] width 1342 height 27
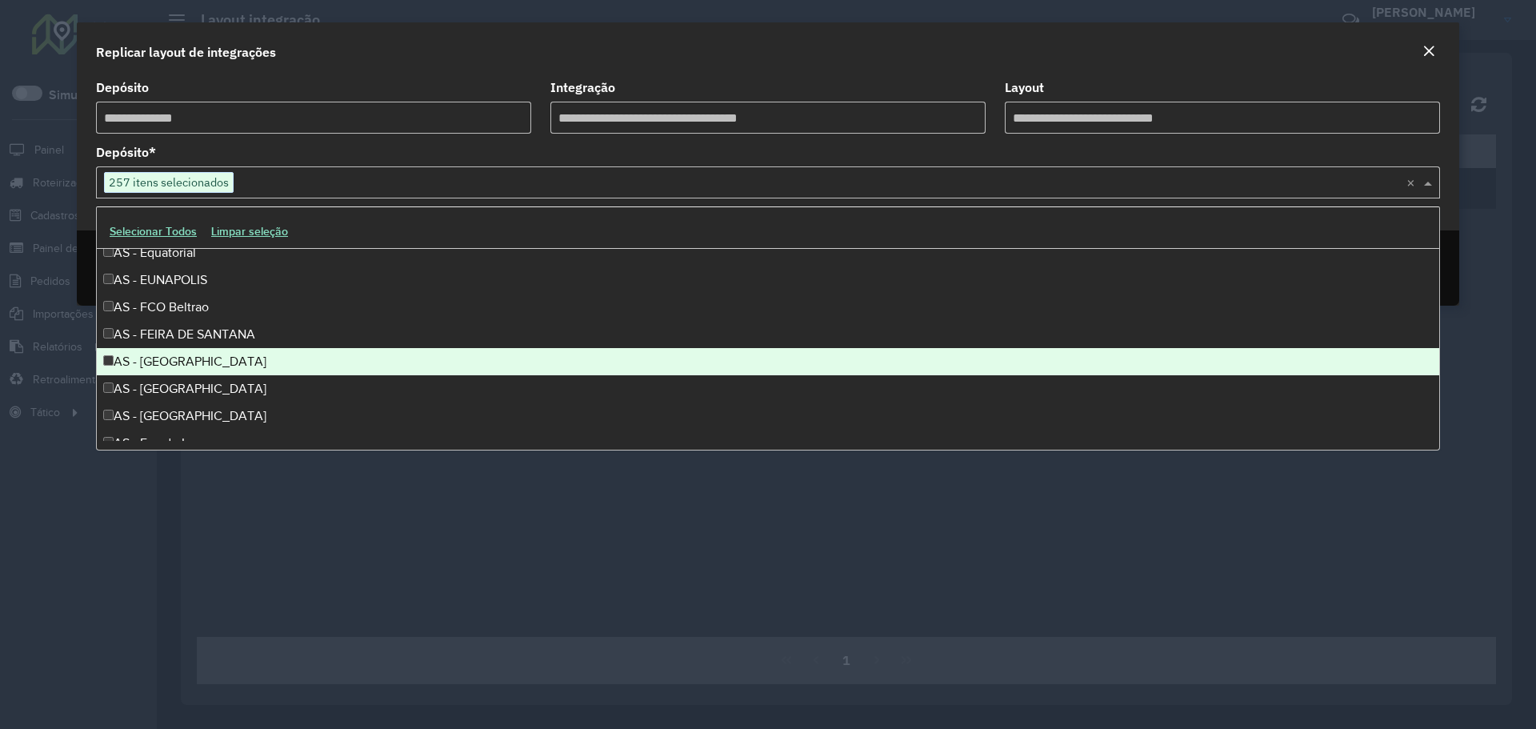
click at [181, 385] on div "AS - FORMOSA" at bounding box center [768, 388] width 1342 height 27
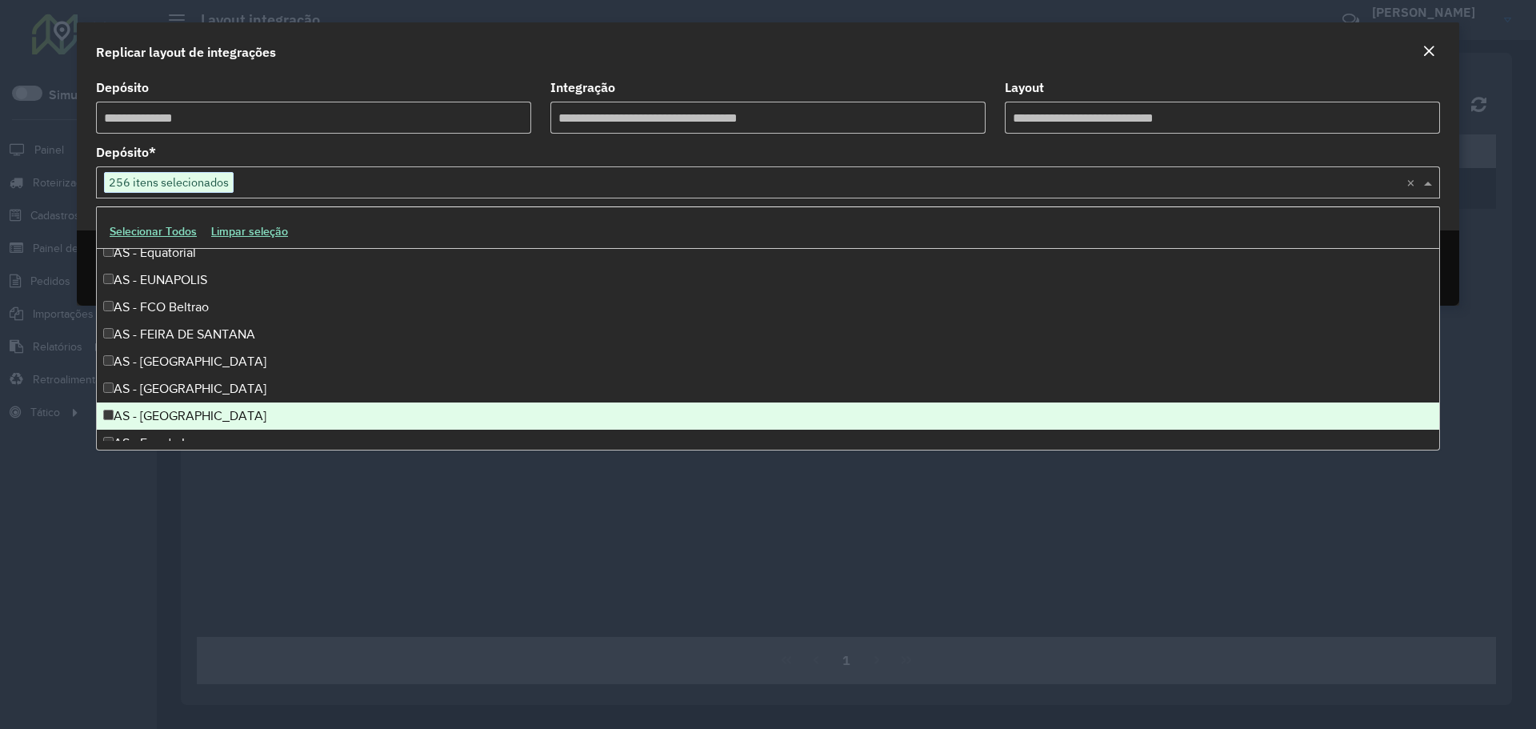
click at [168, 413] on div "AS - Fortaleza" at bounding box center [768, 415] width 1342 height 27
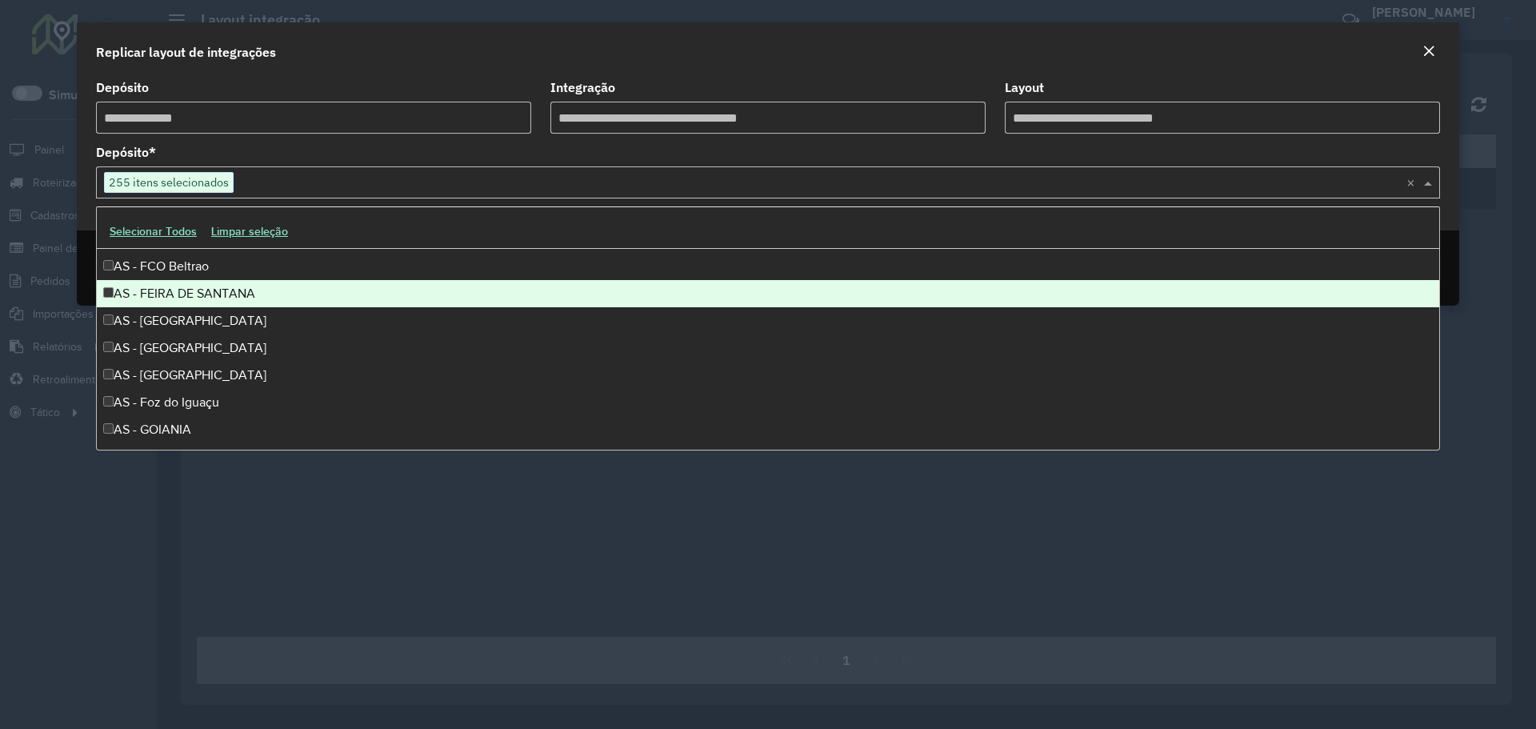
scroll to position [960, 0]
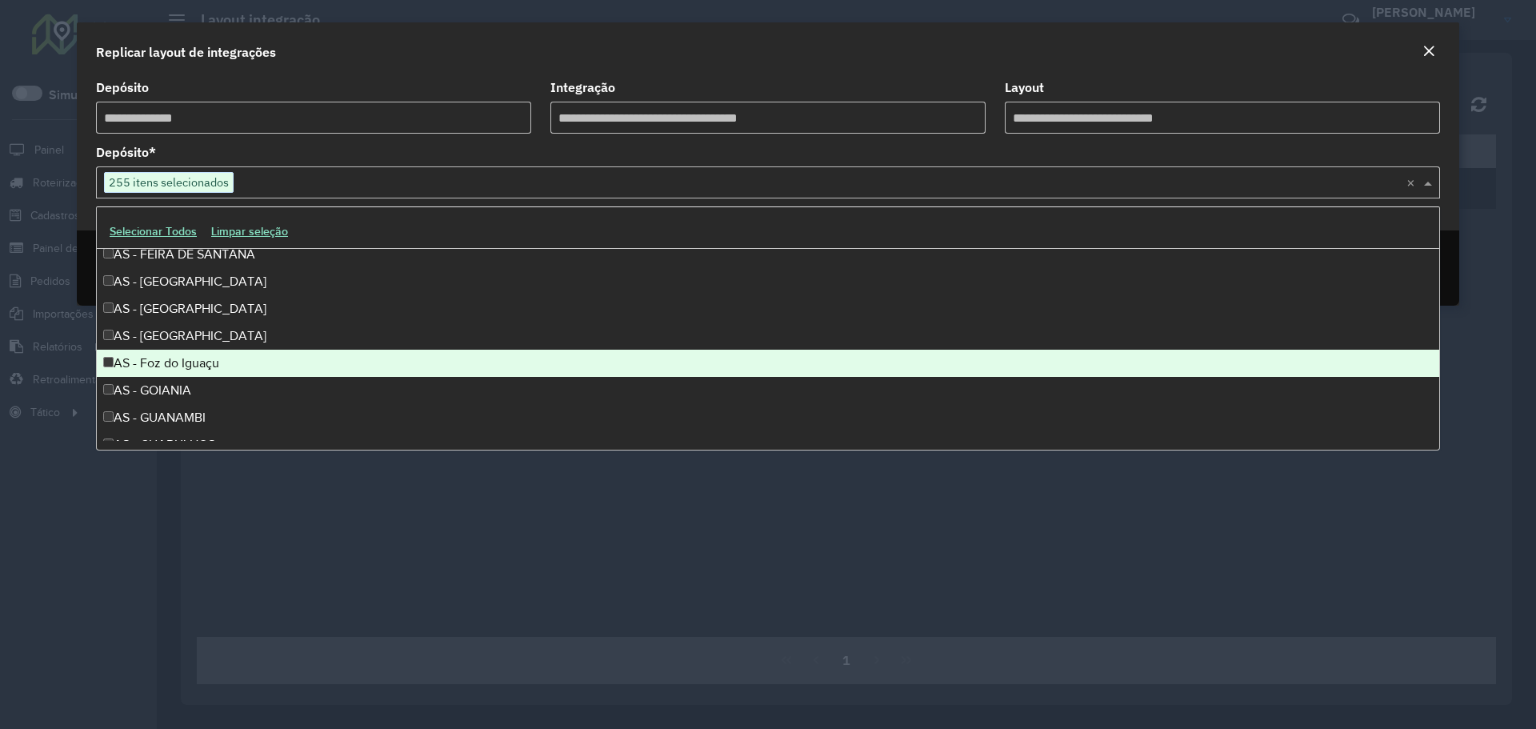
click at [195, 370] on div "AS - Foz do Iguaçu" at bounding box center [768, 363] width 1342 height 27
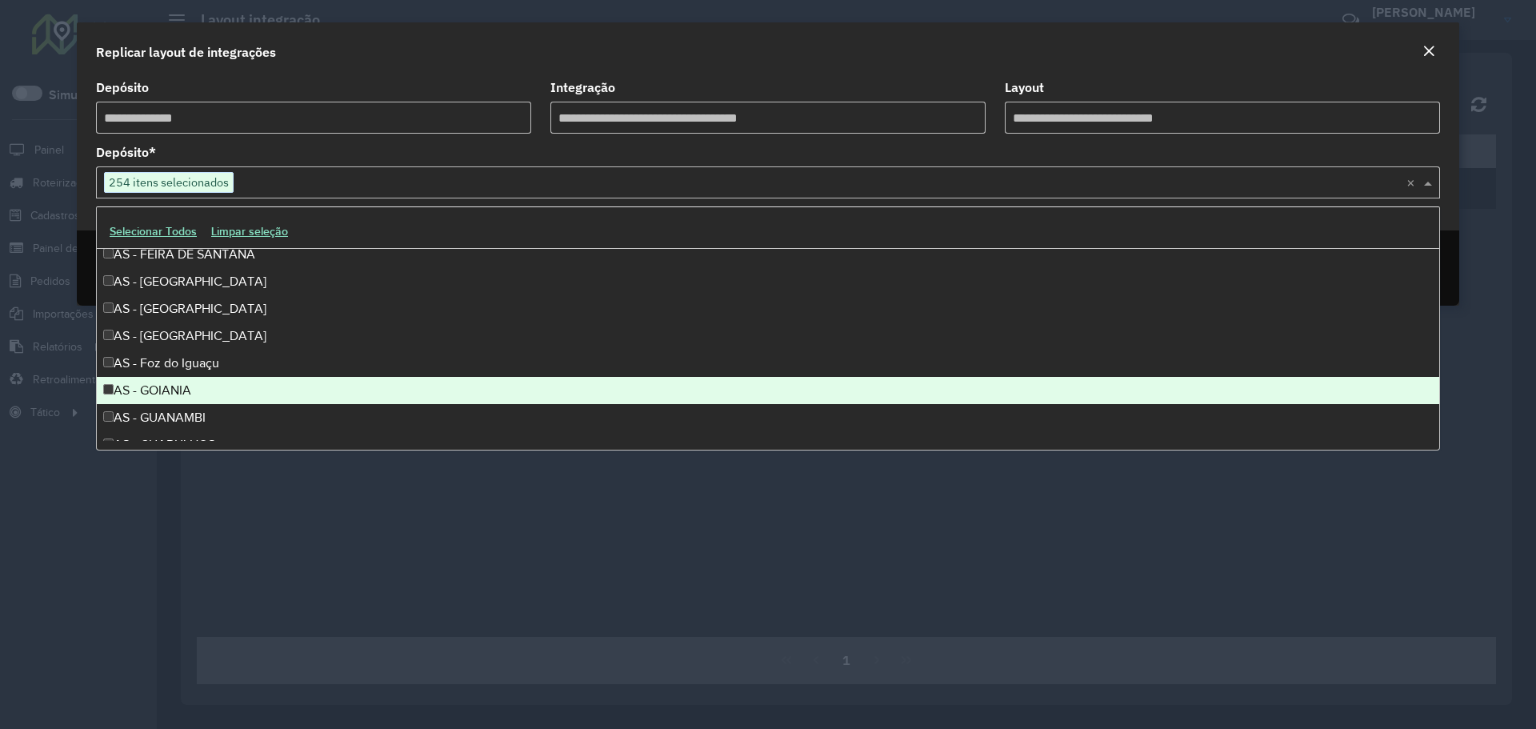
click at [188, 390] on div "AS - GOIANIA" at bounding box center [768, 390] width 1342 height 27
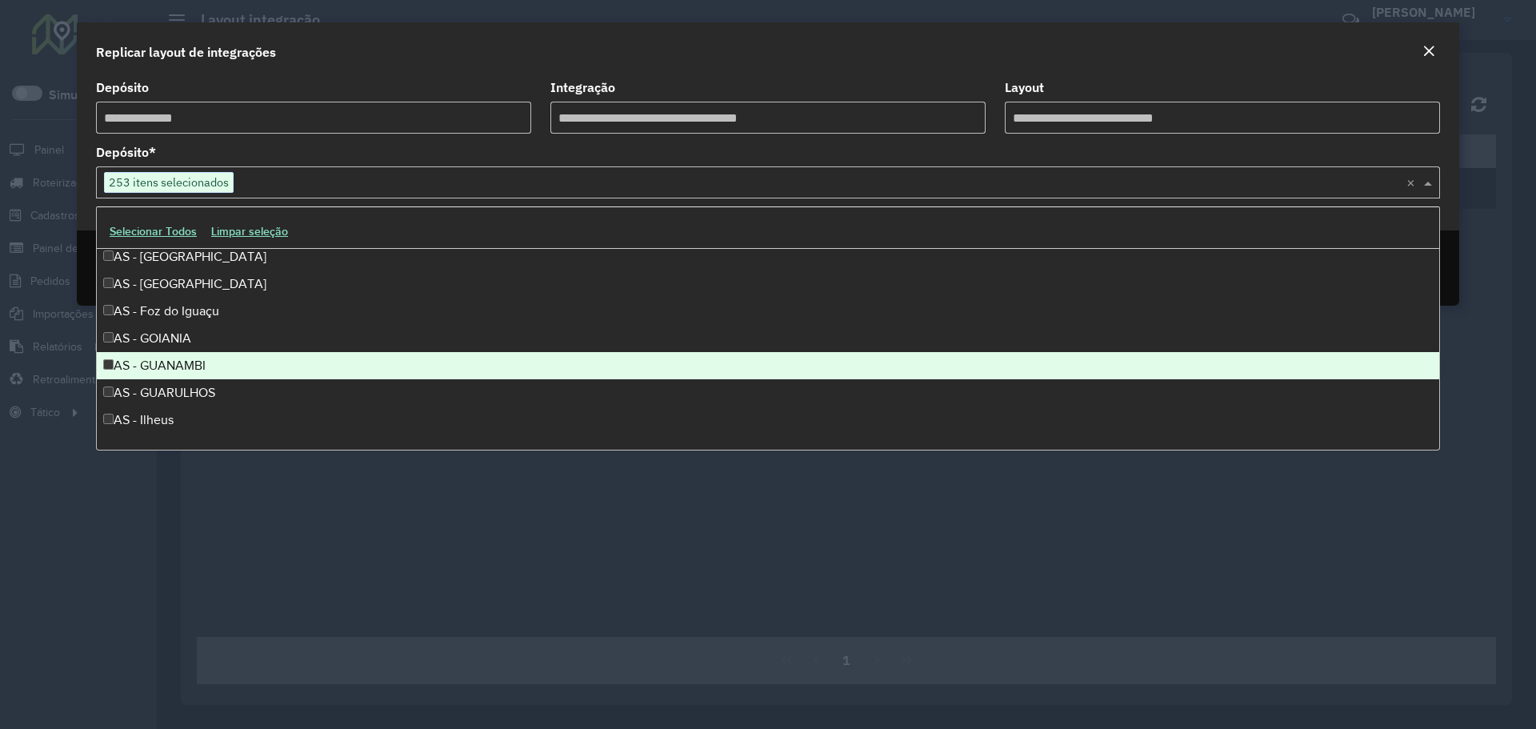
scroll to position [1040, 0]
click at [193, 349] on div "AS - GUANAMBI" at bounding box center [768, 337] width 1342 height 27
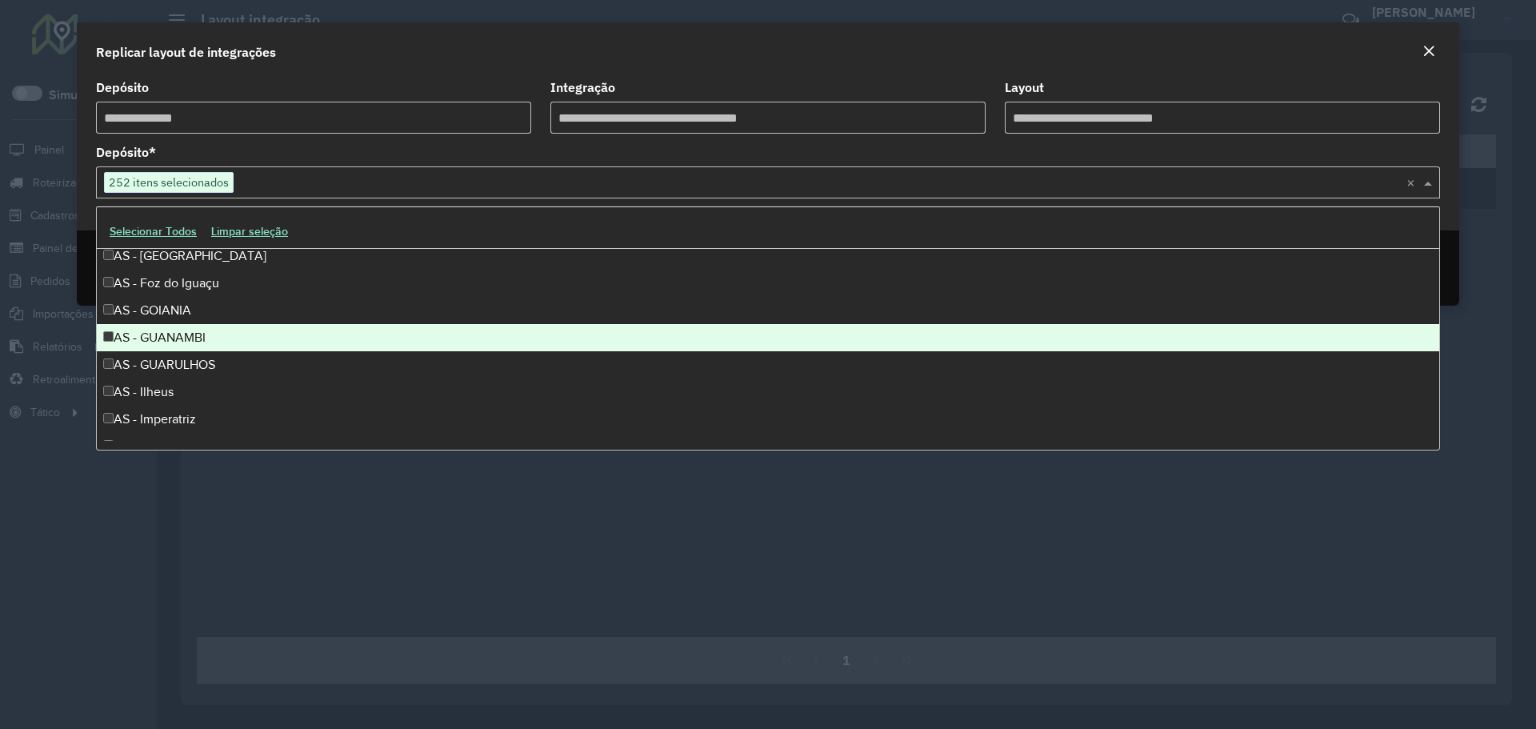
click at [190, 368] on div "AS - GUARULHOS" at bounding box center [768, 364] width 1342 height 27
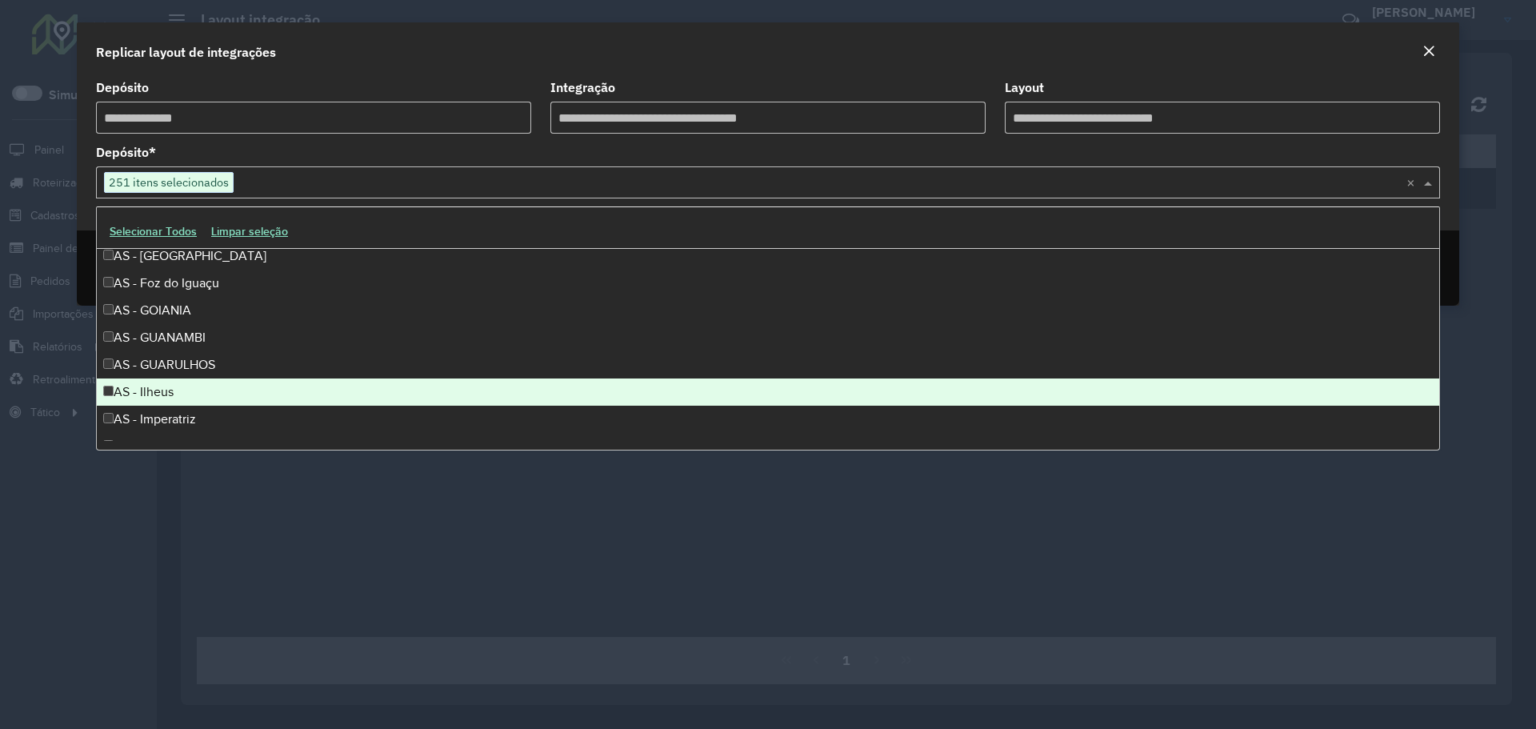
click at [178, 388] on div "AS - Ilheus" at bounding box center [768, 391] width 1342 height 27
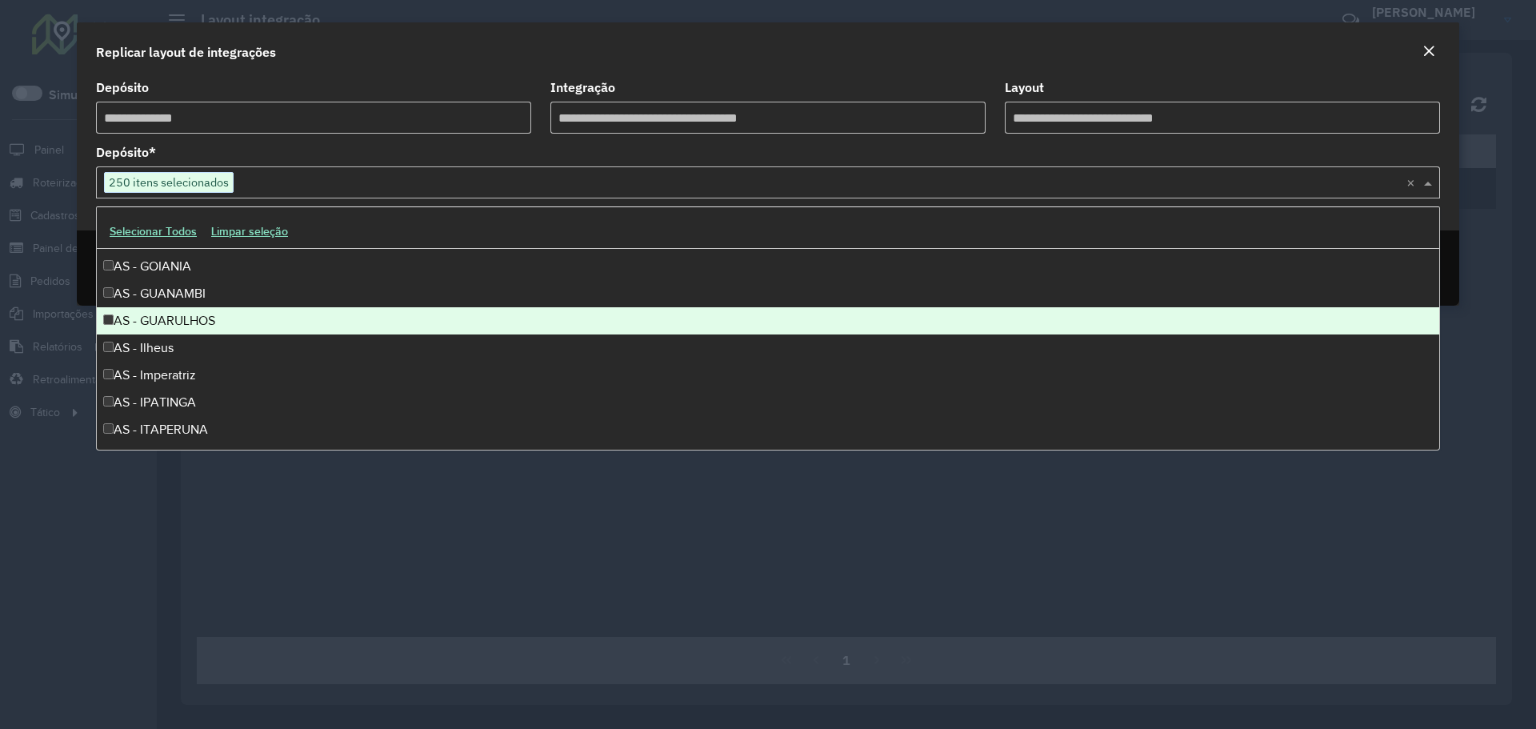
scroll to position [1120, 0]
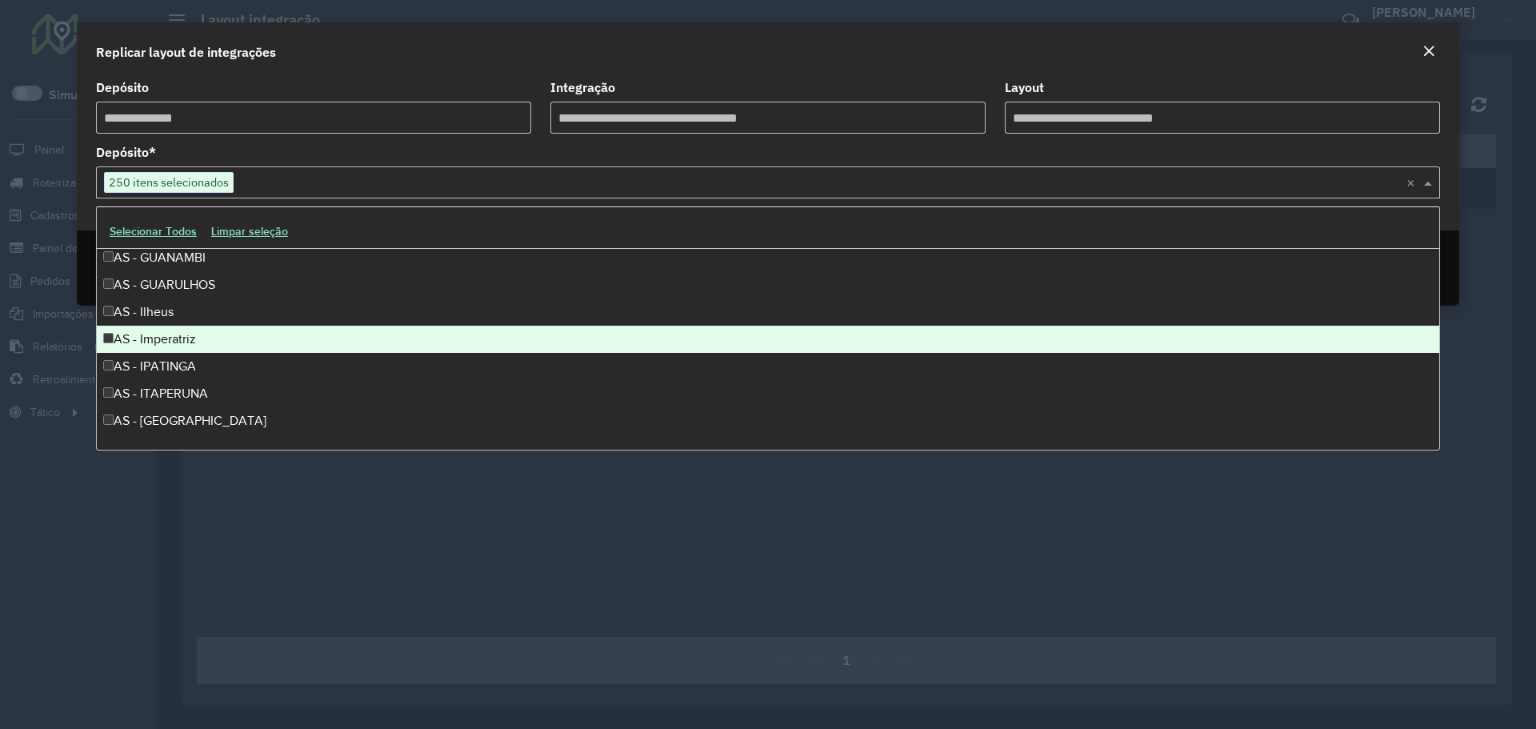
drag, startPoint x: 193, startPoint y: 346, endPoint x: 185, endPoint y: 374, distance: 29.1
click at [192, 346] on div "AS - Imperatriz" at bounding box center [768, 339] width 1342 height 27
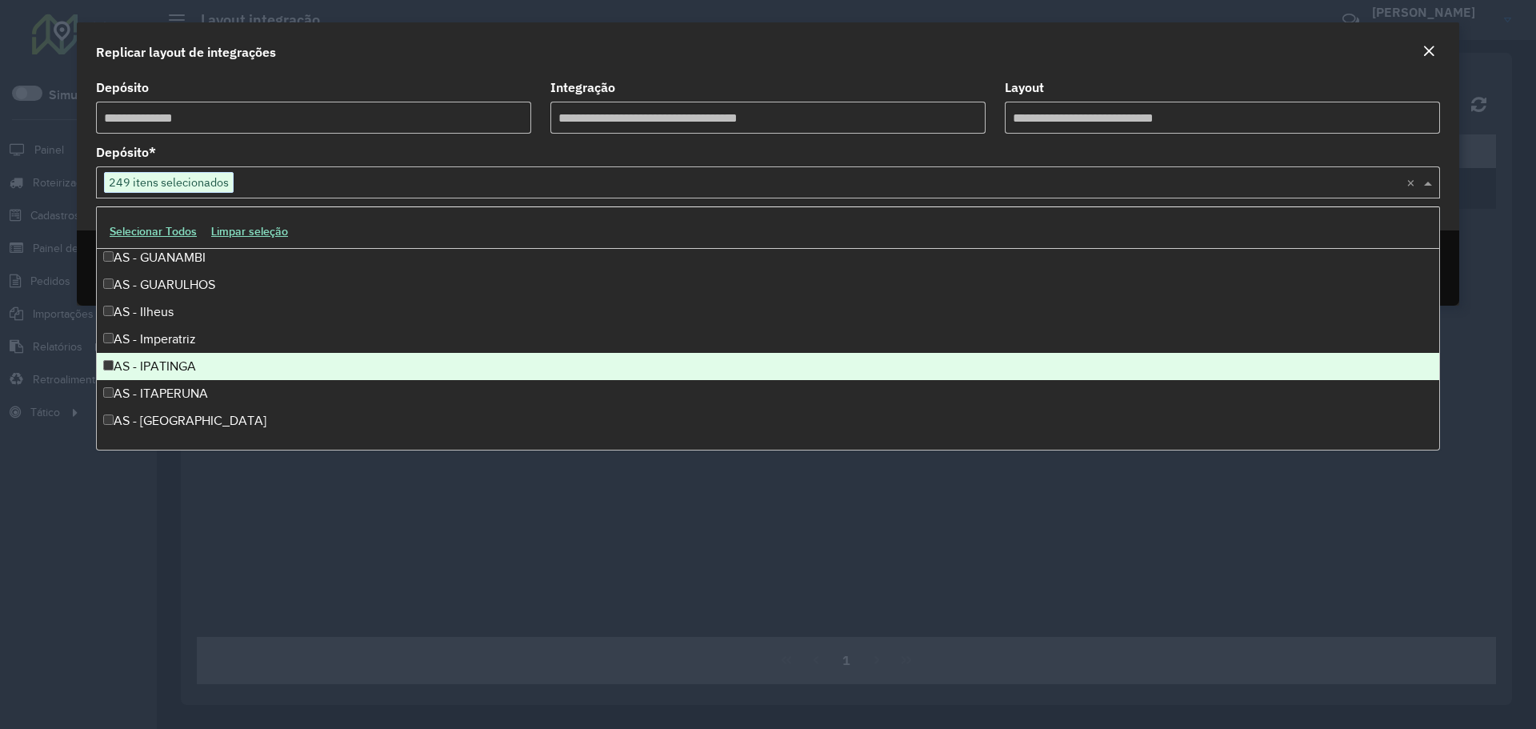
click at [184, 374] on div "AS - IPATINGA" at bounding box center [768, 366] width 1342 height 27
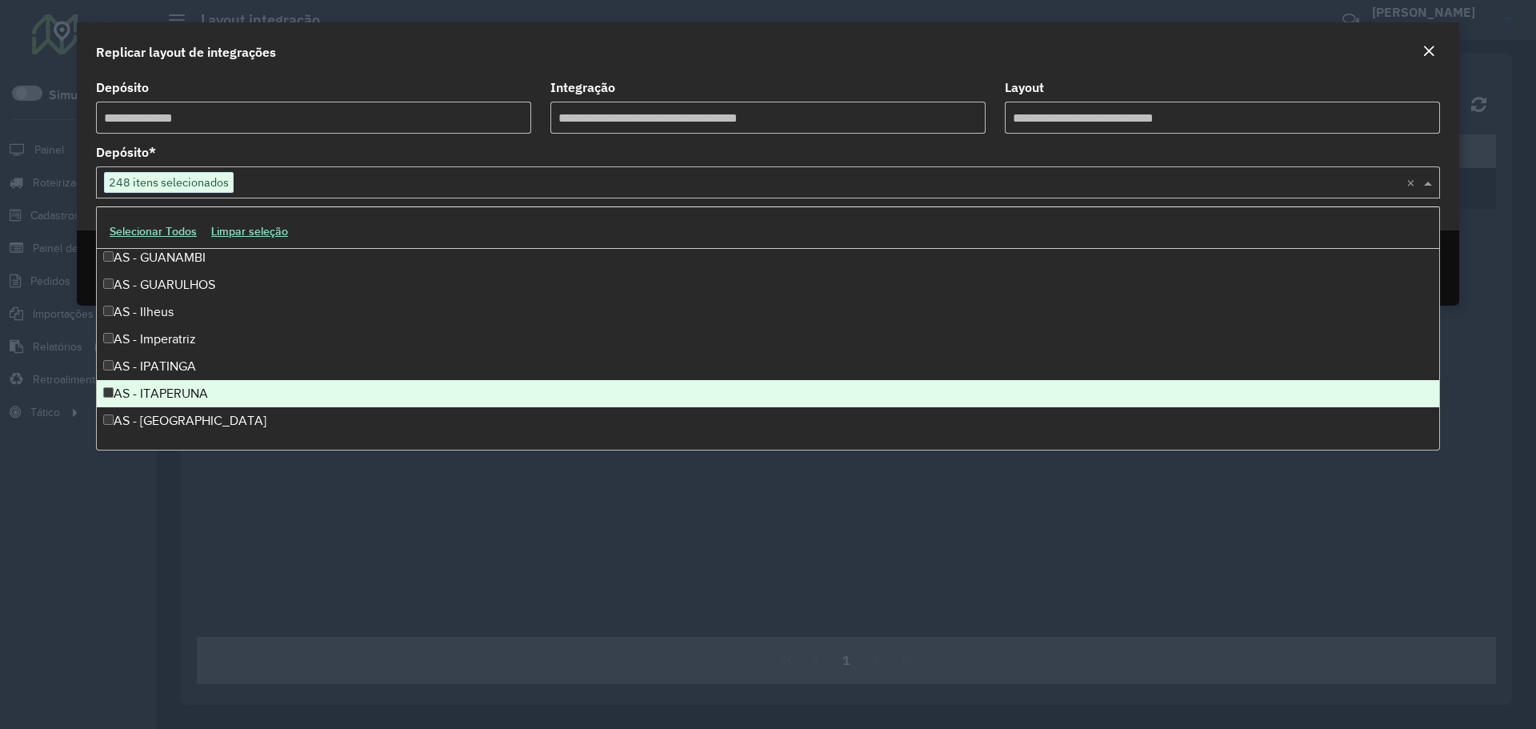
click at [178, 402] on div "AS - ITAPERUNA" at bounding box center [768, 393] width 1342 height 27
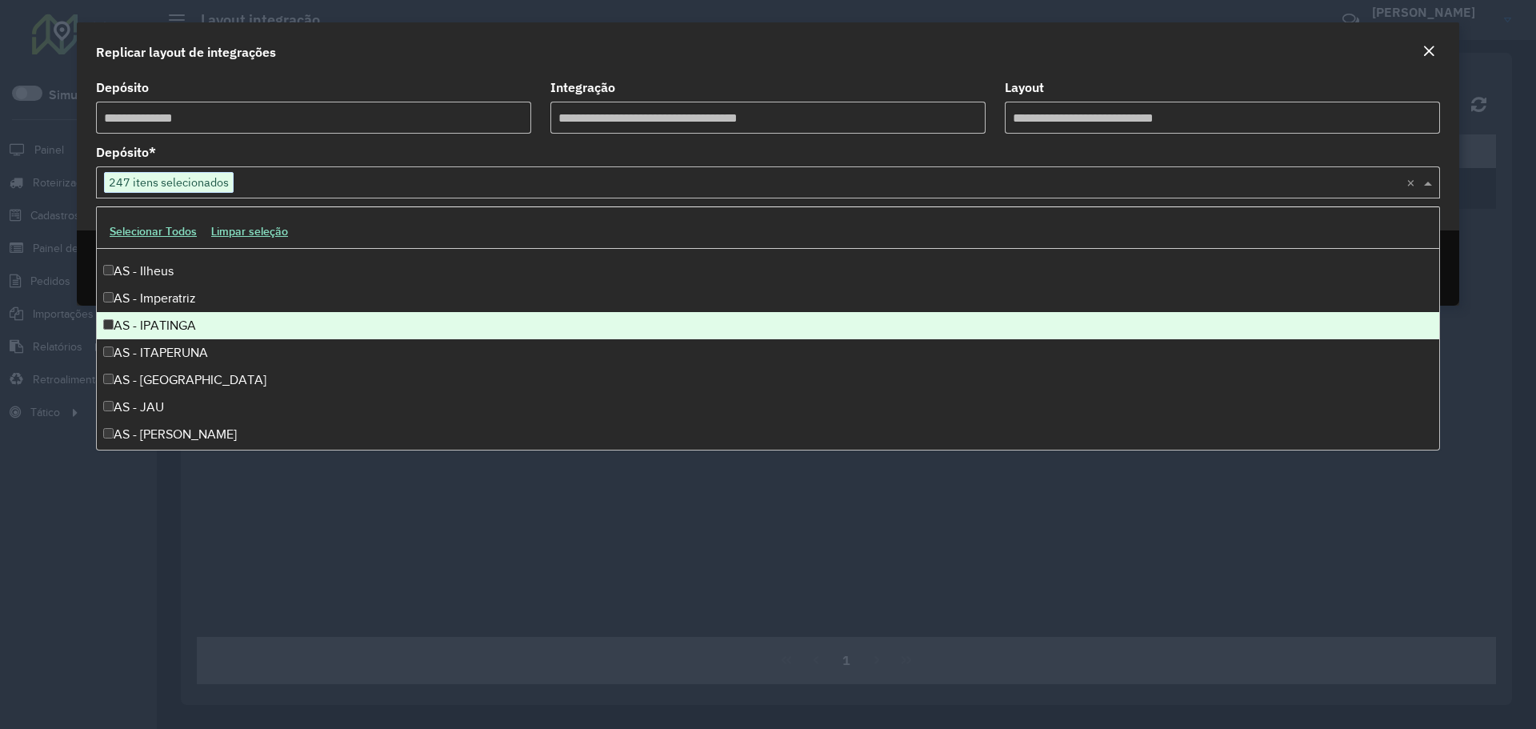
scroll to position [1200, 0]
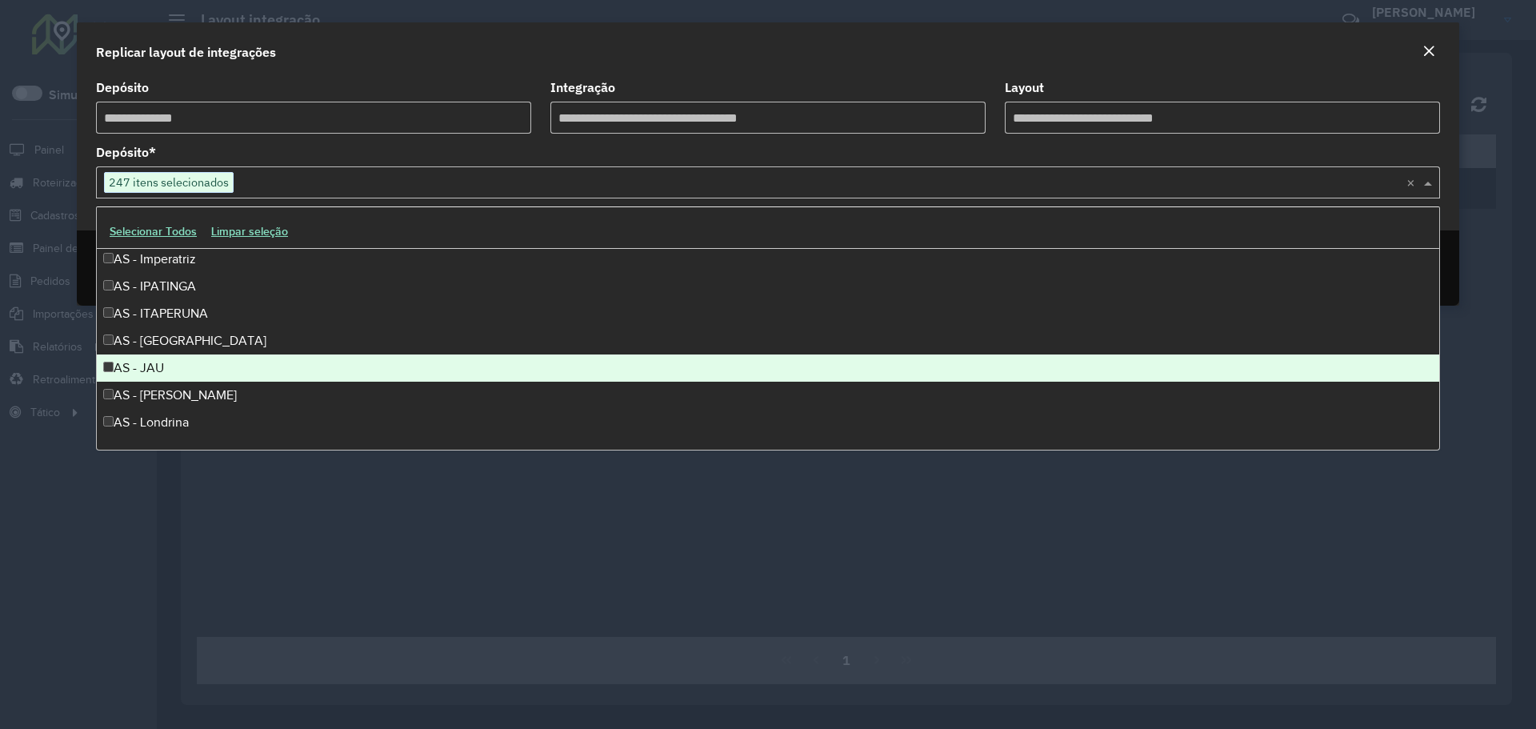
click at [194, 344] on div "AS - ITUMBIARA" at bounding box center [768, 340] width 1342 height 27
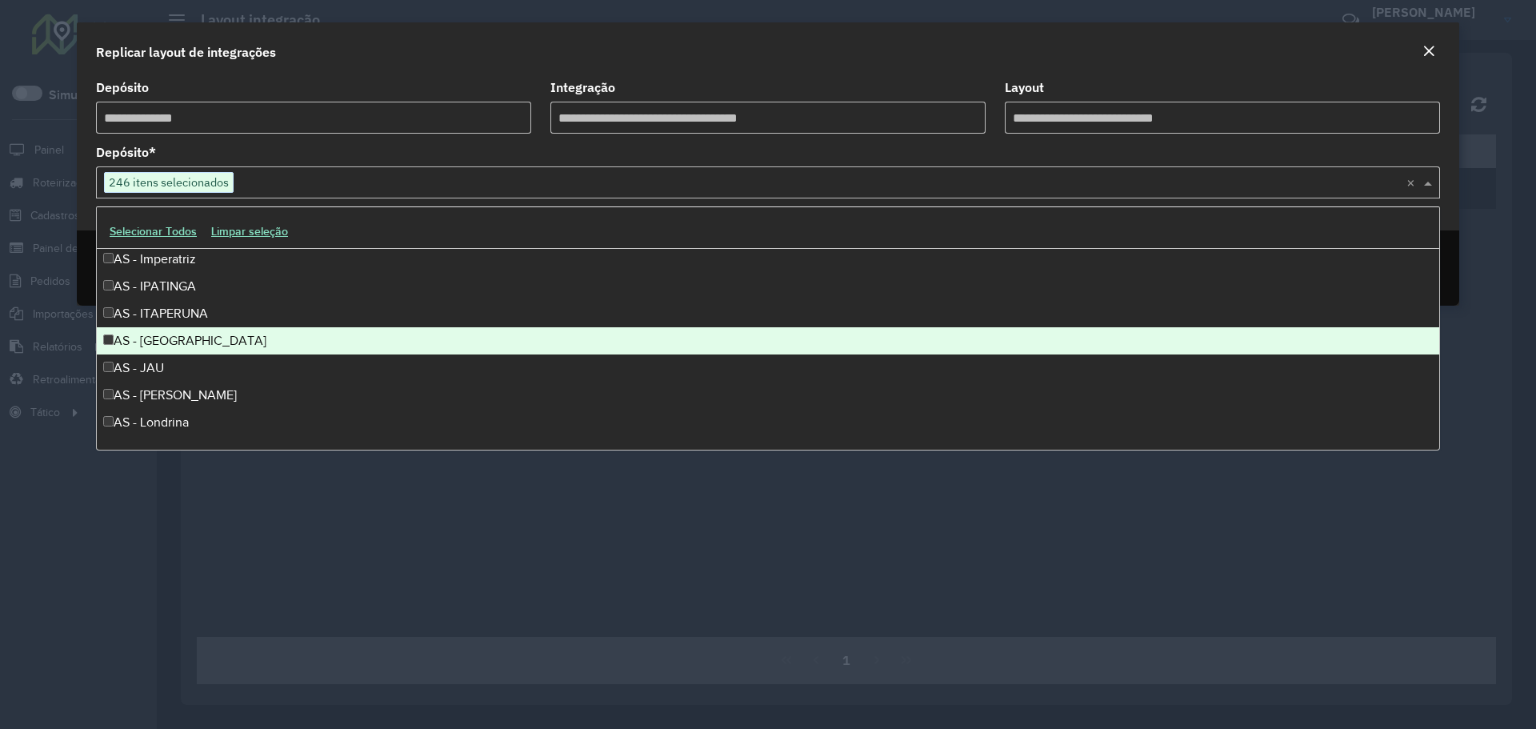
click at [187, 367] on div "AS - JAU" at bounding box center [768, 367] width 1342 height 27
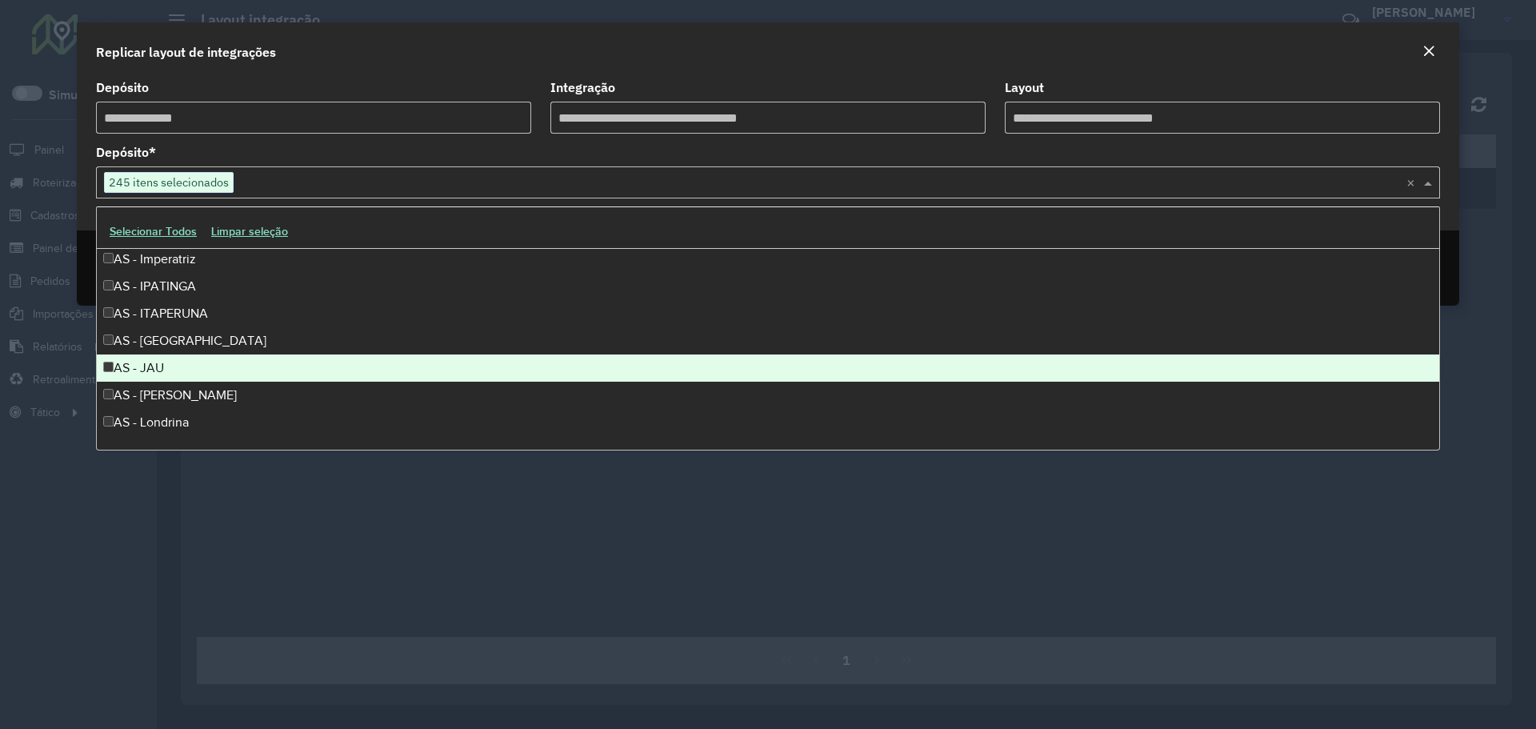
click at [182, 397] on div "AS - João Pessoa" at bounding box center [768, 395] width 1342 height 27
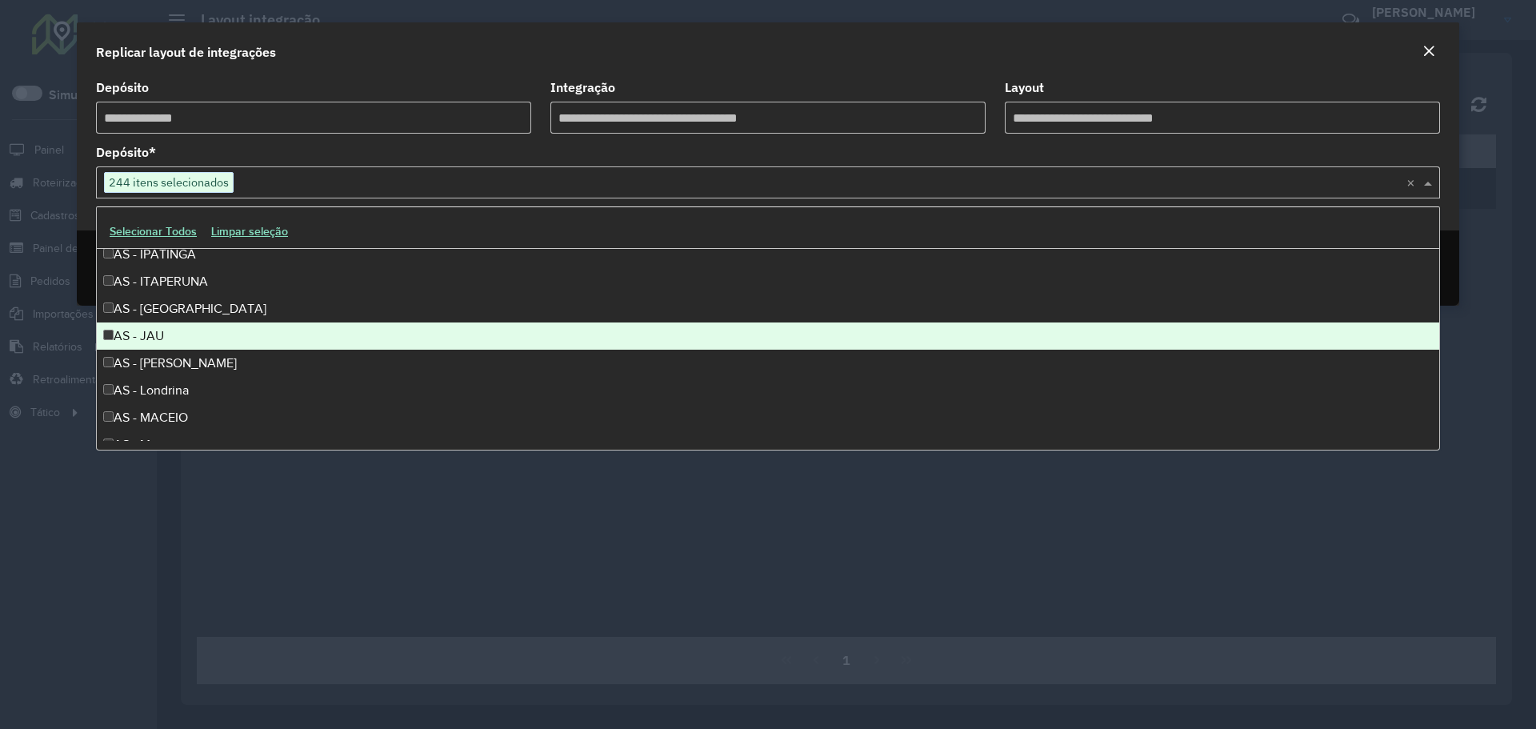
scroll to position [1280, 0]
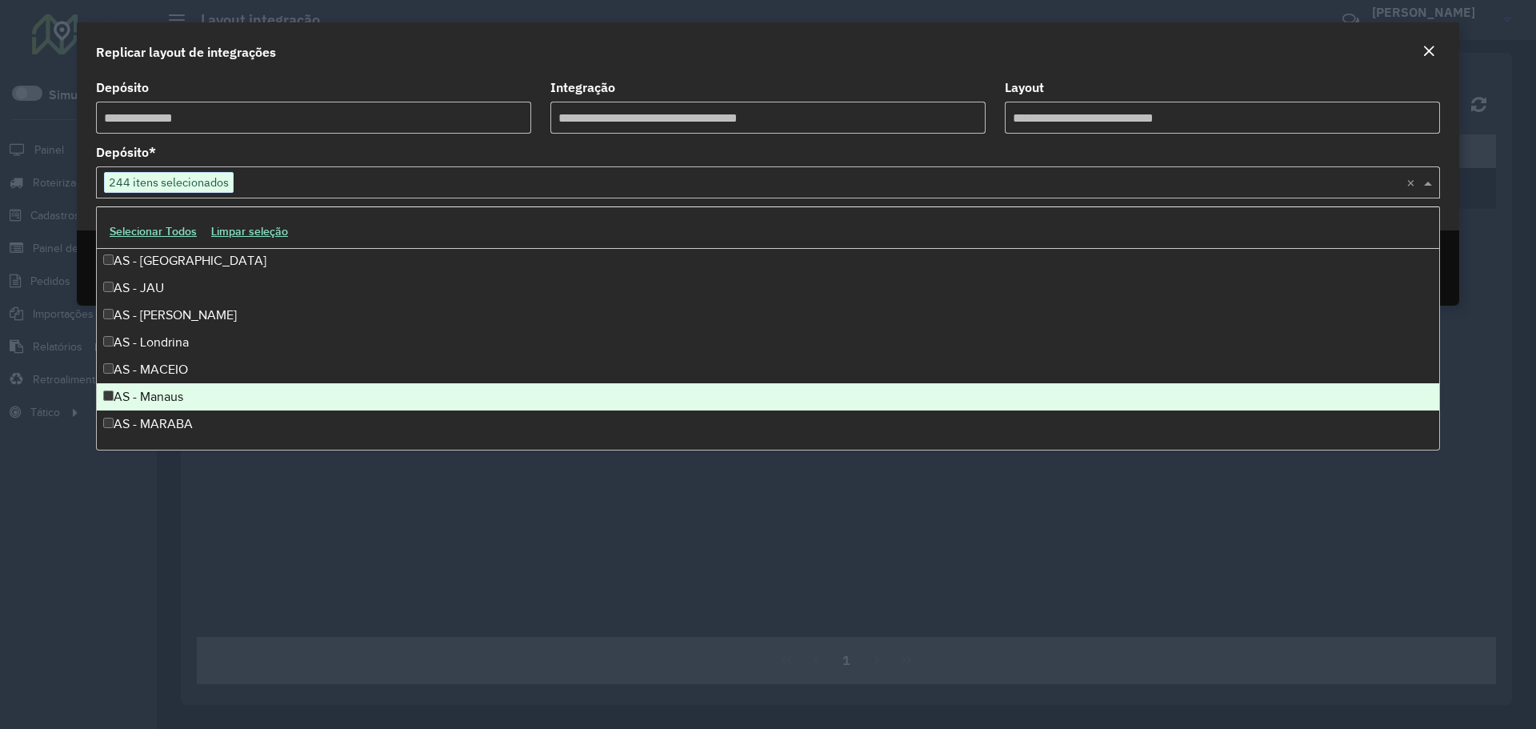
click at [178, 390] on div "AS - Manaus" at bounding box center [768, 396] width 1342 height 27
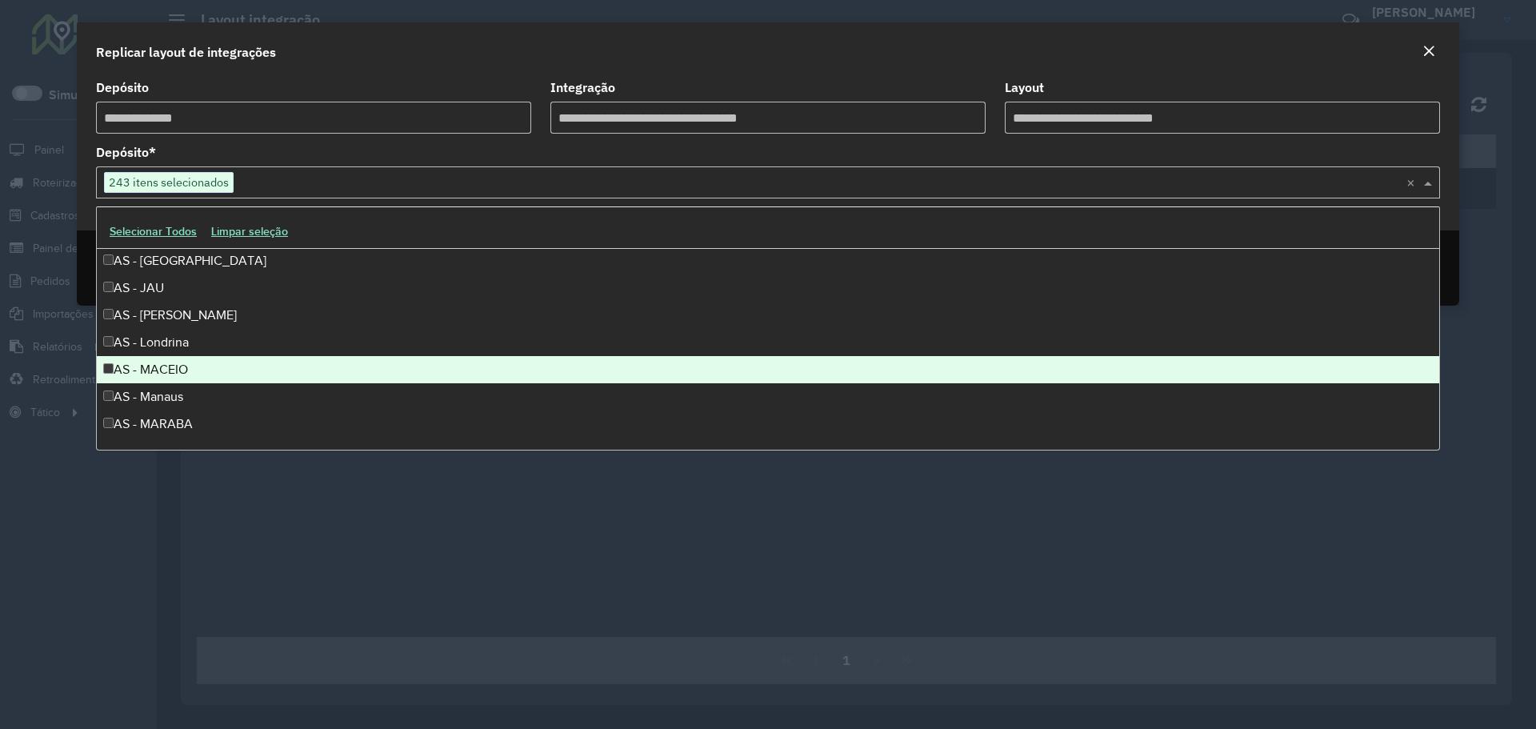
click at [172, 366] on div "AS - MACEIO" at bounding box center [768, 369] width 1342 height 27
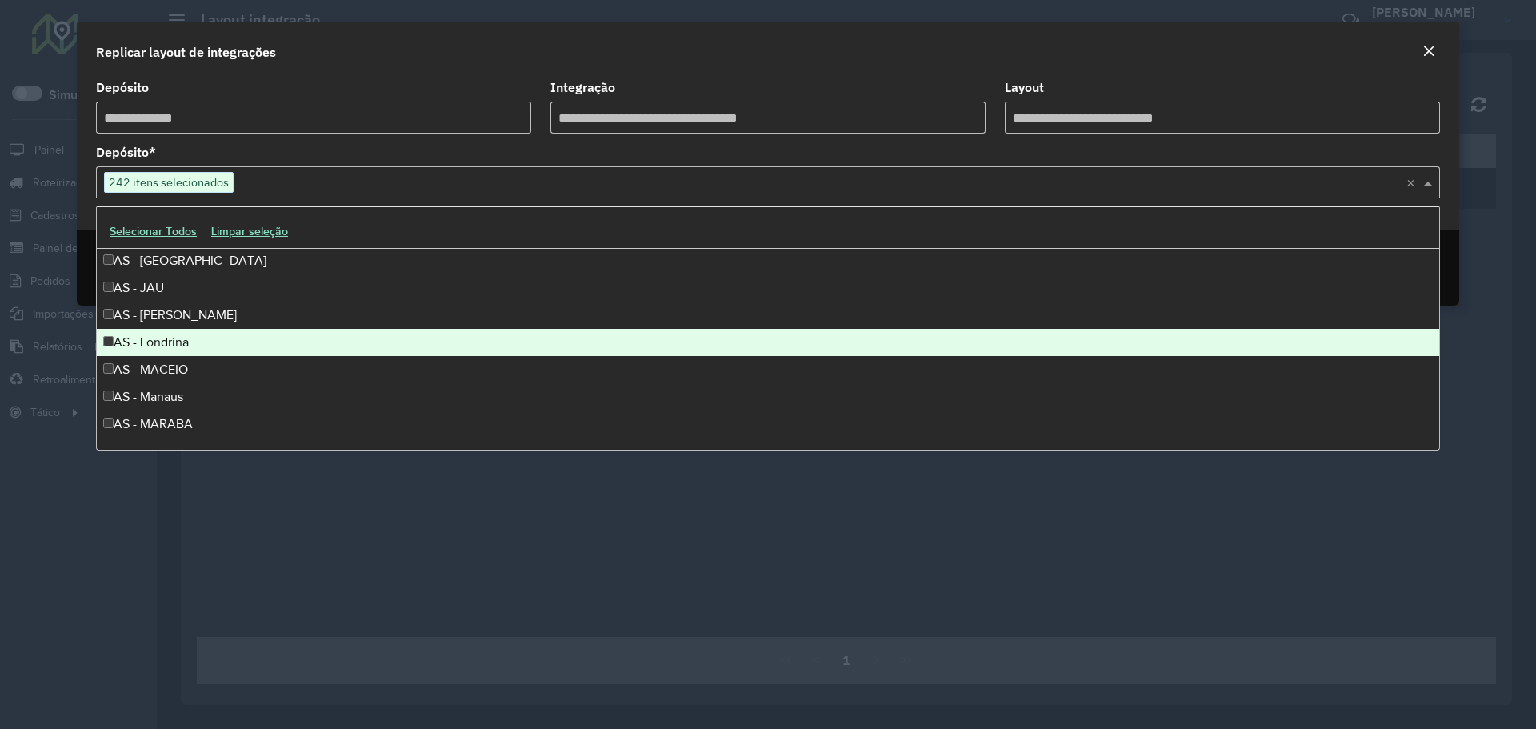
click at [162, 340] on div "AS - Londrina" at bounding box center [768, 342] width 1342 height 27
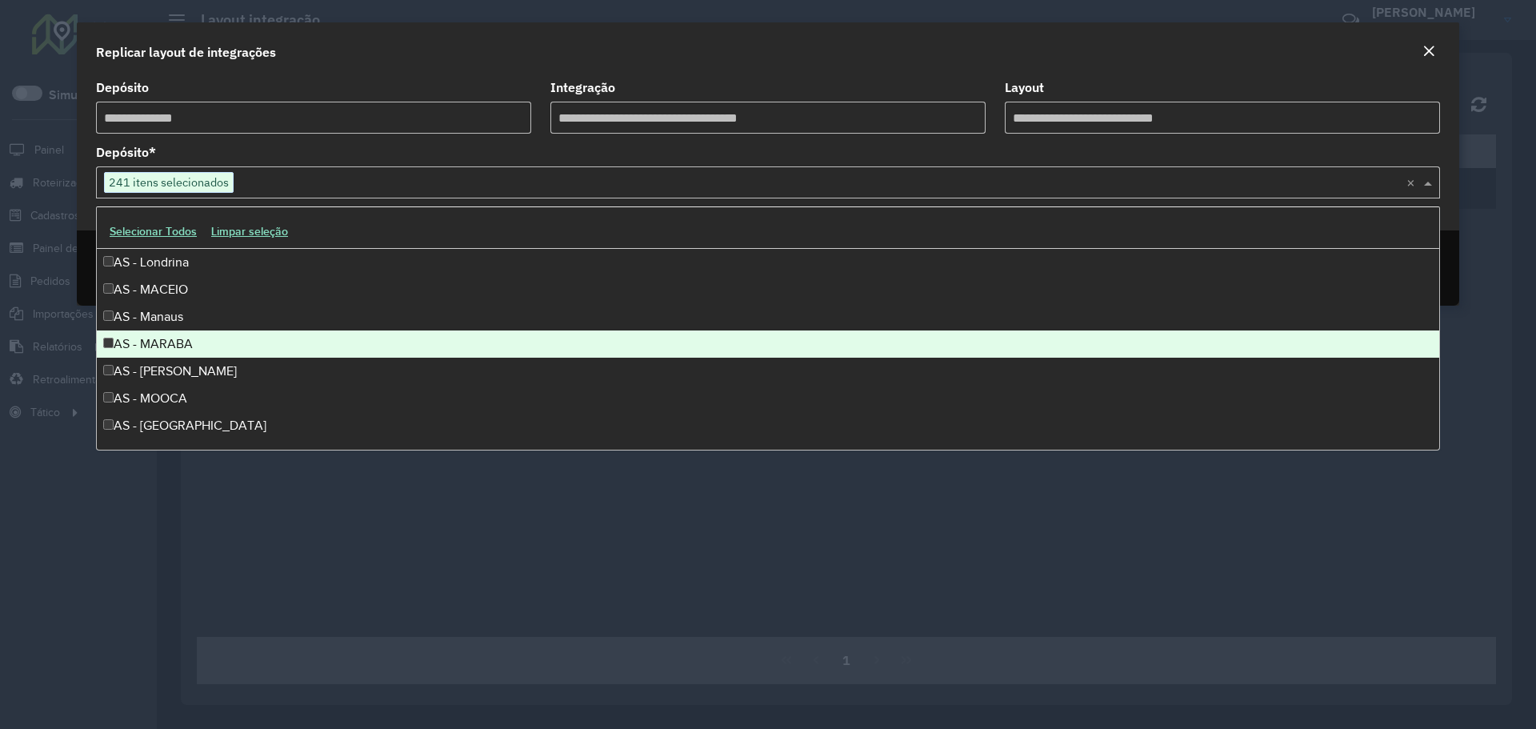
click at [176, 342] on div "AS - MARABA" at bounding box center [768, 343] width 1342 height 27
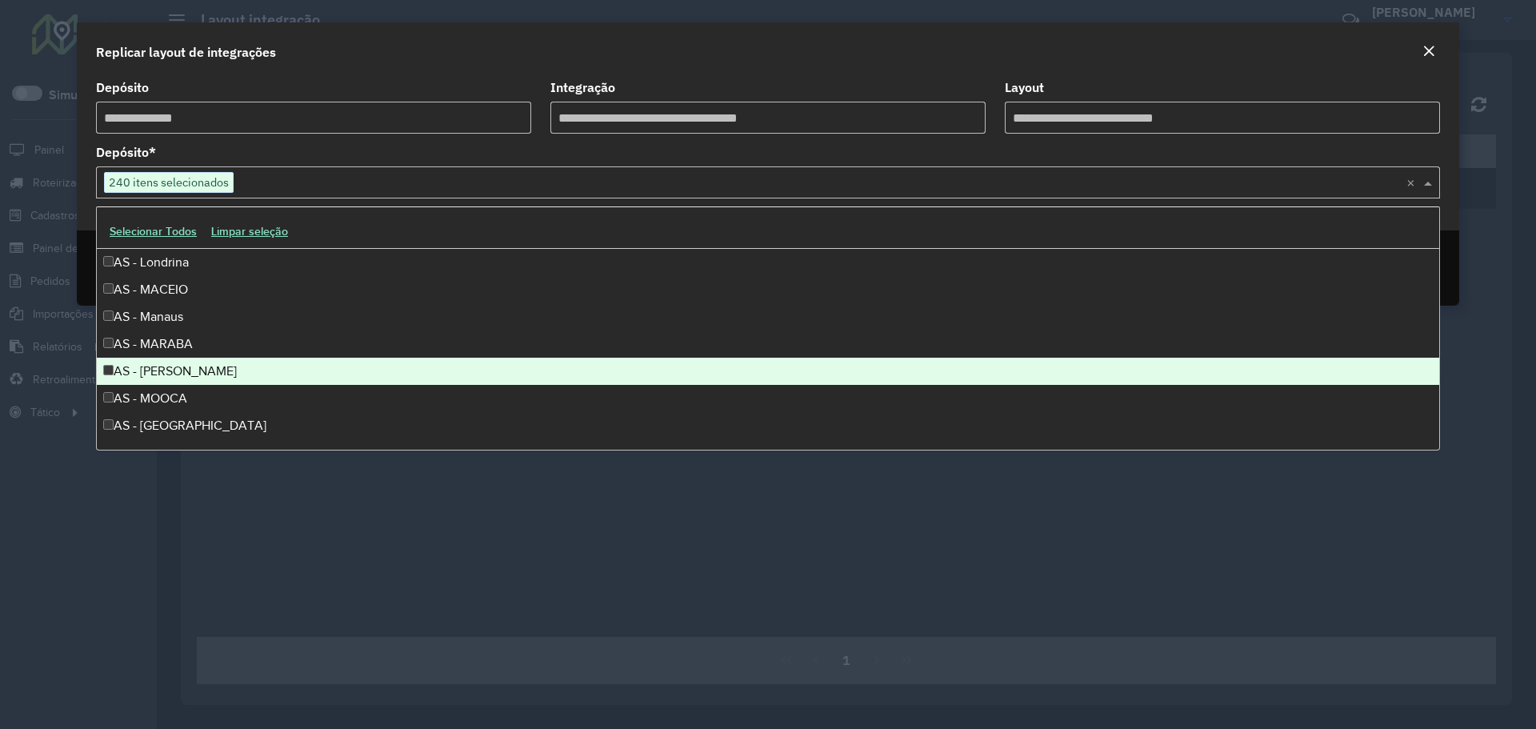
click at [170, 368] on div "AS - MOGI MIRIM" at bounding box center [768, 371] width 1342 height 27
click at [165, 388] on div "AS - MOOCA" at bounding box center [768, 398] width 1342 height 27
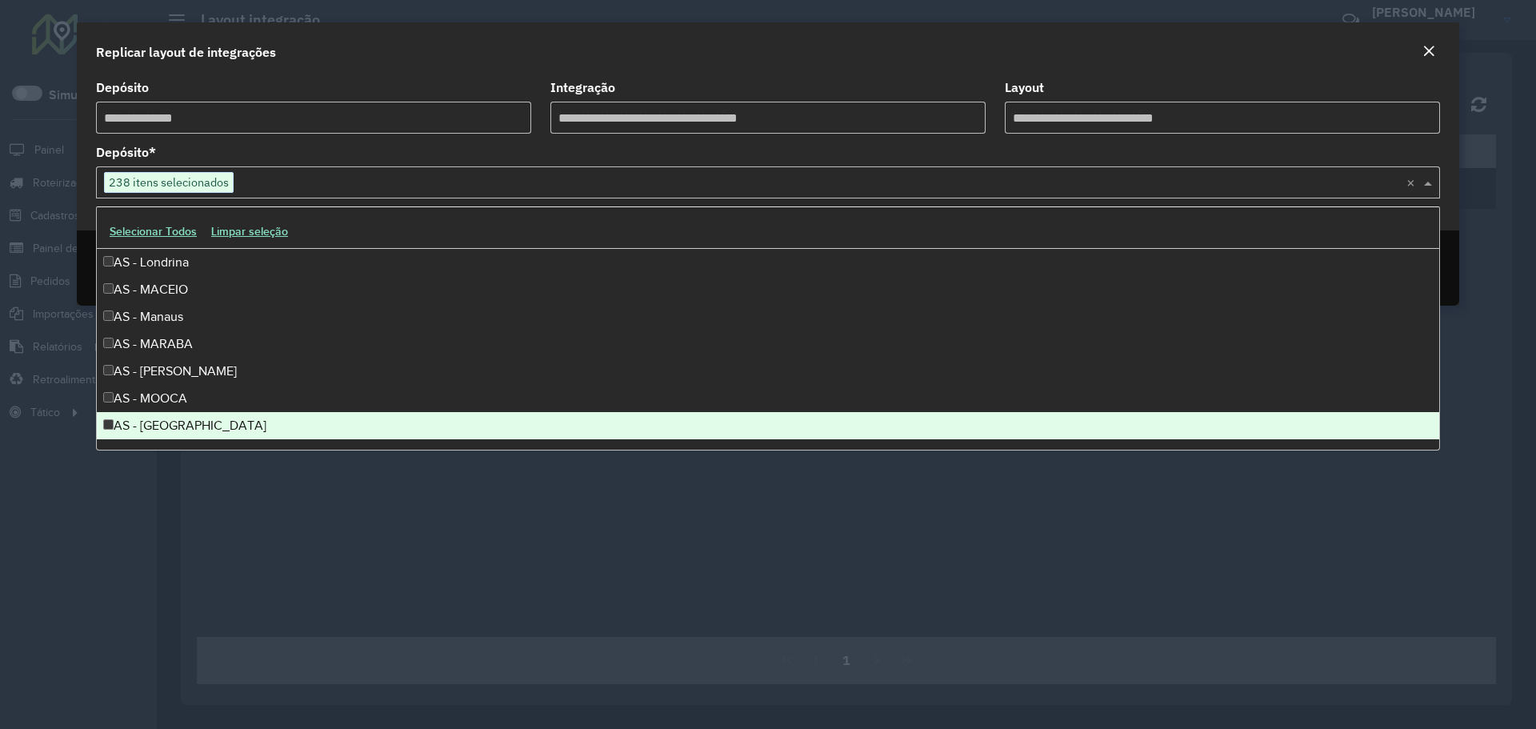
click at [159, 418] on div "AS - Natal" at bounding box center [768, 425] width 1342 height 27
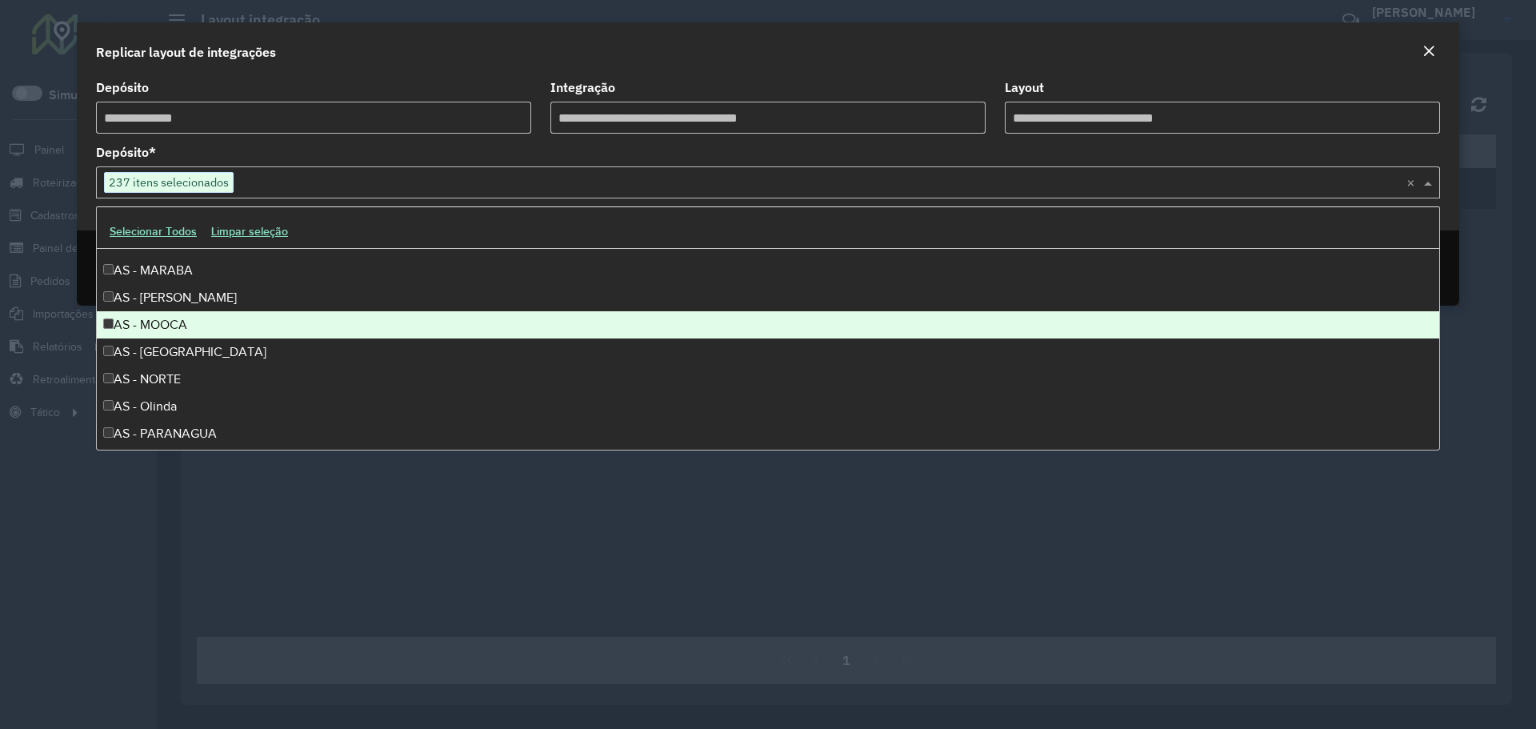
scroll to position [1440, 0]
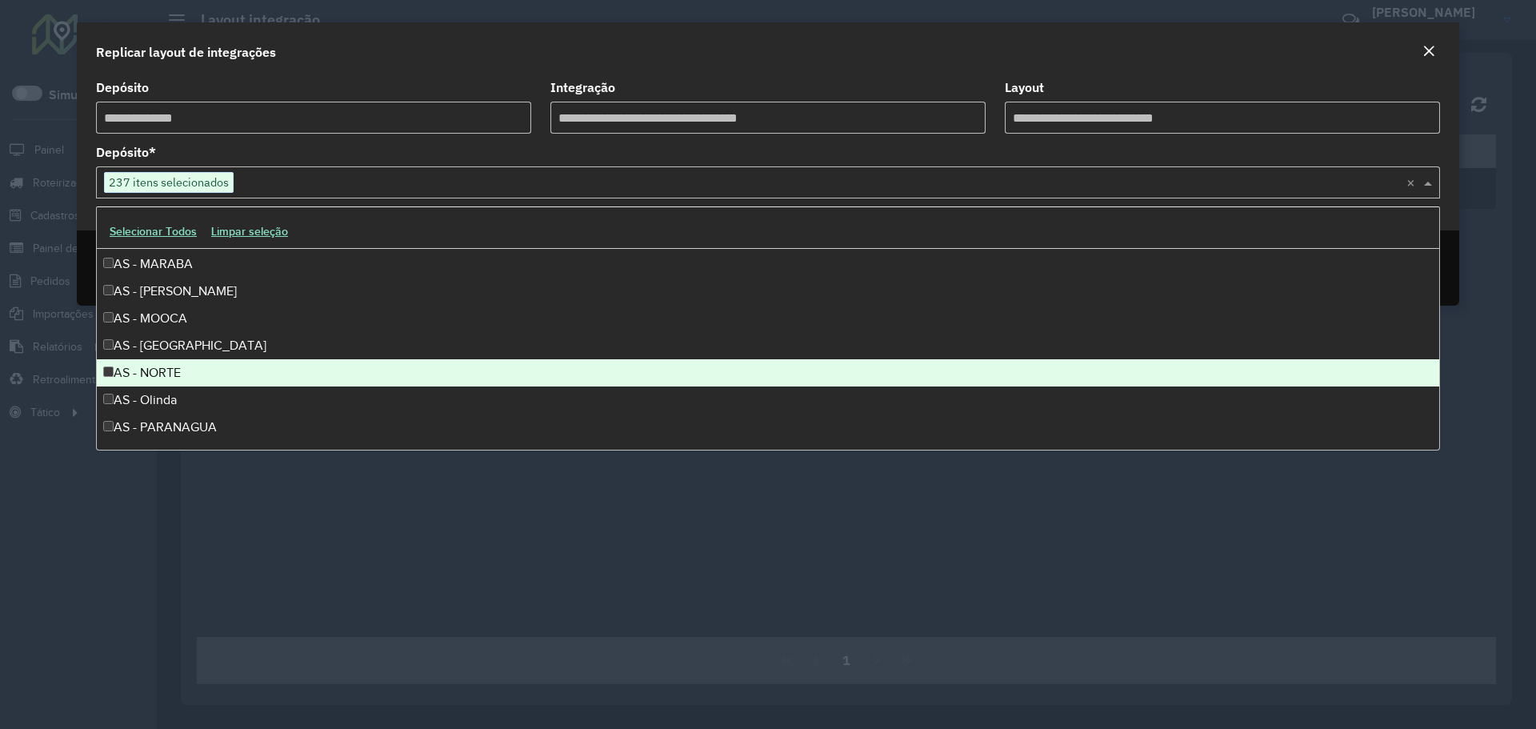
click at [162, 380] on div "AS - NORTE" at bounding box center [768, 372] width 1342 height 27
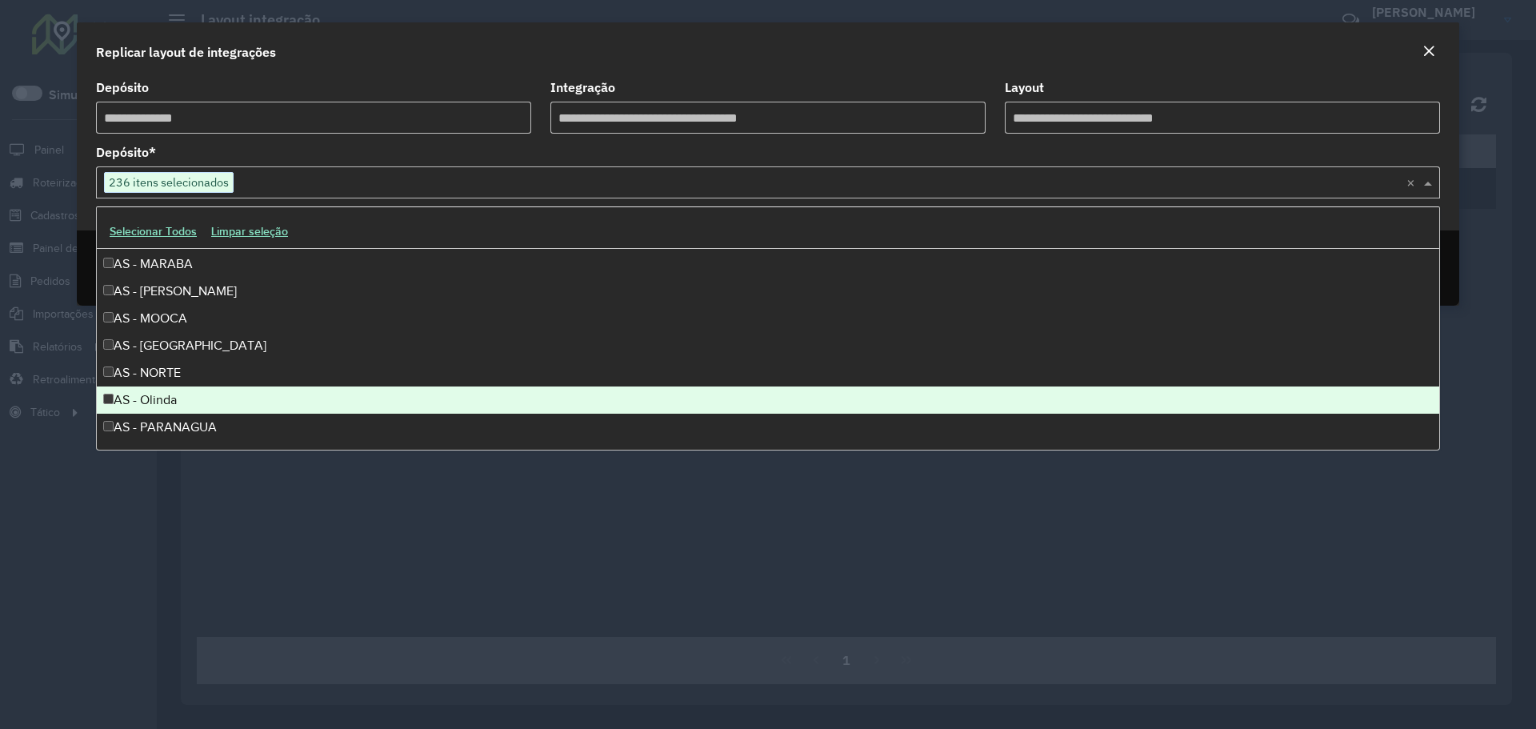
click at [160, 404] on div "AS - Olinda" at bounding box center [768, 399] width 1342 height 27
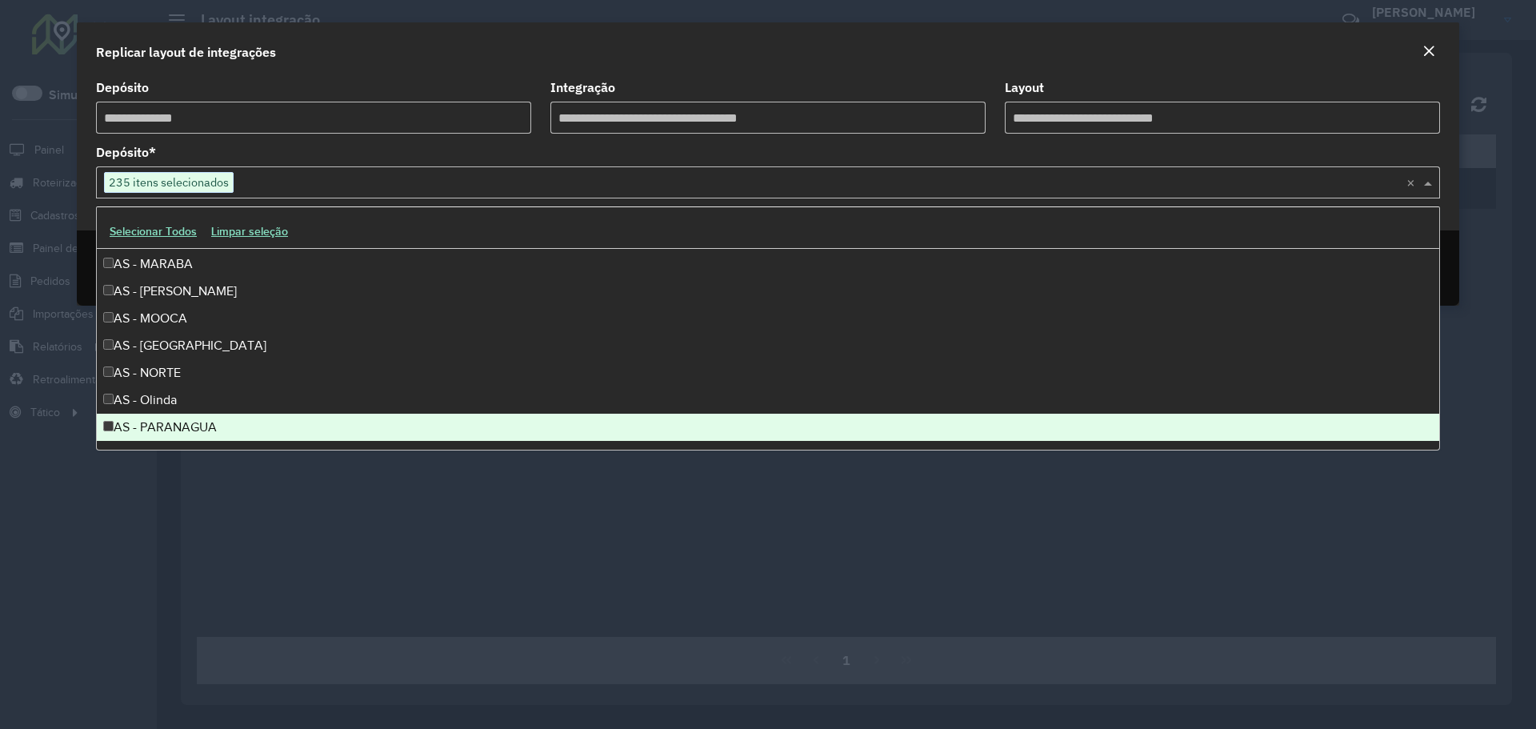
drag, startPoint x: 166, startPoint y: 425, endPoint x: 193, endPoint y: 390, distance: 43.4
click at [166, 425] on div "AS - PARANAGUA" at bounding box center [768, 427] width 1342 height 27
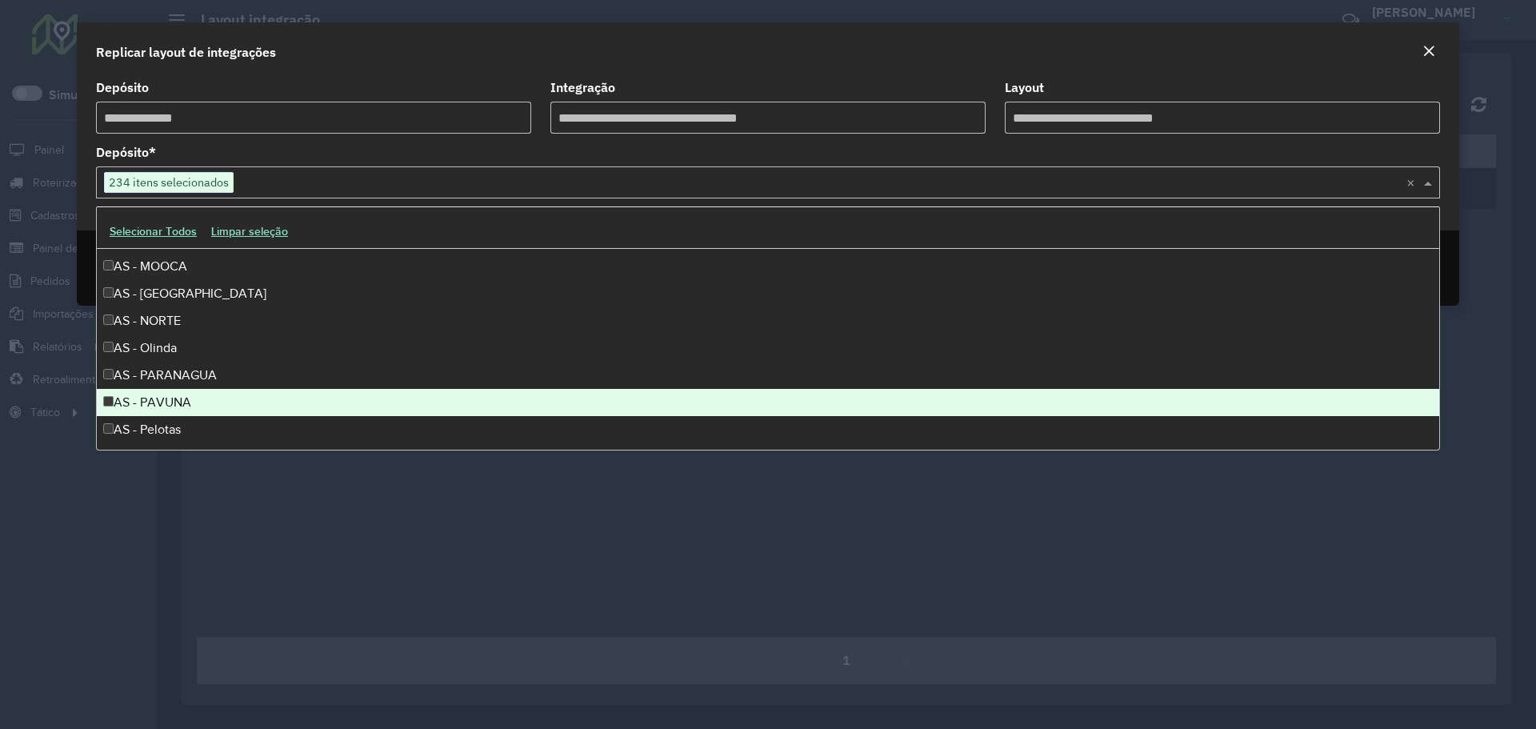
scroll to position [1520, 0]
click at [175, 374] on div "AS - PAVUNA" at bounding box center [768, 374] width 1342 height 27
click at [170, 398] on div "AS - Pelotas" at bounding box center [768, 401] width 1342 height 27
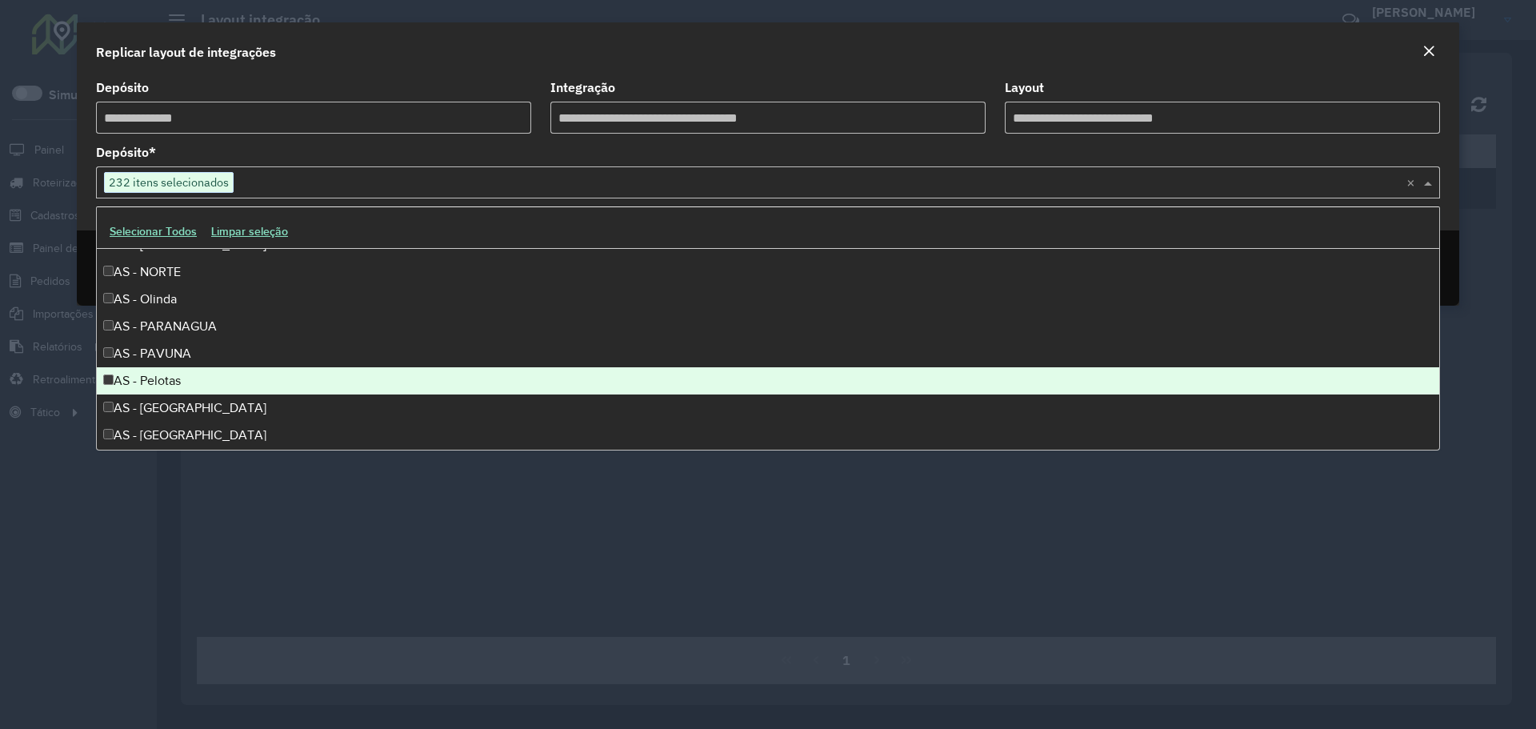
scroll to position [1600, 0]
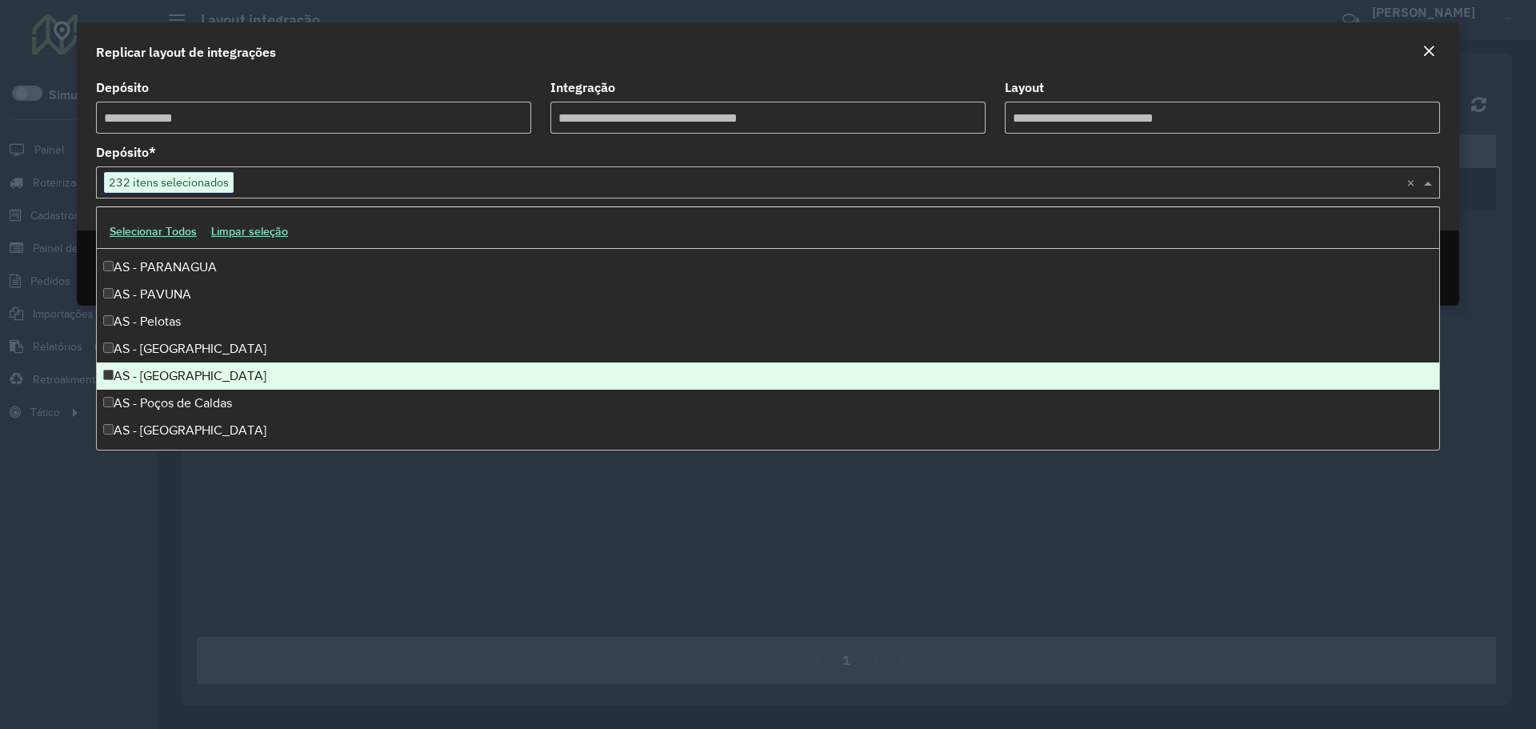
click at [181, 365] on div "AS - PETROPOLIS" at bounding box center [768, 375] width 1342 height 27
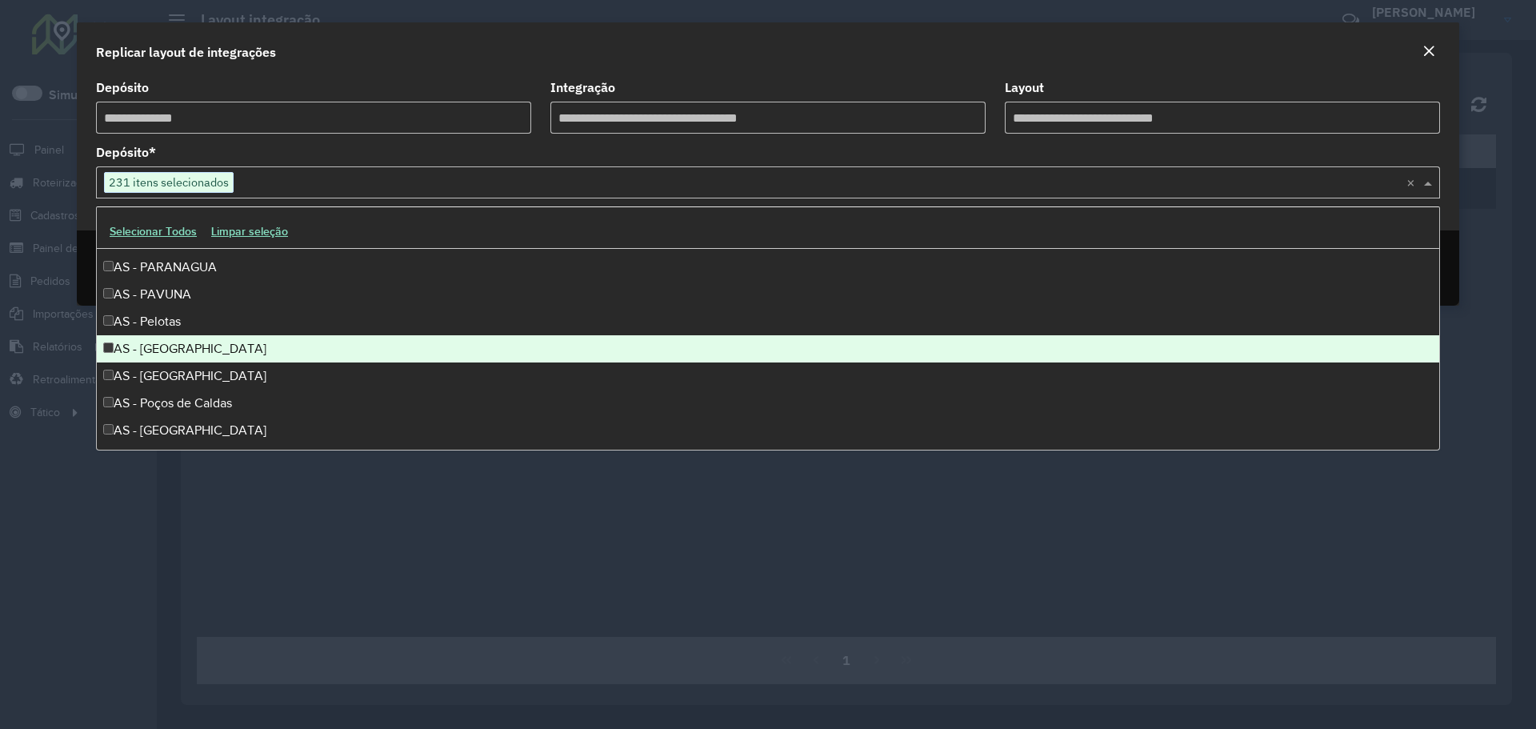
click at [171, 358] on div "AS - PERNAMBUCO" at bounding box center [768, 348] width 1342 height 27
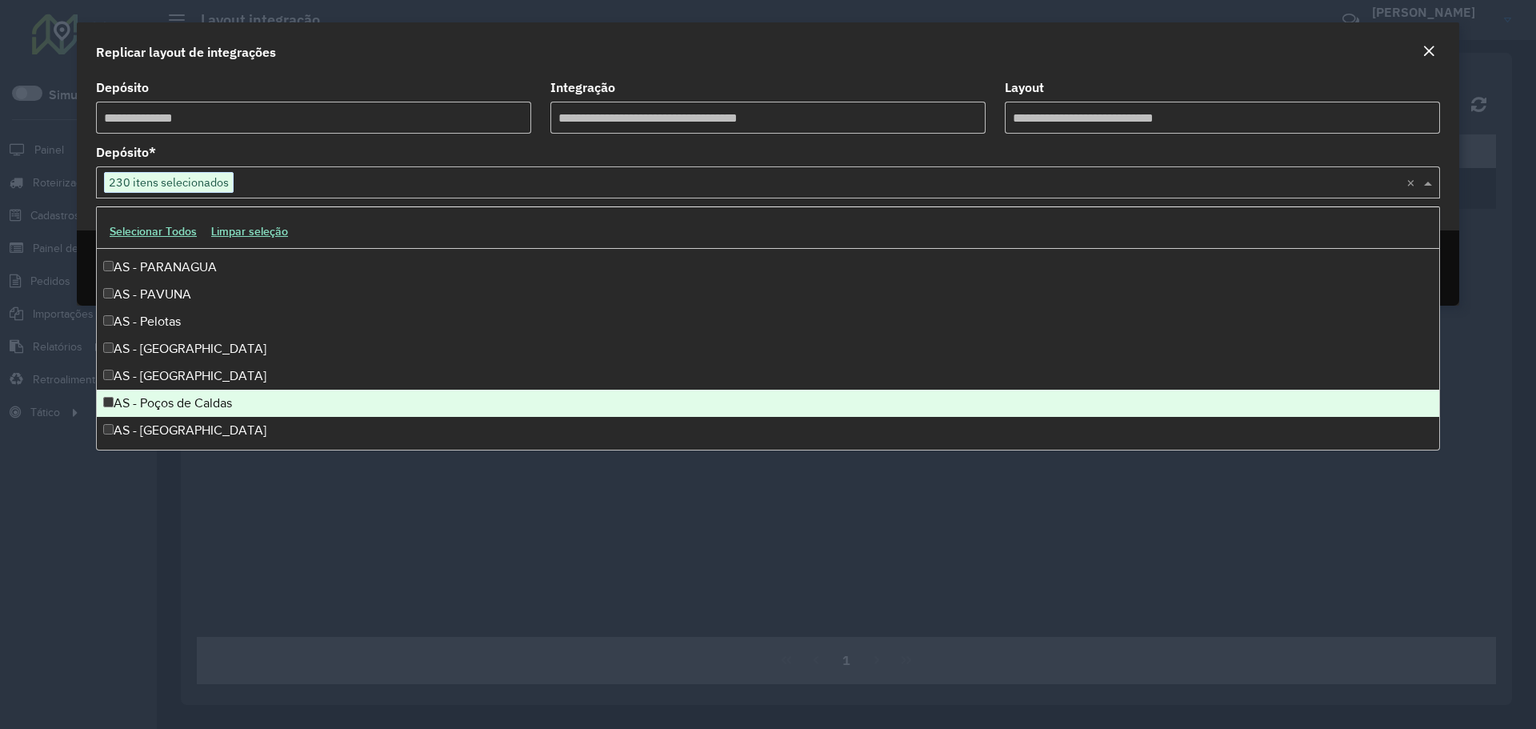
click at [170, 400] on div "AS - Poços de Caldas" at bounding box center [768, 403] width 1342 height 27
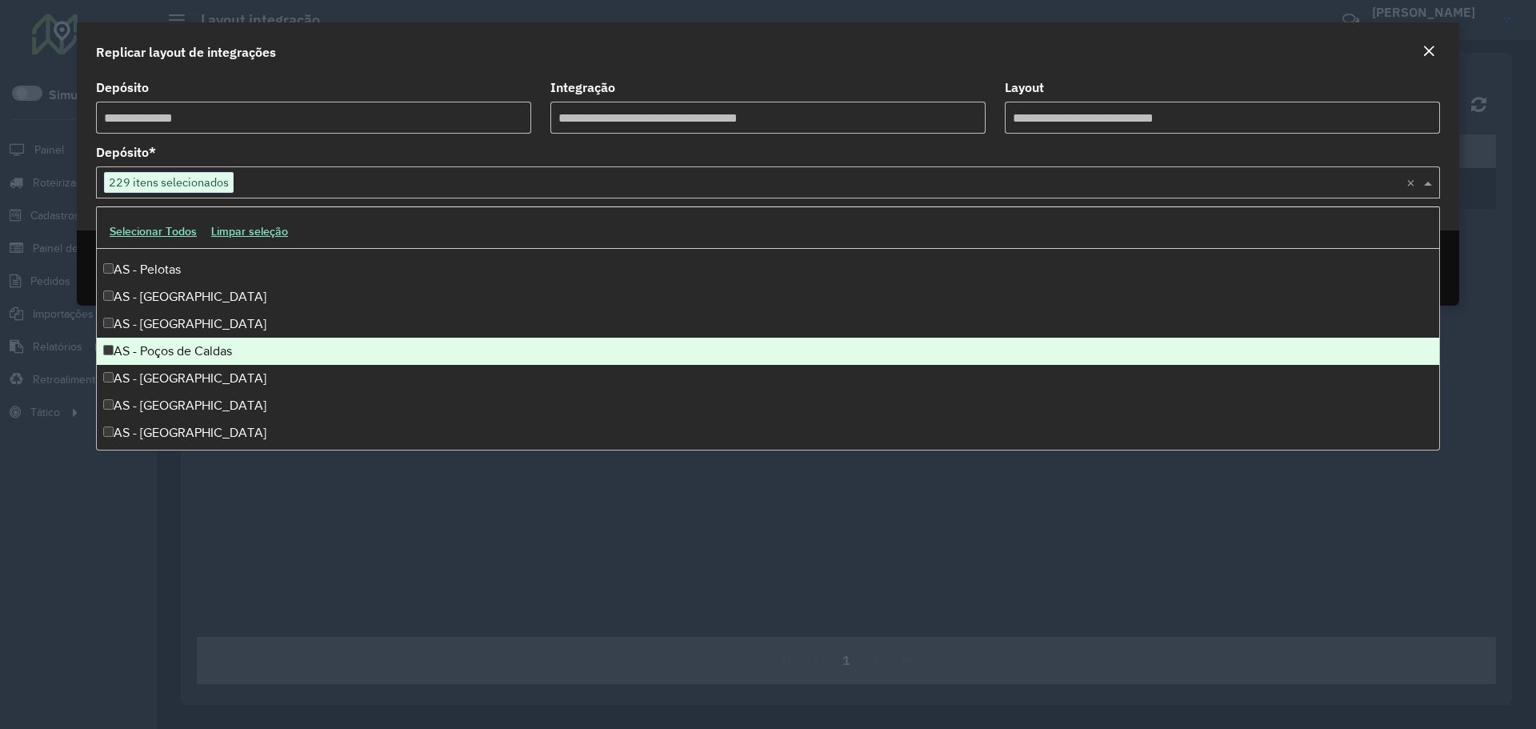
scroll to position [1680, 0]
click at [186, 360] on div "AS - PONTA GROSSA" at bounding box center [768, 350] width 1342 height 27
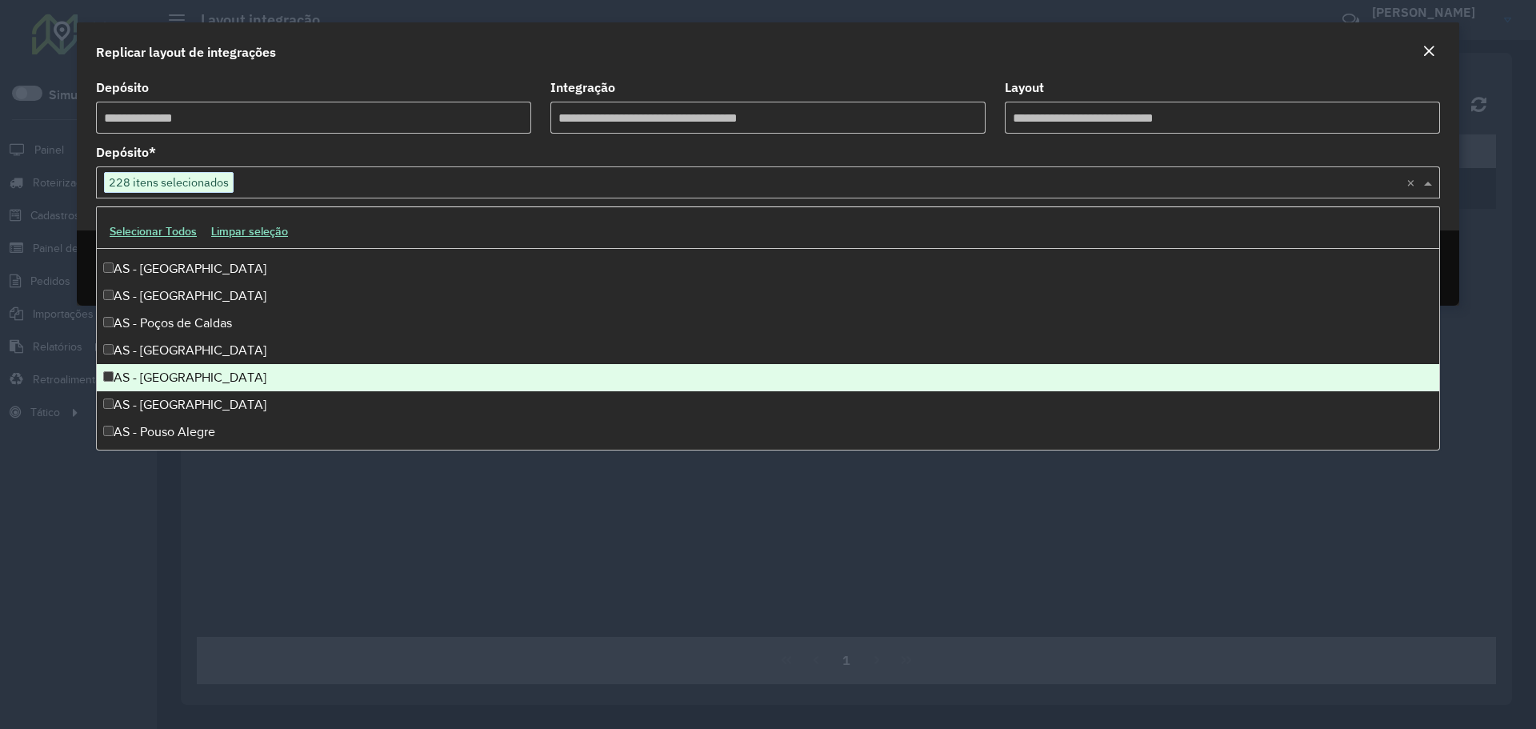
click at [182, 383] on div "AS - PORTO ALEGRE" at bounding box center [768, 377] width 1342 height 27
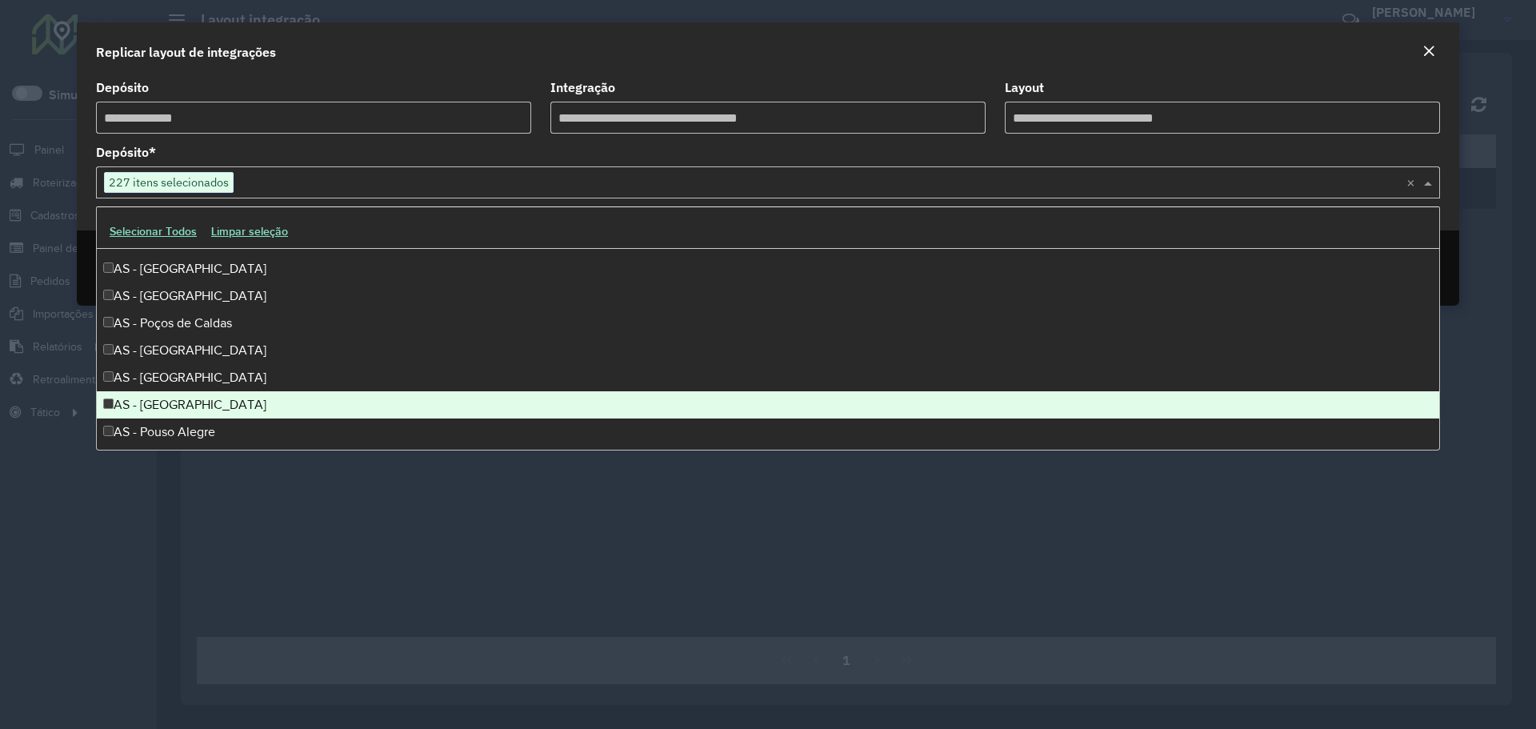
click at [173, 414] on div "AS - Porto Velho" at bounding box center [768, 404] width 1342 height 27
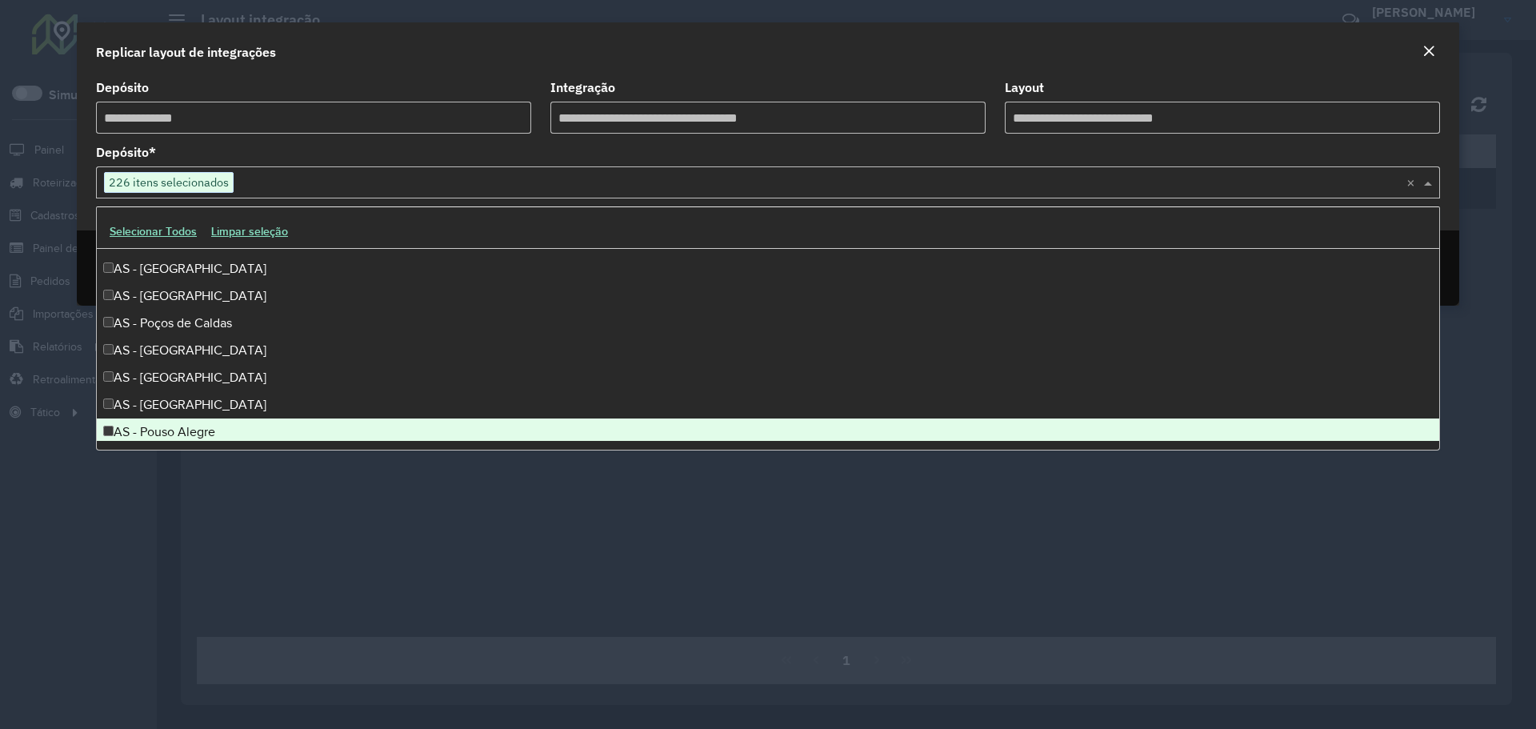
click at [173, 430] on div "AS - Pouso Alegre" at bounding box center [768, 431] width 1342 height 27
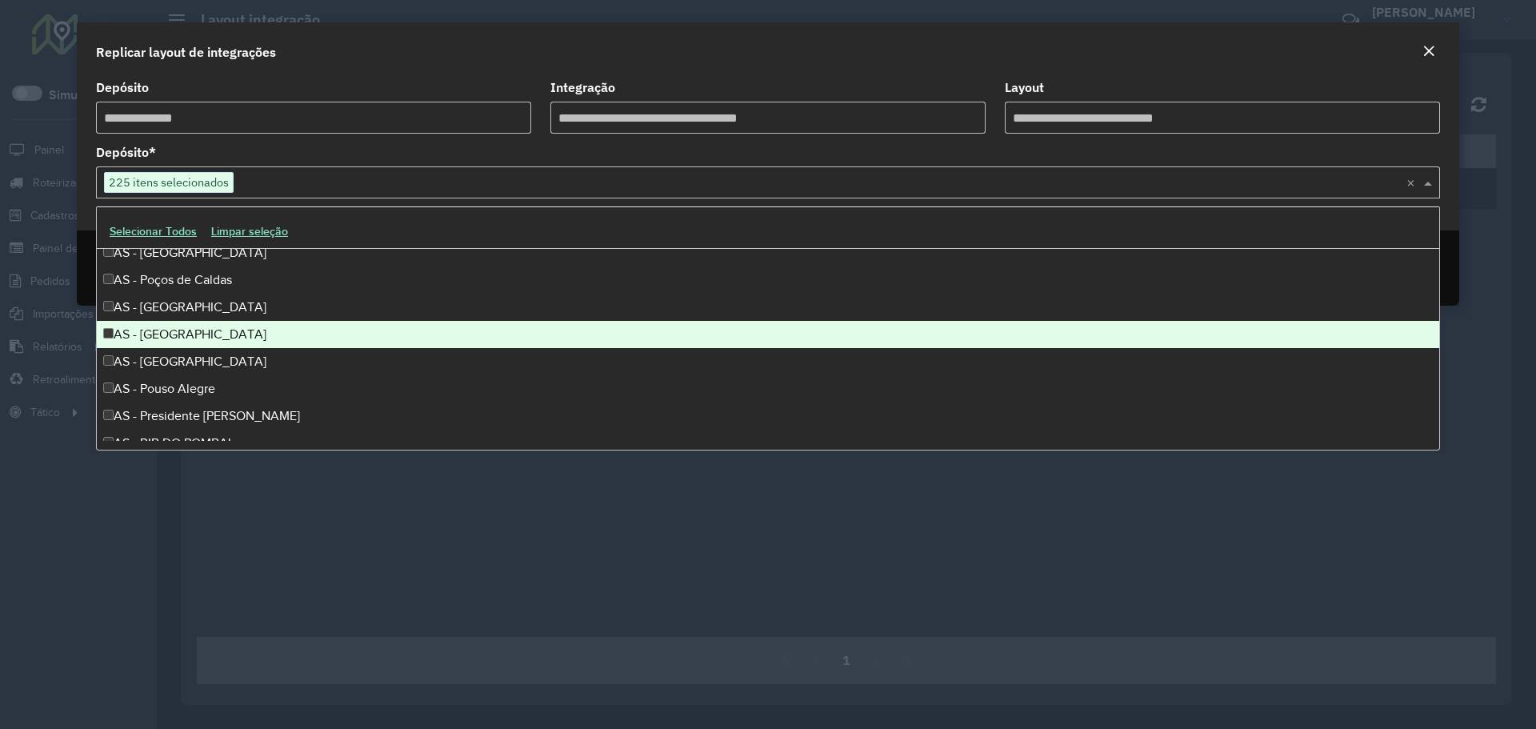
scroll to position [1760, 0]
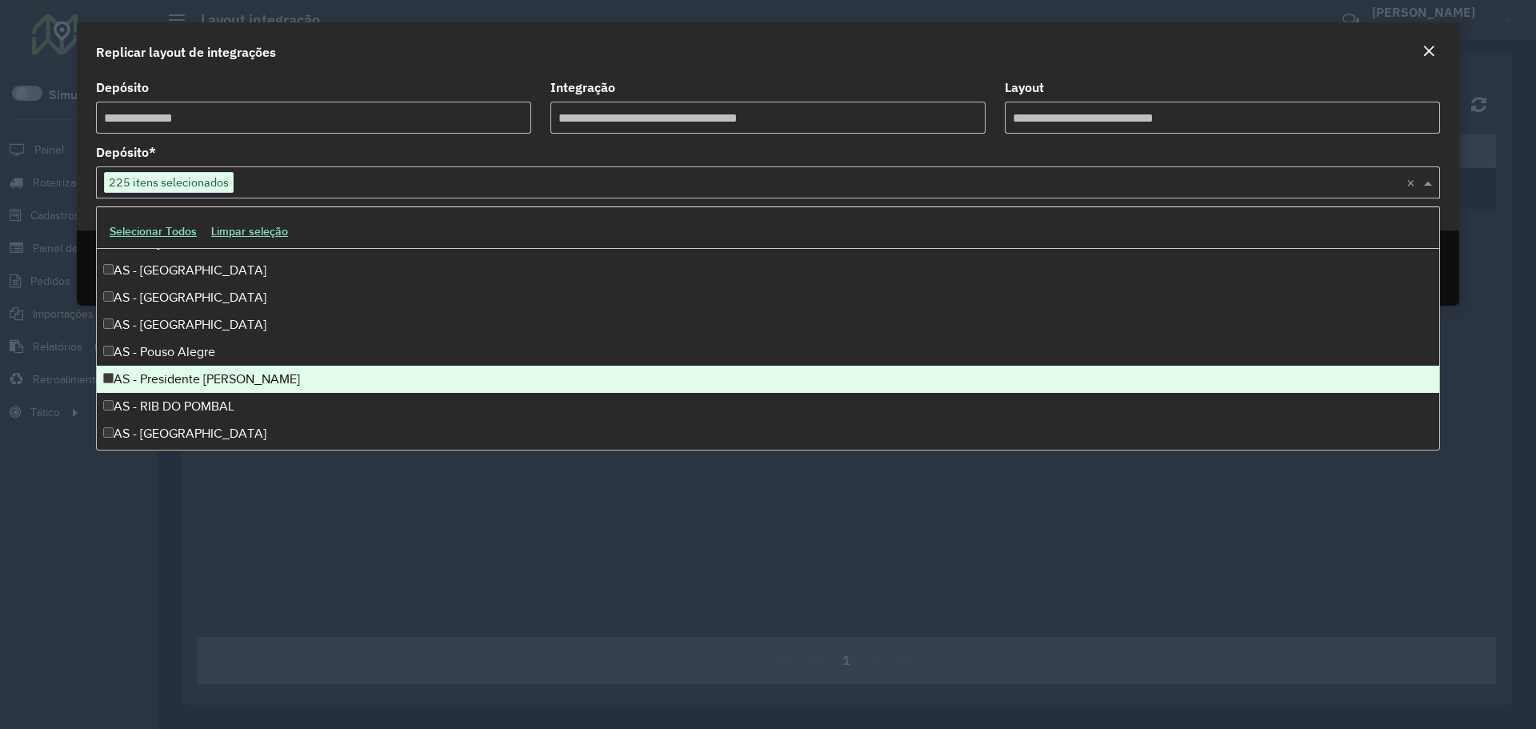
click at [183, 379] on div "AS - Presidente Prudente" at bounding box center [768, 379] width 1342 height 27
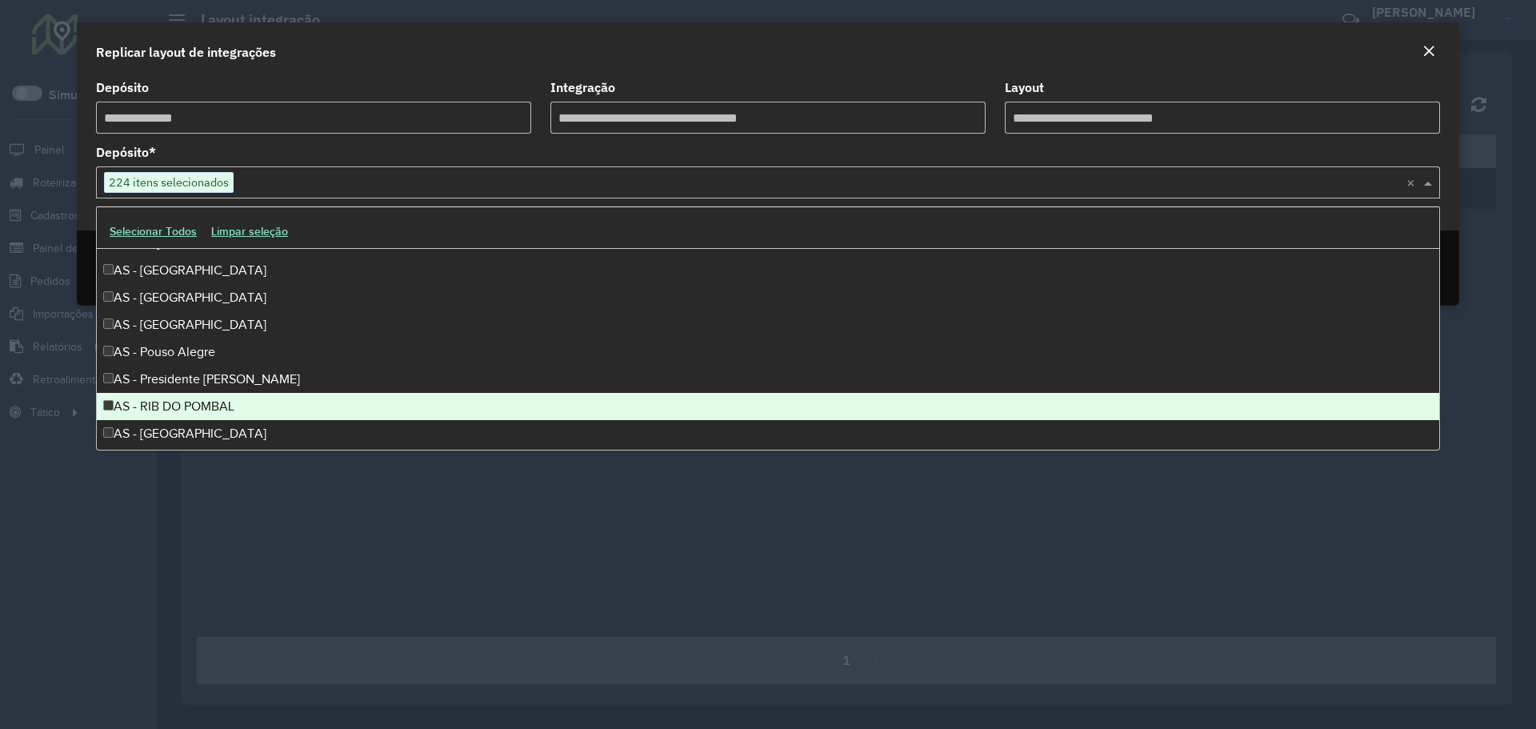
click at [180, 410] on div "AS - RIB DO POMBAL" at bounding box center [768, 406] width 1342 height 27
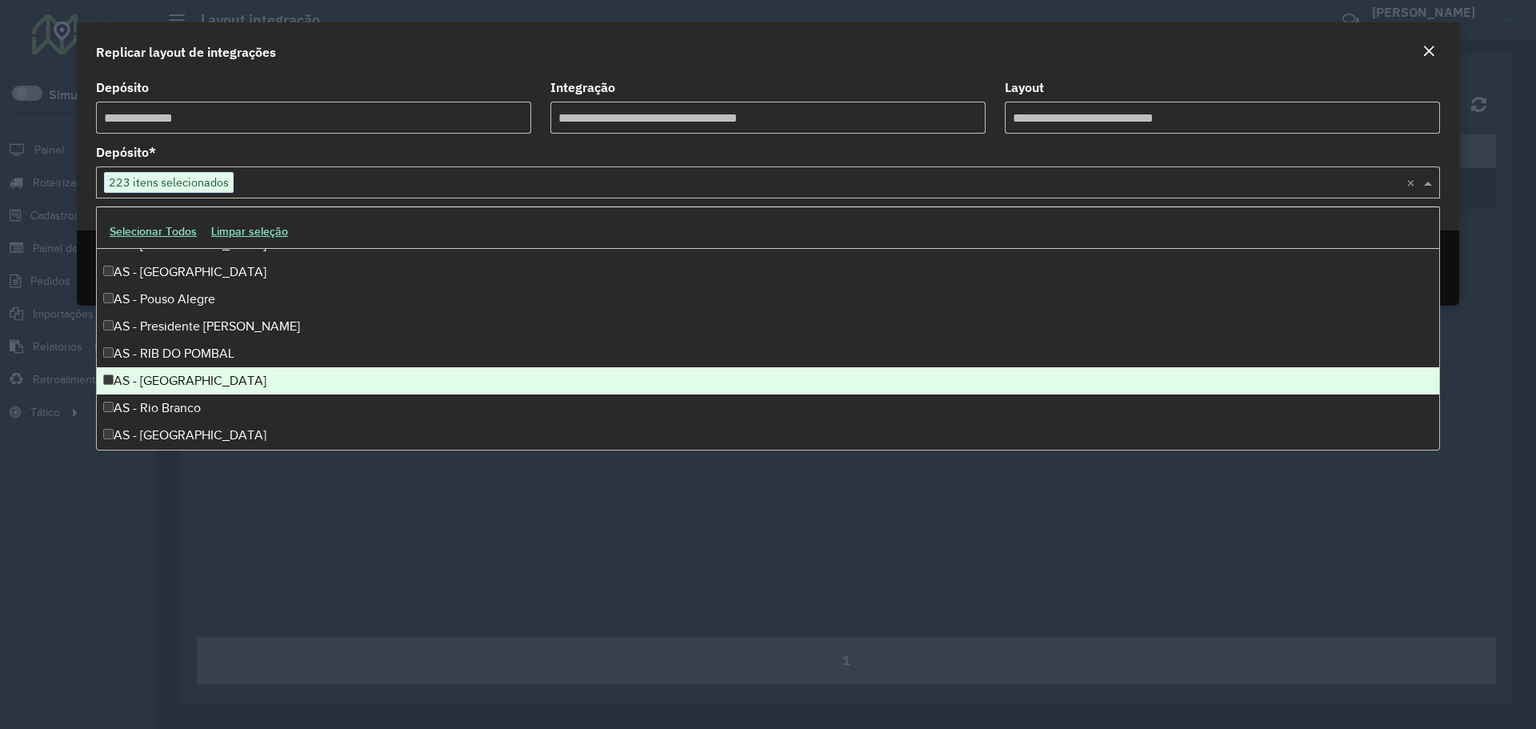
scroll to position [1840, 0]
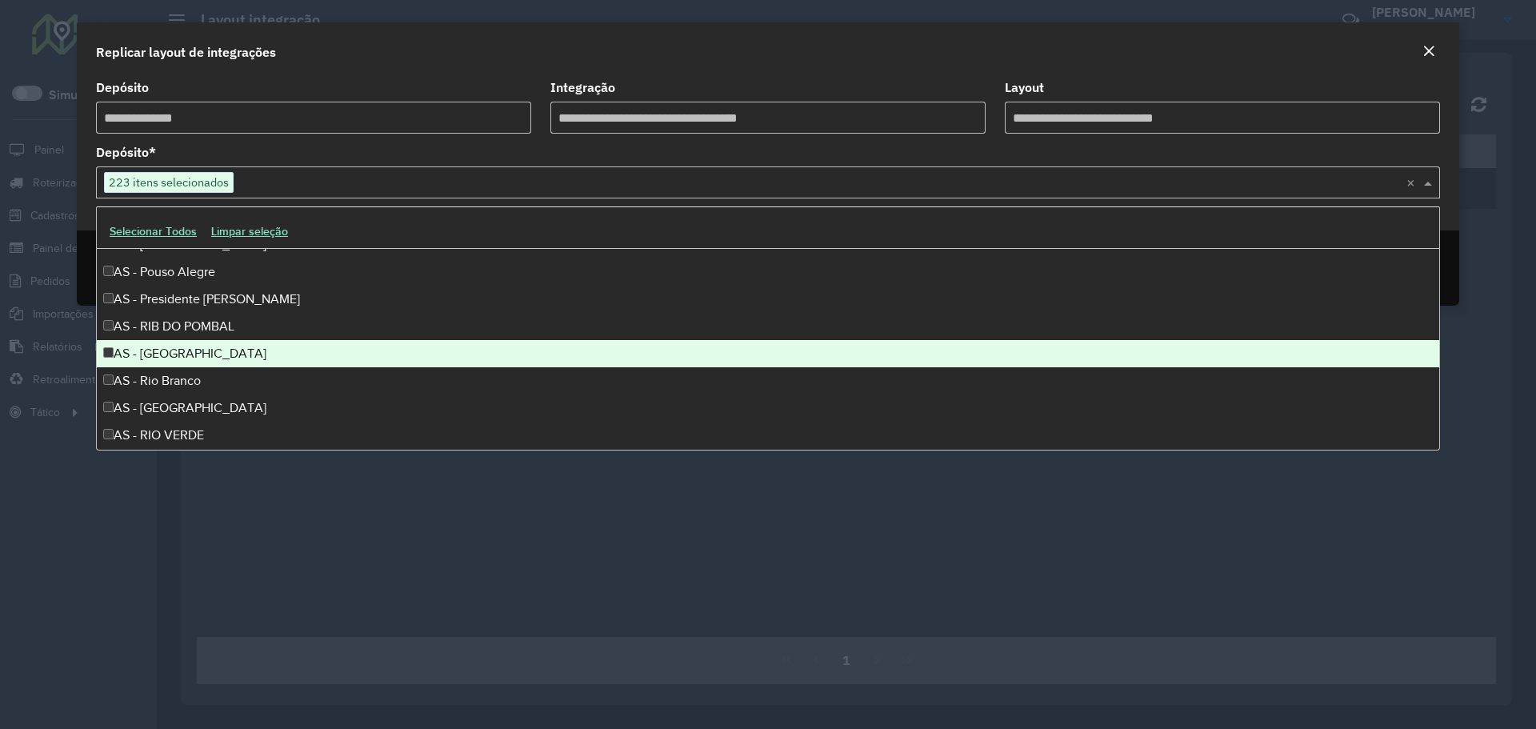
click at [184, 362] on div "AS - Ribeirão Preto" at bounding box center [768, 353] width 1342 height 27
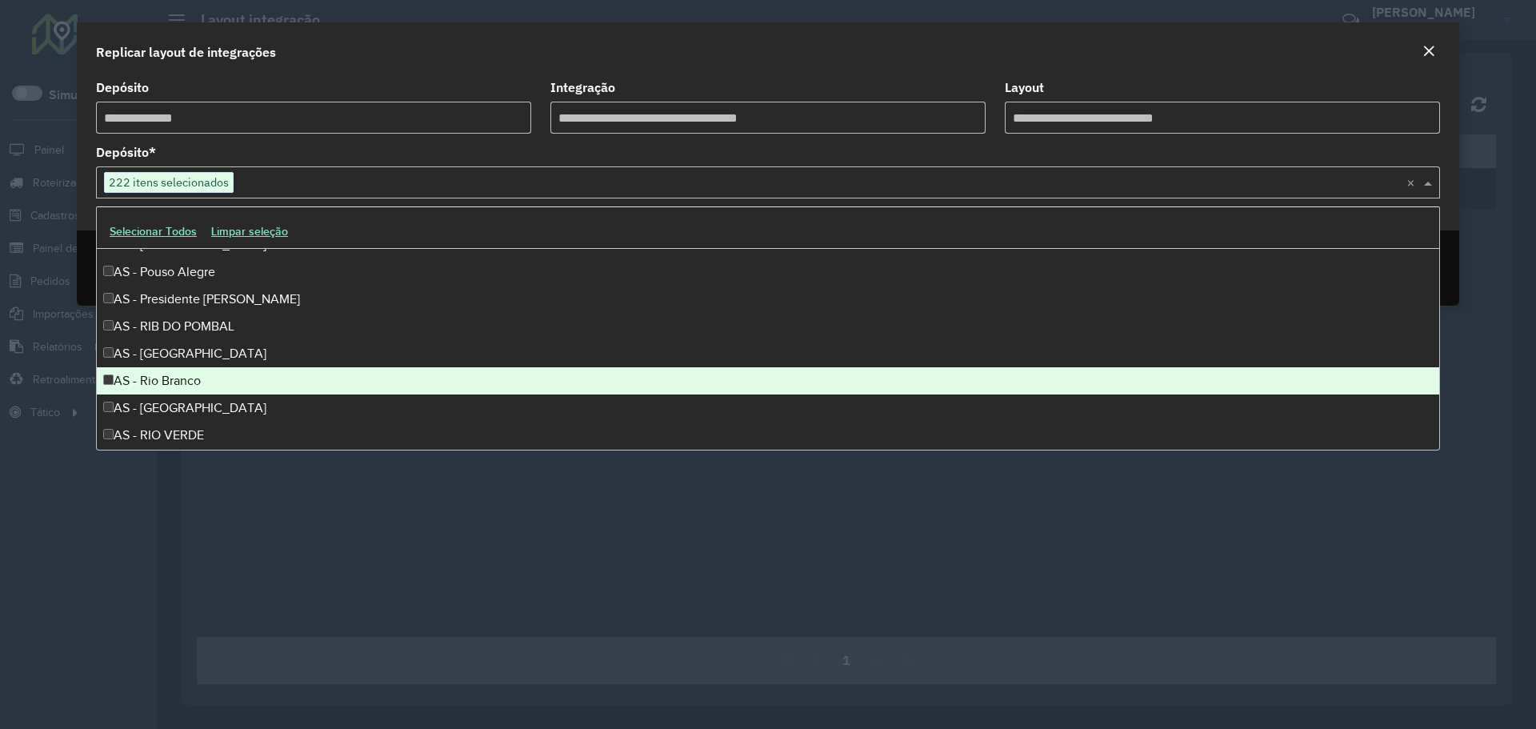
click at [183, 386] on div "AS - Rio Branco" at bounding box center [768, 380] width 1342 height 27
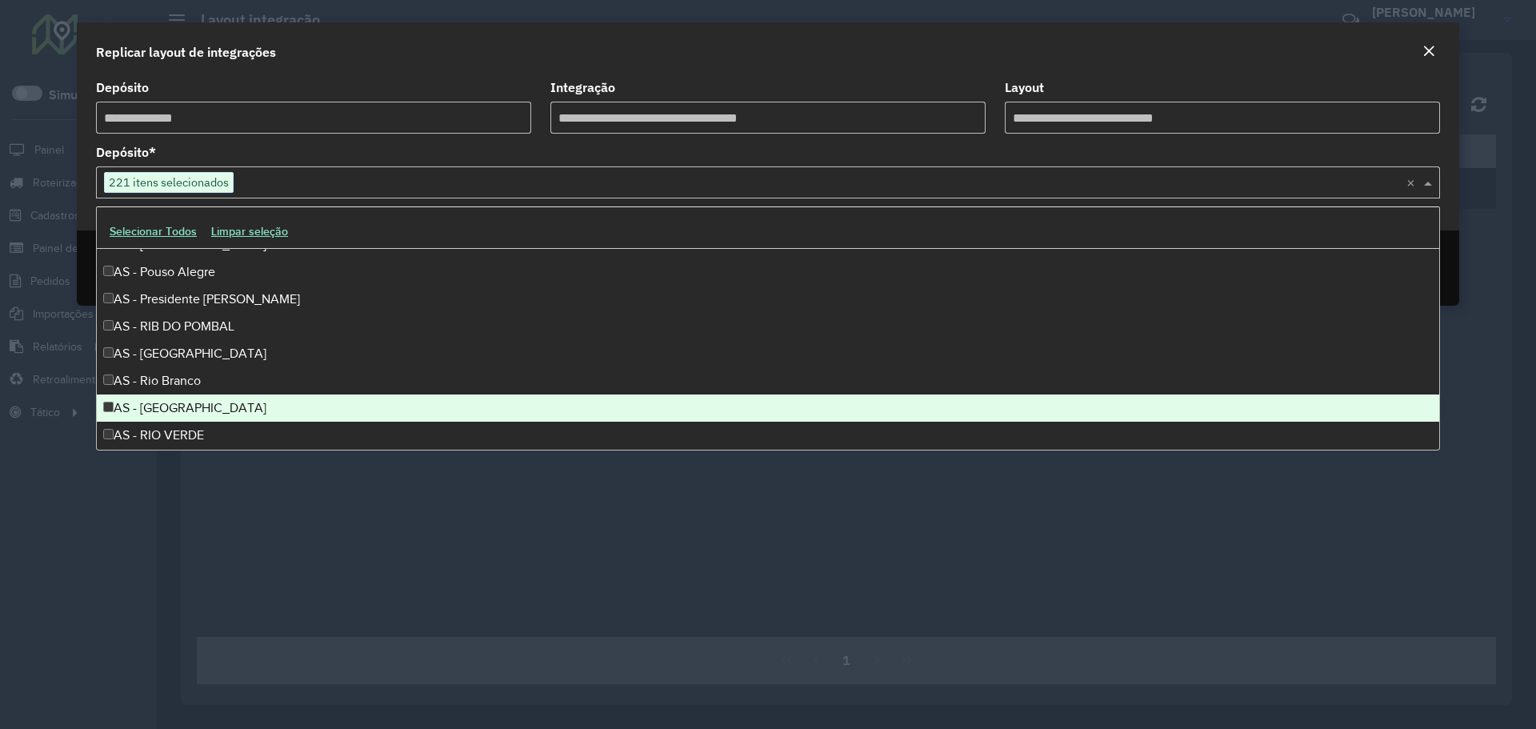
drag, startPoint x: 178, startPoint y: 417, endPoint x: 189, endPoint y: 387, distance: 31.6
click at [178, 418] on div "AS - Rio de Janeiro" at bounding box center [768, 407] width 1342 height 27
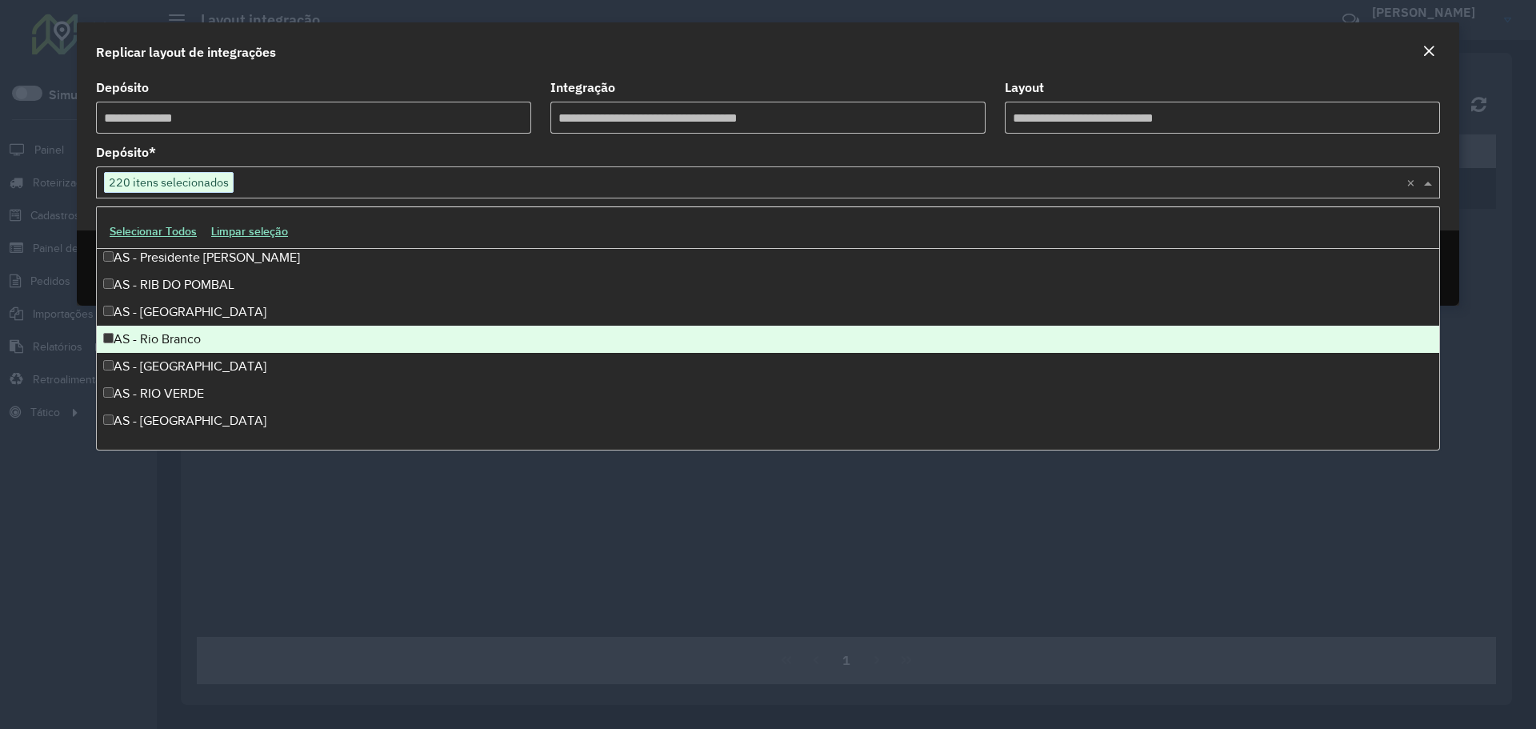
scroll to position [1920, 0]
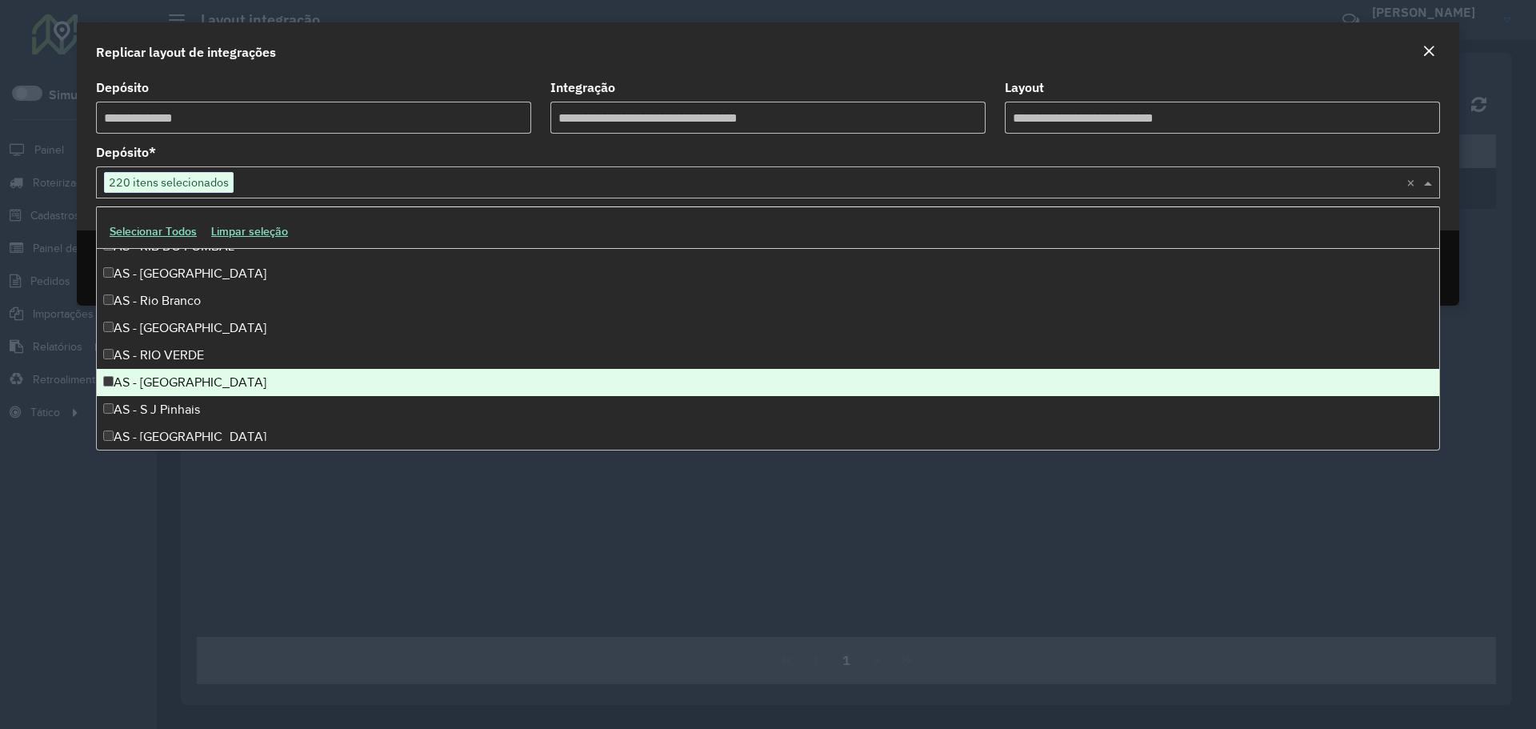
click at [186, 363] on div "AS - RIO VERDE" at bounding box center [768, 355] width 1342 height 27
click at [185, 390] on div "AS - RONDONOPOLIS" at bounding box center [768, 382] width 1342 height 27
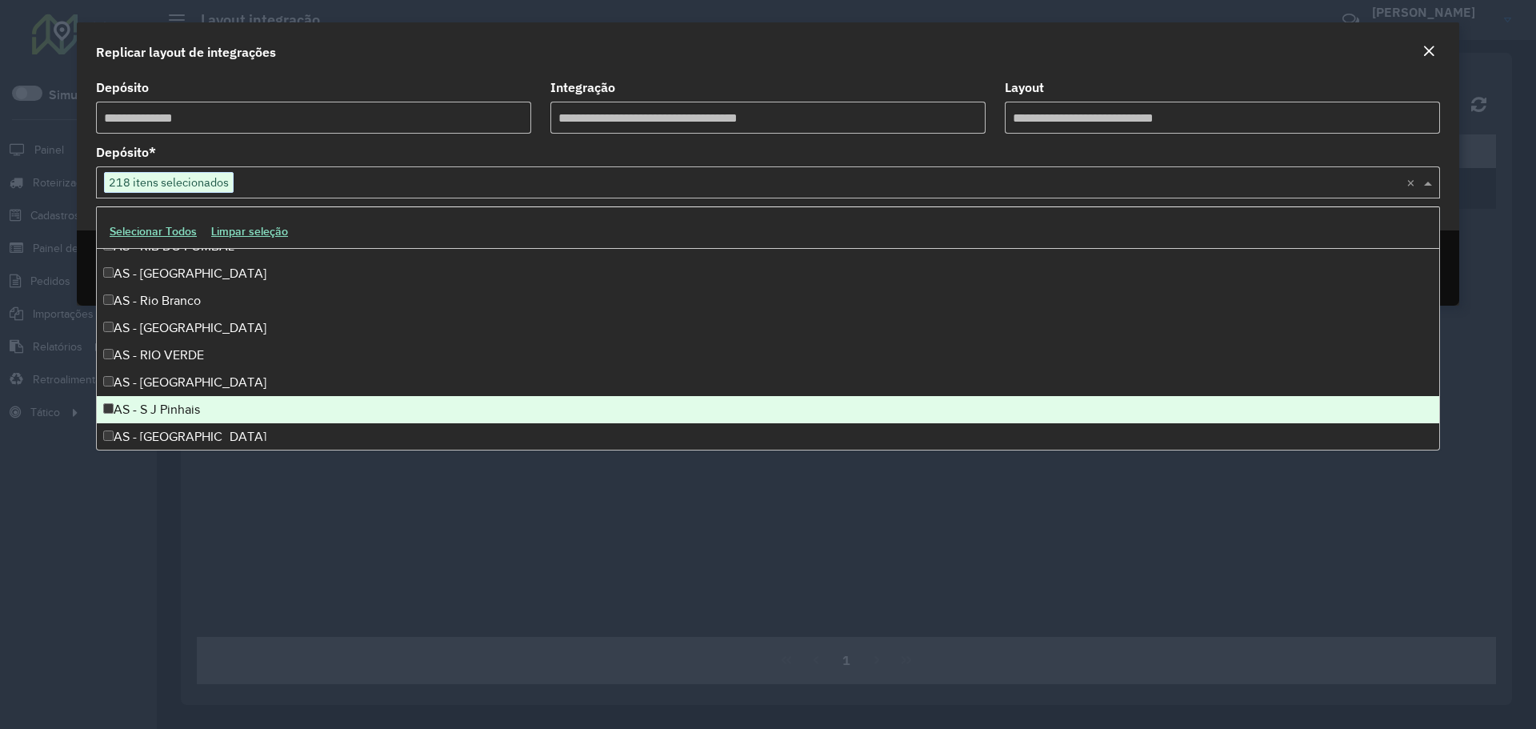
click at [178, 419] on div "AS - S J Pinhais" at bounding box center [768, 409] width 1342 height 27
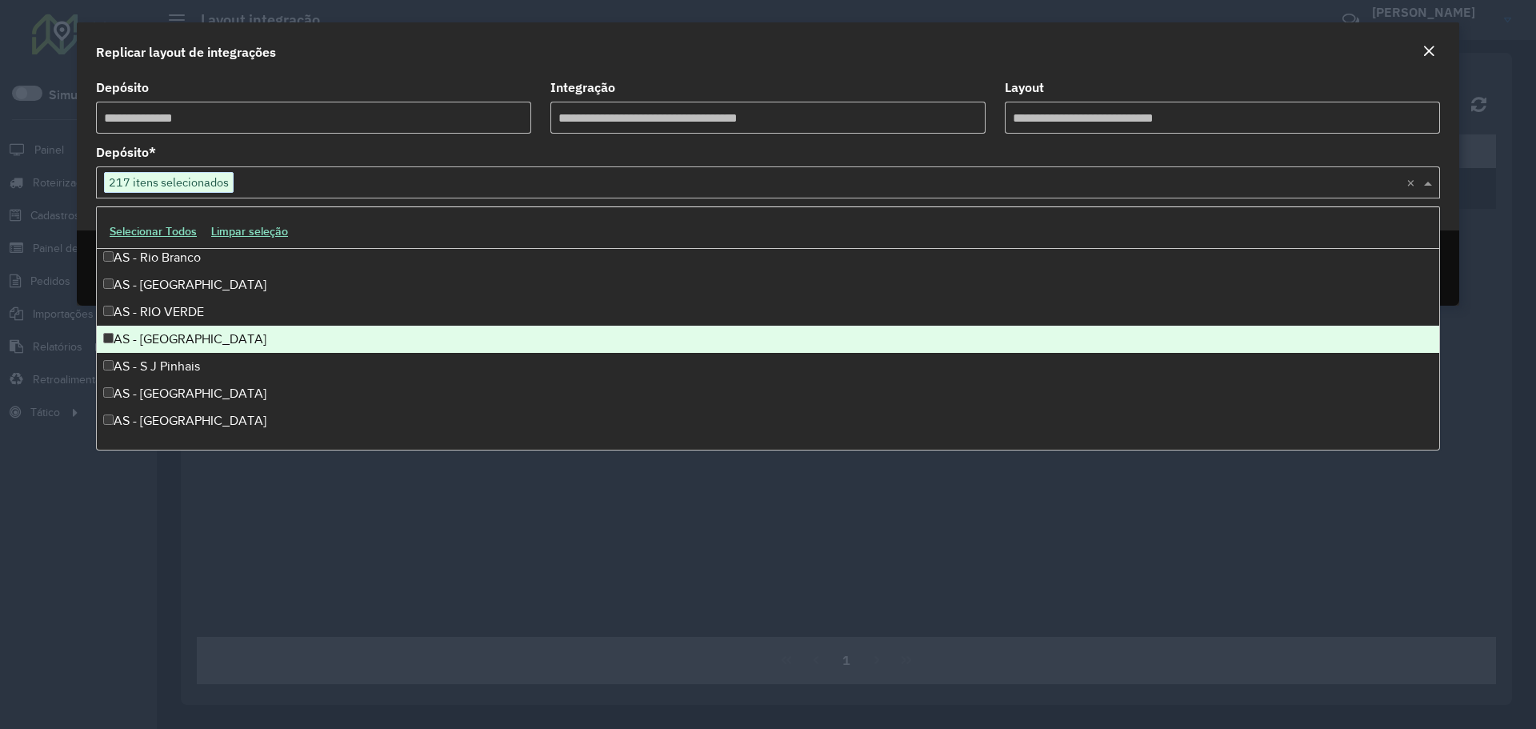
scroll to position [2000, 0]
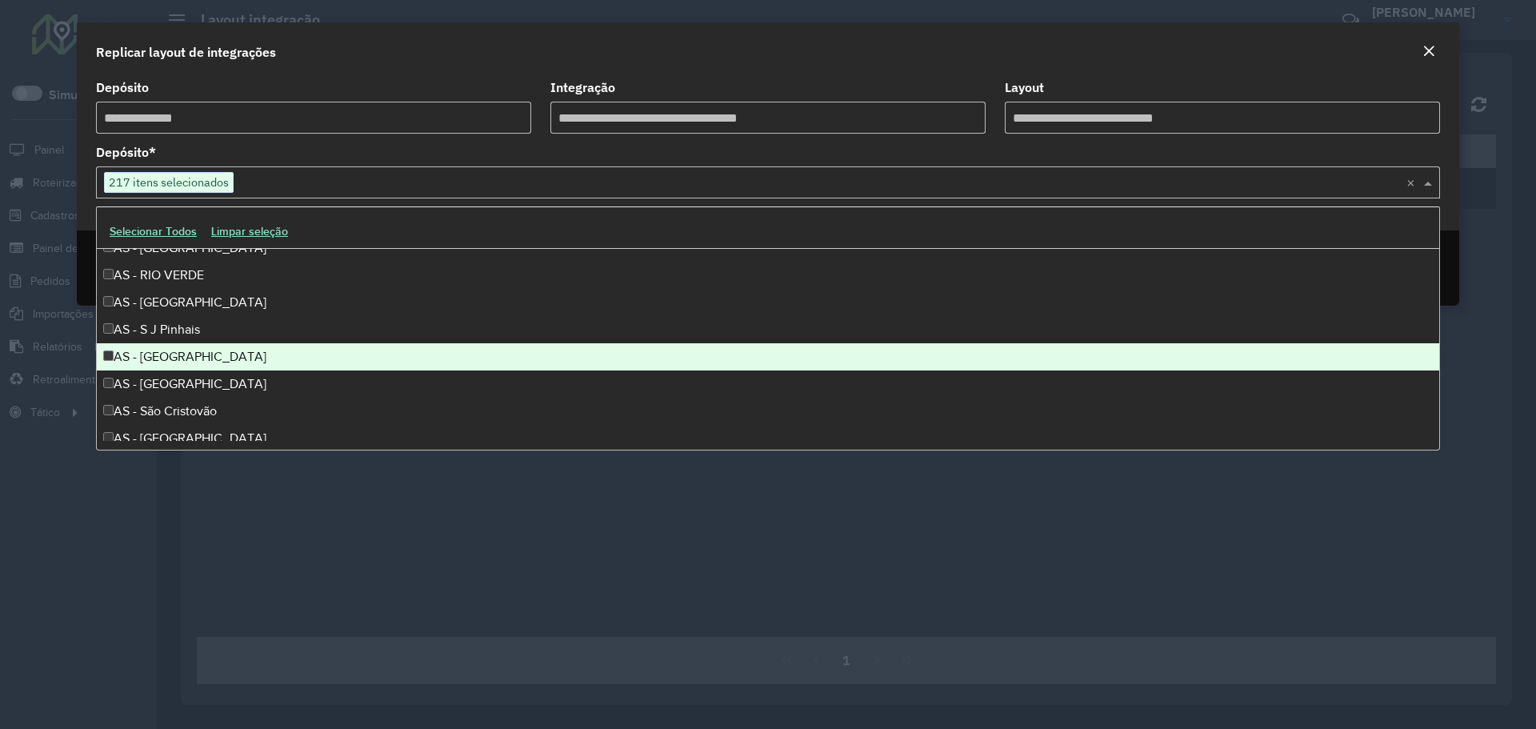
click at [182, 368] on div "AS - SALVADOR" at bounding box center [768, 356] width 1342 height 27
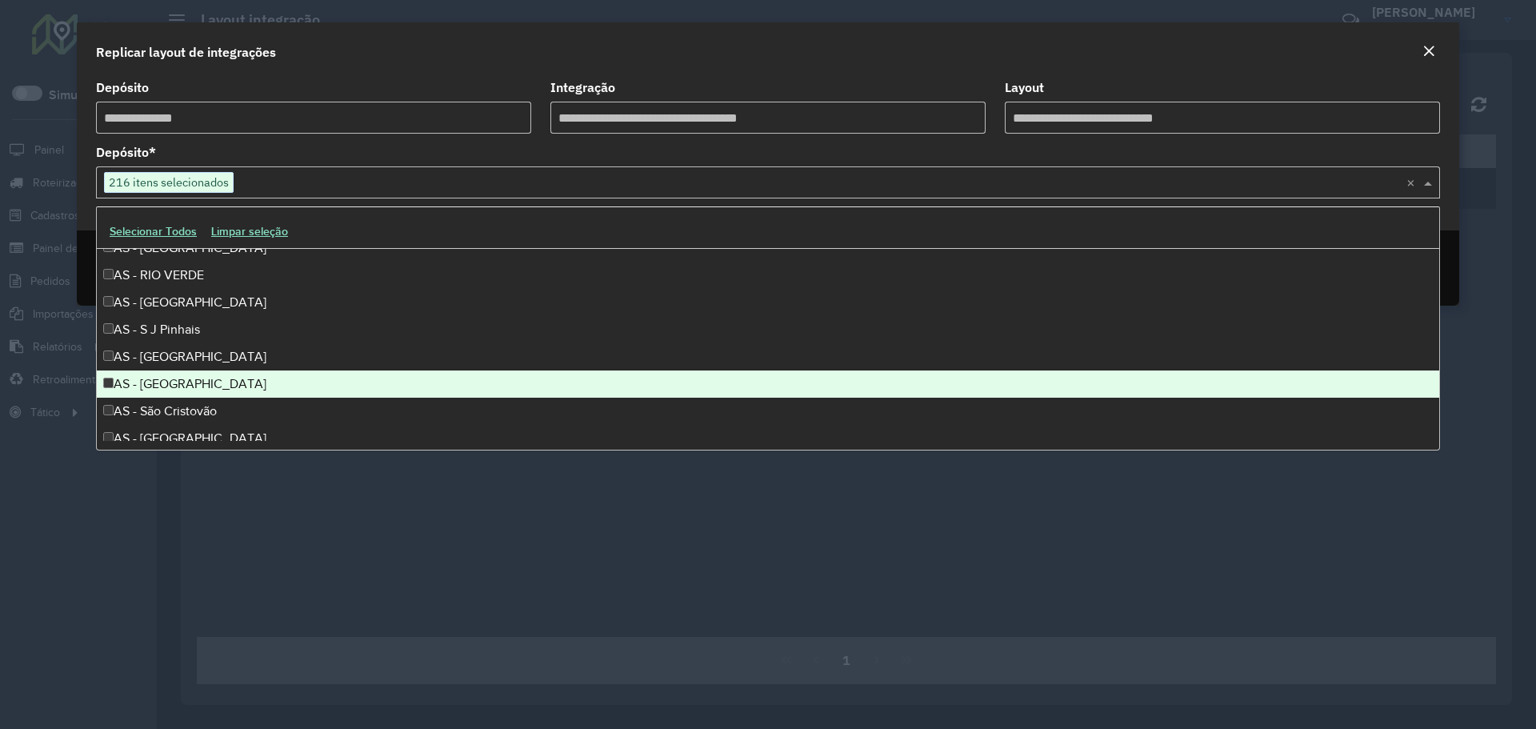
click at [182, 393] on div "AS - Santa Cruz do Sul" at bounding box center [768, 383] width 1342 height 27
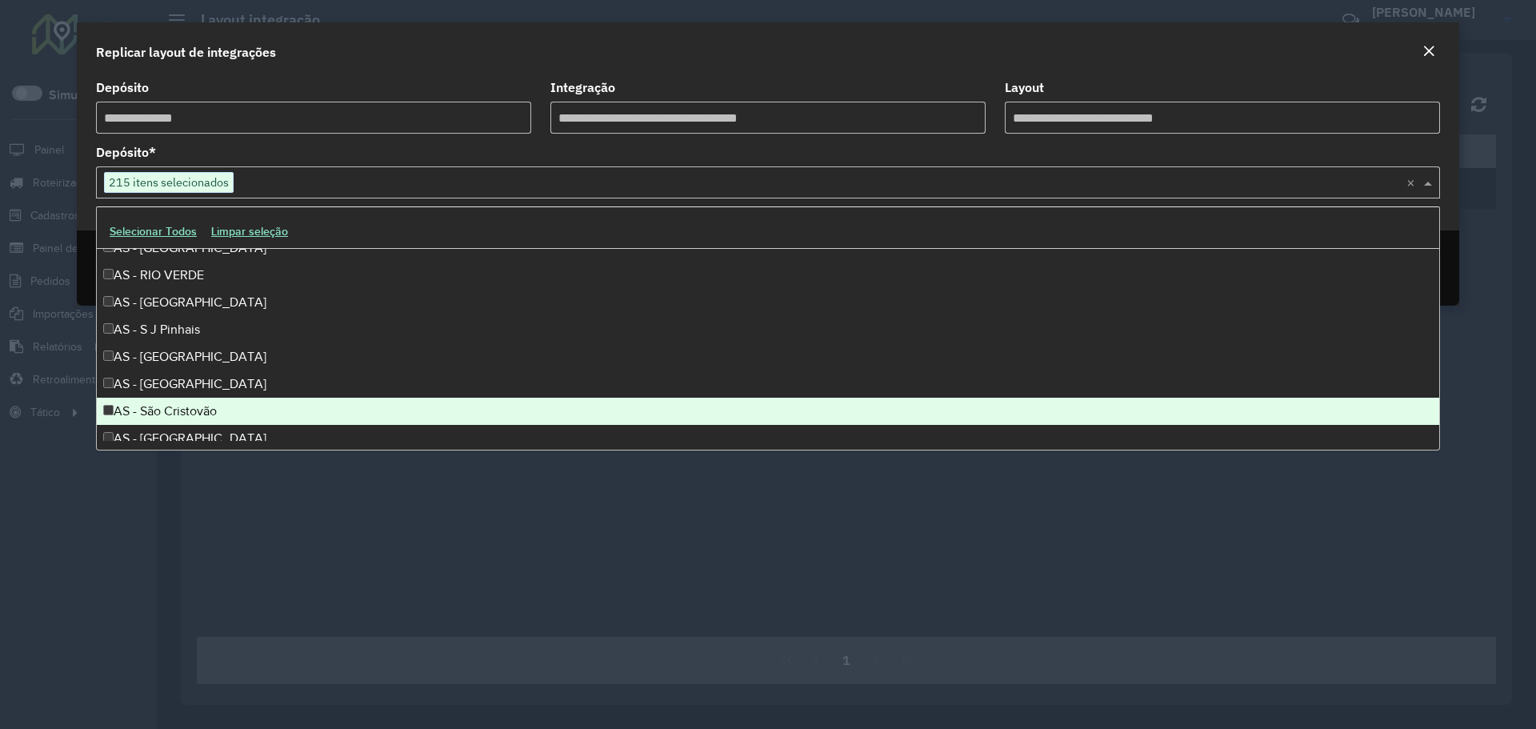
click at [177, 412] on div "AS - São Cristovão" at bounding box center [768, 411] width 1342 height 27
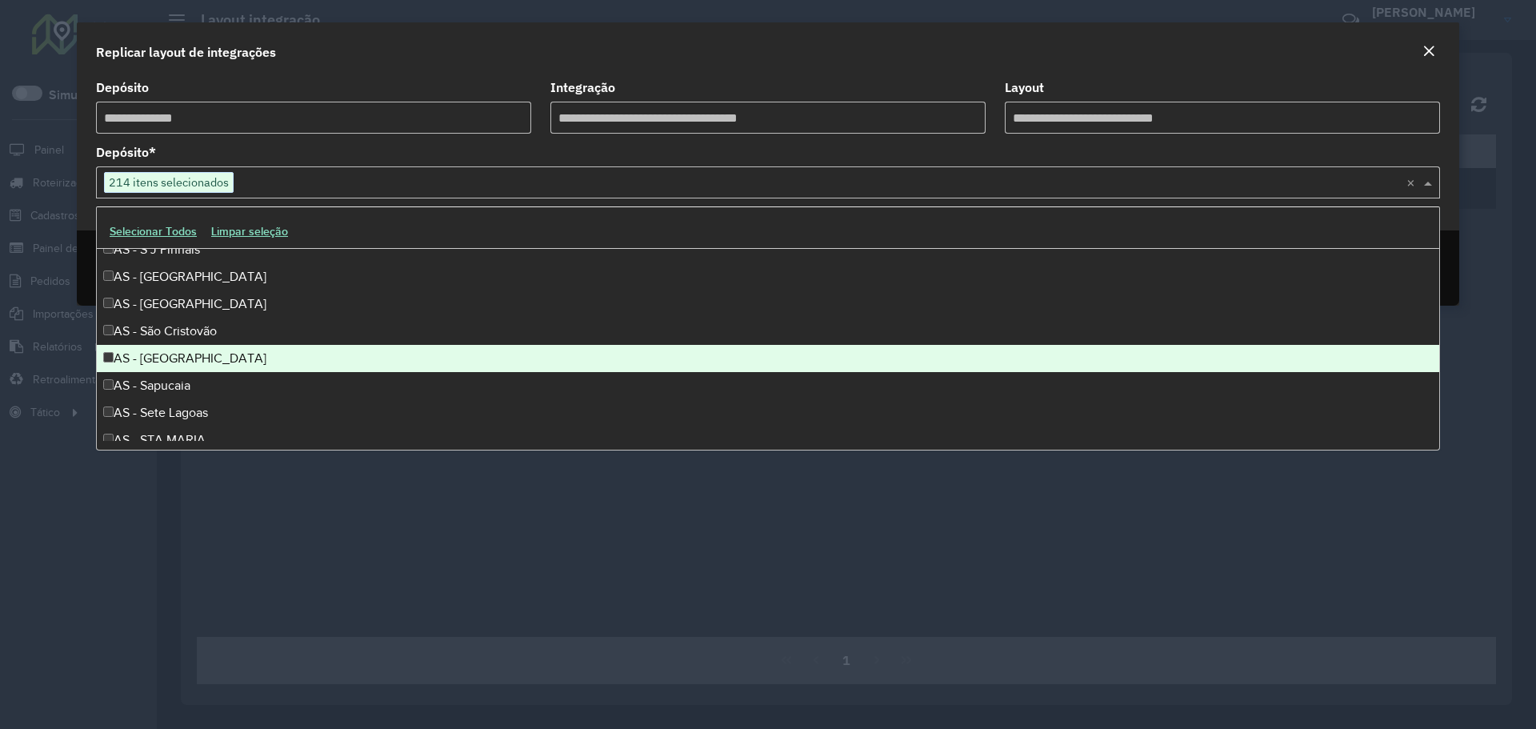
click at [199, 359] on div "AS - São José dos Campos" at bounding box center [768, 358] width 1342 height 27
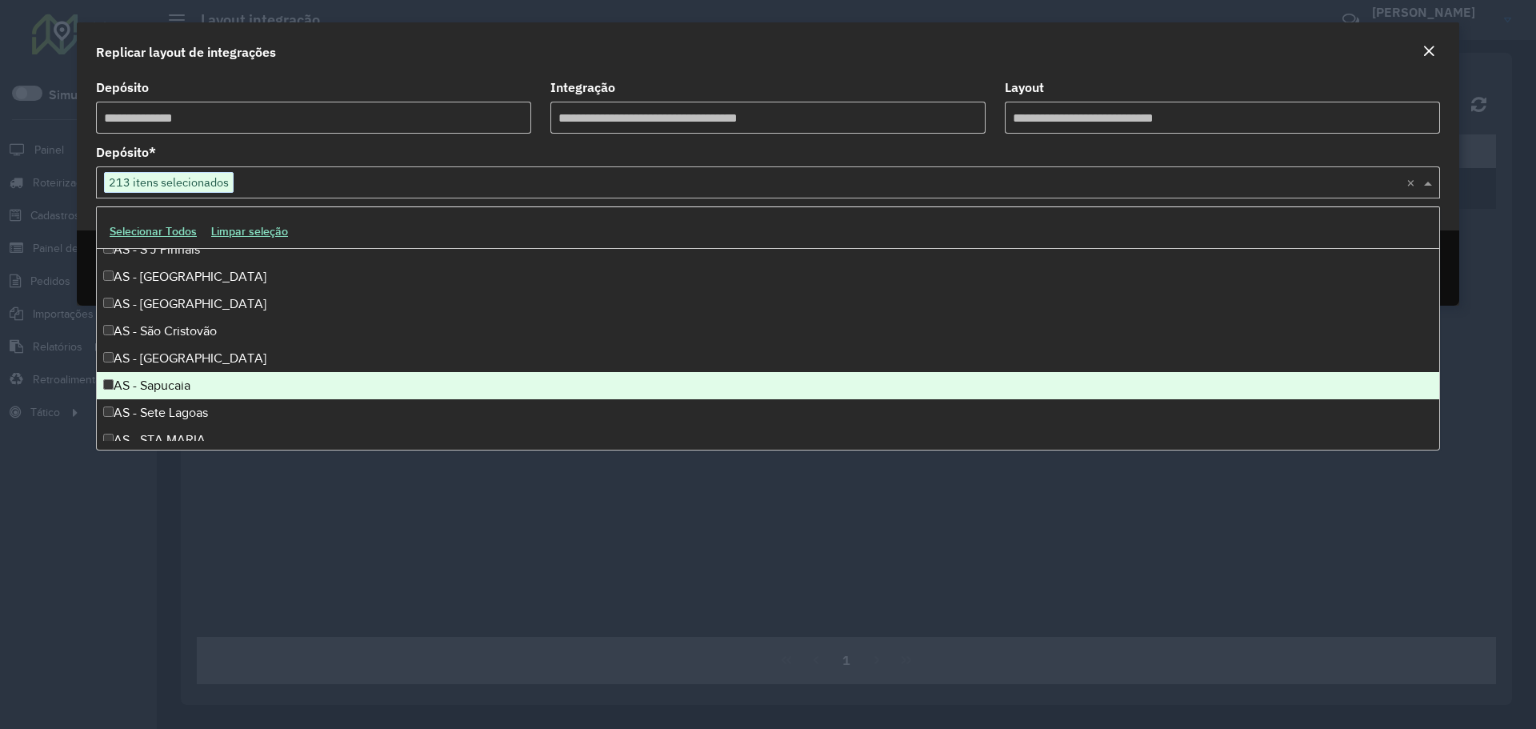
click at [190, 384] on div "AS - Sapucaia" at bounding box center [768, 385] width 1342 height 27
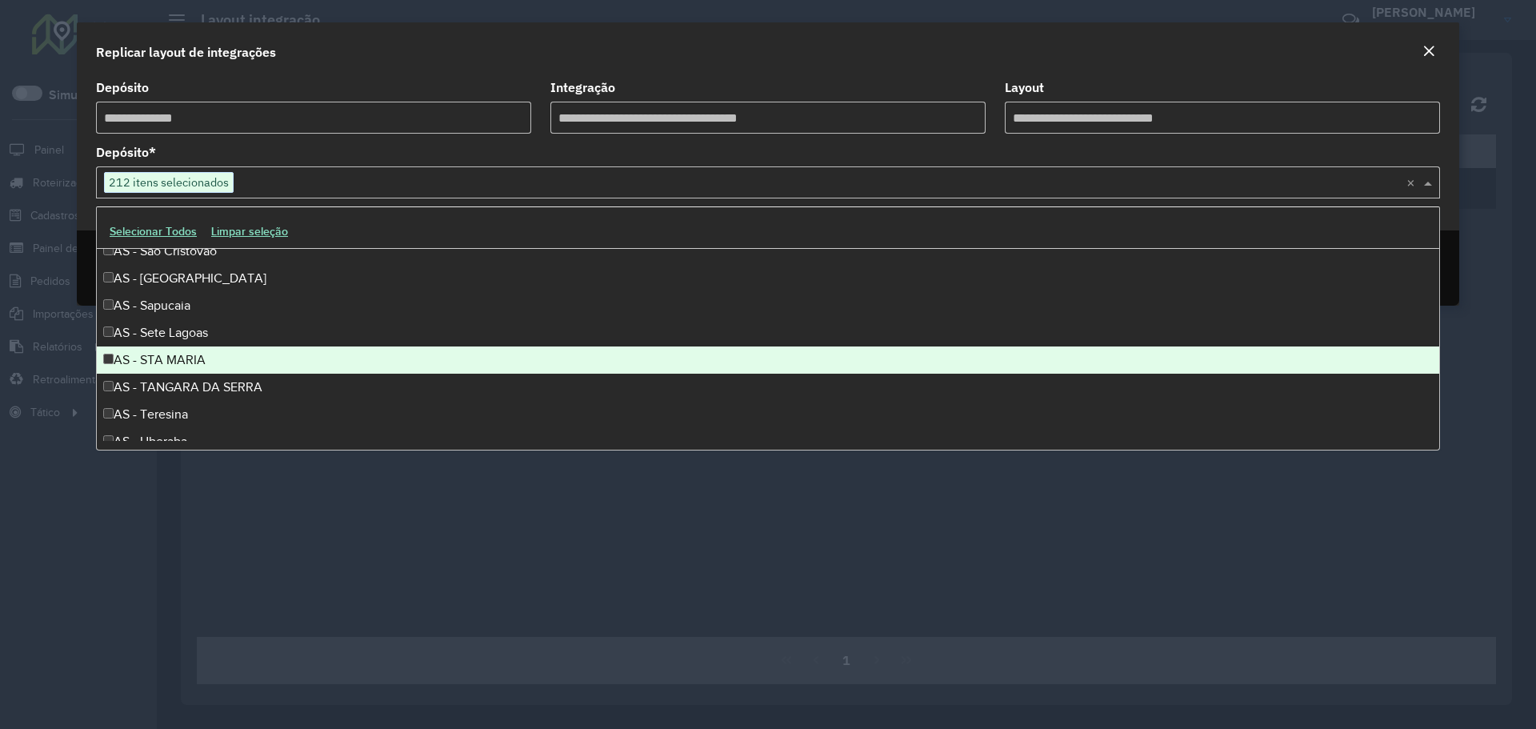
click at [192, 343] on div "AS - Sete Lagoas" at bounding box center [768, 332] width 1342 height 27
click at [178, 366] on div "AS - STA MARIA" at bounding box center [768, 359] width 1342 height 27
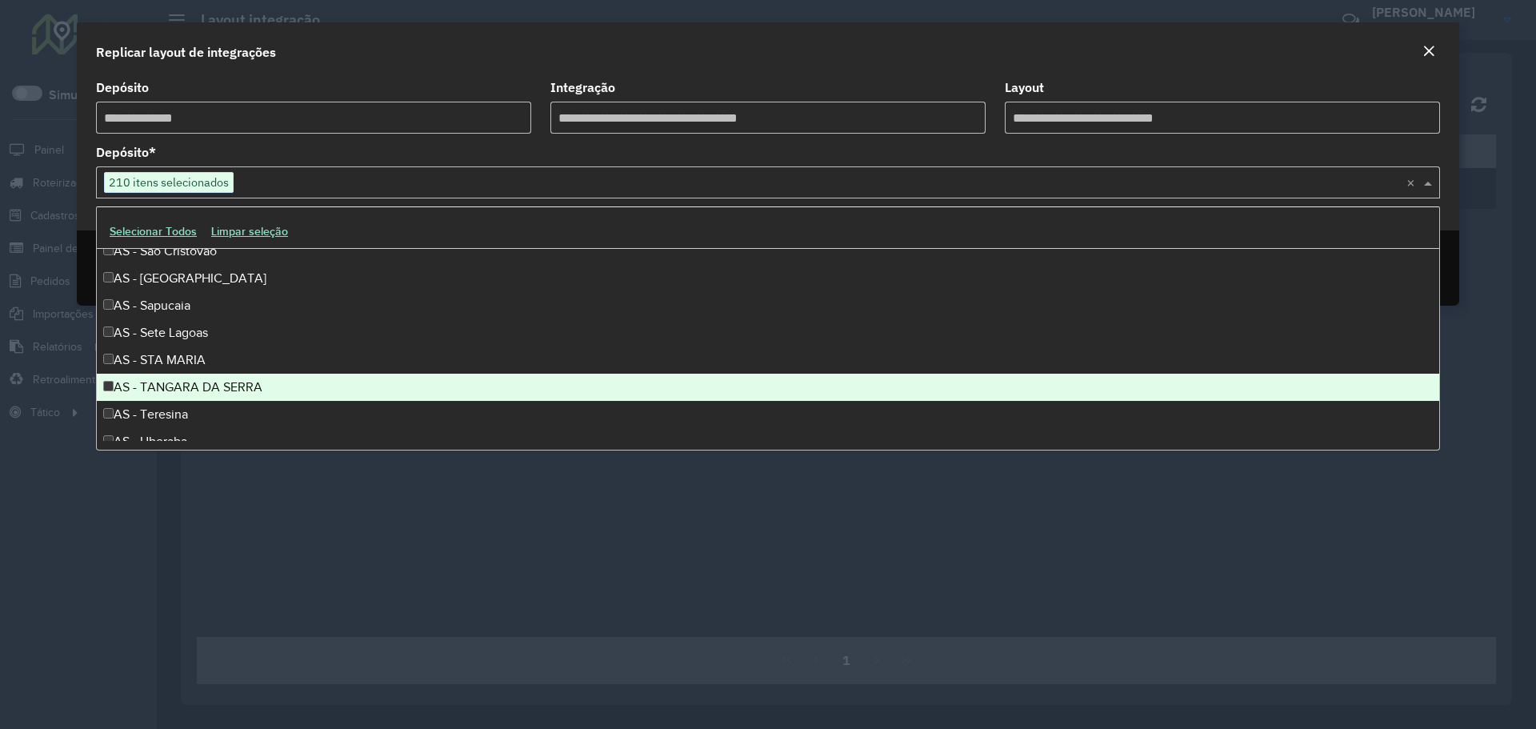
click at [171, 387] on div "AS - TANGARA DA SERRA" at bounding box center [768, 387] width 1342 height 27
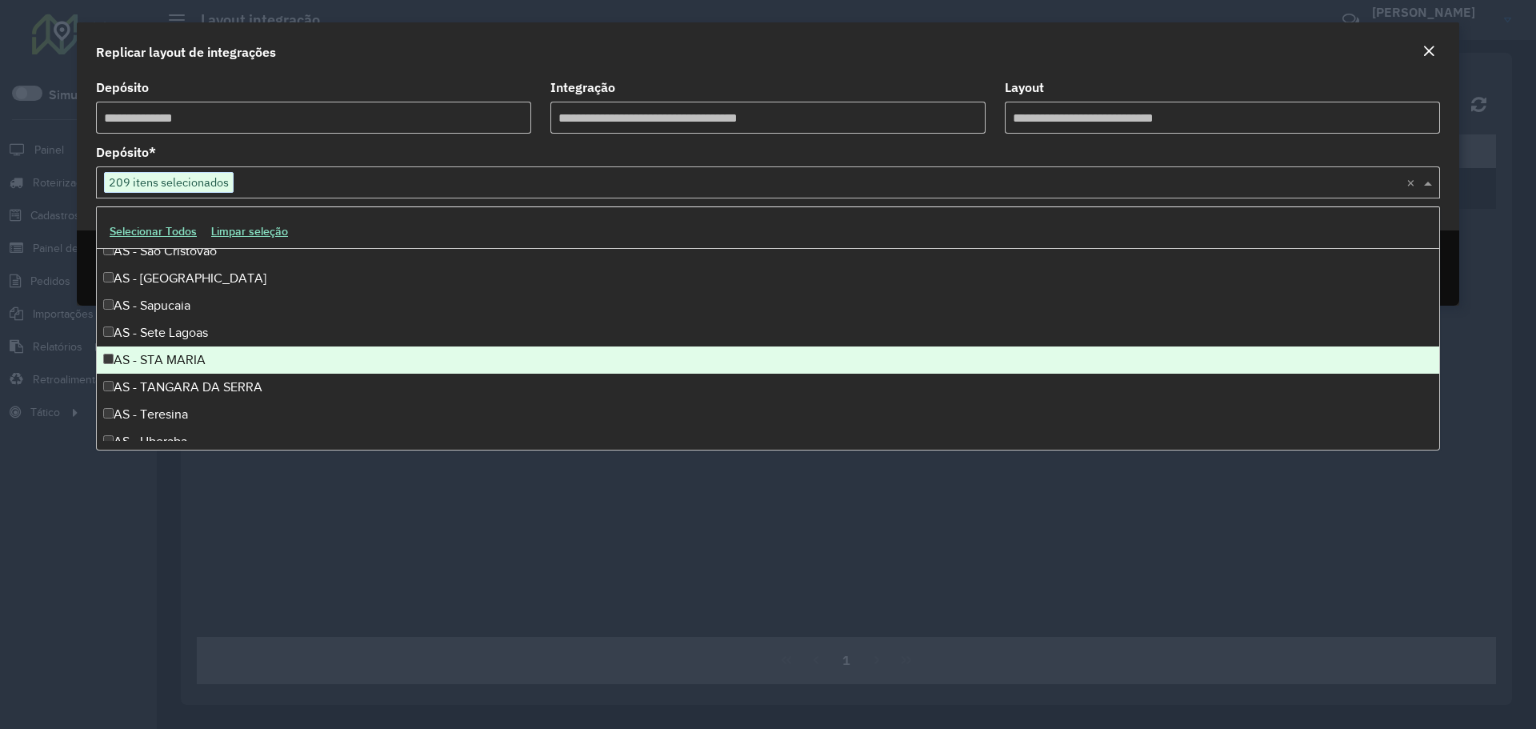
scroll to position [2239, 0]
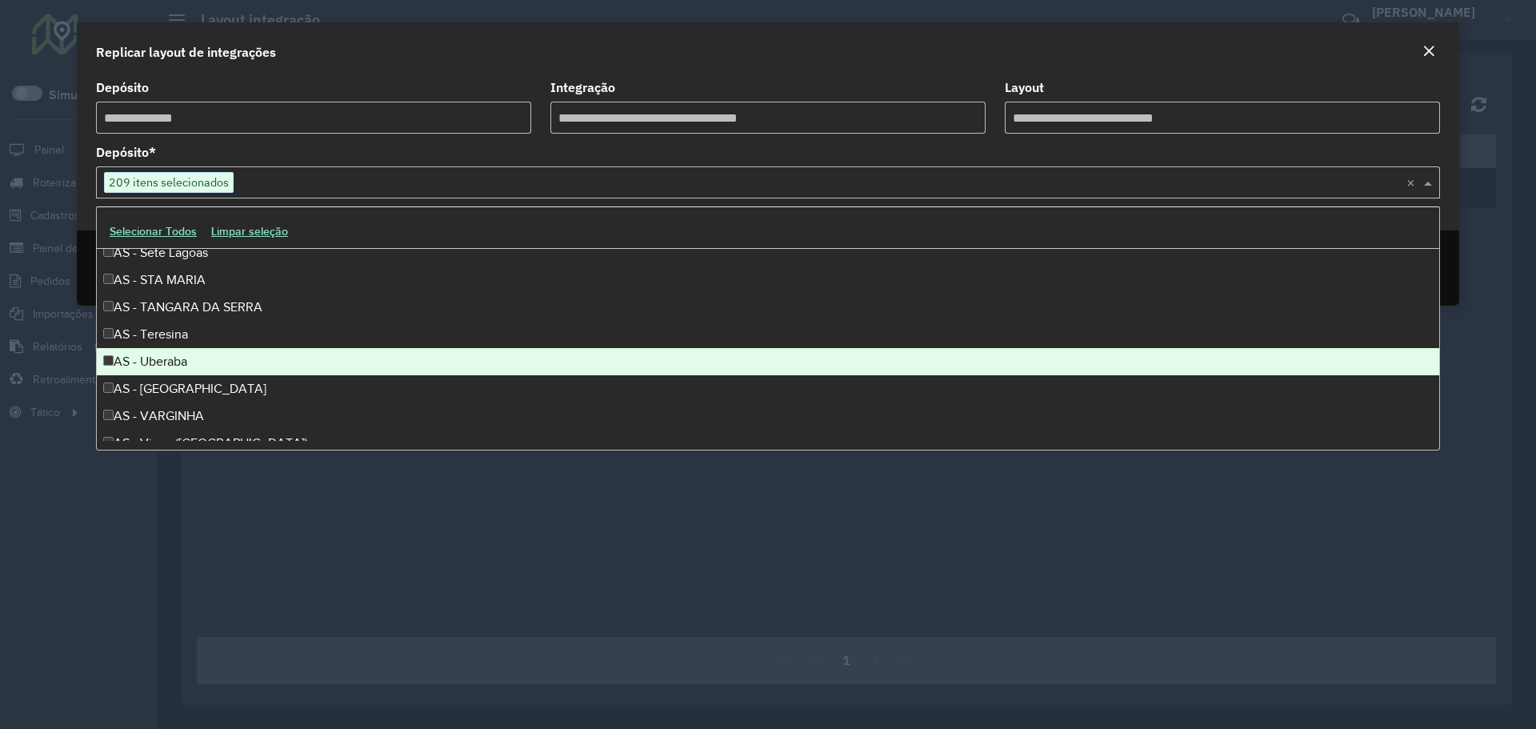
click at [175, 352] on div "AS - Uberaba" at bounding box center [768, 361] width 1342 height 27
click at [171, 335] on div "AS - Teresina" at bounding box center [768, 334] width 1342 height 27
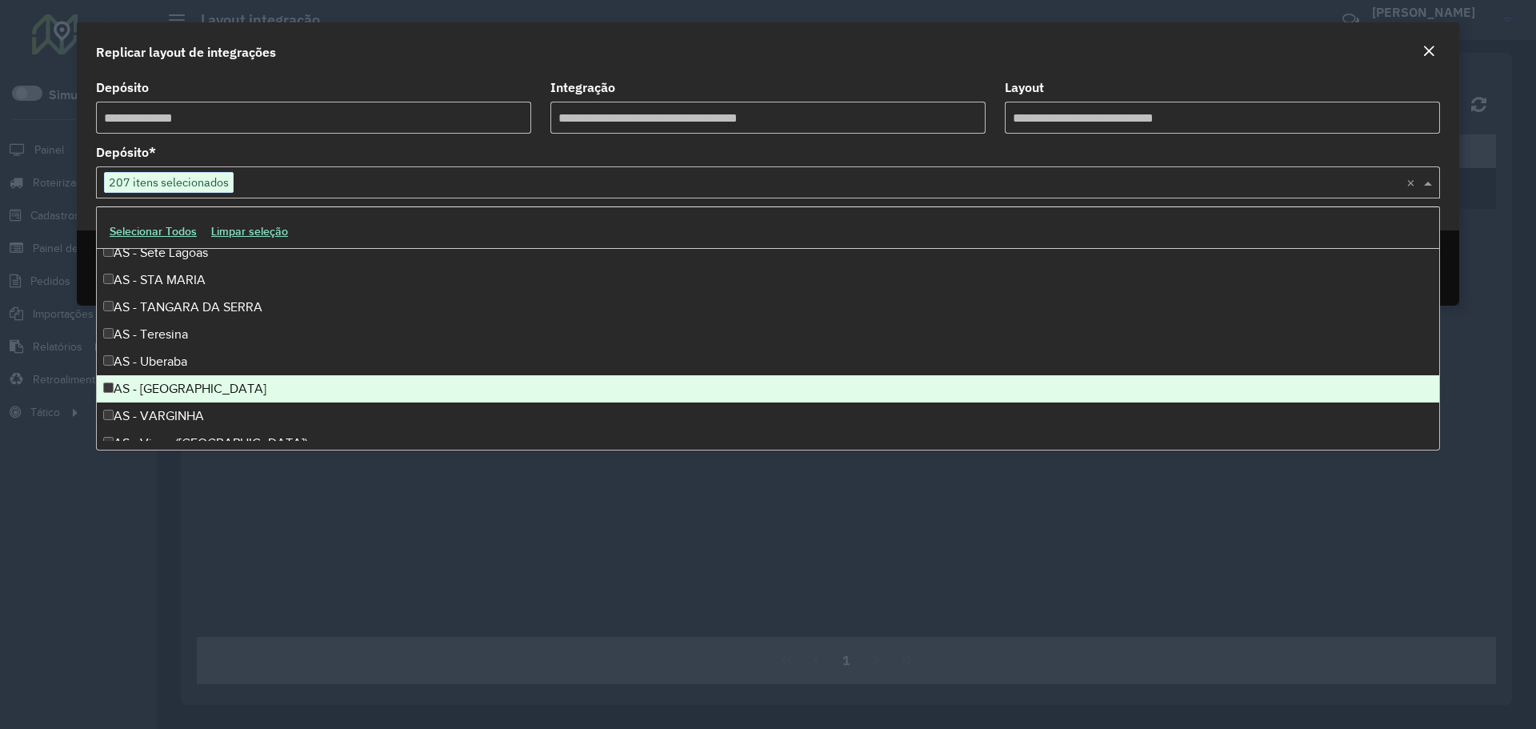
click at [170, 383] on div "AS - Uberlandia" at bounding box center [768, 388] width 1342 height 27
click at [171, 407] on div "AS - VARGINHA" at bounding box center [768, 415] width 1342 height 27
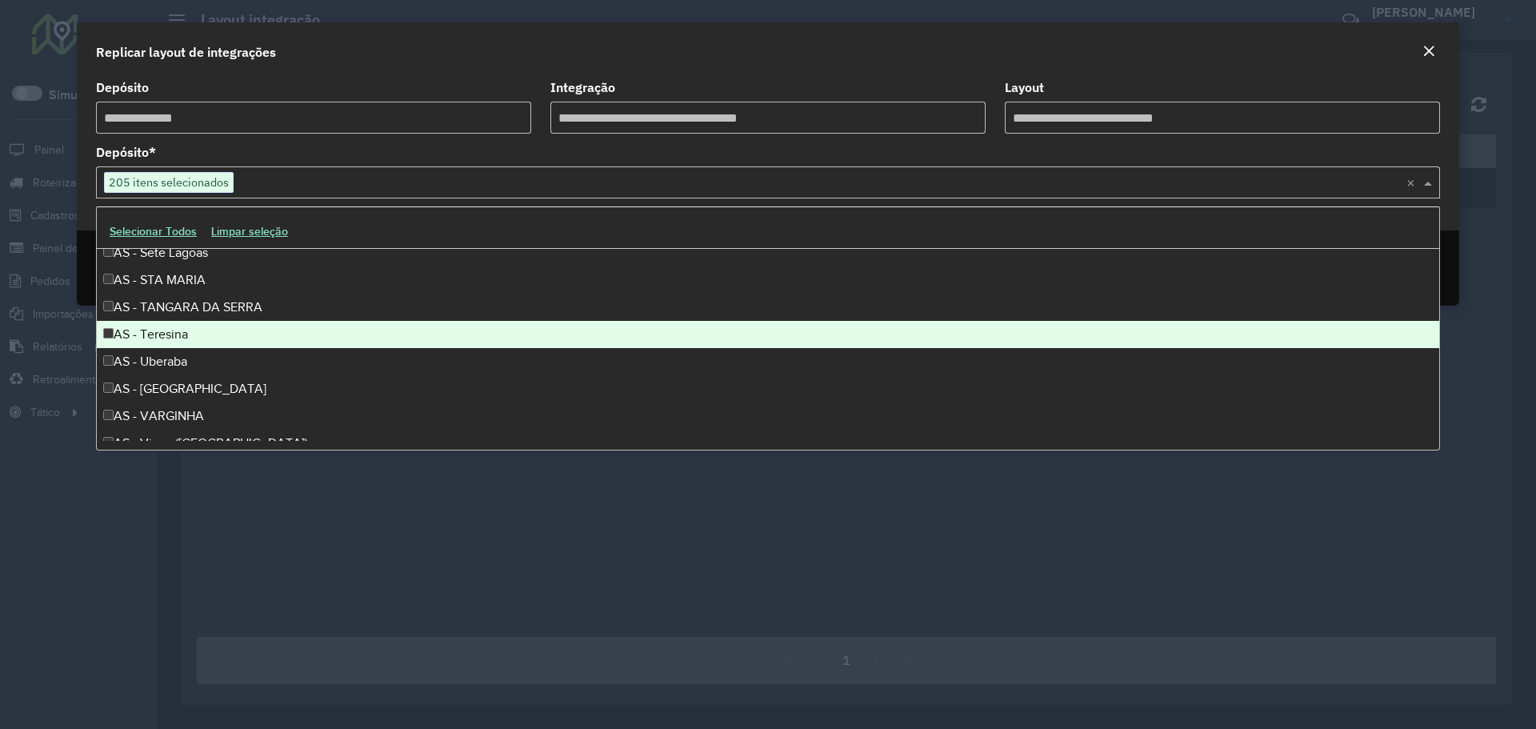
scroll to position [2319, 0]
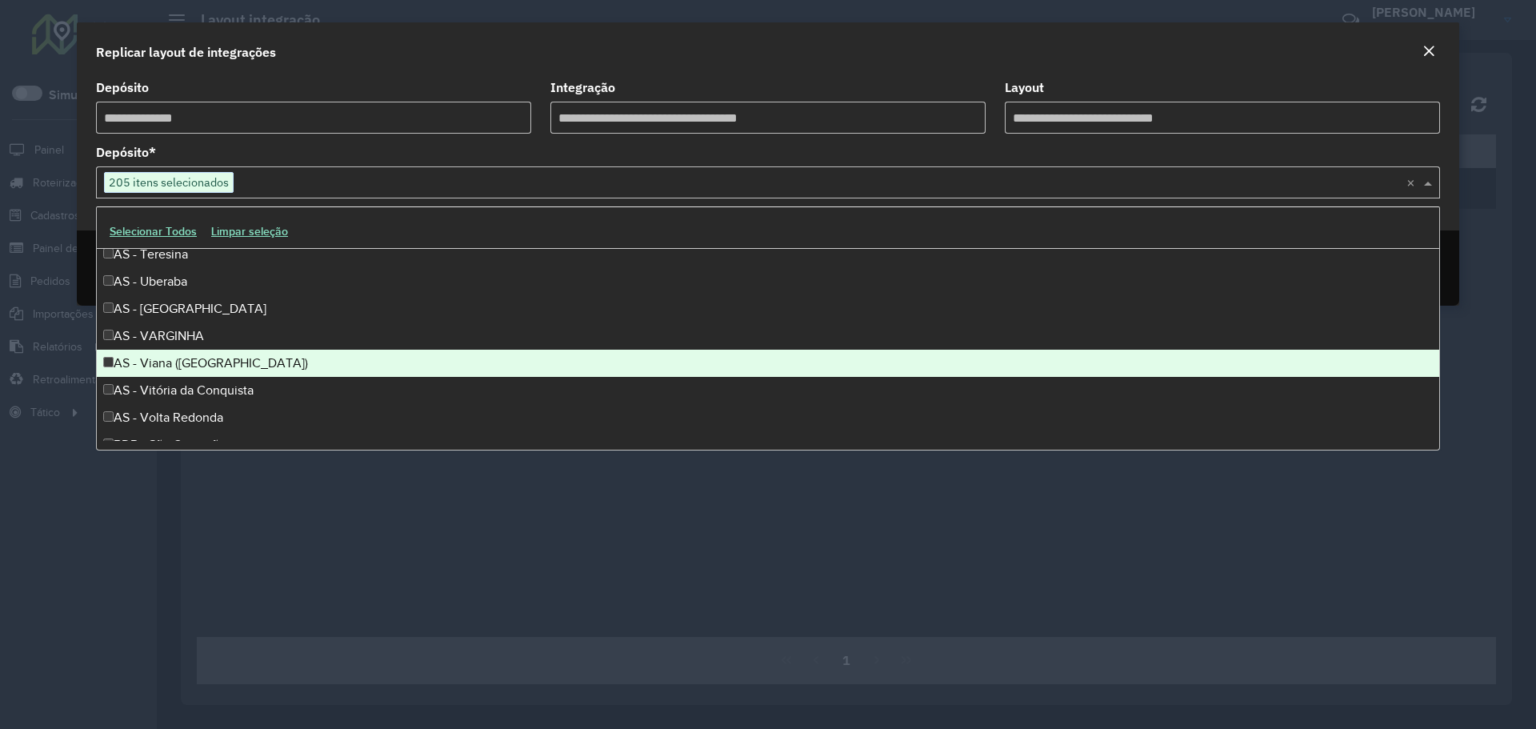
click at [194, 354] on div "AS - Viana (Vitória)" at bounding box center [768, 363] width 1342 height 27
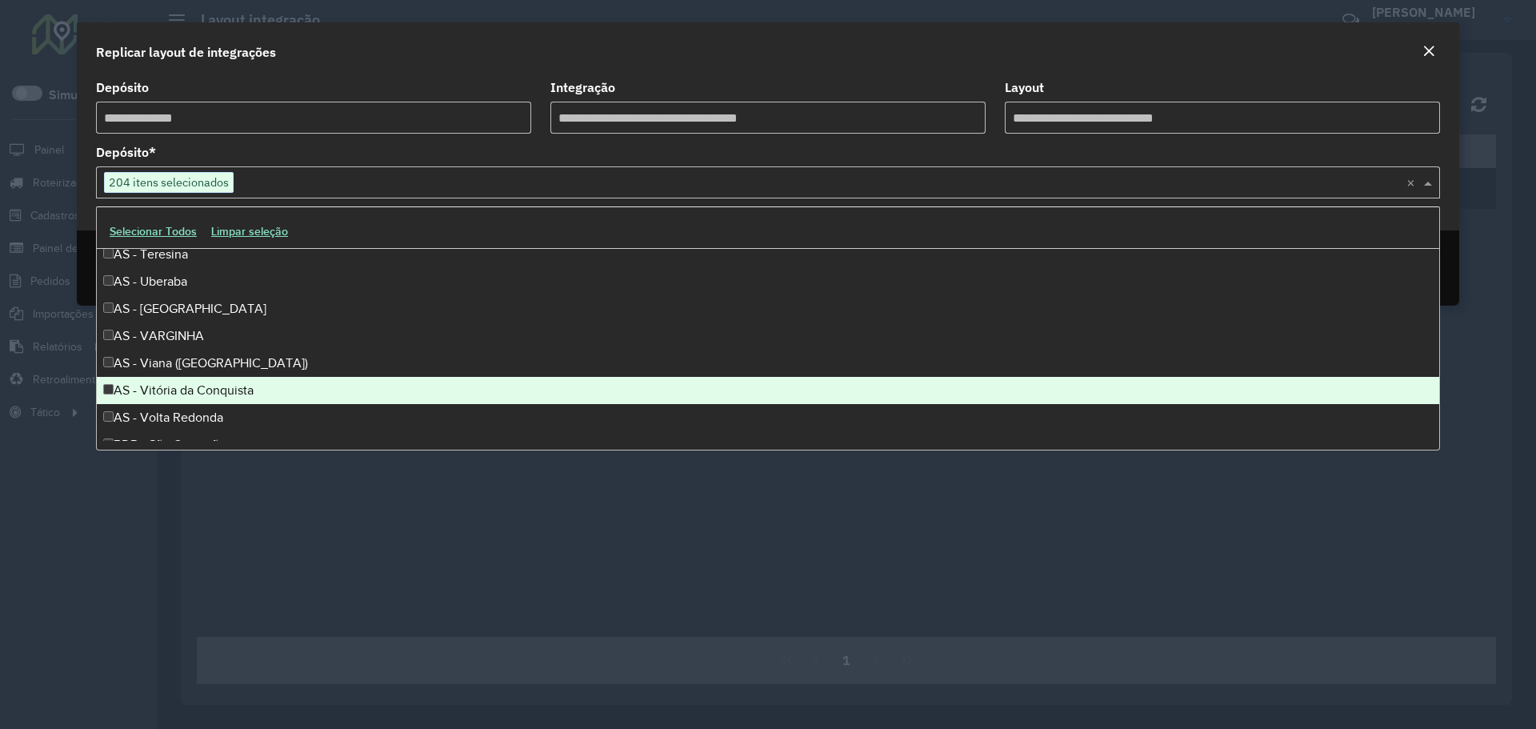
click at [178, 386] on div "AS - Vitória da Conquista" at bounding box center [768, 390] width 1342 height 27
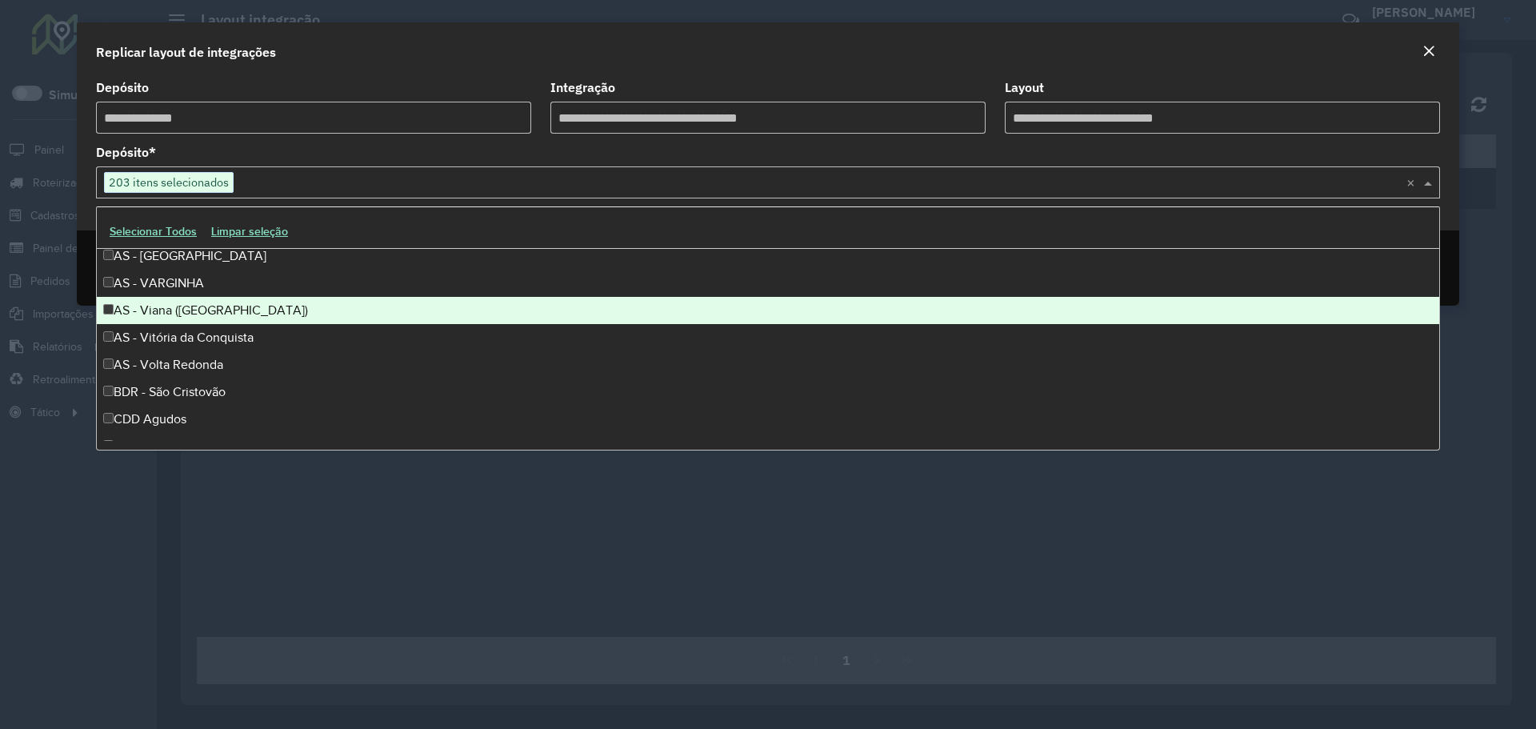
scroll to position [2399, 0]
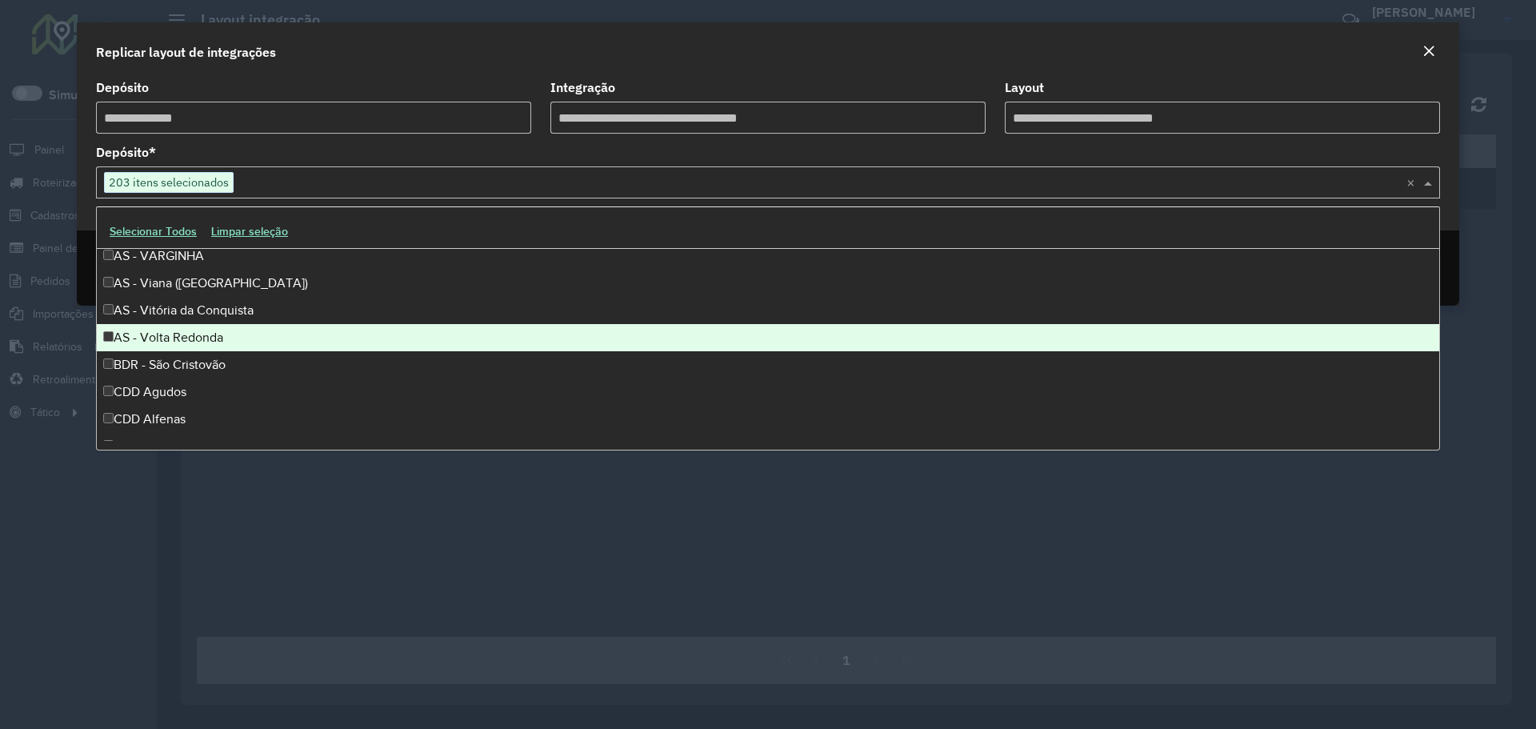
click at [176, 335] on div "AS - Volta Redonda" at bounding box center [768, 337] width 1342 height 27
click at [166, 368] on div "BDR - São Cristovão" at bounding box center [768, 364] width 1342 height 27
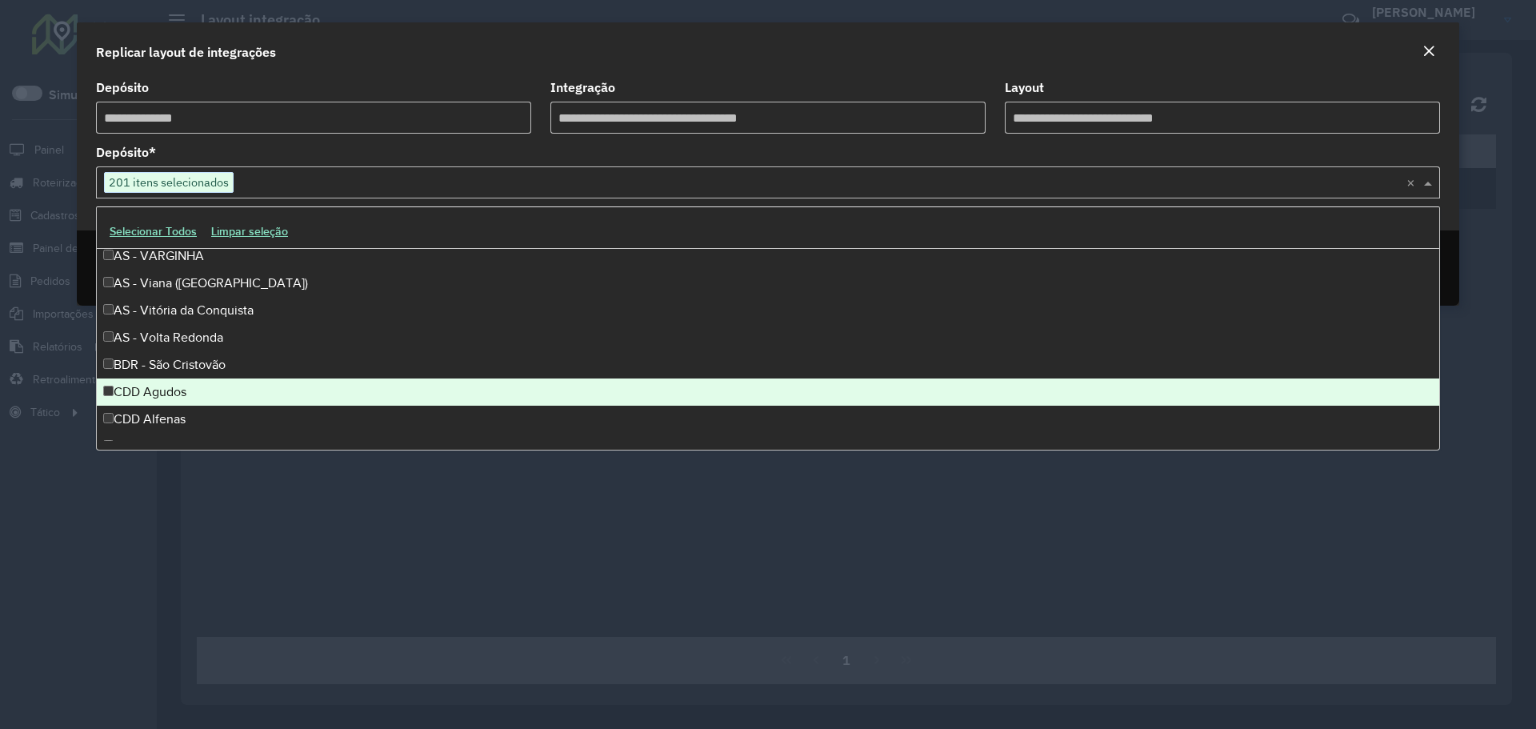
click at [170, 396] on div "CDD Agudos" at bounding box center [768, 391] width 1342 height 27
click at [170, 387] on div "CDD Agudos" at bounding box center [768, 391] width 1342 height 27
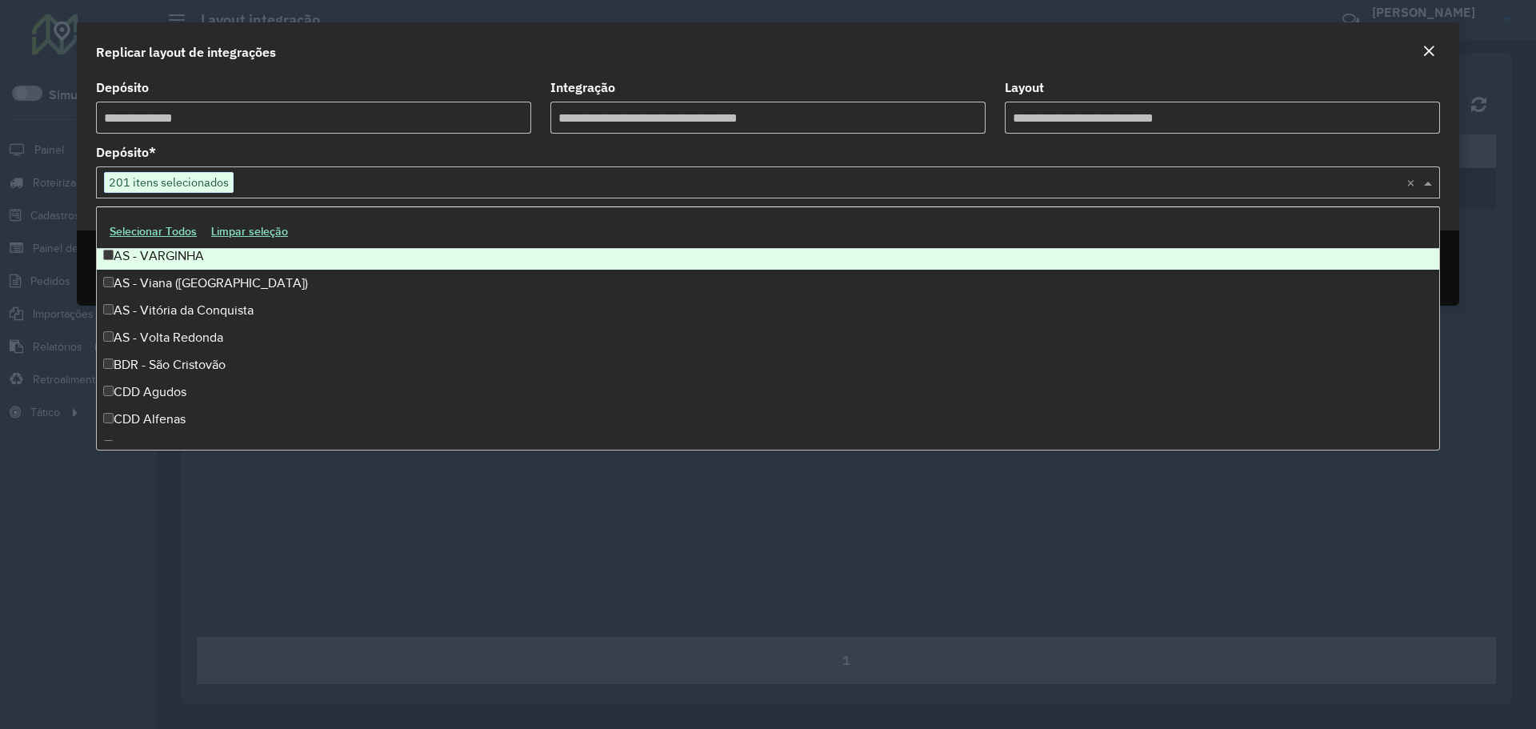
click at [1108, 153] on div "Depósito * Selecione um ou mais itens 201 itens selecionados ×" at bounding box center [768, 172] width 1344 height 52
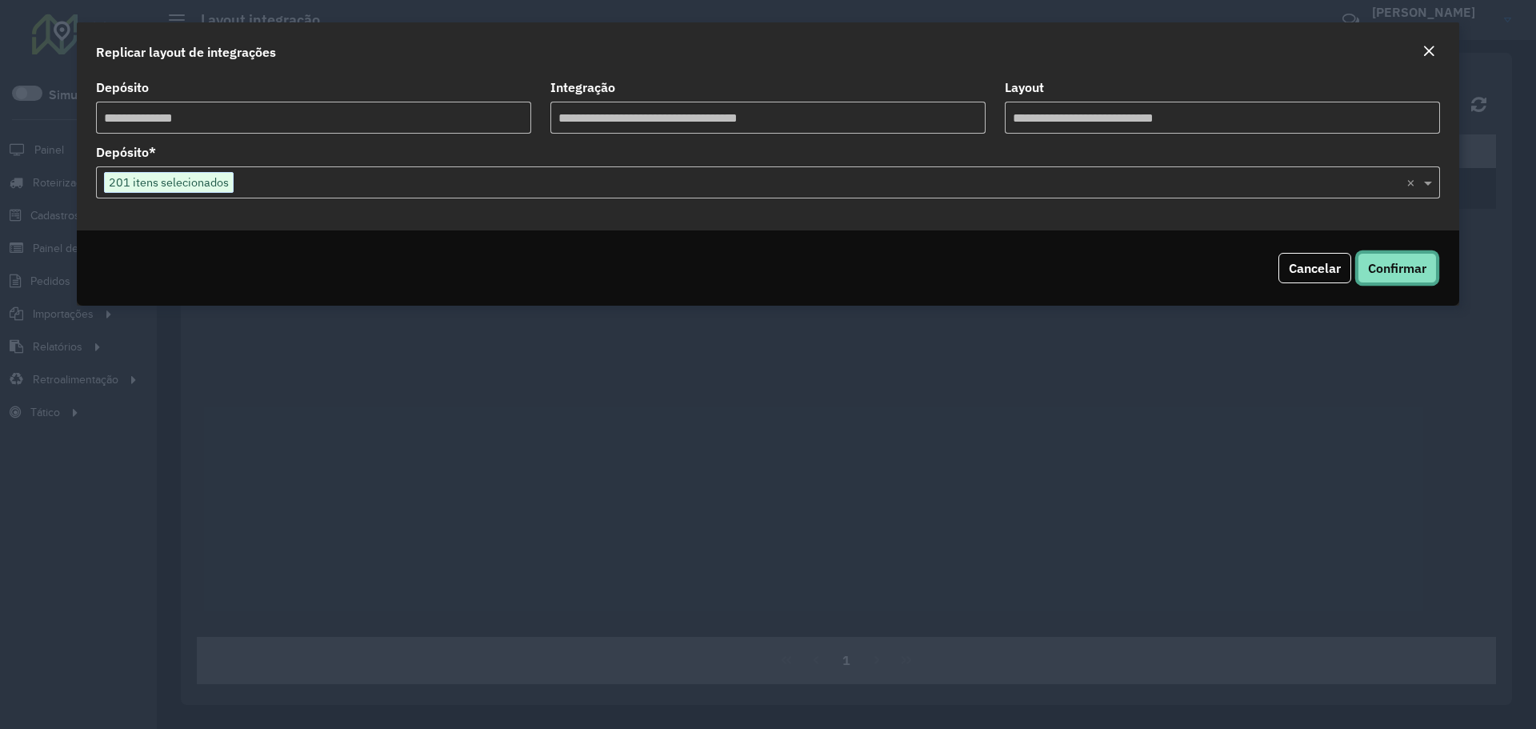
click at [1396, 278] on button "Confirmar" at bounding box center [1396, 268] width 79 height 30
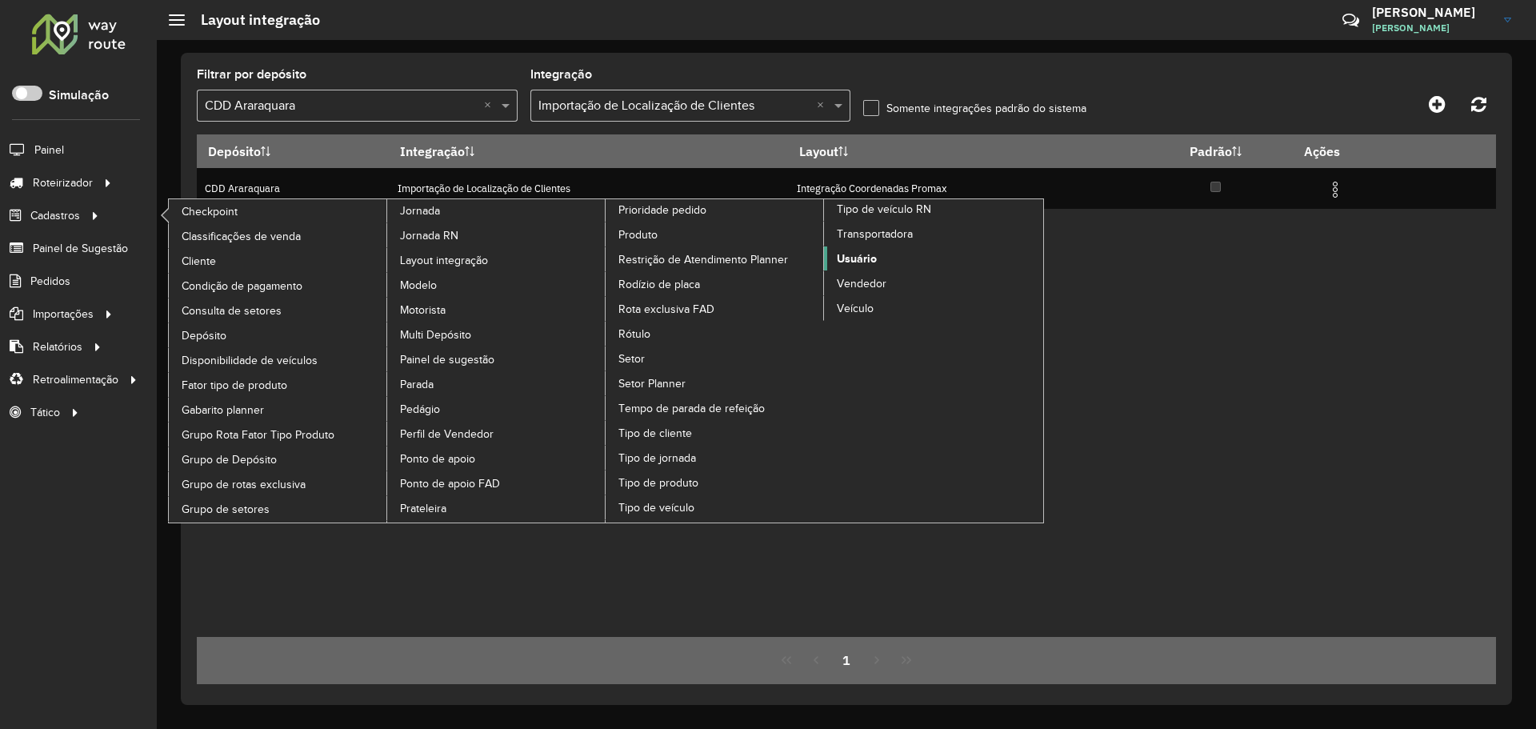
click at [867, 254] on span "Usuário" at bounding box center [857, 258] width 40 height 17
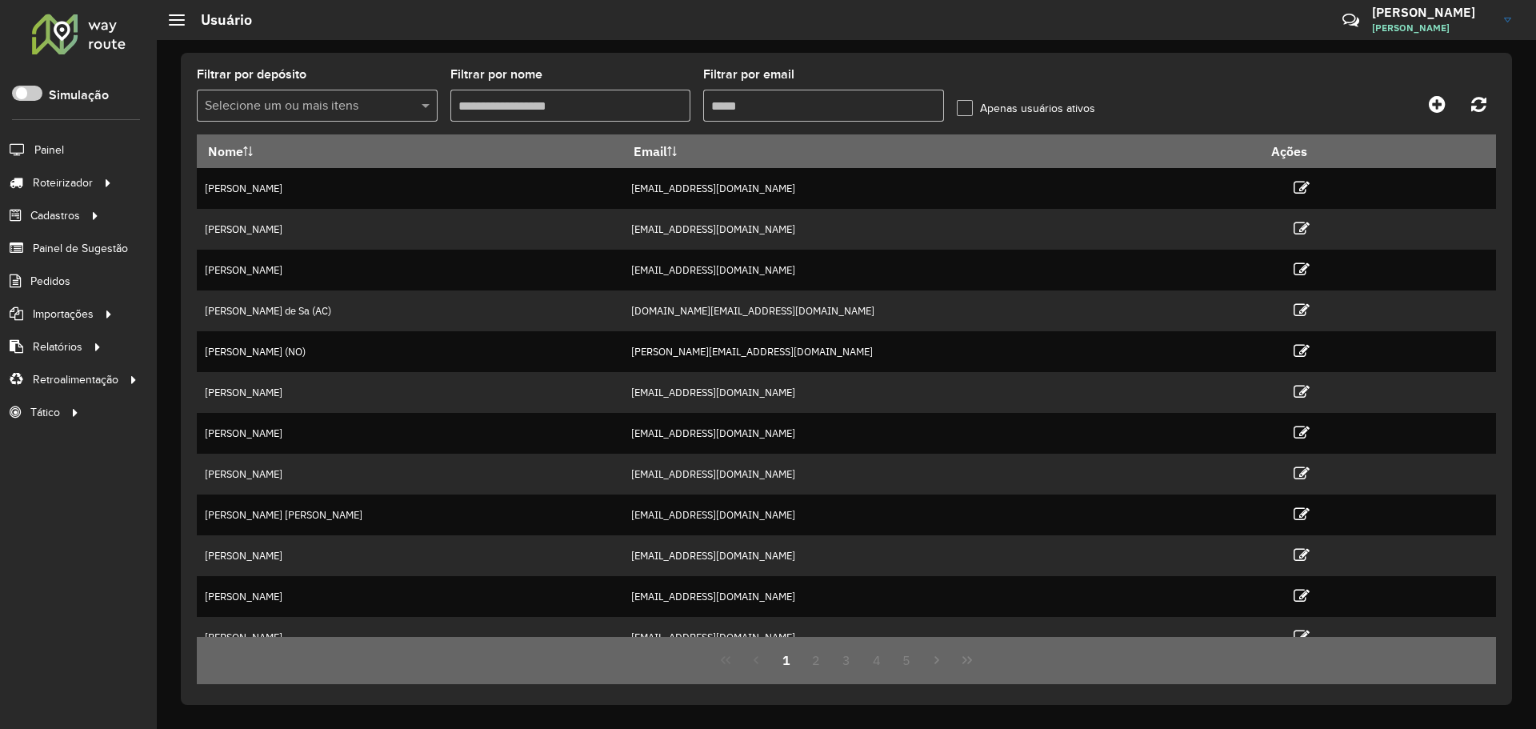
click at [786, 110] on input "Filtrar por email" at bounding box center [823, 106] width 241 height 32
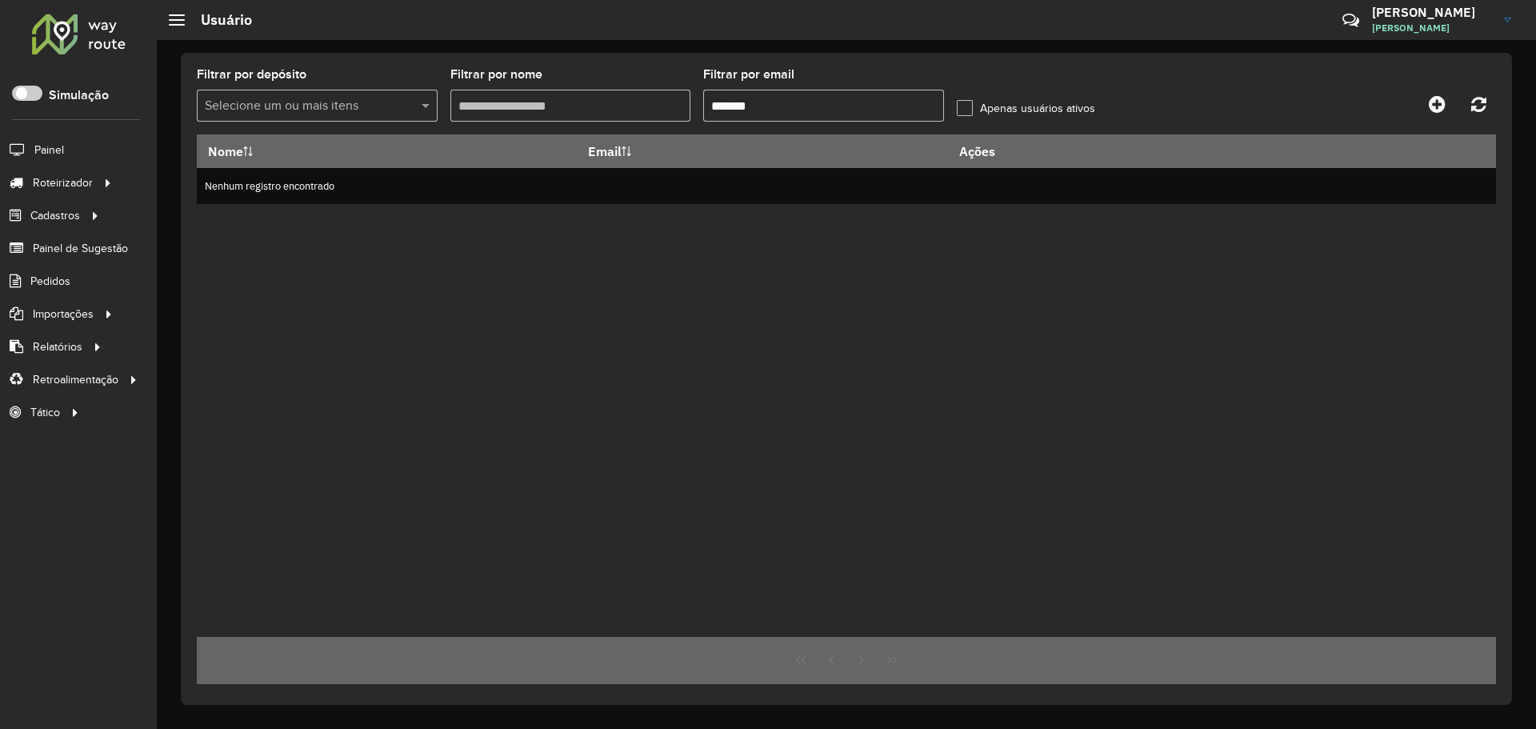
drag, startPoint x: 778, startPoint y: 110, endPoint x: 252, endPoint y: 83, distance: 526.9
click at [252, 83] on formly-group "Filtrar por depósito Selecione um ou mais itens Filtrar por nome Filtrar por em…" at bounding box center [677, 102] width 961 height 66
type input "*******"
drag, startPoint x: 791, startPoint y: 110, endPoint x: 813, endPoint y: 103, distance: 23.3
click at [791, 109] on input "*******" at bounding box center [823, 106] width 241 height 32
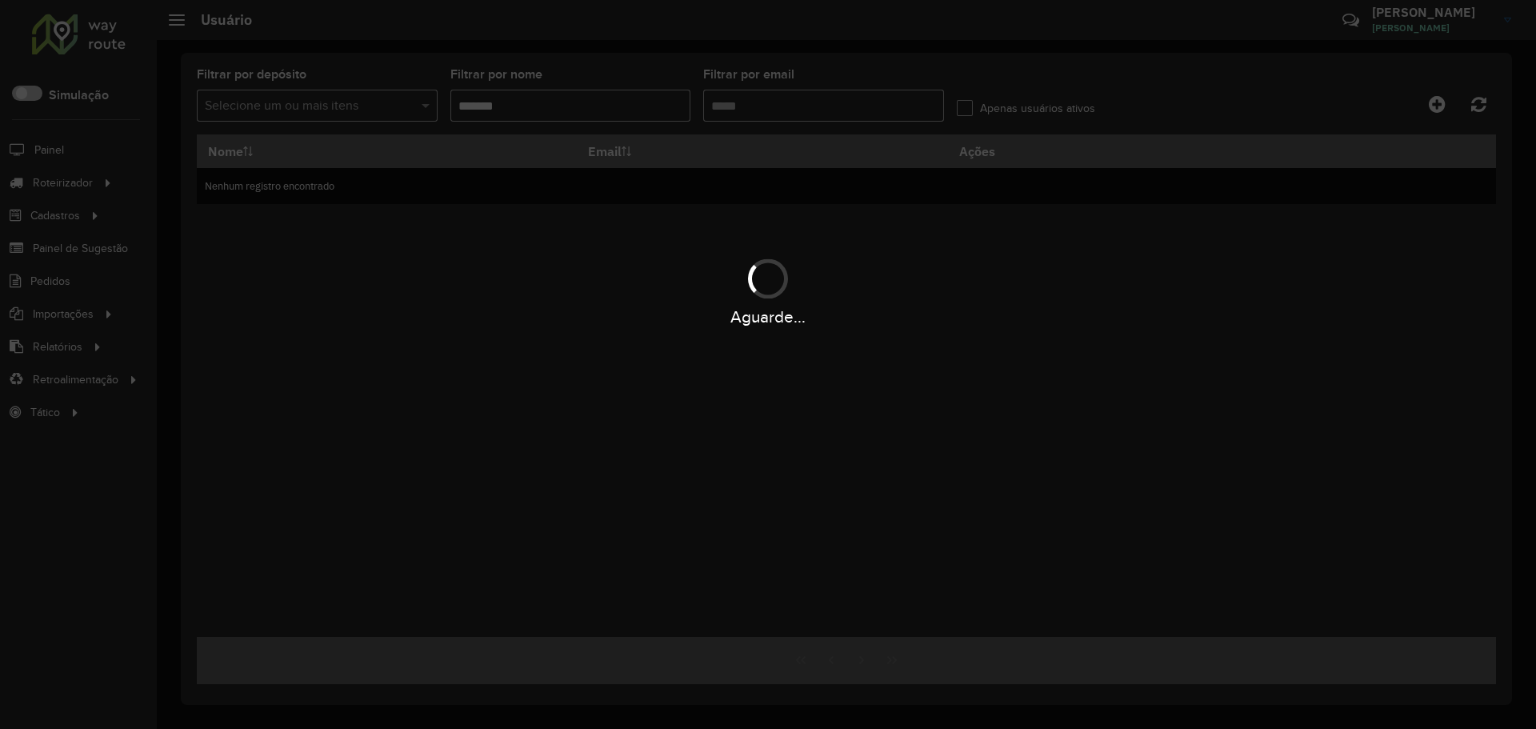
type input "*"
click at [814, 104] on div "Aguarde..." at bounding box center [768, 364] width 1536 height 729
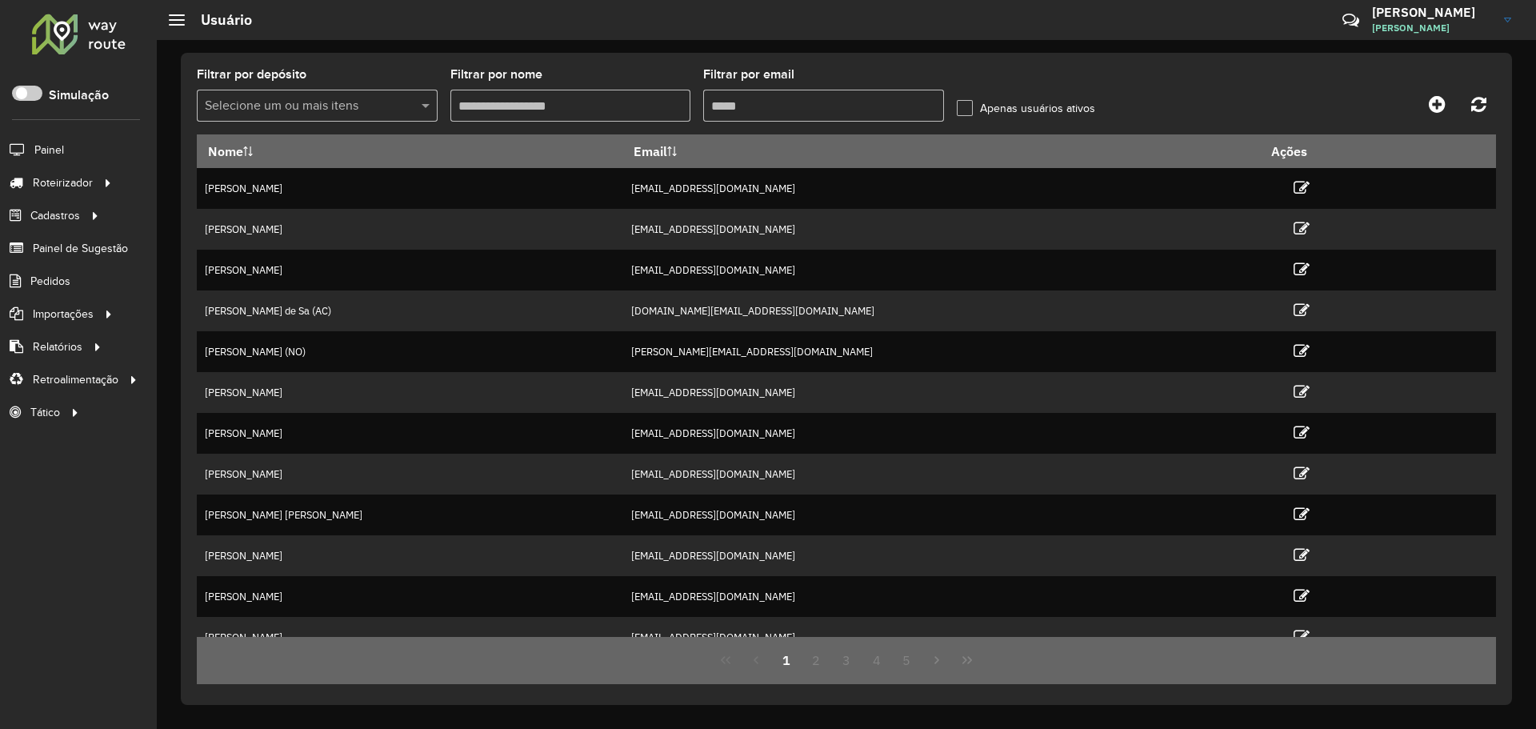
click at [771, 100] on input "Filtrar por email" at bounding box center [823, 106] width 241 height 32
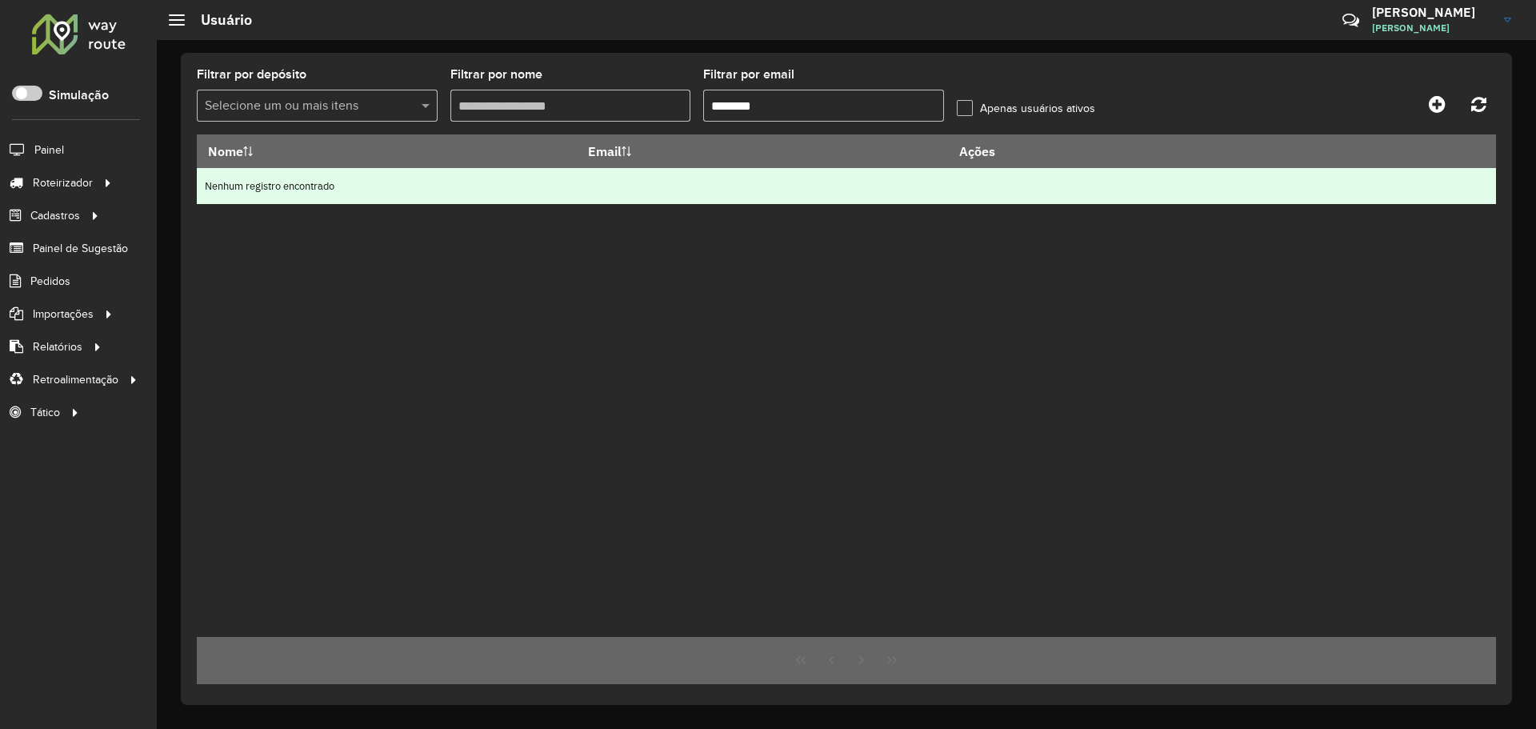
drag, startPoint x: 813, startPoint y: 101, endPoint x: 633, endPoint y: 176, distance: 194.3
click at [586, 120] on formly-group "Filtrar por depósito Selecione um ou mais itens Filtrar por nome Filtrar por em…" at bounding box center [677, 102] width 961 height 66
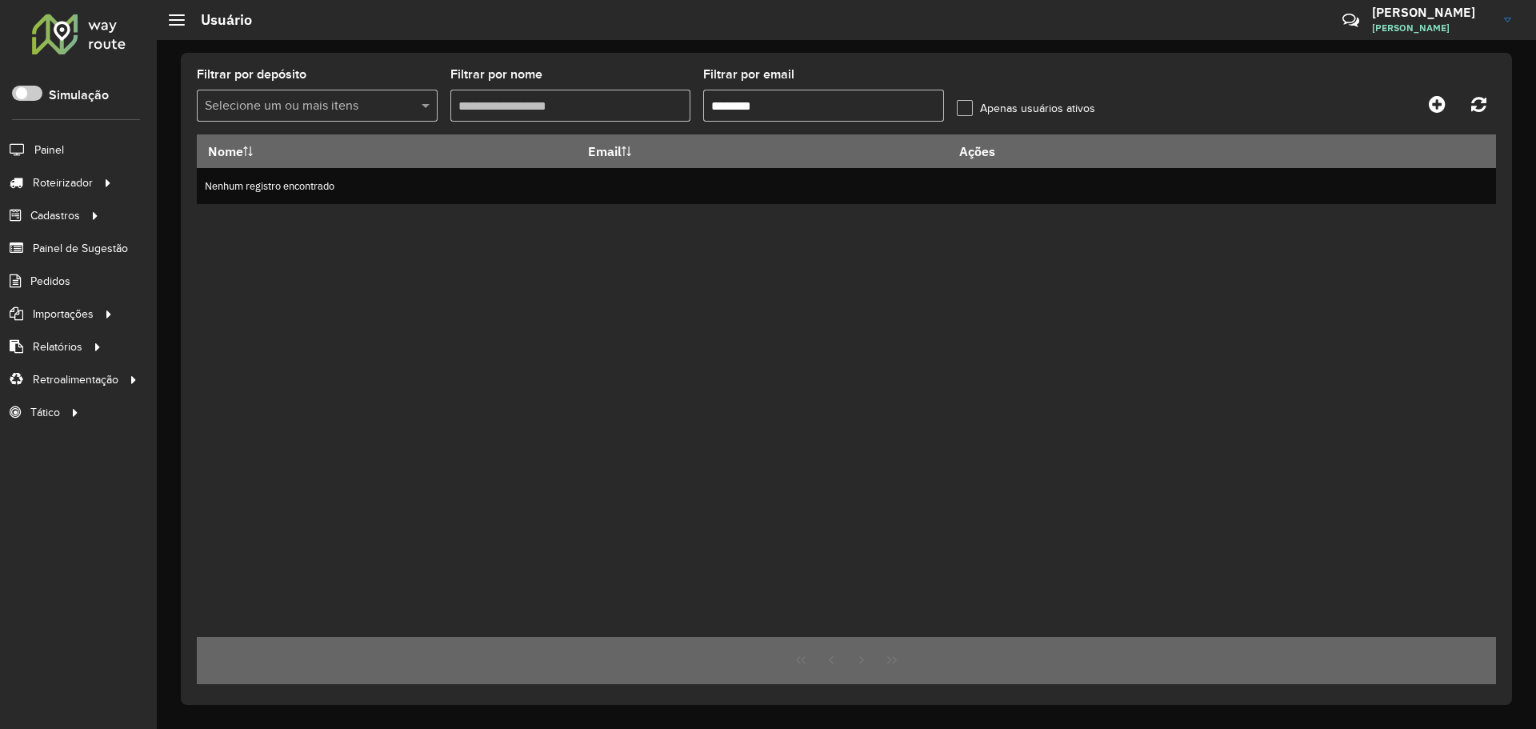
click at [981, 106] on label "Apenas usuários ativos" at bounding box center [1026, 108] width 138 height 17
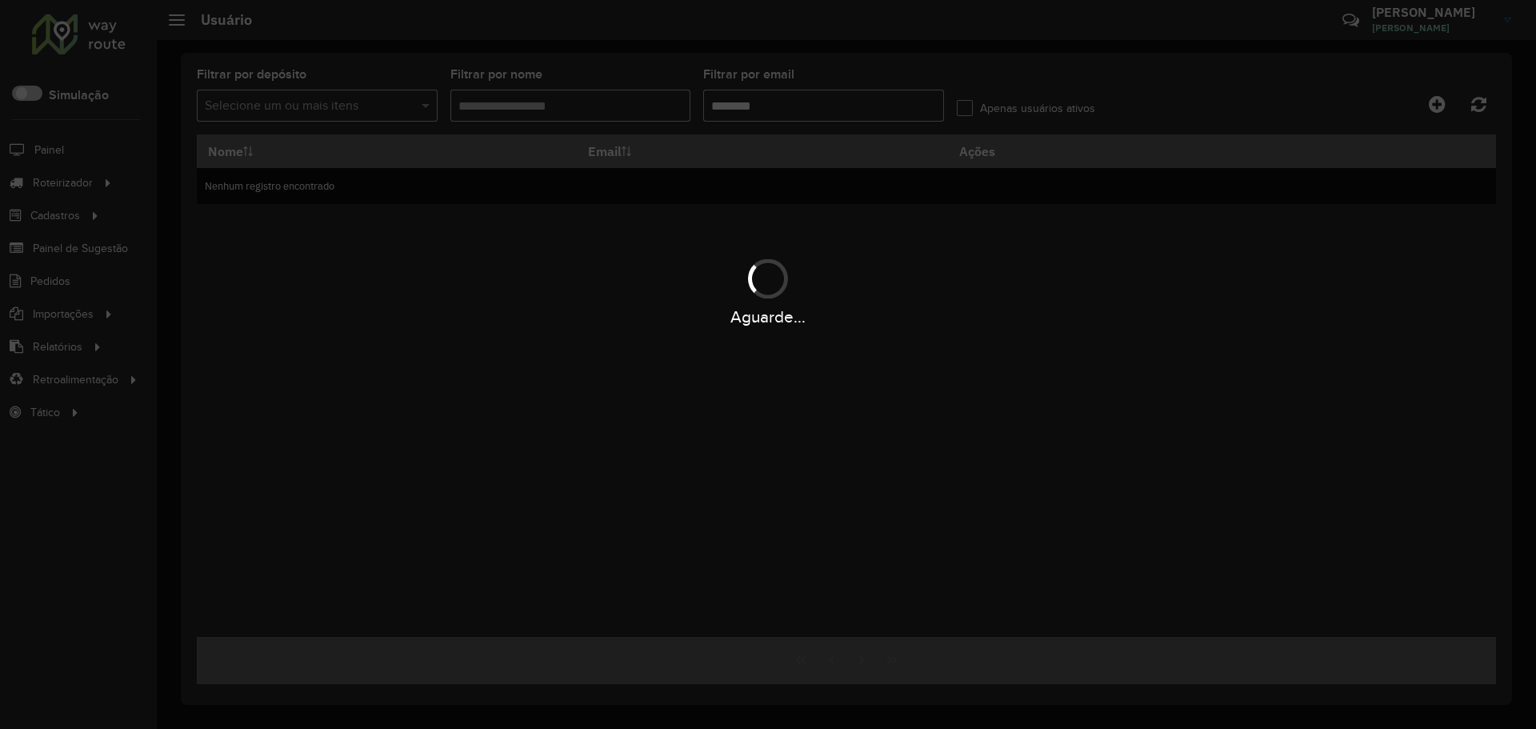
click at [869, 110] on div "Aguarde..." at bounding box center [768, 364] width 1536 height 729
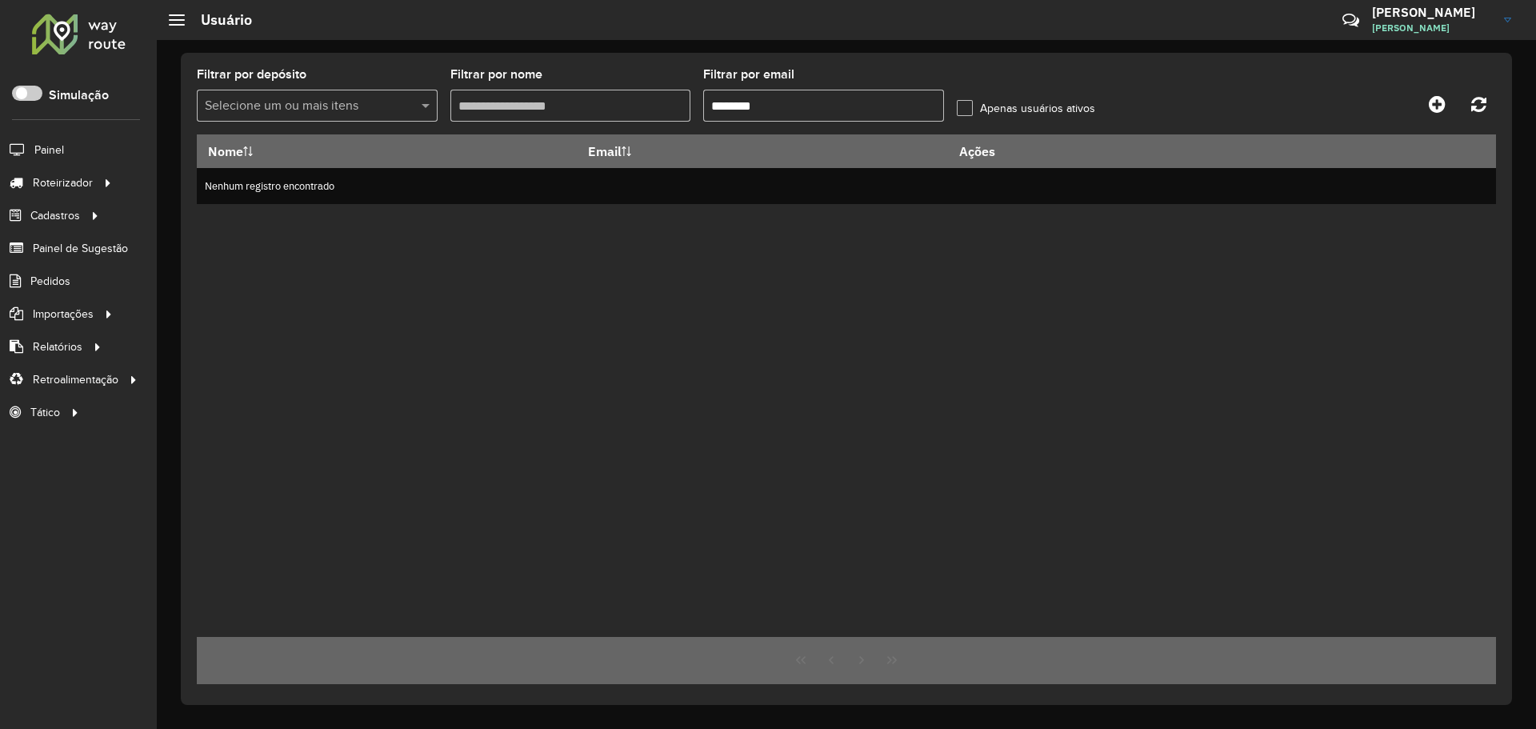
click at [819, 103] on input "********" at bounding box center [823, 106] width 241 height 32
drag, startPoint x: 828, startPoint y: 103, endPoint x: 370, endPoint y: 90, distance: 458.5
click at [326, 75] on formly-group "Filtrar por depósito Selecione um ou mais itens Filtrar por nome Filtrar por em…" at bounding box center [677, 102] width 961 height 66
drag, startPoint x: 804, startPoint y: 104, endPoint x: 828, endPoint y: 105, distance: 24.0
click at [804, 104] on input "********" at bounding box center [823, 106] width 241 height 32
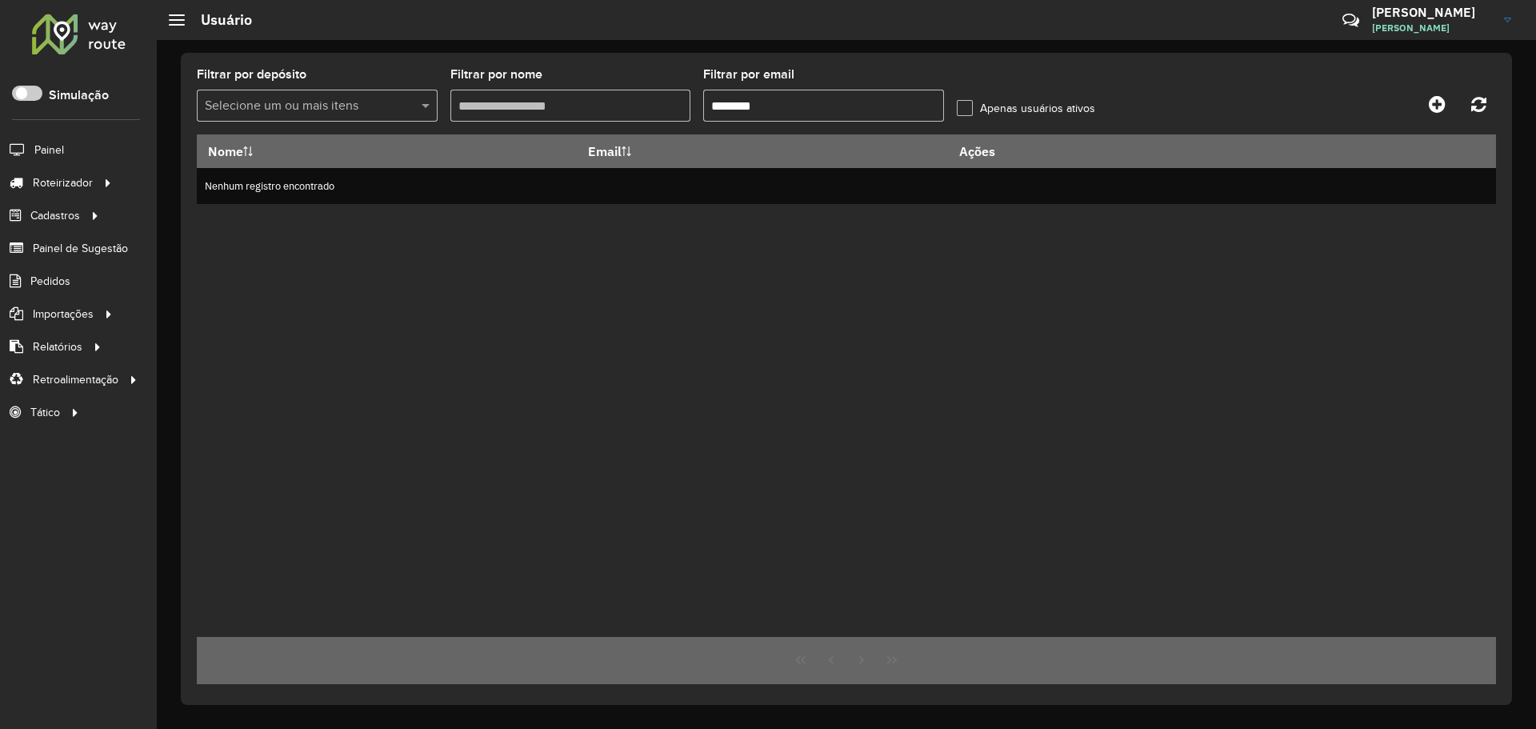
drag, startPoint x: 725, startPoint y: 100, endPoint x: 520, endPoint y: 101, distance: 204.8
click at [546, 94] on formly-group "Filtrar por depósito Selecione um ou mais itens Filtrar por nome Filtrar por em…" at bounding box center [677, 102] width 961 height 66
paste input "**********"
click at [912, 111] on input "**********" at bounding box center [823, 106] width 241 height 32
type input "**********"
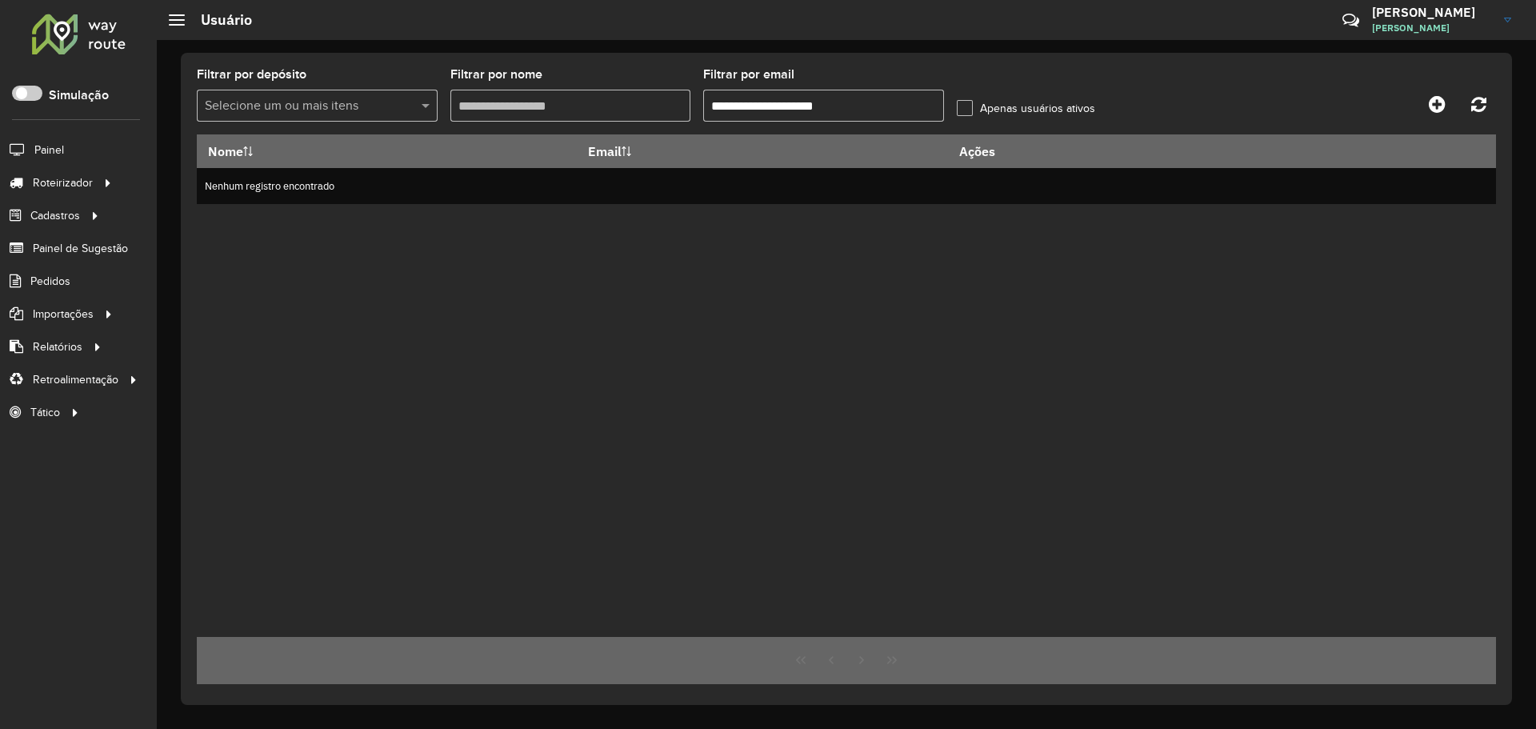
drag, startPoint x: 664, startPoint y: 86, endPoint x: 511, endPoint y: 90, distance: 152.8
click at [518, 86] on formly-group "**********" at bounding box center [677, 102] width 961 height 66
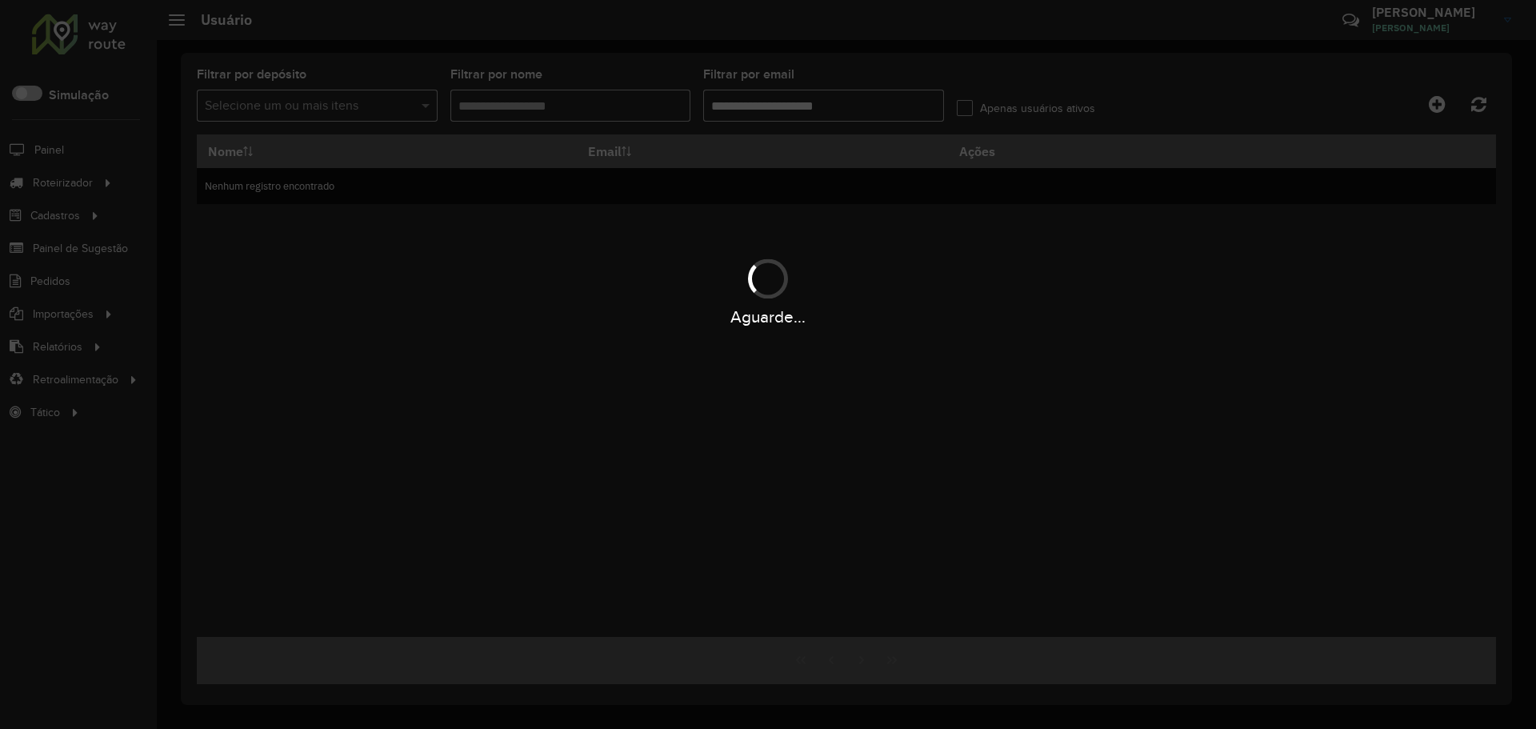
click at [900, 107] on div "Aguarde..." at bounding box center [768, 364] width 1536 height 729
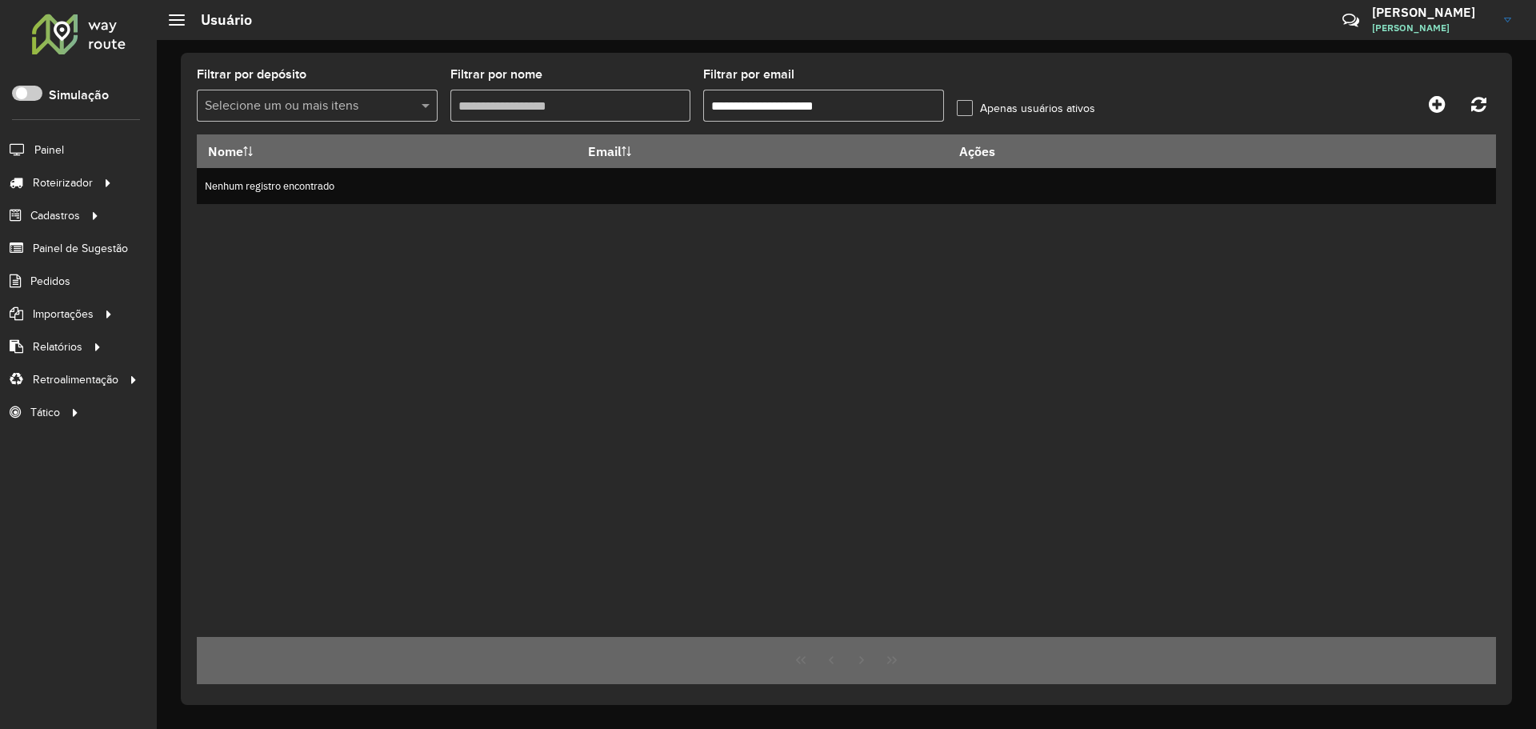
click at [587, 108] on input "Filtrar por nome" at bounding box center [570, 106] width 241 height 32
click at [588, 108] on input "*******" at bounding box center [570, 106] width 241 height 32
type input "*******"
click at [481, 265] on div "Nome Email Ações Nenhum registro encontrado" at bounding box center [846, 385] width 1299 height 502
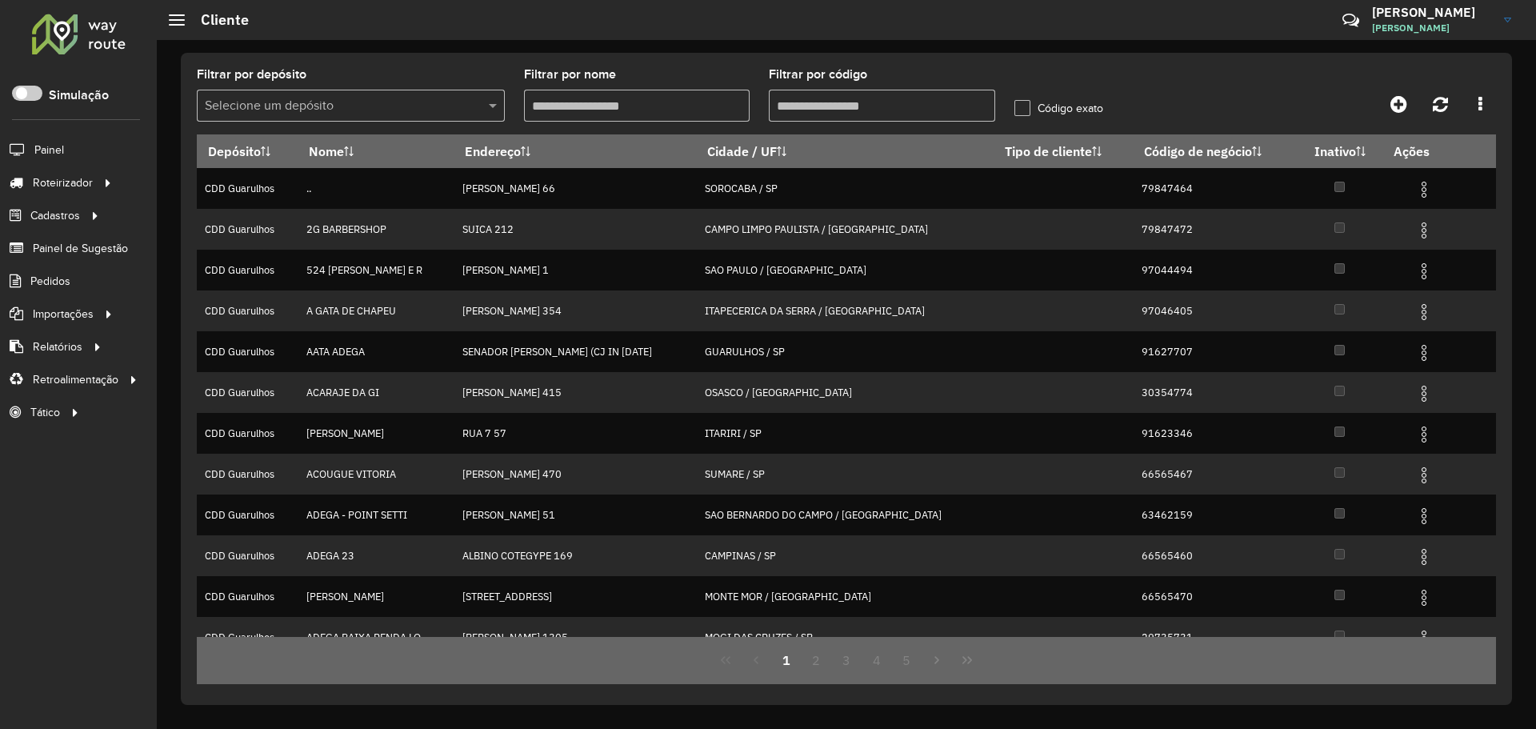
click at [464, 106] on input "text" at bounding box center [335, 106] width 260 height 19
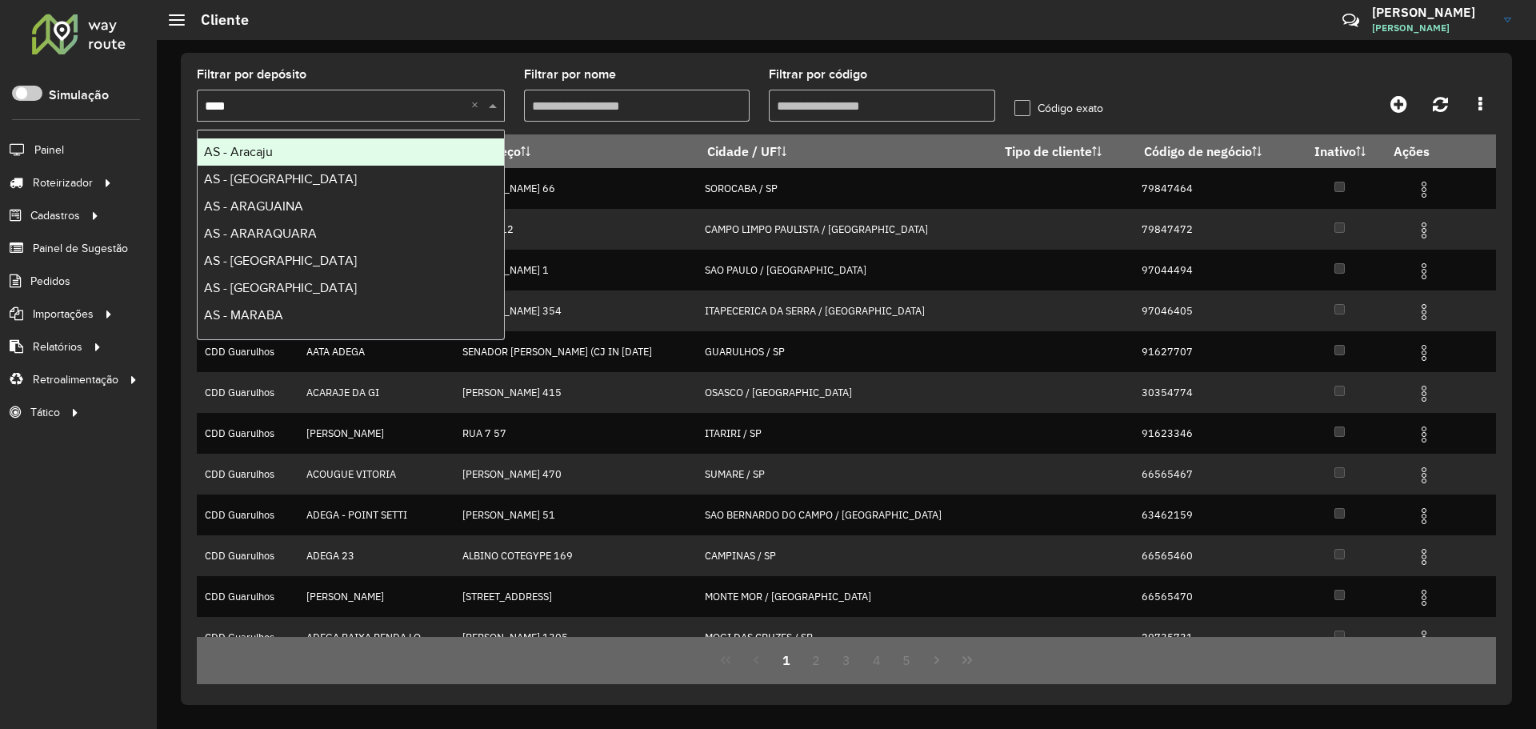
type input "*****"
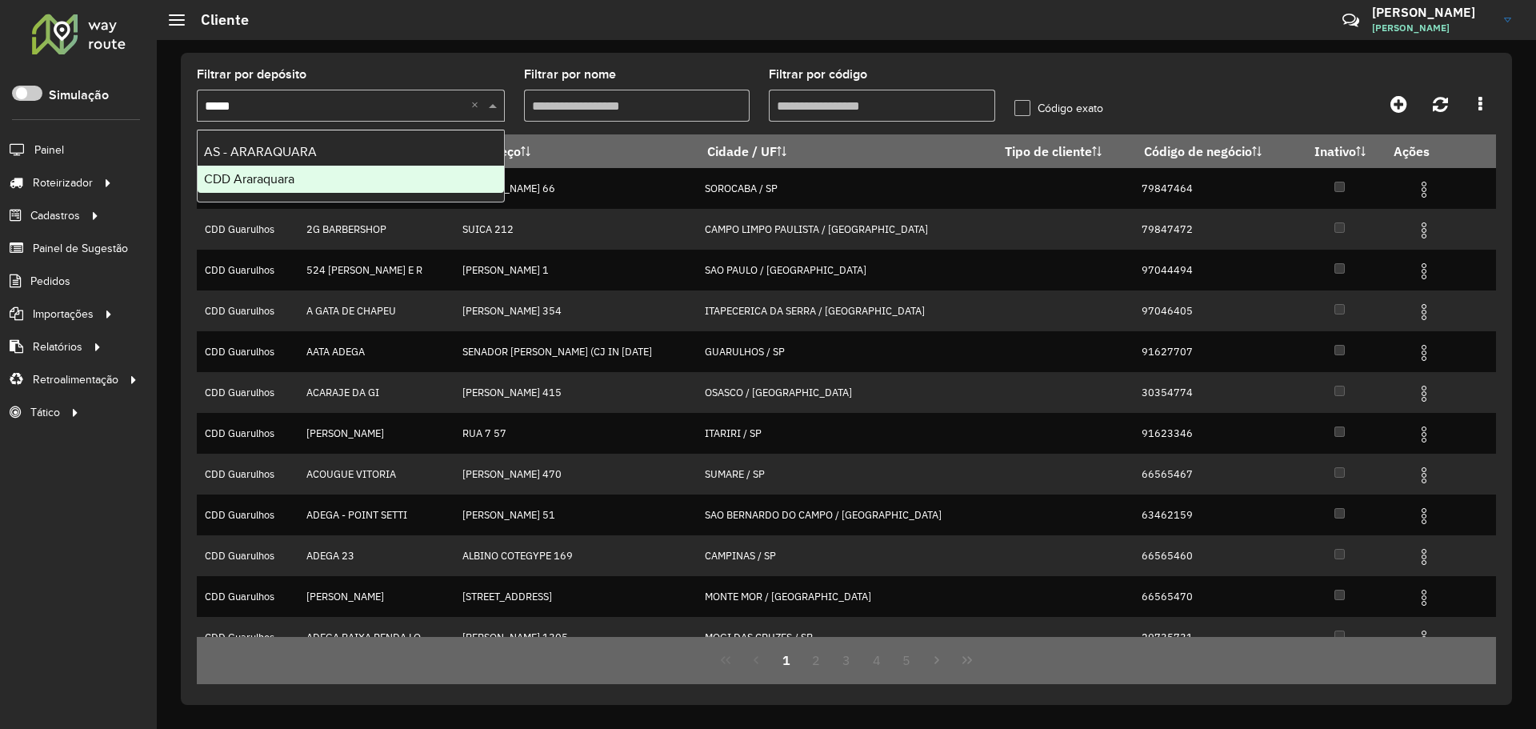
click at [436, 178] on div "CDD Araraquara" at bounding box center [351, 179] width 306 height 27
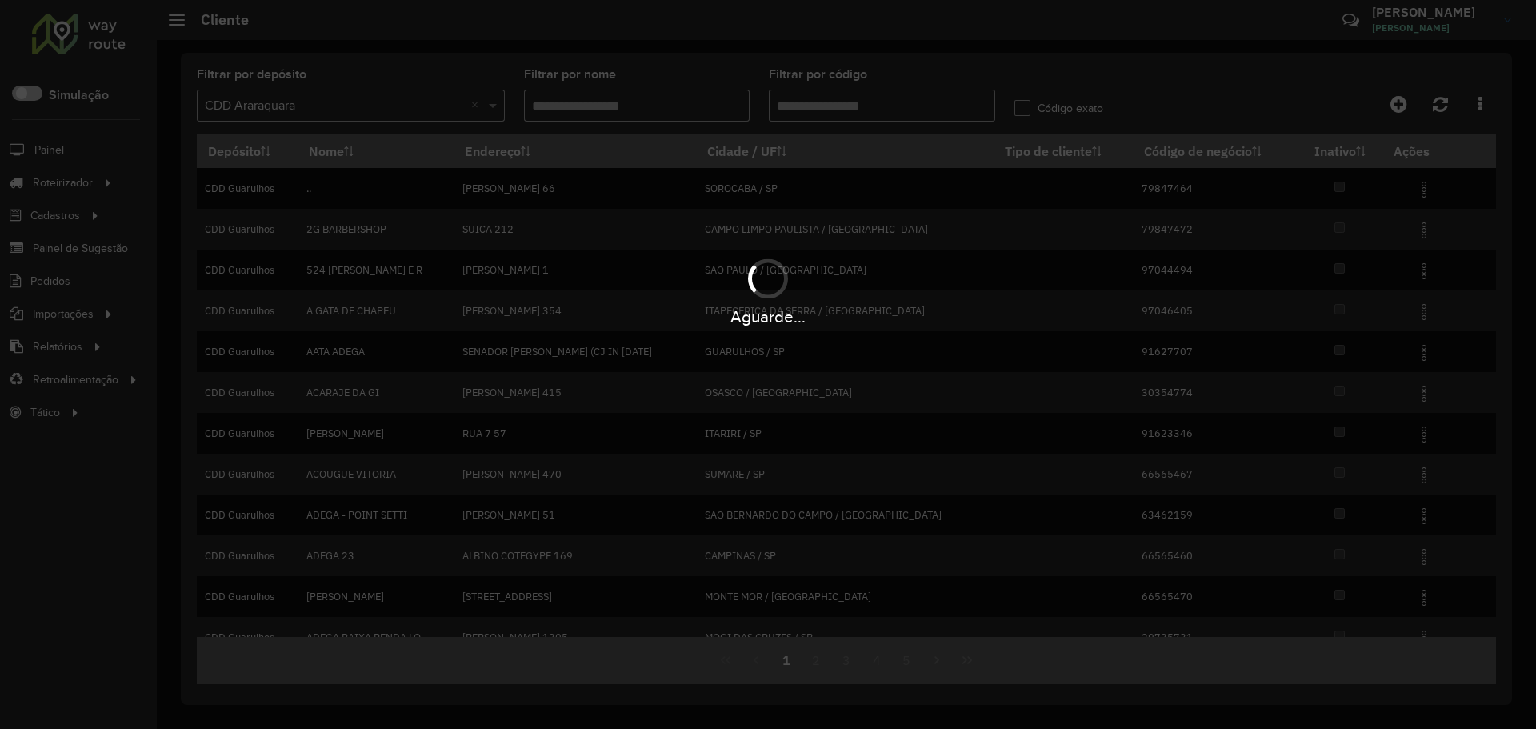
click at [905, 119] on div "Aguarde..." at bounding box center [768, 364] width 1536 height 729
click at [896, 110] on div "Aguarde..." at bounding box center [768, 364] width 1536 height 729
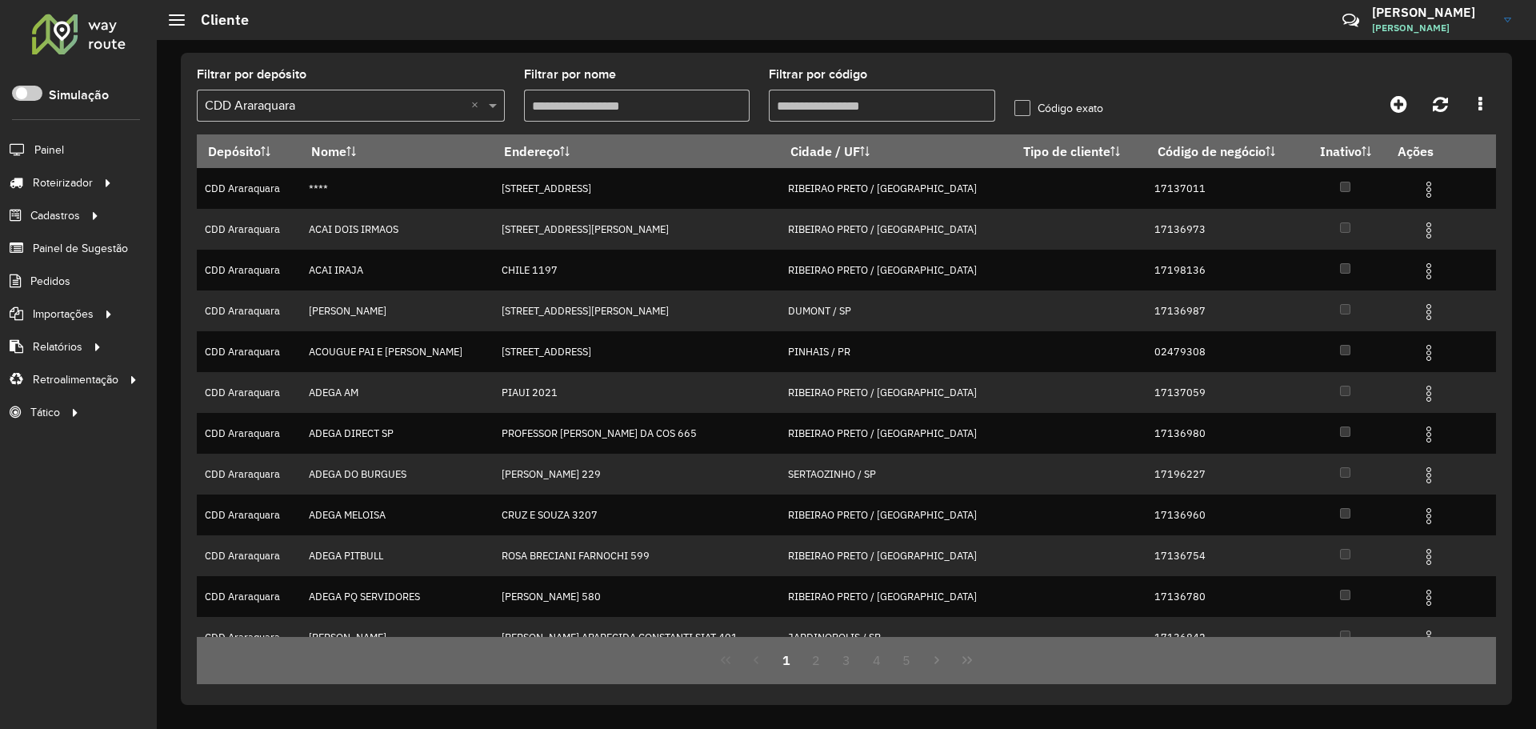
click at [852, 109] on input "Filtrar por código" at bounding box center [882, 106] width 226 height 32
paste input "**********"
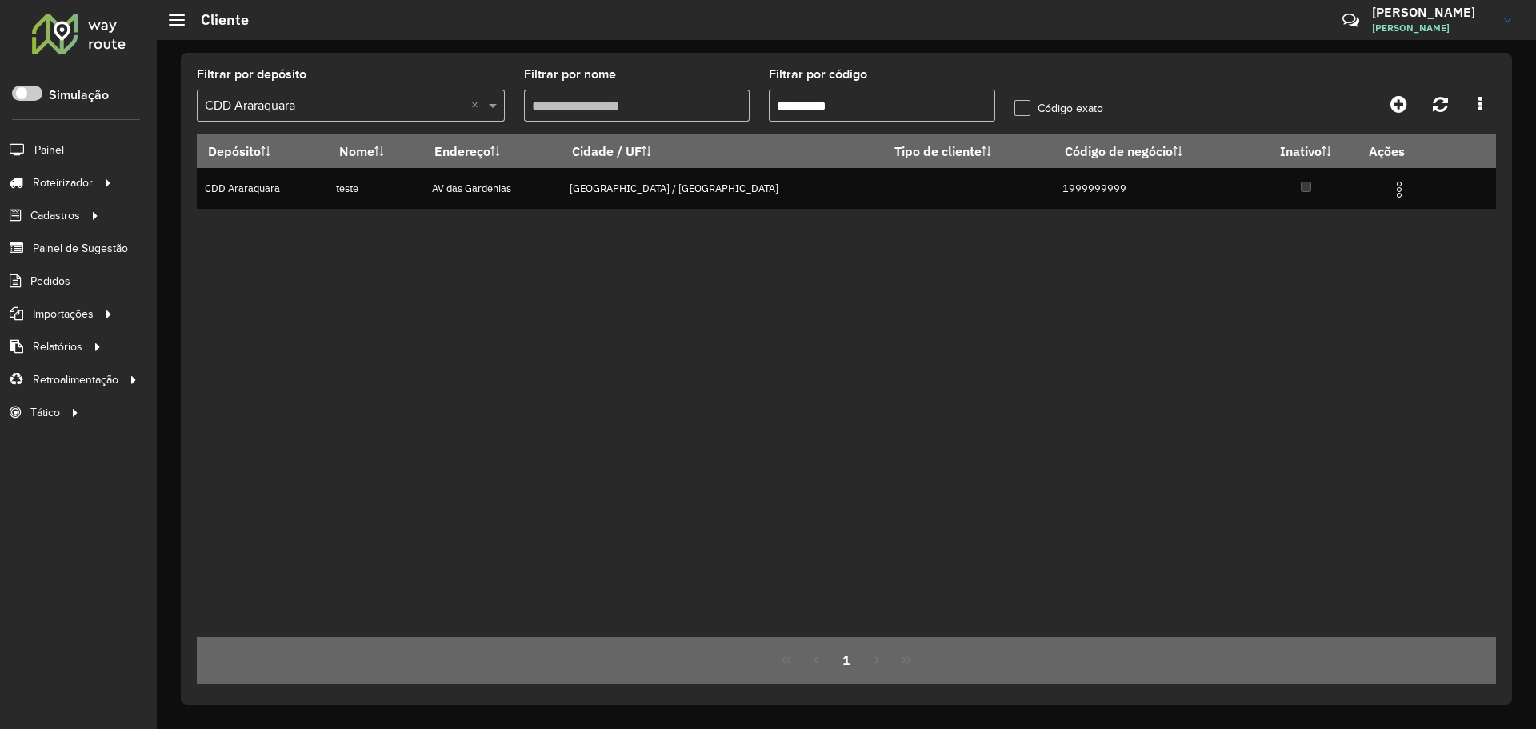
type input "**********"
click at [749, 265] on div "Depósito Nome Endereço Cidade / UF Tipo de cliente Código de negócio Inativo Aç…" at bounding box center [846, 385] width 1299 height 502
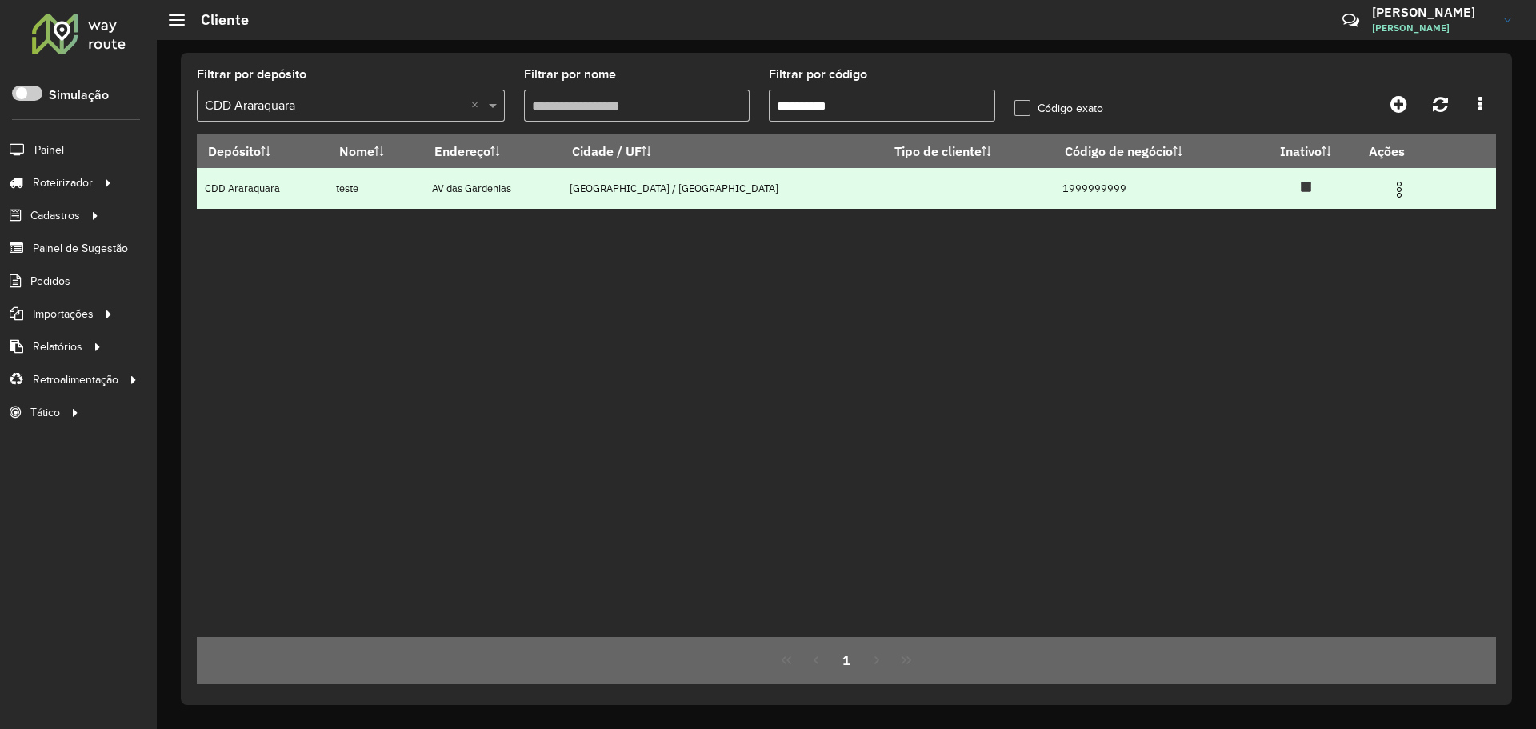
click at [1389, 192] on img at bounding box center [1398, 189] width 19 height 19
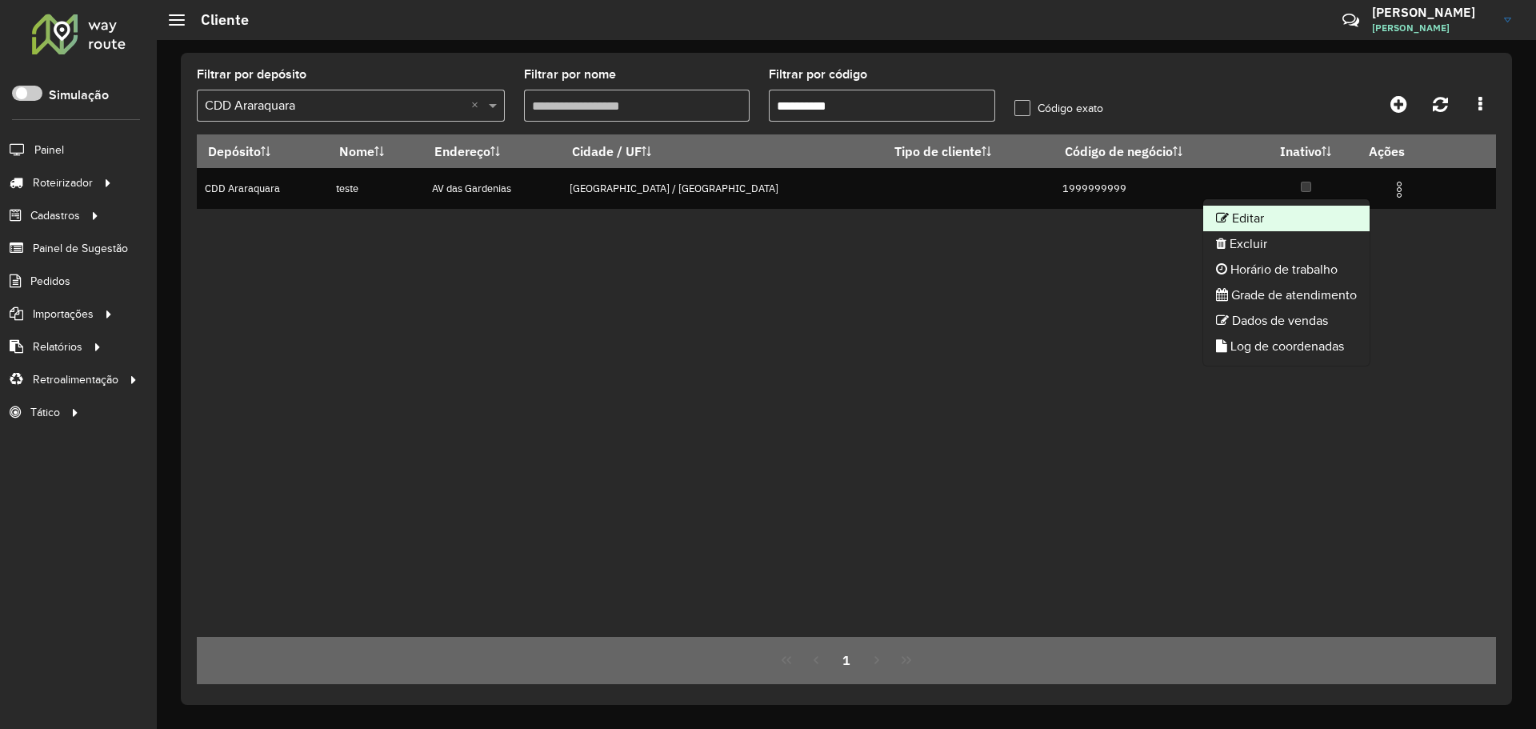
click at [1348, 220] on li "Editar" at bounding box center [1286, 219] width 166 height 26
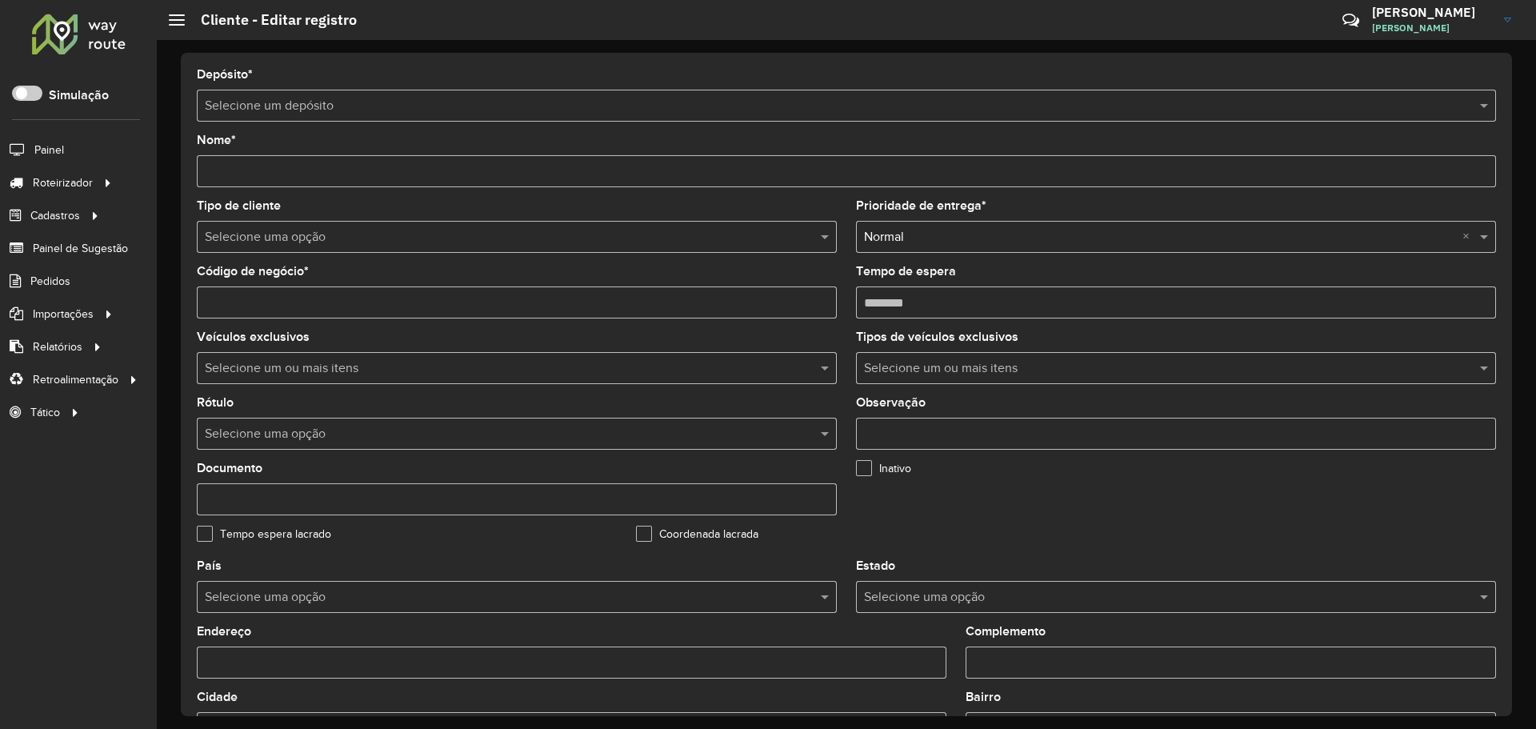
type input "*****"
type input "**********"
type input "********"
type input "**********"
type input "*********"
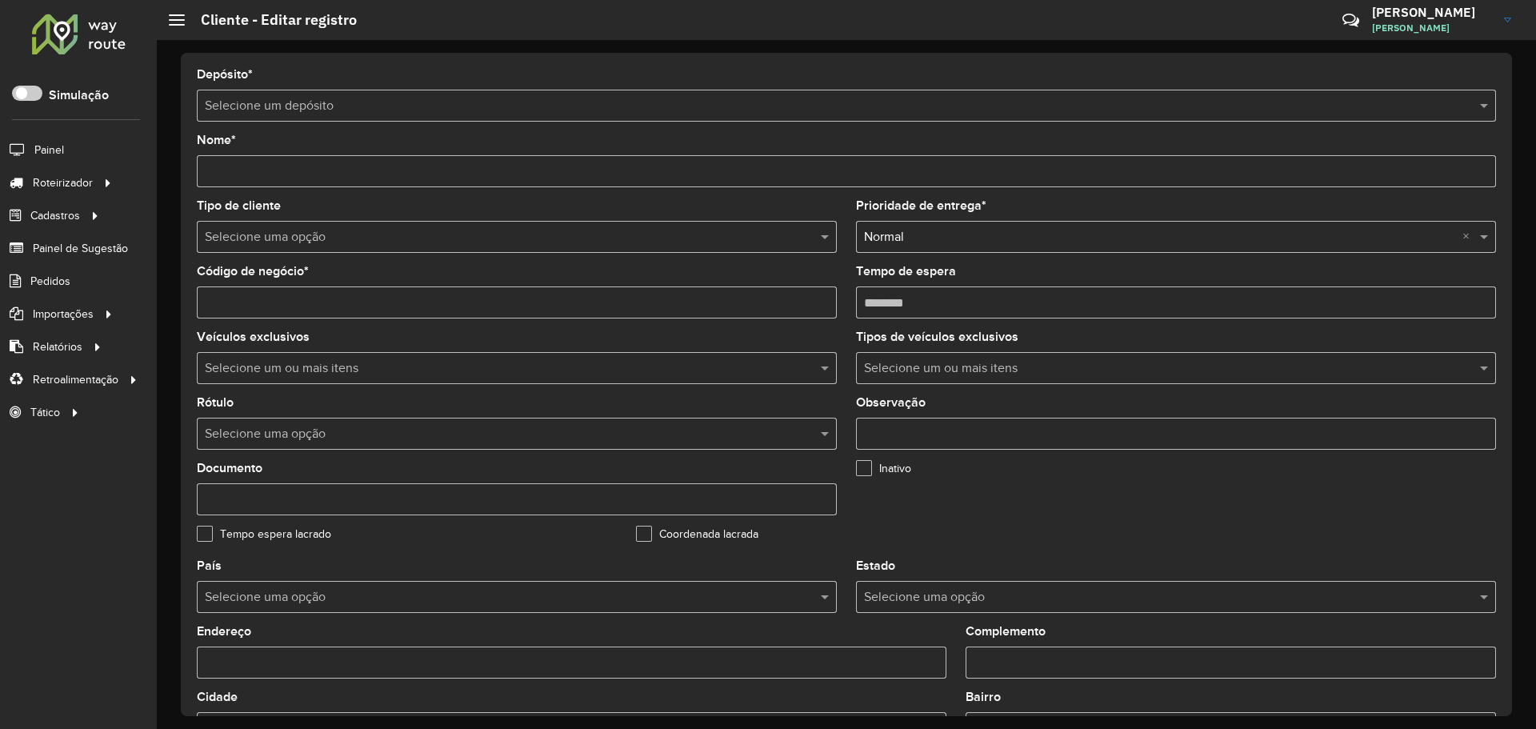
type input "**********"
type input "********"
type input "*********"
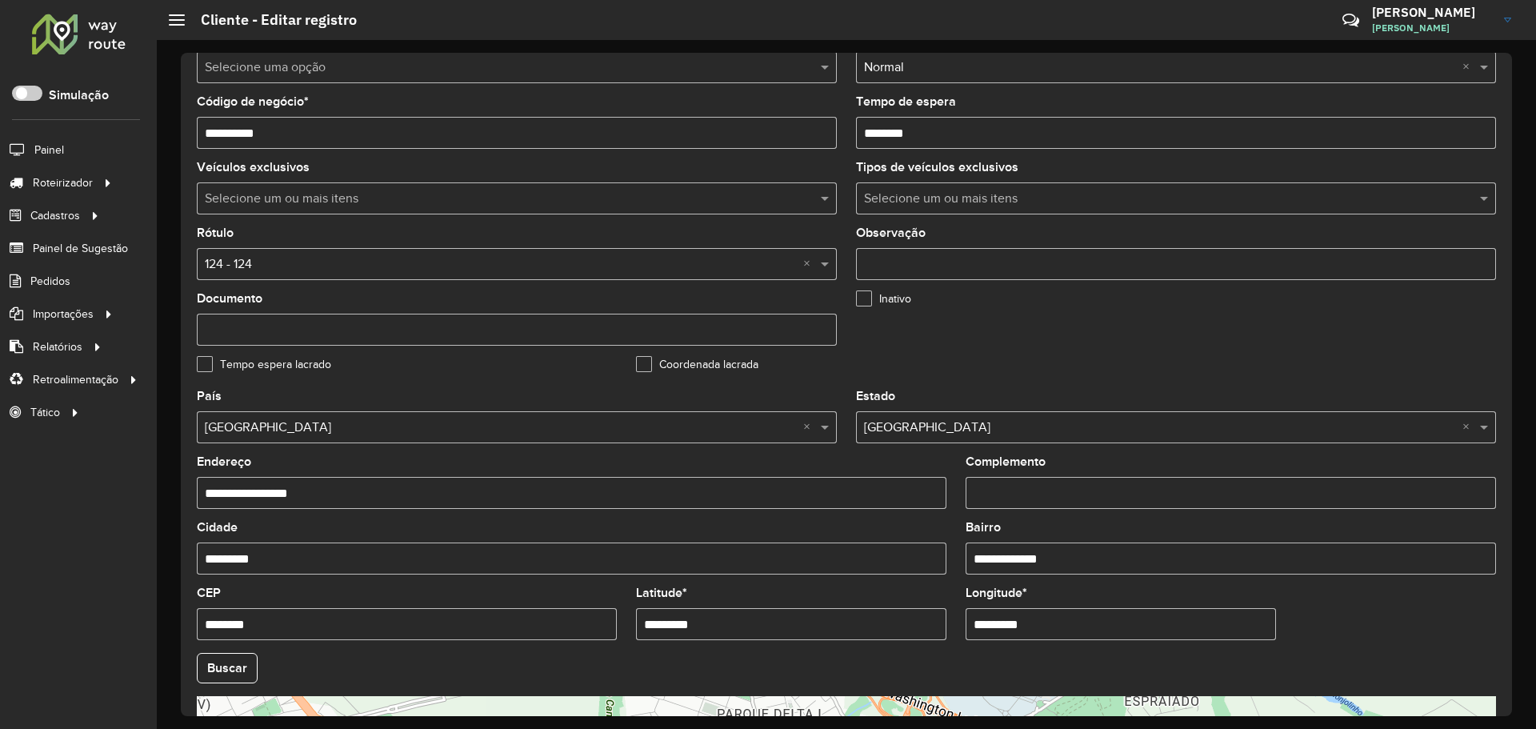
scroll to position [142, 0]
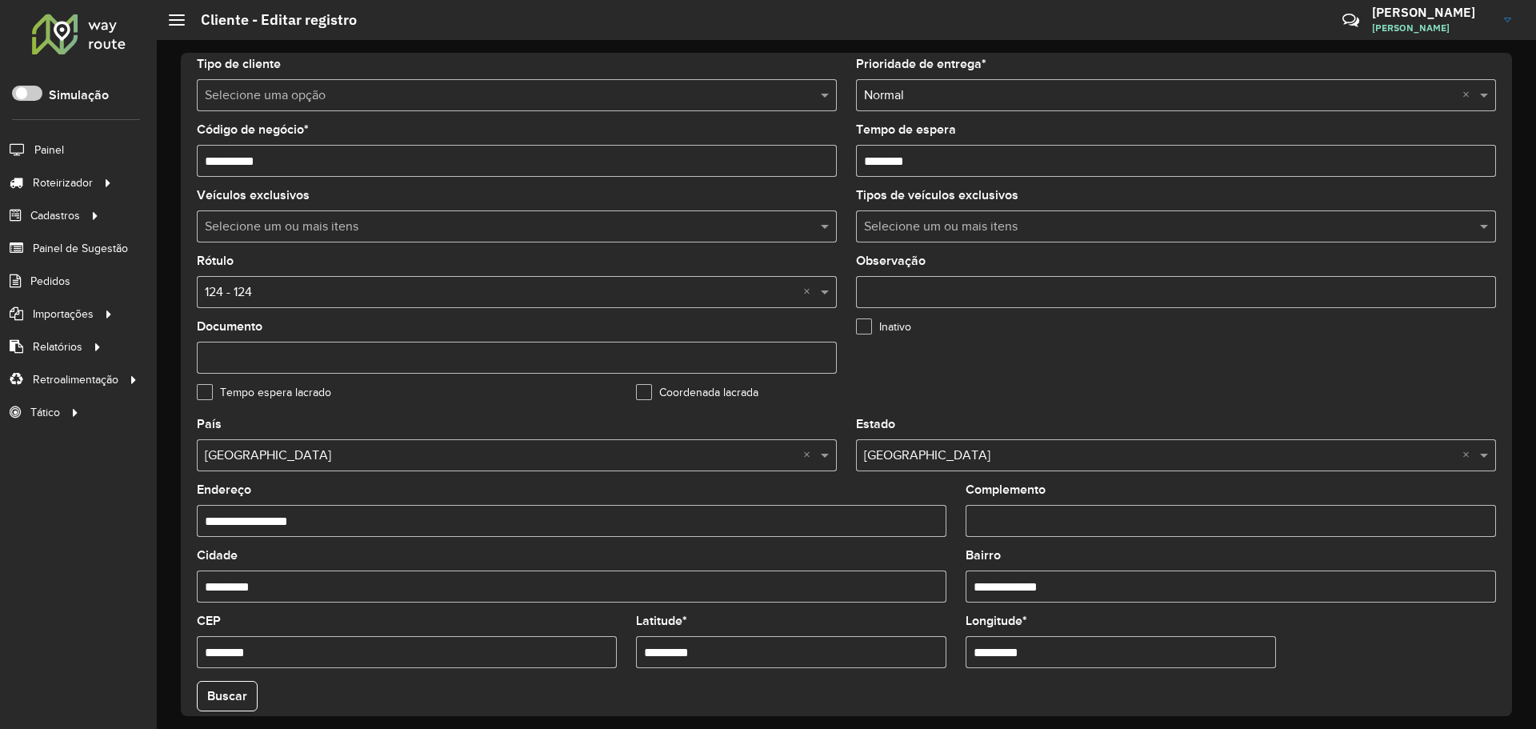
click at [450, 52] on div "**********" at bounding box center [846, 384] width 1379 height 689
click at [535, 44] on div "**********" at bounding box center [846, 384] width 1379 height 689
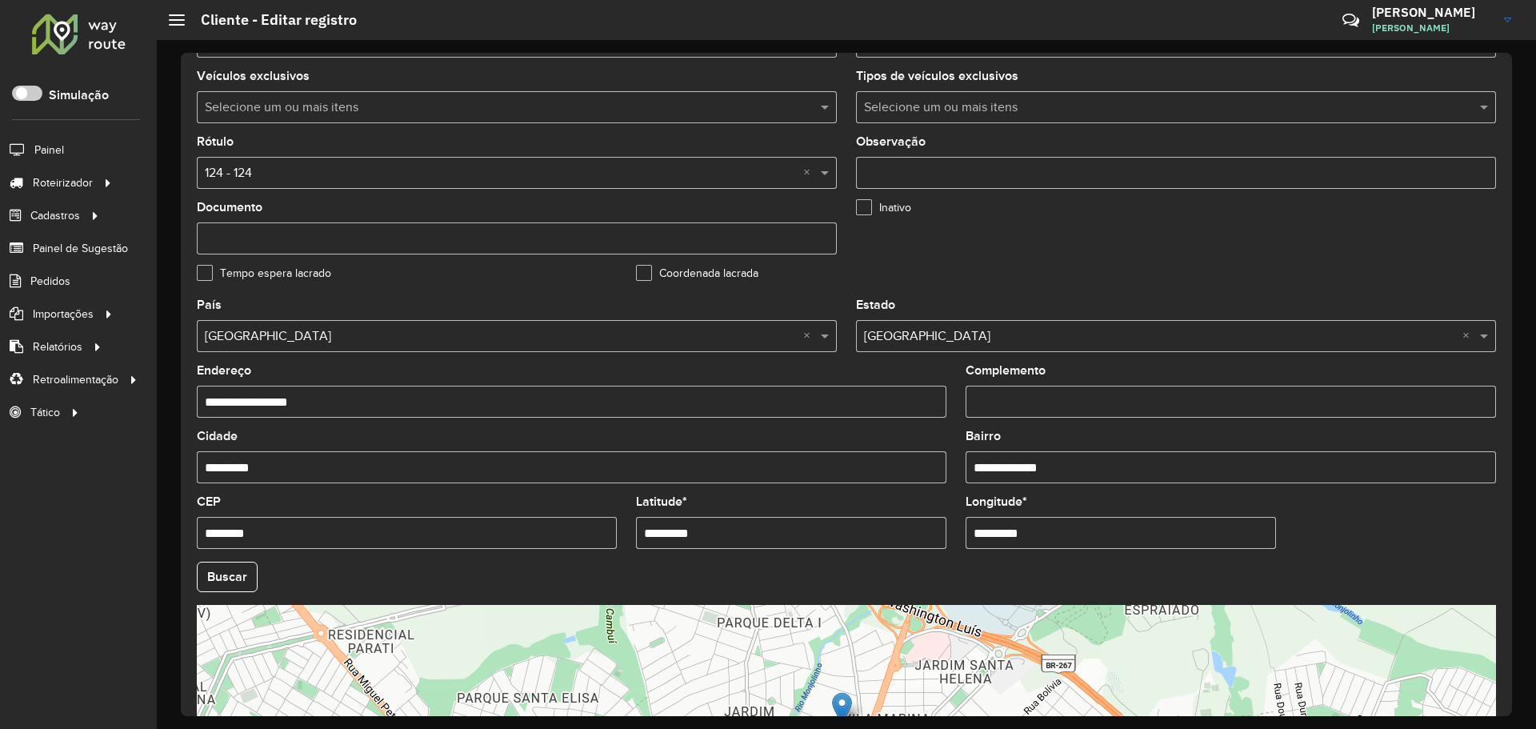
scroll to position [461, 0]
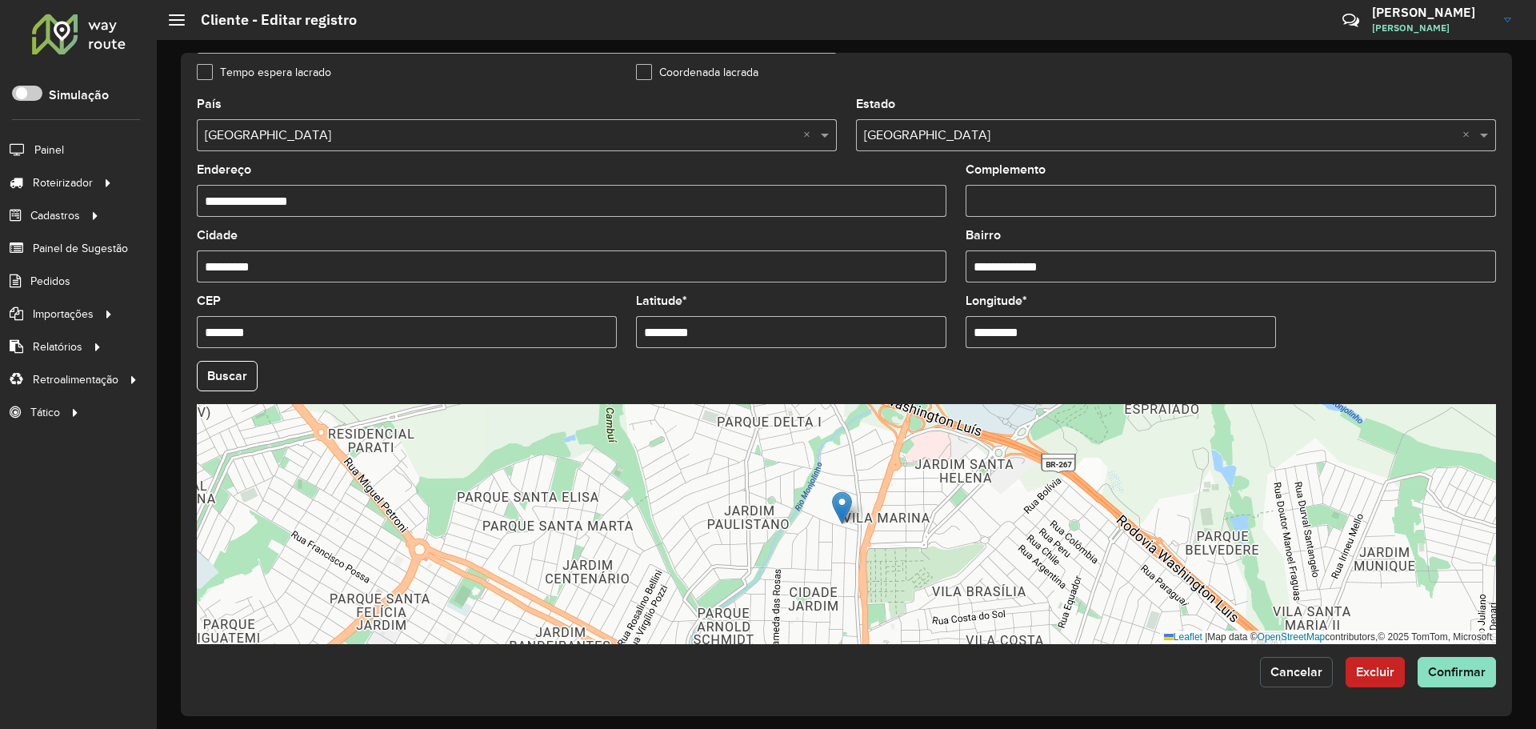
click at [1276, 669] on span "Cancelar" at bounding box center [1296, 672] width 52 height 14
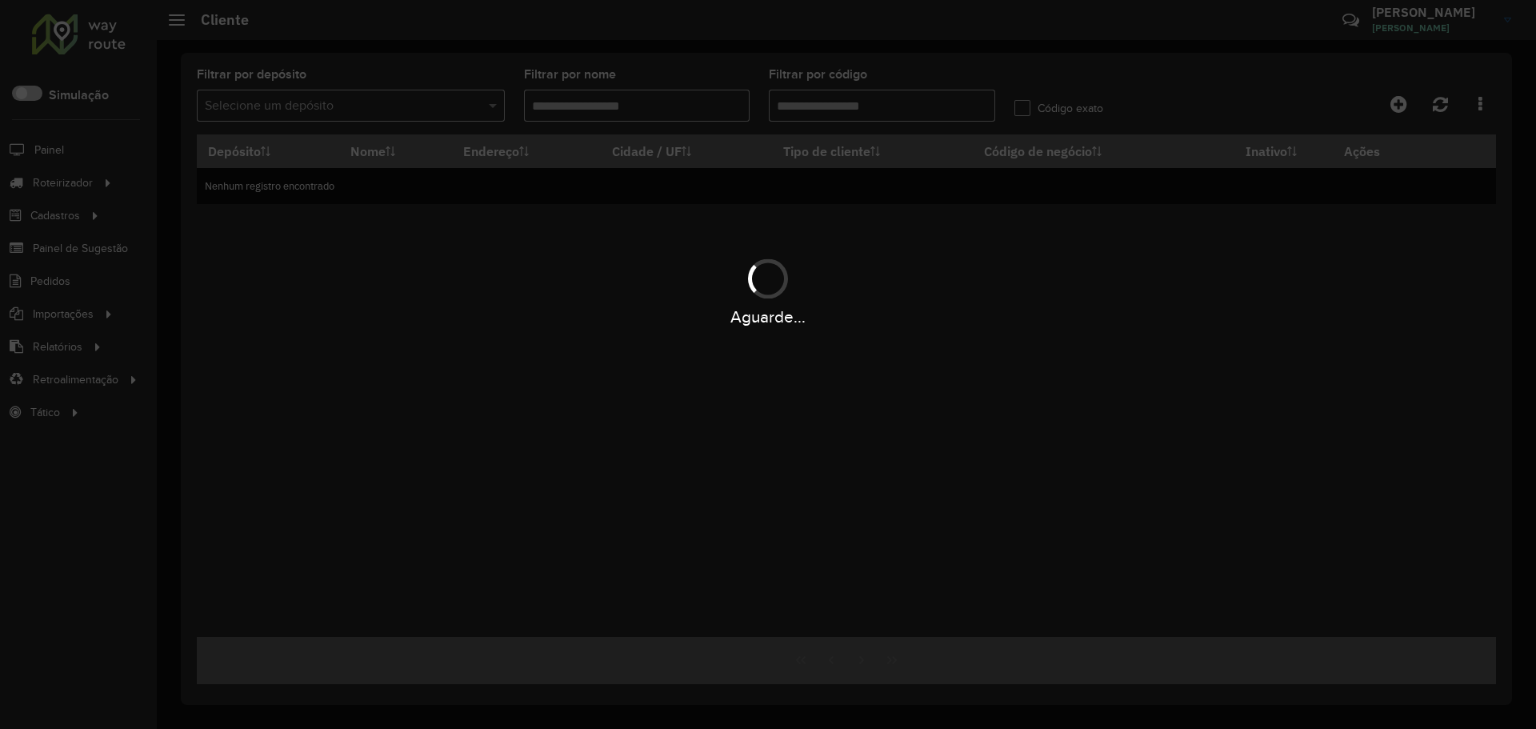
type input "**********"
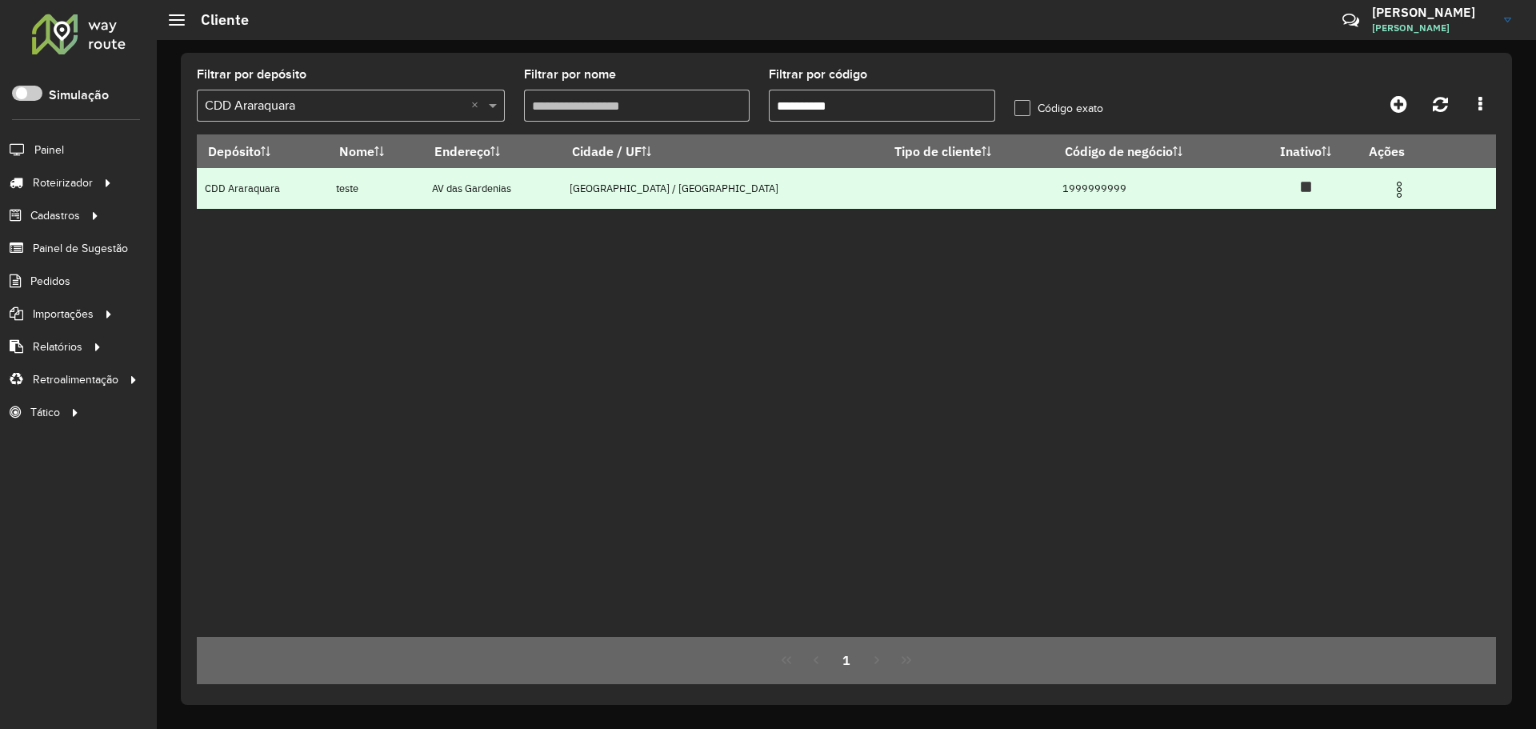
click at [1389, 188] on img at bounding box center [1398, 189] width 19 height 19
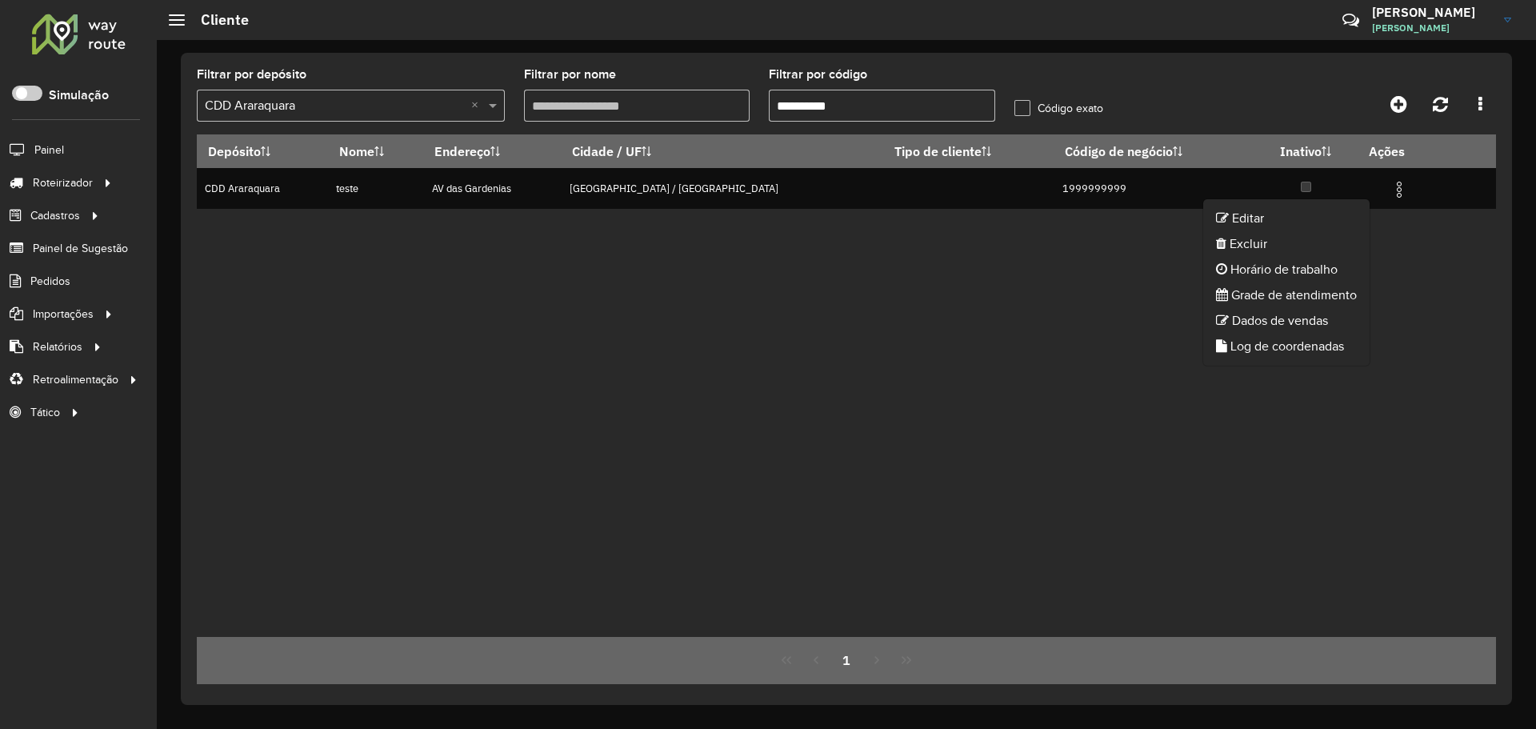
drag, startPoint x: 1005, startPoint y: 226, endPoint x: 1078, endPoint y: 210, distance: 74.5
click at [1022, 221] on div "Depósito Nome Endereço Cidade / UF Tipo de cliente Código de negócio Inativo Aç…" at bounding box center [846, 385] width 1299 height 502
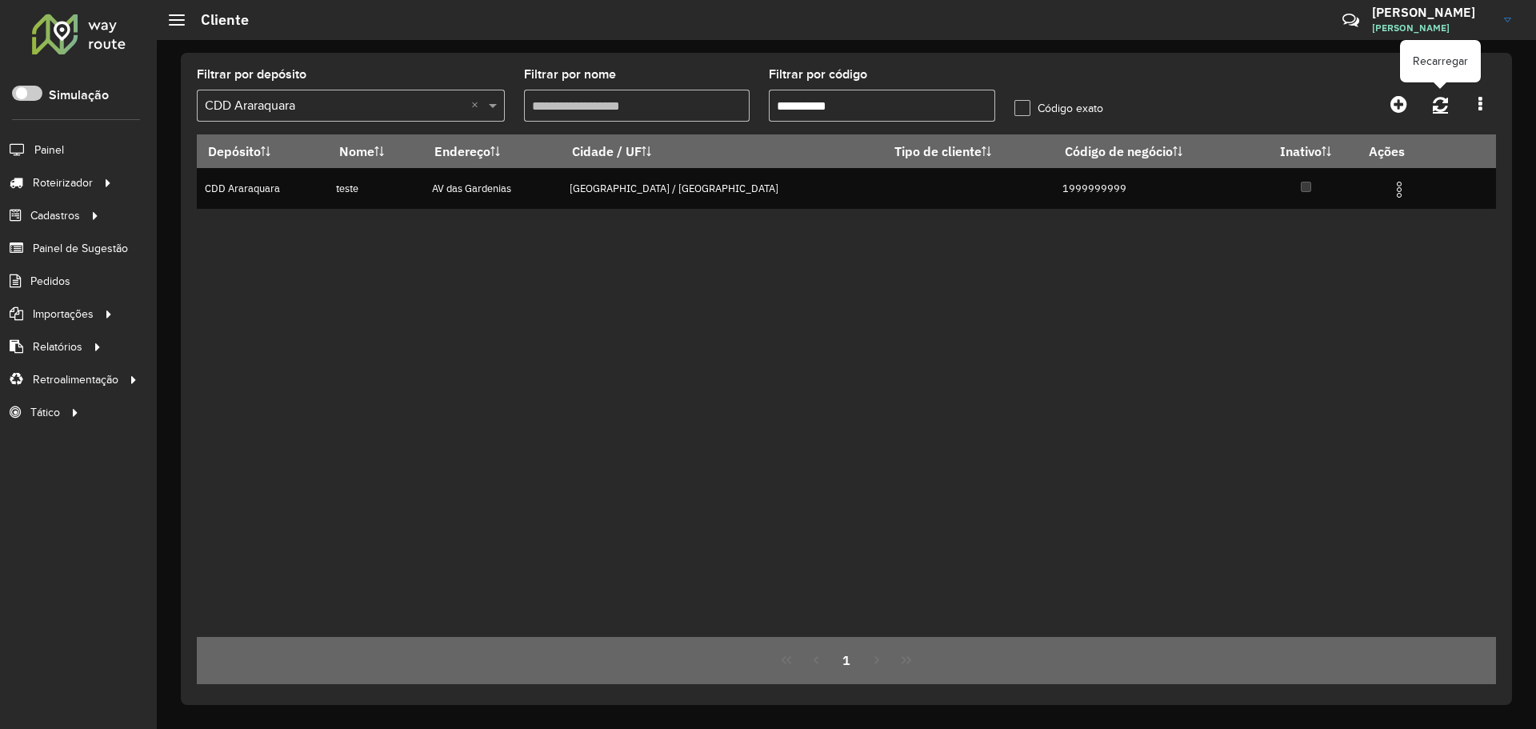
click at [1451, 102] on link at bounding box center [1440, 104] width 34 height 29
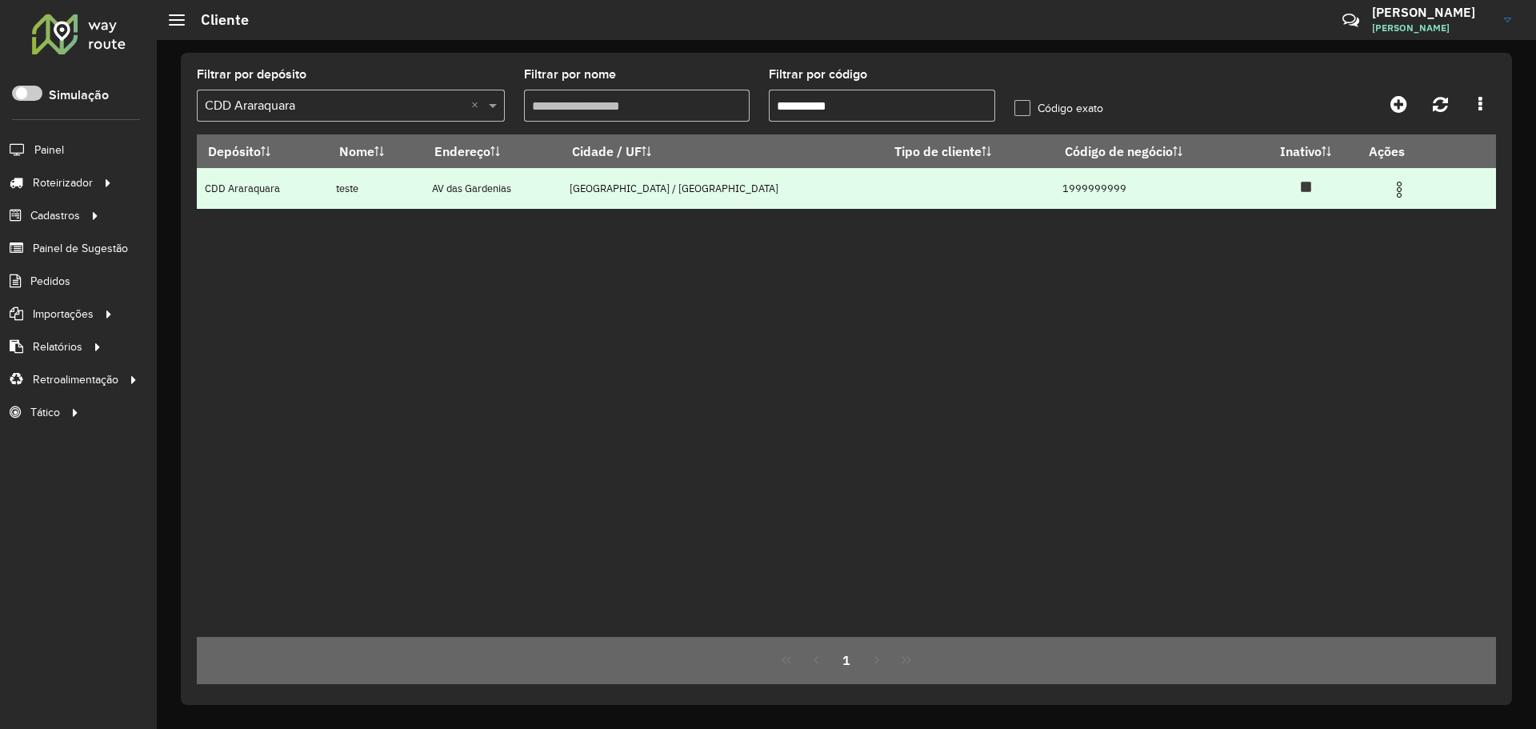
click at [1391, 201] on td at bounding box center [1406, 188] width 96 height 40
click at [1389, 188] on img at bounding box center [1398, 189] width 19 height 19
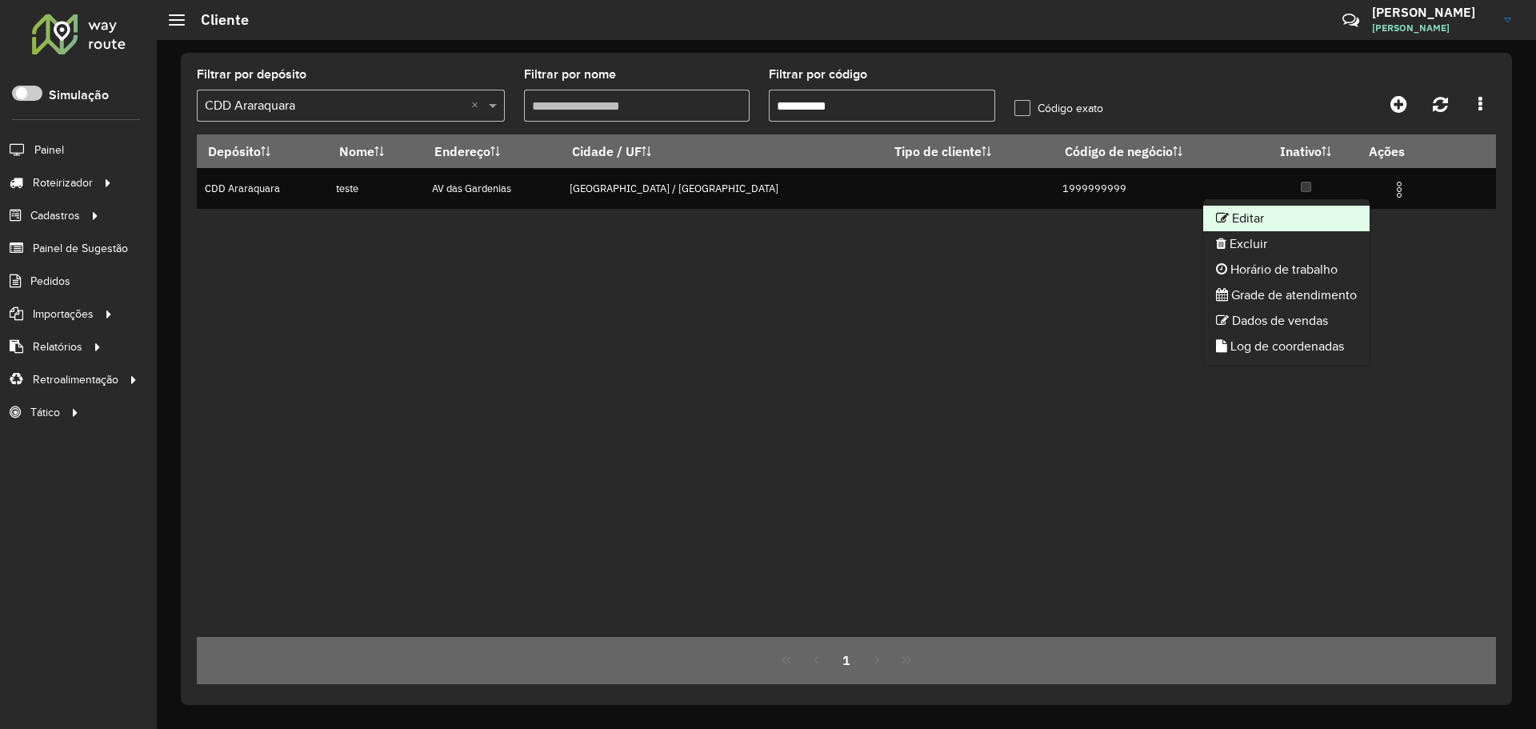
click at [1337, 218] on li "Editar" at bounding box center [1286, 219] width 166 height 26
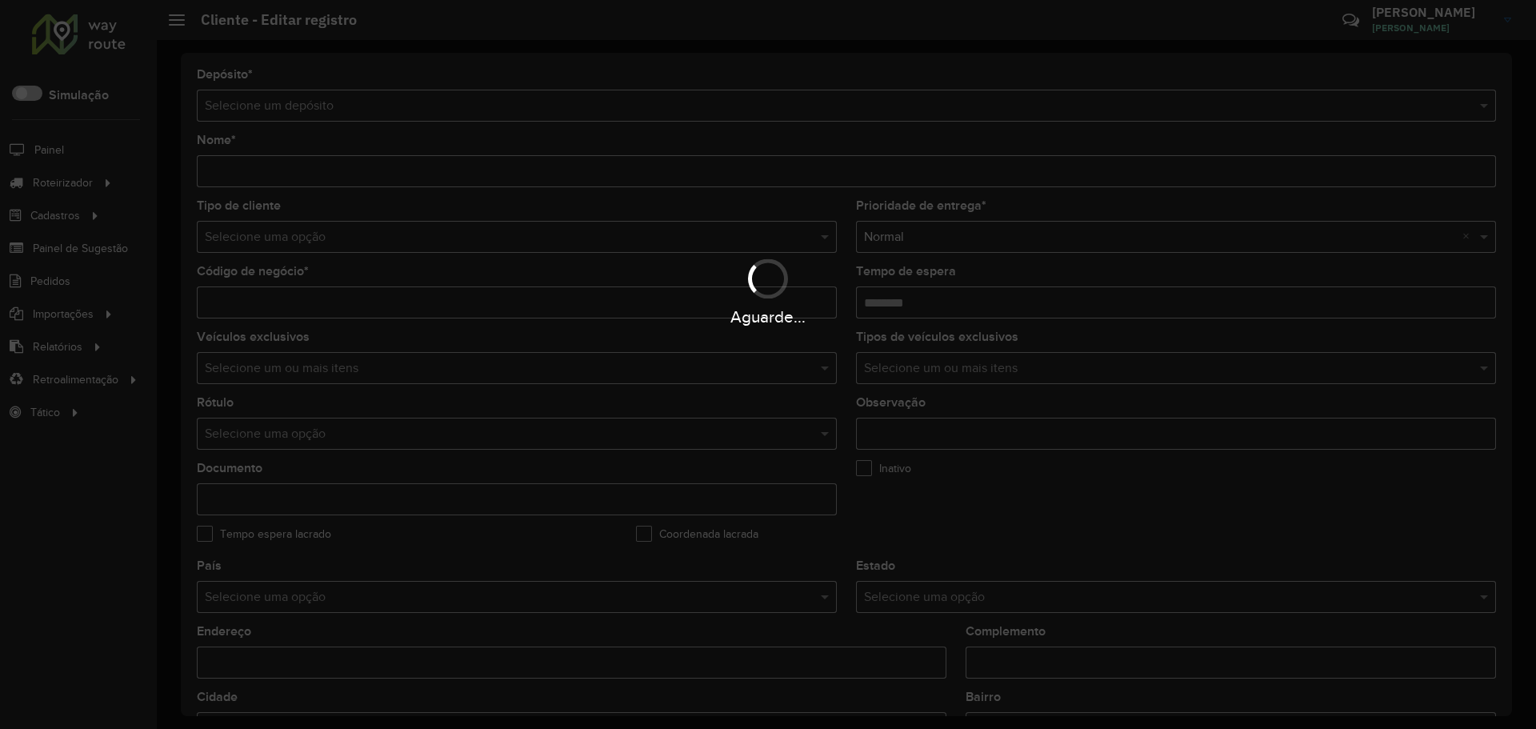
type input "*****"
type input "**********"
type input "********"
type input "**********"
type input "*********"
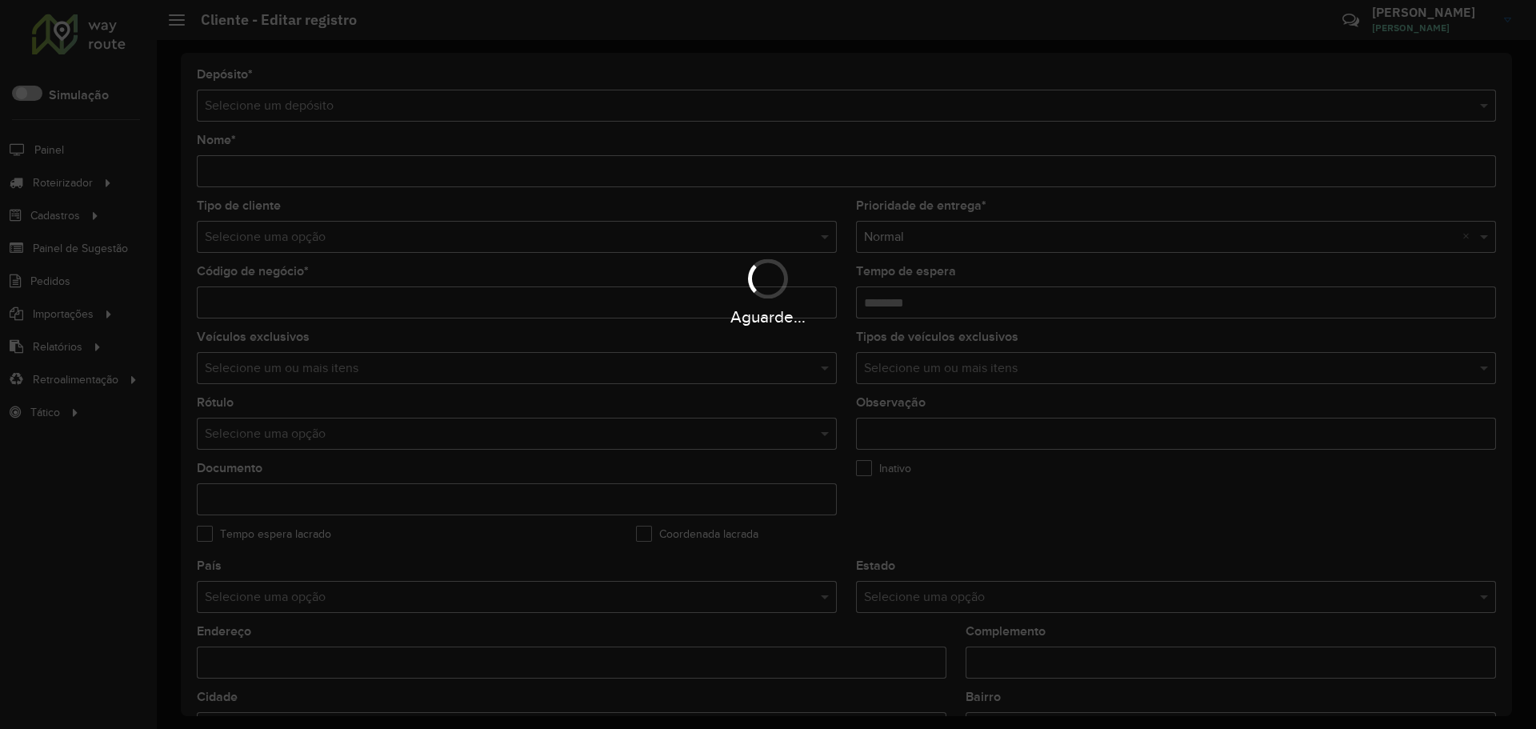
type input "**********"
type input "********"
type input "*********"
type input "********"
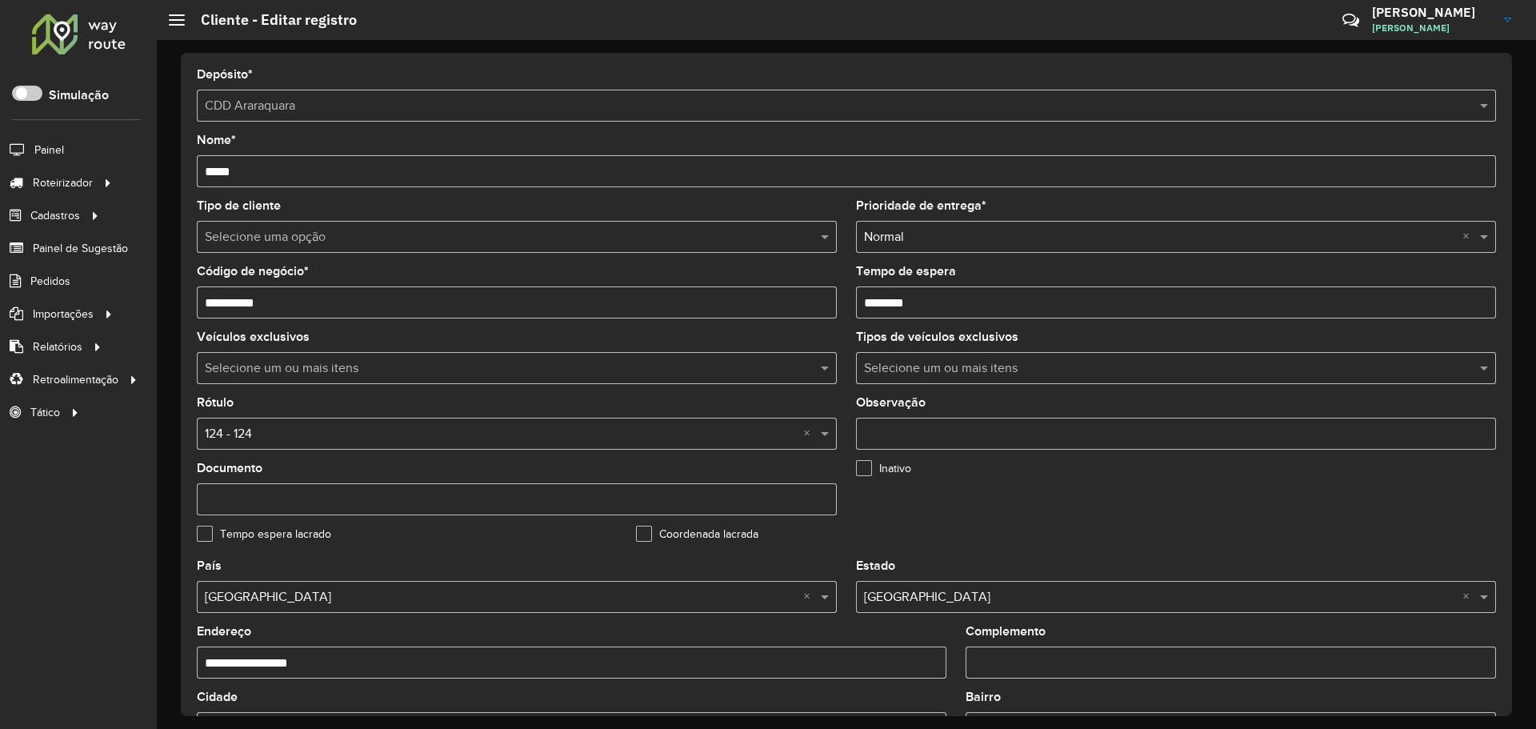
scroll to position [240, 0]
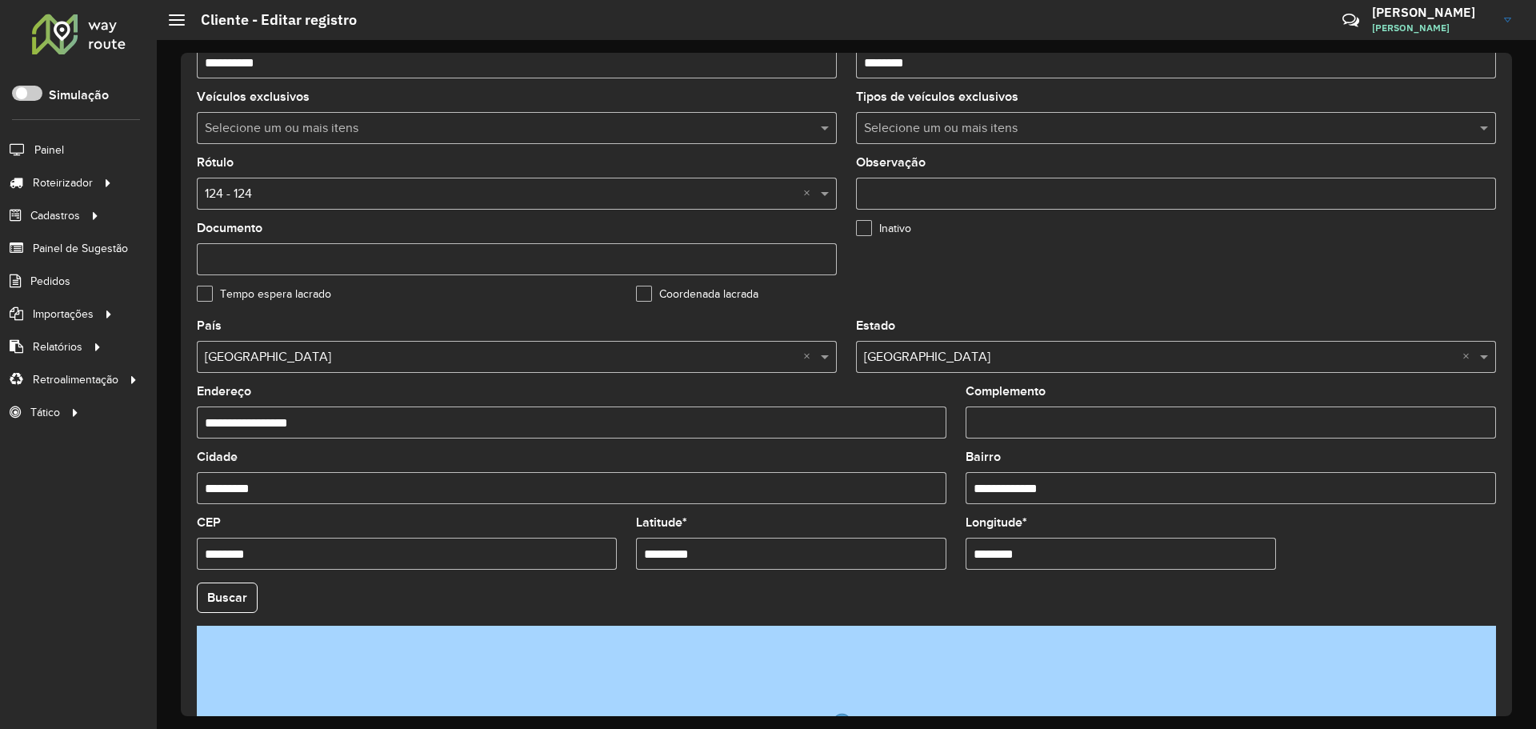
drag, startPoint x: 1053, startPoint y: 555, endPoint x: 869, endPoint y: 539, distance: 185.4
click at [900, 540] on formly-group "**********" at bounding box center [846, 592] width 1318 height 545
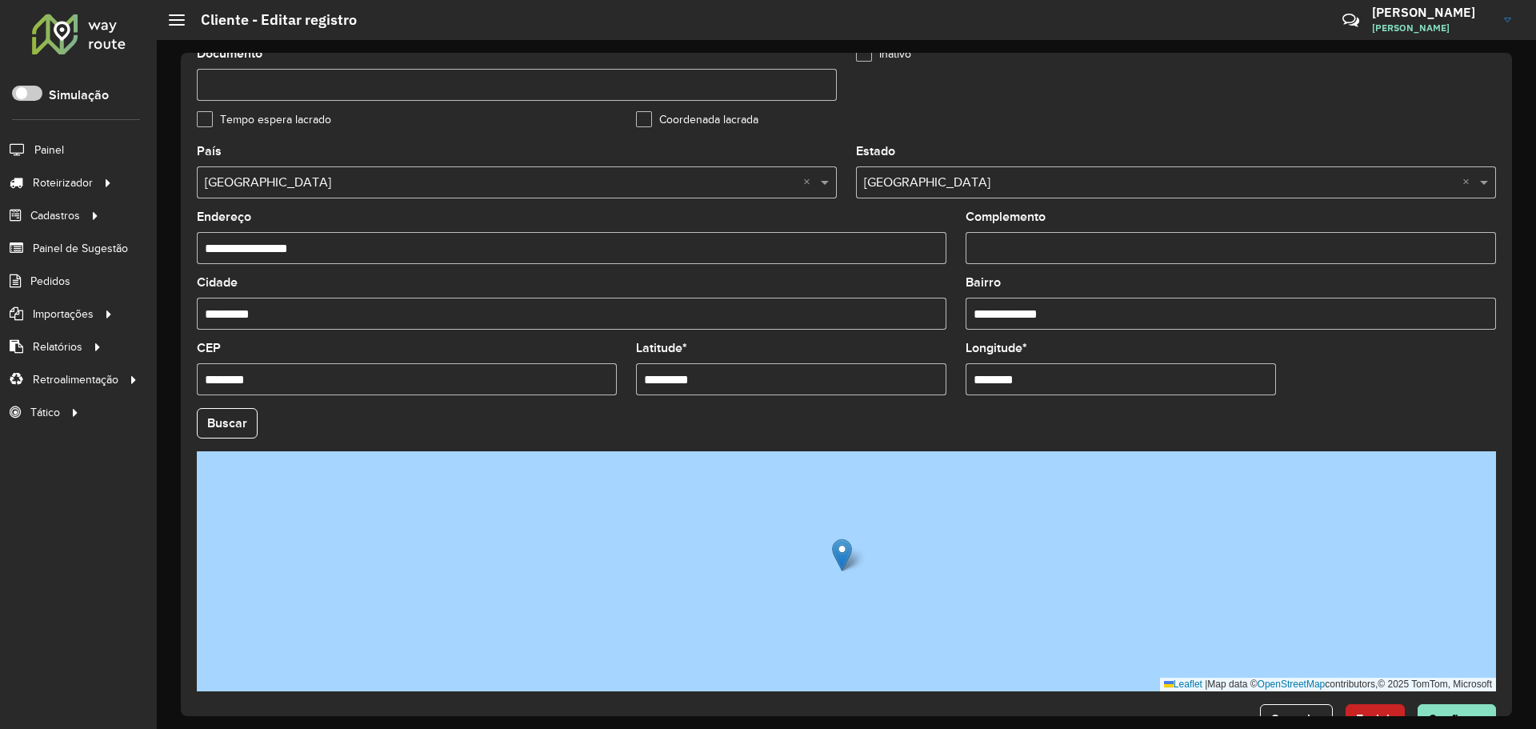
scroll to position [461, 0]
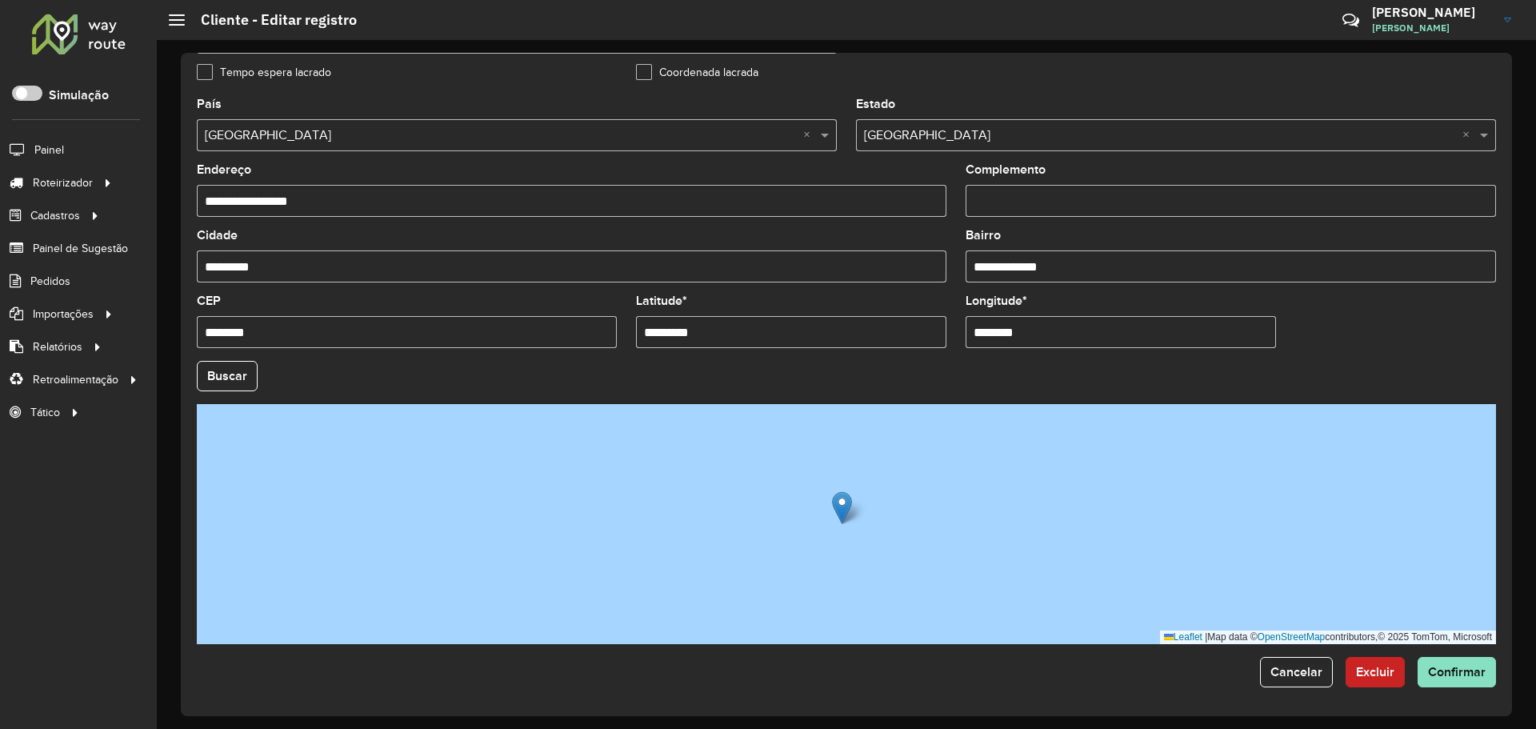
drag, startPoint x: 737, startPoint y: 326, endPoint x: 688, endPoint y: 342, distance: 51.3
click at [545, 323] on formly-group "**********" at bounding box center [846, 370] width 1318 height 545
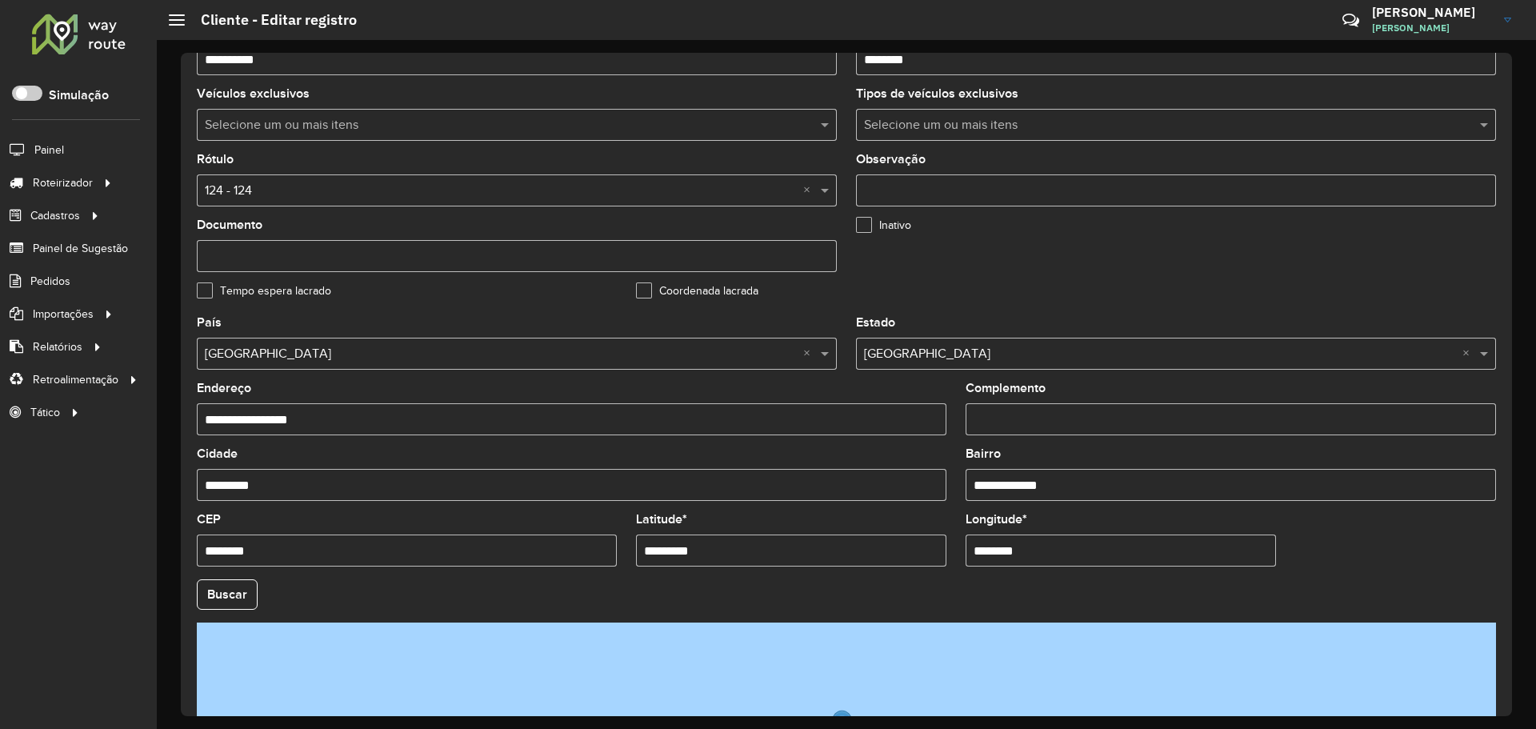
scroll to position [0, 0]
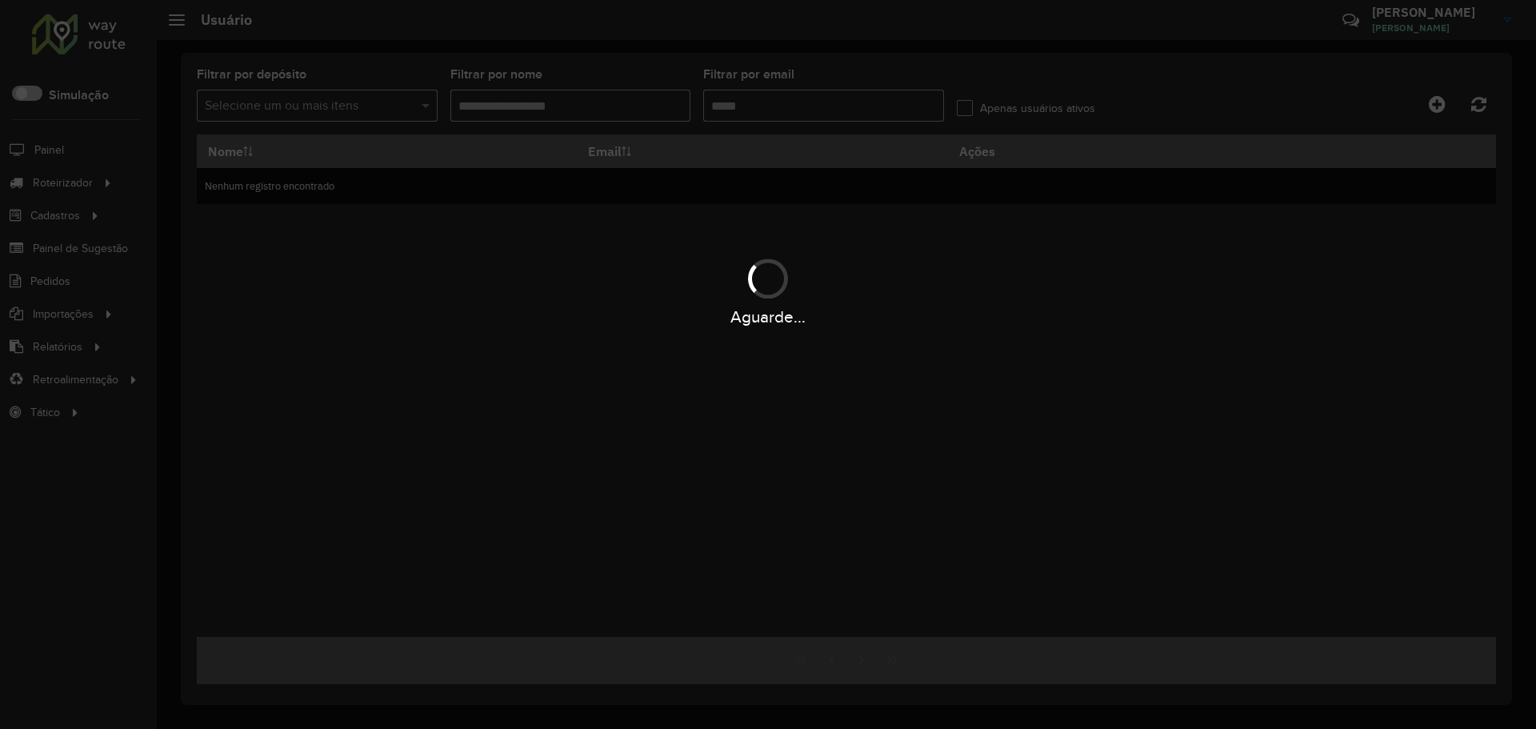
type input "*******"
type input "**********"
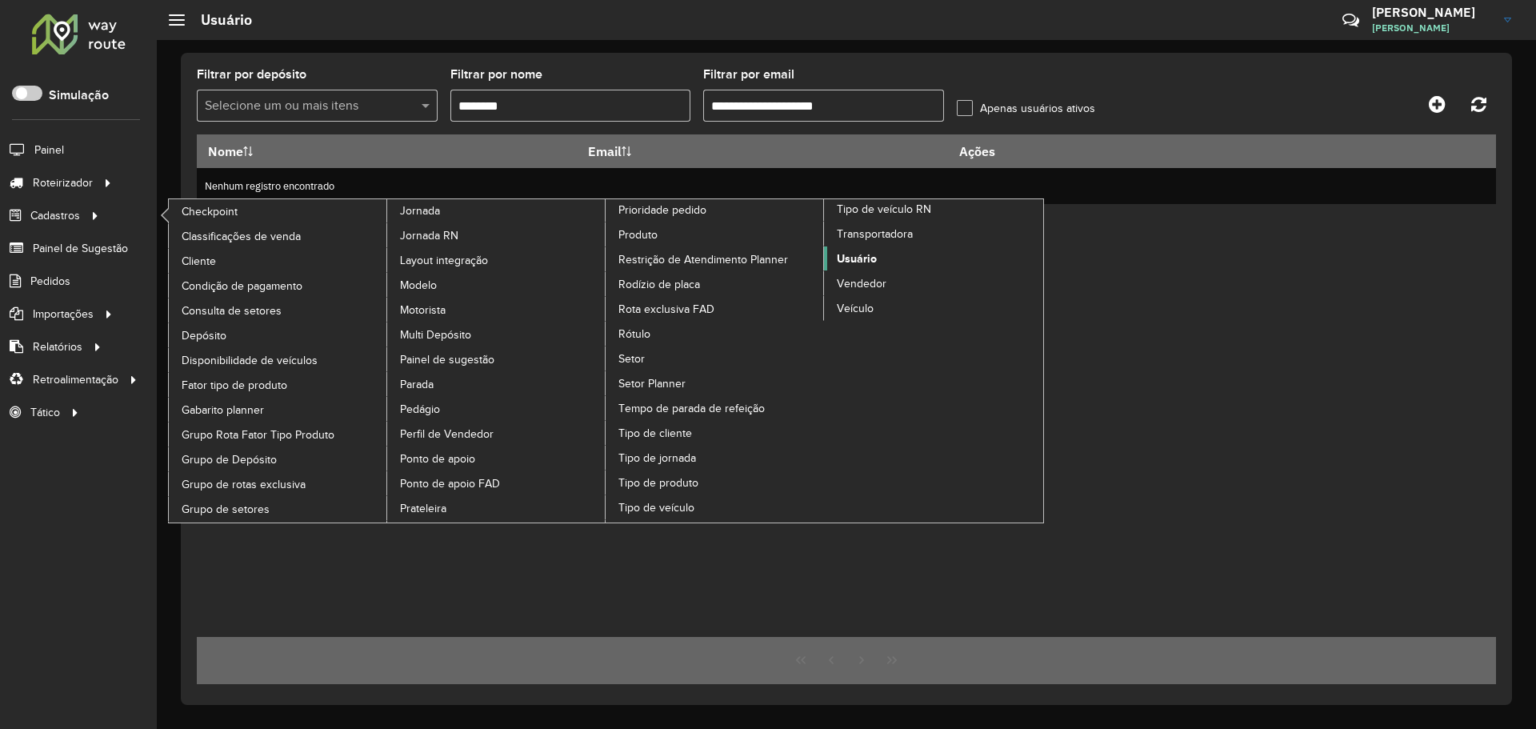
click at [867, 258] on span "Usuário" at bounding box center [857, 258] width 40 height 17
click at [865, 256] on span "Usuário" at bounding box center [857, 258] width 40 height 17
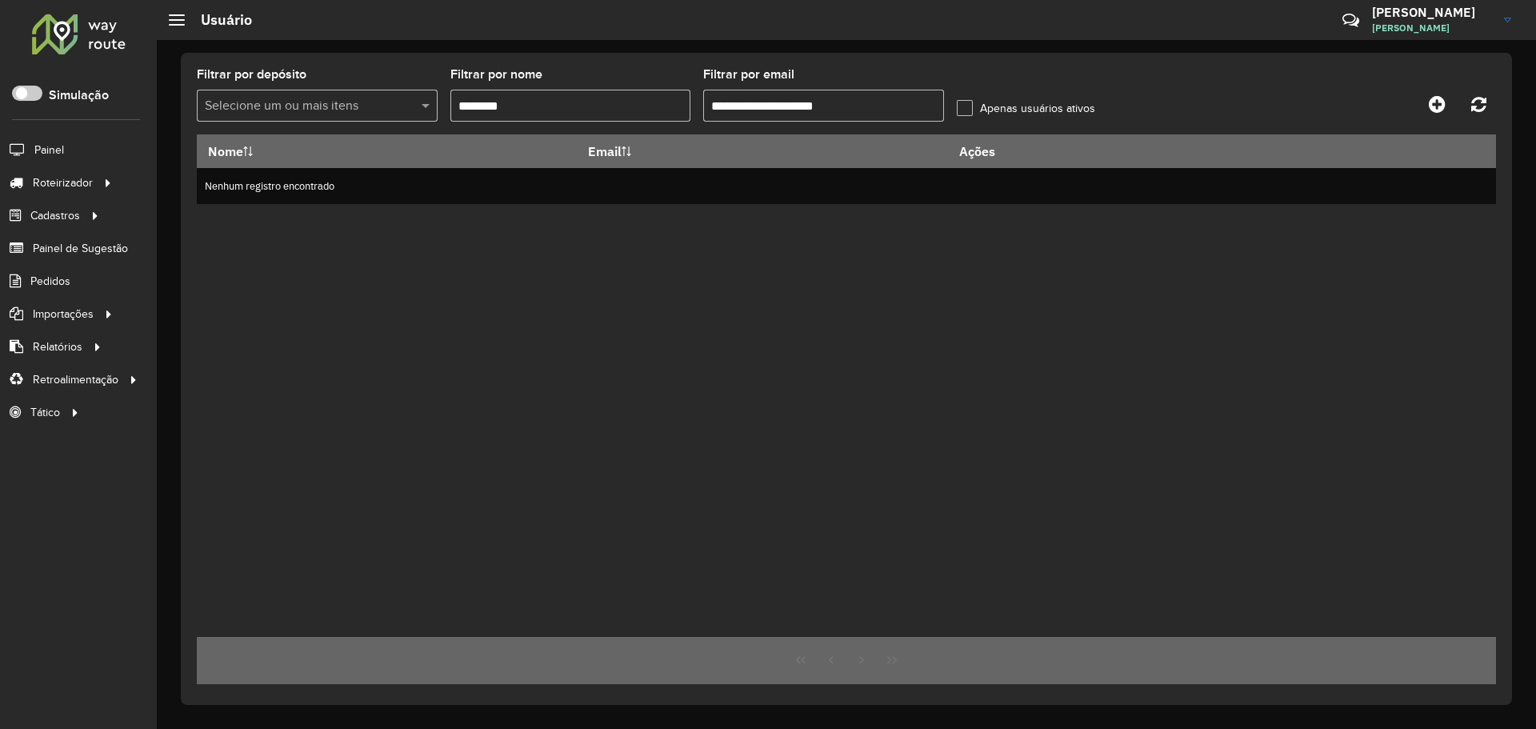
drag, startPoint x: 896, startPoint y: 258, endPoint x: 1301, endPoint y: 324, distance: 410.8
click at [0, 0] on link "Usuário" at bounding box center [0, 0] width 0 height 0
click at [1351, 333] on div "Nome Email Ações Nenhum registro encontrado" at bounding box center [846, 385] width 1299 height 502
drag, startPoint x: 898, startPoint y: 103, endPoint x: 344, endPoint y: 64, distance: 555.7
click at [344, 64] on div "**********" at bounding box center [846, 379] width 1331 height 652
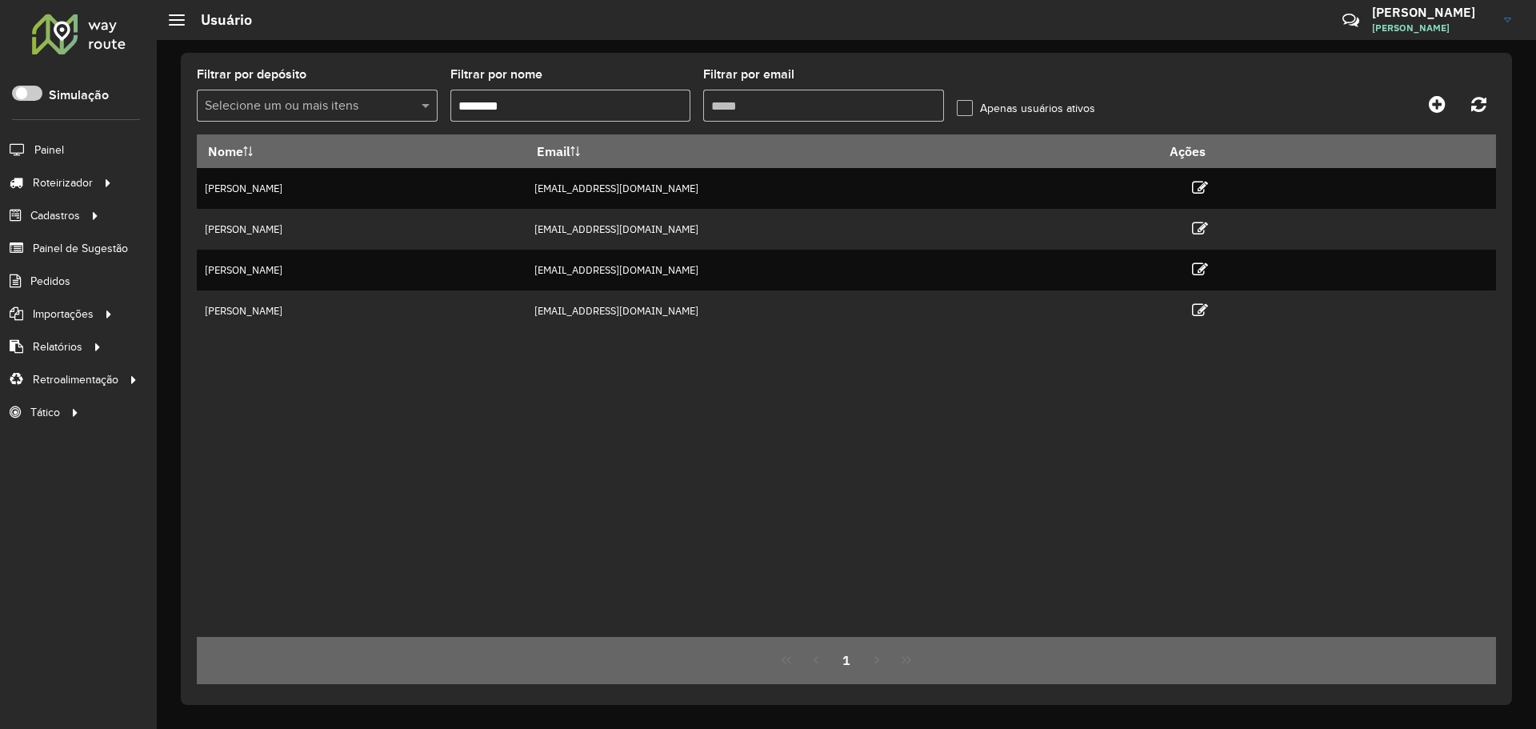
click at [961, 109] on label "Apenas usuários ativos" at bounding box center [1026, 108] width 138 height 17
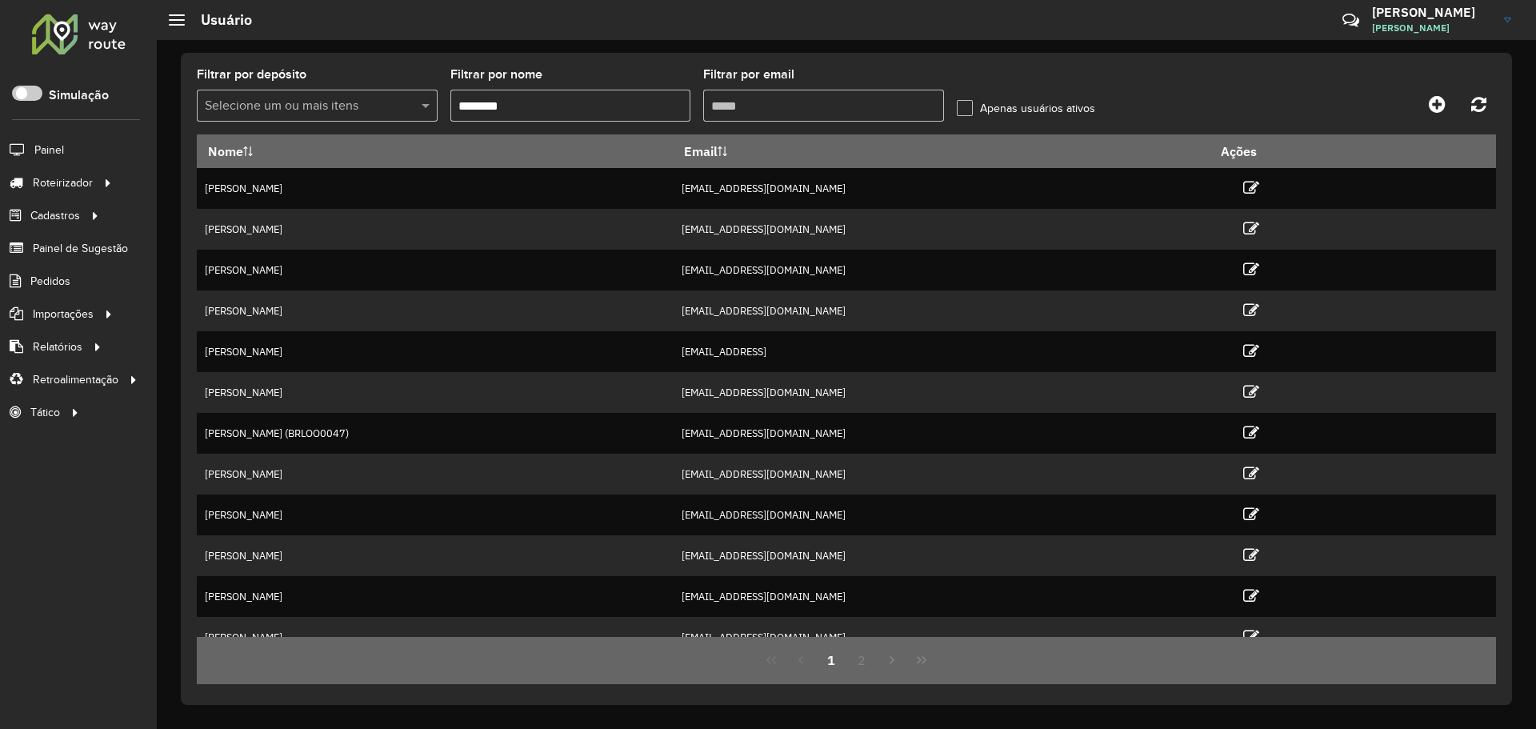
click at [556, 101] on input "*******" at bounding box center [570, 106] width 241 height 32
type input "*******"
click at [765, 105] on input "Filtrar por email" at bounding box center [823, 106] width 241 height 32
paste input "**********"
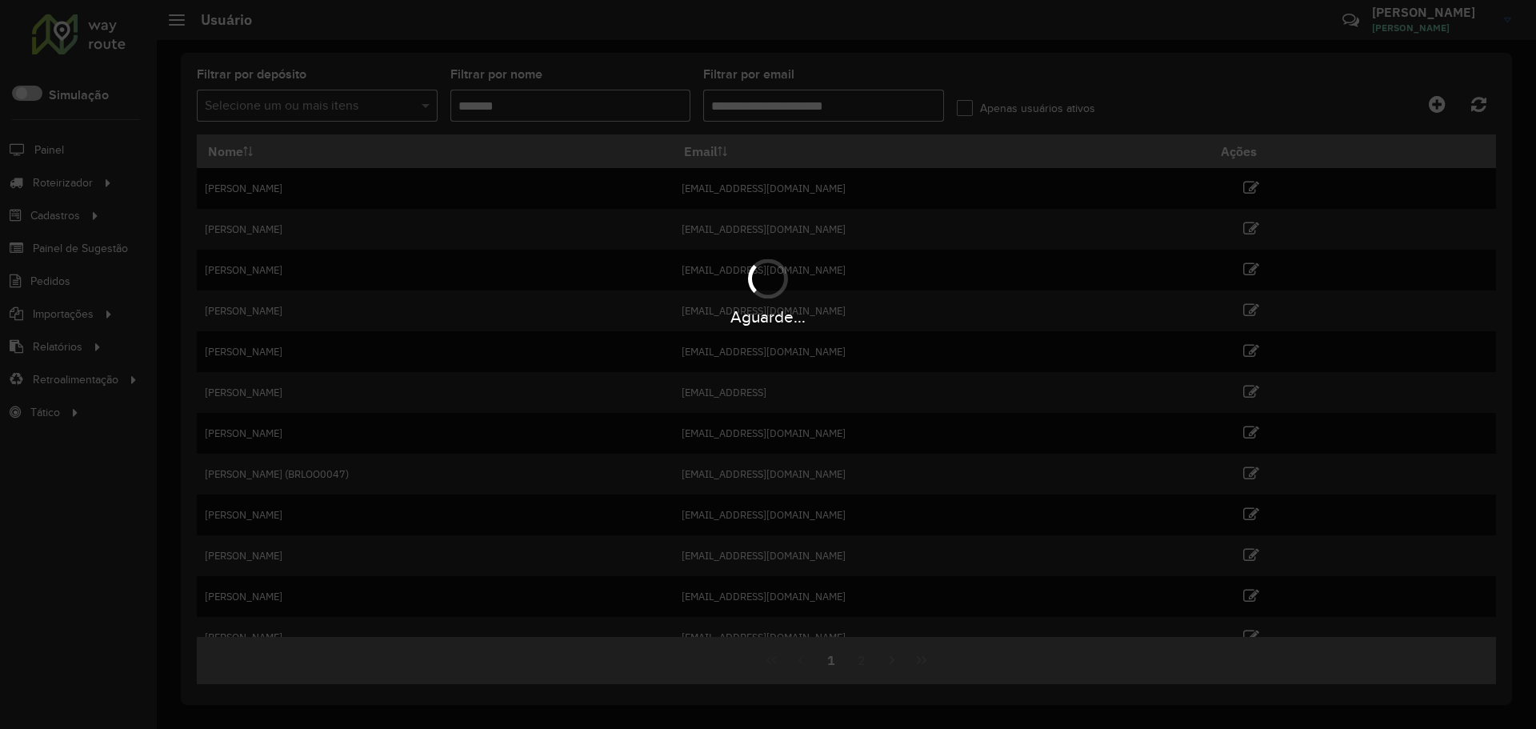
type input "**********"
drag, startPoint x: 529, startPoint y: 114, endPoint x: 479, endPoint y: 94, distance: 54.2
click at [479, 94] on div "Aguarde..." at bounding box center [768, 364] width 1536 height 729
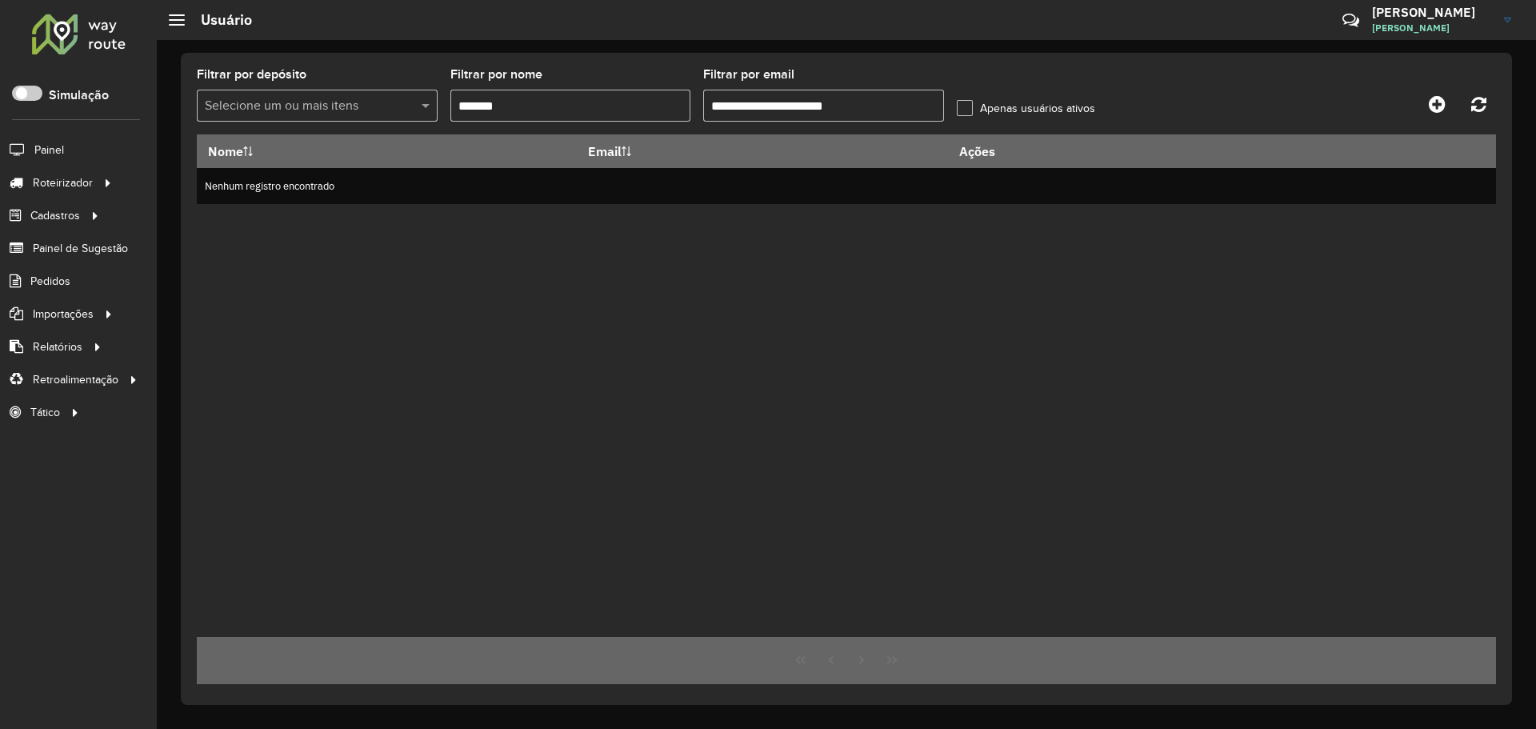
drag, startPoint x: 527, startPoint y: 101, endPoint x: 363, endPoint y: 100, distance: 164.0
click at [363, 100] on formly-group "**********" at bounding box center [677, 102] width 961 height 66
click at [873, 109] on input "**********" at bounding box center [823, 106] width 241 height 32
click at [710, 100] on input "**********" at bounding box center [823, 106] width 241 height 32
click at [860, 98] on input "**********" at bounding box center [823, 106] width 241 height 32
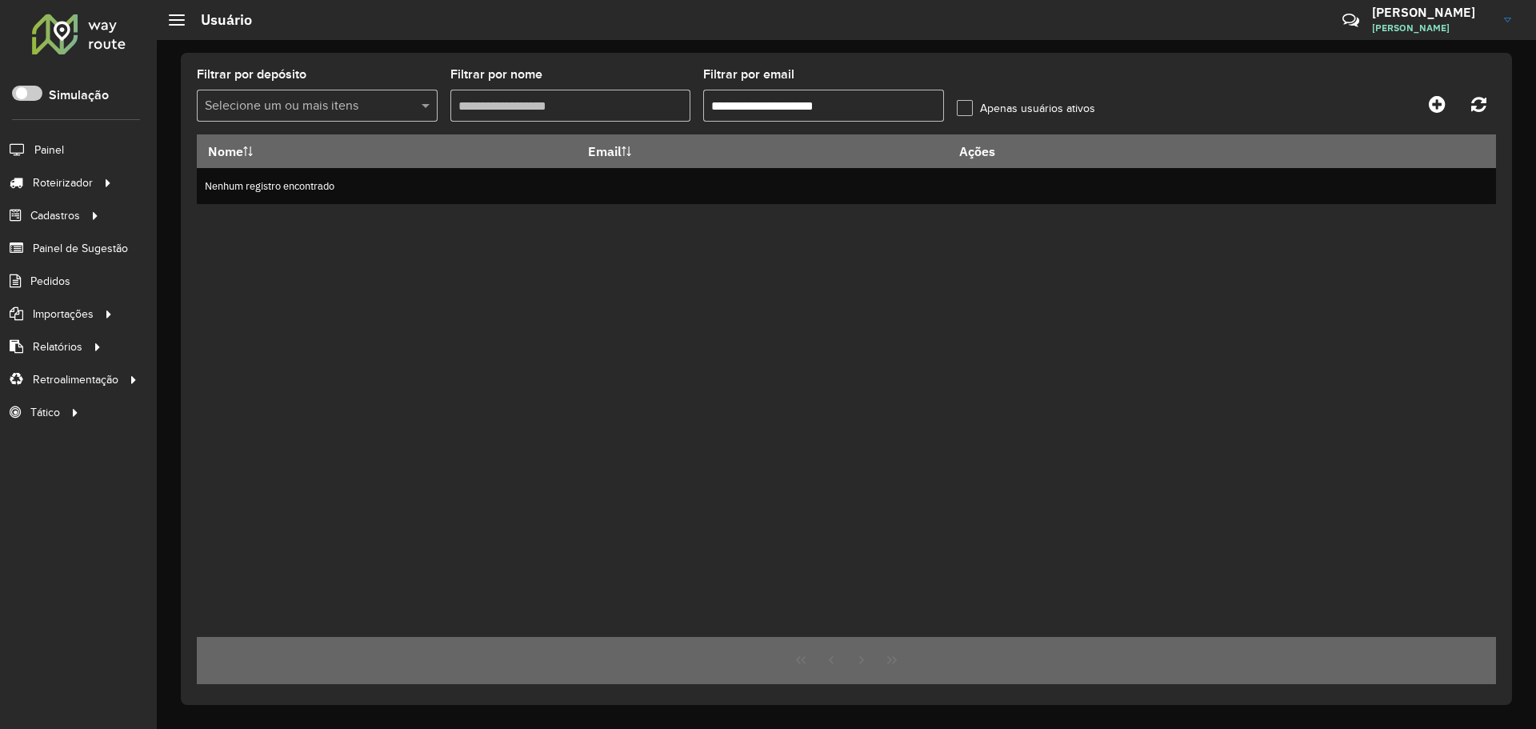
type input "**********"
click at [903, 295] on div "Nome Email Ações Nenhum registro encontrado" at bounding box center [846, 385] width 1299 height 502
click at [896, 98] on input "**********" at bounding box center [823, 106] width 241 height 32
click at [314, 102] on input "text" at bounding box center [309, 106] width 217 height 19
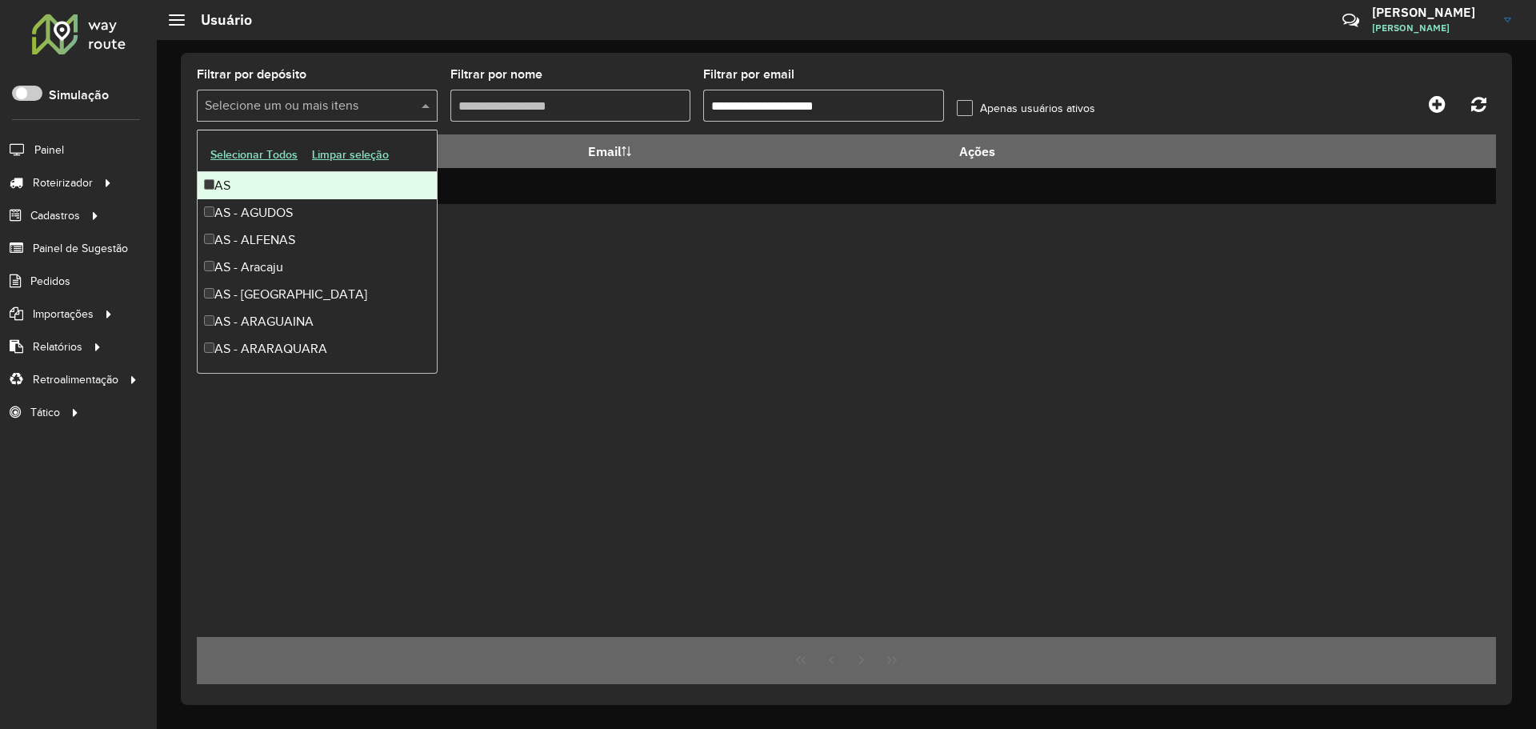
click at [314, 102] on input "text" at bounding box center [309, 106] width 217 height 19
drag, startPoint x: 509, startPoint y: 78, endPoint x: 522, endPoint y: 76, distance: 13.0
click at [512, 78] on label "Filtrar por nome" at bounding box center [496, 74] width 92 height 19
click at [512, 90] on input "Filtrar por nome" at bounding box center [570, 106] width 241 height 32
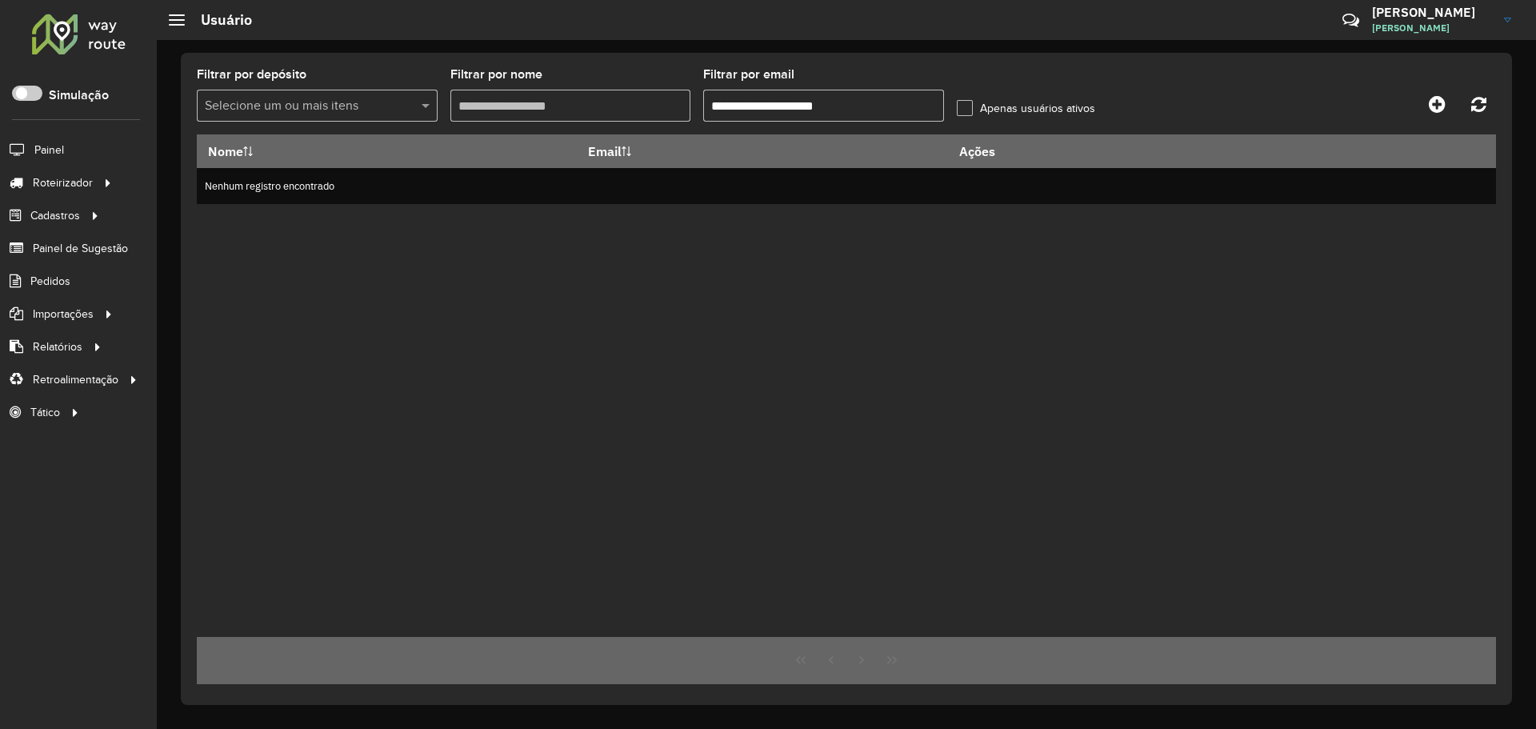
click at [553, 102] on input "Filtrar por nome" at bounding box center [570, 106] width 241 height 32
drag, startPoint x: 897, startPoint y: 115, endPoint x: 402, endPoint y: 94, distance: 494.8
click at [402, 94] on formly-group "**********" at bounding box center [677, 102] width 961 height 66
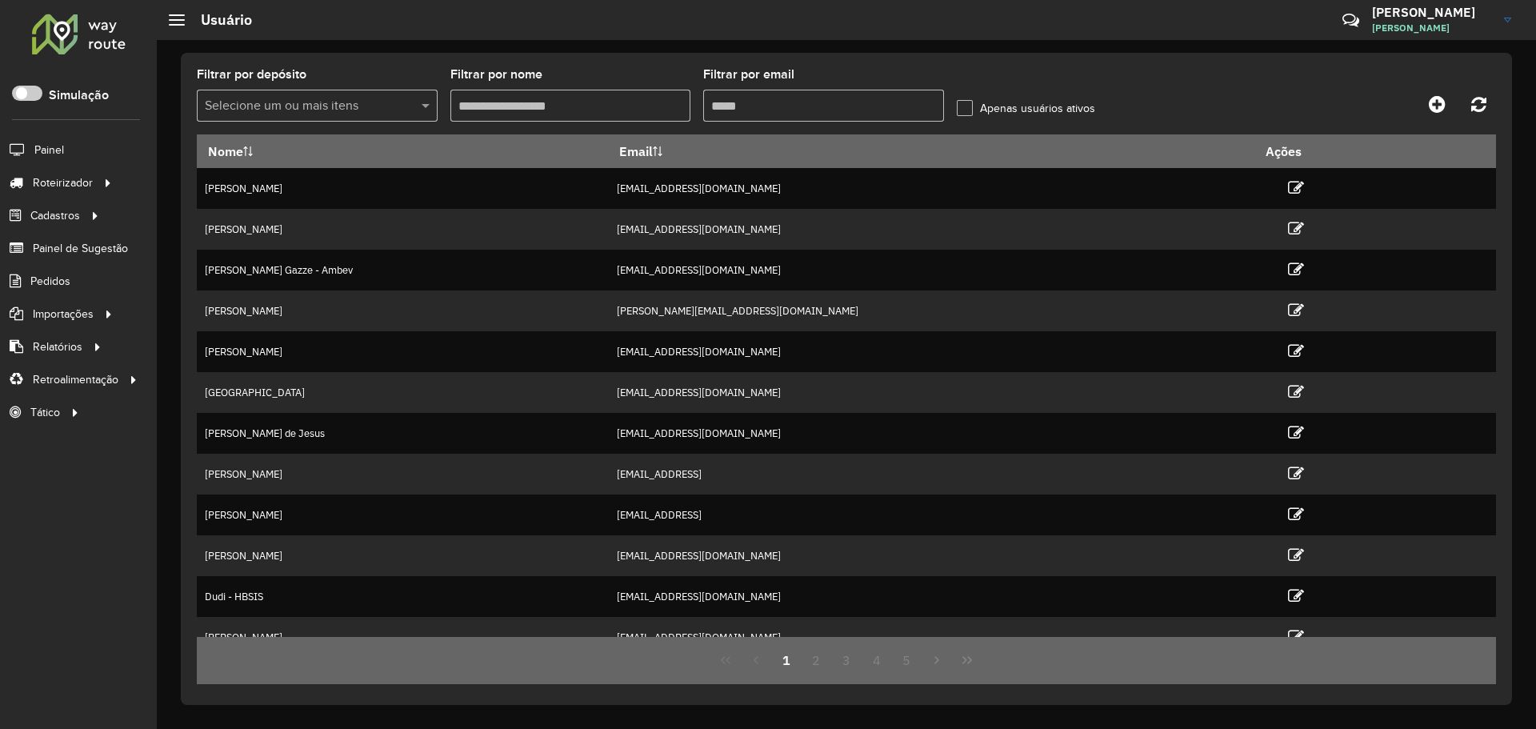
click at [1415, 18] on h3 "[PERSON_NAME]" at bounding box center [1432, 12] width 120 height 15
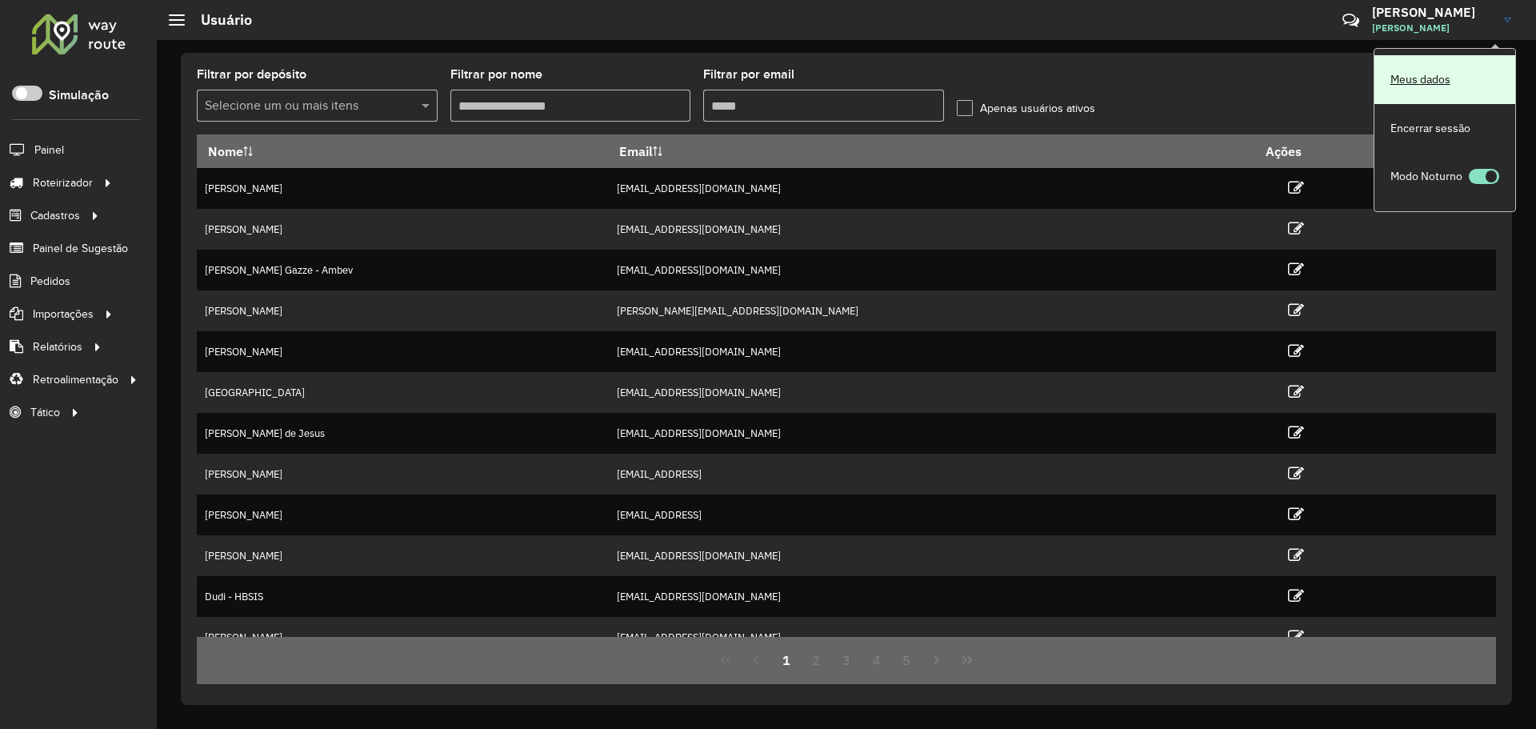
click at [1412, 82] on link "Meus dados" at bounding box center [1444, 79] width 141 height 49
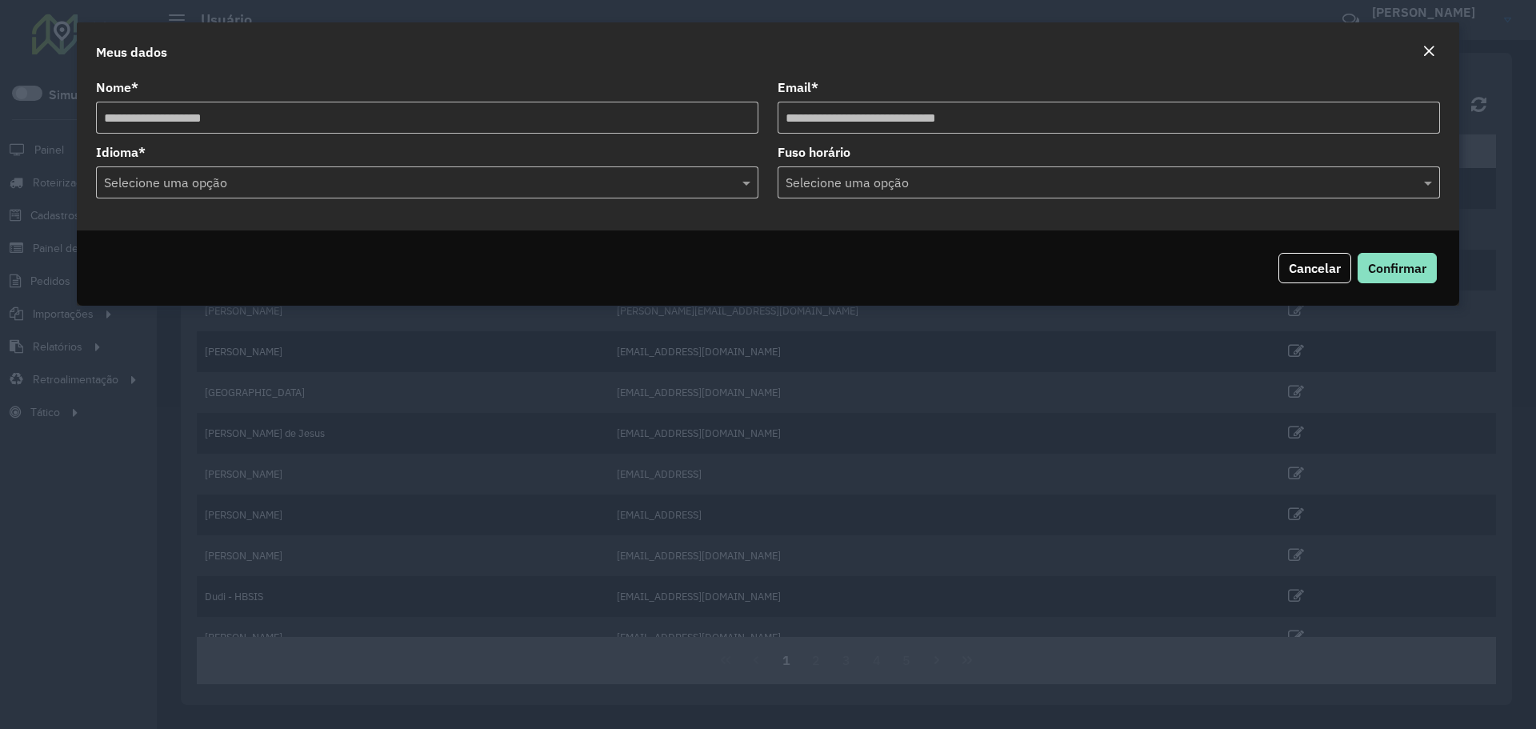
click at [625, 115] on formly-group "**********" at bounding box center [767, 114] width 1363 height 65
drag, startPoint x: 1420, startPoint y: 51, endPoint x: 1086, endPoint y: 77, distance: 334.5
click at [1099, 77] on form "**********" at bounding box center [768, 163] width 1382 height 283
click at [1429, 50] on em "Close" at bounding box center [1428, 51] width 13 height 13
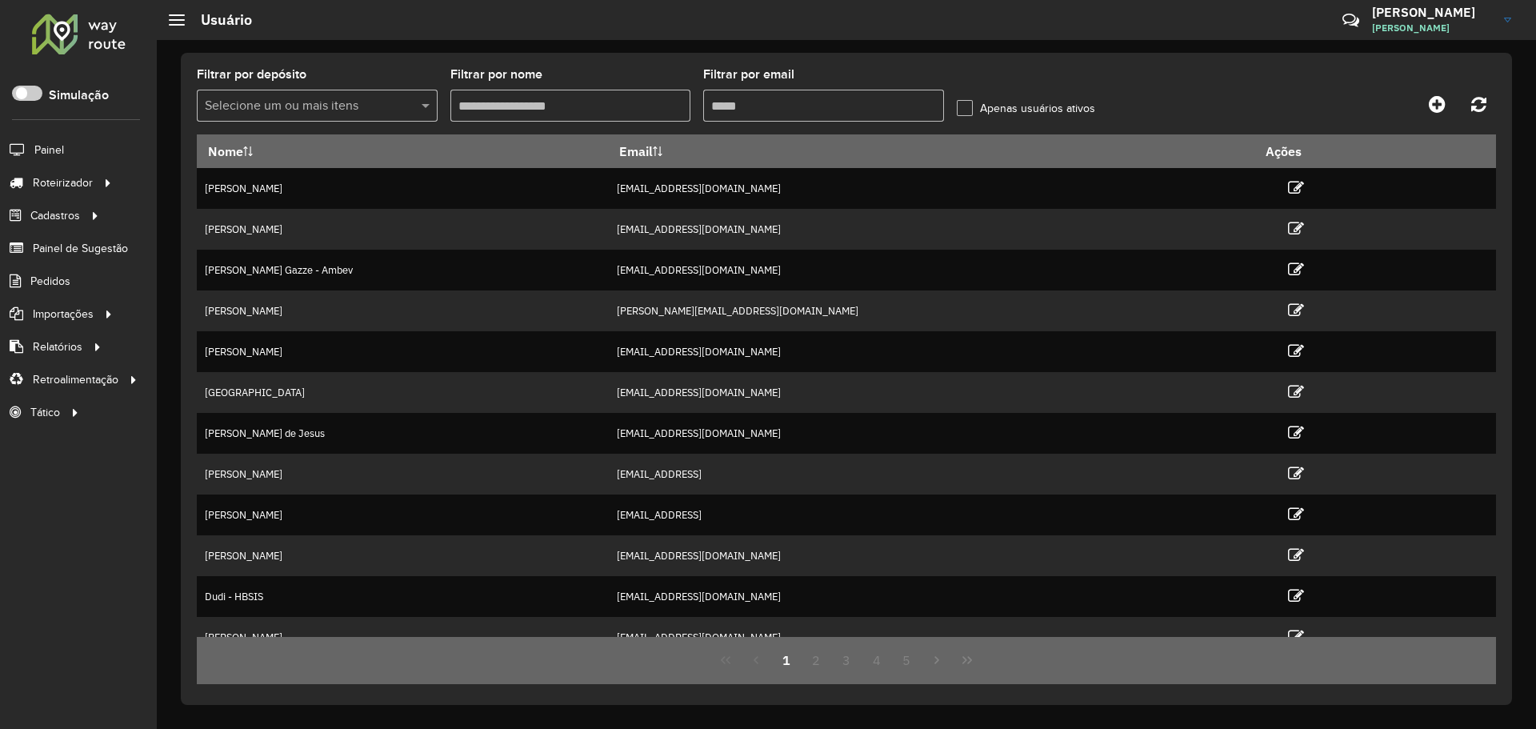
click at [593, 112] on input "Filtrar por nome" at bounding box center [570, 106] width 241 height 32
click at [794, 109] on input "Filtrar por email" at bounding box center [823, 106] width 241 height 32
paste input "**********"
type input "**********"
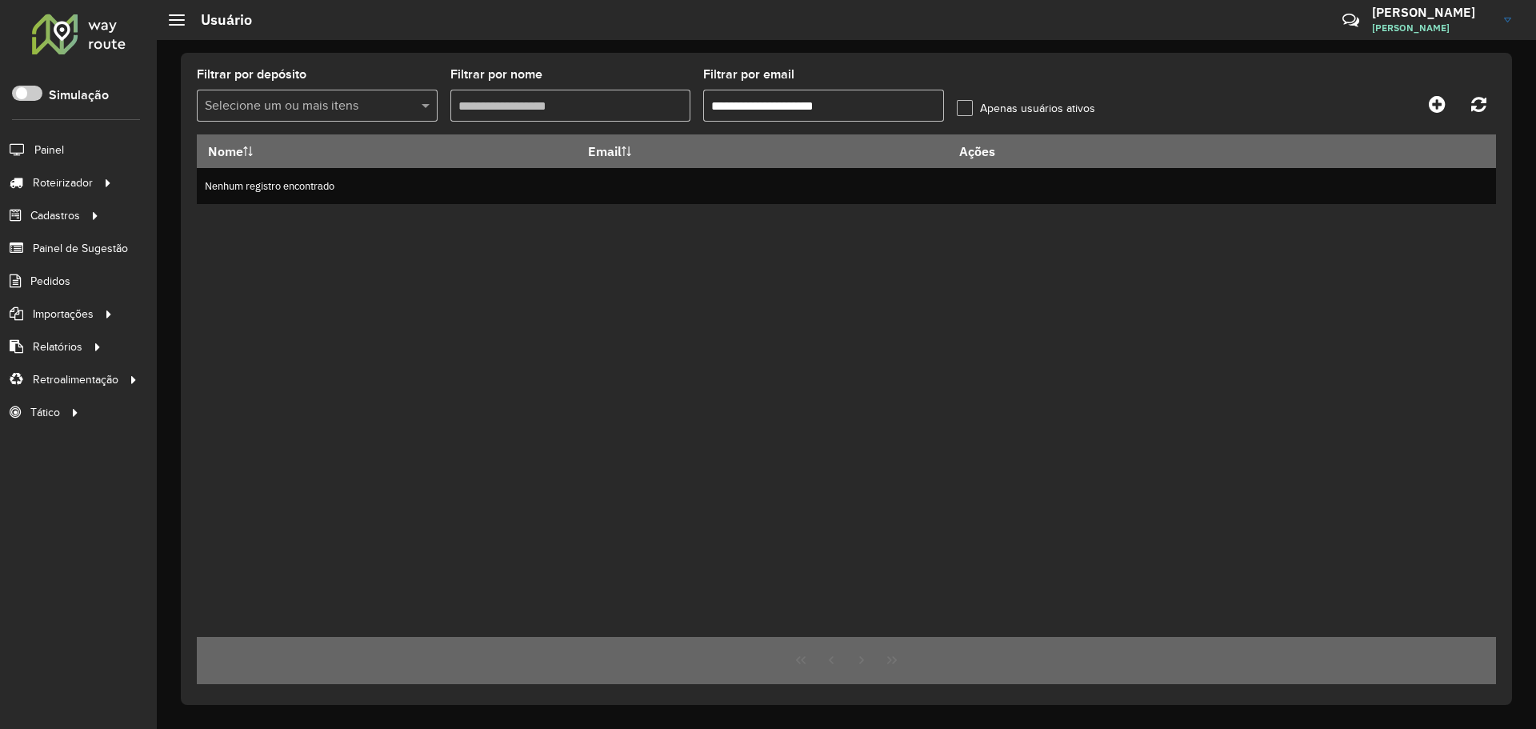
drag, startPoint x: 871, startPoint y: 98, endPoint x: 358, endPoint y: 86, distance: 513.6
click at [358, 86] on formly-group "**********" at bounding box center [677, 102] width 961 height 66
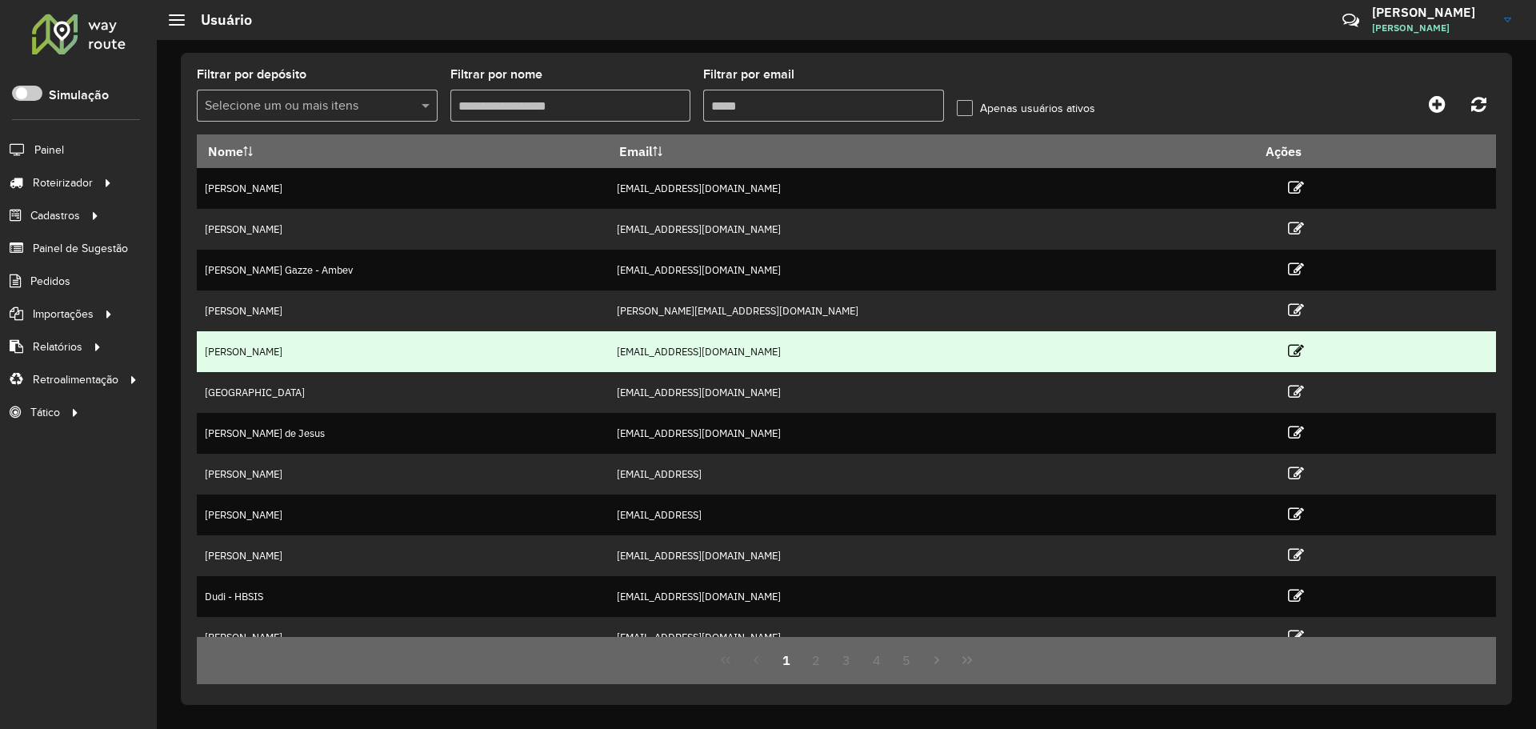
drag, startPoint x: 715, startPoint y: 346, endPoint x: 877, endPoint y: 363, distance: 163.2
click at [877, 363] on tr "[PERSON_NAME] BRITO [EMAIL_ADDRESS][DOMAIN_NAME]" at bounding box center [846, 351] width 1299 height 41
click at [758, 352] on td "[EMAIL_ADDRESS][DOMAIN_NAME]" at bounding box center [931, 351] width 646 height 41
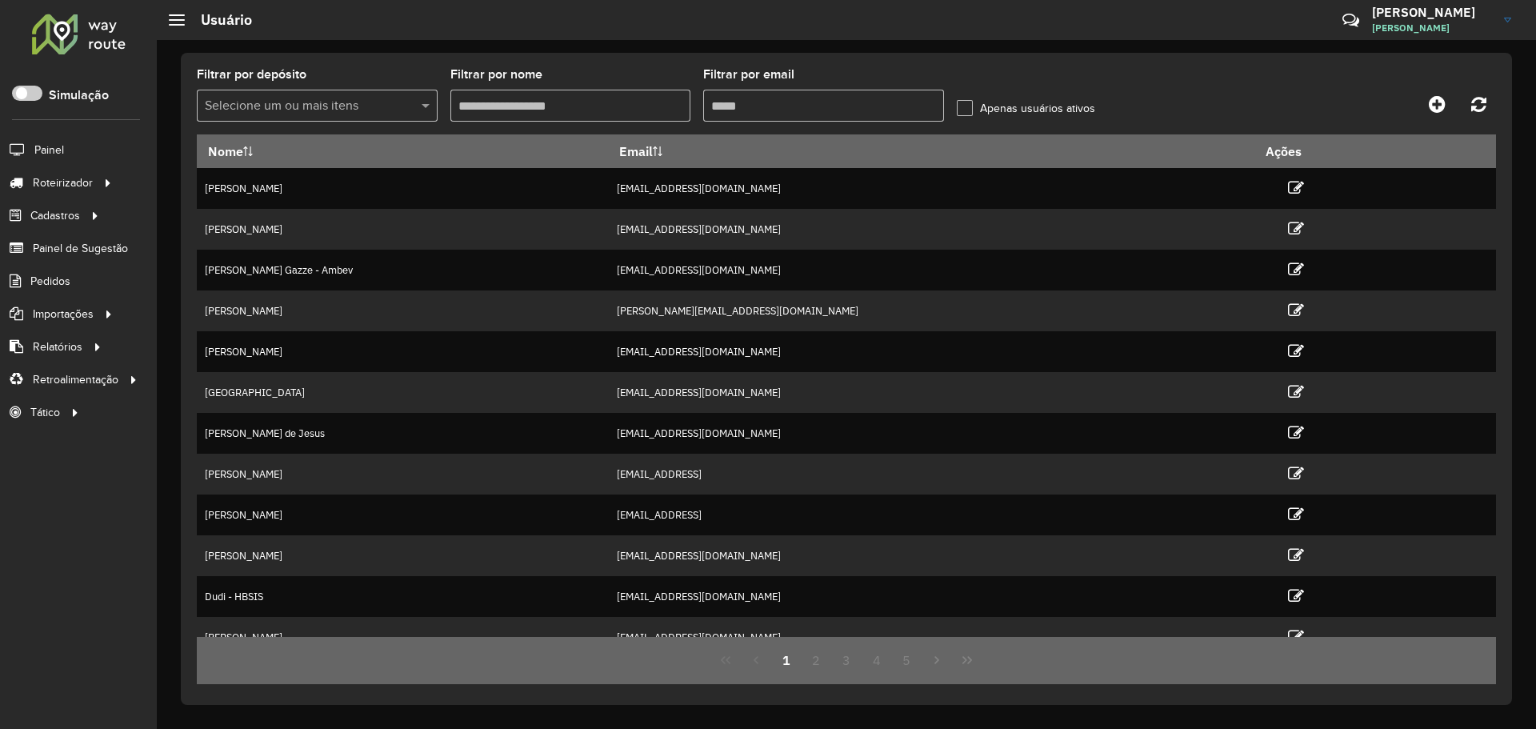
click at [967, 102] on label "Apenas usuários ativos" at bounding box center [1026, 108] width 138 height 17
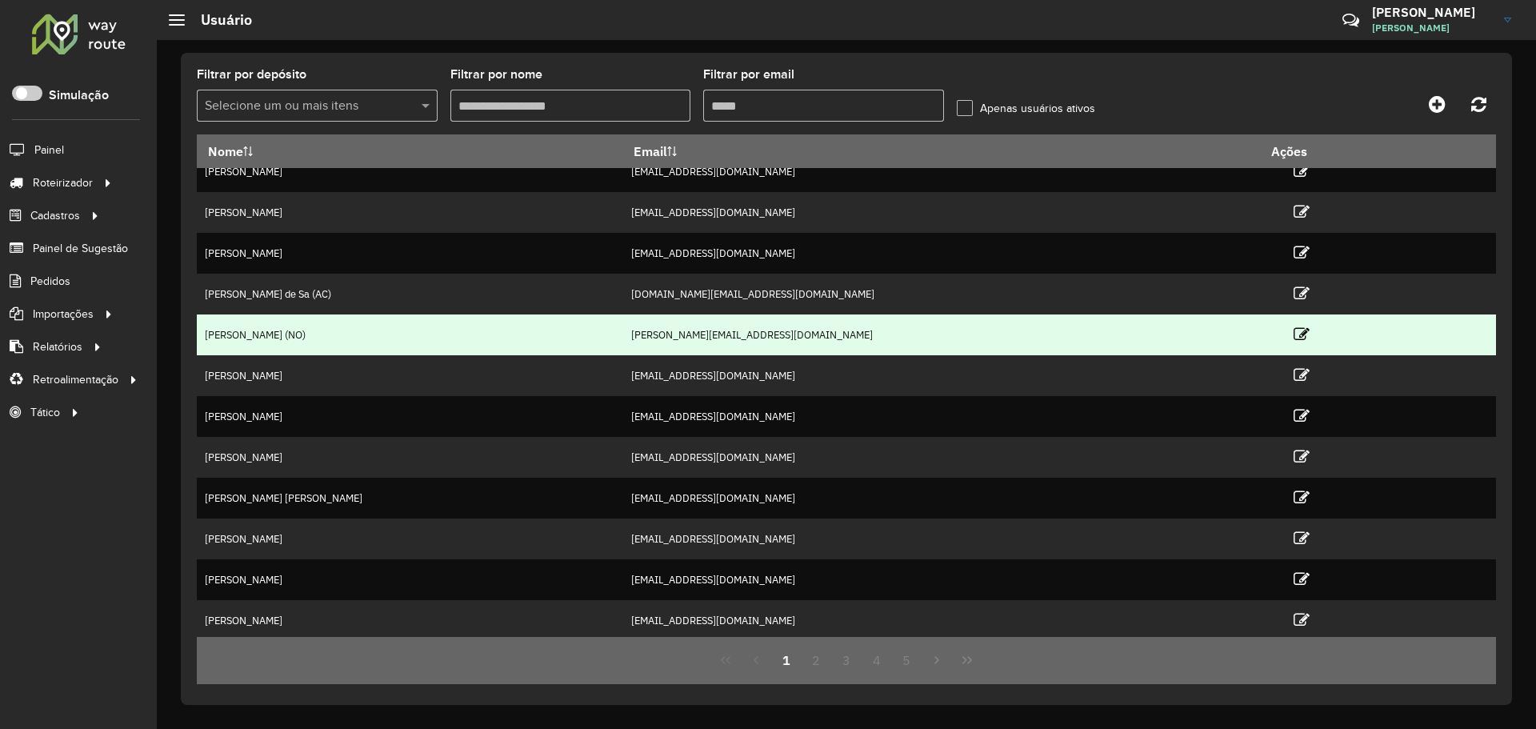
scroll to position [21, 0]
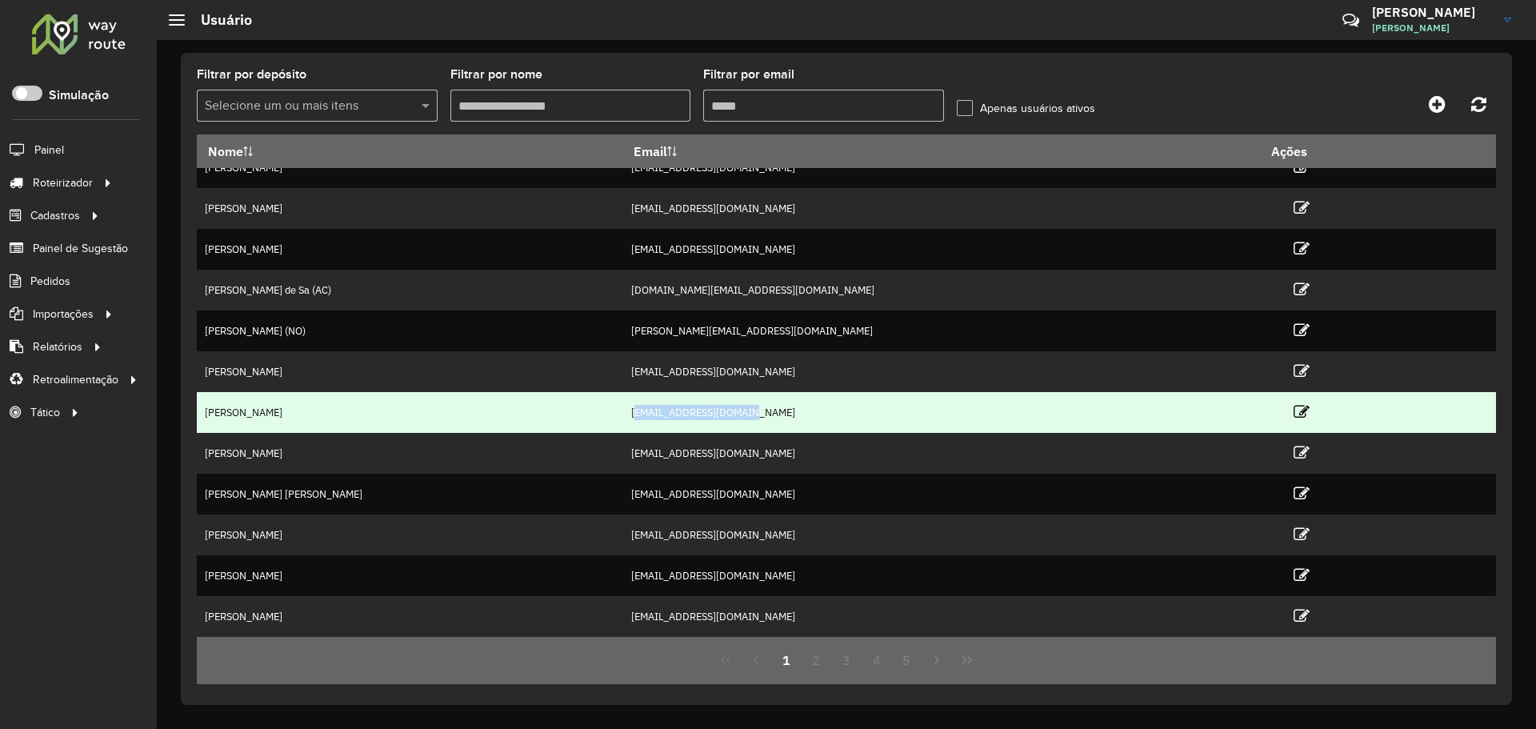
drag, startPoint x: 837, startPoint y: 419, endPoint x: 929, endPoint y: 421, distance: 91.2
click at [929, 421] on td "[EMAIL_ADDRESS][DOMAIN_NAME]" at bounding box center [941, 412] width 637 height 41
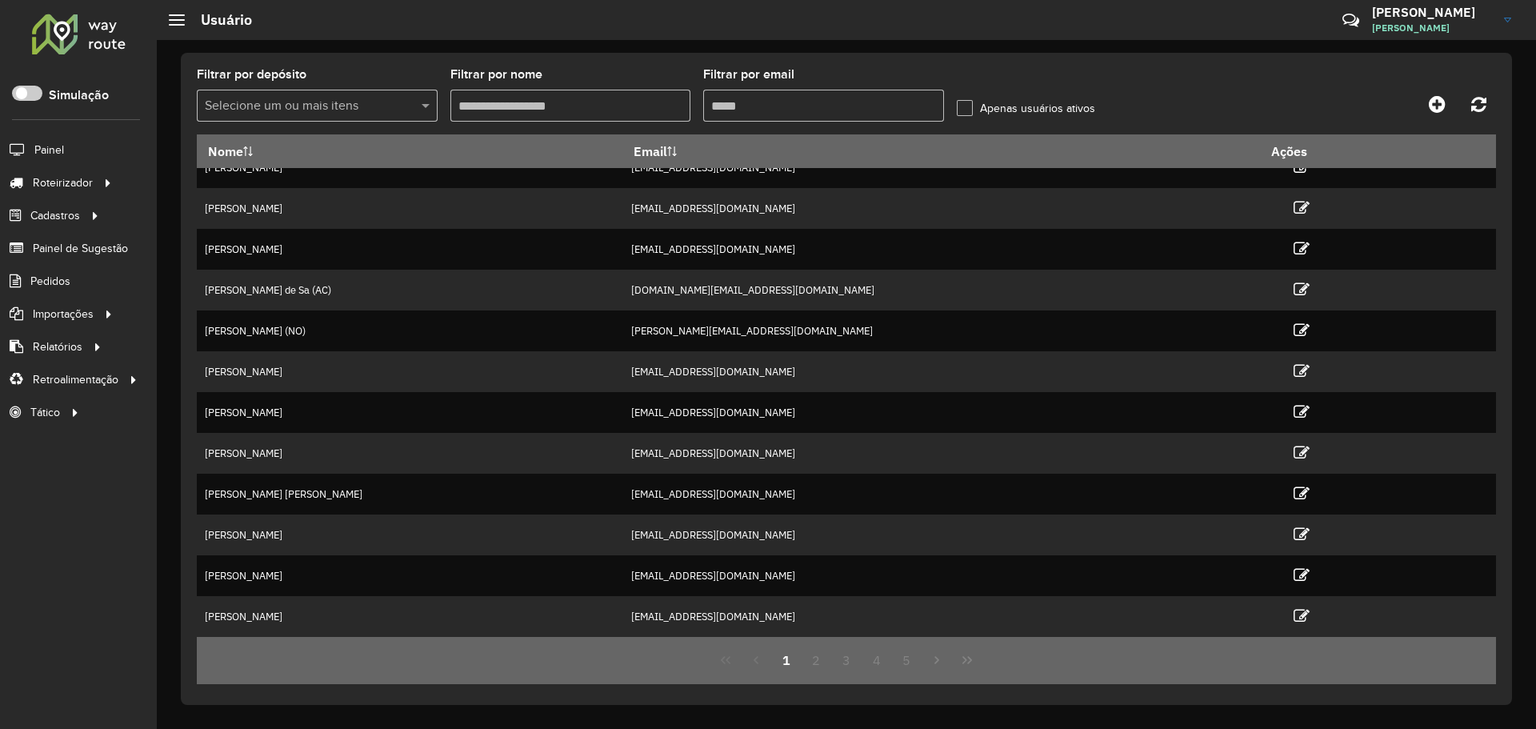
click at [588, 102] on input "Filtrar por nome" at bounding box center [570, 106] width 241 height 32
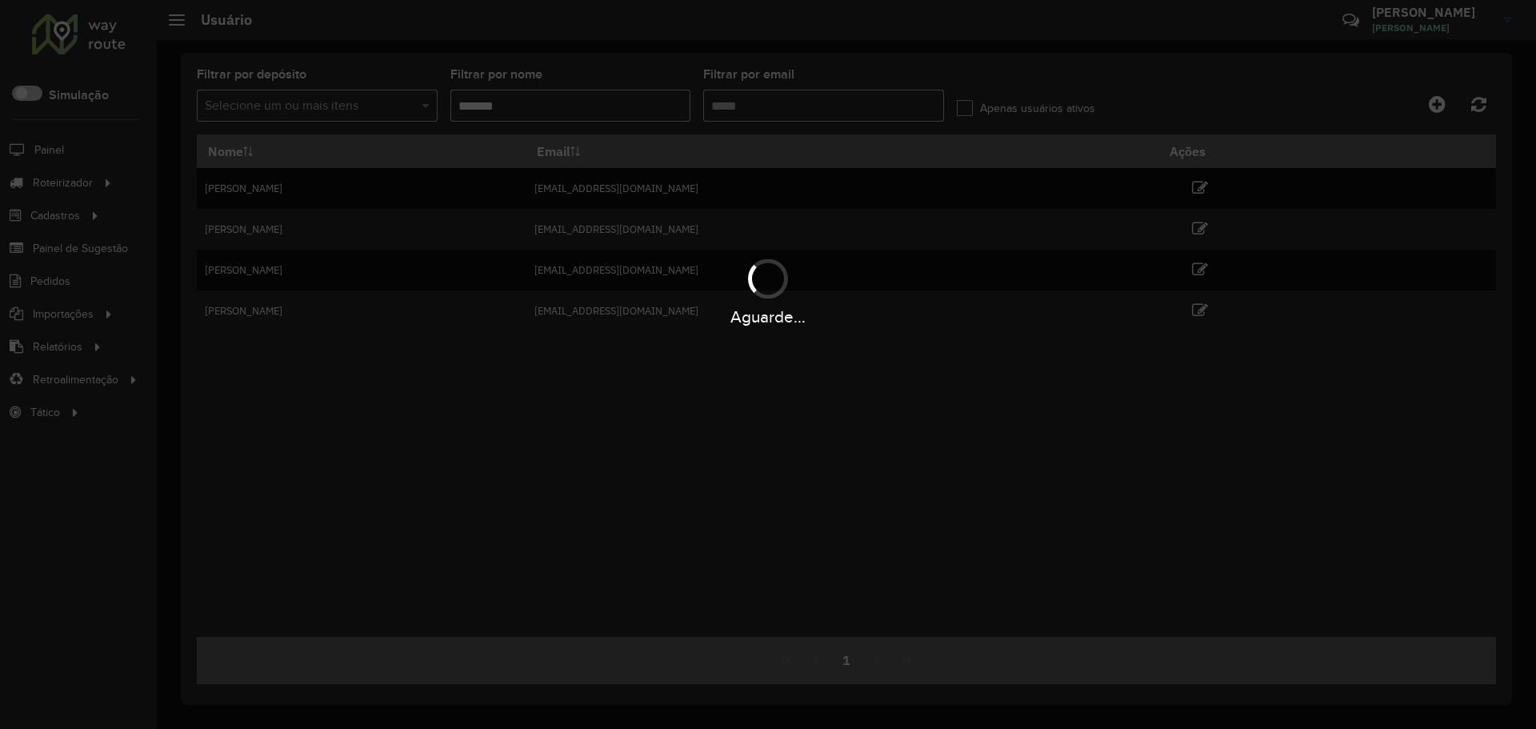
scroll to position [0, 0]
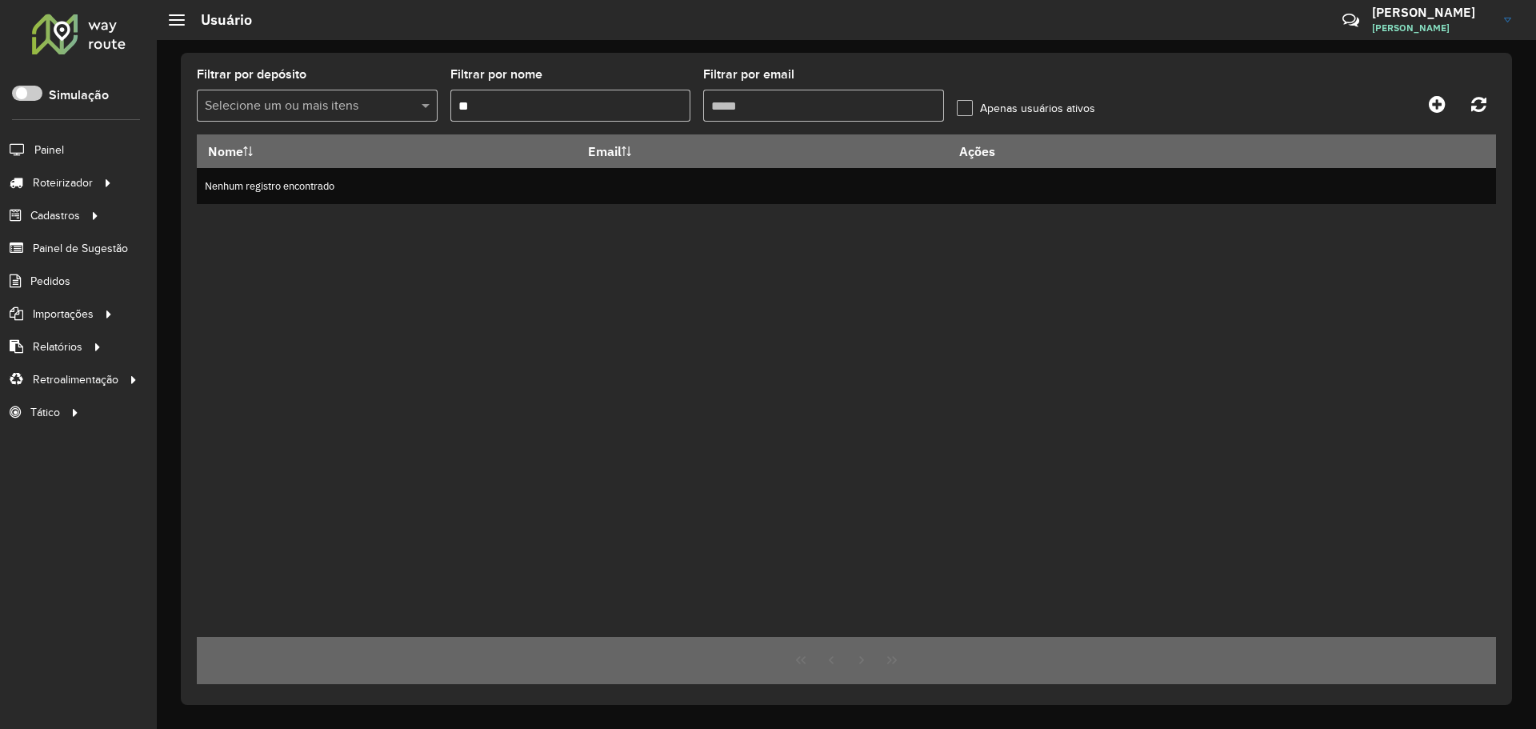
type input "*"
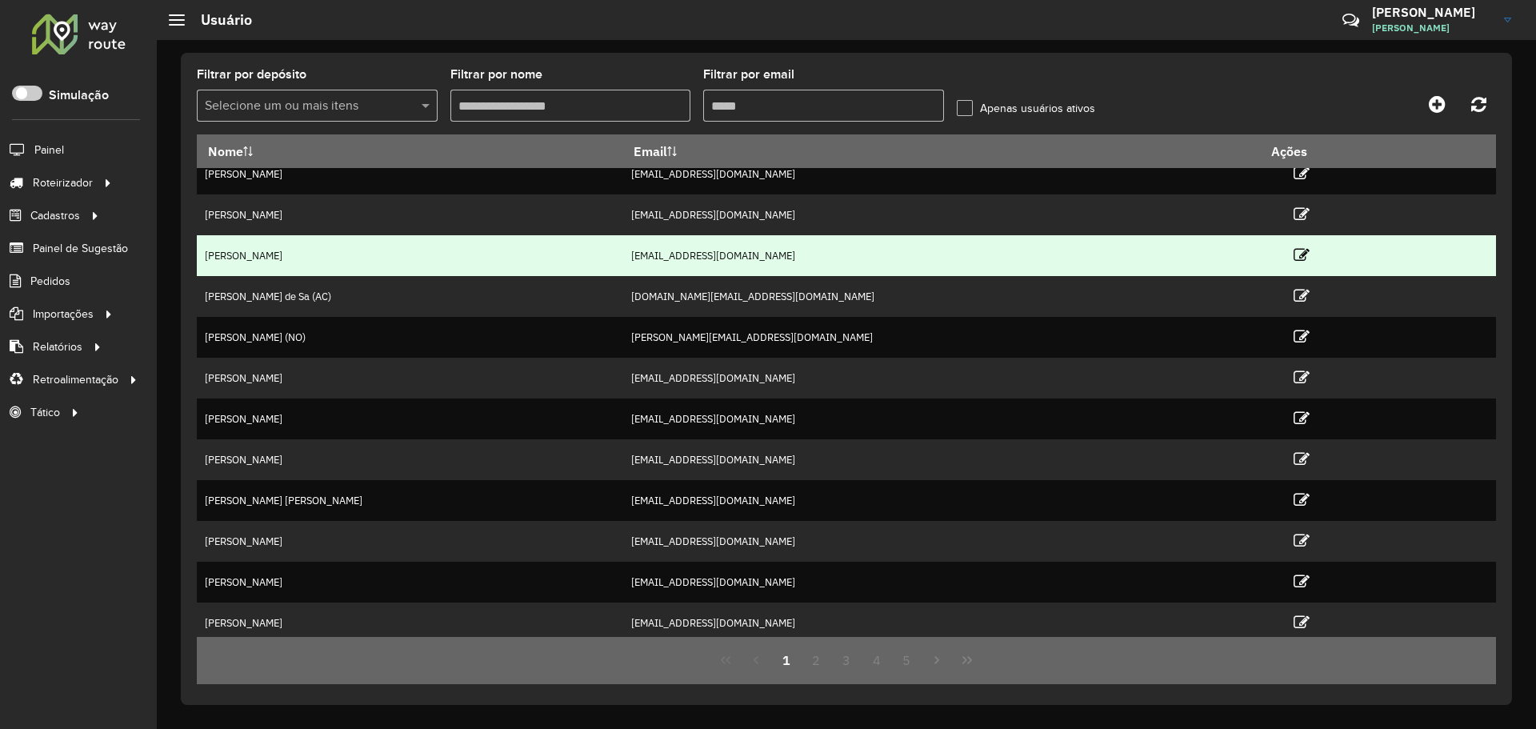
scroll to position [21, 0]
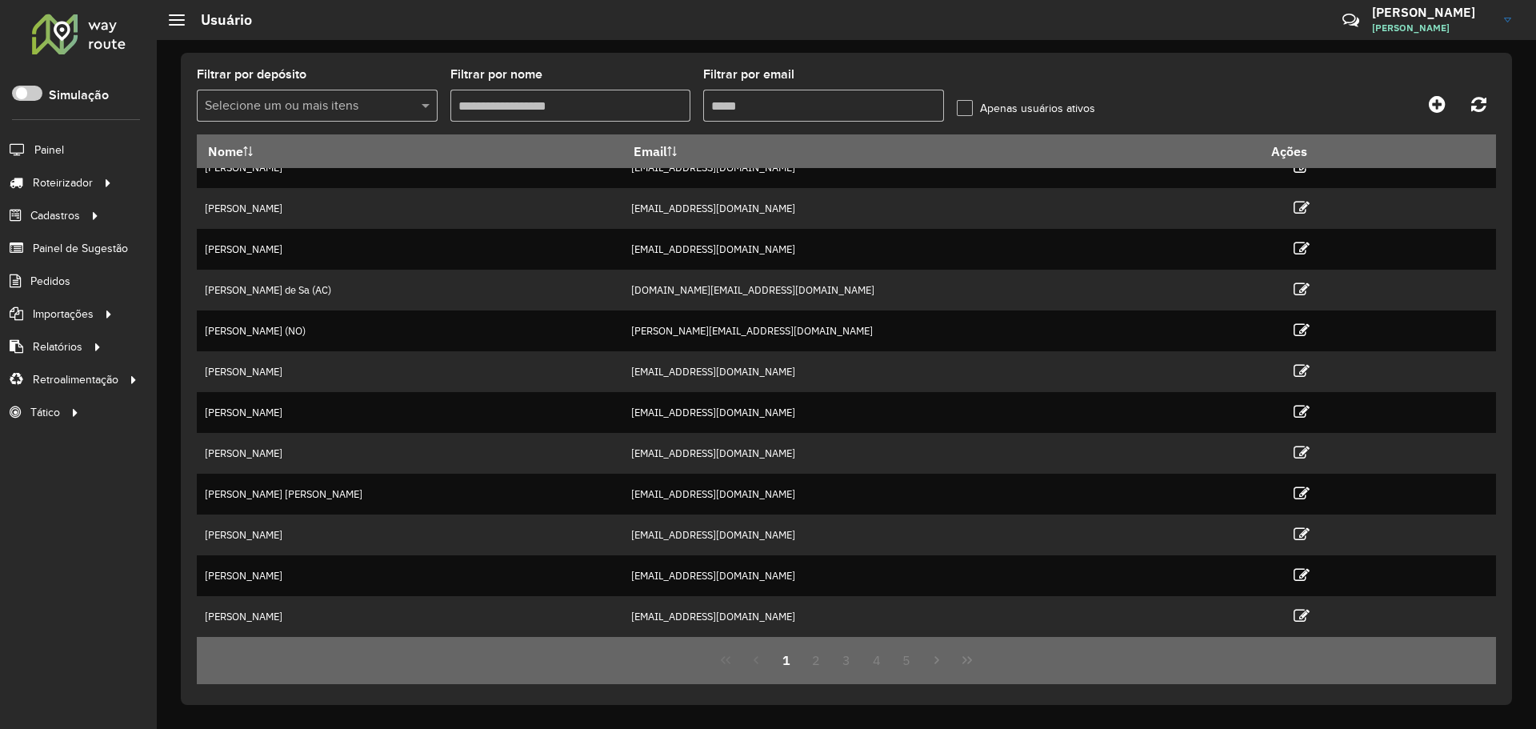
click at [973, 666] on button "Last Page" at bounding box center [967, 660] width 30 height 30
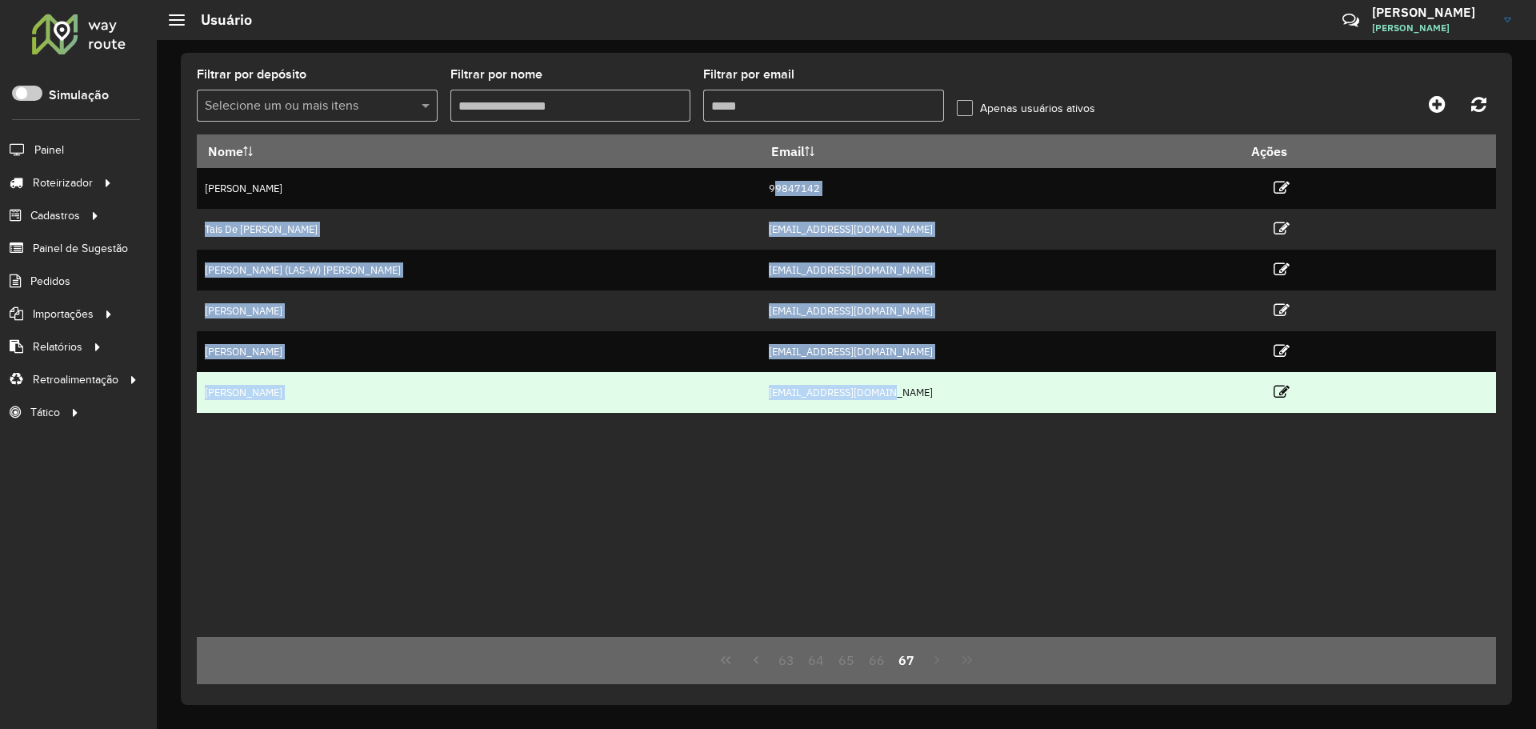
drag, startPoint x: 886, startPoint y: 265, endPoint x: 981, endPoint y: 398, distance: 163.4
click at [981, 398] on tbody "[PERSON_NAME] 99847142 Tais De [PERSON_NAME] [EMAIL_ADDRESS][DOMAIN_NAME] [PERS…" at bounding box center [846, 290] width 1299 height 245
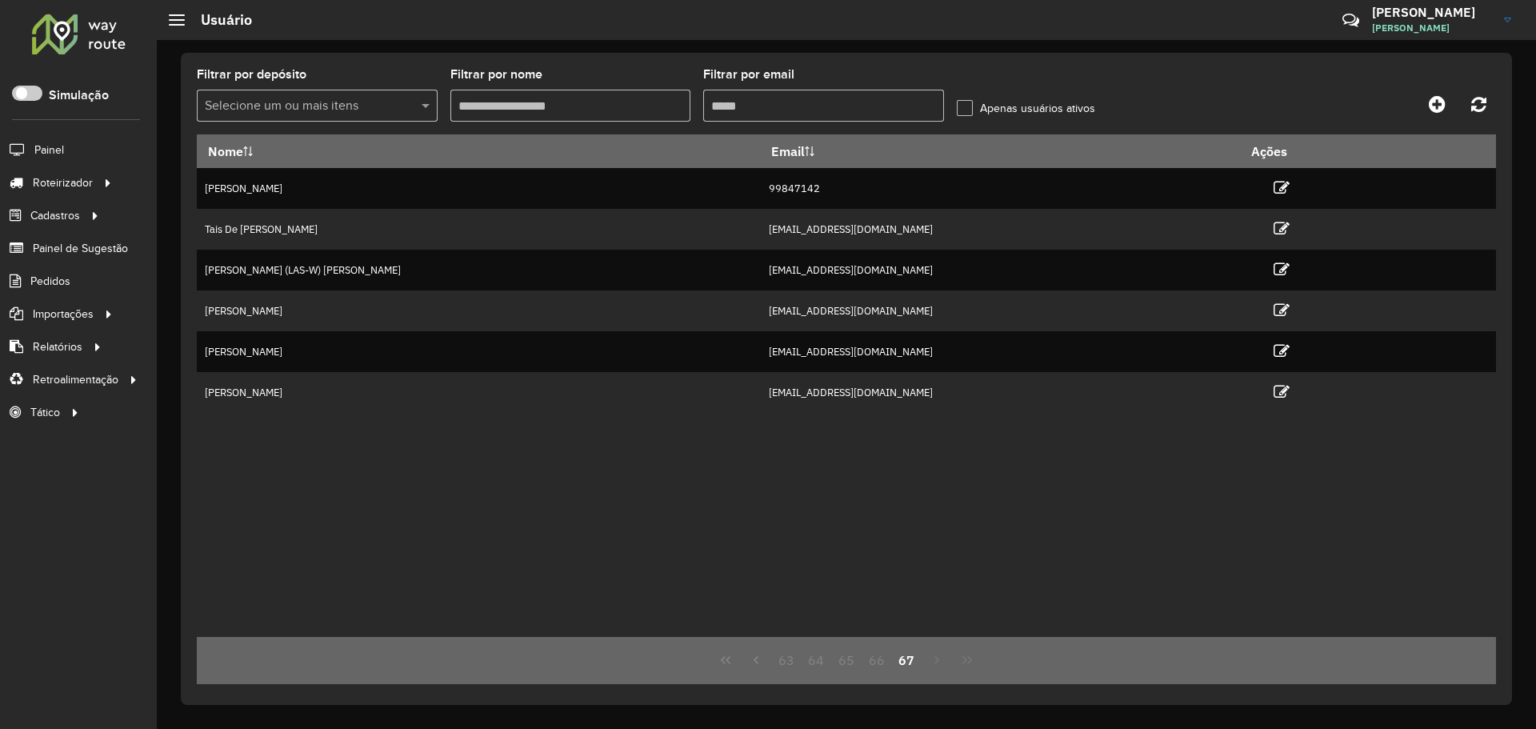
click at [877, 456] on div "Nome Email Ações [PERSON_NAME] 99847142 Tais De [PERSON_NAME] [EMAIL_ADDRESS][D…" at bounding box center [846, 385] width 1299 height 502
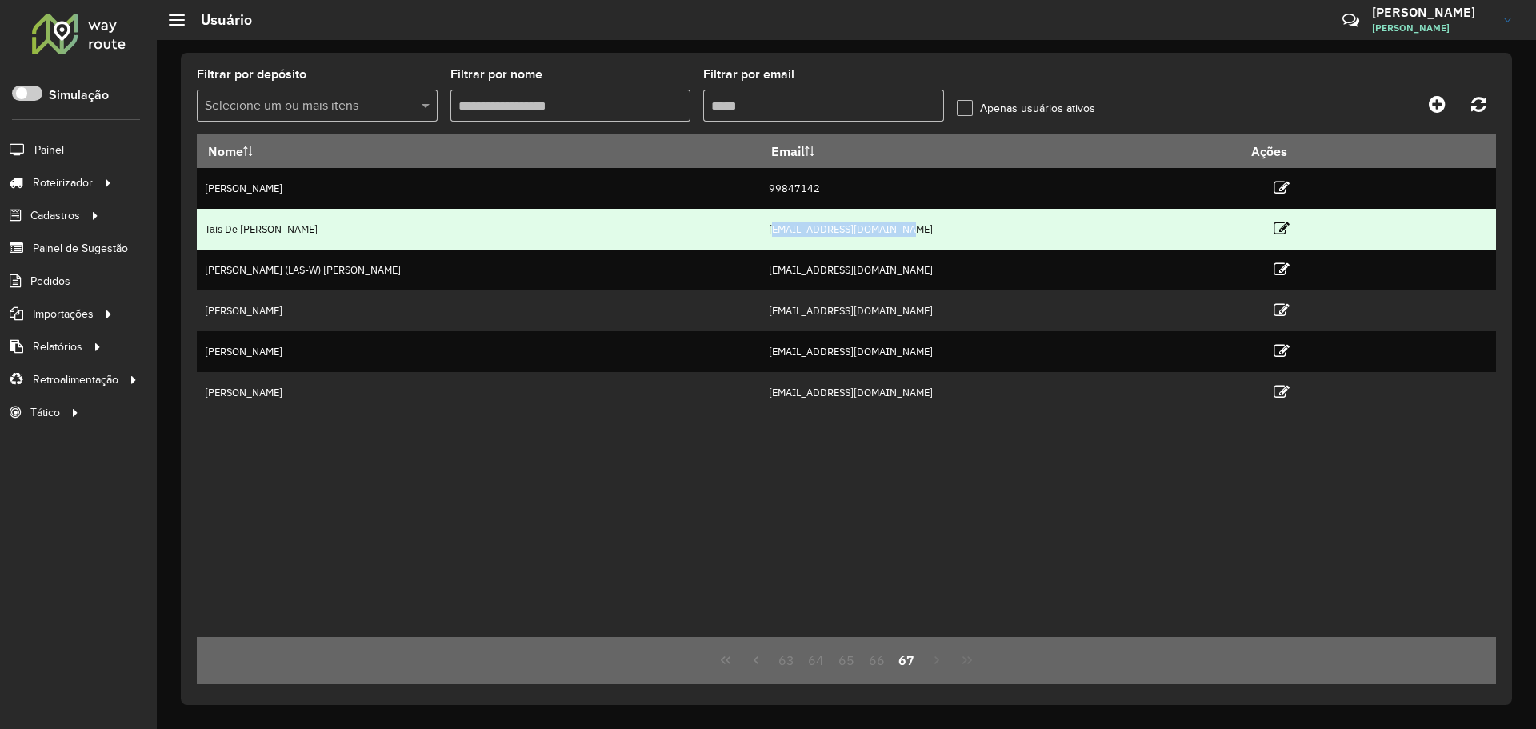
drag, startPoint x: 808, startPoint y: 226, endPoint x: 949, endPoint y: 223, distance: 141.6
click at [949, 223] on td "[EMAIL_ADDRESS][DOMAIN_NAME]" at bounding box center [1001, 229] width 480 height 41
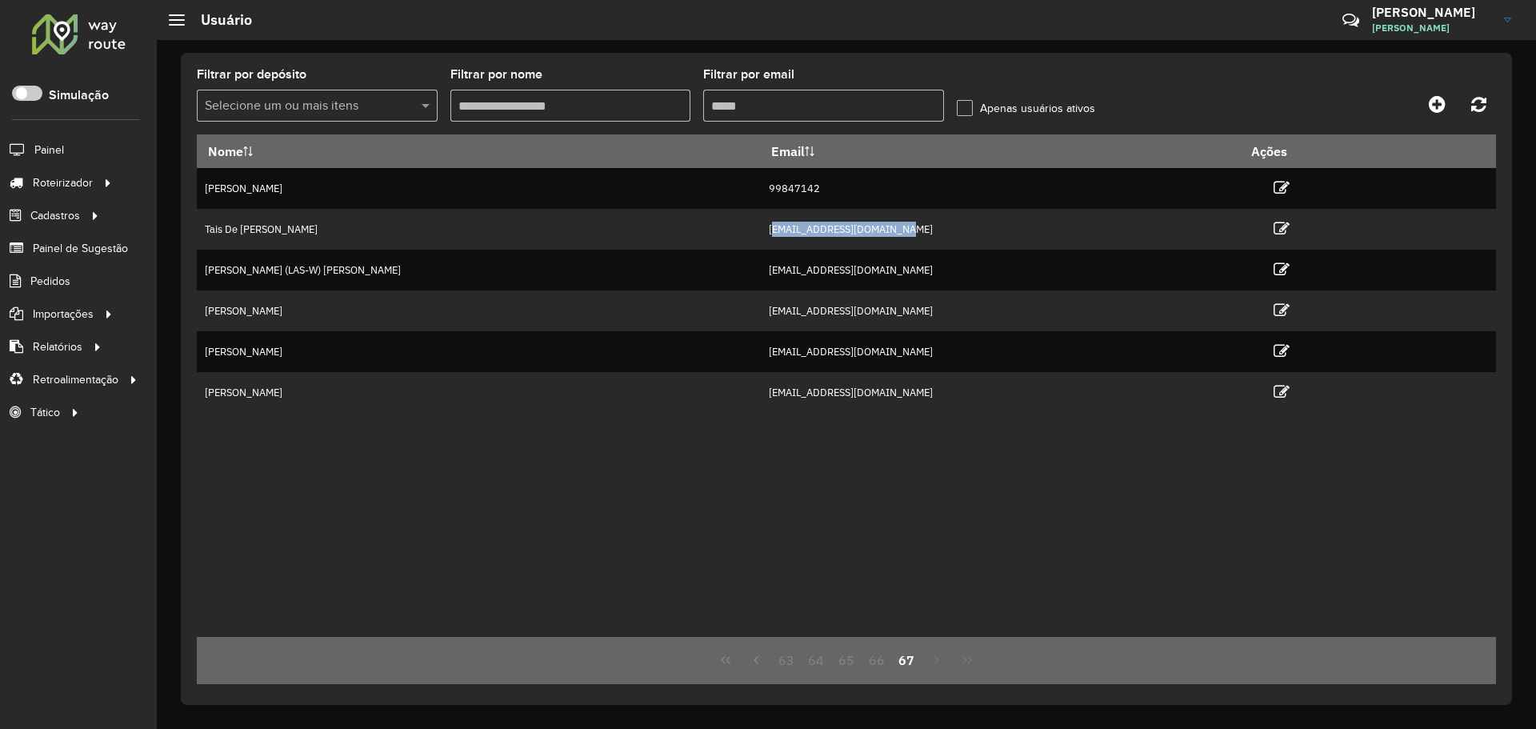
click at [809, 110] on input "Filtrar por email" at bounding box center [823, 106] width 241 height 32
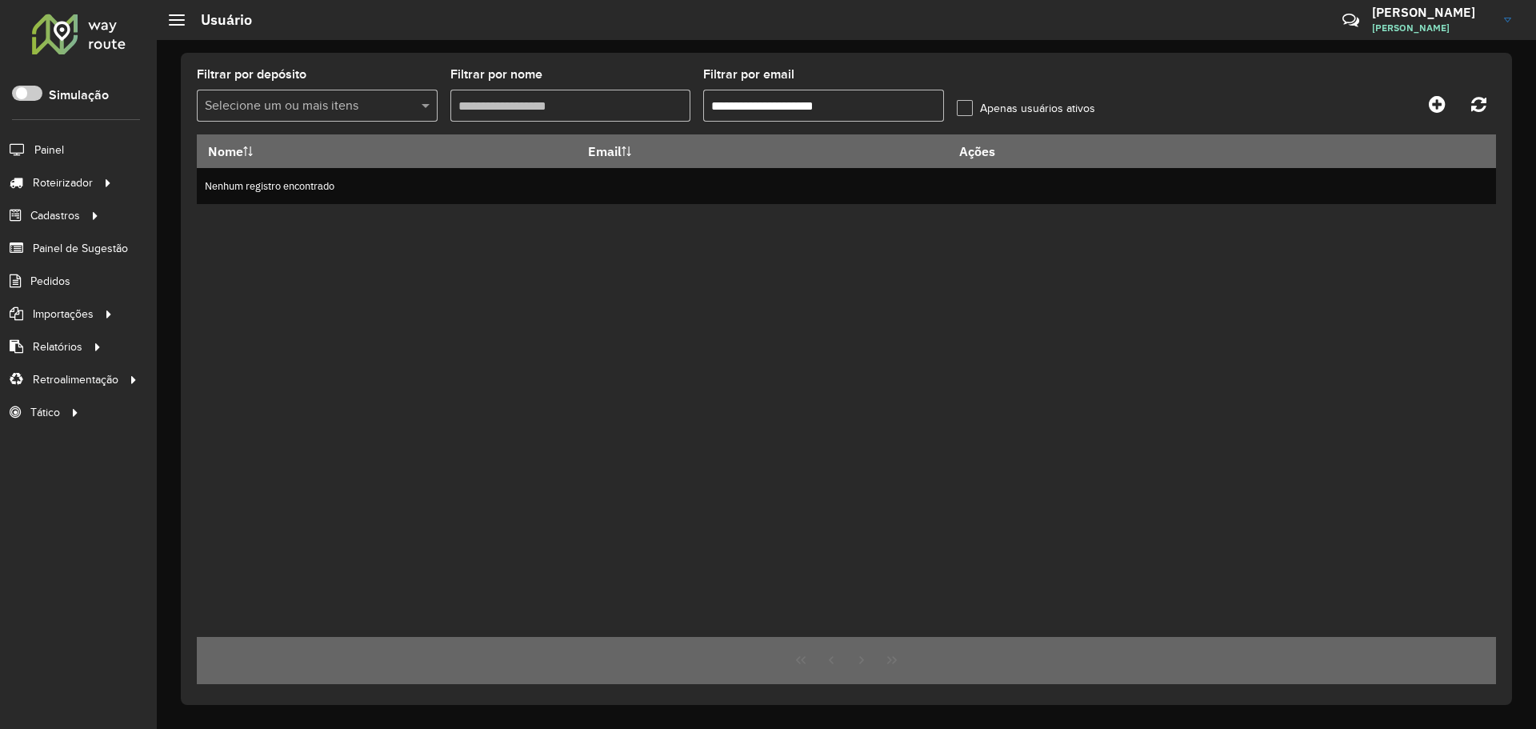
click at [885, 103] on input "**********" at bounding box center [823, 106] width 241 height 32
type input "**********"
click at [581, 361] on div "Nome Email Ações Nenhum registro encontrado" at bounding box center [846, 385] width 1299 height 502
click at [901, 105] on input "**********" at bounding box center [823, 106] width 241 height 32
click at [969, 108] on label "Apenas usuários ativos" at bounding box center [1026, 108] width 138 height 17
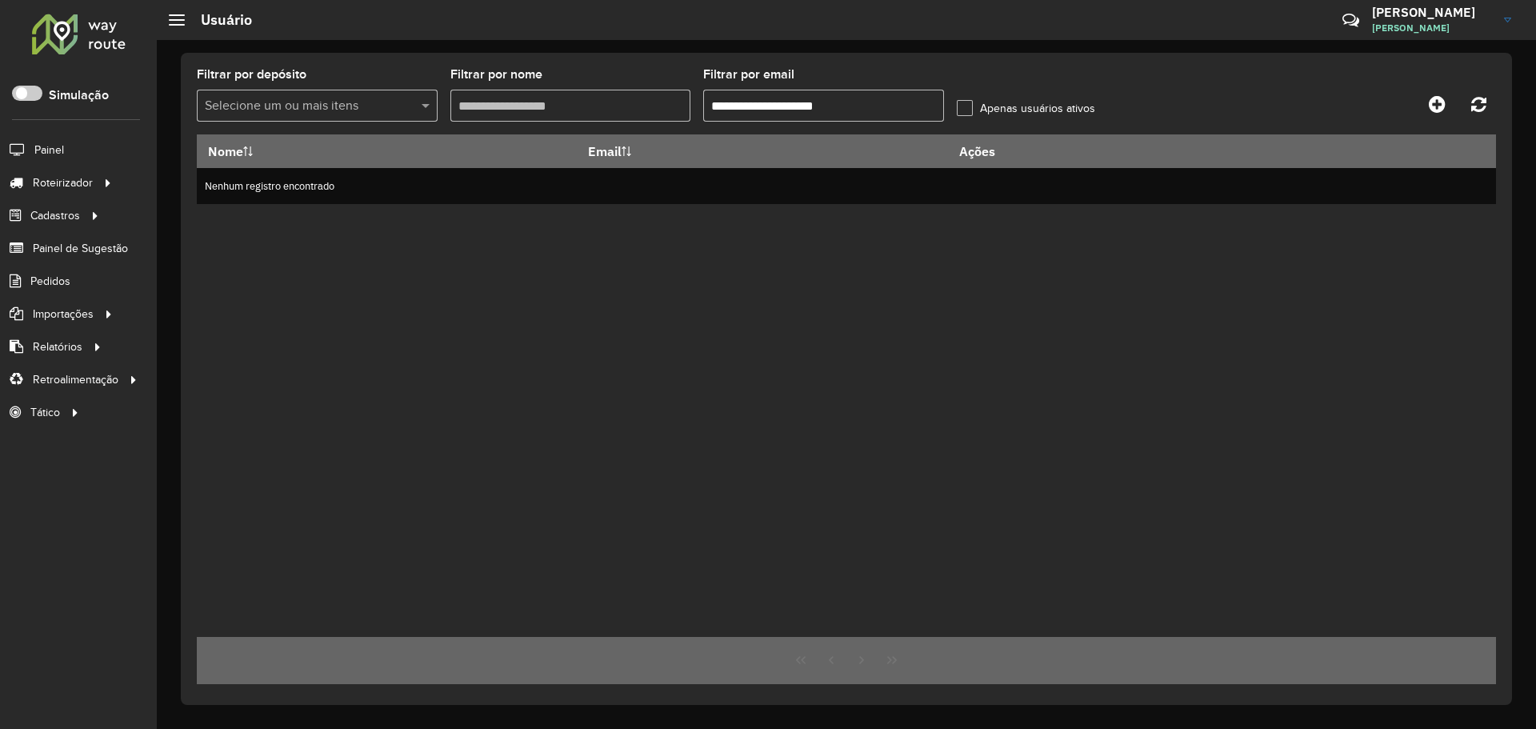
click at [894, 102] on input "**********" at bounding box center [823, 106] width 241 height 32
click at [597, 233] on div "Nome Email Ações Nenhum registro encontrado" at bounding box center [846, 385] width 1299 height 502
click at [1483, 102] on icon at bounding box center [1478, 104] width 15 height 18
click at [1208, 269] on div "Nome Email Ações [PERSON_NAME] [EMAIL_ADDRESS][DOMAIN_NAME]" at bounding box center [846, 385] width 1299 height 502
drag, startPoint x: 933, startPoint y: 262, endPoint x: 970, endPoint y: 242, distance: 41.9
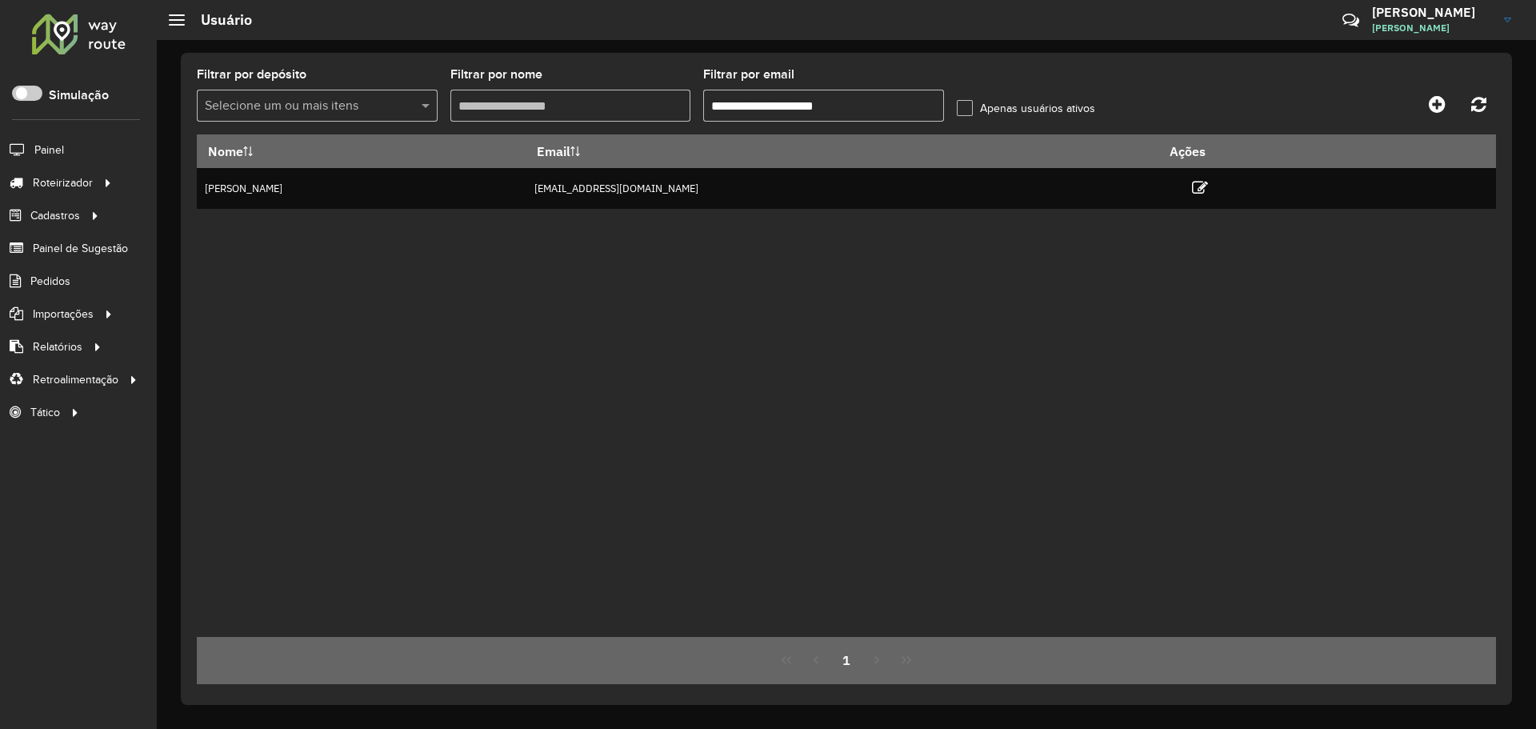
click at [936, 261] on div "Nome Email Ações [PERSON_NAME] [EMAIL_ADDRESS][DOMAIN_NAME]" at bounding box center [846, 385] width 1299 height 502
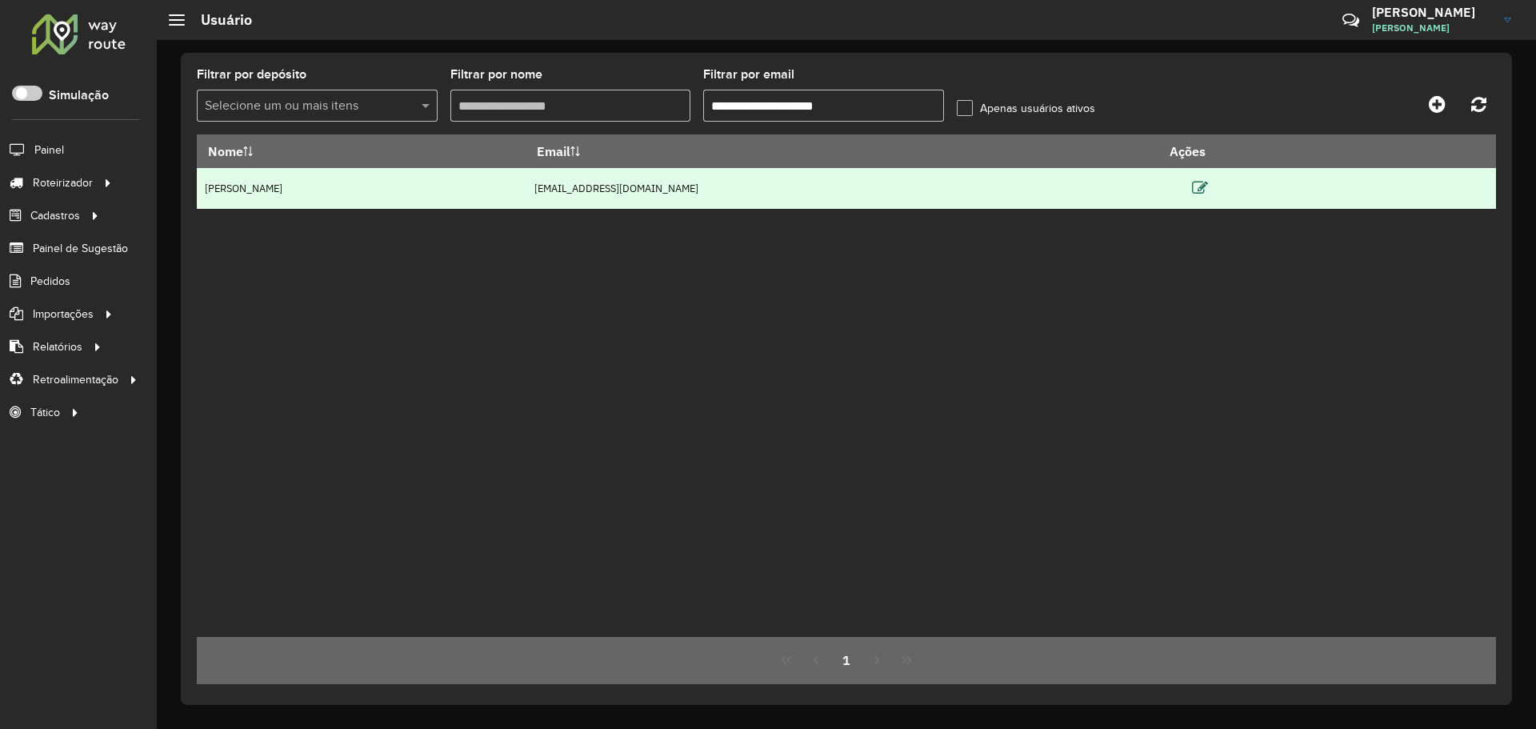
click at [1208, 190] on icon at bounding box center [1200, 188] width 16 height 16
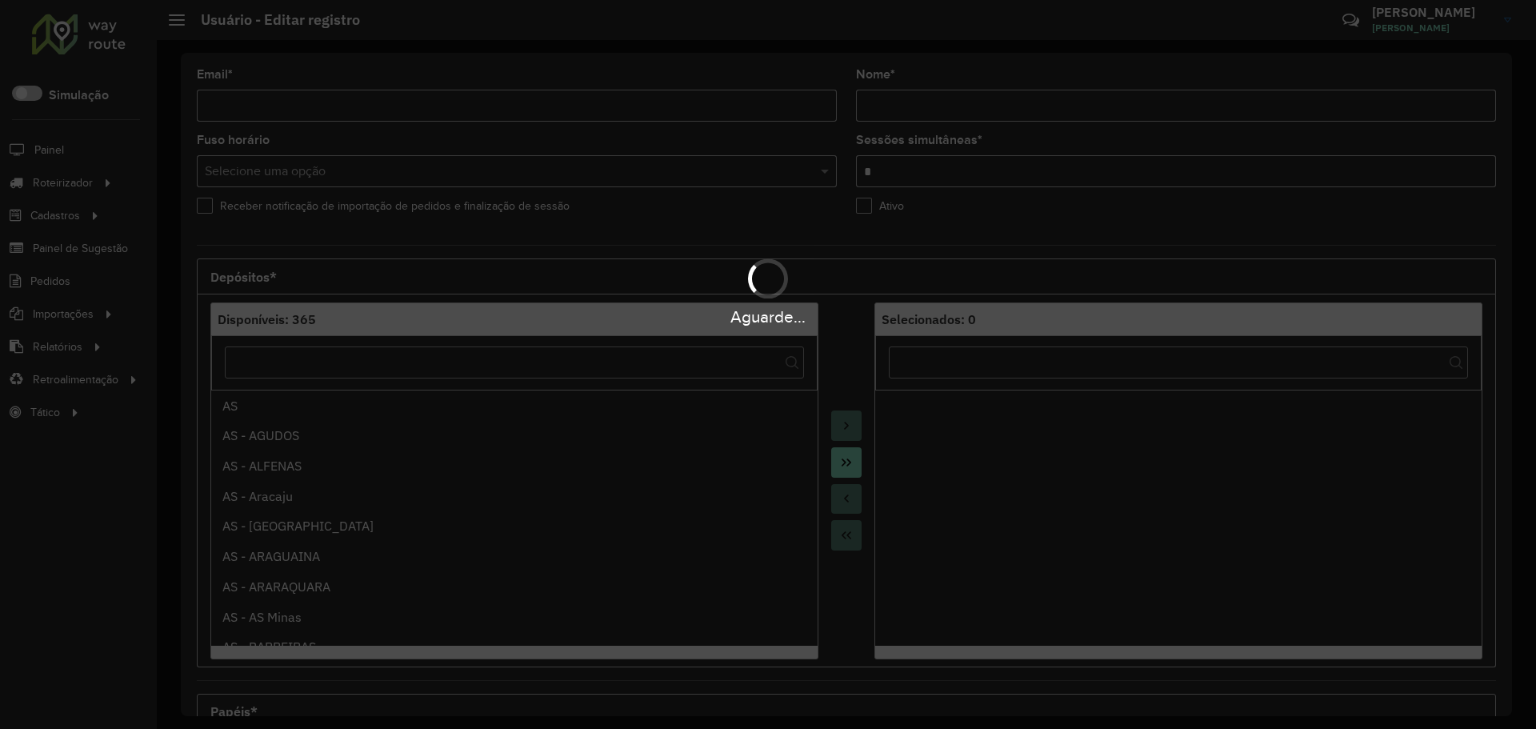
type input "**********"
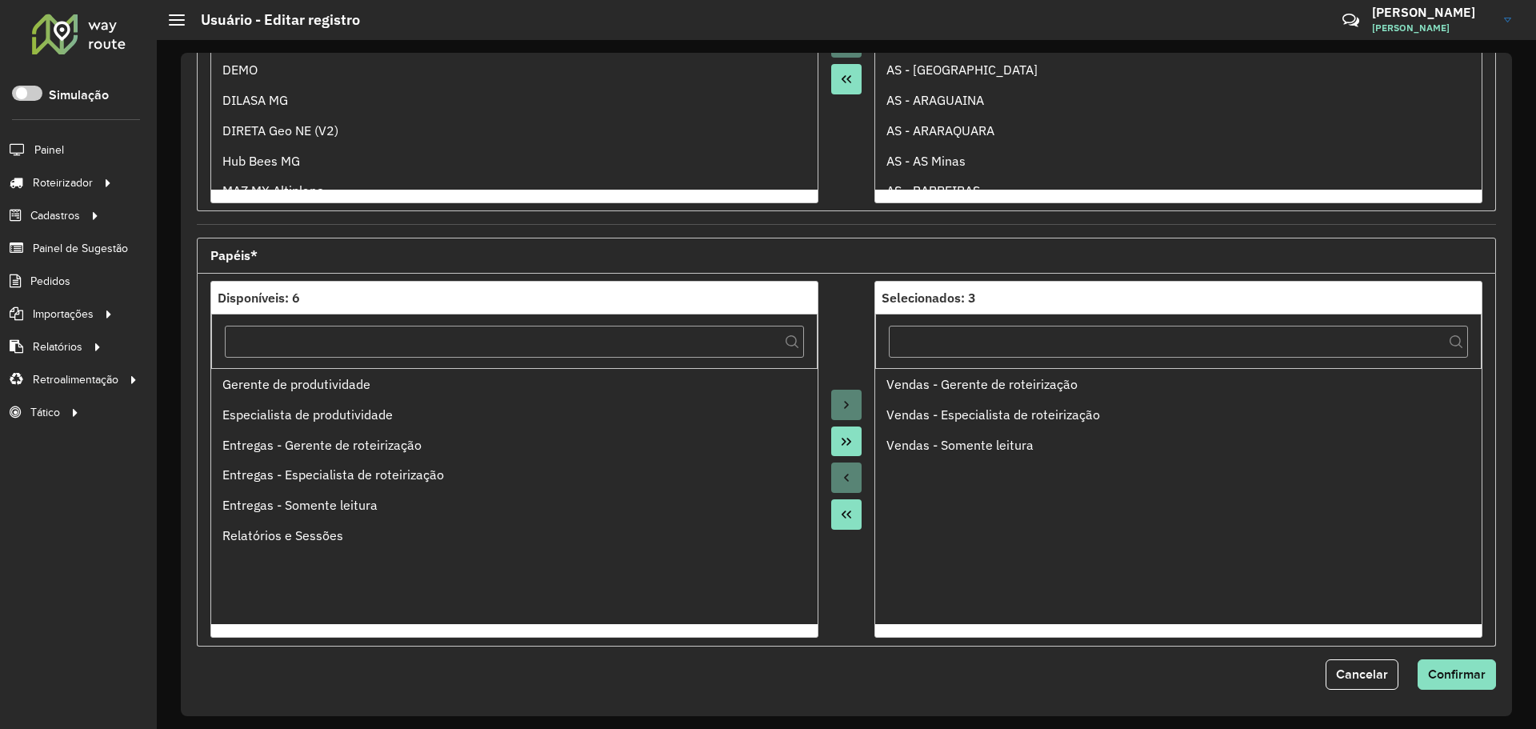
scroll to position [458, 0]
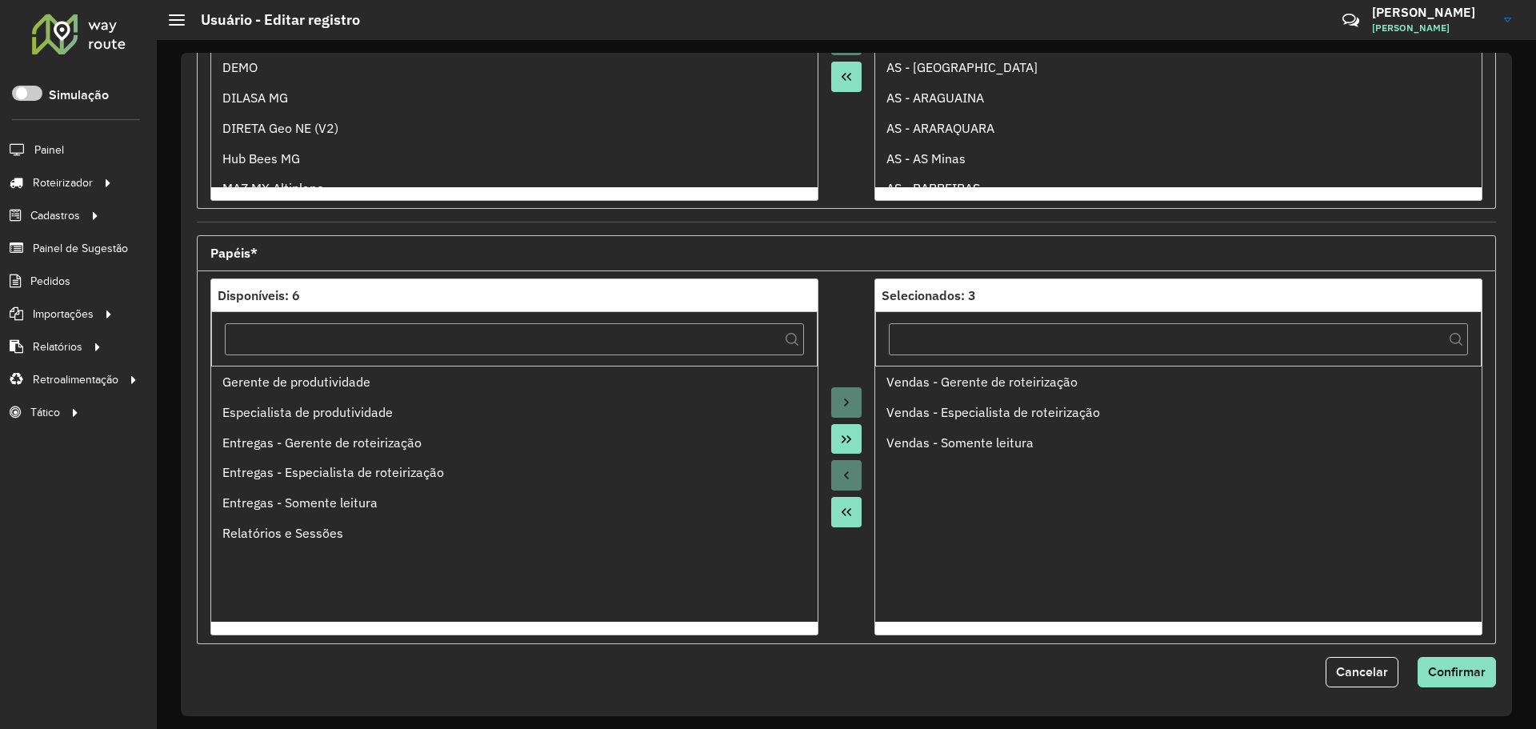
click at [850, 212] on form "**********" at bounding box center [846, 148] width 1299 height 1077
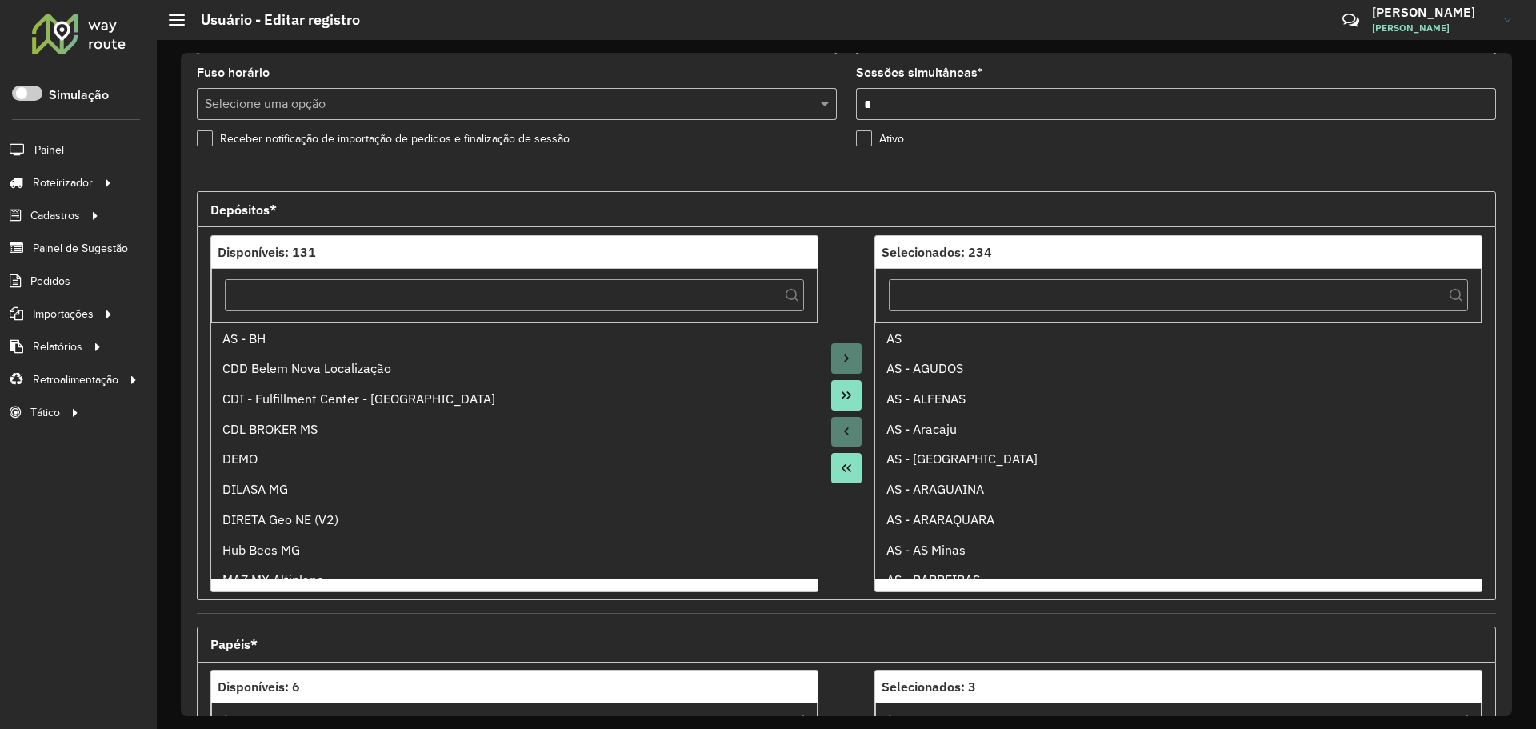
scroll to position [0, 0]
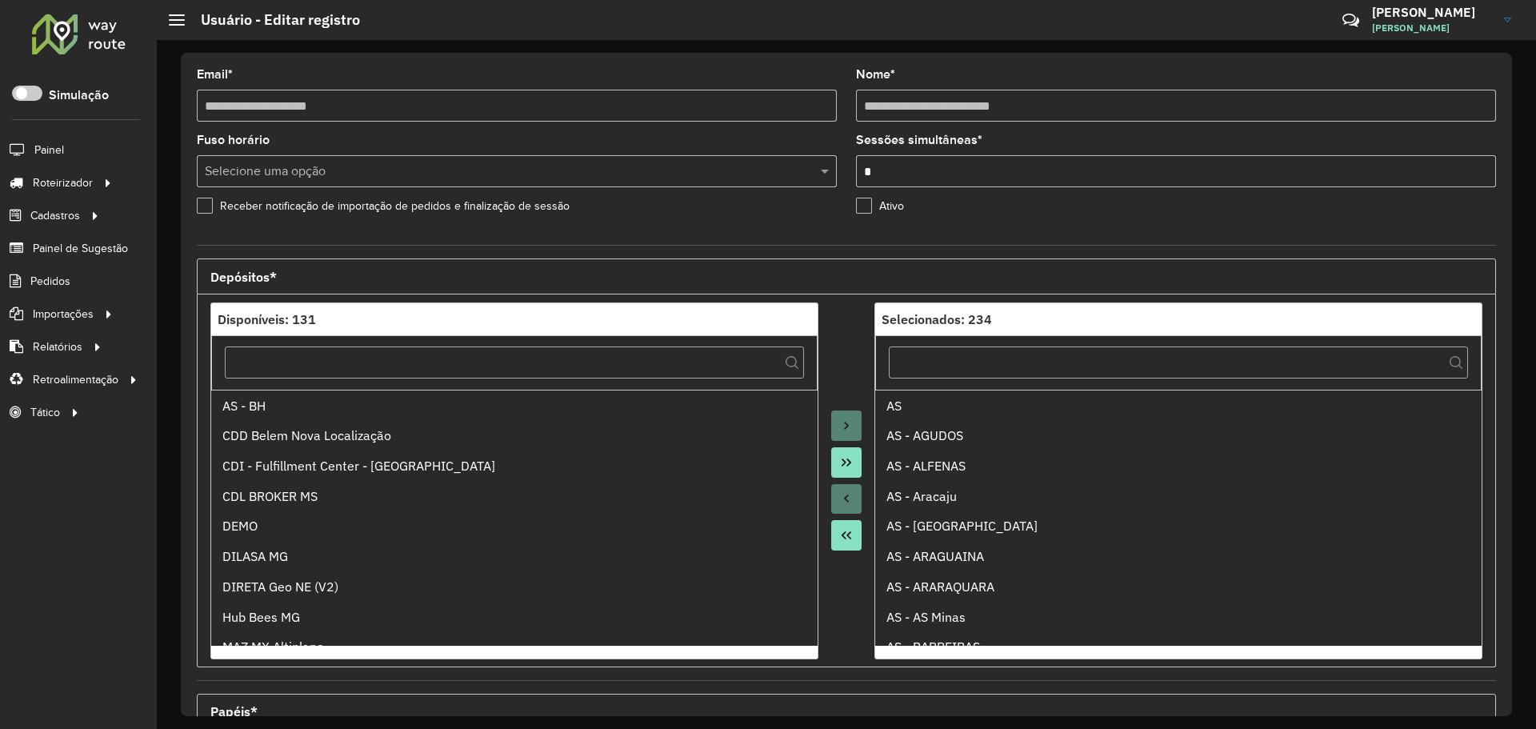
click at [758, 49] on div "**********" at bounding box center [846, 384] width 1379 height 689
drag, startPoint x: 205, startPoint y: 19, endPoint x: 443, endPoint y: 22, distance: 238.4
click at [440, 21] on hb-header "Usuário - Editar registro Críticas? Dúvidas? Elogios? Sugestões? Entre em conta…" at bounding box center [846, 20] width 1379 height 40
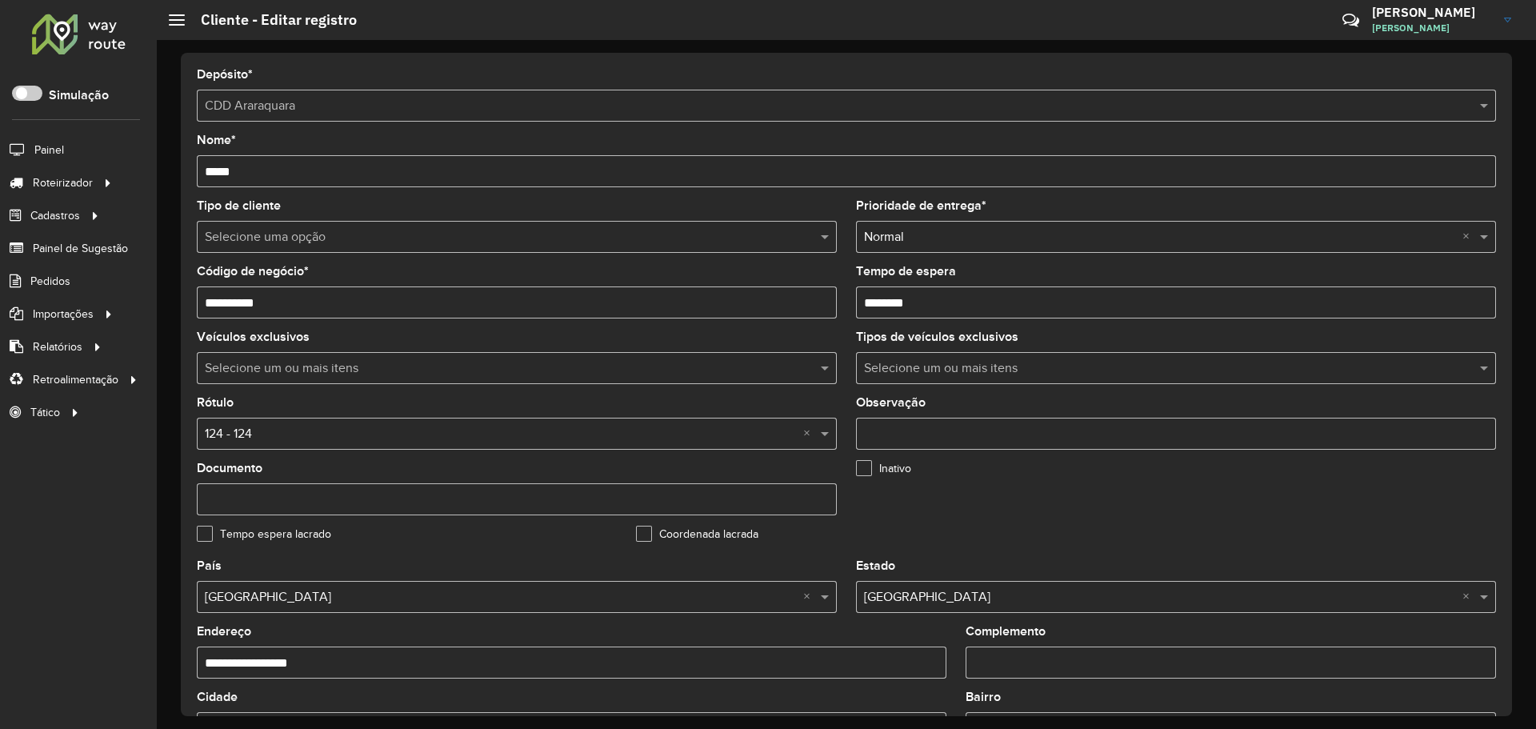
click at [1072, 55] on div "**********" at bounding box center [846, 384] width 1331 height 663
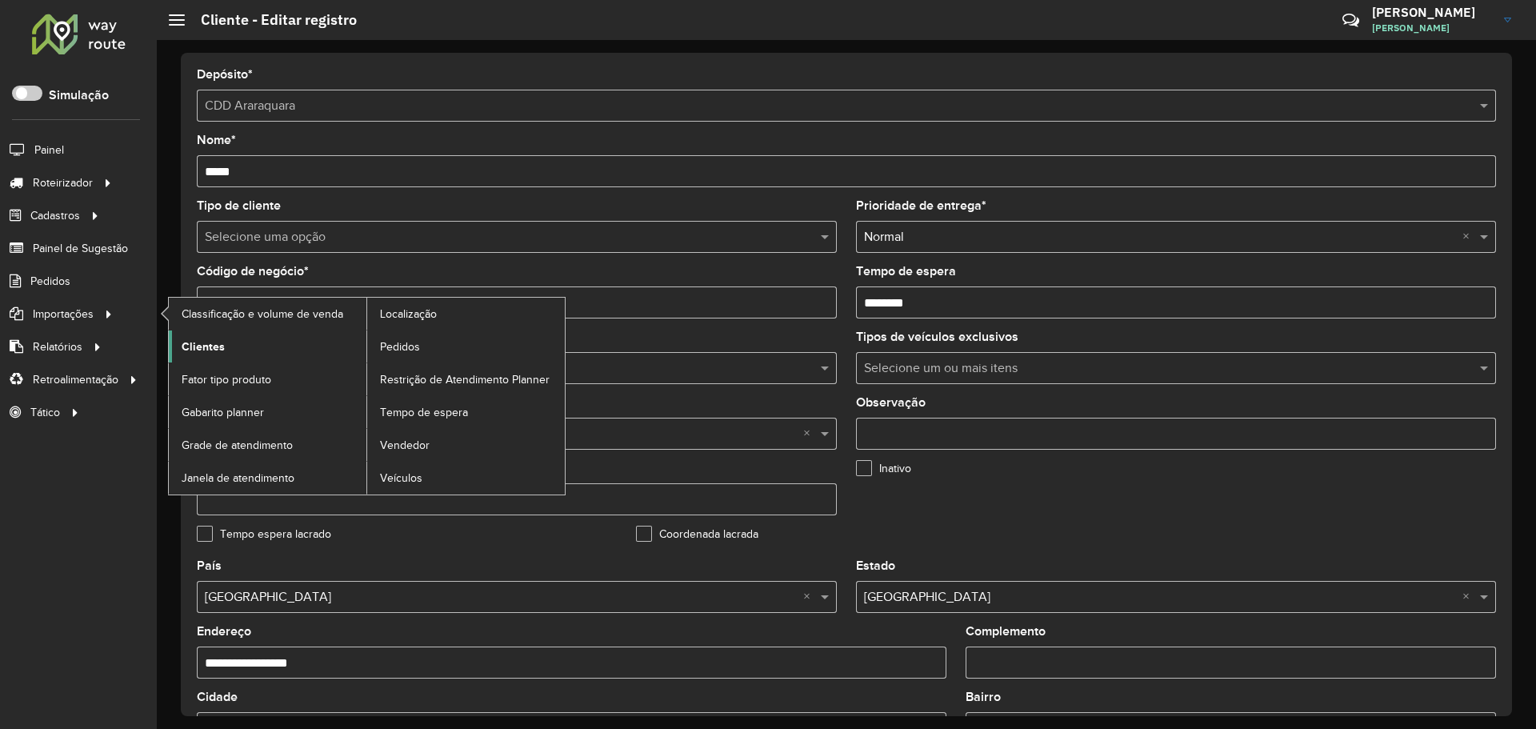
click at [215, 341] on span "Clientes" at bounding box center [203, 346] width 43 height 17
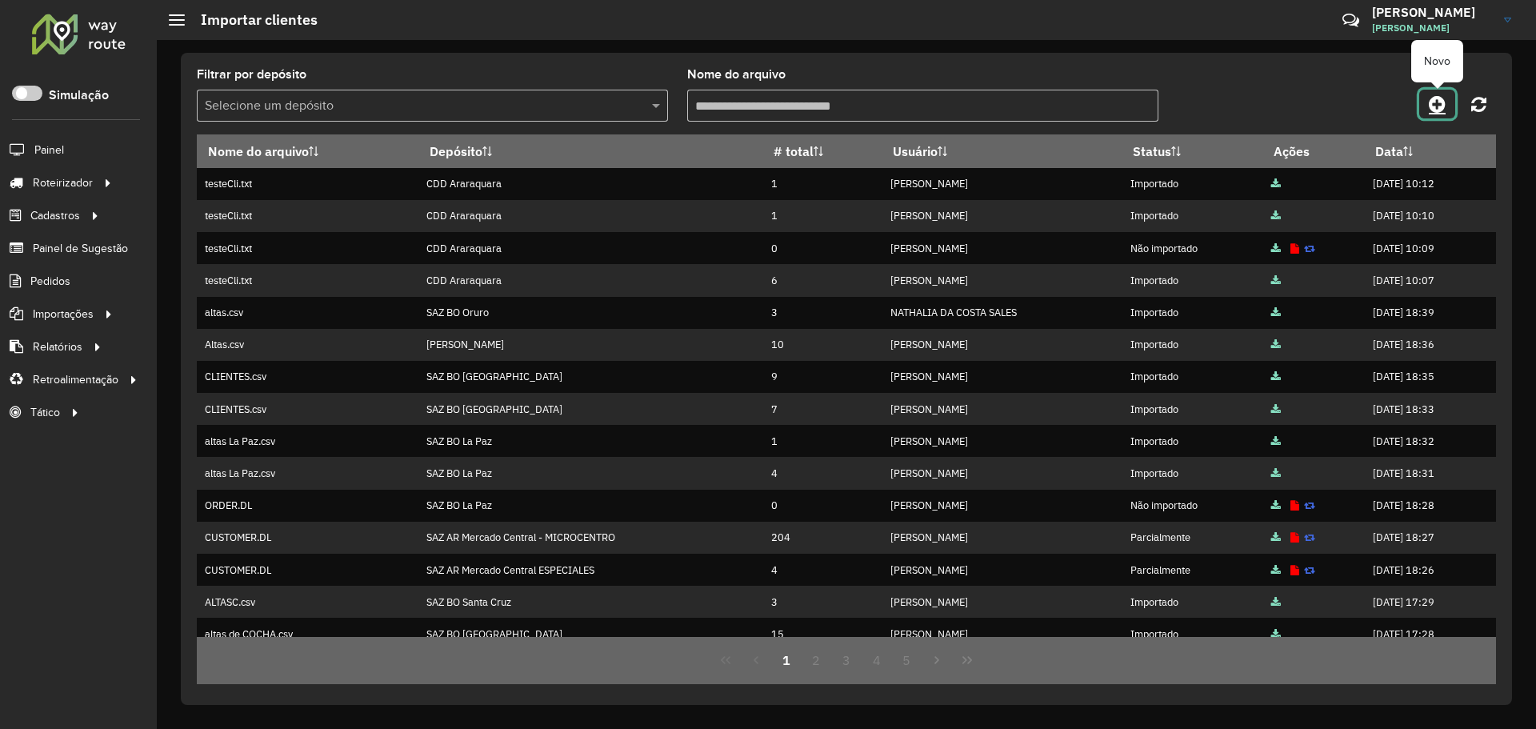
click at [1444, 105] on icon at bounding box center [1436, 103] width 17 height 19
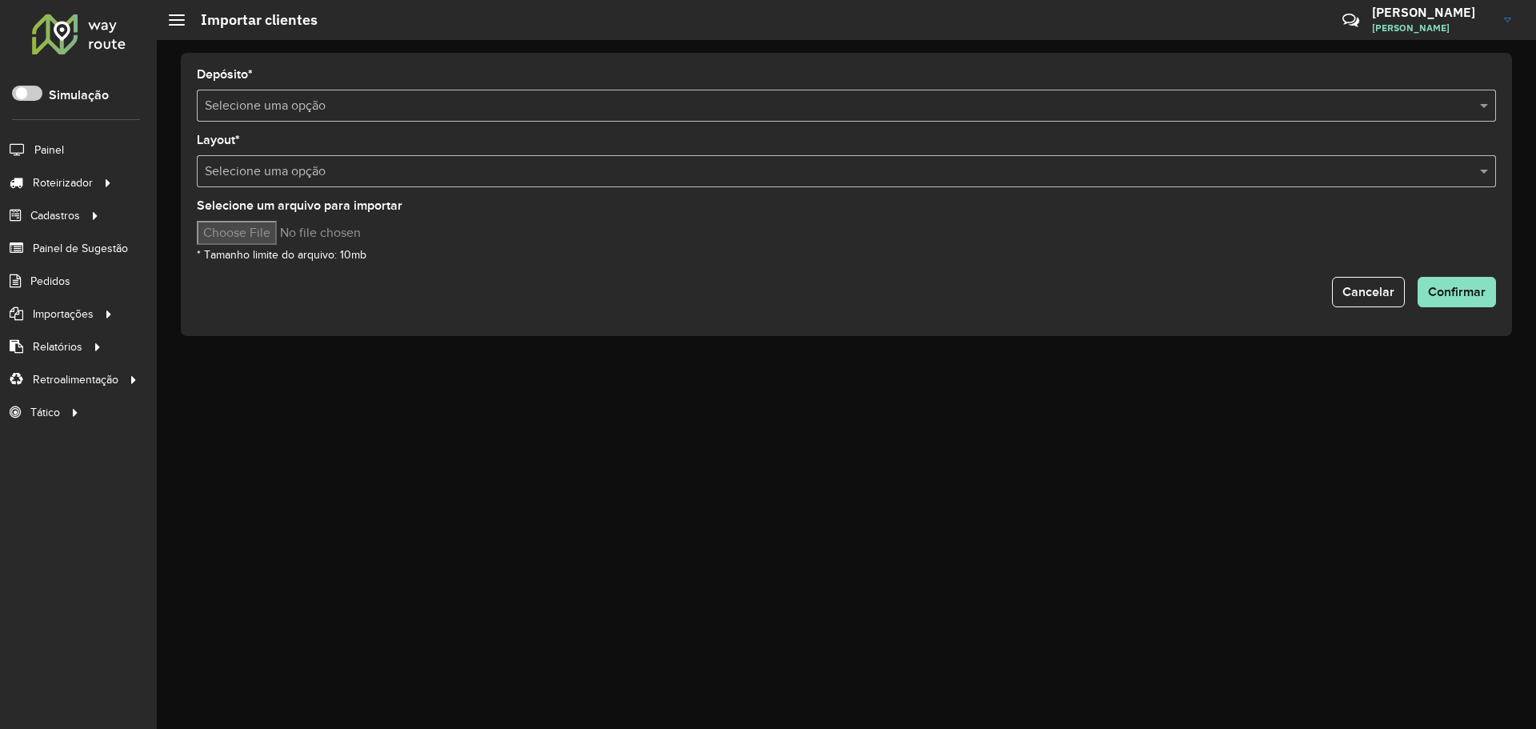
click at [314, 112] on input "text" at bounding box center [830, 106] width 1251 height 19
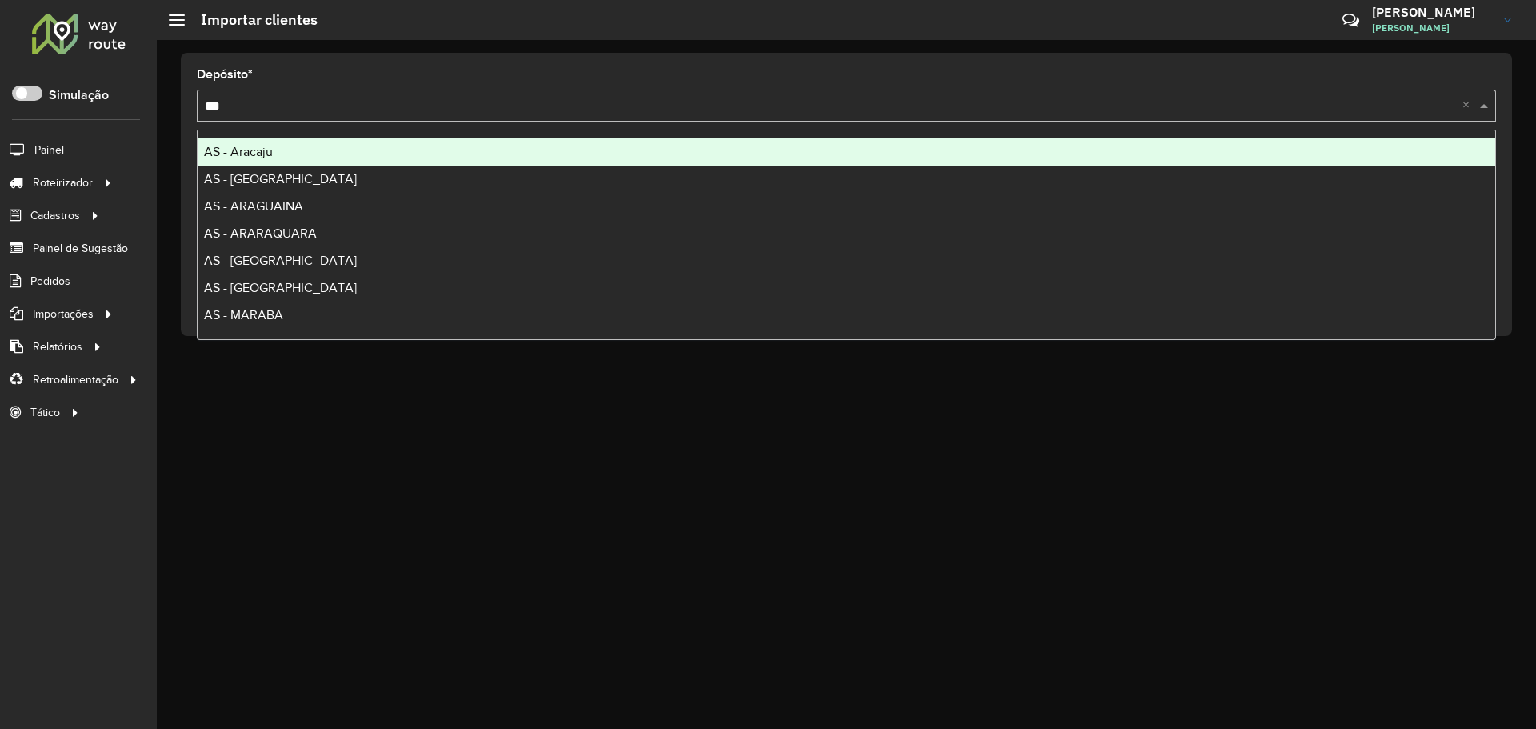
type input "****"
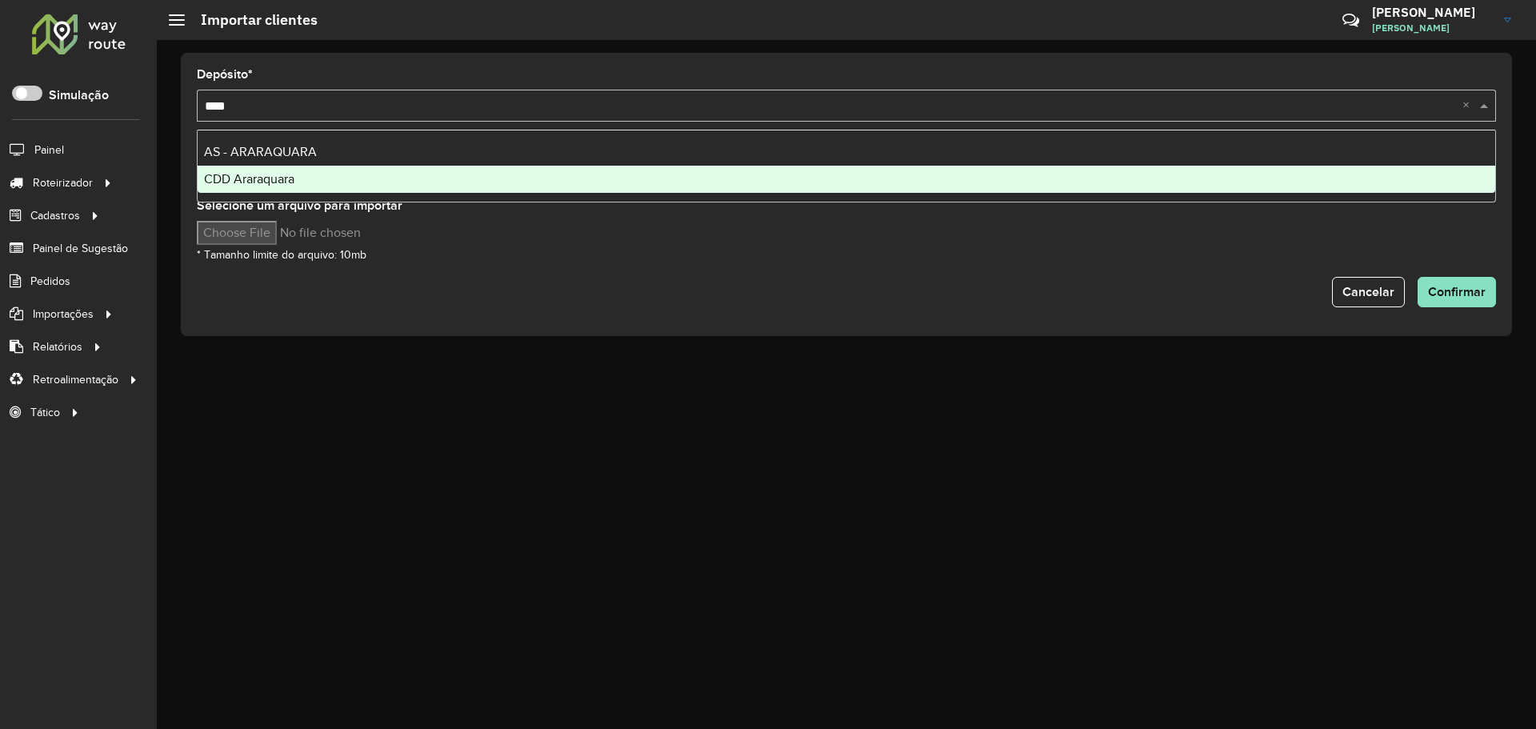
click at [305, 181] on div "CDD Araraquara" at bounding box center [846, 179] width 1297 height 27
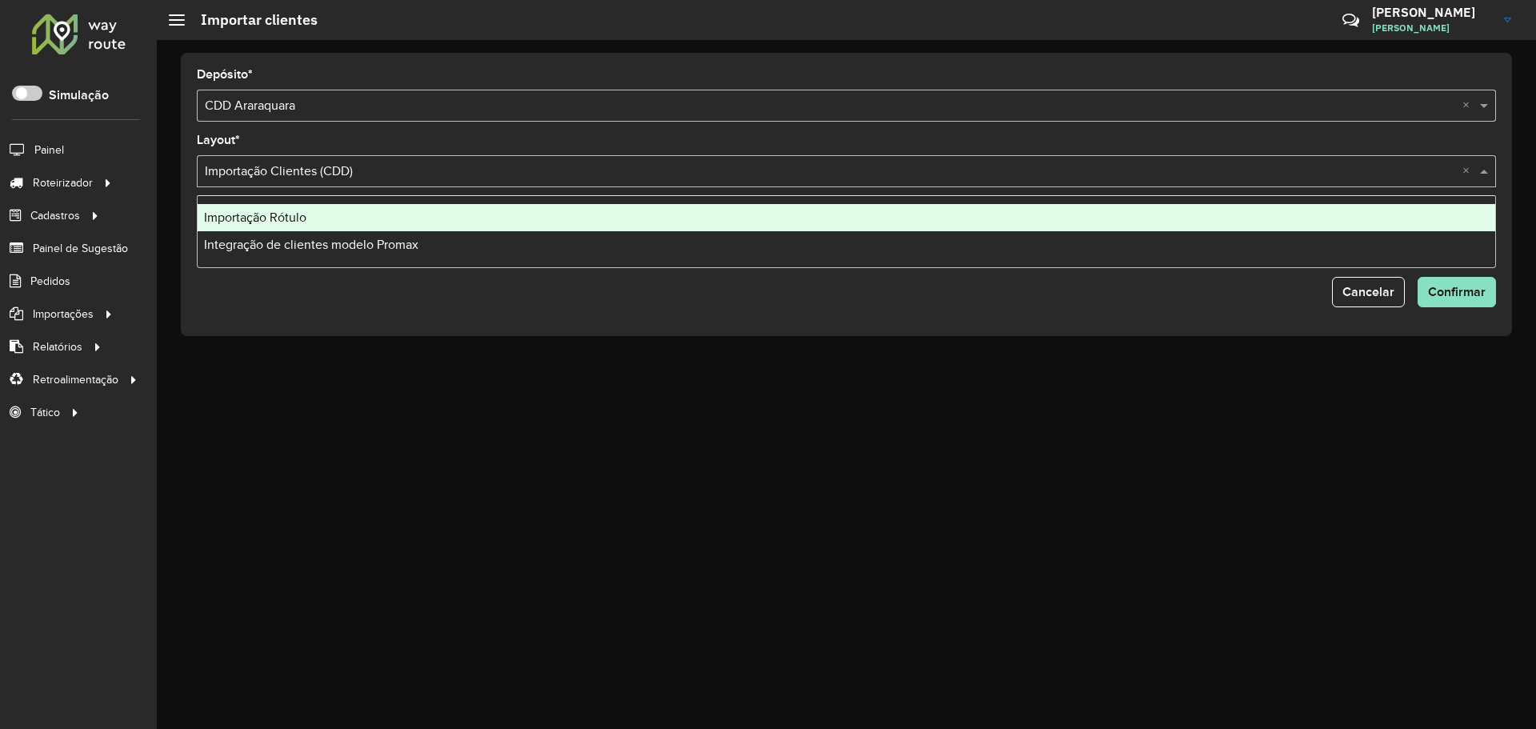
drag, startPoint x: 433, startPoint y: 170, endPoint x: 205, endPoint y: 170, distance: 227.9
click at [205, 170] on input "text" at bounding box center [830, 171] width 1251 height 19
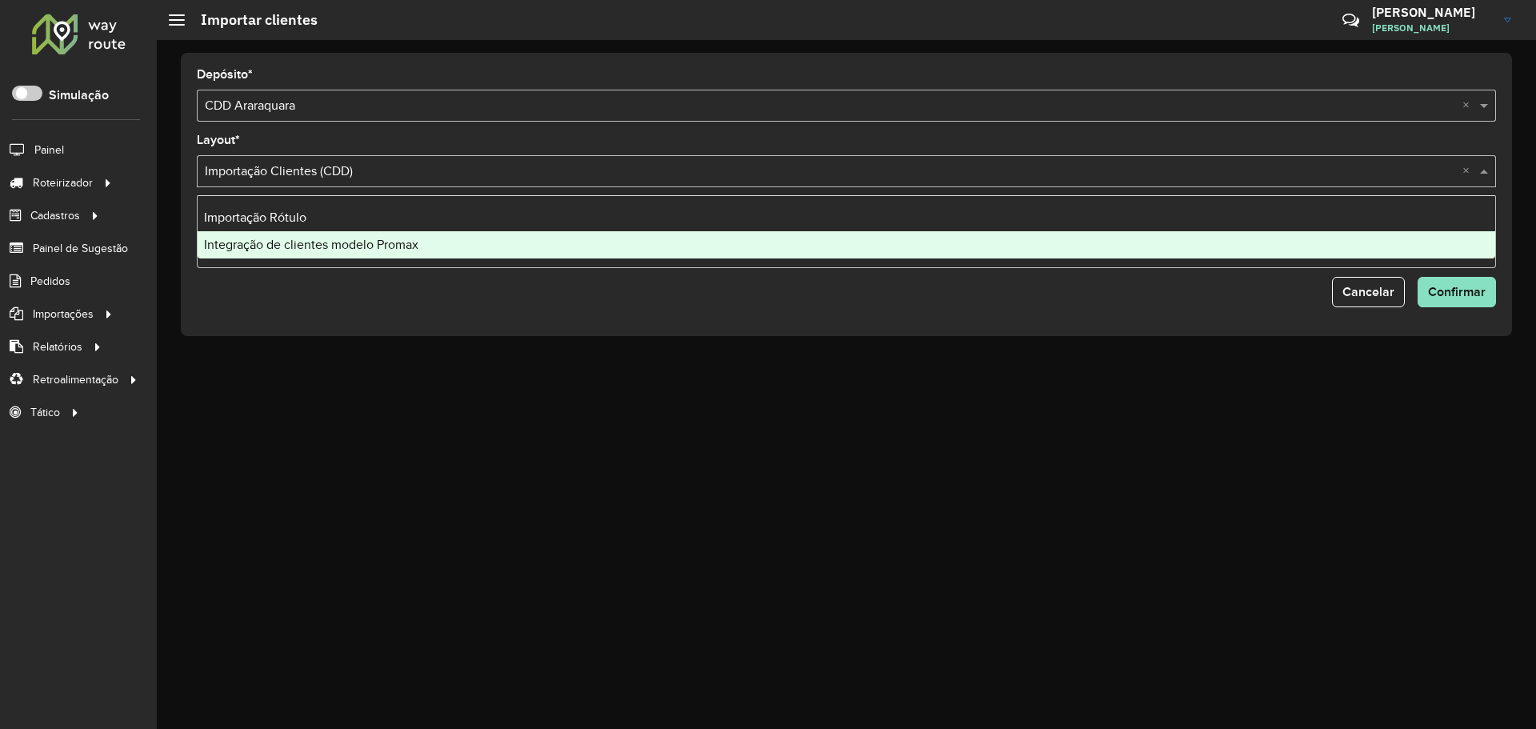
click at [432, 246] on div "Integração de clientes modelo Promax" at bounding box center [846, 244] width 1297 height 27
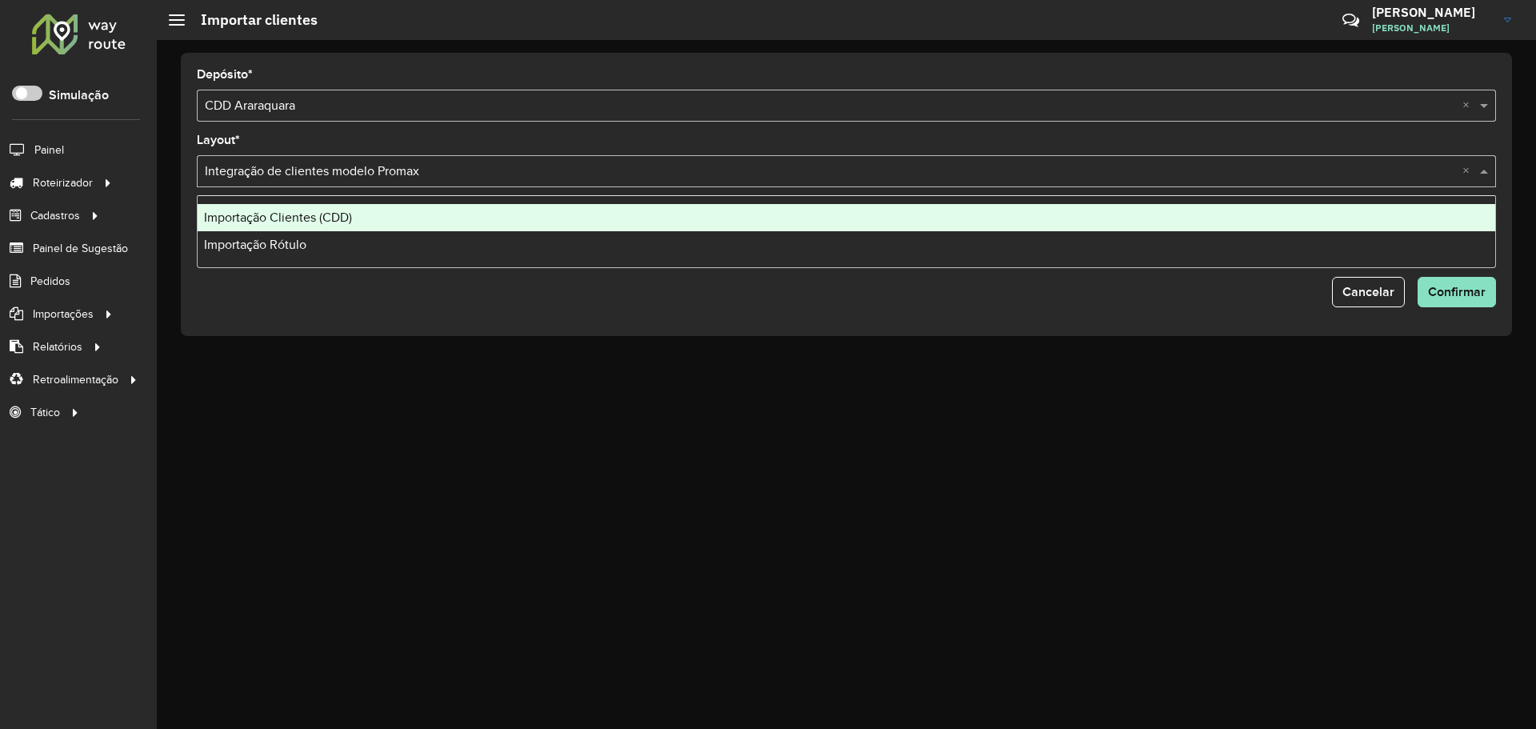
drag, startPoint x: 453, startPoint y: 167, endPoint x: 290, endPoint y: 163, distance: 163.2
click at [290, 163] on input "text" at bounding box center [830, 171] width 1251 height 19
click at [521, 73] on div "Depósito * Selecione uma opção × CDD Araraquara ×" at bounding box center [846, 95] width 1299 height 53
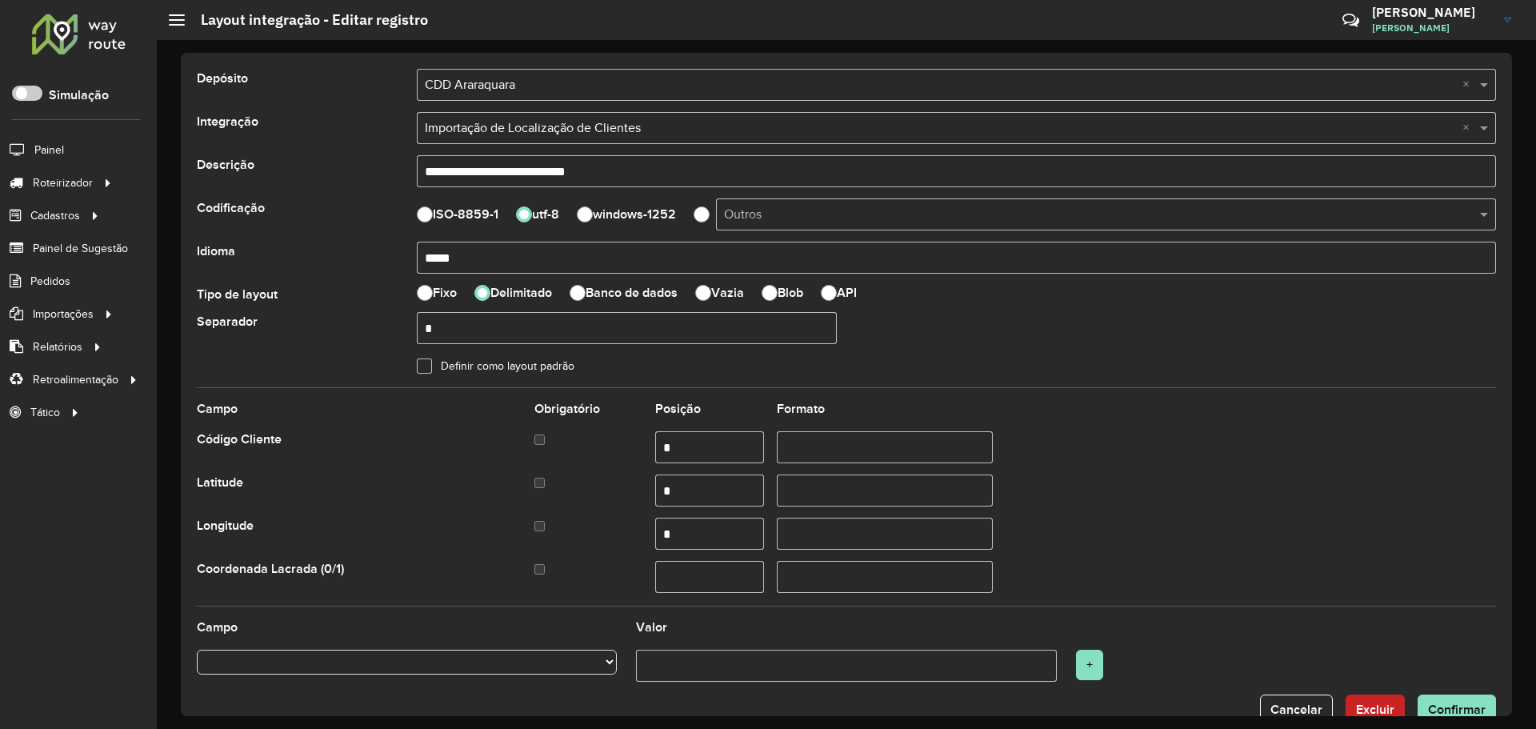
select select
drag, startPoint x: 637, startPoint y: 173, endPoint x: 255, endPoint y: 166, distance: 382.4
click at [259, 166] on div "**********" at bounding box center [846, 171] width 1318 height 32
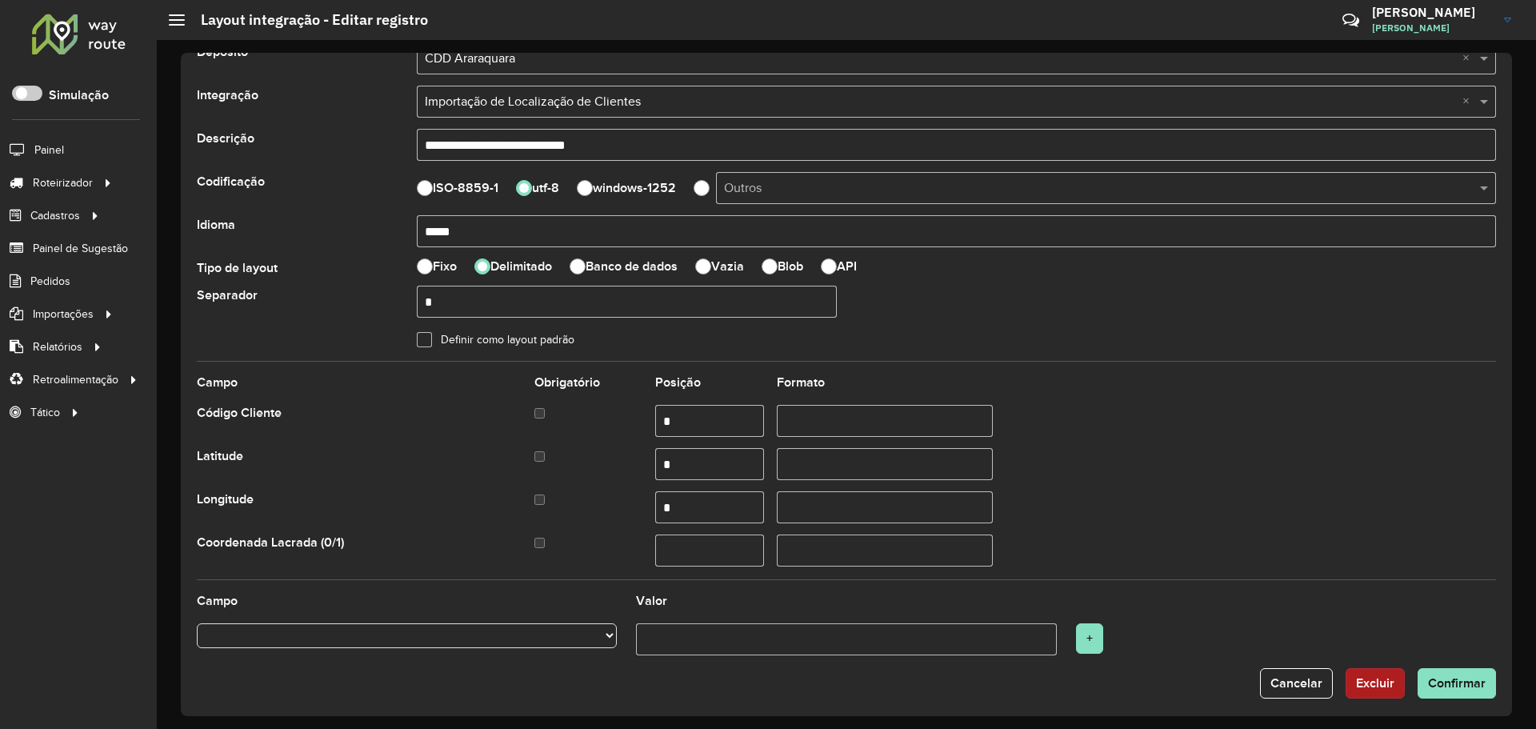
scroll to position [38, 0]
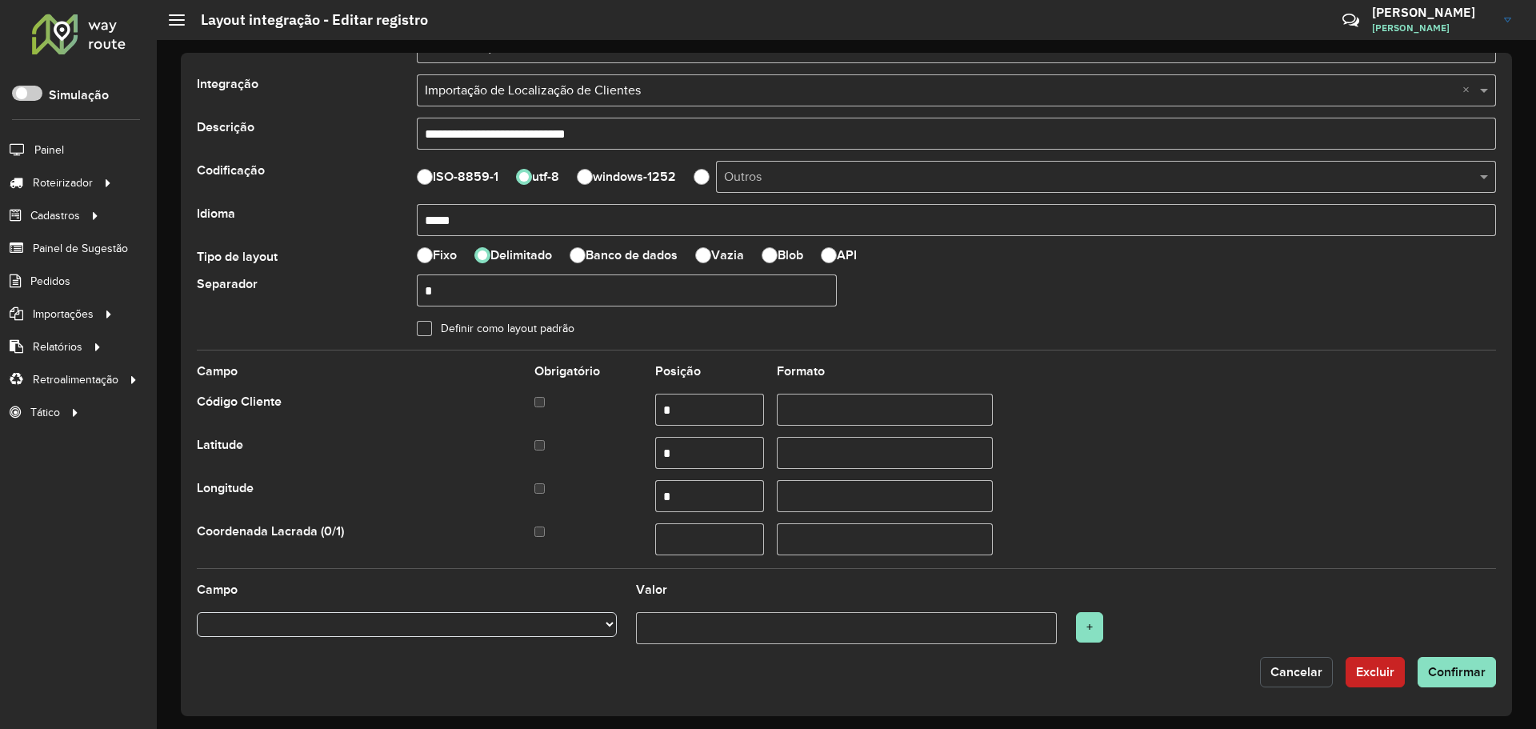
click at [1296, 667] on span "Cancelar" at bounding box center [1296, 672] width 52 height 14
